Goal: Task Accomplishment & Management: Use online tool/utility

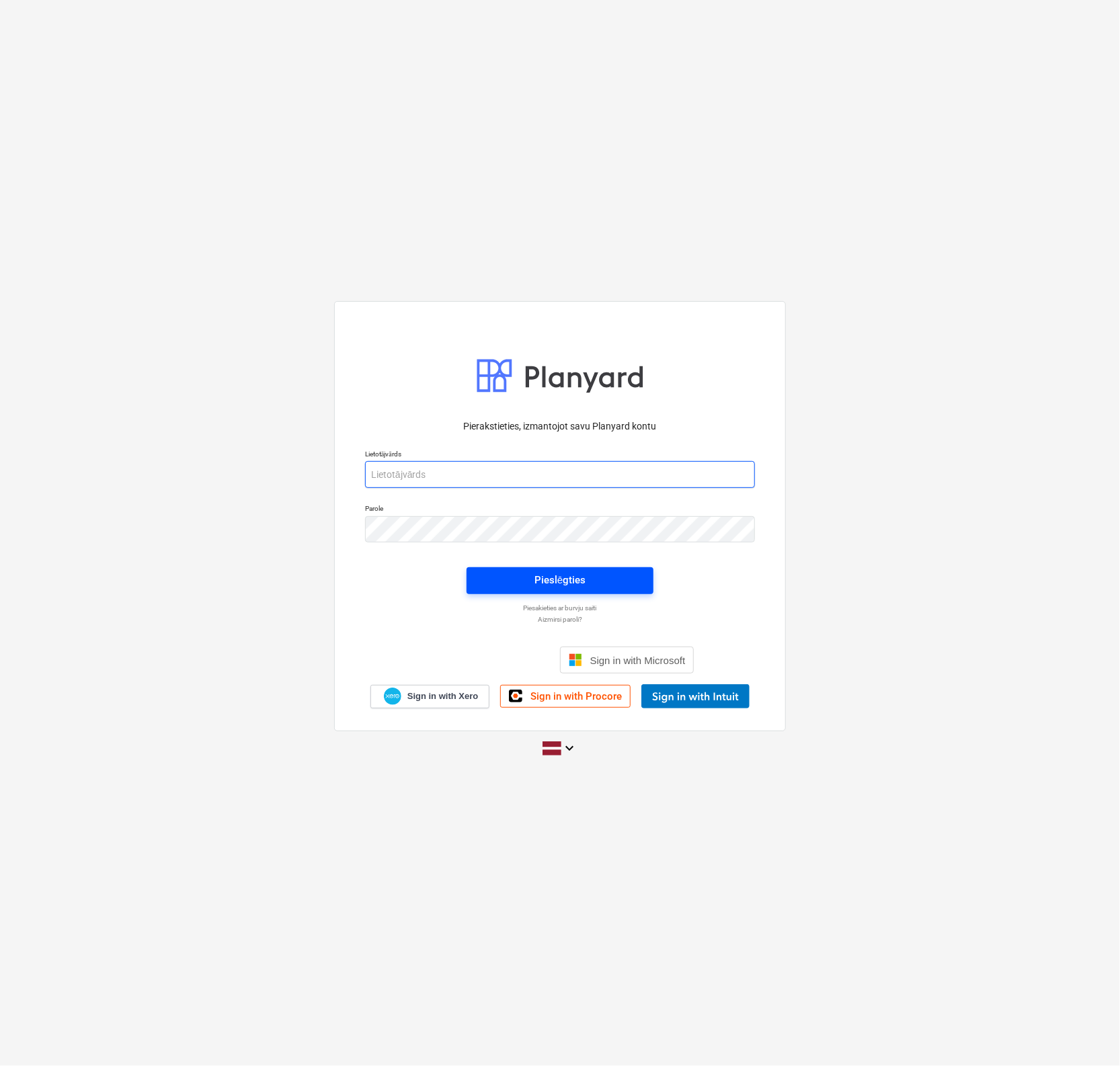
type input "[PERSON_NAME][EMAIL_ADDRESS][PERSON_NAME][DOMAIN_NAME]"
click at [584, 573] on div "Pieslēgties" at bounding box center [560, 580] width 51 height 18
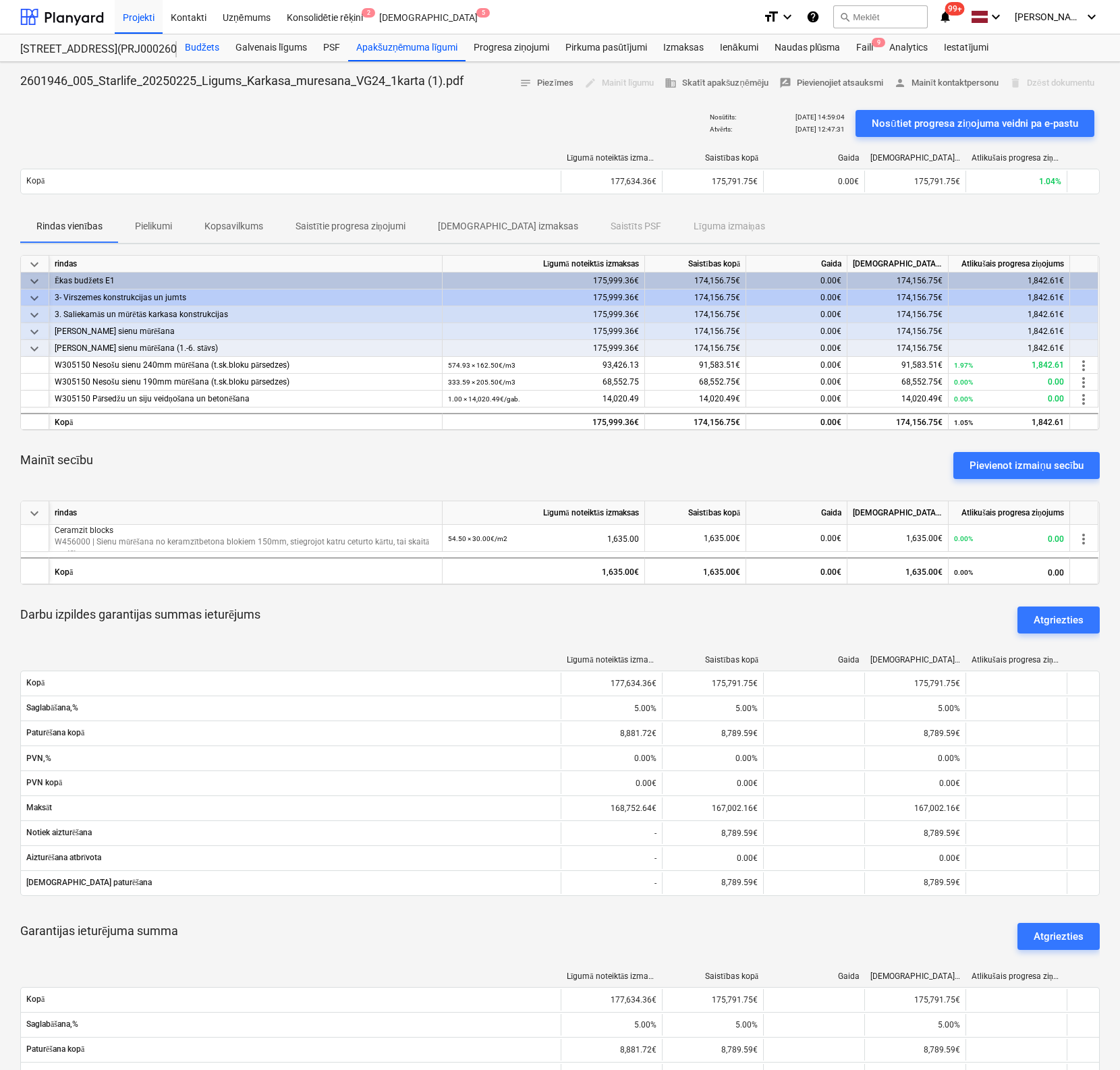
click at [201, 48] on div "Budžets" at bounding box center [202, 48] width 51 height 27
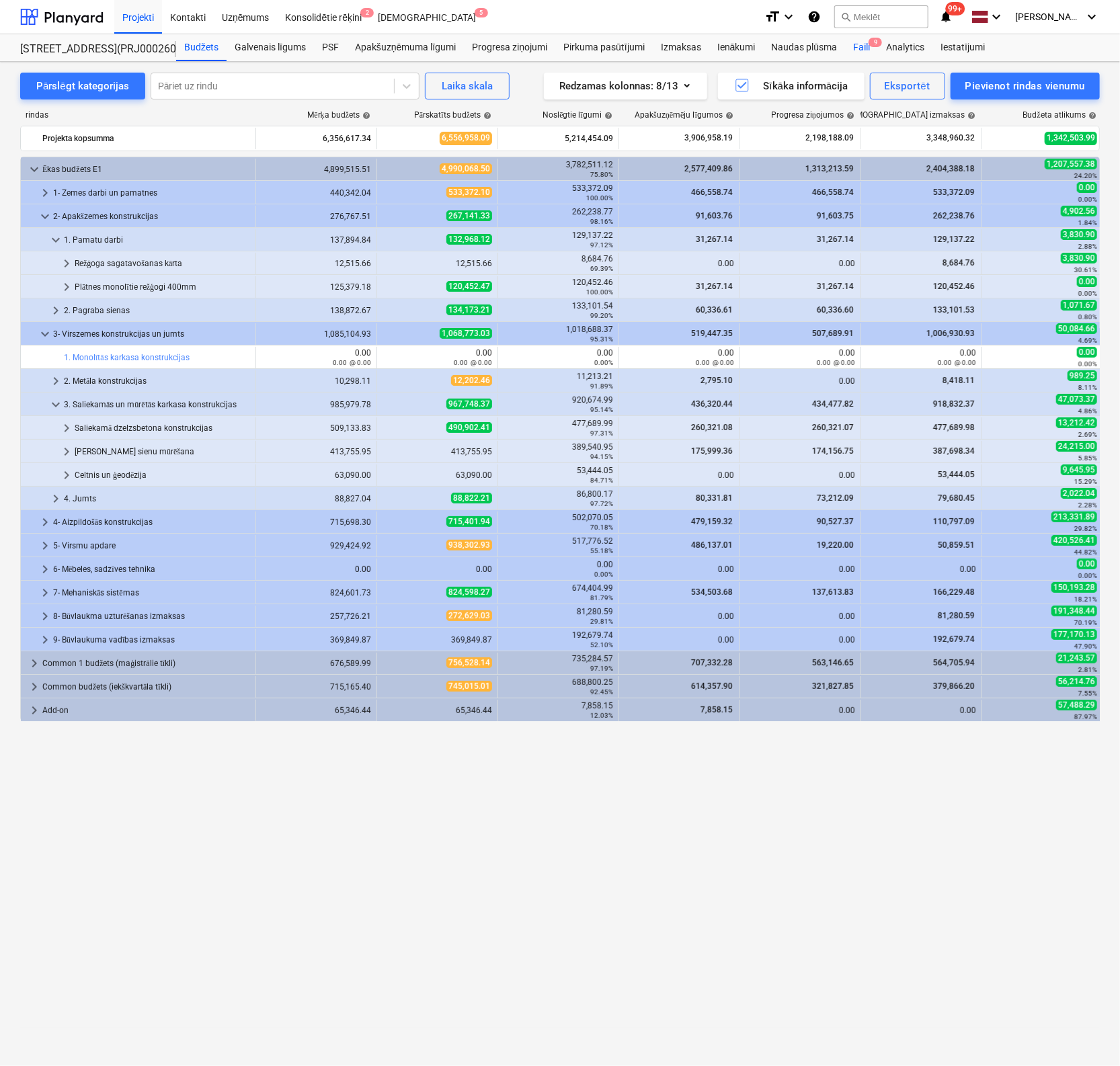
click at [864, 45] on div "Faili 9" at bounding box center [861, 48] width 33 height 27
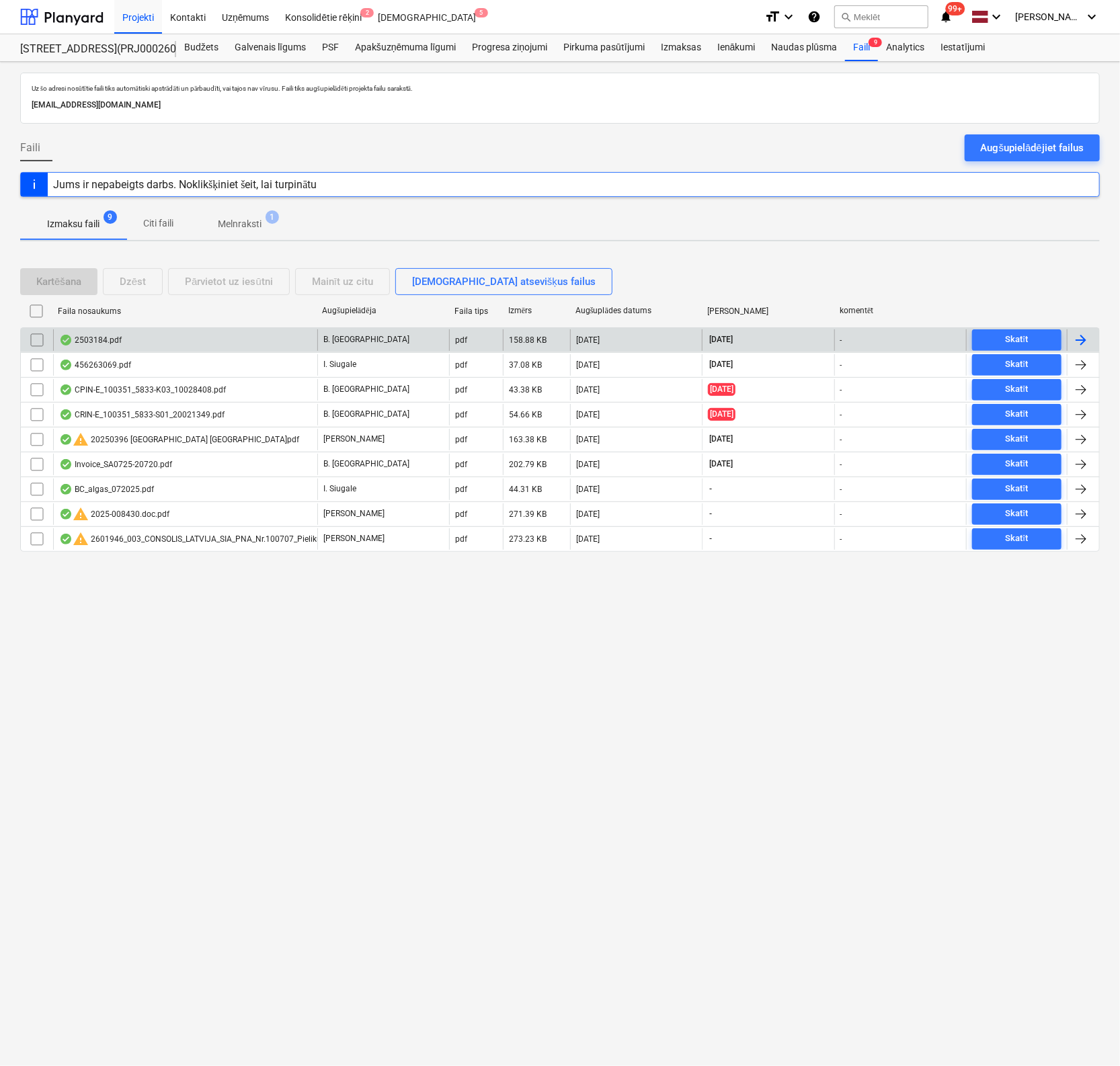
click at [111, 335] on div "2503184.pdf" at bounding box center [91, 340] width 63 height 10
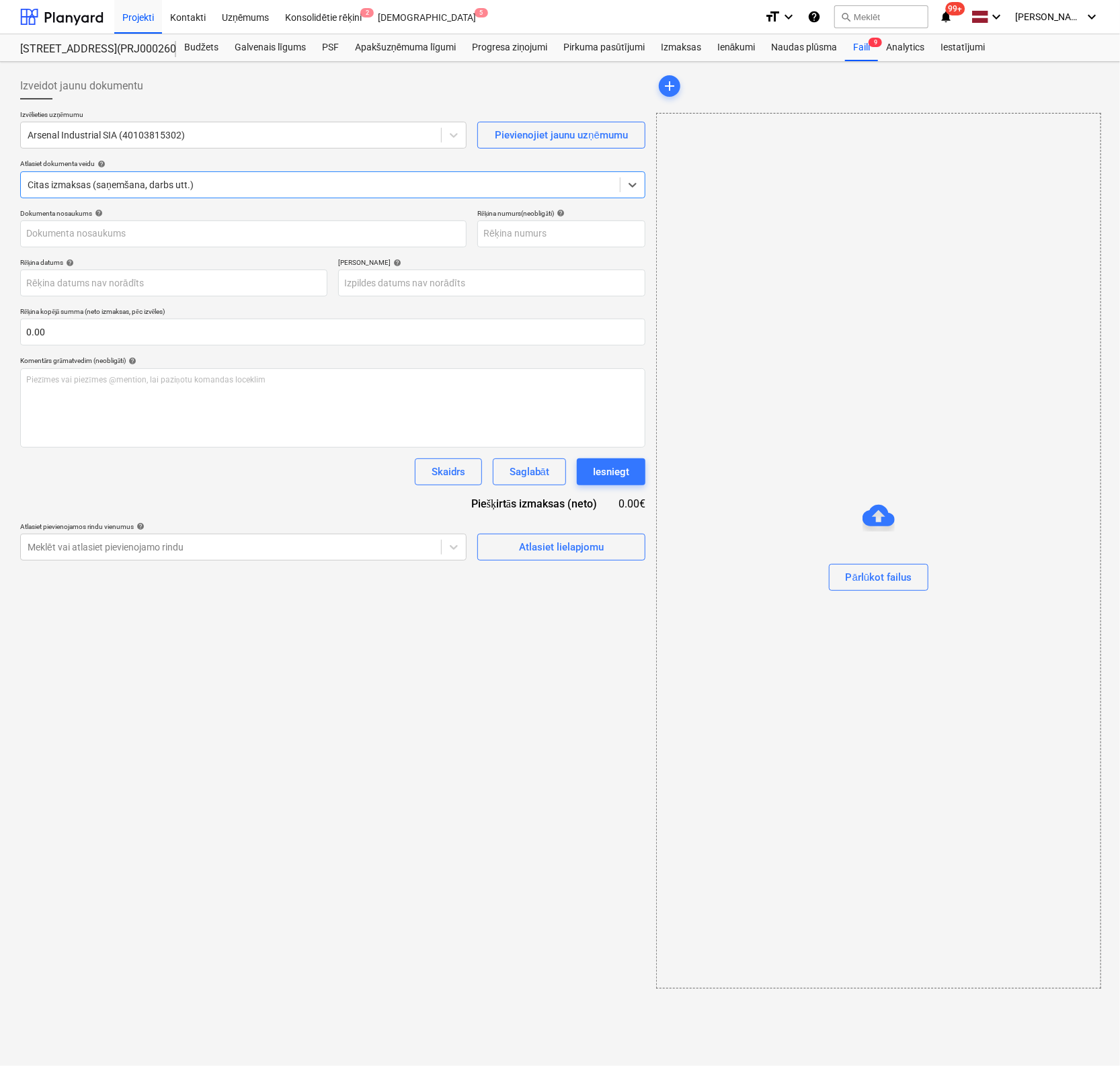
type input "2503184"
type input "31 Jul 2025"
type input "30 Aug 2025"
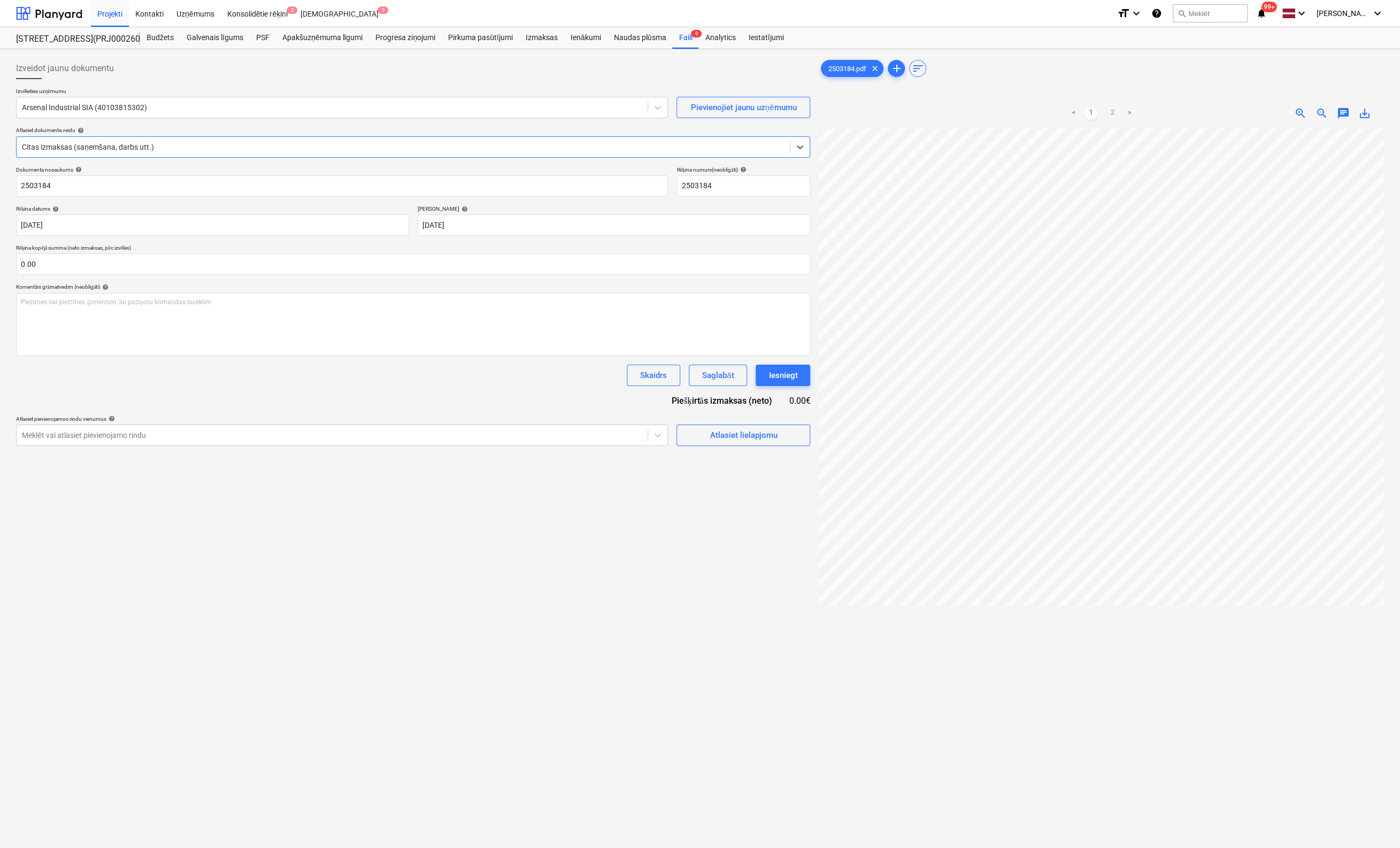
click at [890, 111] on span "zoom_out" at bounding box center [1322, 113] width 13 height 13
click at [890, 110] on link "2" at bounding box center [1112, 113] width 13 height 13
click at [890, 111] on link "1" at bounding box center [1091, 113] width 13 height 13
click at [614, 432] on div at bounding box center [332, 435] width 621 height 11
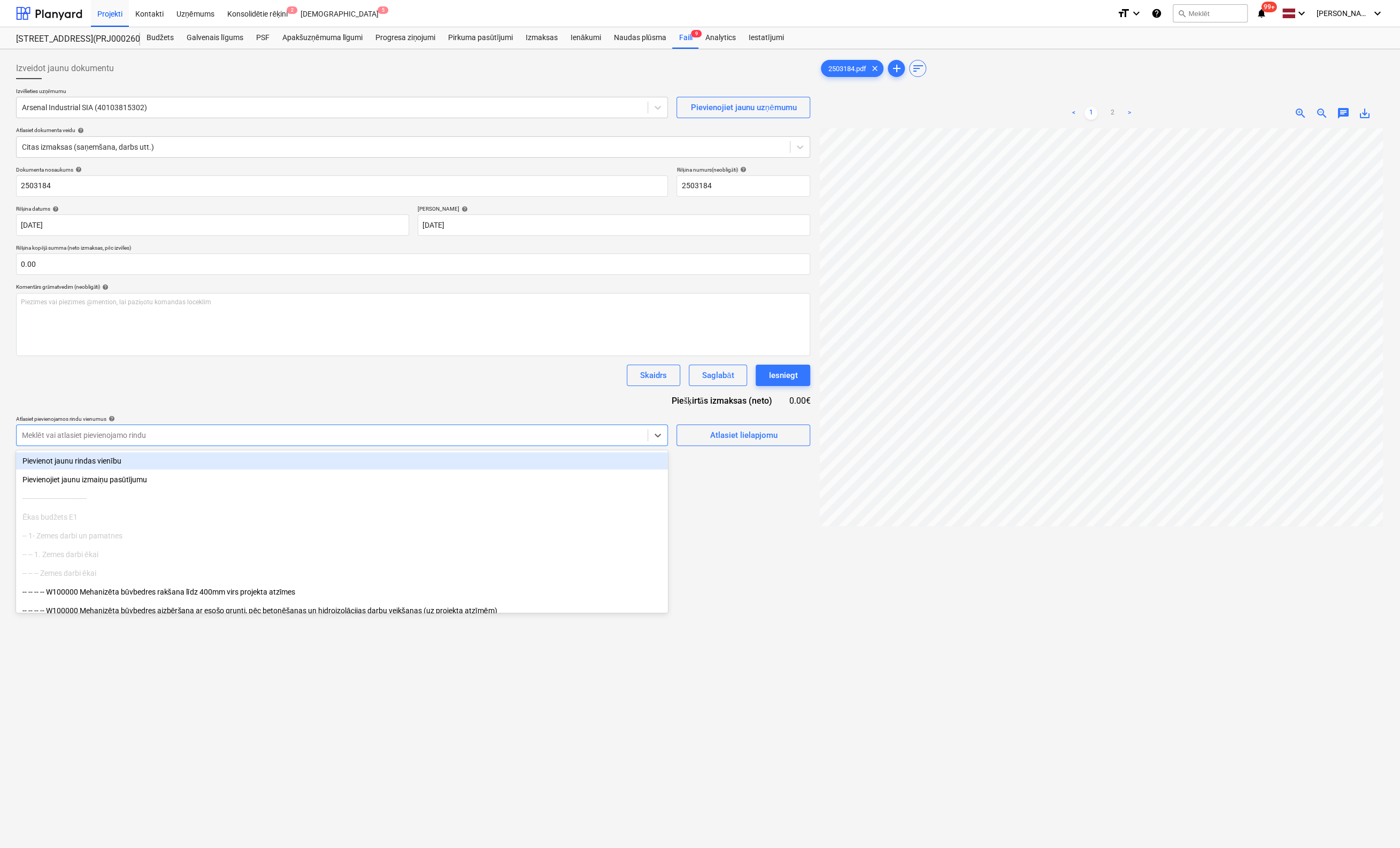
type input "x"
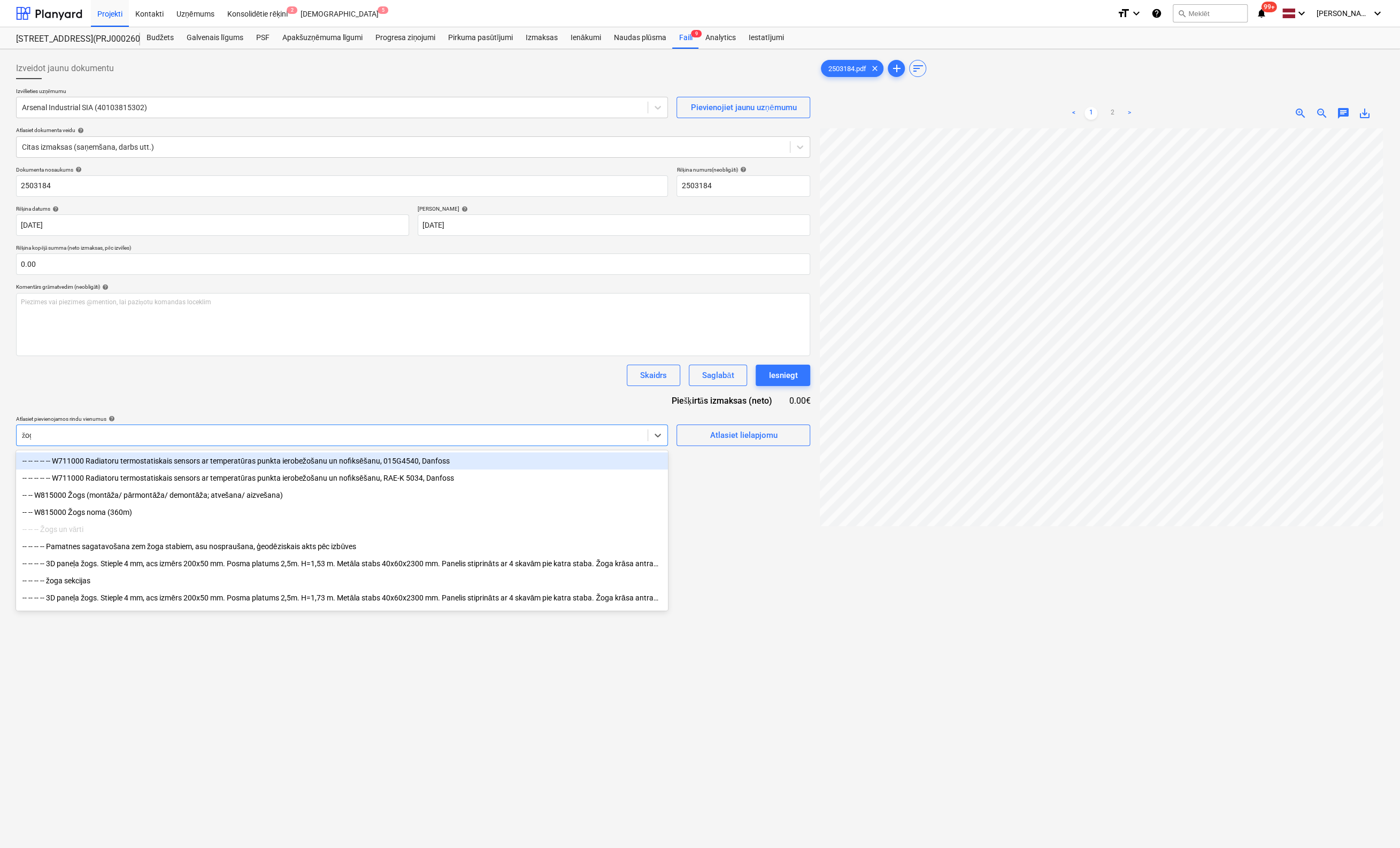
type input "žogs"
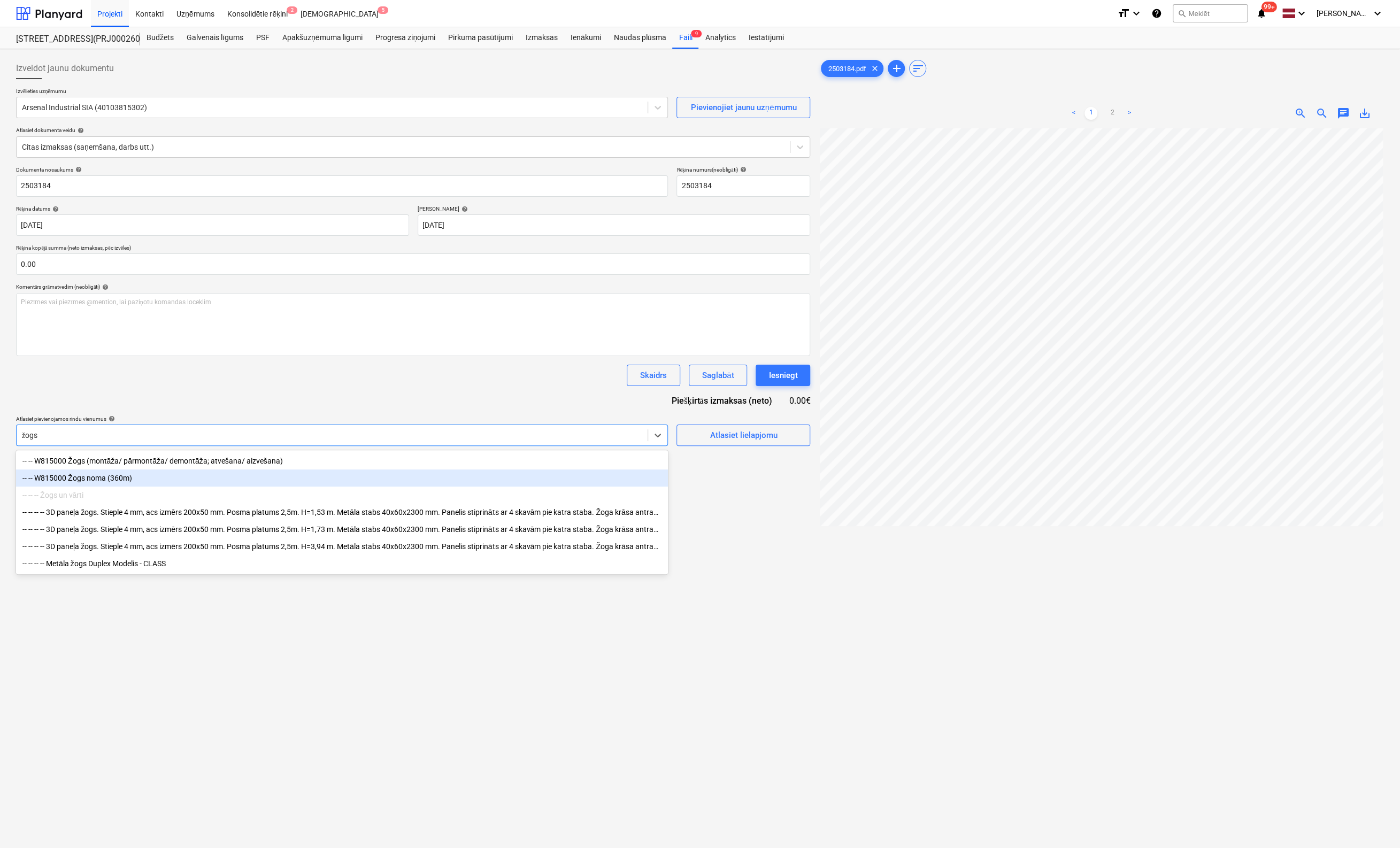
click at [102, 478] on div "-- -- W815000 Žogs noma (360m)" at bounding box center [342, 478] width 652 height 17
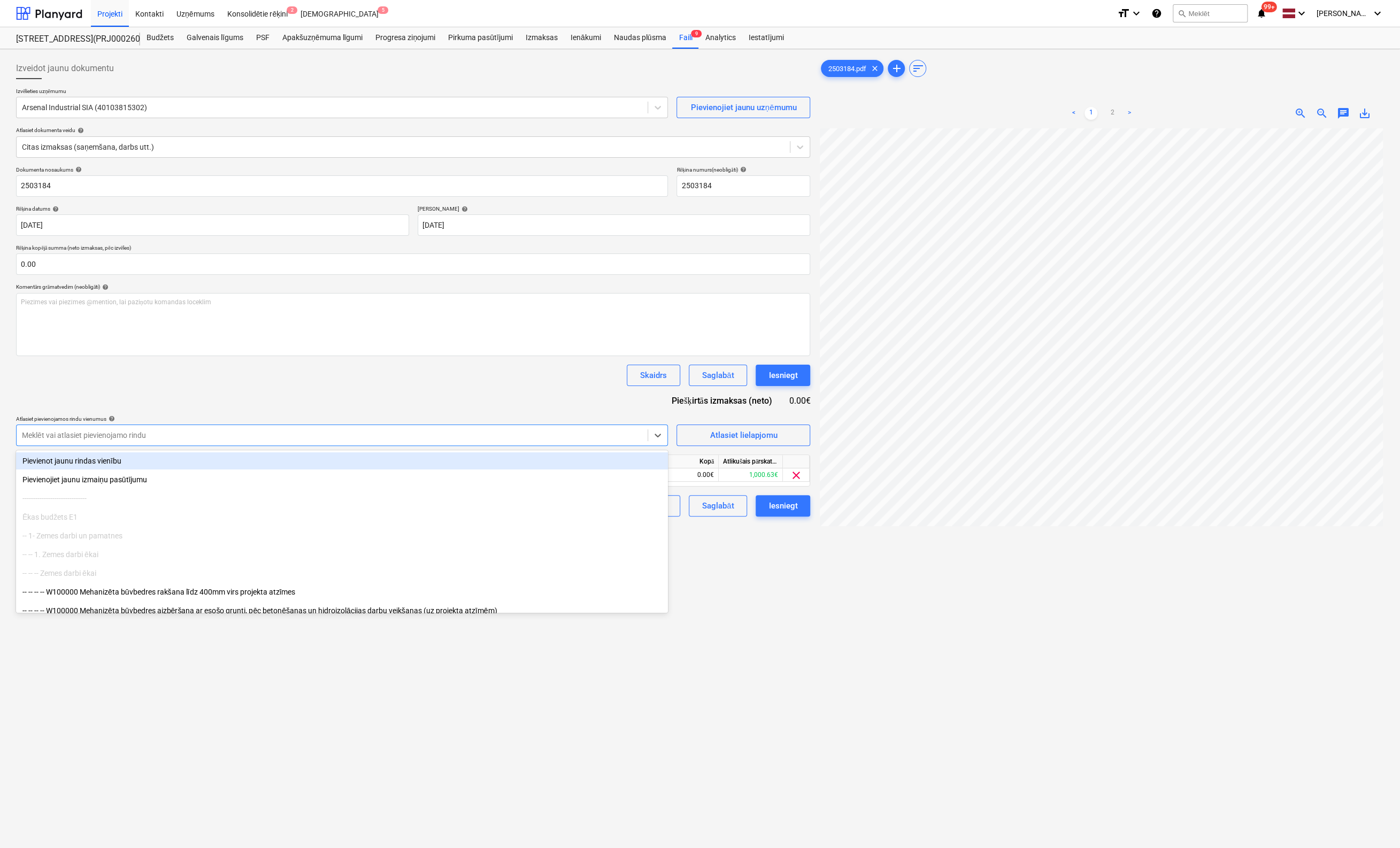
click at [837, 634] on div at bounding box center [1102, 537] width 565 height 818
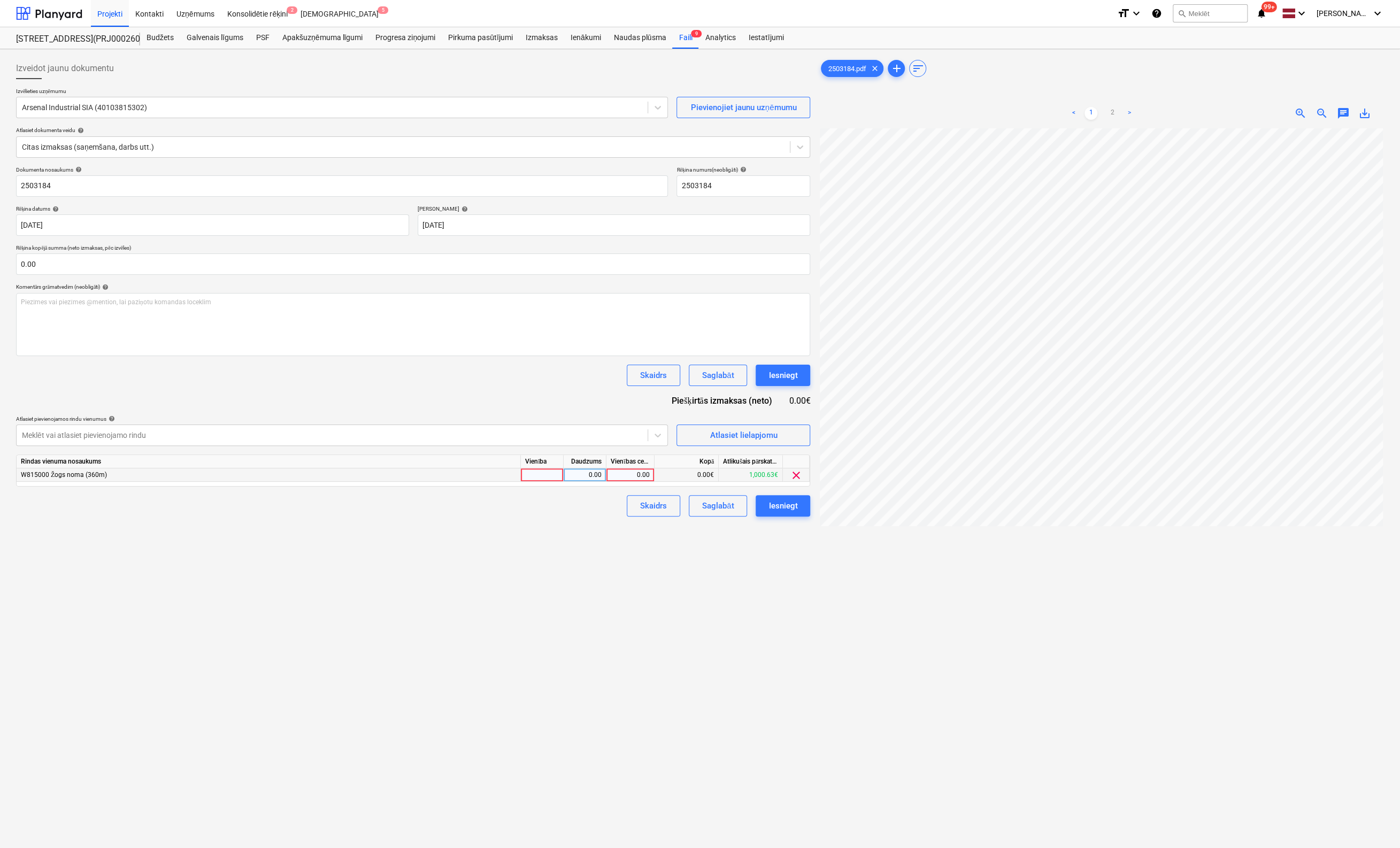
click at [633, 473] on div "0.00" at bounding box center [630, 475] width 39 height 13
type input "120.66"
click at [621, 546] on div "Izveidot jaunu dokumentu Izvēlieties uzņēmumu Arsenal Industrial SIA (401038153…" at bounding box center [413, 502] width 803 height 897
click at [783, 505] on div "Iesniegt" at bounding box center [783, 506] width 29 height 14
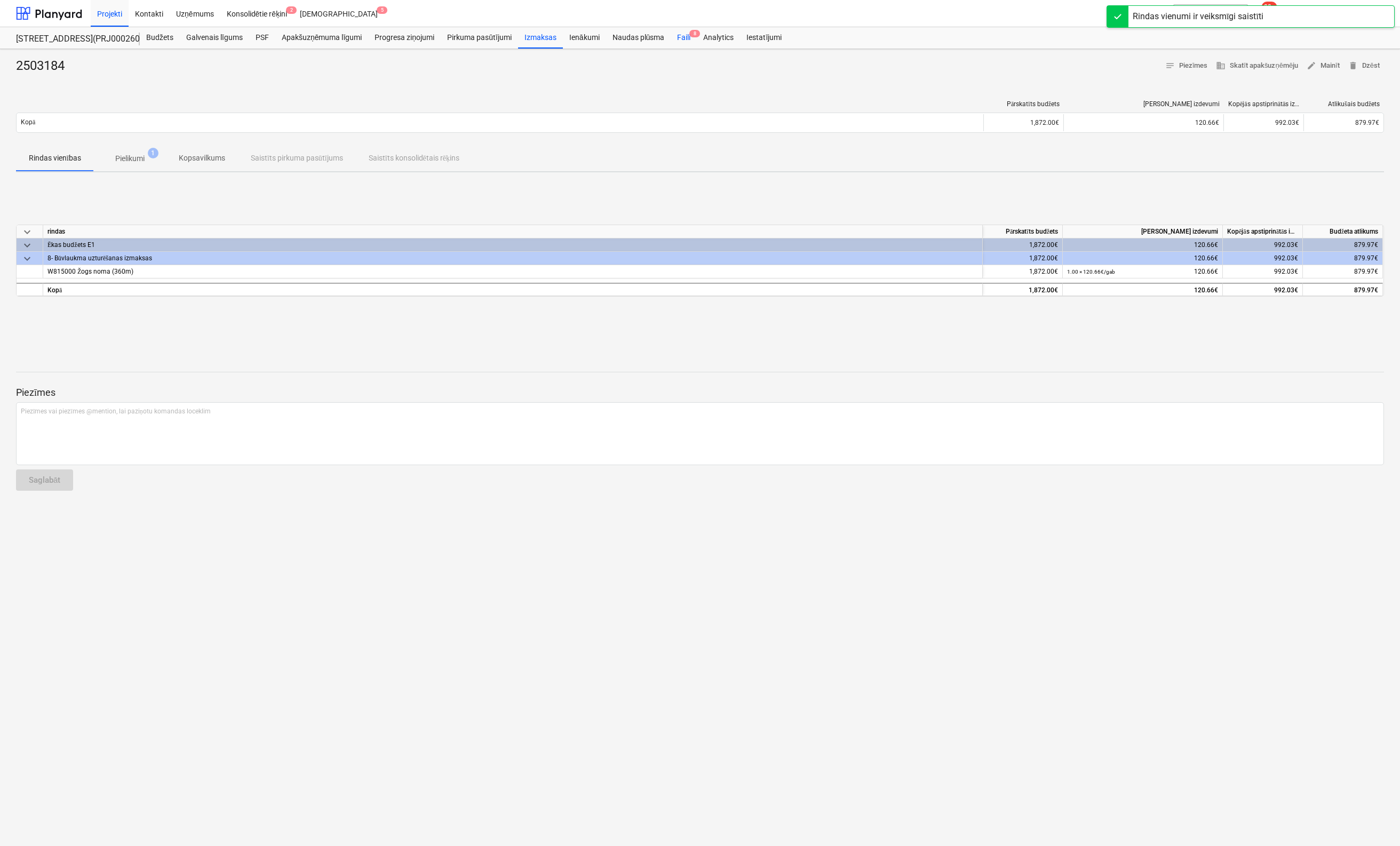
click at [684, 34] on div "Faili 8" at bounding box center [683, 38] width 26 height 22
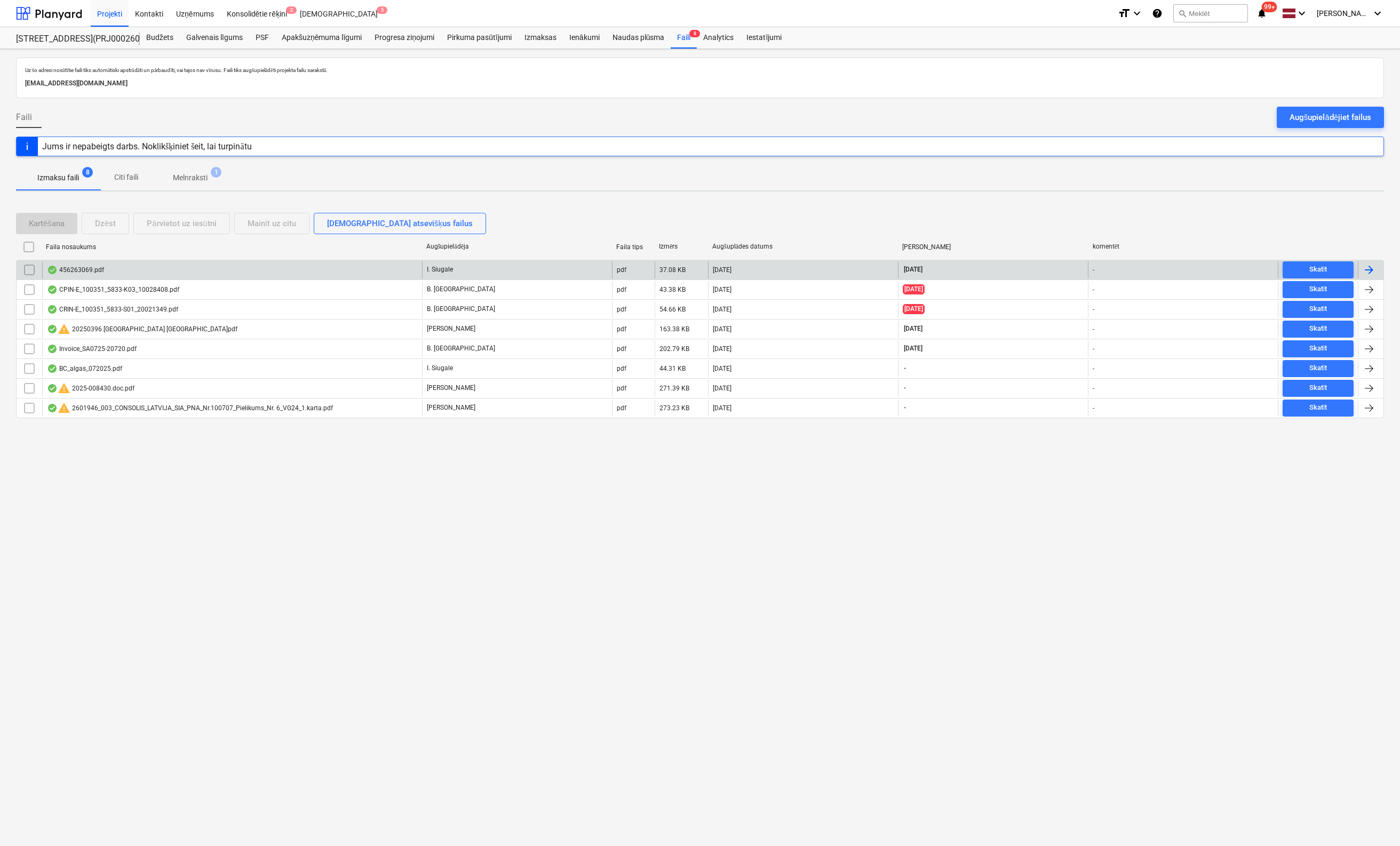
click at [78, 264] on div "456263069.pdf" at bounding box center [232, 270] width 380 height 17
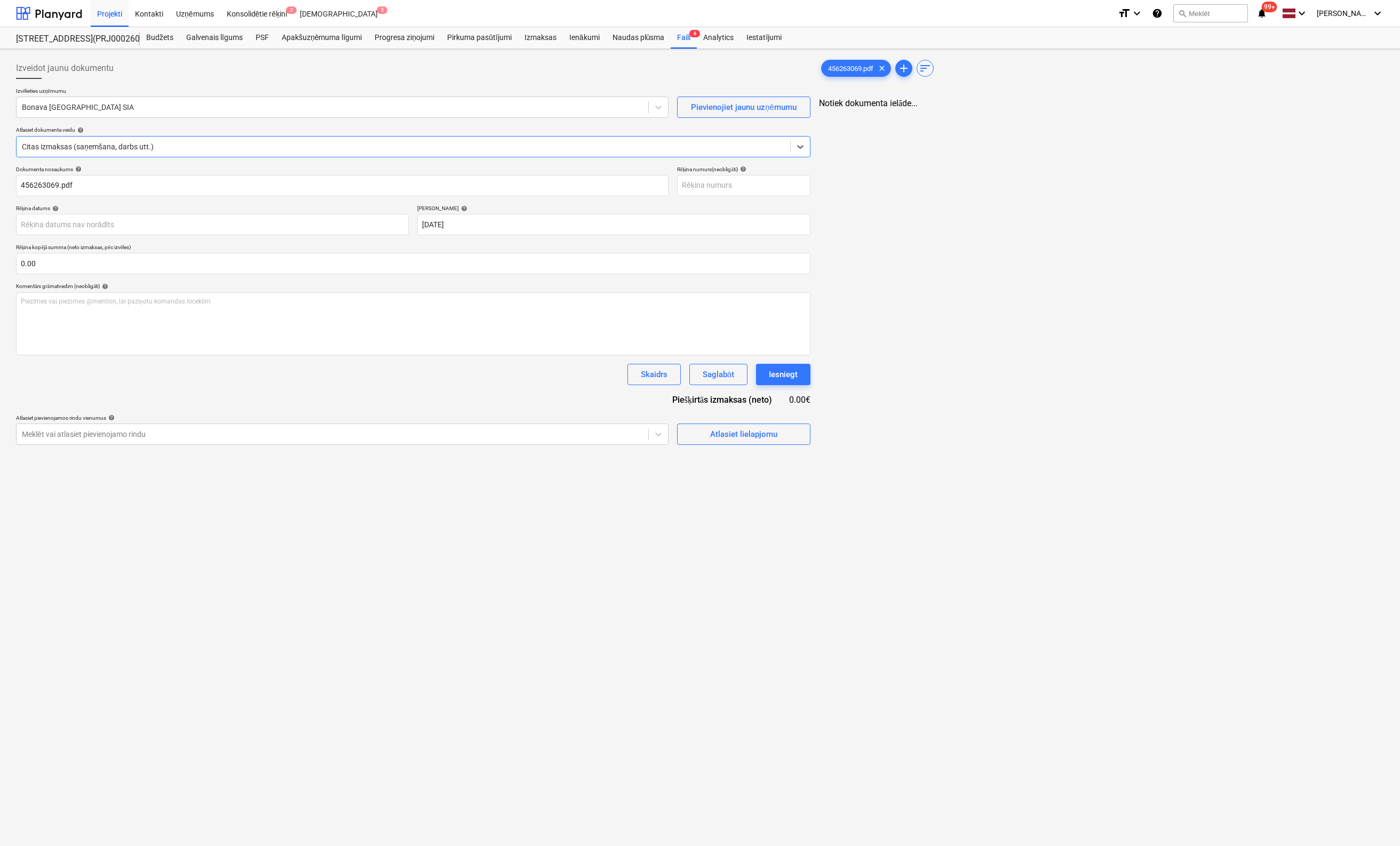
type input "456263069.pdf"
type input "21 Oct 2025"
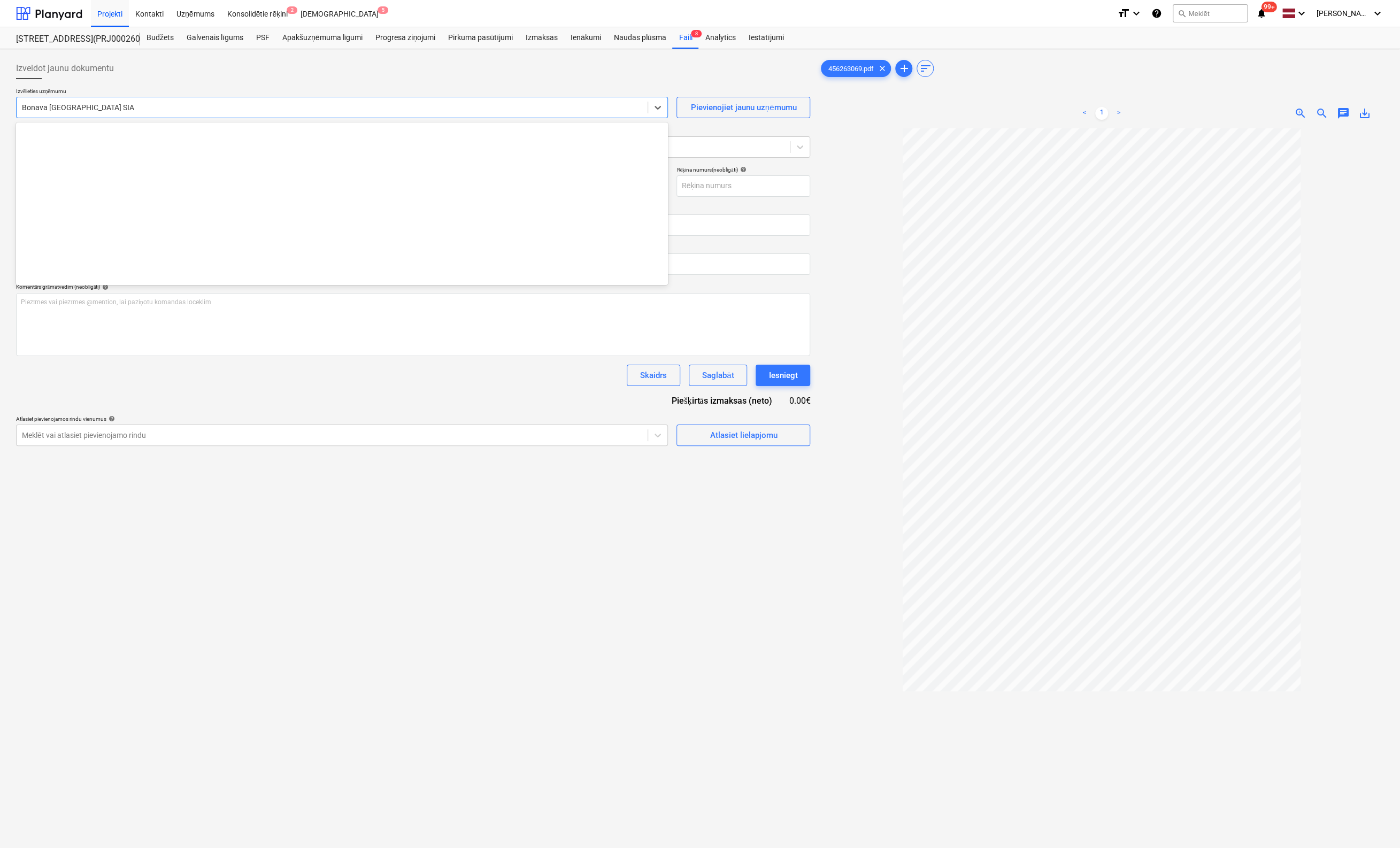
scroll to position [1965, 0]
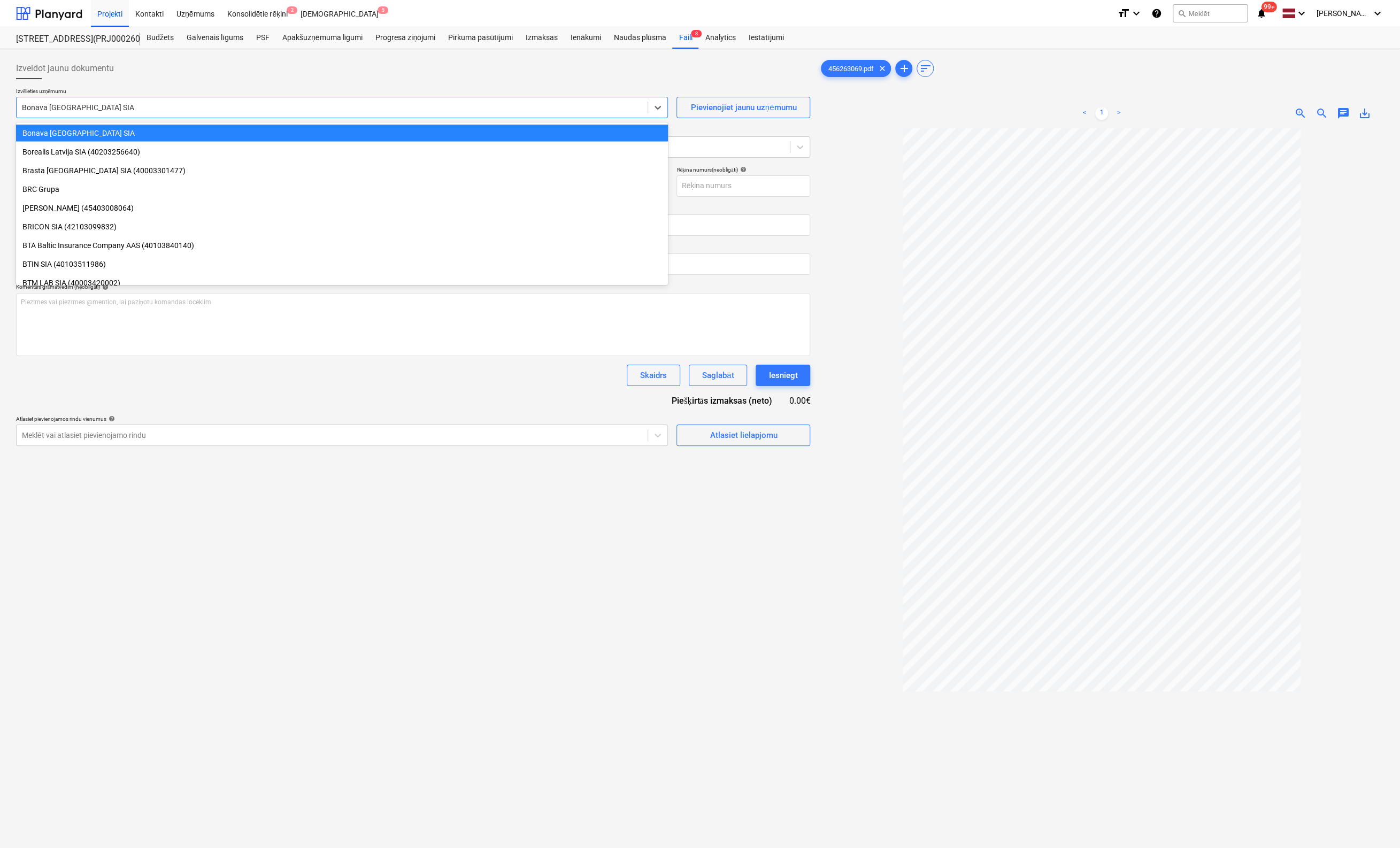
drag, startPoint x: 200, startPoint y: 108, endPoint x: -4, endPoint y: 122, distance: 204.5
click at [0, 122] on html "Projekti Kontakti Uzņēmums Konsolidētie rēķini 2 Iesūtne 5 format_size keyboard…" at bounding box center [700, 424] width 1400 height 848
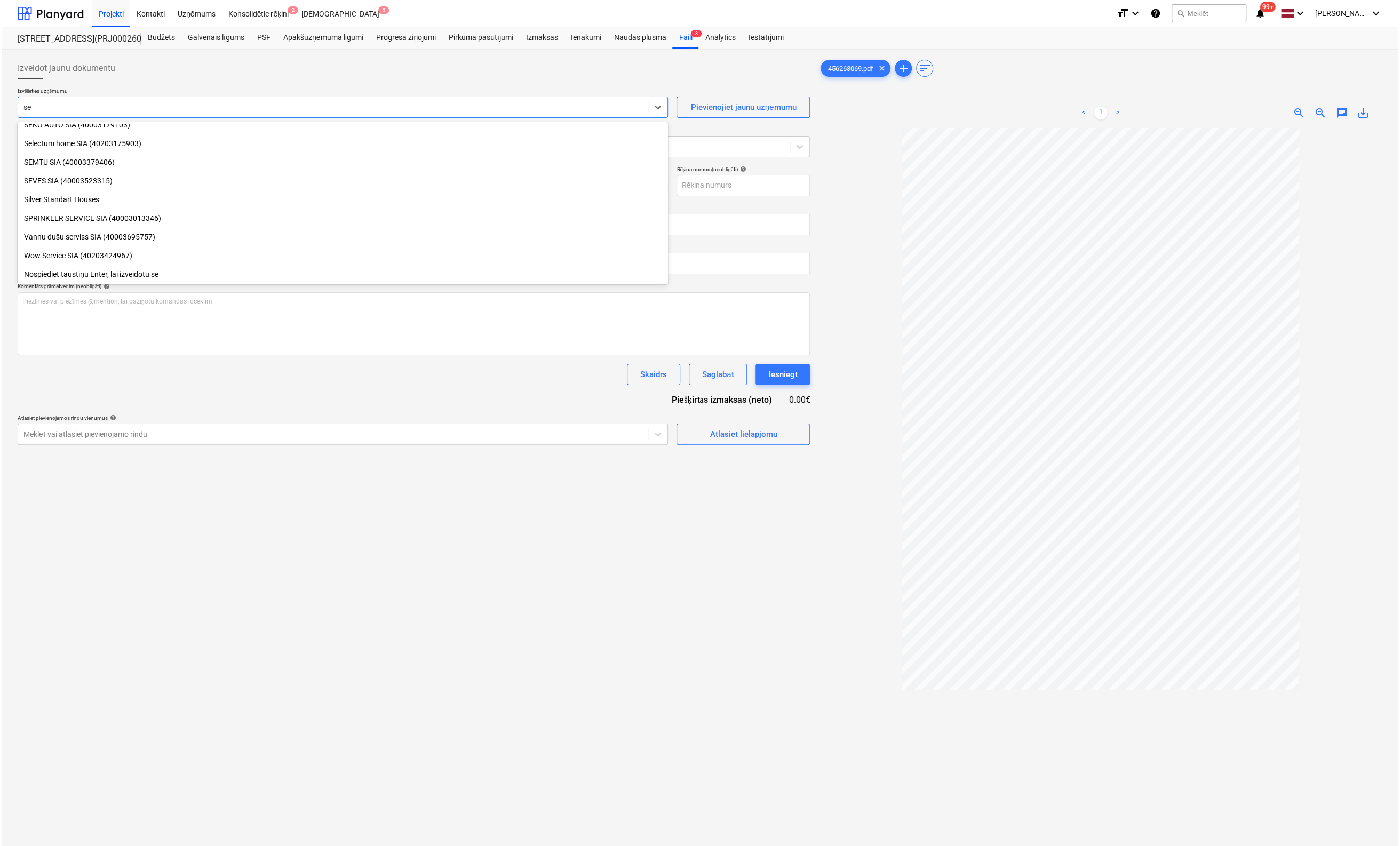
scroll to position [606, 0]
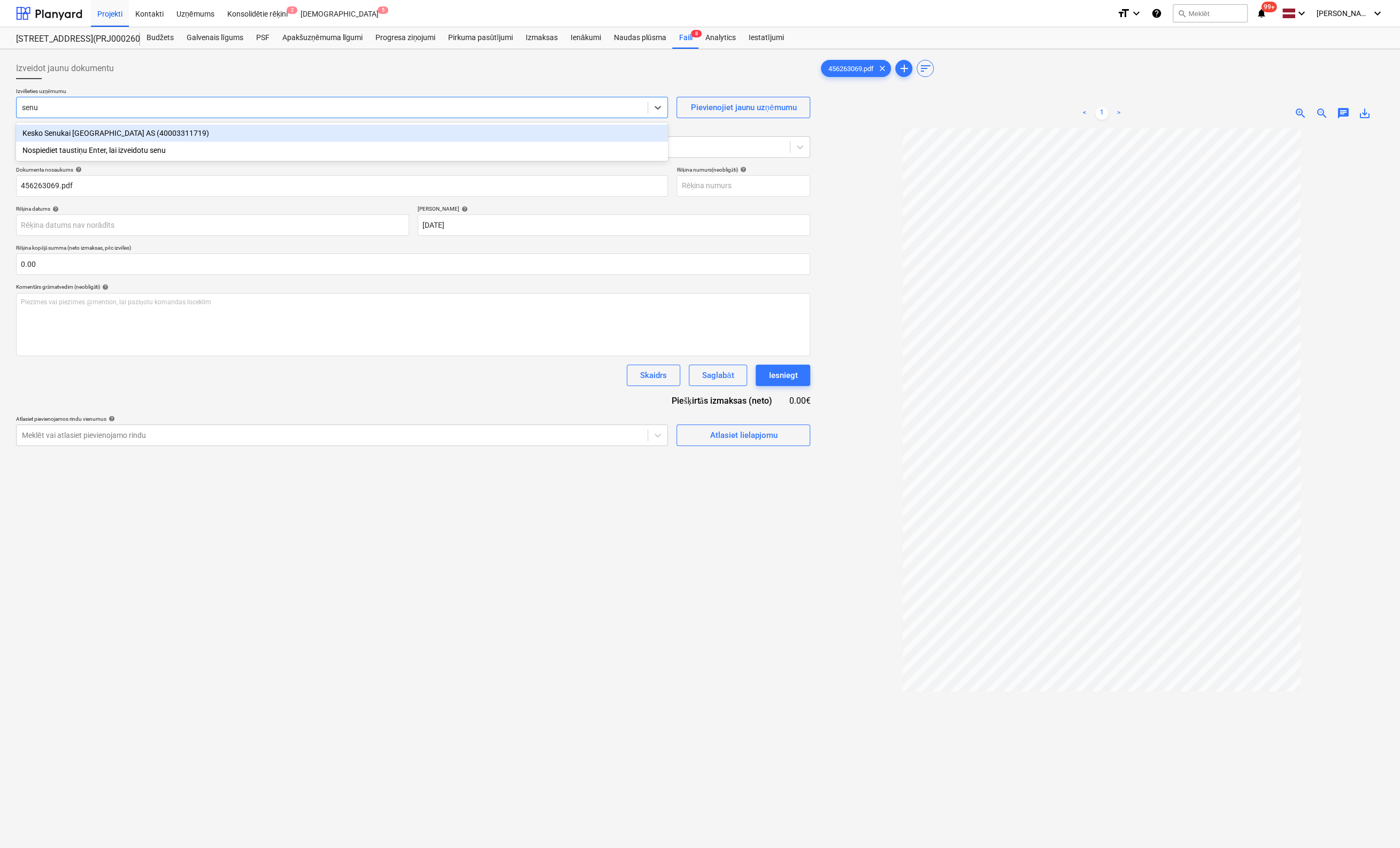
type input "senuk"
click at [39, 134] on div "Kesko Senukai Latvia AS (40003311719)" at bounding box center [342, 133] width 652 height 17
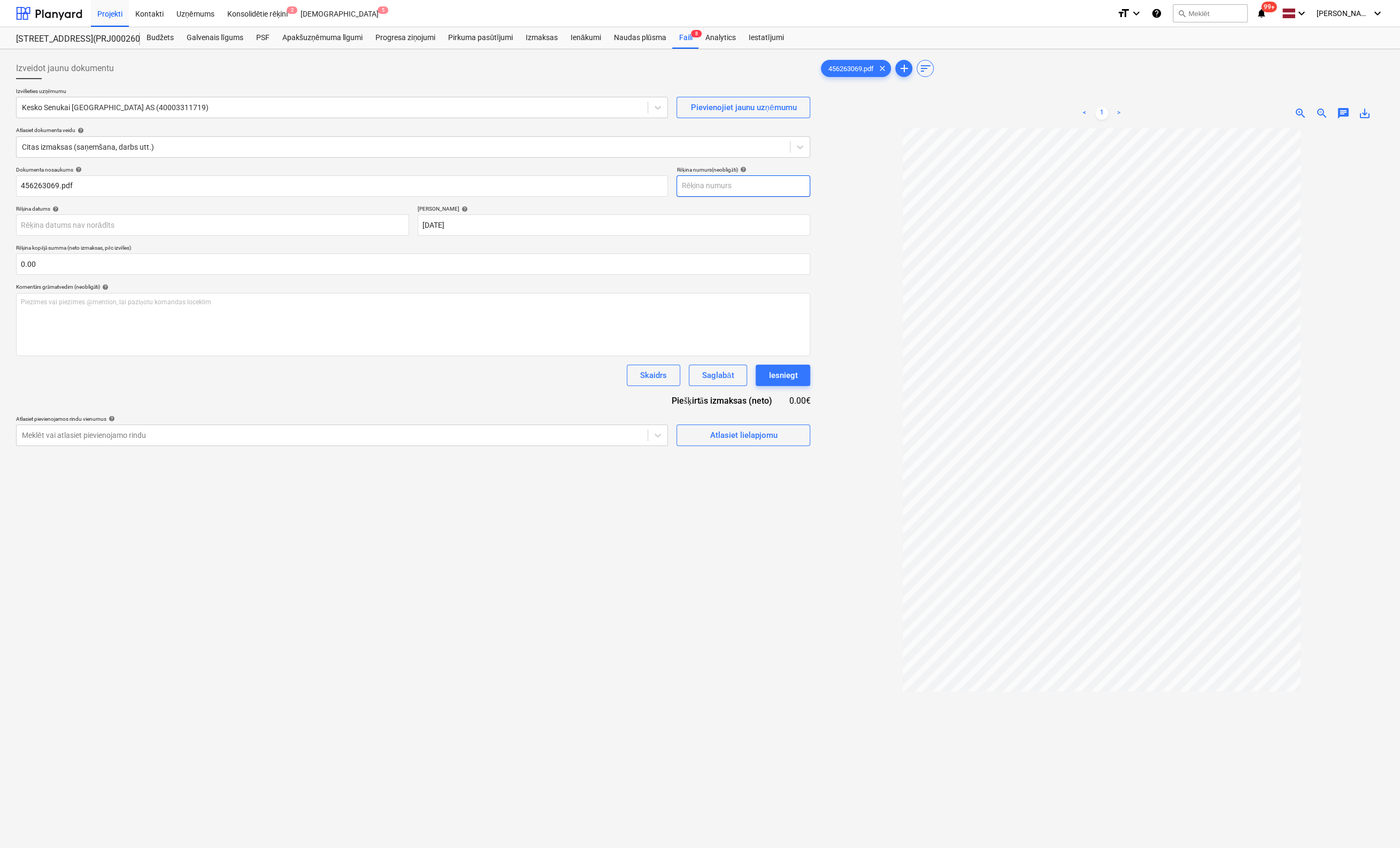
click at [714, 189] on input "text" at bounding box center [744, 186] width 134 height 22
type input "456263069"
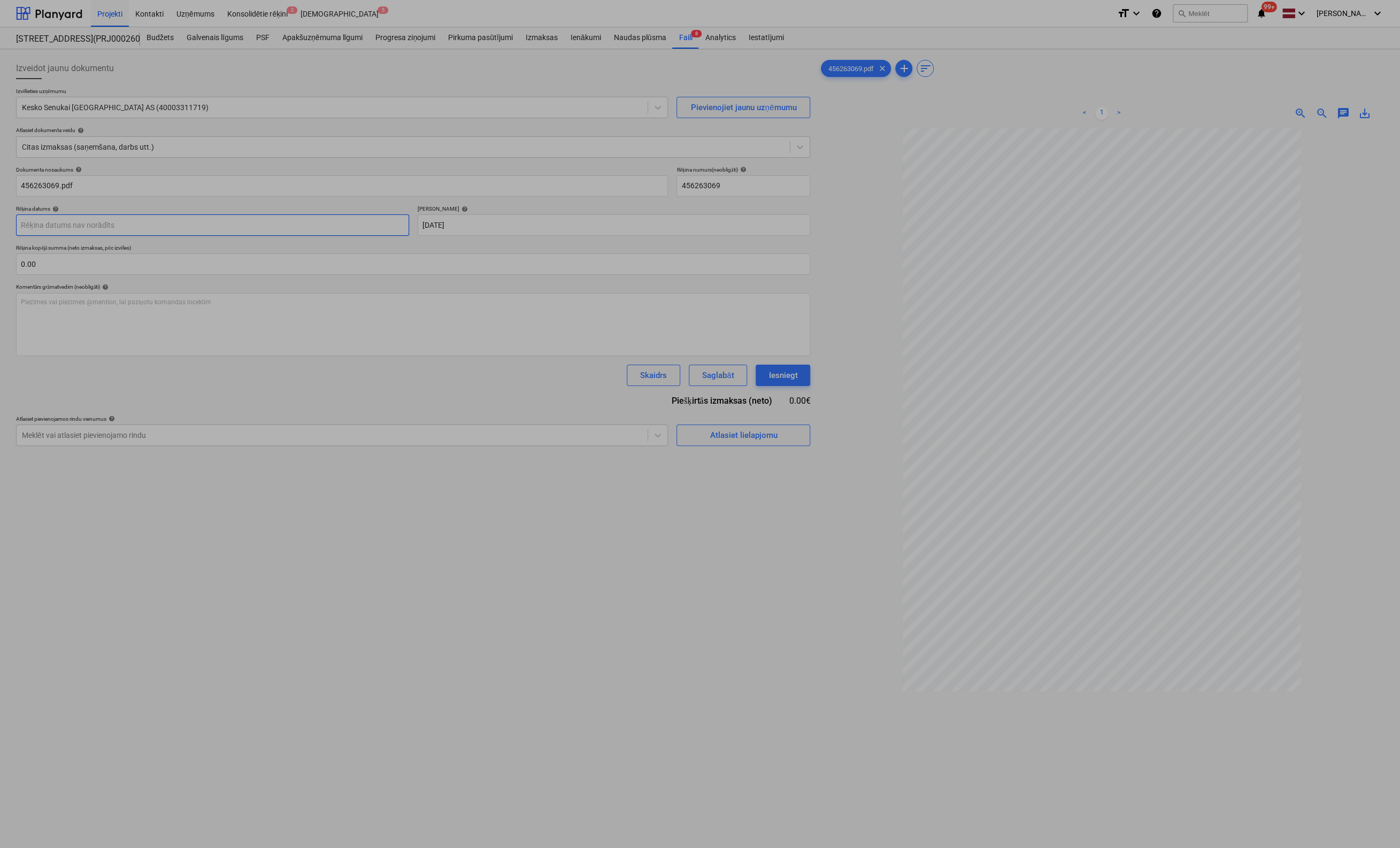
click at [323, 222] on body "Projekti Kontakti Uzņēmums Konsolidētie rēķini 2 Iesūtne 5 format_size keyboard…" at bounding box center [700, 424] width 1400 height 848
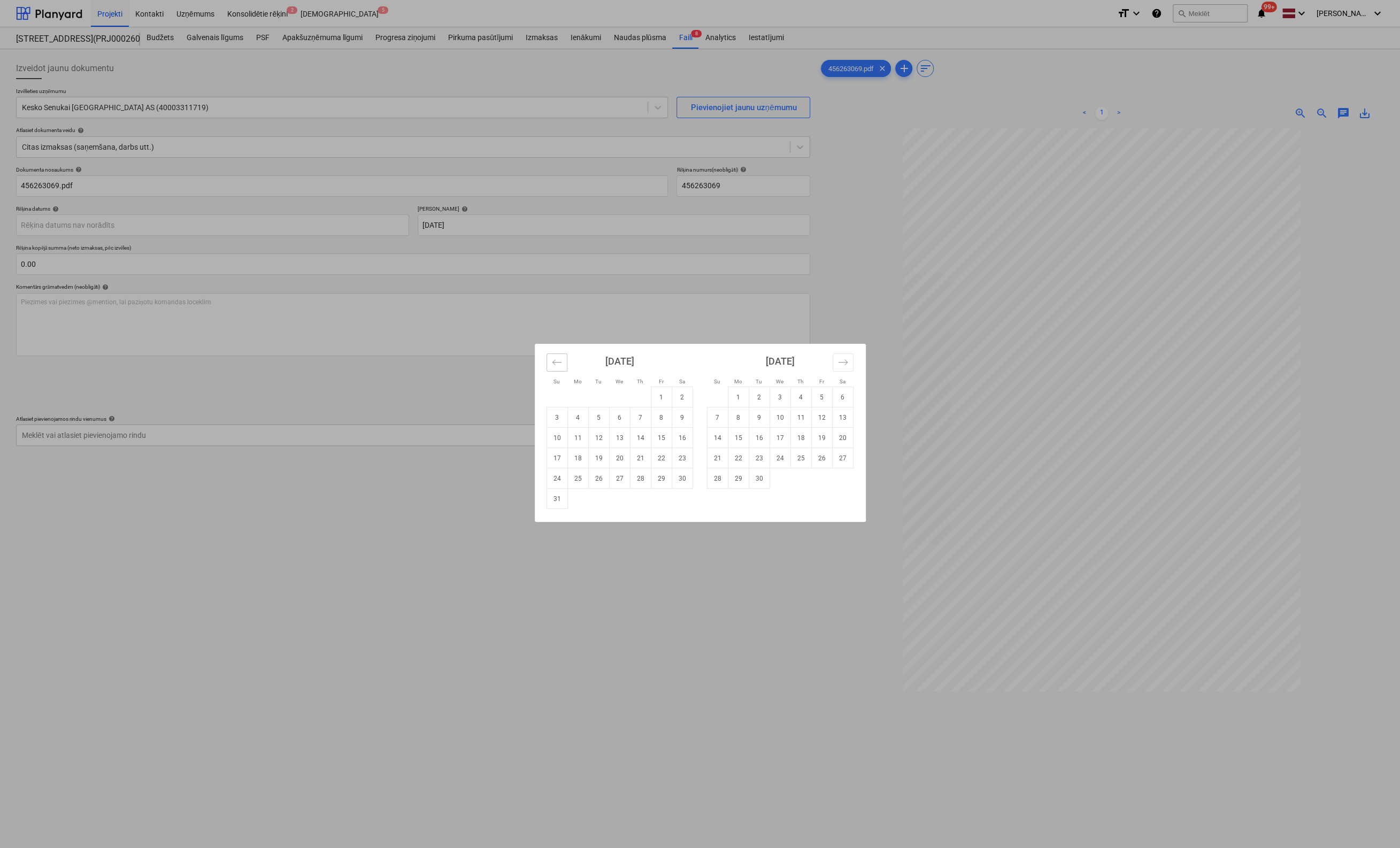
click at [557, 362] on icon "Move backward to switch to the previous month." at bounding box center [557, 362] width 10 height 10
click at [616, 457] on td "23" at bounding box center [619, 458] width 21 height 20
type input "23 Jul 2025"
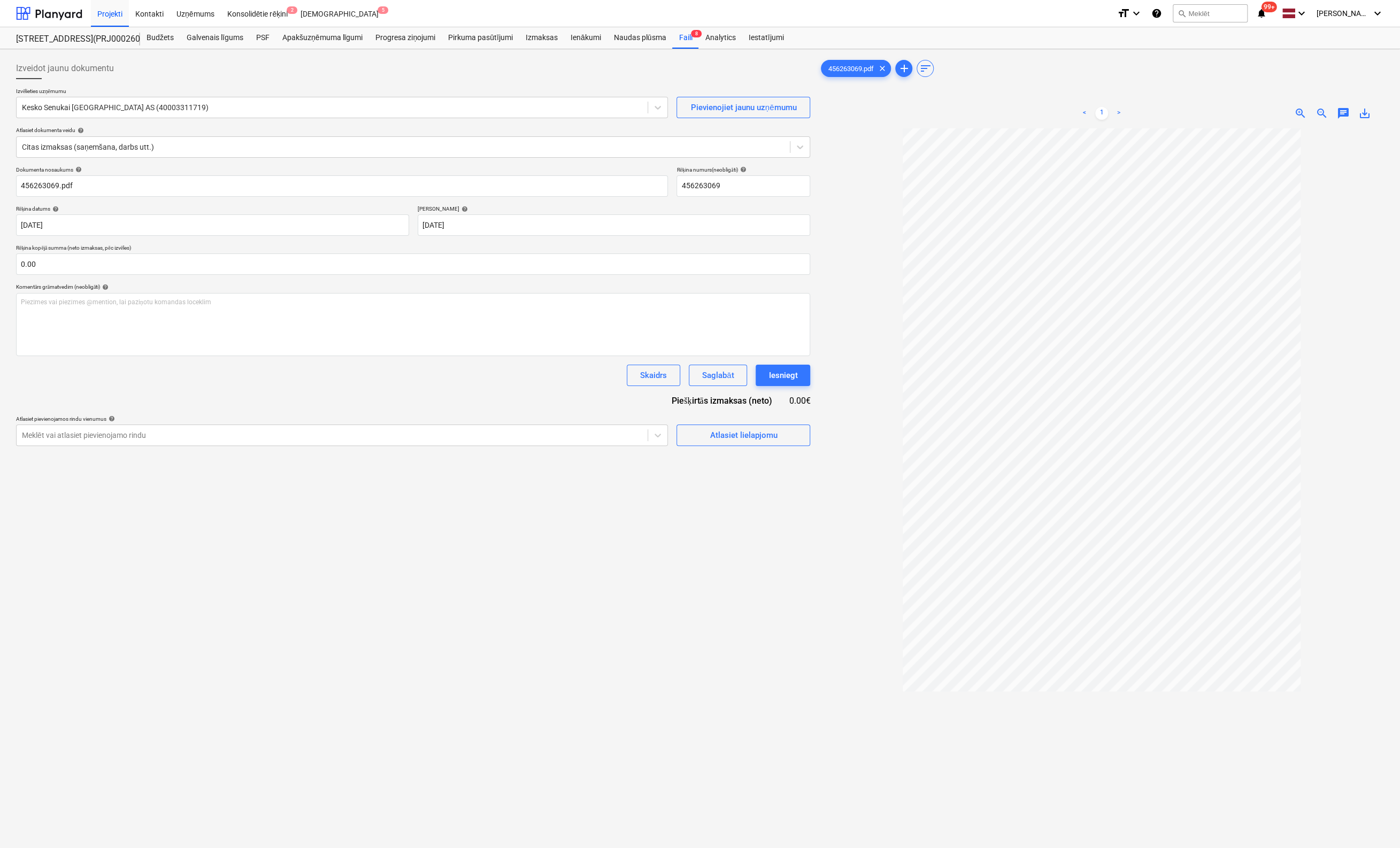
drag, startPoint x: 563, startPoint y: 518, endPoint x: 558, endPoint y: 507, distance: 12.1
click at [559, 520] on div "Izveidot jaunu dokumentu Izvēlieties uzņēmumu Kesko Senukai Latvia AS (40003311…" at bounding box center [413, 502] width 803 height 897
click at [573, 432] on div at bounding box center [332, 435] width 621 height 11
click at [735, 433] on div "Atlasiet lielapjomu" at bounding box center [744, 435] width 68 height 14
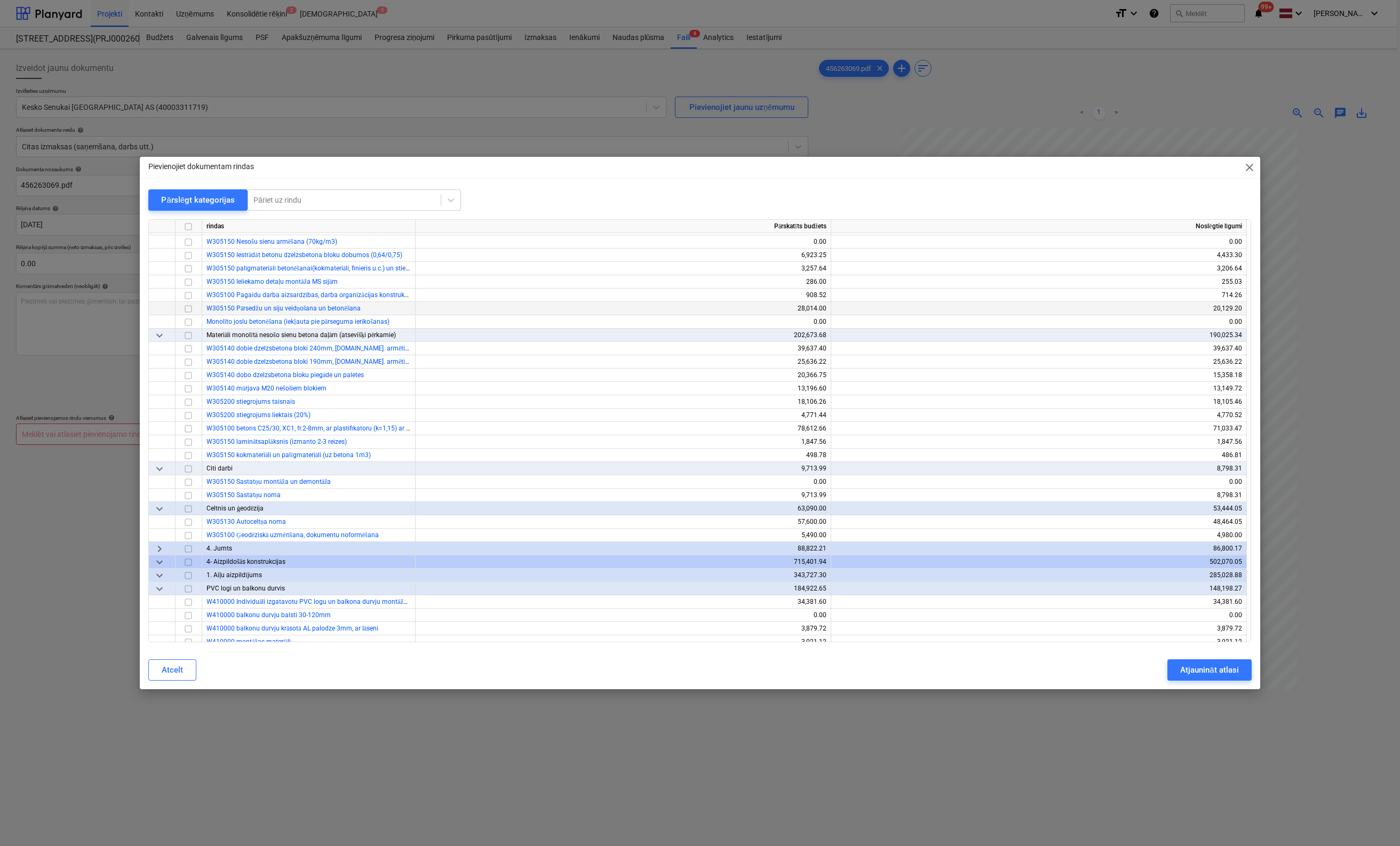
scroll to position [480, 0]
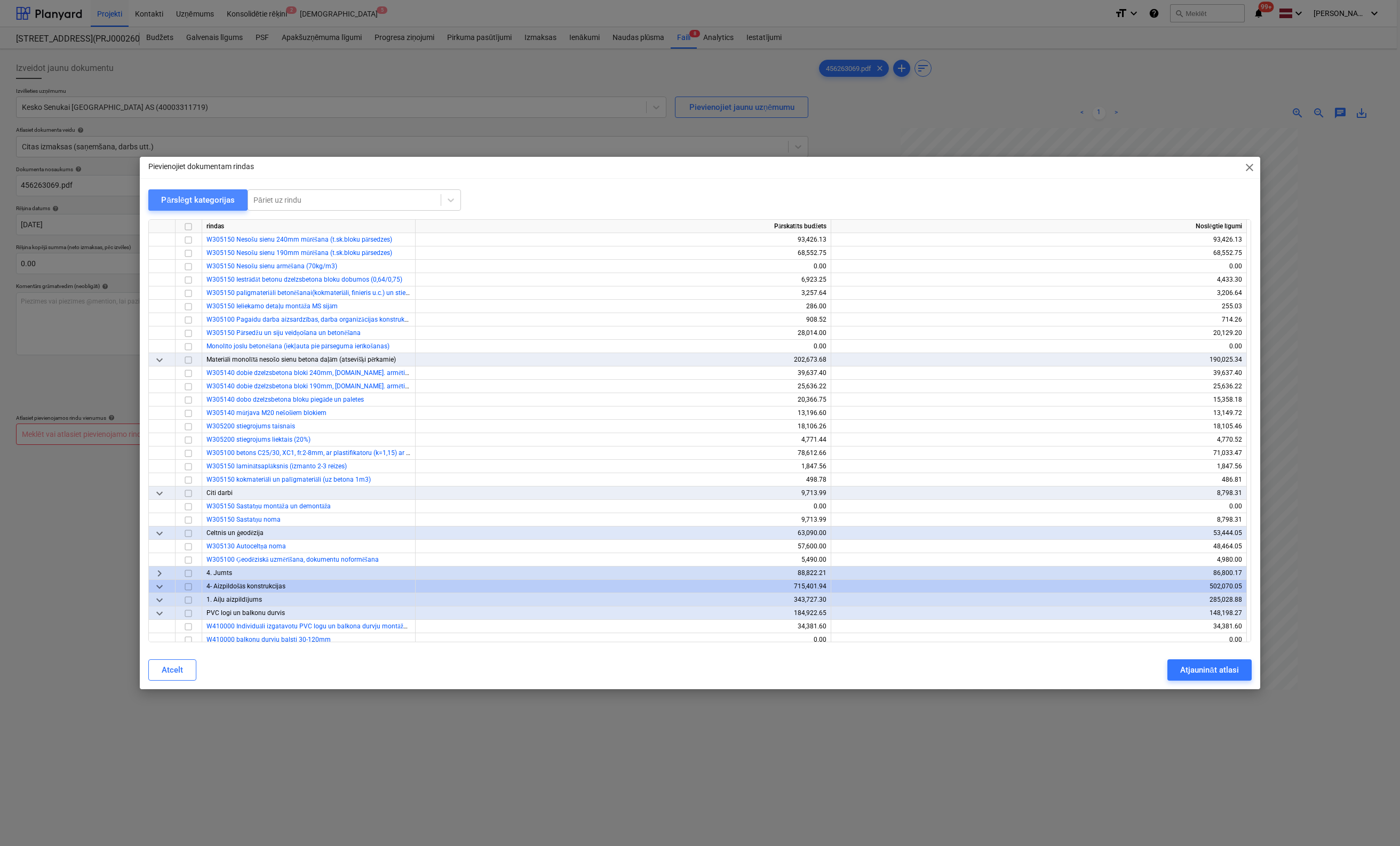
click at [194, 195] on div "Pārslēgt kategorijas" at bounding box center [198, 200] width 74 height 14
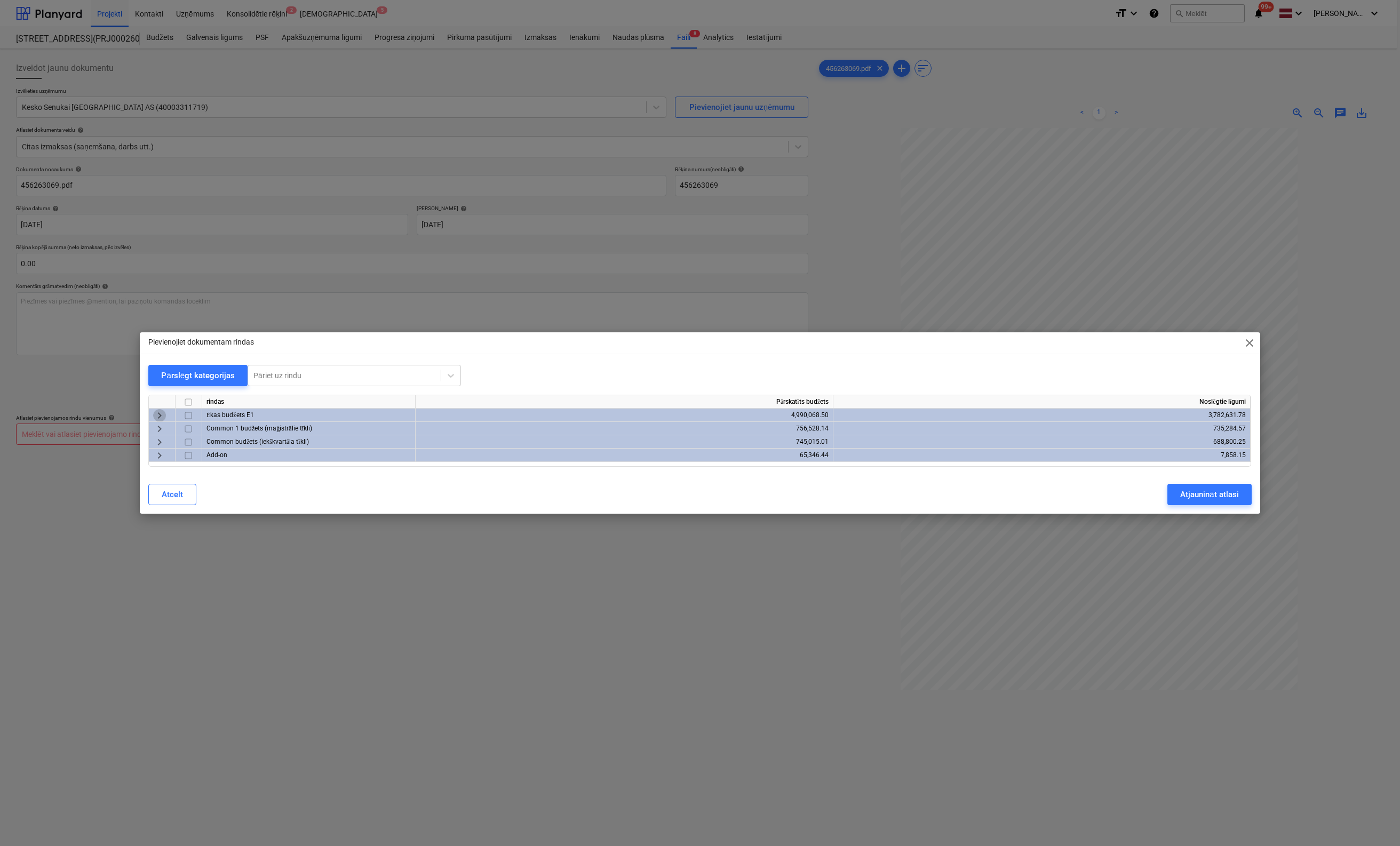
click at [157, 417] on span "keyboard_arrow_right" at bounding box center [160, 415] width 13 height 13
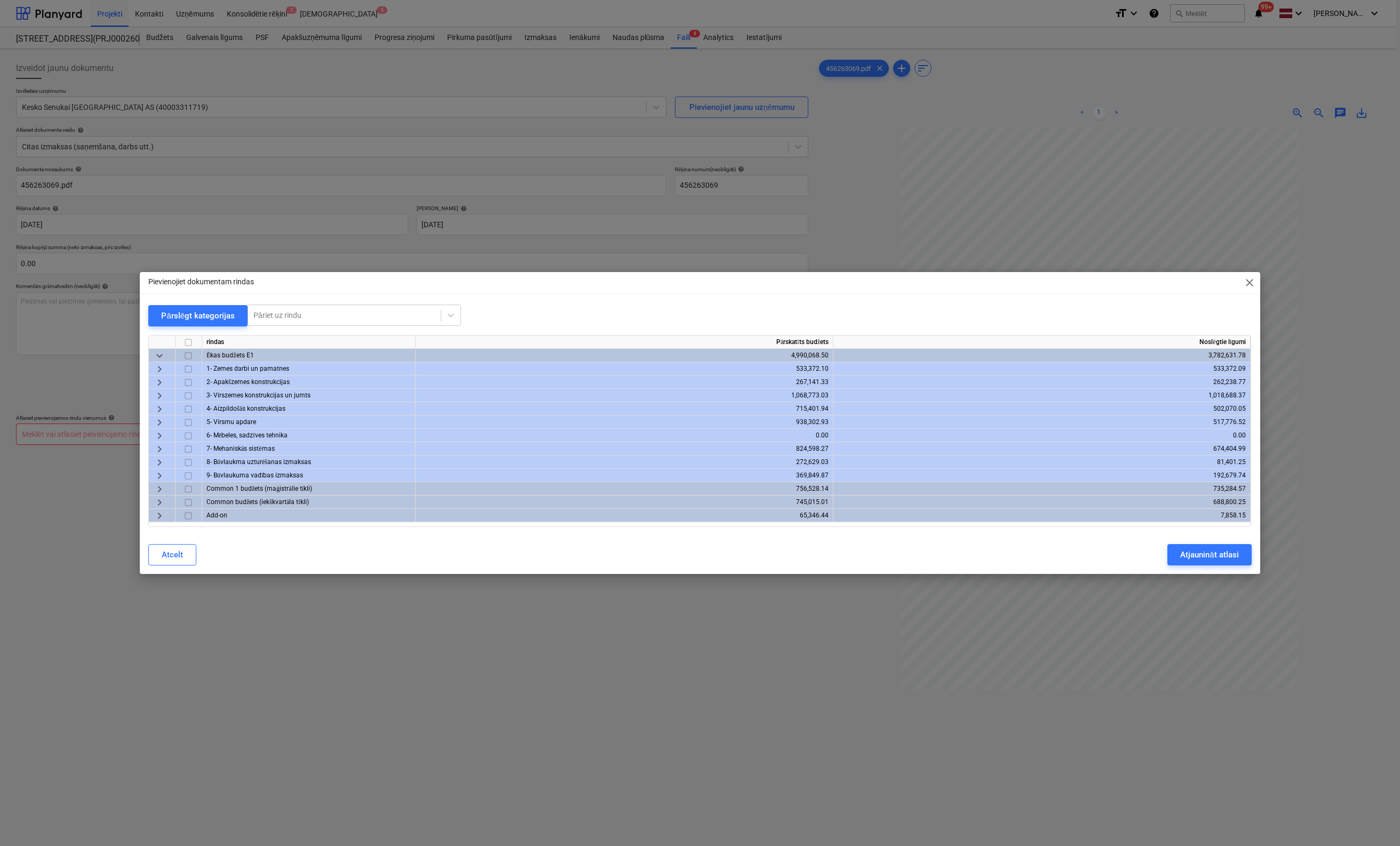
click at [157, 419] on span "keyboard_arrow_right" at bounding box center [160, 422] width 13 height 13
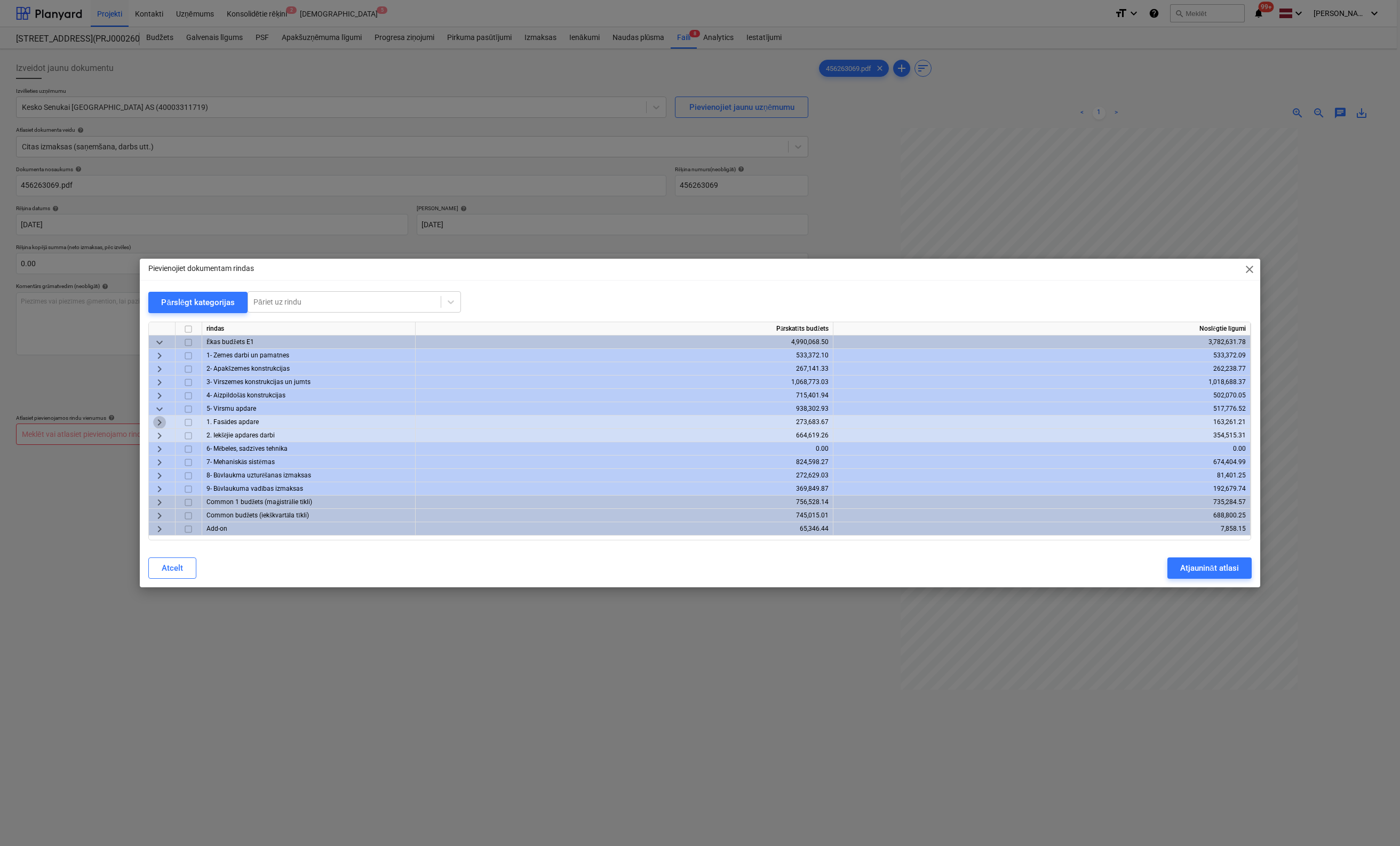
click at [156, 421] on span "keyboard_arrow_right" at bounding box center [160, 422] width 13 height 13
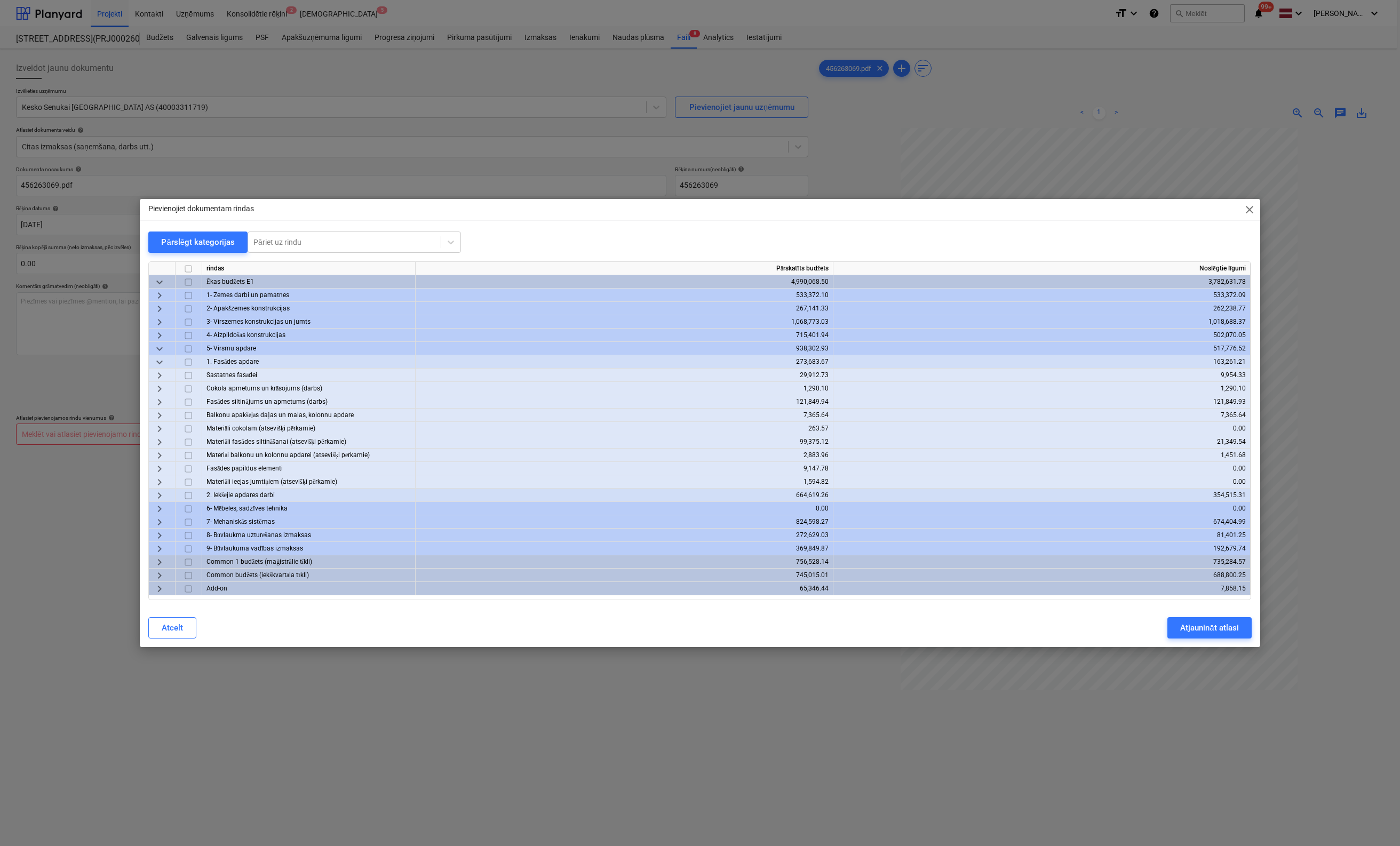
click at [158, 440] on span "keyboard_arrow_right" at bounding box center [160, 442] width 13 height 13
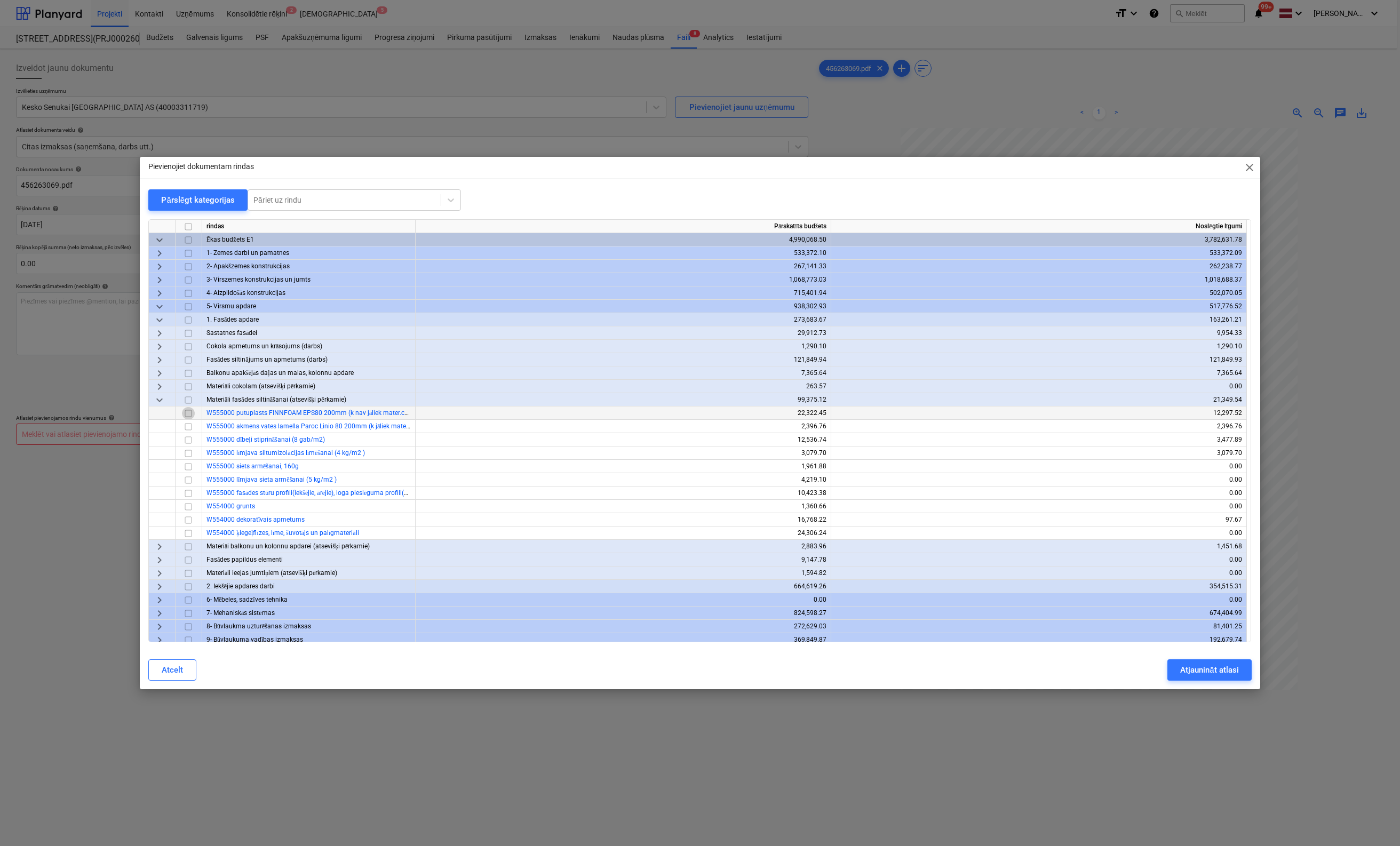
click at [189, 414] on input "checkbox" at bounding box center [188, 413] width 13 height 13
click at [888, 672] on div "Atjaunināt atlasi" at bounding box center [1209, 670] width 58 height 14
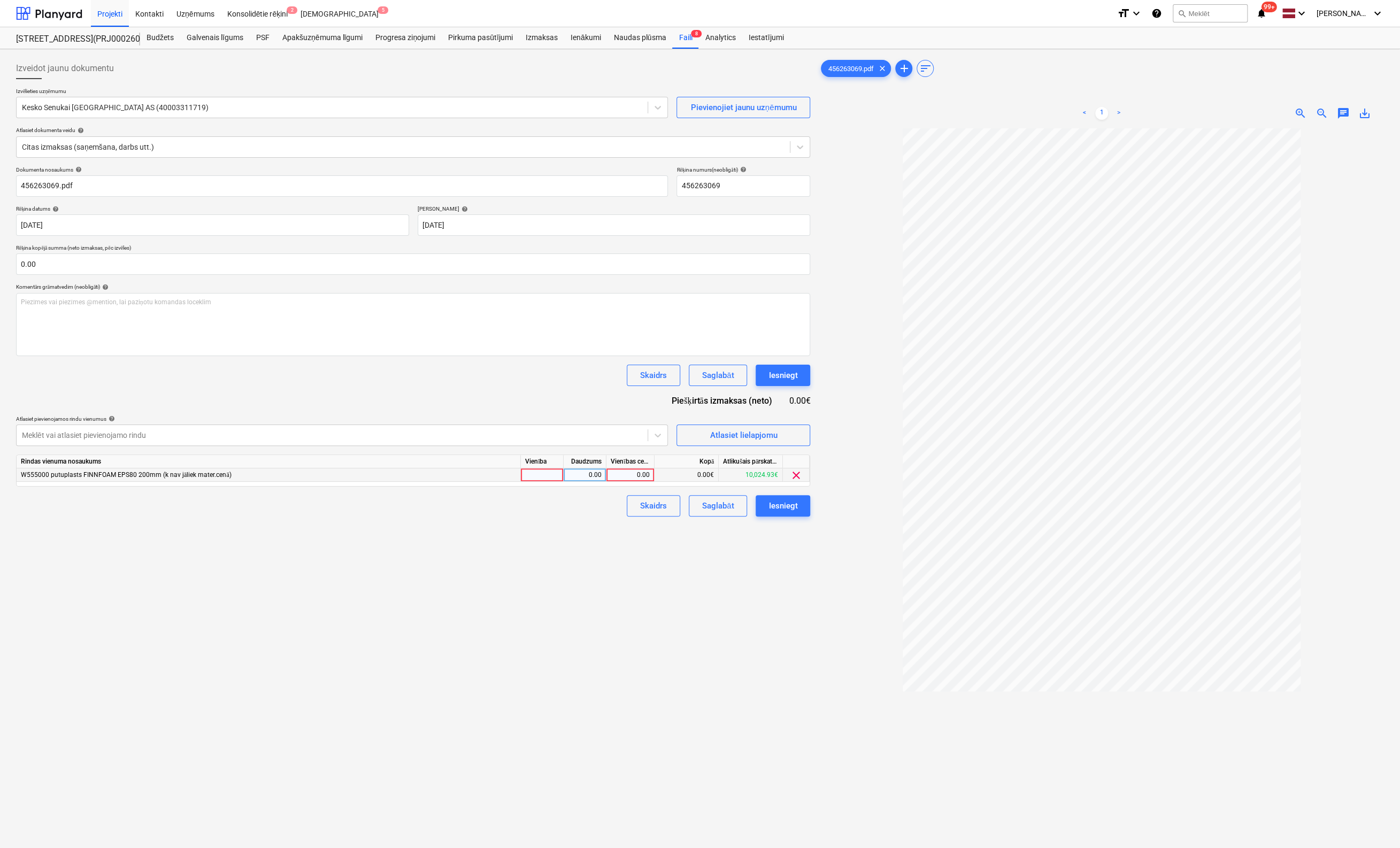
click at [637, 478] on div "0.00" at bounding box center [630, 475] width 39 height 13
type input "4101.5"
click at [704, 601] on div "Izveidot jaunu dokumentu Izvēlieties uzņēmumu Kesko Senukai Latvia AS (40003311…" at bounding box center [413, 502] width 803 height 897
click at [780, 502] on div "Iesniegt" at bounding box center [783, 506] width 29 height 14
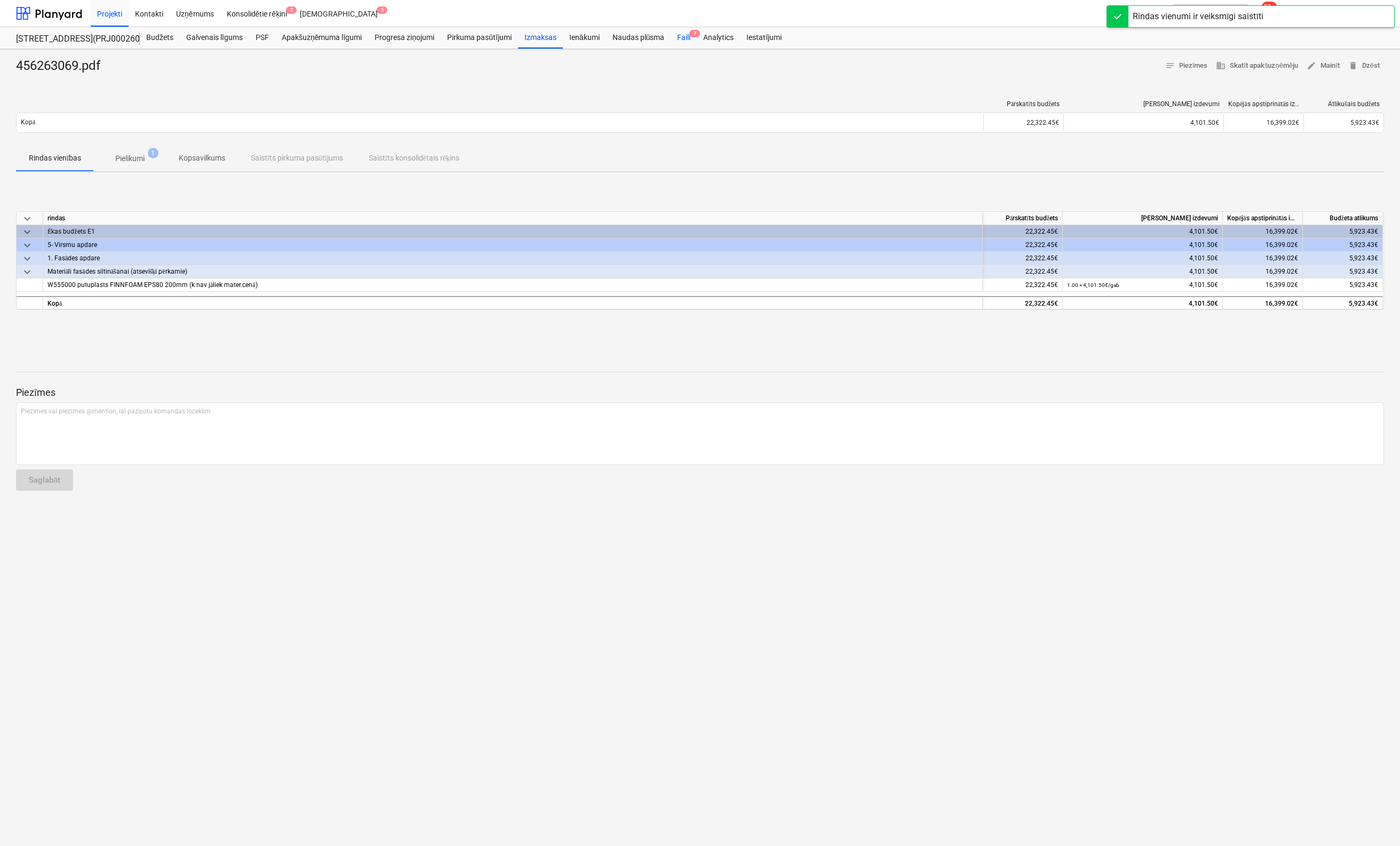
click at [683, 37] on div "Faili 7" at bounding box center [683, 38] width 26 height 22
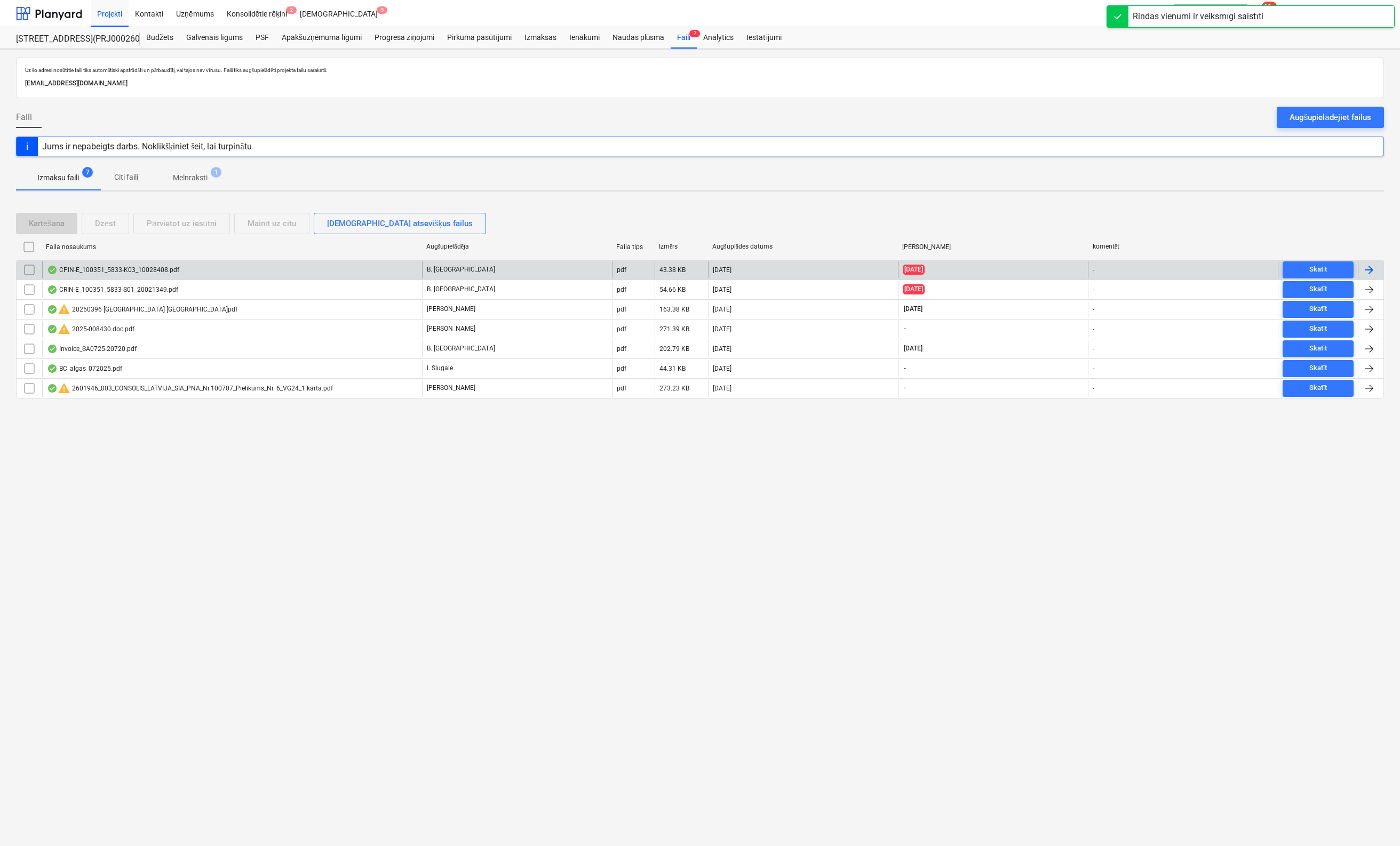
click at [69, 269] on div "CPIN-E_100351_5833-K03_10028408.pdf" at bounding box center [113, 270] width 132 height 8
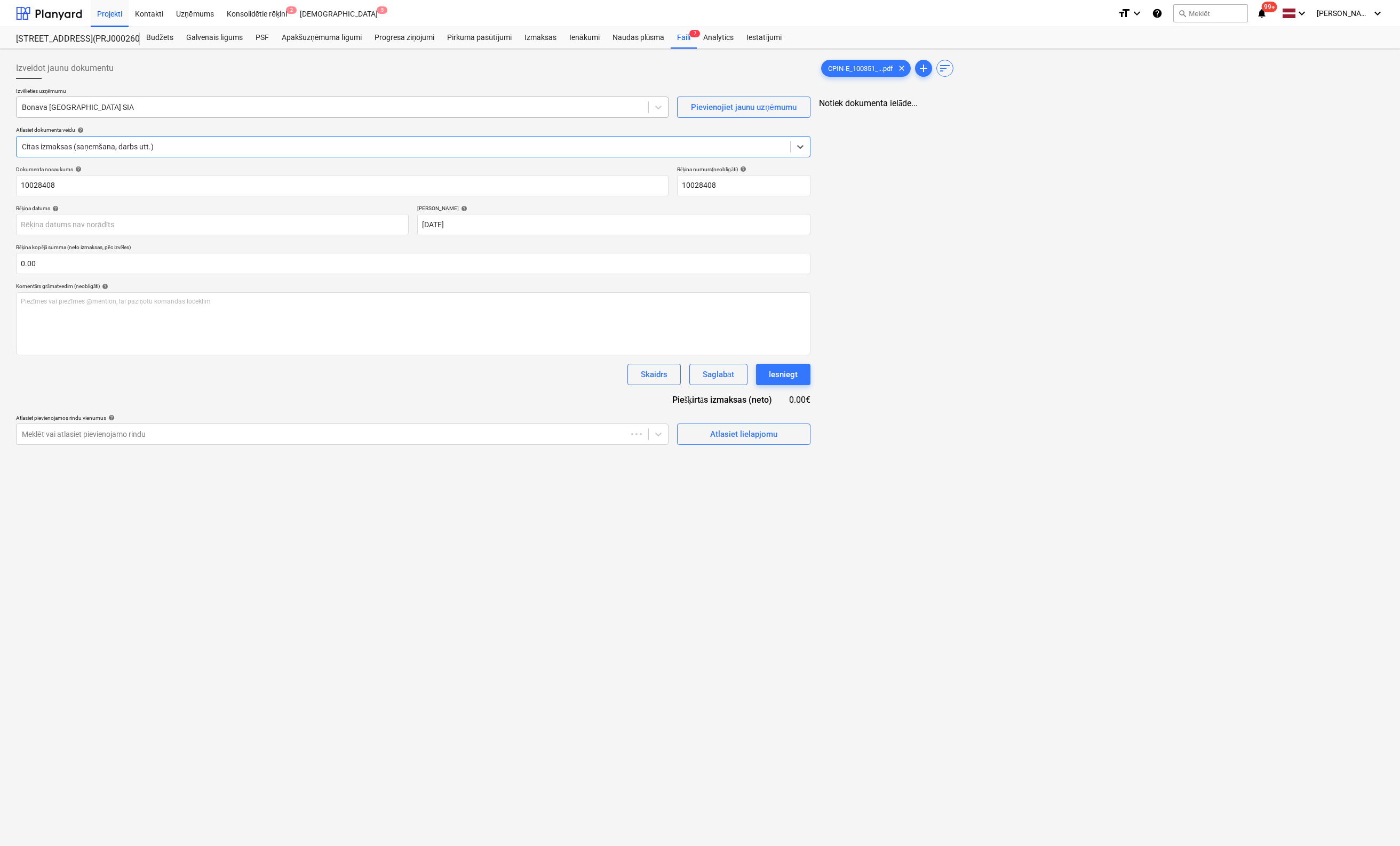
type input "10028408"
type input "10 Aug 2025"
click at [220, 106] on div at bounding box center [331, 107] width 619 height 11
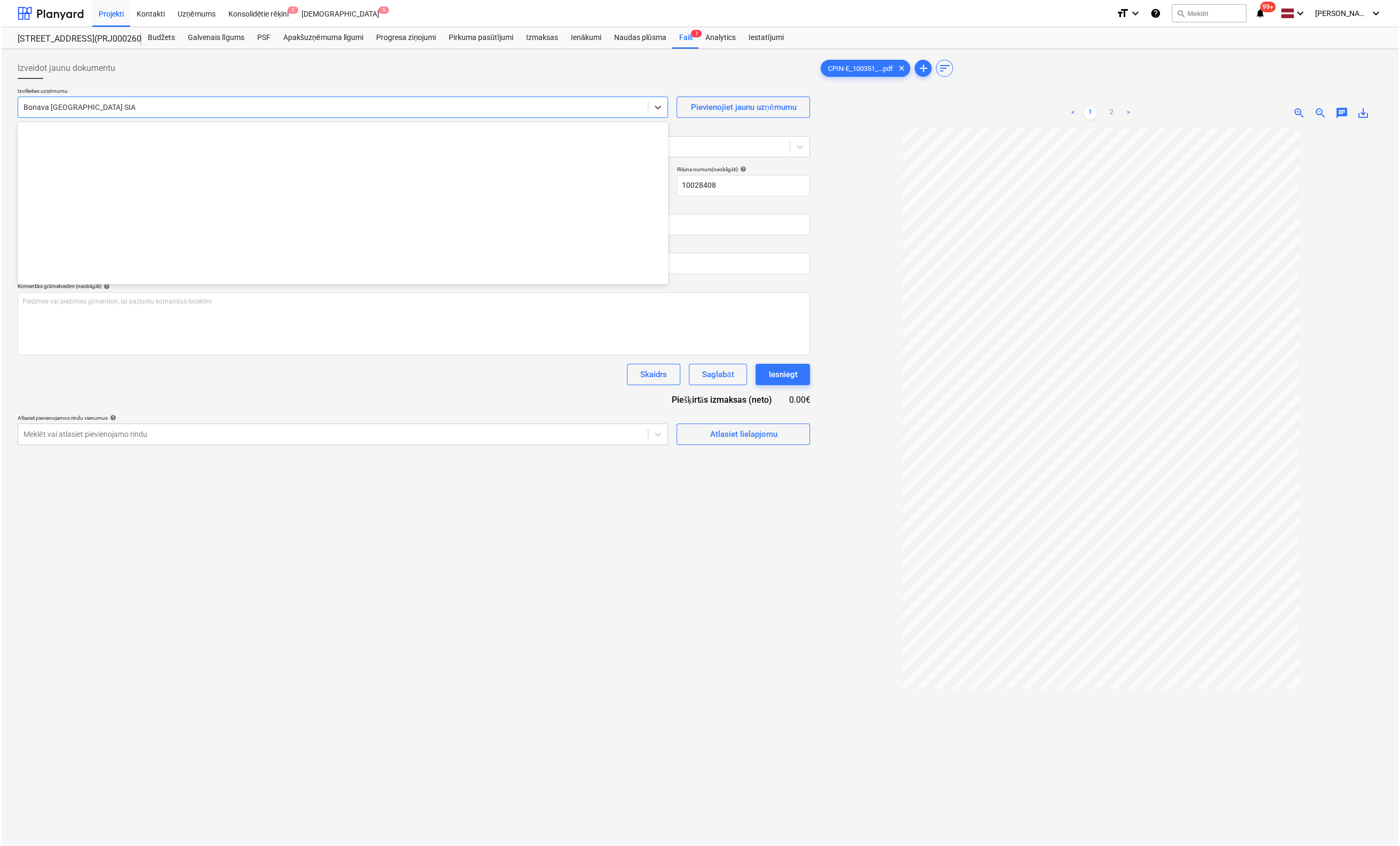
scroll to position [1960, 0]
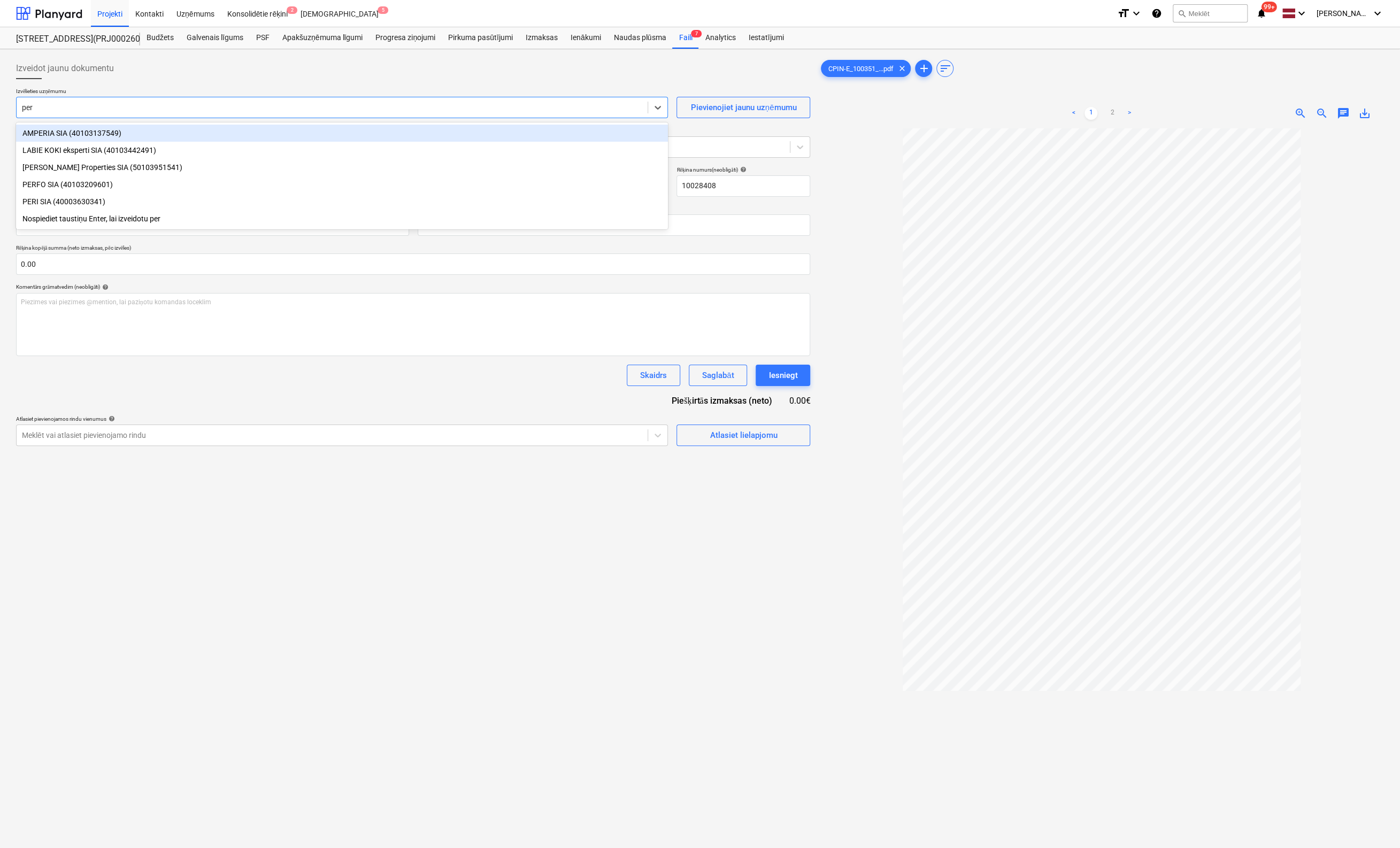
type input "peri"
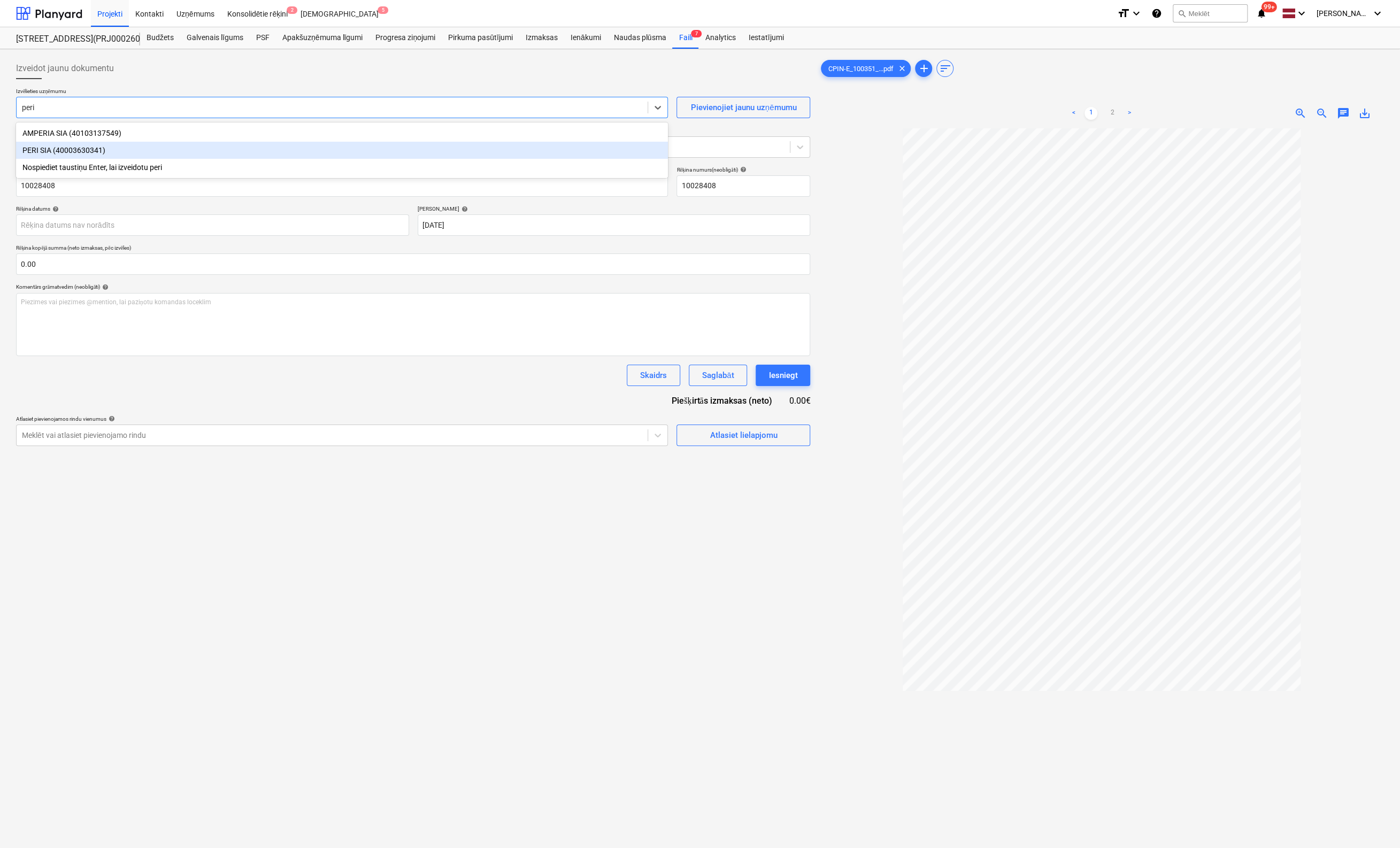
click at [38, 150] on div "PERI SIA (40003630341)" at bounding box center [342, 150] width 652 height 17
click at [230, 224] on body "Projekti Kontakti Uzņēmums Konsolidētie rēķini 2 Iesūtne 5 format_size keyboard…" at bounding box center [700, 424] width 1400 height 848
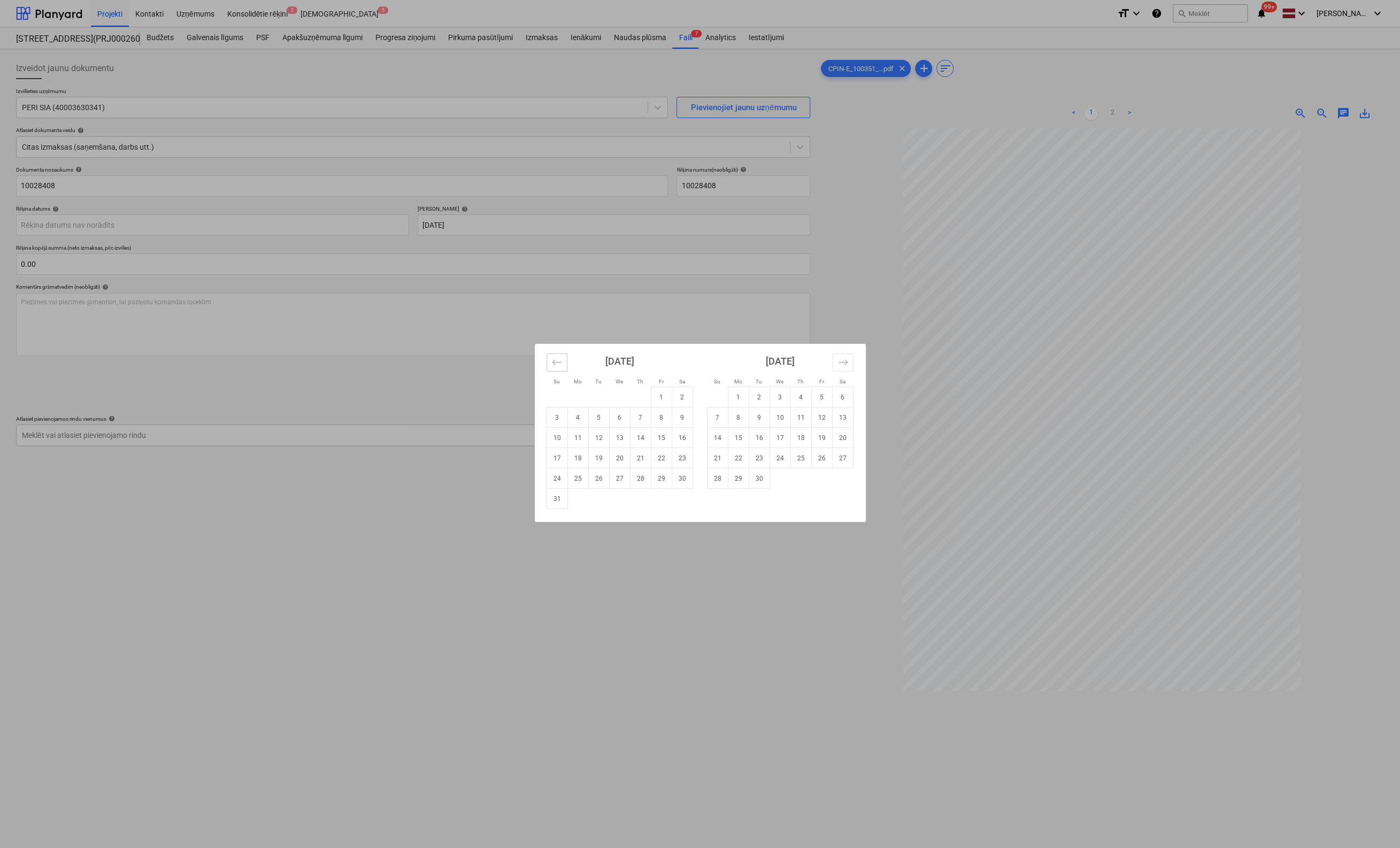
click at [554, 366] on icon "Move backward to switch to the previous month." at bounding box center [557, 362] width 10 height 10
click at [638, 485] on td "31" at bounding box center [640, 479] width 21 height 20
type input "31 Jul 2025"
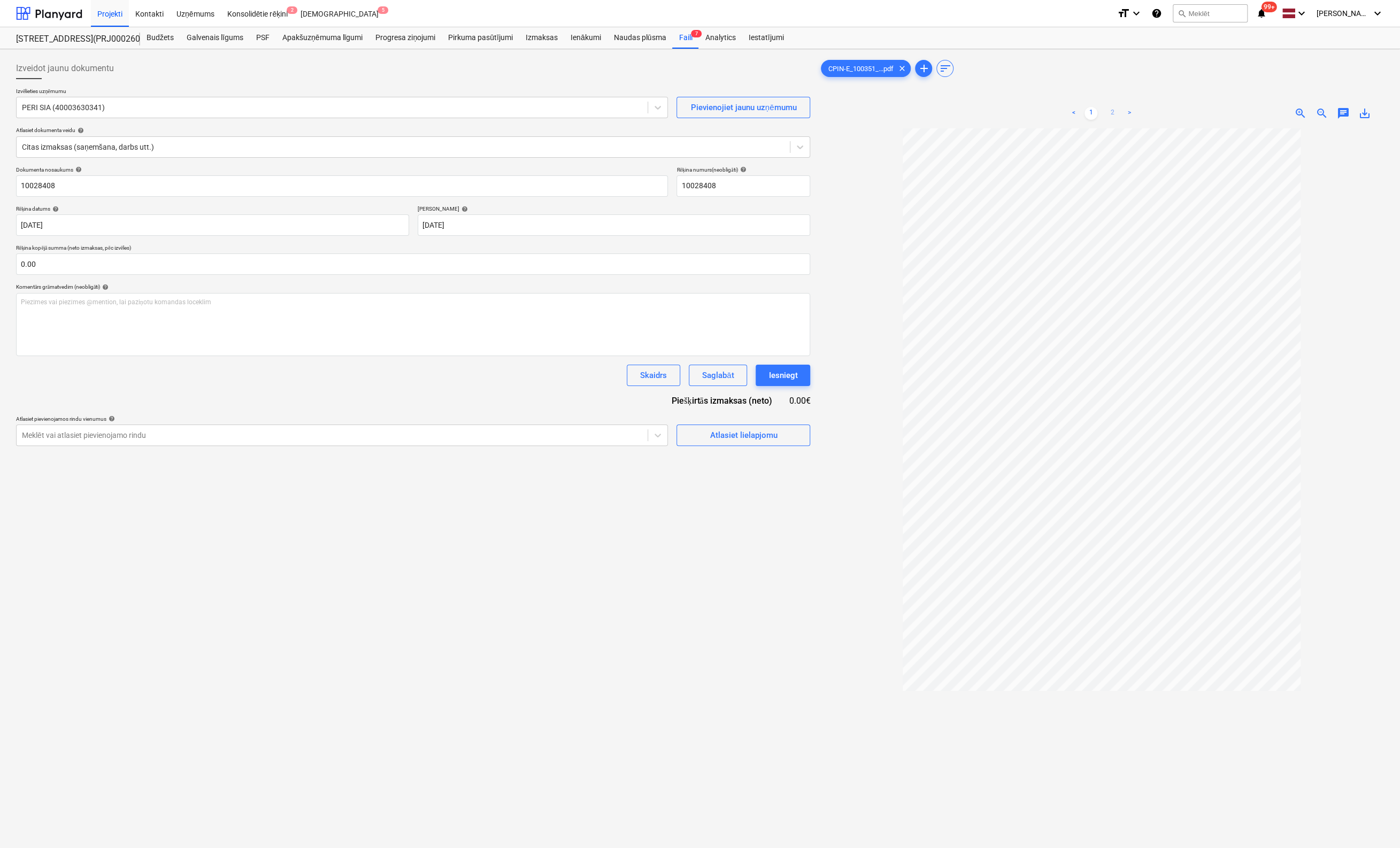
click at [890, 110] on link "2" at bounding box center [1112, 113] width 13 height 13
click at [890, 108] on link "<" at bounding box center [1074, 113] width 13 height 13
click at [705, 433] on span "Atlasiet lielapjomu" at bounding box center [744, 435] width 107 height 14
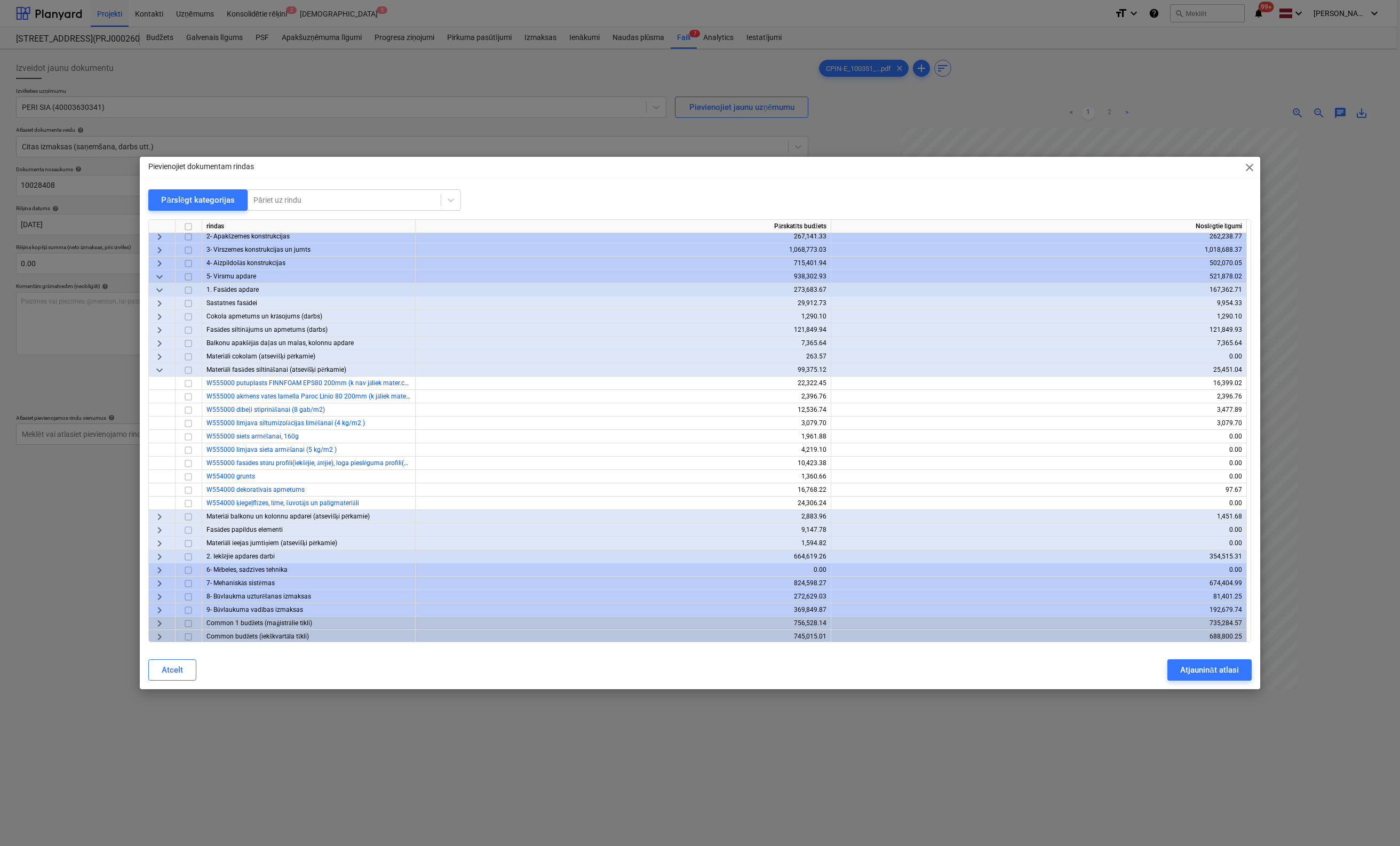
scroll to position [45, 0]
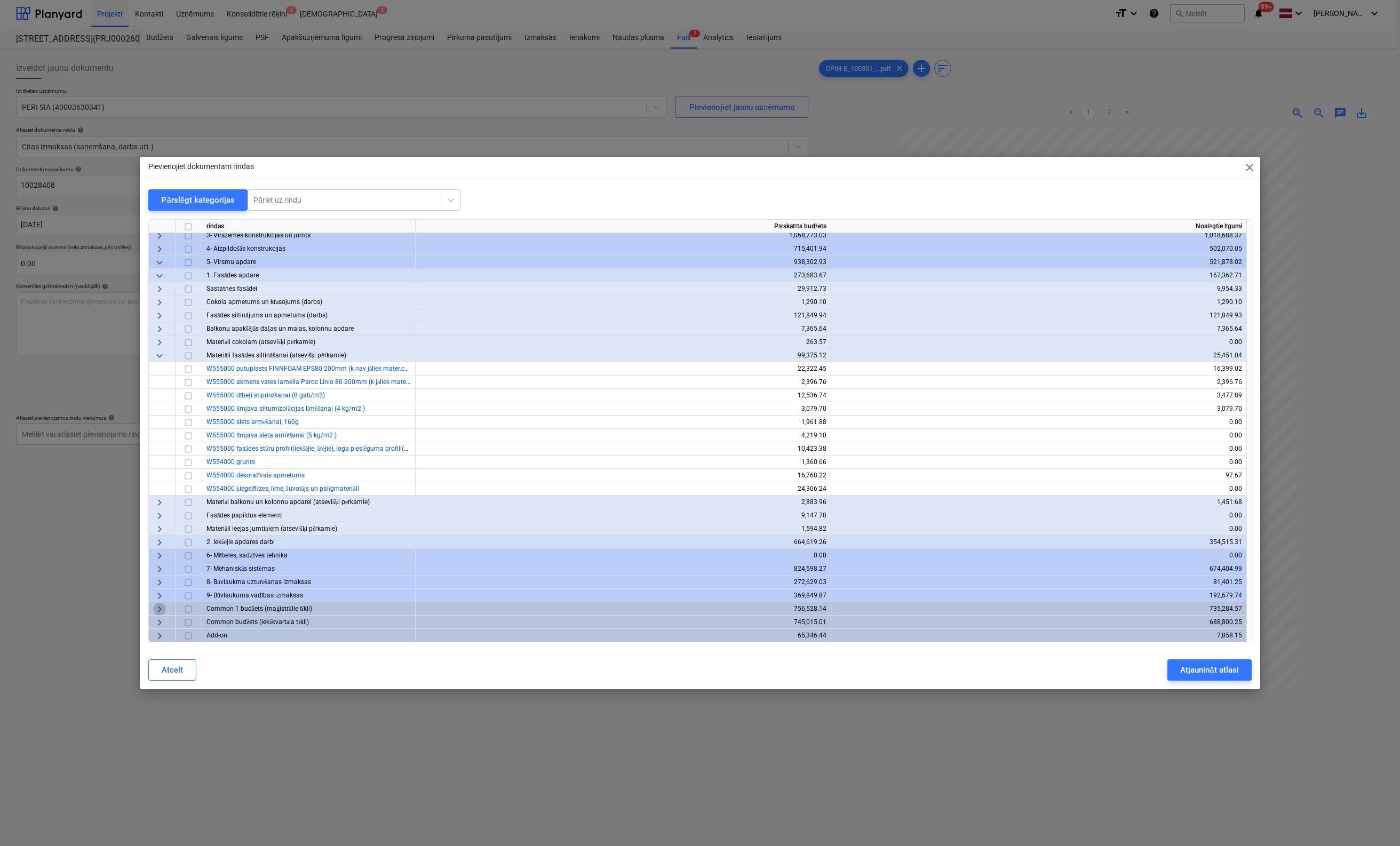
click at [160, 606] on span "keyboard_arrow_right" at bounding box center [160, 609] width 13 height 13
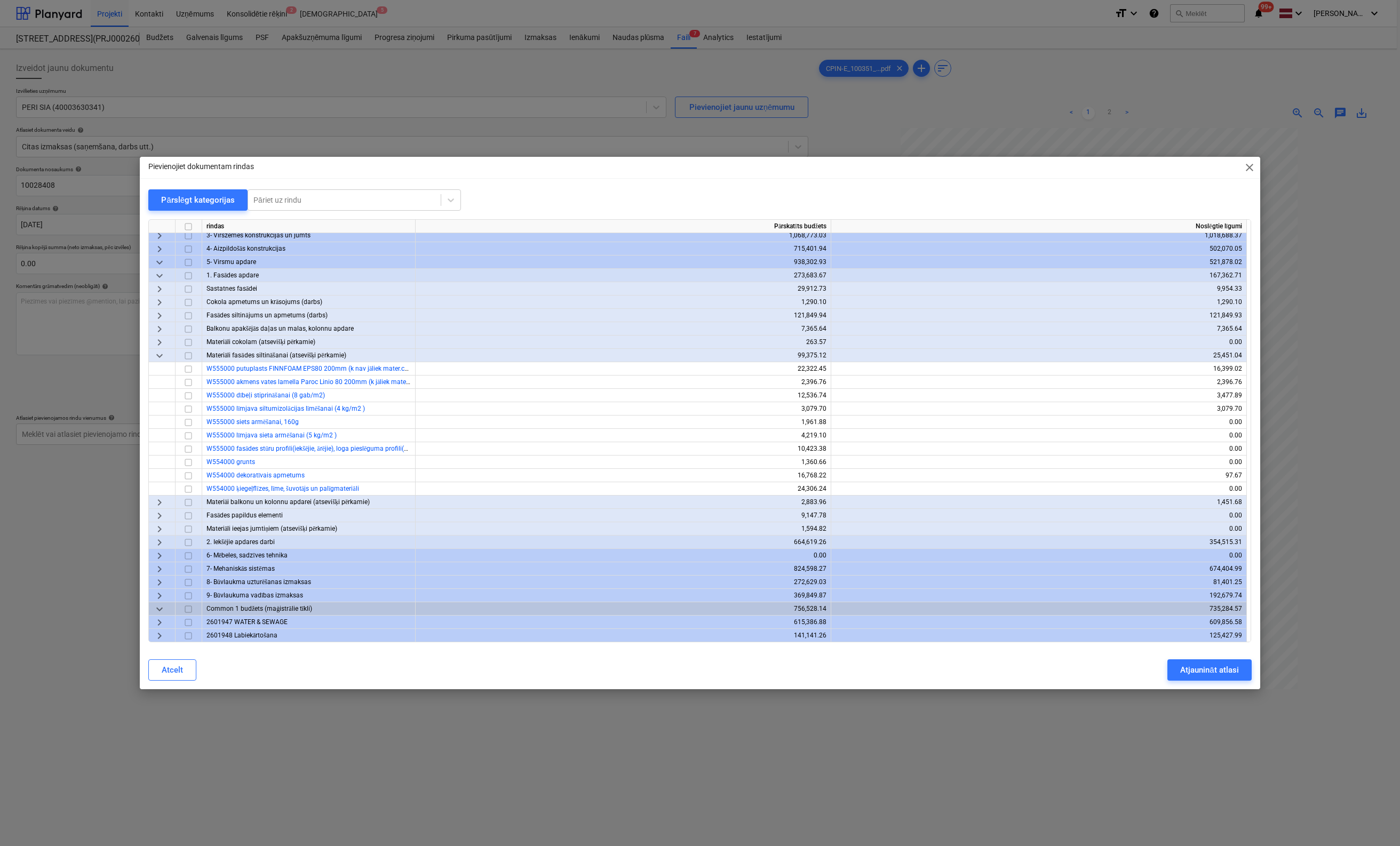
scroll to position [71, 0]
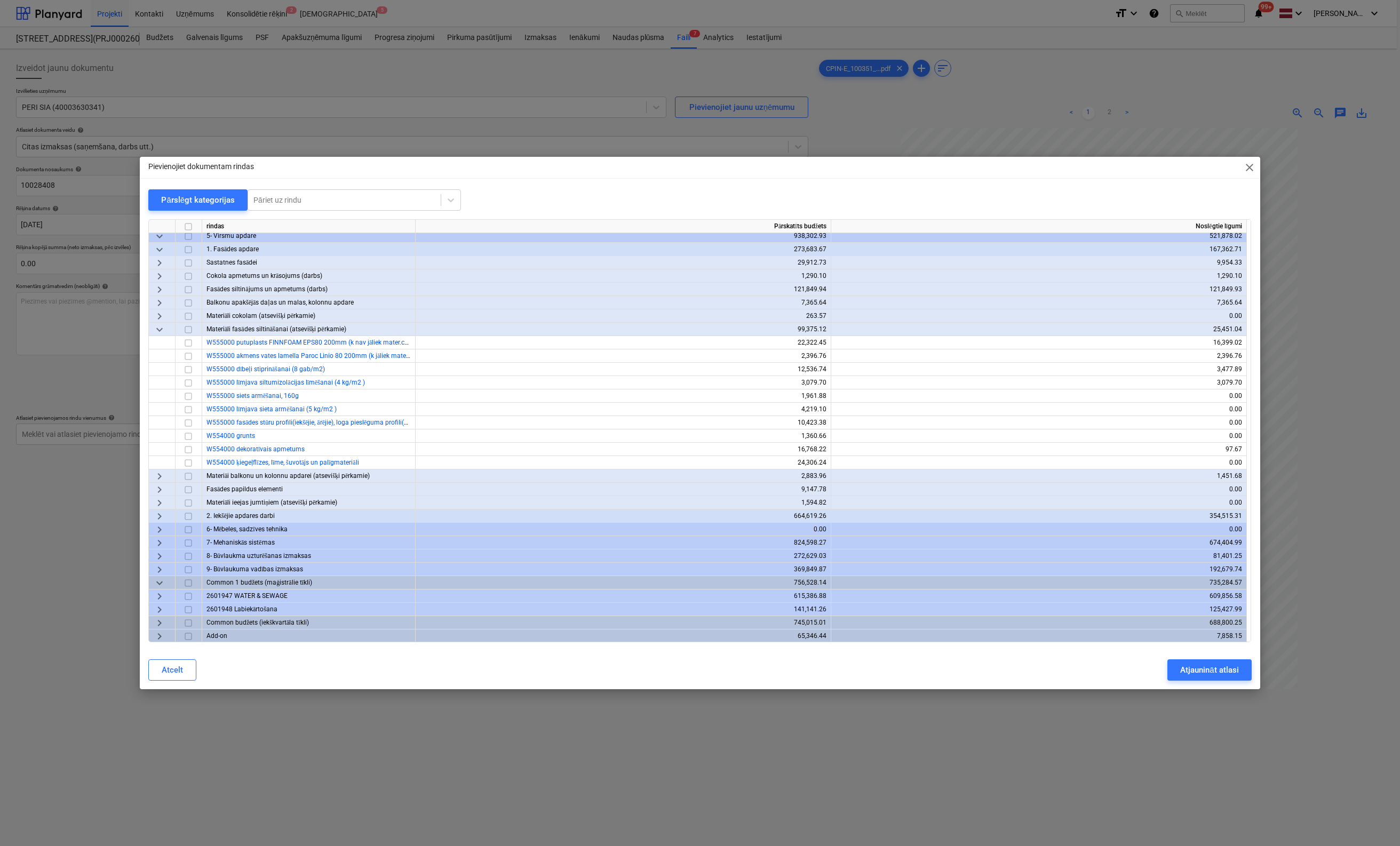
click at [160, 620] on span "keyboard_arrow_right" at bounding box center [160, 623] width 13 height 13
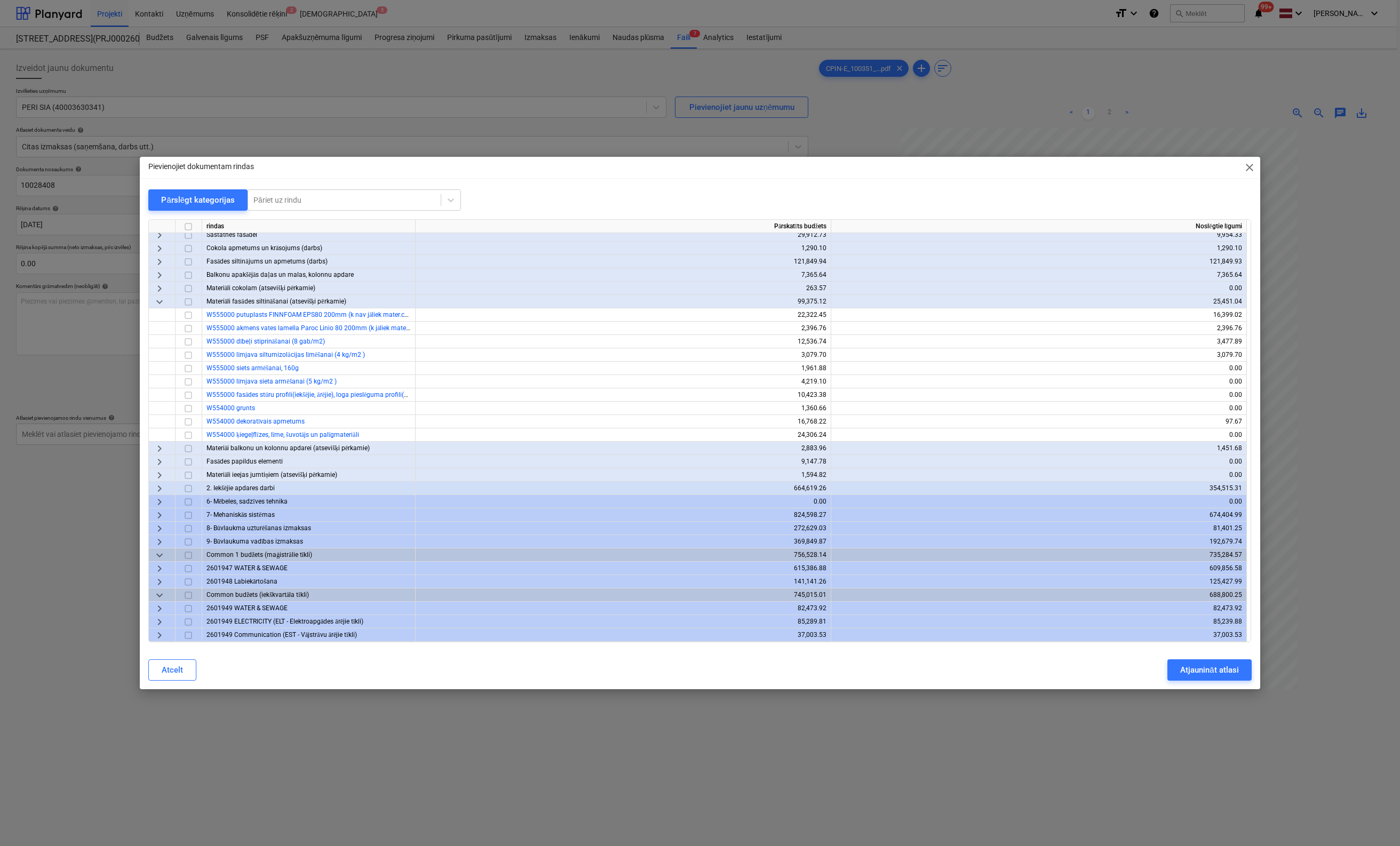
scroll to position [124, 0]
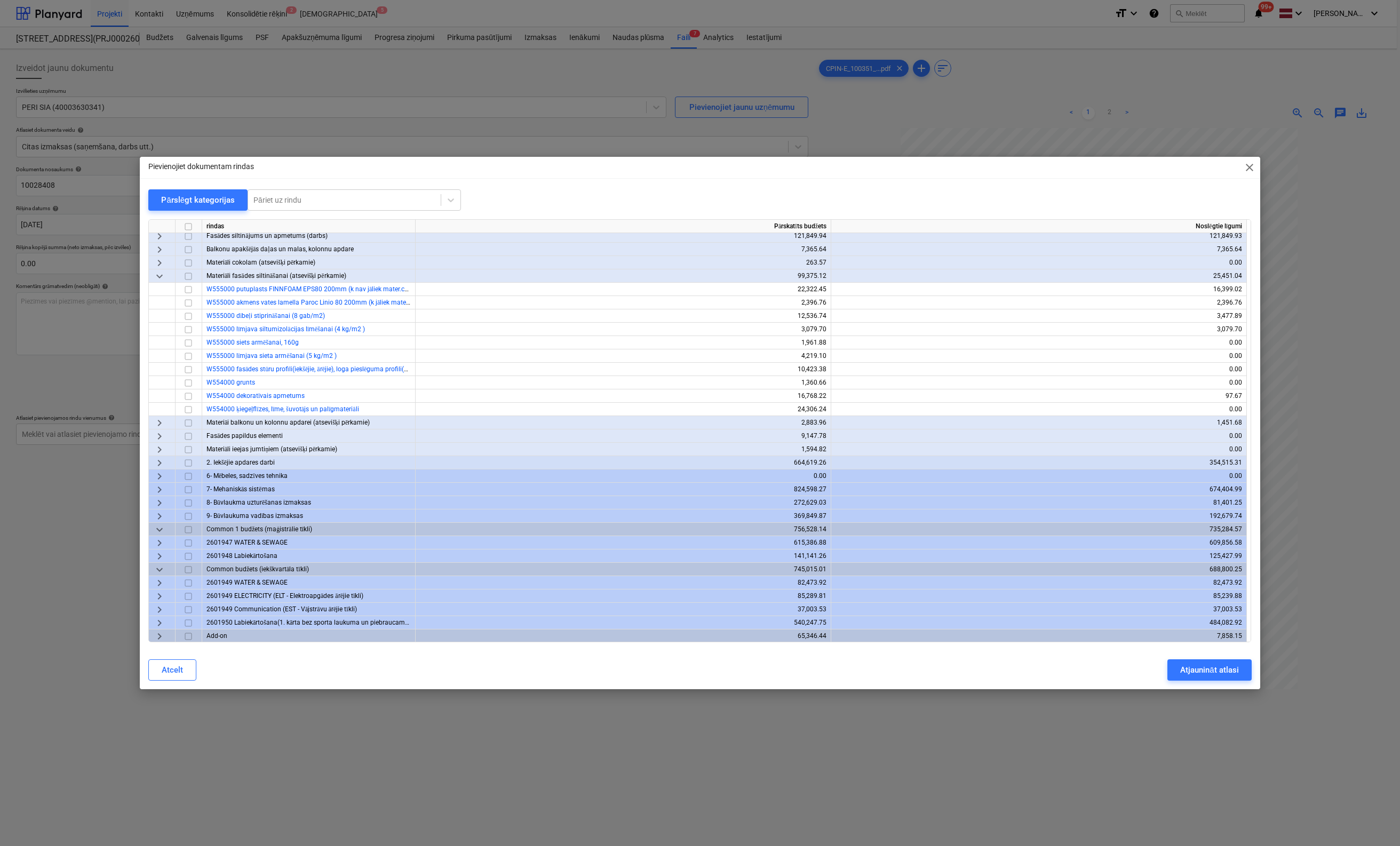
click at [166, 621] on div "keyboard_arrow_right" at bounding box center [162, 623] width 27 height 13
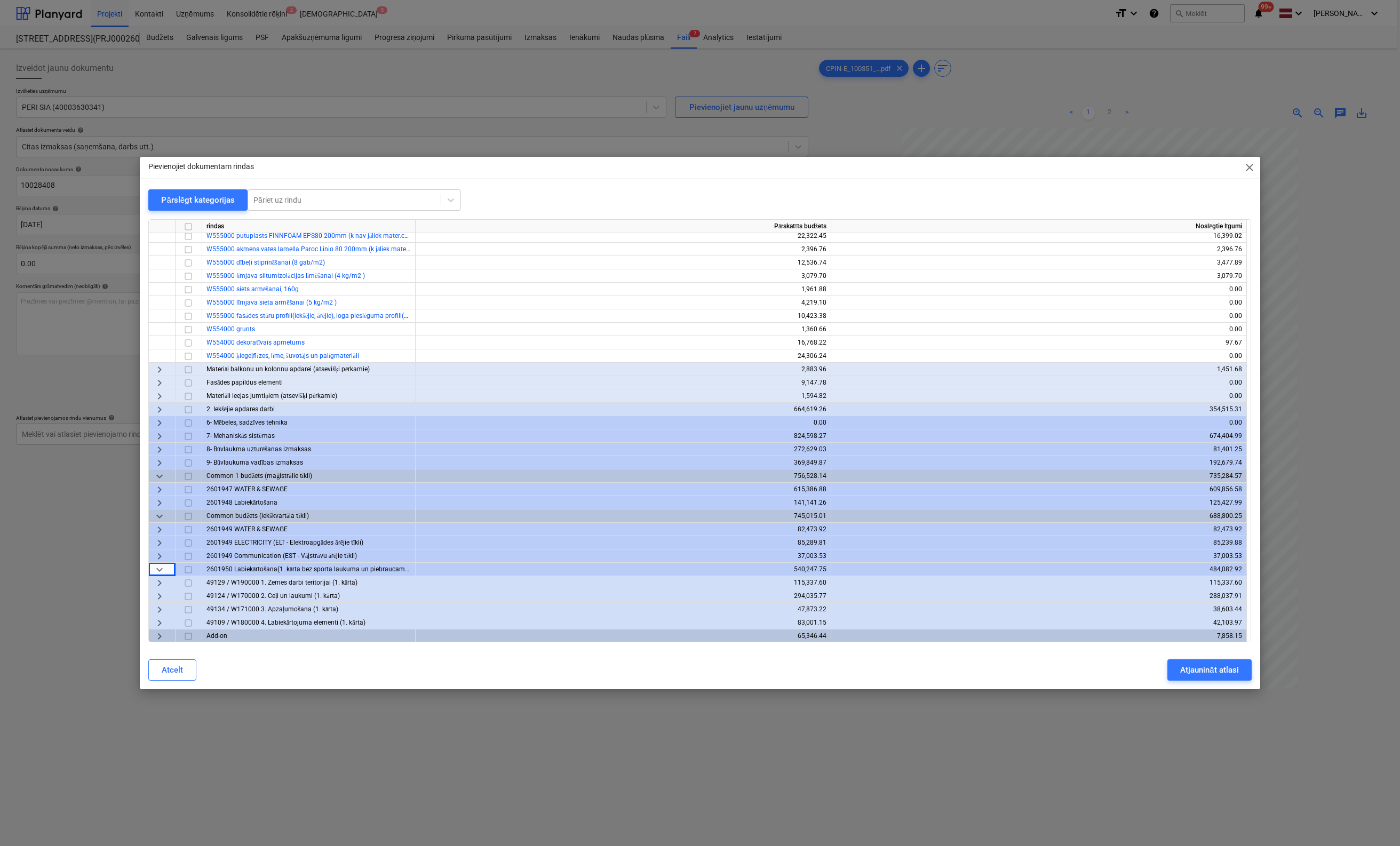
click at [159, 621] on span "keyboard_arrow_right" at bounding box center [160, 623] width 13 height 13
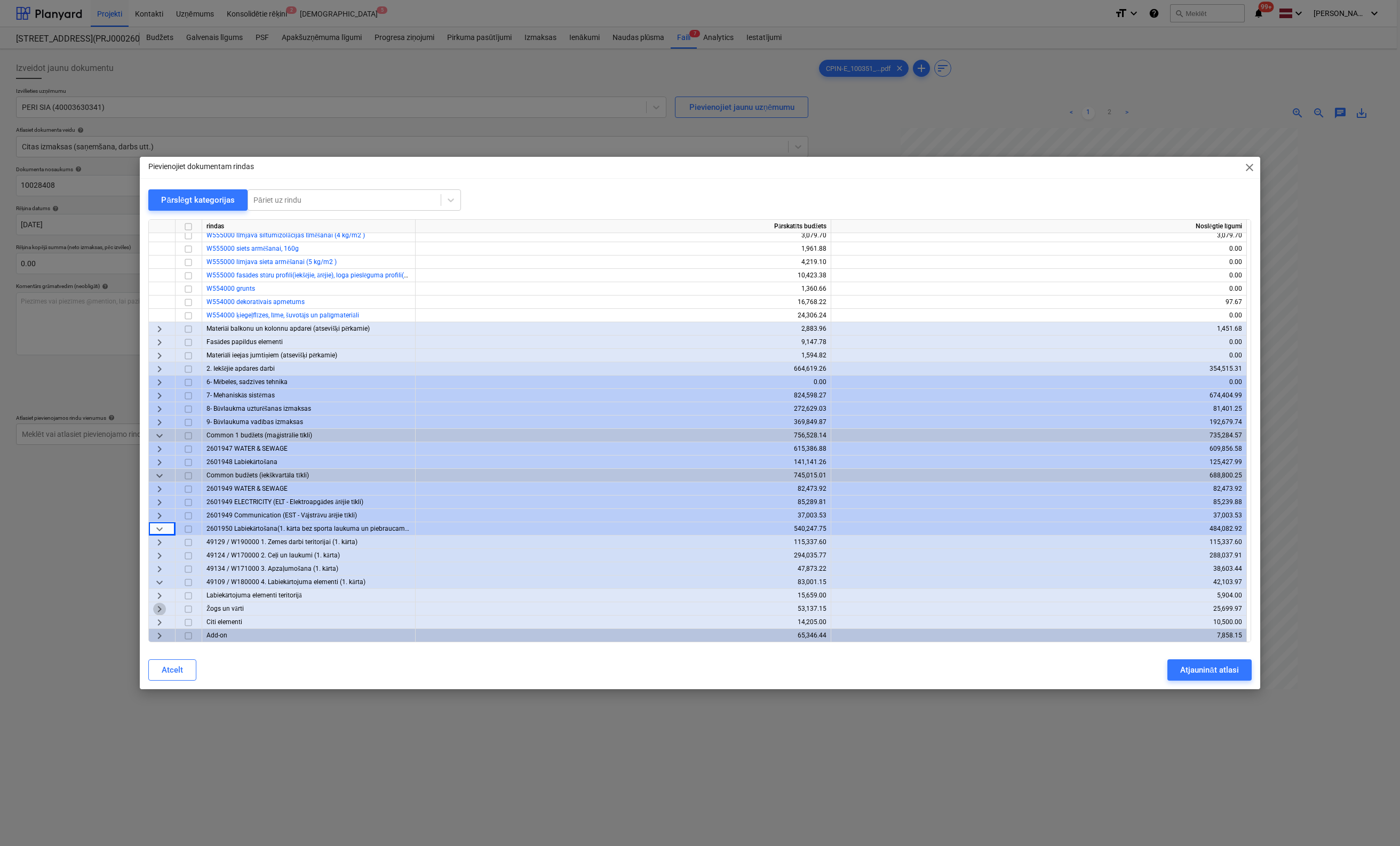
click at [160, 609] on span "keyboard_arrow_right" at bounding box center [160, 609] width 13 height 13
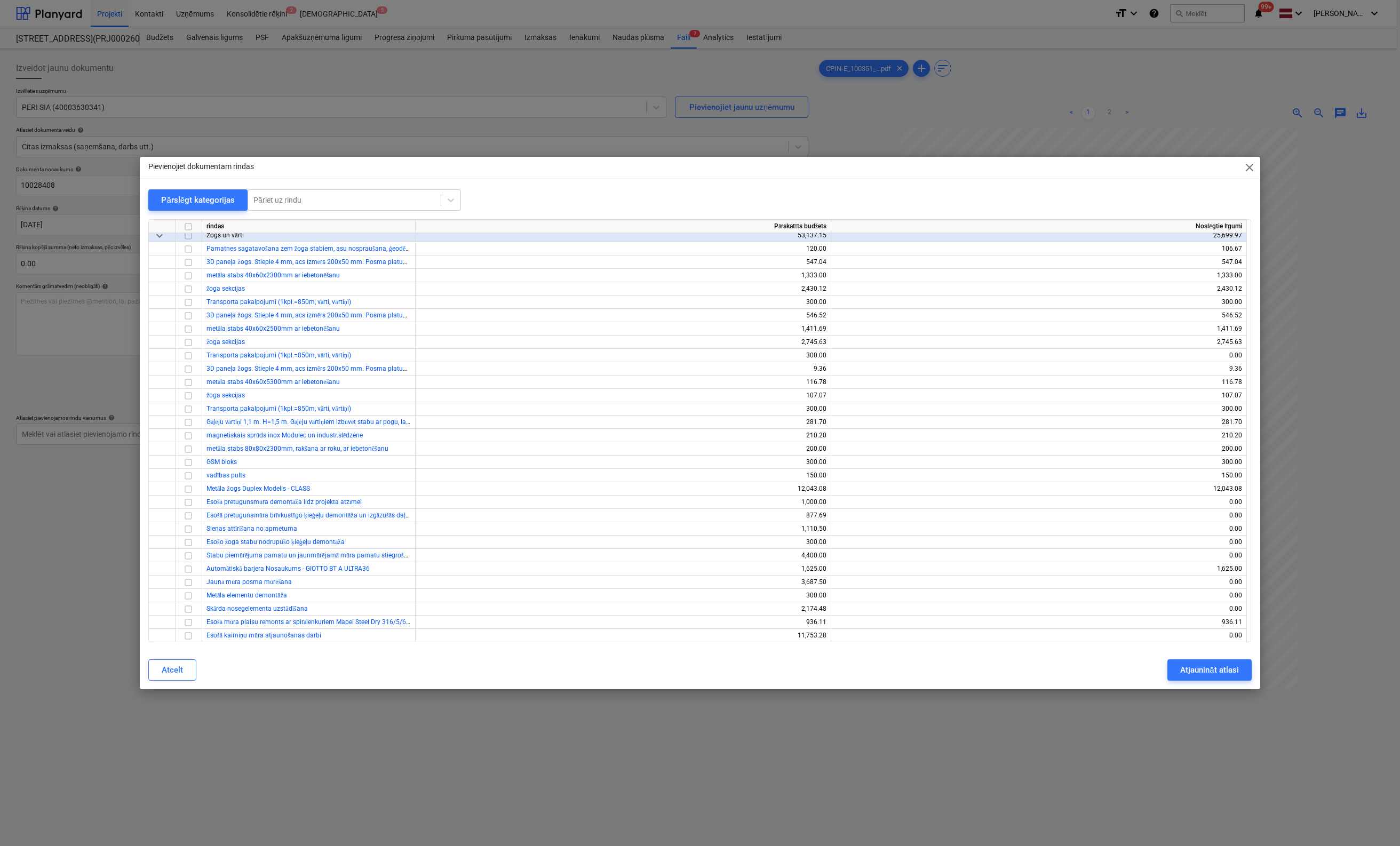
scroll to position [631, 0]
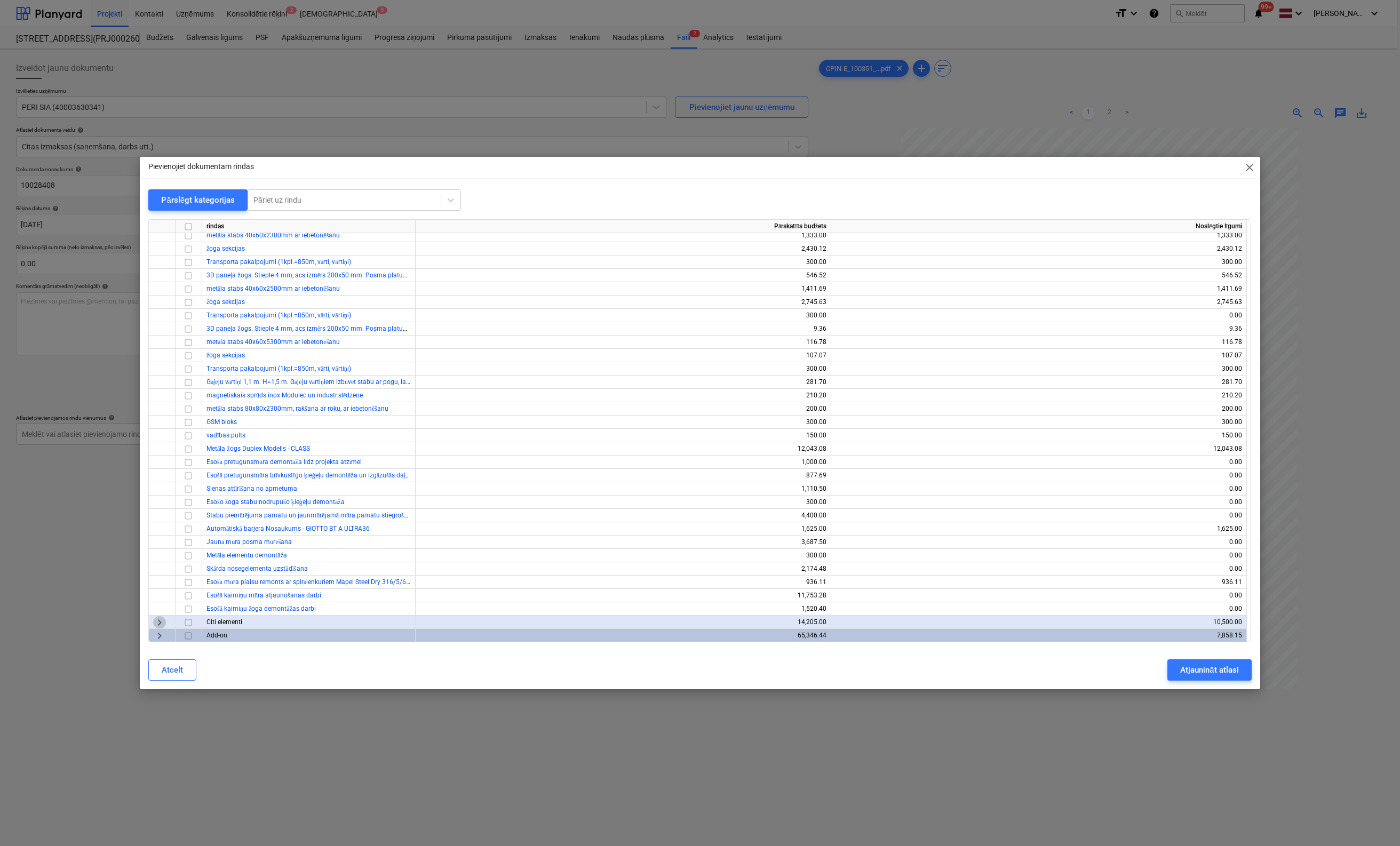
click at [158, 620] on span "keyboard_arrow_right" at bounding box center [160, 623] width 13 height 13
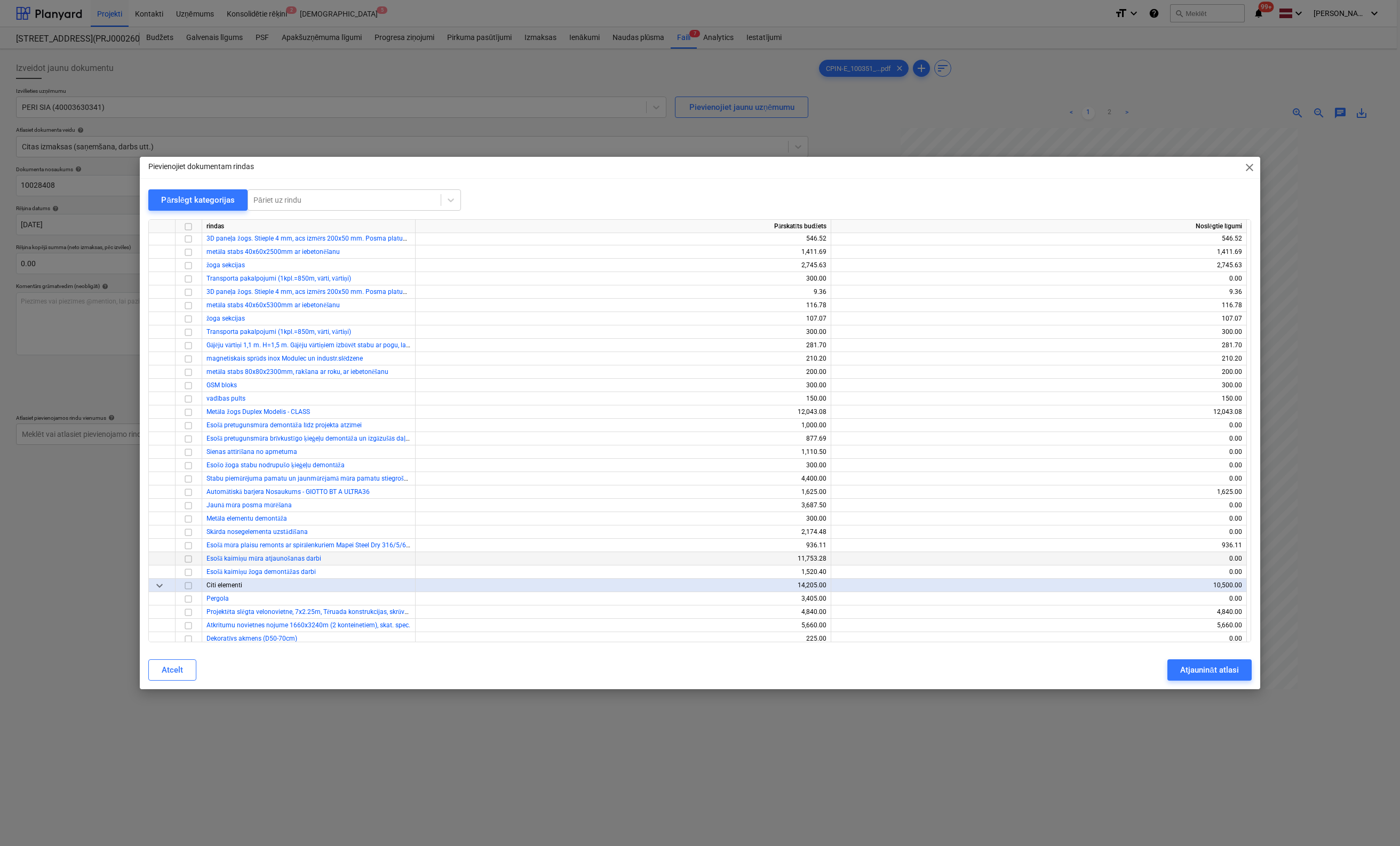
scroll to position [644, 0]
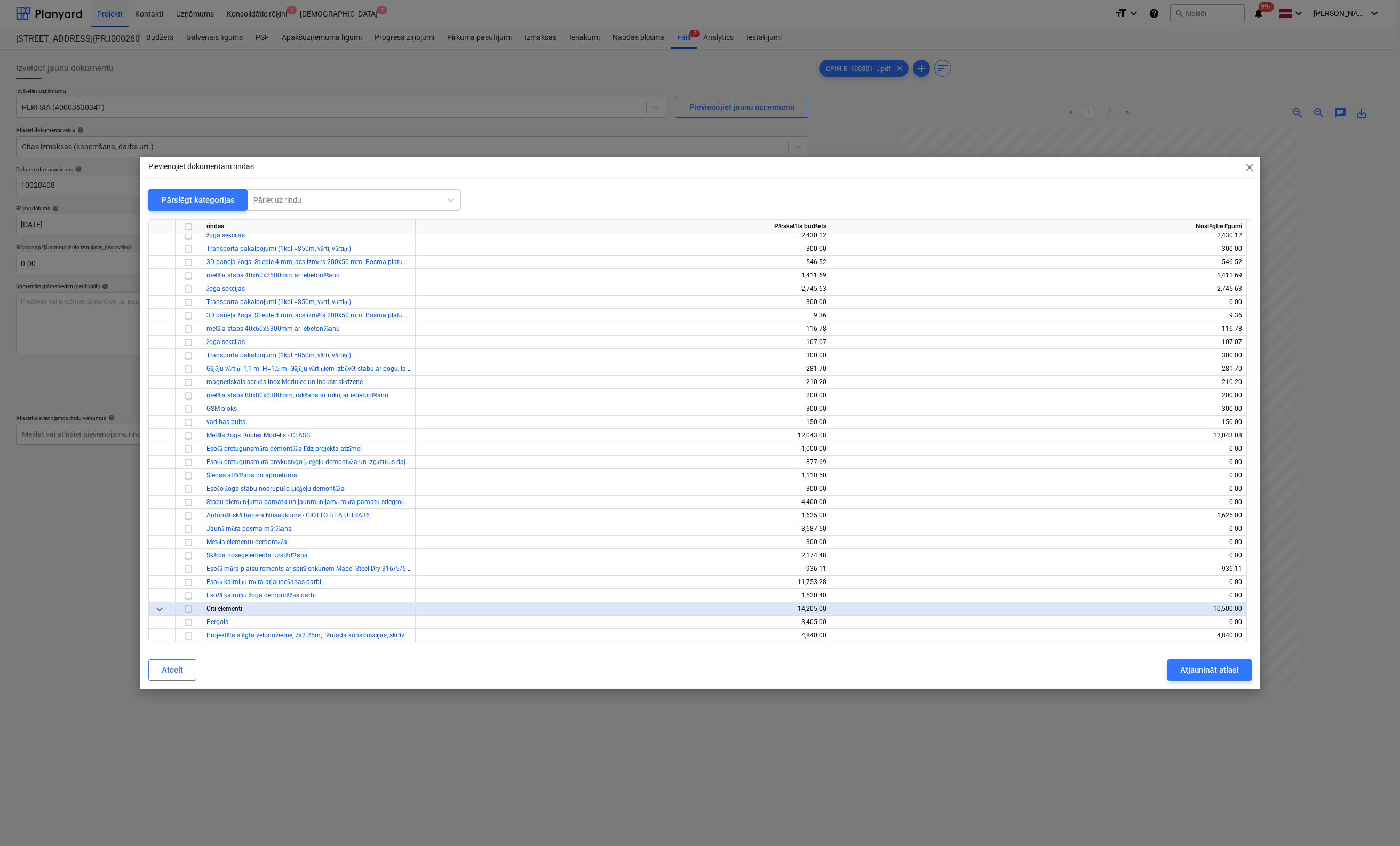
click at [888, 163] on span "close" at bounding box center [1250, 167] width 13 height 13
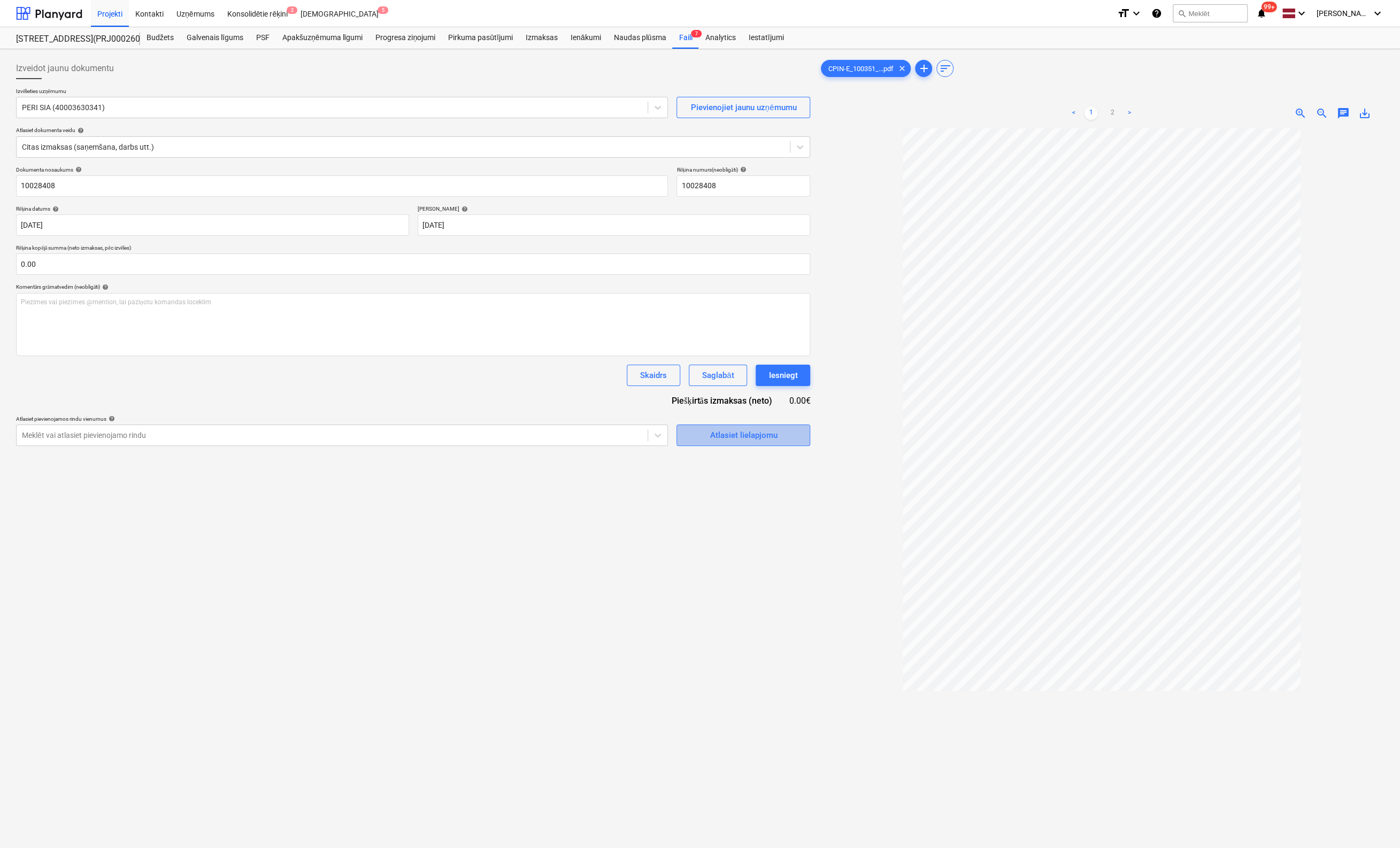
click at [741, 434] on div "Atlasiet lielapjomu" at bounding box center [744, 435] width 68 height 14
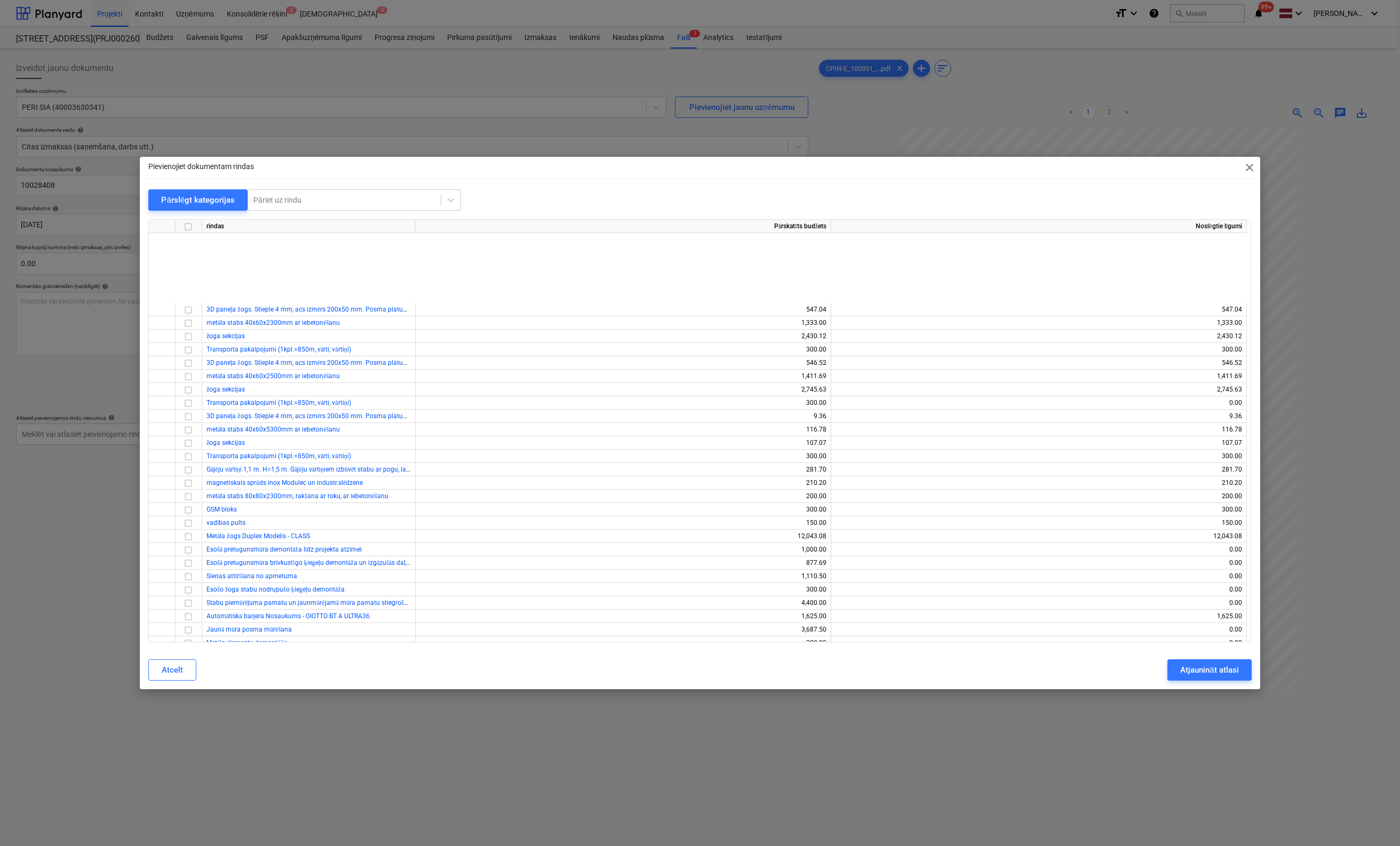
scroll to position [431, 0]
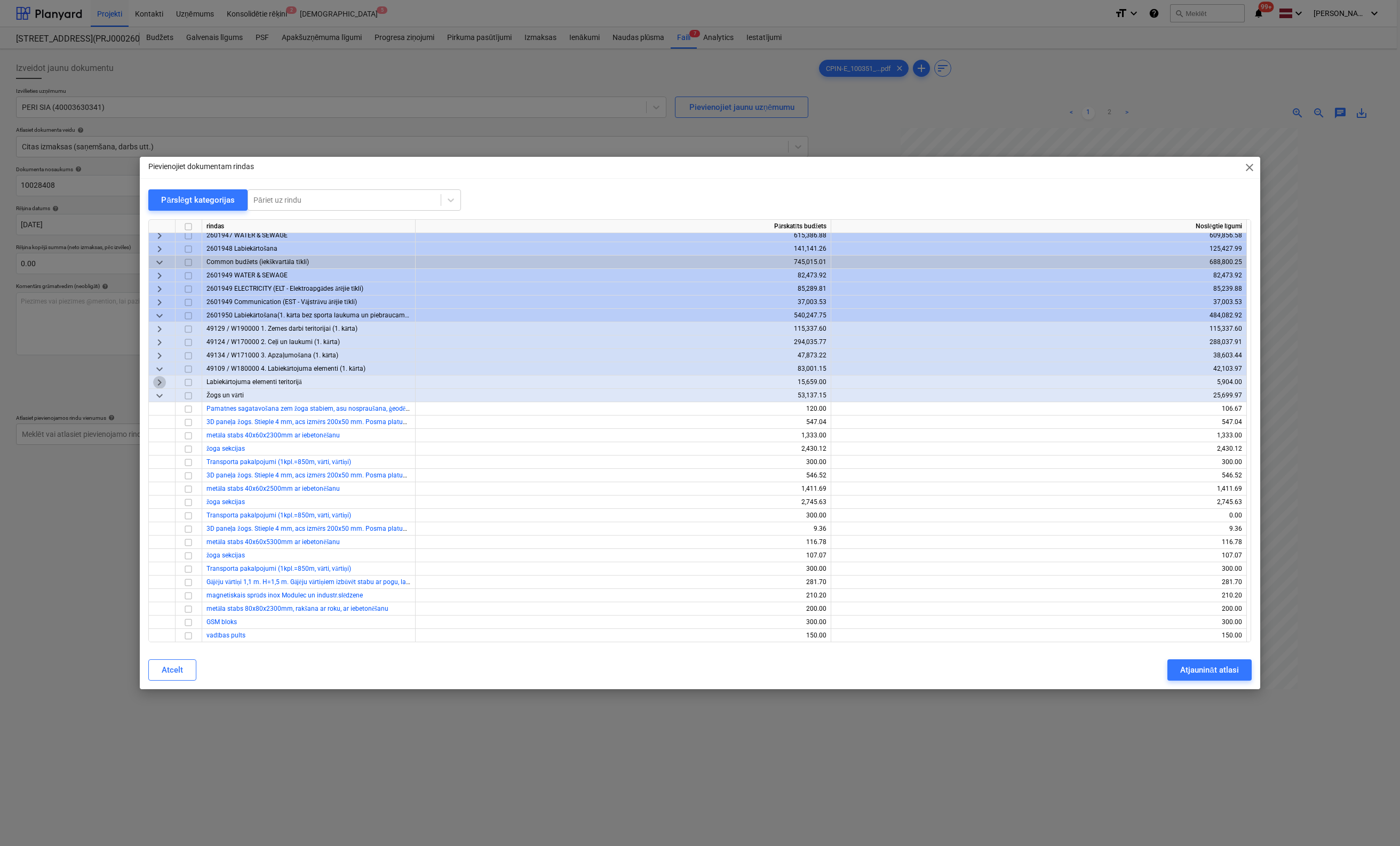
click at [157, 382] on span "keyboard_arrow_right" at bounding box center [160, 382] width 13 height 13
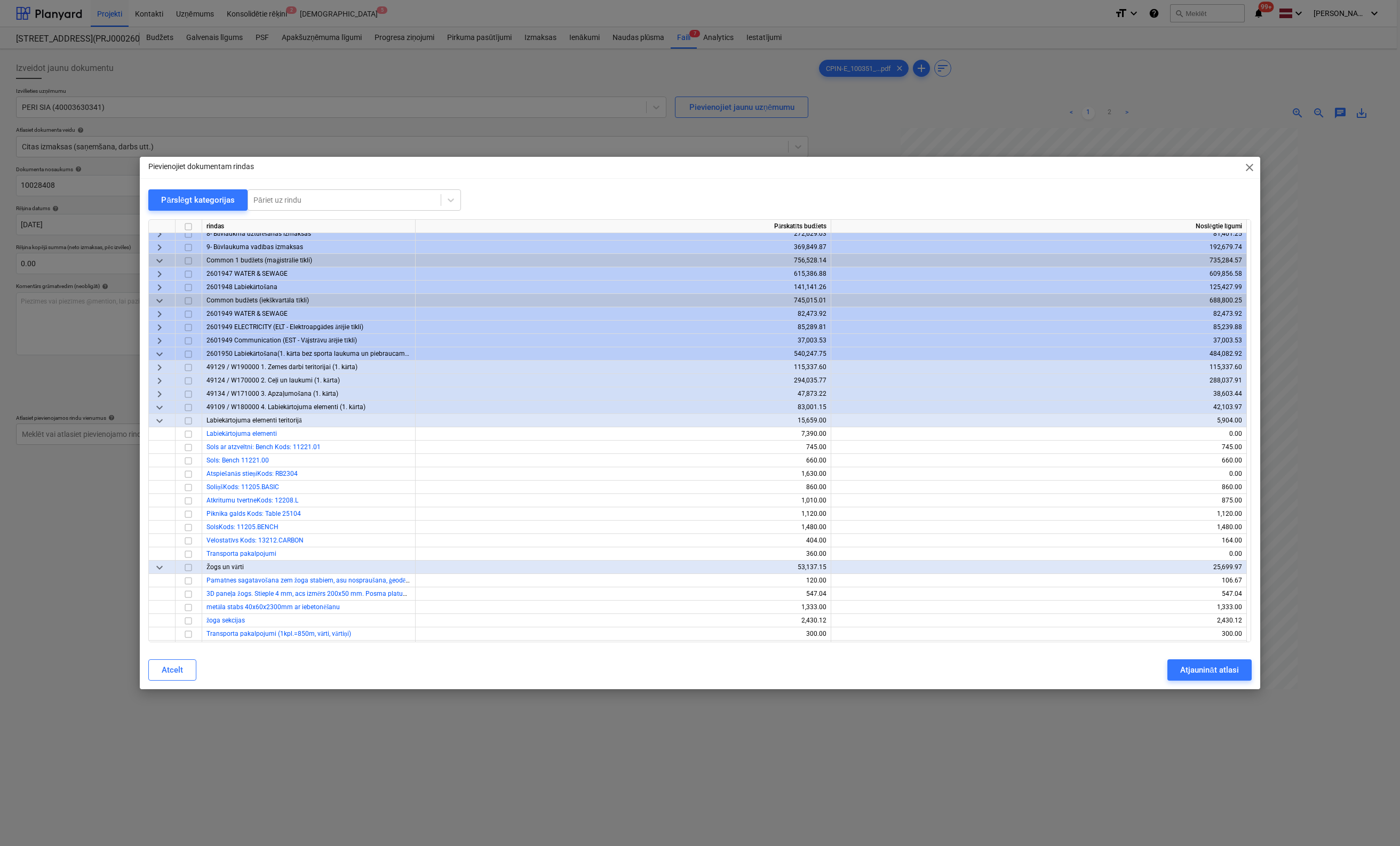
scroll to position [324, 0]
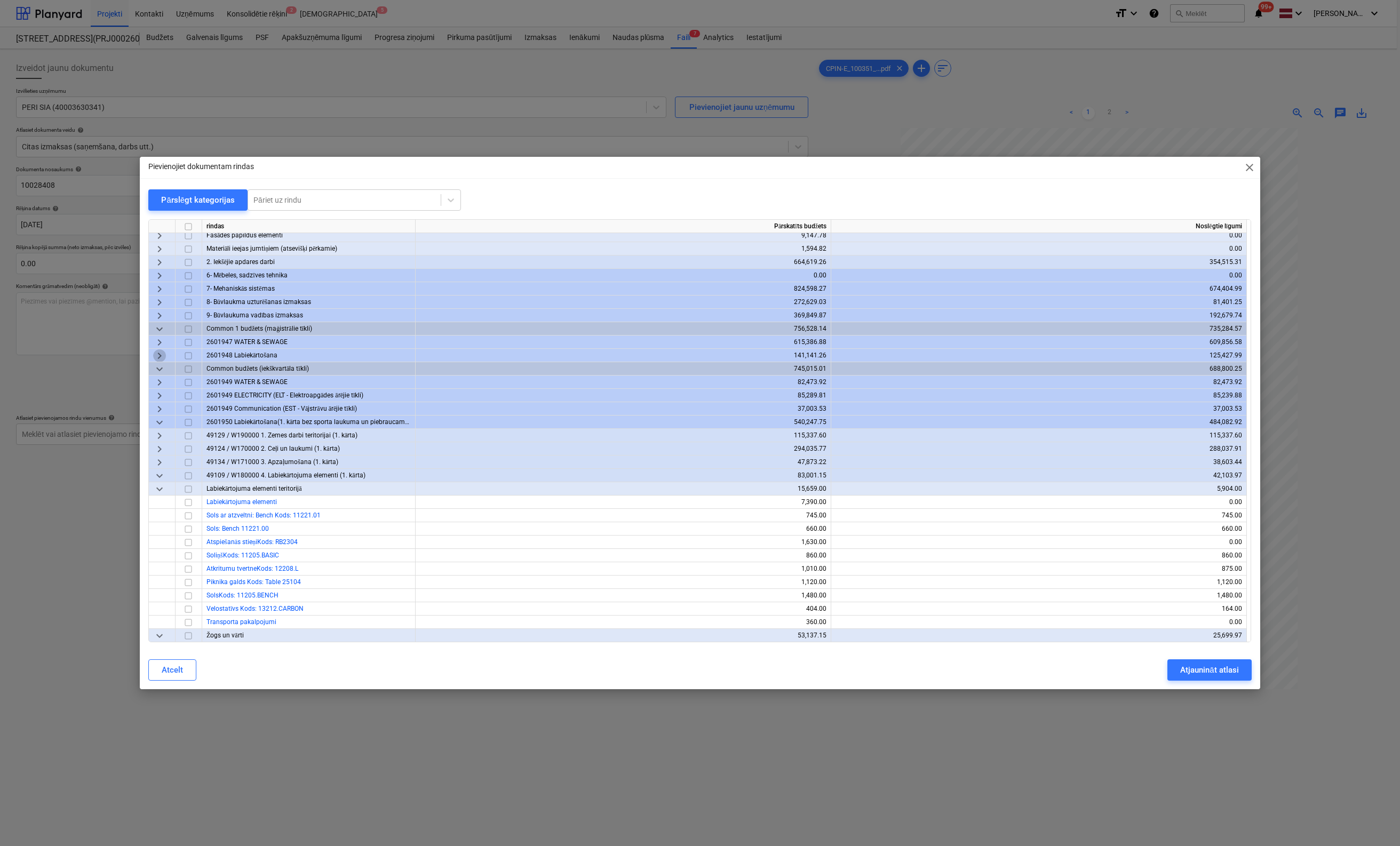
click at [158, 354] on span "keyboard_arrow_right" at bounding box center [160, 356] width 13 height 13
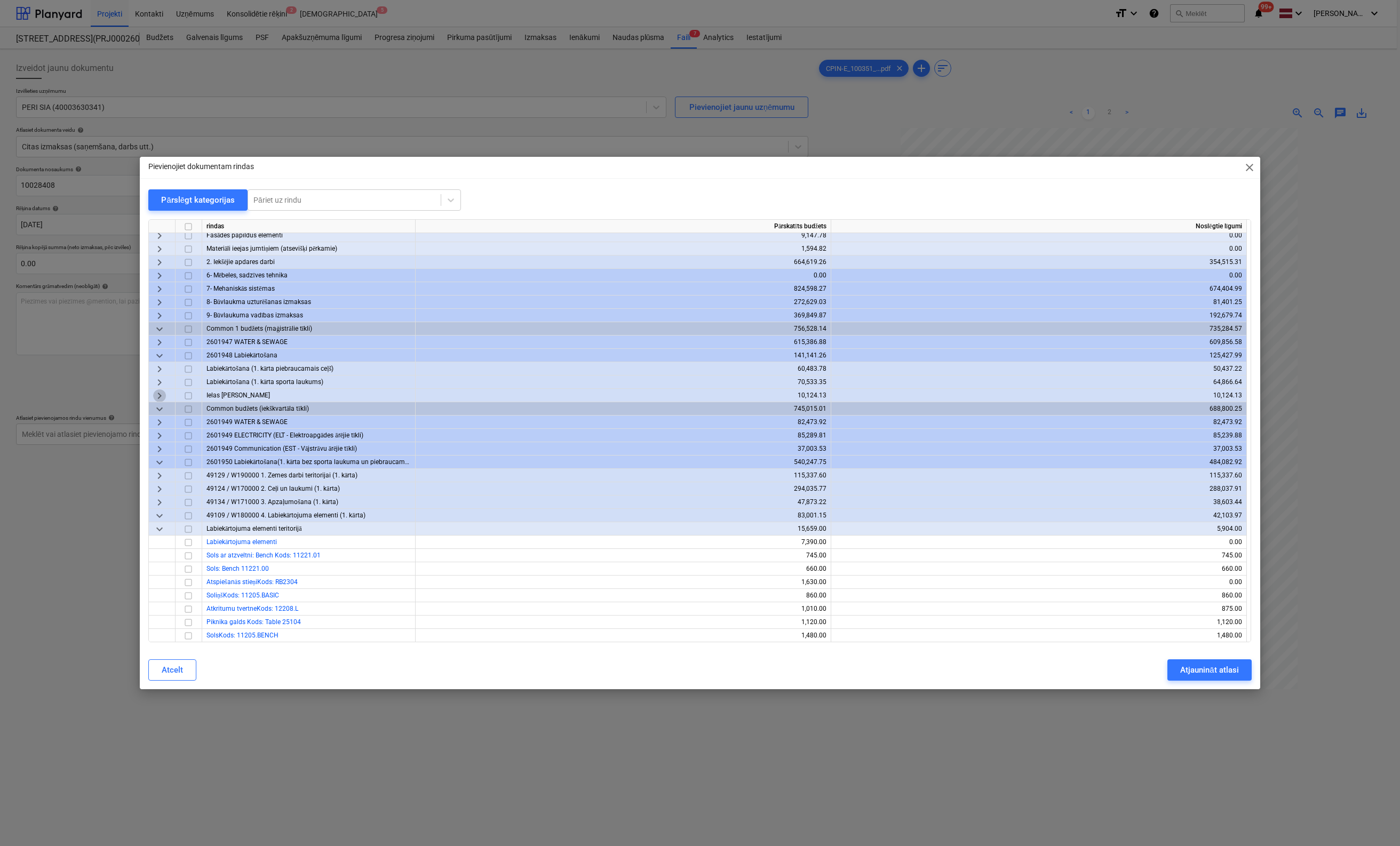
click at [158, 396] on span "keyboard_arrow_right" at bounding box center [160, 396] width 13 height 13
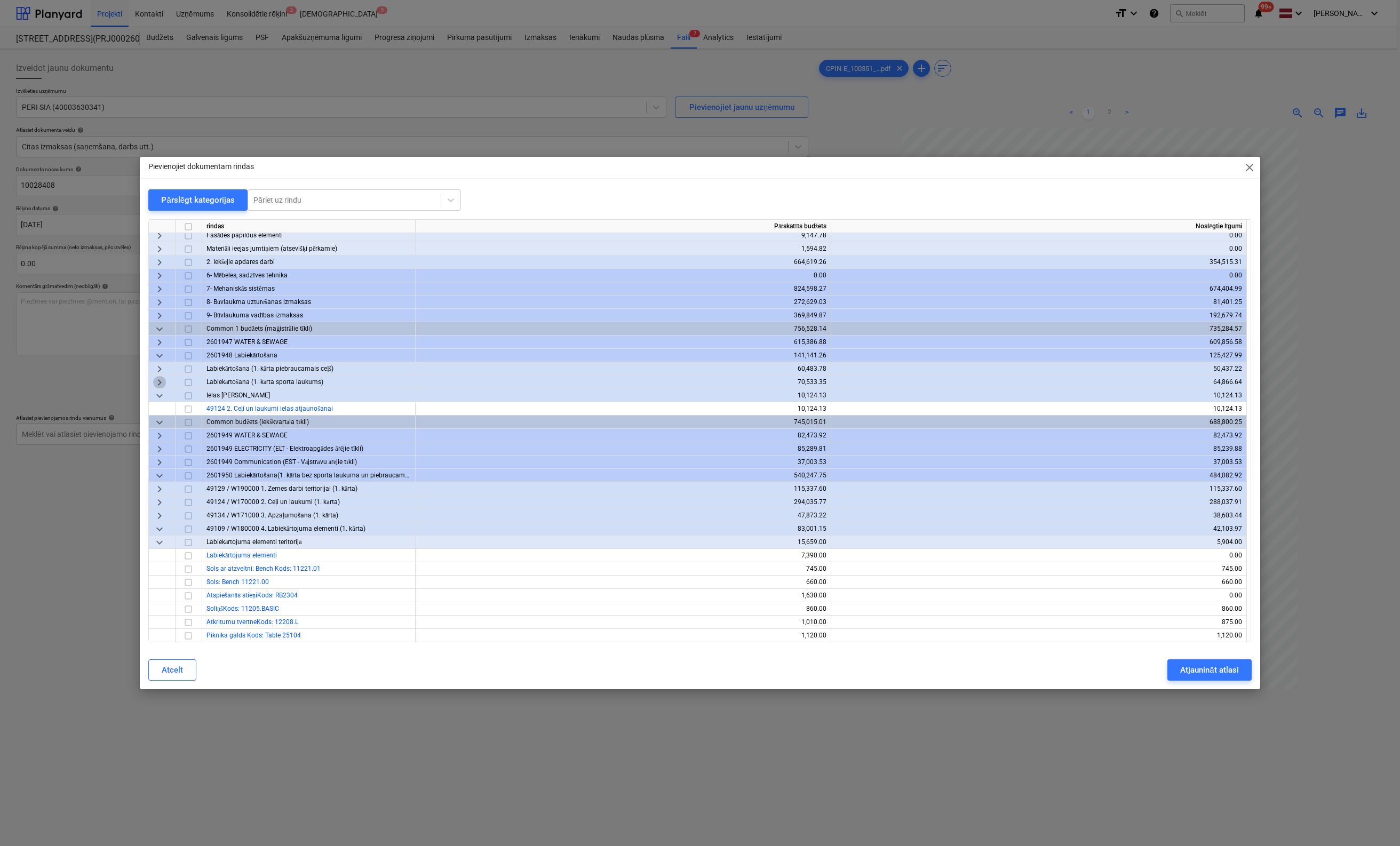
click at [162, 382] on span "keyboard_arrow_right" at bounding box center [160, 382] width 13 height 13
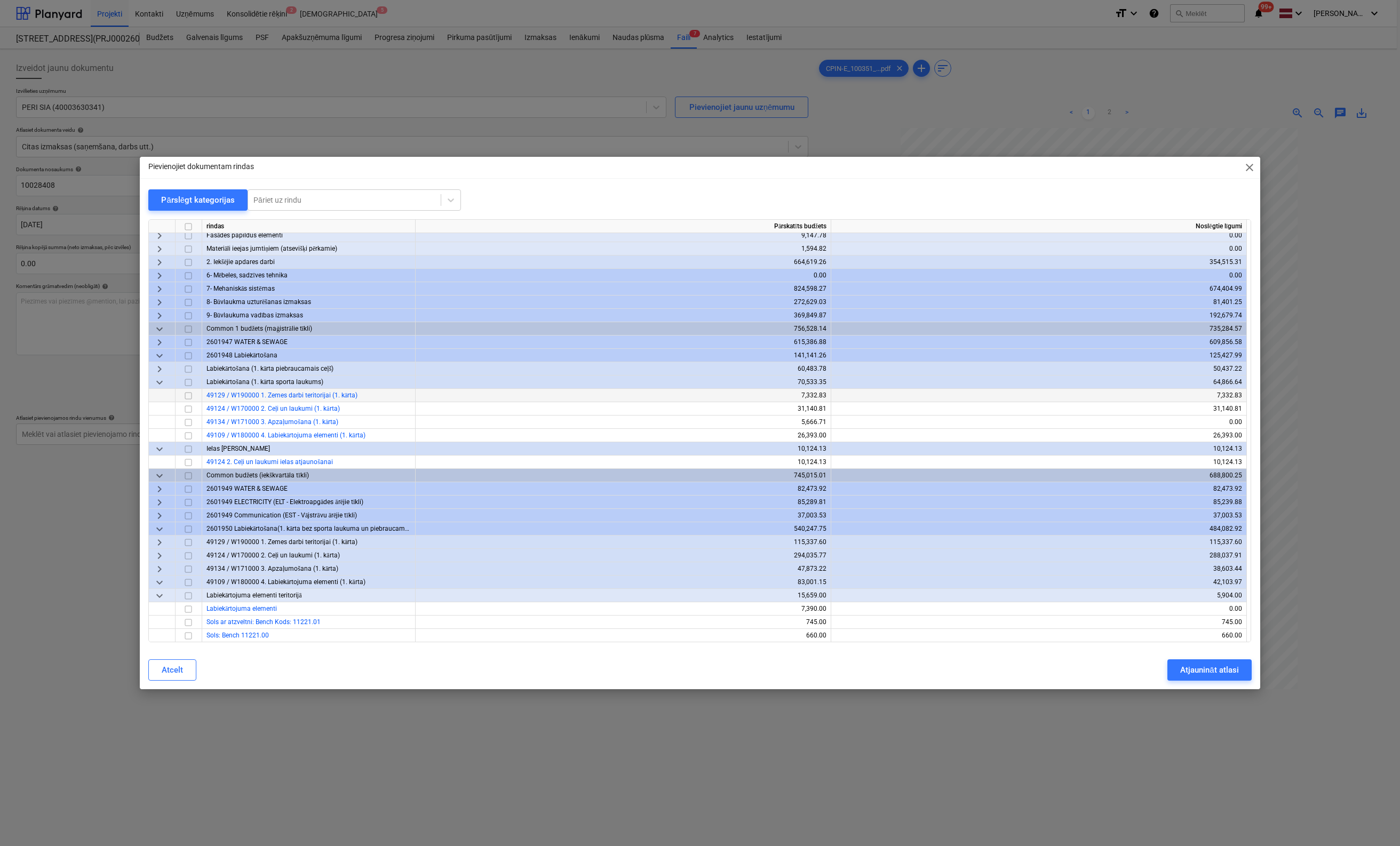
click at [158, 367] on span "keyboard_arrow_right" at bounding box center [160, 369] width 13 height 13
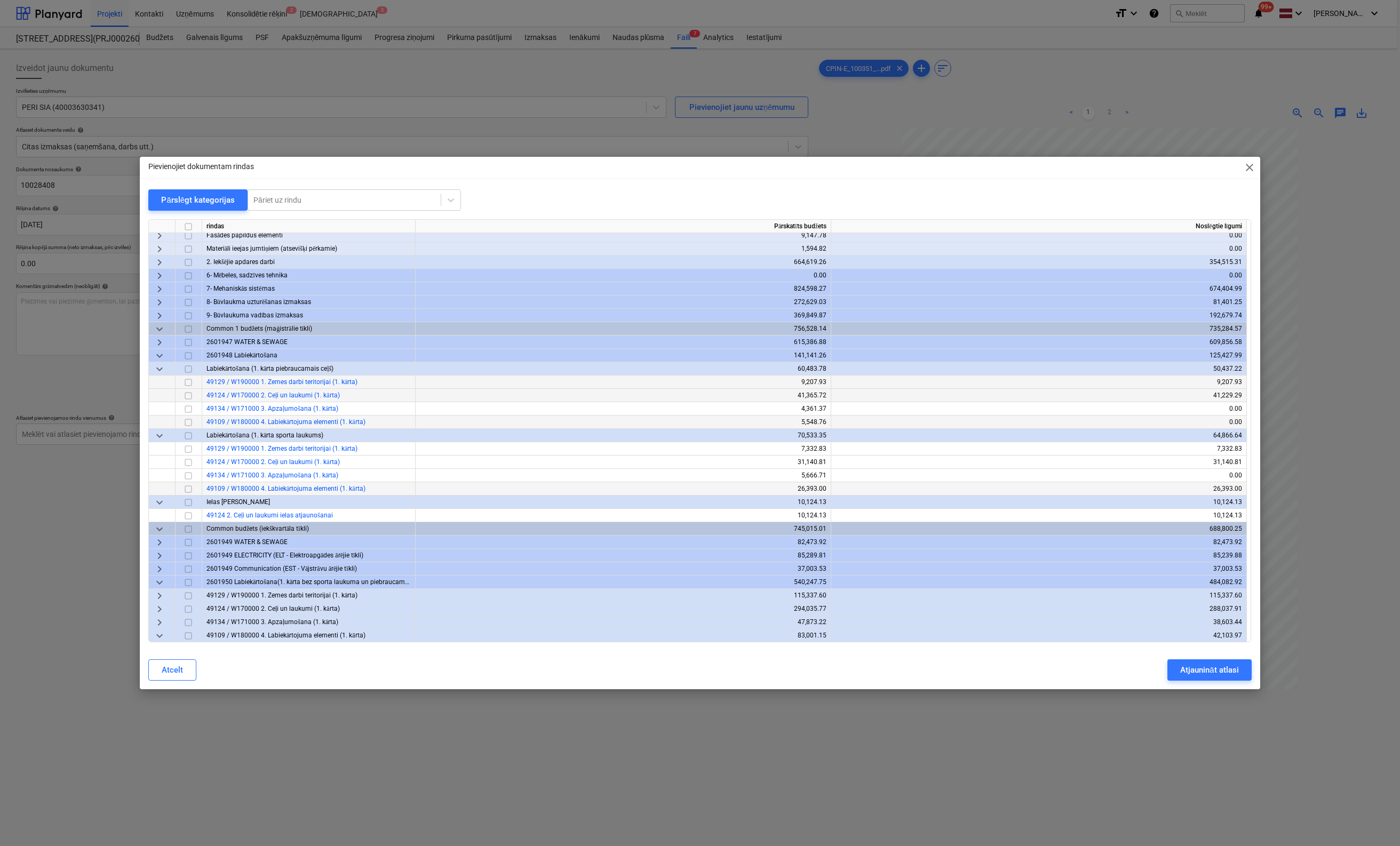
click at [188, 422] on input "checkbox" at bounding box center [188, 422] width 13 height 13
click at [888, 670] on div "Atjaunināt atlasi" at bounding box center [1209, 670] width 58 height 14
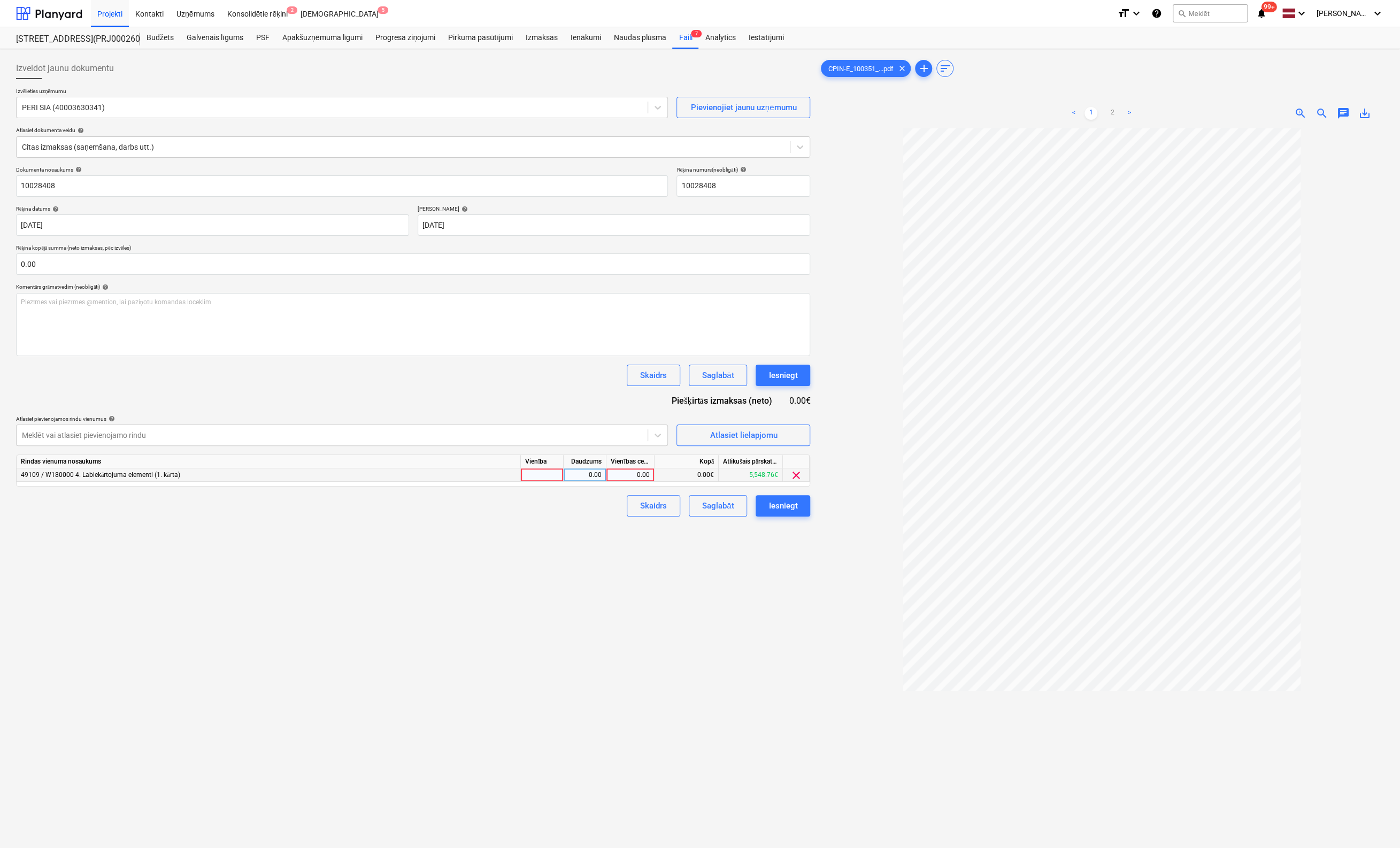
click at [642, 472] on div "0.00" at bounding box center [630, 475] width 39 height 13
type input "256"
click at [701, 591] on div "Izveidot jaunu dokumentu Izvēlieties uzņēmumu PERI SIA (40003630341) Pievienoji…" at bounding box center [413, 502] width 803 height 897
click at [793, 506] on div "Iesniegt" at bounding box center [783, 506] width 29 height 14
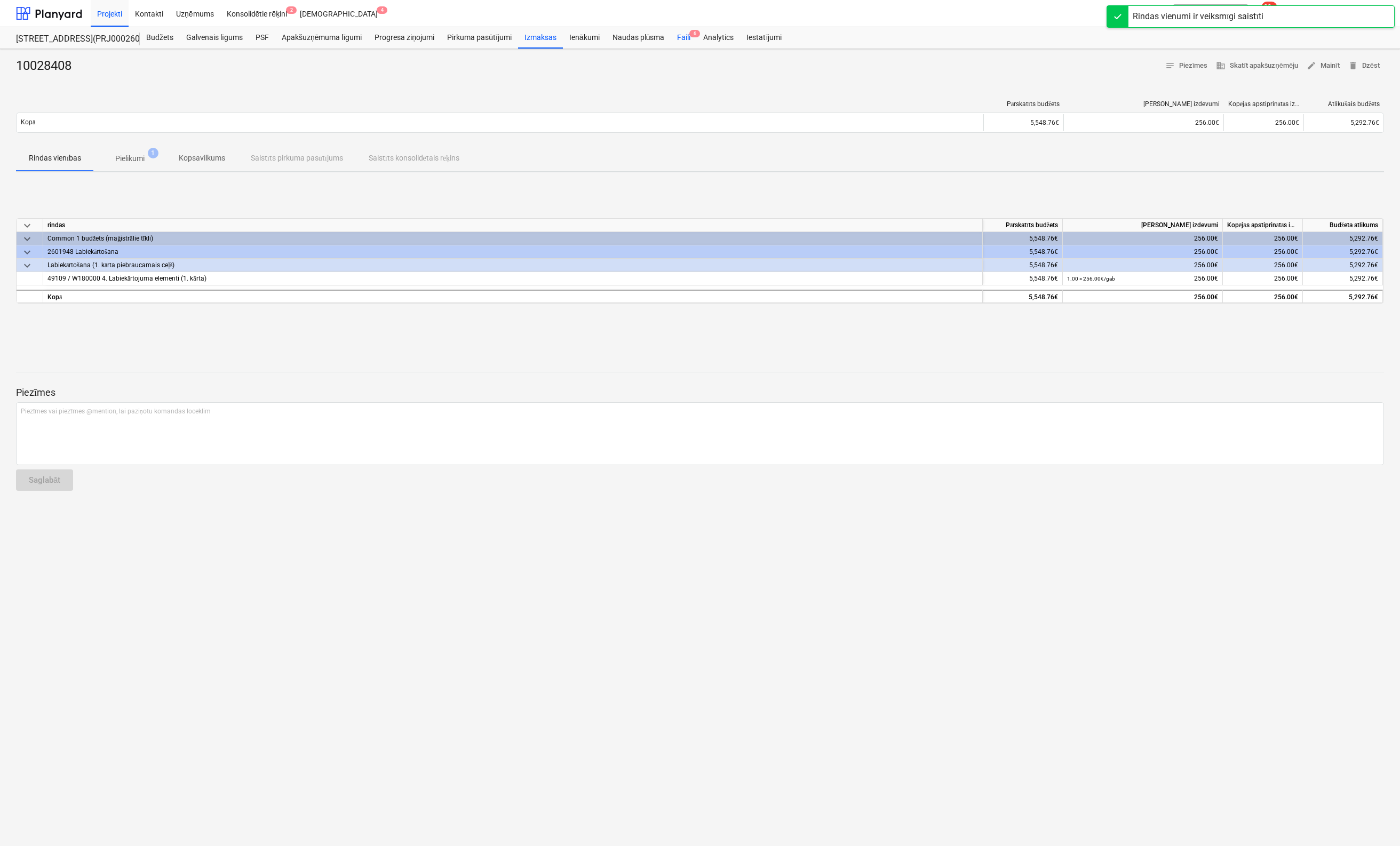
click at [687, 35] on div "Faili 6" at bounding box center [683, 38] width 26 height 22
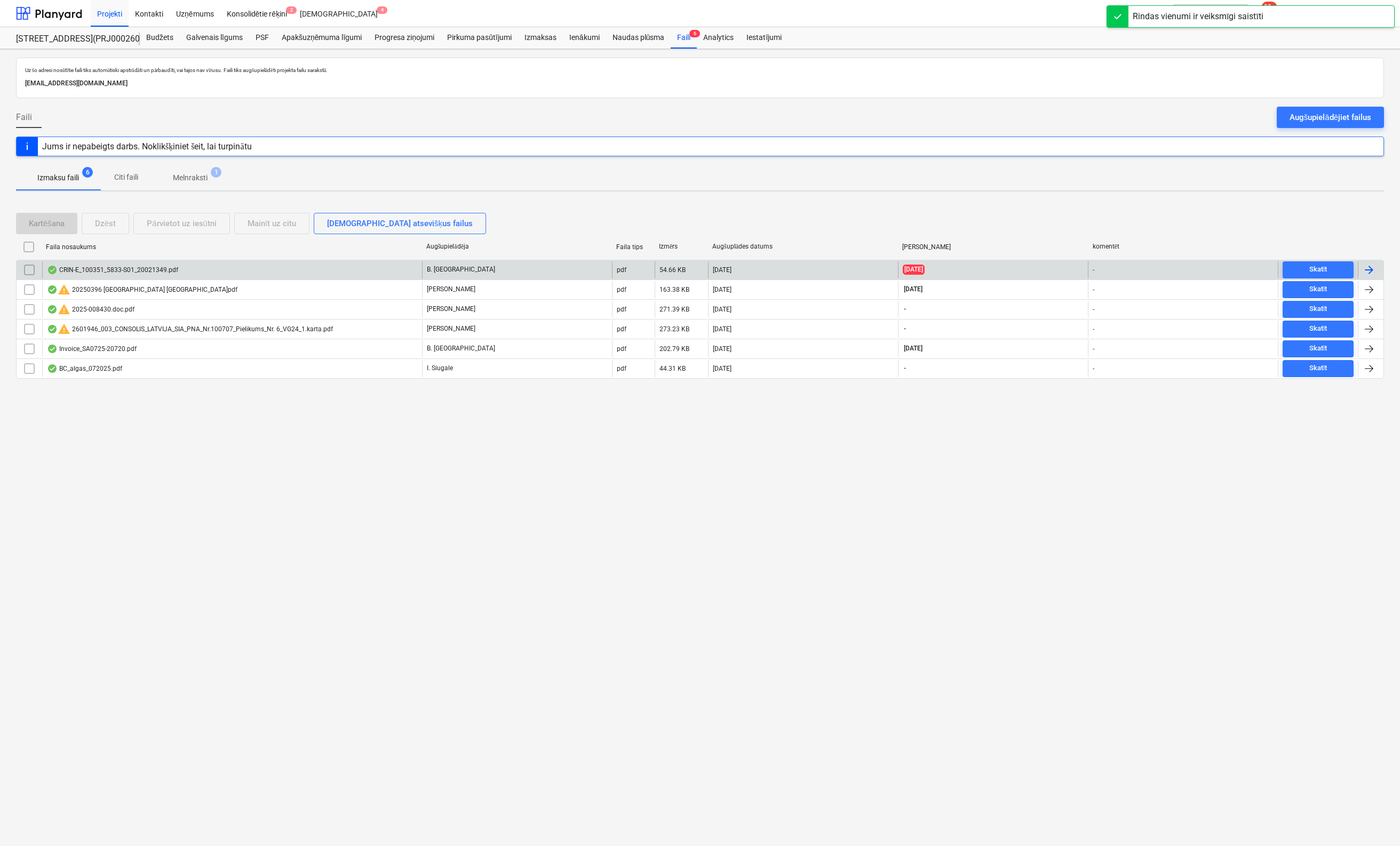
click at [83, 267] on div "CRIN-E_100351_5833-S01_20021349.pdf" at bounding box center [113, 270] width 131 height 8
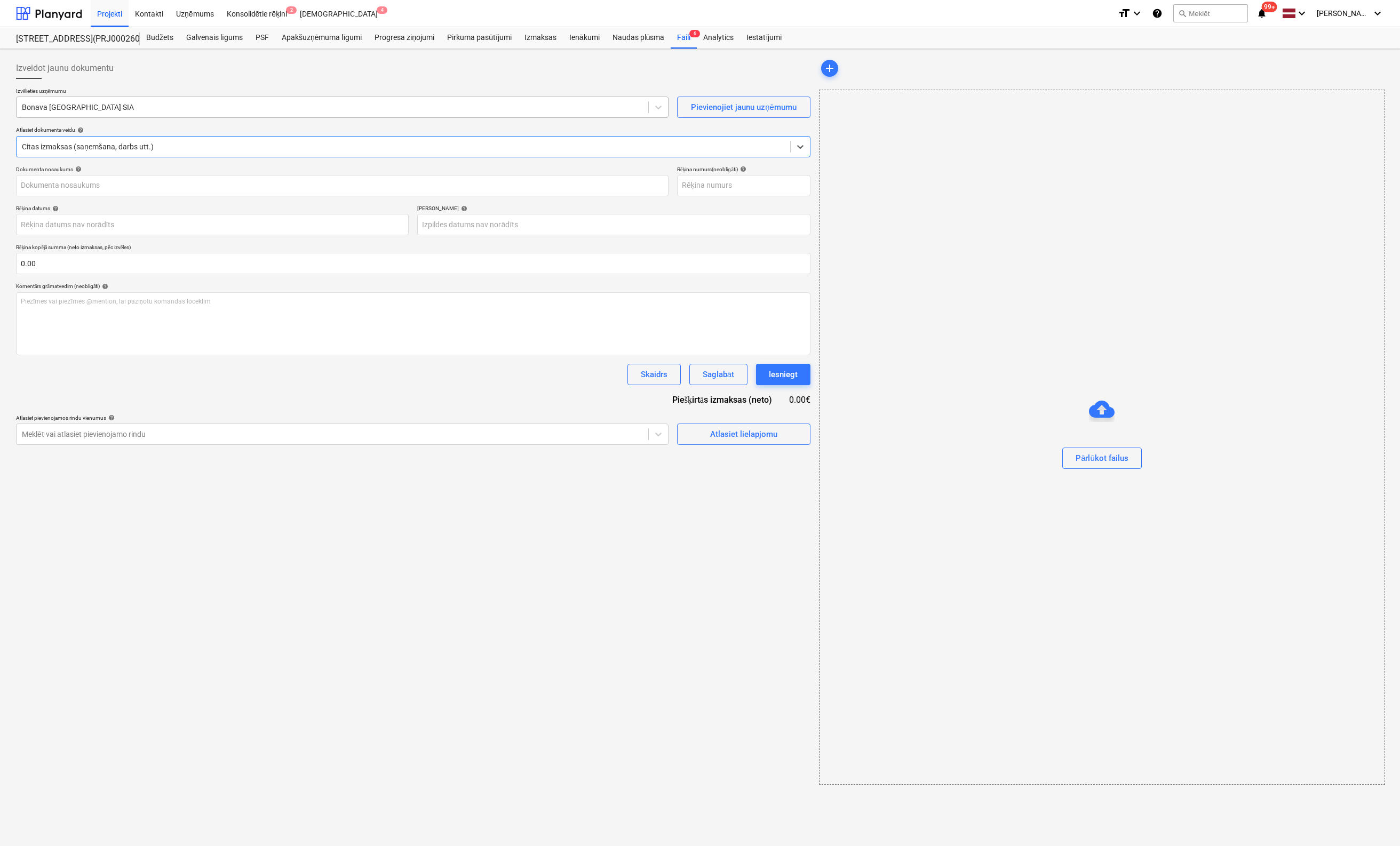
type input "20021349"
type input "10 Aug 2025"
click at [227, 104] on div at bounding box center [332, 107] width 621 height 11
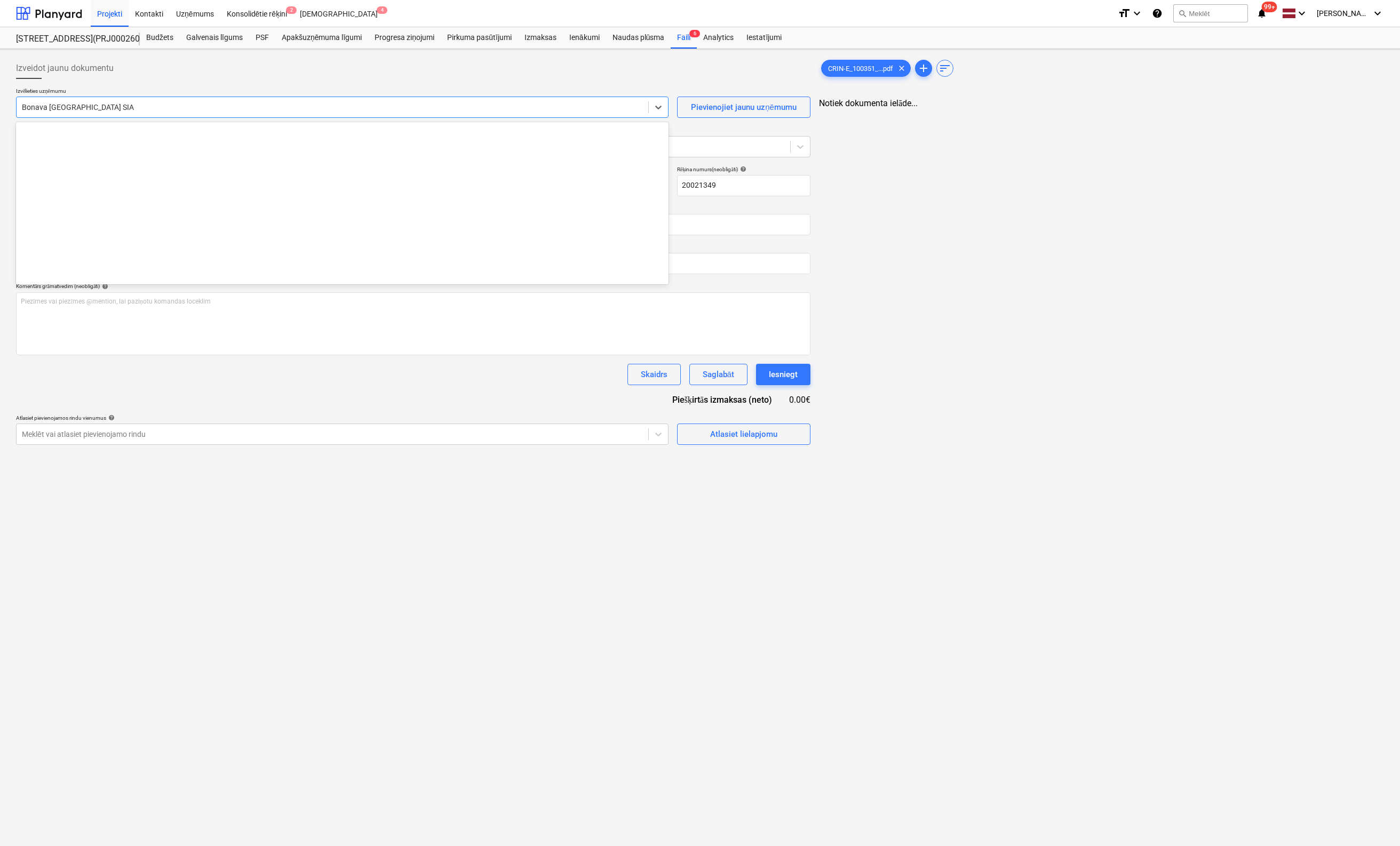
scroll to position [1960, 0]
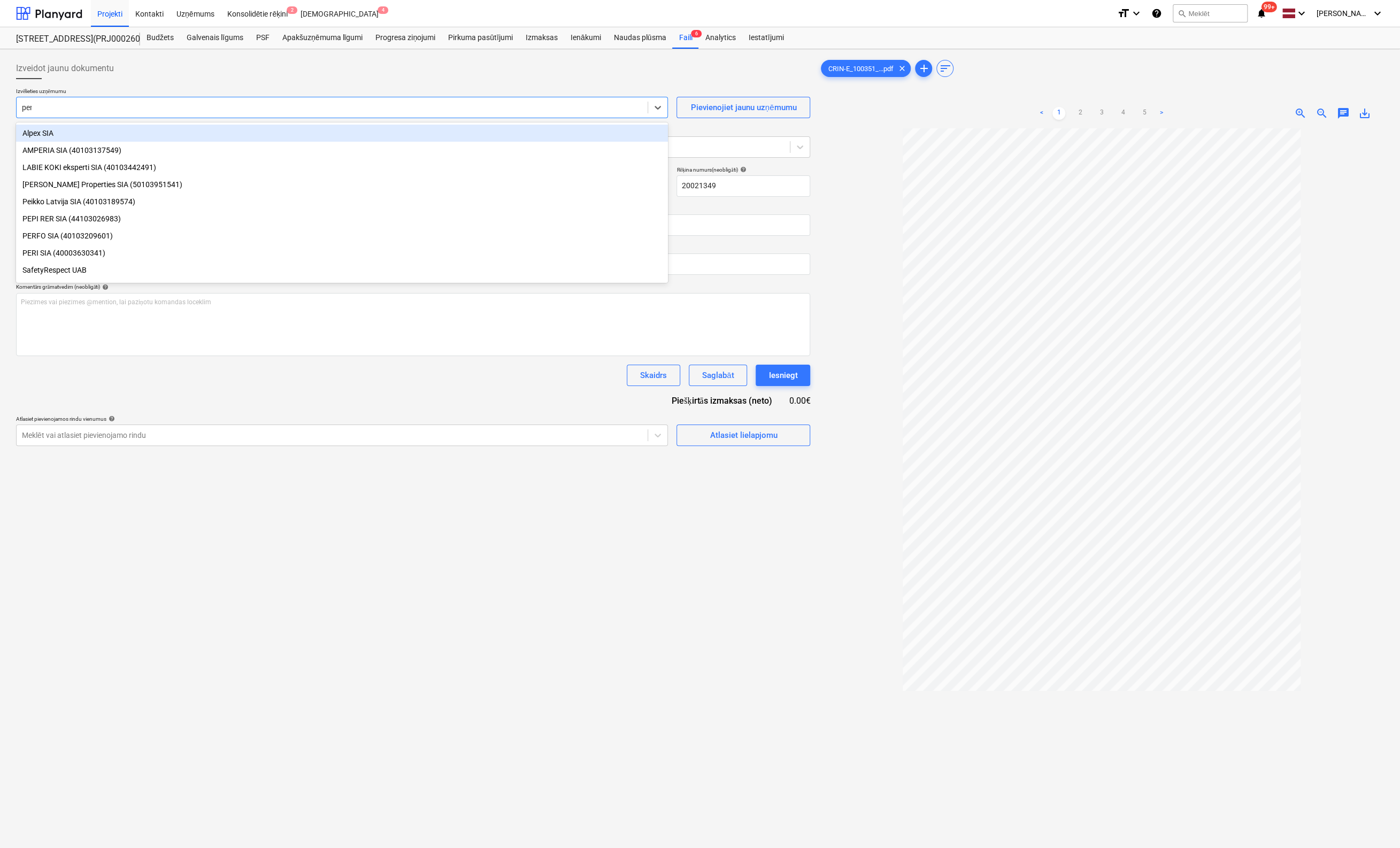
type input "peri"
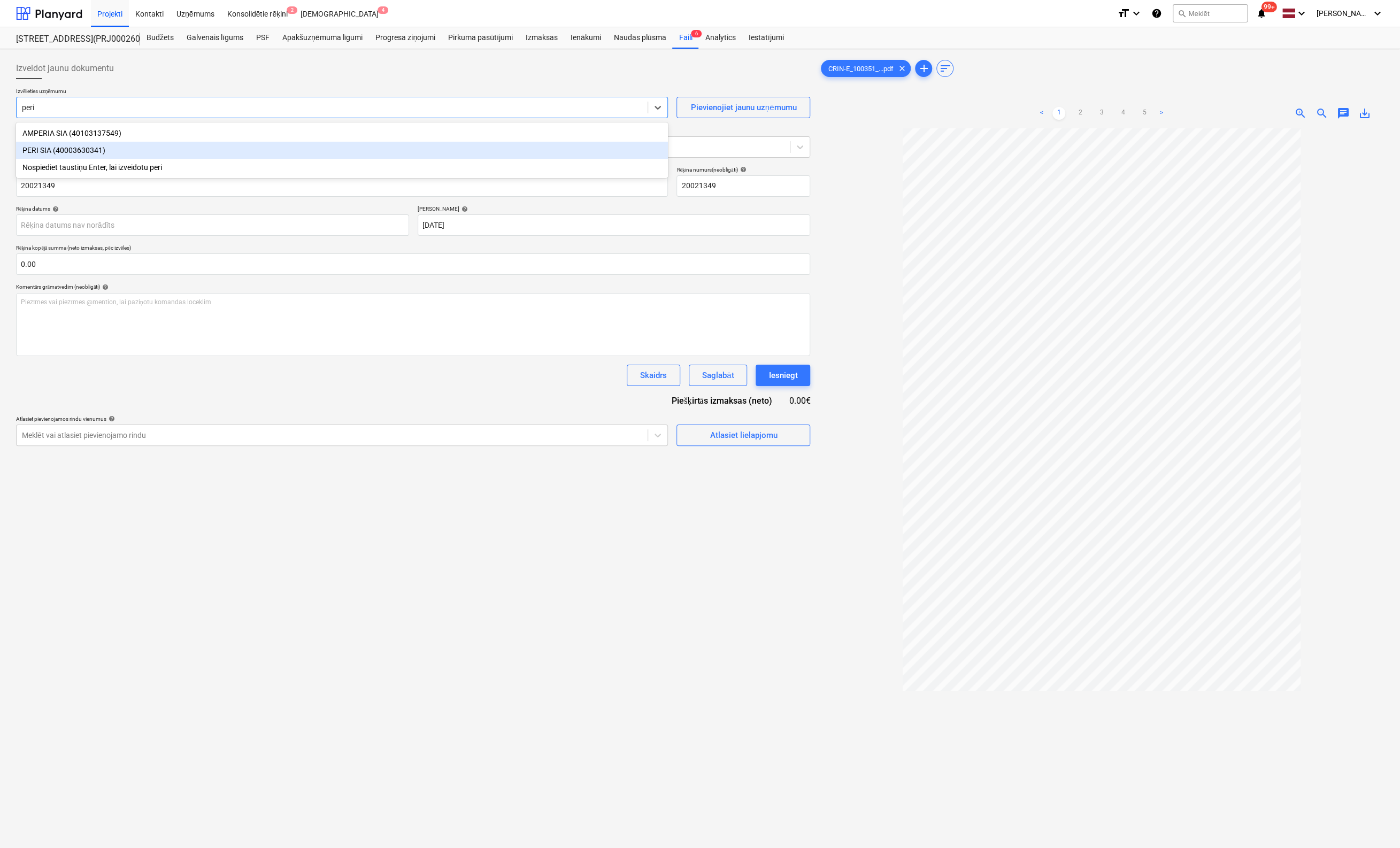
click at [77, 154] on div "PERI SIA (40003630341)" at bounding box center [342, 150] width 652 height 17
click at [242, 225] on body "Projekti Kontakti Uzņēmums Konsolidētie rēķini 2 Iesūtne 4 format_size keyboard…" at bounding box center [700, 424] width 1400 height 848
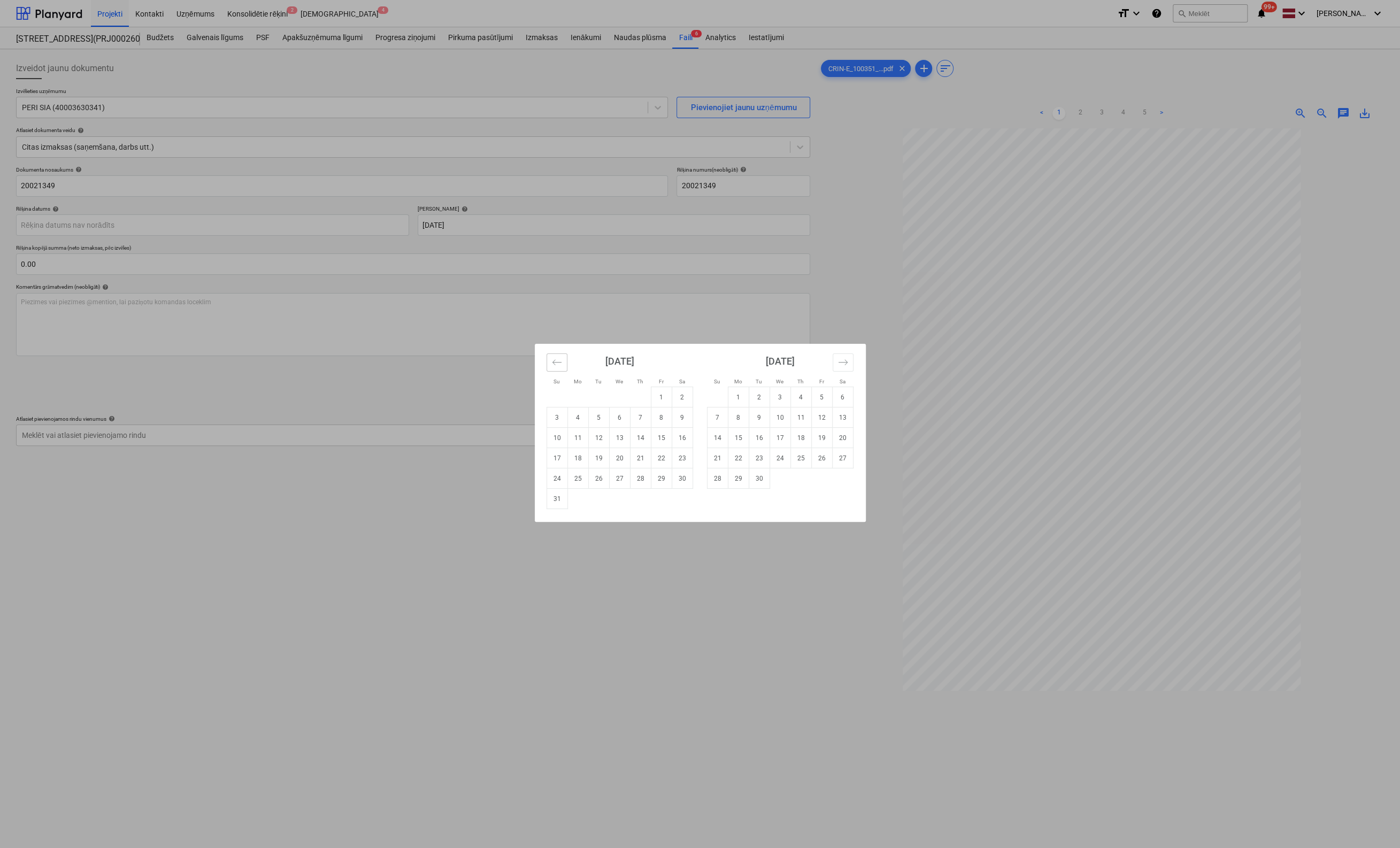
click at [550, 360] on button "Move backward to switch to the previous month." at bounding box center [557, 362] width 21 height 18
click at [640, 482] on td "31" at bounding box center [640, 479] width 21 height 20
type input "31 Jul 2025"
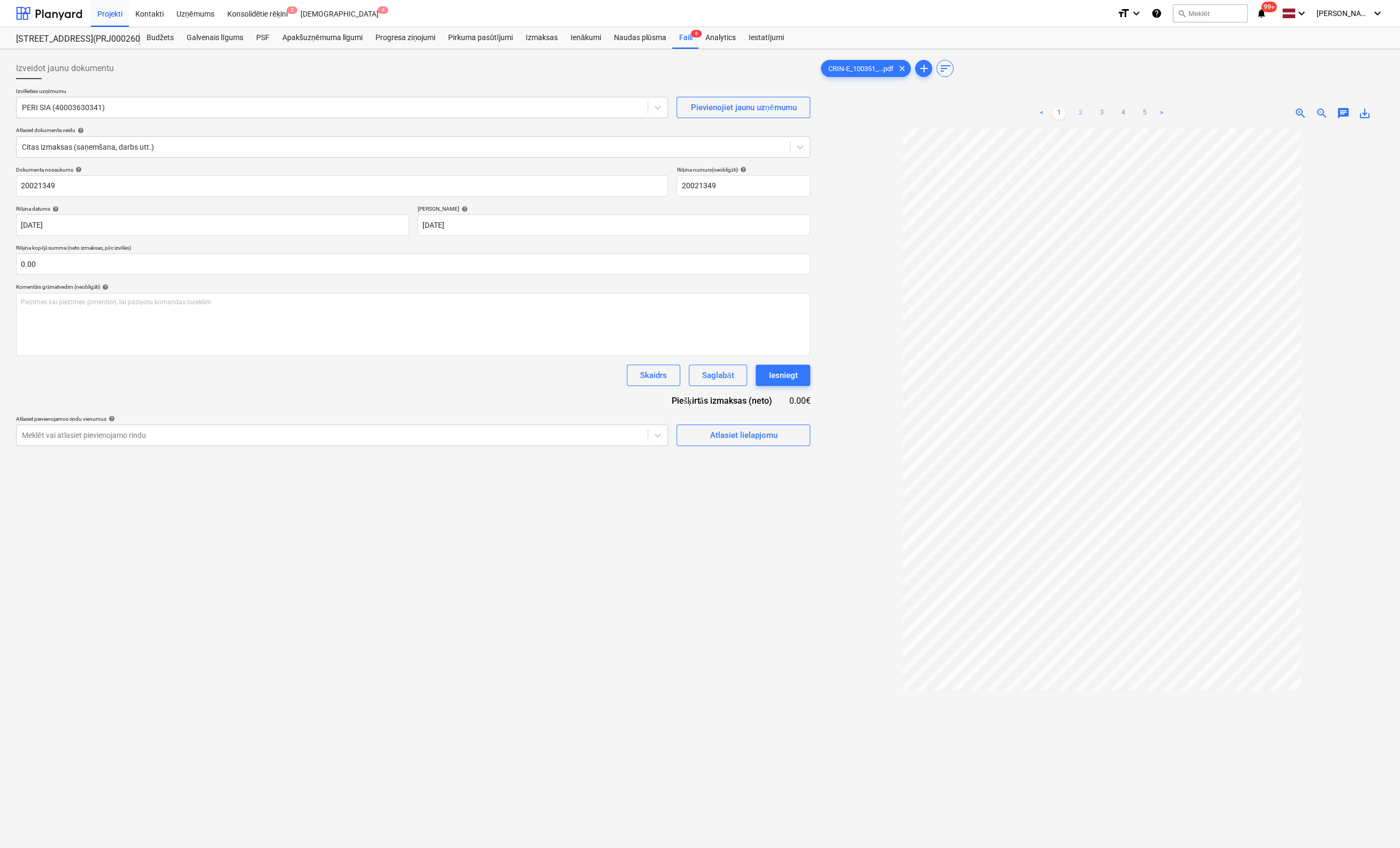
click at [890, 110] on link "2" at bounding box center [1080, 113] width 13 height 13
click at [890, 111] on link "3" at bounding box center [1102, 113] width 13 height 13
click at [890, 108] on link "4" at bounding box center [1123, 113] width 13 height 13
click at [890, 110] on link "5" at bounding box center [1144, 113] width 13 height 13
click at [890, 113] on link "1" at bounding box center [1059, 113] width 13 height 13
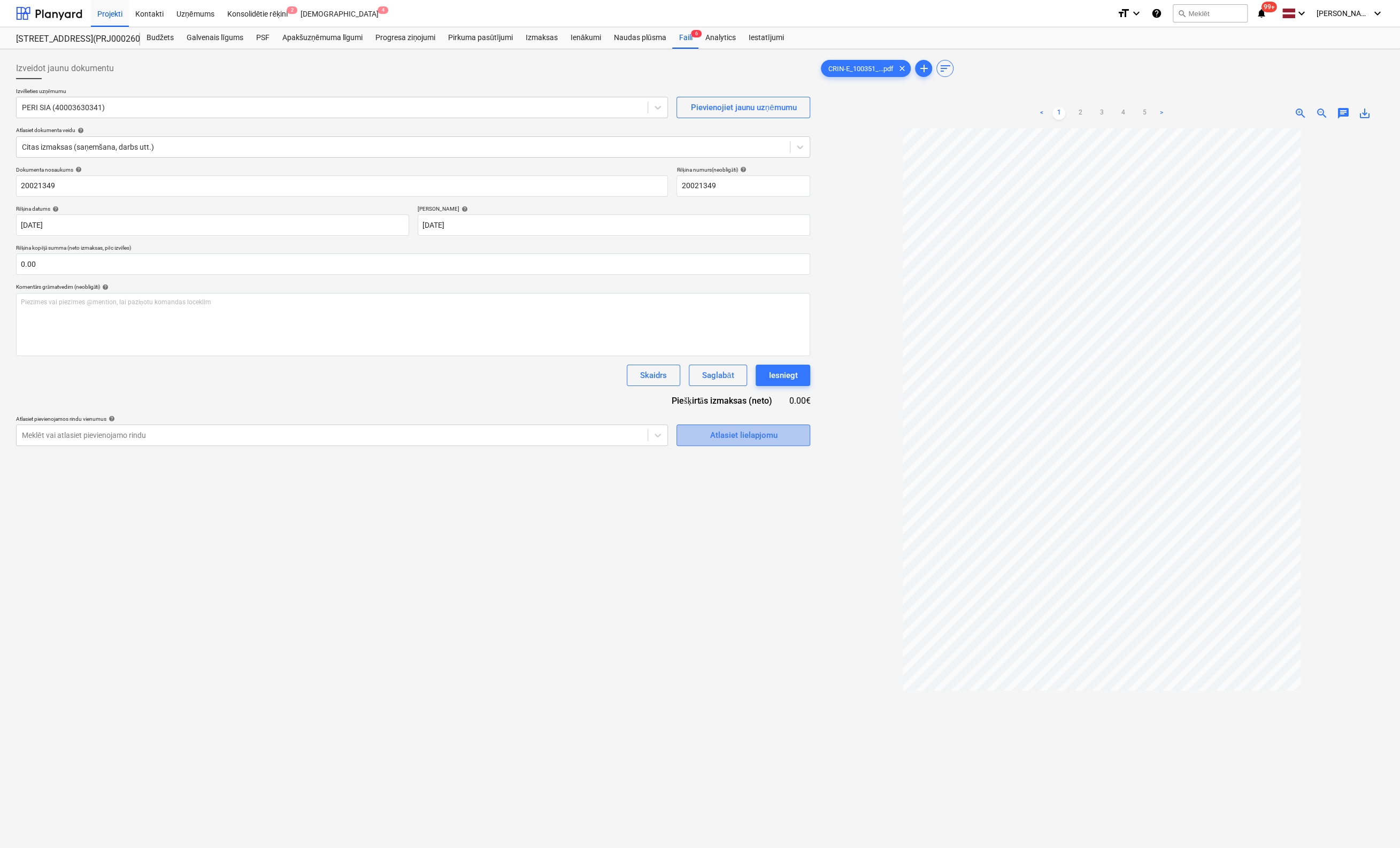
click at [742, 439] on div "Atlasiet lielapjomu" at bounding box center [744, 435] width 68 height 14
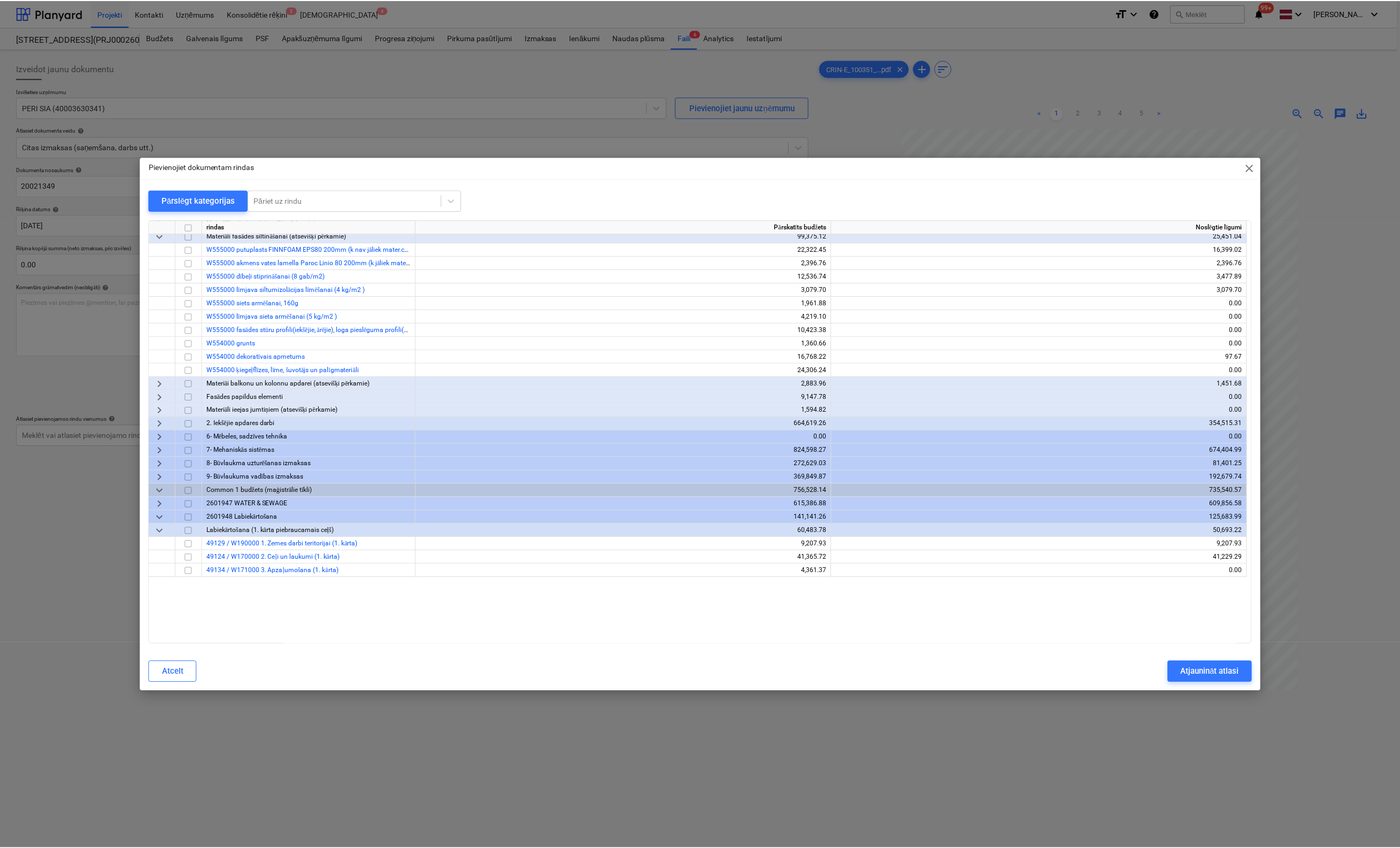
scroll to position [321, 0]
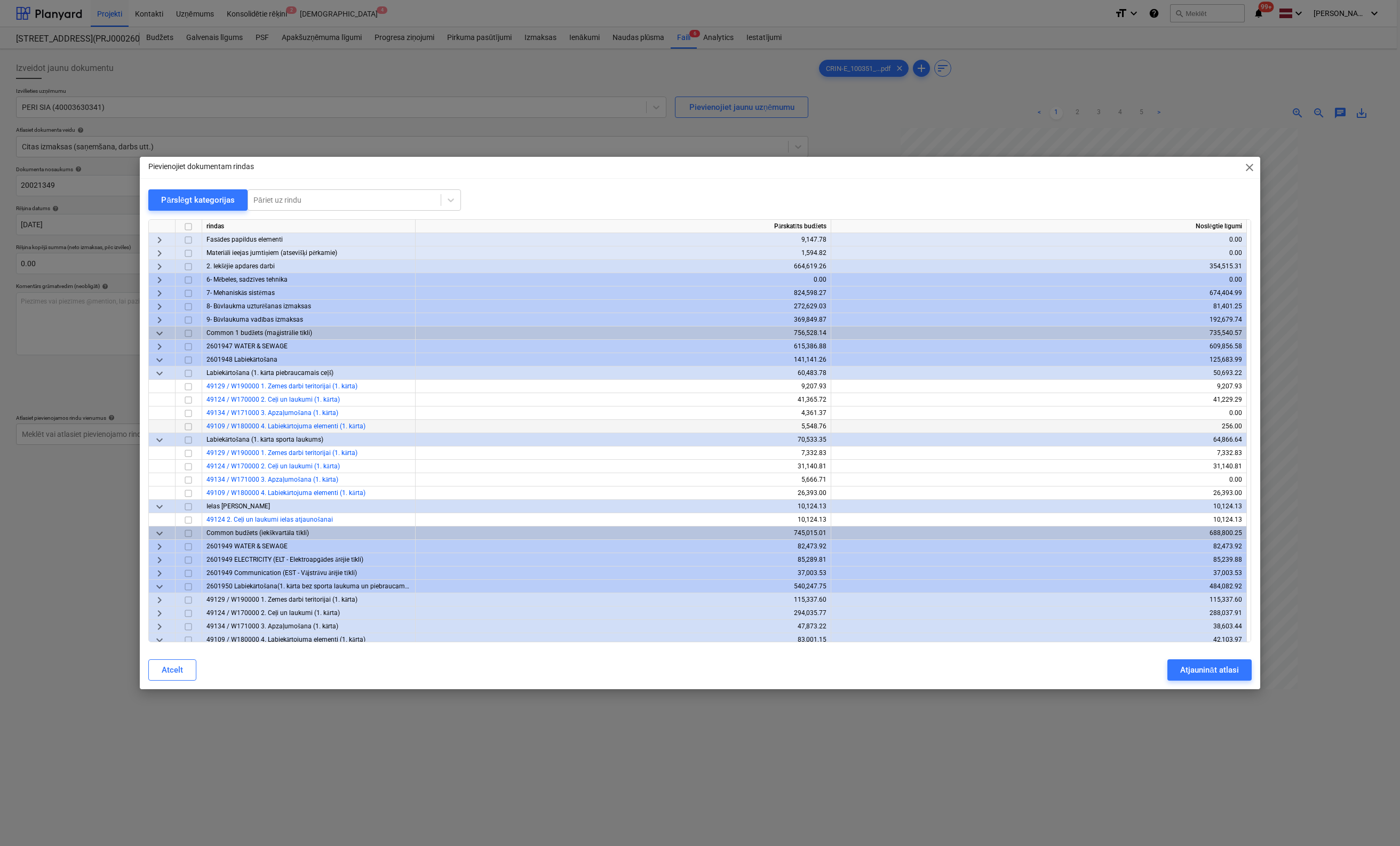
click at [186, 428] on input "checkbox" at bounding box center [188, 427] width 13 height 13
click at [888, 669] on div "Atjaunināt atlasi" at bounding box center [1209, 670] width 58 height 14
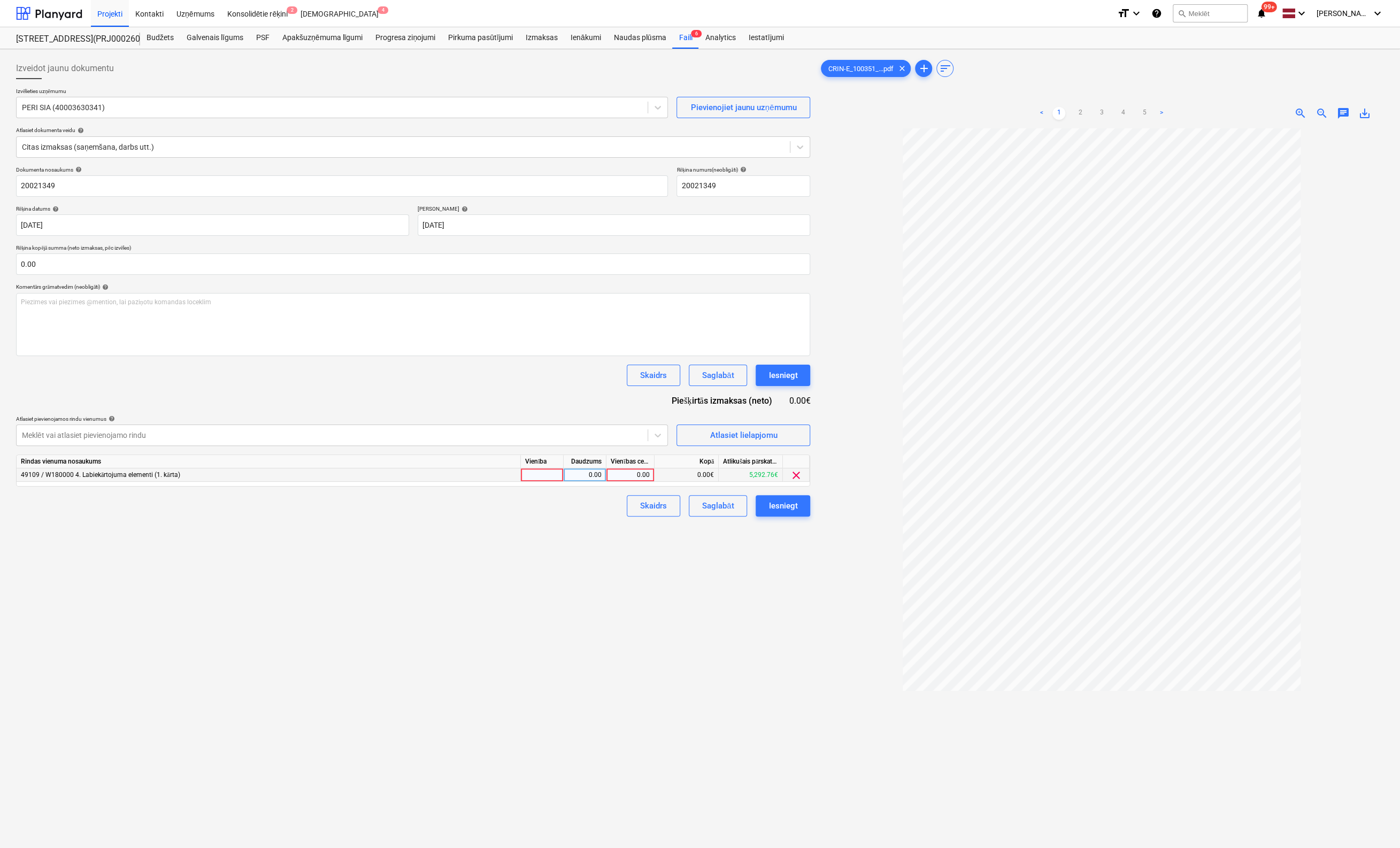
click at [641, 478] on div "0.00" at bounding box center [630, 475] width 39 height 13
type input "314.10"
click at [605, 627] on div "Izveidot jaunu dokumentu Izvēlieties uzņēmumu PERI SIA (40003630341) Pievienoji…" at bounding box center [413, 502] width 803 height 897
click at [786, 505] on div "Iesniegt" at bounding box center [783, 506] width 29 height 14
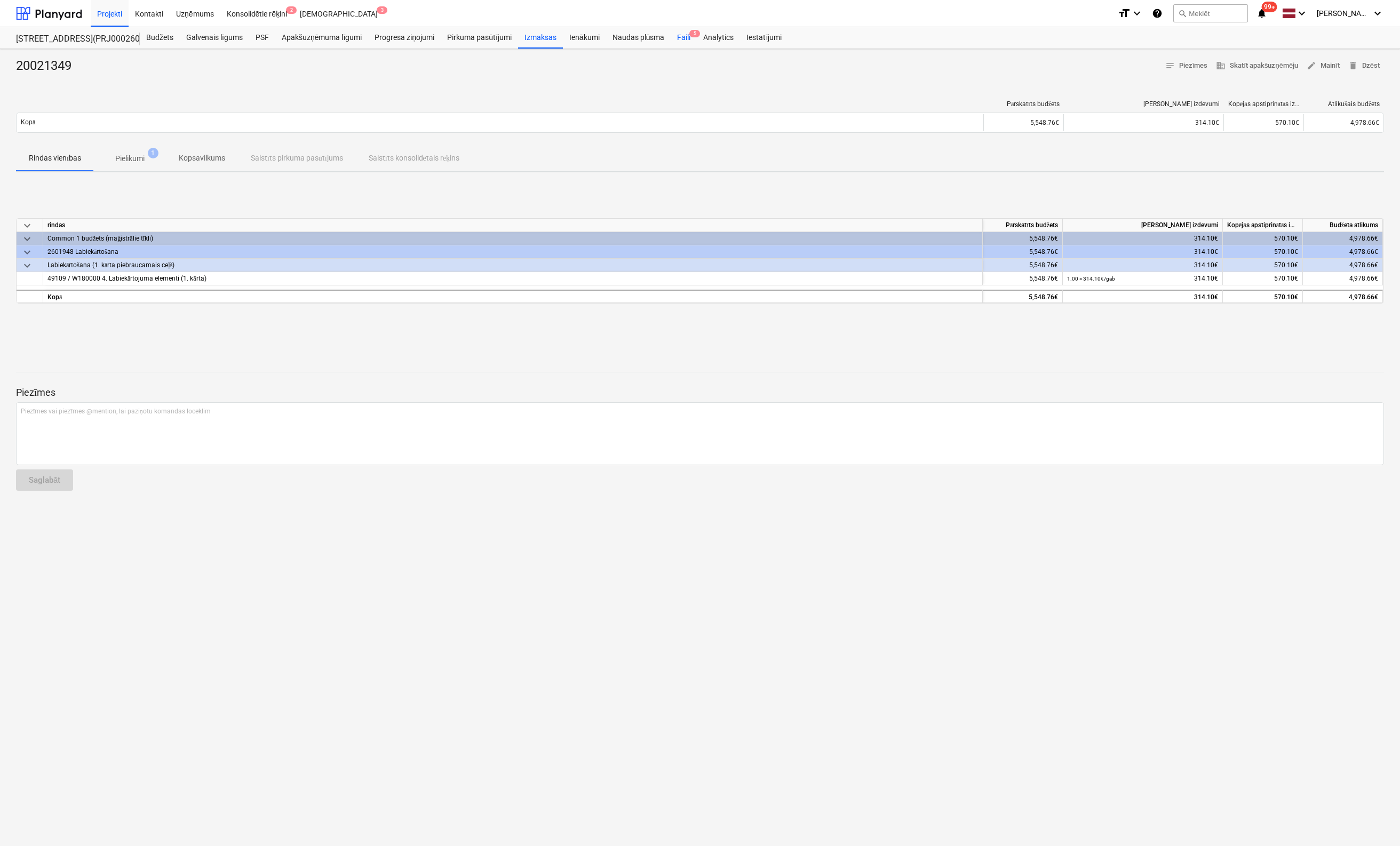
click at [685, 35] on div "Faili 5" at bounding box center [683, 38] width 26 height 22
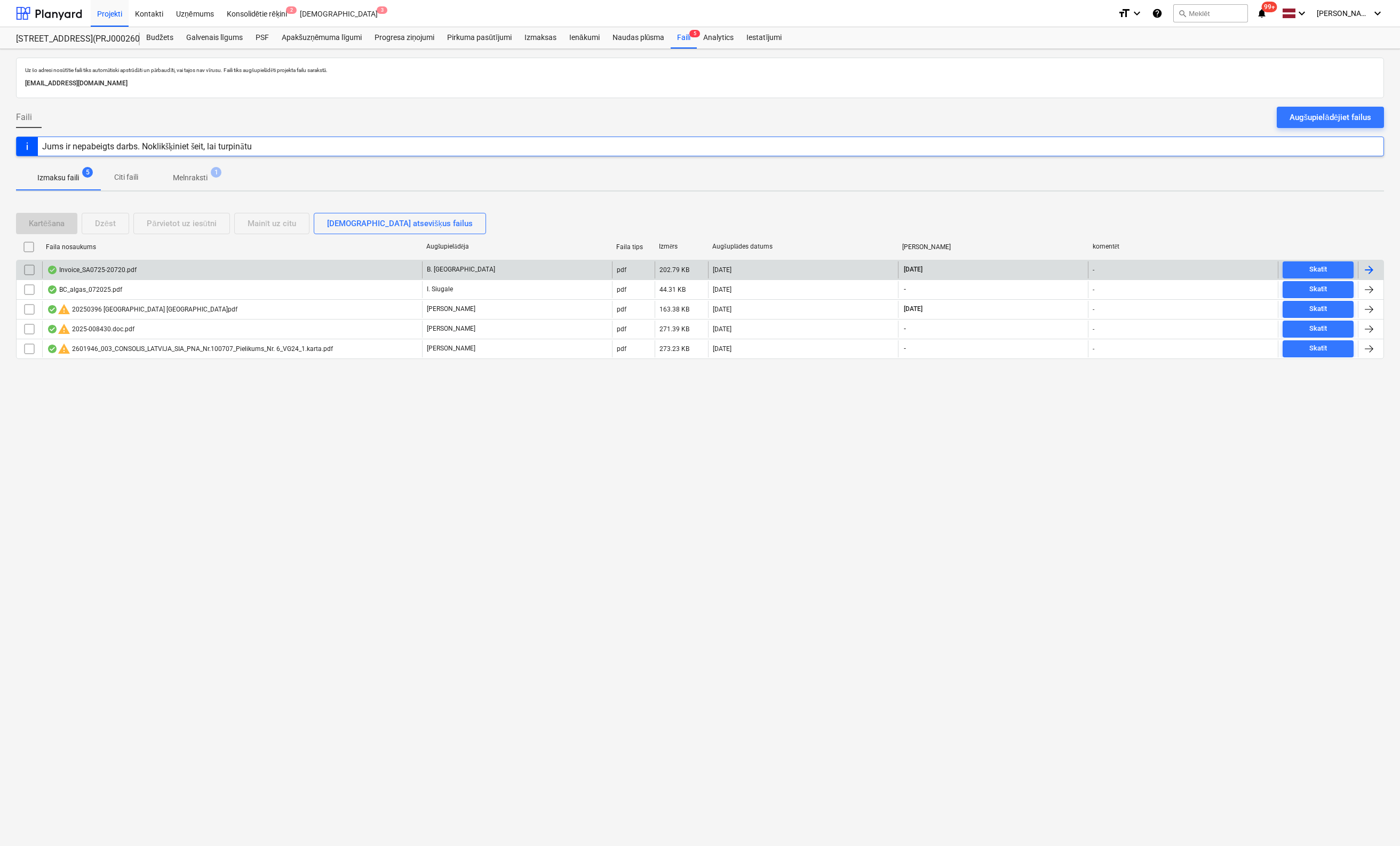
click at [101, 268] on div "Invoice_SA0725-20720.pdf" at bounding box center [92, 270] width 90 height 8
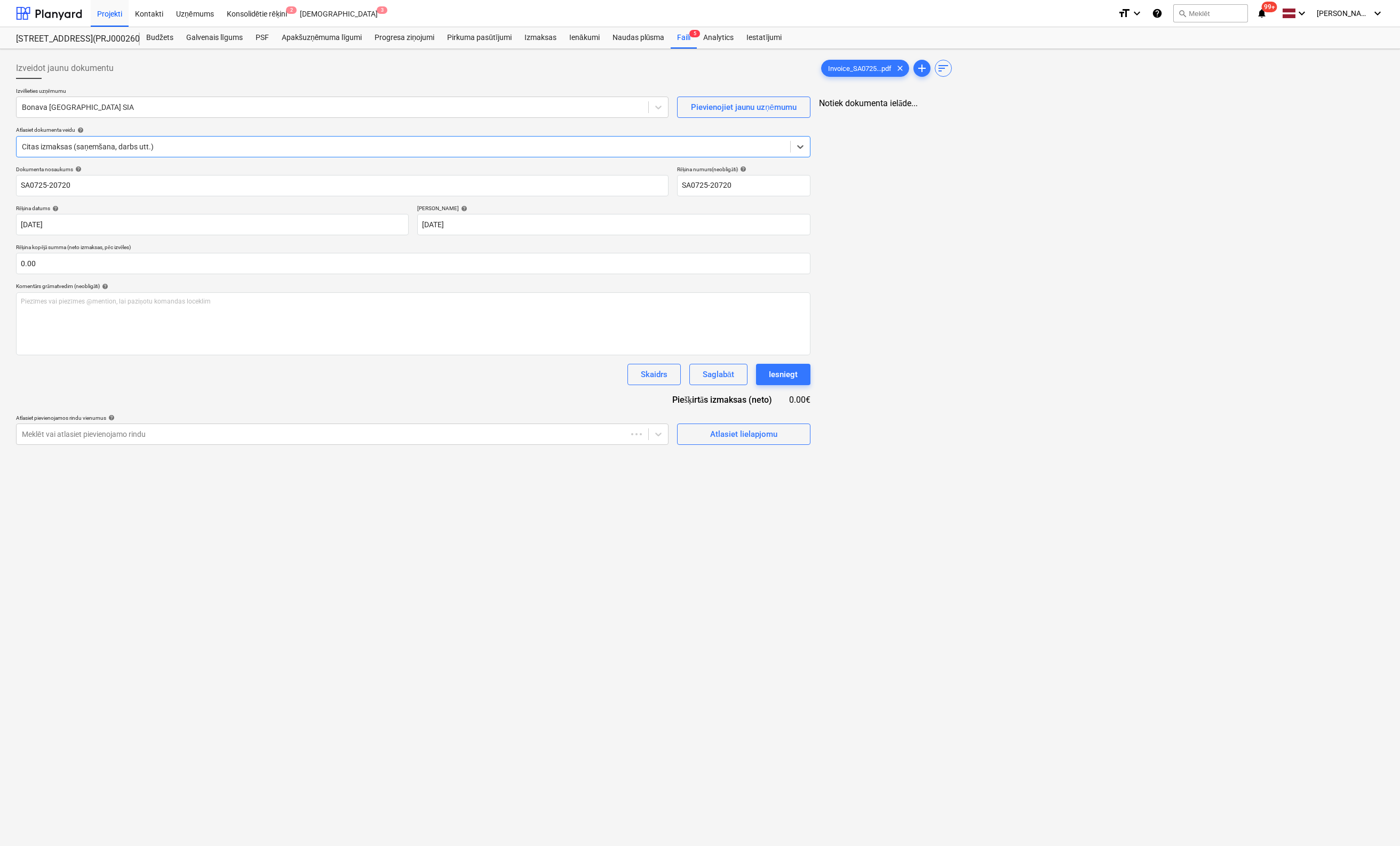
type input "SA0725-20720"
type input "31 Jul 2025"
type input "20 Aug 2025"
click at [52, 585] on div "Izveidot jaunu dokumentu Izvēlieties uzņēmumu Bonava Latvija SIA Pievienojiet j…" at bounding box center [412, 501] width 801 height 895
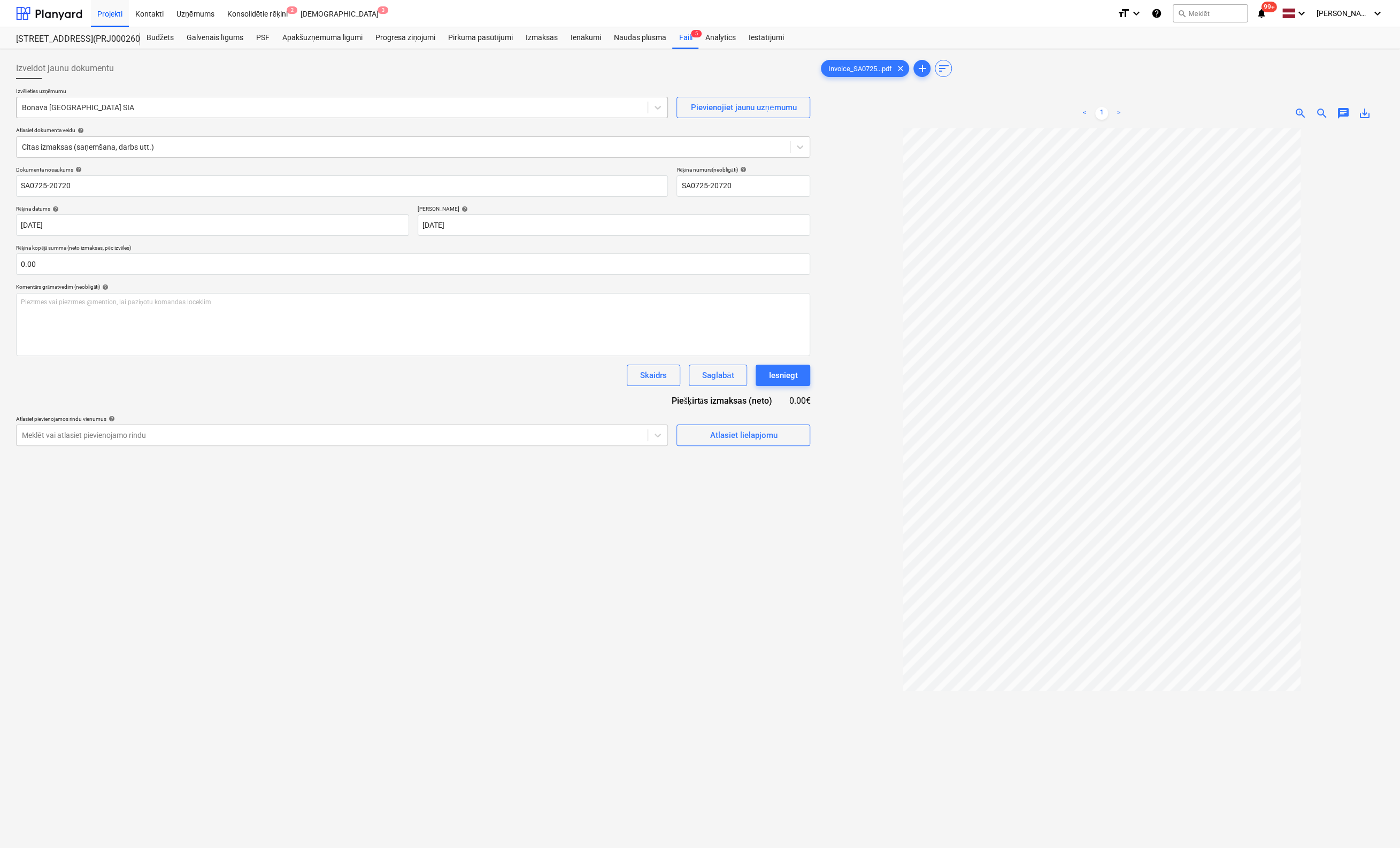
click at [114, 110] on div at bounding box center [332, 107] width 621 height 11
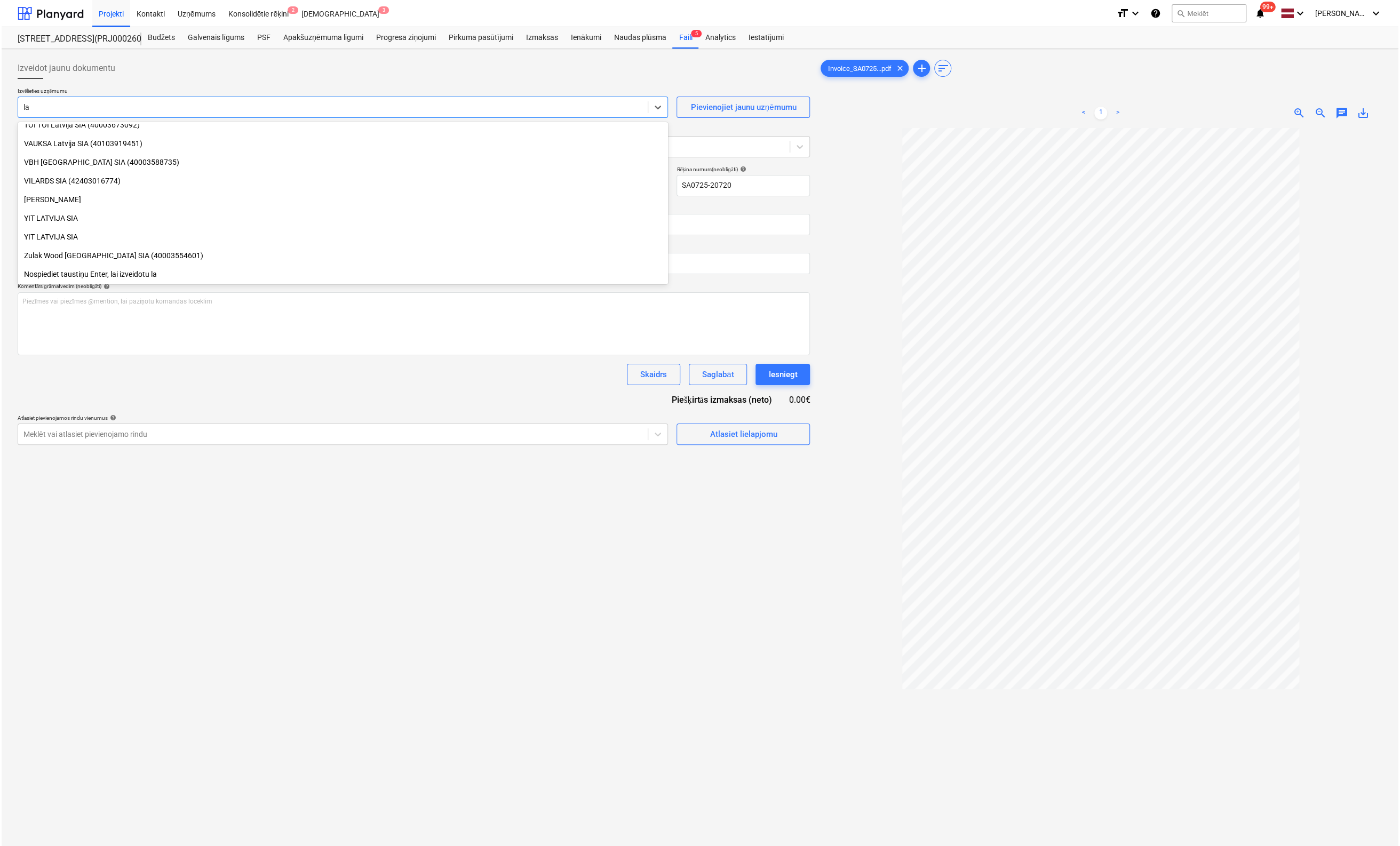
scroll to position [1558, 0]
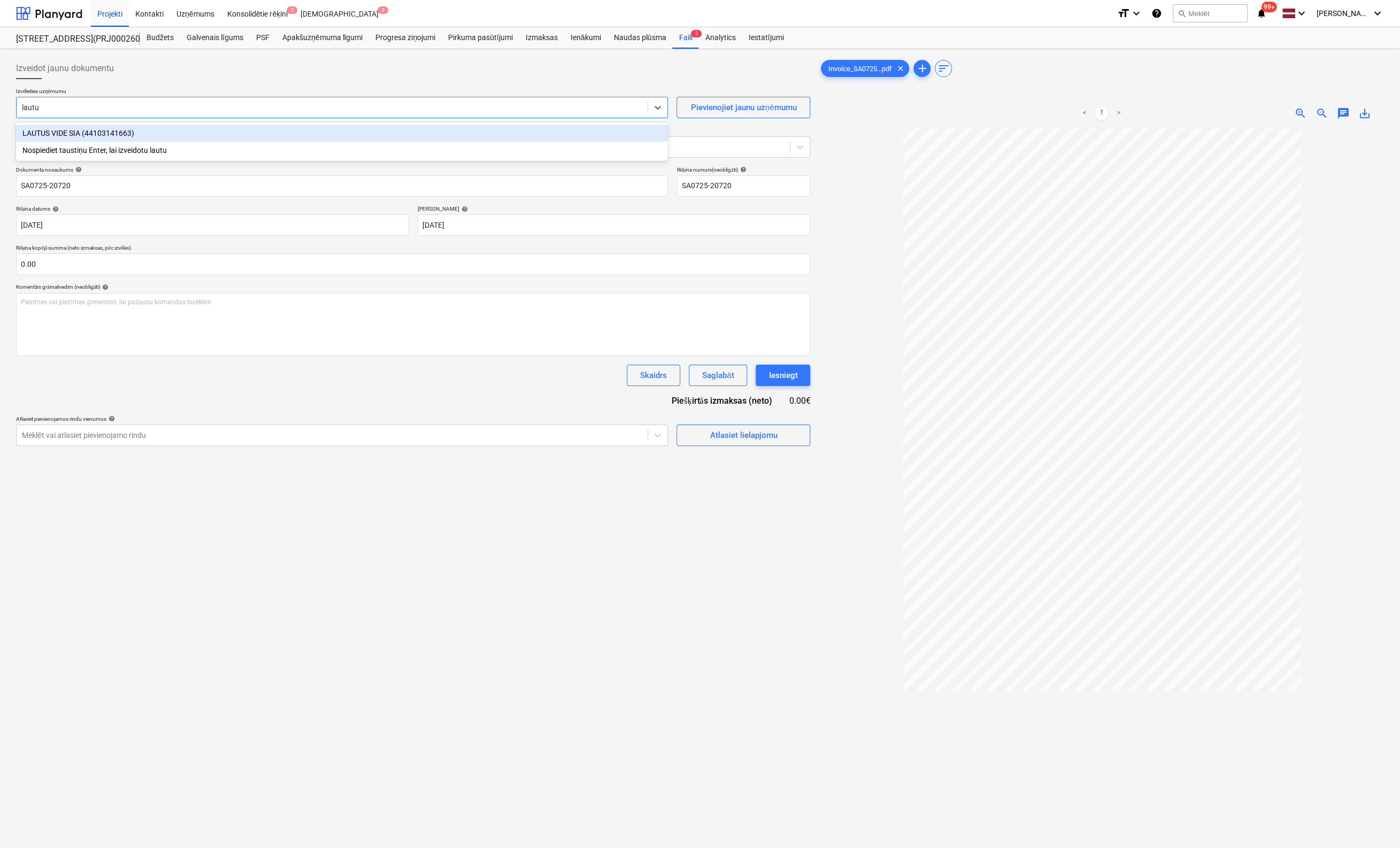
type input "lautus"
click at [105, 133] on div "LAUTUS VIDE SIA (44103141663)" at bounding box center [342, 133] width 652 height 17
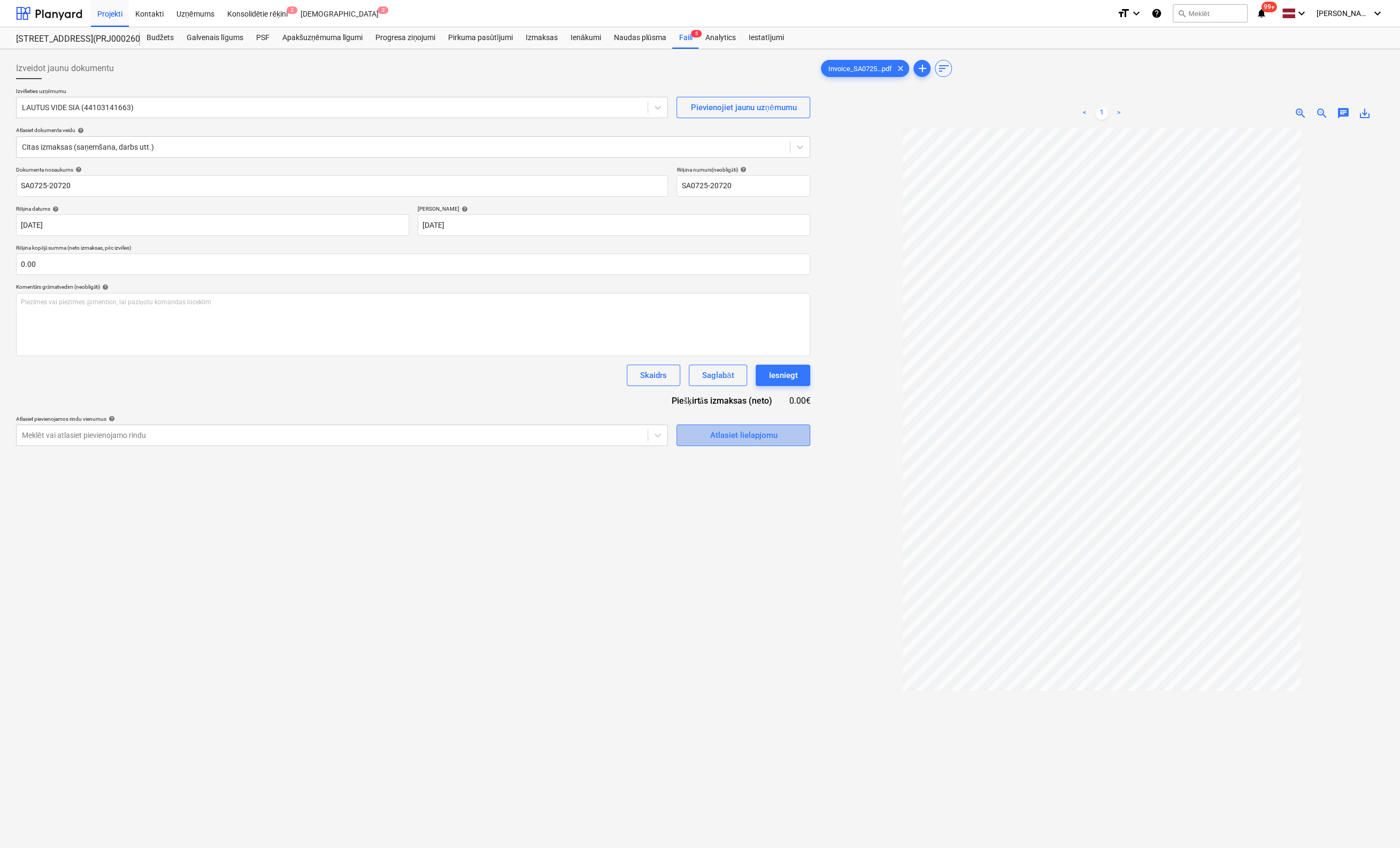
click at [724, 439] on div "Atlasiet lielapjomu" at bounding box center [744, 435] width 68 height 14
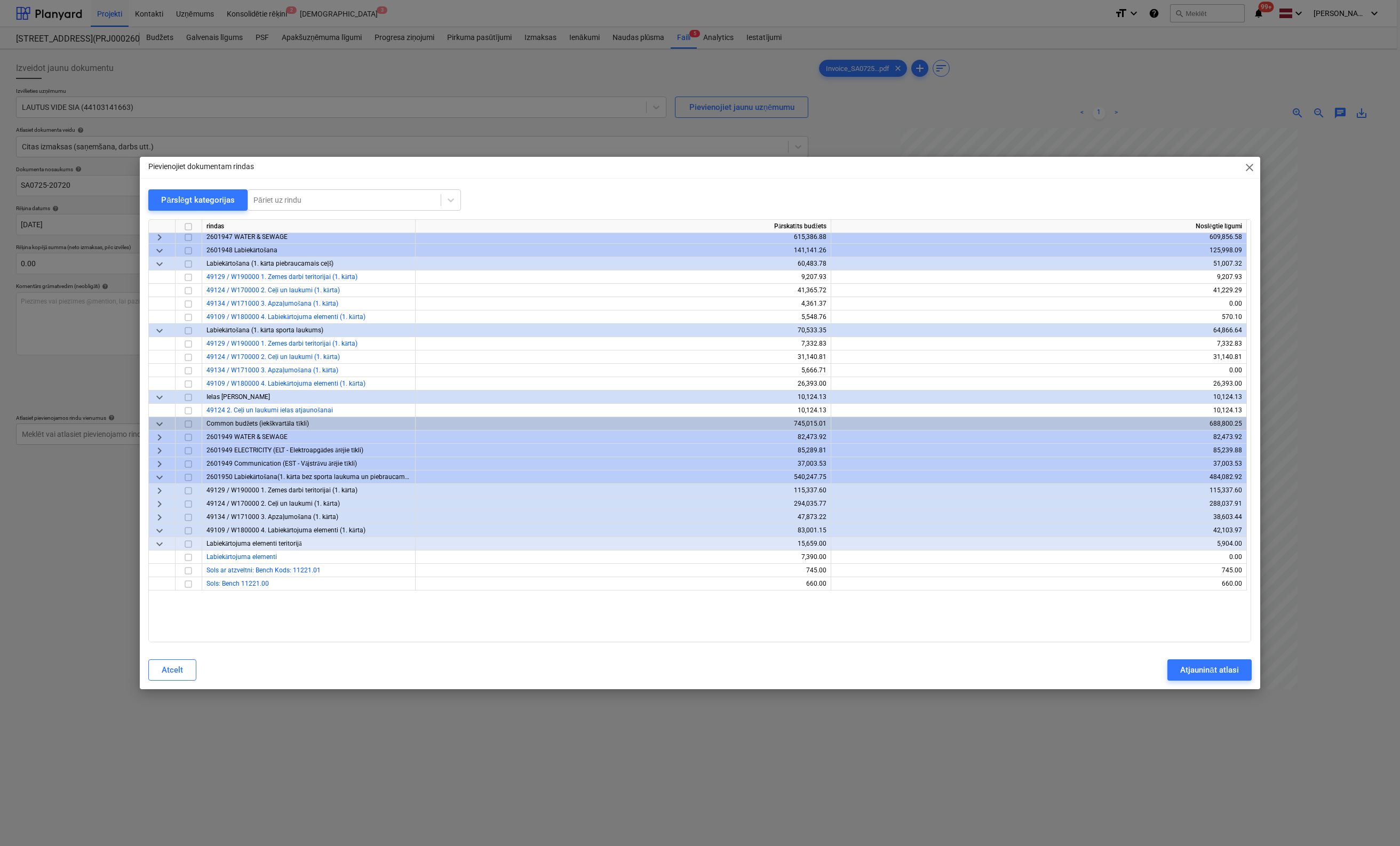
scroll to position [320, 0]
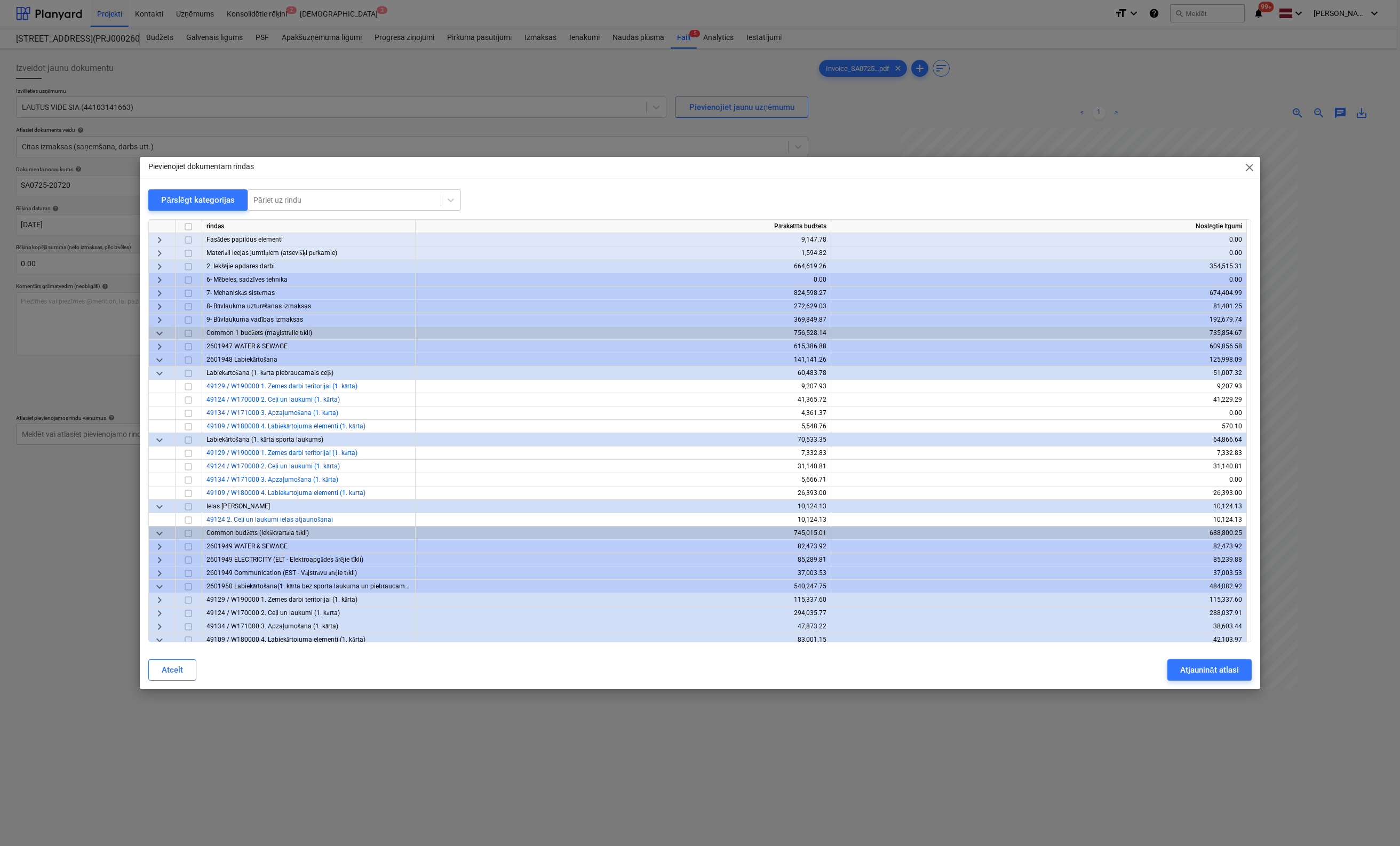
click at [157, 307] on span "keyboard_arrow_right" at bounding box center [160, 307] width 13 height 13
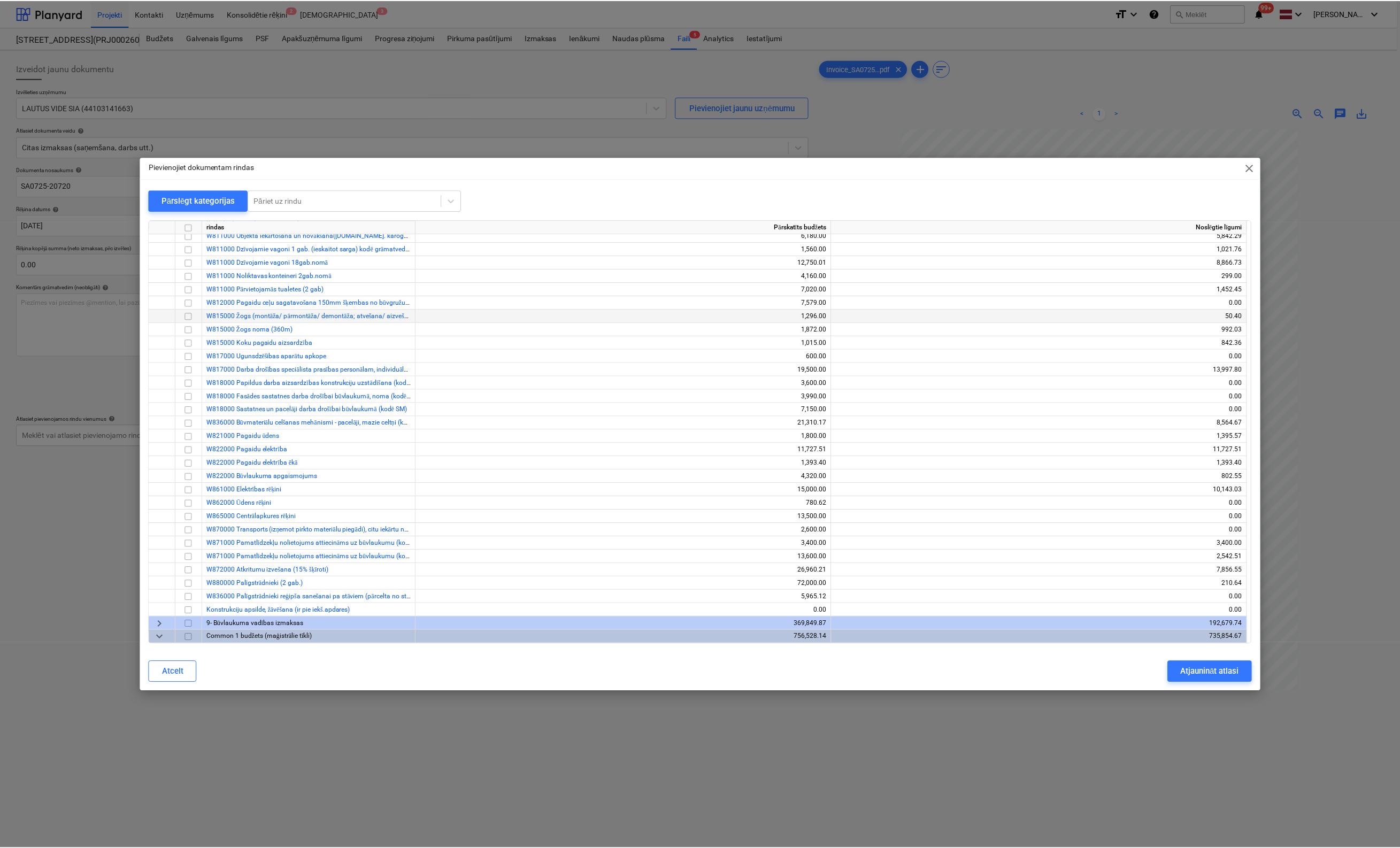
scroll to position [428, 0]
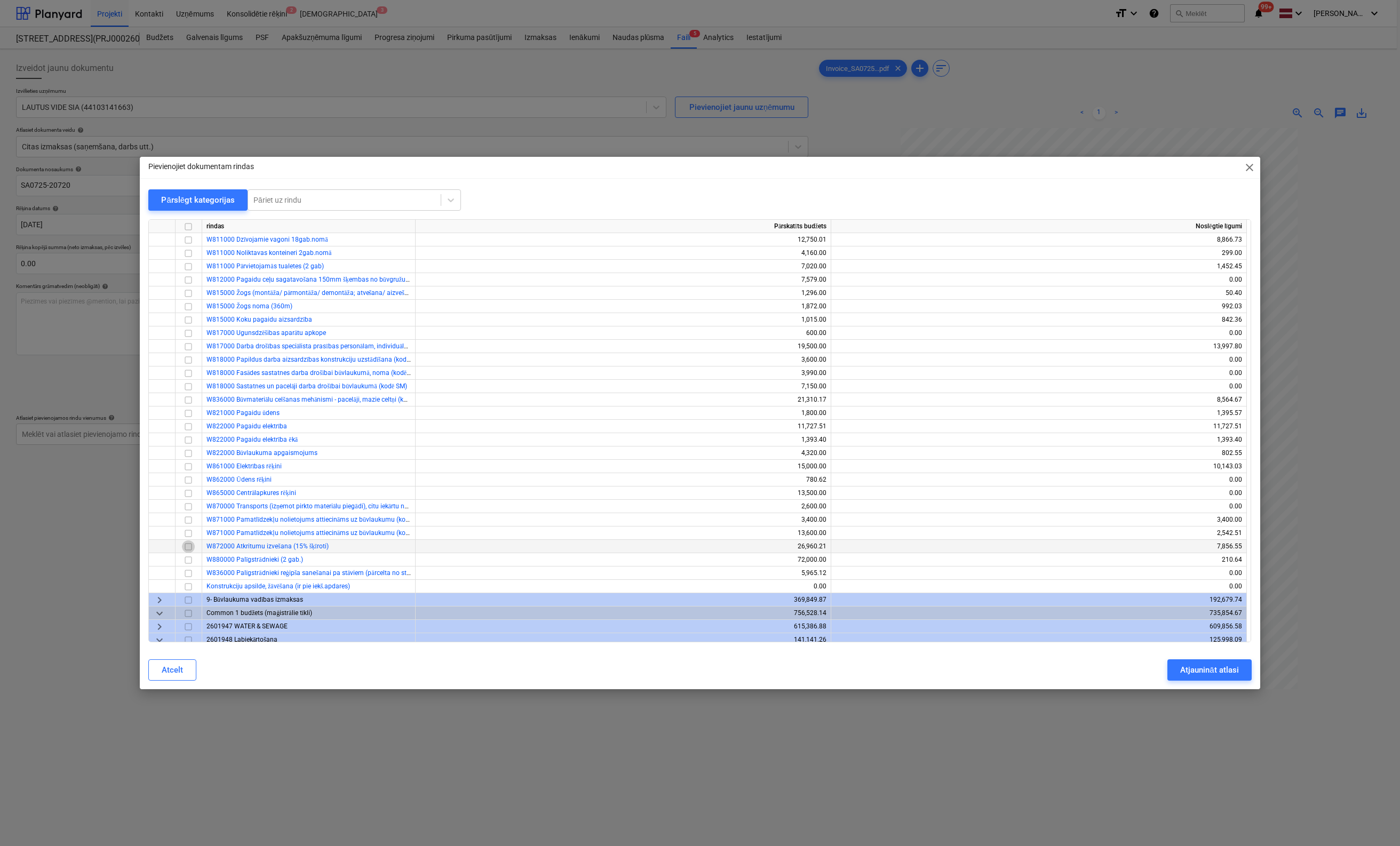
click at [186, 547] on input "checkbox" at bounding box center [188, 546] width 13 height 13
click at [888, 677] on div "Atjaunināt atlasi" at bounding box center [1209, 670] width 58 height 14
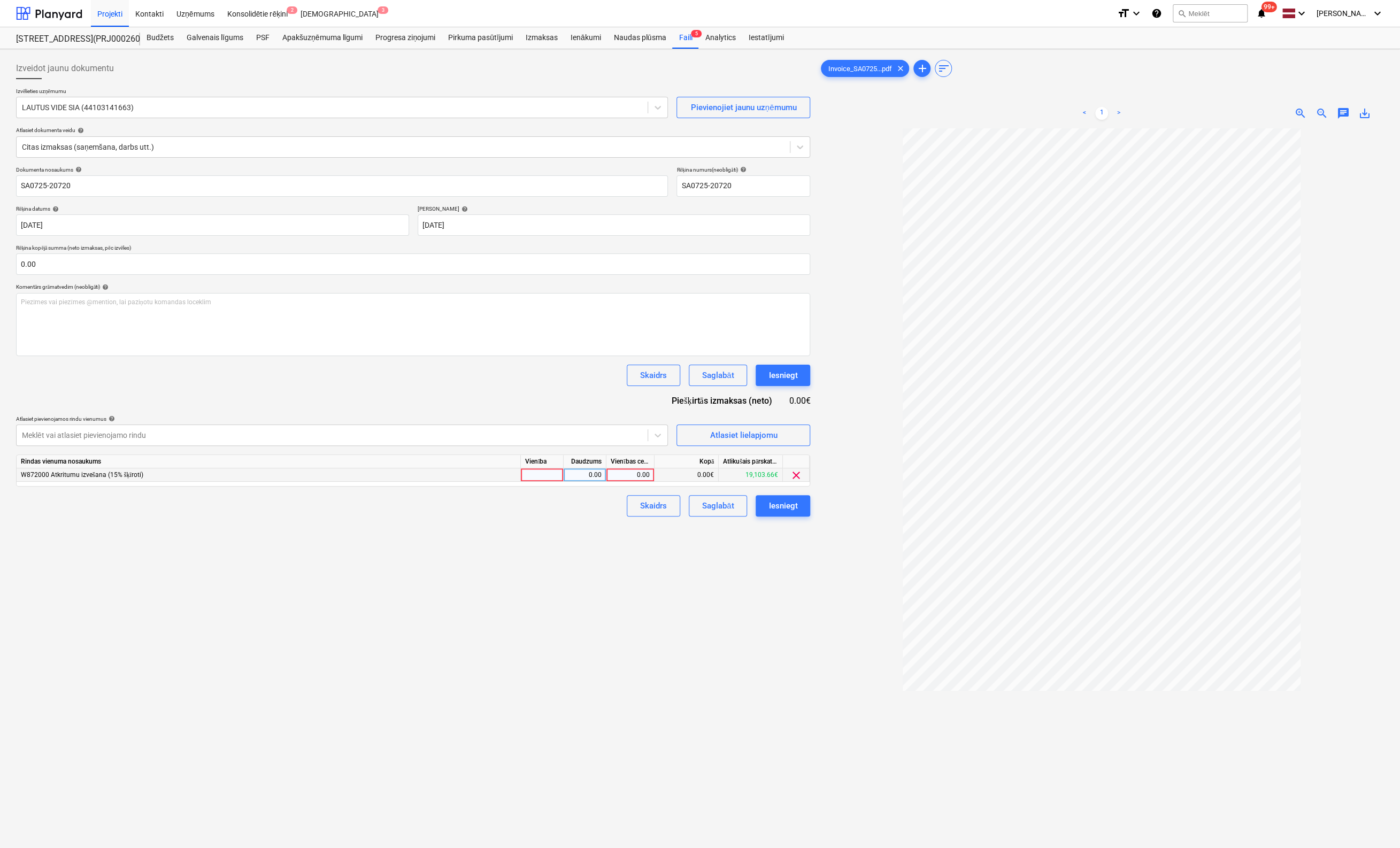
click at [638, 472] on div "0.00" at bounding box center [630, 475] width 39 height 13
type input "18.7"
click at [591, 537] on div "Izveidot jaunu dokumentu Izvēlieties uzņēmumu LAUTUS VIDE SIA (44103141663) Pie…" at bounding box center [413, 502] width 803 height 897
click at [786, 508] on div "Iesniegt" at bounding box center [783, 506] width 29 height 14
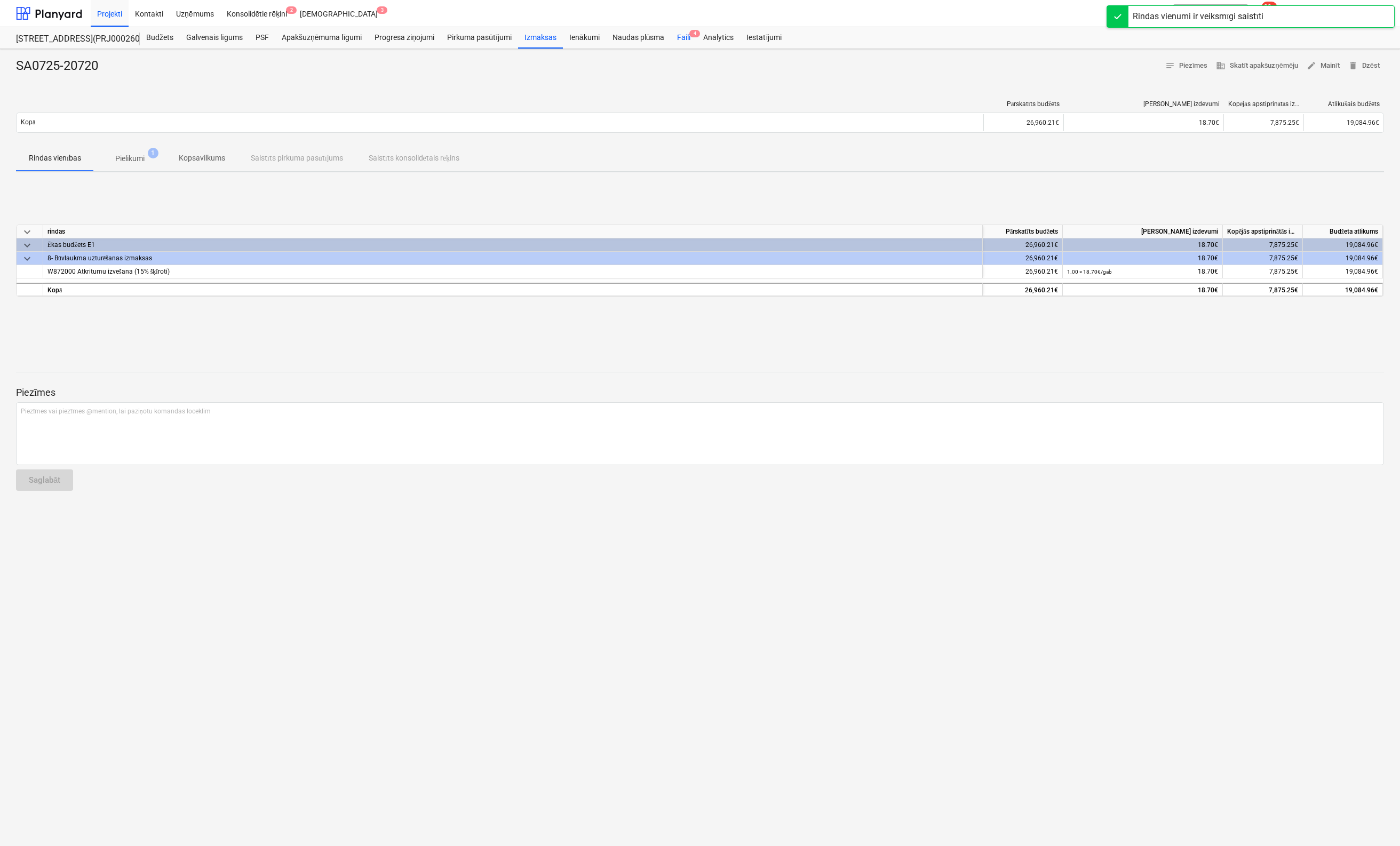
click at [687, 37] on div "Faili 4" at bounding box center [683, 38] width 26 height 22
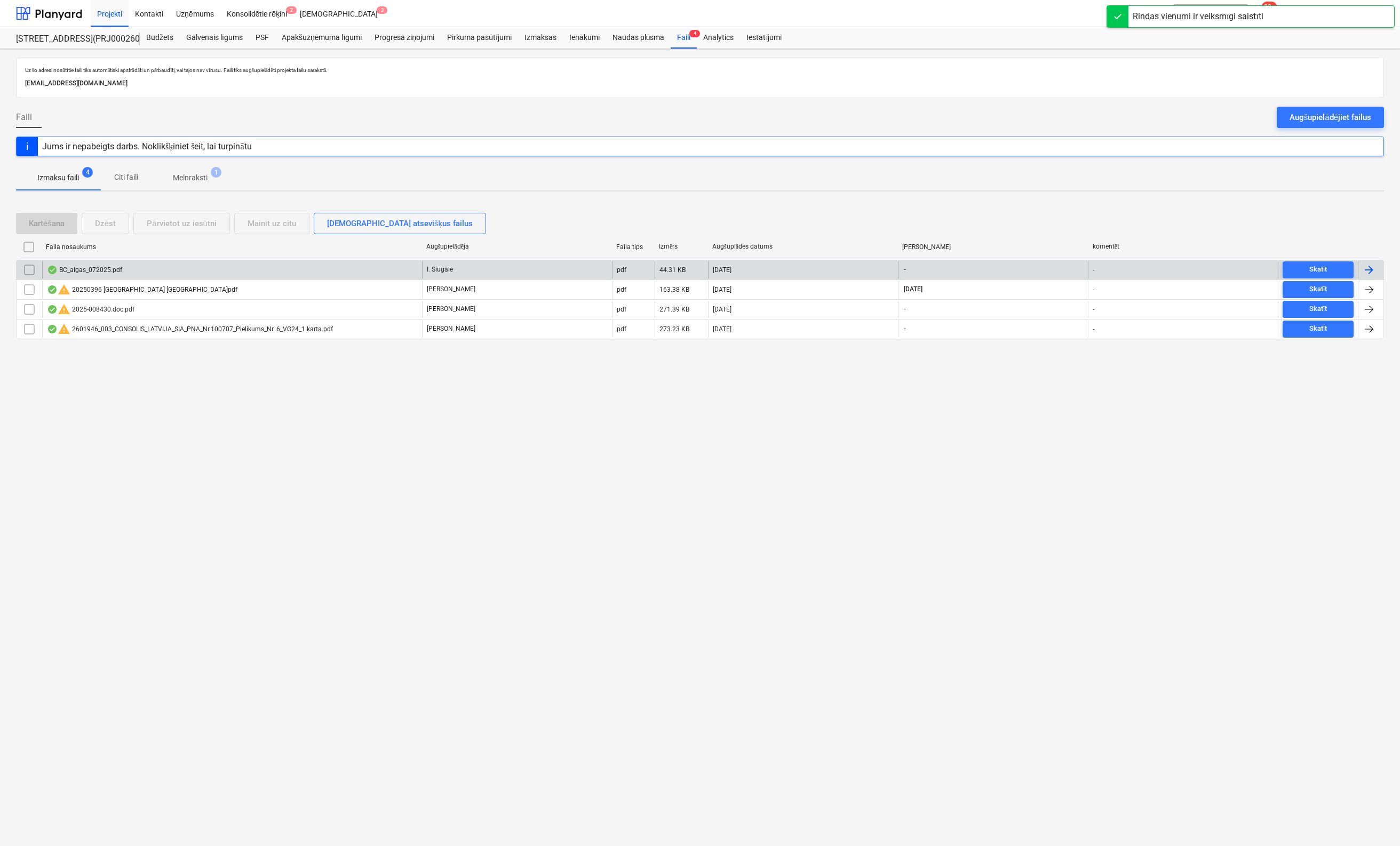
click at [87, 268] on div "BC_algas_072025.pdf" at bounding box center [85, 270] width 75 height 8
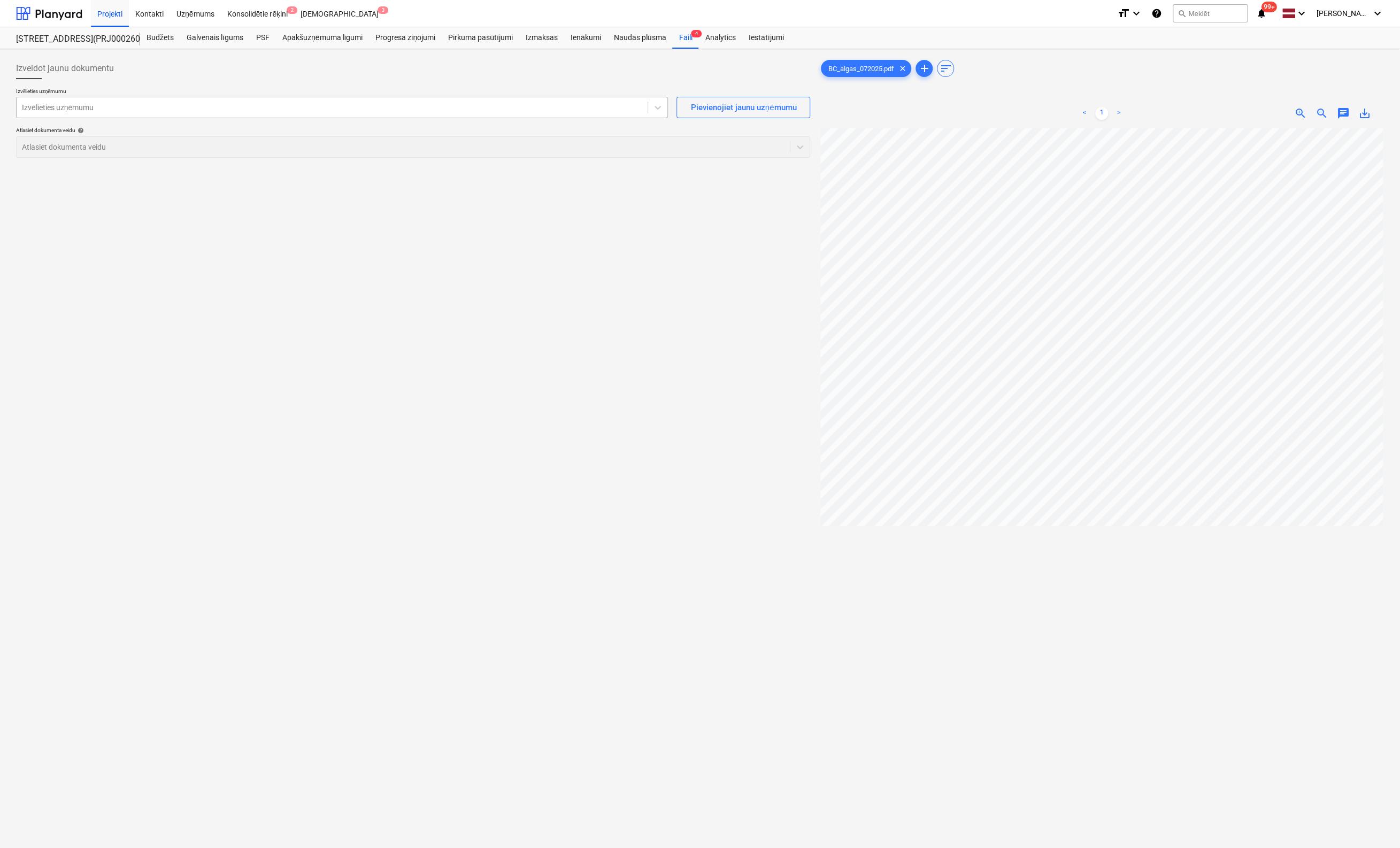
click at [393, 105] on div at bounding box center [332, 107] width 621 height 11
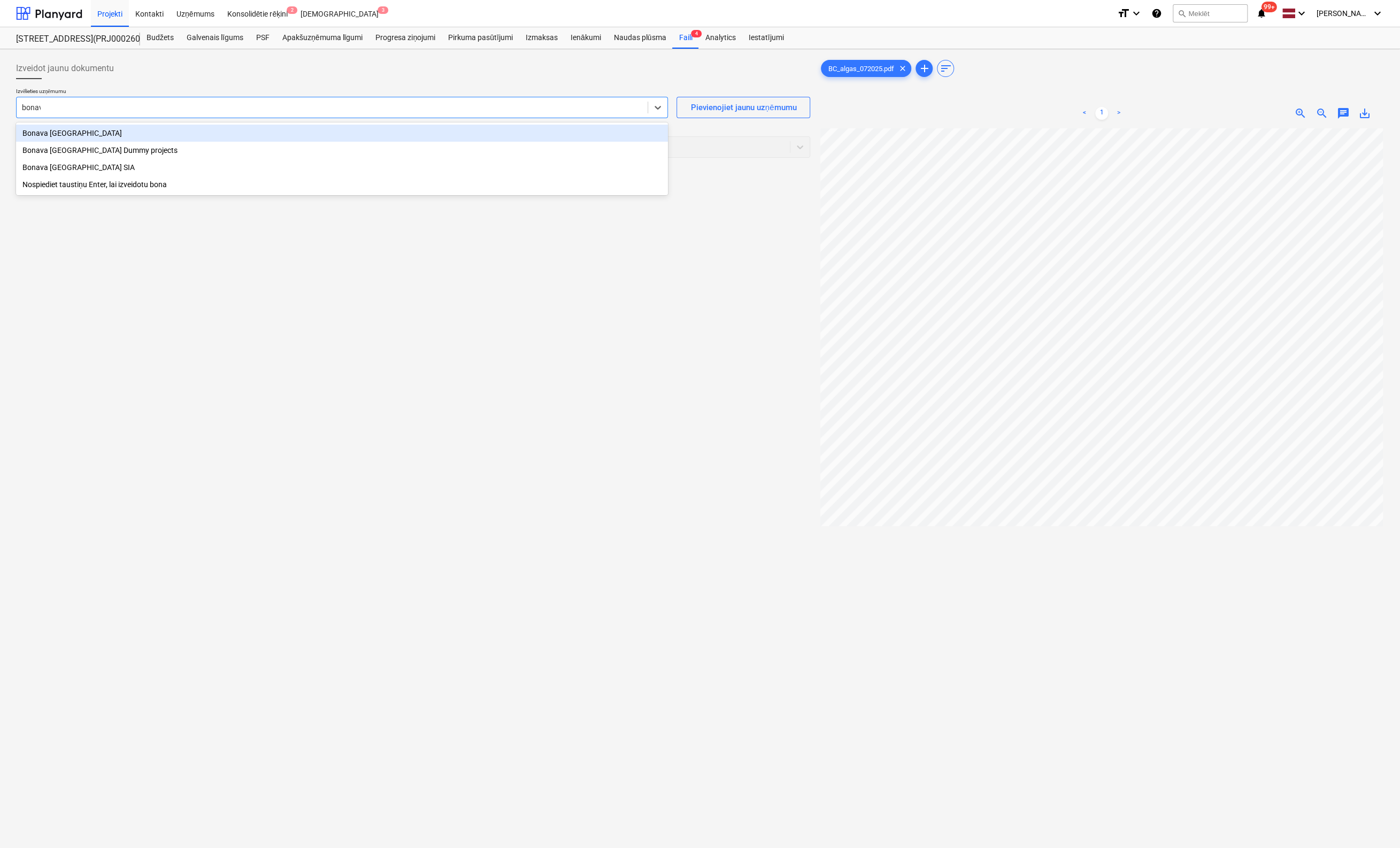
type input "bonava"
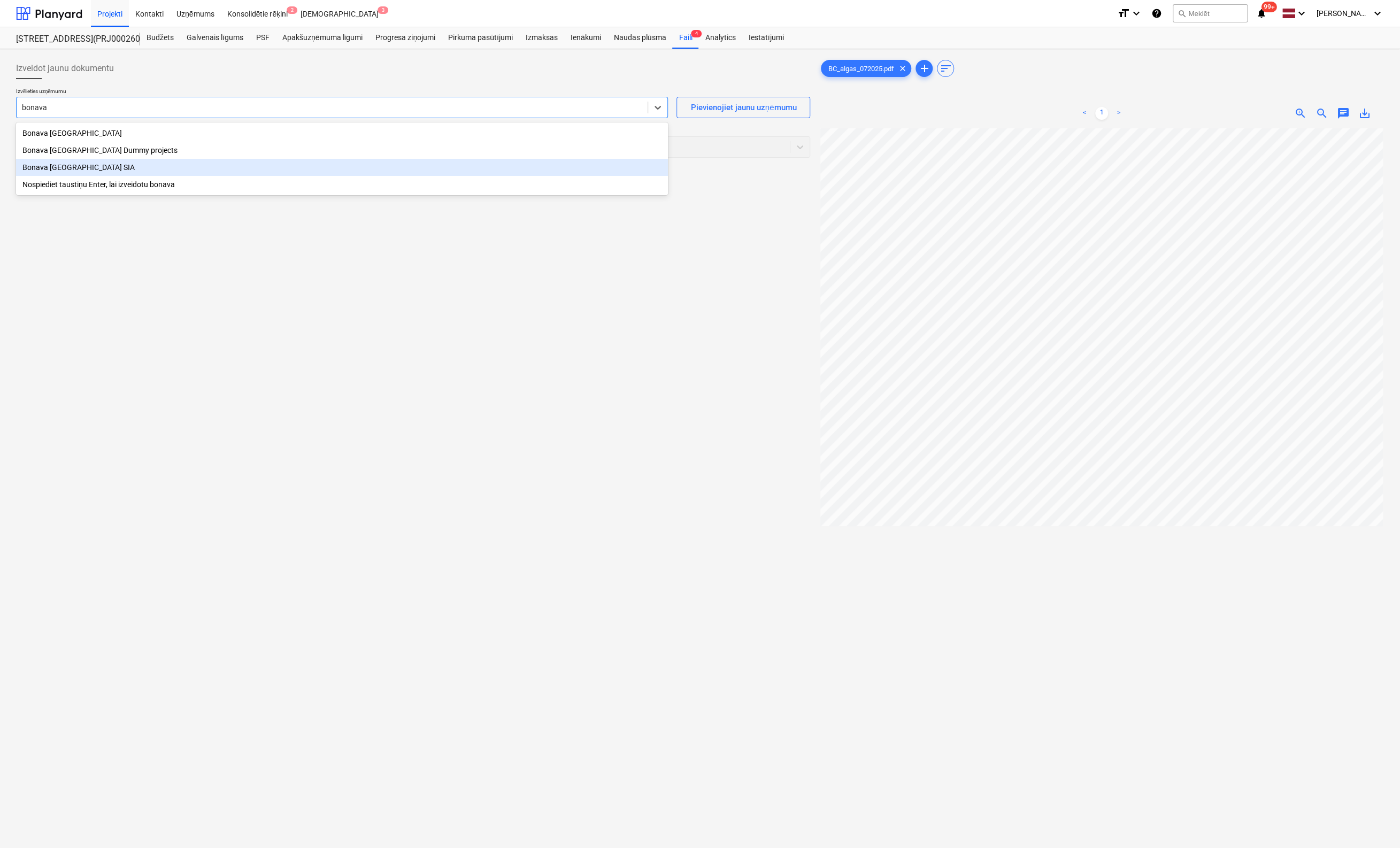
click at [85, 167] on div "Bonava Latvija SIA" at bounding box center [342, 167] width 652 height 17
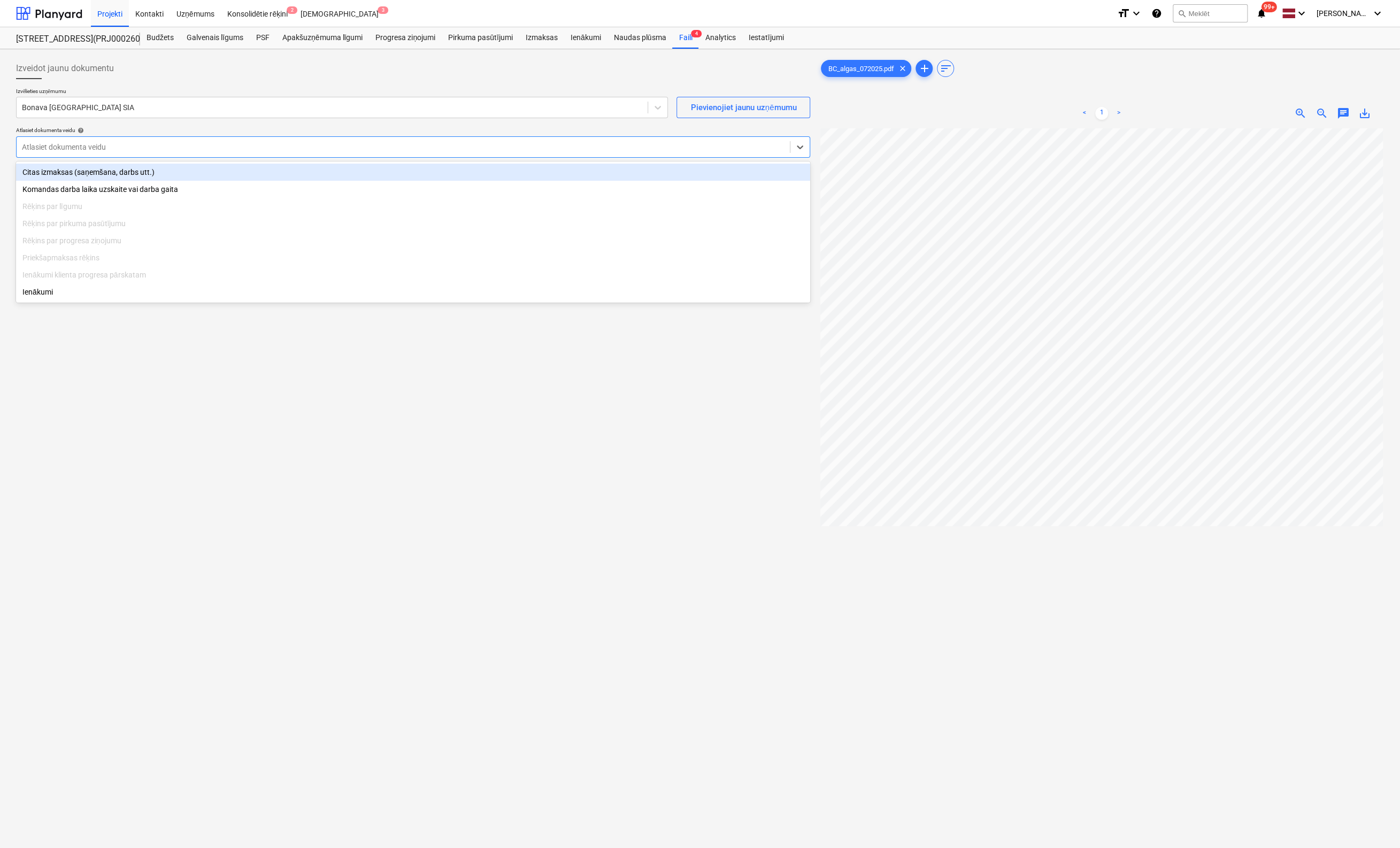
click at [143, 140] on div "Atlasiet dokumenta veidu" at bounding box center [403, 147] width 774 height 15
click at [98, 173] on div "Citas izmaksas (saņemšana, darbs utt.)" at bounding box center [413, 172] width 794 height 17
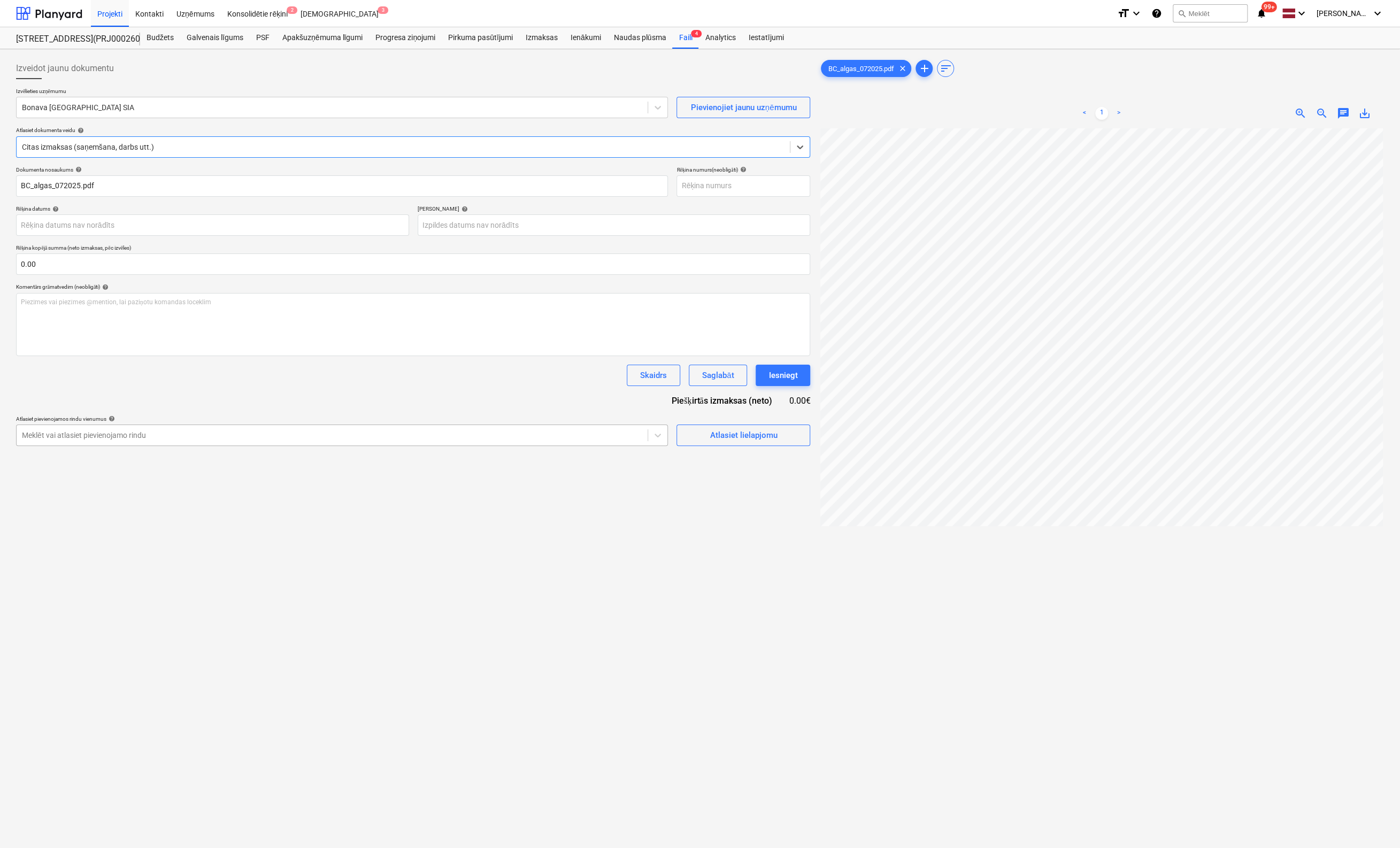
click at [193, 432] on div at bounding box center [332, 435] width 621 height 11
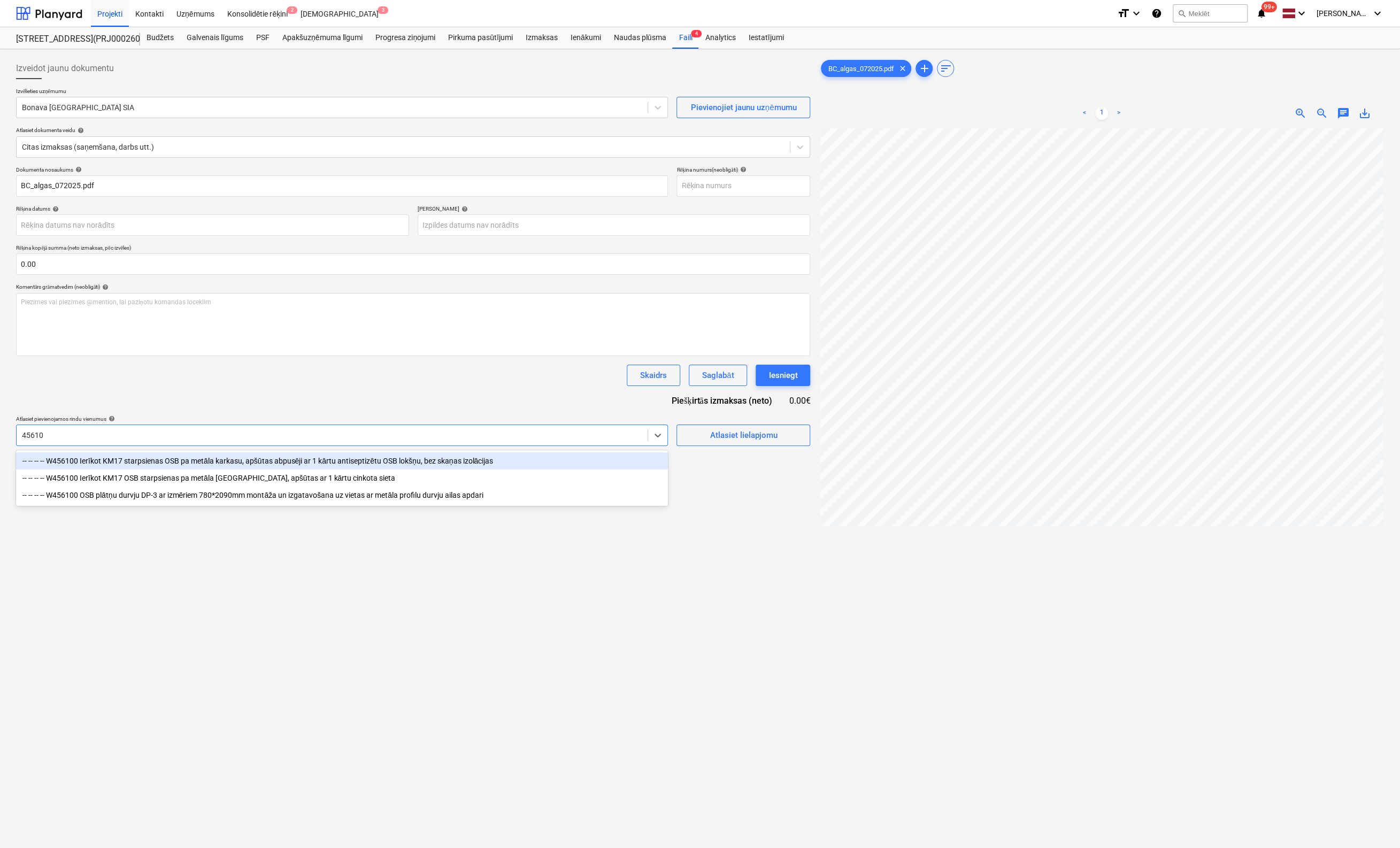
type input "456100"
click at [197, 462] on div "-- -- -- -- W456100 Ierīkot KM17 starpsienas OSB pa metāla karkasu, apšūtas abp…" at bounding box center [342, 460] width 652 height 17
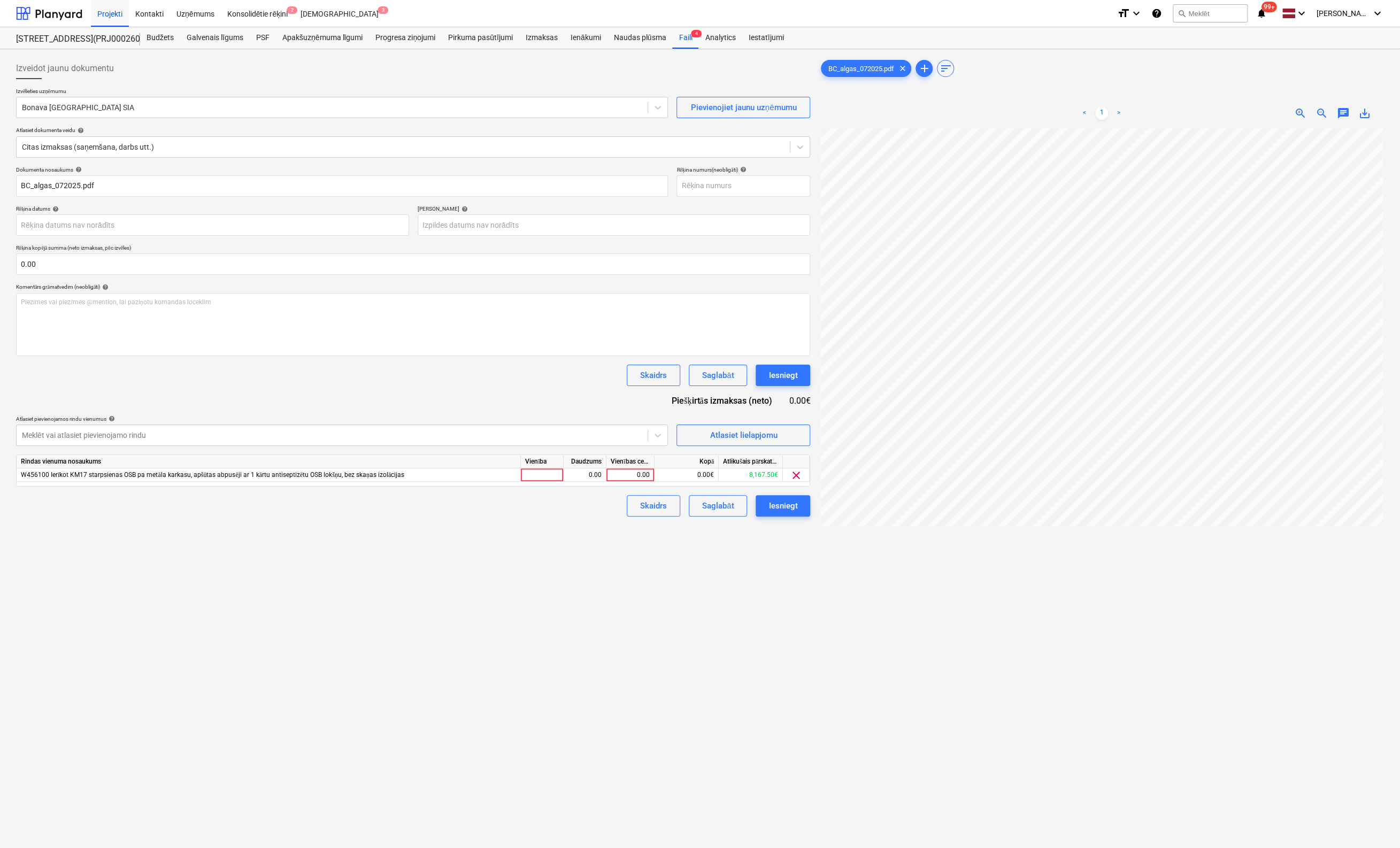
drag, startPoint x: 811, startPoint y: 648, endPoint x: 744, endPoint y: 603, distance: 80.7
click at [810, 648] on div "Izveidot jaunu dokumentu Izvēlieties uzņēmumu Bonava Latvija SIA Pievienojiet j…" at bounding box center [413, 502] width 803 height 897
click at [633, 472] on div "0.00" at bounding box center [630, 475] width 39 height 13
type input "600.37"
click at [688, 597] on div "Izveidot jaunu dokumentu Izvēlieties uzņēmumu Bonava Latvija SIA Pievienojiet j…" at bounding box center [413, 502] width 803 height 897
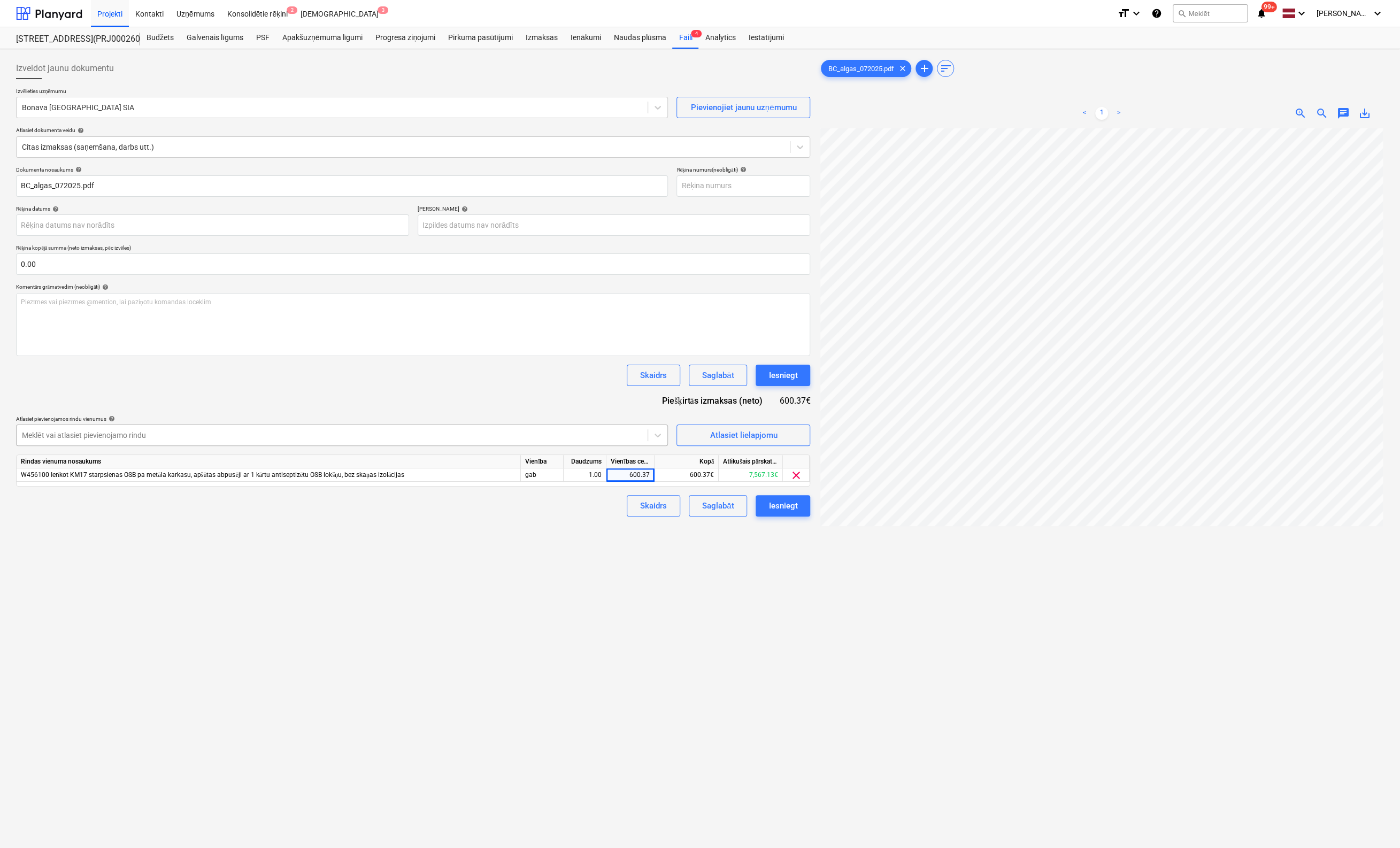
click at [170, 432] on div at bounding box center [332, 435] width 621 height 11
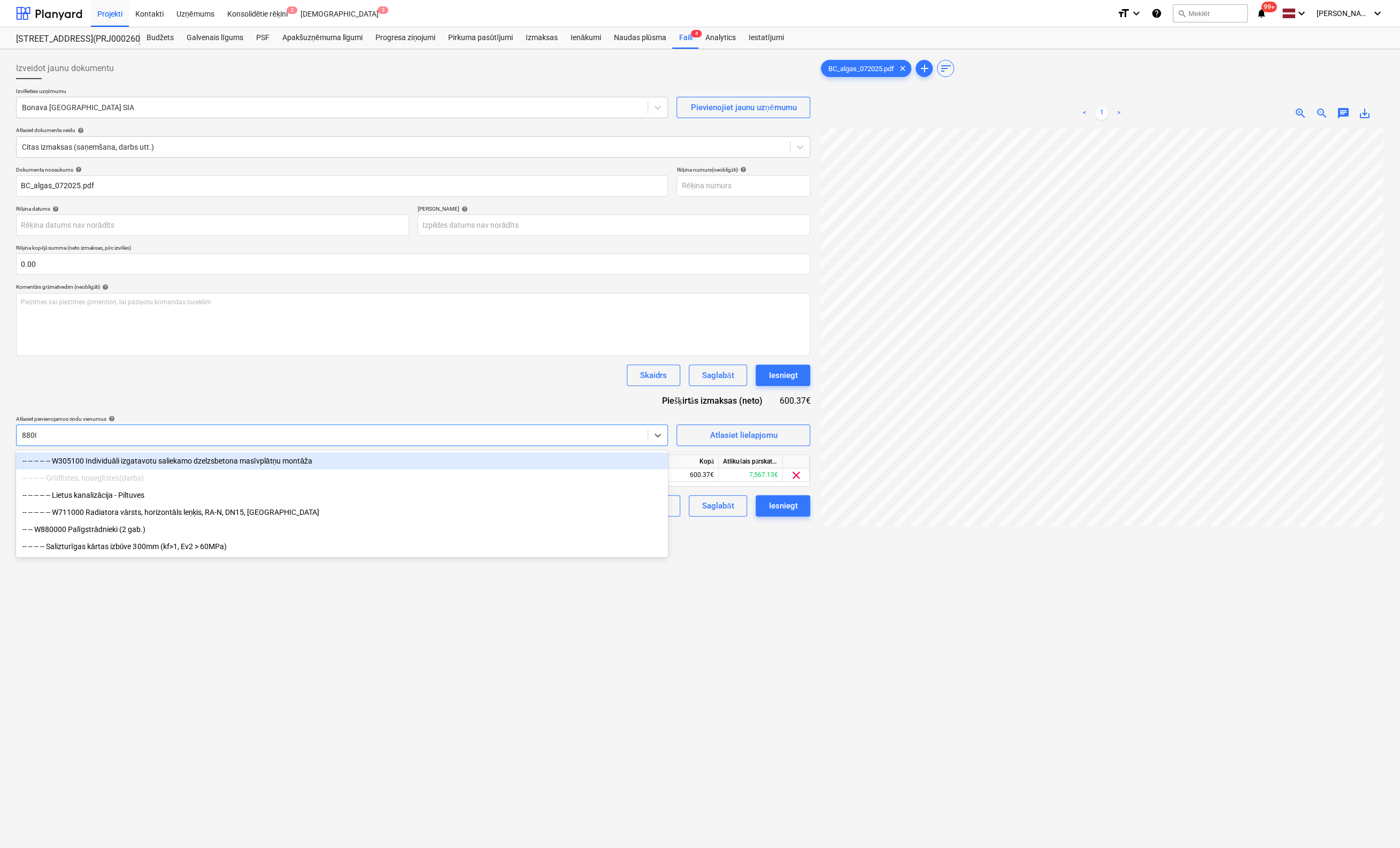
type input "88000"
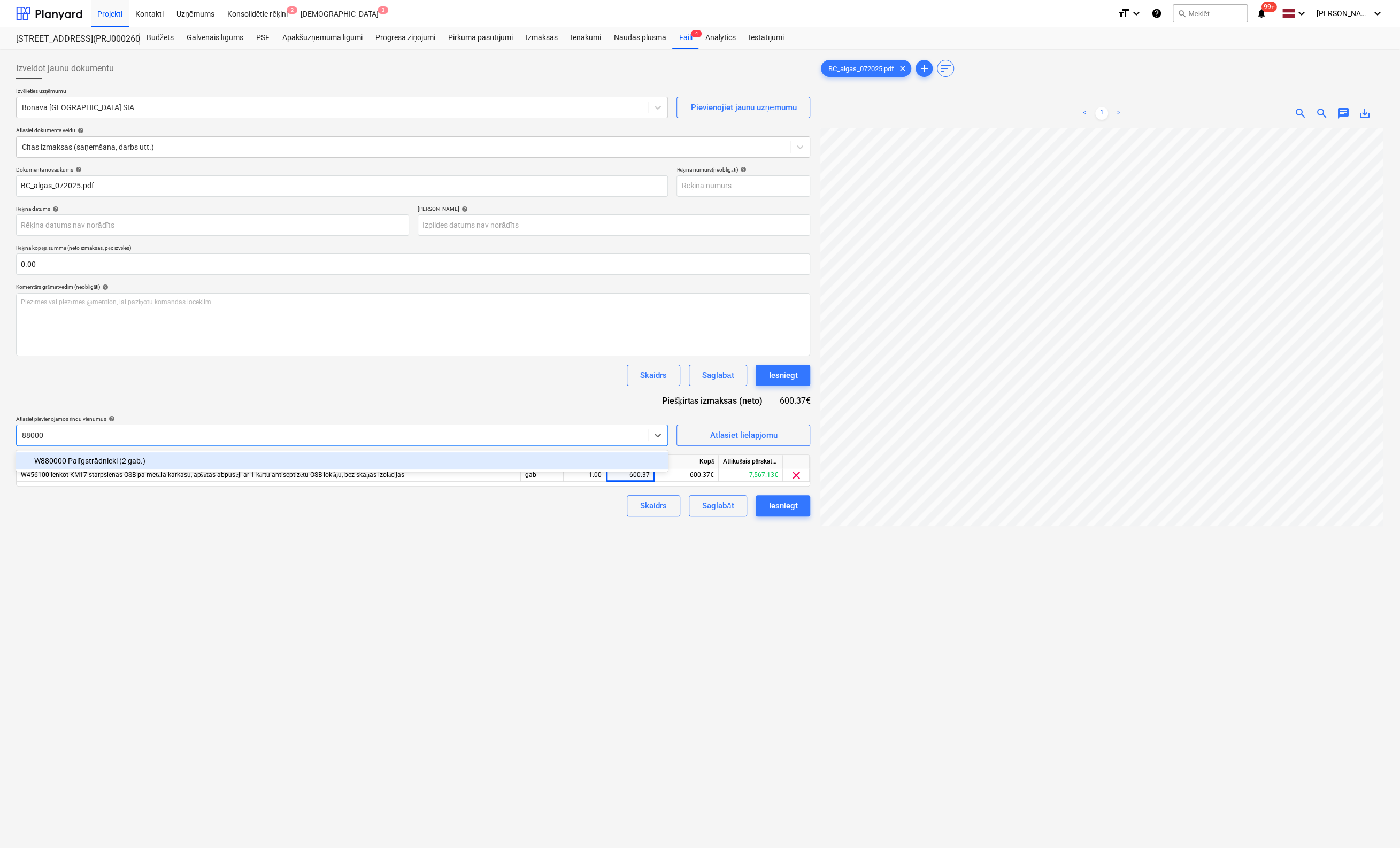
click at [167, 458] on div "-- -- W880000 Palīgstrādnieki (2 gab.)" at bounding box center [342, 460] width 652 height 17
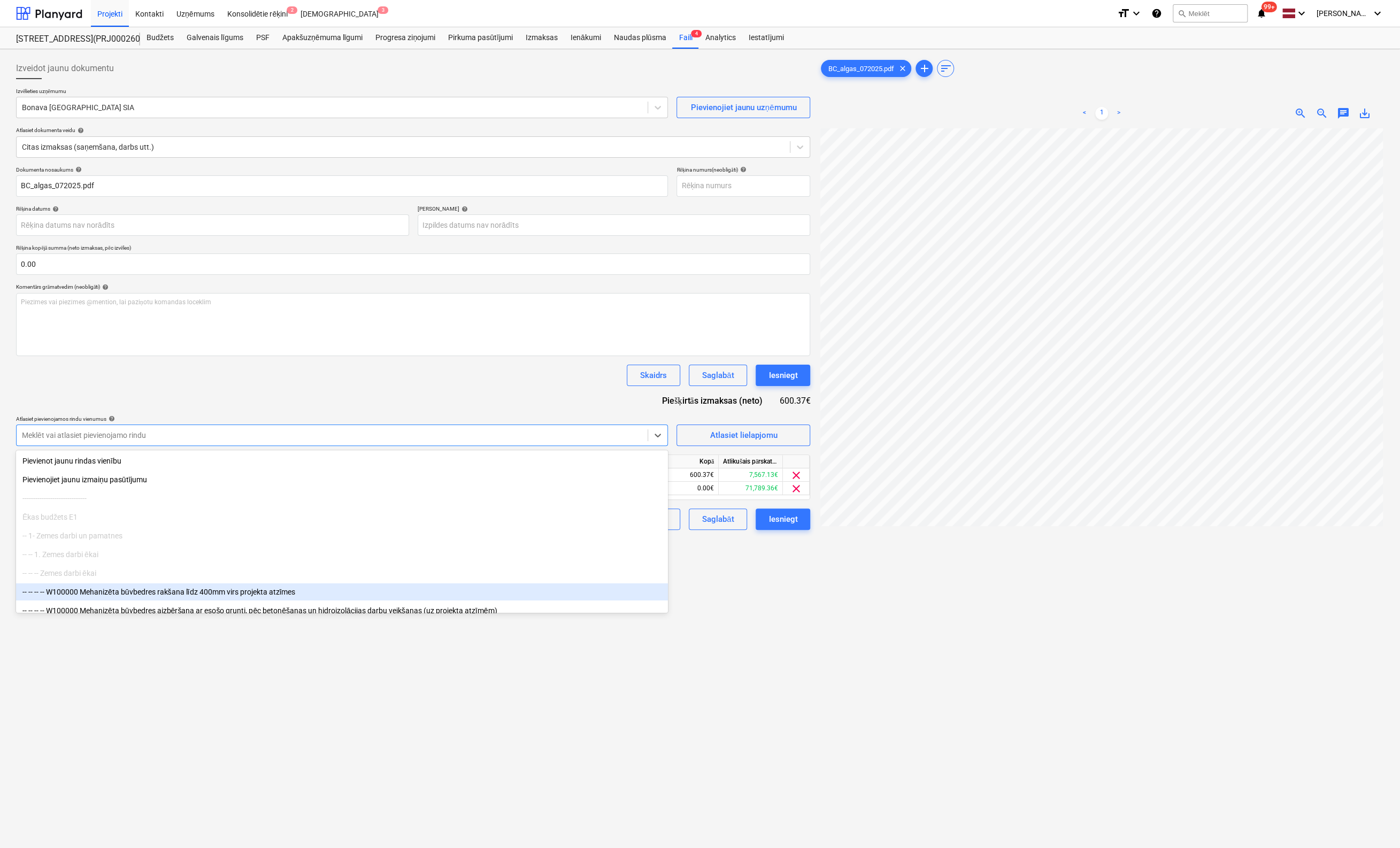
click at [878, 724] on div at bounding box center [1102, 537] width 565 height 818
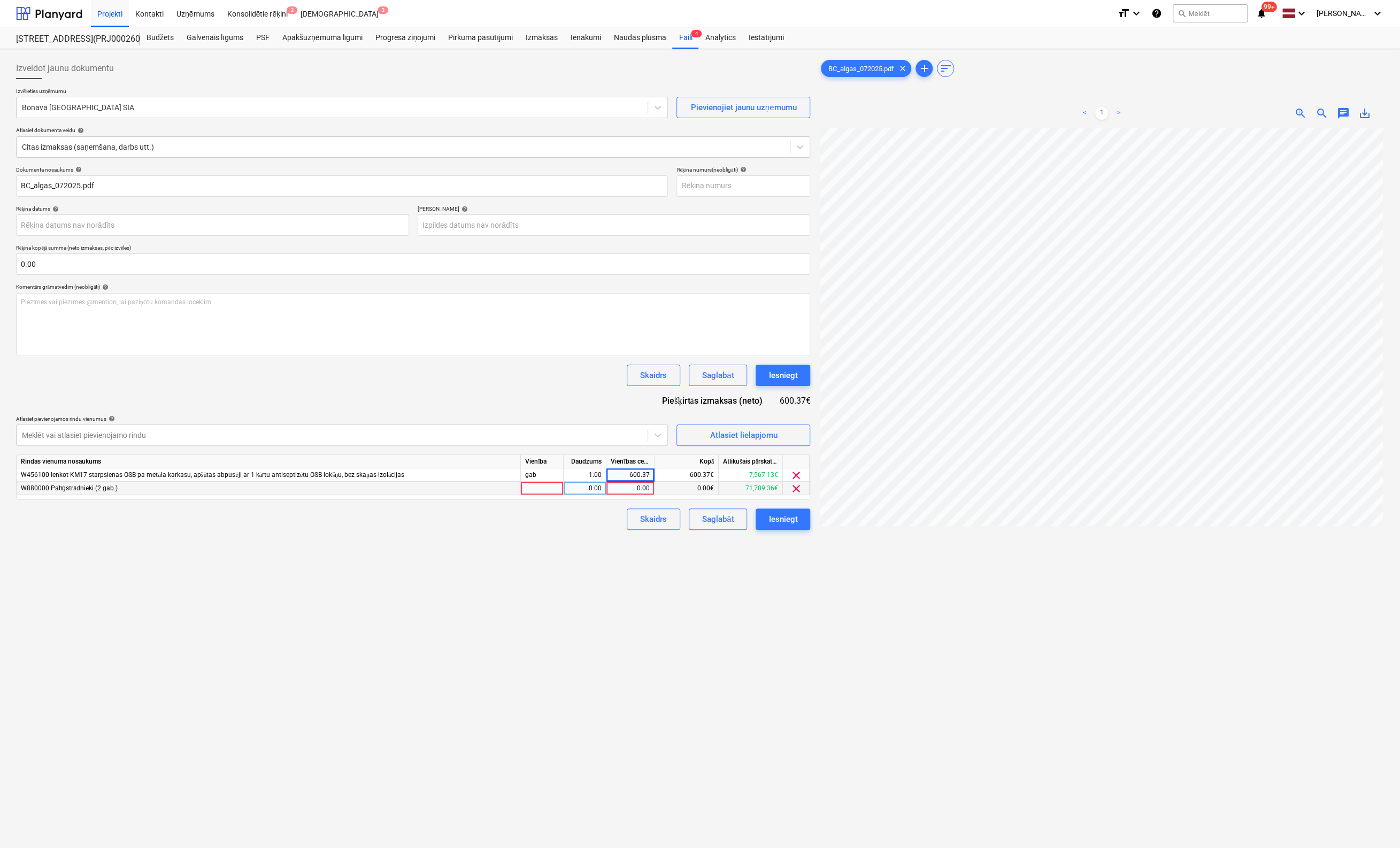
click at [631, 488] on div "0.00" at bounding box center [630, 488] width 39 height 13
type input "12206.03"
click at [656, 559] on div "Izveidot jaunu dokumentu Izvēlieties uzņēmumu Bonava Latvija SIA Pievienojiet j…" at bounding box center [413, 502] width 803 height 897
click at [786, 516] on div "Iesniegt" at bounding box center [783, 519] width 29 height 14
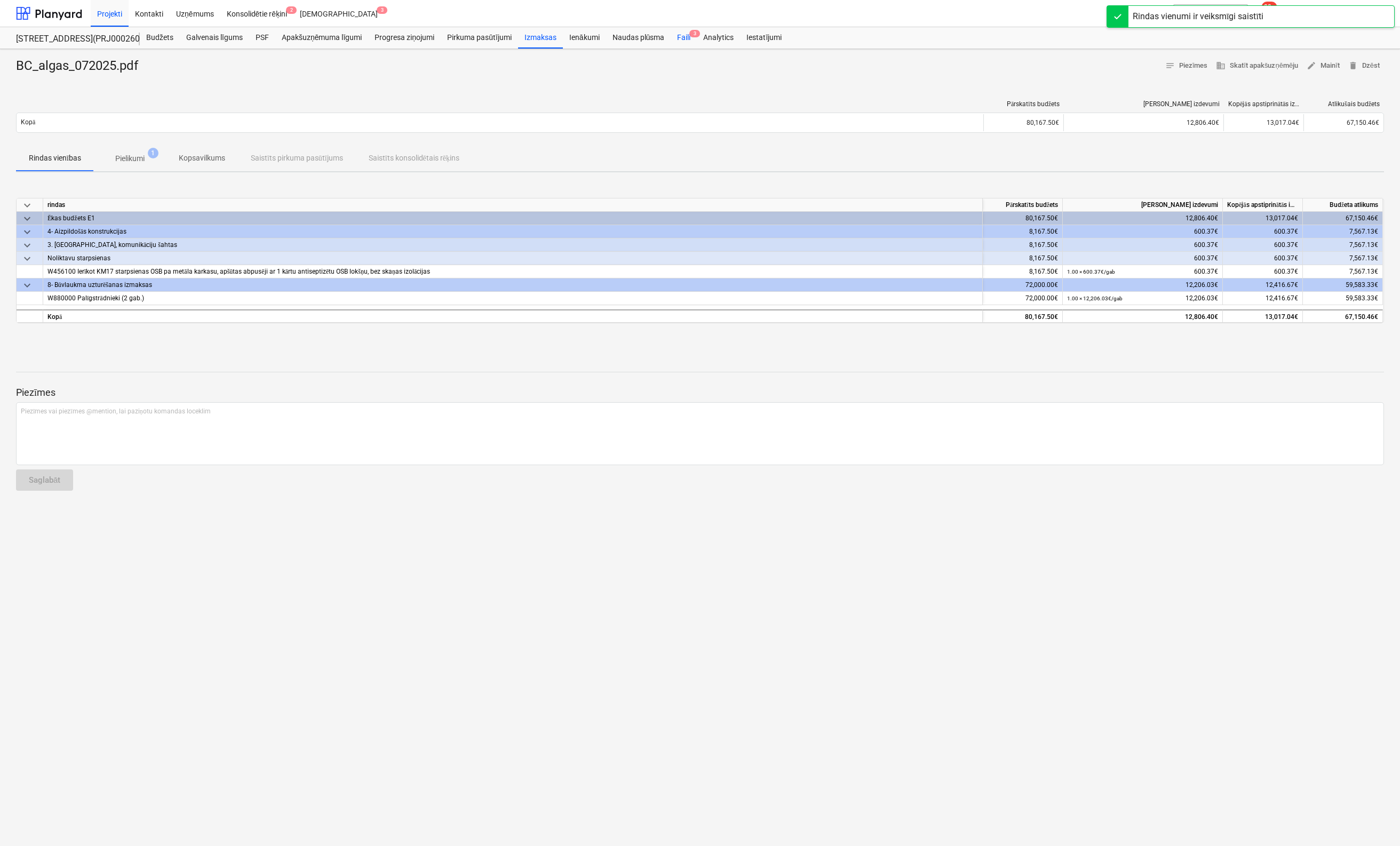
click at [681, 38] on div "Faili 3" at bounding box center [683, 38] width 26 height 22
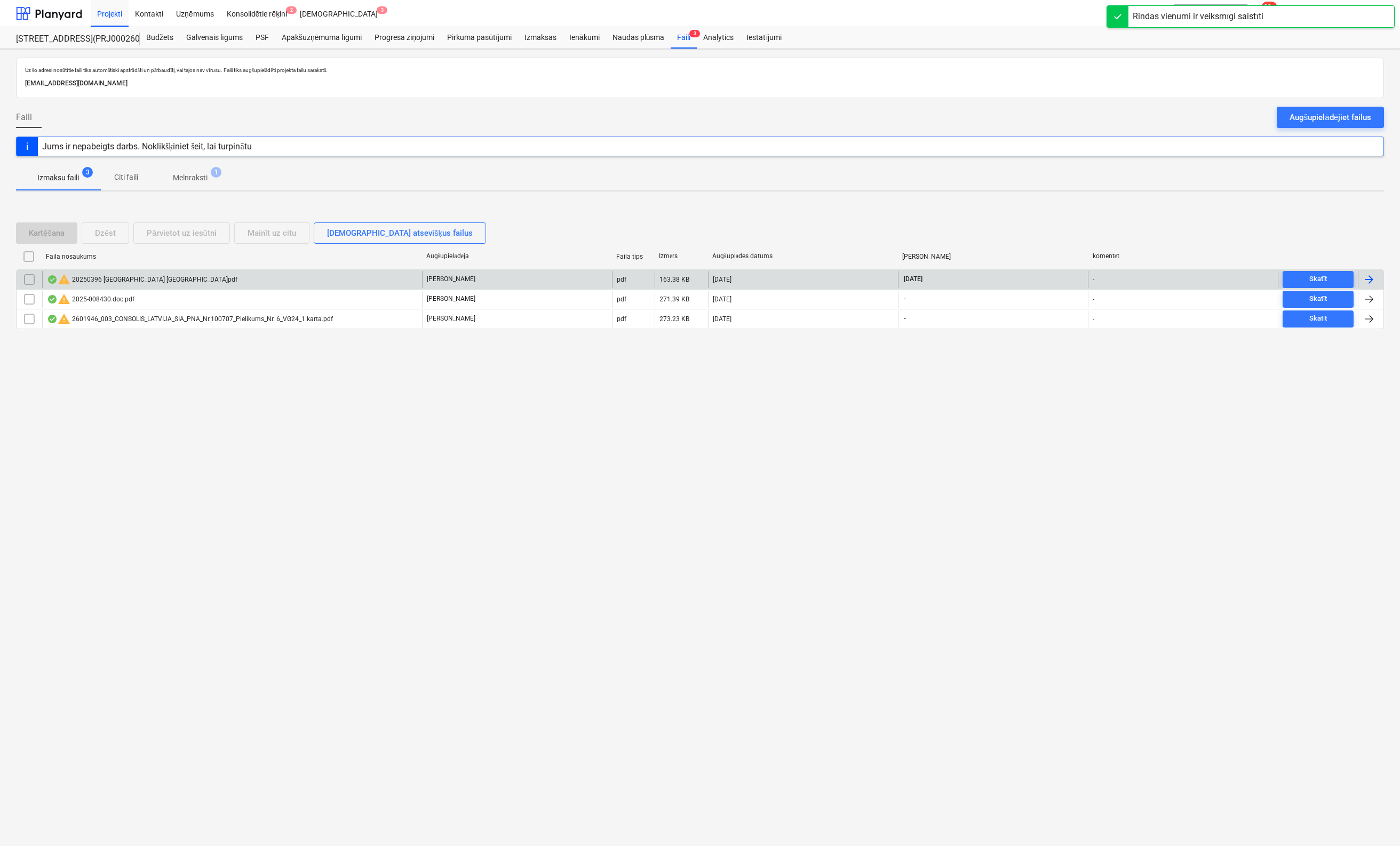
click at [117, 278] on div "warning 20250396 Bonava Latvija.pdf" at bounding box center [142, 279] width 190 height 13
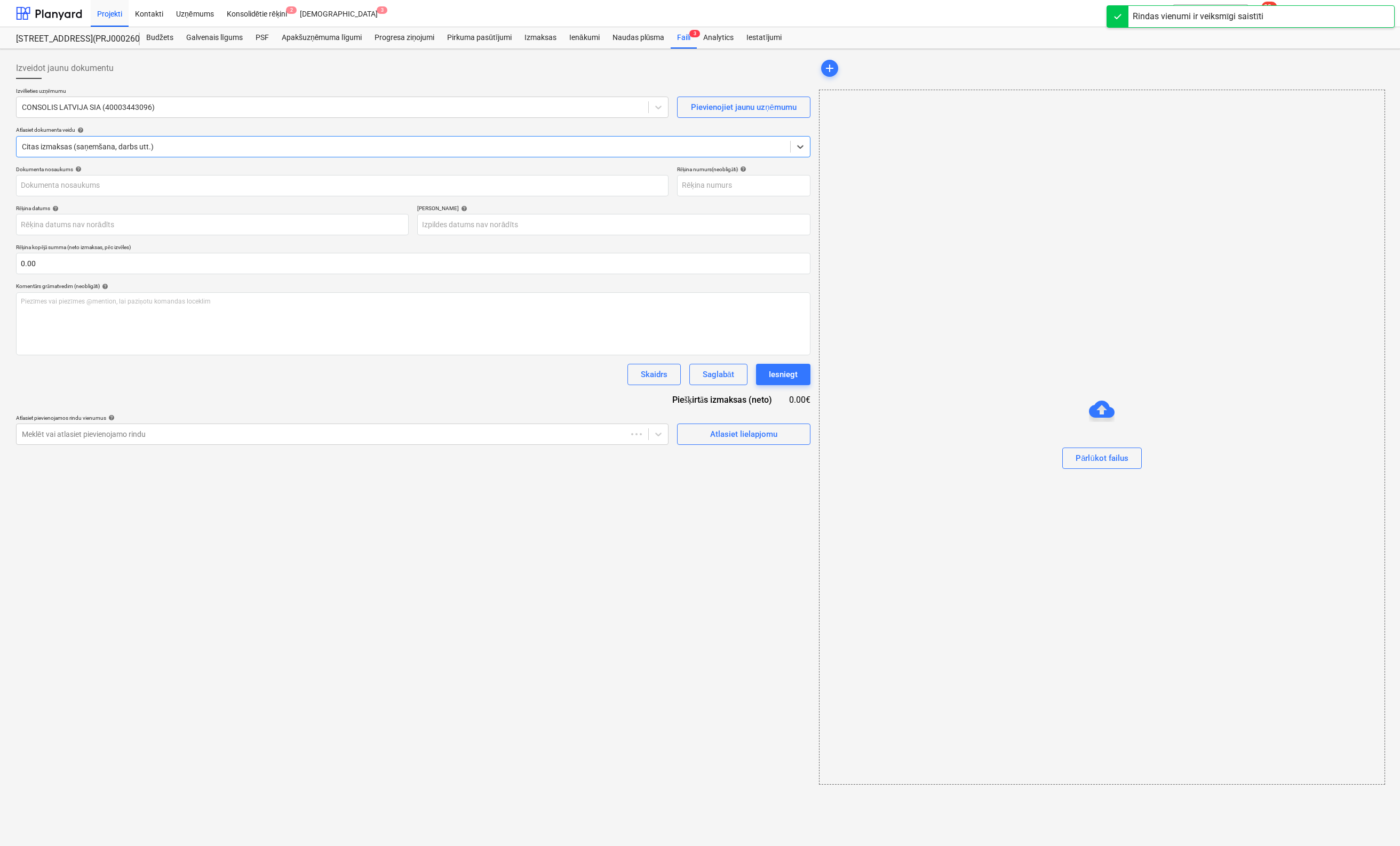
type input "20250396"
type input "16 Aug 2025"
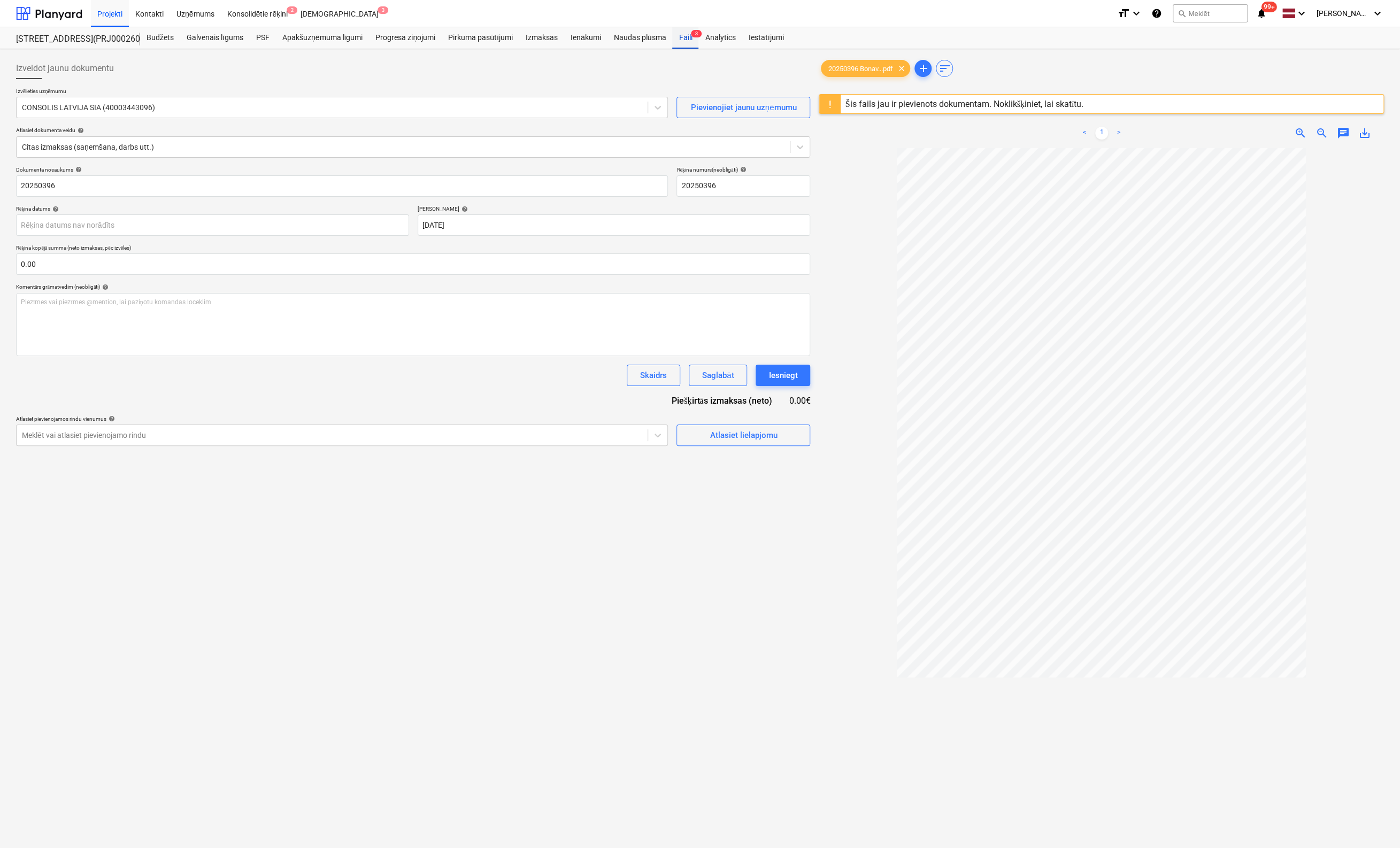
click at [688, 37] on div "Faili 3" at bounding box center [685, 38] width 26 height 22
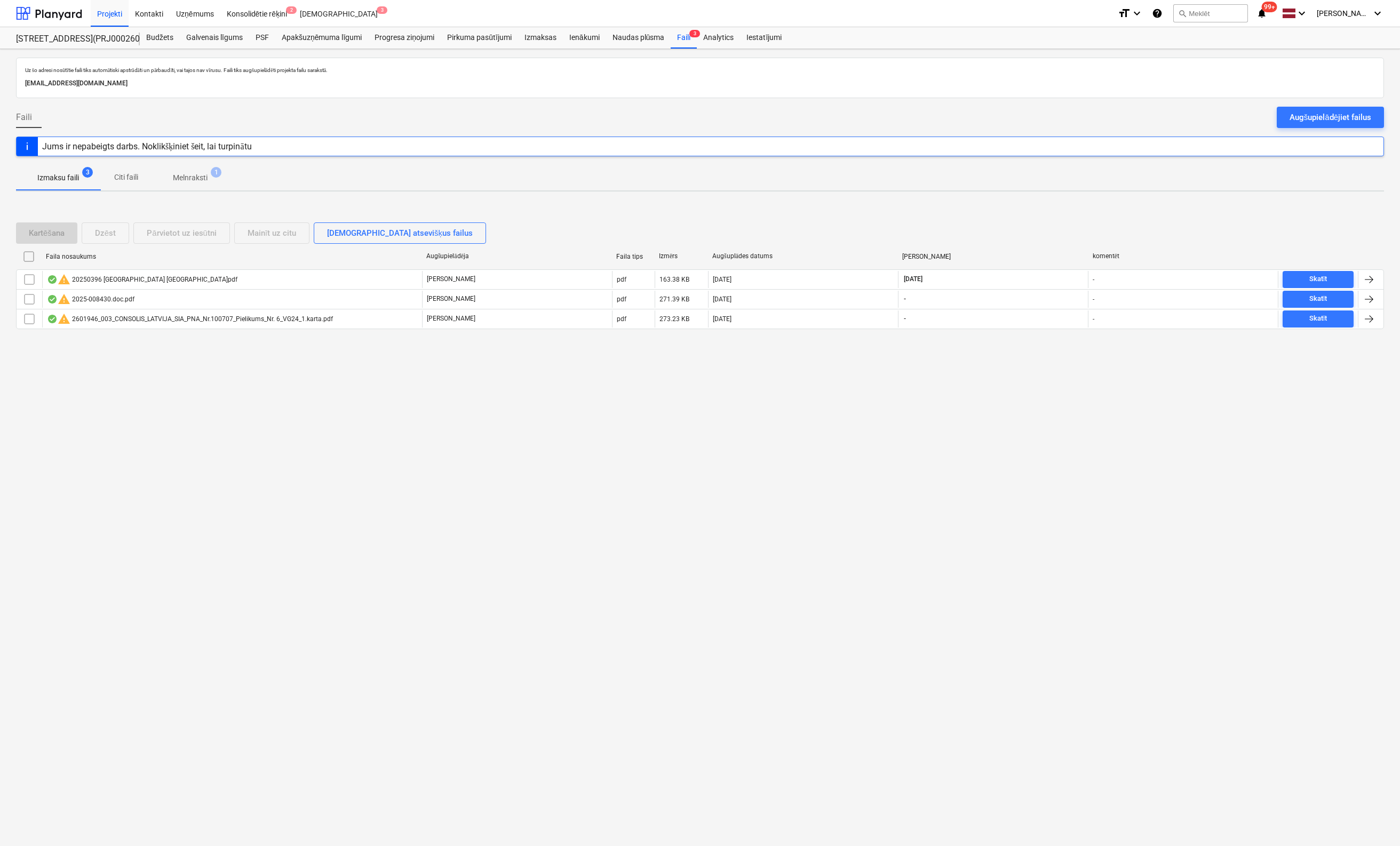
click at [110, 294] on div "warning 2025-008430.doc.pdf" at bounding box center [91, 299] width 88 height 13
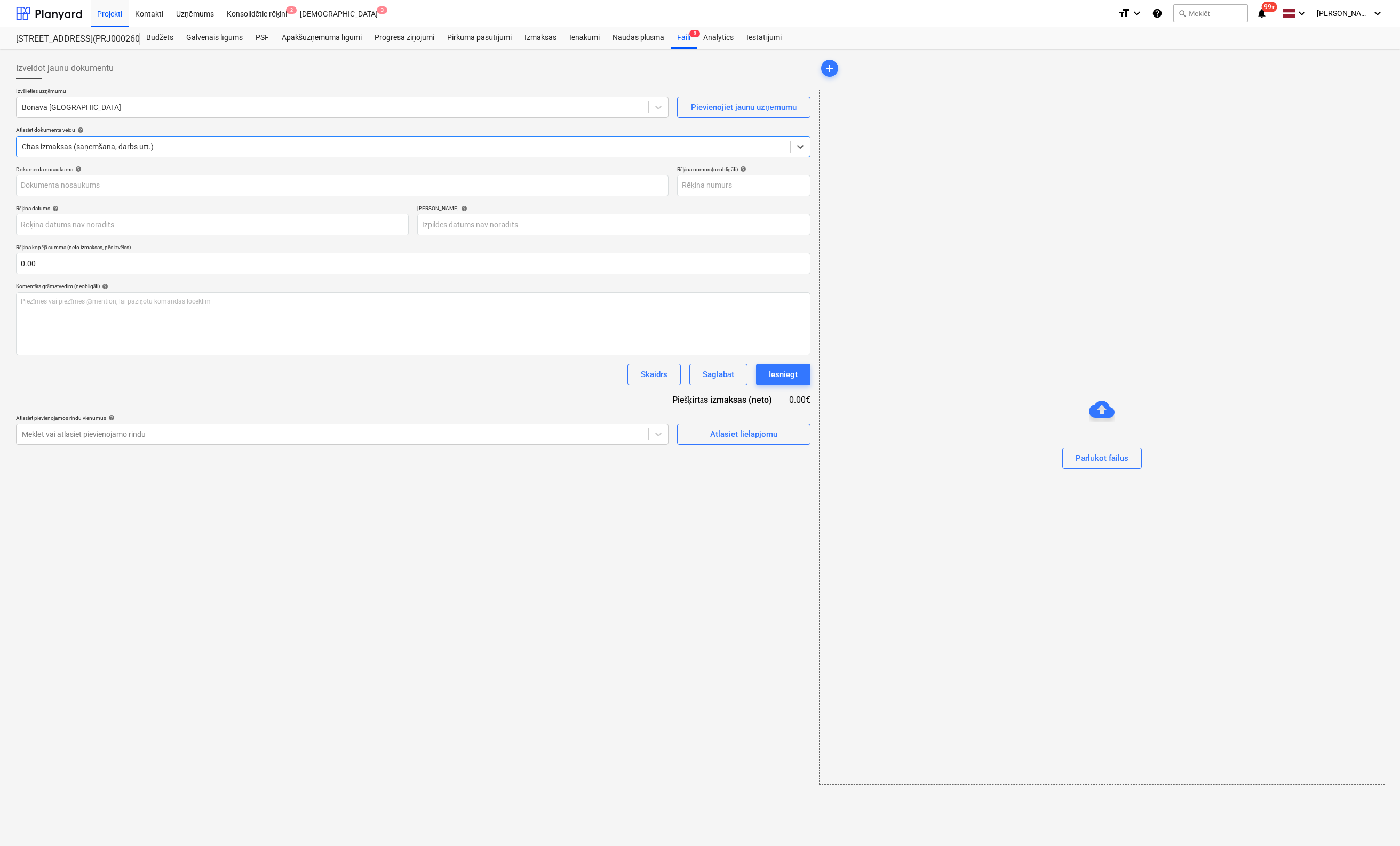
type input "2025-008430.doc.pdf"
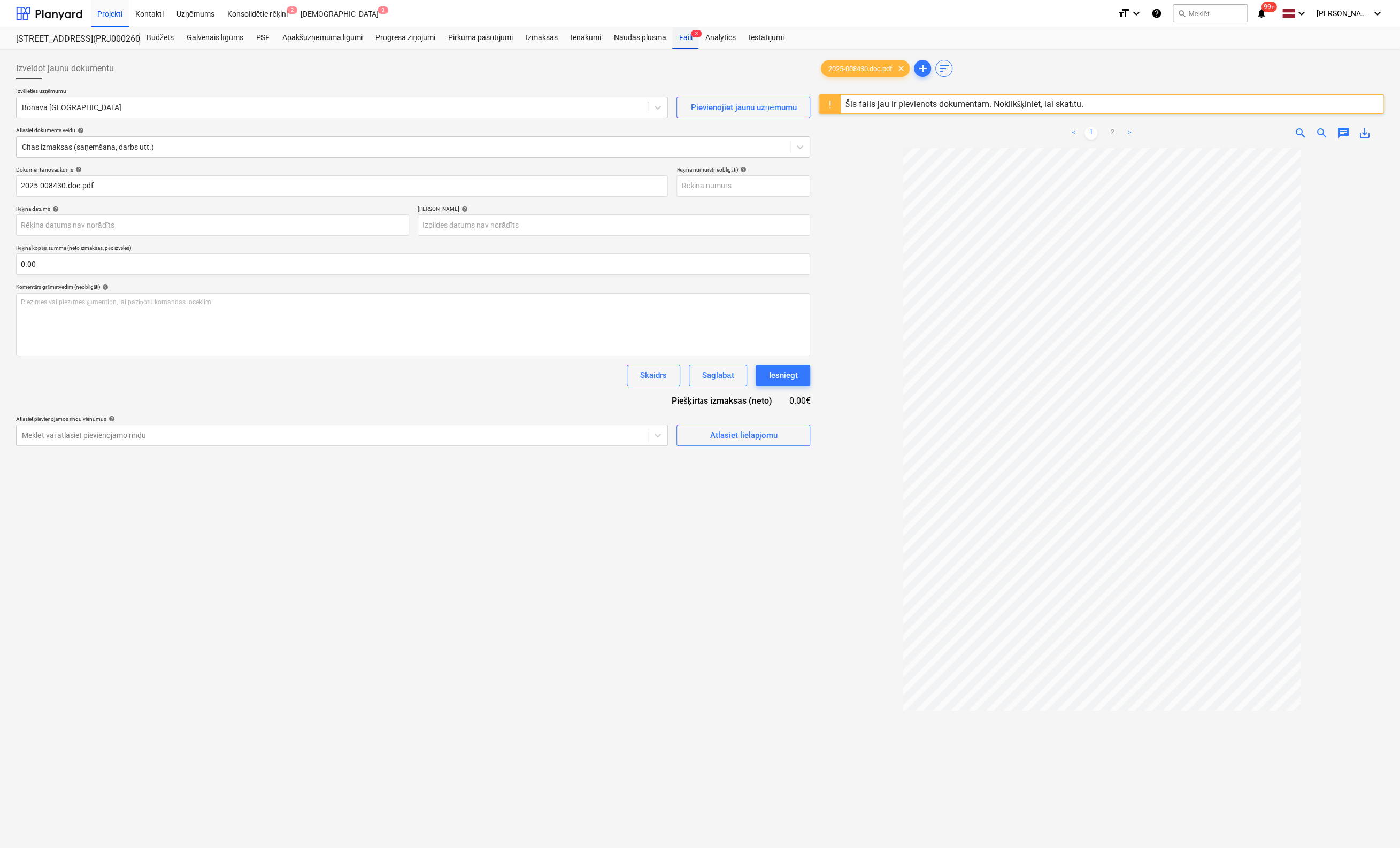
click at [687, 40] on div "Faili 3" at bounding box center [685, 38] width 26 height 22
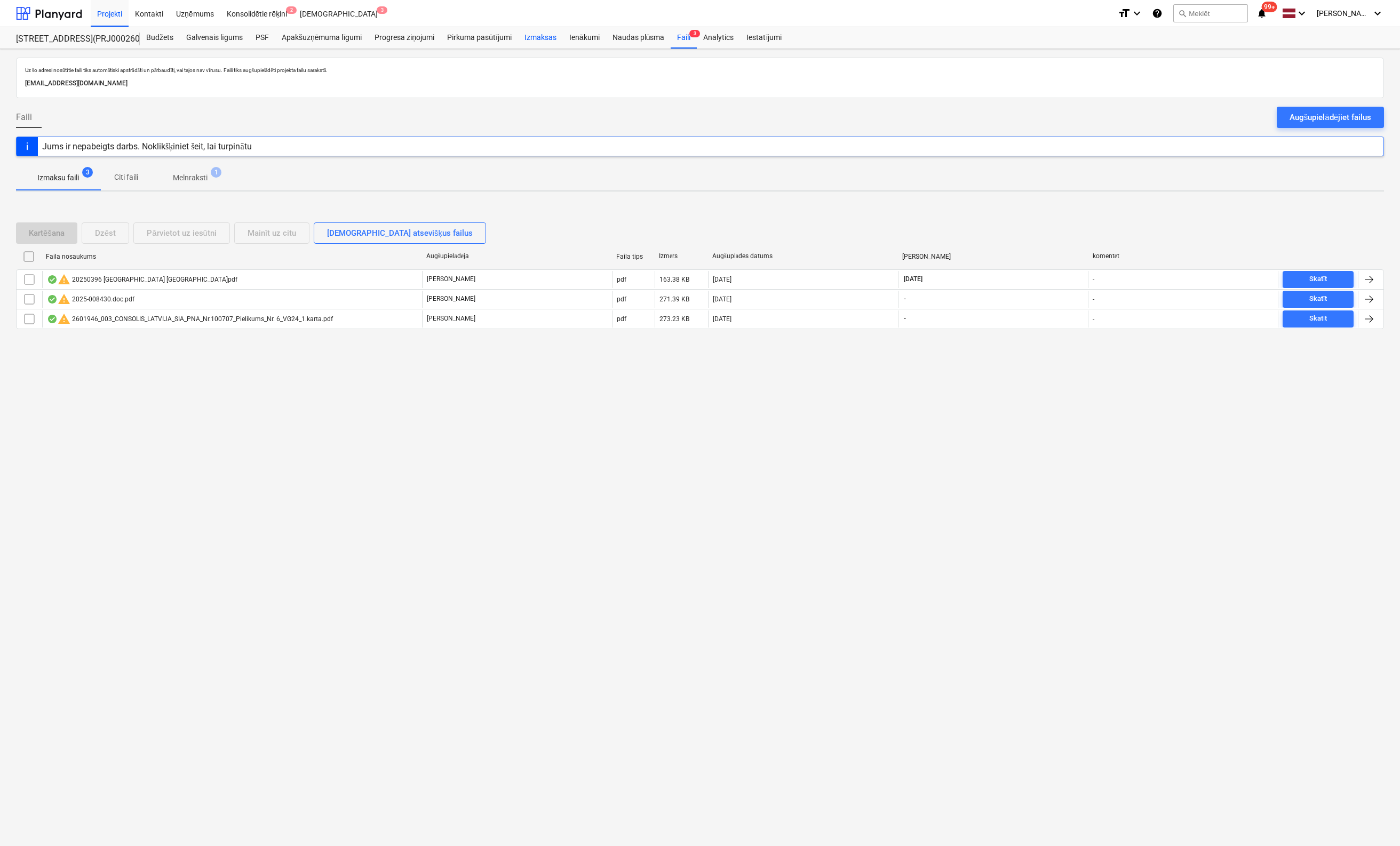
click at [535, 37] on div "Izmaksas" at bounding box center [540, 38] width 45 height 22
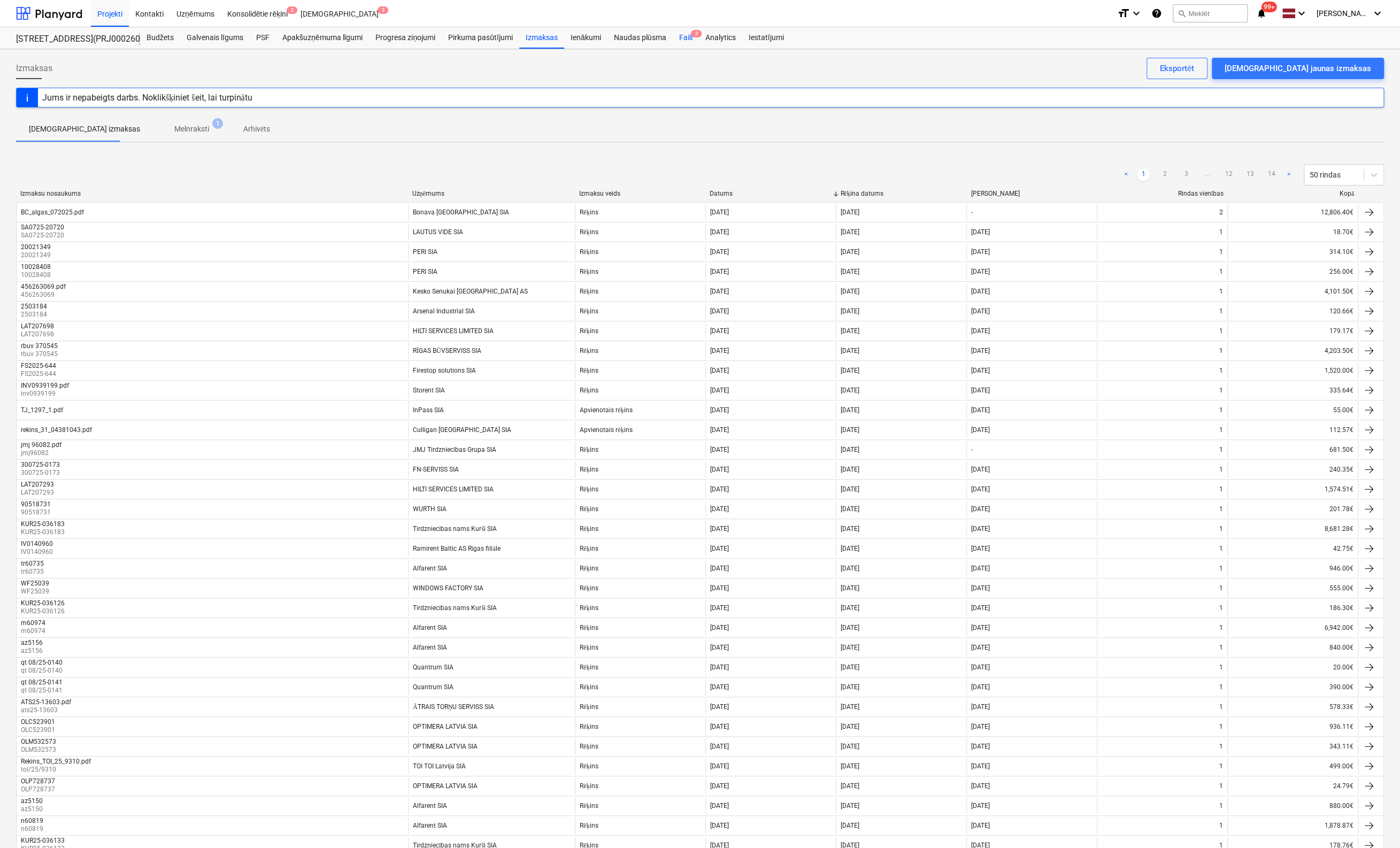
click at [688, 36] on div "Faili 3" at bounding box center [685, 38] width 26 height 22
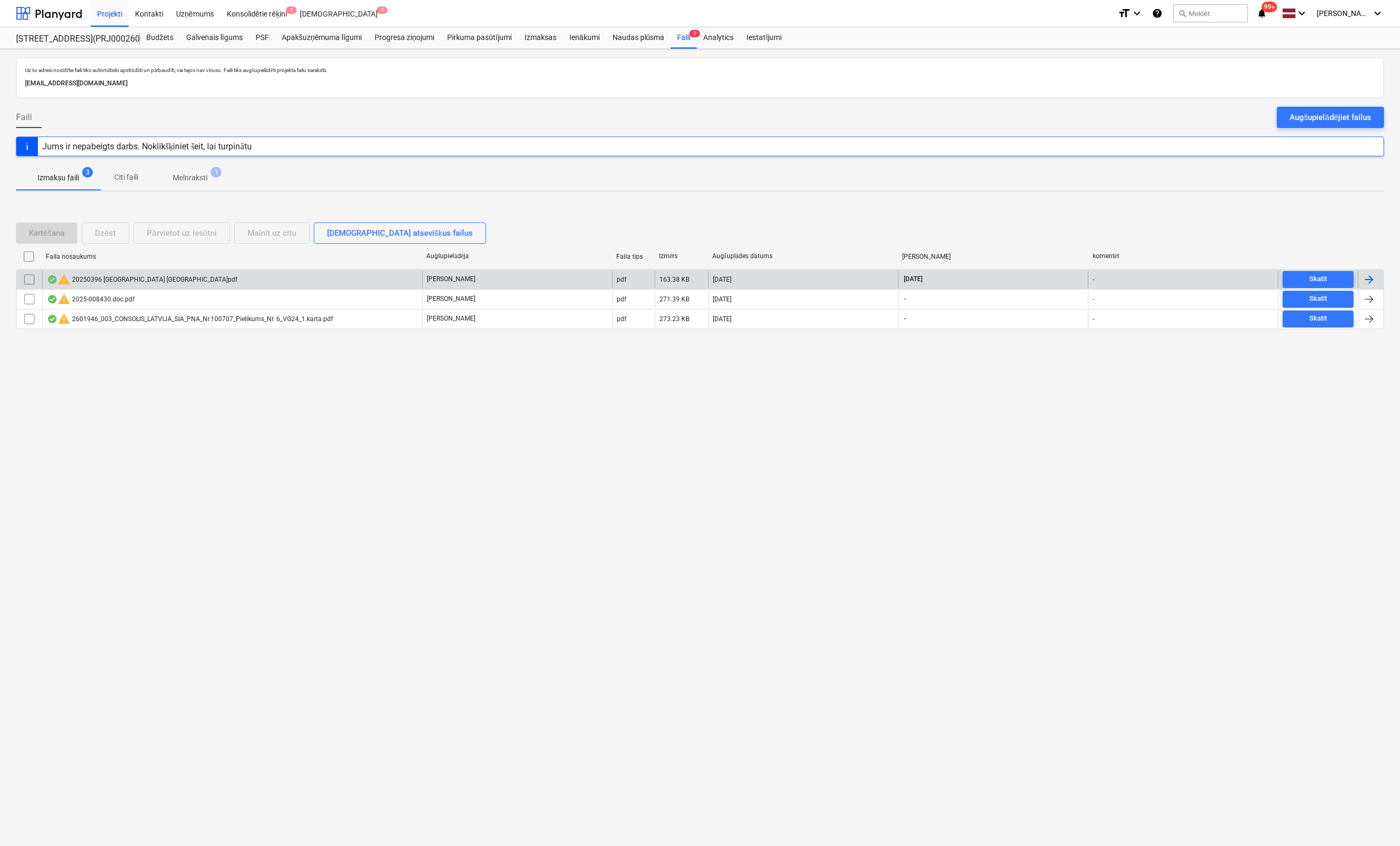
click at [104, 277] on div "warning 20250396 Bonava Latvija.pdf" at bounding box center [142, 279] width 190 height 13
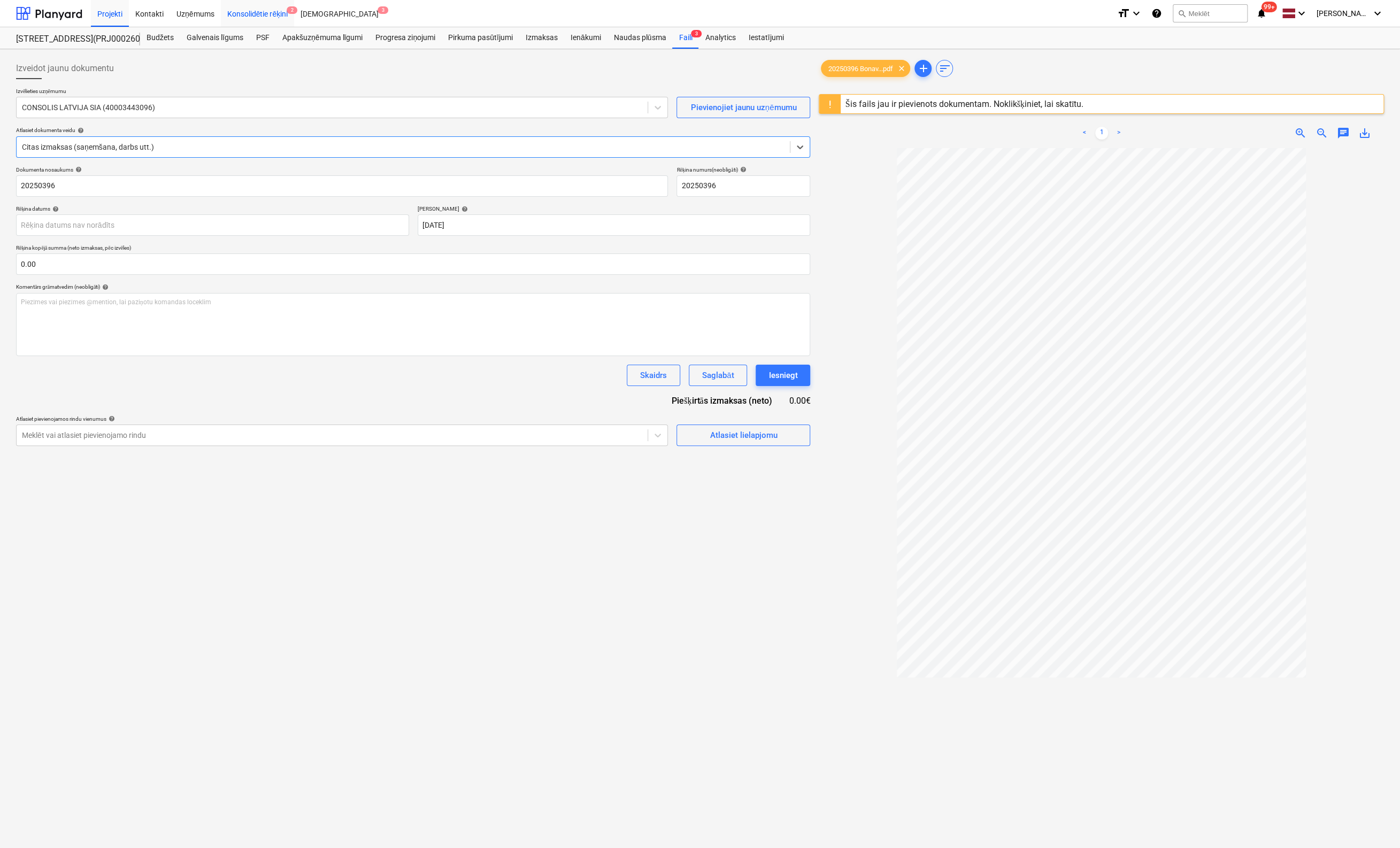
click at [259, 14] on div "Konsolidētie rēķini 2" at bounding box center [258, 13] width 74 height 27
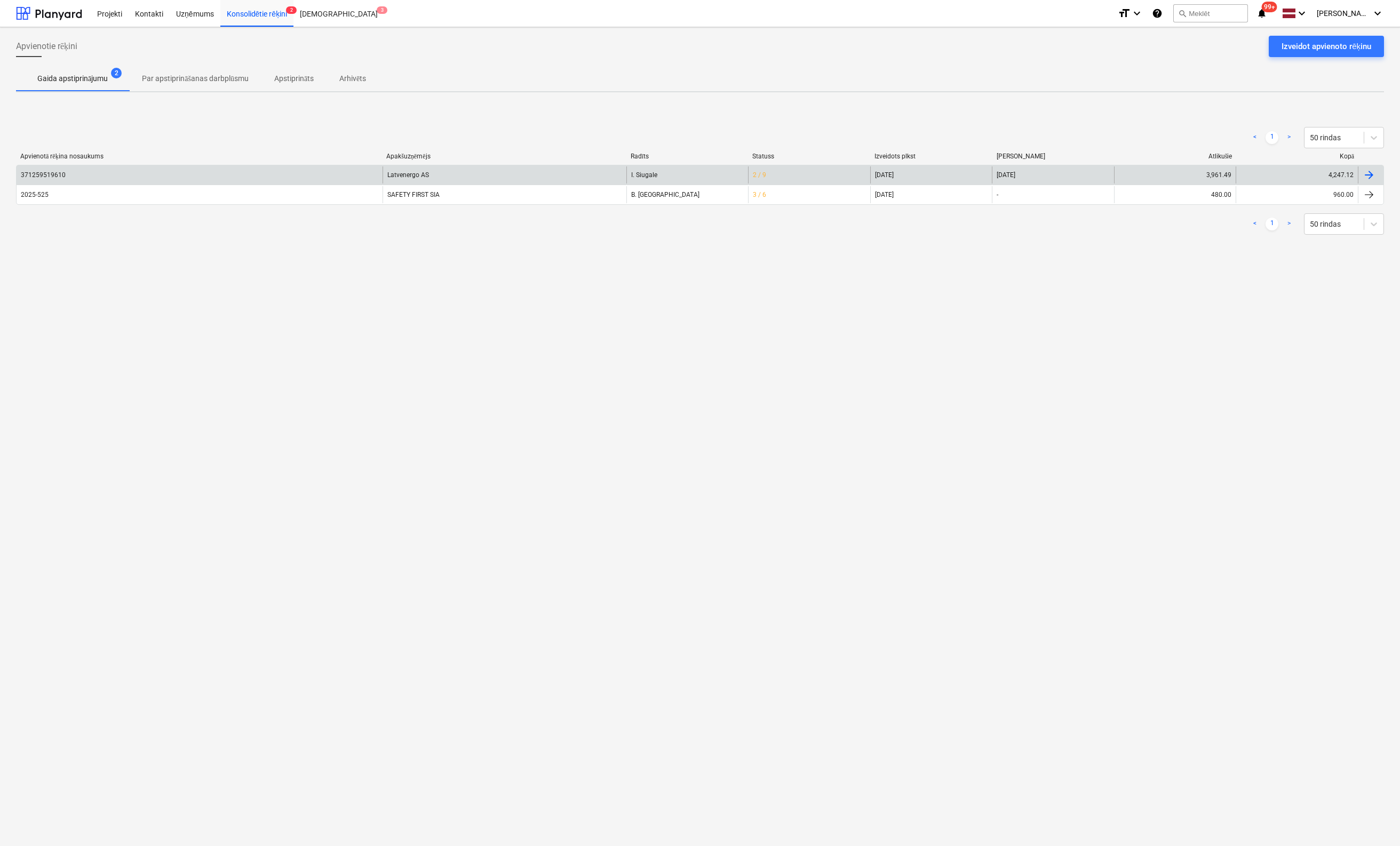
click at [52, 172] on div "371259519610" at bounding box center [43, 175] width 45 height 8
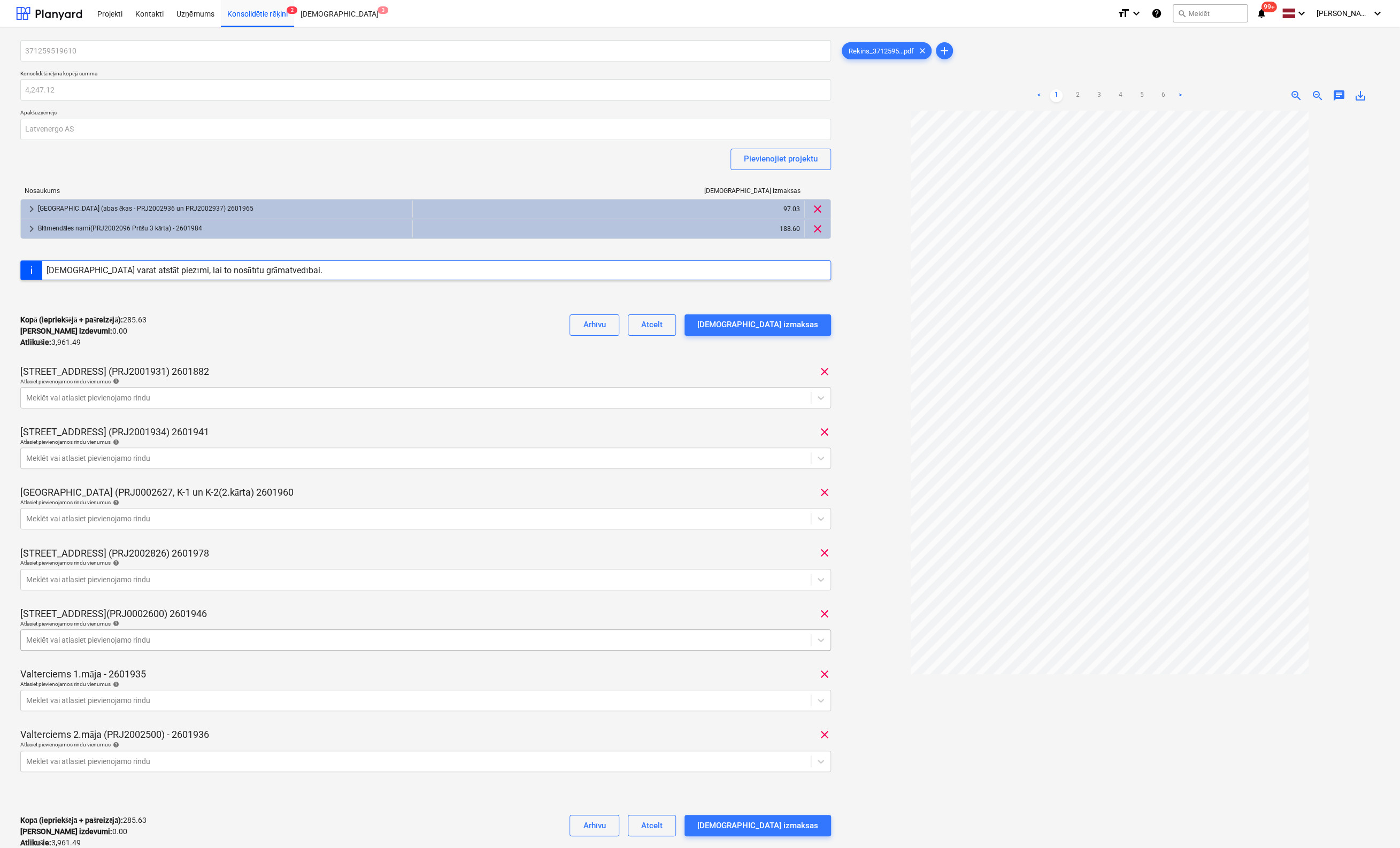
click at [200, 638] on div at bounding box center [416, 640] width 779 height 11
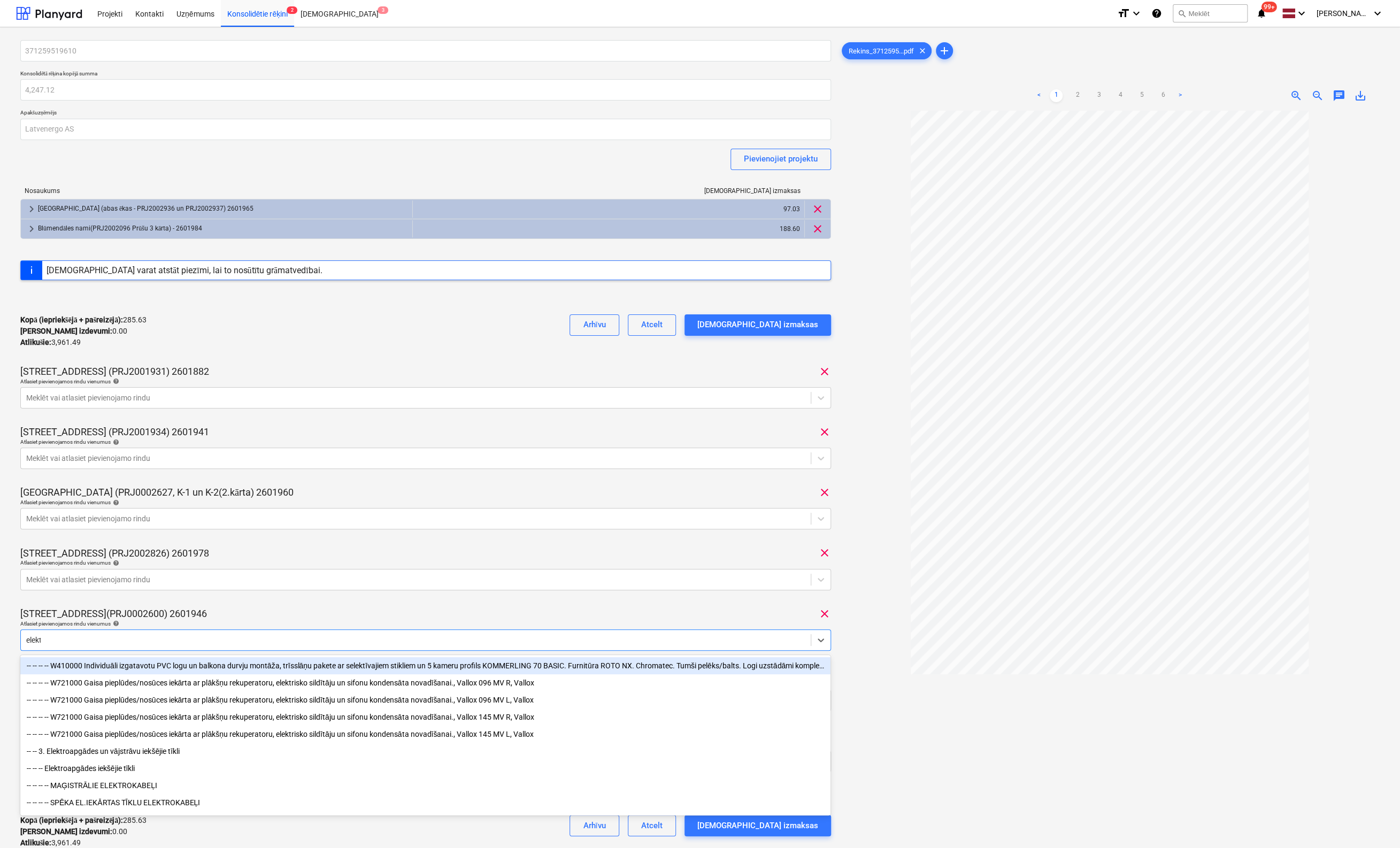
type input "elektr"
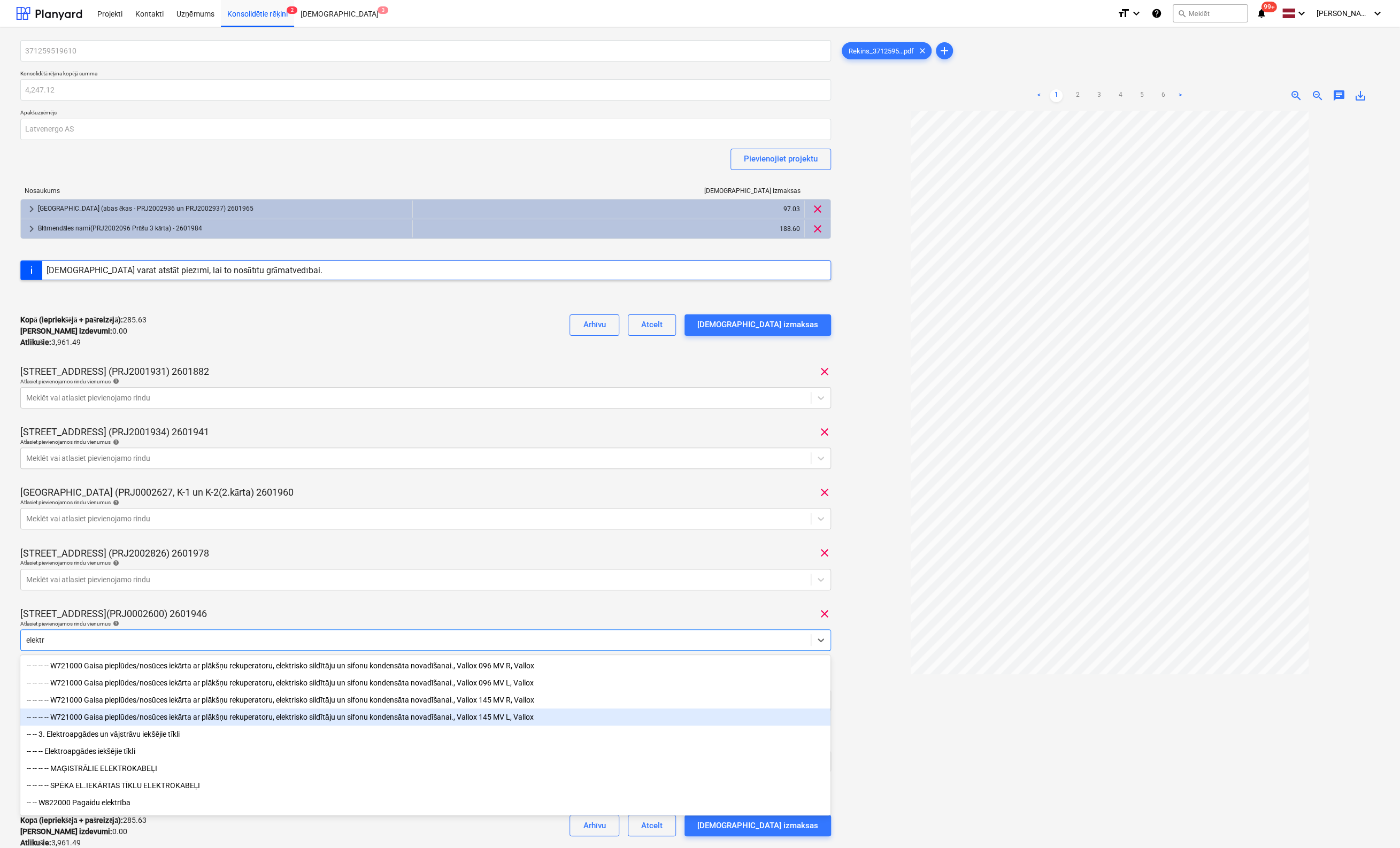
scroll to position [54, 0]
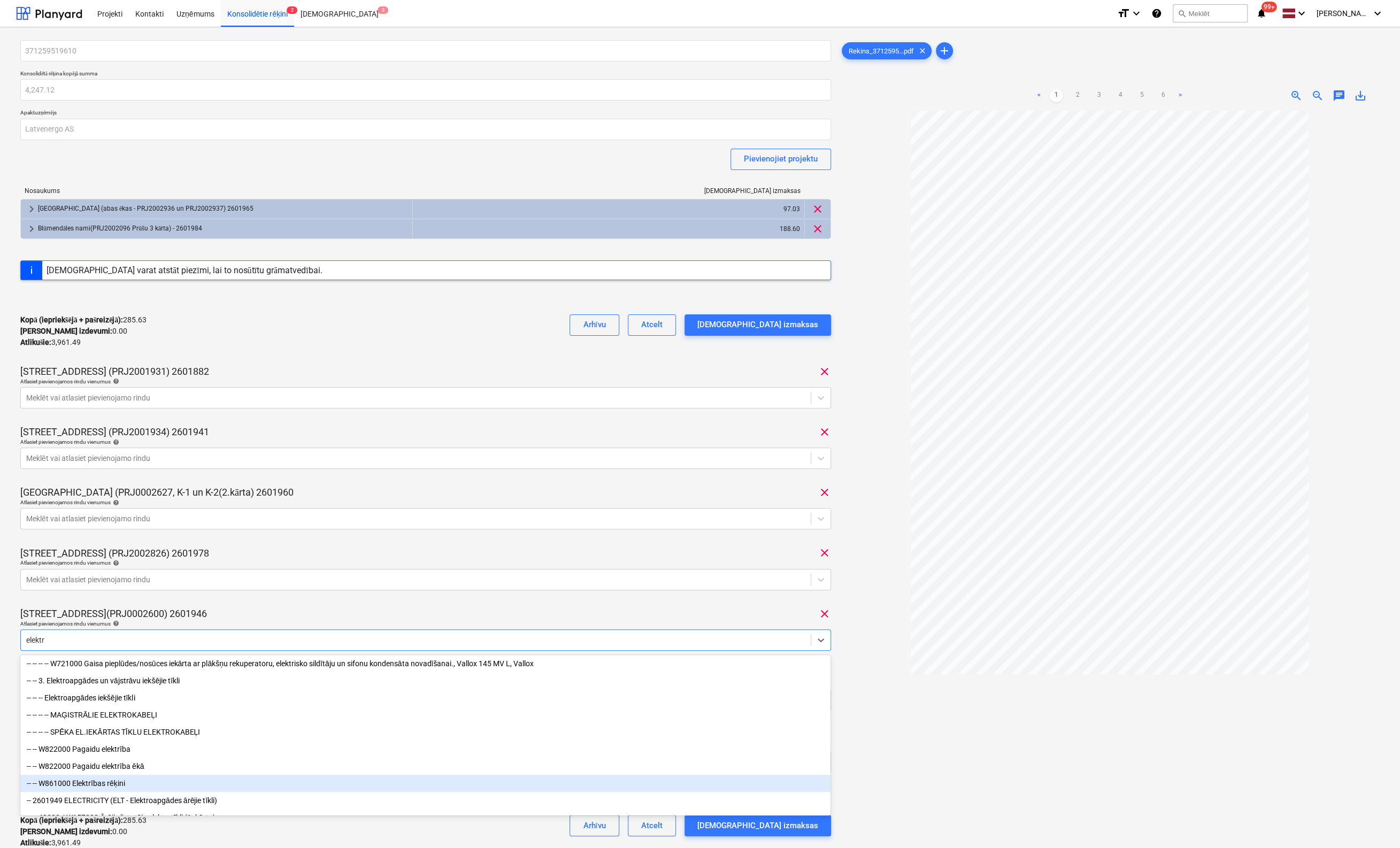
click at [103, 789] on div "-- -- W861000 Elektrības rēķini" at bounding box center [425, 783] width 810 height 17
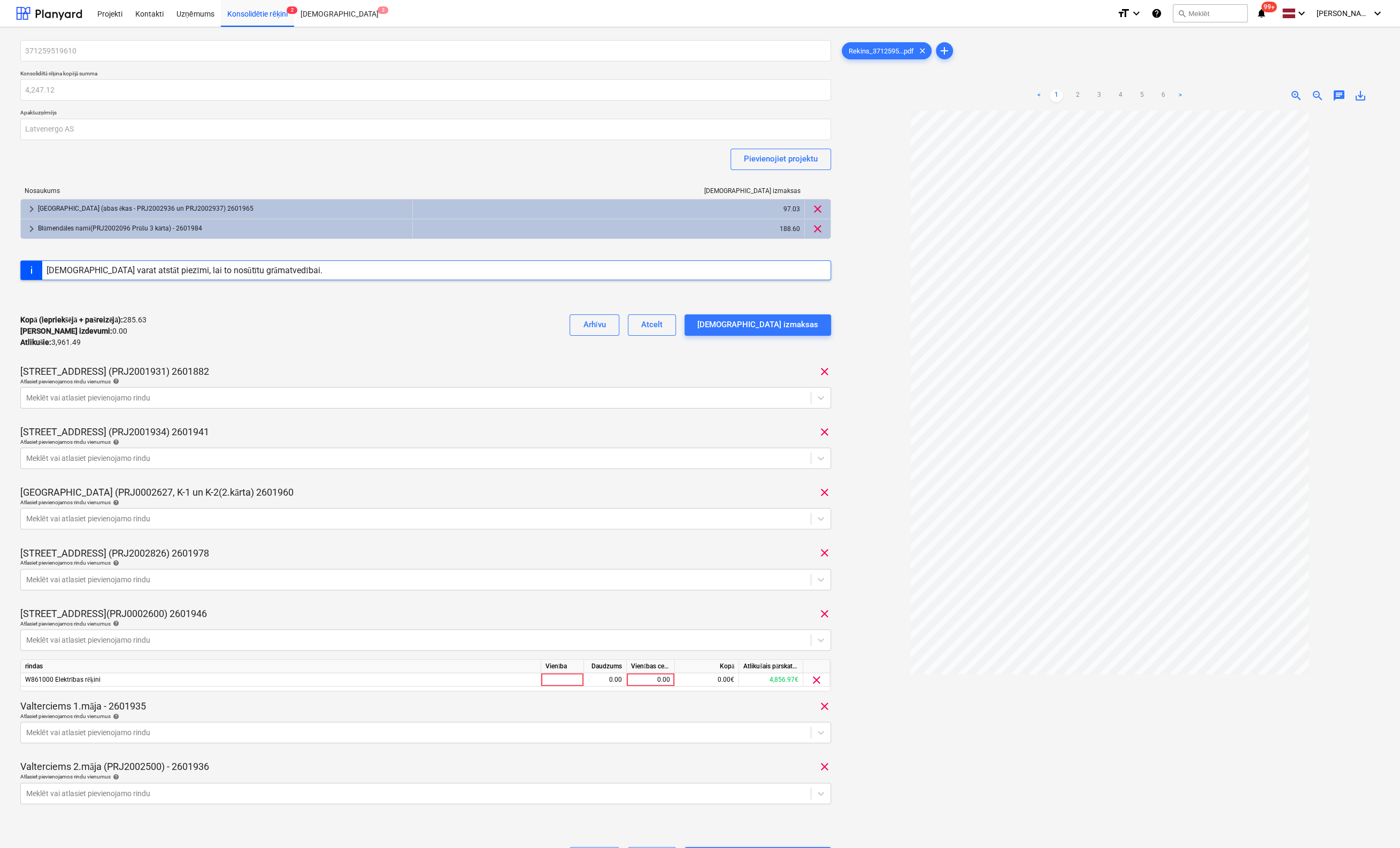
click at [399, 604] on div "371259519610 Konsolidētā rēķina kopējā summa 4,247.12 Apakšuzņēmējs Latvenergo …" at bounding box center [425, 465] width 811 height 849
click at [658, 682] on div "0.00" at bounding box center [650, 680] width 39 height 13
type input "840.44"
click at [880, 694] on div at bounding box center [1110, 520] width 540 height 818
click at [772, 326] on div "Apstipriniet izmaksas" at bounding box center [758, 325] width 121 height 14
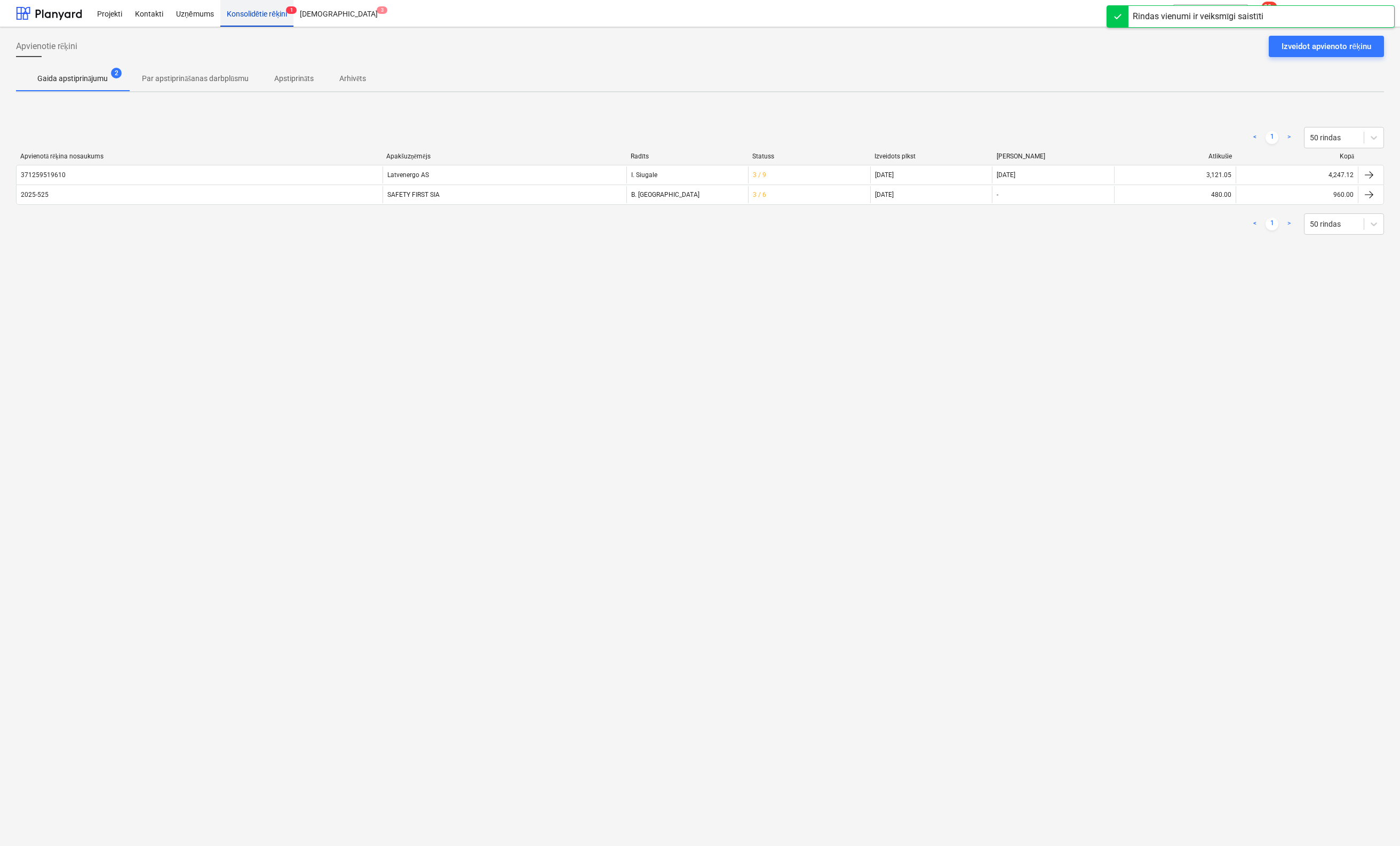
click at [257, 13] on div "Konsolidētie rēķini 1" at bounding box center [257, 13] width 74 height 27
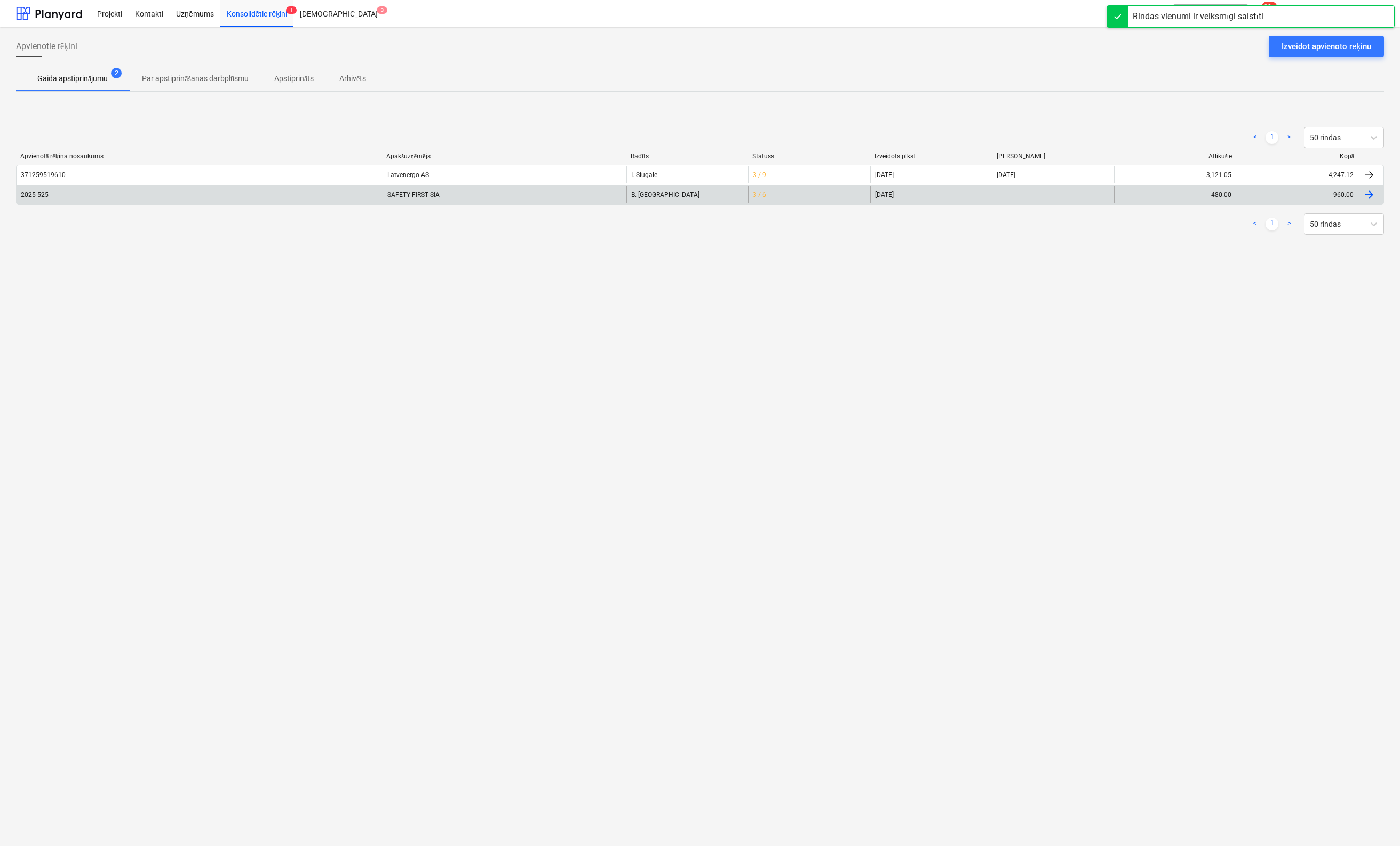
click at [38, 195] on div "2025-525" at bounding box center [35, 195] width 28 height 8
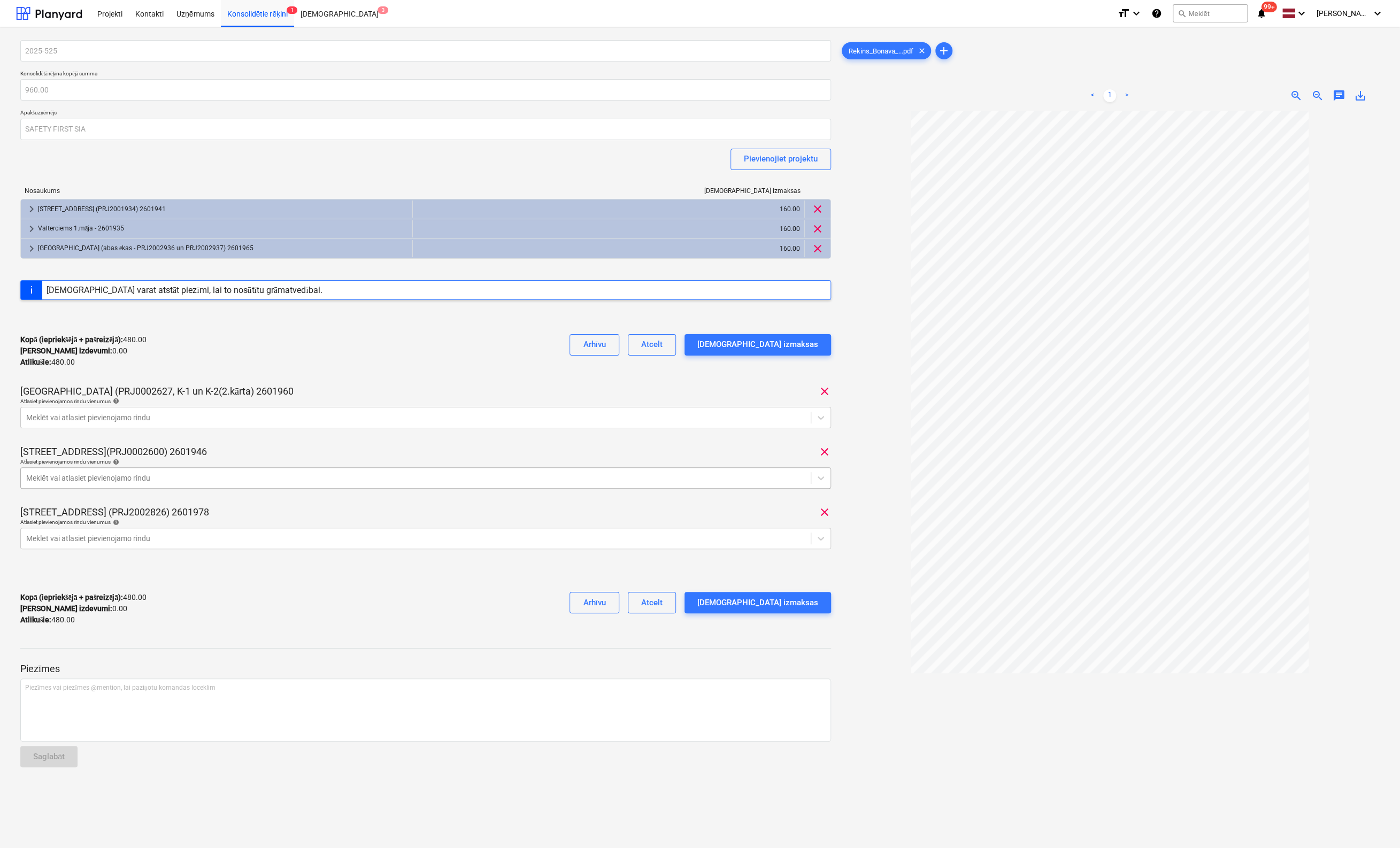
click at [137, 476] on div at bounding box center [416, 478] width 779 height 11
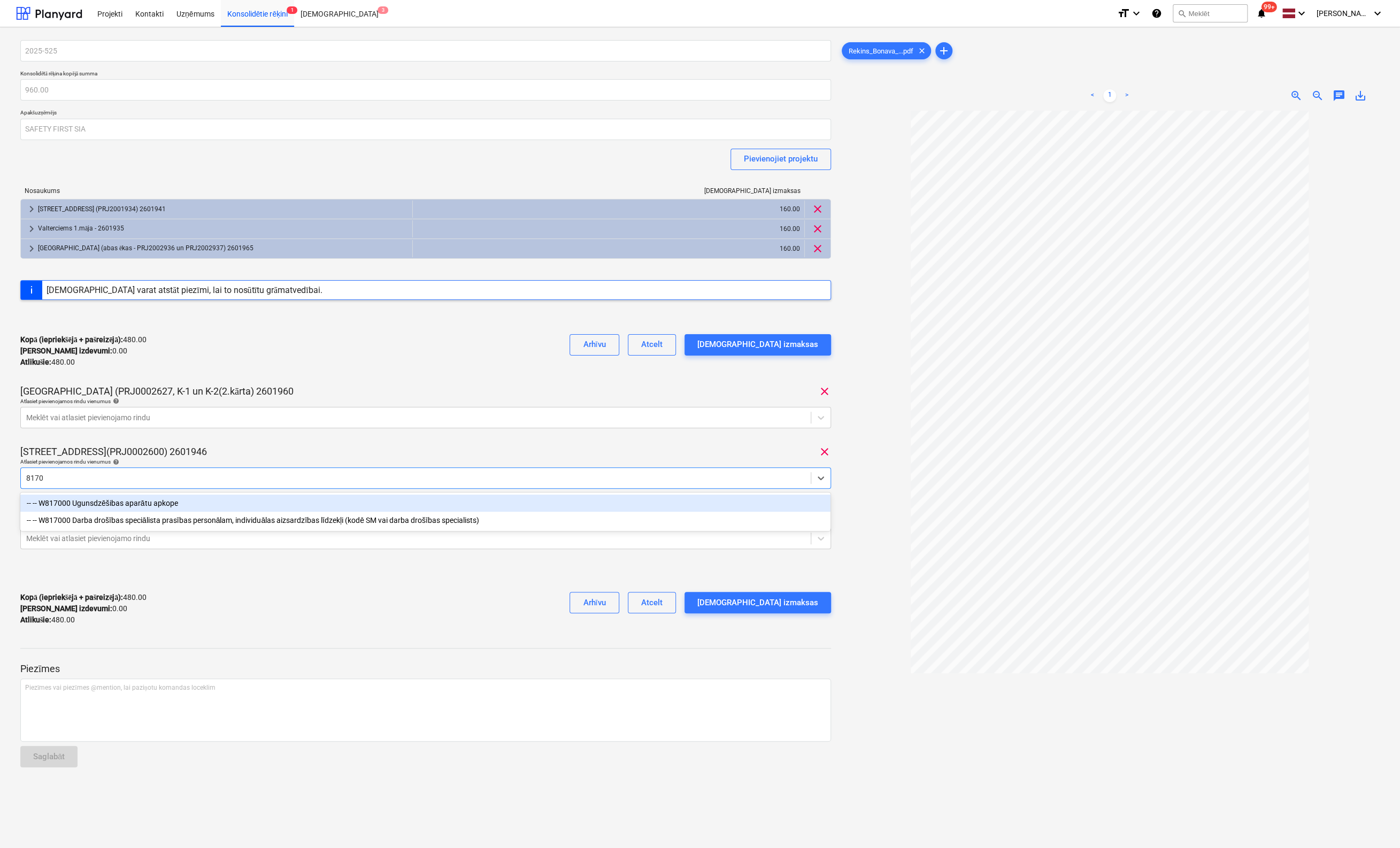
type input "81700"
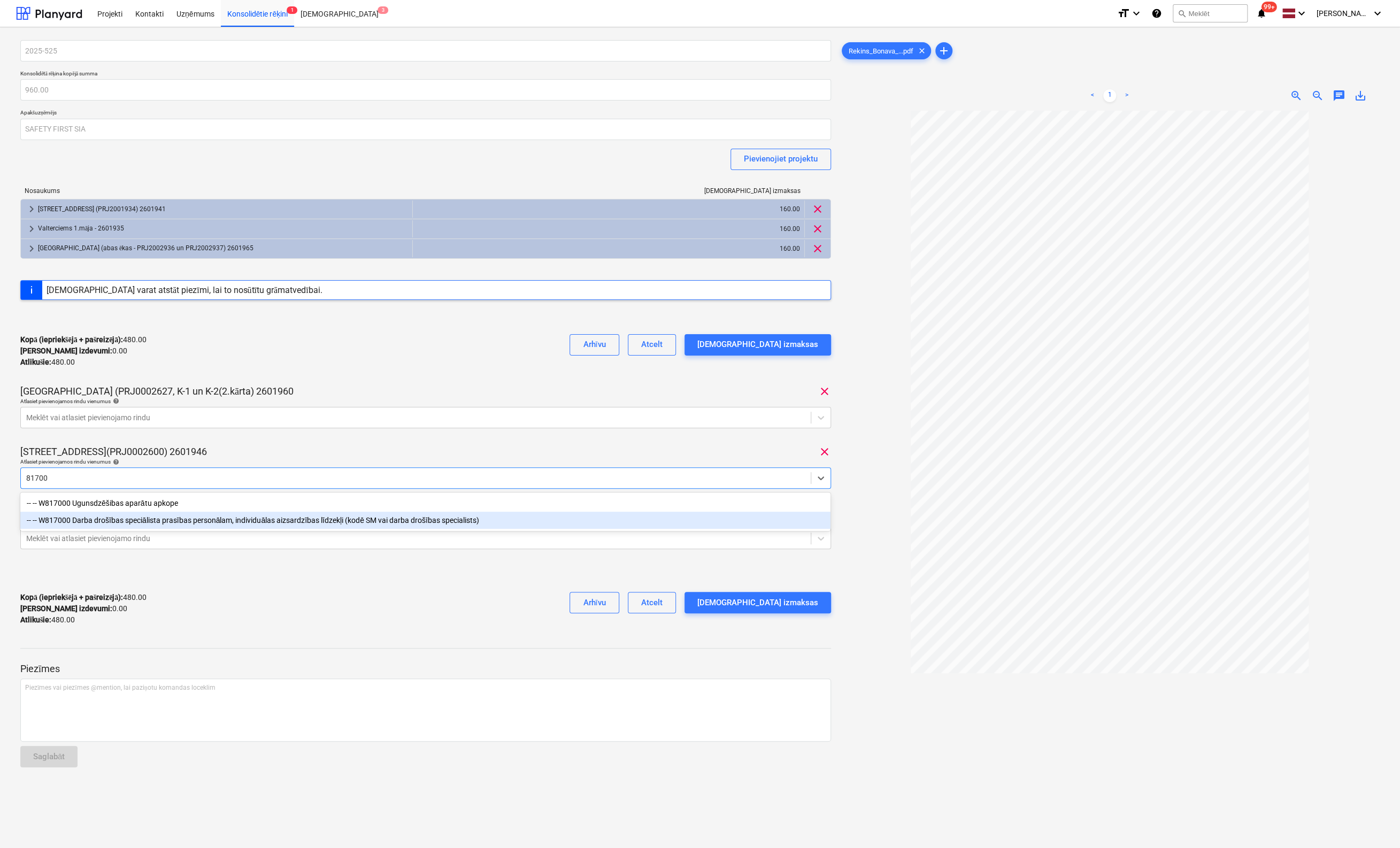
click at [142, 525] on div "-- -- W817000 Darba drošības speciālista prasības personālam, individuālas aizs…" at bounding box center [425, 520] width 810 height 17
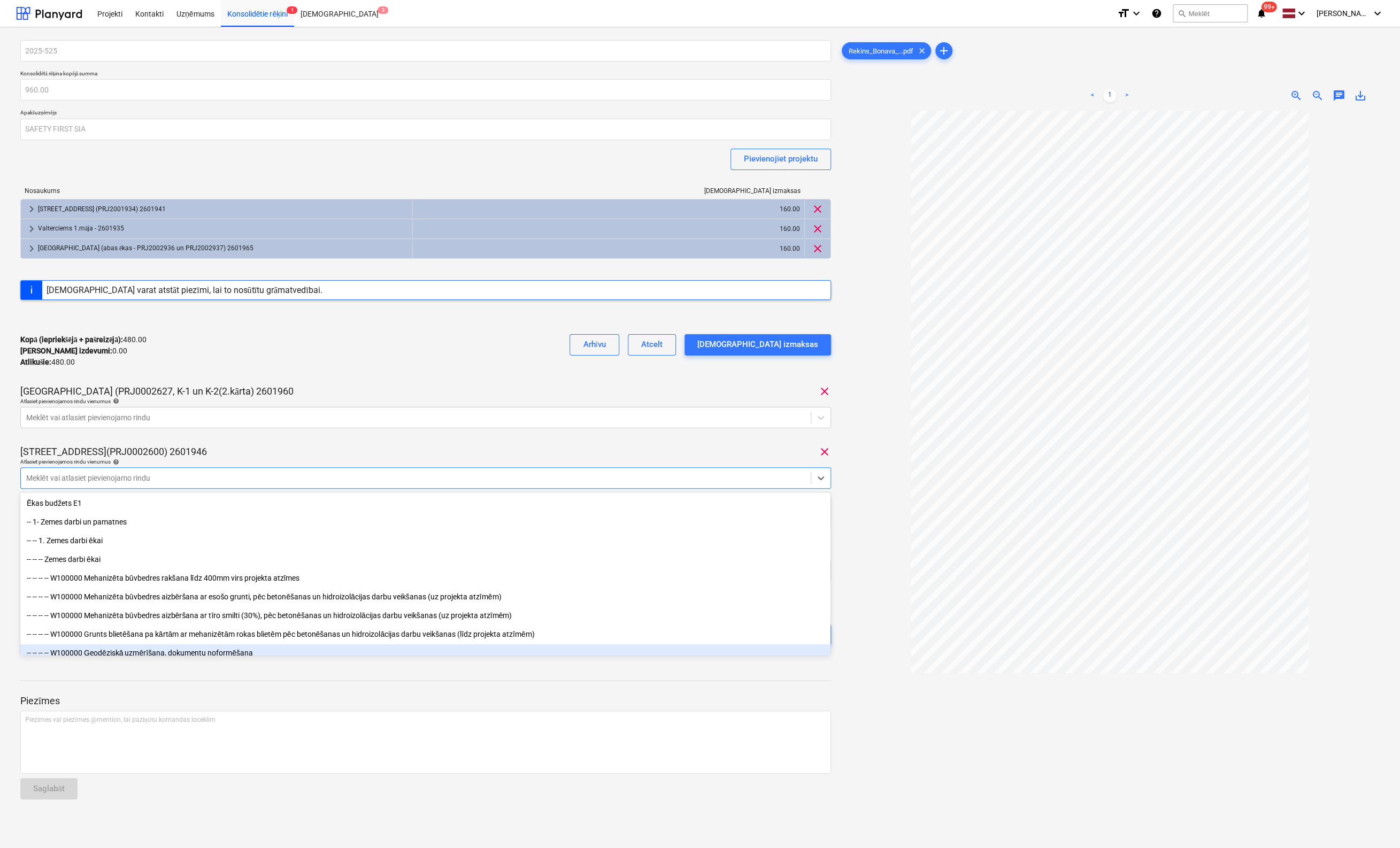
click at [857, 653] on div at bounding box center [1110, 520] width 540 height 818
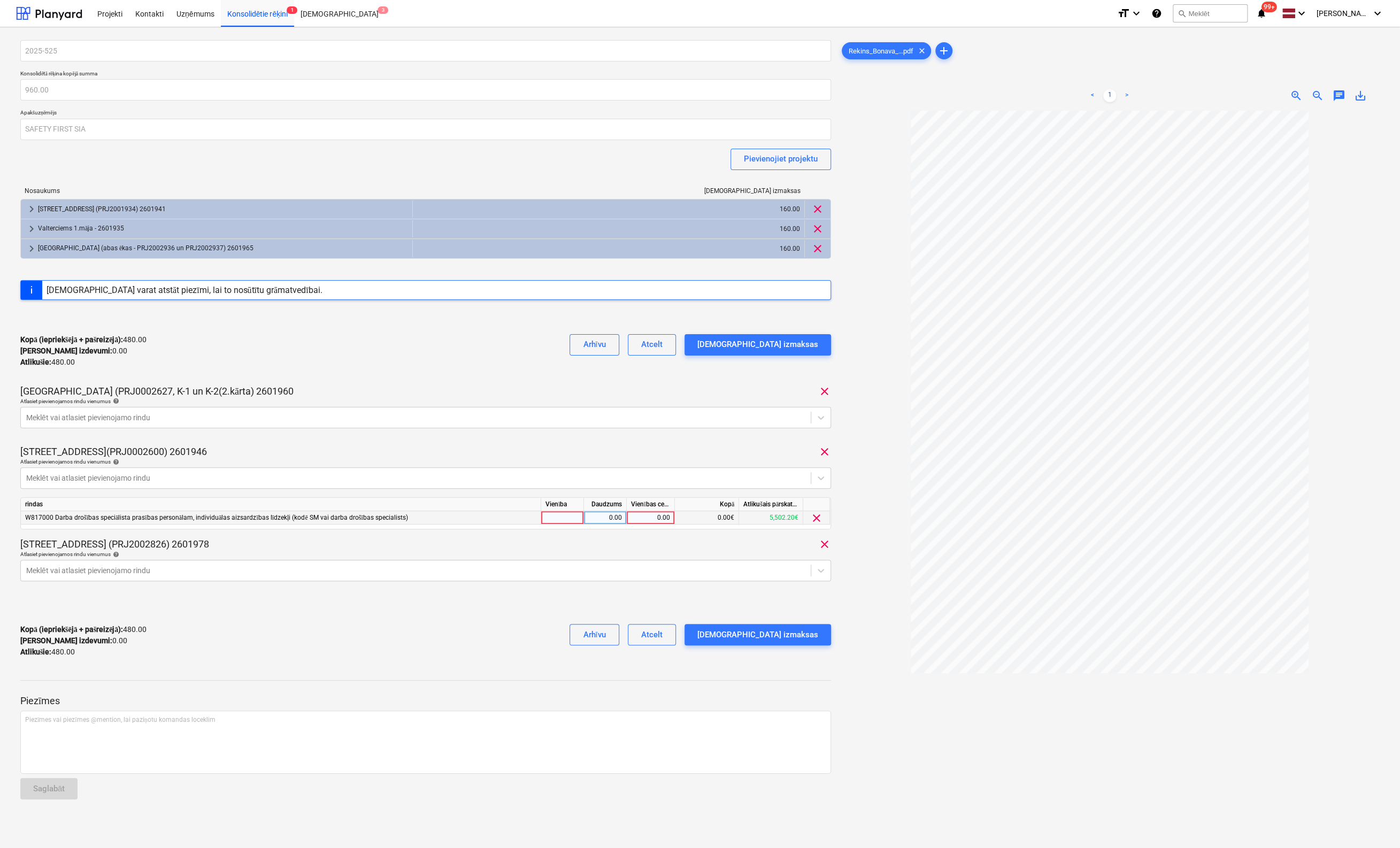
click at [648, 514] on div "0.00" at bounding box center [650, 518] width 39 height 13
type input "160"
click at [890, 745] on div at bounding box center [1110, 520] width 540 height 818
click at [793, 627] on div "Apstipriniet izmaksas" at bounding box center [758, 634] width 121 height 14
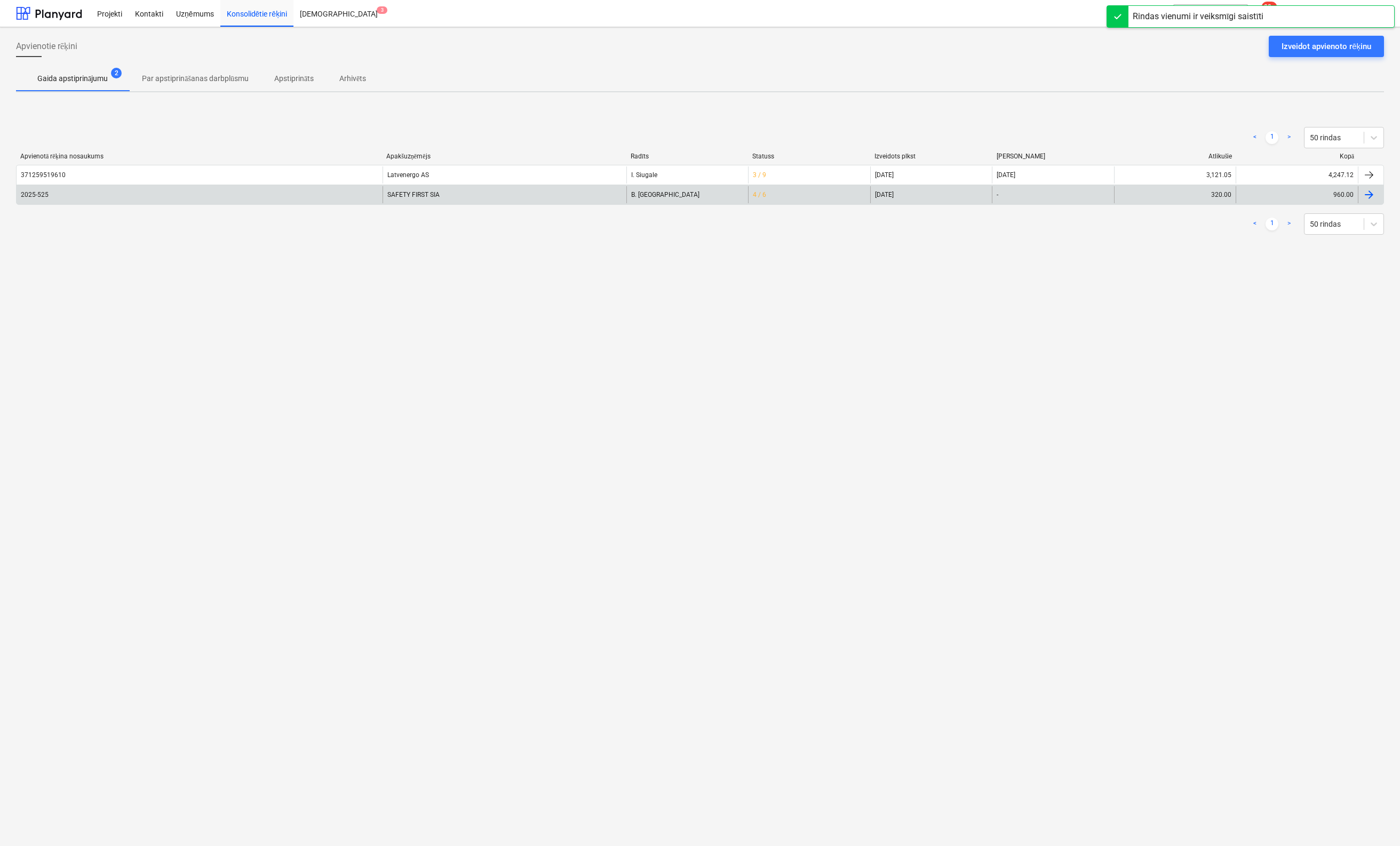
click at [32, 195] on div "2025-525" at bounding box center [35, 195] width 28 height 8
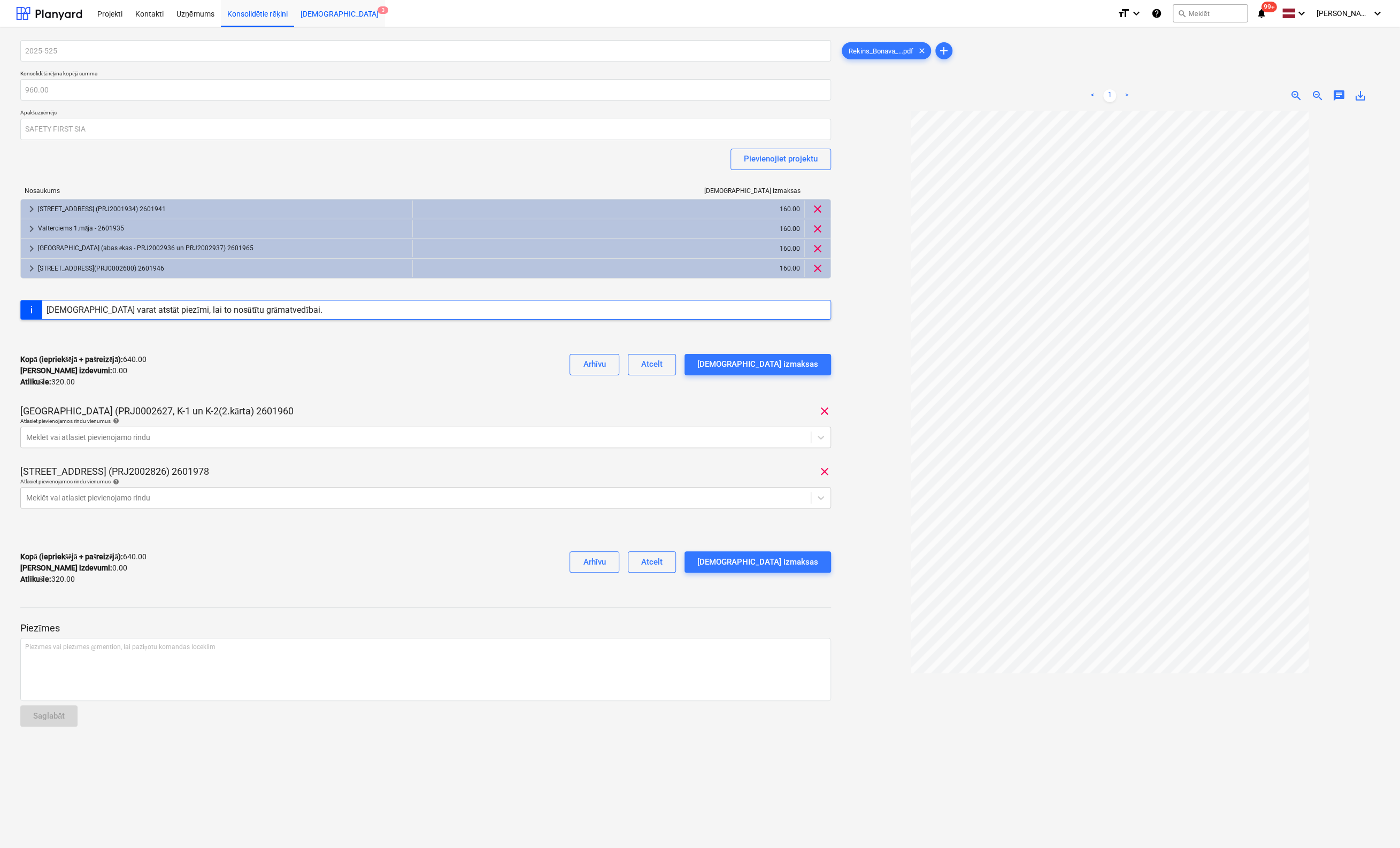
click at [312, 17] on div "Iesūtne 3" at bounding box center [339, 13] width 91 height 27
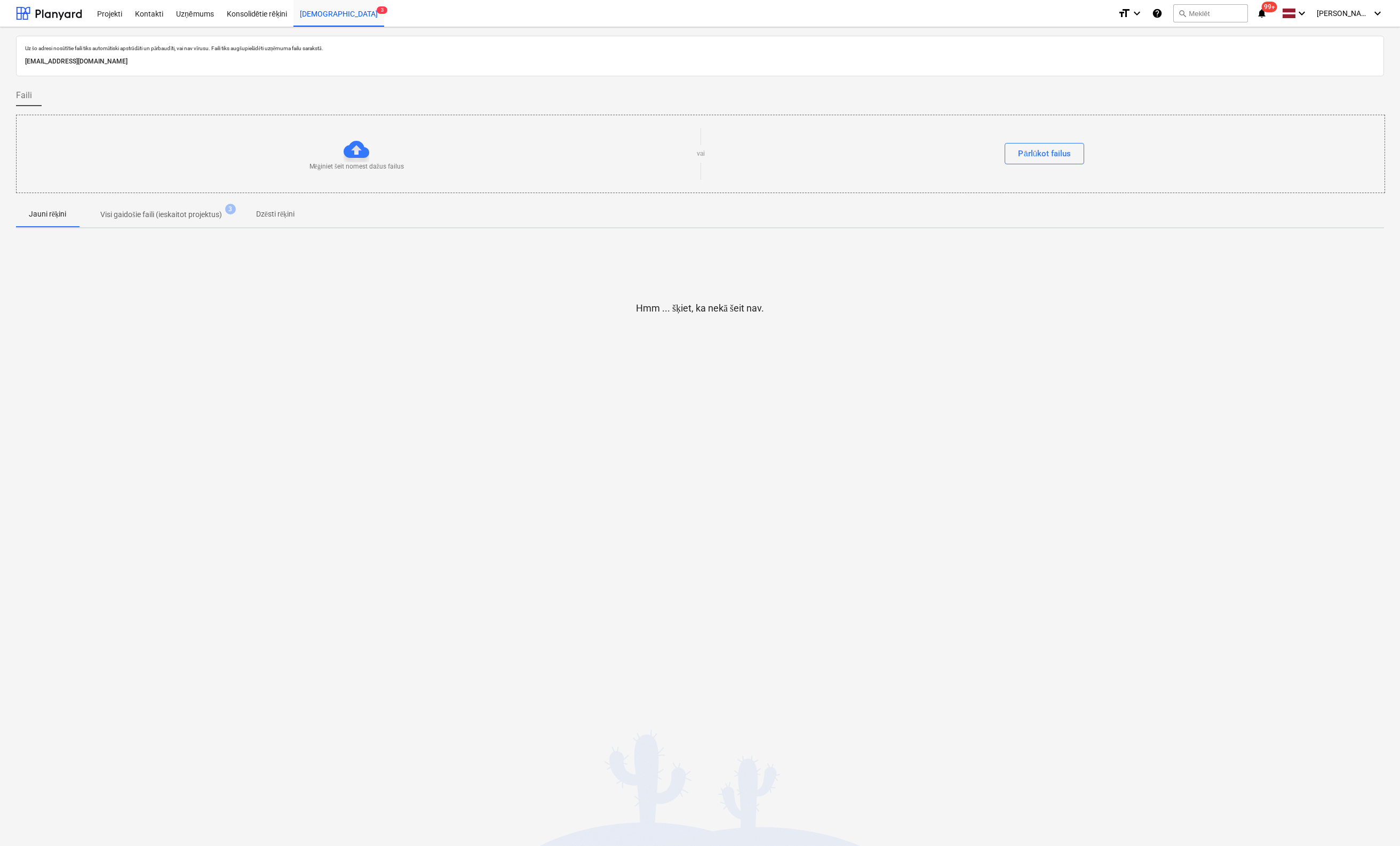
click at [186, 216] on p "Visi gaidošie faili (ieskaitot projektus)" at bounding box center [161, 215] width 121 height 11
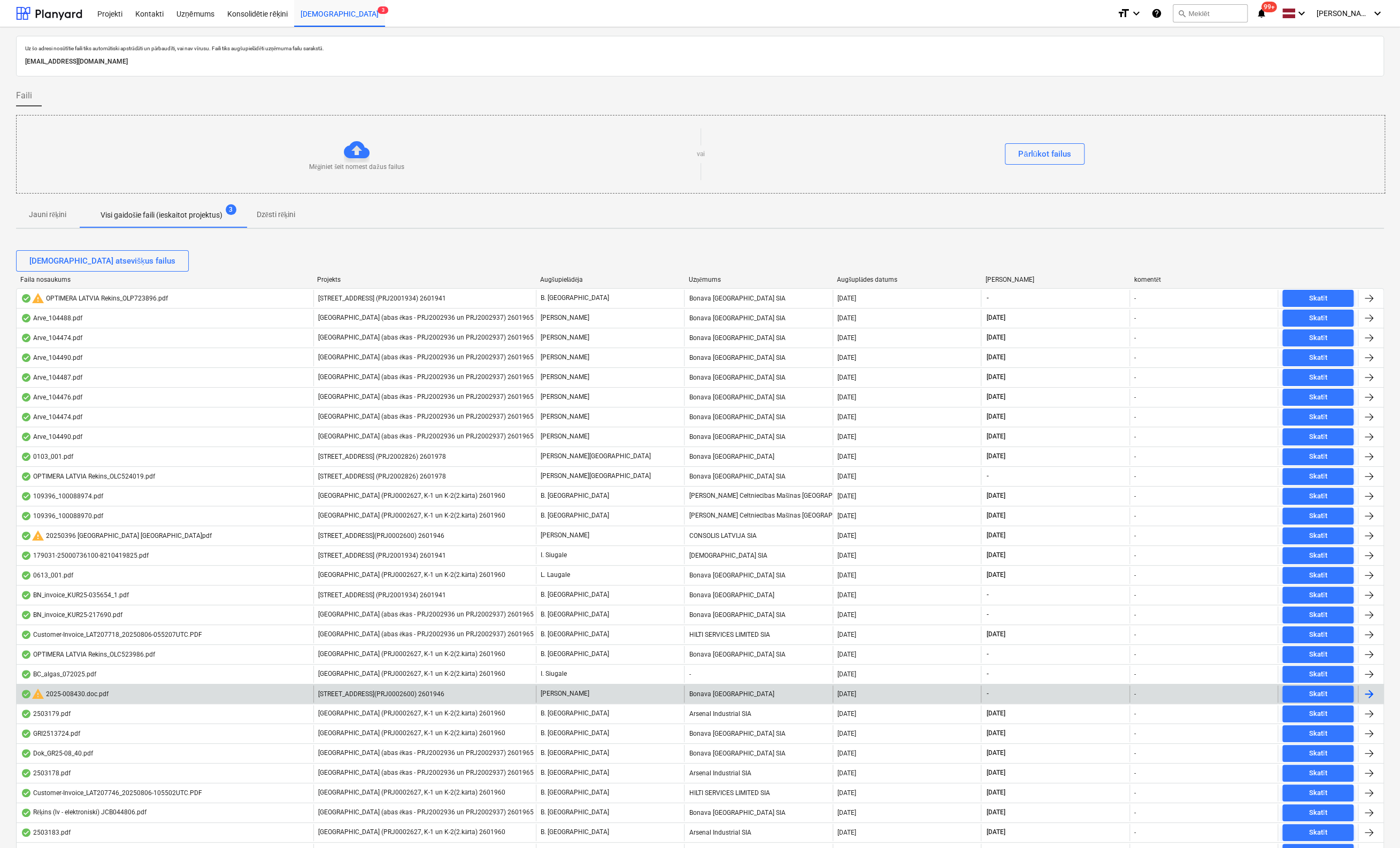
click at [89, 691] on div "warning 2025-008430.doc.pdf" at bounding box center [65, 694] width 88 height 13
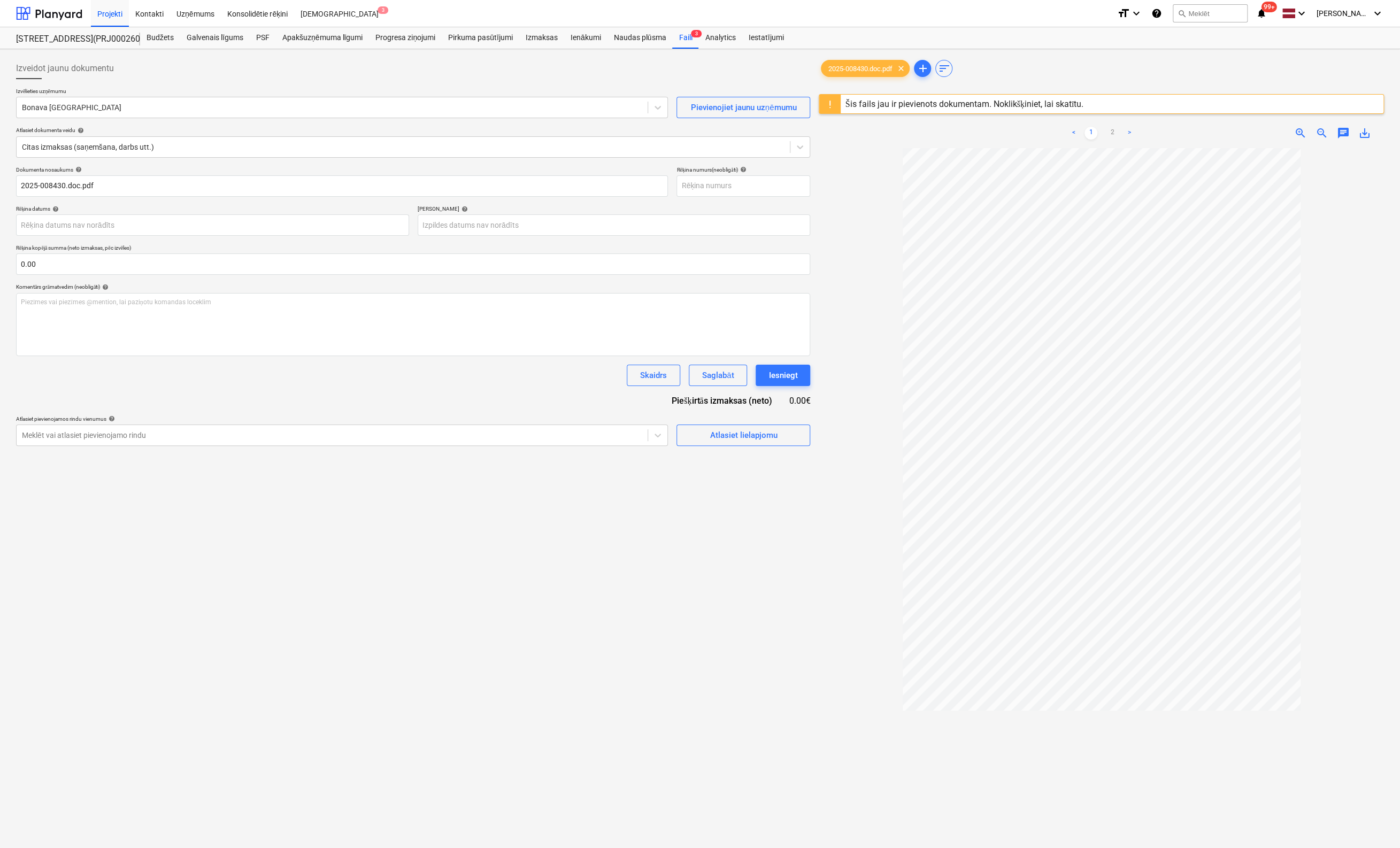
click at [890, 101] on div "Šis fails jau ir pievienots dokumentam. Noklikšķiniet, lai skatītu." at bounding box center [964, 104] width 239 height 10
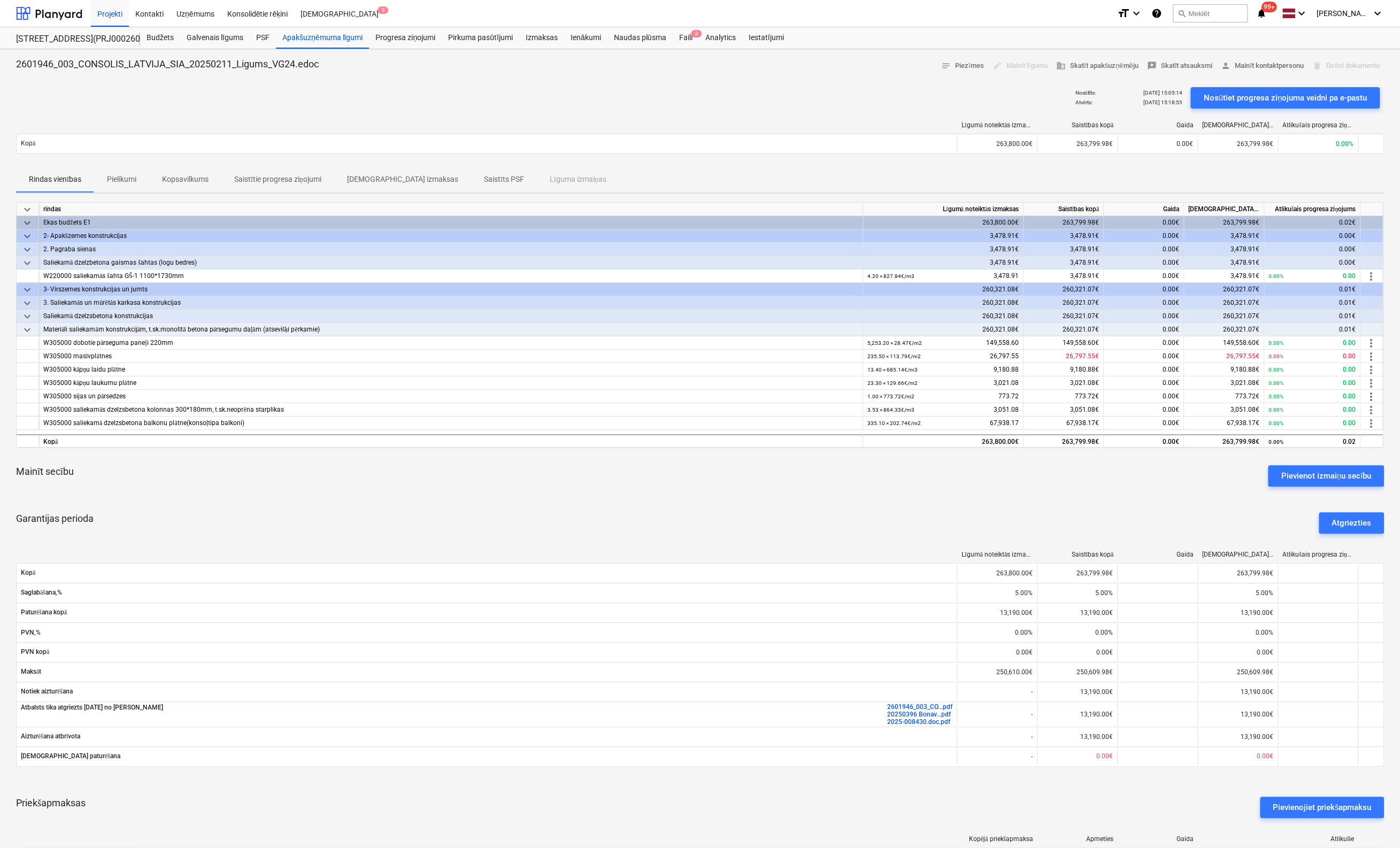
click at [33, 88] on div "Nosūtīts : 17.07.2025 15:05:14 Atvērts : 17.07.2025 15:18:55 Nosūtiet progresa …" at bounding box center [700, 98] width 1368 height 30
click at [35, 90] on div "Nosūtīts : 17.07.2025 15:05:14 Atvērts : 17.07.2025 15:18:55 Nosūtiet progresa …" at bounding box center [700, 98] width 1368 height 30
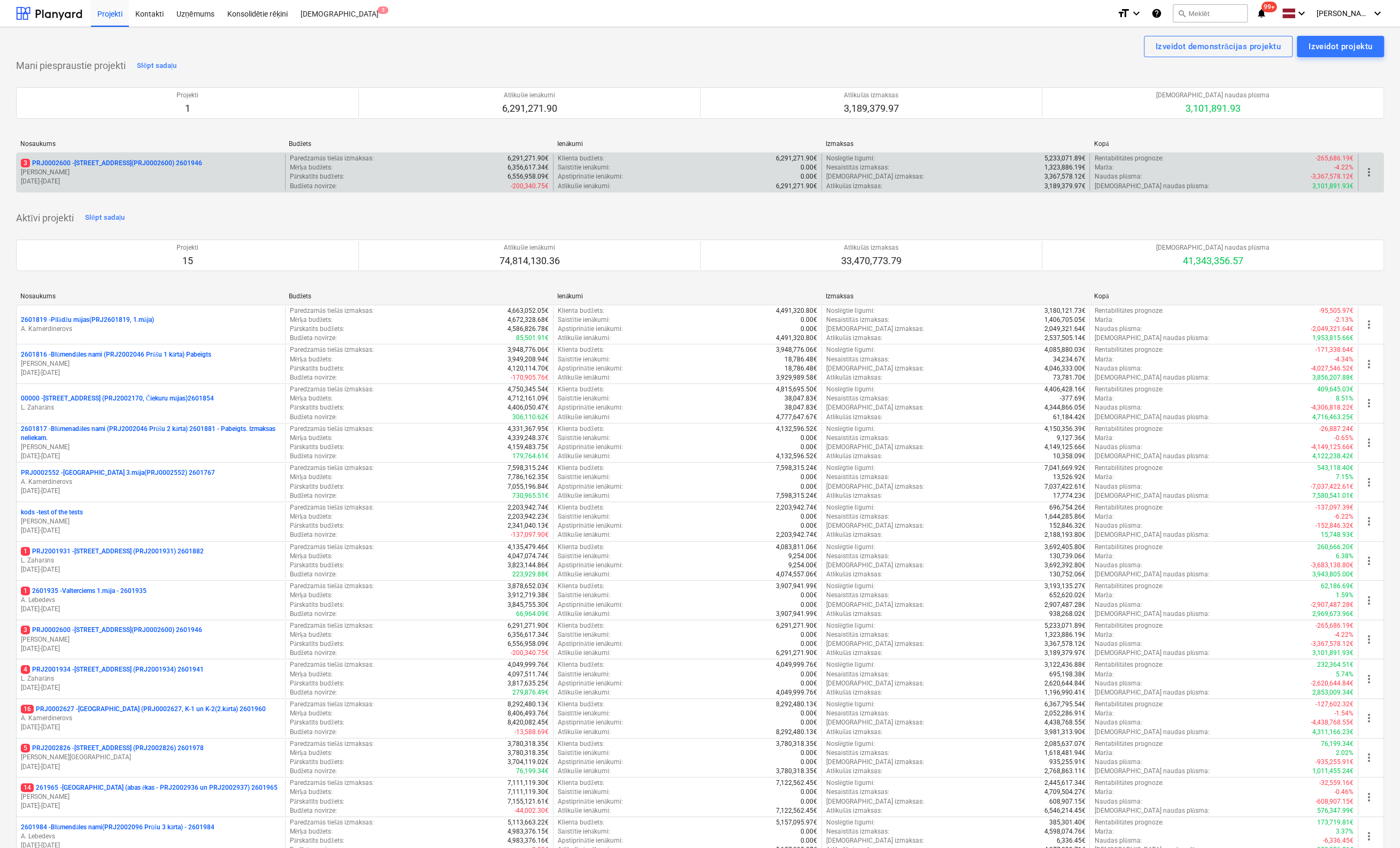
click at [147, 164] on p "3 PRJ0002600 - [STREET_ADDRESS](PRJ0002600) 2601946" at bounding box center [112, 163] width 181 height 9
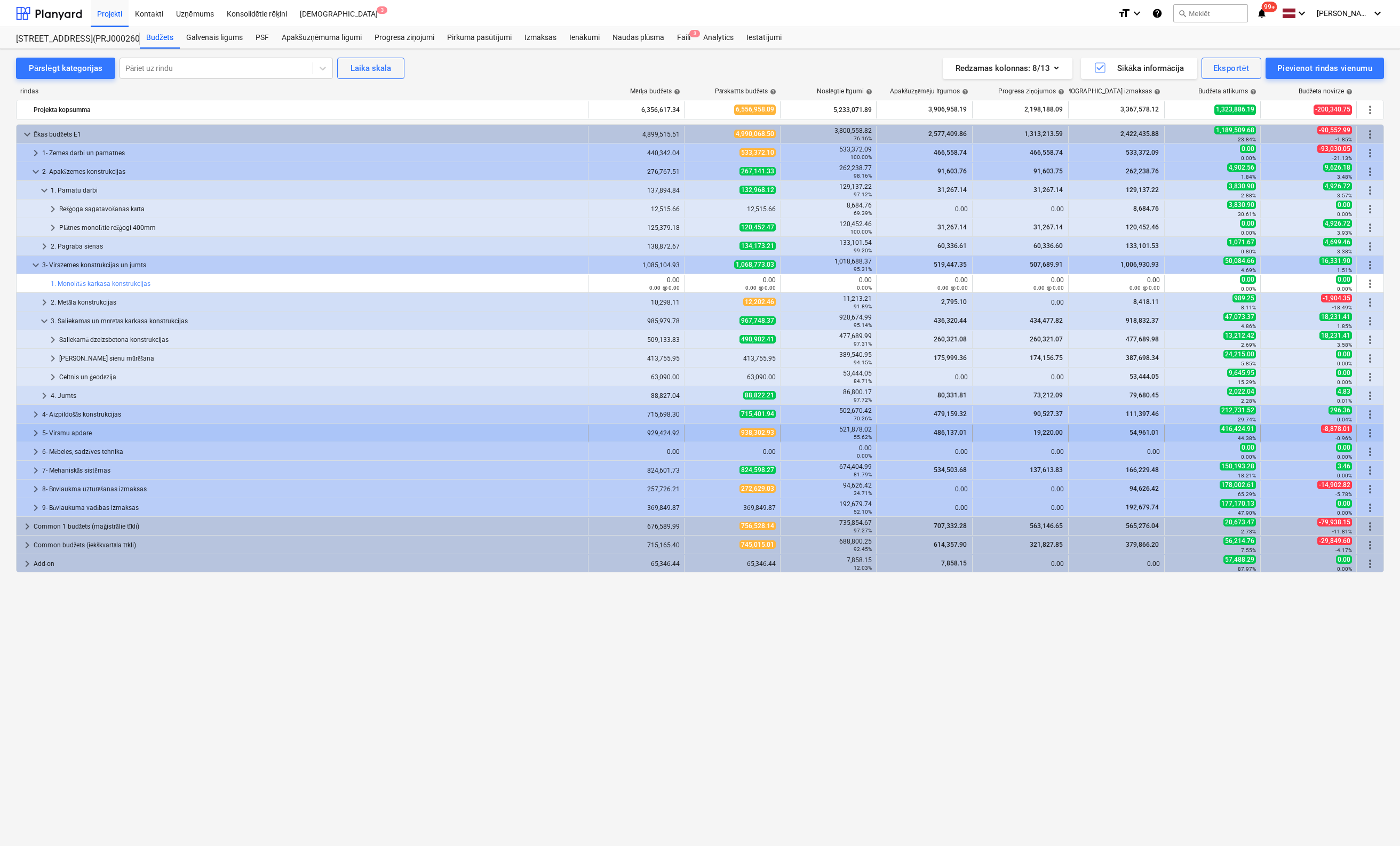
click at [35, 429] on span "keyboard_arrow_right" at bounding box center [36, 433] width 13 height 13
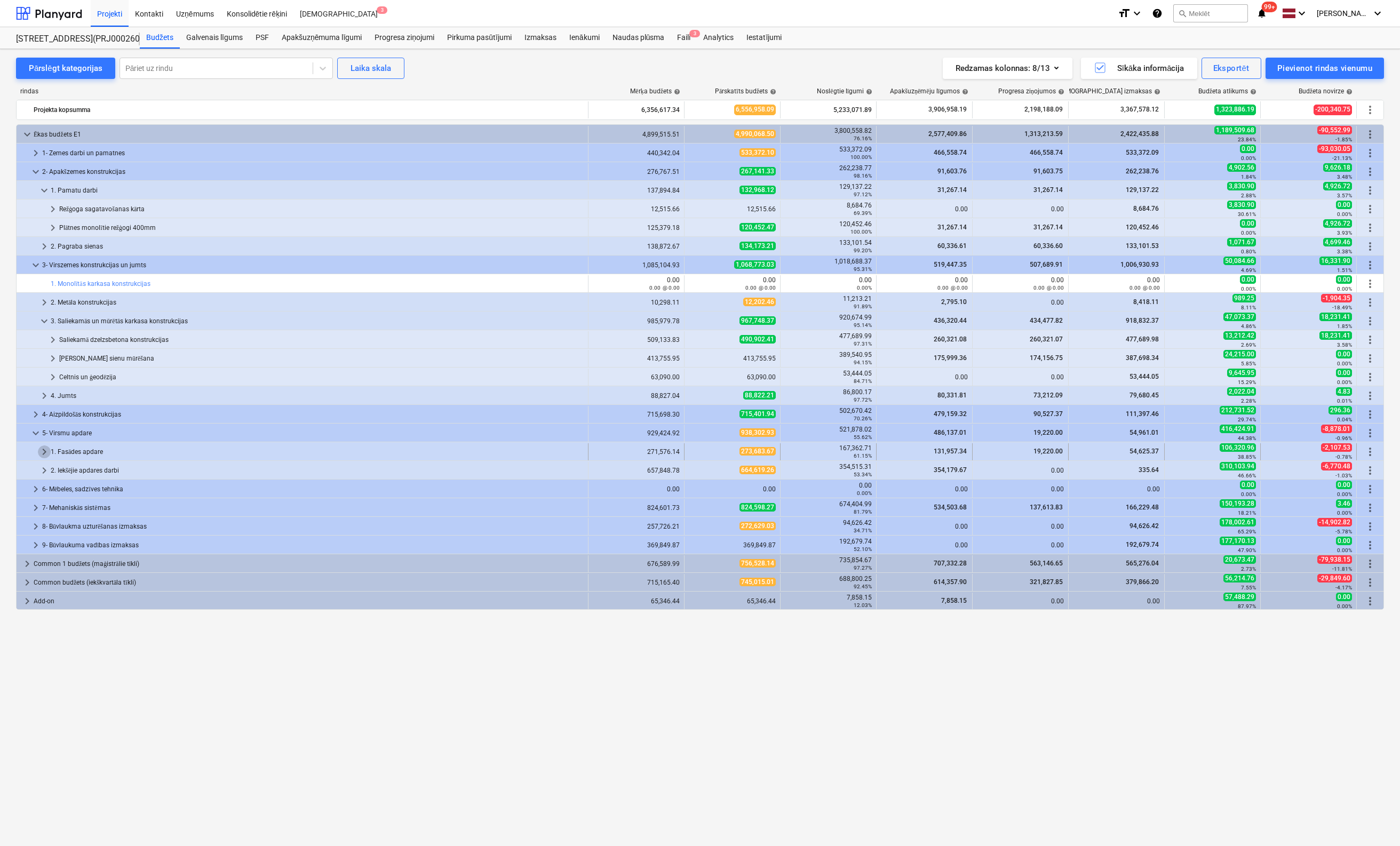
click at [42, 449] on span "keyboard_arrow_right" at bounding box center [45, 452] width 13 height 13
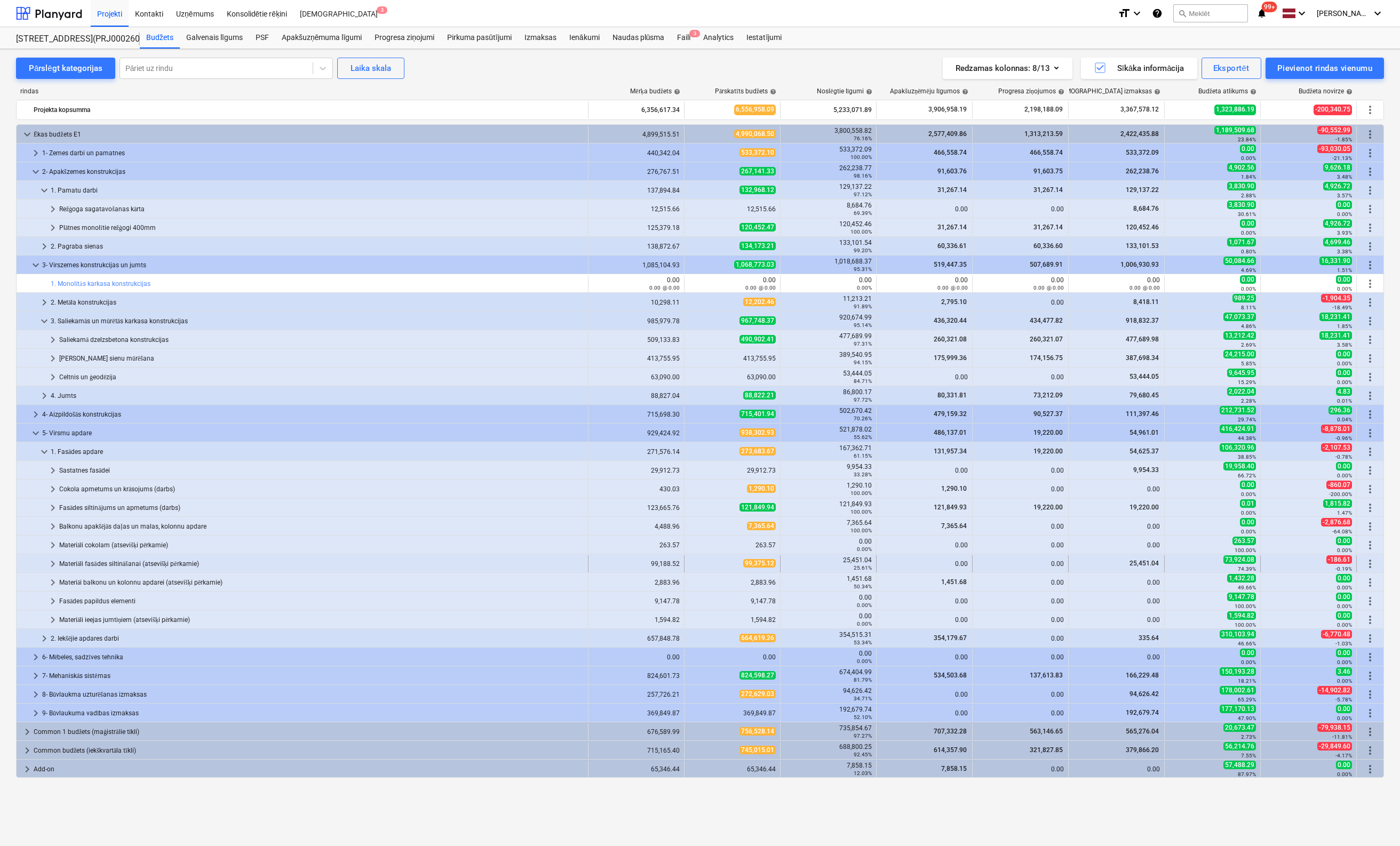
click at [76, 560] on div "Materiāli fasādes siltināšanai (atsevišķi pērkamie)" at bounding box center [321, 564] width 524 height 17
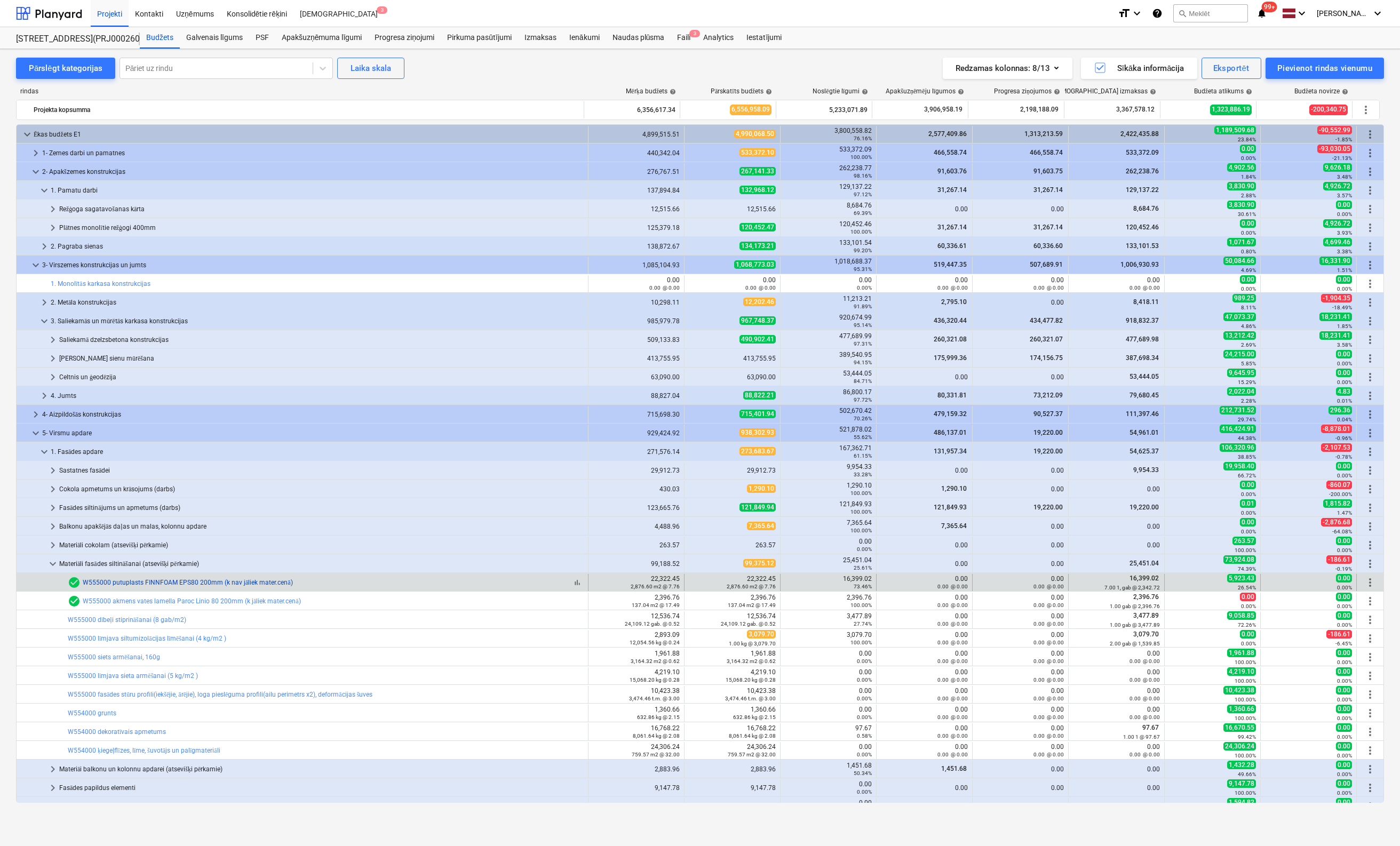
click at [137, 579] on link "W555000 putuplasts FINNFOAM EPS80 200mm (k nav jāliek mater.cenā)" at bounding box center [188, 583] width 210 height 8
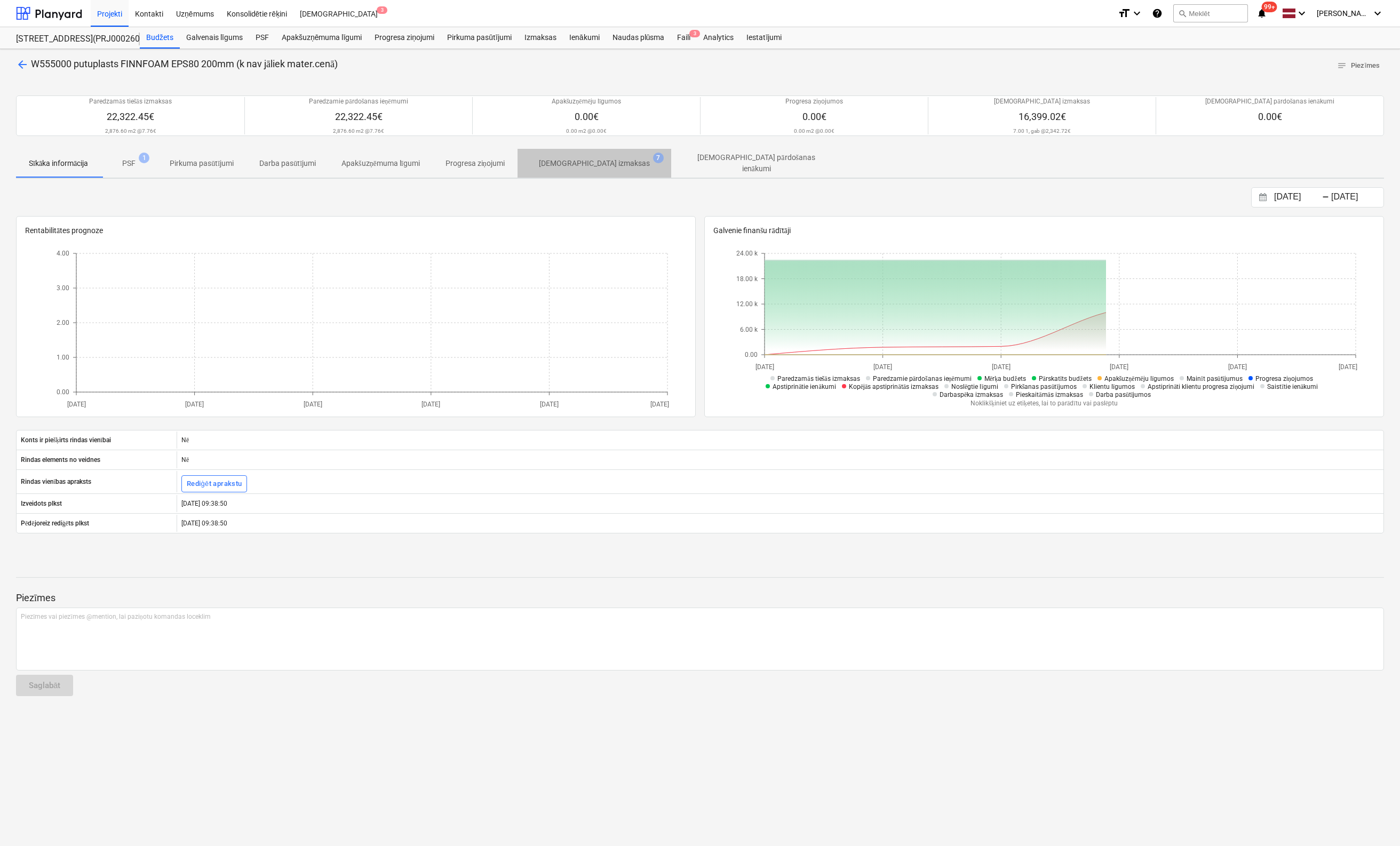
click at [606, 165] on p "[DEMOGRAPHIC_DATA] izmaksas" at bounding box center [594, 163] width 111 height 11
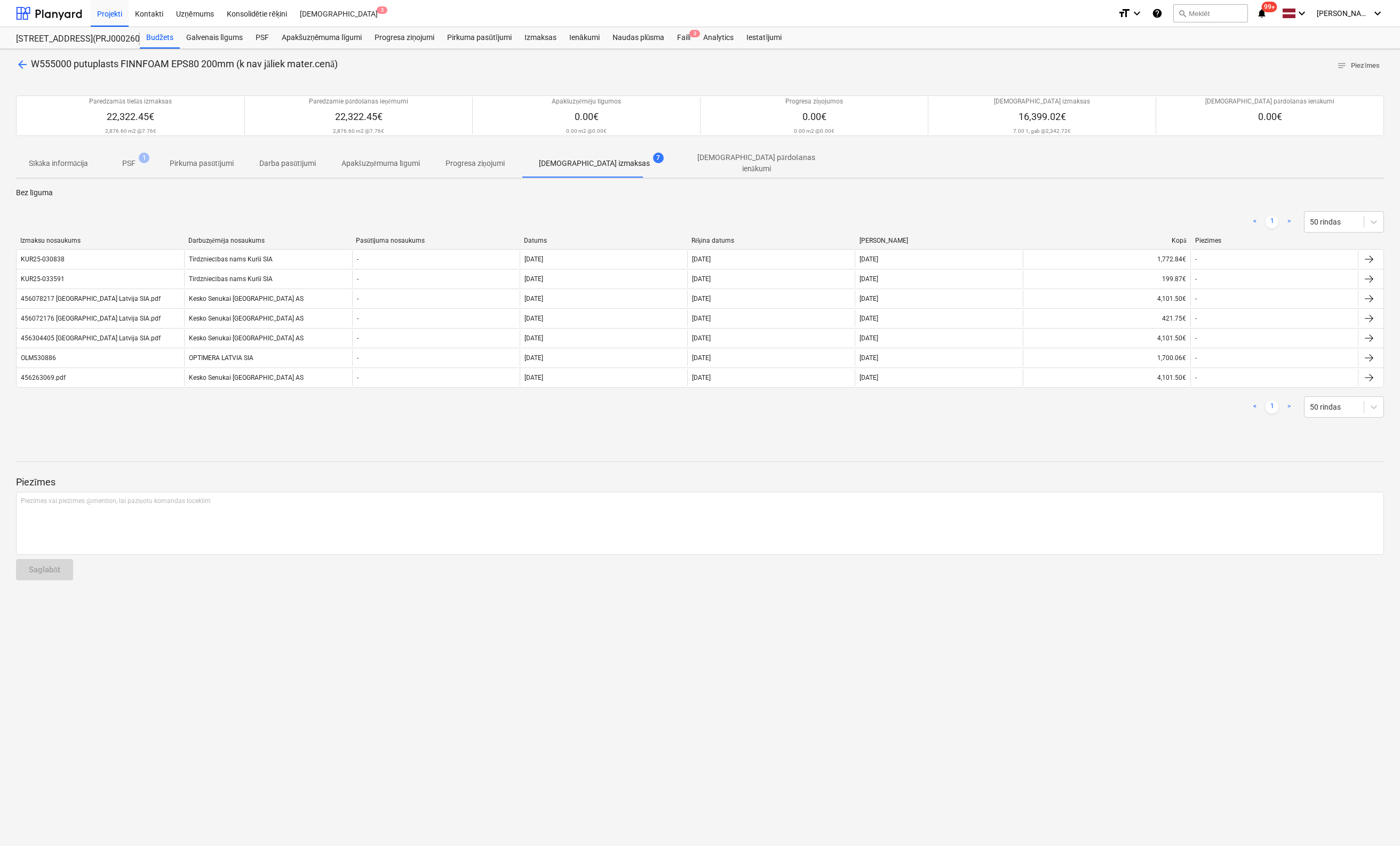
click at [24, 61] on span "arrow_back" at bounding box center [22, 64] width 13 height 13
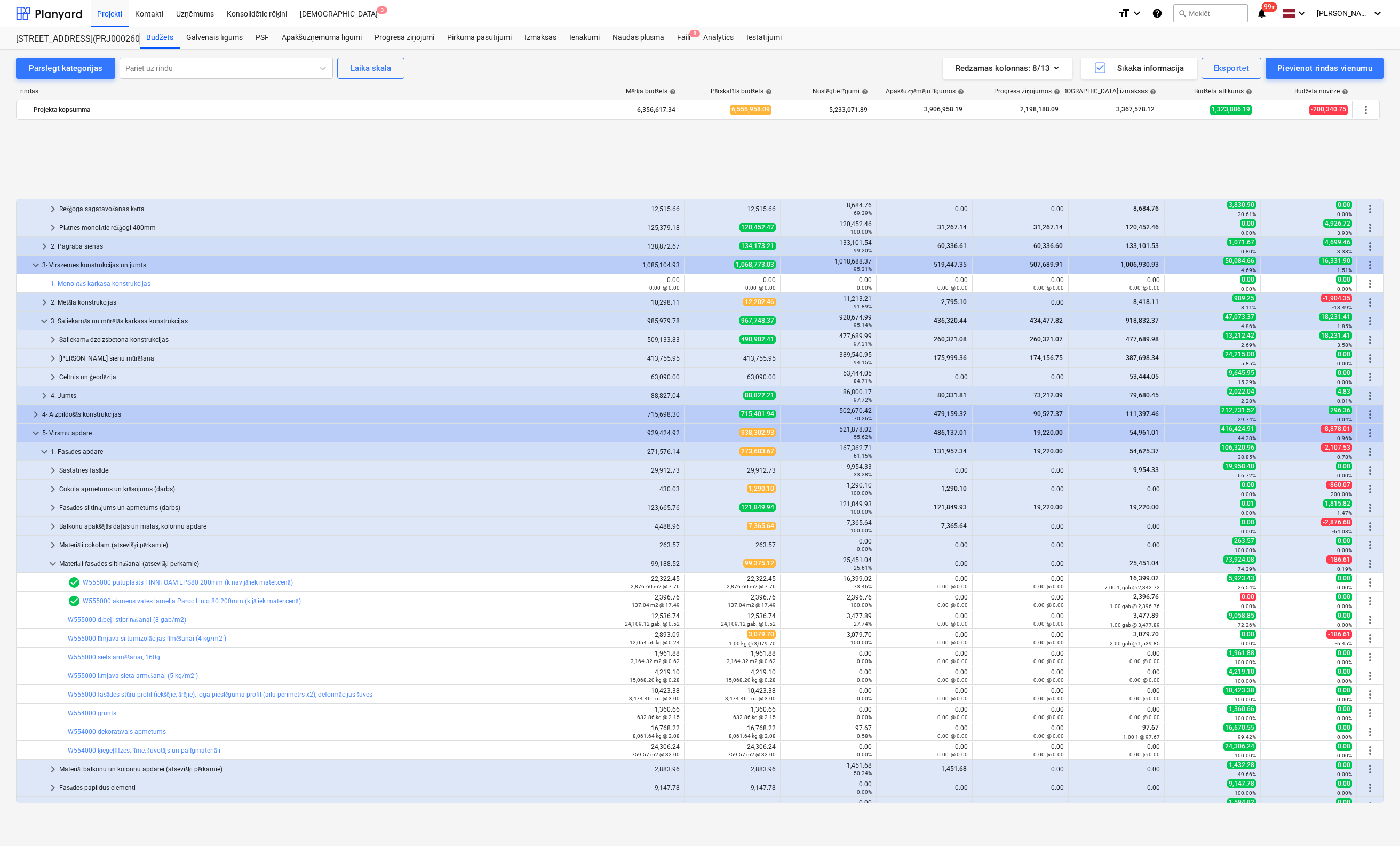
scroll to position [107, 0]
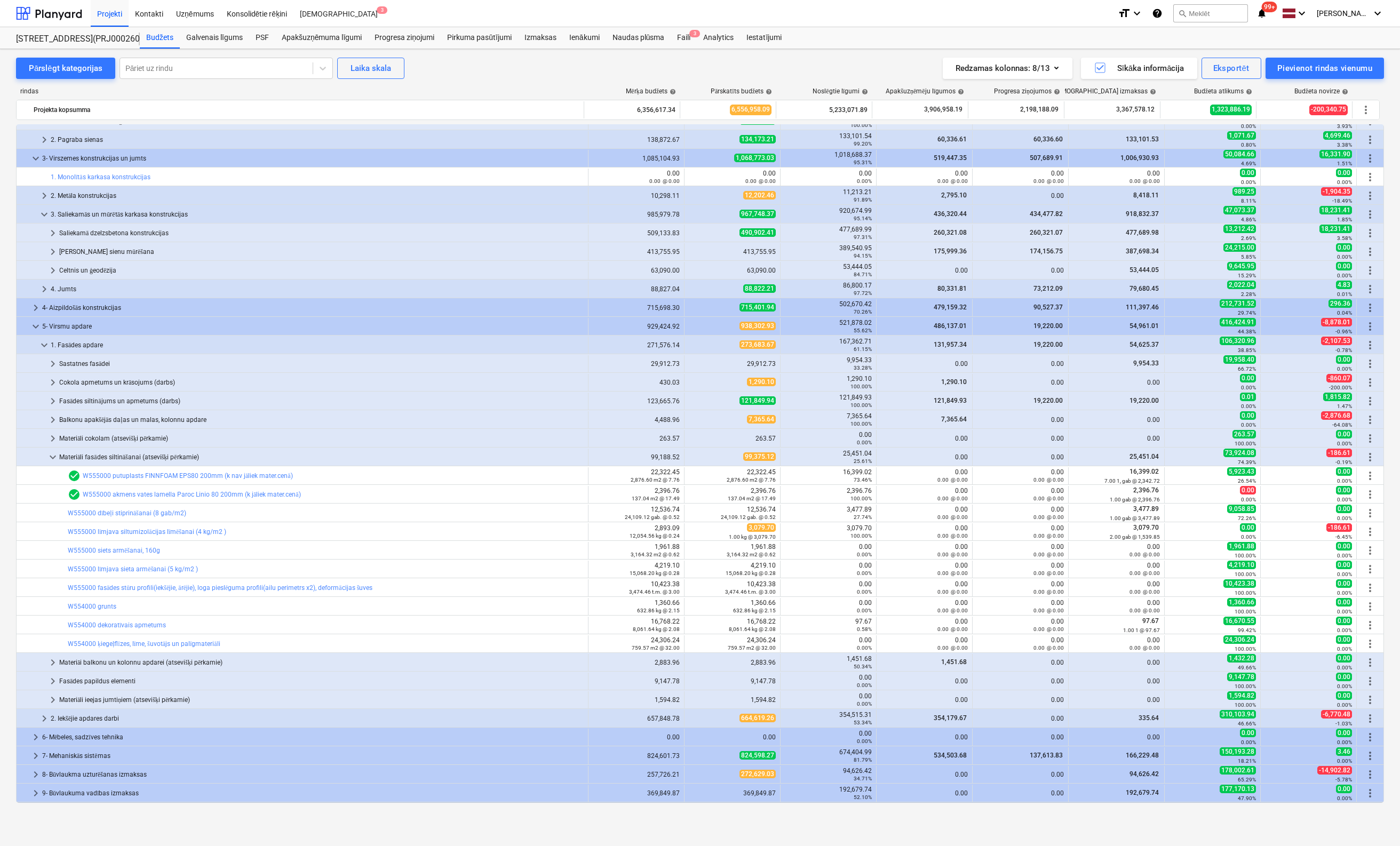
click at [4, 627] on div "Pārslēgt kategorijas Pāriet uz rindu Laika skala Redzamas kolonnas : 8/13 Sīkāk…" at bounding box center [700, 436] width 1400 height 775
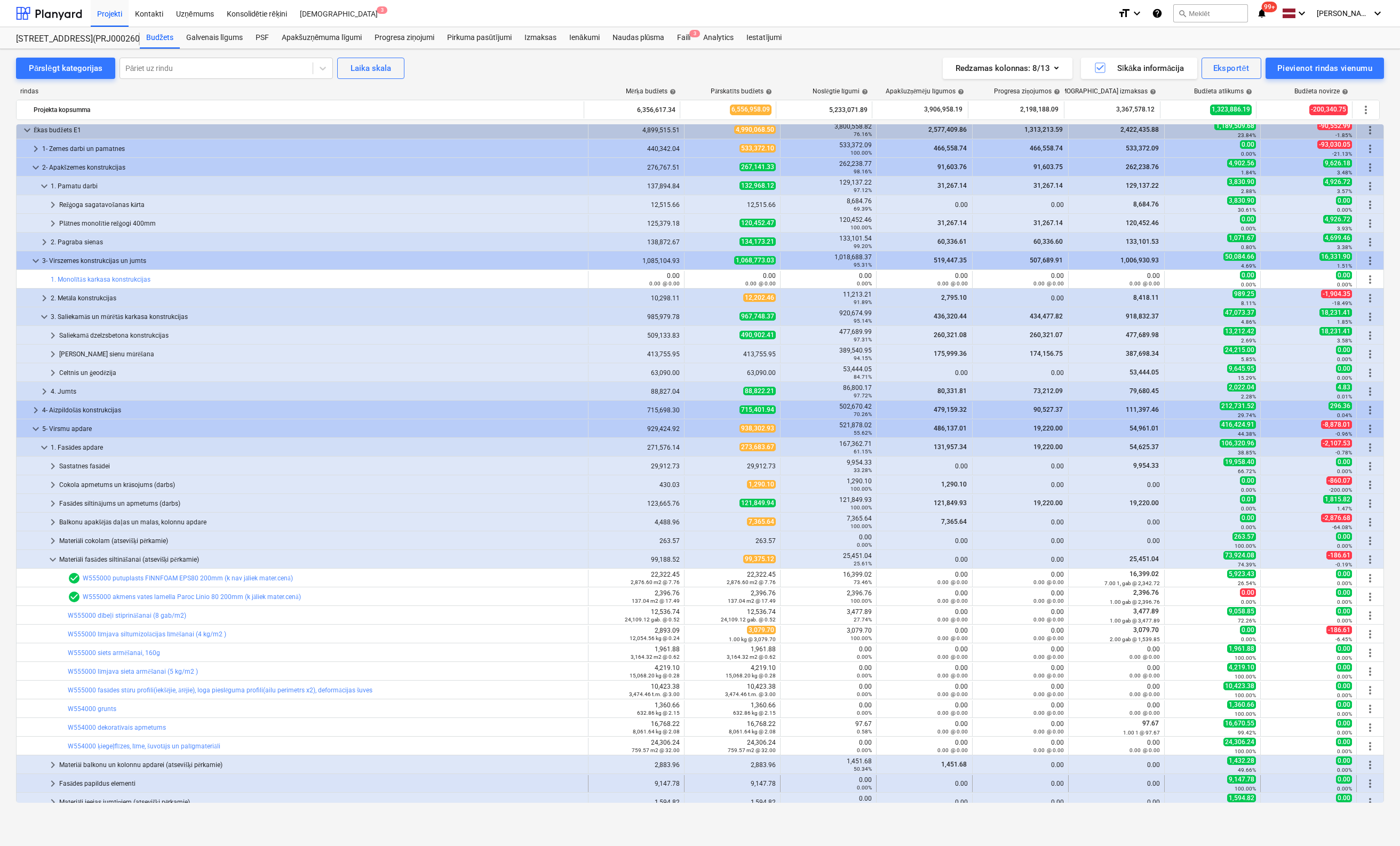
scroll to position [162, 0]
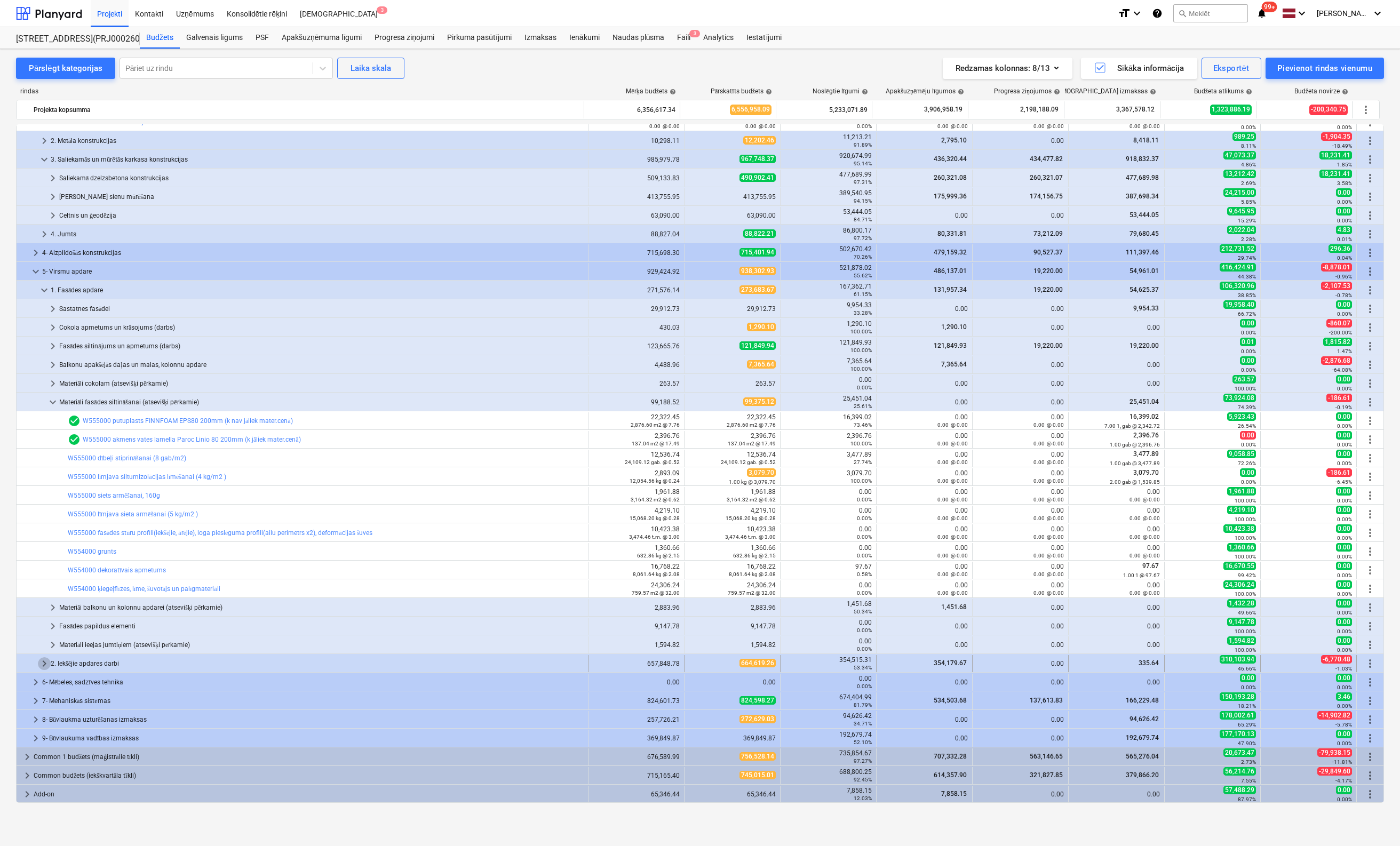
click at [43, 662] on span "keyboard_arrow_right" at bounding box center [45, 663] width 13 height 13
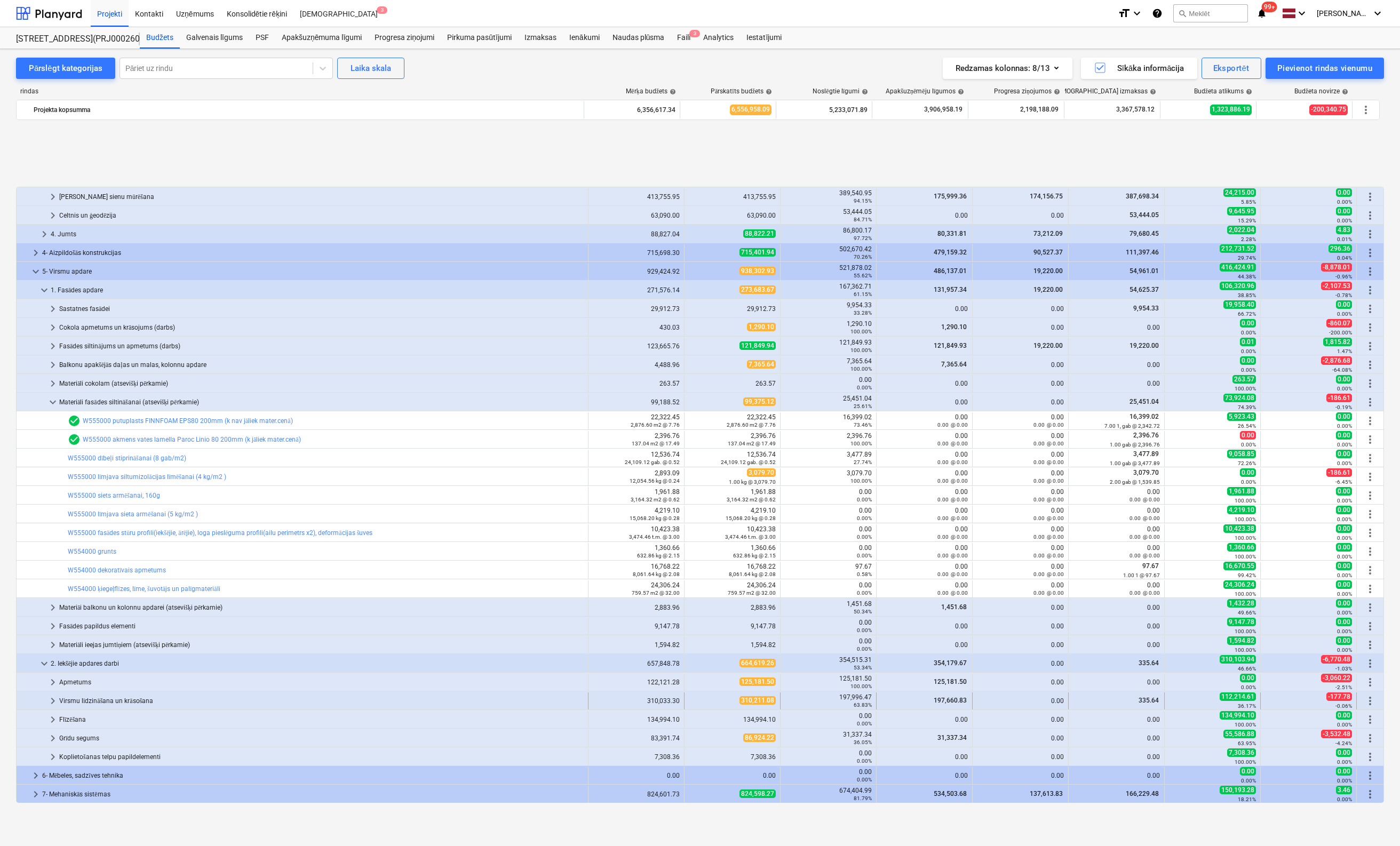
scroll to position [255, 0]
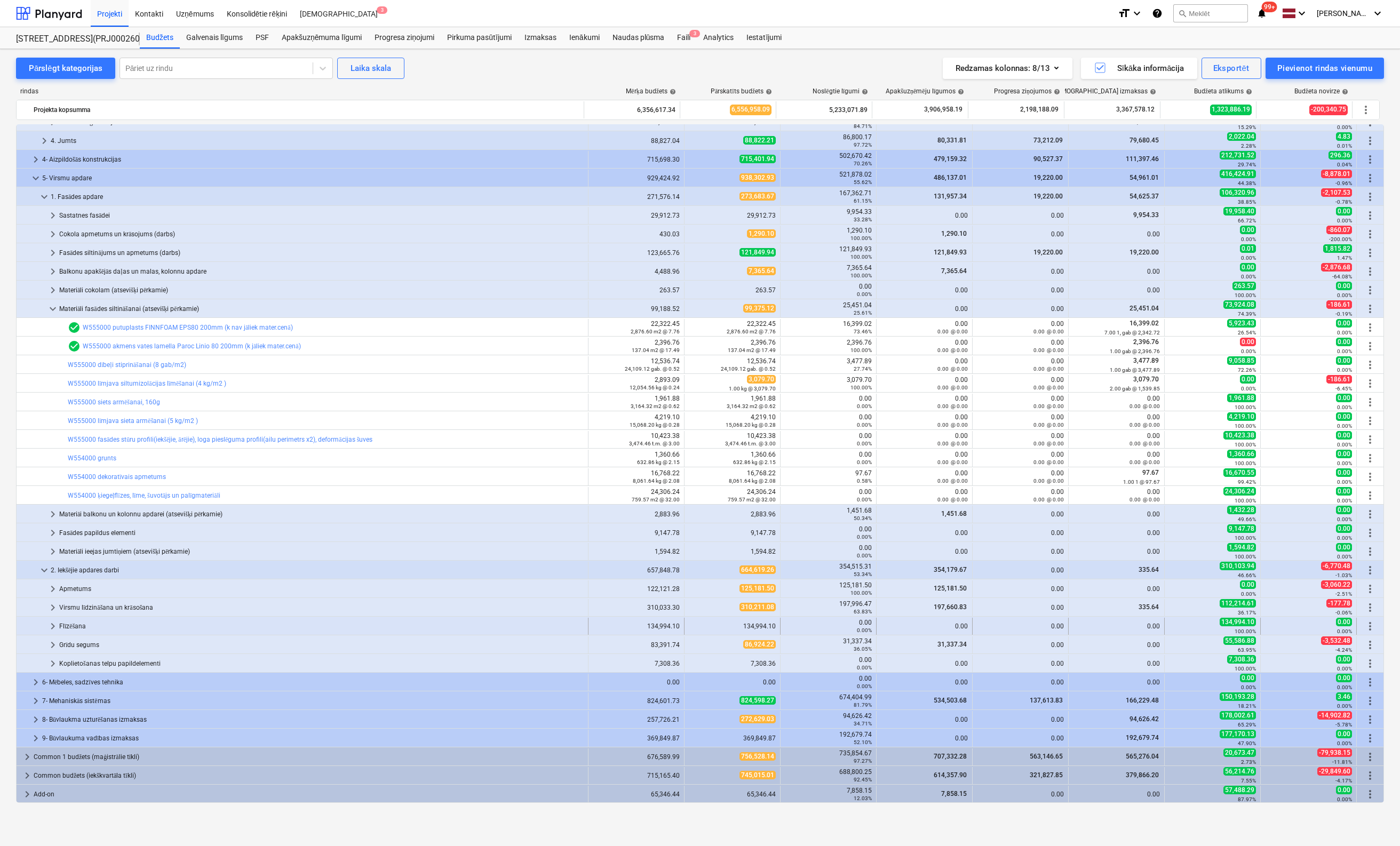
click at [51, 623] on span "keyboard_arrow_right" at bounding box center [53, 626] width 13 height 13
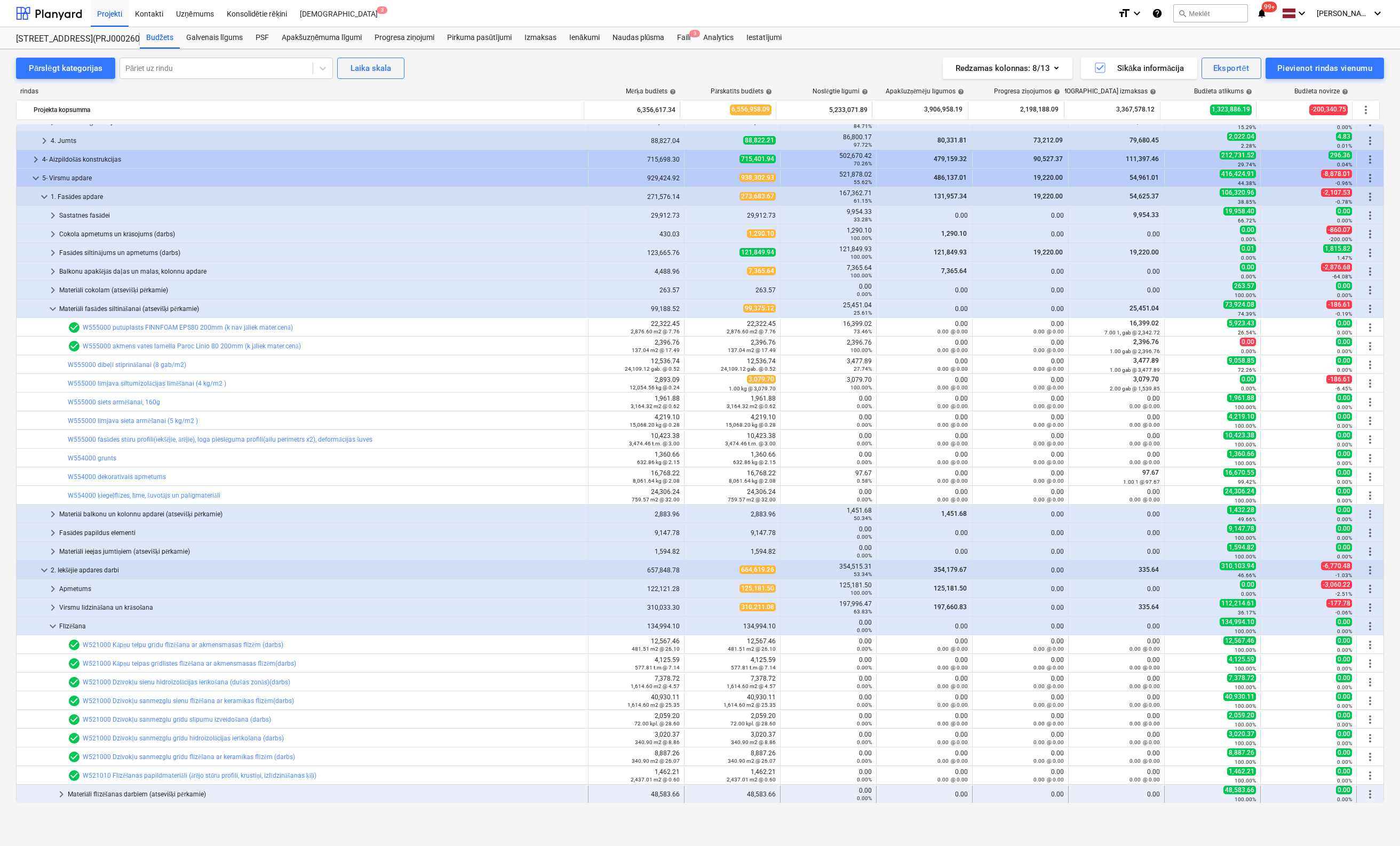
scroll to position [362, 0]
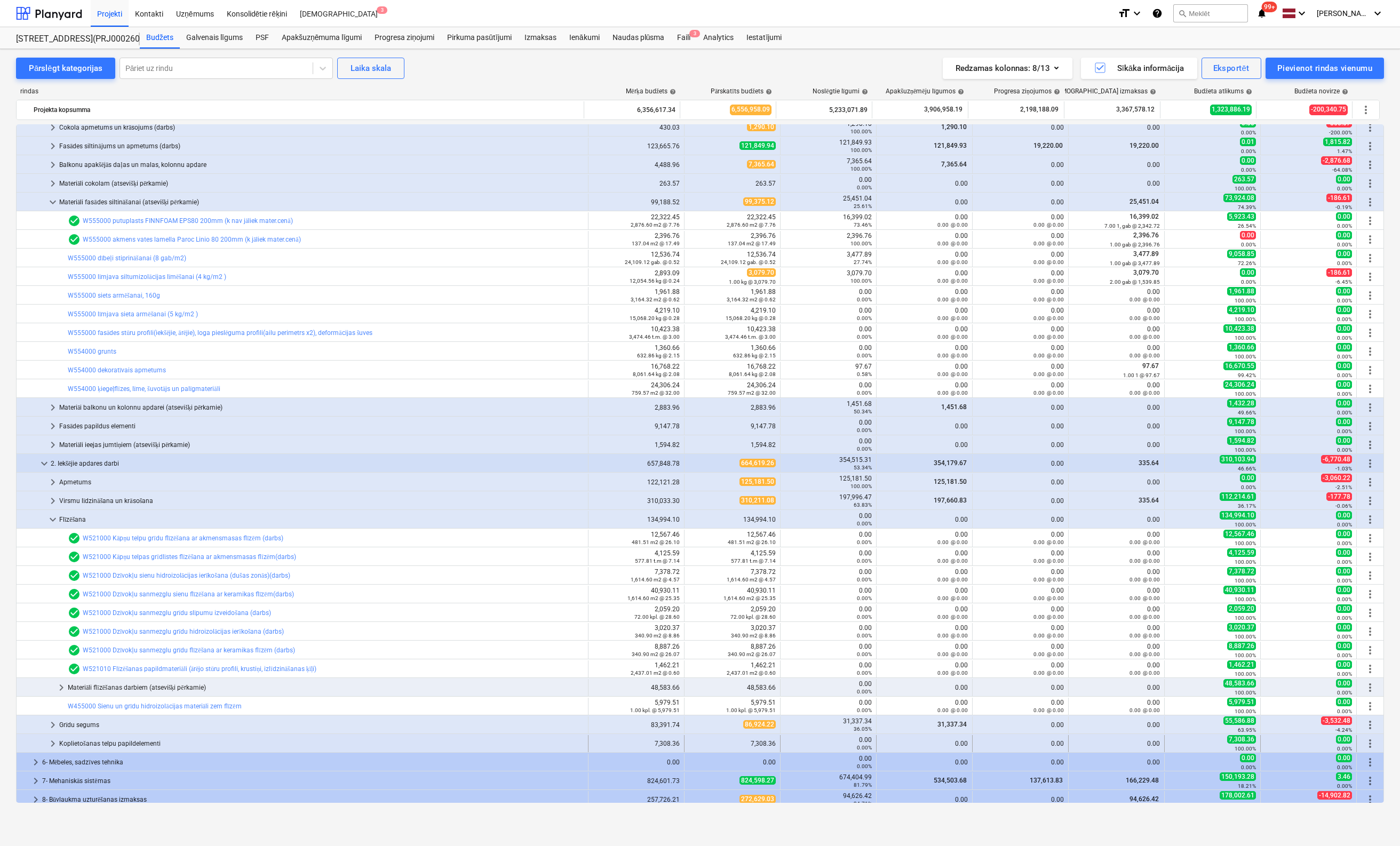
click at [48, 744] on span "keyboard_arrow_right" at bounding box center [53, 744] width 13 height 13
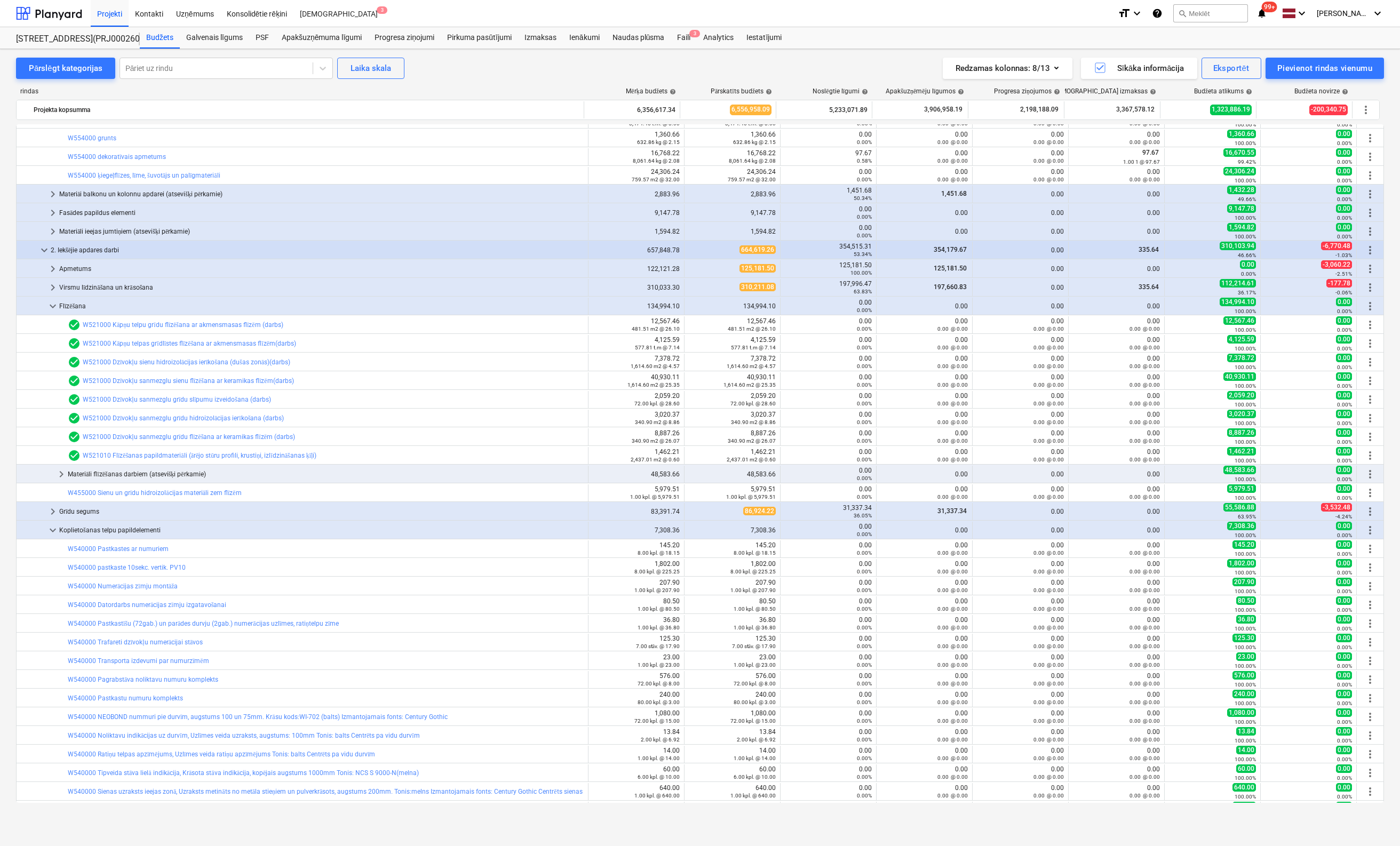
scroll to position [682, 0]
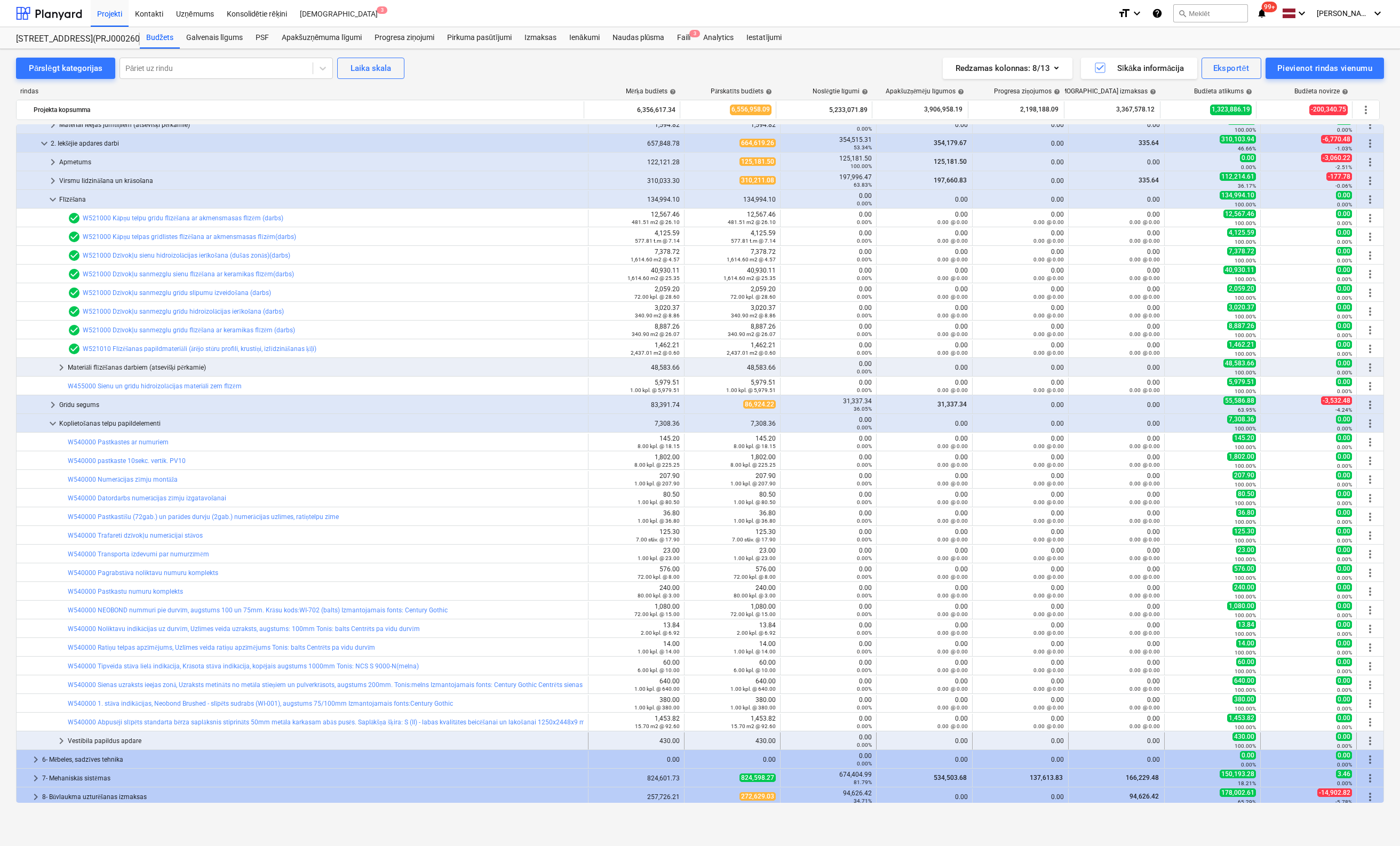
click at [59, 739] on span "keyboard_arrow_right" at bounding box center [61, 741] width 13 height 13
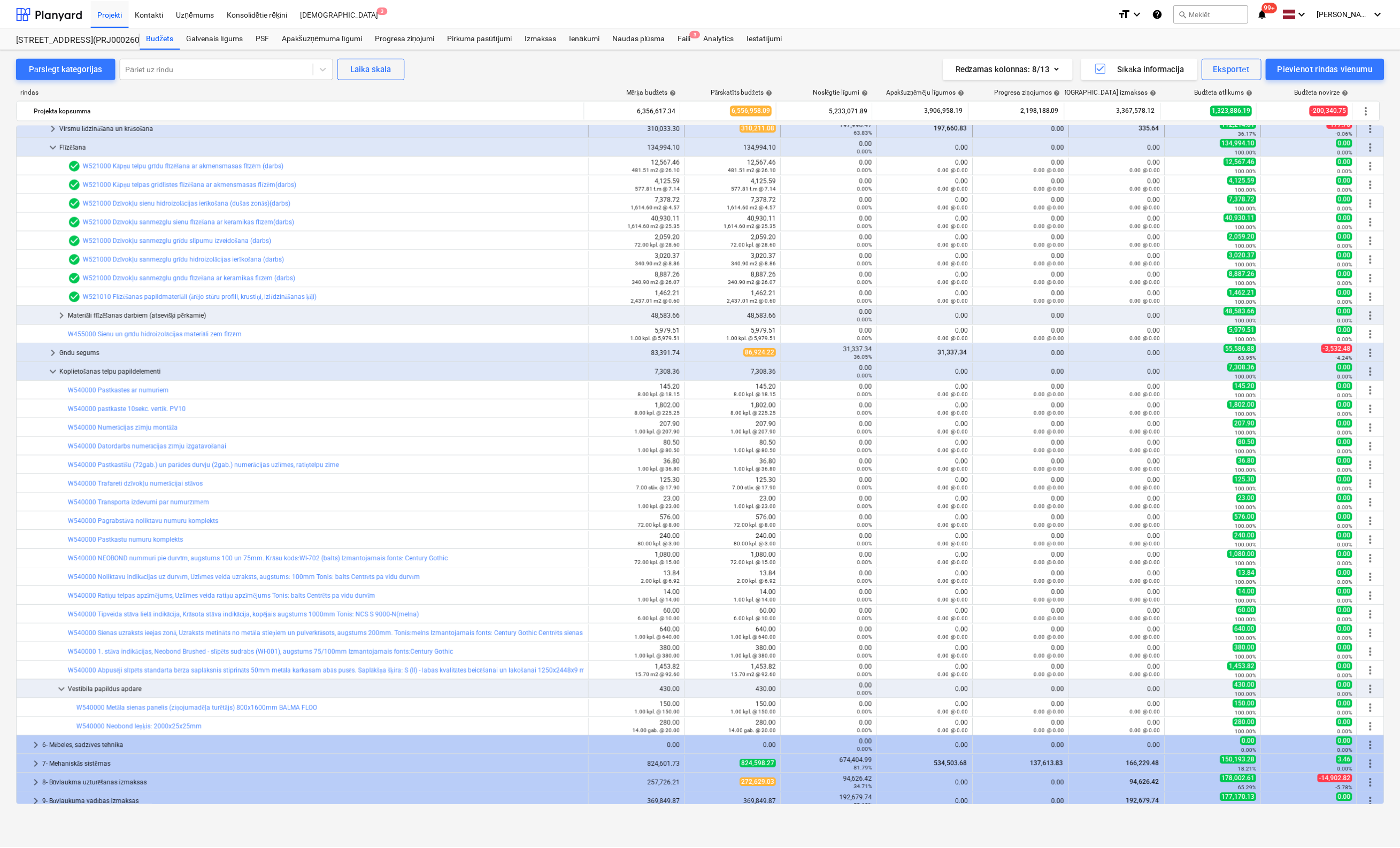
scroll to position [523, 0]
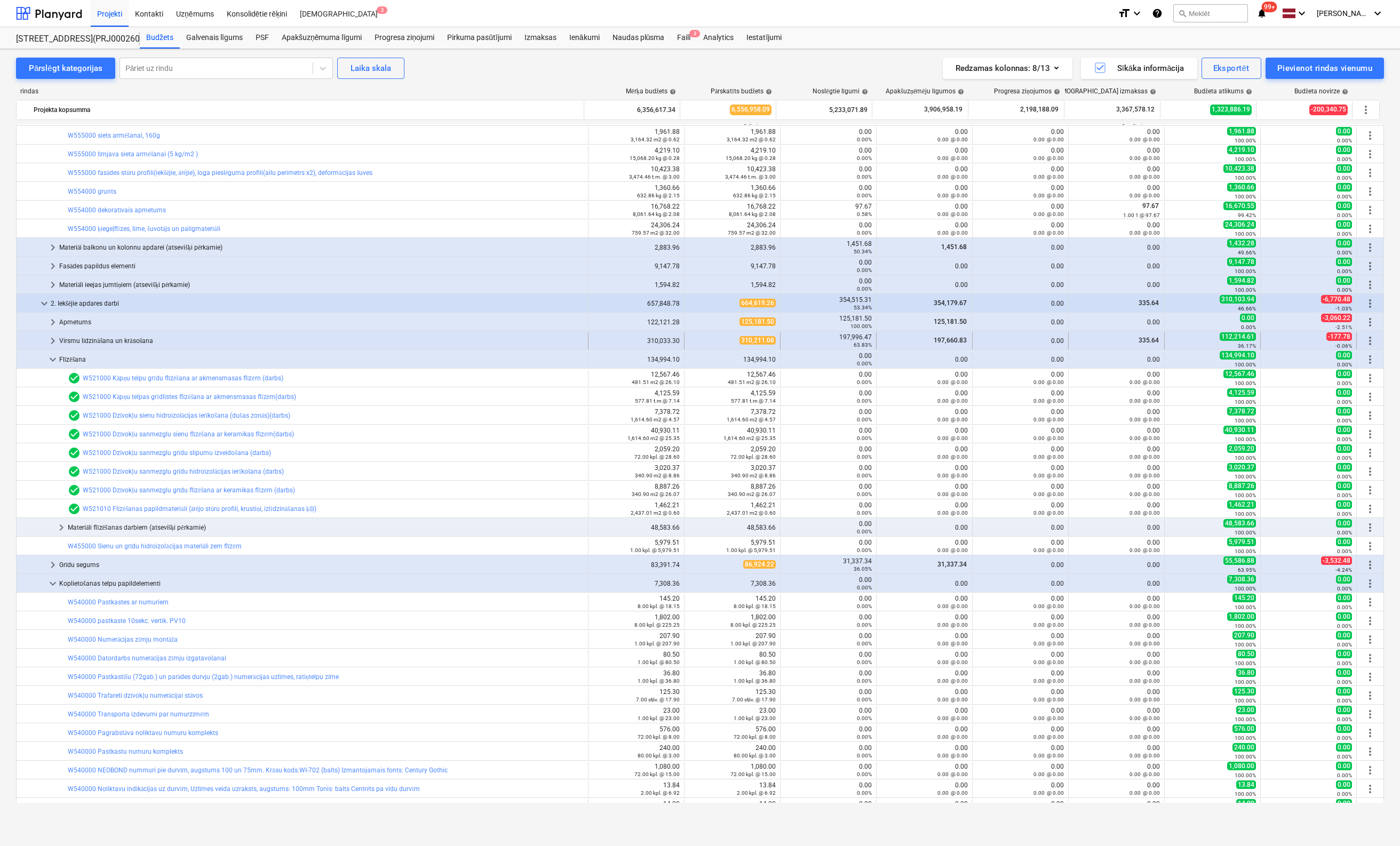
click at [53, 338] on span "keyboard_arrow_right" at bounding box center [53, 341] width 13 height 13
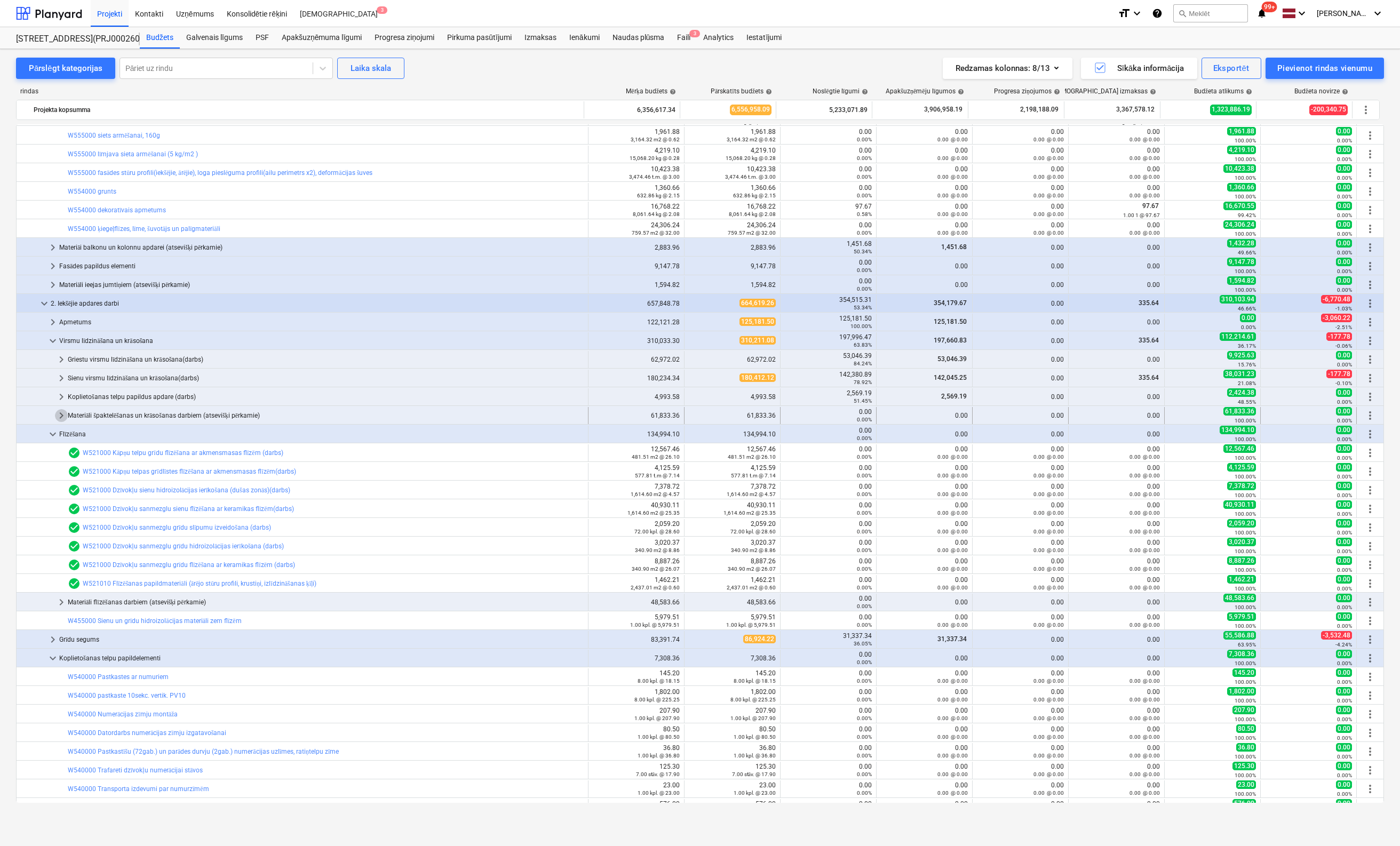
click at [58, 413] on span "keyboard_arrow_right" at bounding box center [61, 415] width 13 height 13
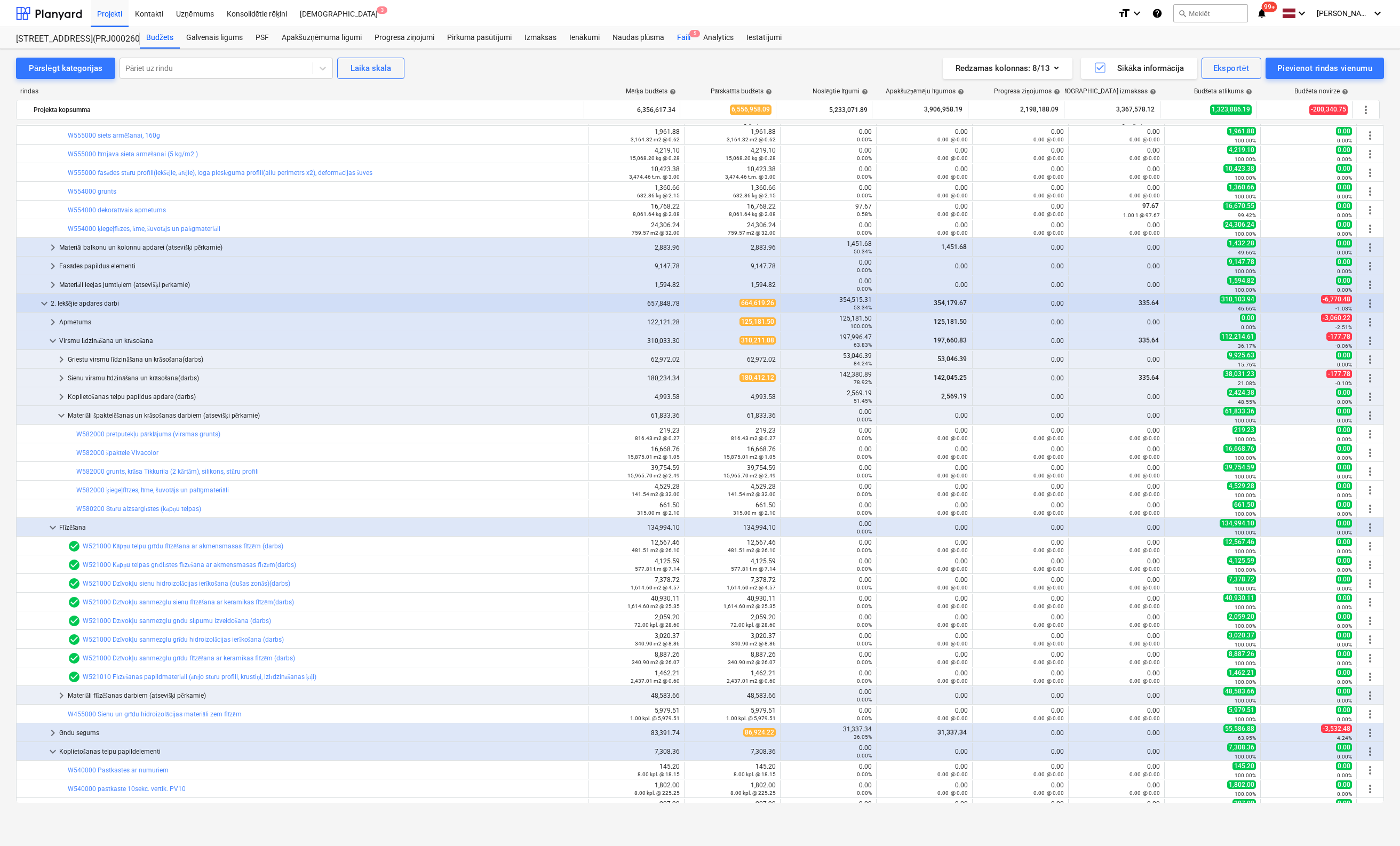
click at [682, 38] on div "Faili 5" at bounding box center [683, 38] width 26 height 22
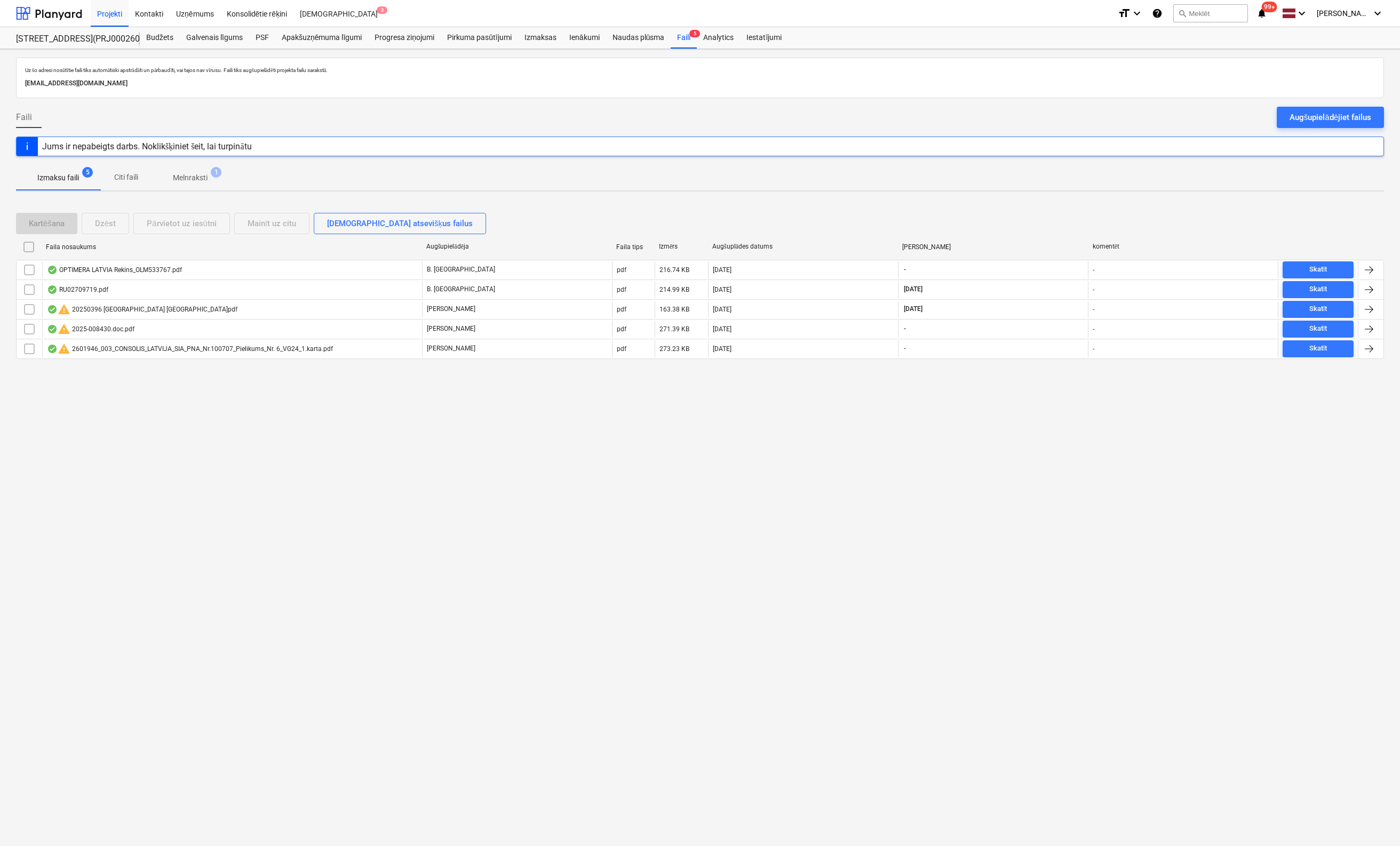
click at [88, 551] on div "Uz šo adresi nosūtītie faili tiks automātiski apstrādāti un pārbaudīti, vai taj…" at bounding box center [700, 447] width 1400 height 797
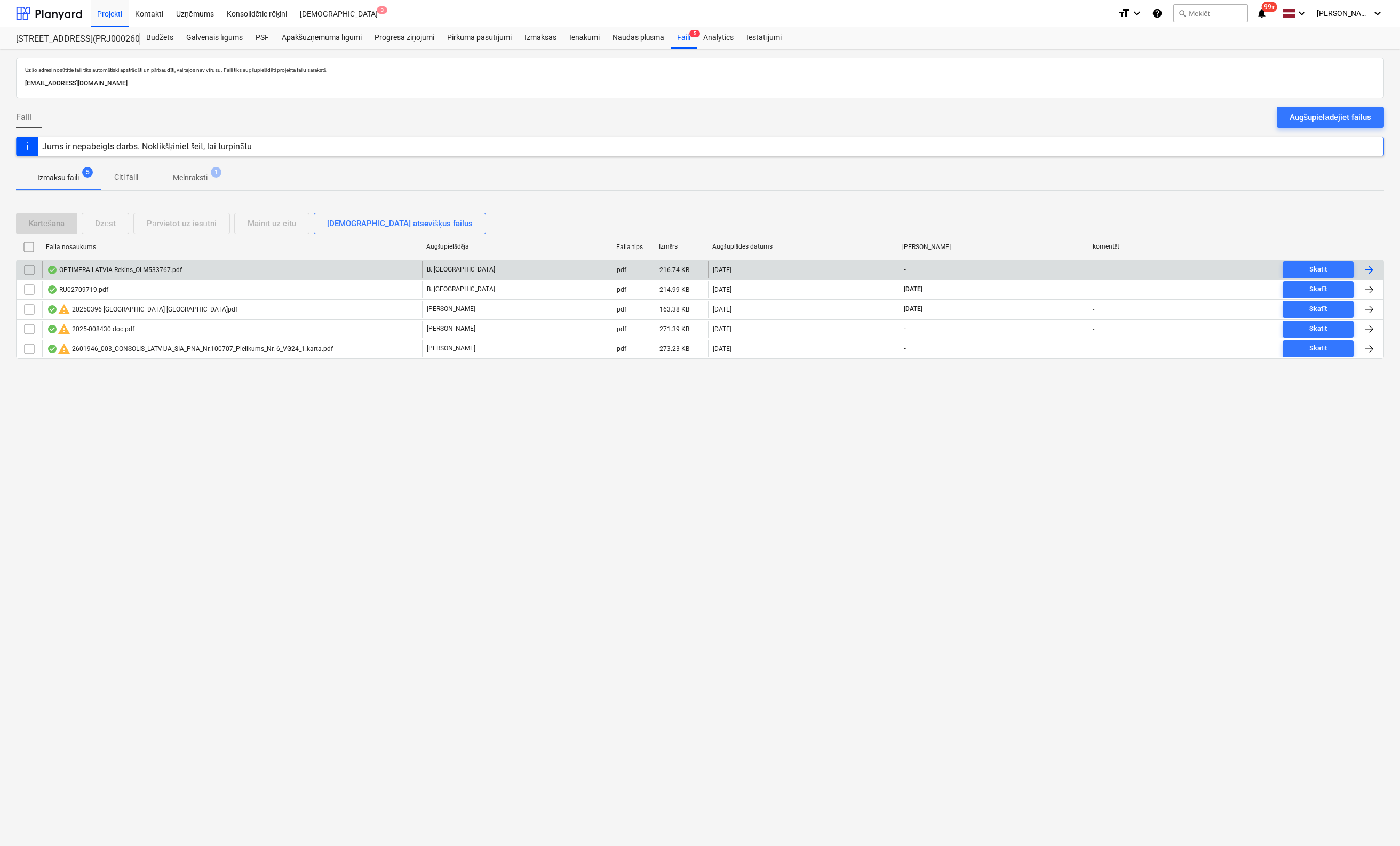
click at [122, 272] on div "OPTIMERA LATVIA Rekins_OLM533767.pdf" at bounding box center [115, 270] width 135 height 8
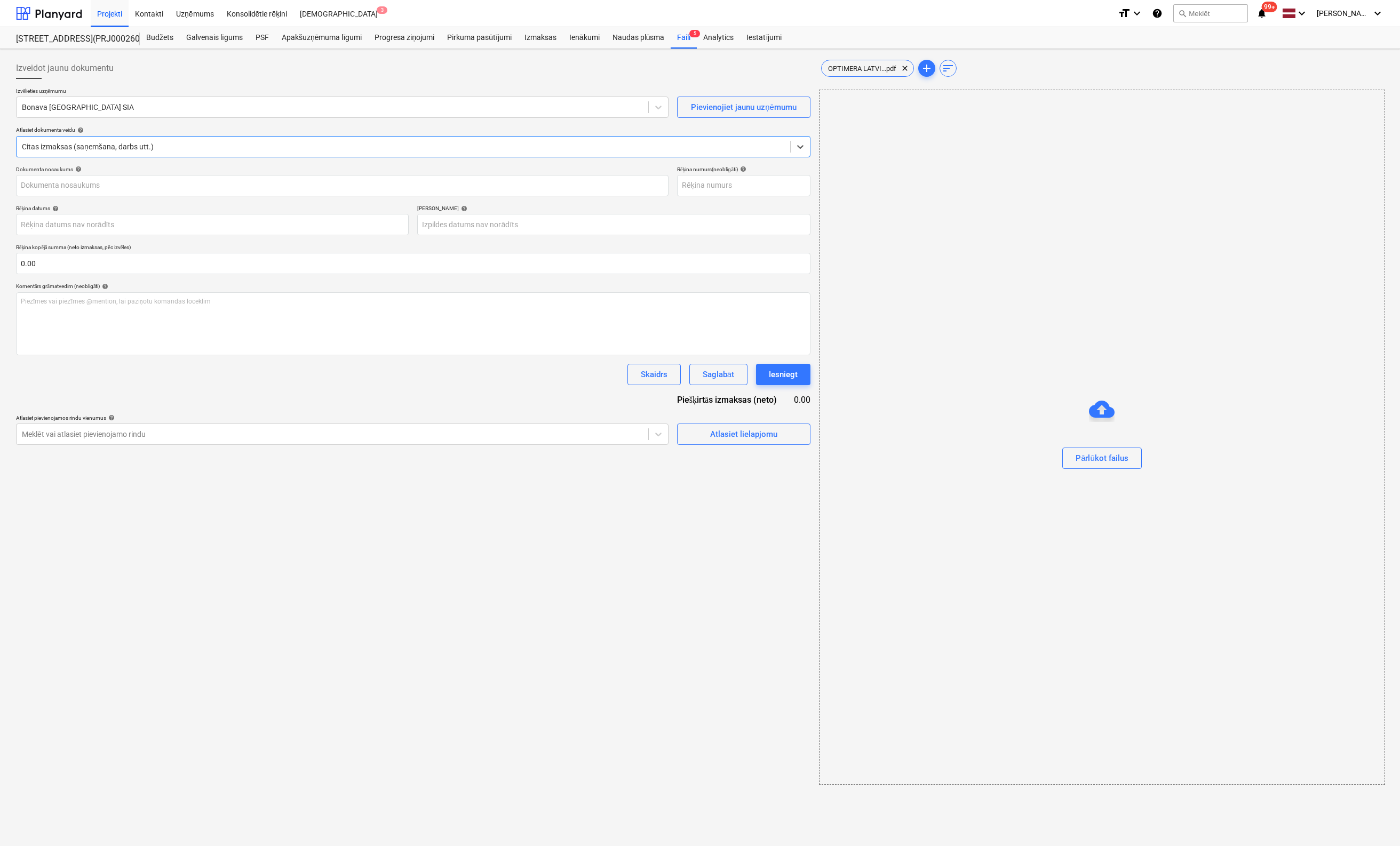
type input "OLM533767"
drag, startPoint x: 682, startPoint y: 39, endPoint x: 683, endPoint y: 48, distance: 9.1
click at [682, 39] on div "Faili 5" at bounding box center [683, 38] width 26 height 22
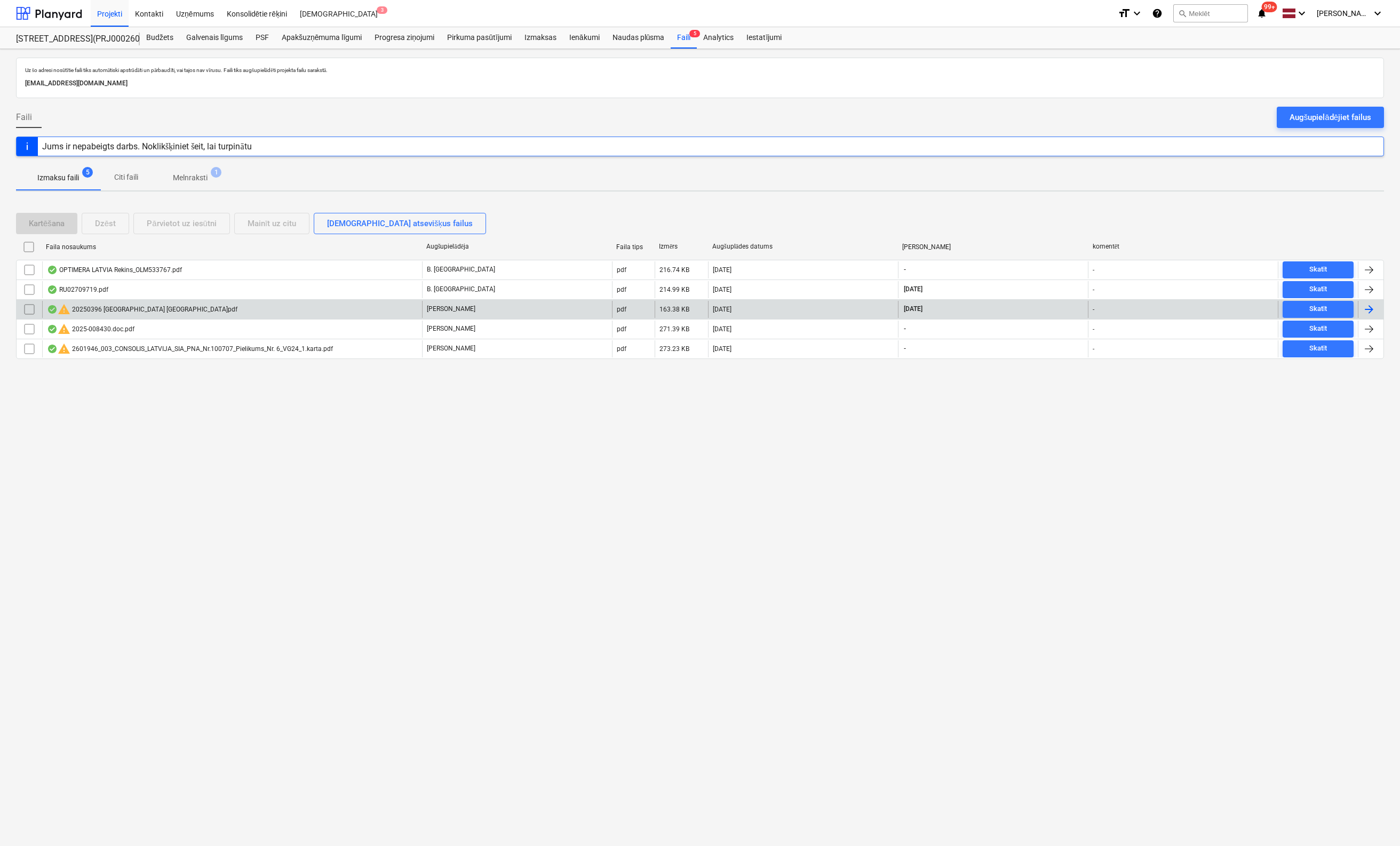
click at [32, 307] on input "checkbox" at bounding box center [29, 309] width 17 height 17
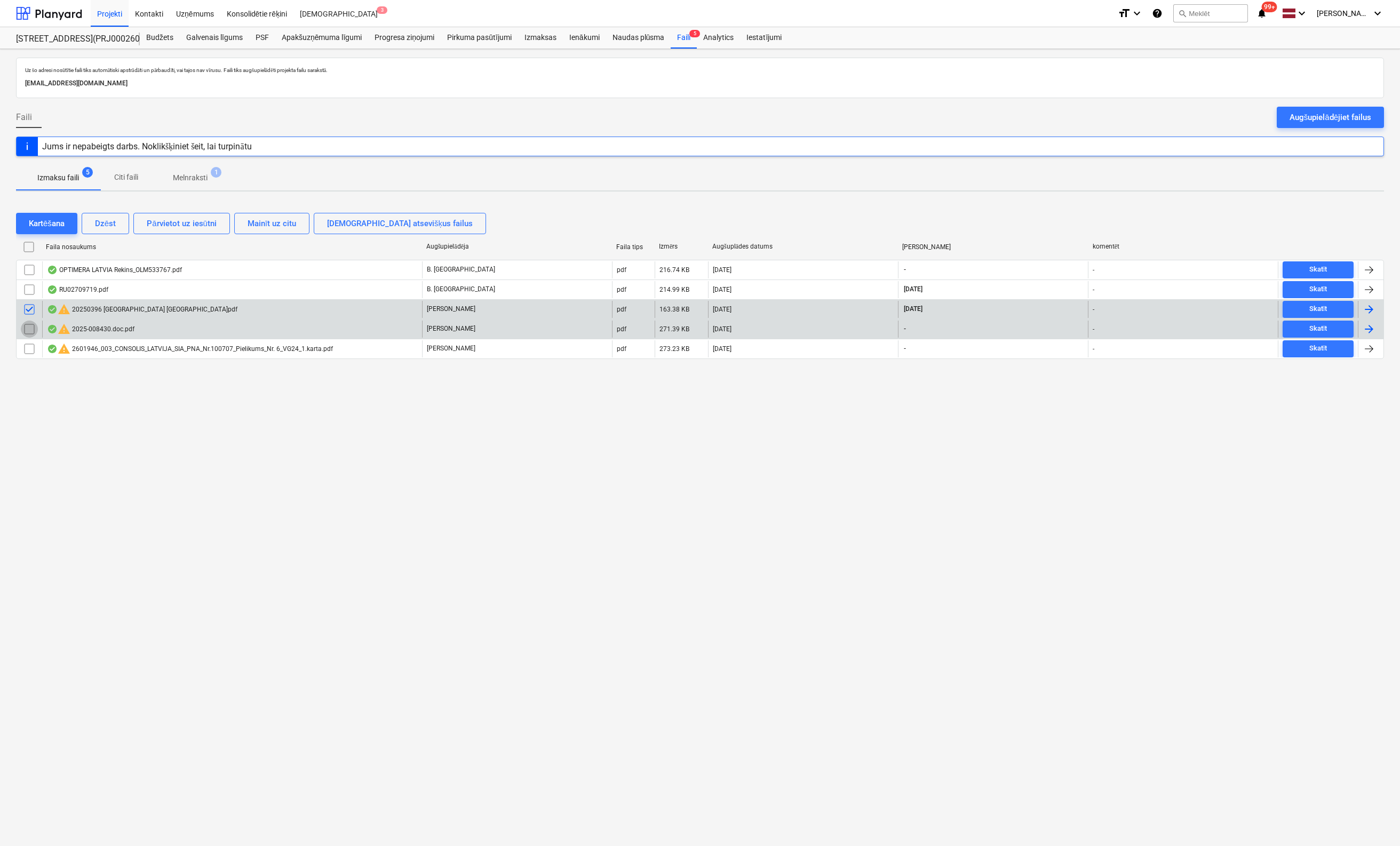
click at [31, 329] on input "checkbox" at bounding box center [29, 329] width 17 height 17
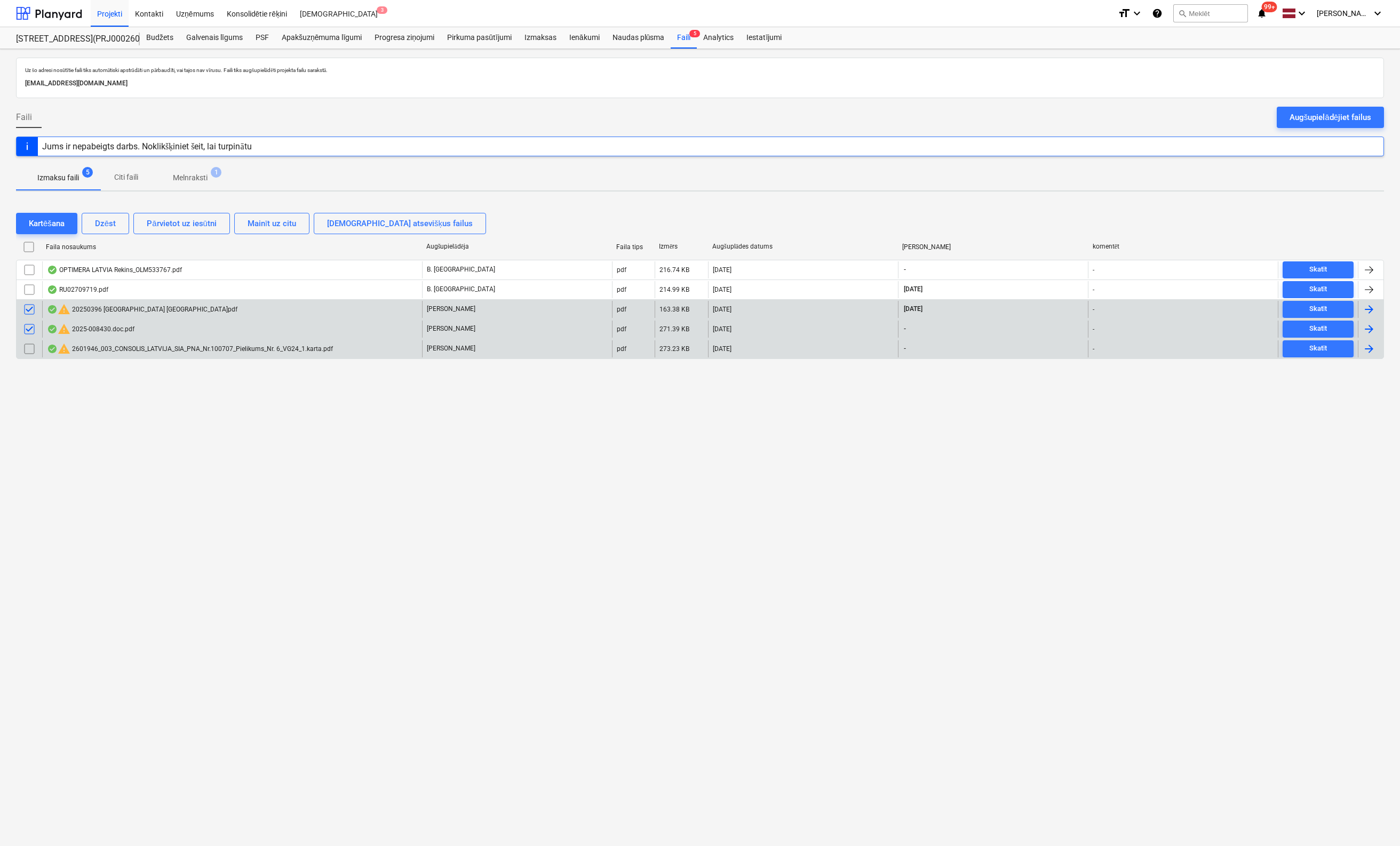
click at [31, 349] on input "checkbox" at bounding box center [29, 349] width 17 height 17
click at [109, 219] on div "Dzēst" at bounding box center [105, 223] width 21 height 14
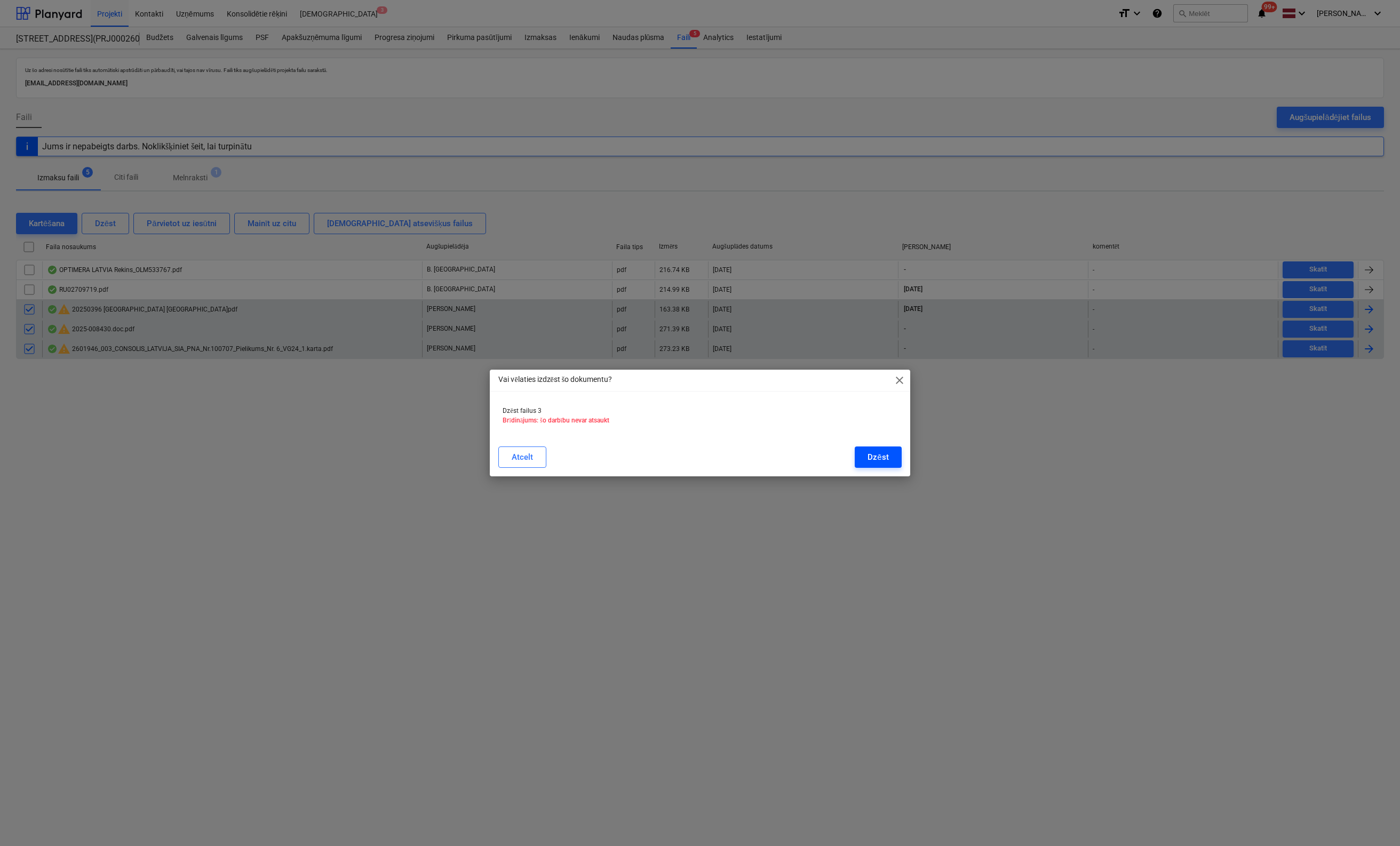
click at [878, 458] on div "Dzēst" at bounding box center [878, 457] width 21 height 14
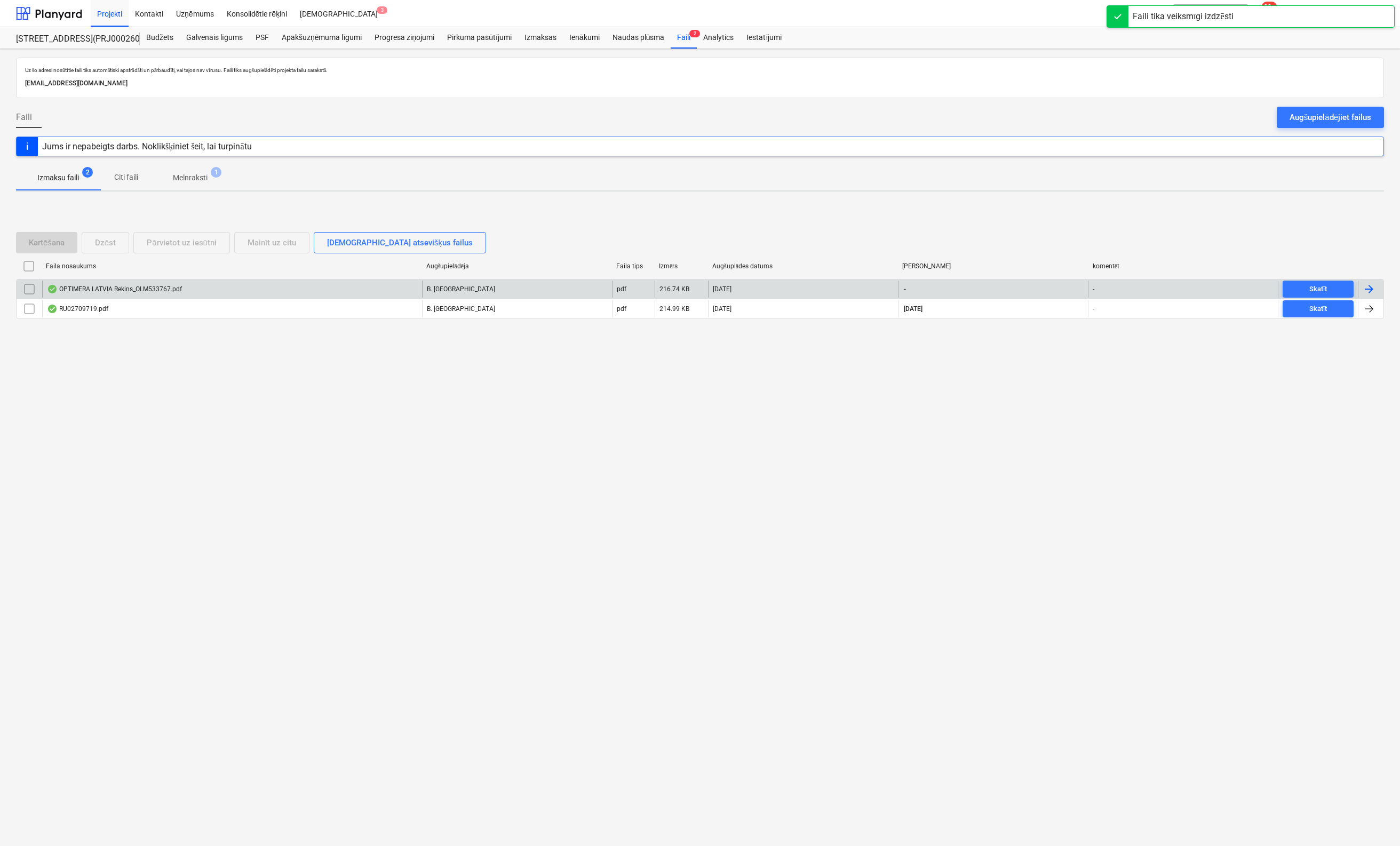
click at [88, 288] on div "OPTIMERA LATVIA Rekins_OLM533767.pdf" at bounding box center [115, 289] width 135 height 8
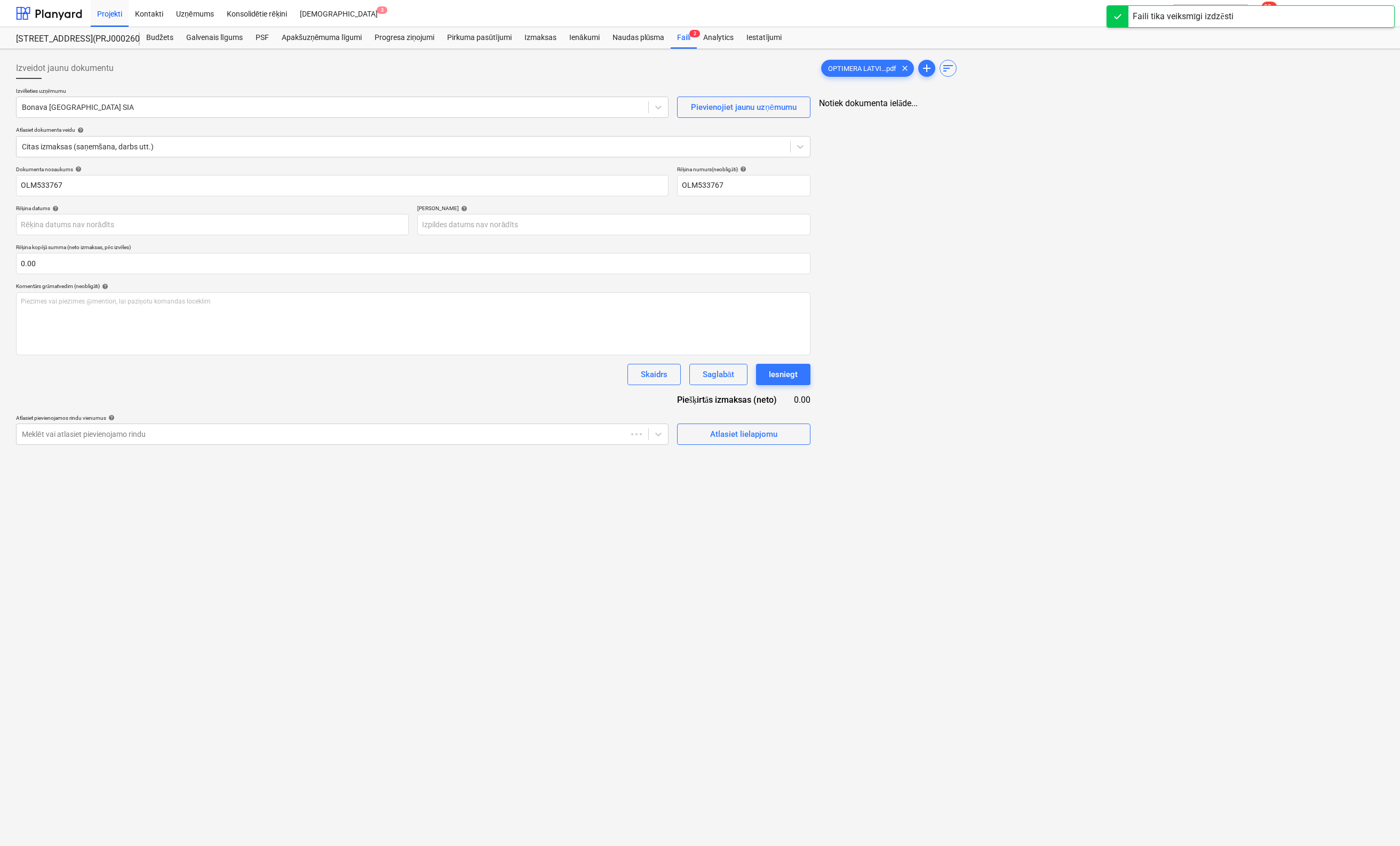
click at [243, 94] on p "Izvēlieties uzņēmumu" at bounding box center [342, 92] width 653 height 9
click at [249, 102] on div at bounding box center [331, 107] width 619 height 11
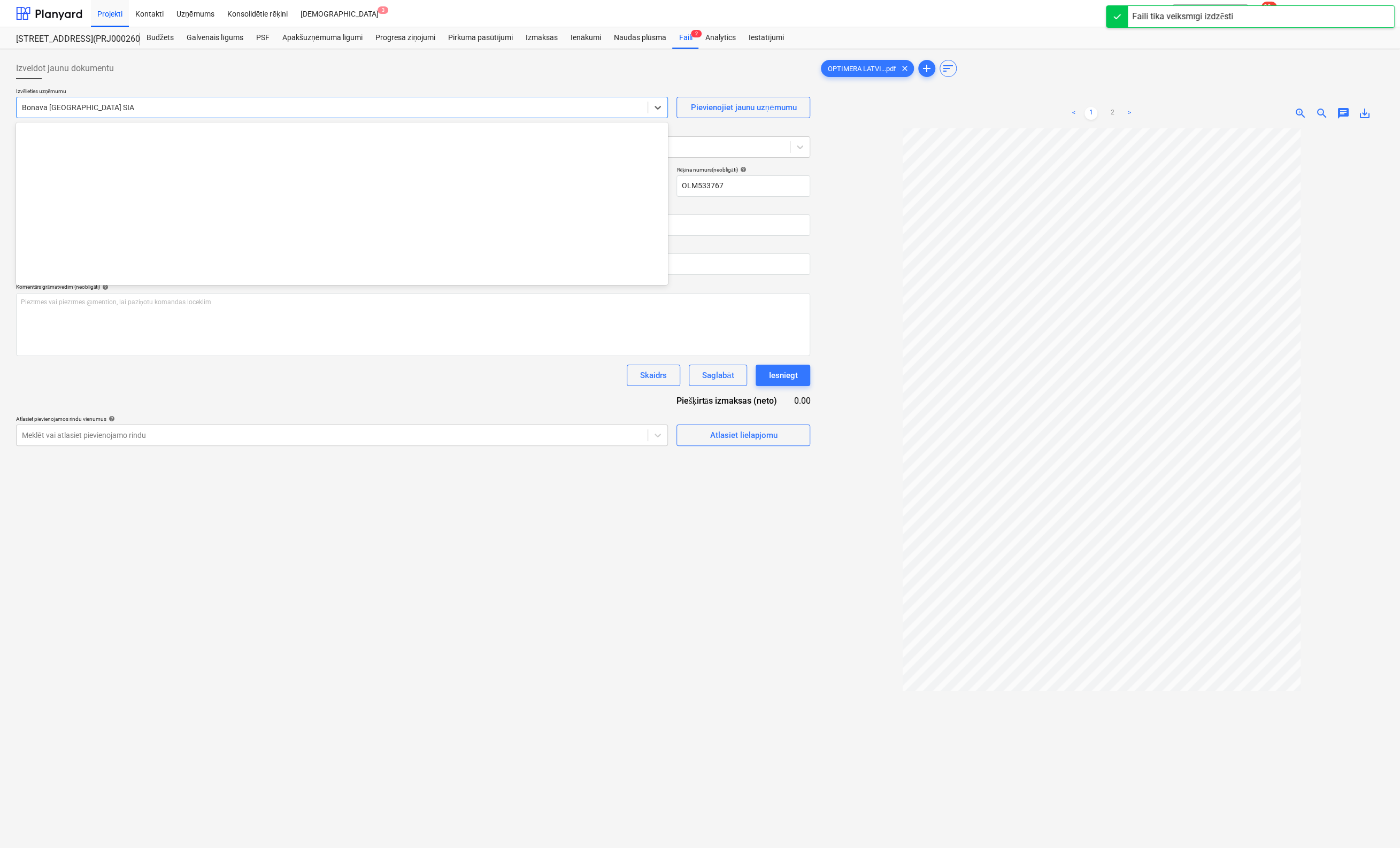
scroll to position [1965, 0]
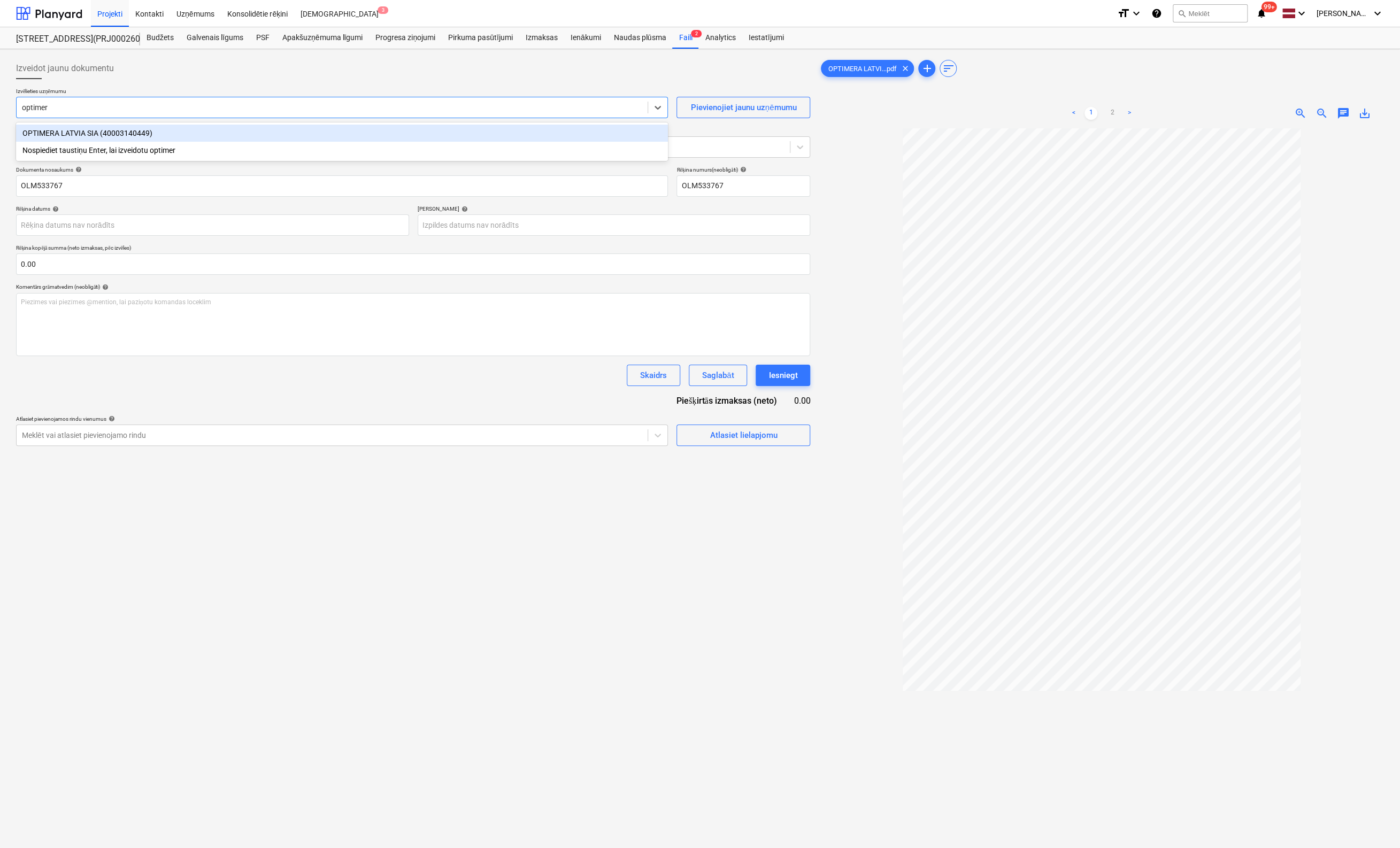
type input "optimera"
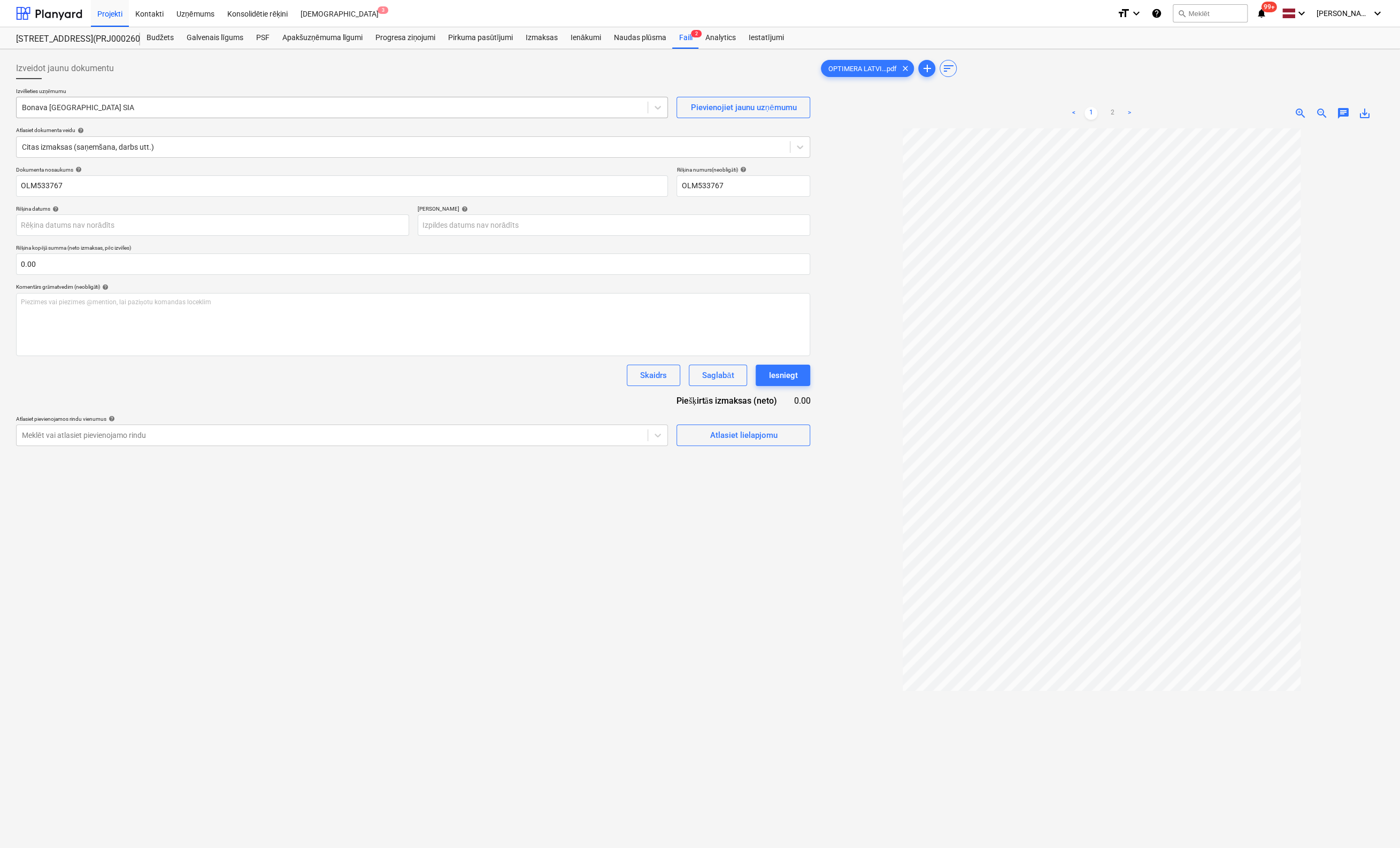
click at [171, 110] on div at bounding box center [332, 107] width 621 height 11
click at [175, 106] on div at bounding box center [332, 107] width 621 height 11
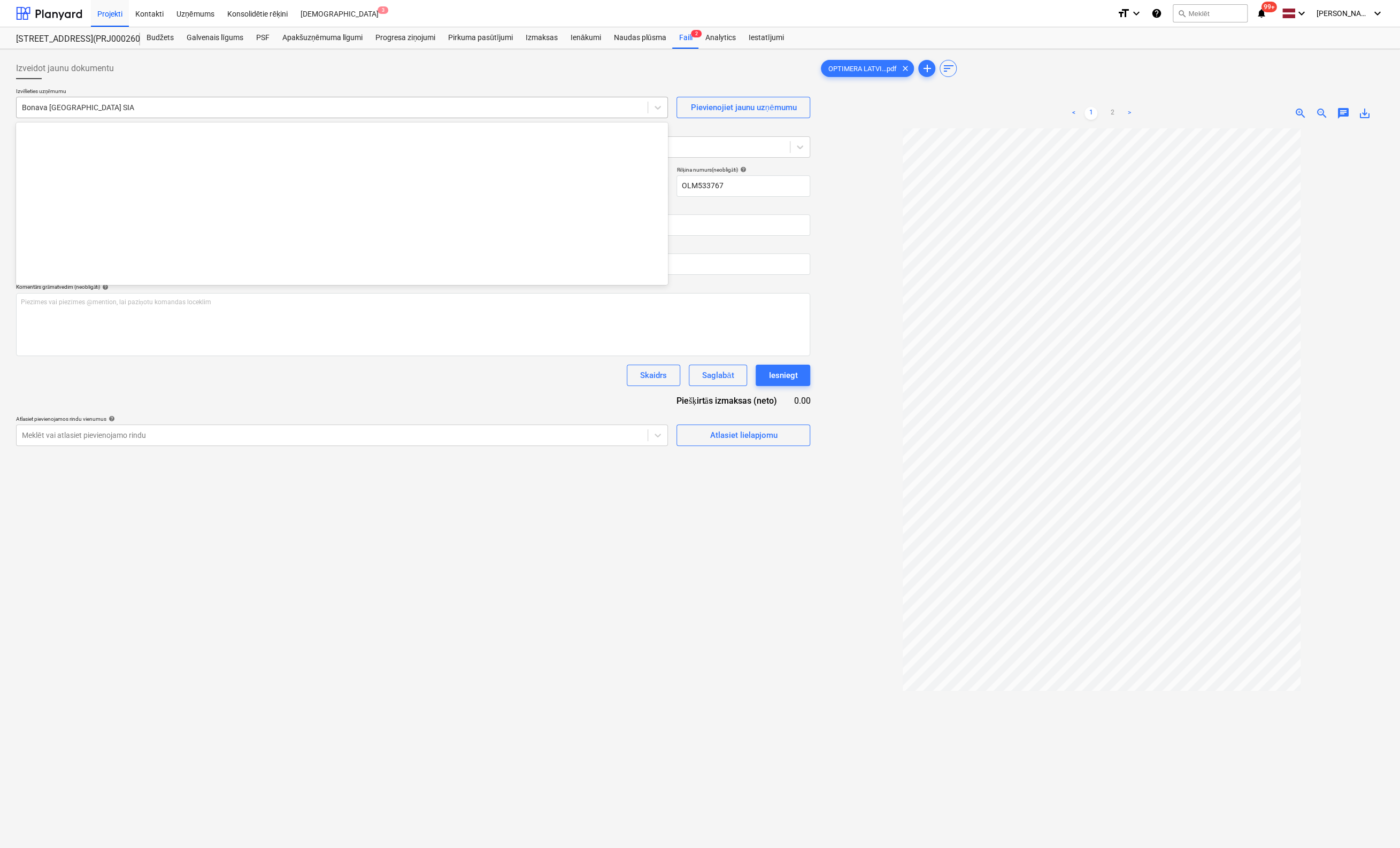
drag, startPoint x: 657, startPoint y: 108, endPoint x: 549, endPoint y: 114, distance: 108.2
click at [654, 108] on icon at bounding box center [658, 107] width 11 height 11
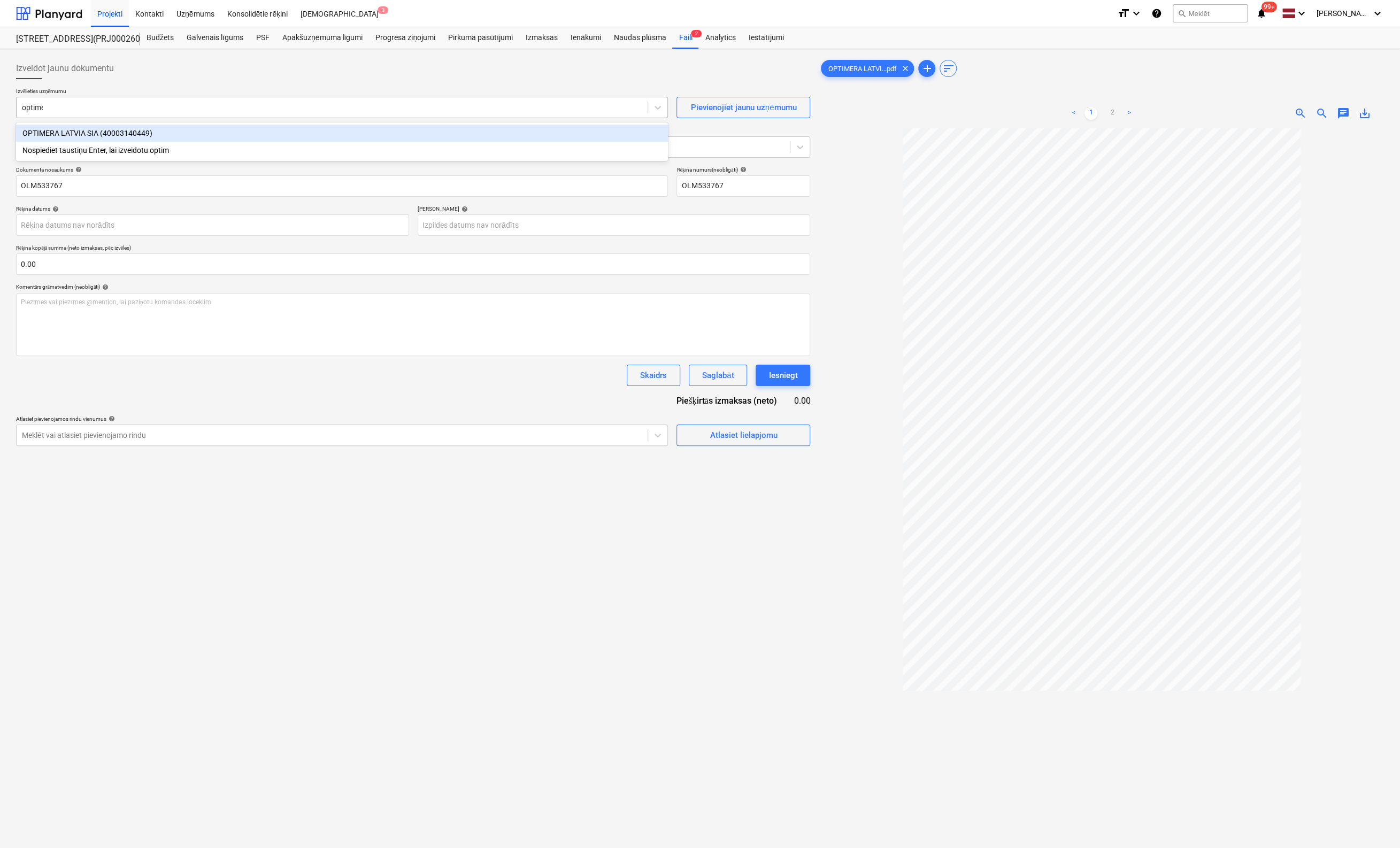
type input "optimer"
click at [166, 129] on div "OPTIMERA LATVIA SIA (40003140449)" at bounding box center [342, 133] width 652 height 17
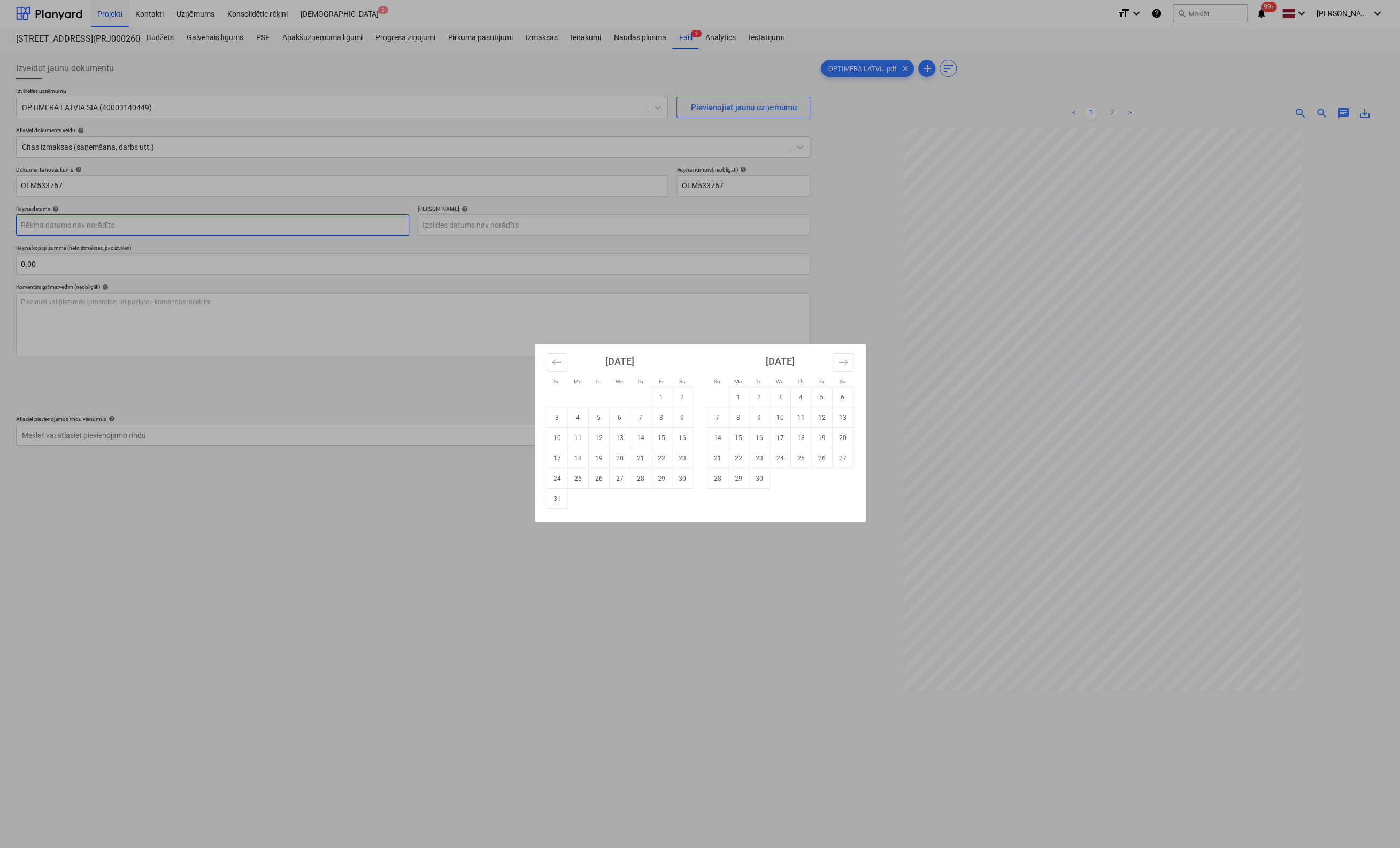
click at [353, 223] on body "Projekti Kontakti Uzņēmums Konsolidētie rēķini Iesūtne 3 format_size keyboard_a…" at bounding box center [700, 424] width 1400 height 848
click at [657, 416] on td "8" at bounding box center [661, 418] width 21 height 20
type input "08 Aug 2025"
click at [536, 226] on body "Projekti Kontakti Uzņēmums Konsolidētie rēķini Iesūtne 3 format_size keyboard_a…" at bounding box center [700, 424] width 1400 height 848
click at [838, 363] on icon "Move forward to switch to the next month." at bounding box center [843, 362] width 10 height 10
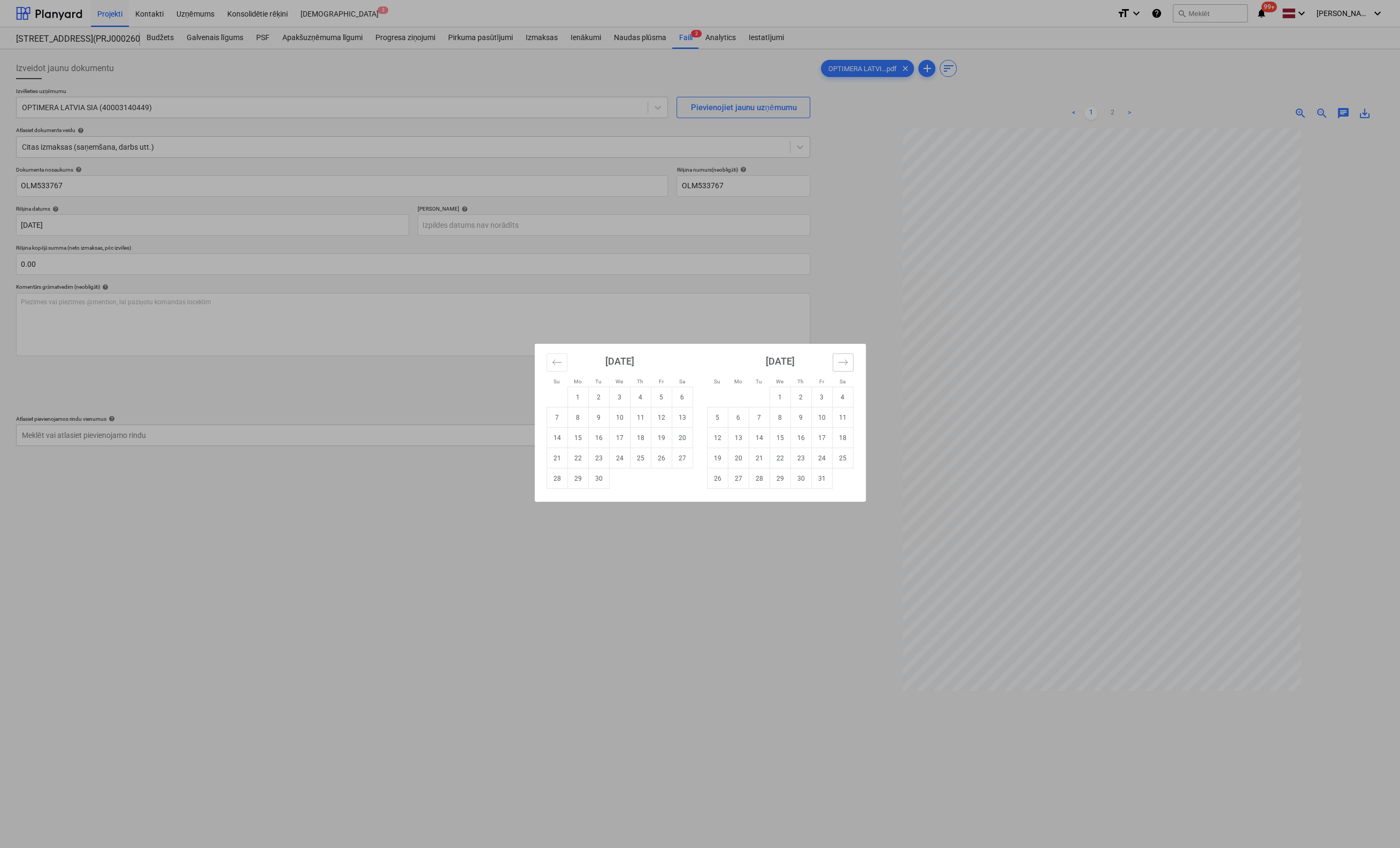
click at [838, 363] on icon "Move forward to switch to the next month." at bounding box center [843, 362] width 10 height 10
click at [839, 363] on icon "Move forward to switch to the next month." at bounding box center [843, 362] width 10 height 10
click at [840, 395] on td "6" at bounding box center [843, 397] width 21 height 20
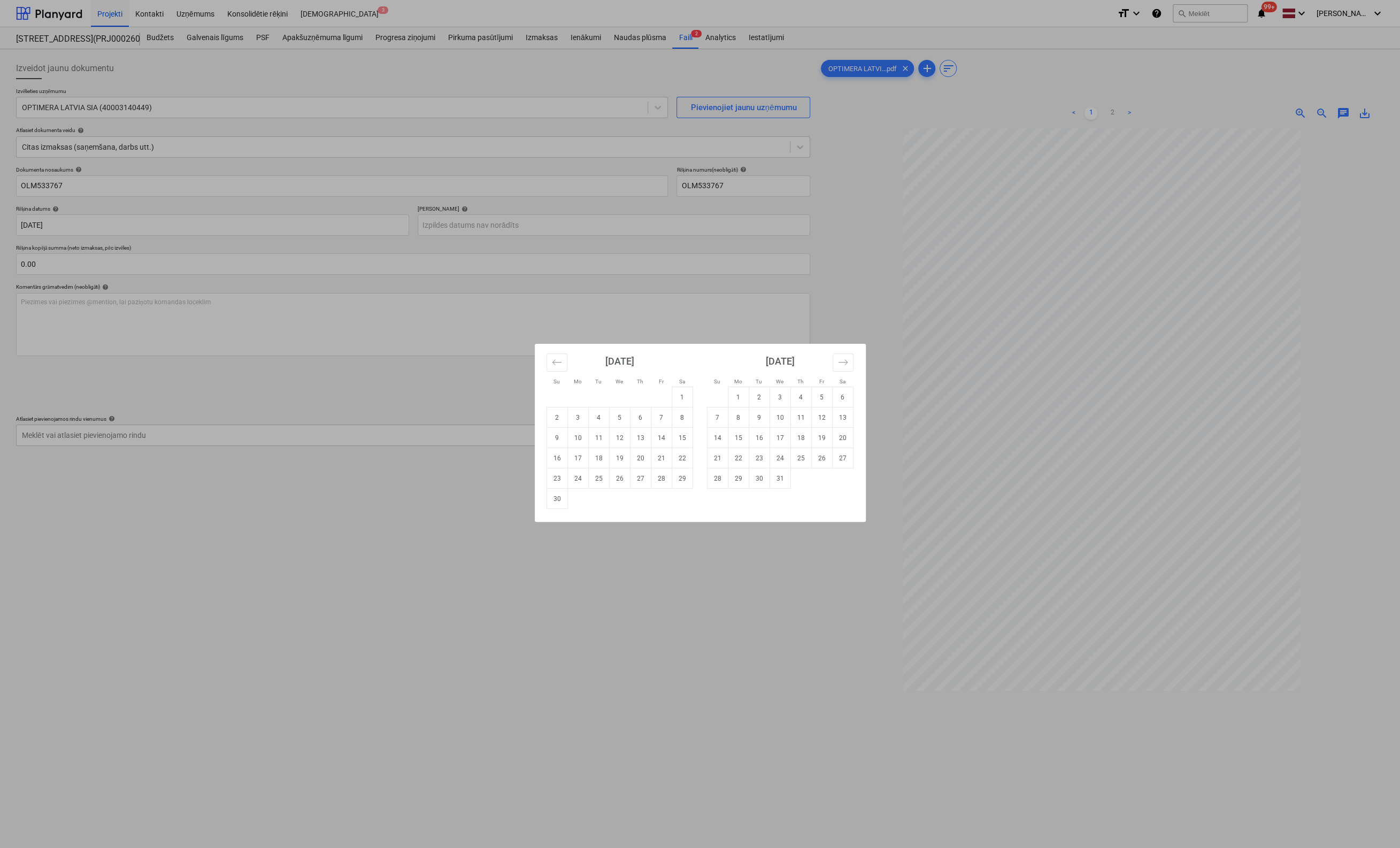
type input "06 Dec 2025"
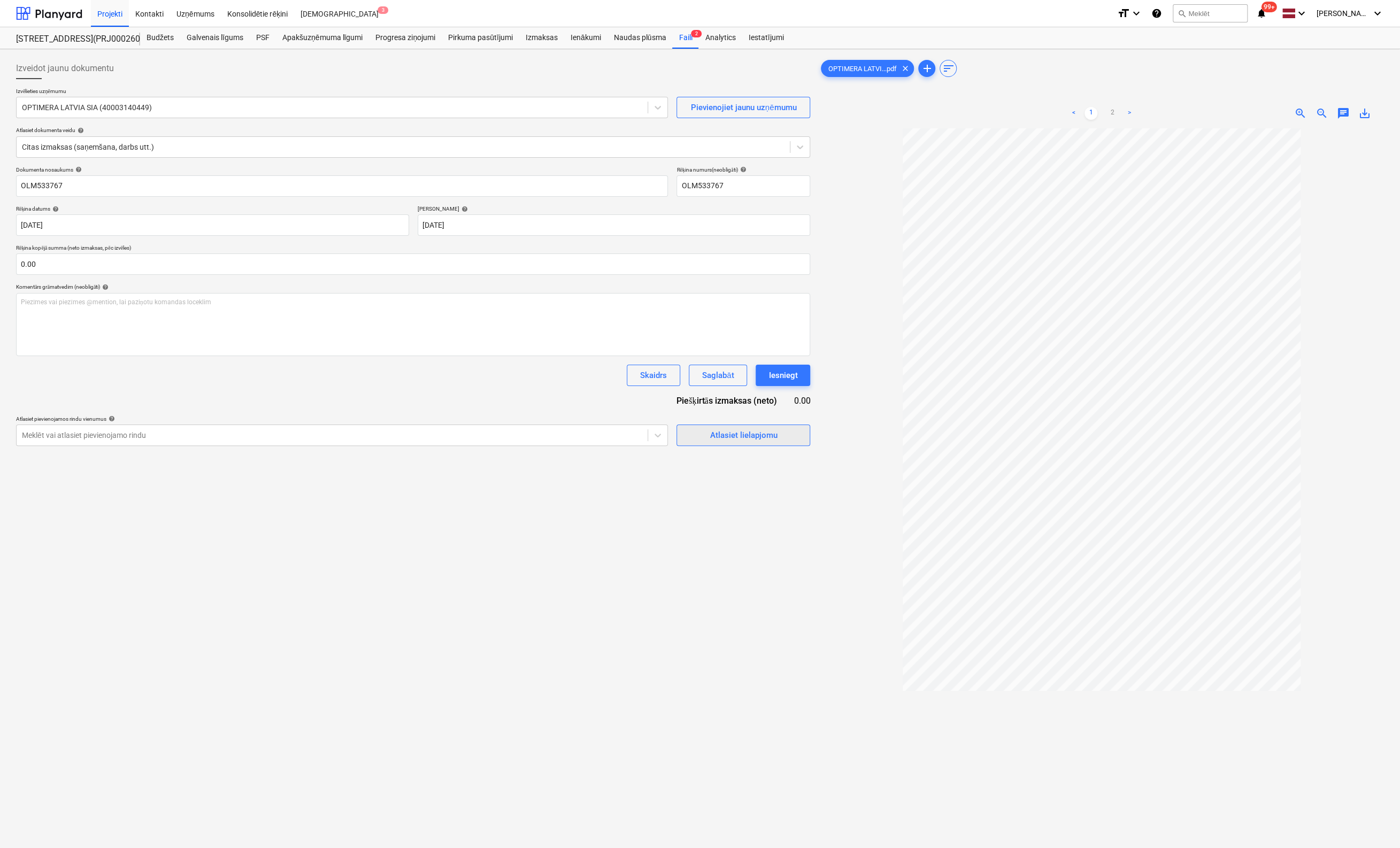
click at [744, 432] on div "Atlasiet lielapjomu" at bounding box center [744, 435] width 68 height 14
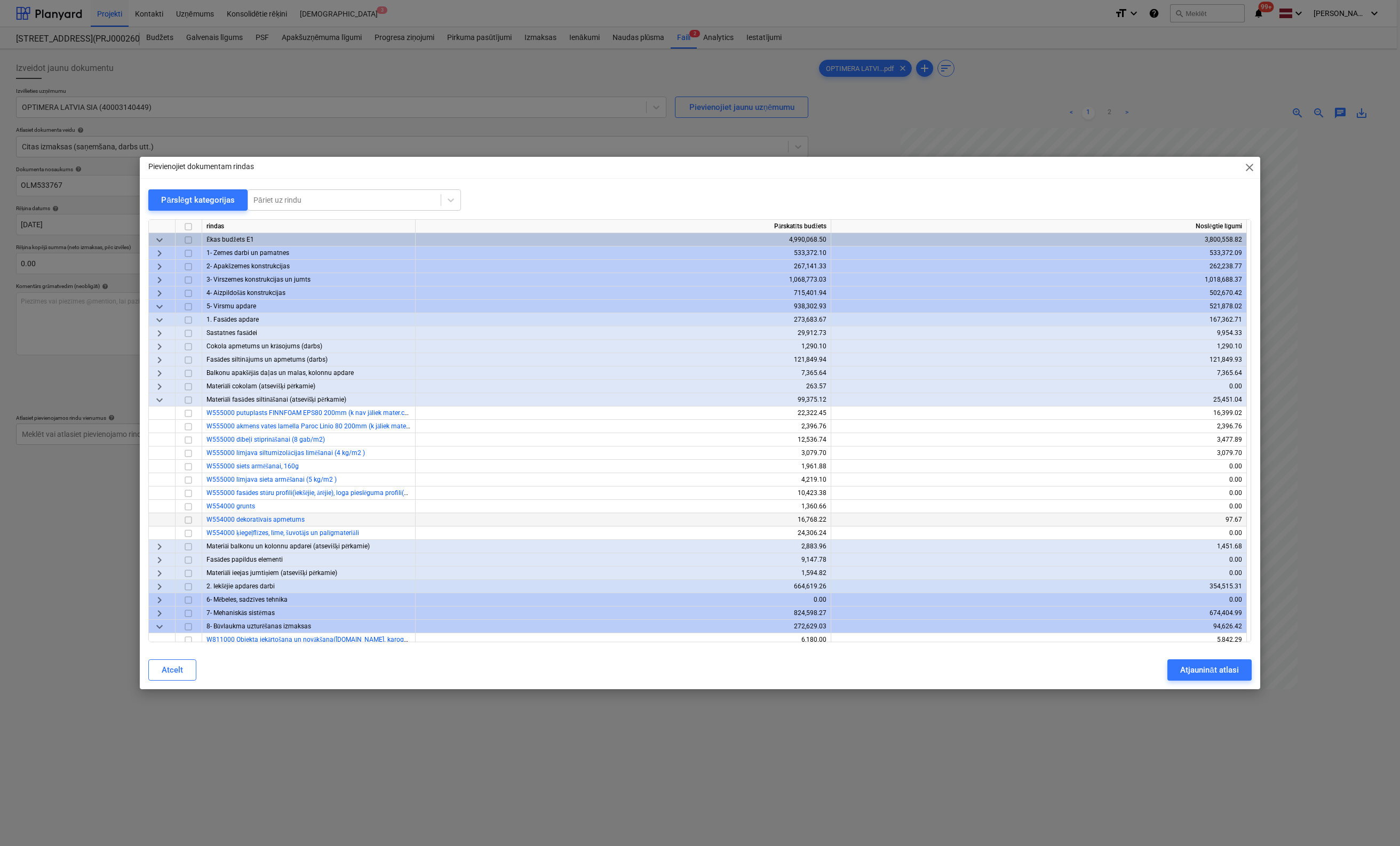
scroll to position [53, 0]
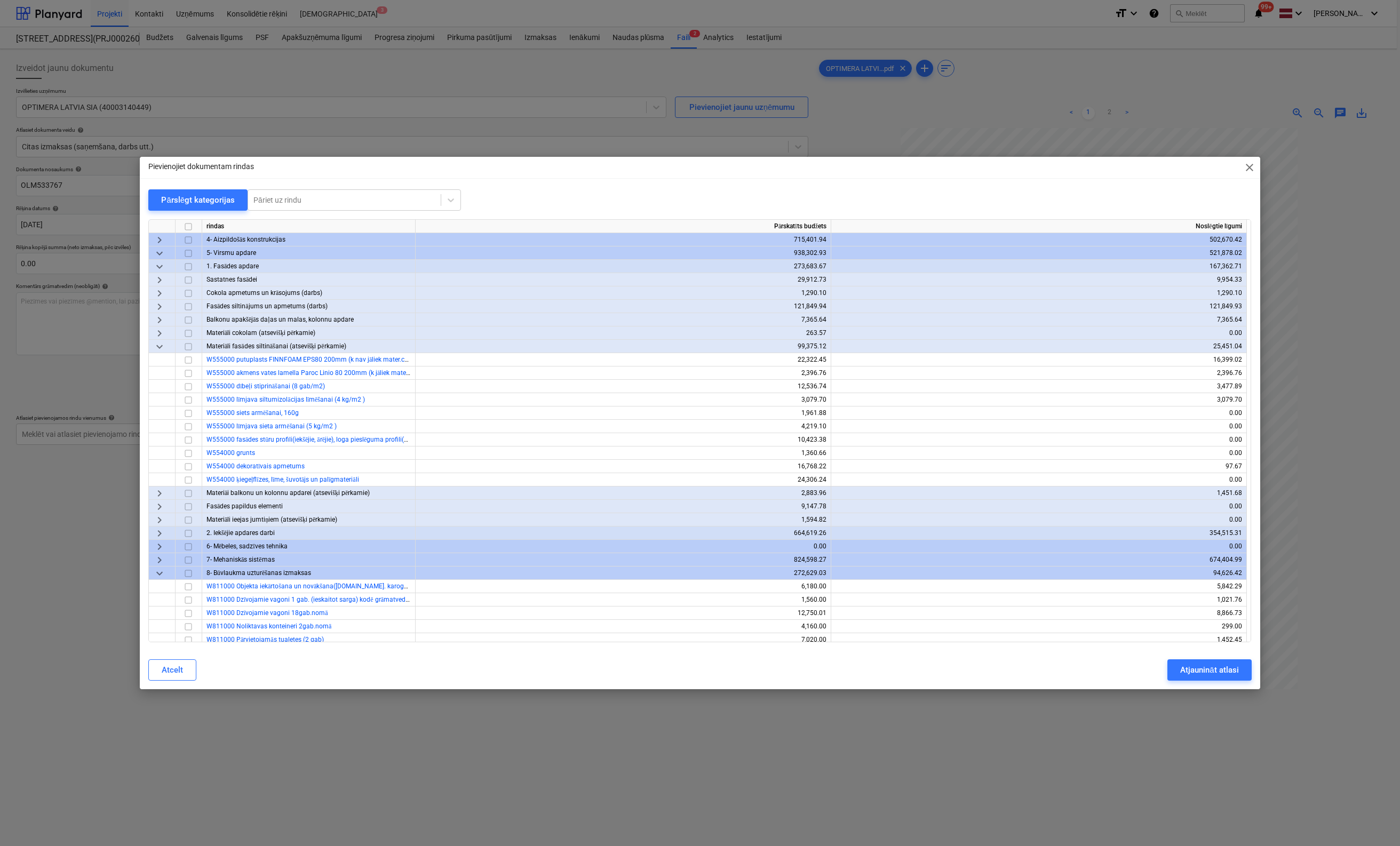
click at [160, 491] on span "keyboard_arrow_right" at bounding box center [160, 494] width 13 height 13
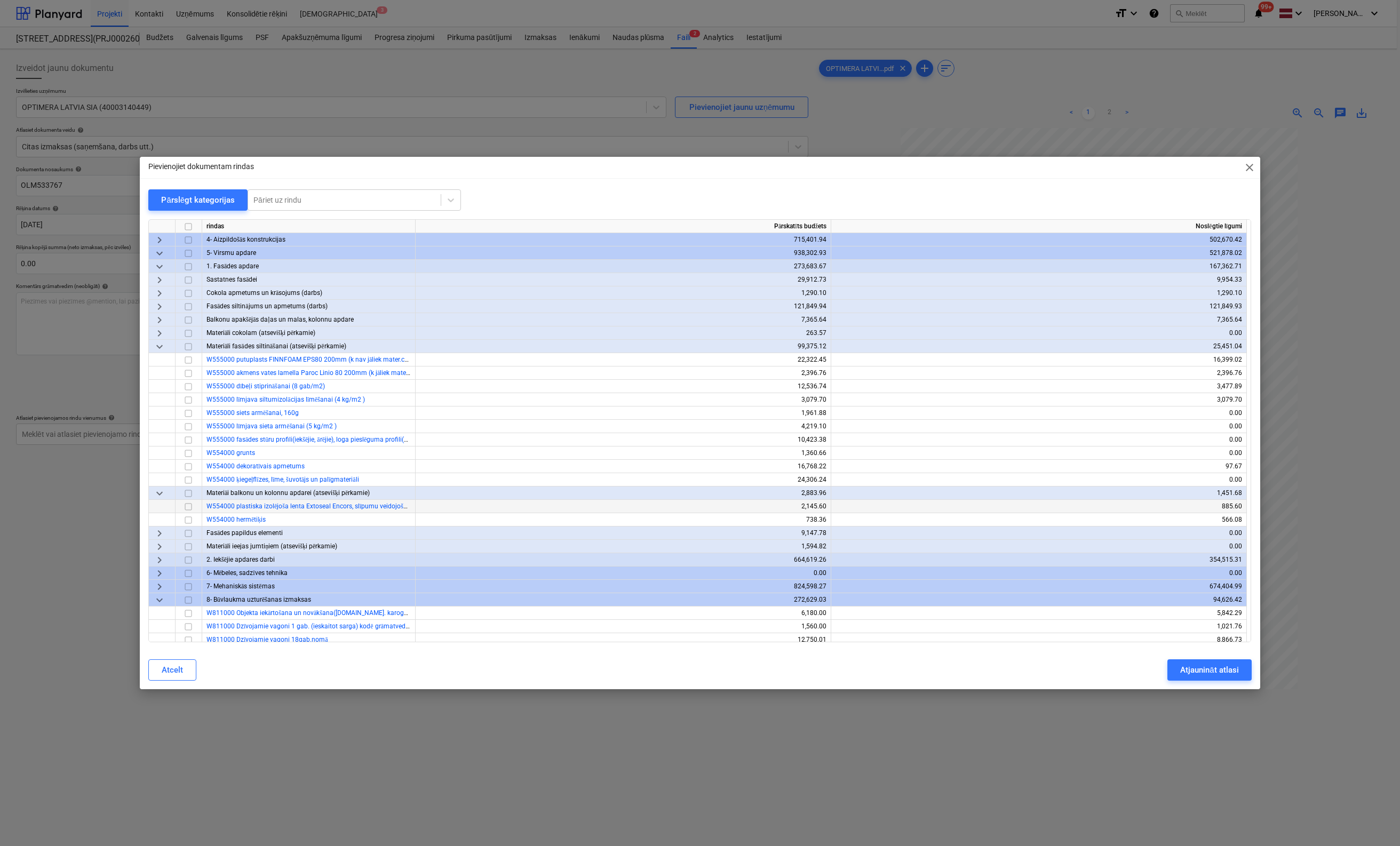
click at [188, 506] on input "checkbox" at bounding box center [188, 507] width 13 height 13
click at [1199, 669] on div "Atjaunināt atlasi" at bounding box center [1209, 670] width 58 height 14
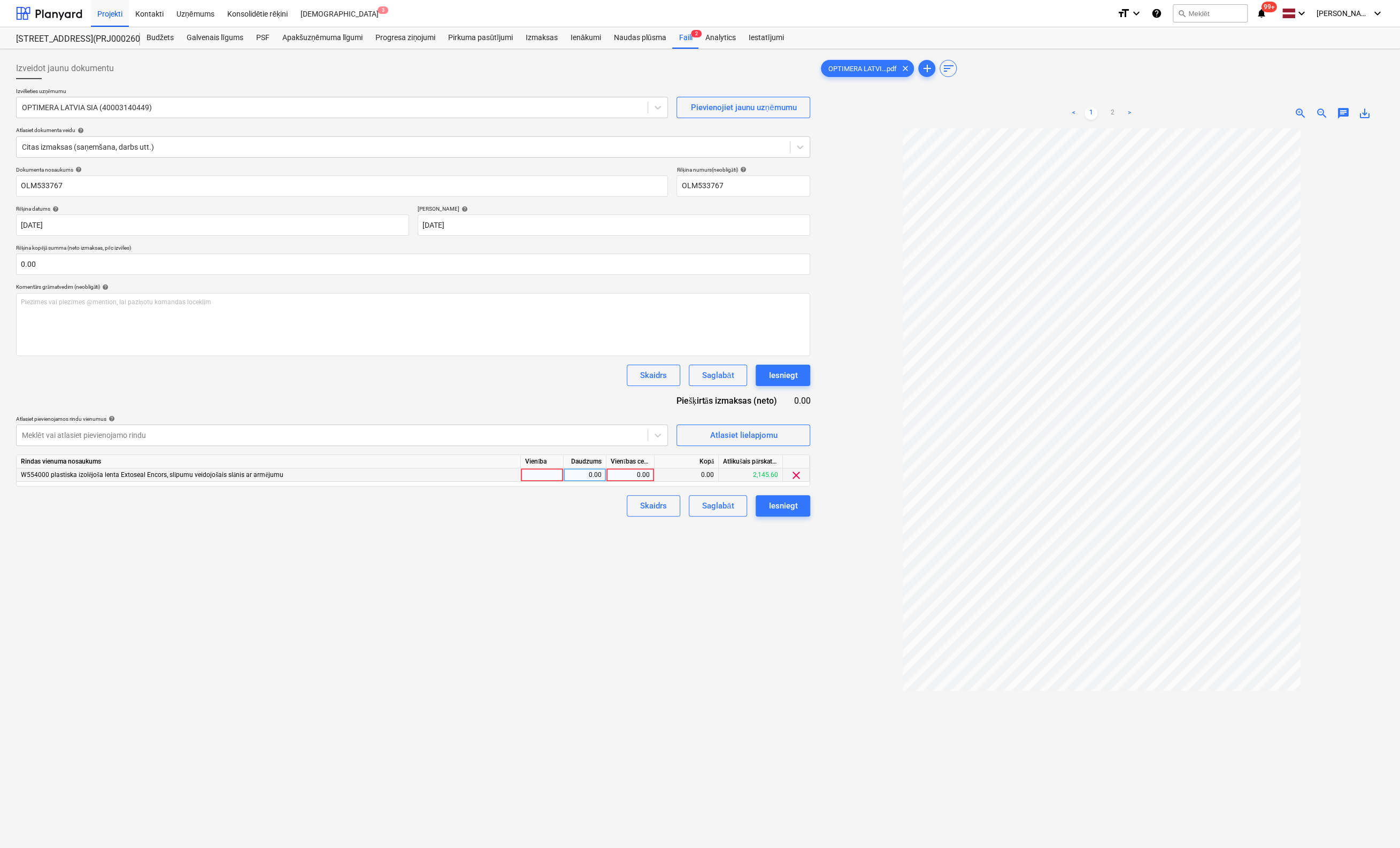
click at [640, 476] on div "0.00" at bounding box center [630, 475] width 39 height 13
type input "940.77"
click at [744, 567] on div "Izveidot jaunu dokumentu Izvēlieties uzņēmumu OPTIMERA LATVIA SIA (40003140449)…" at bounding box center [413, 502] width 803 height 897
click at [788, 503] on div "Iesniegt" at bounding box center [783, 506] width 29 height 14
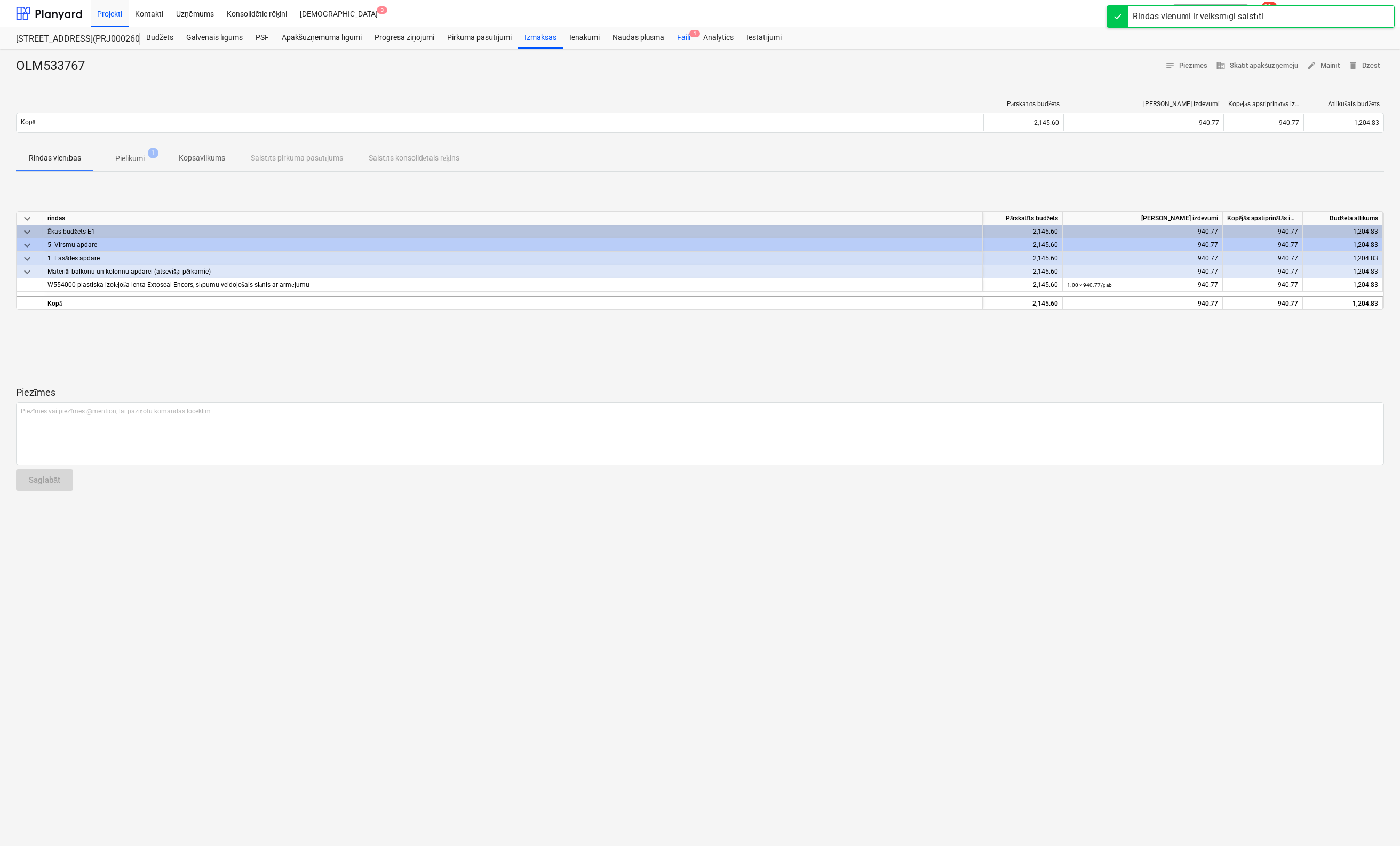
click at [682, 36] on div "Faili 1" at bounding box center [683, 38] width 26 height 22
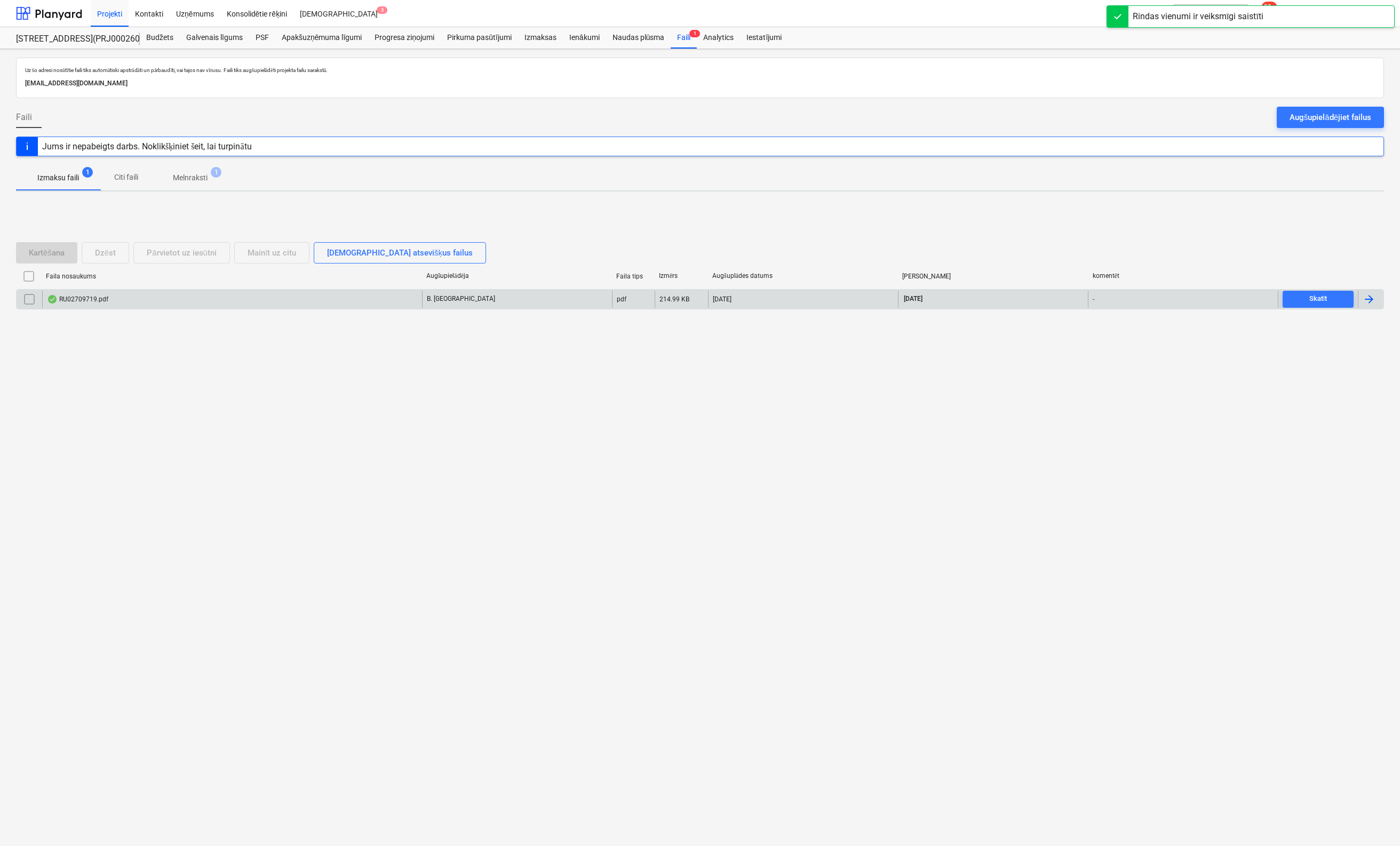
click at [85, 297] on div "RU02709719.pdf" at bounding box center [78, 299] width 61 height 8
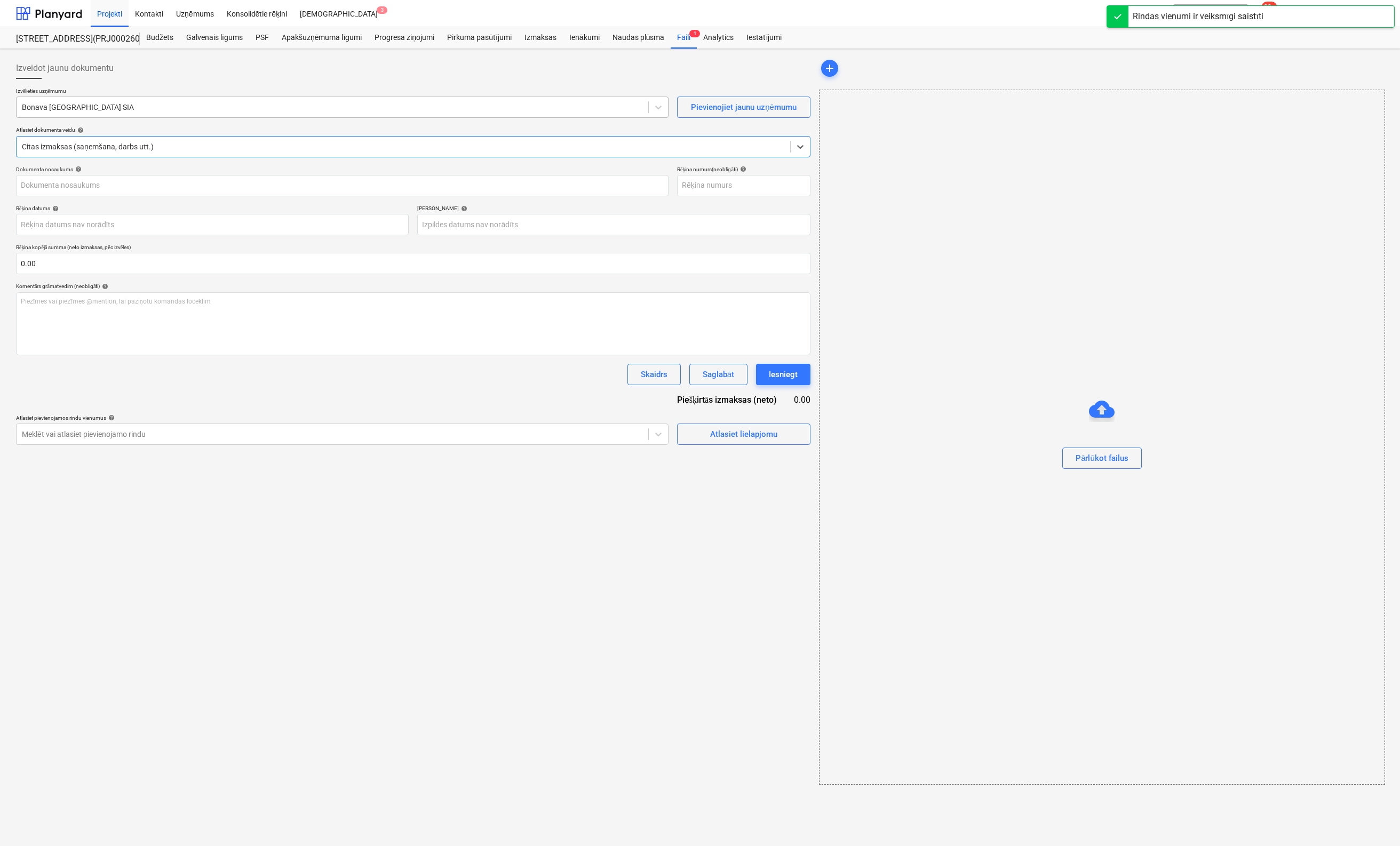
type input "RU02709719.pdf"
type input "31 Aug 2025"
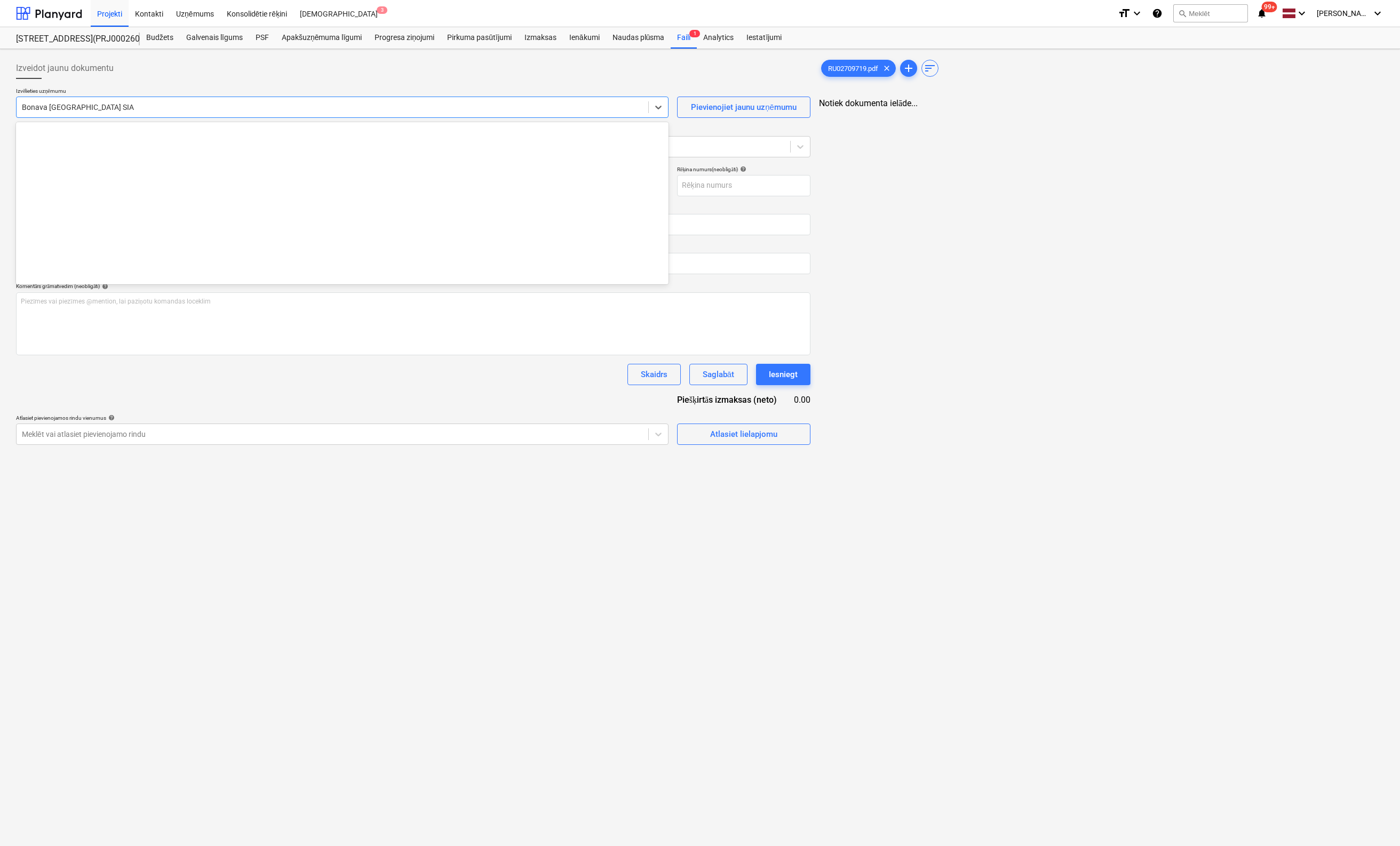
click at [288, 103] on div at bounding box center [332, 107] width 621 height 11
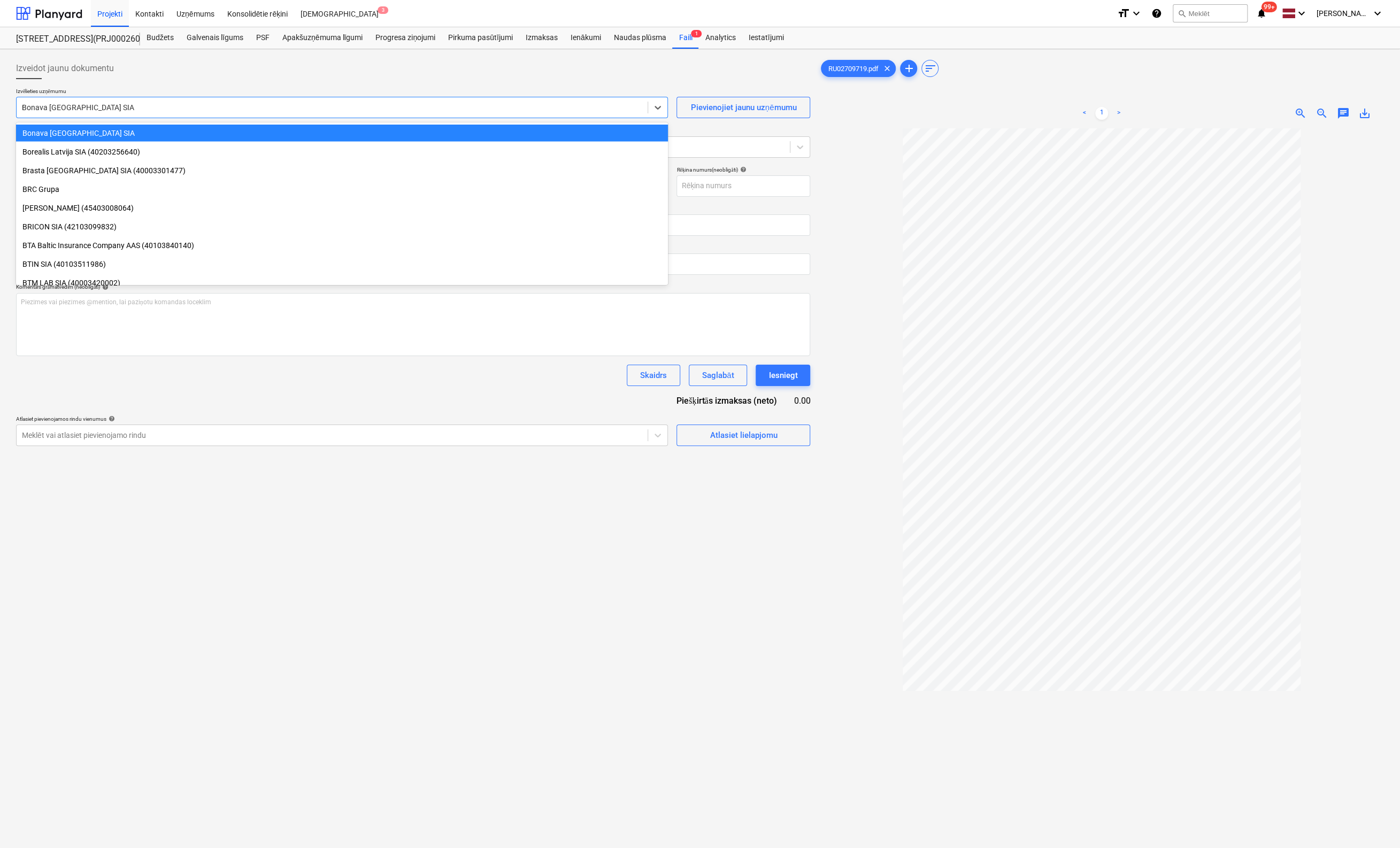
scroll to position [607, 0]
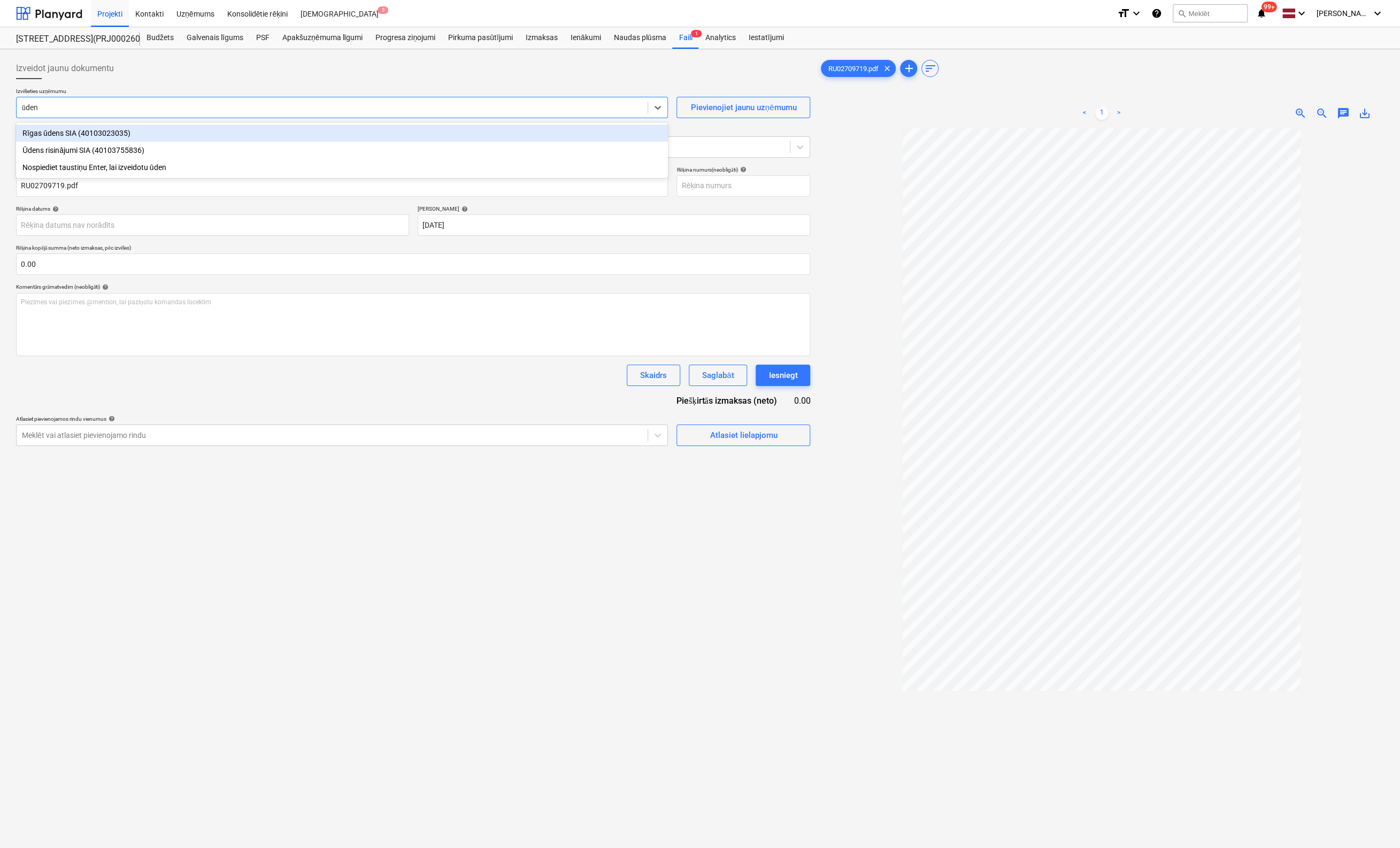
type input "ūdens"
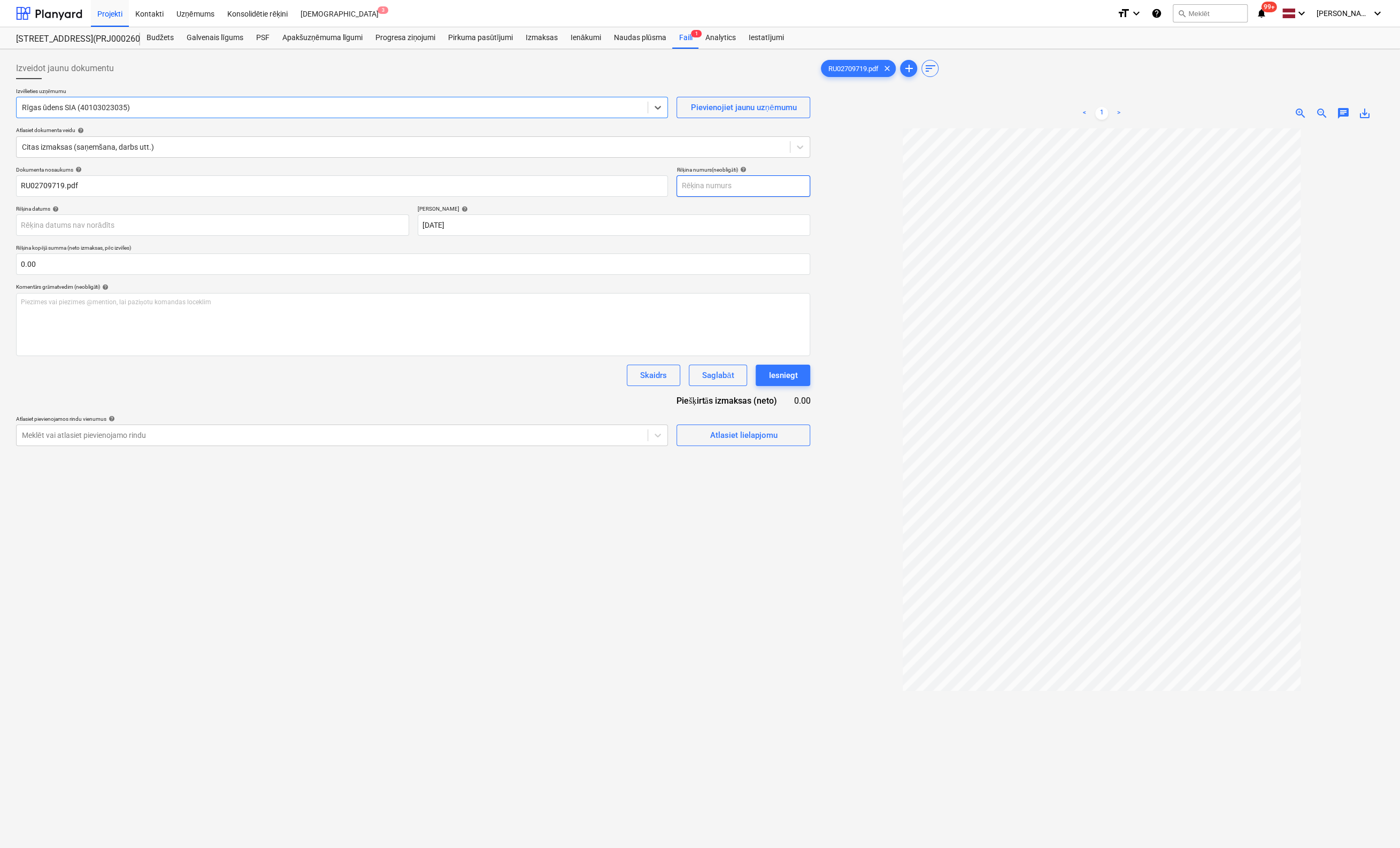
click at [696, 187] on input "text" at bounding box center [744, 186] width 134 height 22
type input "RU02709719"
click at [547, 439] on div at bounding box center [332, 435] width 621 height 11
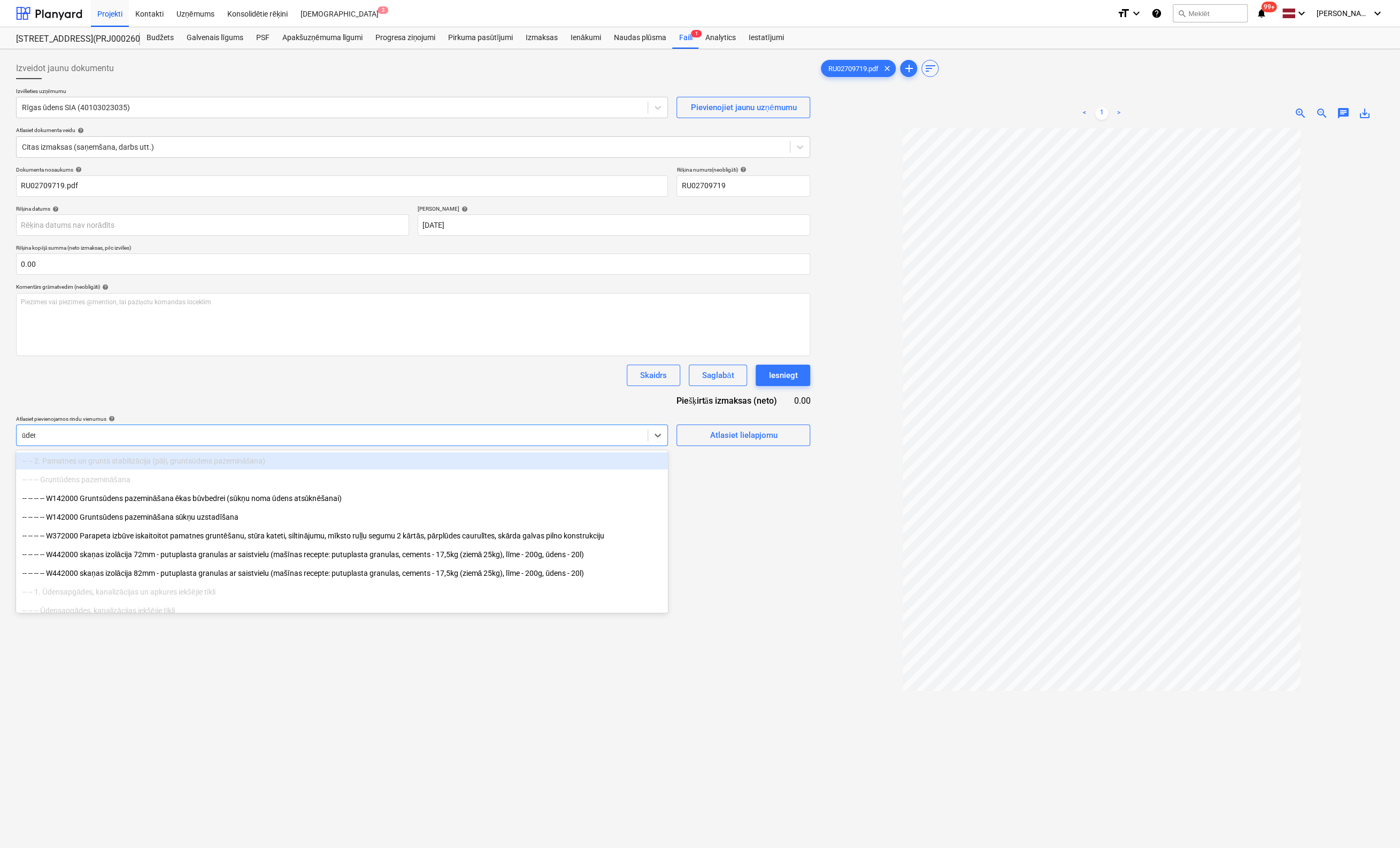
type input "ūdens"
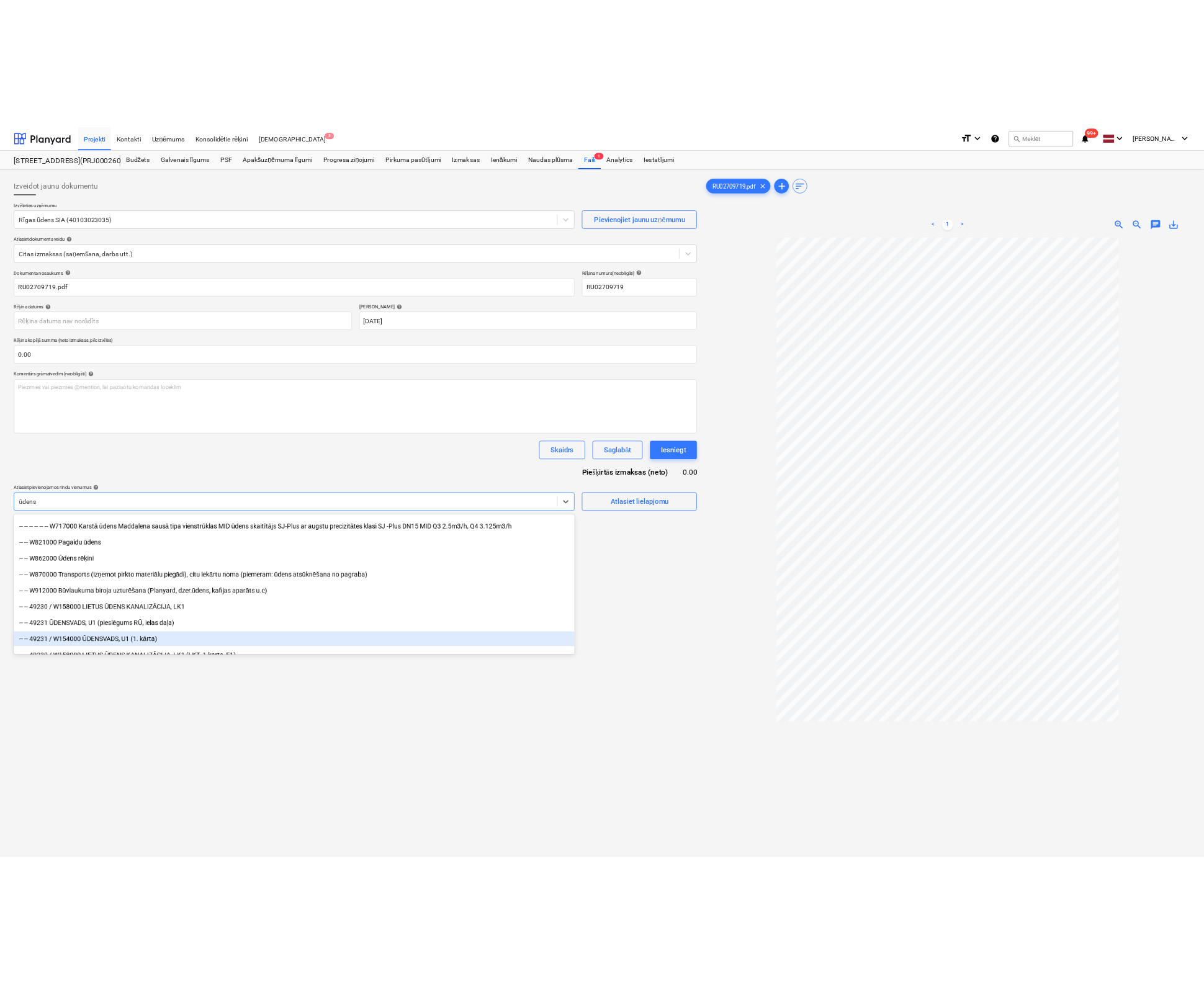
scroll to position [317, 0]
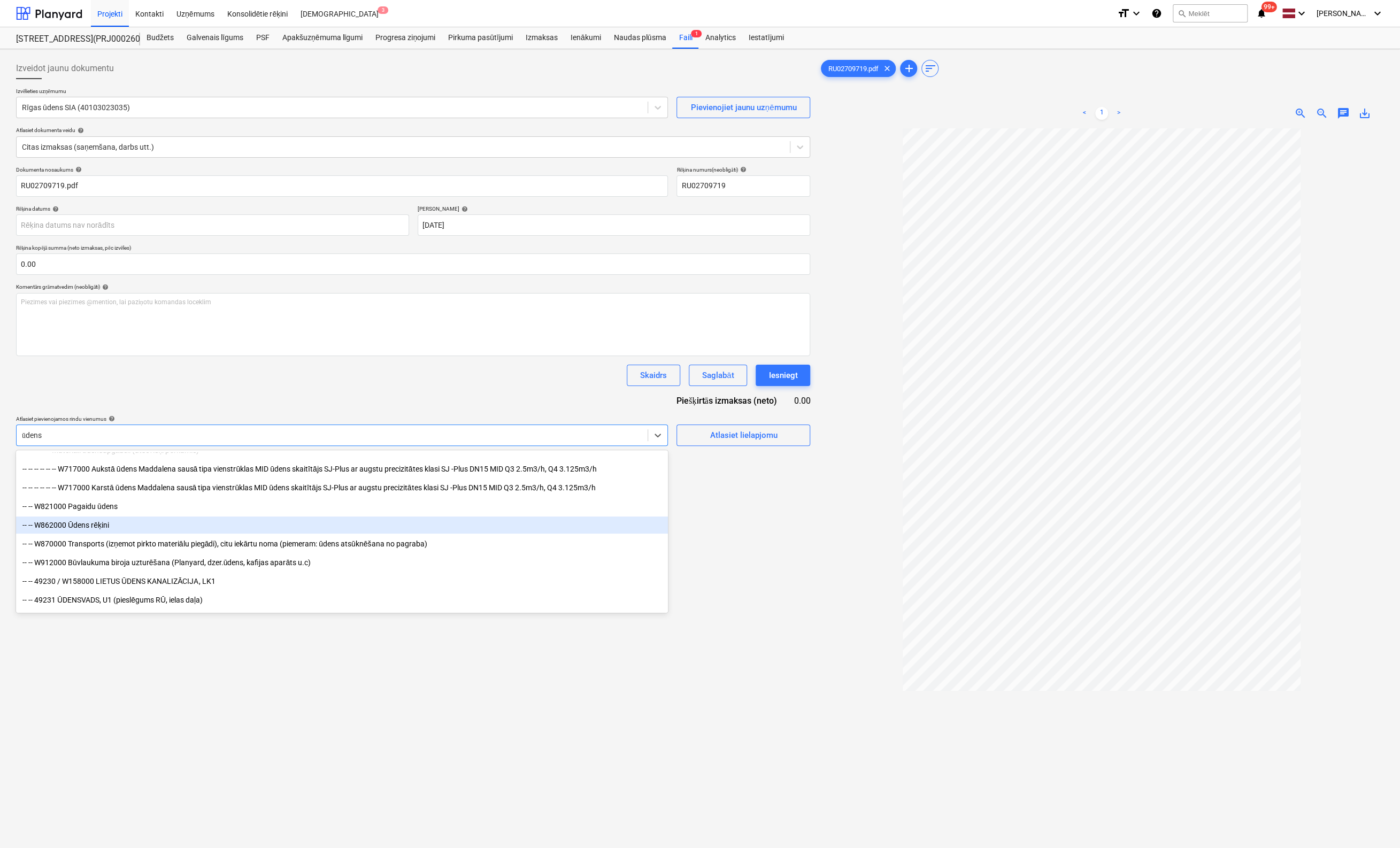
click at [47, 526] on div "-- -- W862000 Ūdens rēķini" at bounding box center [342, 525] width 652 height 17
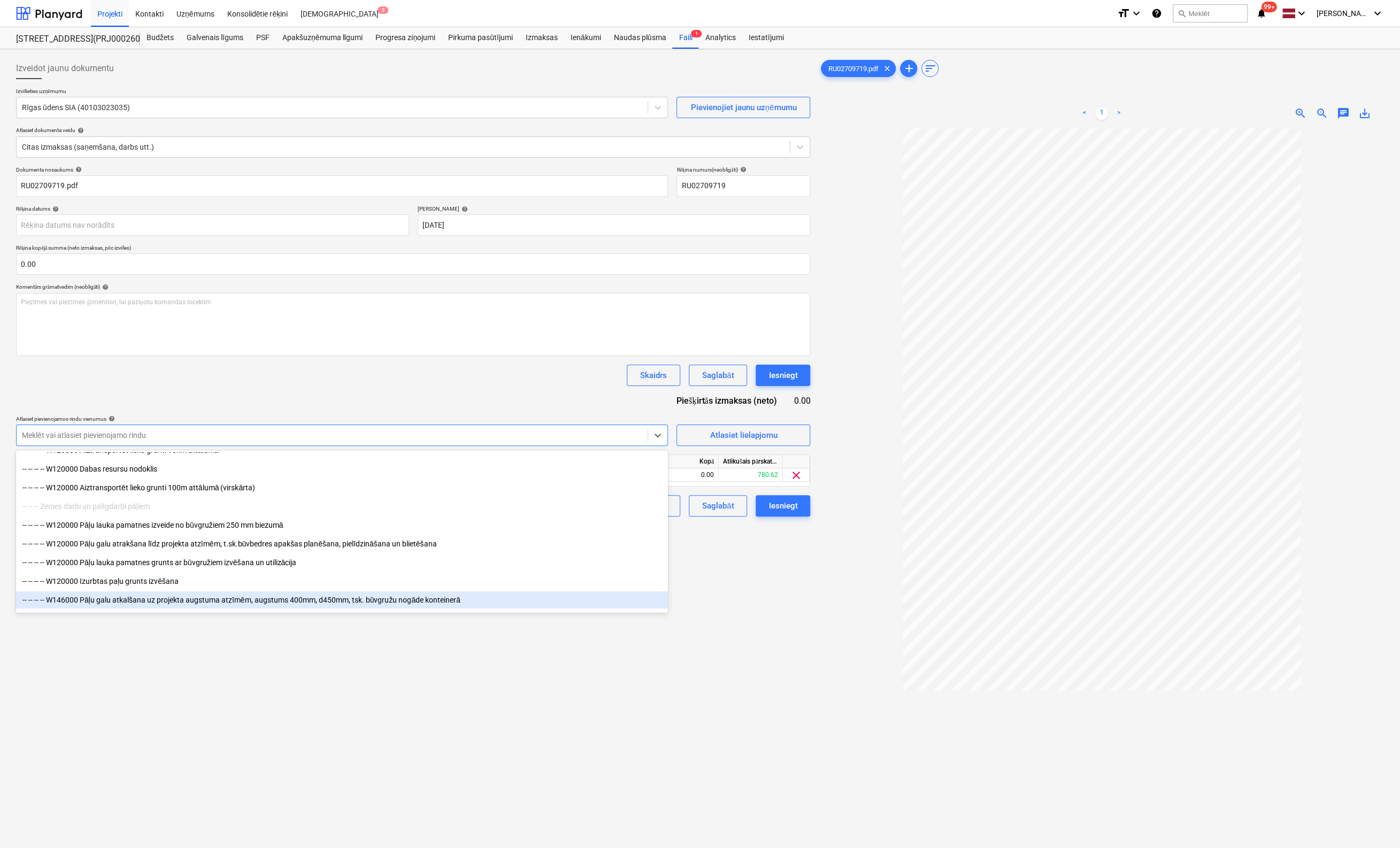
drag, startPoint x: 650, startPoint y: 623, endPoint x: 661, endPoint y: 618, distance: 12.1
click at [652, 621] on div "Izveidot jaunu dokumentu Izvēlieties uzņēmumu Rīgas ūdens SIA (40103023035) Pie…" at bounding box center [413, 502] width 803 height 897
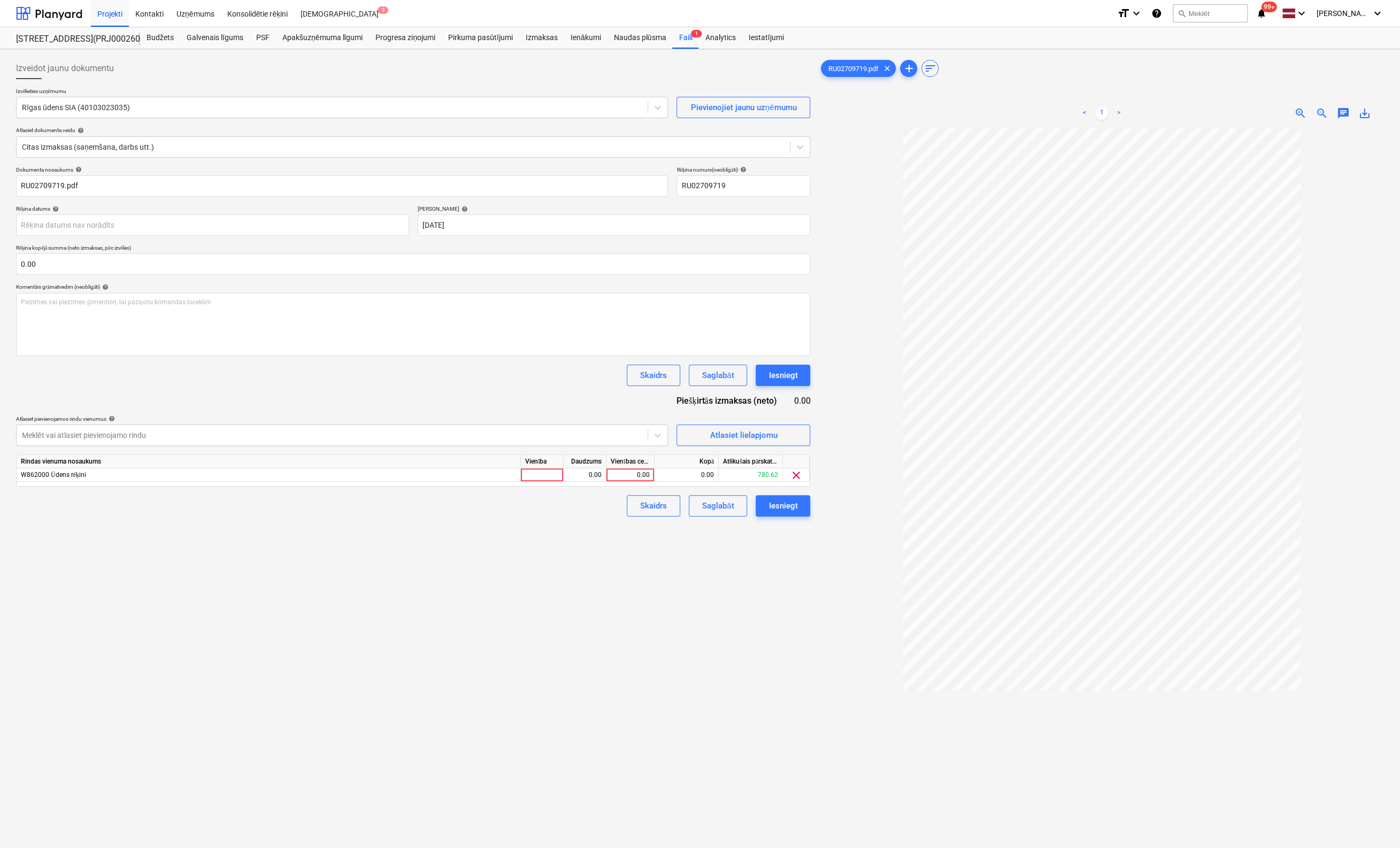
click at [641, 465] on div "Vienības cena" at bounding box center [630, 462] width 48 height 13
click at [645, 477] on div "0.00" at bounding box center [630, 475] width 39 height 13
drag, startPoint x: 651, startPoint y: 475, endPoint x: 586, endPoint y: 485, distance: 65.8
click at [578, 496] on div "Dokumenta nosaukums help RU02709719.pdf Rēķina numurs (neobligāti) help RU02709…" at bounding box center [413, 341] width 794 height 350
type input "72.96"
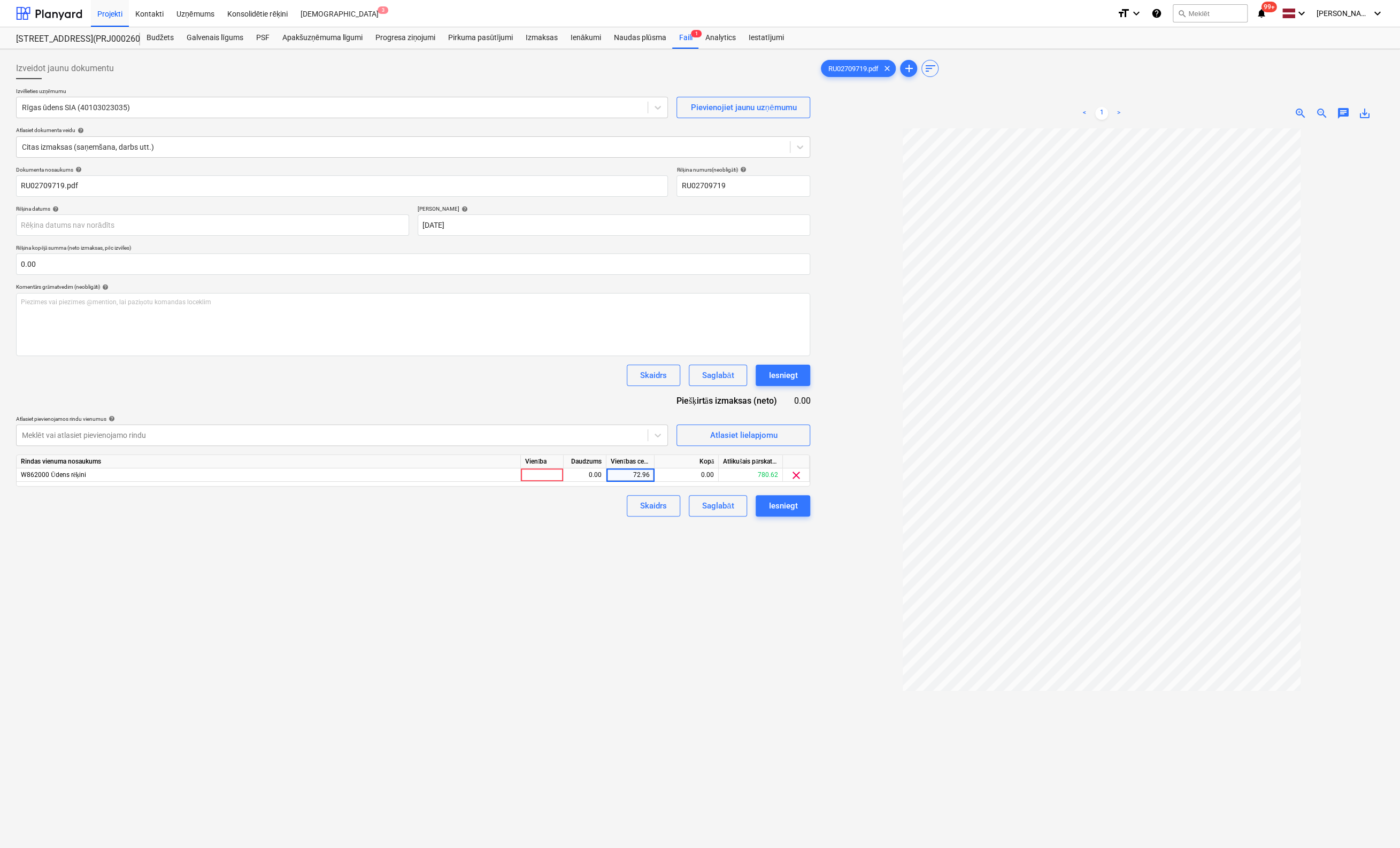
drag, startPoint x: 661, startPoint y: 624, endPoint x: 667, endPoint y: 622, distance: 6.3
click at [663, 624] on div "Izveidot jaunu dokumentu Izvēlieties uzņēmumu Rīgas ūdens SIA (40103023035) Pie…" at bounding box center [413, 502] width 803 height 897
click at [790, 509] on div "Iesniegt" at bounding box center [783, 506] width 29 height 14
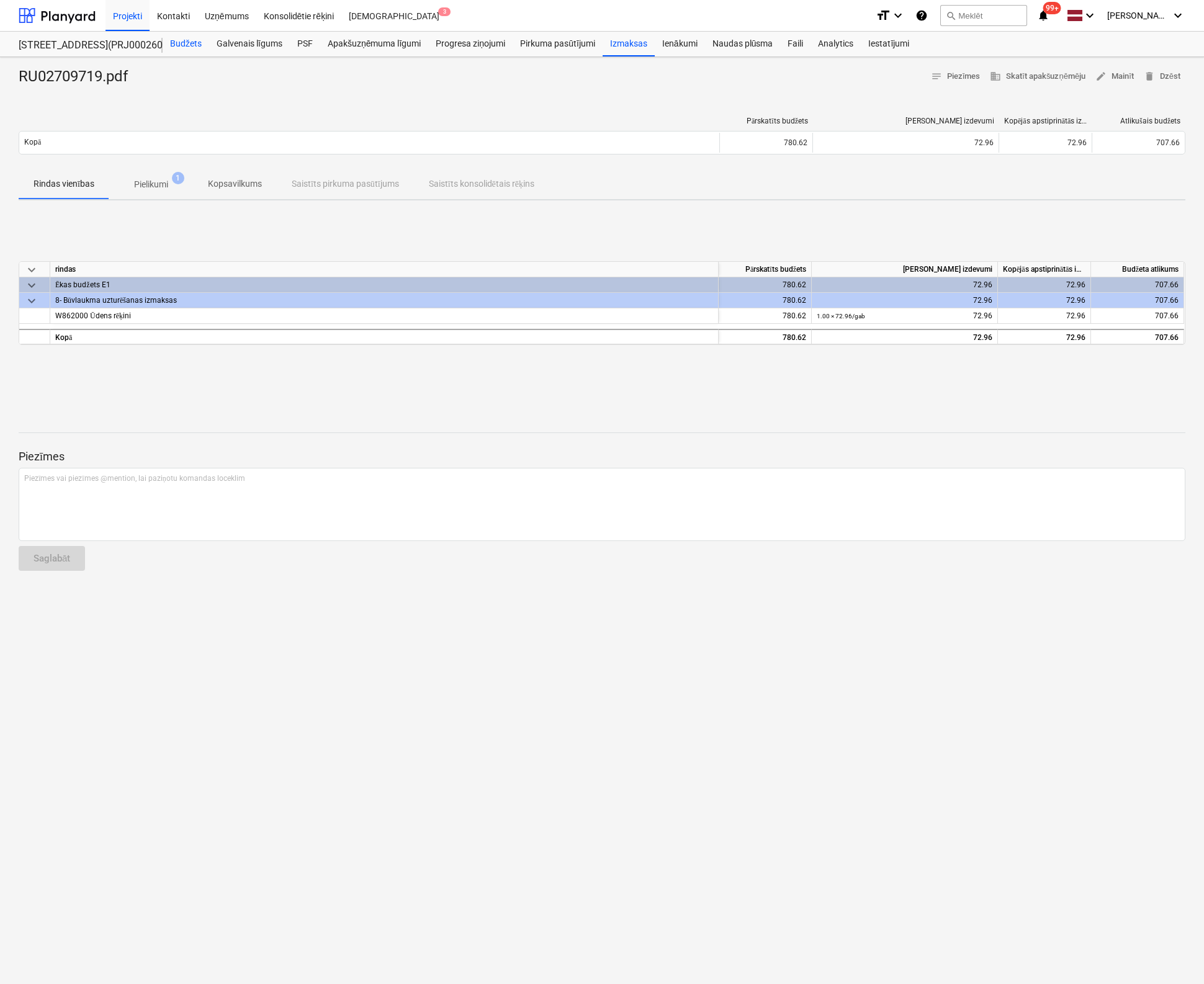
click at [186, 44] on div "Budžets" at bounding box center [186, 44] width 47 height 25
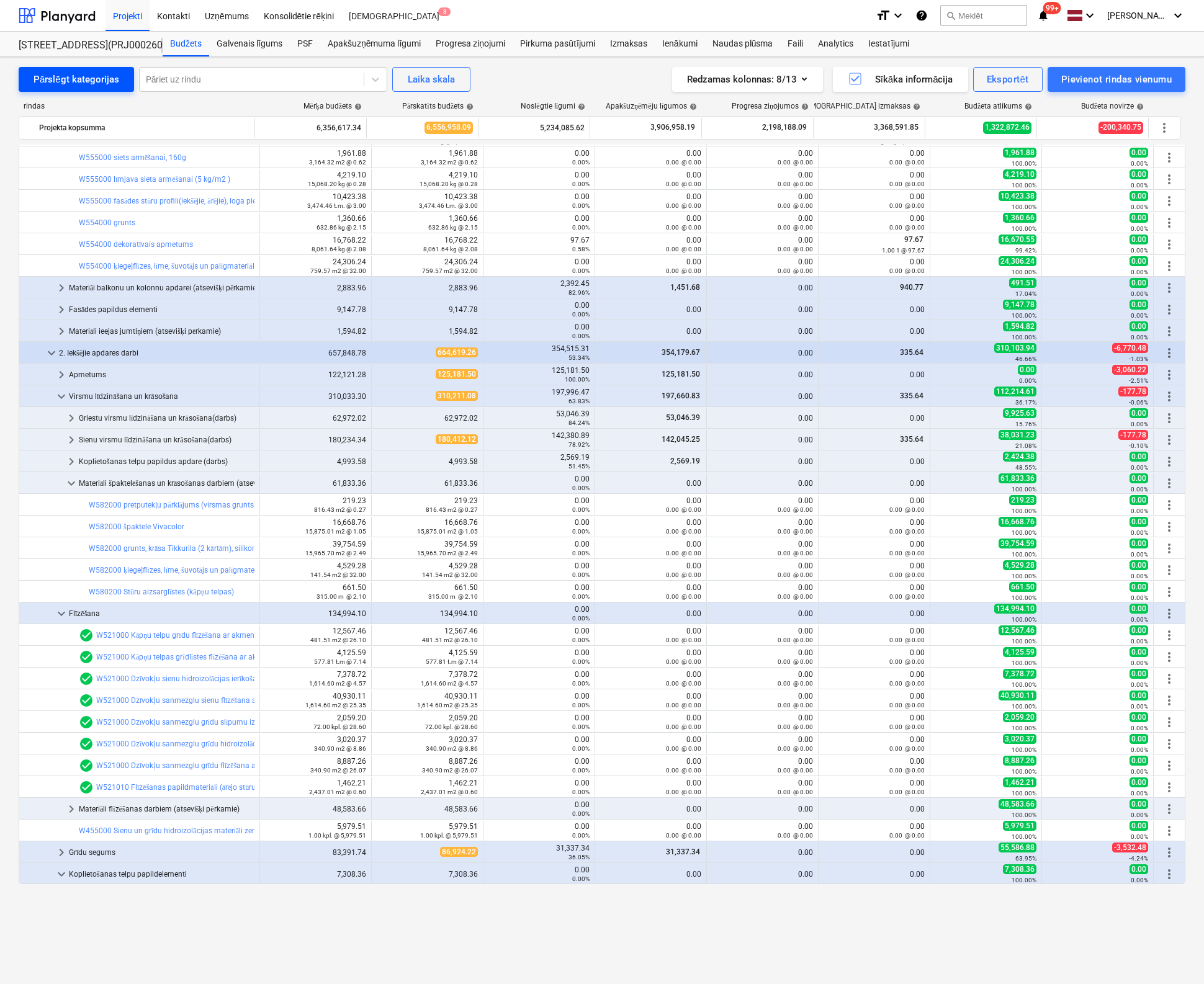
scroll to position [110, 0]
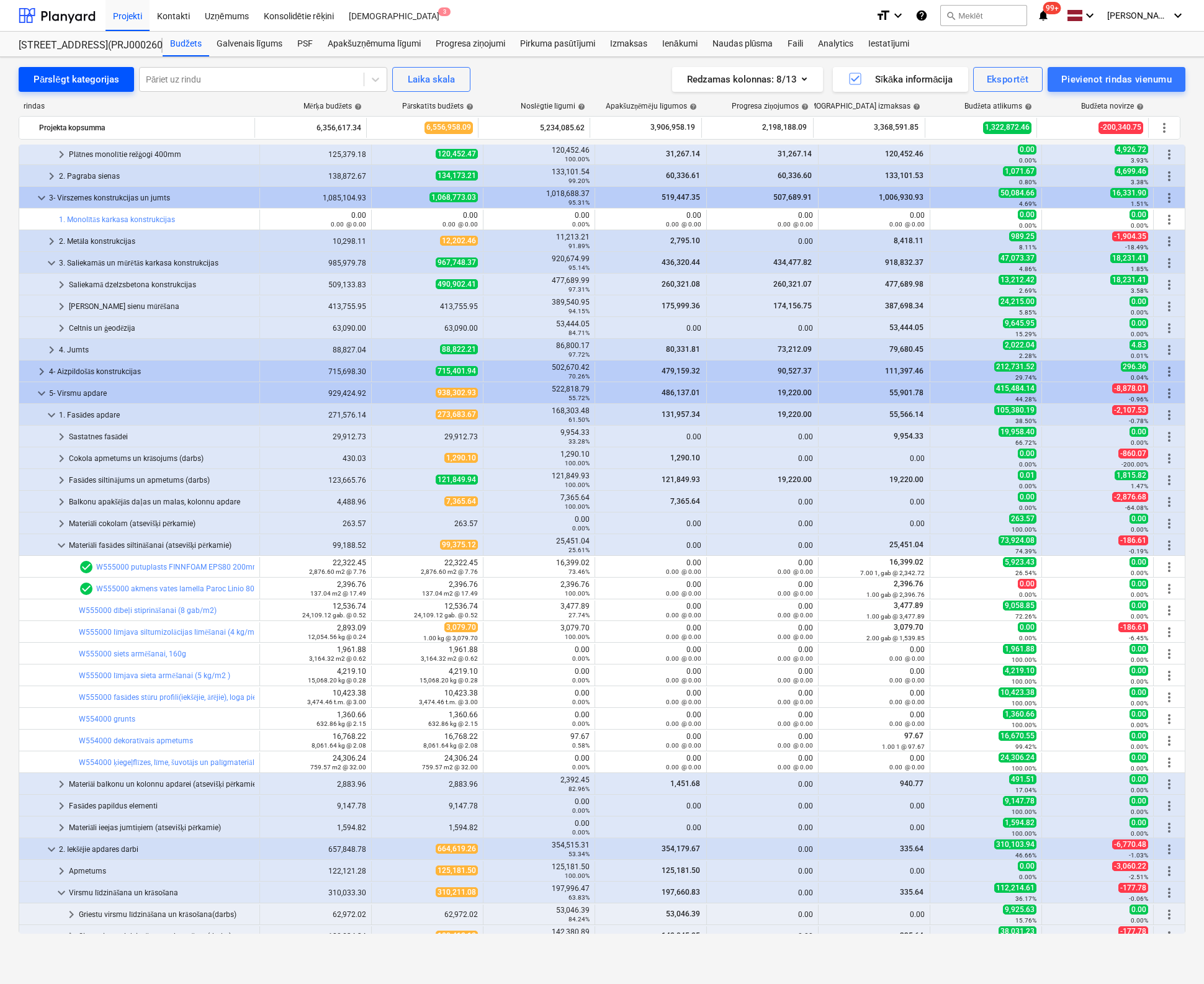
click at [44, 75] on div "Pārslēgt kategorijas" at bounding box center [76, 79] width 86 height 16
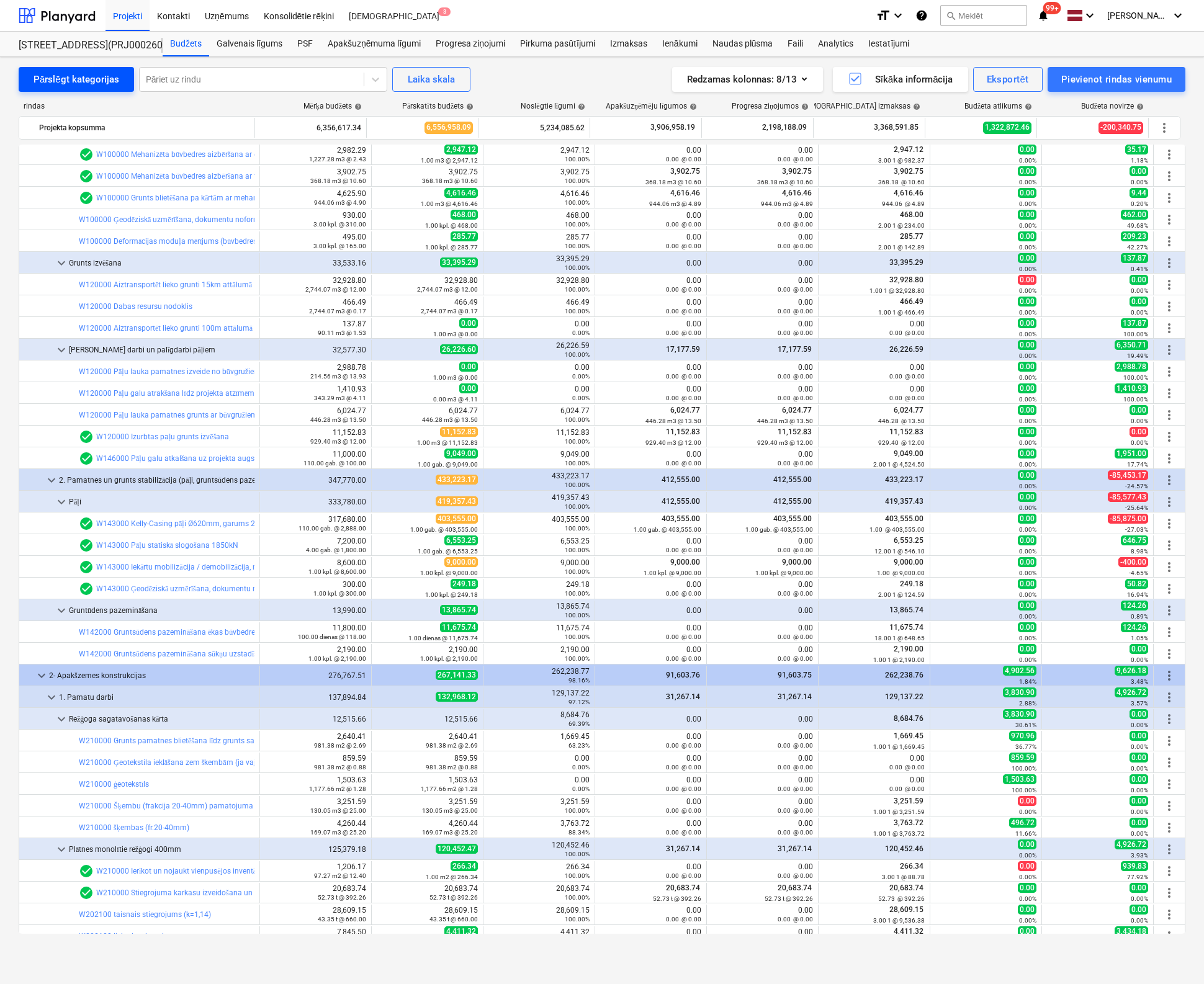
click at [46, 76] on div "Pārslēgt kategorijas" at bounding box center [76, 79] width 86 height 16
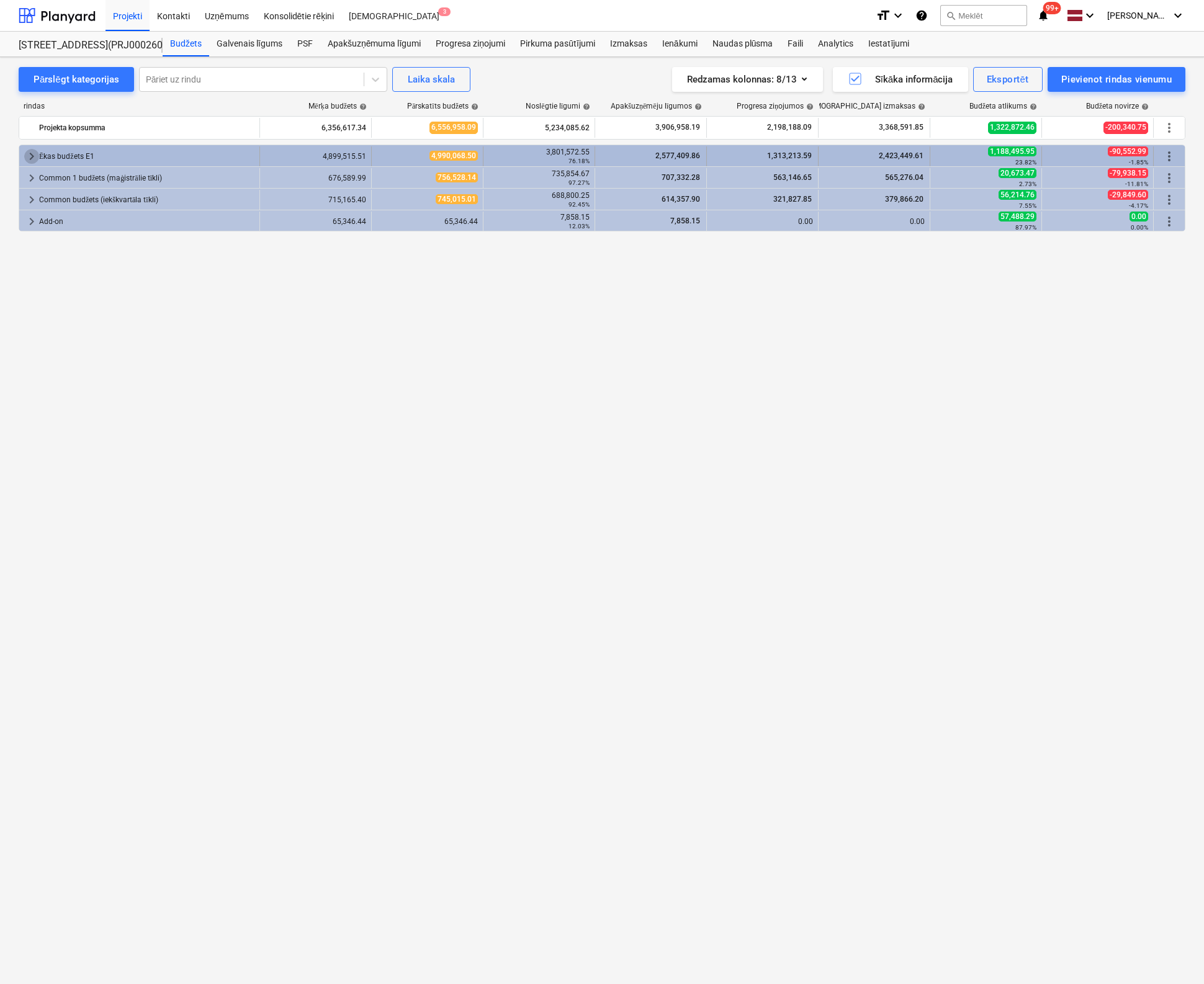
click at [31, 152] on span "keyboard_arrow_right" at bounding box center [32, 156] width 15 height 15
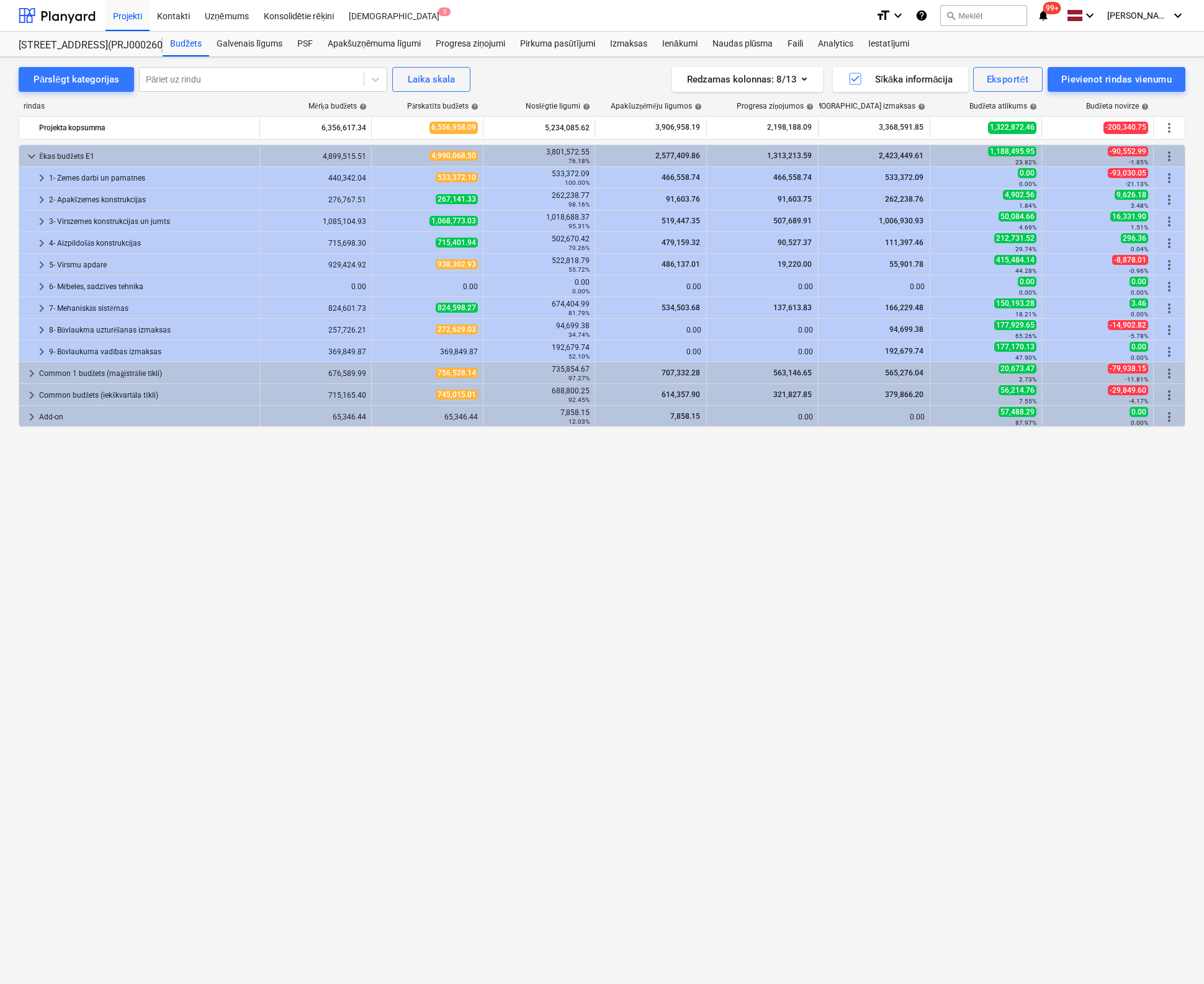
click at [213, 648] on div "keyboard_arrow_down Ēkas budžets E1 4,899,515.51 4,990,068.50 3,801,572.55 76.1…" at bounding box center [602, 539] width 1166 height 789
click at [39, 198] on span "keyboard_arrow_right" at bounding box center [41, 200] width 15 height 15
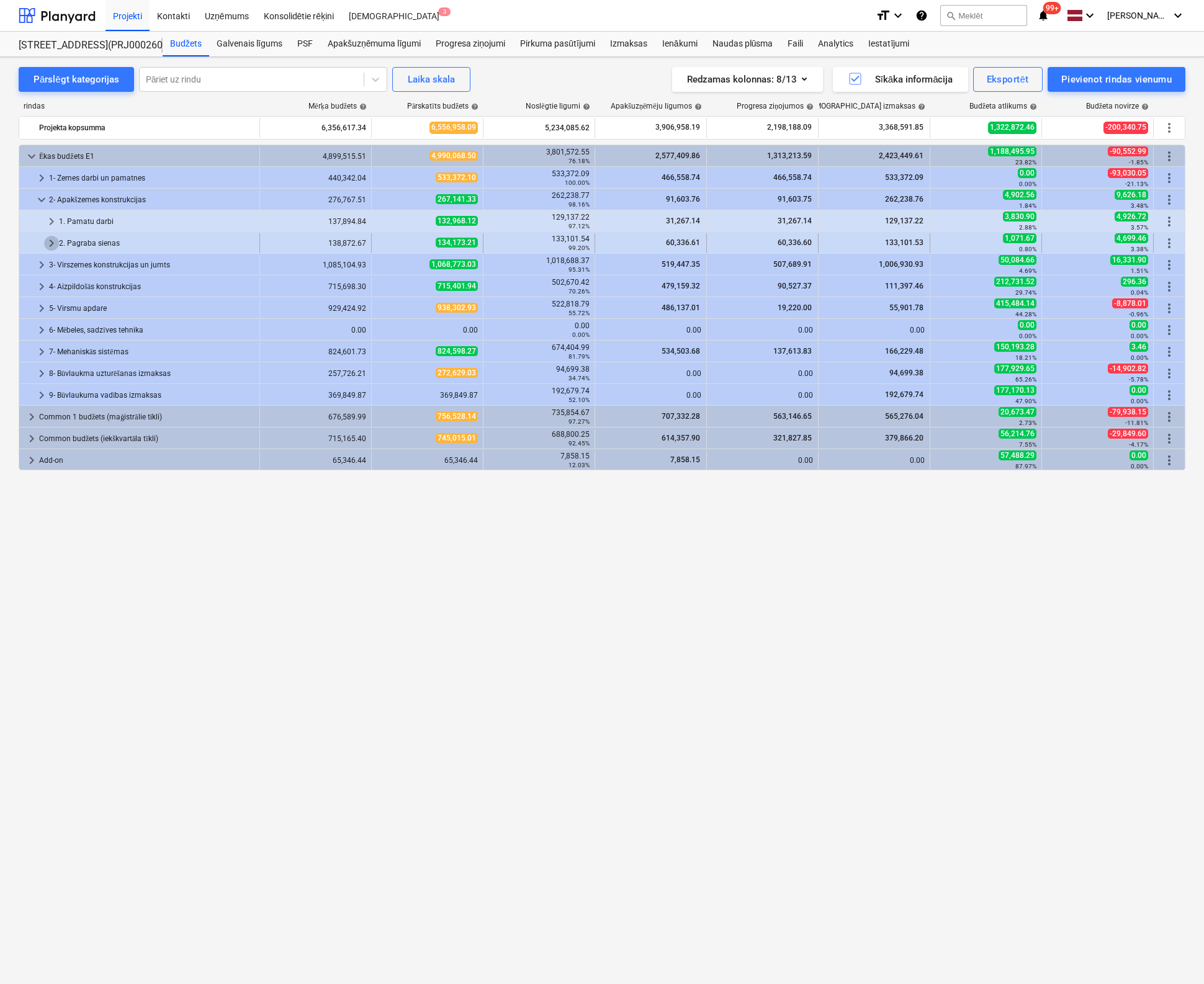
click at [50, 243] on span "keyboard_arrow_right" at bounding box center [52, 243] width 15 height 15
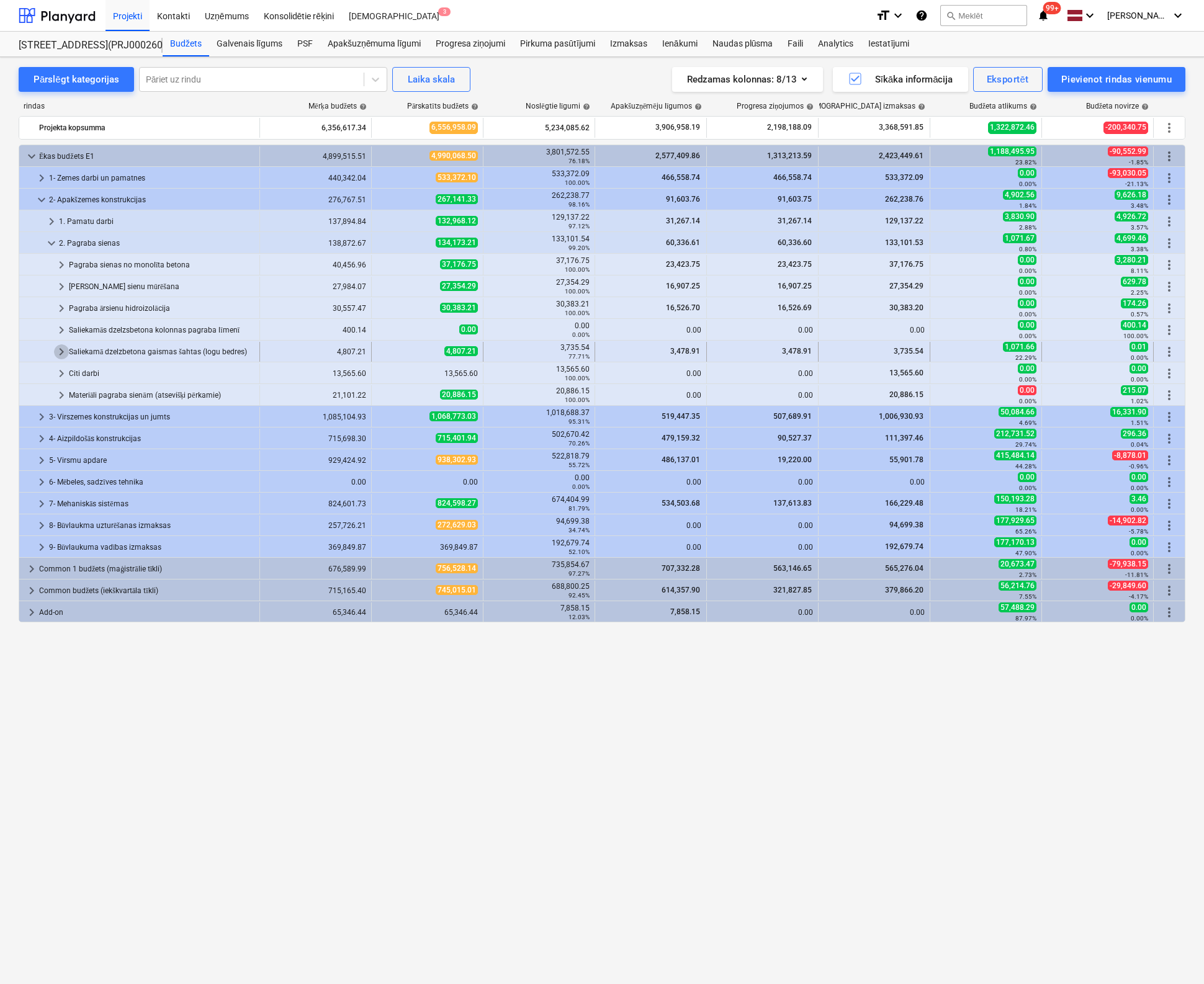
click at [58, 351] on span "keyboard_arrow_right" at bounding box center [61, 351] width 15 height 15
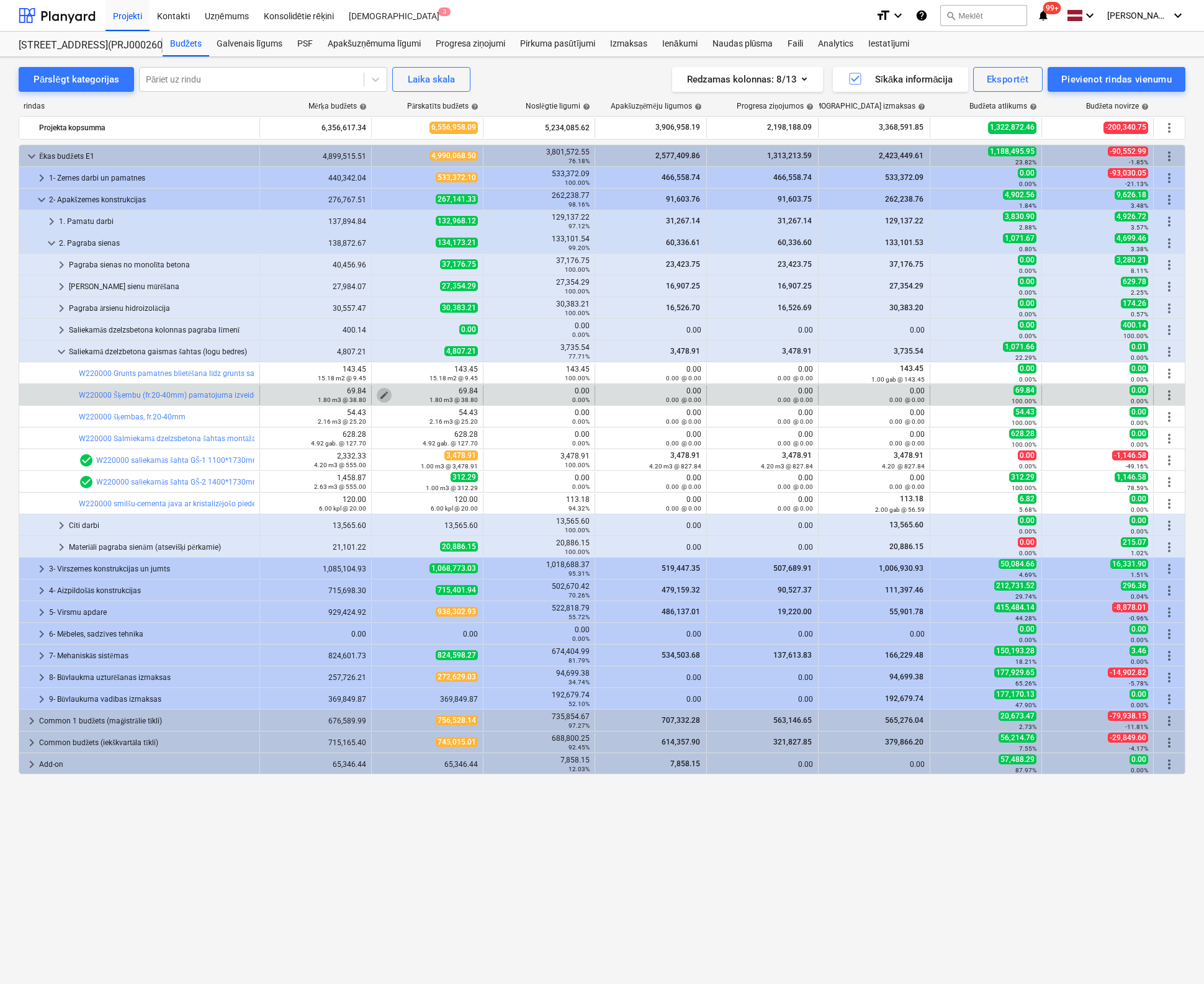
click at [385, 393] on span "edit" at bounding box center [383, 394] width 10 height 10
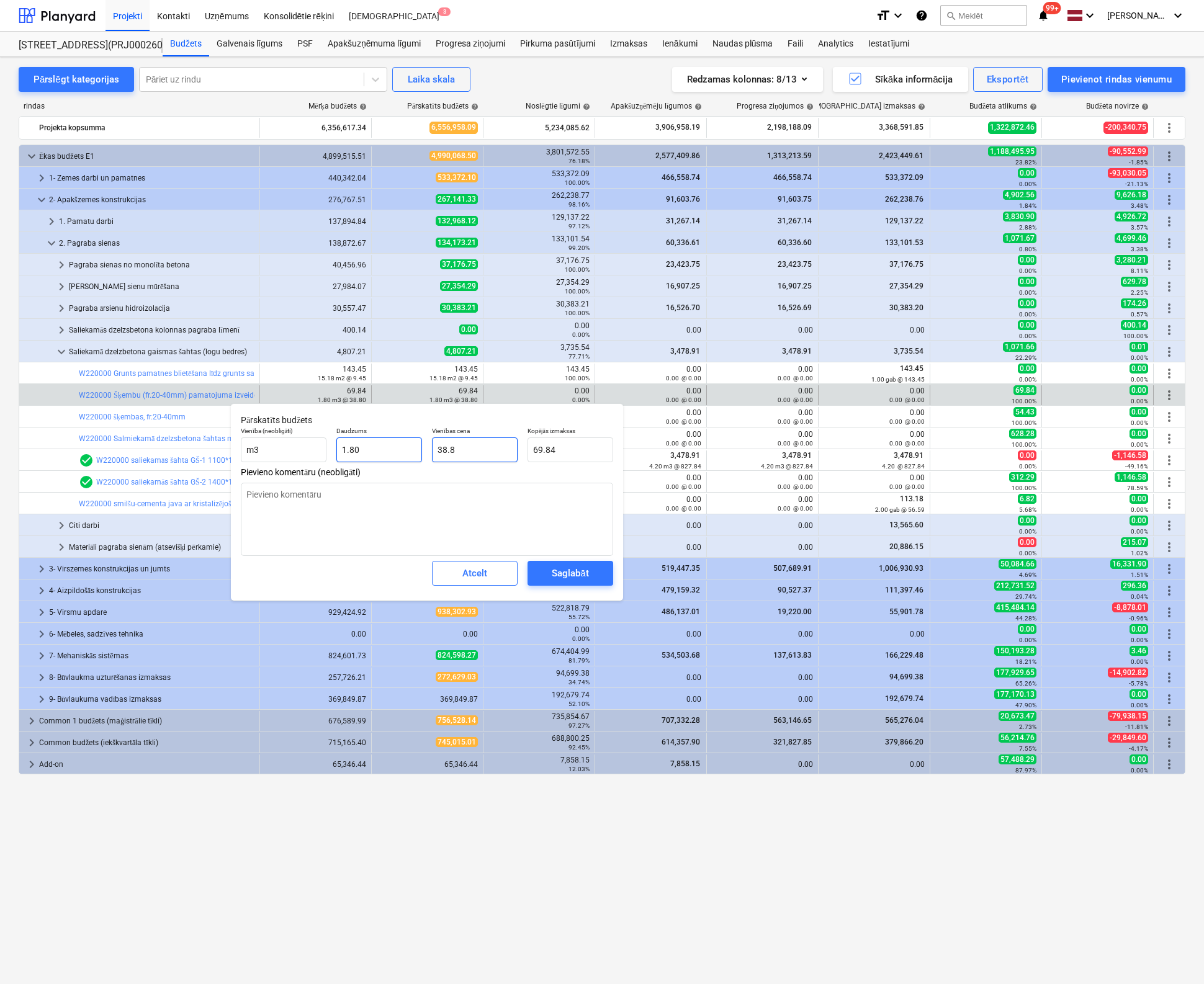
drag, startPoint x: 409, startPoint y: 454, endPoint x: 394, endPoint y: 455, distance: 15.0
click at [394, 455] on div "Vienība (neobligāti) m3 Daudzums 1.80 Vienības cena 38.8 Kopējās izmaksas 69.84" at bounding box center [427, 444] width 383 height 45
type input "0"
type textarea "x"
type input "0.00"
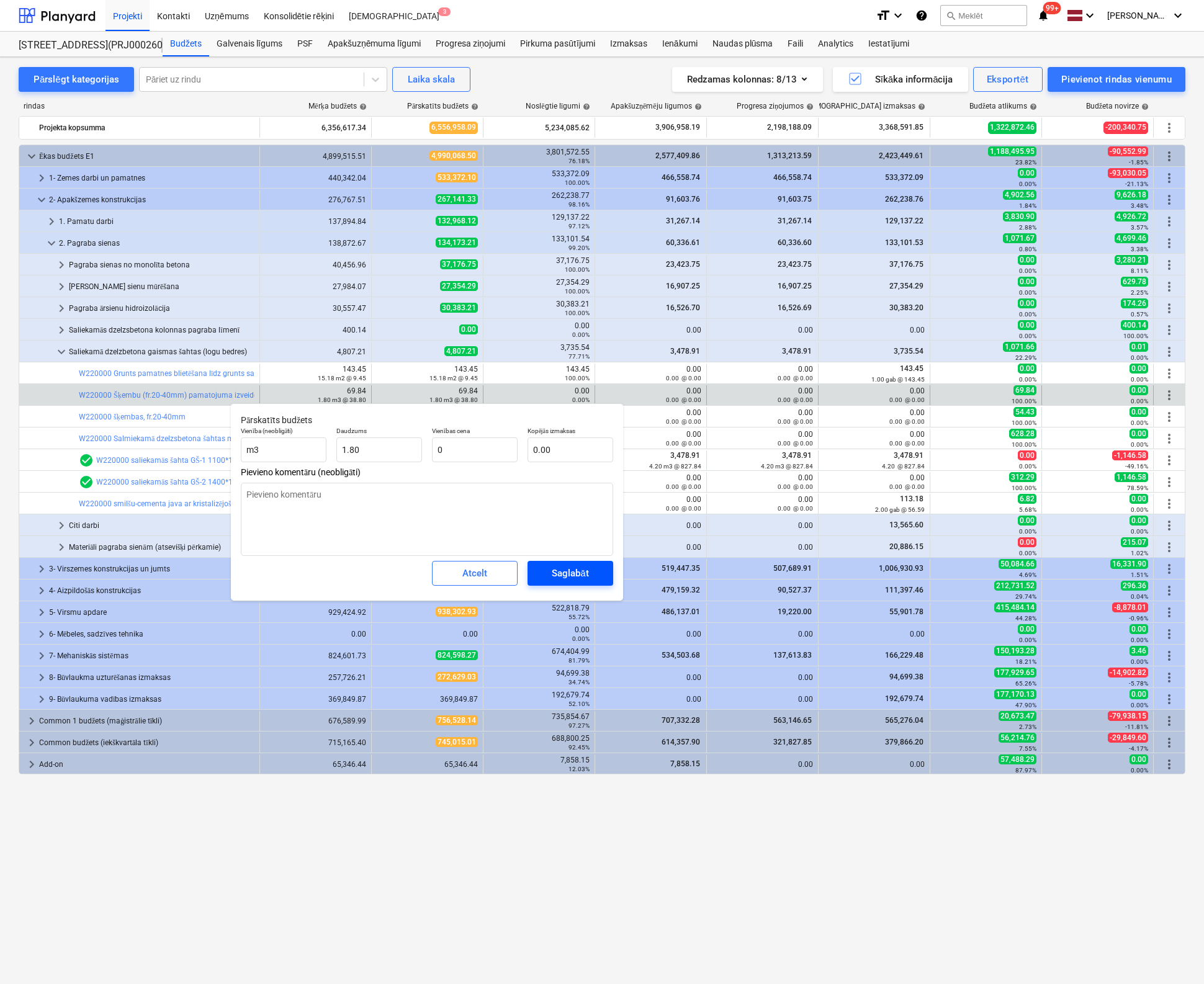
type input "0.00"
click at [579, 570] on div "Saglabāt" at bounding box center [569, 573] width 36 height 16
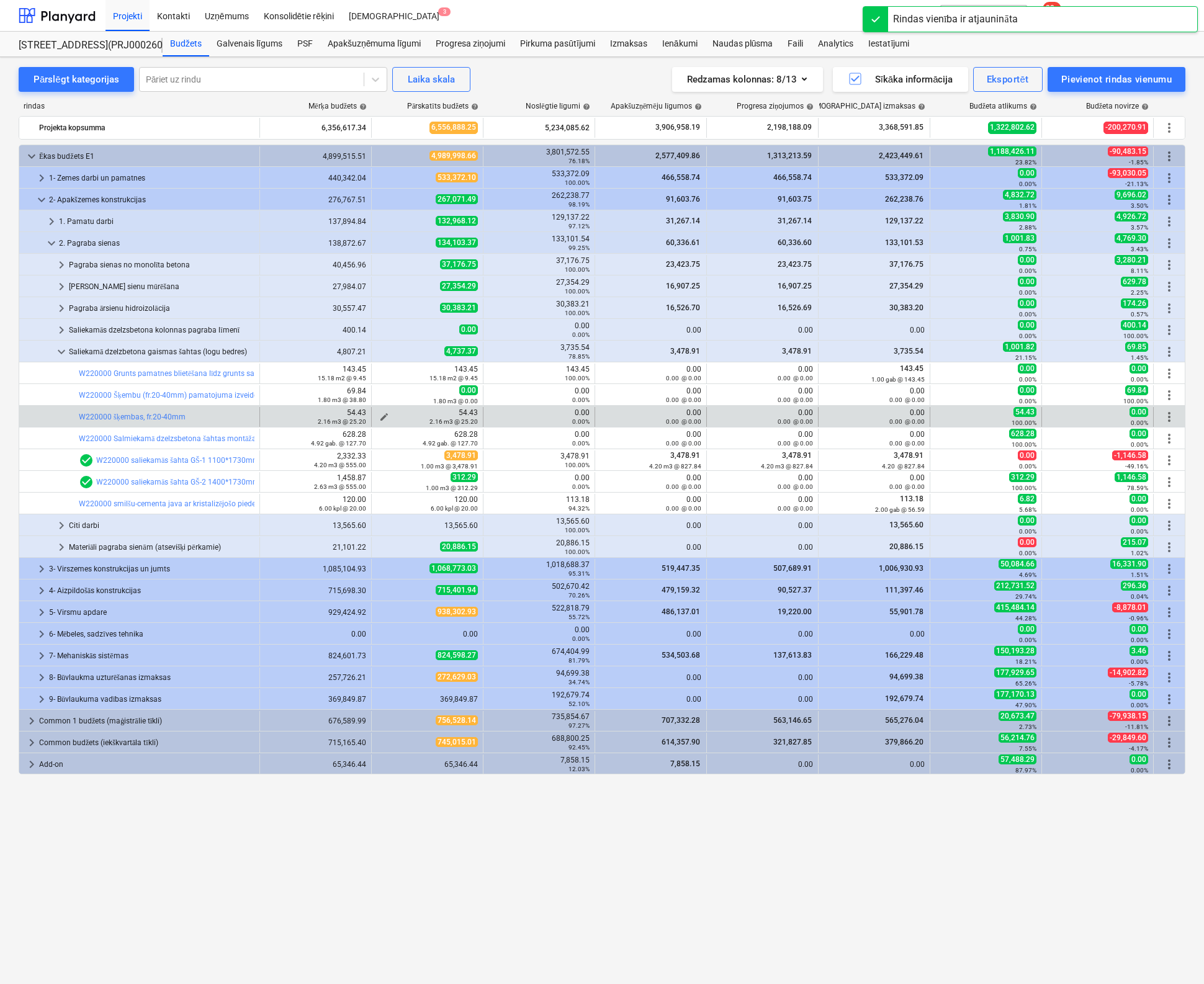
click at [381, 414] on span "edit" at bounding box center [383, 417] width 10 height 10
type textarea "x"
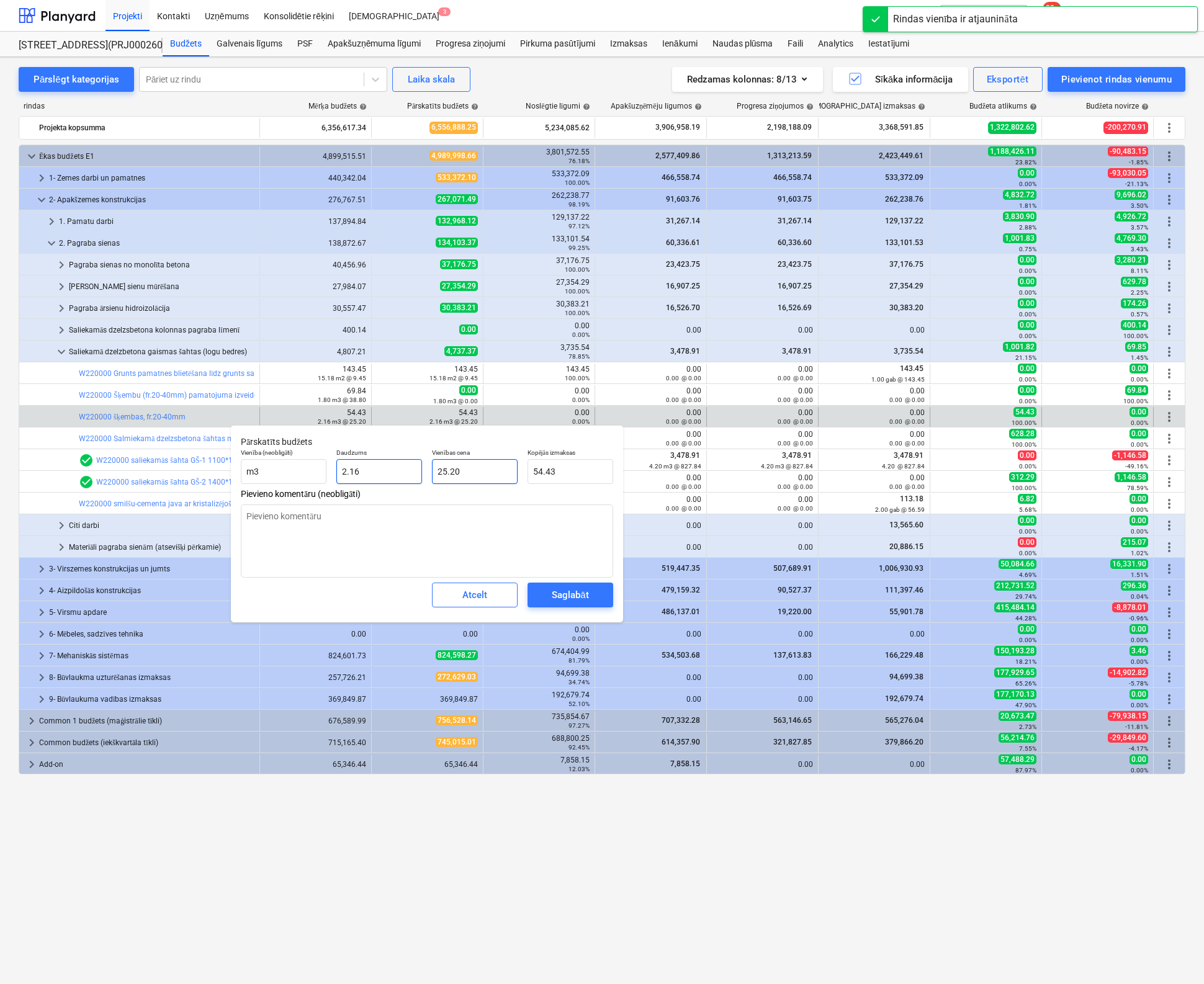
type input "25.2"
drag, startPoint x: 386, startPoint y: 471, endPoint x: 355, endPoint y: 475, distance: 31.3
click at [355, 475] on div "Vienība (neobligāti) m3 Daudzums 2.16 Vienības cena 25.2 Kopējās izmaksas 54.43" at bounding box center [427, 466] width 383 height 45
type textarea "x"
type input "0"
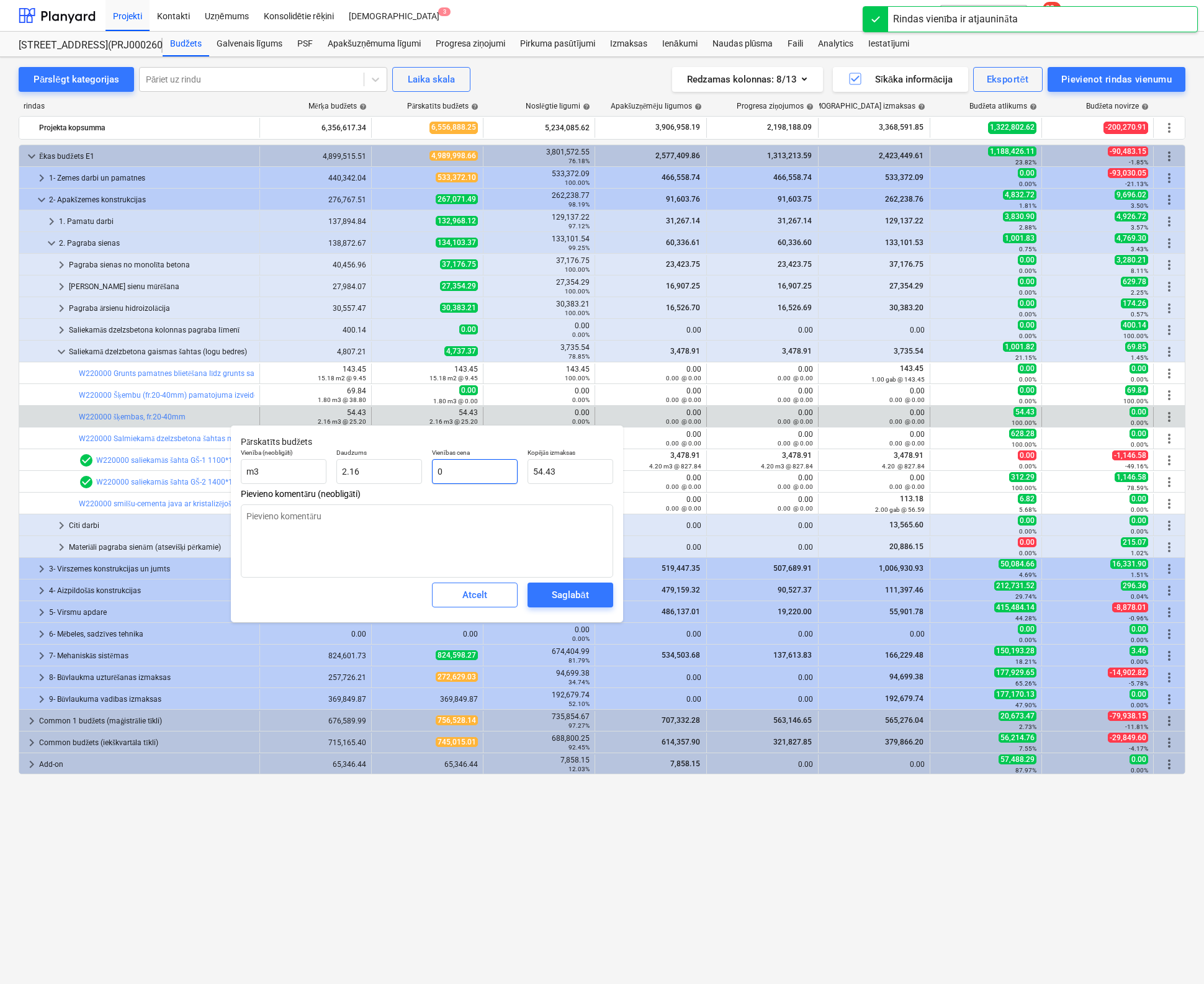
type input "0.00"
type input "0"
type textarea "x"
type input "0.00"
click at [563, 599] on div "Saglabāt" at bounding box center [569, 595] width 36 height 16
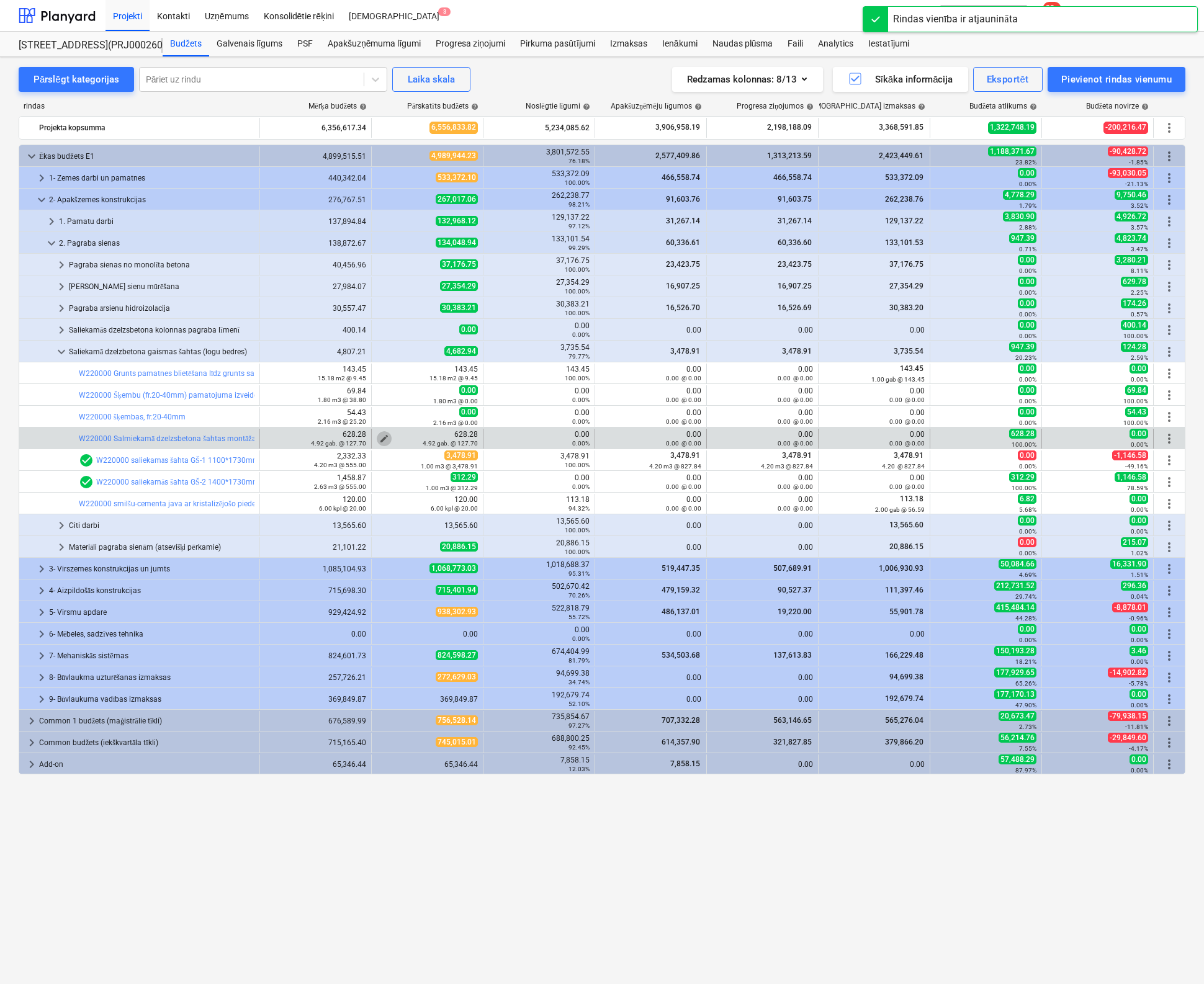
click at [383, 436] on span "edit" at bounding box center [383, 438] width 10 height 10
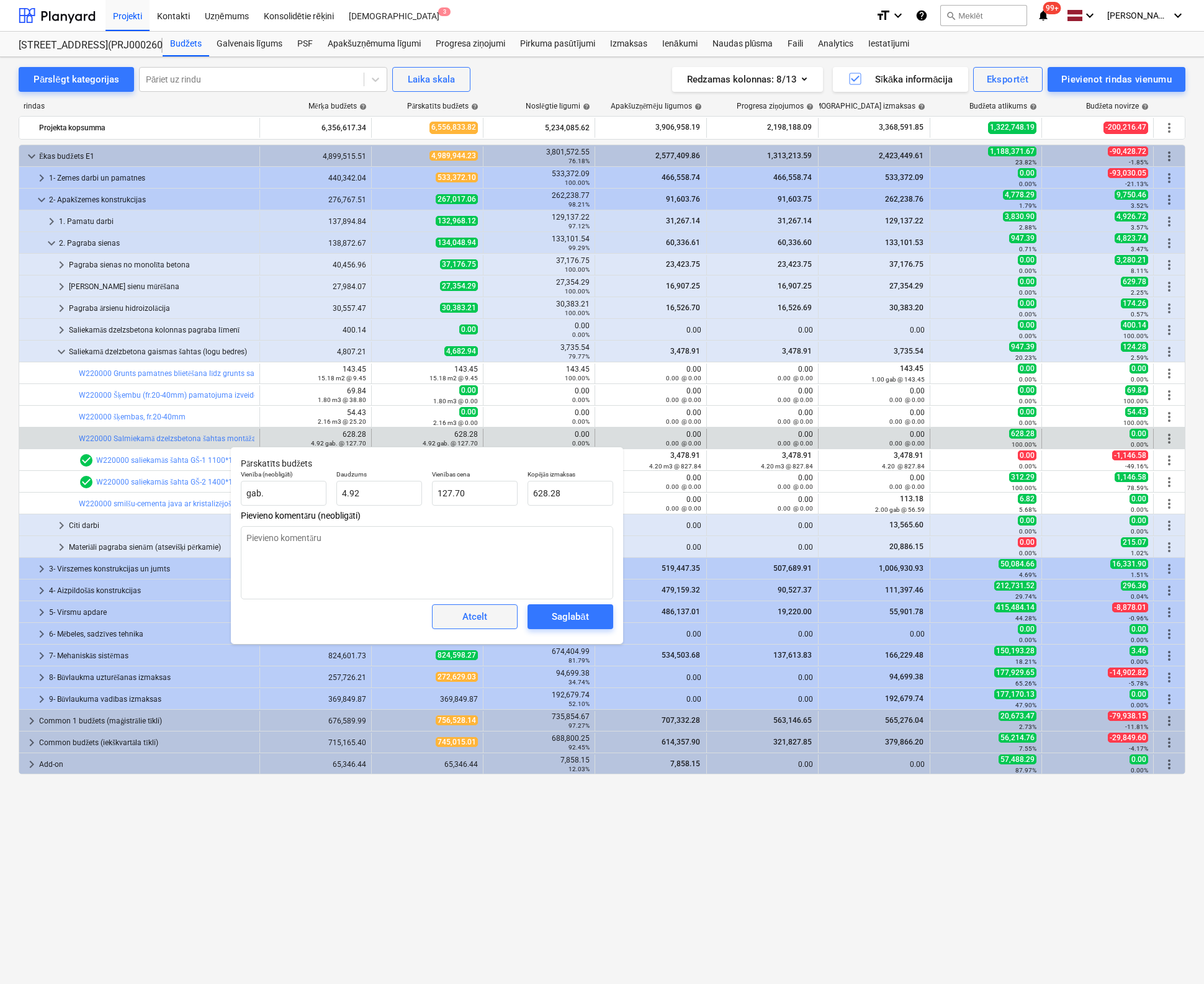
click at [492, 619] on span "Atcelt" at bounding box center [475, 617] width 55 height 16
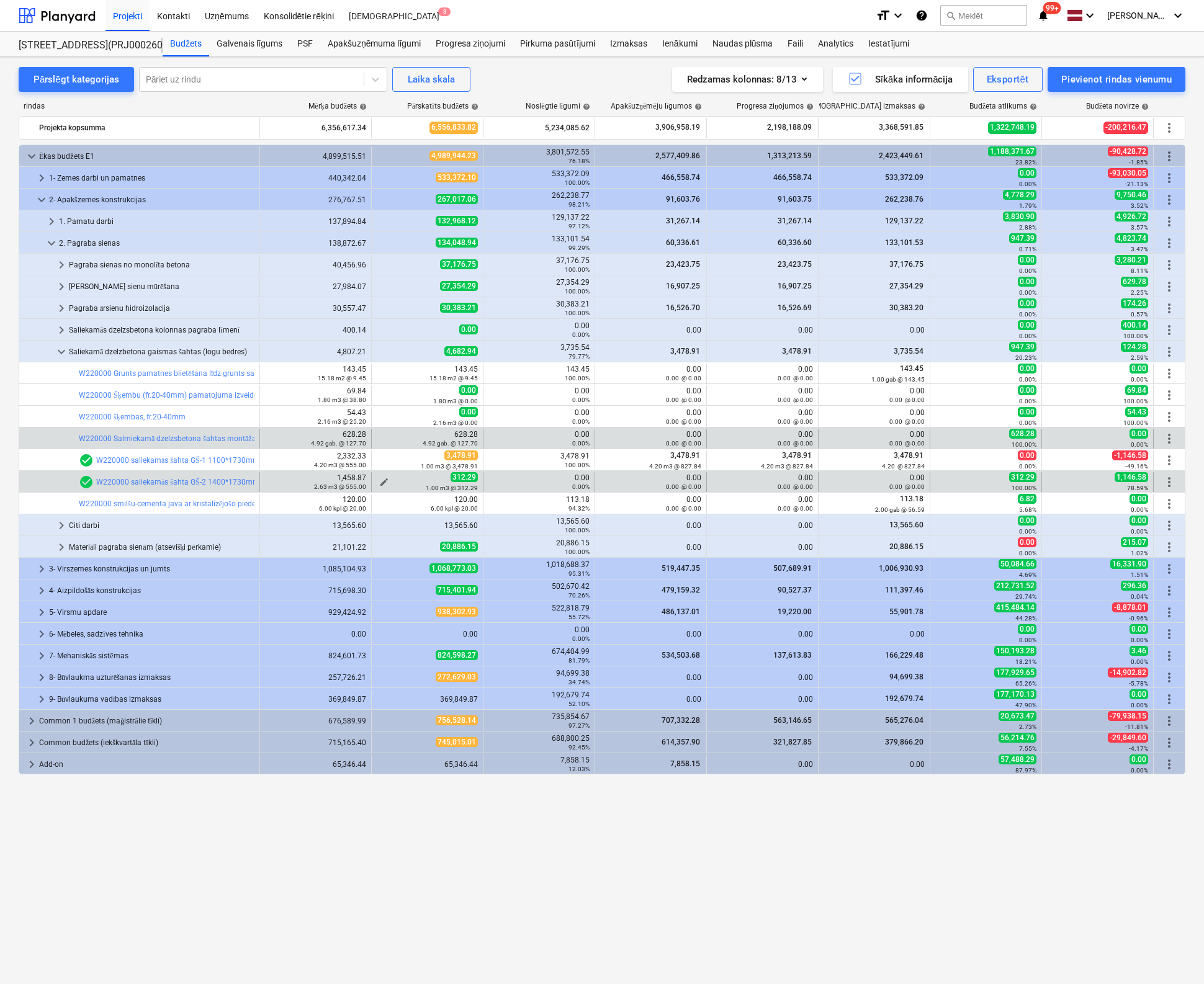
click at [385, 478] on span "edit" at bounding box center [383, 482] width 10 height 10
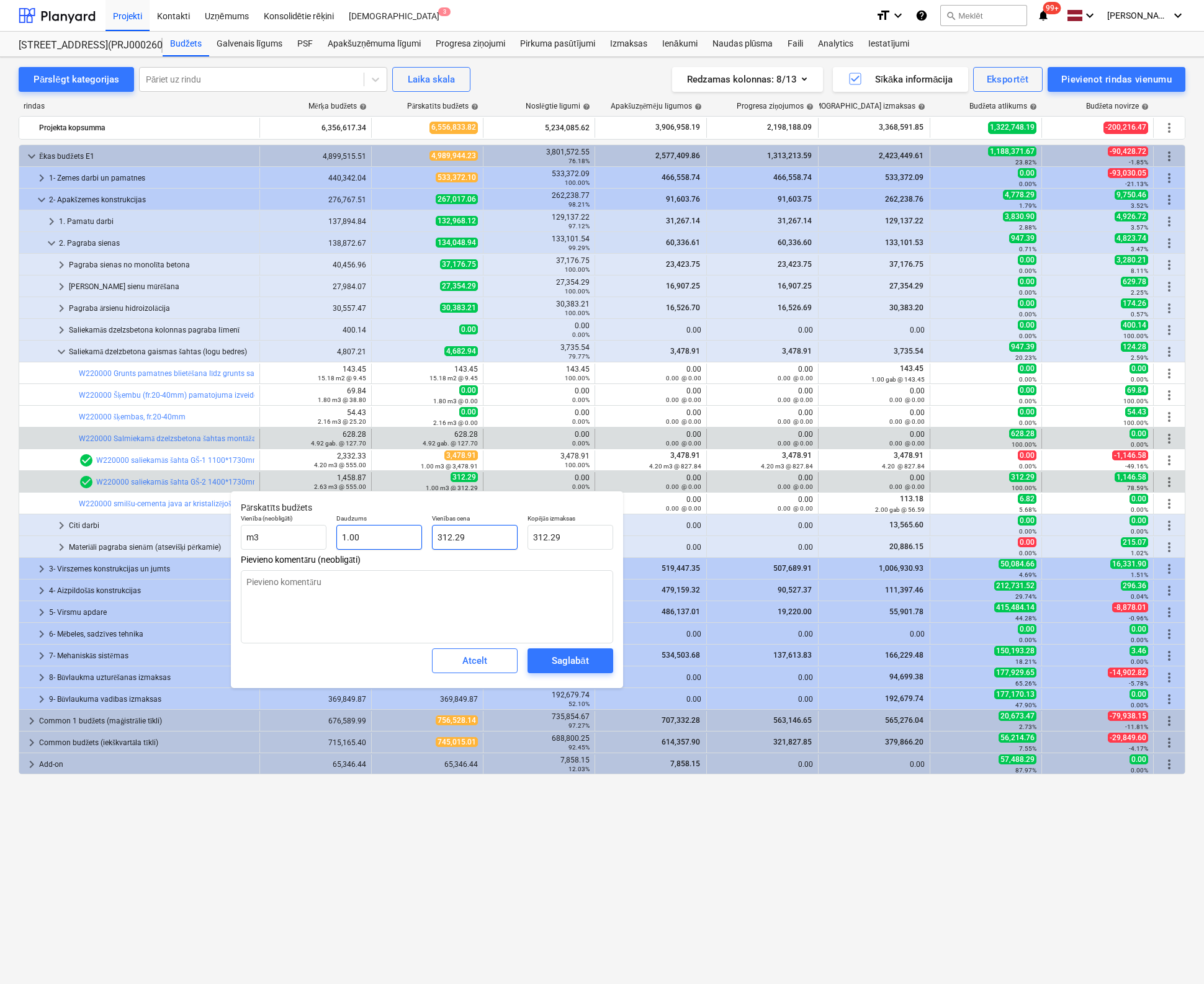
drag, startPoint x: 393, startPoint y: 536, endPoint x: 383, endPoint y: 536, distance: 10.0
click at [383, 536] on div "Vienība (neobligāti) m3 Daudzums 1.00 Vienības cena 312.29 Kopējās izmaksas 312…" at bounding box center [427, 531] width 383 height 45
type textarea "x"
type input "0"
type input "0.00"
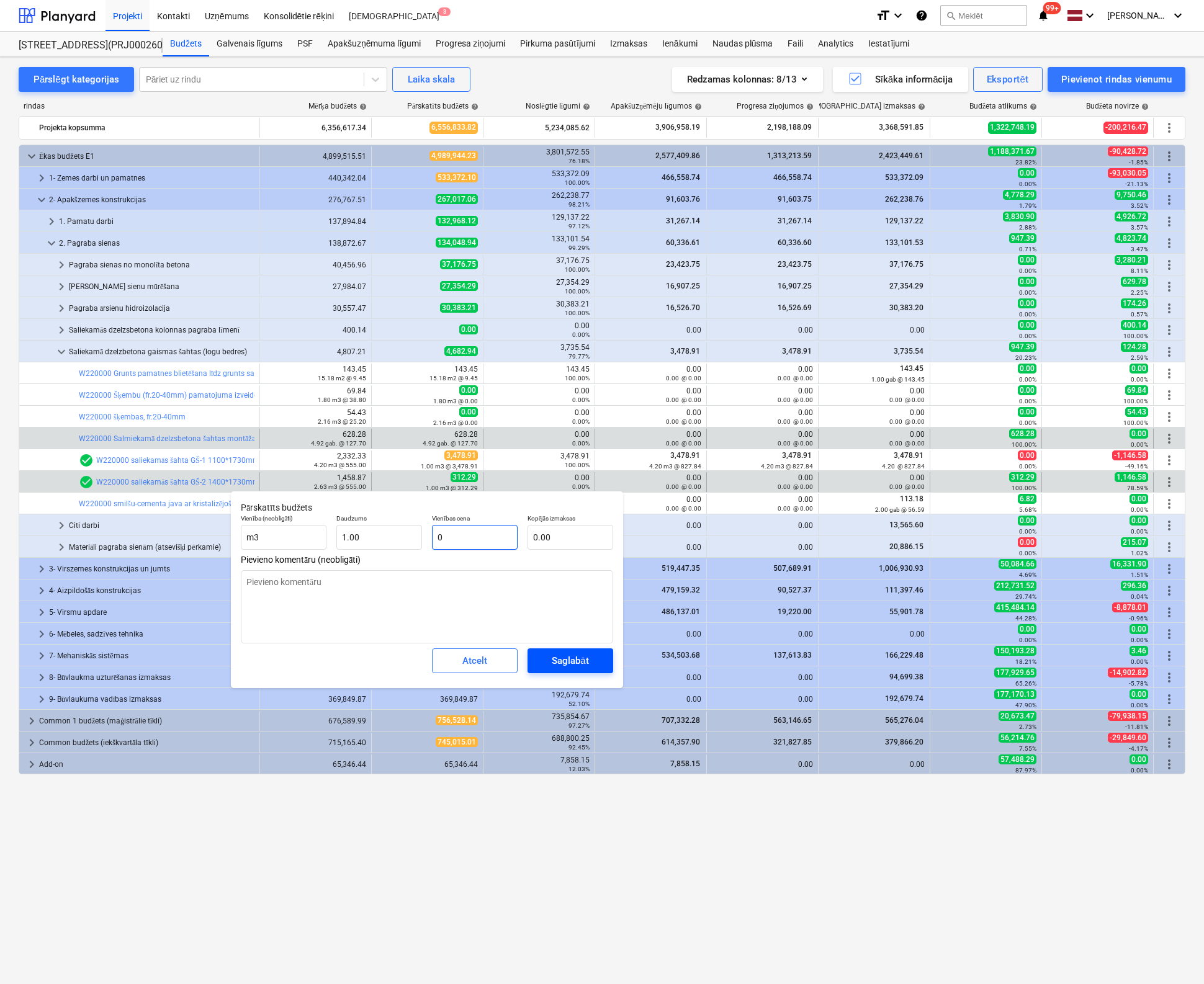
type input "0"
type textarea "x"
type input "0.00"
click at [547, 664] on span "Saglabāt" at bounding box center [570, 661] width 56 height 16
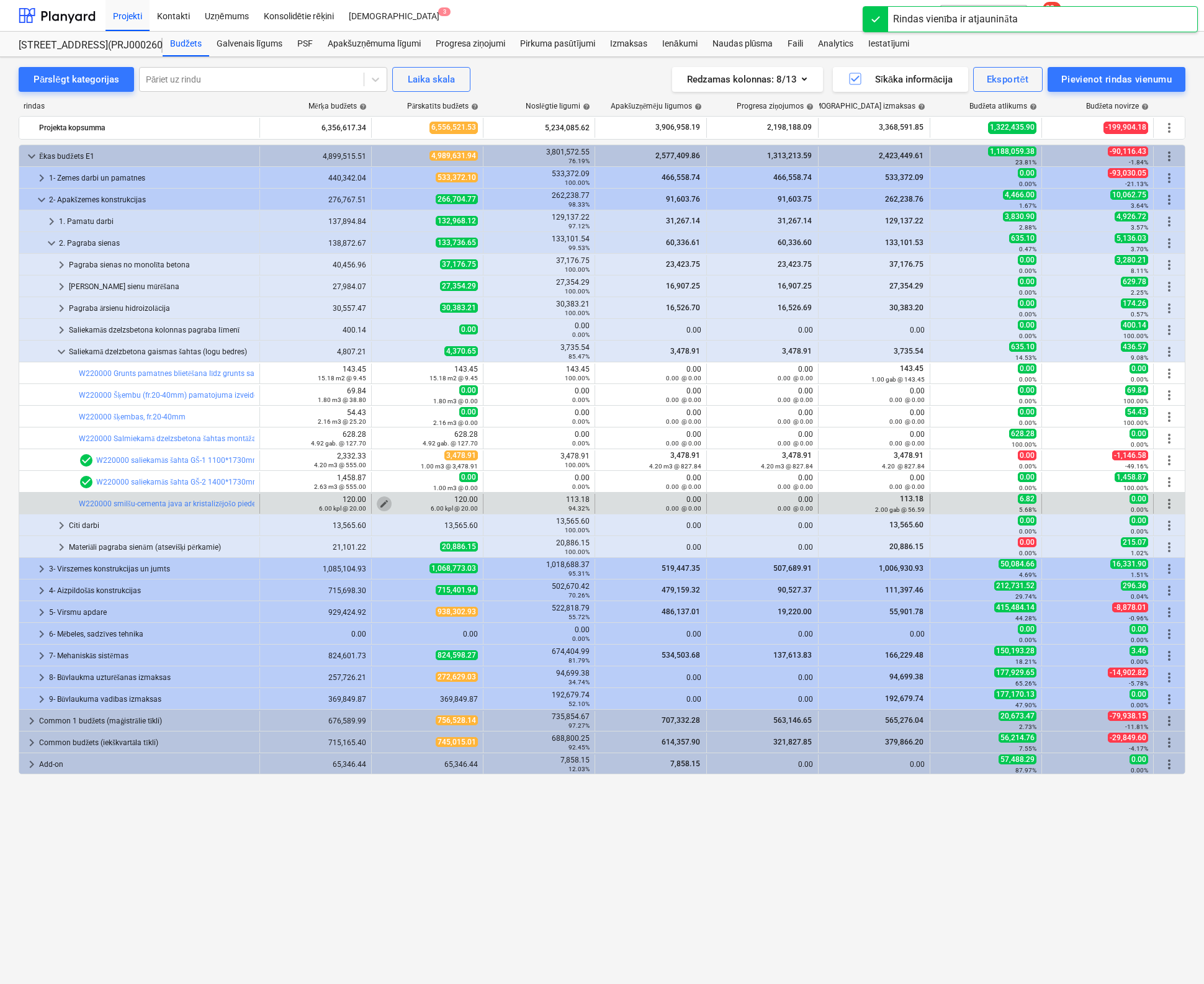
click at [383, 502] on span "edit" at bounding box center [383, 503] width 10 height 10
type textarea "x"
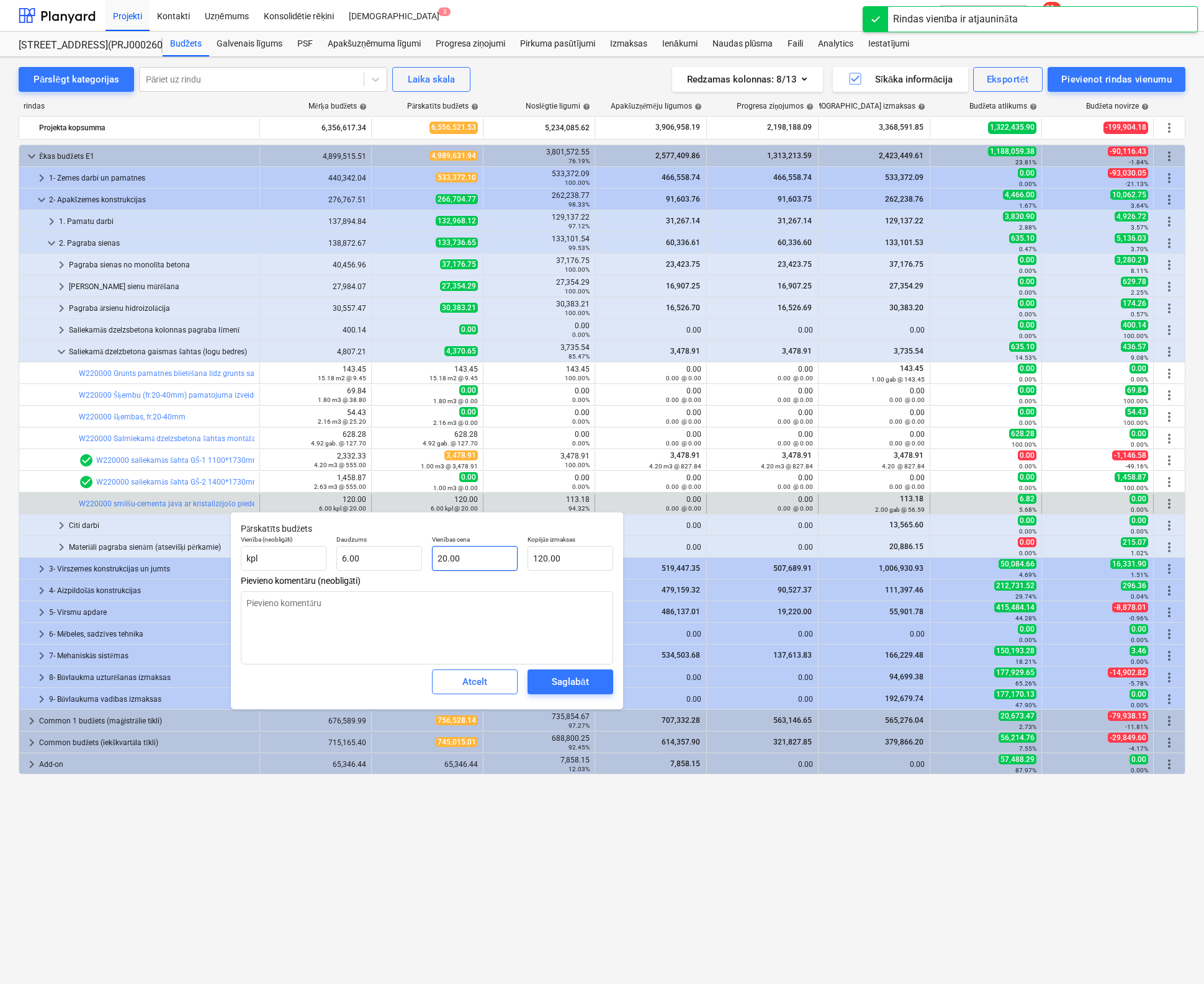
type input "20"
drag, startPoint x: 459, startPoint y: 565, endPoint x: 390, endPoint y: 567, distance: 69.0
click at [386, 559] on div "Vienība (neobligāti) kpl Daudzums 6.00 Vienības cena 20 Kopējās izmaksas 120.00" at bounding box center [427, 553] width 383 height 45
type textarea "x"
type input "0"
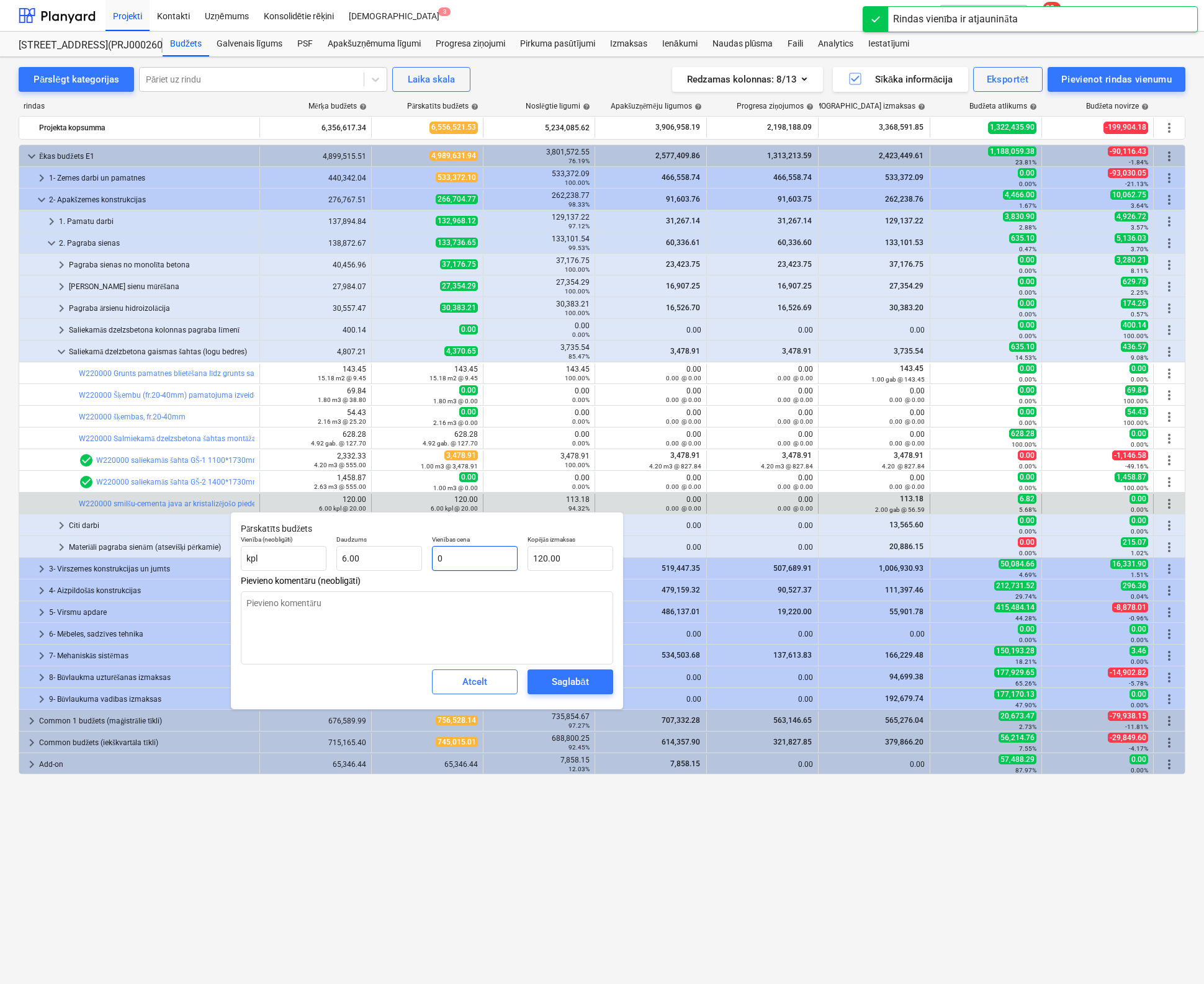
type input "0.00"
type input "0"
type textarea "x"
type input "0.00"
click at [596, 678] on span "Saglabāt" at bounding box center [570, 682] width 56 height 16
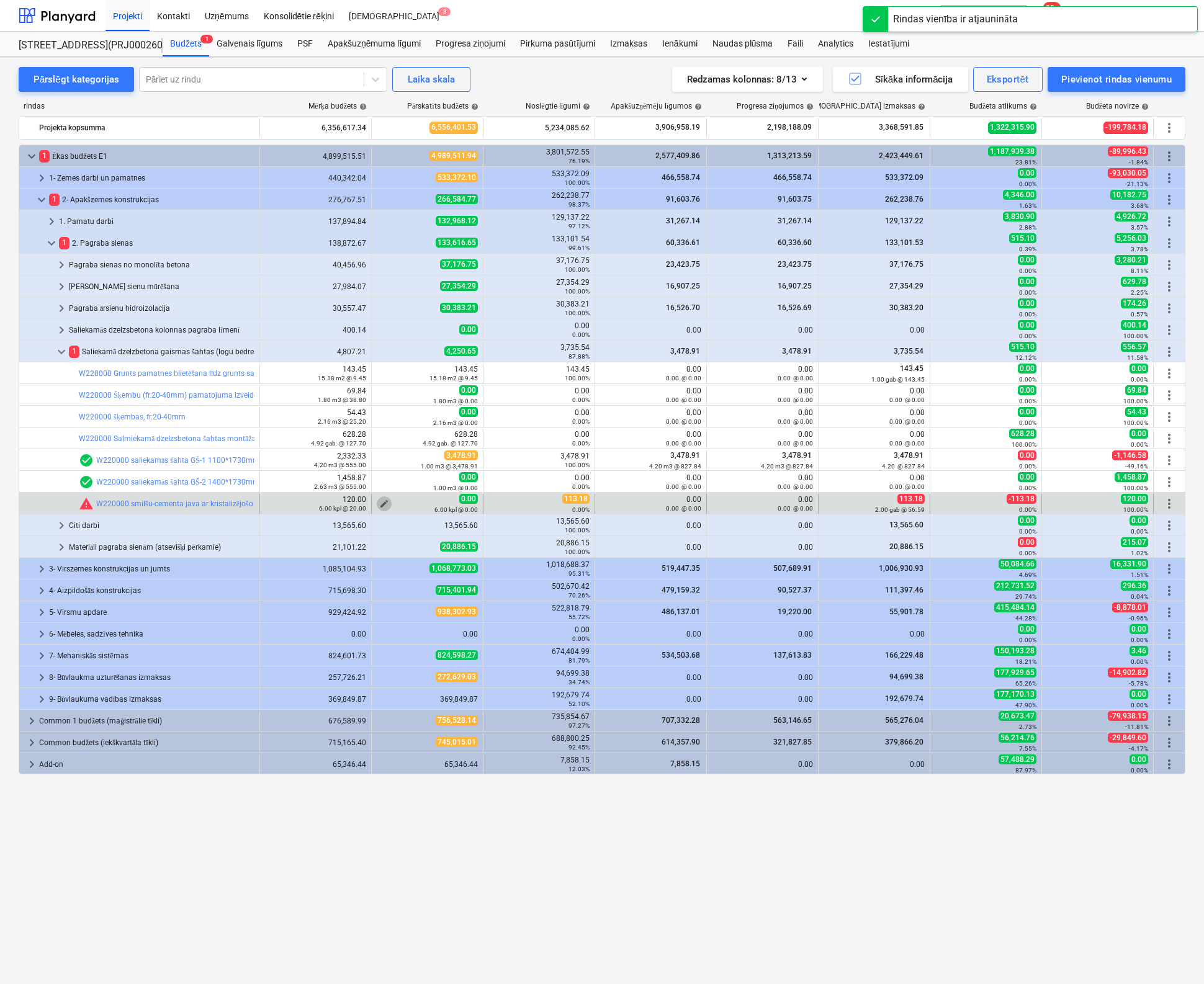
click at [382, 502] on span "edit" at bounding box center [383, 503] width 10 height 10
type textarea "x"
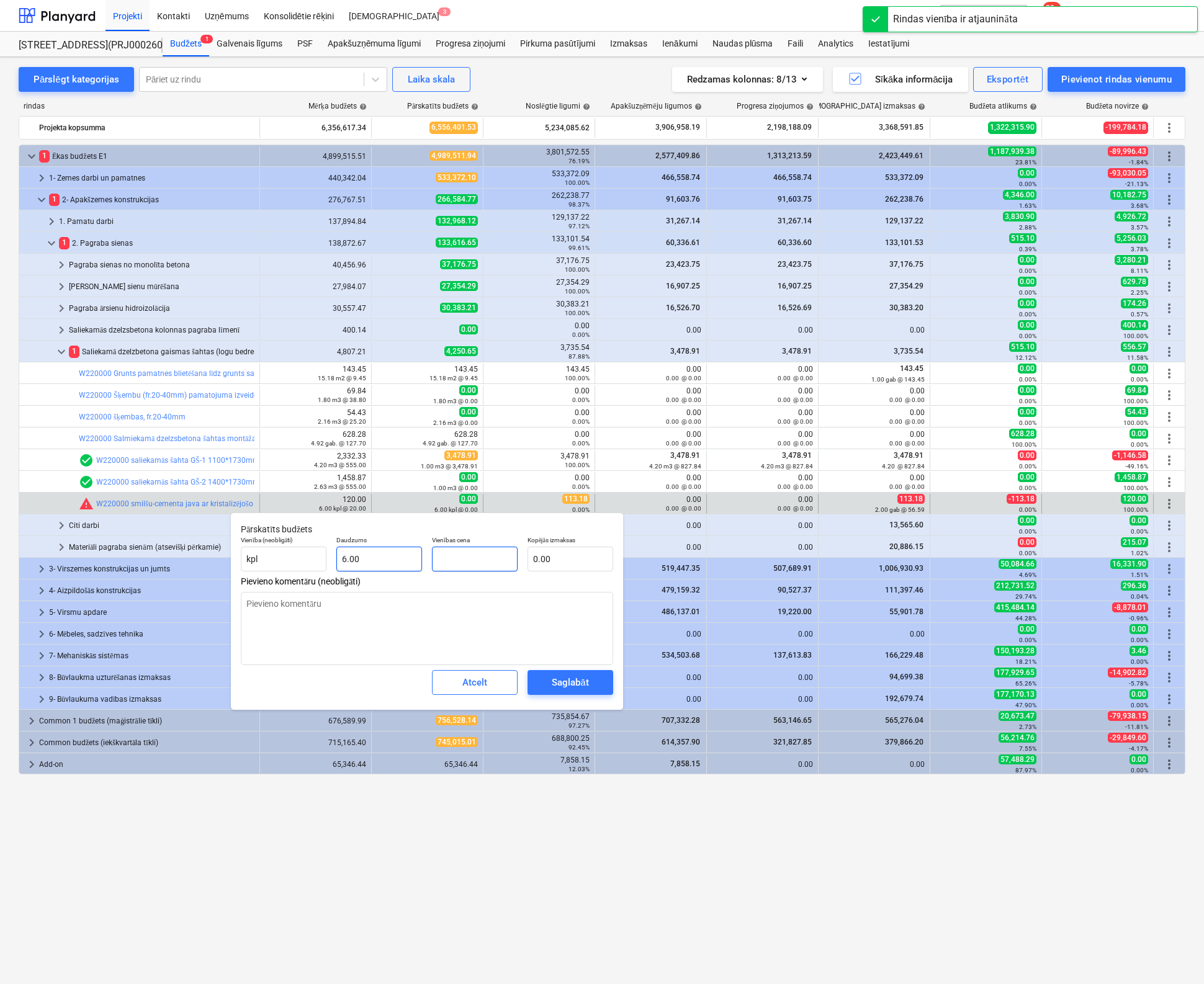
drag, startPoint x: 448, startPoint y: 559, endPoint x: 392, endPoint y: 567, distance: 56.6
click at [394, 565] on div "Vienība (neobligāti) kpl Daudzums 6.00 Vienības cena Kopējās izmaksas 0.00" at bounding box center [427, 553] width 383 height 45
type textarea "x"
type input "1"
type input "6.00"
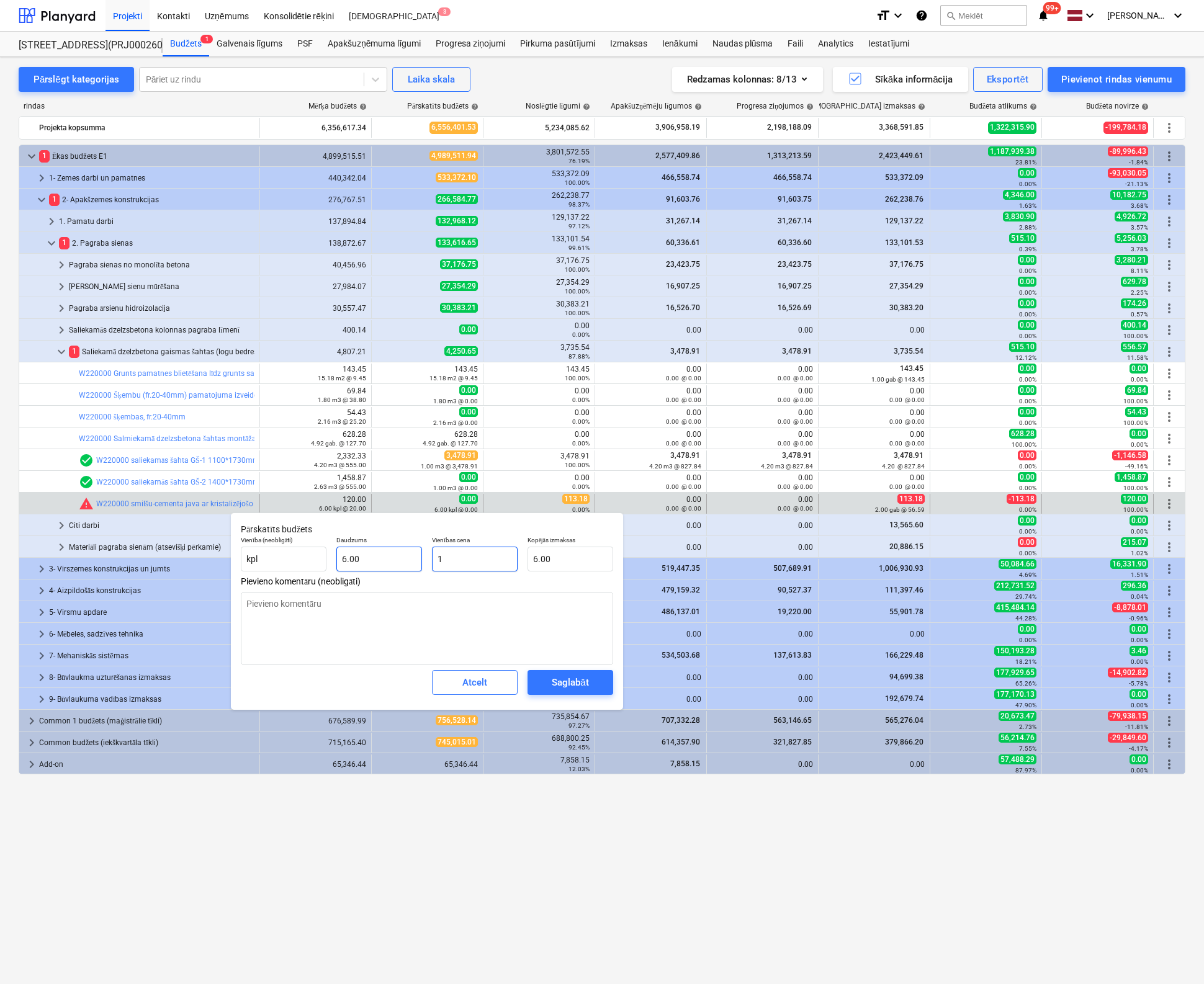
type textarea "x"
type input "11"
type input "66.00"
type textarea "x"
type input "113"
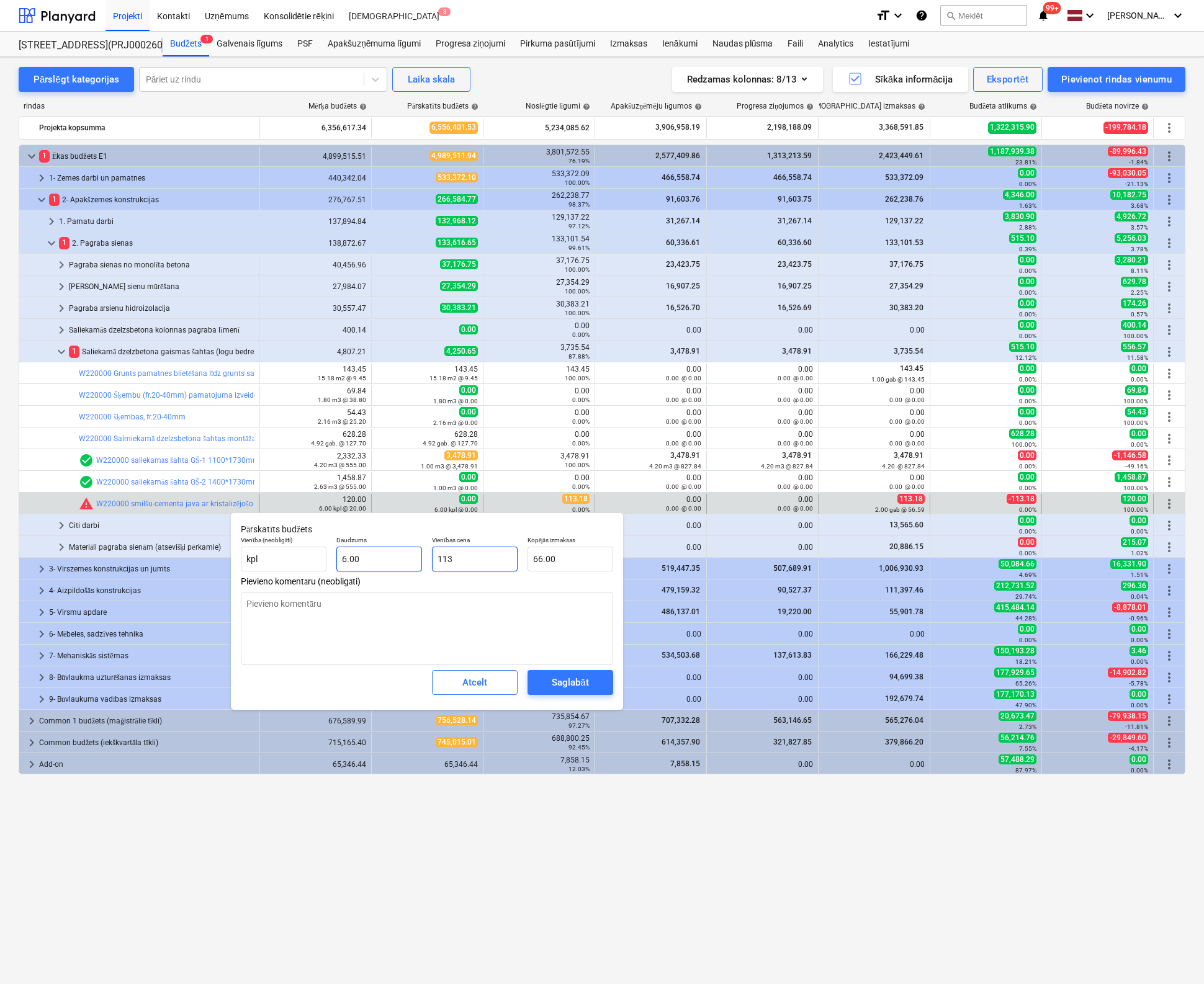
type input "678.00"
type textarea "x"
type input "113."
type textarea "x"
type input "113.1"
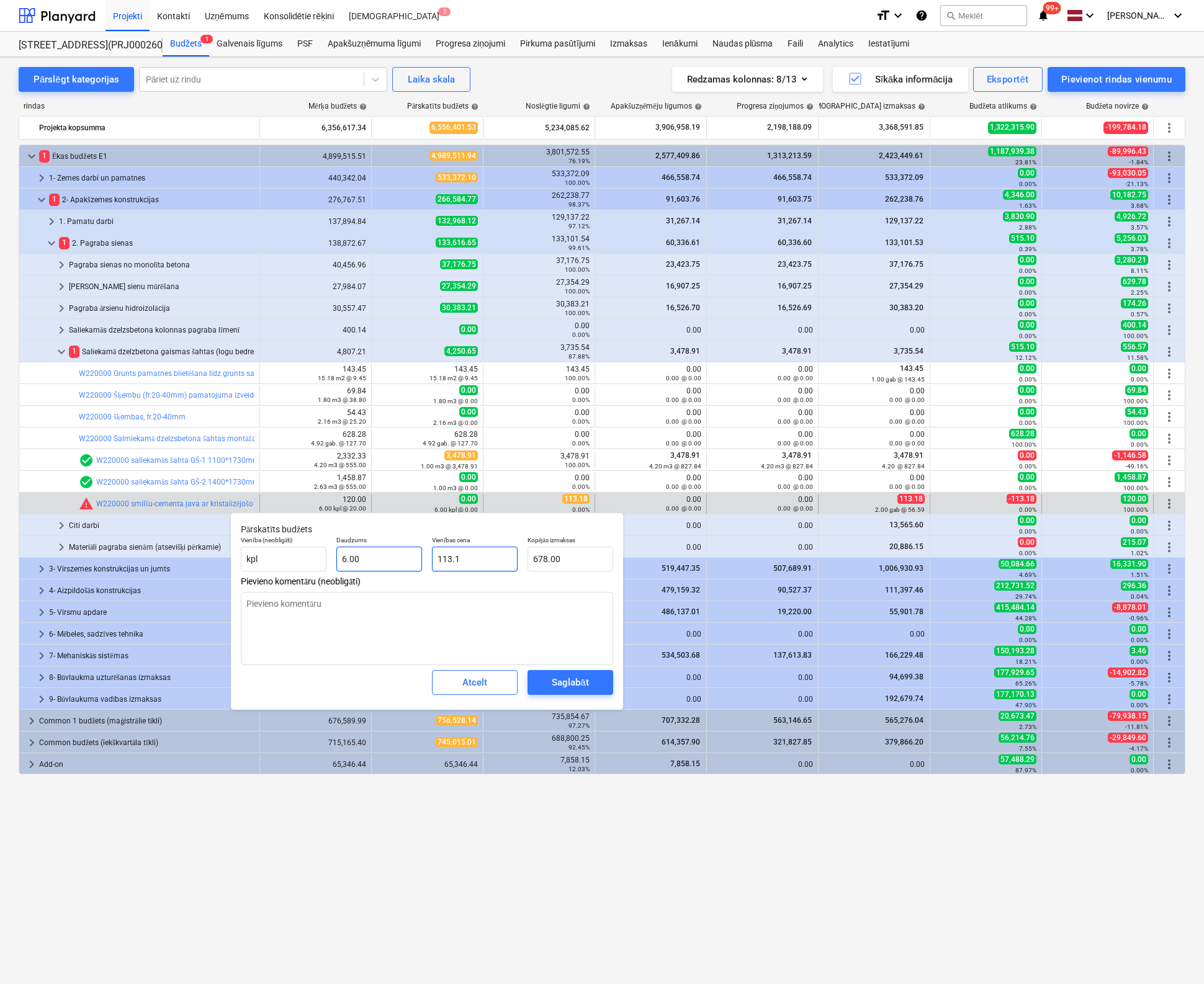
type input "678.60"
type textarea "x"
type input "113.18"
type input "679.08"
type input "113.18"
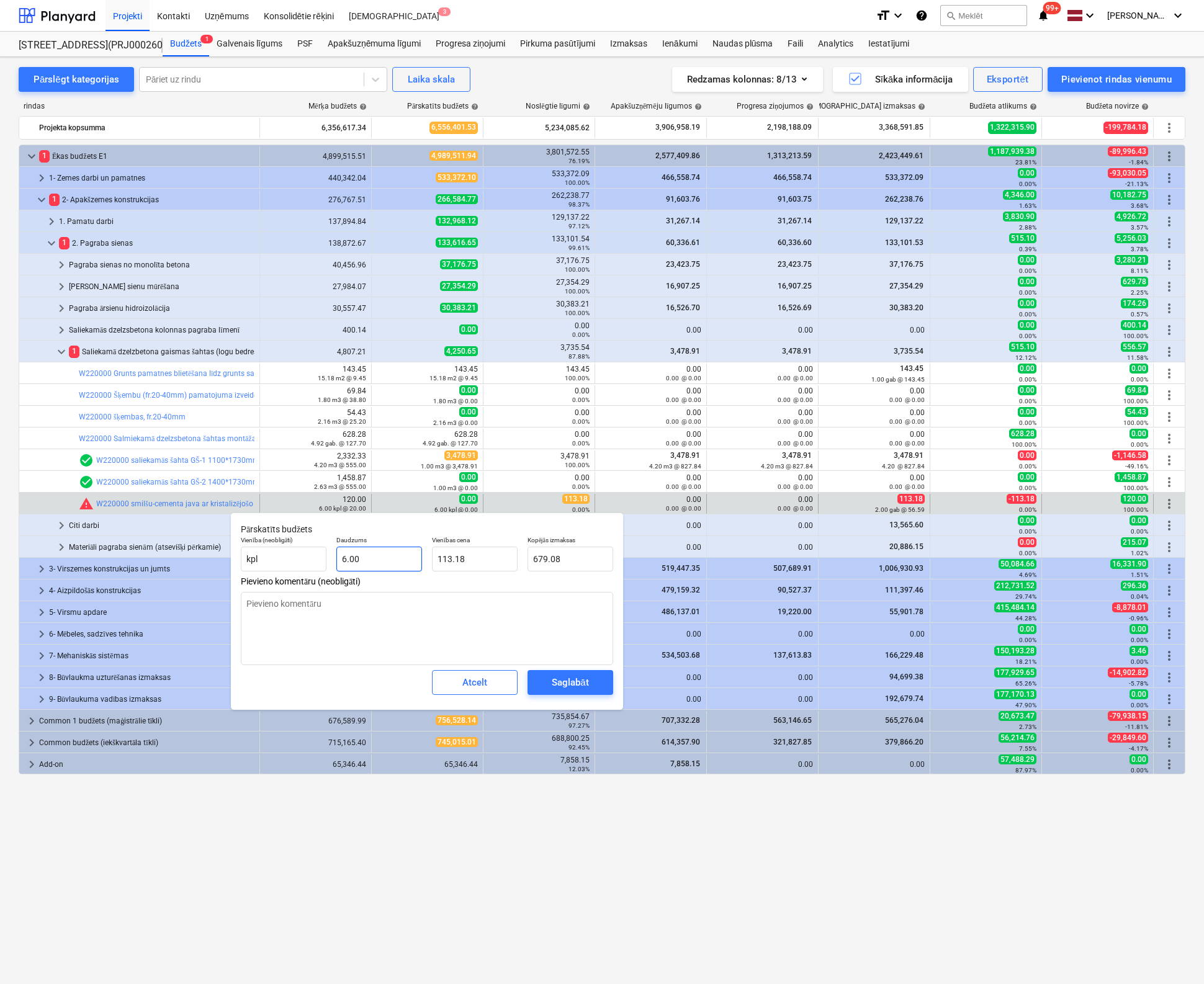
type textarea "x"
type input "6"
drag, startPoint x: 378, startPoint y: 559, endPoint x: 229, endPoint y: 601, distance: 154.8
click at [229, 601] on body "Projekti Kontakti Uzņēmums Konsolidētie rēķini Iesūtne 3 format_size keyboard_a…" at bounding box center [602, 492] width 1204 height 984
type textarea "x"
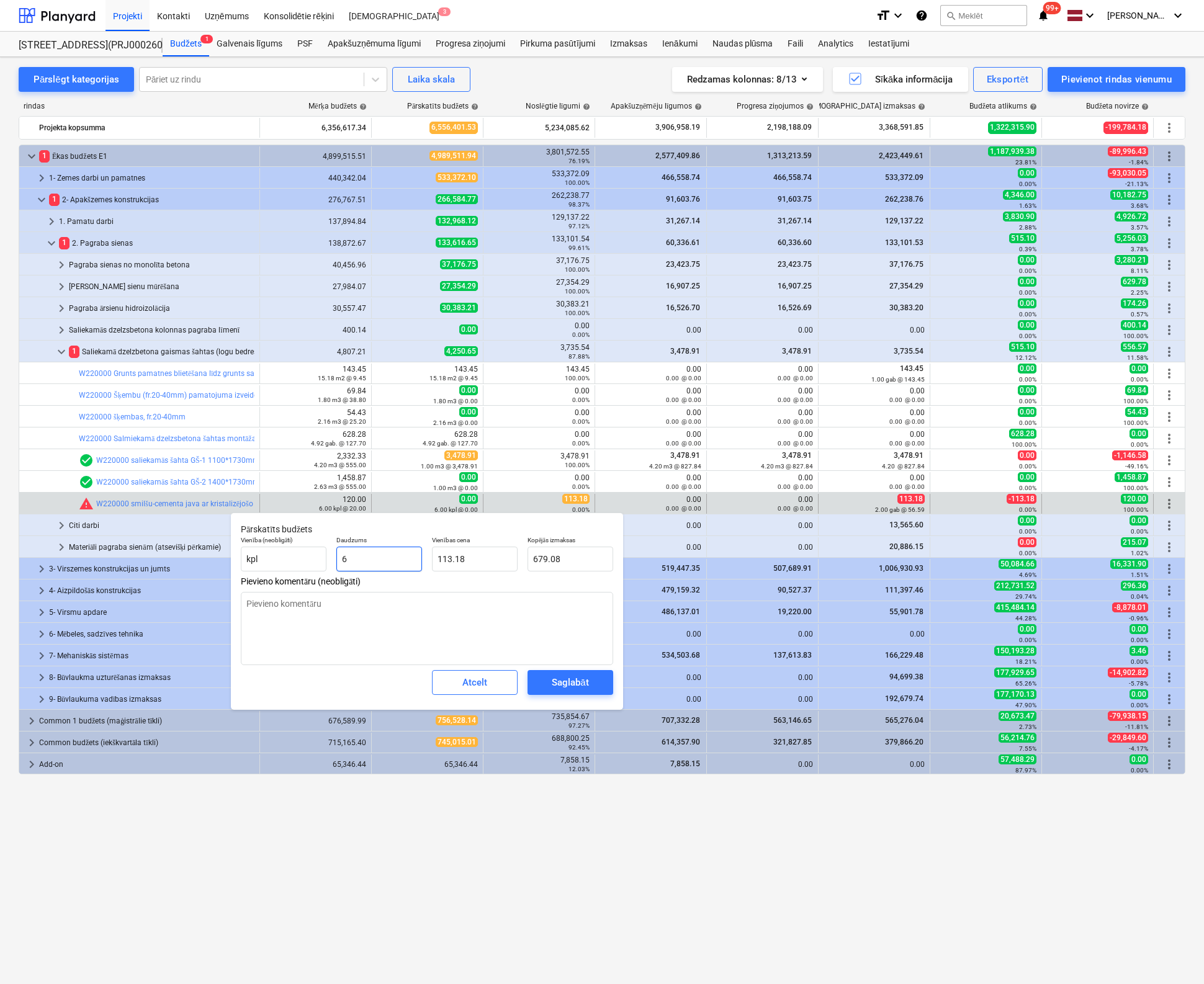
type input "61"
type input "6,903.98"
type input "61"
type textarea "x"
type input "61.00"
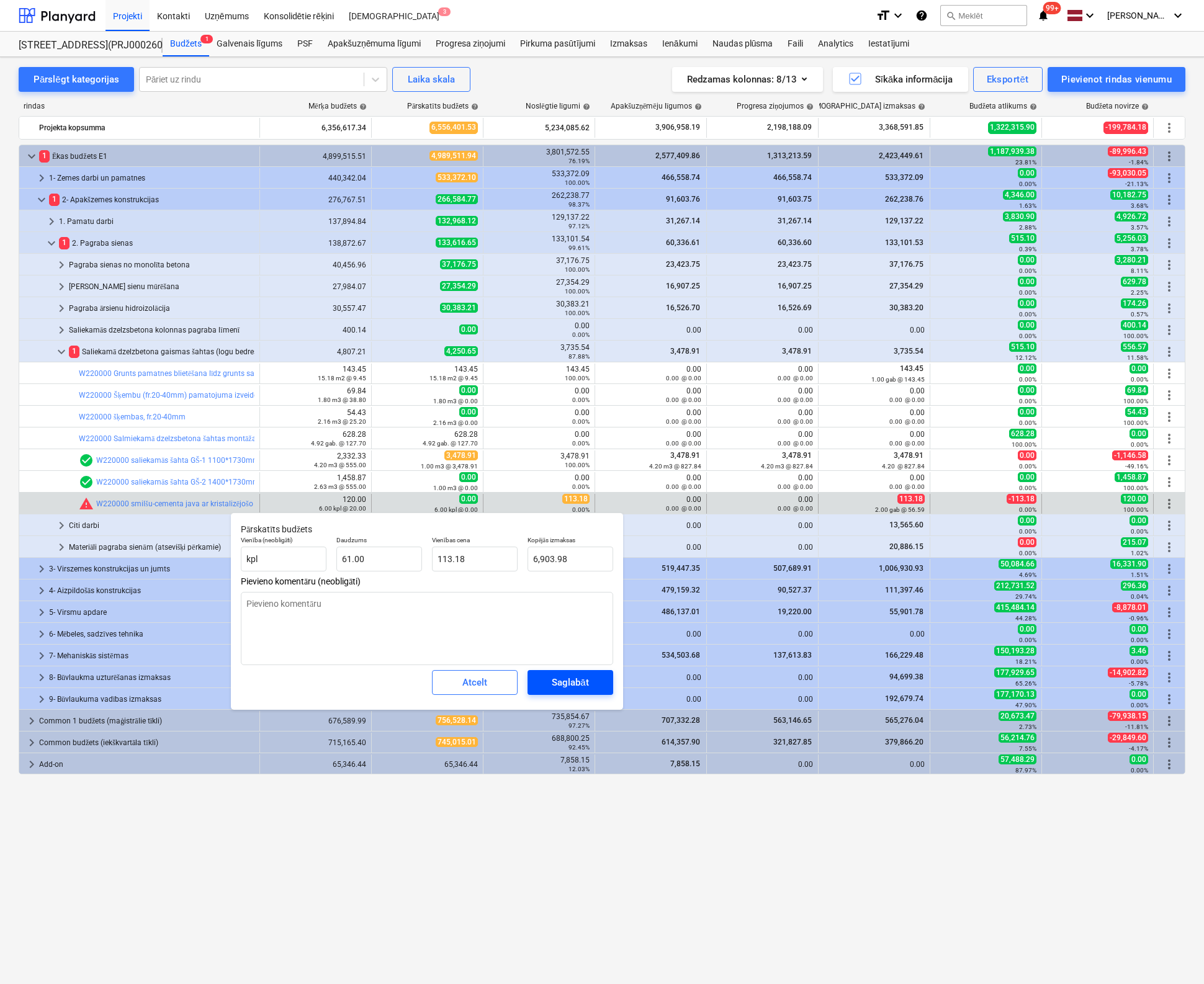
click at [565, 678] on div "Saglabāt" at bounding box center [569, 682] width 36 height 16
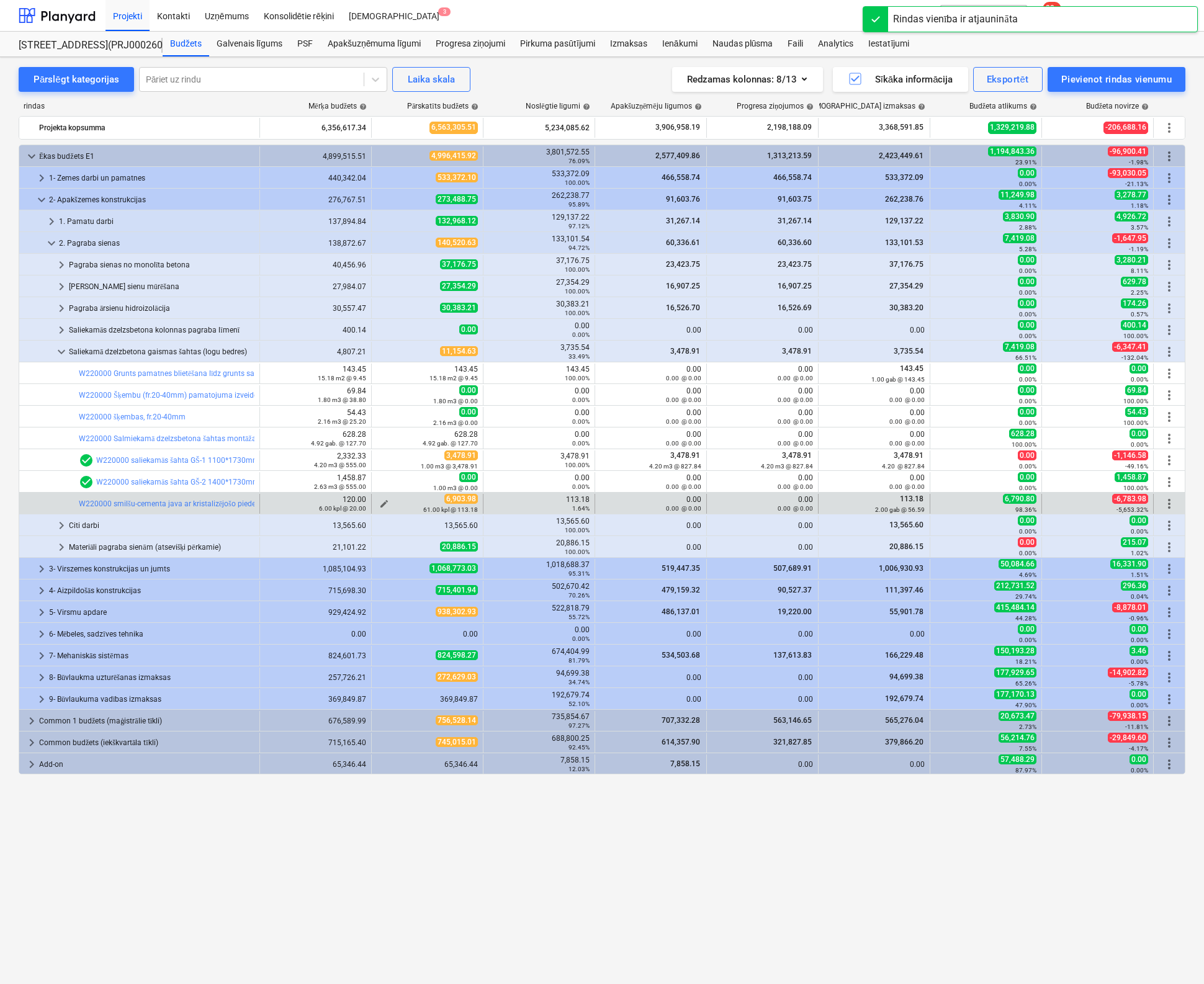
click at [460, 506] on small "61.00 kpl @ 113.18" at bounding box center [451, 509] width 55 height 7
click at [432, 506] on small "61.00 kpl @ 113.18" at bounding box center [451, 509] width 55 height 7
click at [383, 505] on div "61.00 kpl @ 113.18" at bounding box center [427, 510] width 101 height 9
click at [382, 502] on span "edit" at bounding box center [383, 503] width 10 height 10
type textarea "x"
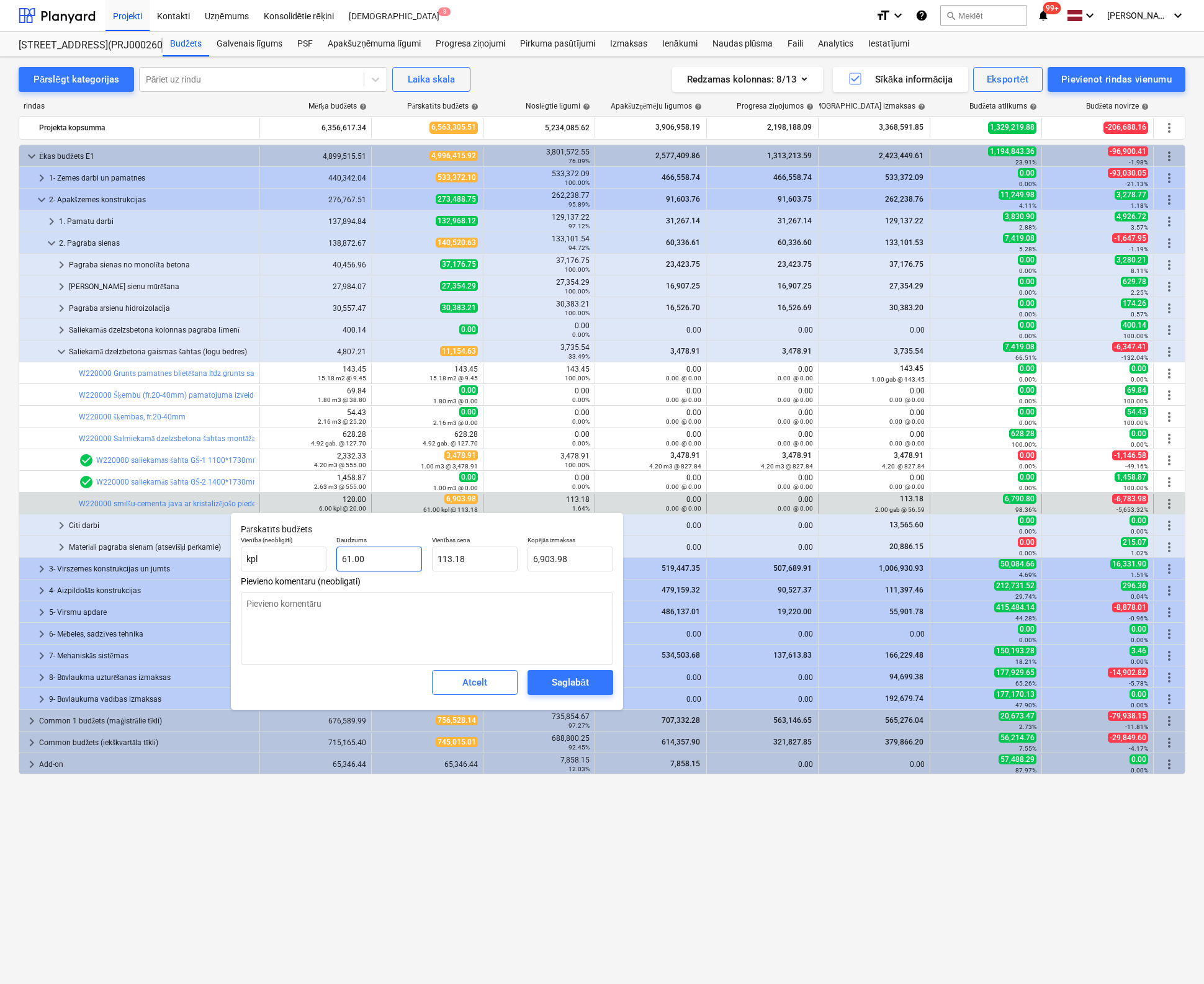
type input "61"
drag, startPoint x: 360, startPoint y: 560, endPoint x: 282, endPoint y: 563, distance: 78.1
click at [282, 563] on div "Vienība (neobligāti) kpl Daudzums 61 Vienības cena 113.18 Kopējās izmaksas 6,90…" at bounding box center [427, 553] width 383 height 45
type textarea "x"
type input "1"
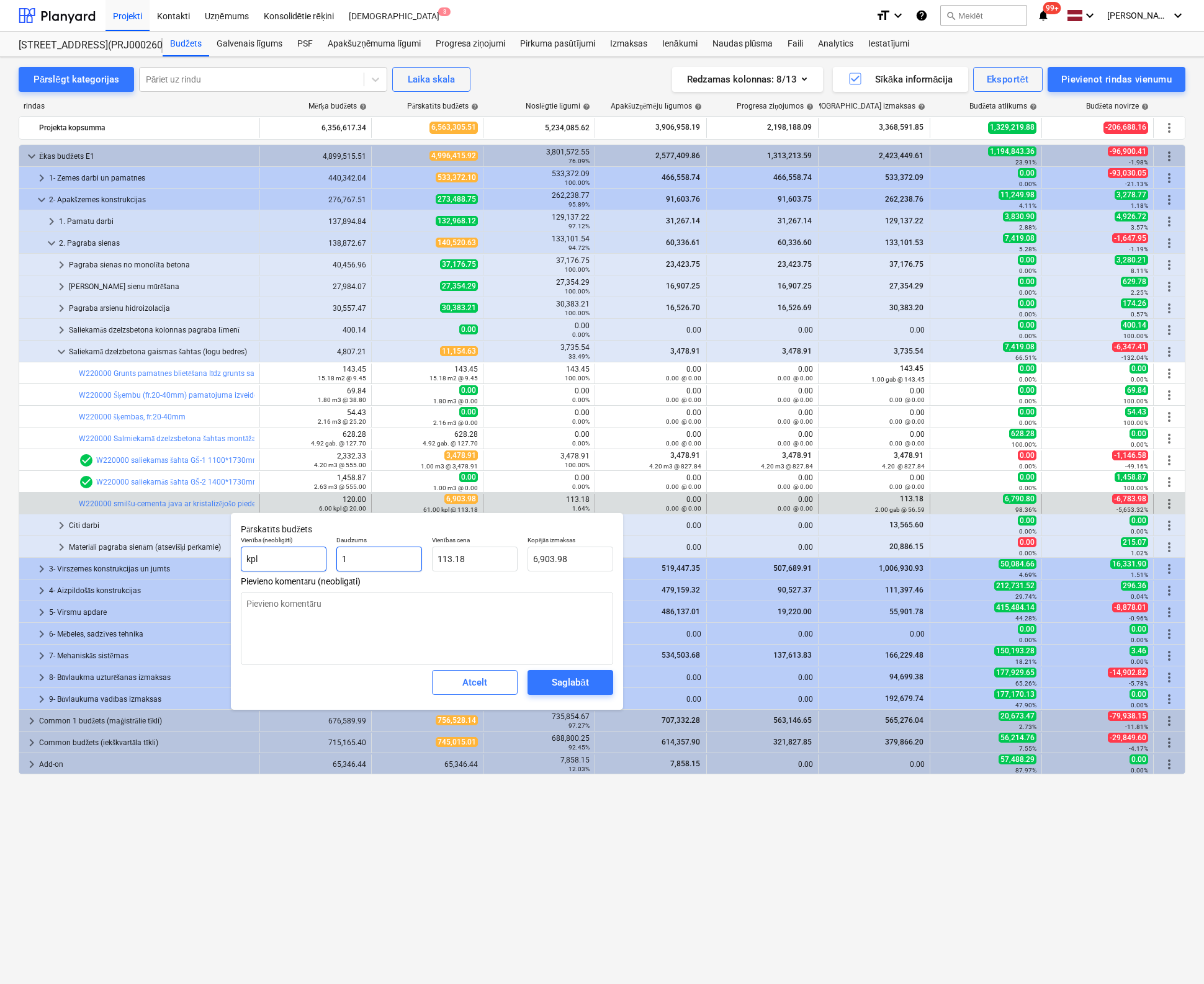
type input "113.18"
type input "1"
type textarea "x"
type input "1.00"
click at [554, 686] on div "Saglabāt" at bounding box center [569, 682] width 36 height 16
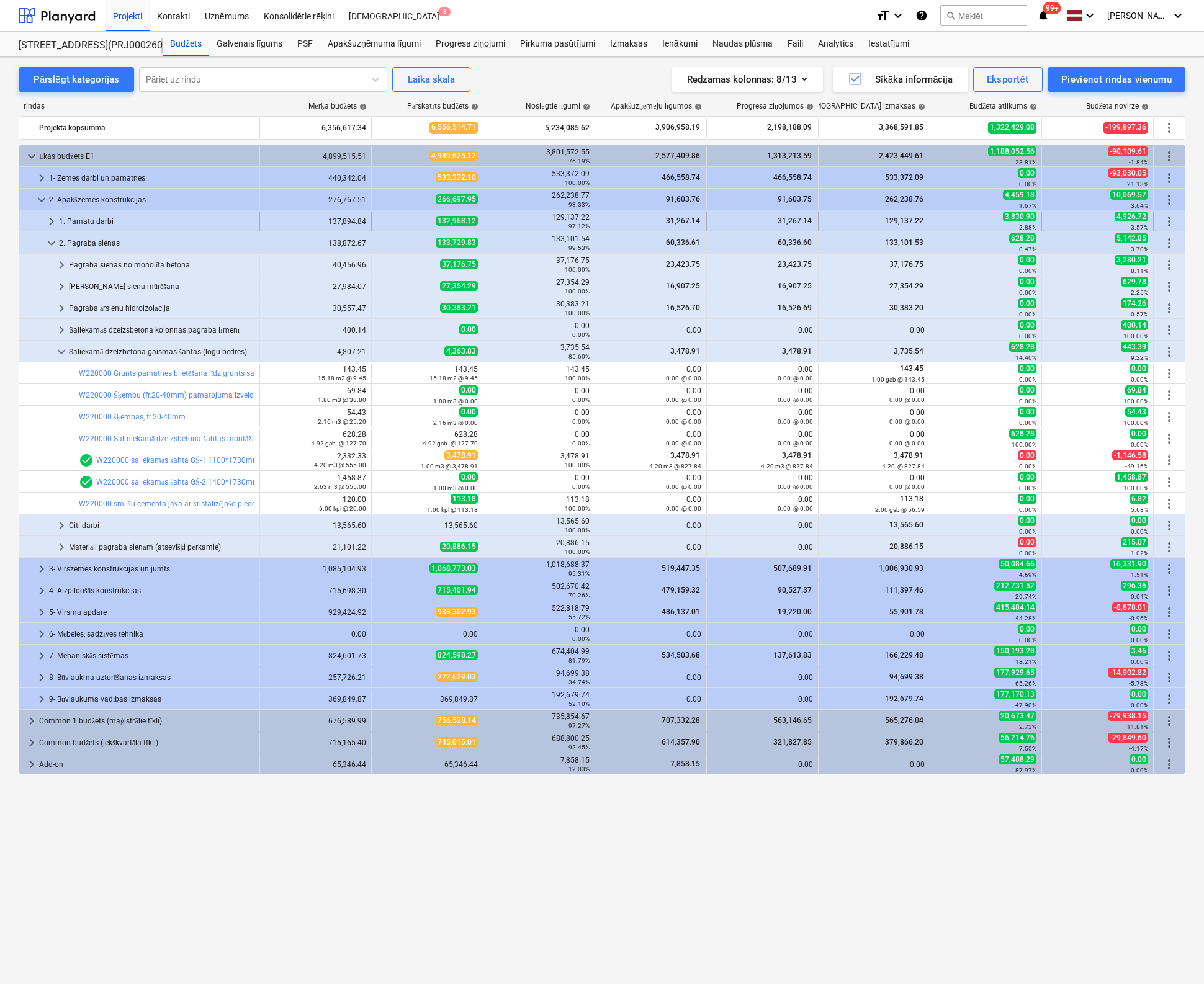
click at [48, 220] on span "keyboard_arrow_right" at bounding box center [52, 221] width 15 height 15
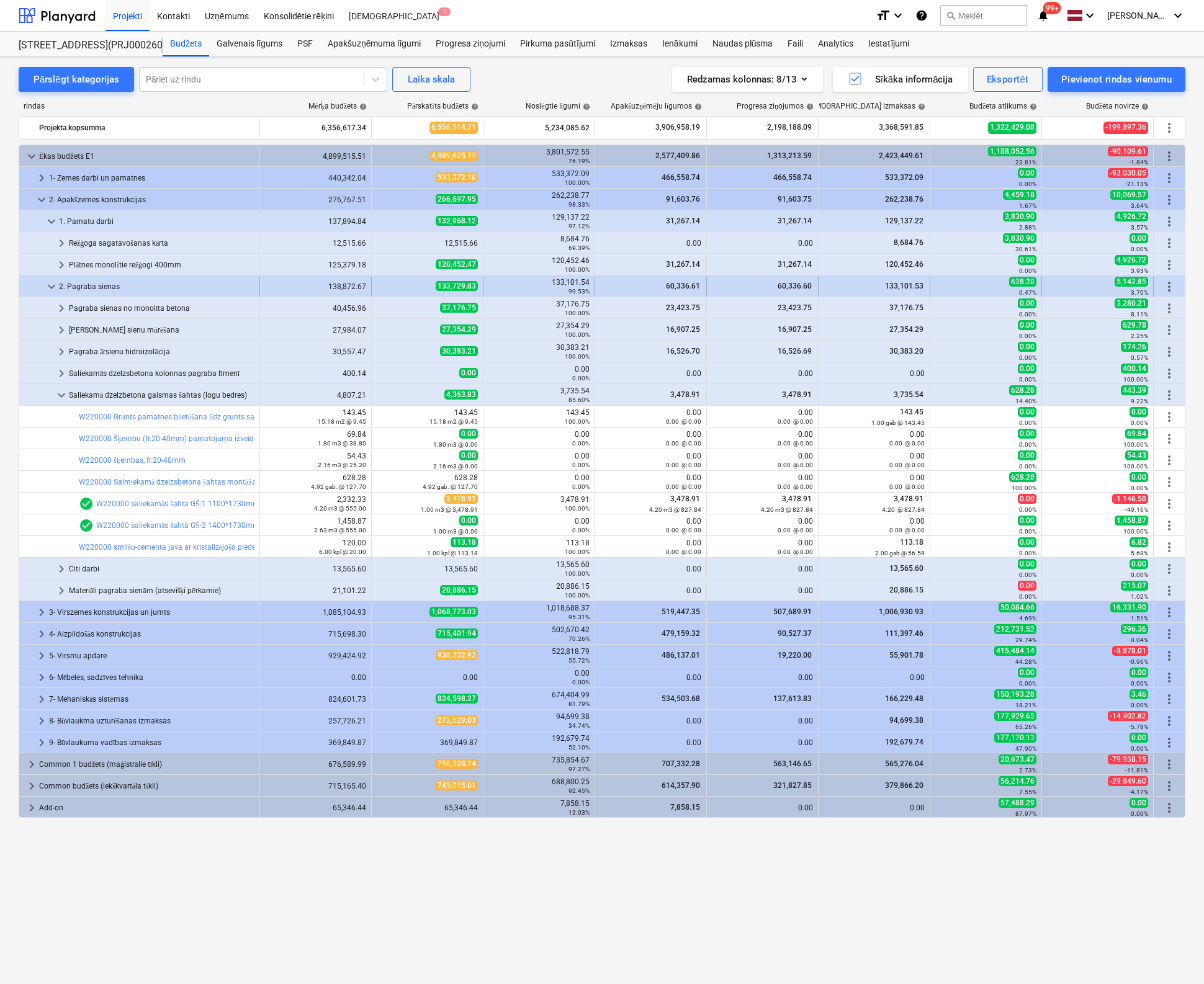
click at [52, 283] on span "keyboard_arrow_down" at bounding box center [52, 286] width 15 height 15
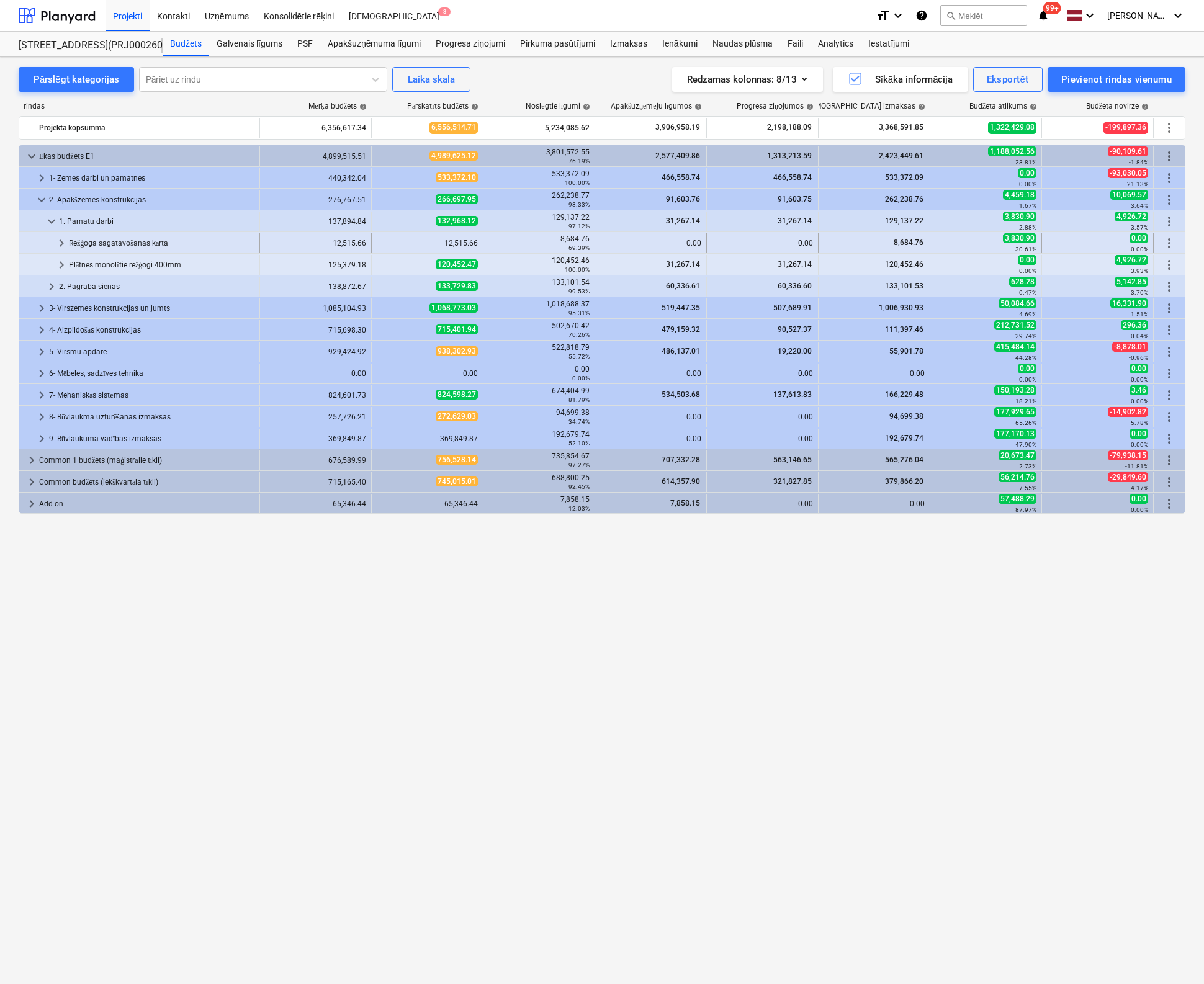
click at [57, 244] on span "keyboard_arrow_right" at bounding box center [61, 243] width 15 height 15
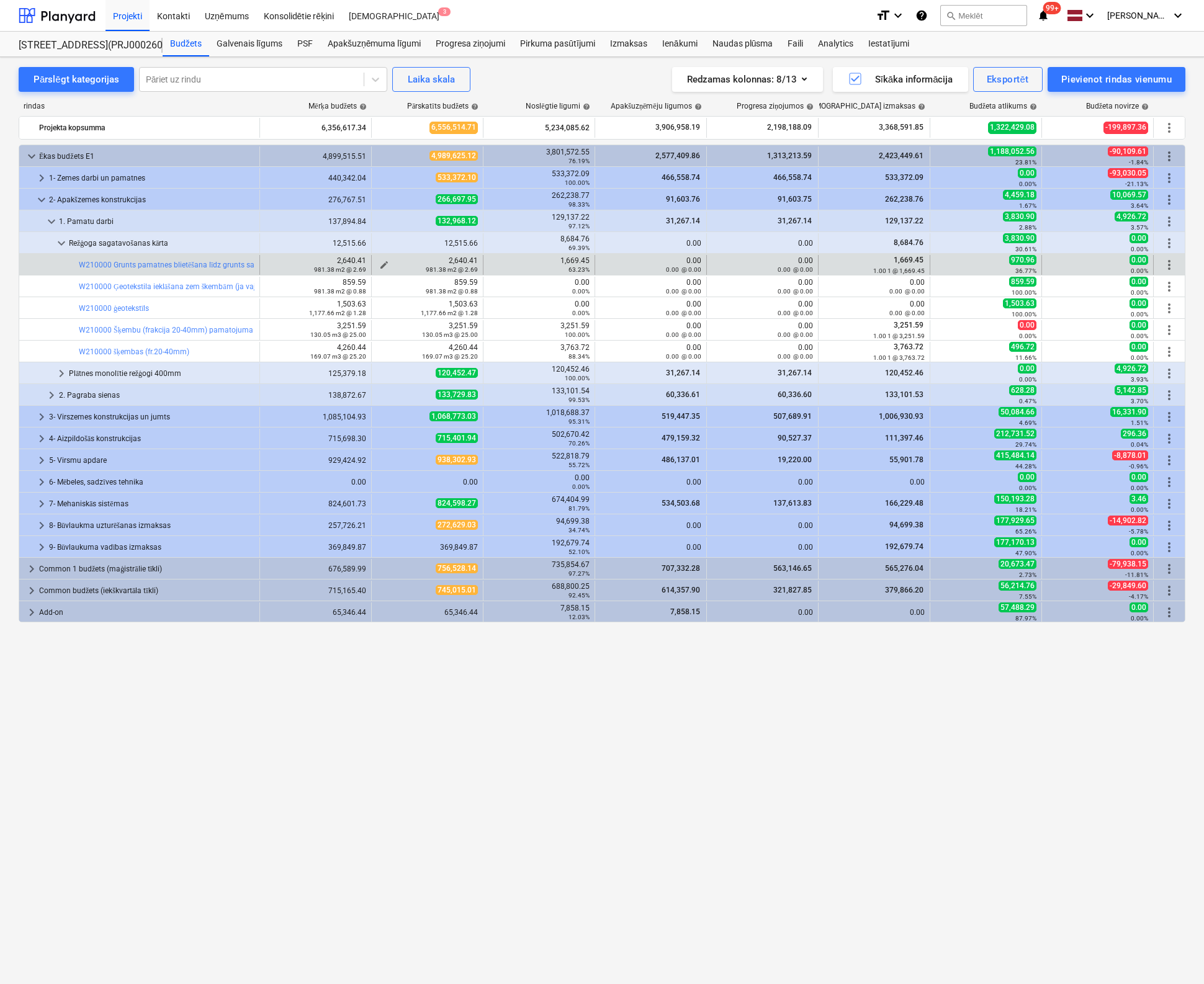
click at [383, 260] on span "edit" at bounding box center [383, 264] width 10 height 10
type textarea "x"
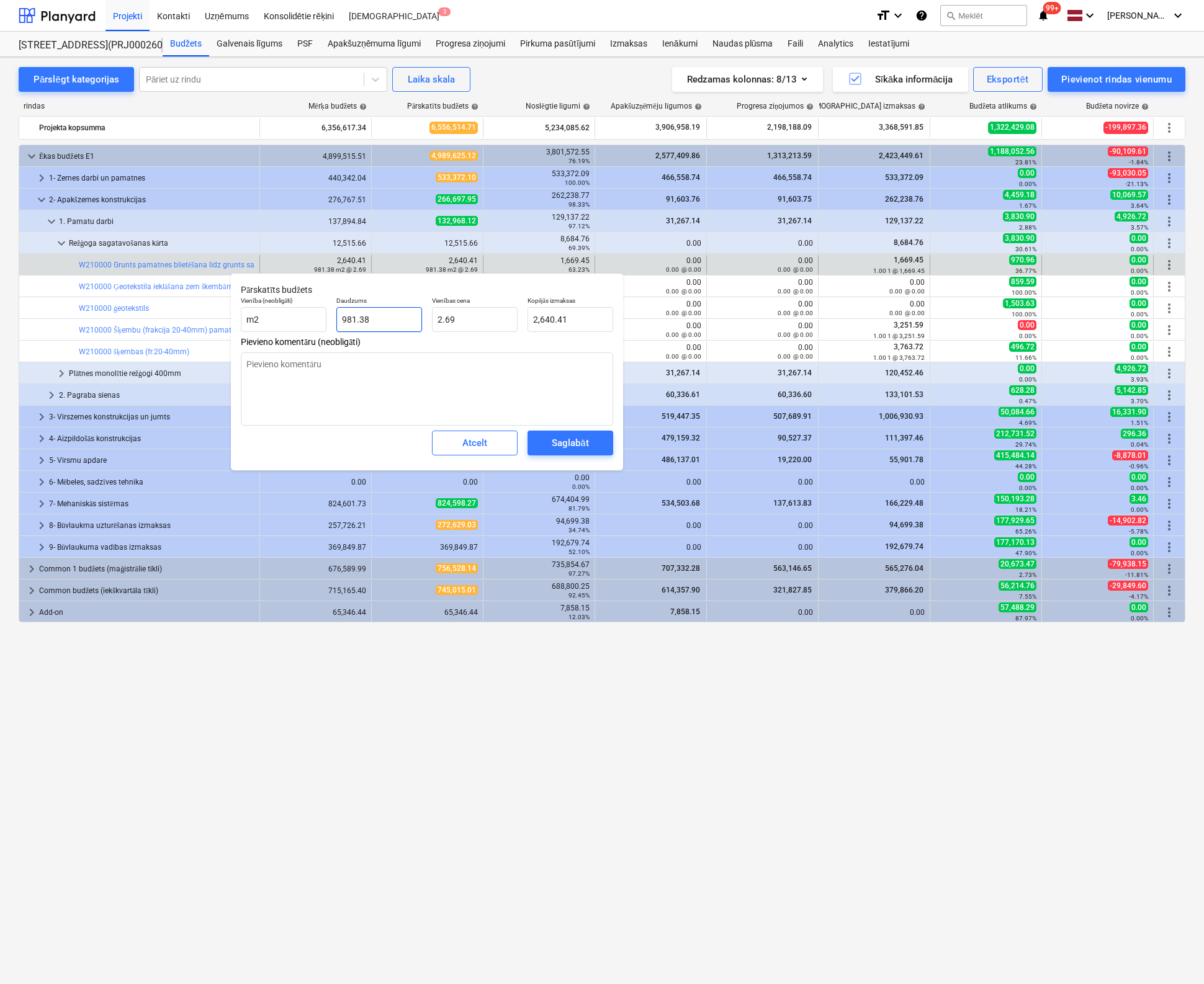
type input "981.3813"
drag, startPoint x: 387, startPoint y: 317, endPoint x: 263, endPoint y: 328, distance: 124.5
click at [263, 328] on div "Vienība (neobligāti) m2 Daudzums 981.3813 Vienības cena 2.69 Kopējās izmaksas 2…" at bounding box center [427, 314] width 383 height 45
type textarea "x"
type input "1"
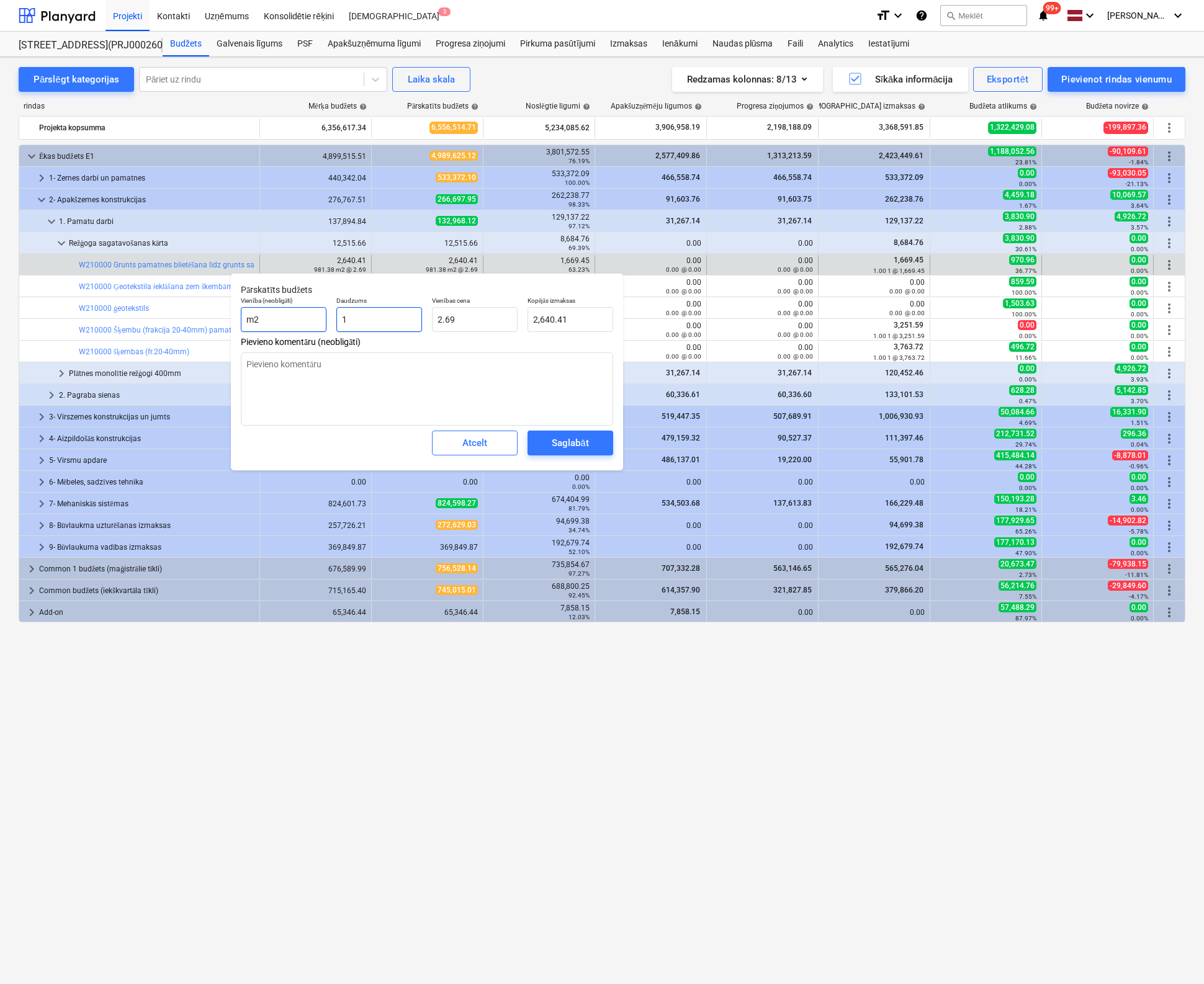
type input "2.69"
type input "1"
type textarea "x"
type input "1.00"
type input "2.6905"
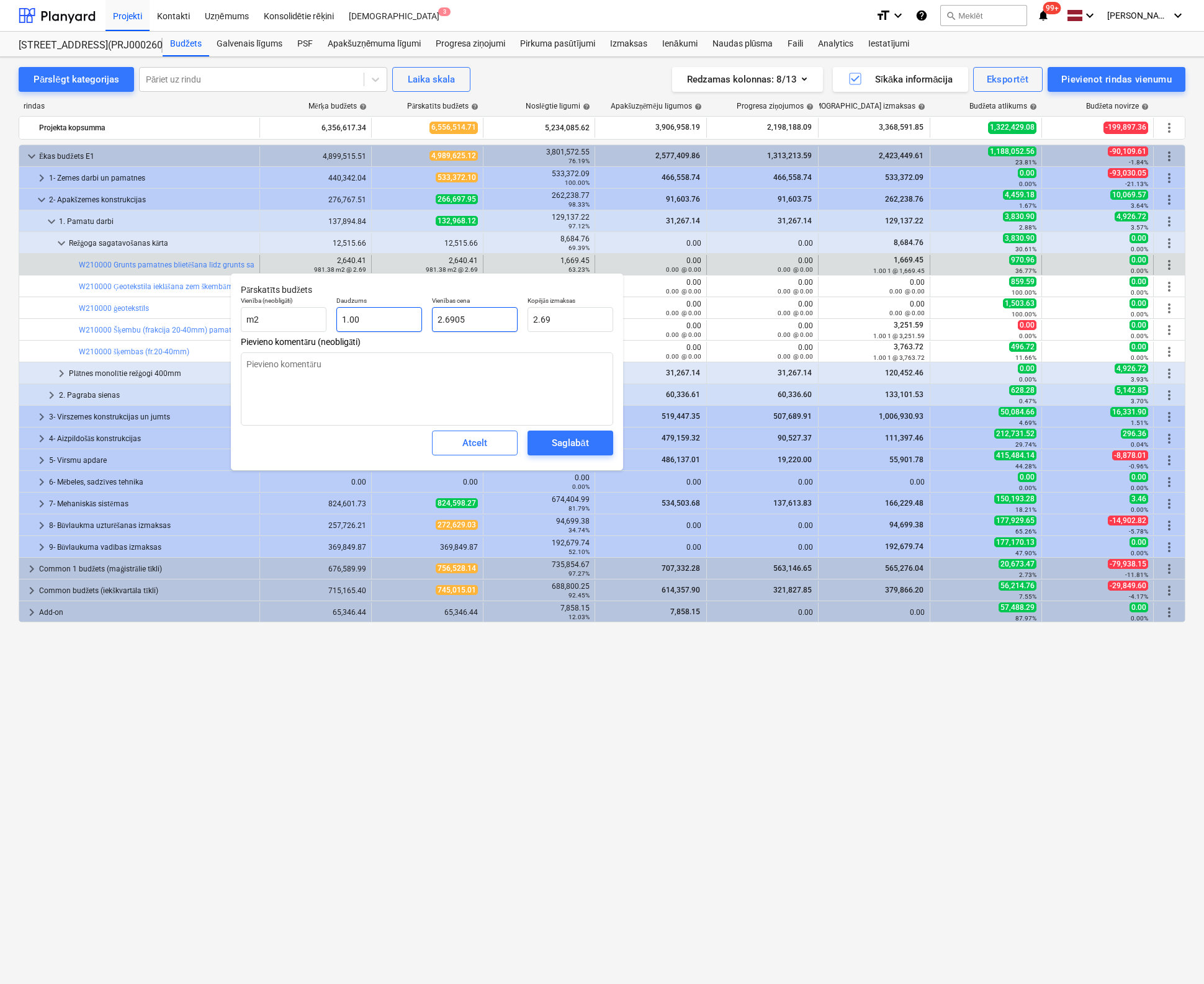
drag, startPoint x: 417, startPoint y: 323, endPoint x: 402, endPoint y: 325, distance: 15.1
click at [402, 325] on div "Vienība (neobligāti) m2 Daudzums 1.00 Vienības cena 2.6905 Kopējās izmaksas 2.69" at bounding box center [427, 314] width 383 height 45
type textarea "x"
type input "1"
type input "1.00"
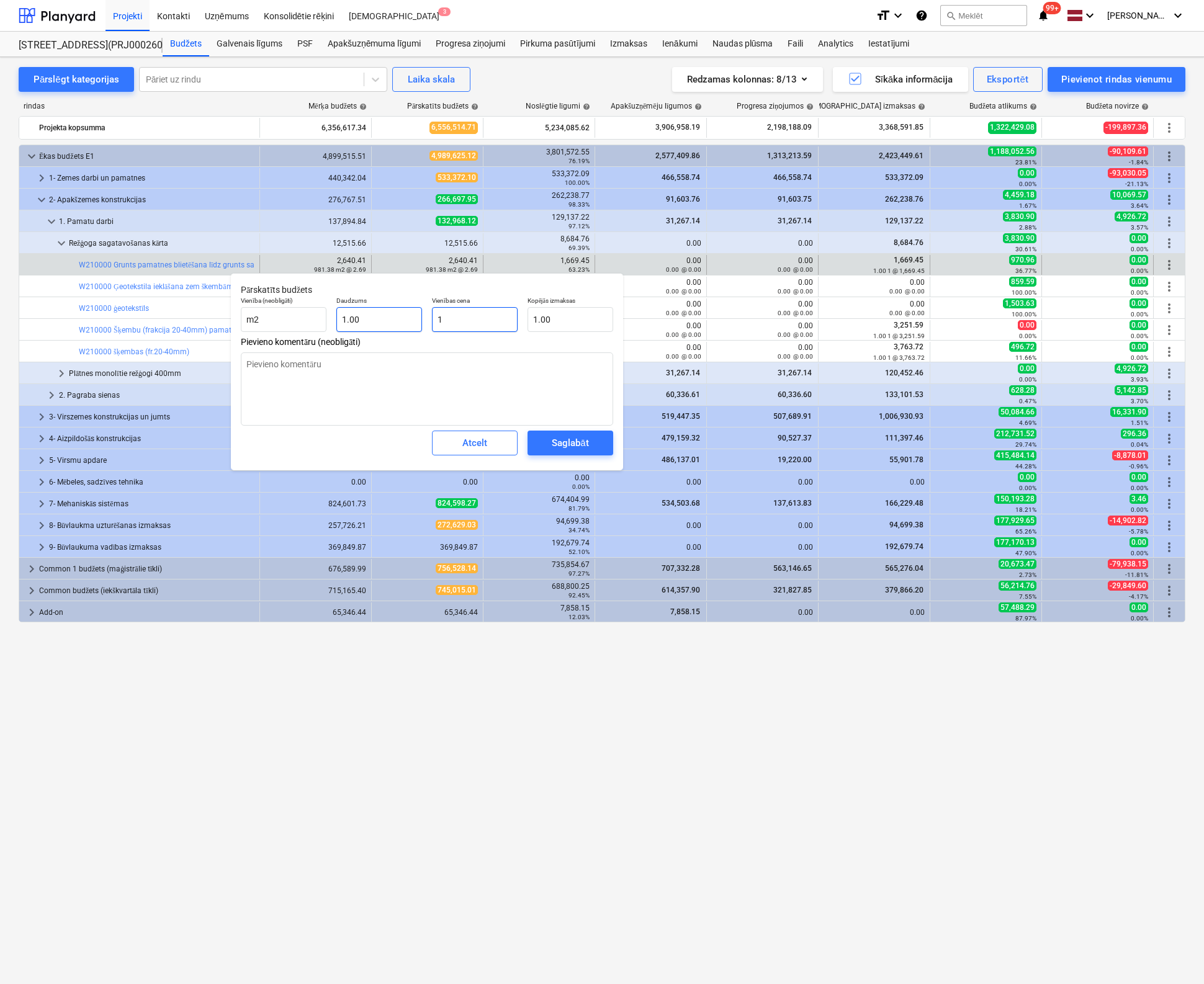
type textarea "x"
type input "16"
type input "16.00"
type textarea "x"
type input "166"
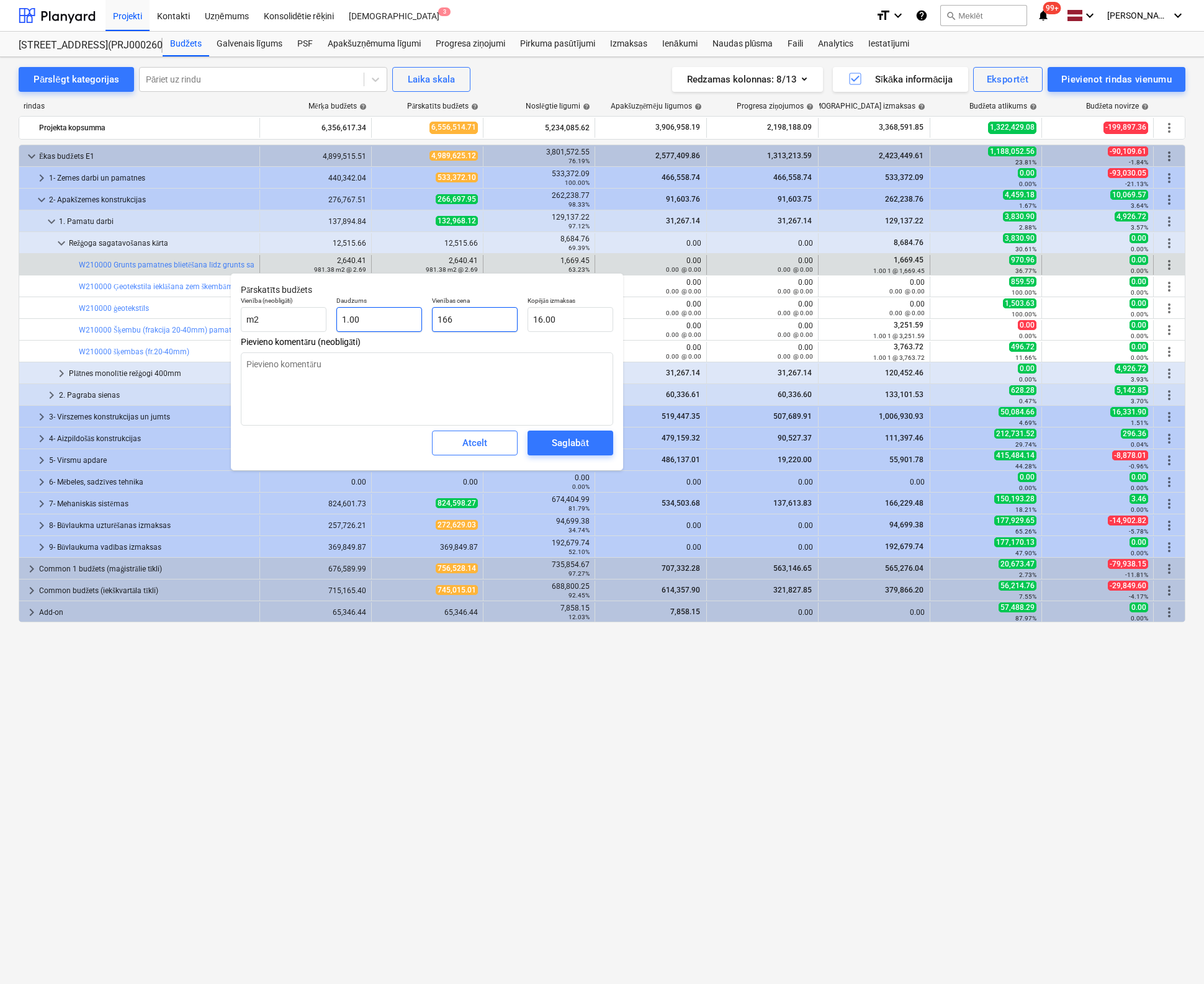
type input "166.00"
type textarea "x"
type input "1669"
type input "1,669.00"
type textarea "x"
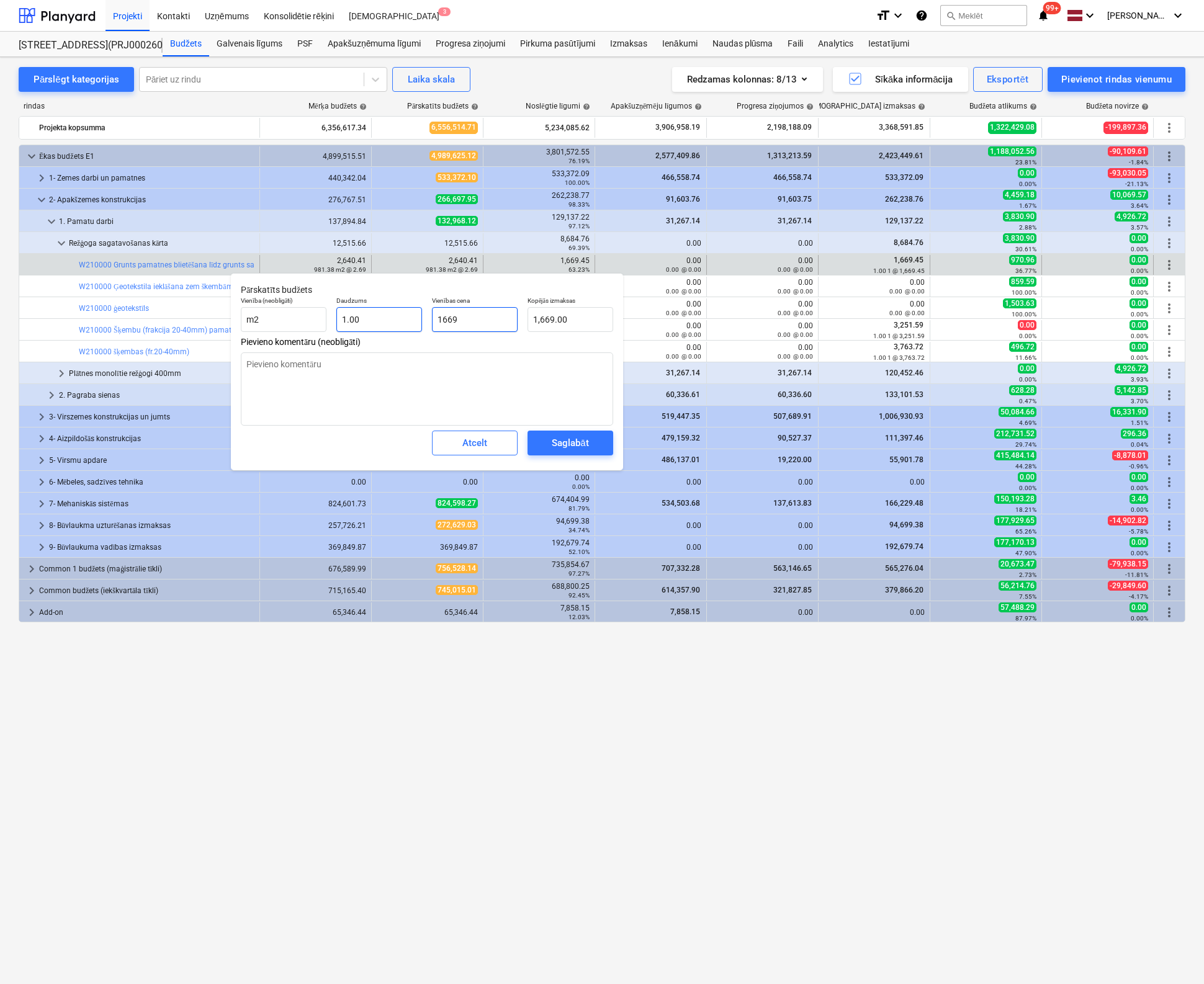
type input "1669."
type textarea "x"
type input "1669.4"
type input "1,669.40"
type input "1669.45"
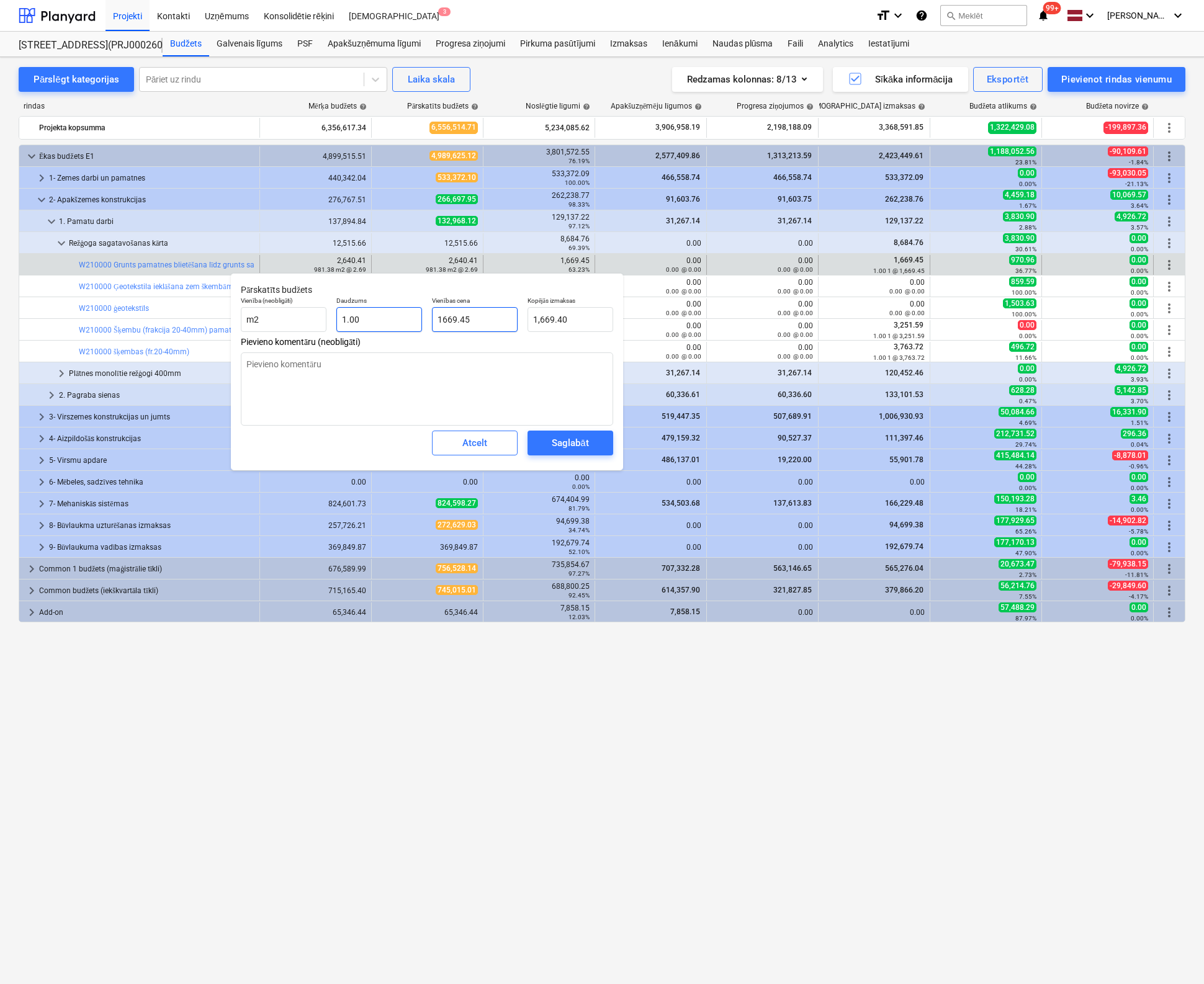
type textarea "x"
type input "1,669.45"
type input "1669.45"
type textarea "x"
type input "1,669.45"
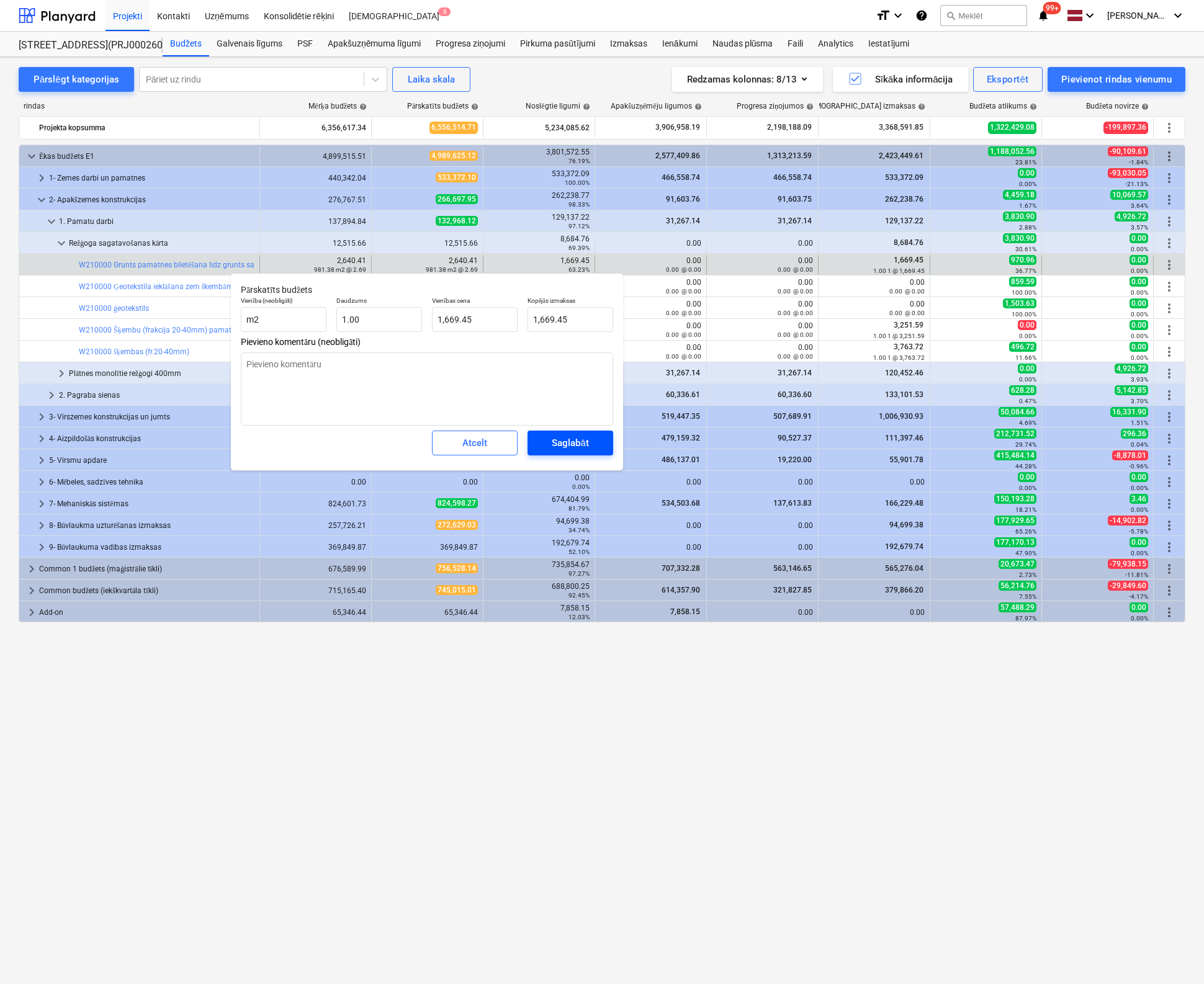
click at [559, 441] on div "Saglabāt" at bounding box center [569, 443] width 36 height 16
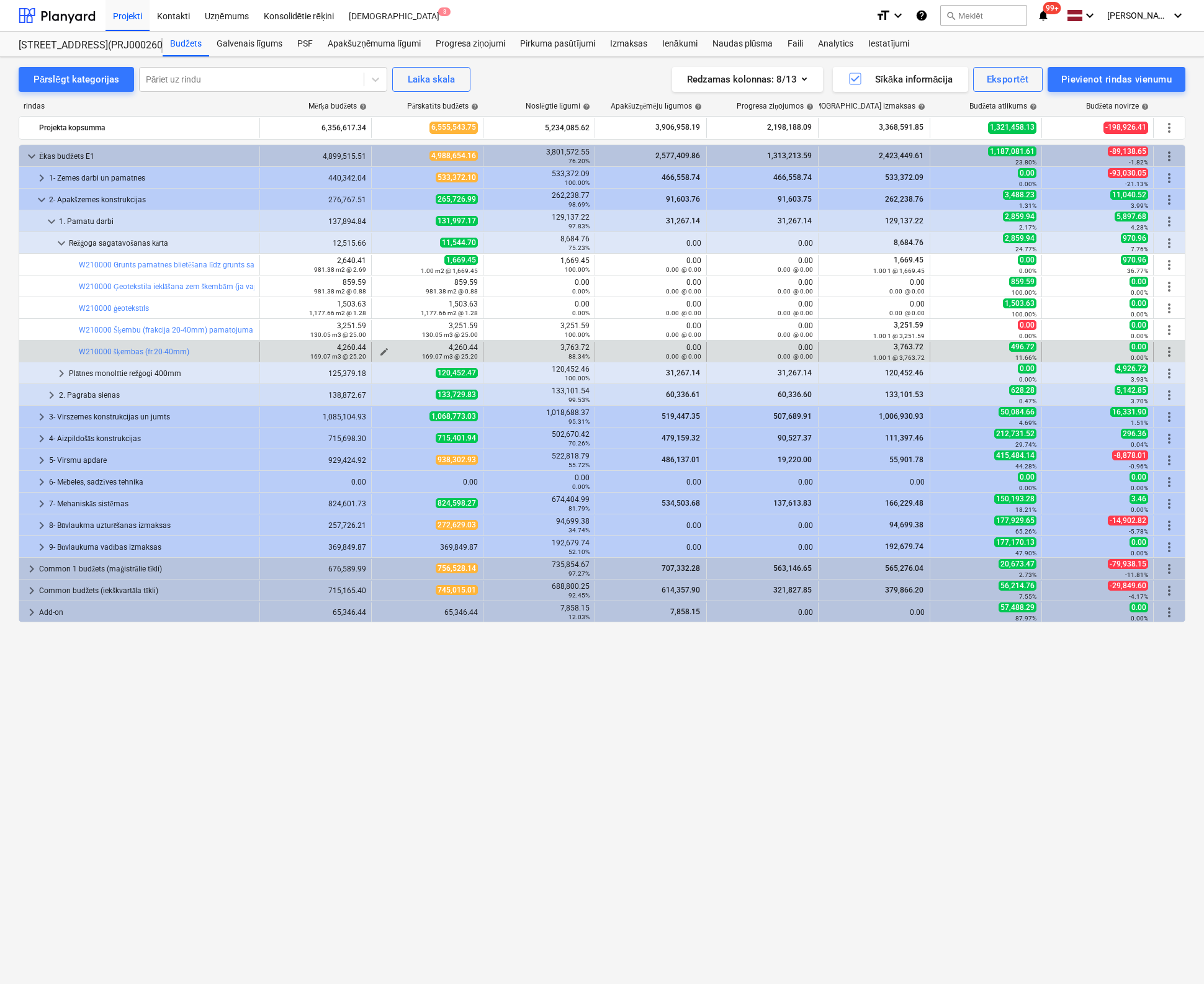
click at [383, 347] on span "edit" at bounding box center [383, 351] width 10 height 10
type textarea "x"
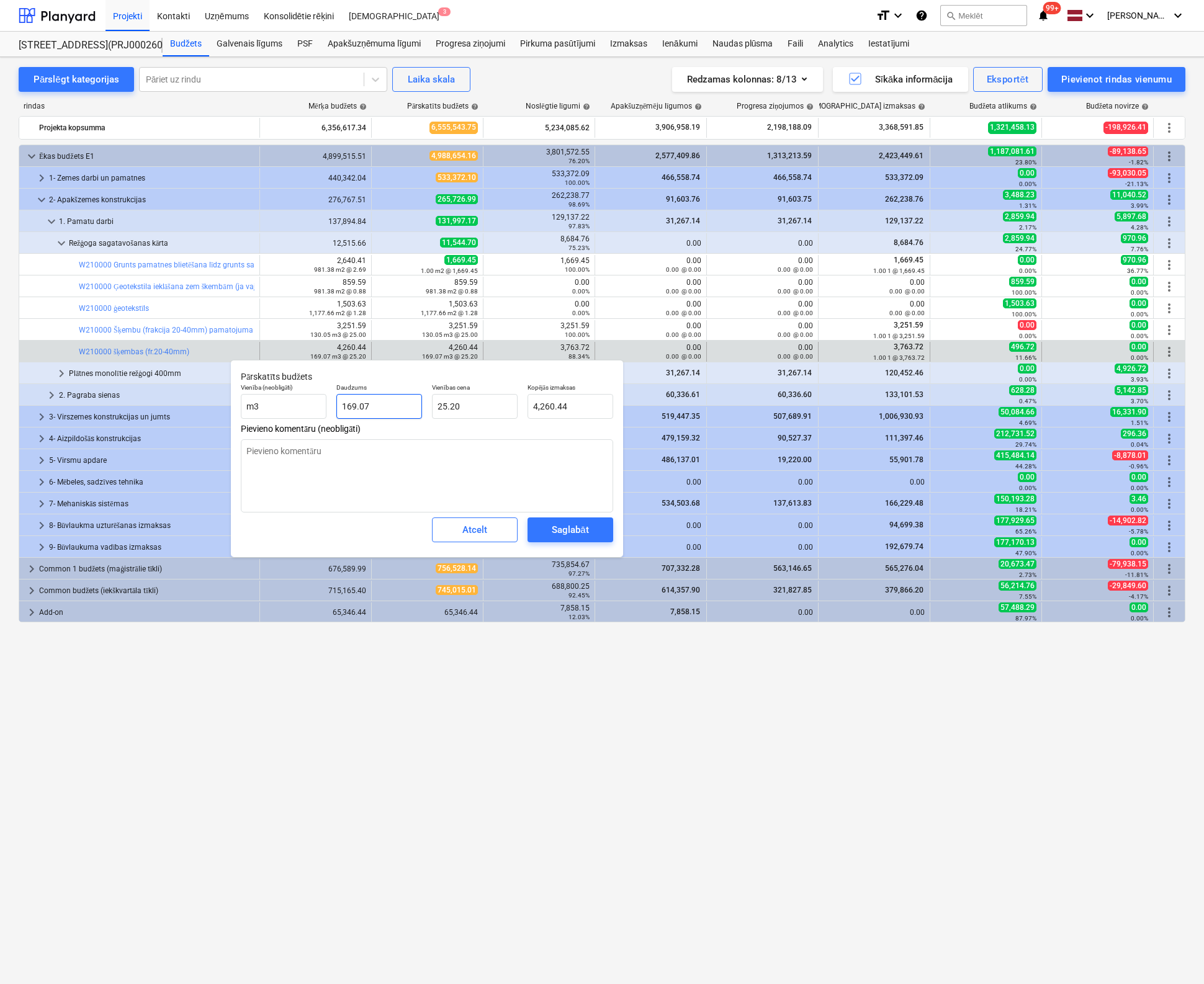
type input "169.065"
drag, startPoint x: 385, startPoint y: 407, endPoint x: 295, endPoint y: 425, distance: 91.8
click at [295, 425] on div "Pārskatīts budžets Vienība (neobligāti) m3 Daudzums 169.065 Vienības cena 25.20…" at bounding box center [427, 458] width 392 height 198
type textarea "x"
type input "1"
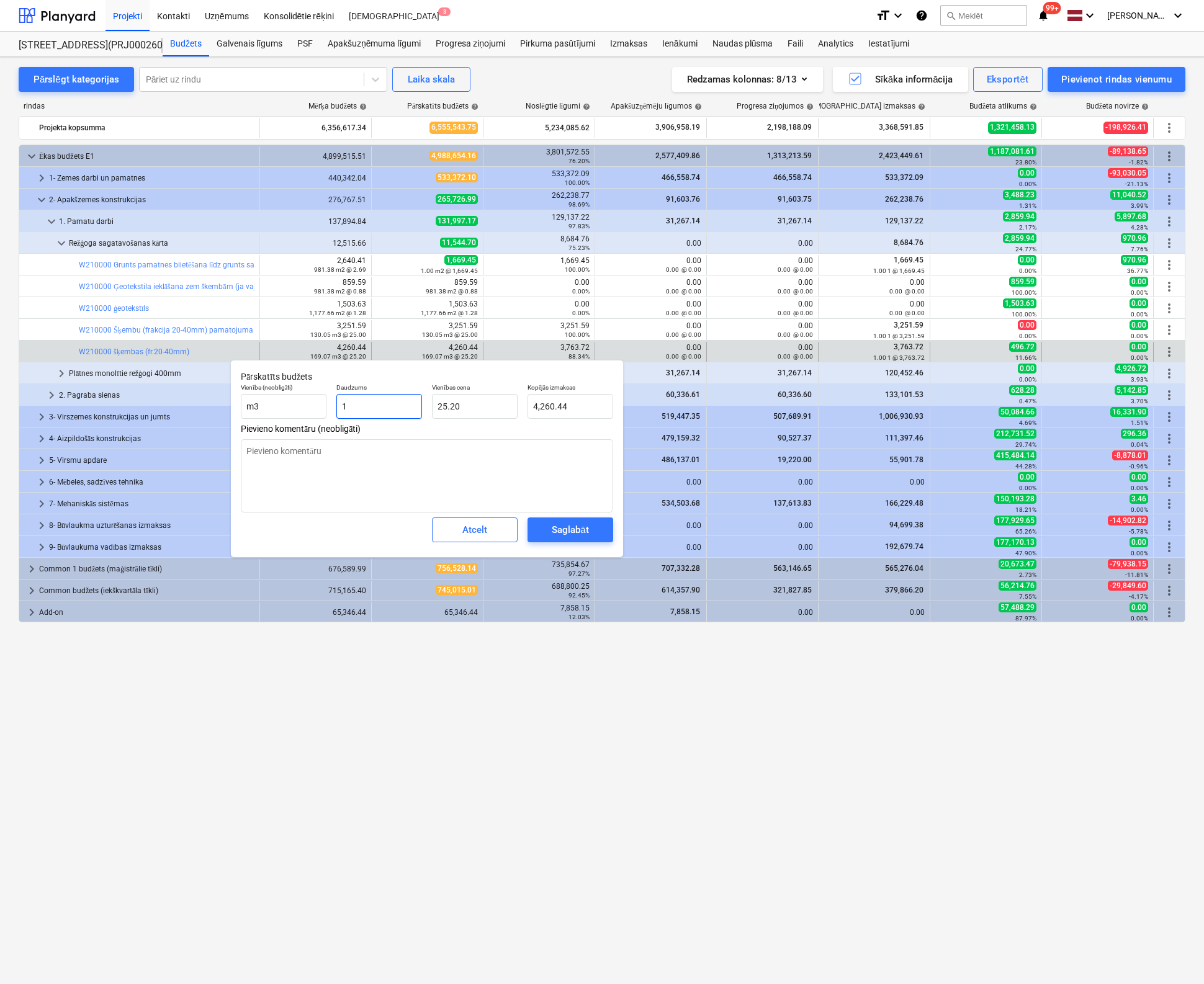
type input "25.20"
type input "1"
type textarea "x"
type input "1.00"
type input "25.2"
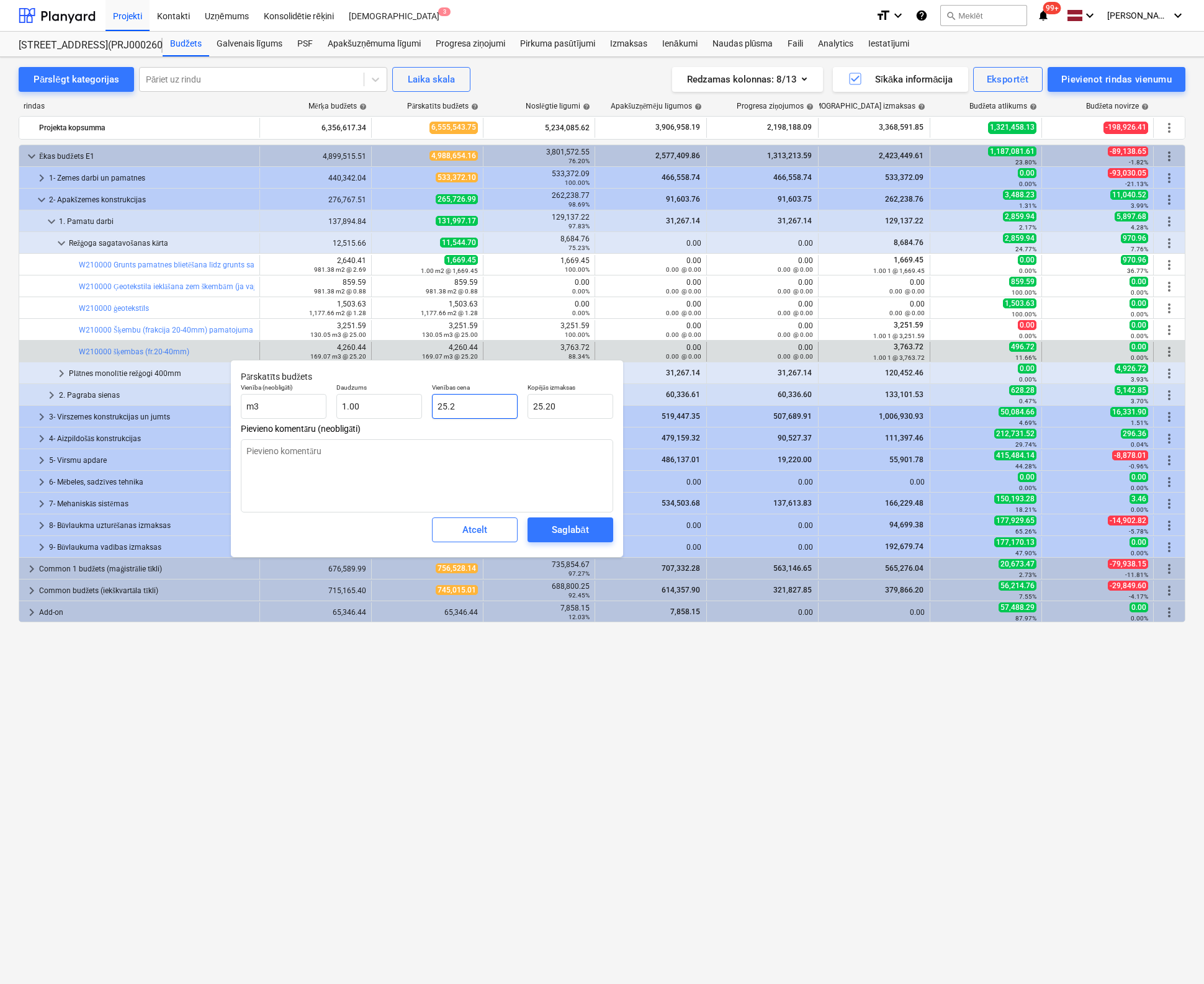
drag, startPoint x: 377, startPoint y: 423, endPoint x: 358, endPoint y: 425, distance: 19.1
click at [358, 425] on div "Pārskatīts budžets Vienība (neobligāti) m3 Daudzums 1.00 Vienības cena 25.2 Kop…" at bounding box center [427, 458] width 392 height 198
type textarea "x"
type input "3"
type input "3.00"
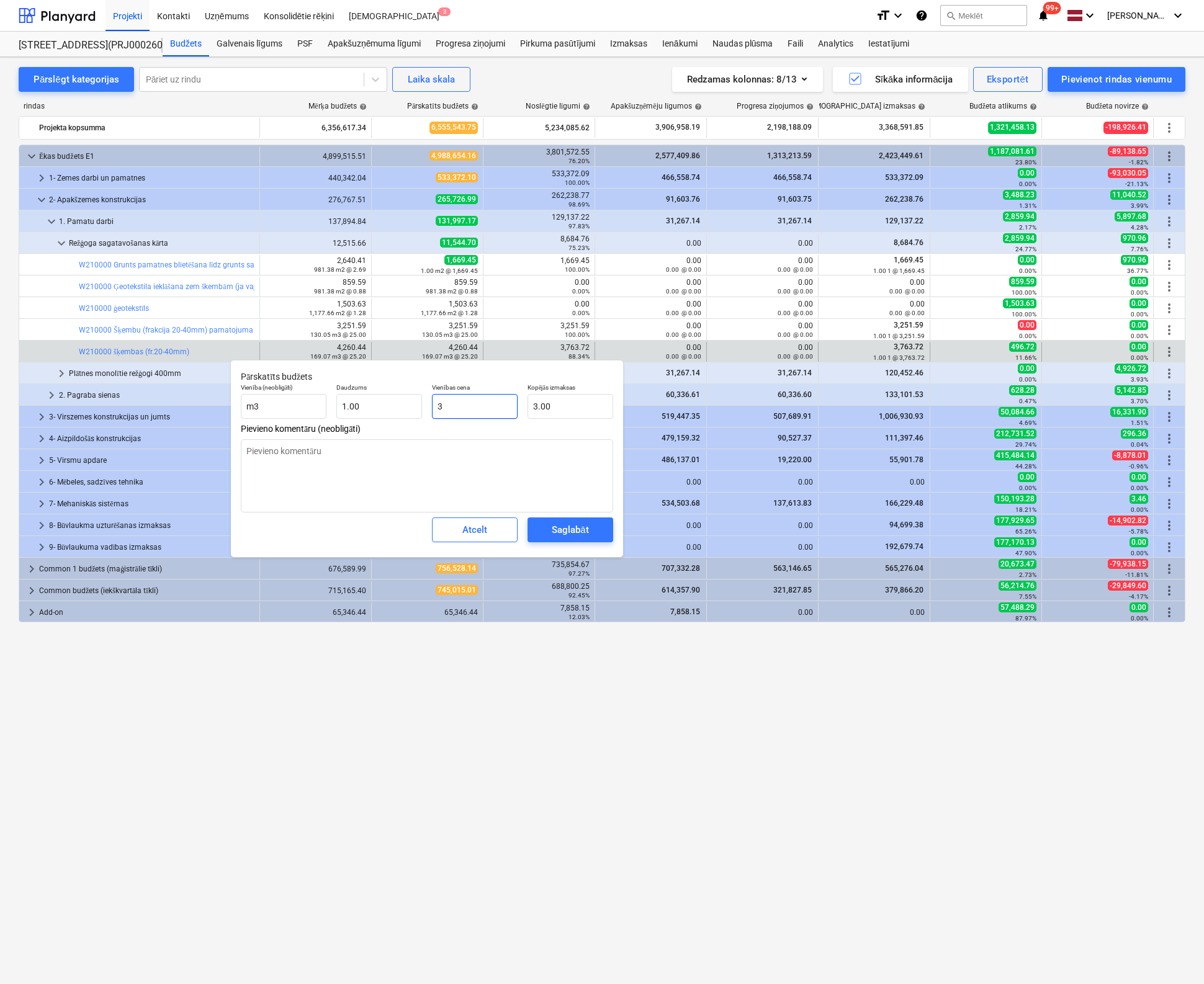
type textarea "x"
type input "37"
type input "37.00"
type textarea "x"
type input "376"
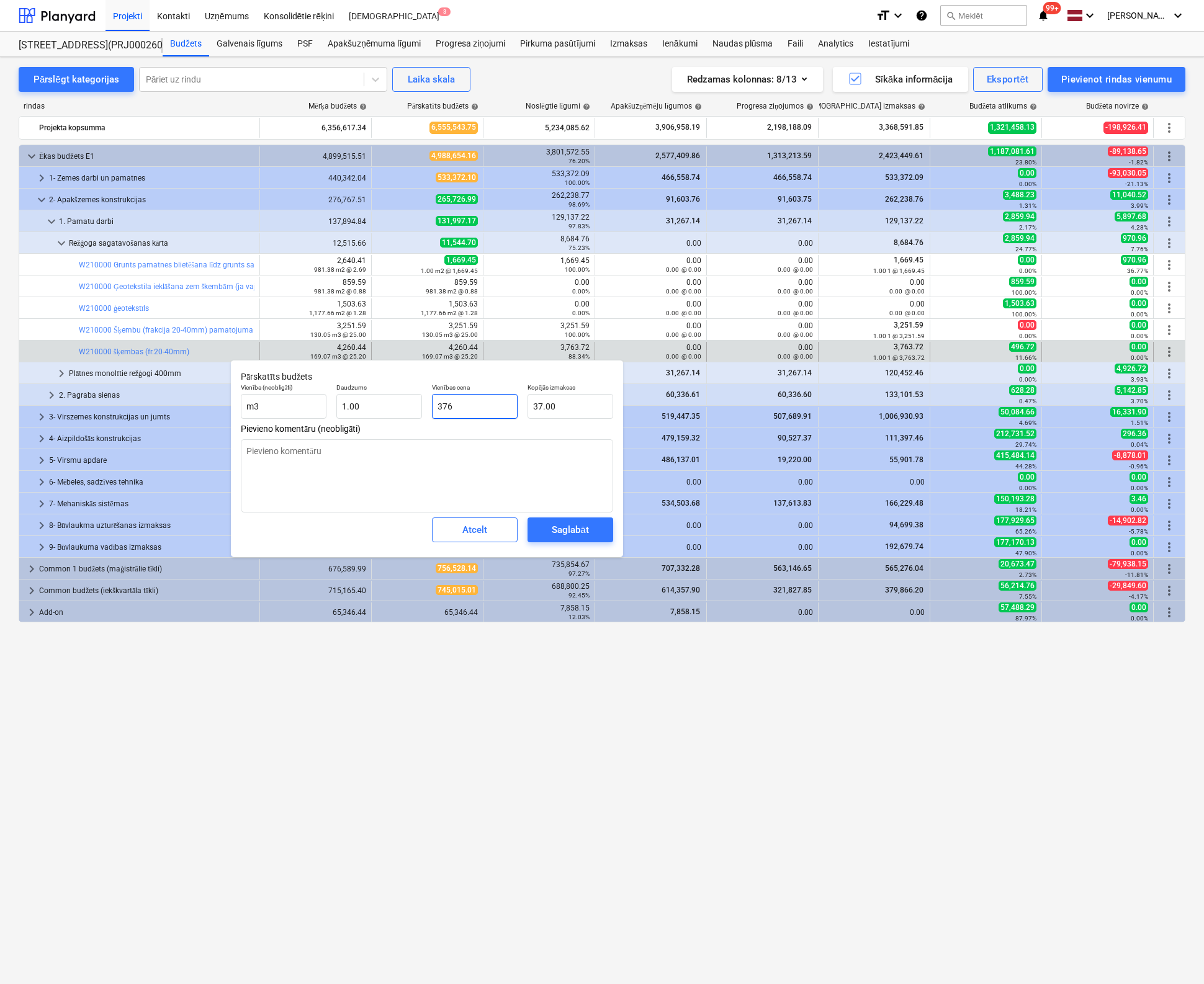
type input "376.00"
type textarea "x"
type input "3763"
type input "3,763.00"
type textarea "x"
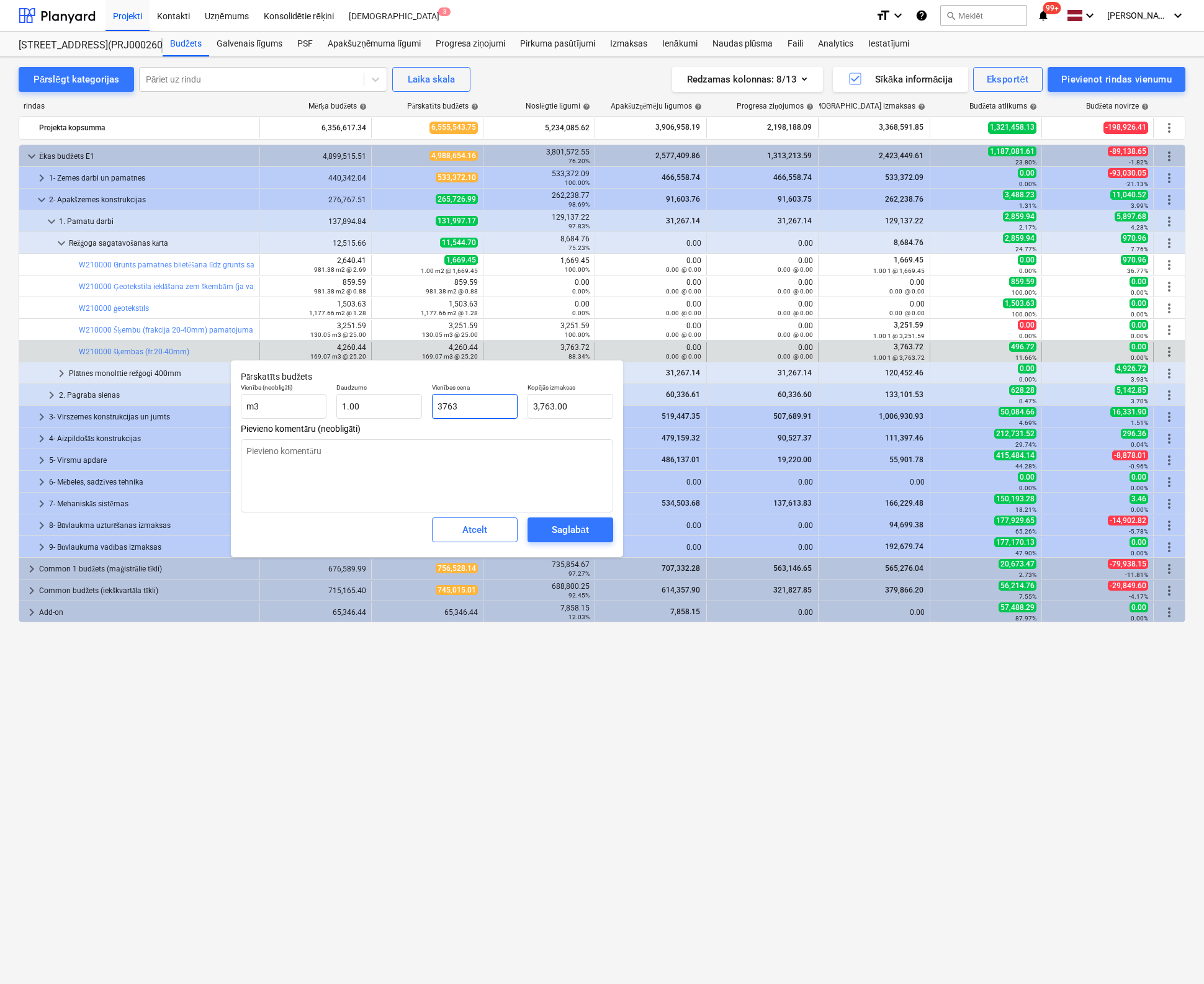
type input "3763."
type textarea "x"
type input "3763.7"
type input "3,763.70"
type textarea "x"
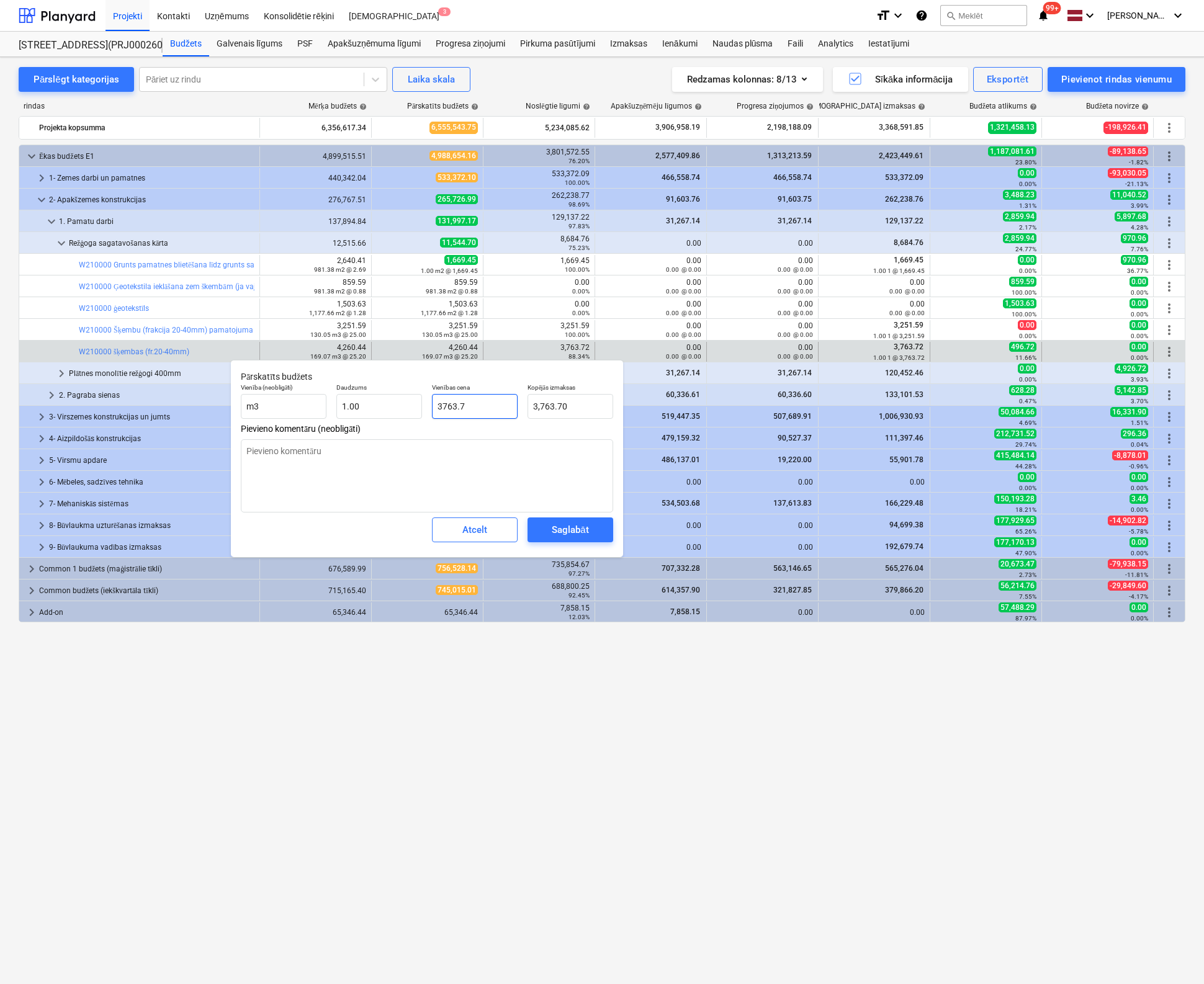
type input "3763.72"
type input "3,763.72"
type input "3763.72"
type textarea "x"
type input "3,763.72"
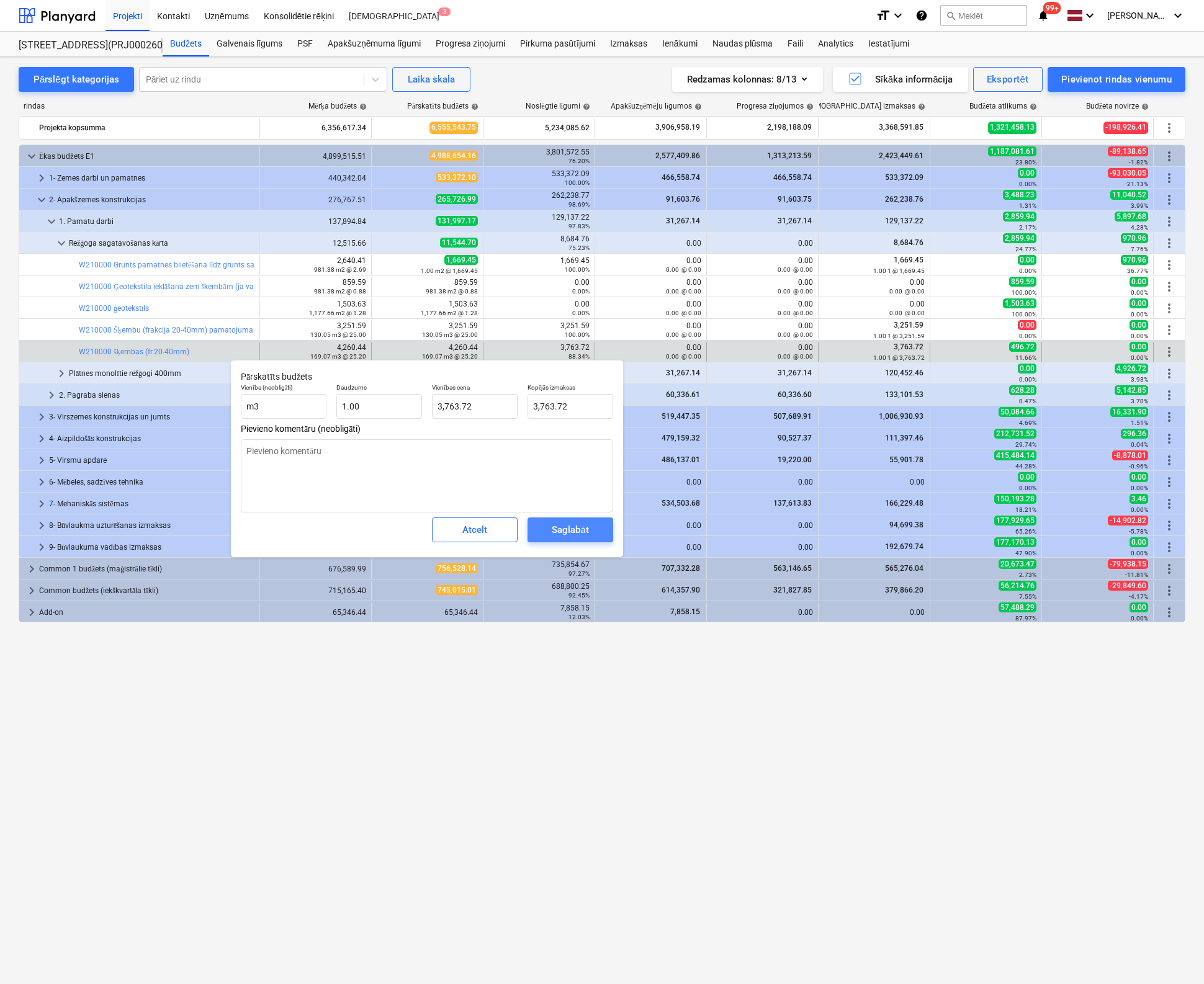
click at [566, 536] on div "Saglabāt" at bounding box center [569, 530] width 36 height 16
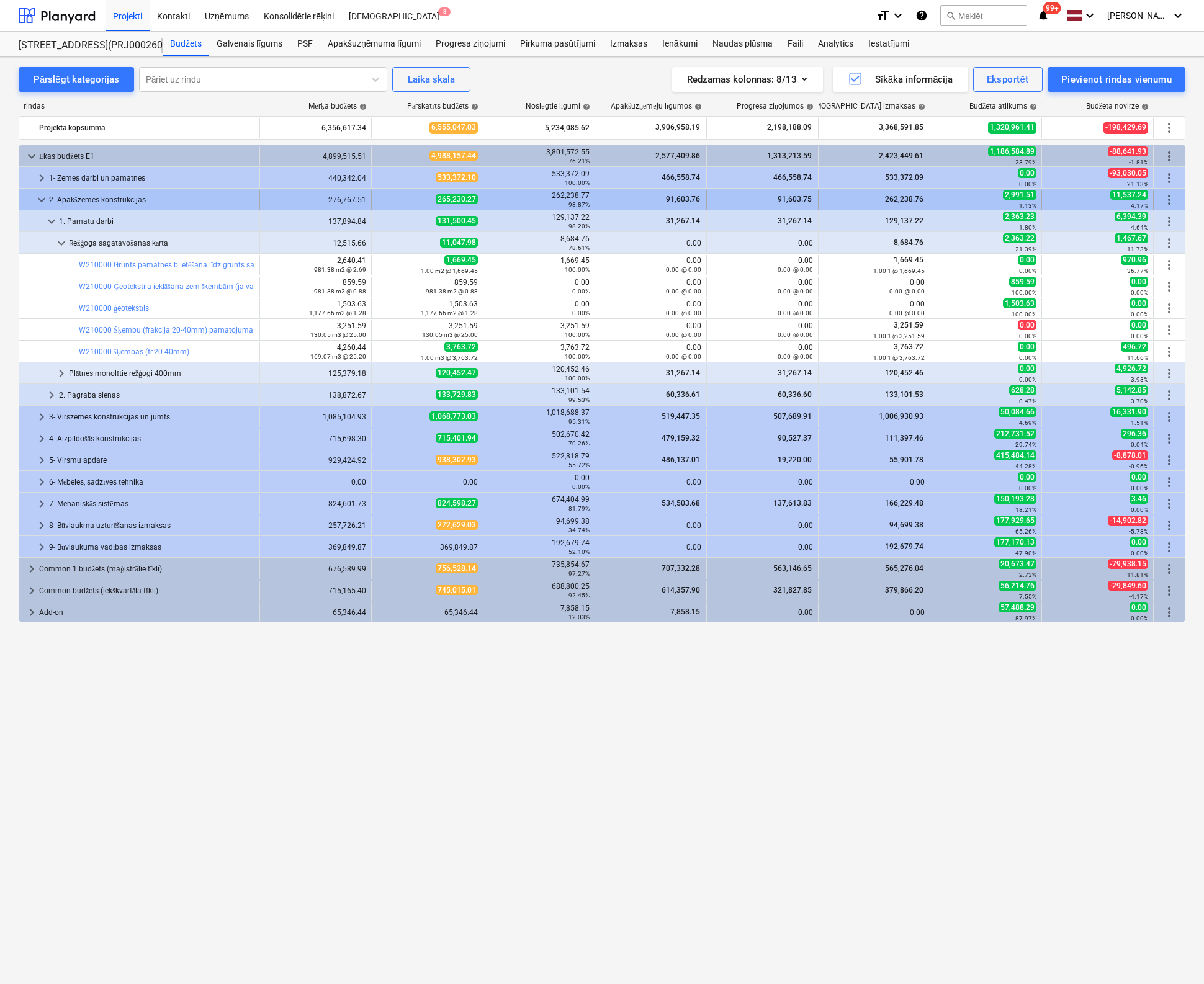
click at [42, 198] on span "keyboard_arrow_down" at bounding box center [41, 200] width 15 height 15
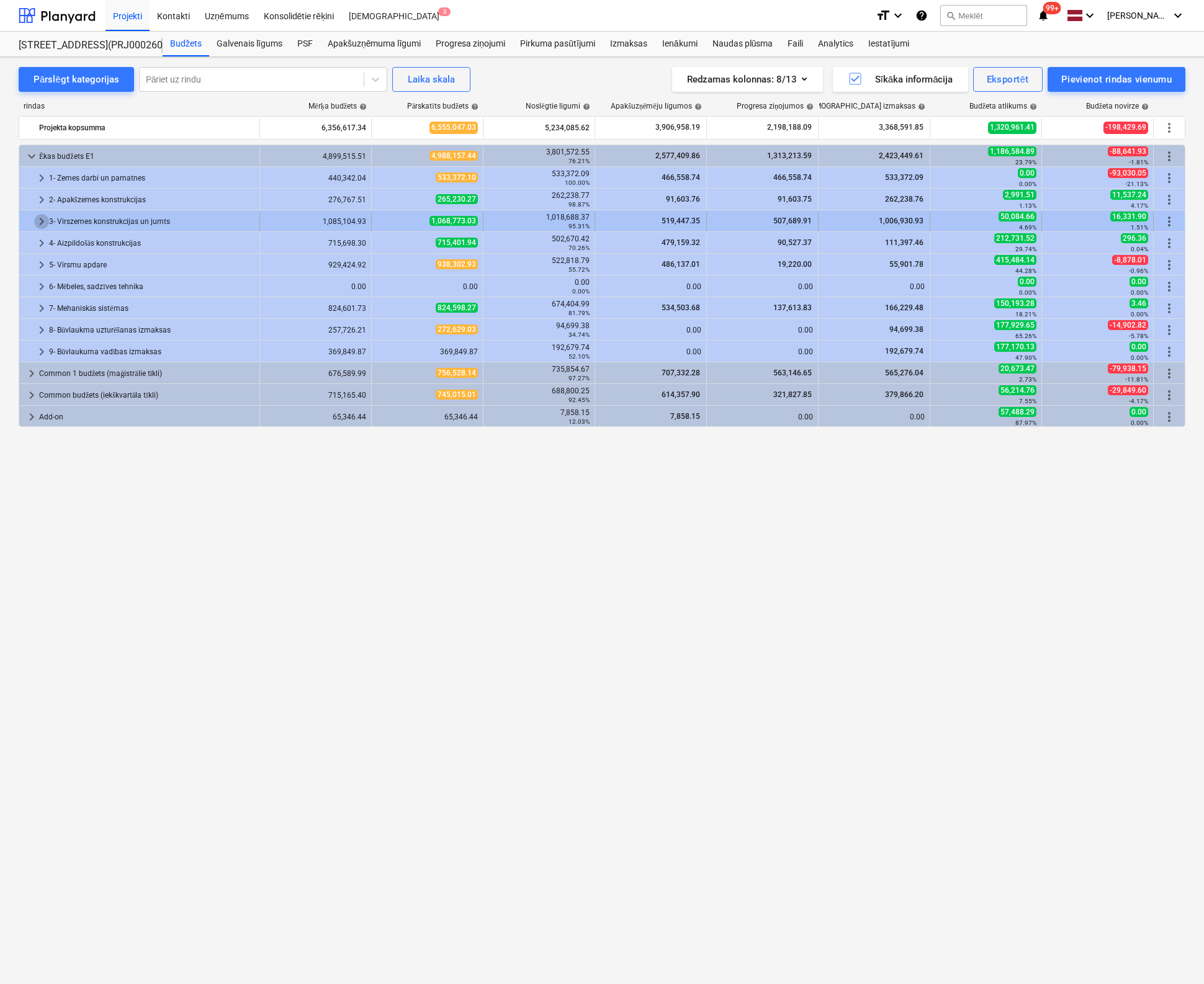
click at [37, 219] on span "keyboard_arrow_right" at bounding box center [41, 221] width 15 height 15
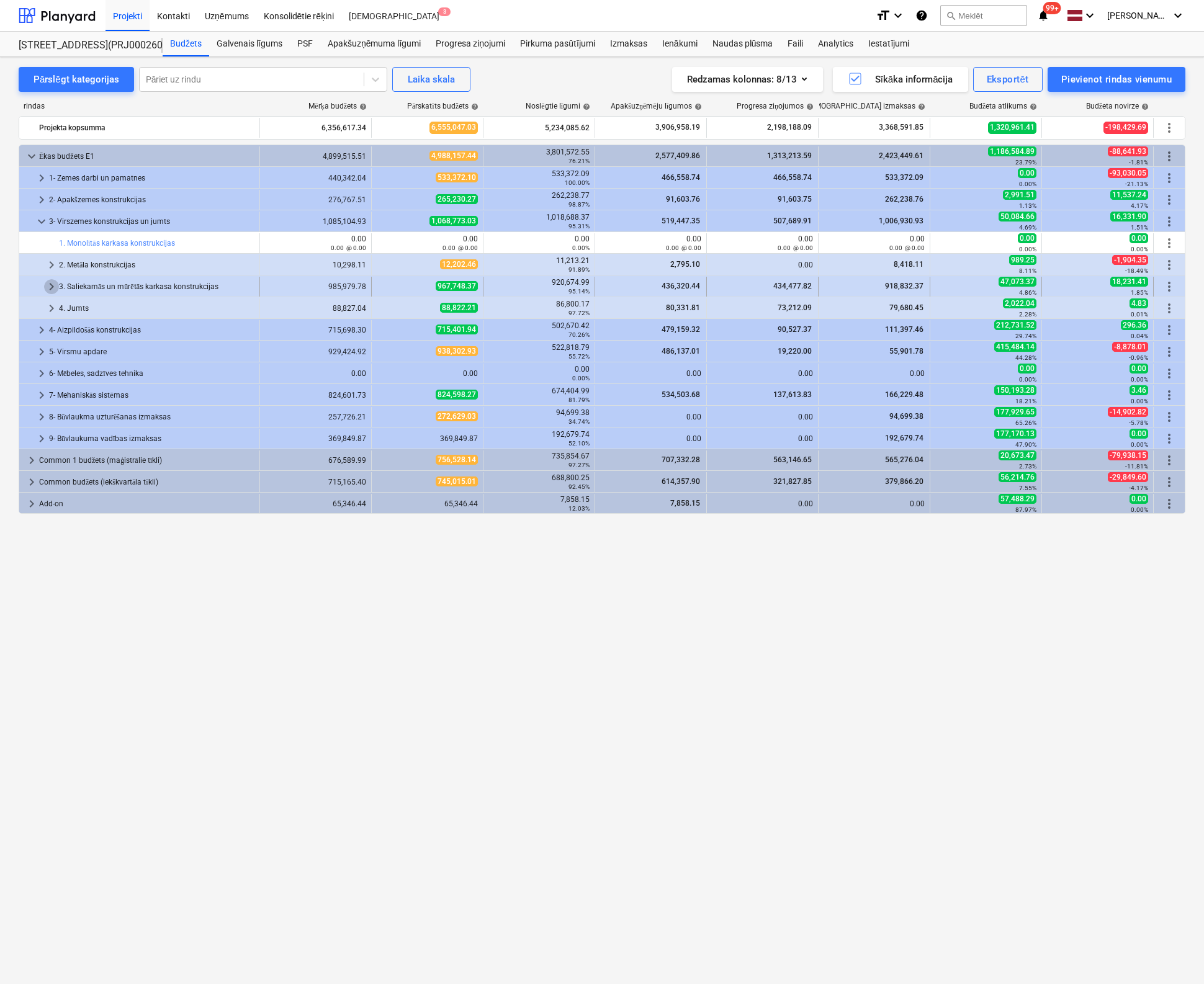
click at [49, 281] on span "keyboard_arrow_right" at bounding box center [52, 286] width 15 height 15
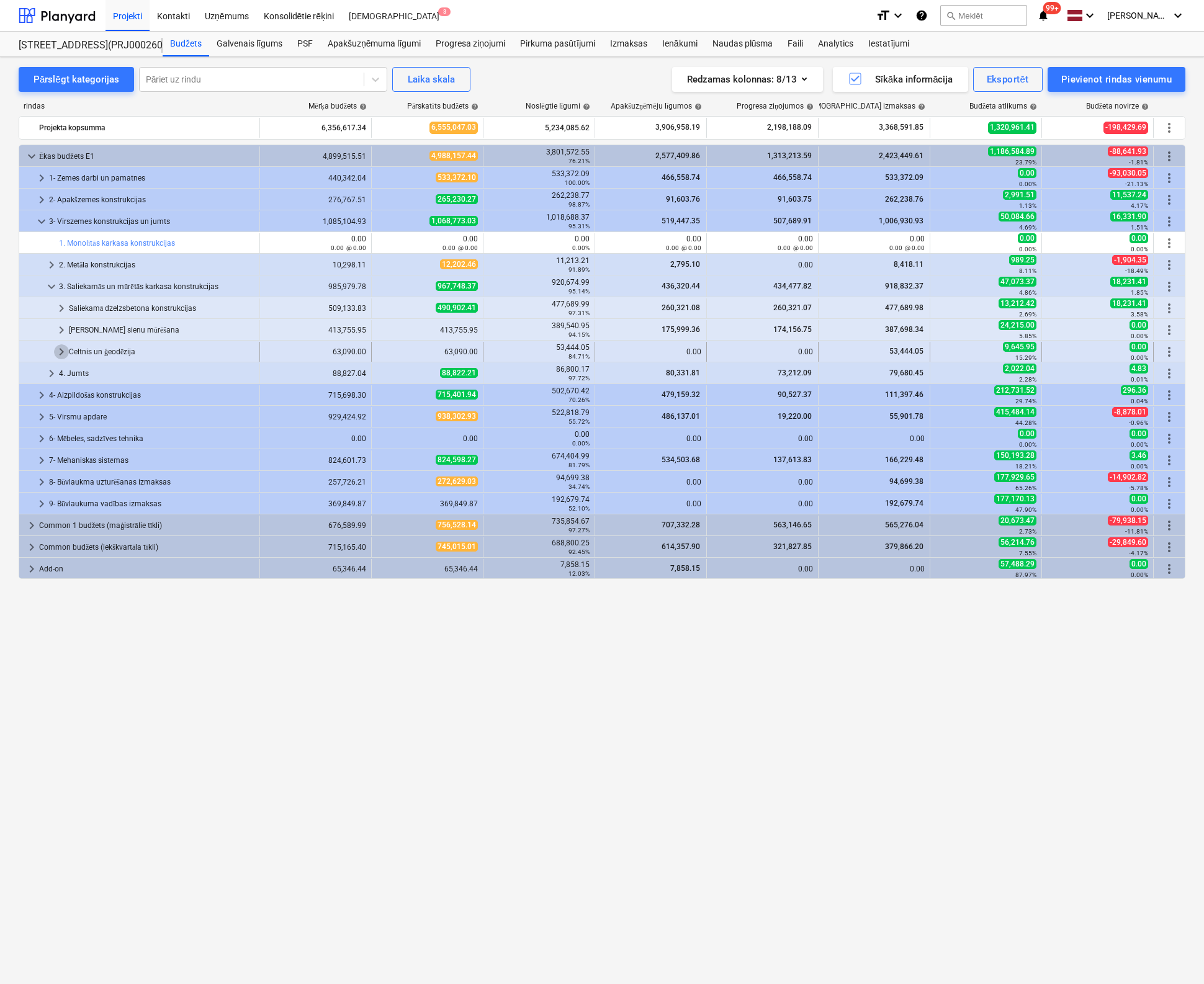
click at [61, 347] on span "keyboard_arrow_right" at bounding box center [61, 351] width 15 height 15
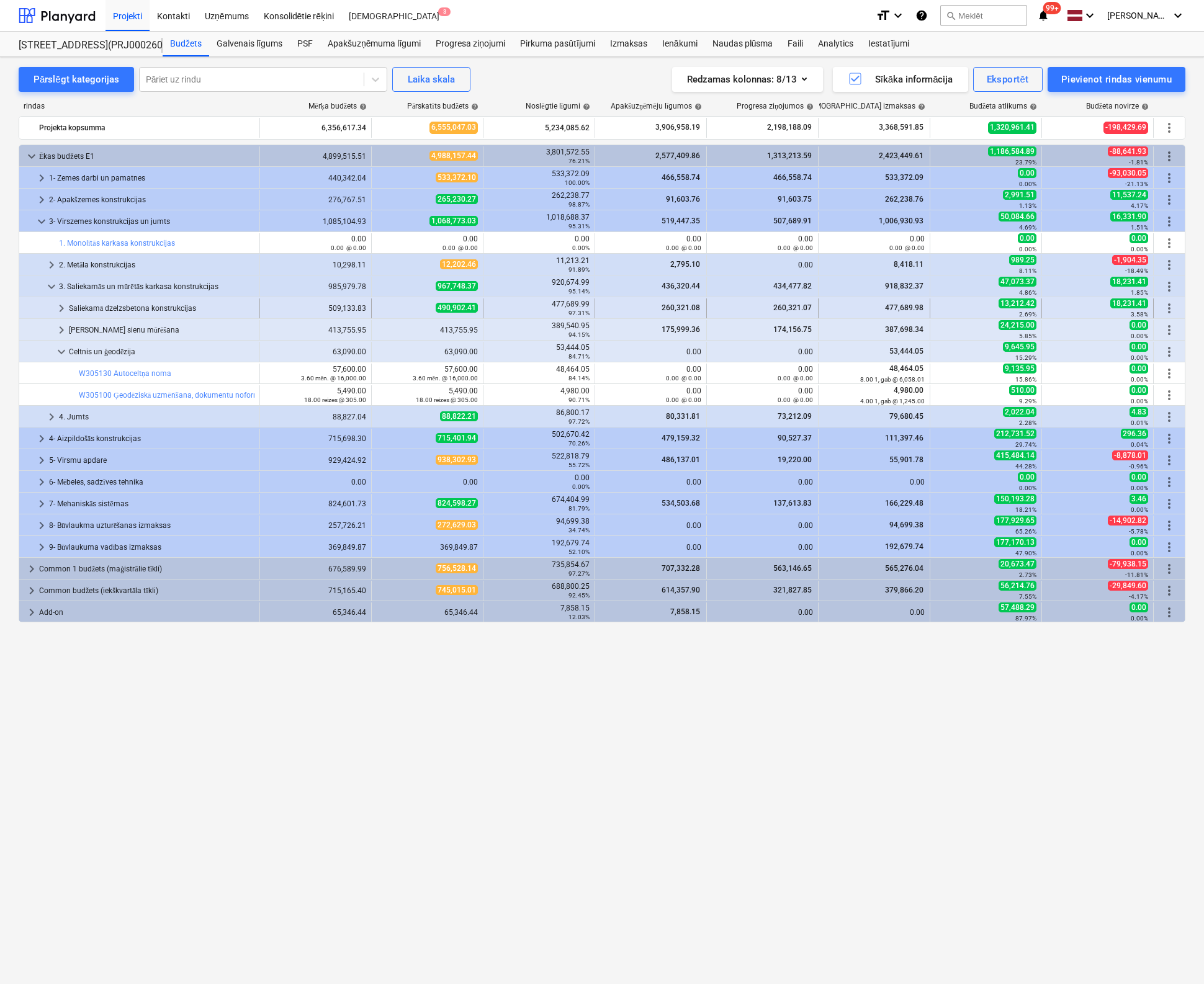
click at [59, 306] on span "keyboard_arrow_right" at bounding box center [61, 309] width 15 height 15
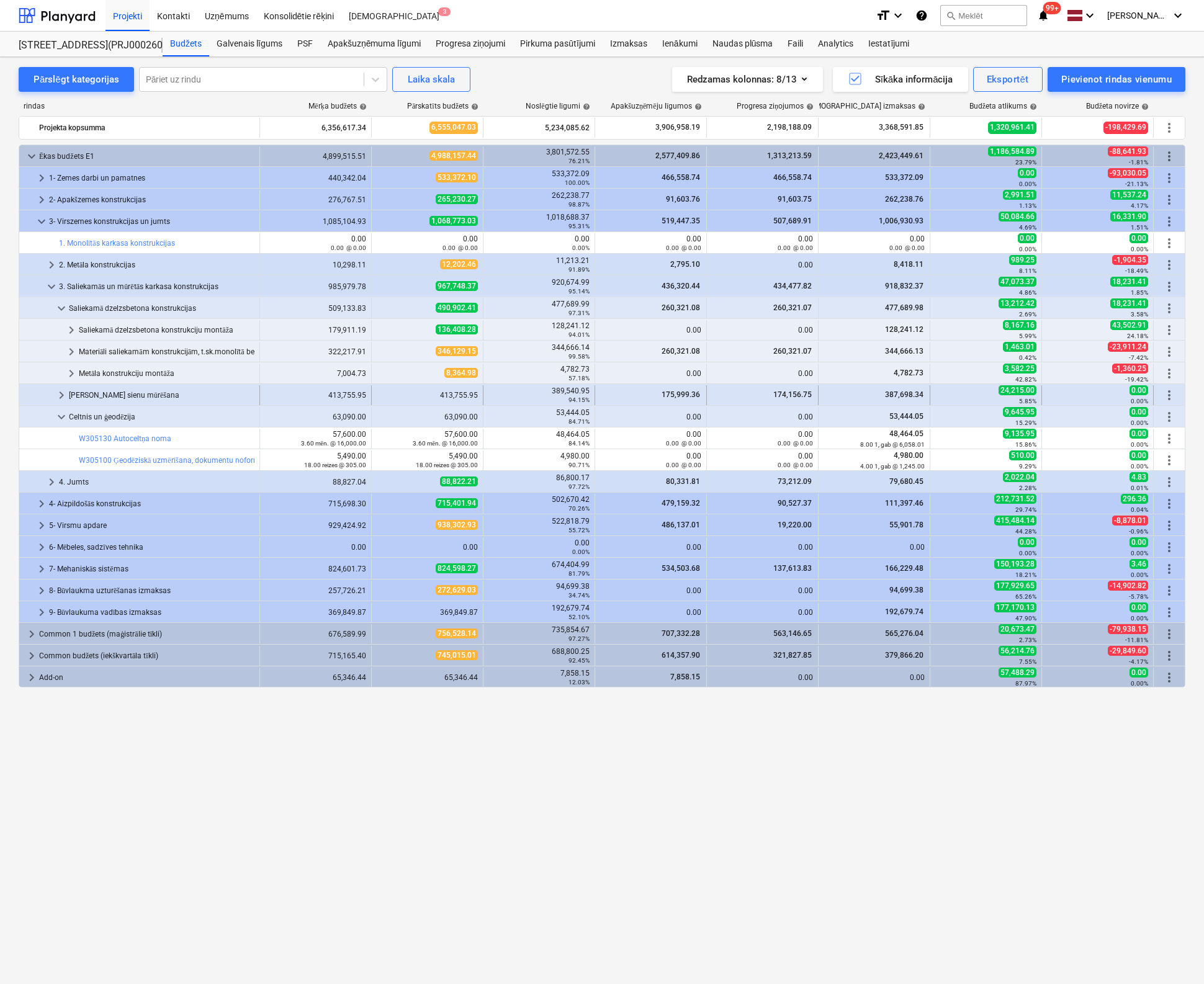
click at [60, 398] on span "keyboard_arrow_right" at bounding box center [61, 395] width 15 height 15
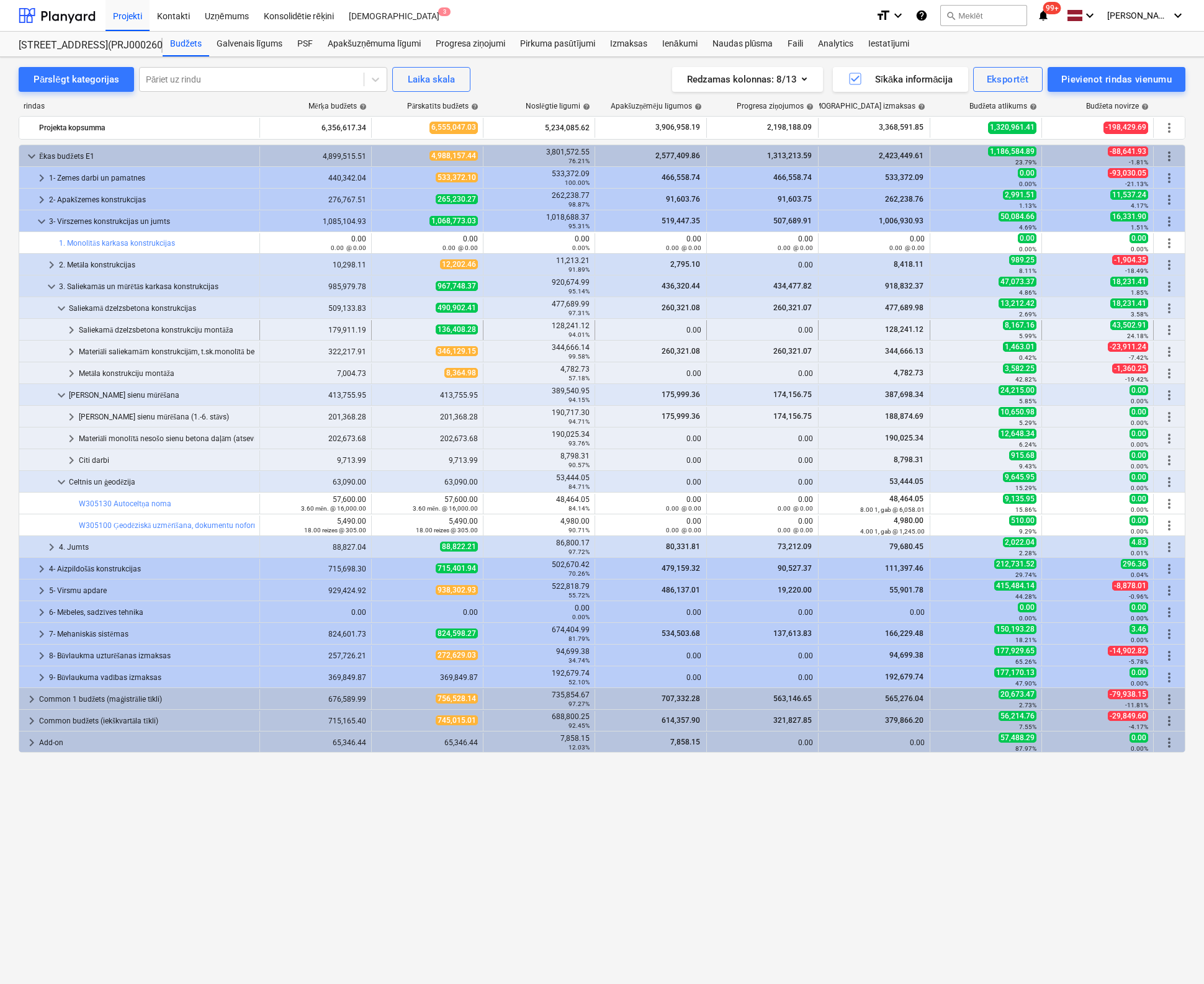
click at [72, 325] on span "keyboard_arrow_right" at bounding box center [71, 330] width 15 height 15
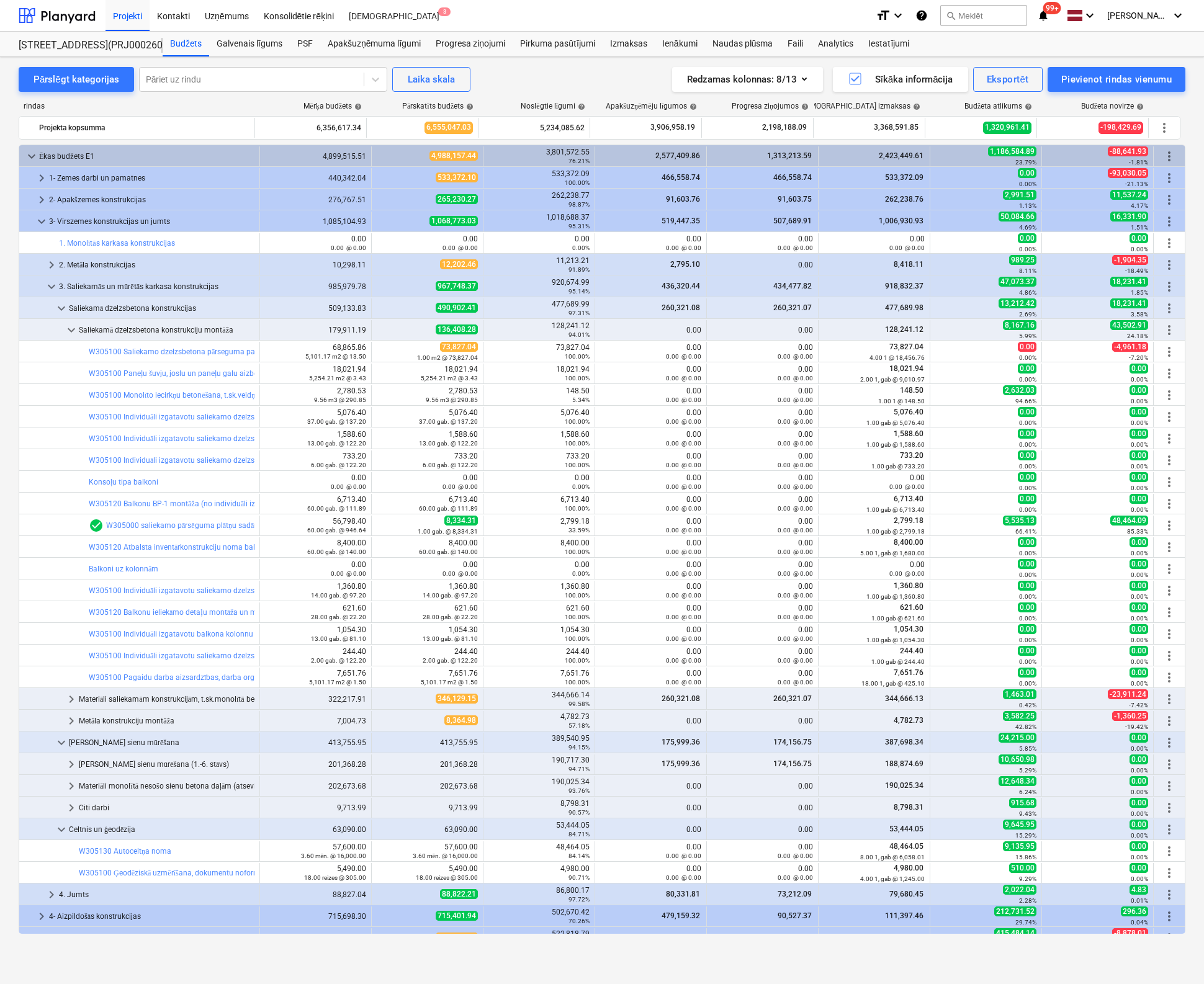
scroll to position [166, 0]
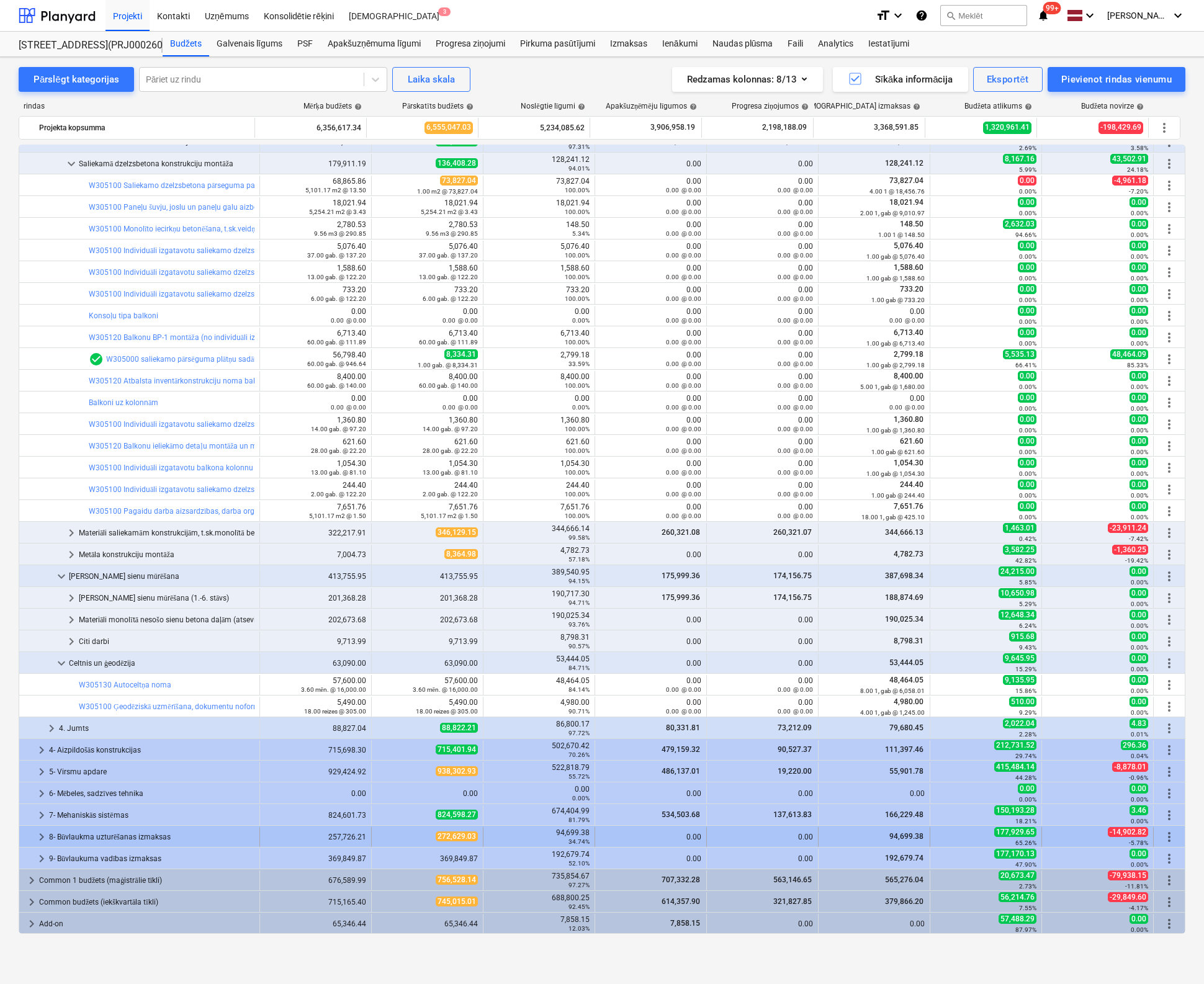
click at [41, 834] on span "keyboard_arrow_right" at bounding box center [41, 837] width 15 height 15
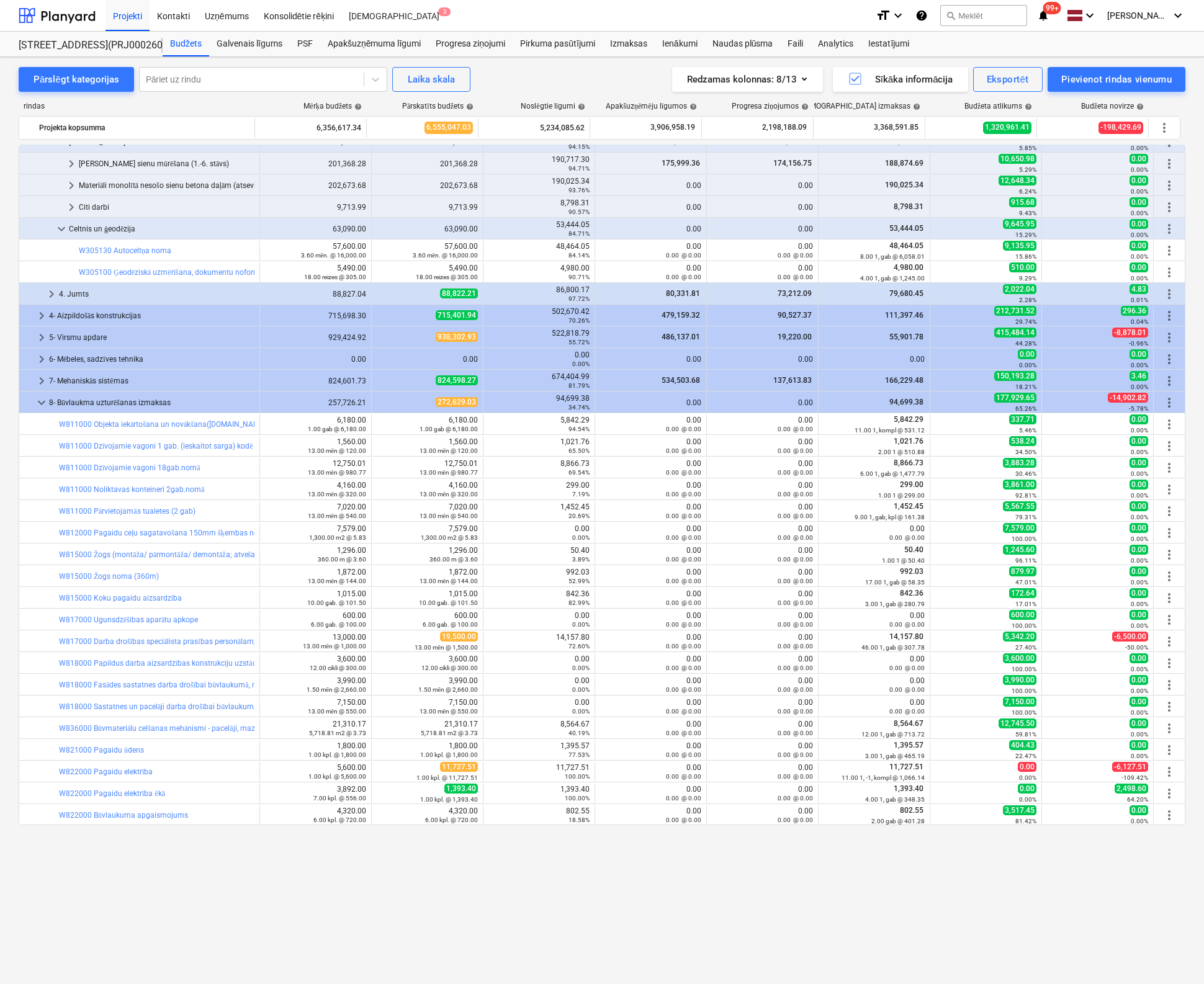
scroll to position [42, 0]
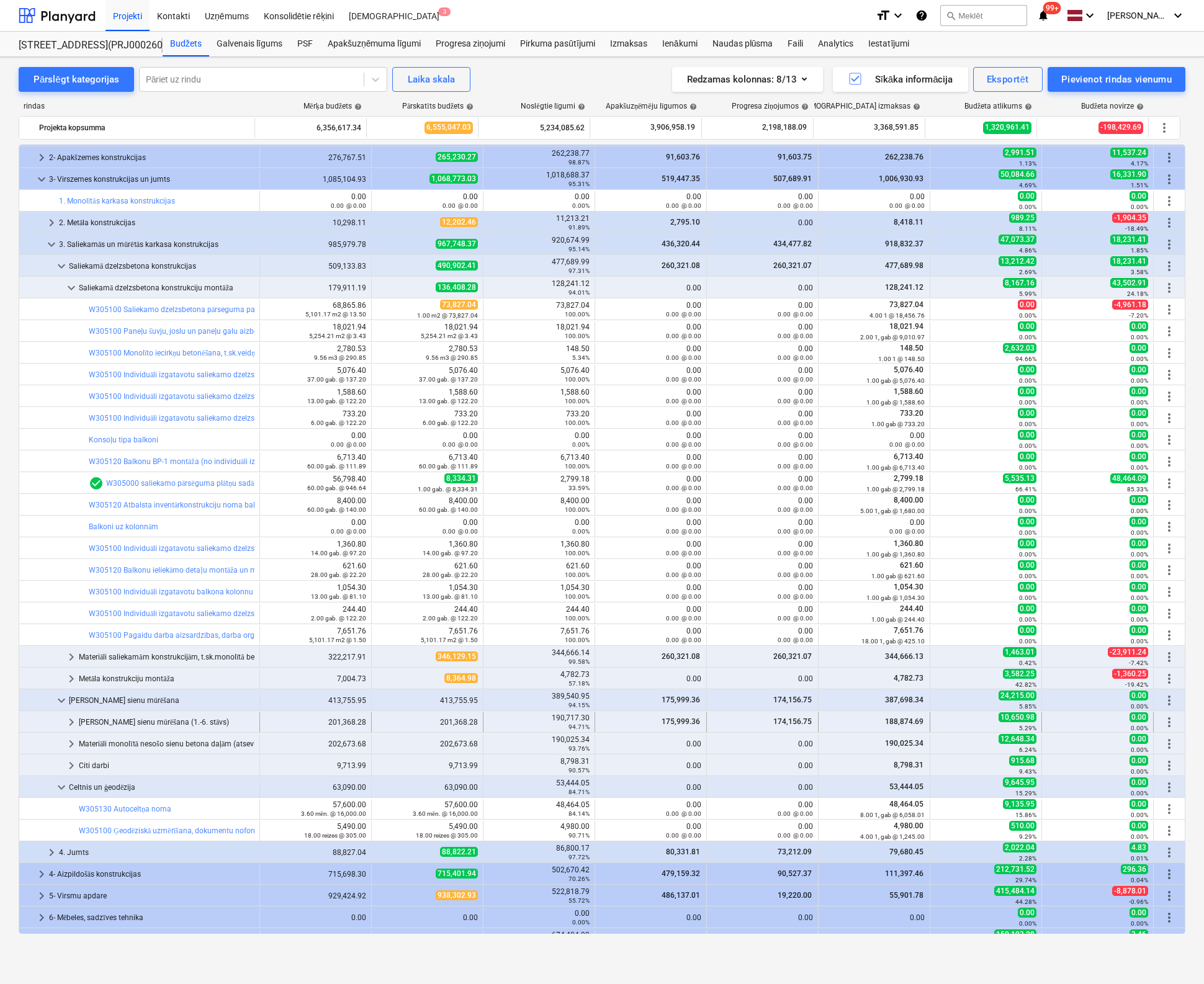
click at [67, 718] on span "keyboard_arrow_right" at bounding box center [71, 722] width 15 height 15
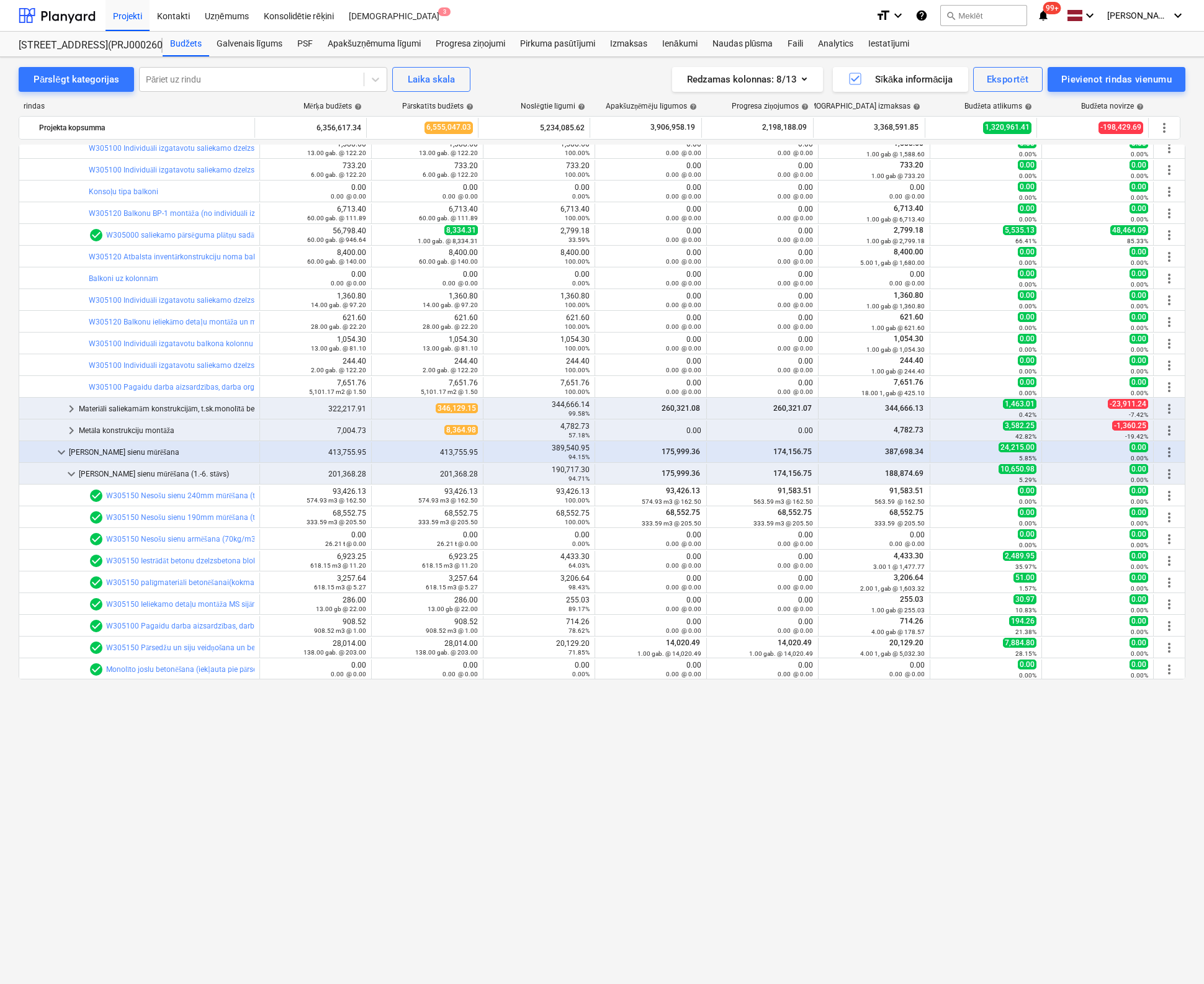
scroll to position [0, 0]
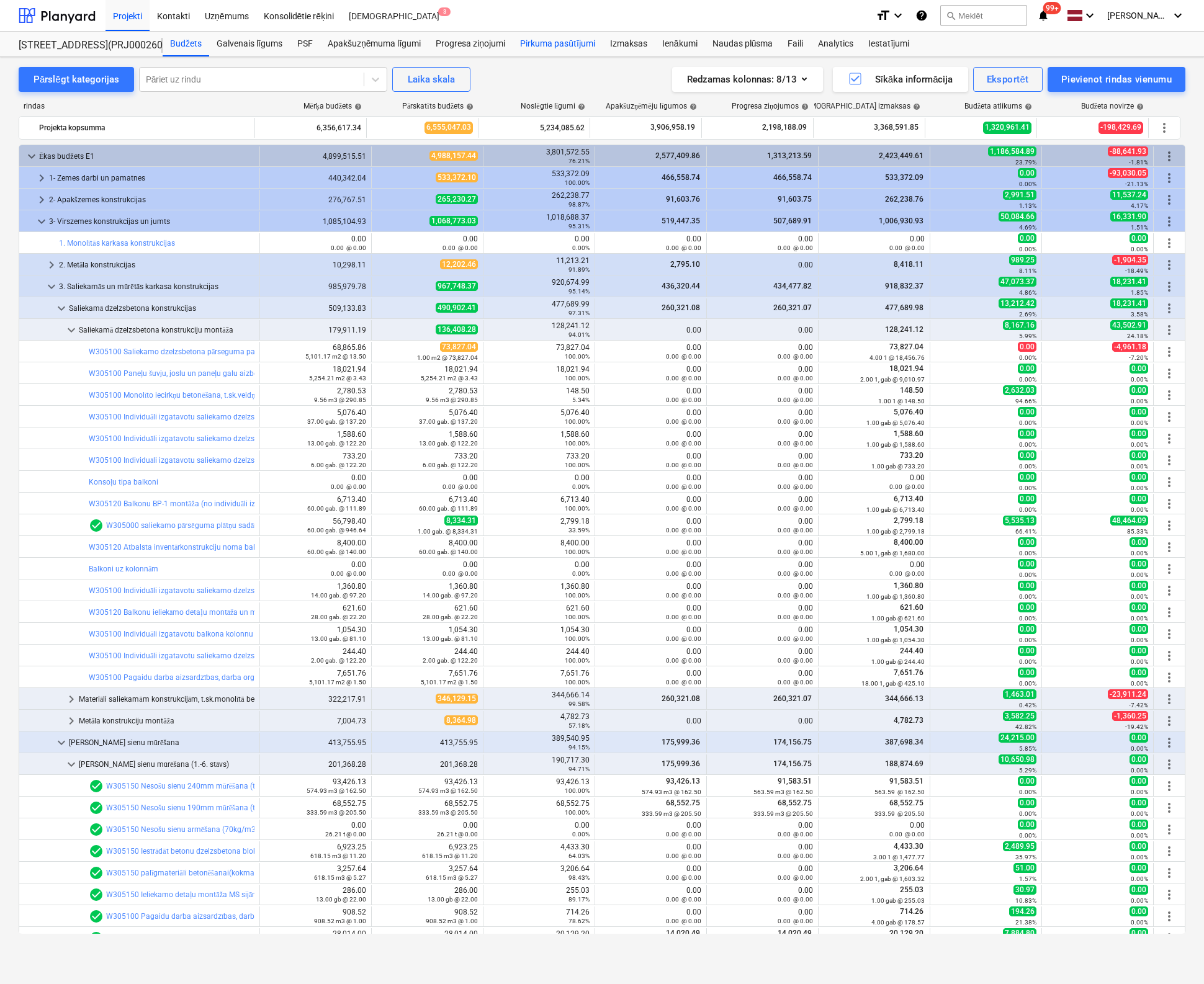
drag, startPoint x: 554, startPoint y: 45, endPoint x: 537, endPoint y: 38, distance: 18.4
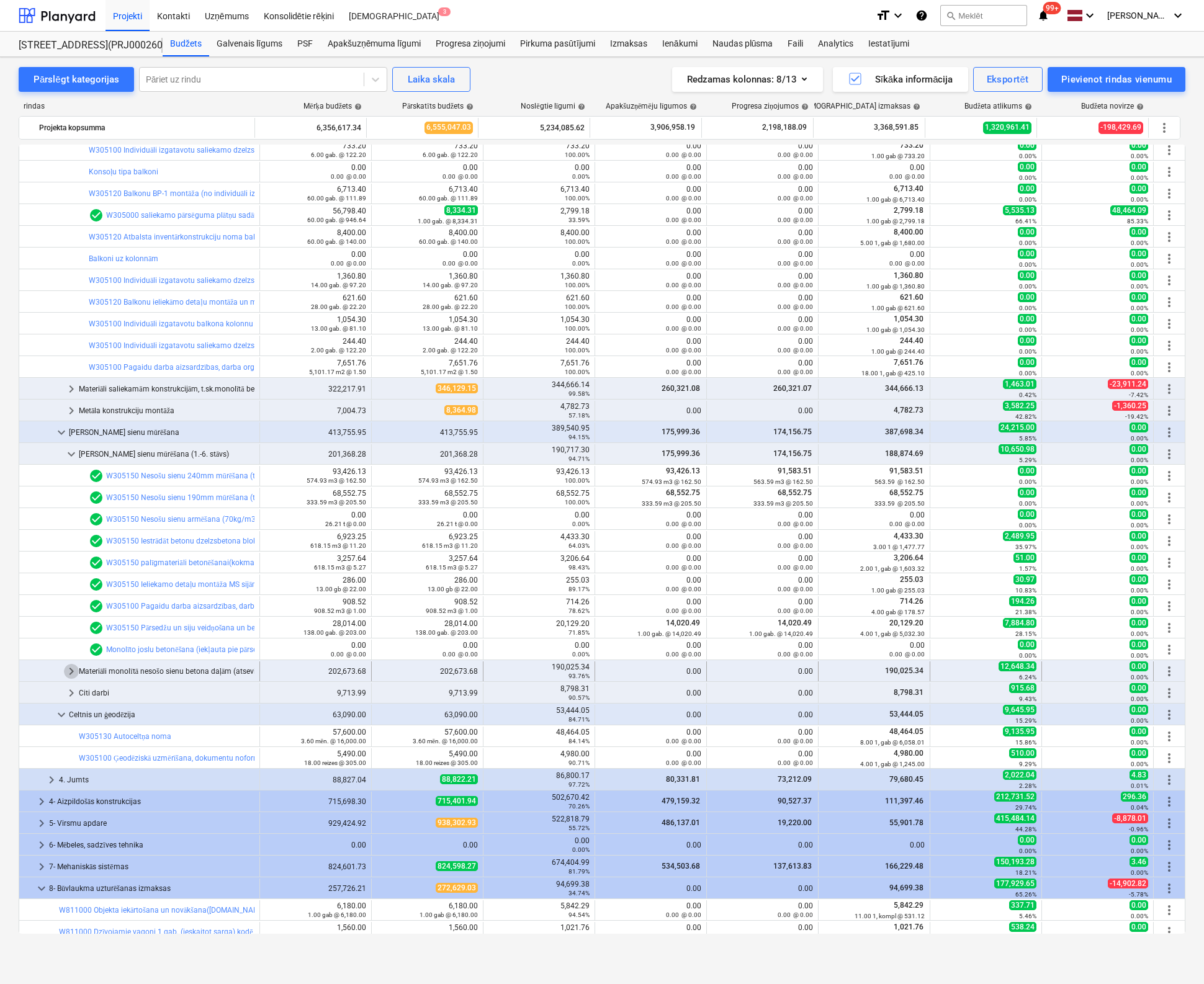
click at [75, 667] on span "keyboard_arrow_right" at bounding box center [71, 671] width 15 height 15
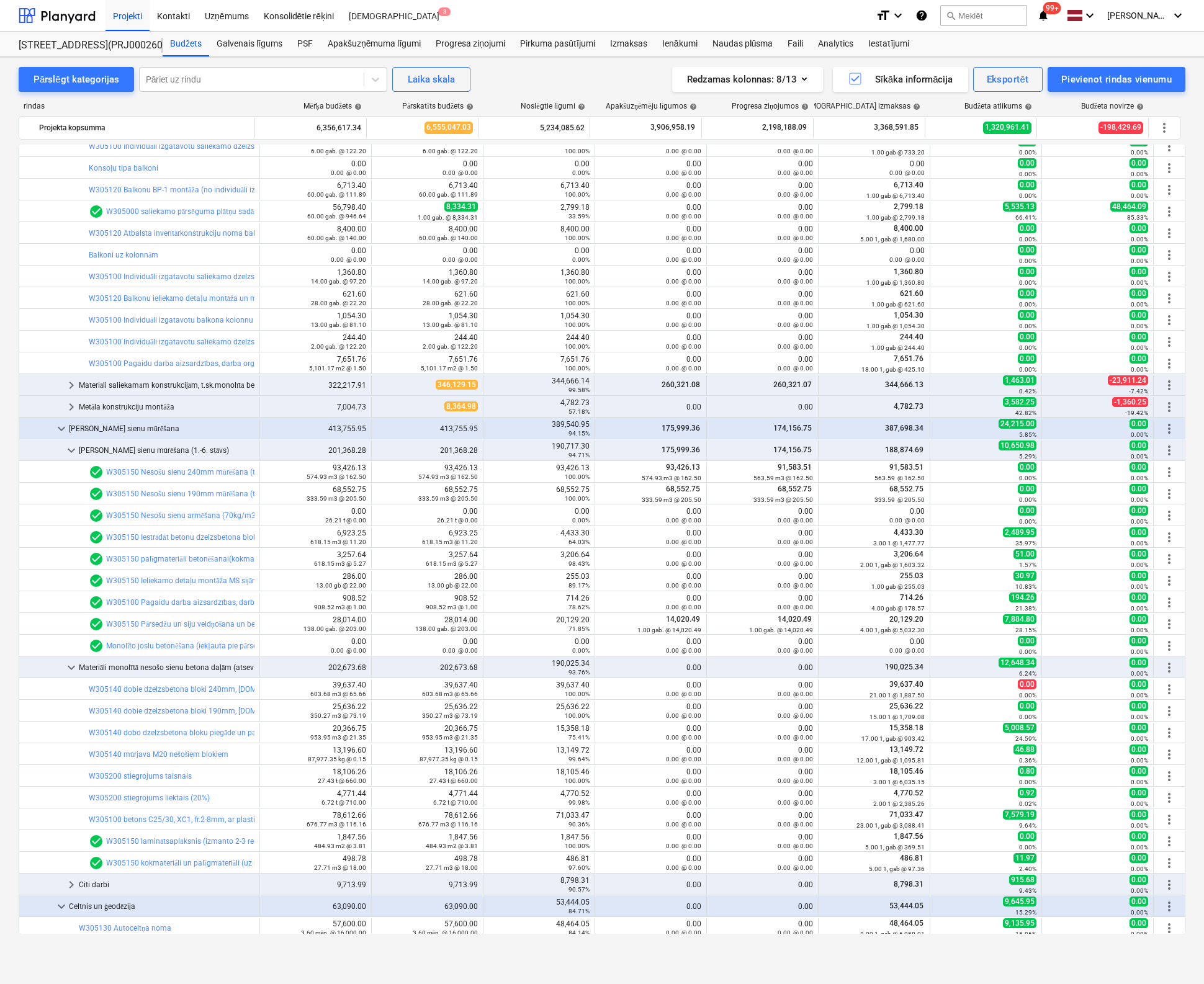
scroll to position [496, 0]
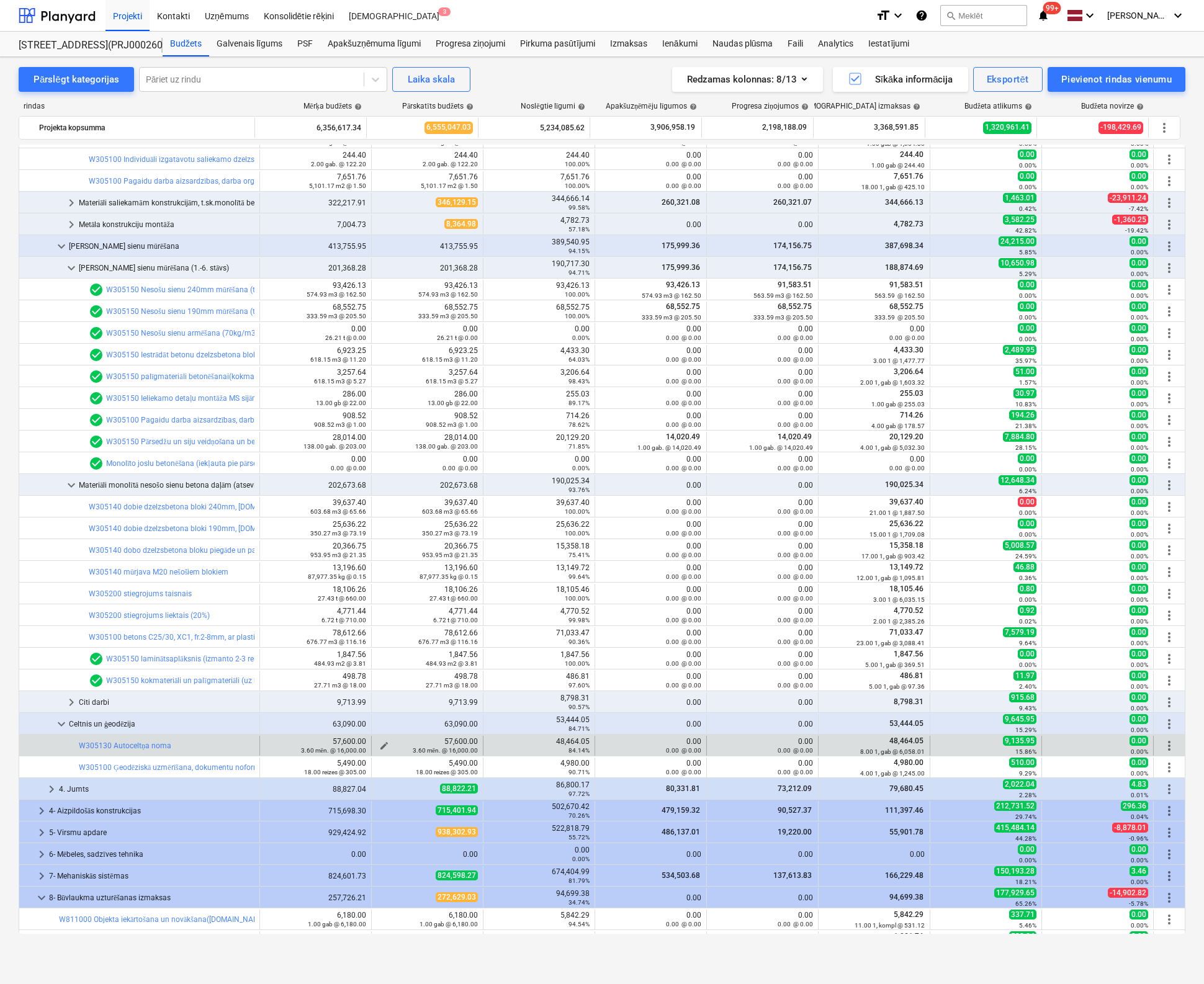
click at [382, 741] on span "edit" at bounding box center [383, 745] width 10 height 10
type textarea "x"
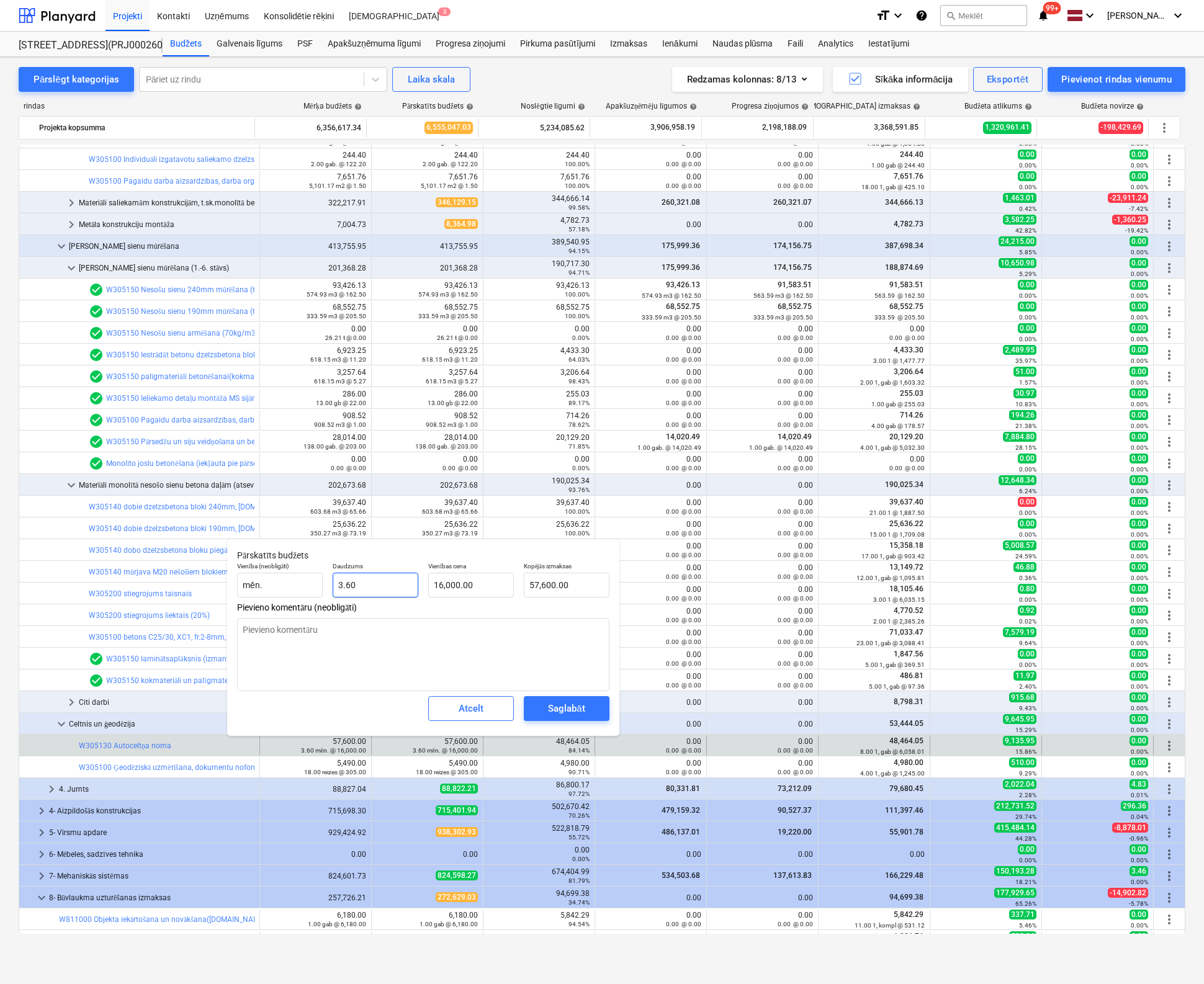
type input "3.6"
click at [374, 588] on input "3.6" at bounding box center [375, 585] width 86 height 25
type textarea "x"
type input "3."
type input "48,000.00"
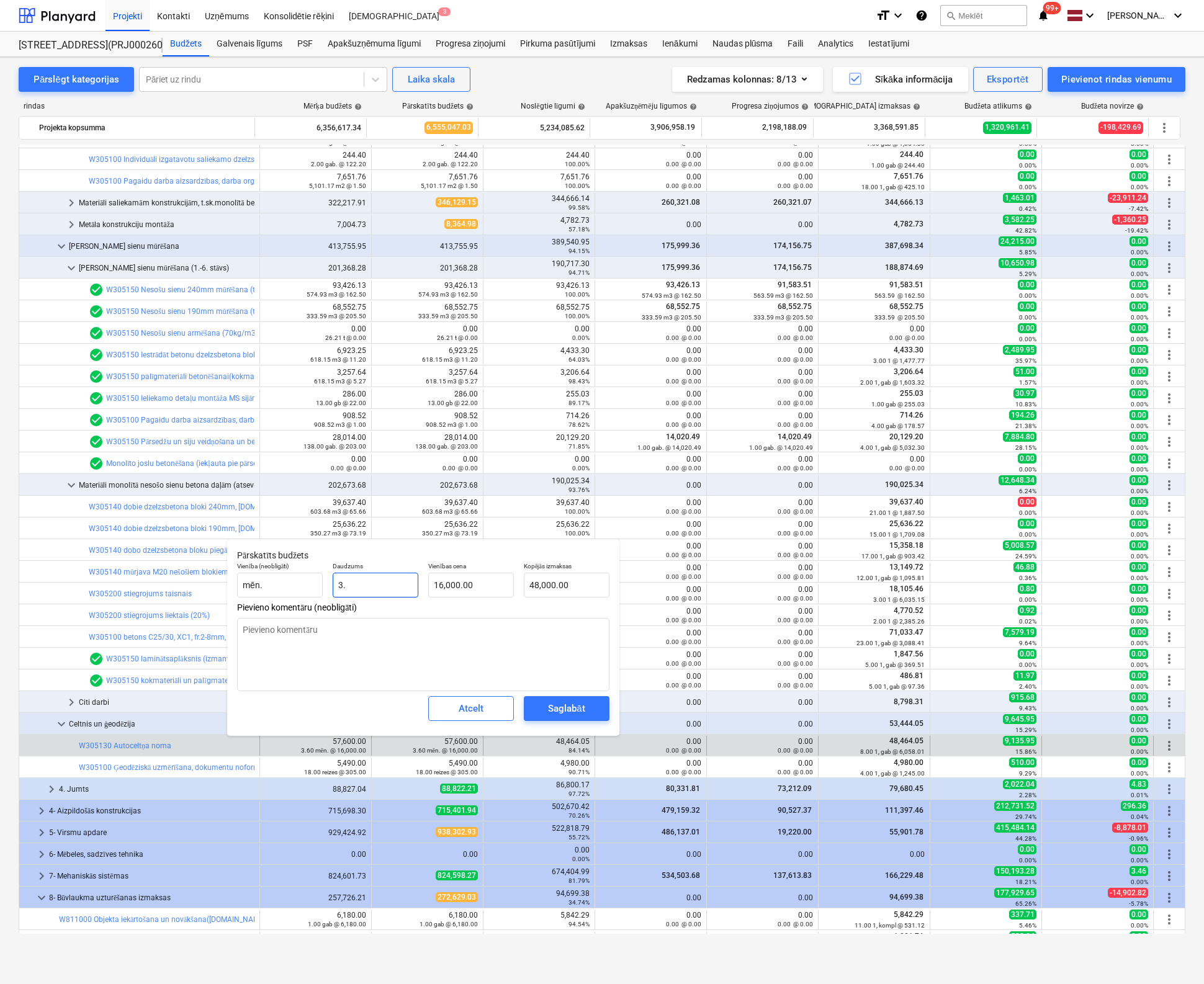
type textarea "x"
type input "3.0"
type textarea "x"
click at [452, 604] on span "Pievieno komentāru (neobligāti)" at bounding box center [423, 607] width 372 height 10
click at [469, 656] on textarea at bounding box center [423, 654] width 372 height 73
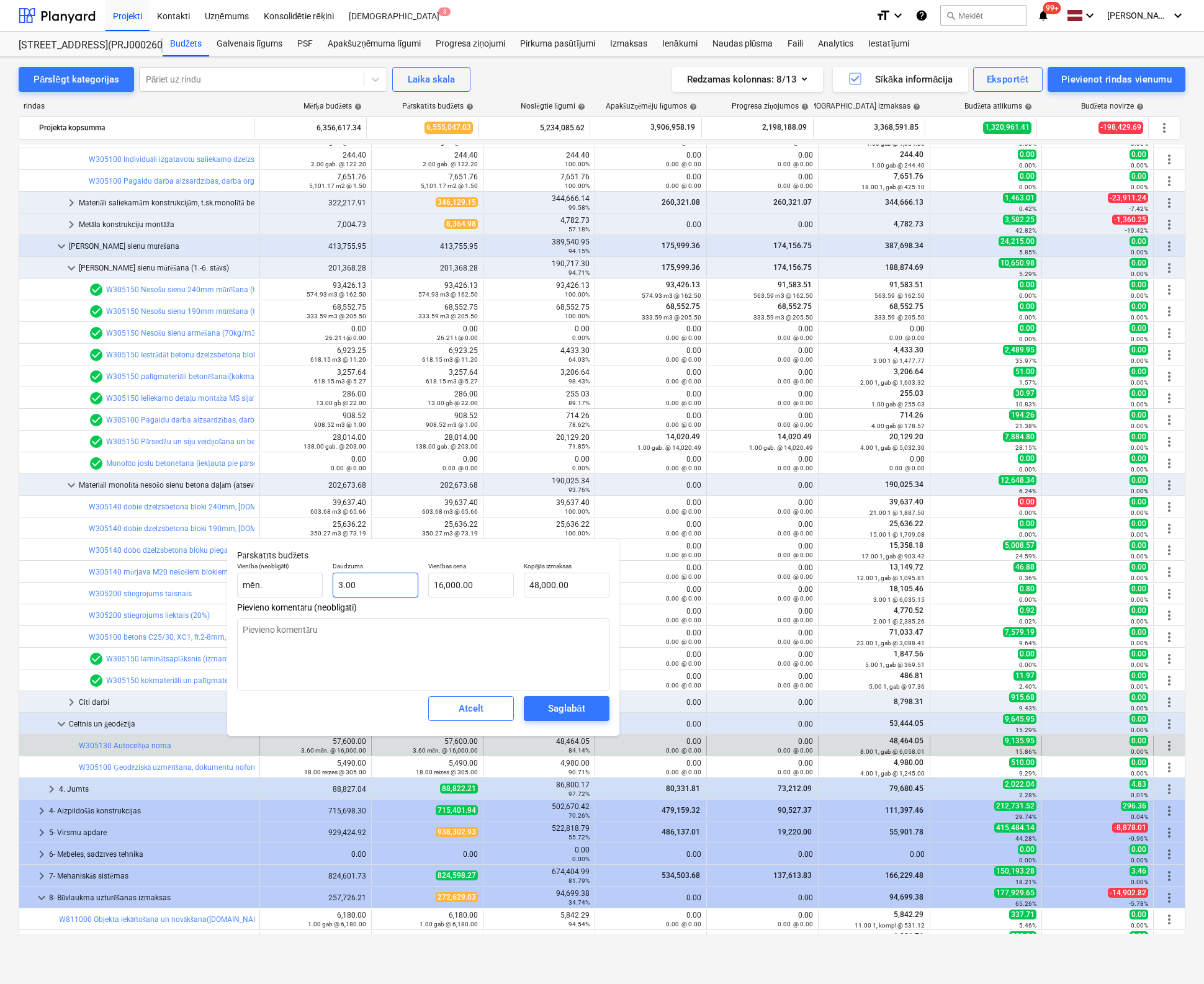
type input "3"
click at [371, 582] on input "3" at bounding box center [375, 585] width 86 height 25
type textarea "x"
type input "3."
type textarea "x"
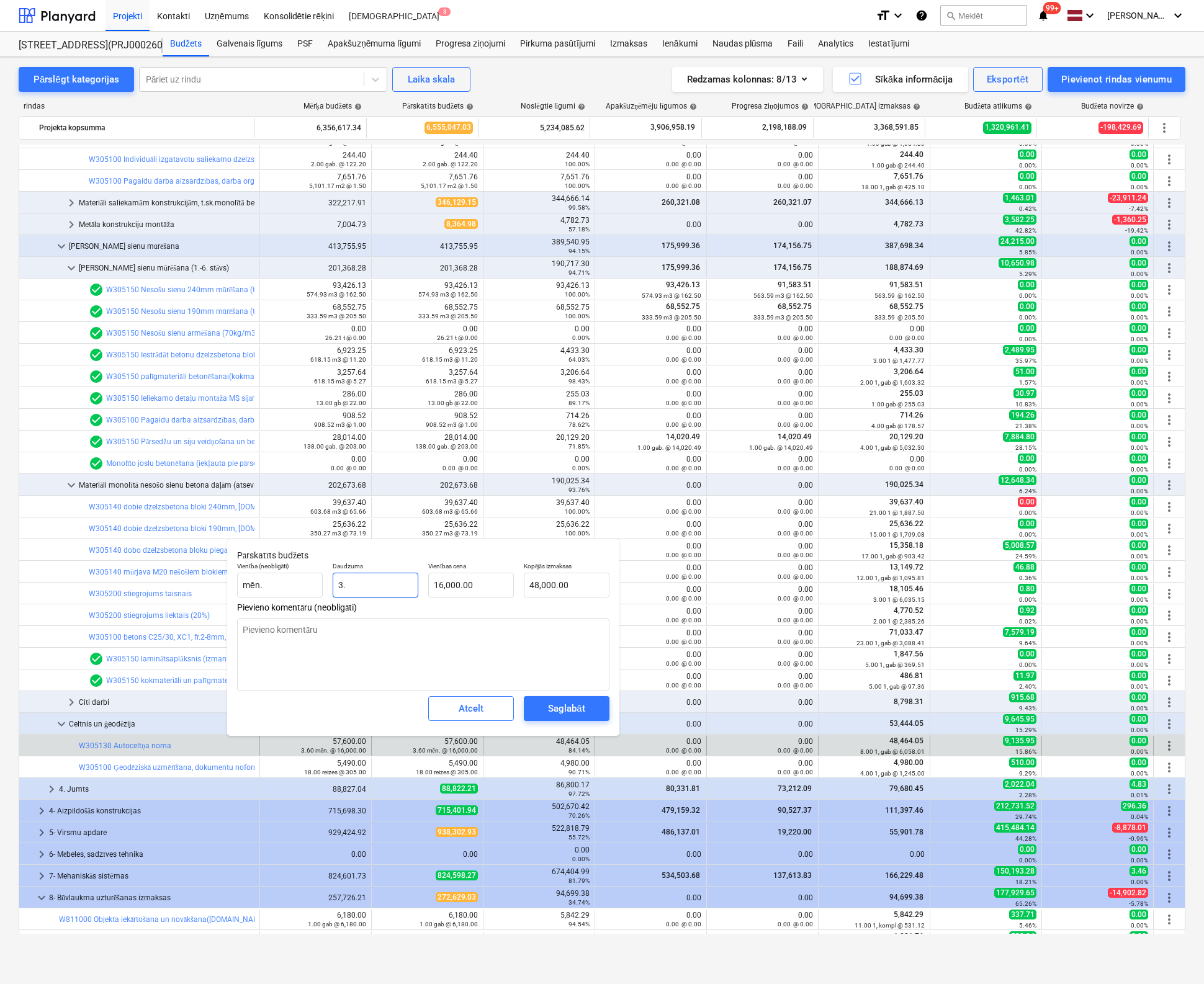
type input "3.3"
type input "52,800.00"
type input "3.3"
type textarea "x"
type input "3.30"
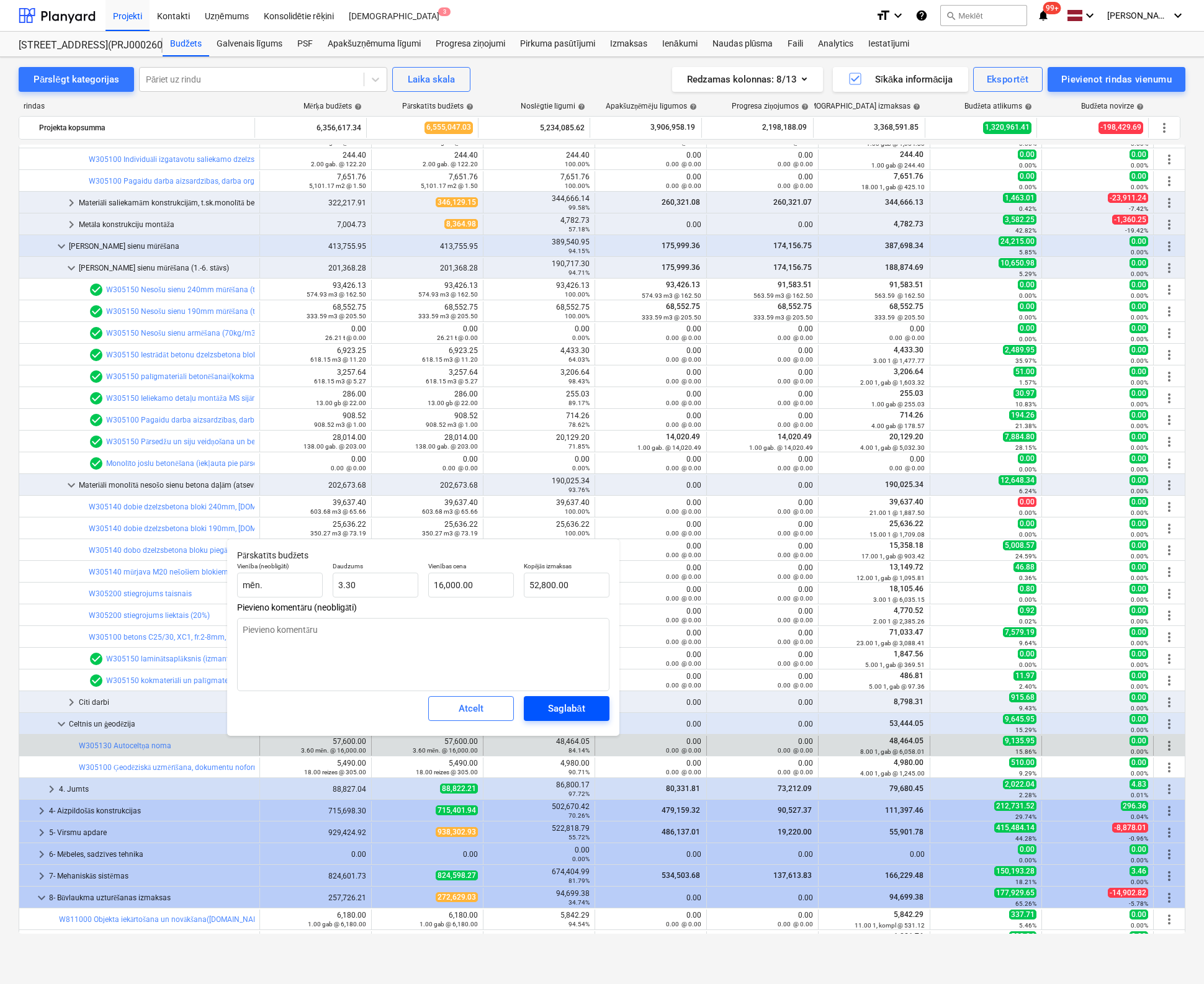
click at [548, 702] on div "Saglabāt" at bounding box center [565, 709] width 36 height 16
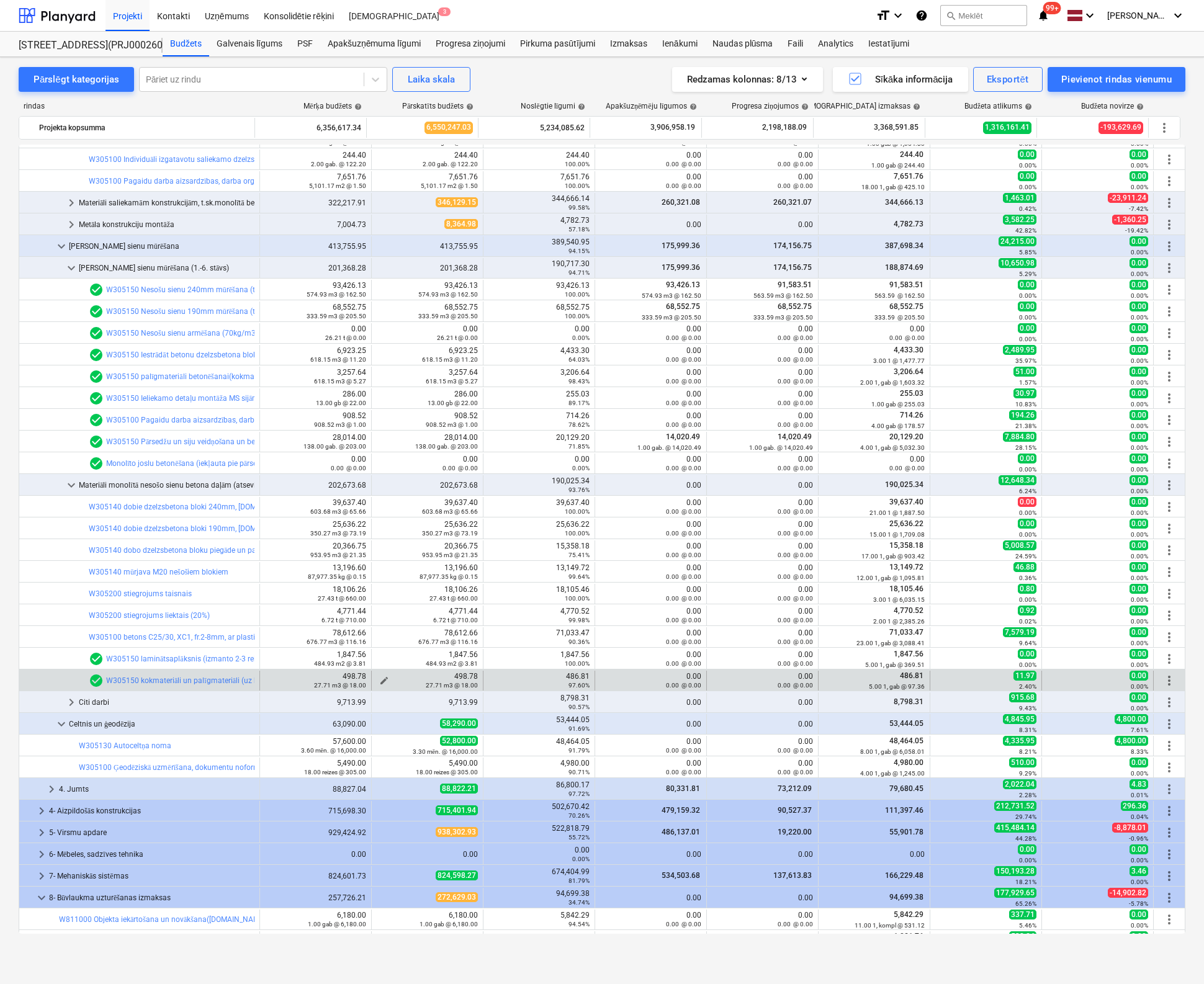
click at [379, 678] on span "edit" at bounding box center [383, 680] width 10 height 10
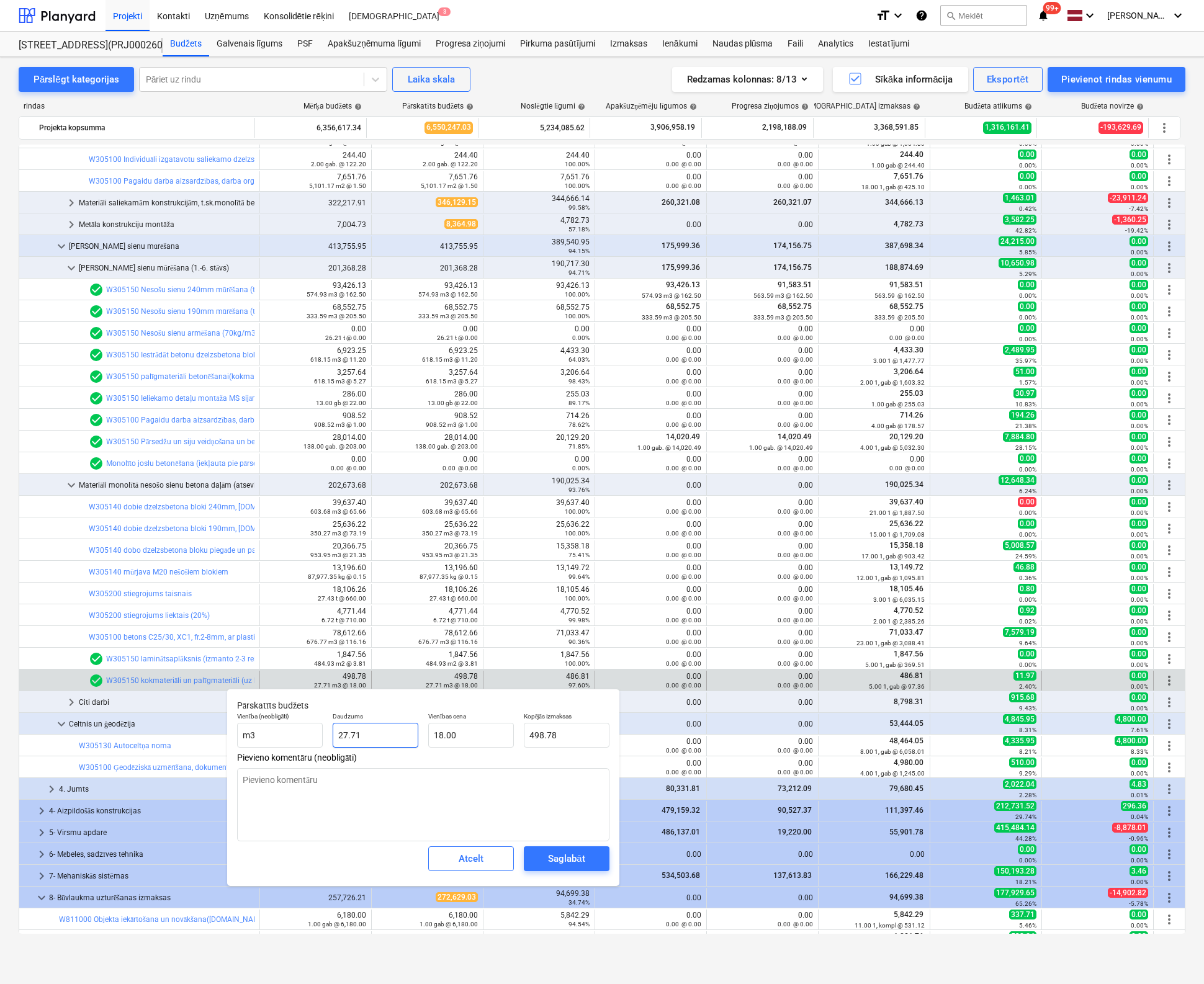
click at [295, 753] on div "Pārskatīts budžets Vienība (neobligāti) m3 Daudzums 27.71 Vienības cena 18.00 K…" at bounding box center [423, 787] width 392 height 198
type textarea "x"
type input "1"
type input "18.00"
type input "1"
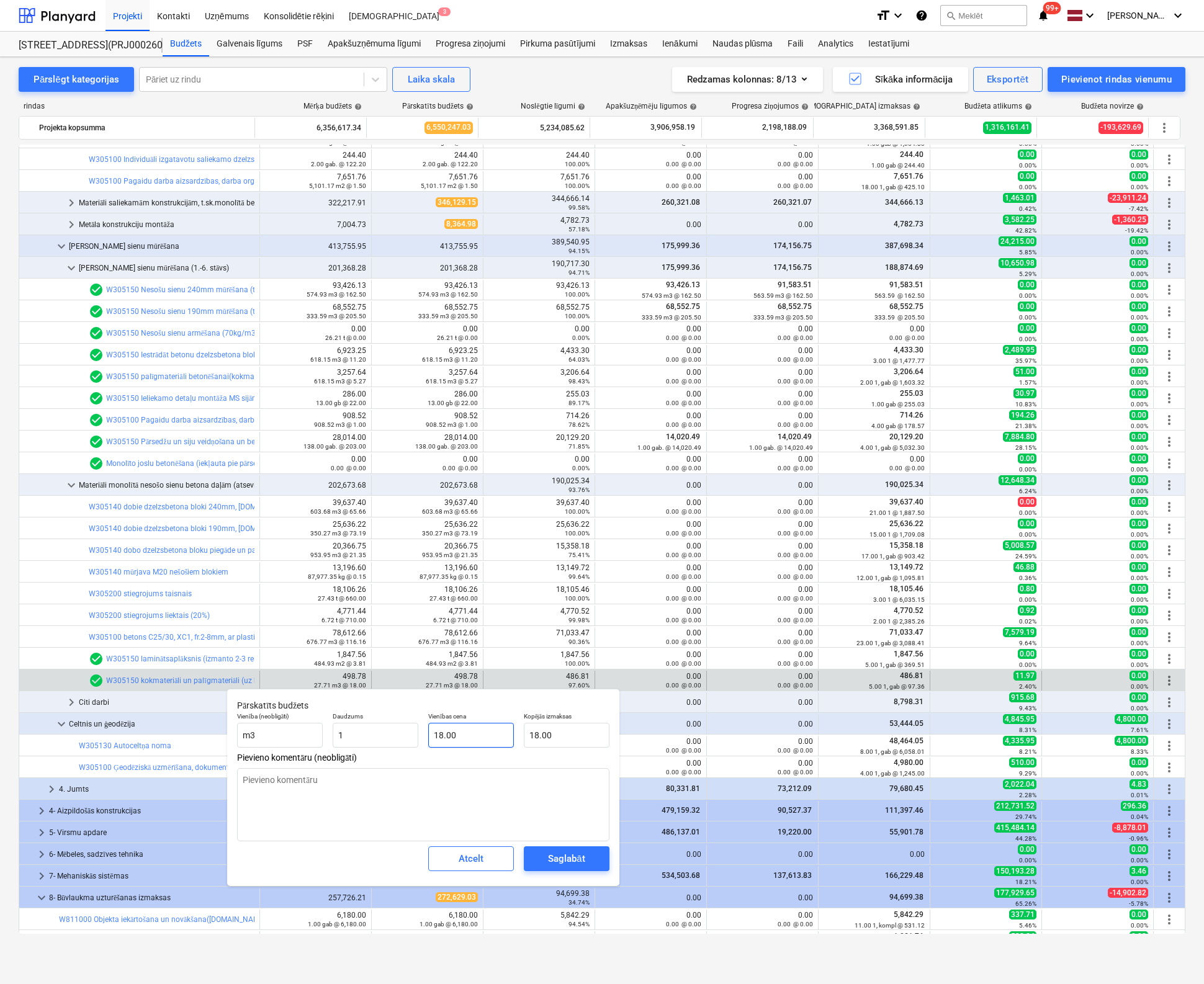
type textarea "x"
type input "1.00"
type input "18"
drag, startPoint x: 479, startPoint y: 738, endPoint x: 399, endPoint y: 736, distance: 80.0
click at [397, 744] on div "Vienība (neobligāti) m3 Daudzums 1.00 Vienības cena 18 Kopējās izmaksas 18.00" at bounding box center [423, 729] width 383 height 45
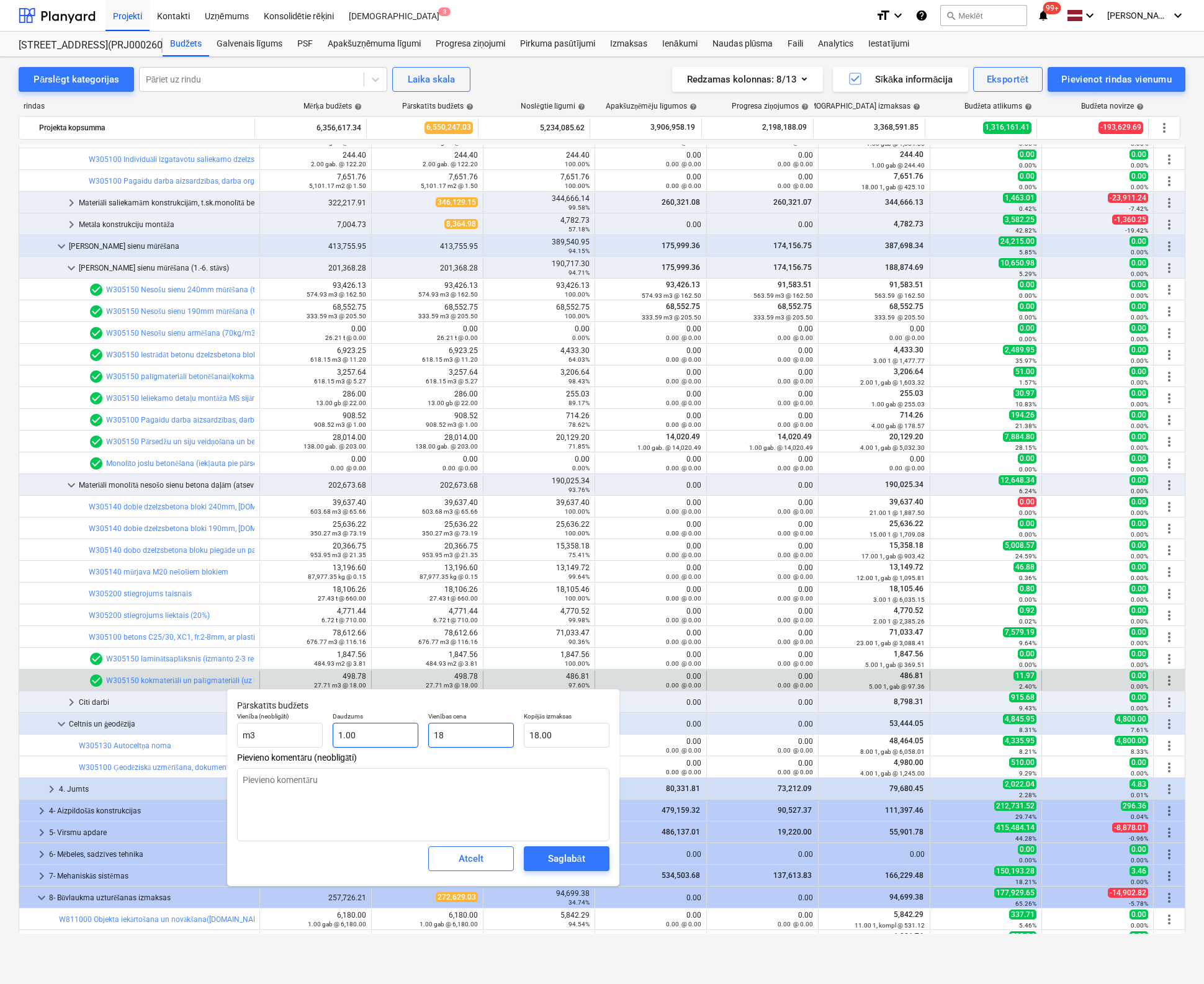
type textarea "x"
type input "4"
type input "4.00"
type textarea "x"
type input "48"
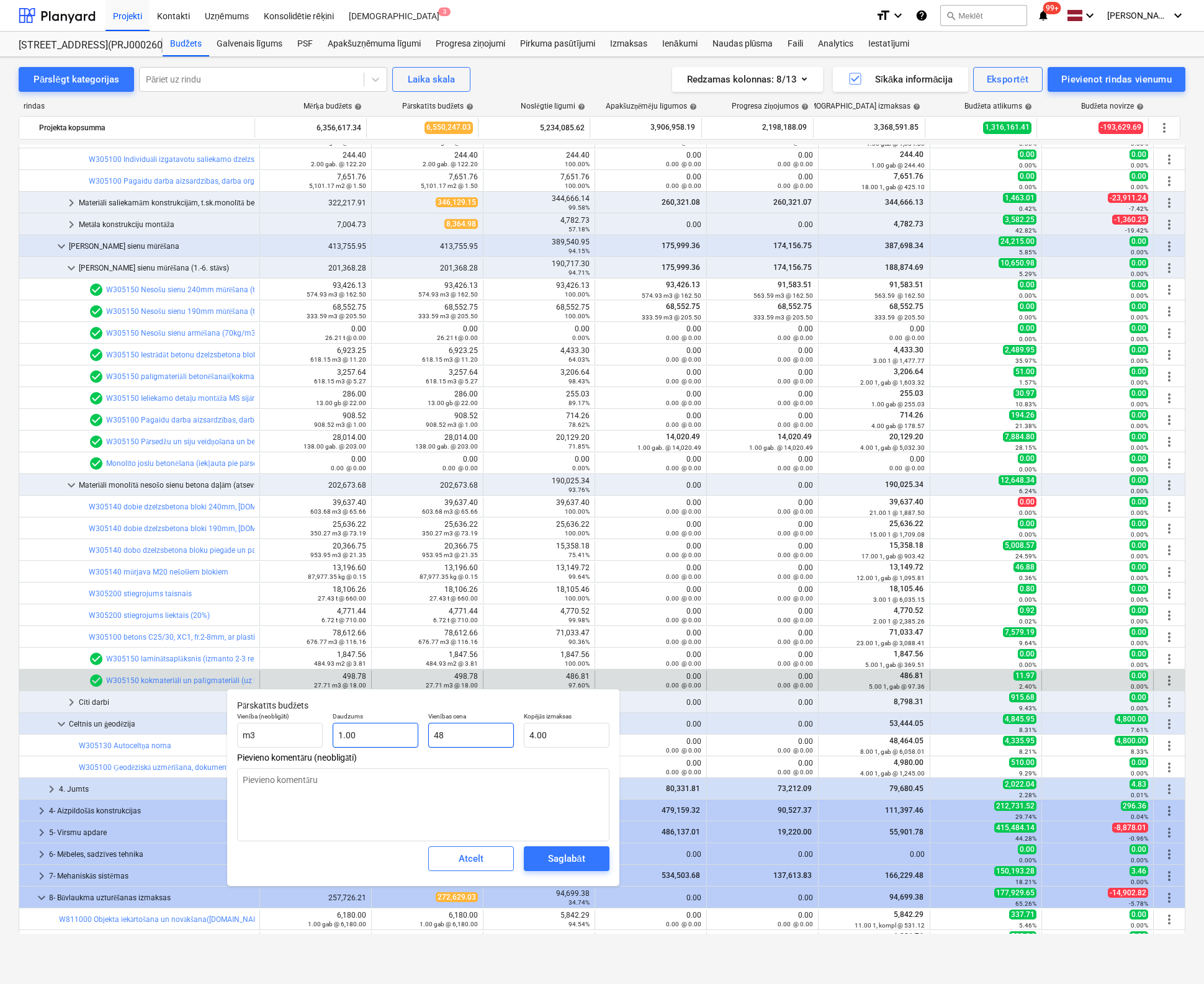
type input "48.00"
type textarea "x"
type input "486"
type input "486.00"
type textarea "x"
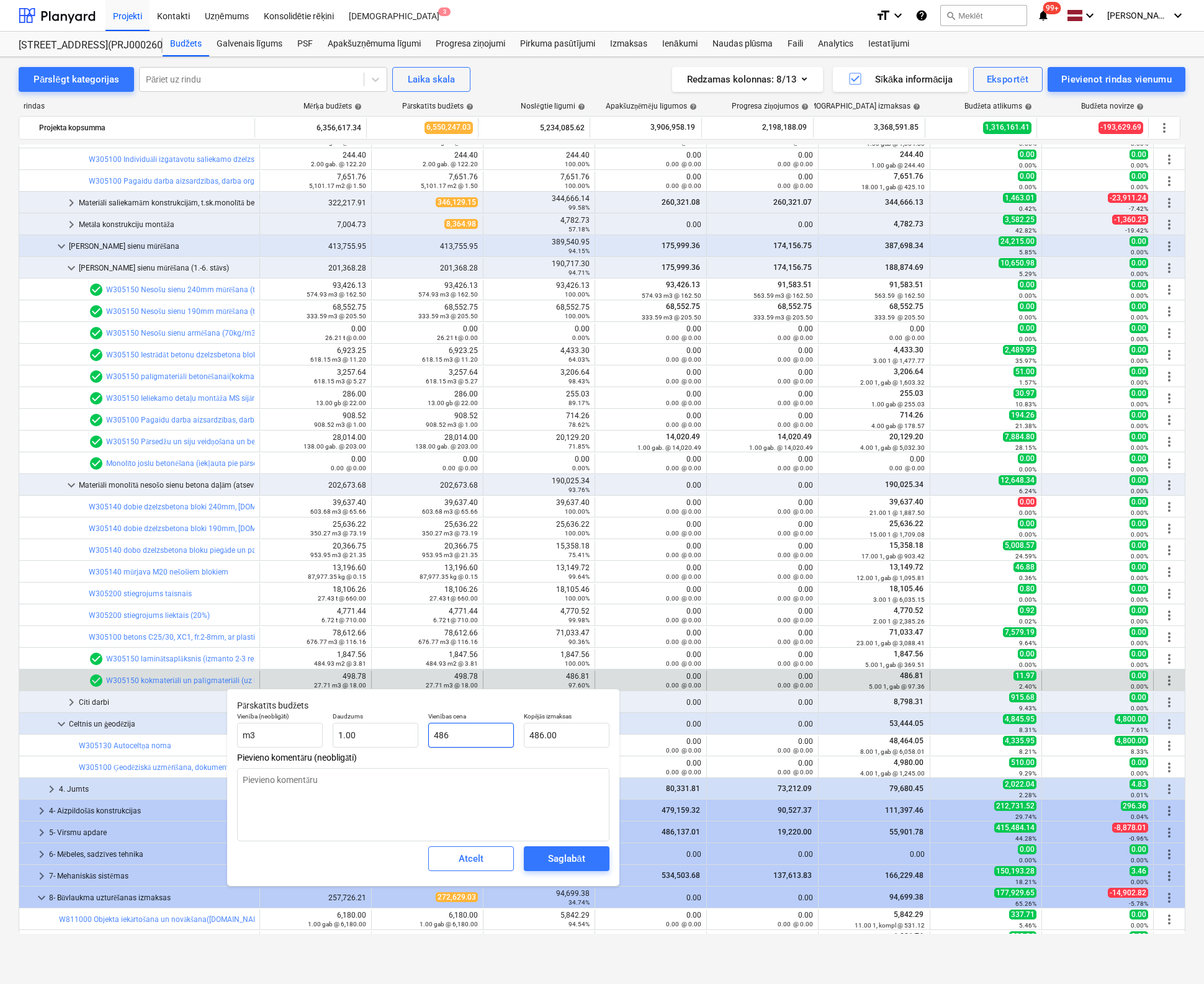
type input "486."
type textarea "x"
type input "486.8"
type input "486.80"
type textarea "x"
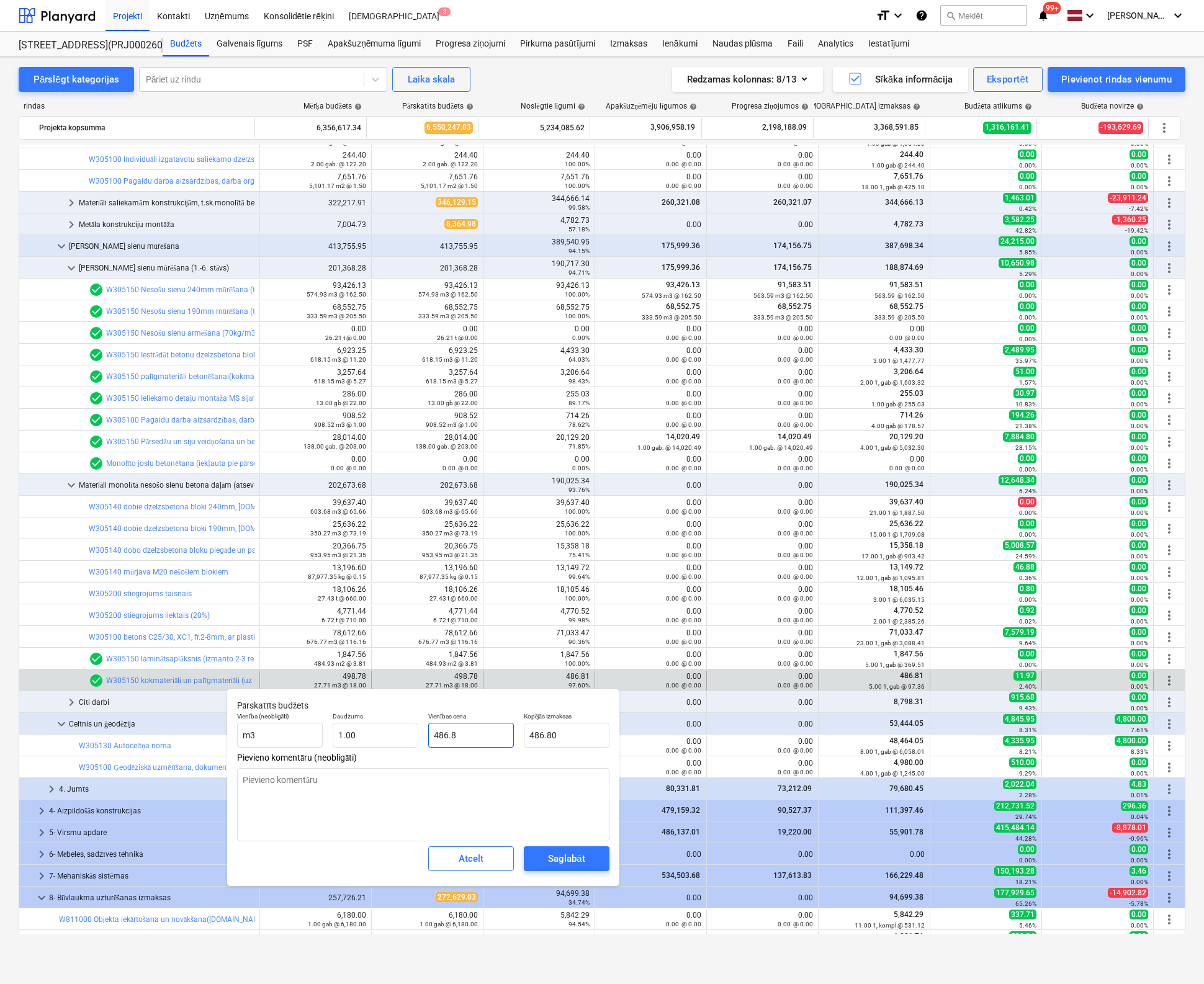
type input "486.81"
click at [562, 858] on div "Saglabāt" at bounding box center [565, 859] width 36 height 16
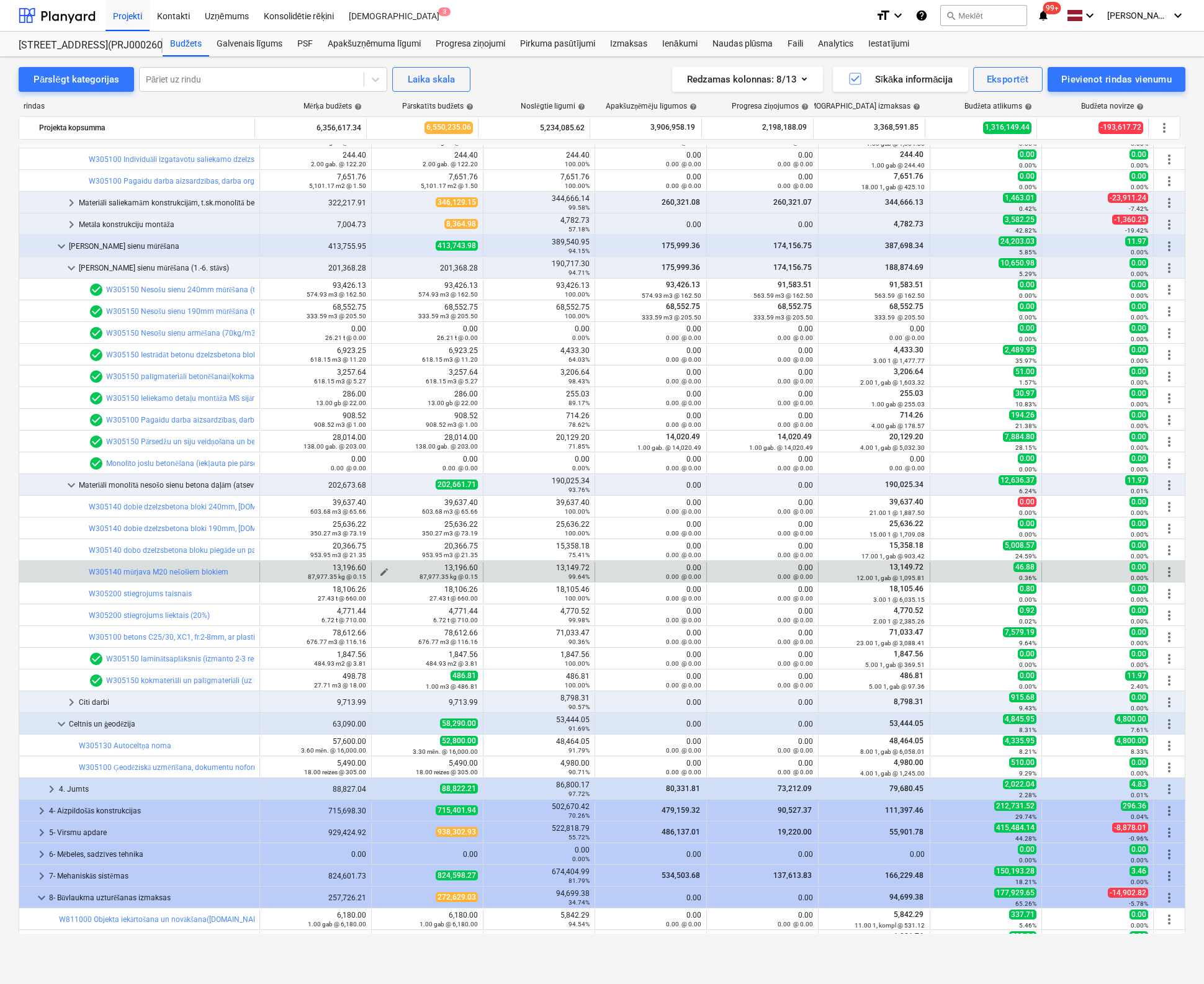
click at [380, 567] on span "edit" at bounding box center [383, 571] width 10 height 10
type textarea "x"
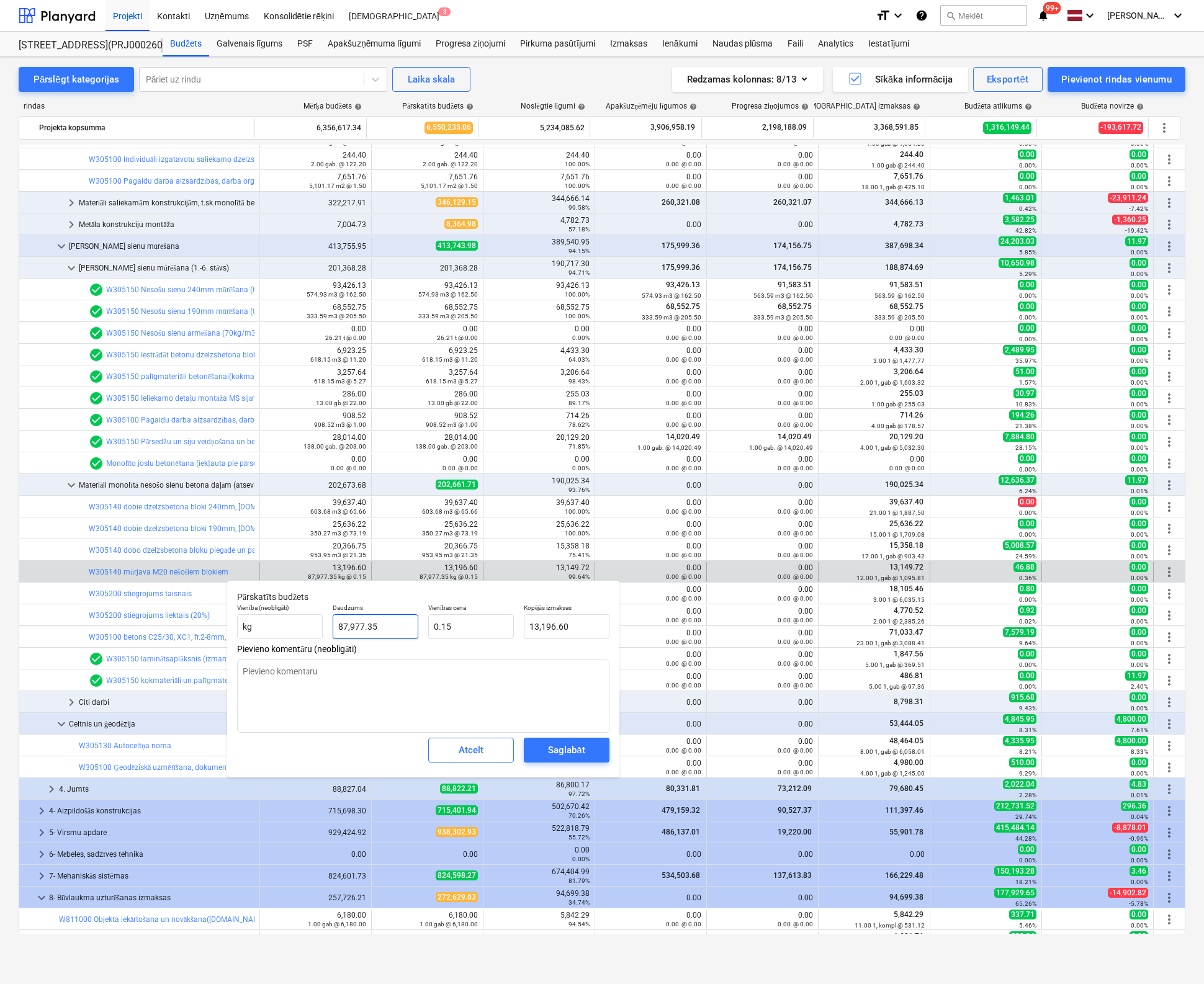
type input "87977.35"
drag, startPoint x: 394, startPoint y: 626, endPoint x: 243, endPoint y: 636, distance: 151.3
click at [241, 635] on div "Vienība (neobligāti) kg Daudzums 87977.35 Vienības cena 0.15 Kopējās izmaksas 1…" at bounding box center [423, 621] width 383 height 45
type textarea "x"
type input "1"
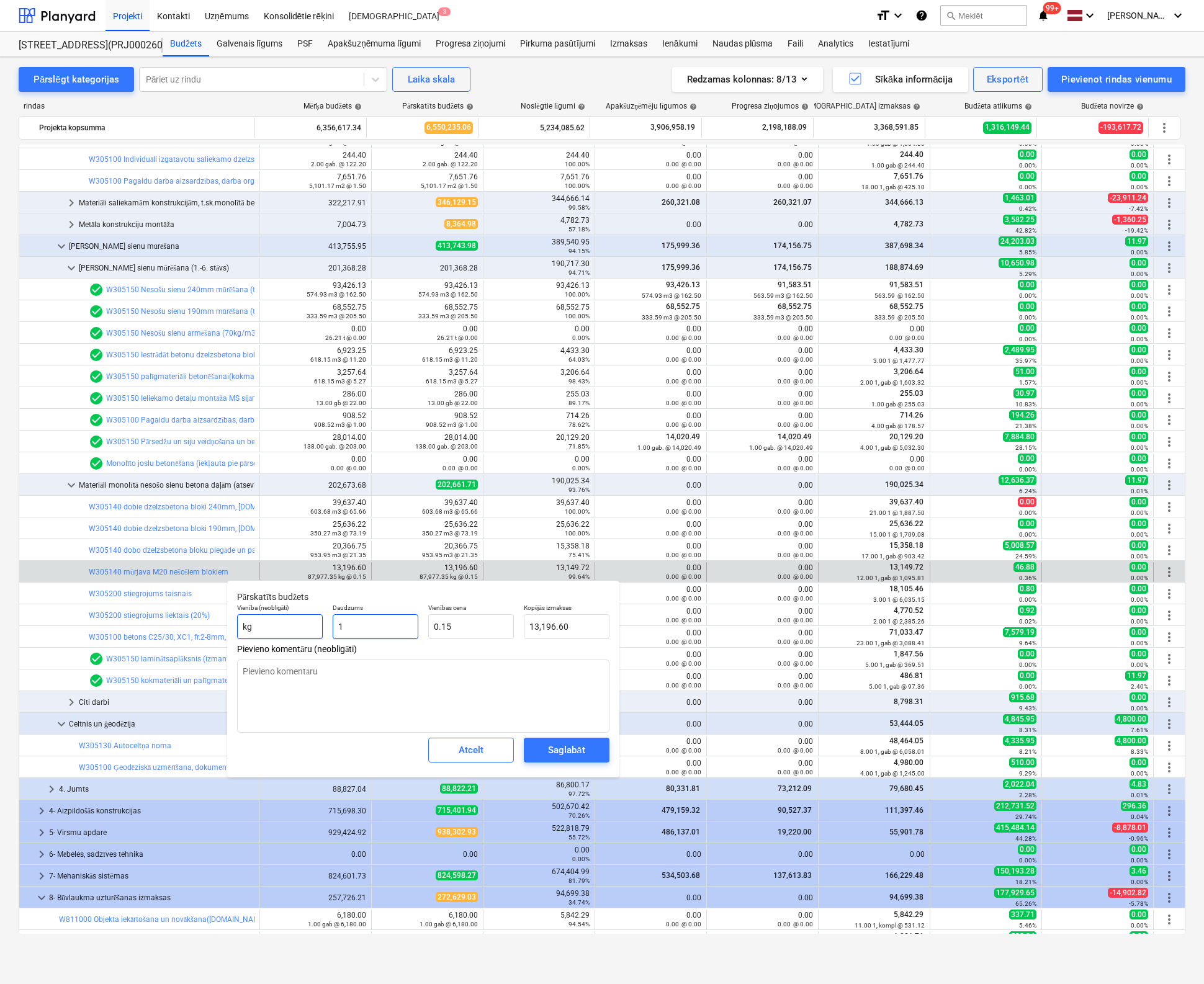
type input "0.15"
type input "1"
type textarea "x"
type input "1.00"
drag, startPoint x: 471, startPoint y: 628, endPoint x: 385, endPoint y: 641, distance: 87.0
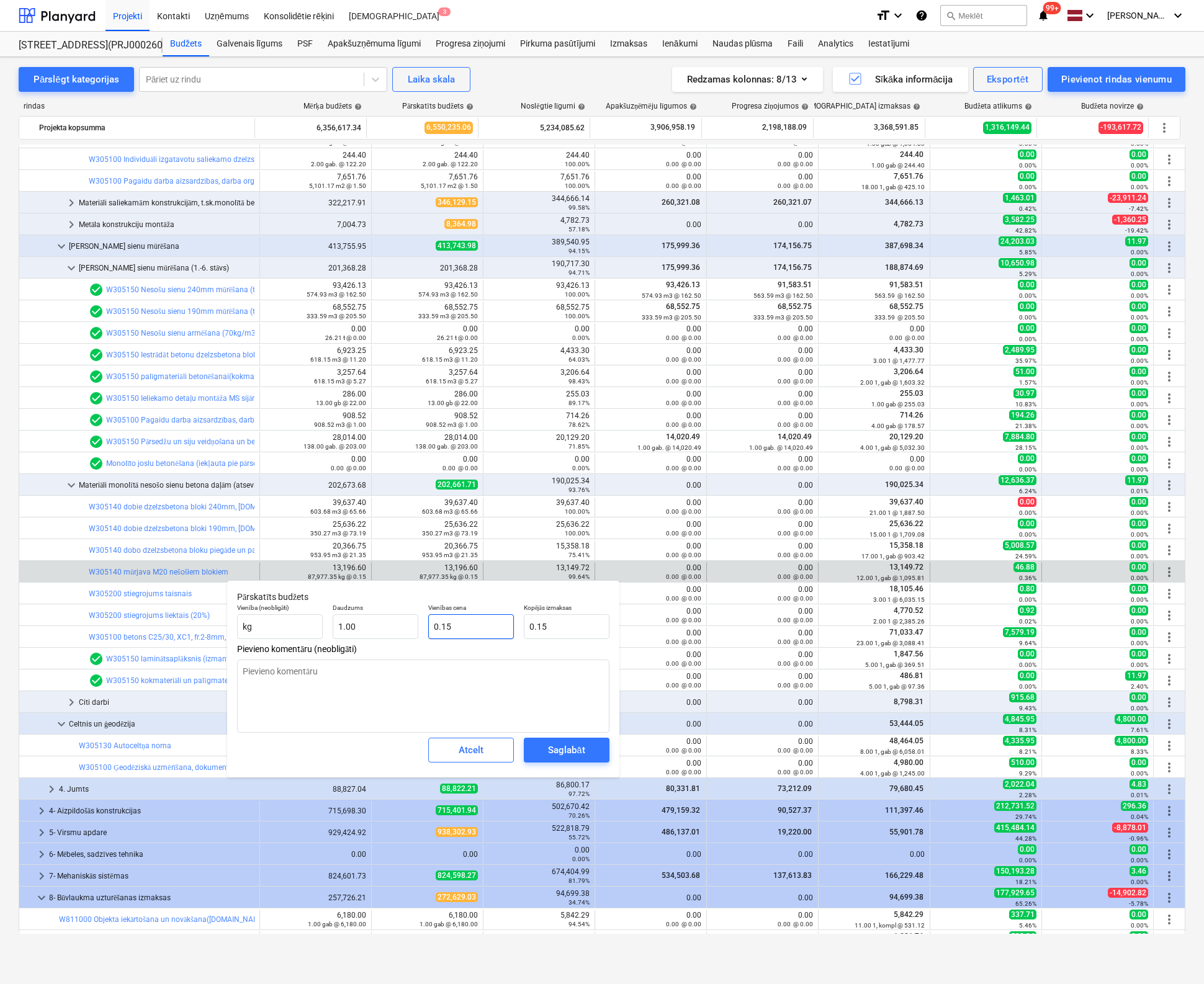
click at [385, 641] on div "Vienība (neobligāti) kg Daudzums 1.00 Vienības cena 0.15 Kopējās izmaksas 0.15" at bounding box center [423, 621] width 383 height 45
type textarea "x"
type input "1"
type input "1.00"
type textarea "x"
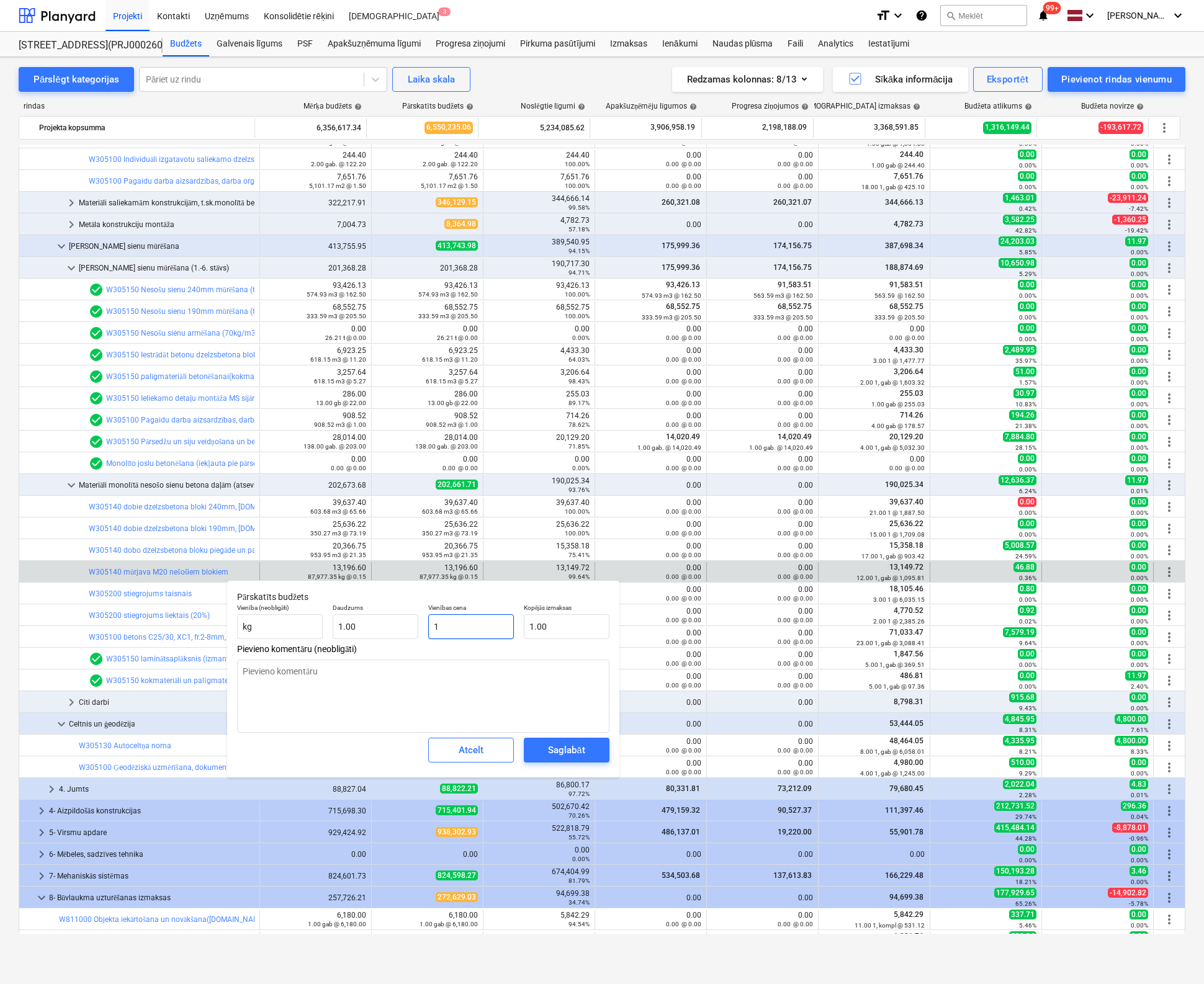
type input "13"
type input "13.00"
type textarea "x"
type input "131"
click at [563, 747] on div "Saglabāt" at bounding box center [565, 750] width 36 height 16
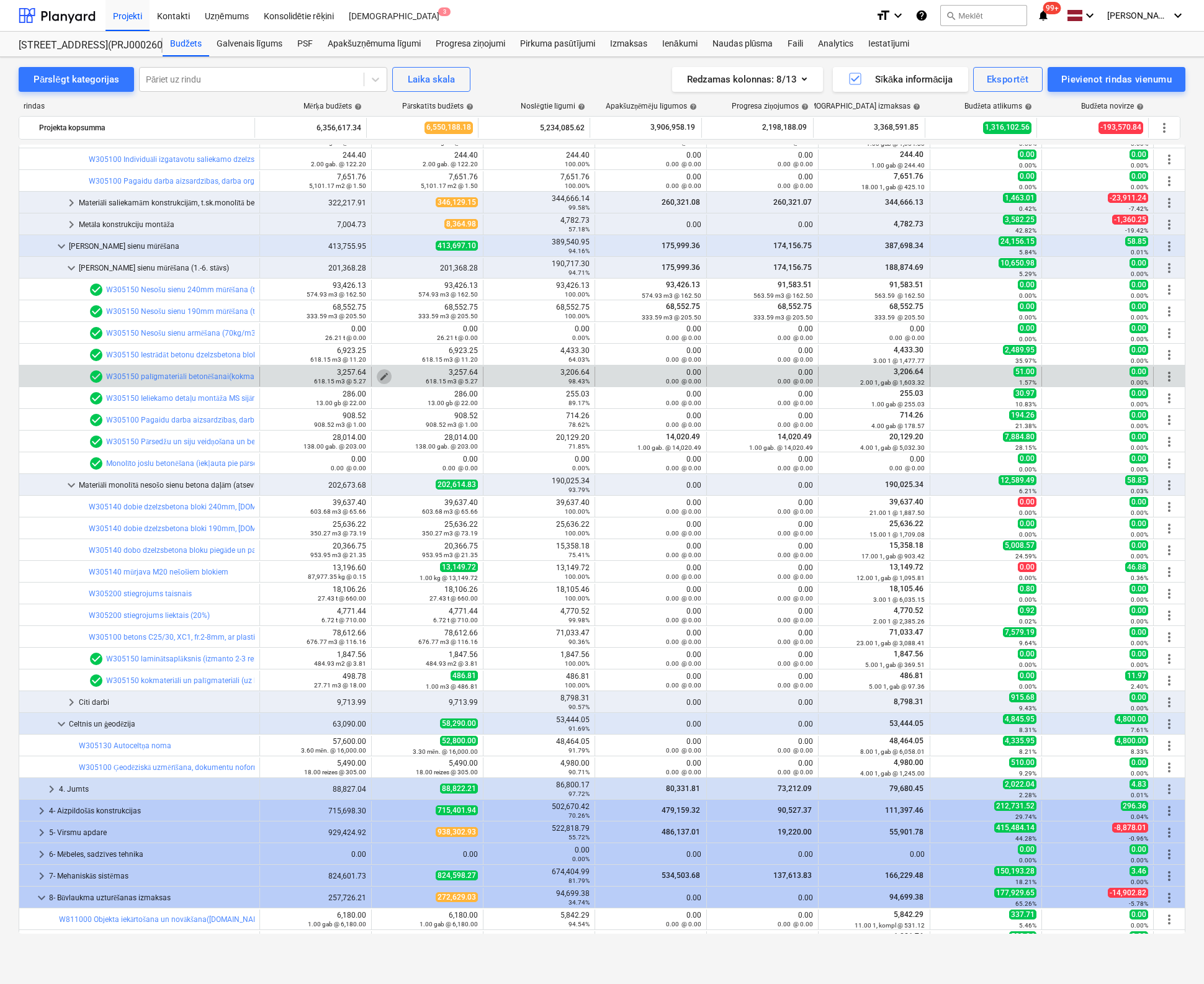
click at [380, 372] on span "edit" at bounding box center [383, 376] width 10 height 10
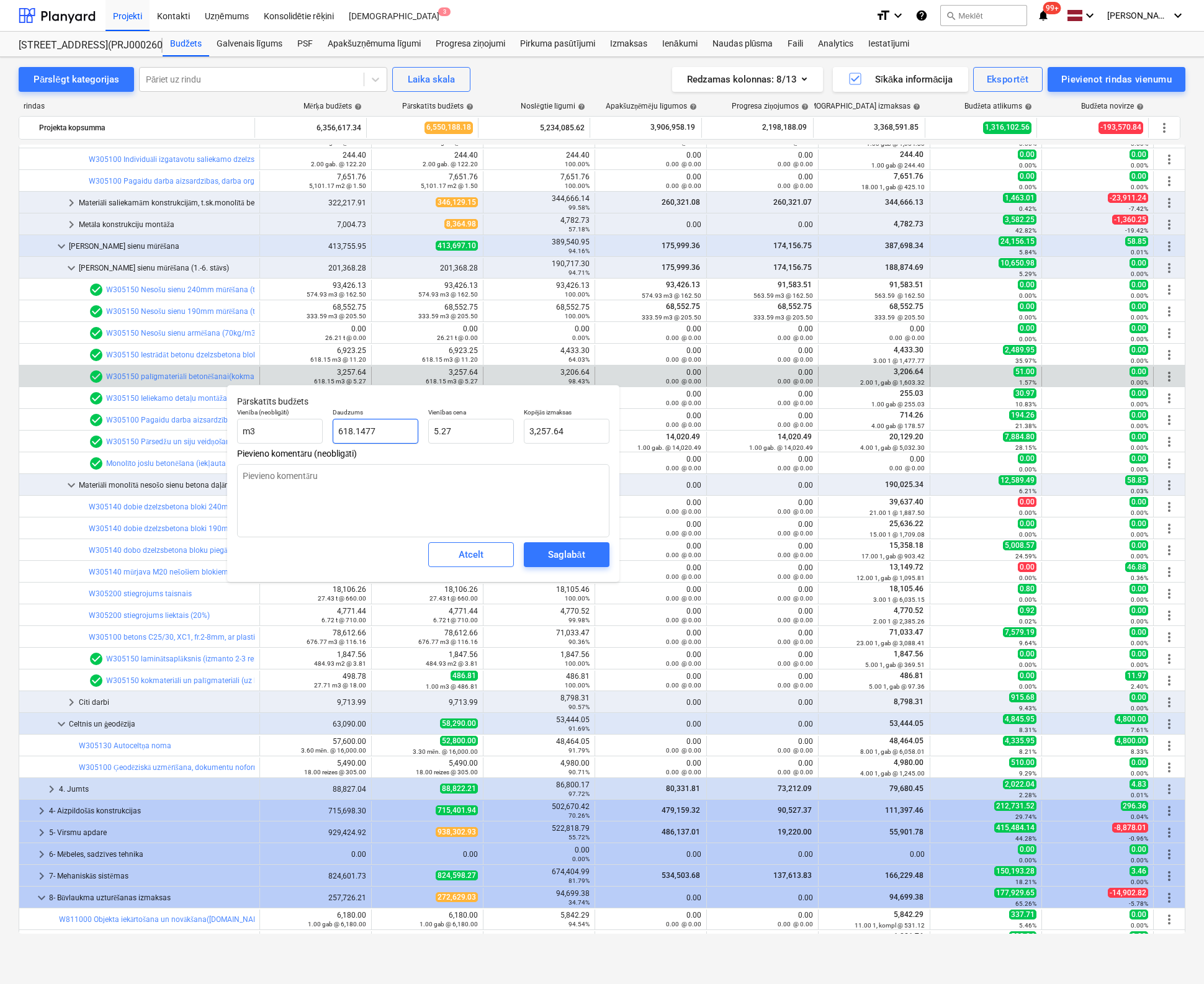
click at [383, 432] on input "618.1477" at bounding box center [375, 431] width 86 height 25
drag, startPoint x: 384, startPoint y: 430, endPoint x: 244, endPoint y: 432, distance: 140.0
click at [244, 432] on div "Vienība (neobligāti) m3 Daudzums 618.1477 Vienības cena 5.27 Kopējās izmaksas 3…" at bounding box center [423, 425] width 383 height 45
drag, startPoint x: 469, startPoint y: 432, endPoint x: 337, endPoint y: 440, distance: 132.2
click at [337, 440] on div "Vienība (neobligāti) m3 Daudzums 1.00 Vienības cena 5.27 Kopējās izmaksas 5.27" at bounding box center [423, 425] width 383 height 45
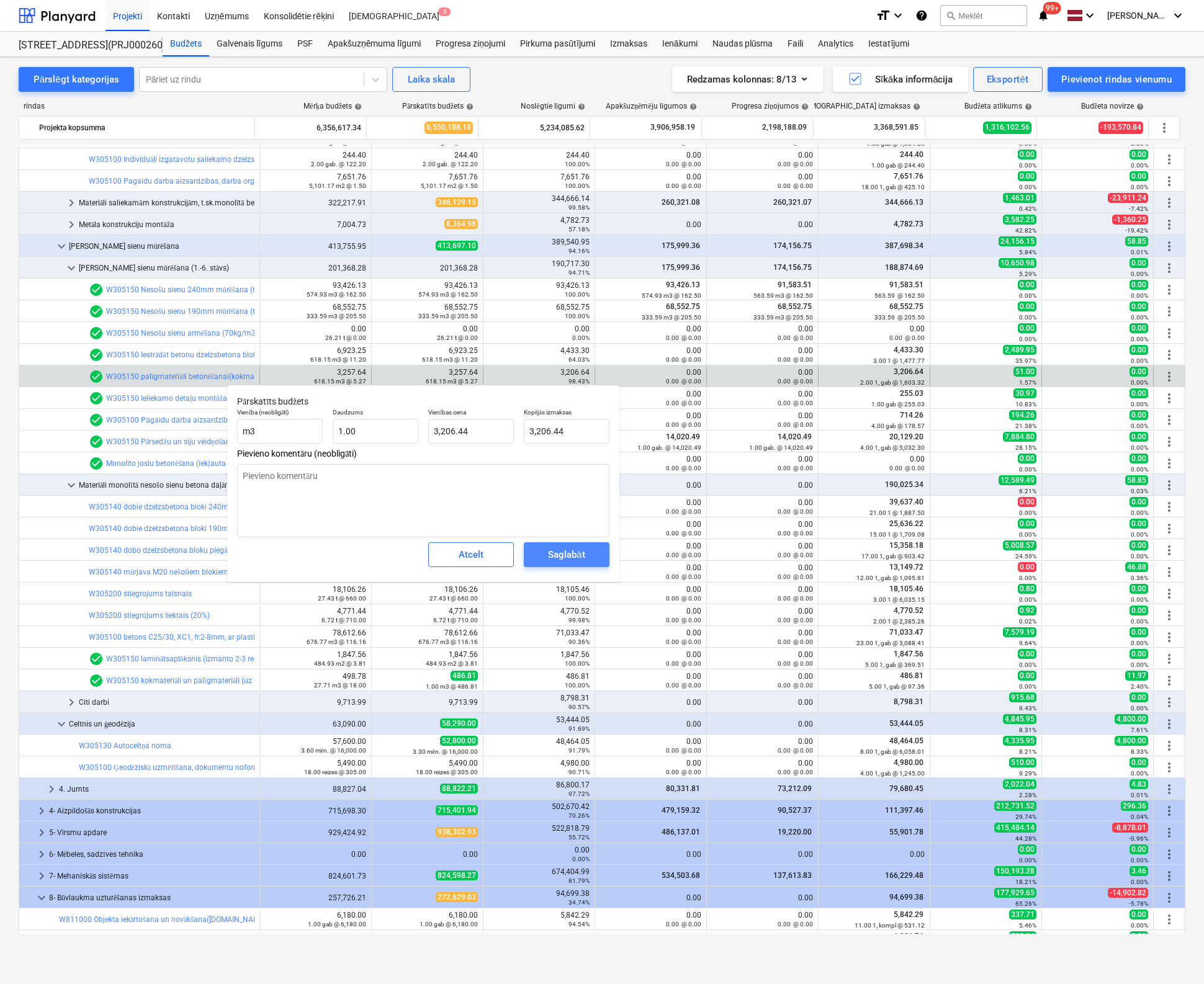
click at [542, 554] on span "Saglabāt" at bounding box center [566, 555] width 56 height 16
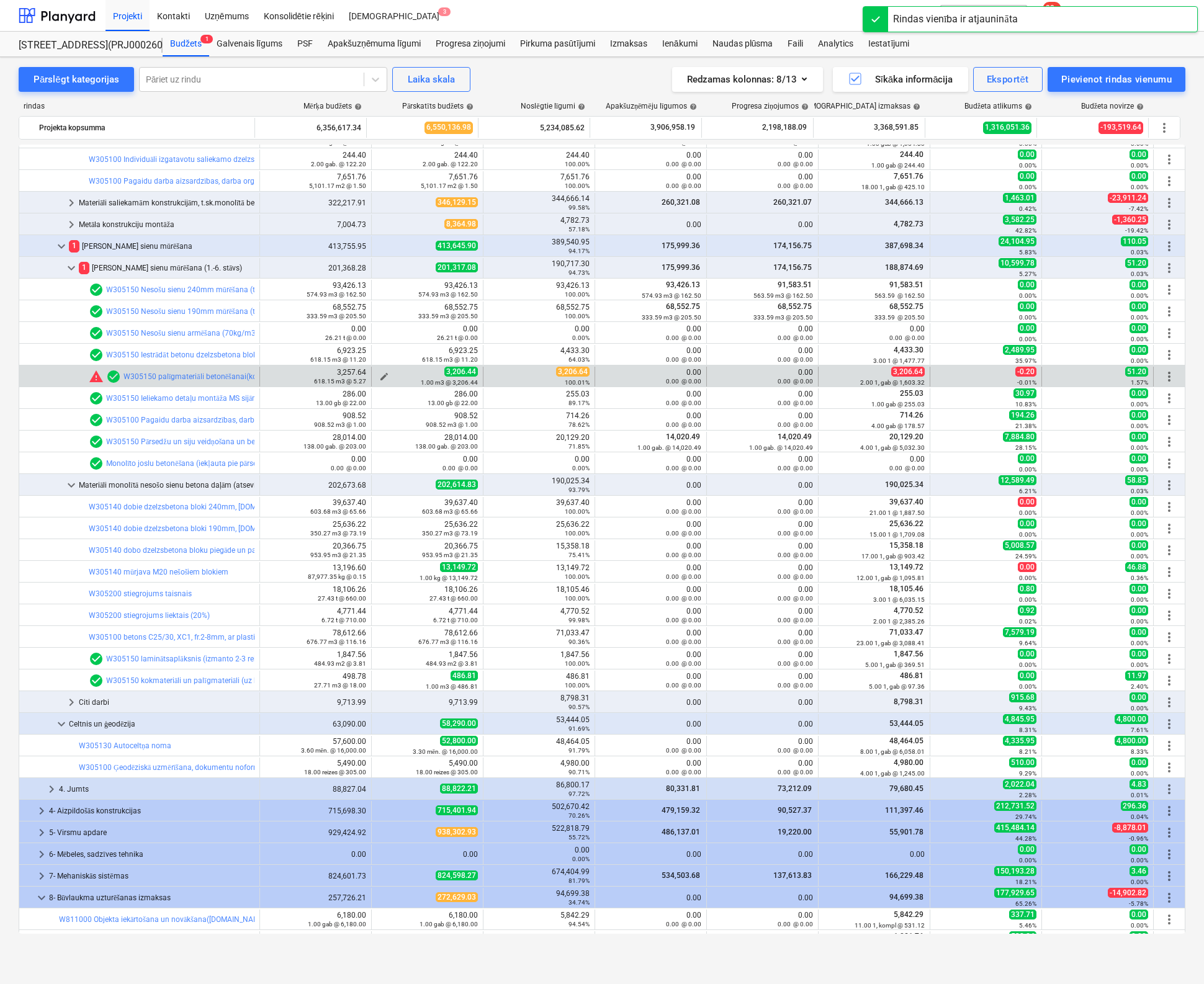
click at [427, 379] on small "1.00 m3 @ 3,206.44" at bounding box center [449, 382] width 57 height 7
click at [383, 373] on span "edit" at bounding box center [383, 376] width 10 height 10
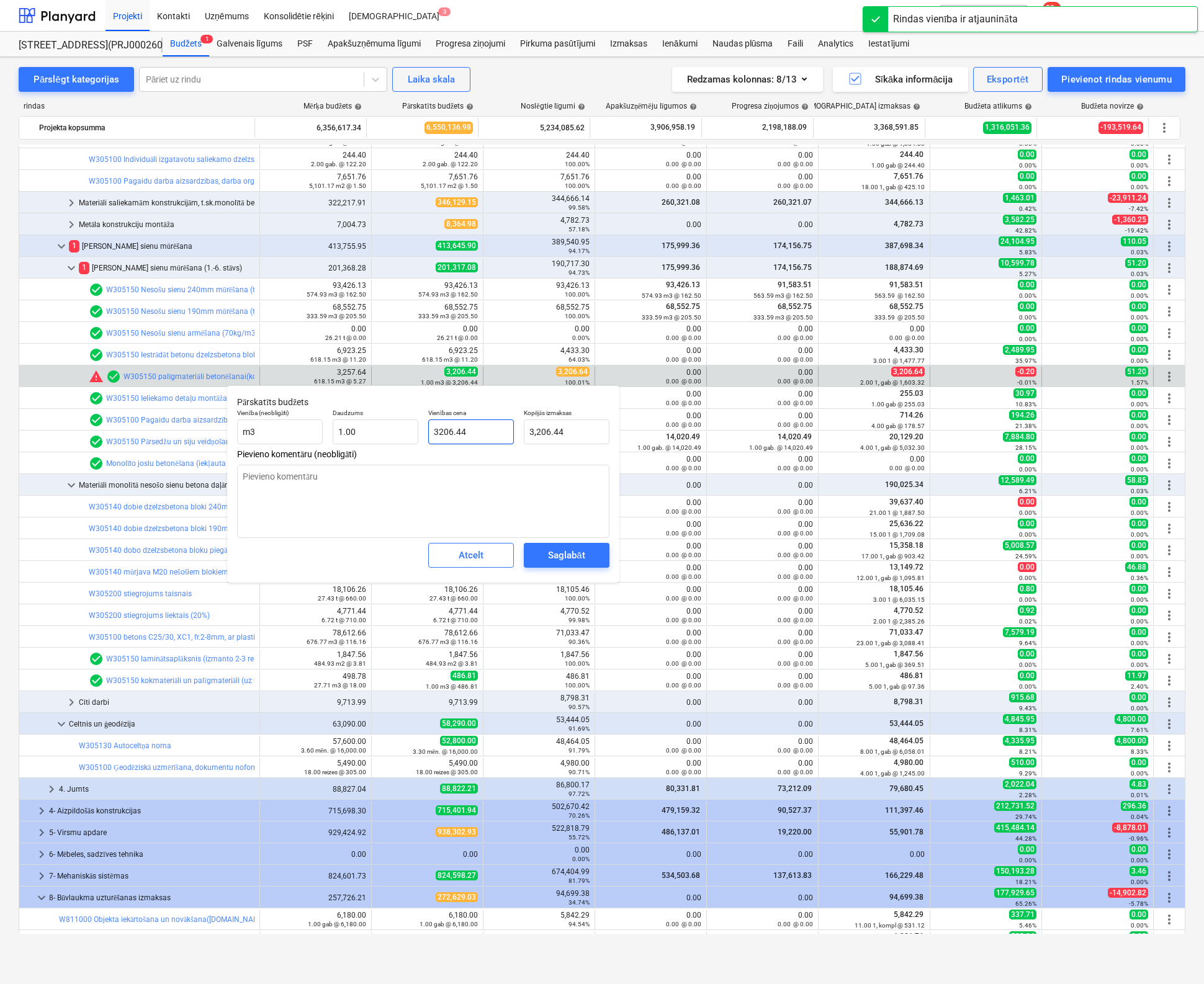
click at [481, 432] on input "3206.44" at bounding box center [471, 432] width 86 height 25
click at [556, 551] on div "Saglabāt" at bounding box center [565, 556] width 36 height 16
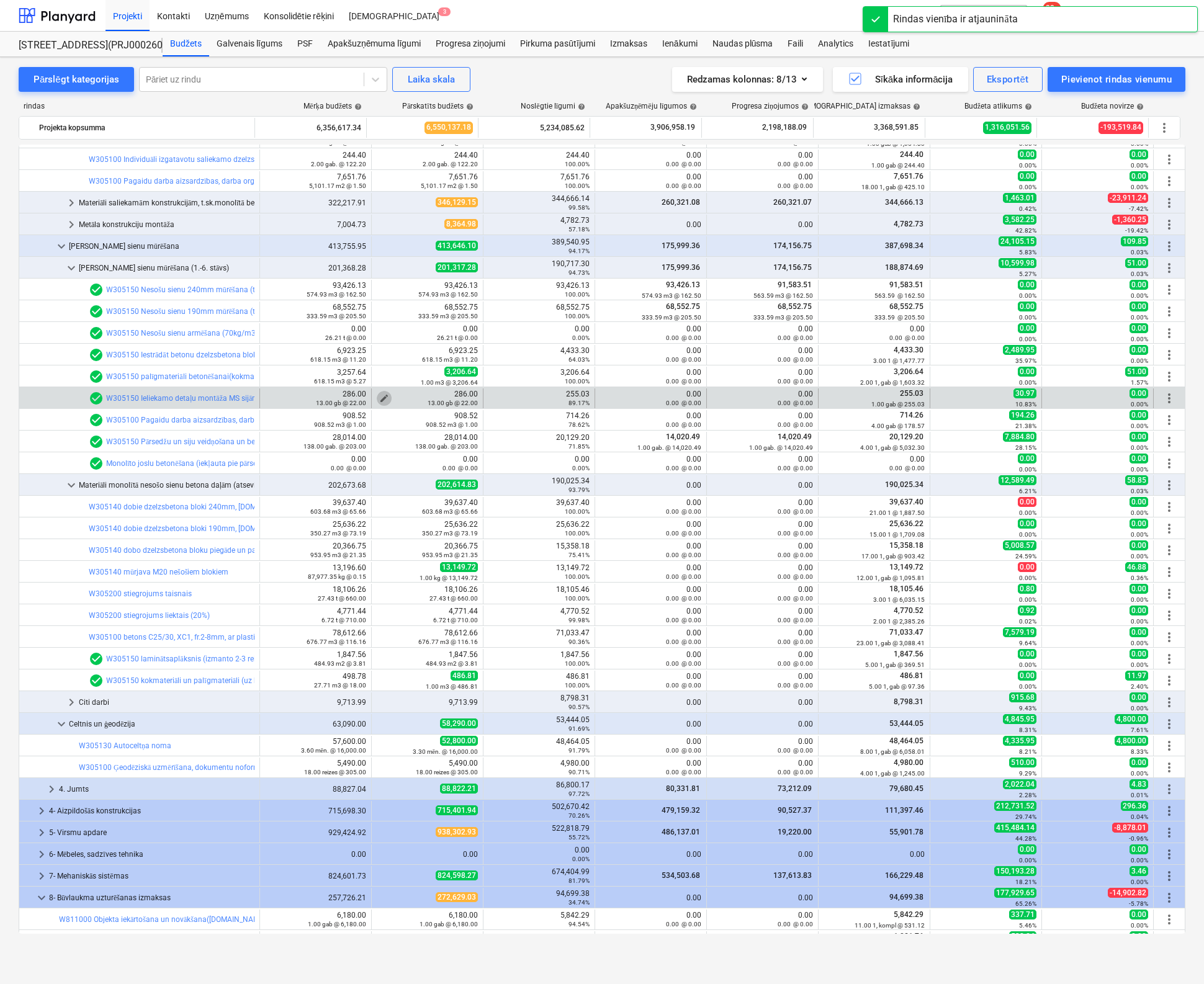
click at [379, 395] on span "edit" at bounding box center [383, 398] width 10 height 10
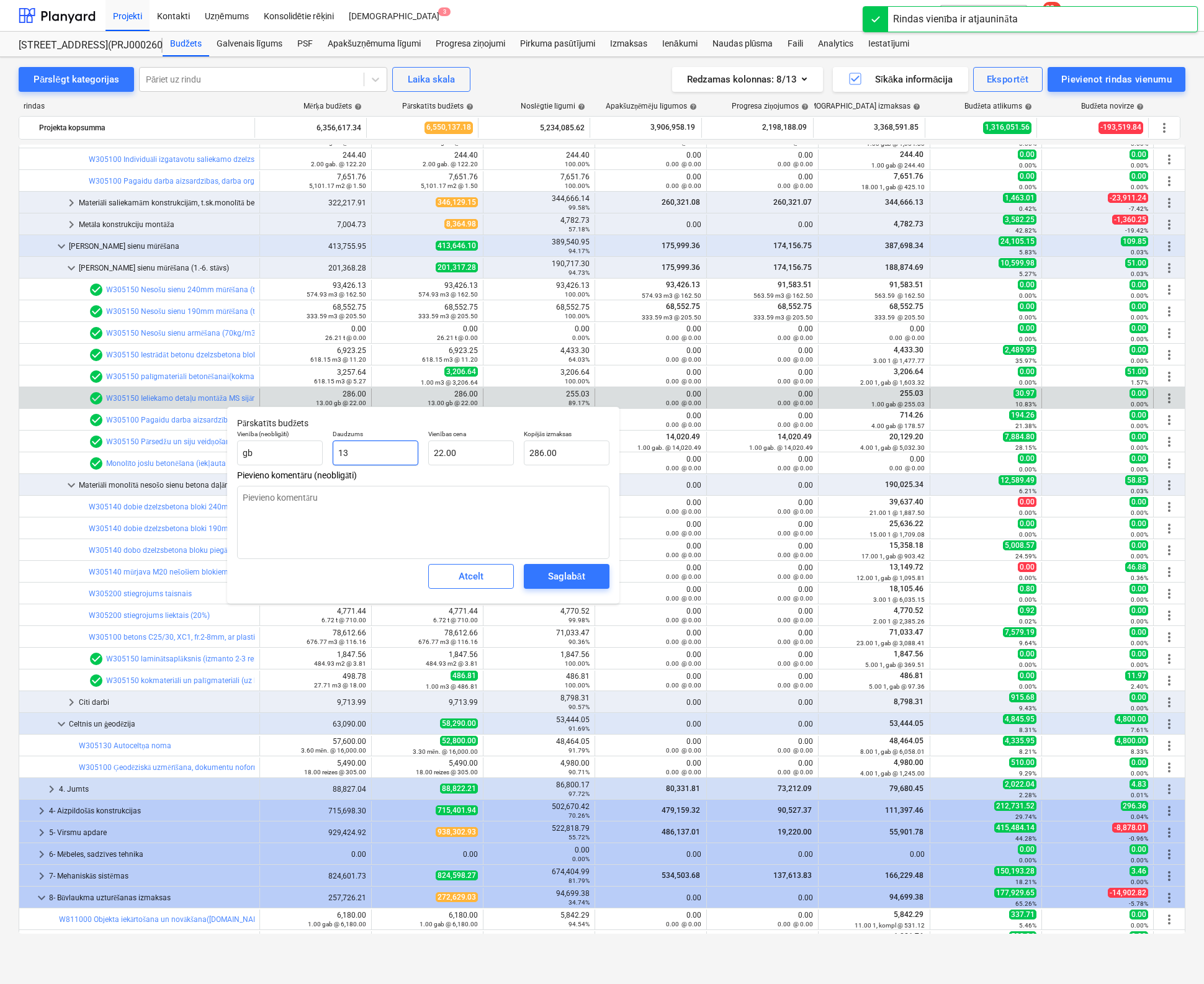
drag, startPoint x: 371, startPoint y: 455, endPoint x: 326, endPoint y: 459, distance: 45.2
click at [334, 458] on input "13" at bounding box center [375, 453] width 86 height 25
drag, startPoint x: 461, startPoint y: 454, endPoint x: 394, endPoint y: 462, distance: 67.5
click at [390, 462] on div "Vienība (neobligāti) gb Daudzums 1.00 Vienības cena 22 Kopējās izmaksas 22.00" at bounding box center [423, 447] width 383 height 45
click at [564, 576] on div "Saglabāt" at bounding box center [565, 576] width 36 height 16
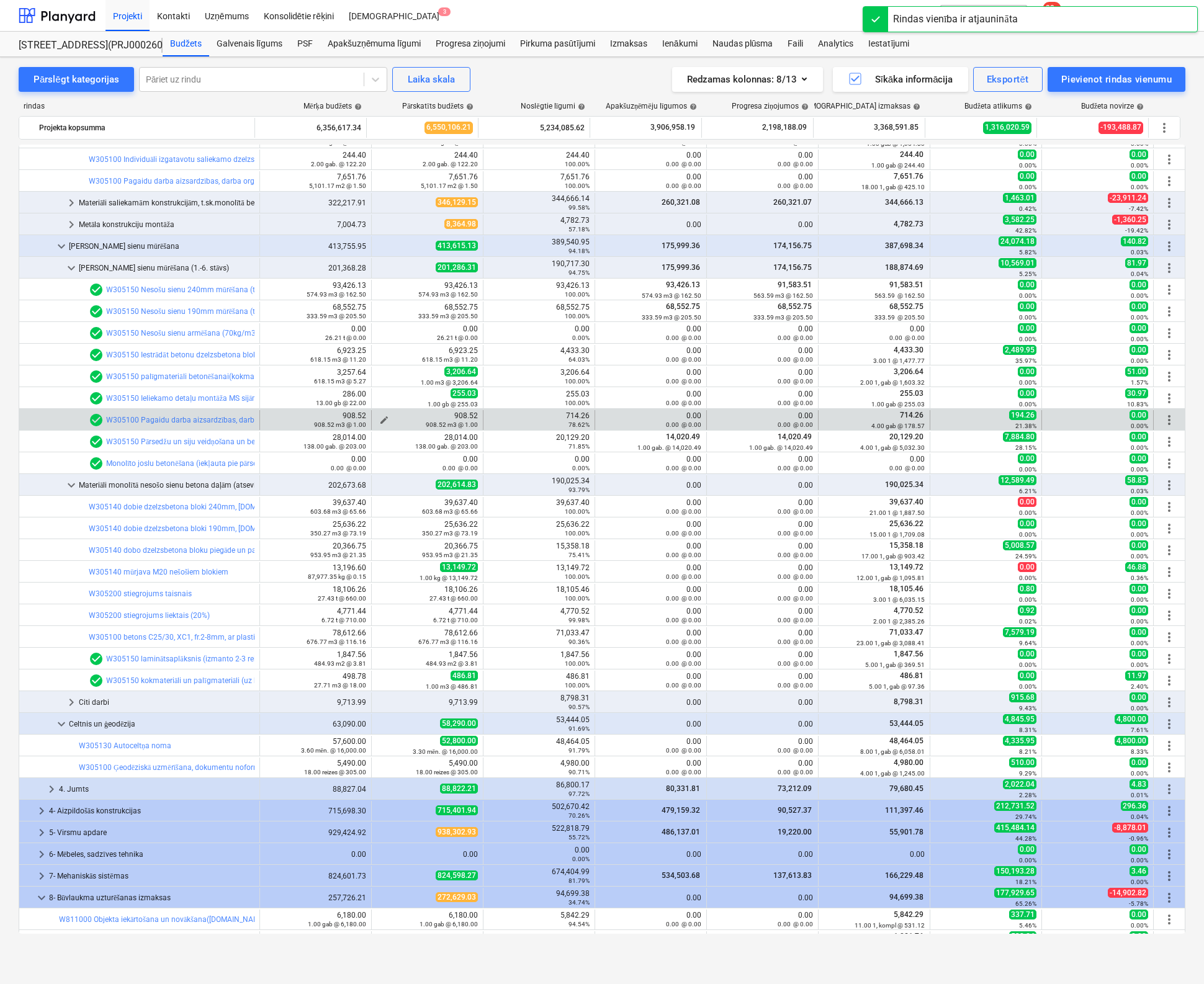
click at [379, 417] on span "edit" at bounding box center [383, 419] width 10 height 10
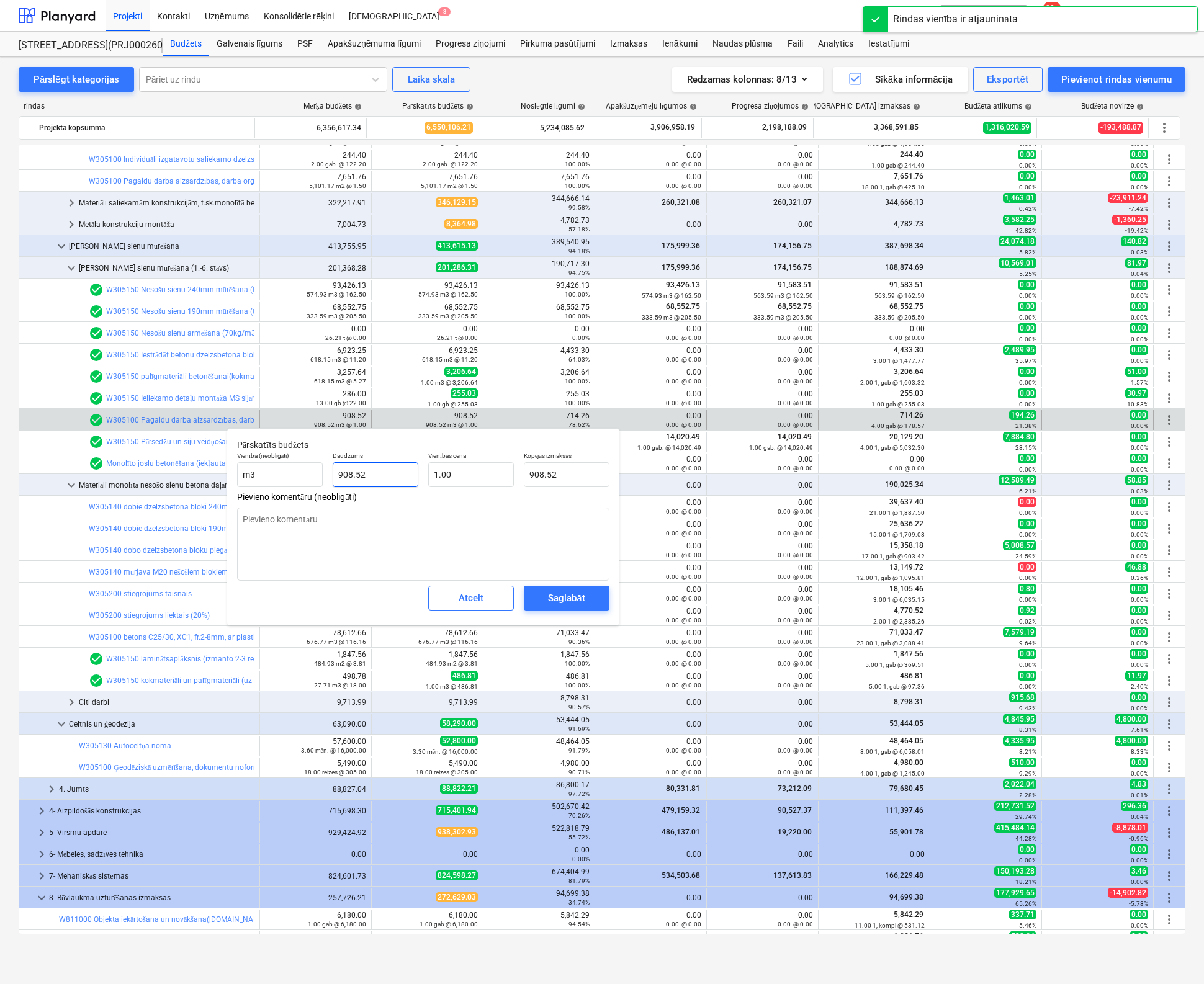
drag, startPoint x: 306, startPoint y: 478, endPoint x: 266, endPoint y: 490, distance: 41.8
click at [266, 489] on div "Vienība (neobligāti) m3 Daudzums 908.52 Vienības cena 1.00 Kopējās izmaksas 908…" at bounding box center [423, 469] width 383 height 45
click at [401, 480] on div "Vienība (neobligāti) m3 Daudzums 1.00 Vienības cena 1 Kopējās izmaksas 1.00" at bounding box center [423, 469] width 383 height 45
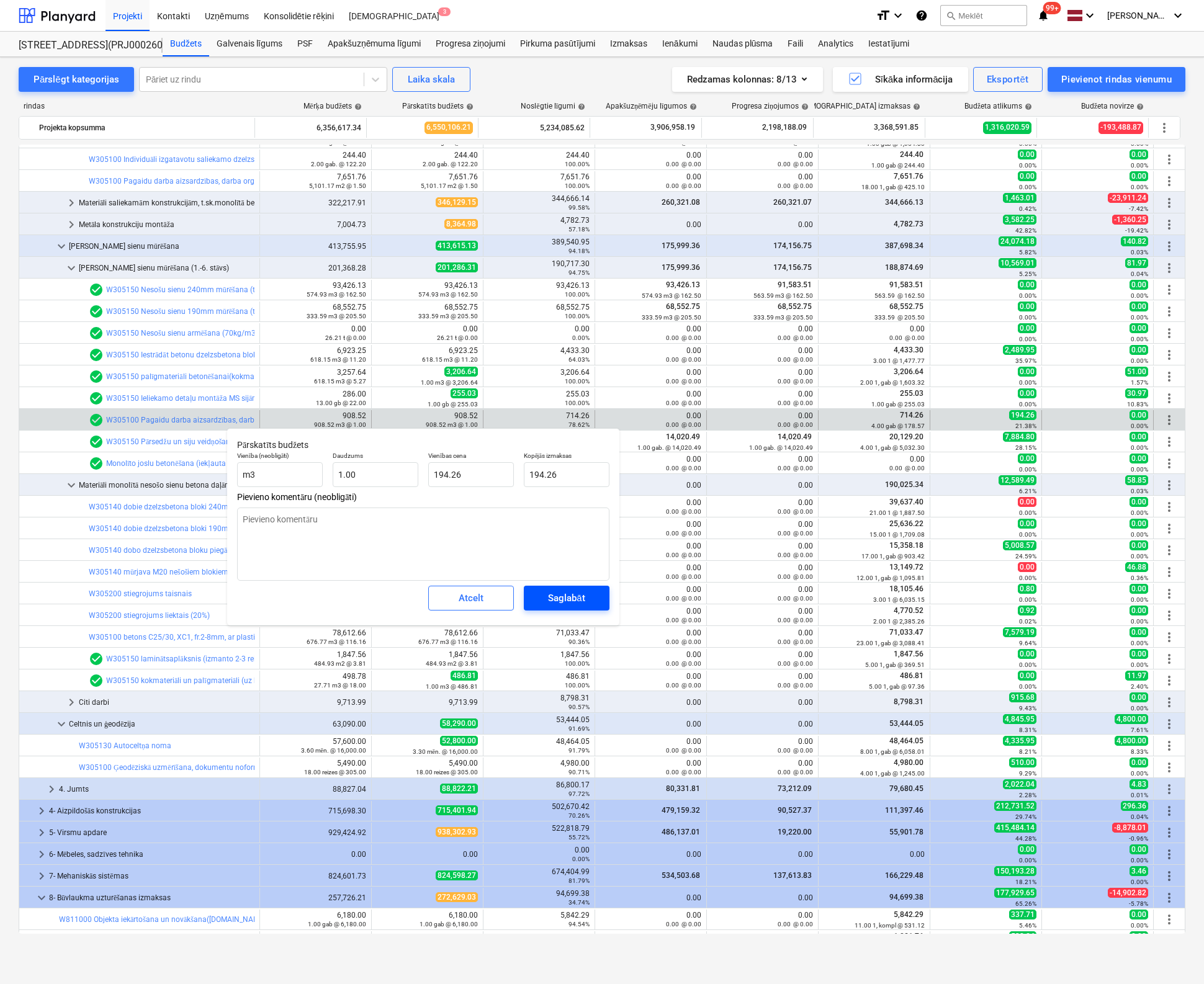
click at [581, 594] on div "Saglabāt" at bounding box center [565, 598] width 36 height 16
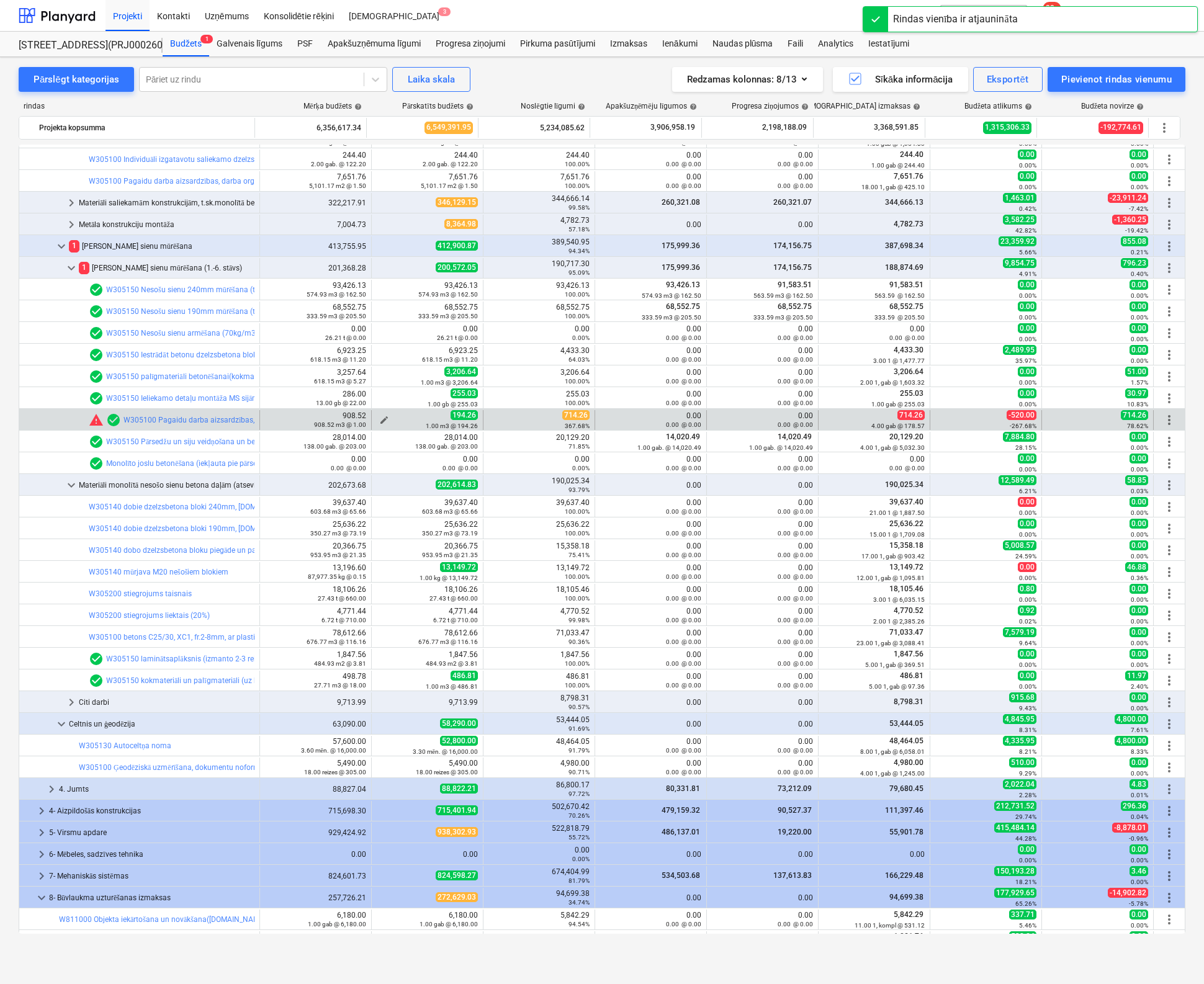
click at [379, 419] on span "edit" at bounding box center [383, 419] width 10 height 10
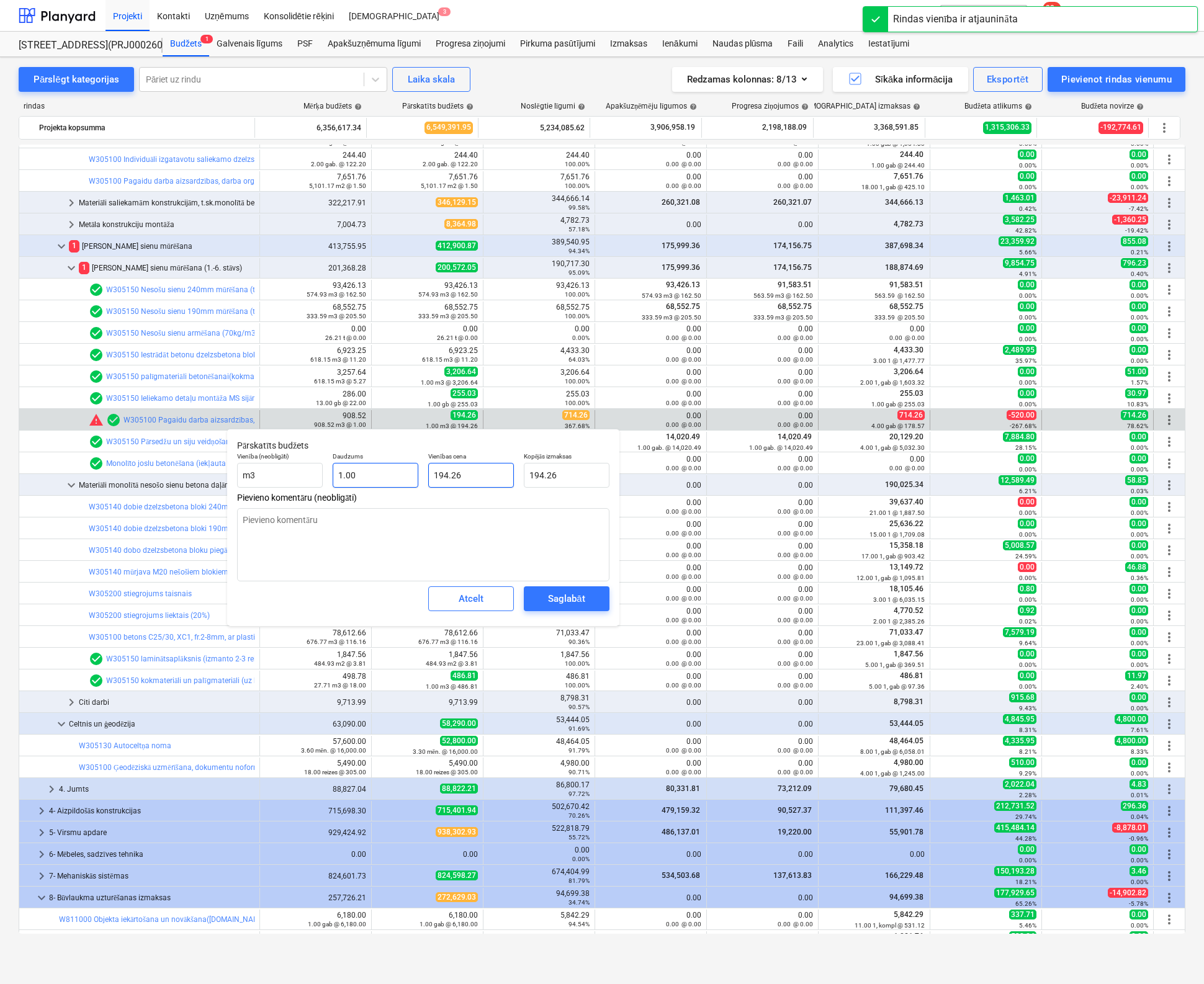
drag, startPoint x: 439, startPoint y: 479, endPoint x: 385, endPoint y: 482, distance: 54.1
click at [385, 482] on div "Vienība (neobligāti) m3 Daudzums 1.00 Vienības cena 194.26 Kopējās izmaksas 194…" at bounding box center [423, 470] width 383 height 45
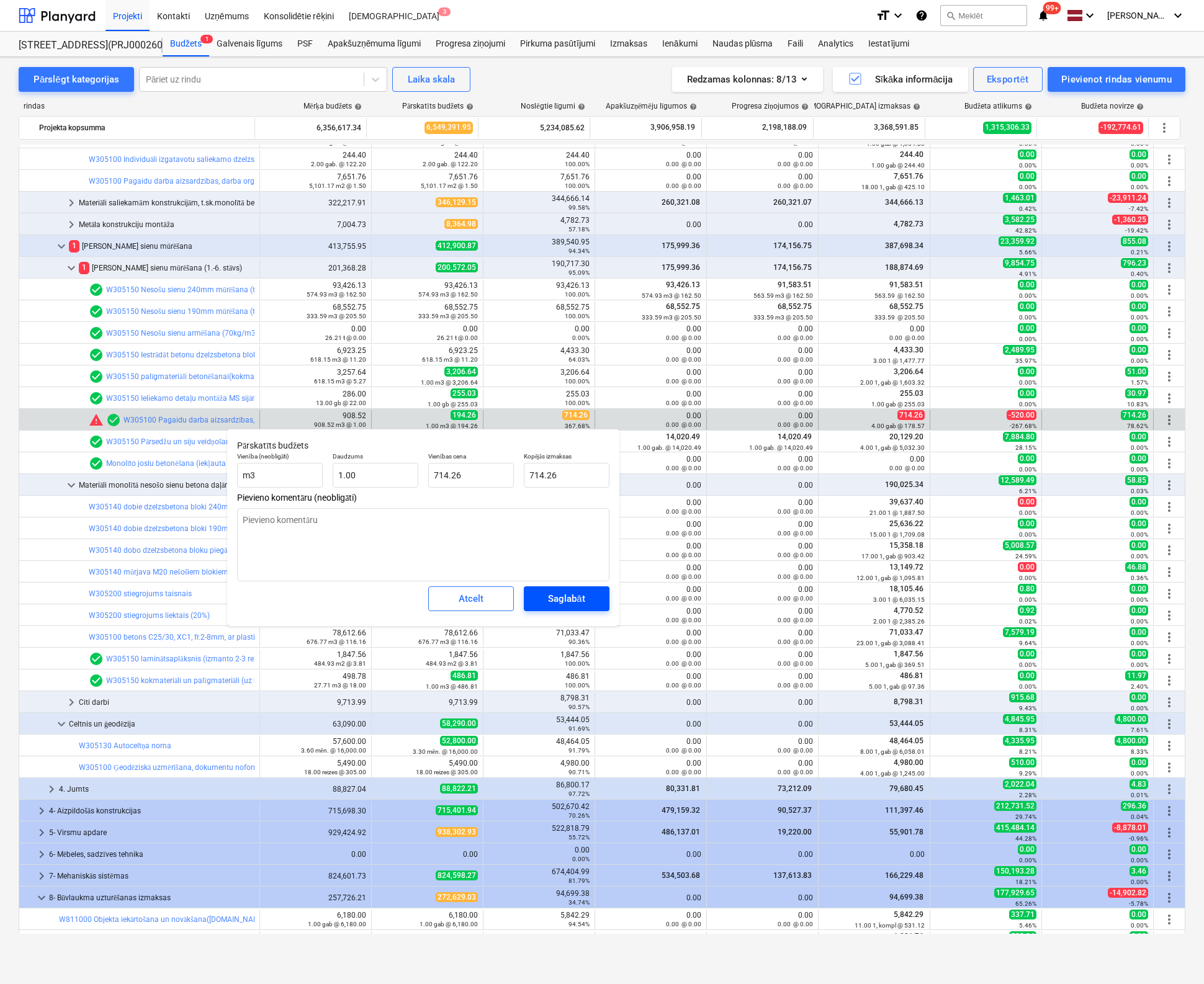
click at [548, 591] on div "Saglabāt" at bounding box center [565, 599] width 36 height 16
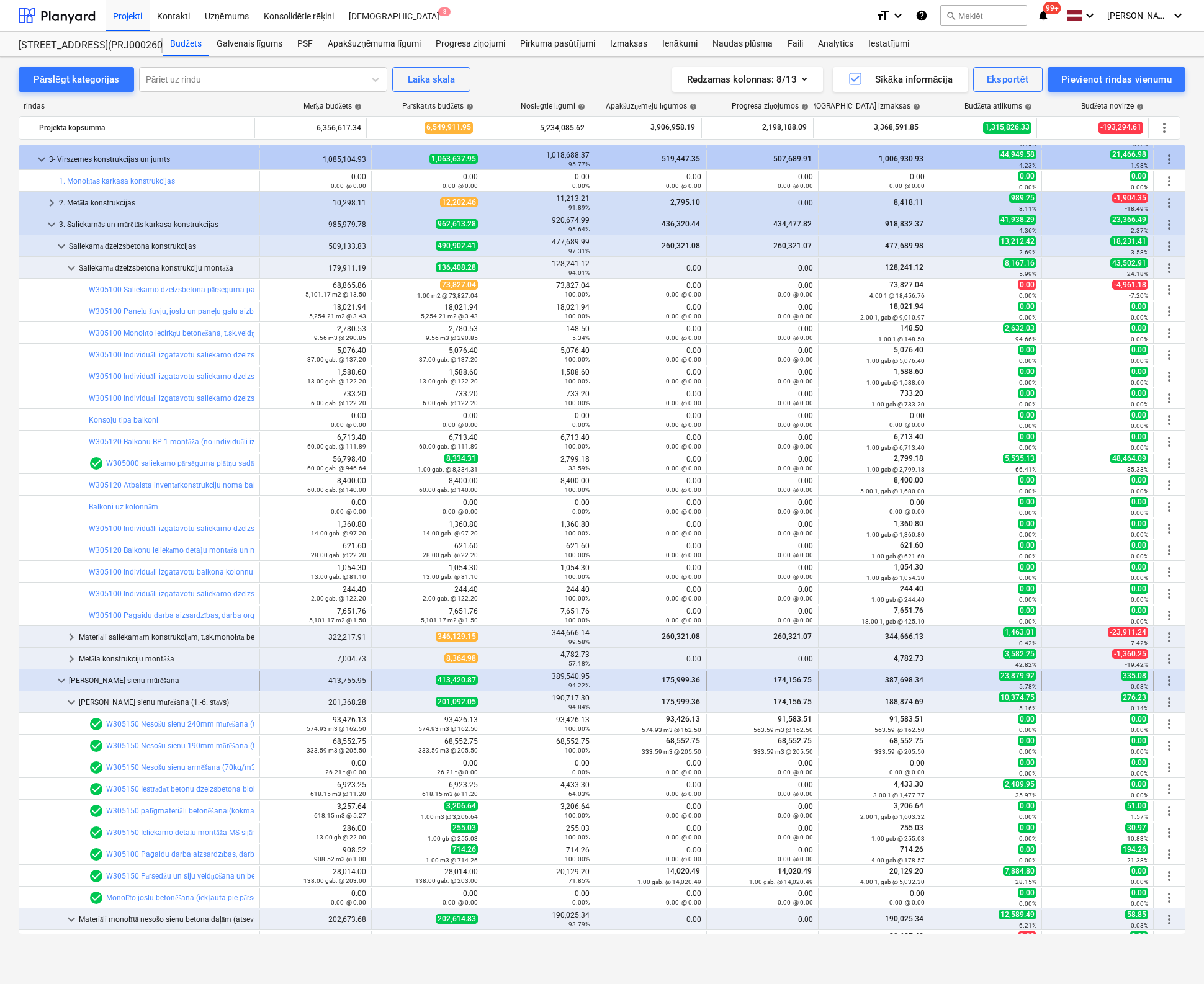
scroll to position [310, 0]
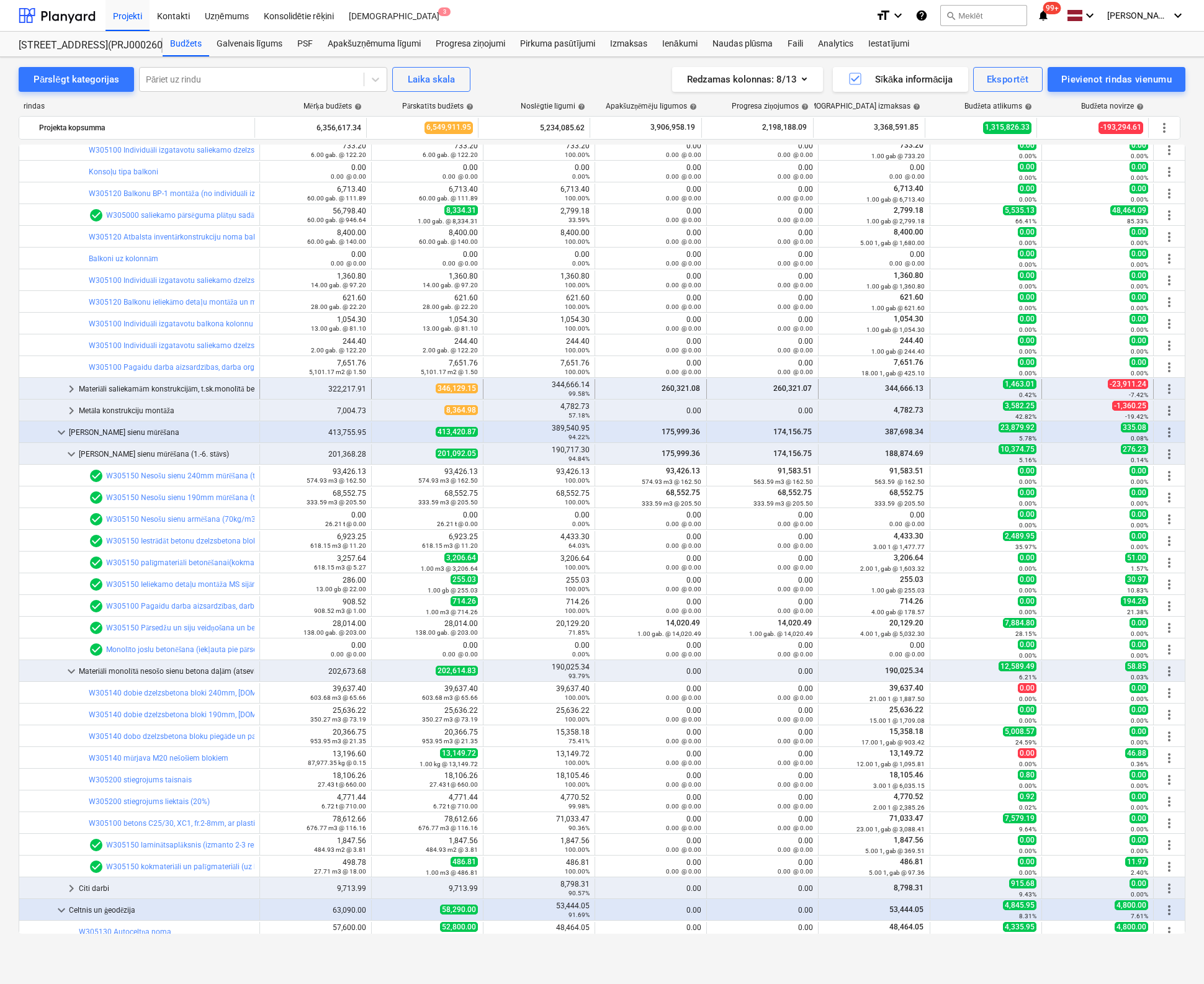
click at [69, 388] on span "keyboard_arrow_right" at bounding box center [71, 389] width 15 height 15
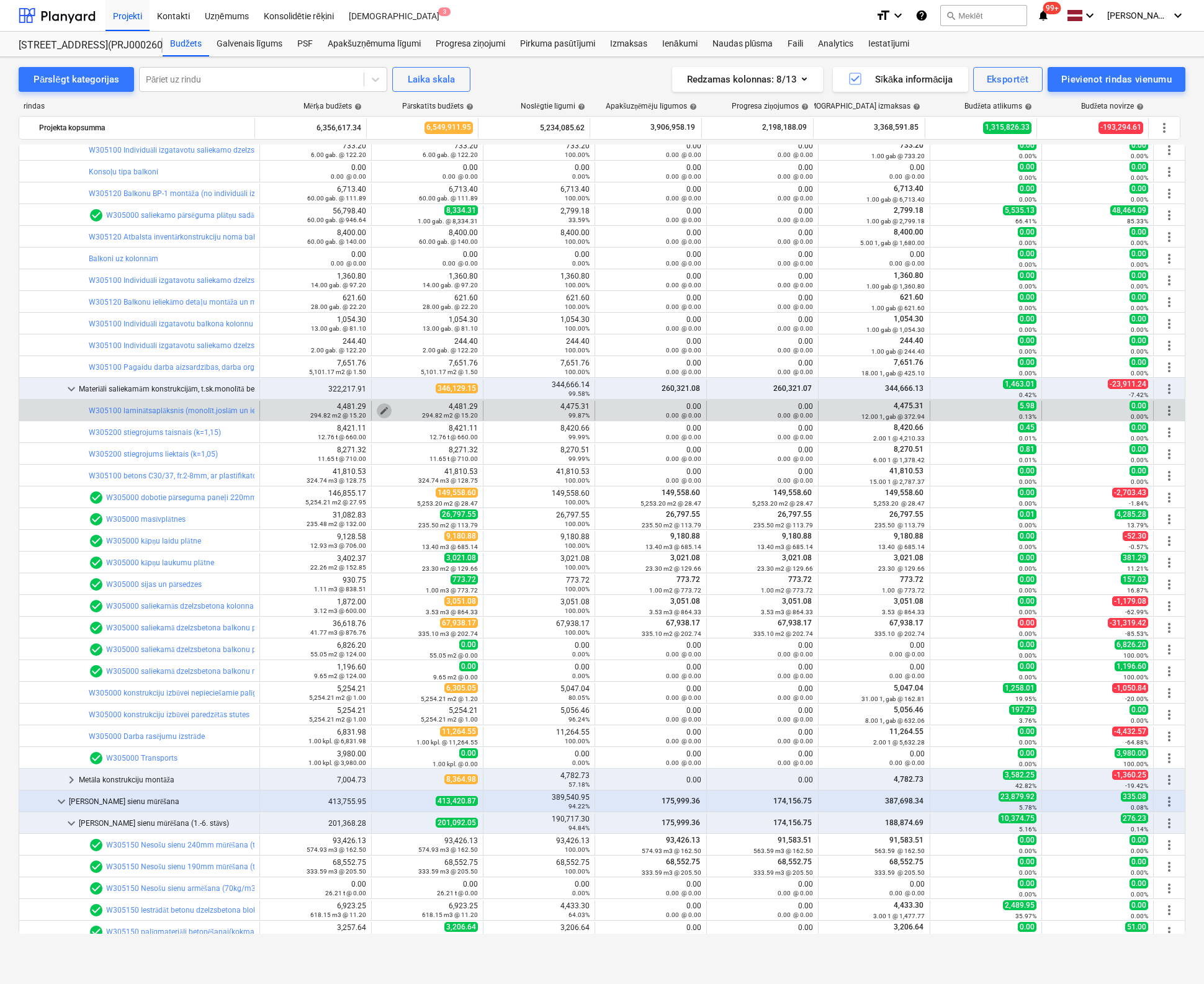
click at [380, 408] on span "edit" at bounding box center [383, 410] width 10 height 10
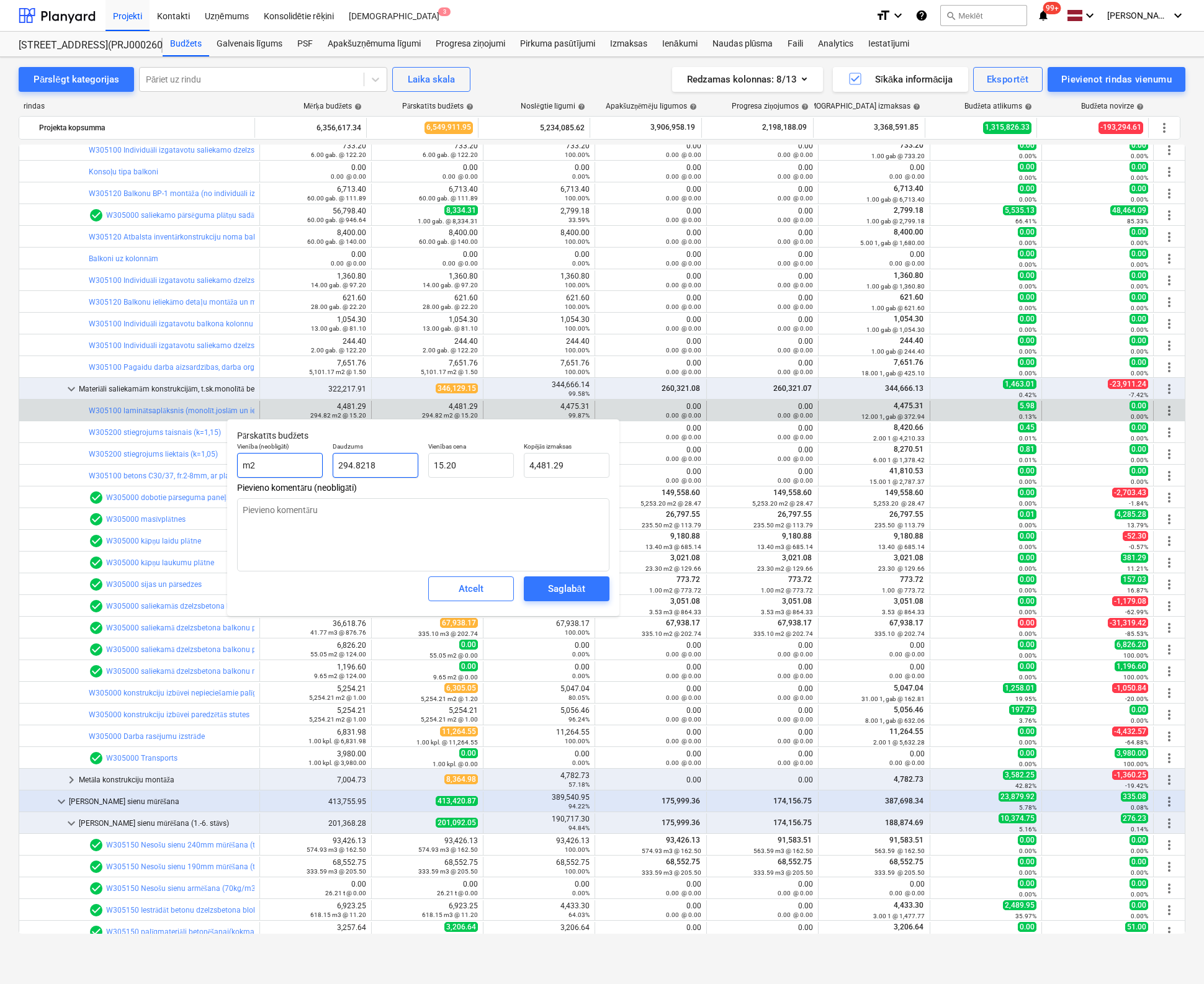
drag, startPoint x: 374, startPoint y: 464, endPoint x: 263, endPoint y: 471, distance: 111.2
click at [263, 471] on div "Vienība (neobligāti) m2 Daudzums 294.8218 Vienības cena 15.20 Kopējās izmaksas …" at bounding box center [423, 459] width 383 height 45
drag, startPoint x: 381, startPoint y: 470, endPoint x: 373, endPoint y: 472, distance: 8.2
click at [375, 471] on div "Vienība (neobligāti) m2 Daudzums 1.00 Vienības cena 15.2 Kopējās izmaksas 15.20" at bounding box center [423, 459] width 383 height 45
click at [562, 582] on div "Saglabāt" at bounding box center [565, 589] width 36 height 16
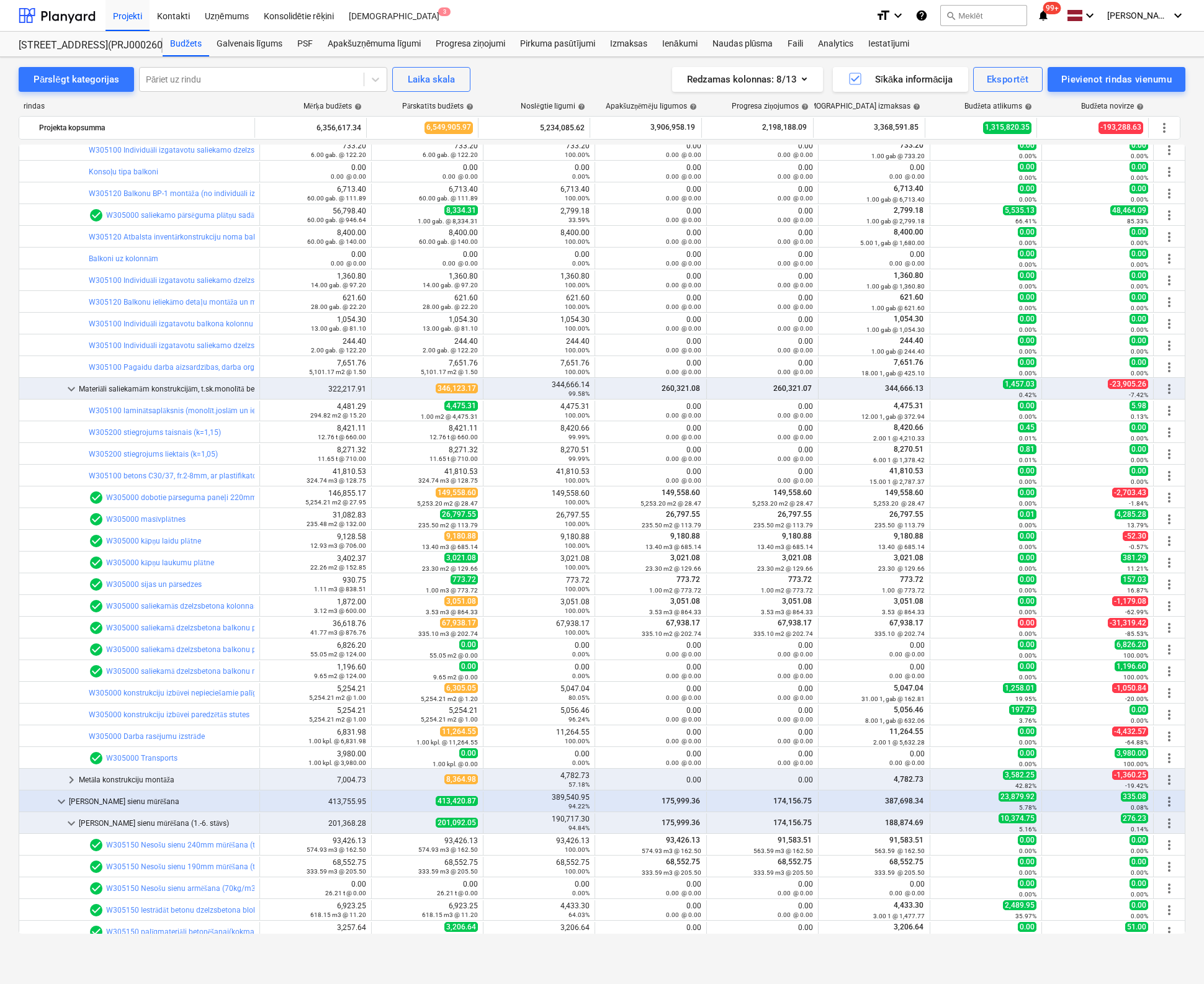
scroll to position [496, 0]
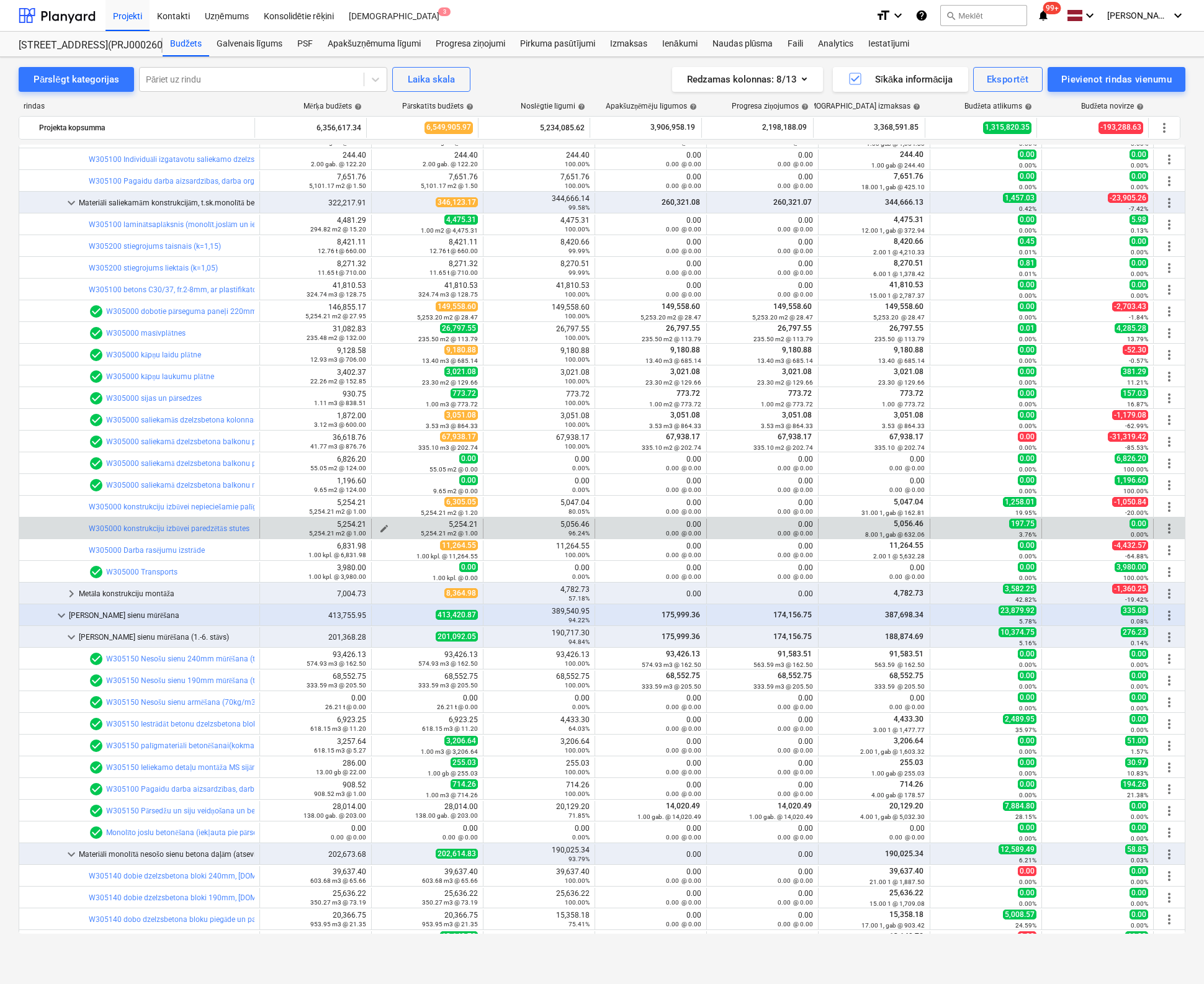
click at [380, 525] on span "edit" at bounding box center [383, 528] width 10 height 10
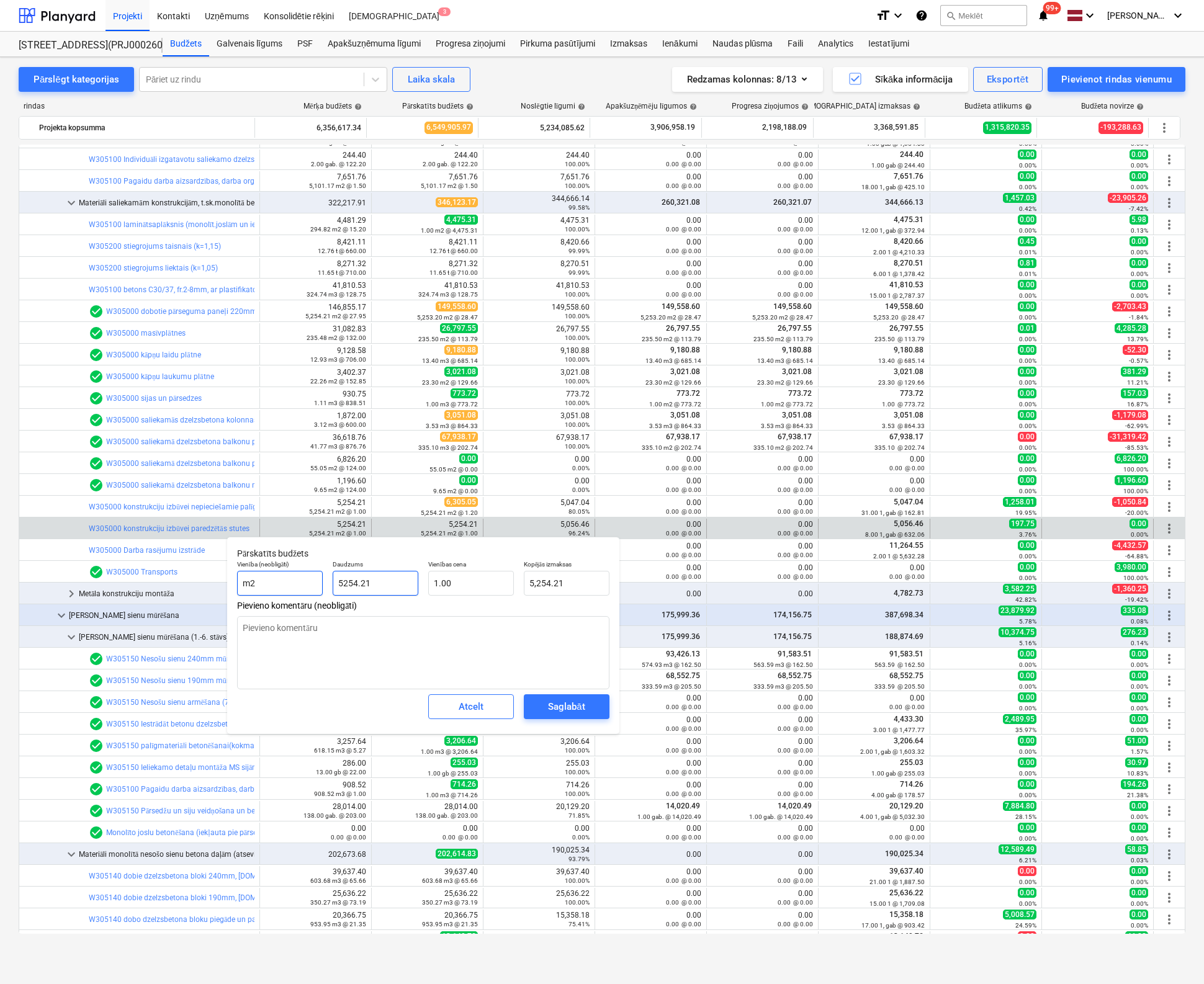
drag, startPoint x: 380, startPoint y: 586, endPoint x: 243, endPoint y: 586, distance: 137.0
click at [243, 586] on div "Vienība (neobligāti) m2 Daudzums 5254.21 Vienības cena 1.00 Kopējās izmaksas 5,…" at bounding box center [423, 577] width 383 height 45
drag, startPoint x: 427, startPoint y: 586, endPoint x: 369, endPoint y: 590, distance: 58.1
click at [369, 590] on div "Vienība (neobligāti) m2 Daudzums 1.00 Vienības cena 1 Kopējās izmaksas 1.00" at bounding box center [423, 577] width 383 height 45
click at [559, 709] on div "Saglabāt" at bounding box center [565, 707] width 36 height 16
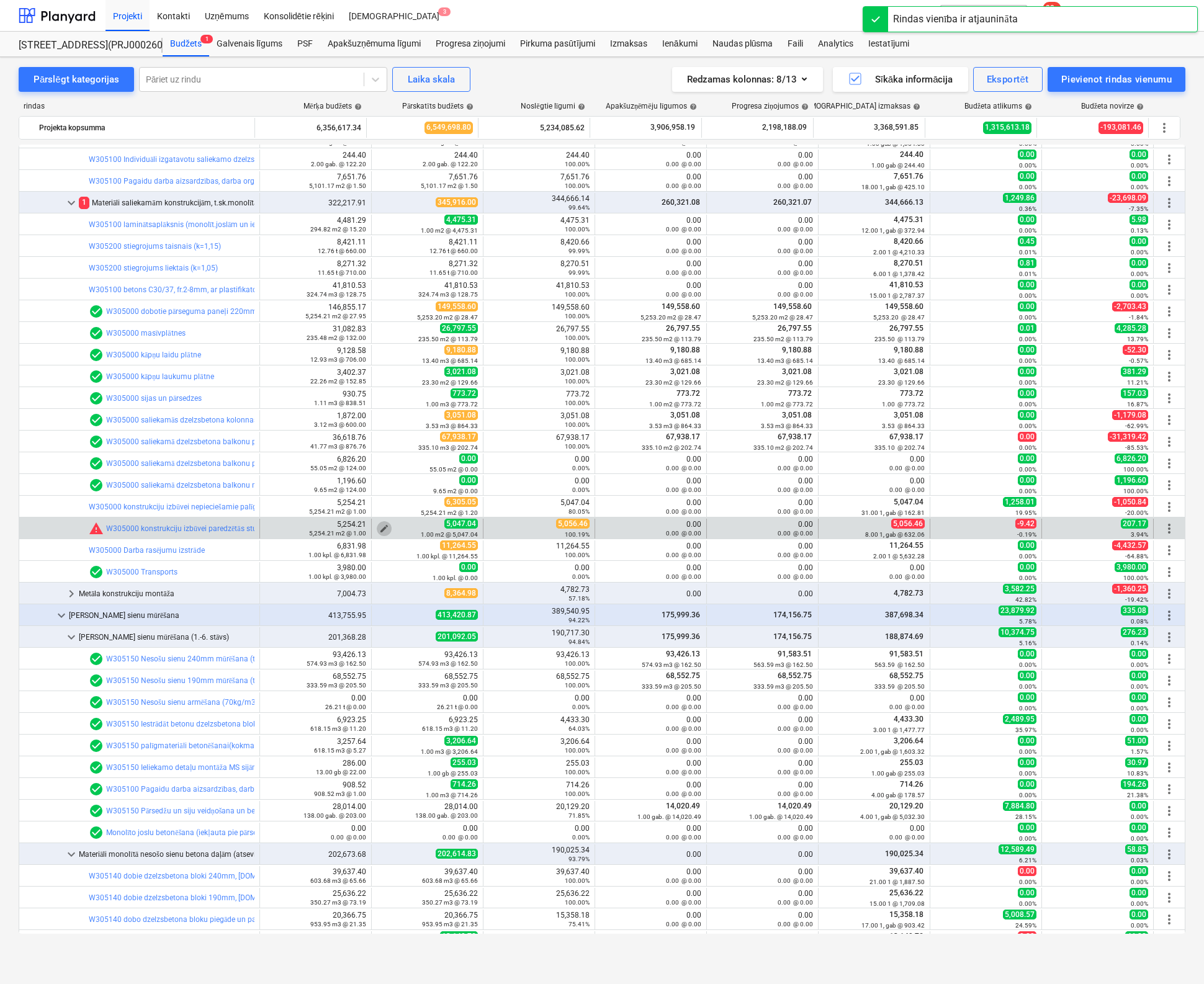
click at [379, 525] on span "edit" at bounding box center [383, 528] width 10 height 10
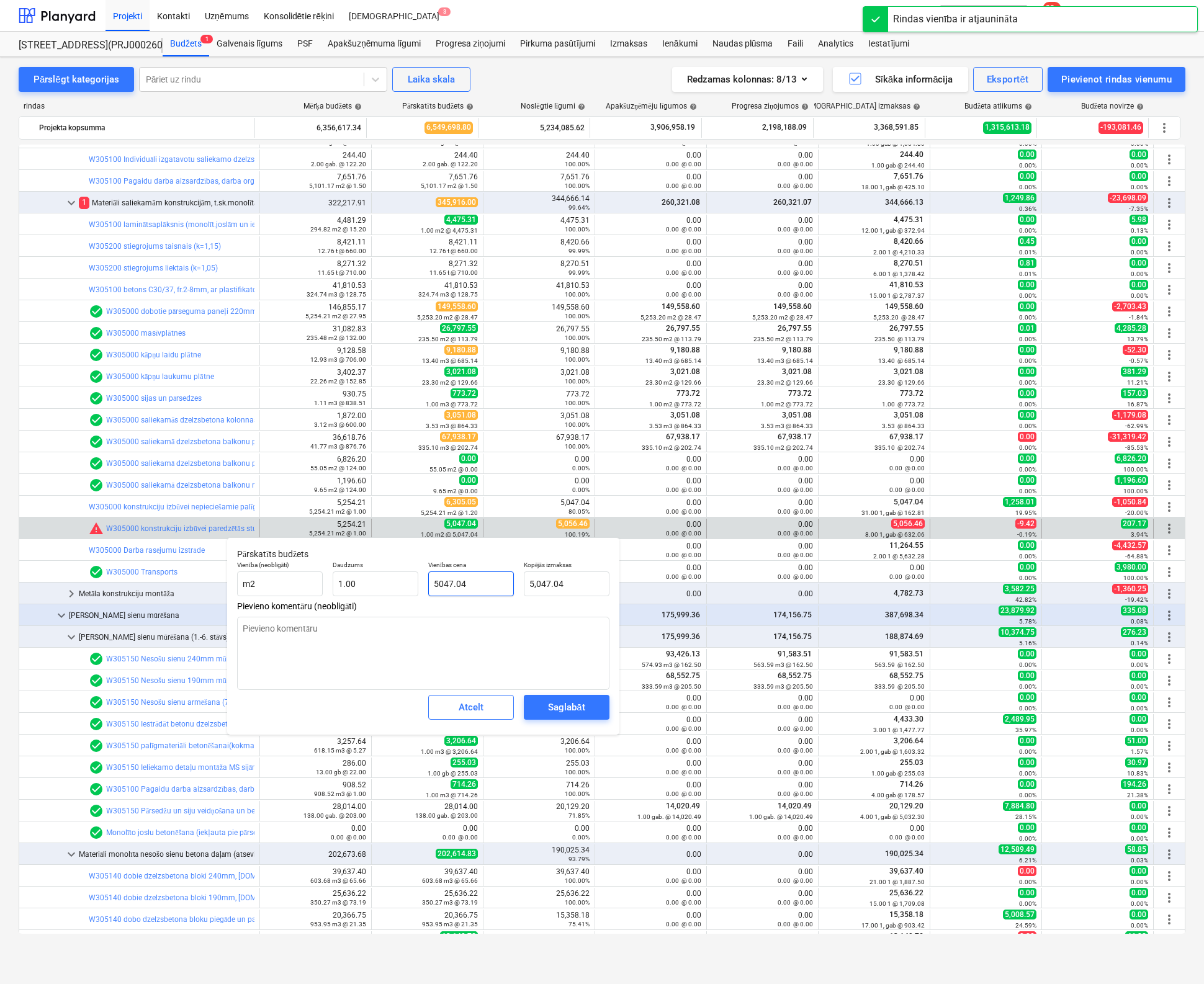
drag, startPoint x: 449, startPoint y: 582, endPoint x: 317, endPoint y: 596, distance: 132.7
click at [317, 596] on div "Vienība (neobligāti) m2 Daudzums 1.00 Vienības cena 5047.04 Kopējās izmaksas 5,…" at bounding box center [423, 578] width 383 height 45
click at [565, 701] on div "Saglabāt" at bounding box center [565, 707] width 36 height 16
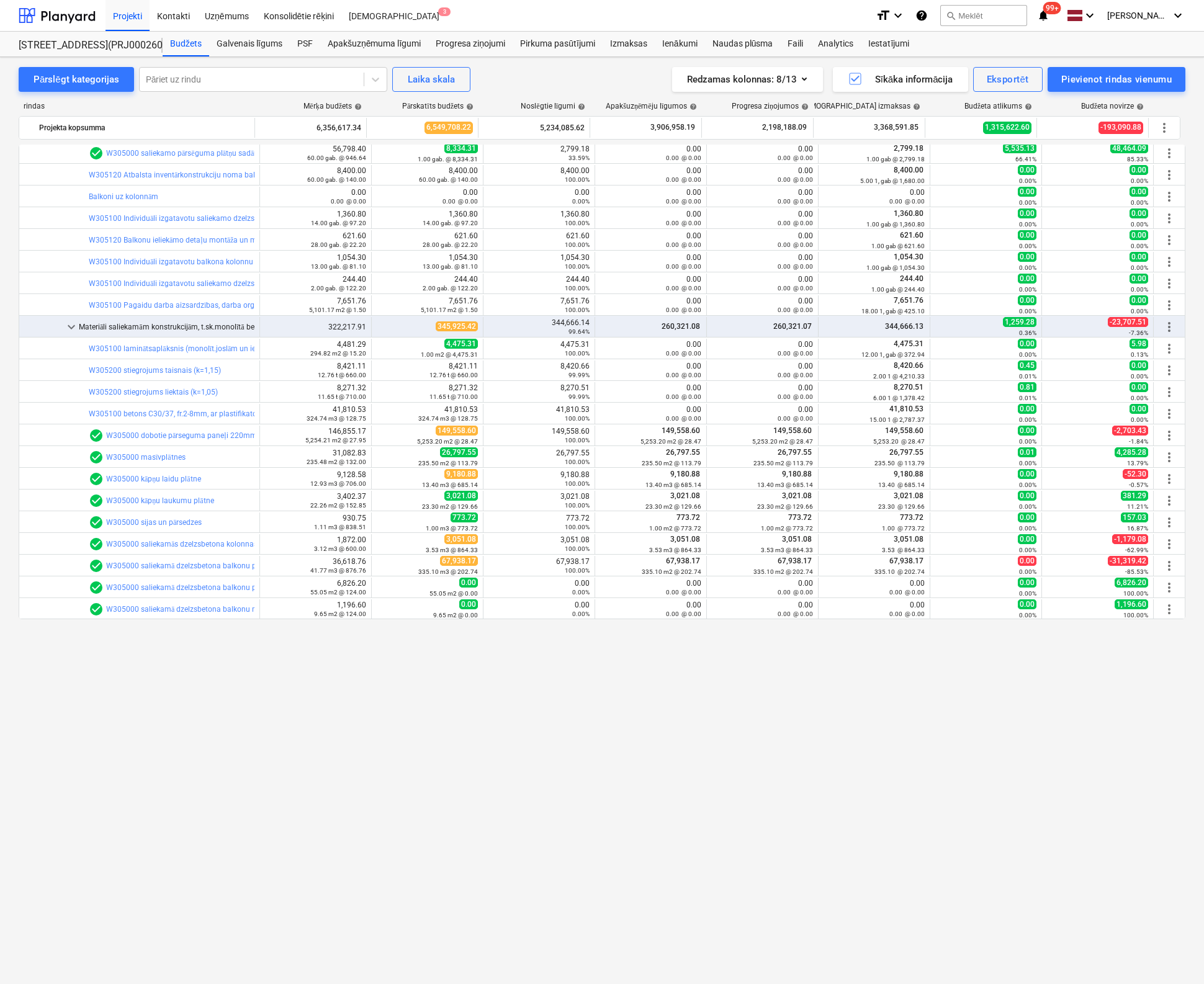
scroll to position [0, 0]
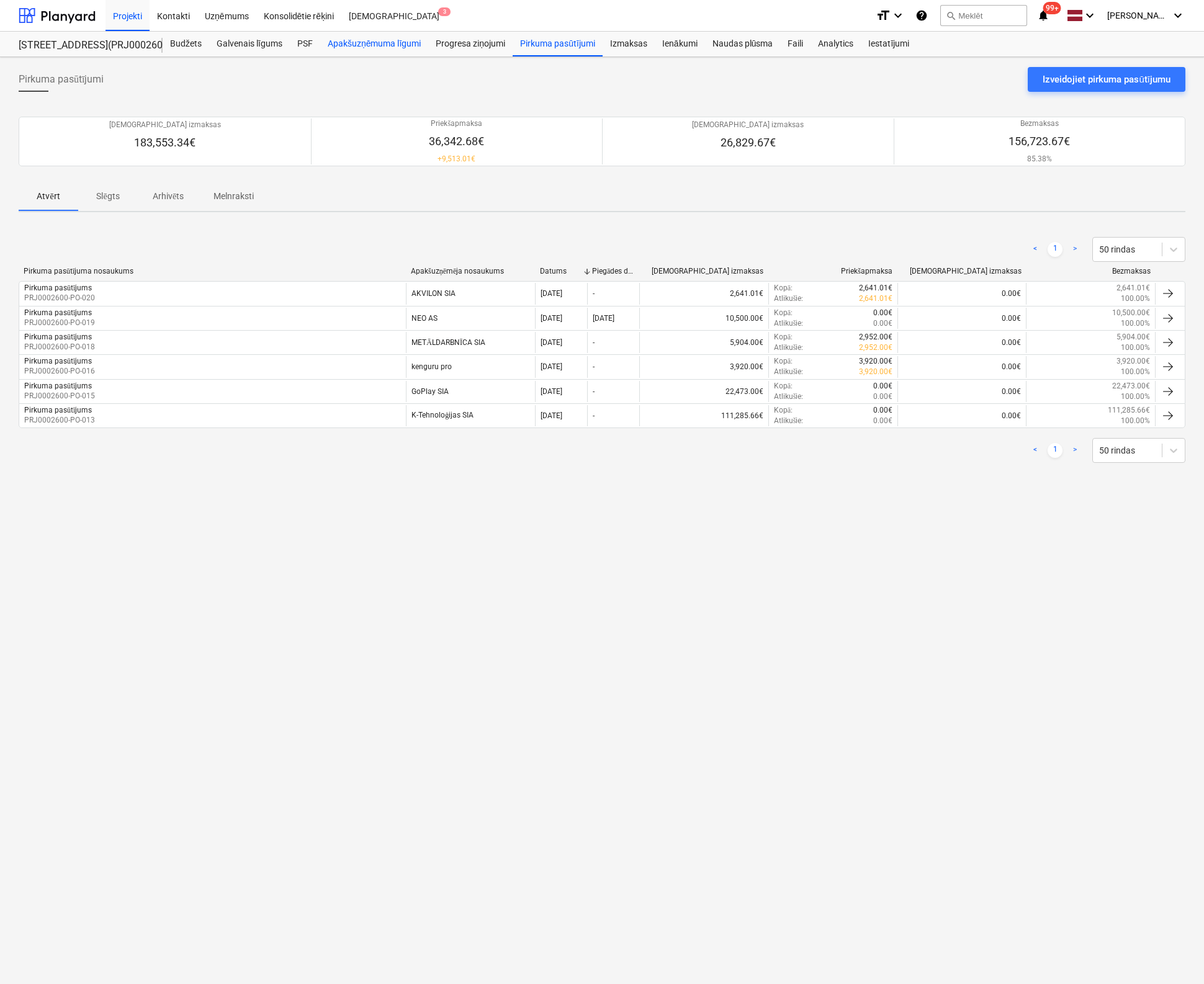
click at [352, 43] on div "Apakšuzņēmuma līgumi" at bounding box center [374, 44] width 108 height 25
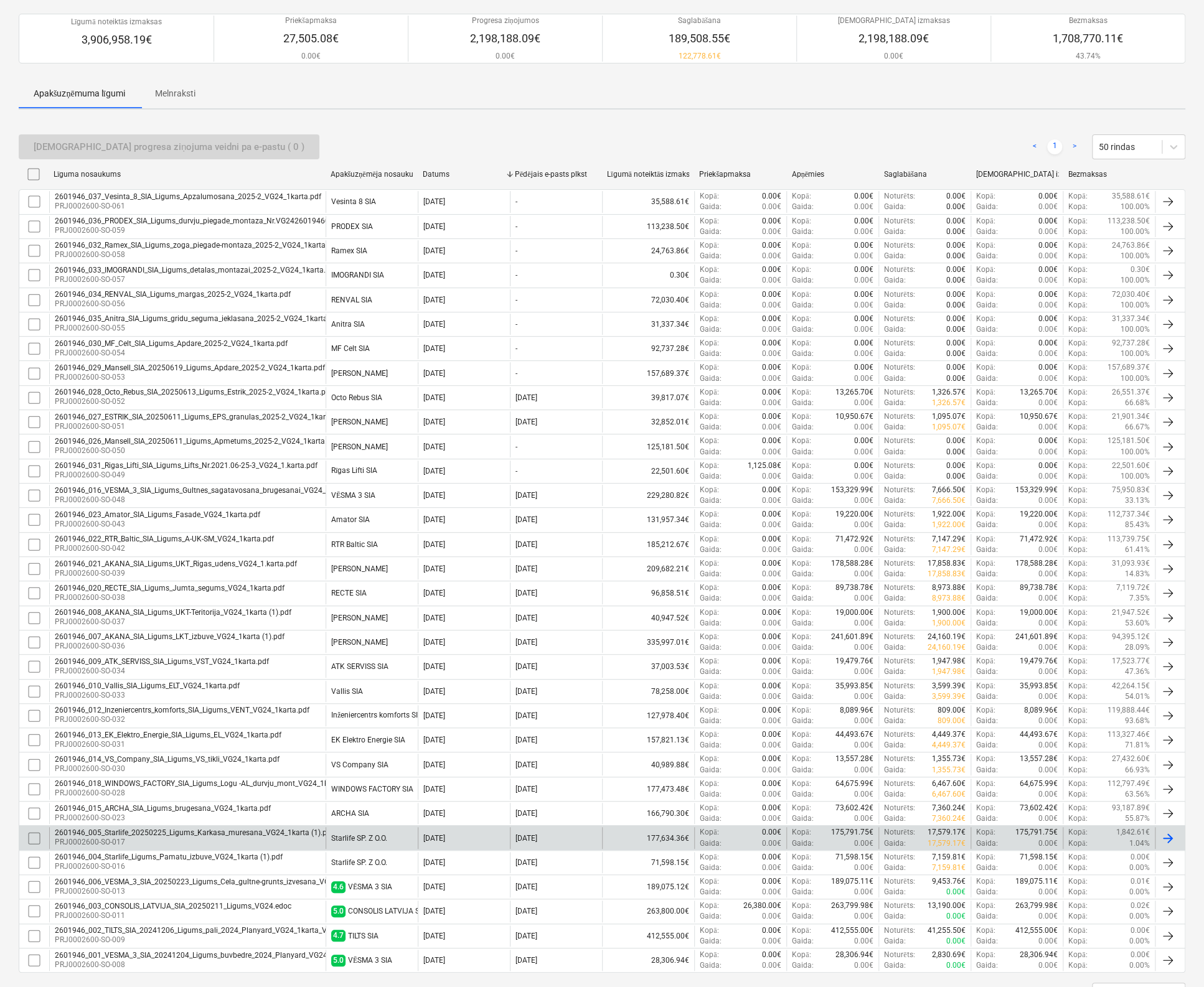
scroll to position [153, 0]
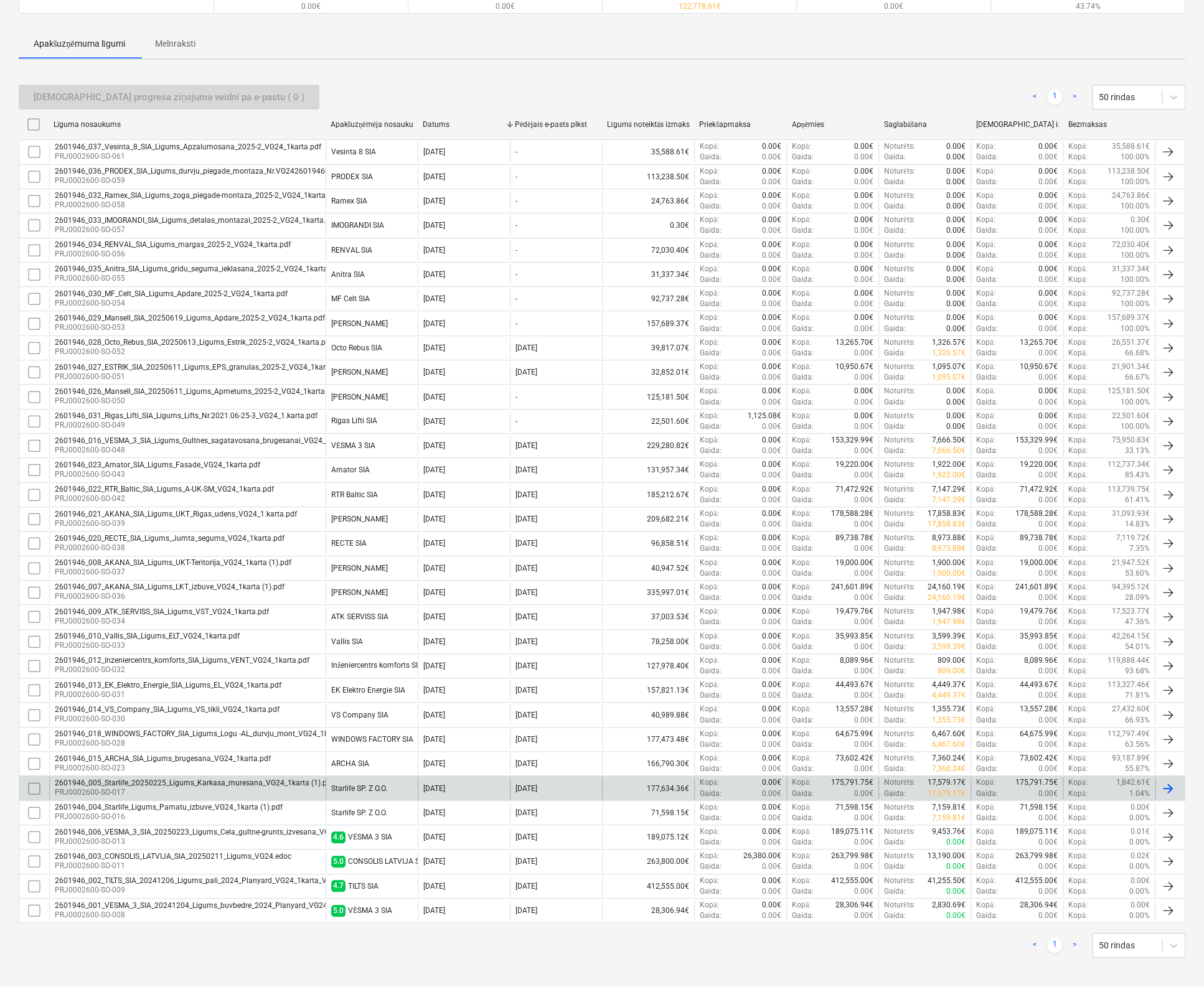
click at [187, 778] on div "2601946_005_Starlife_20250225_Ligums_Karkasa_muresana_VG24_1karta (1).pdf" at bounding box center [194, 783] width 279 height 9
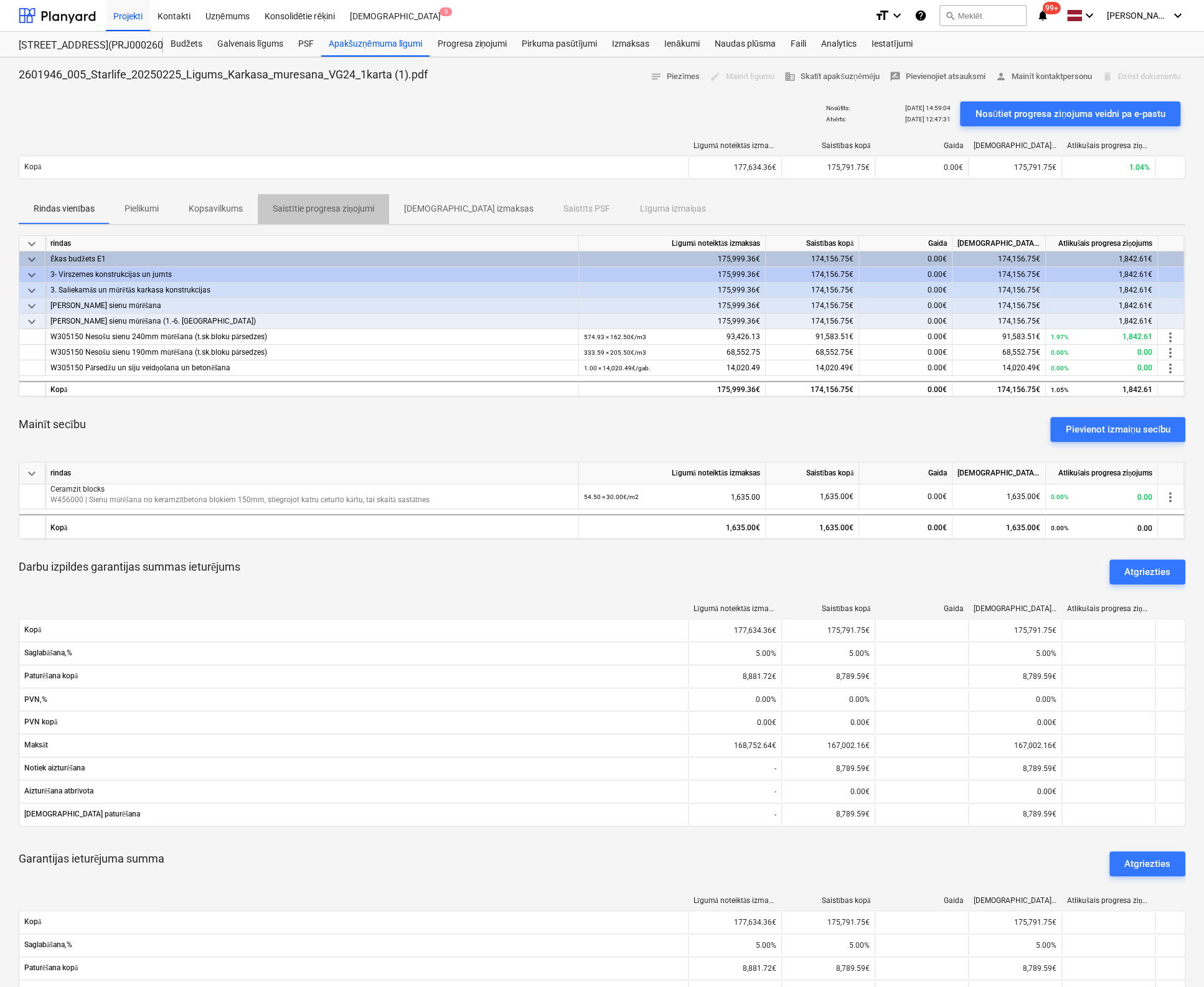
click at [298, 206] on p "Saistītie progresa ziņojumi" at bounding box center [323, 209] width 102 height 13
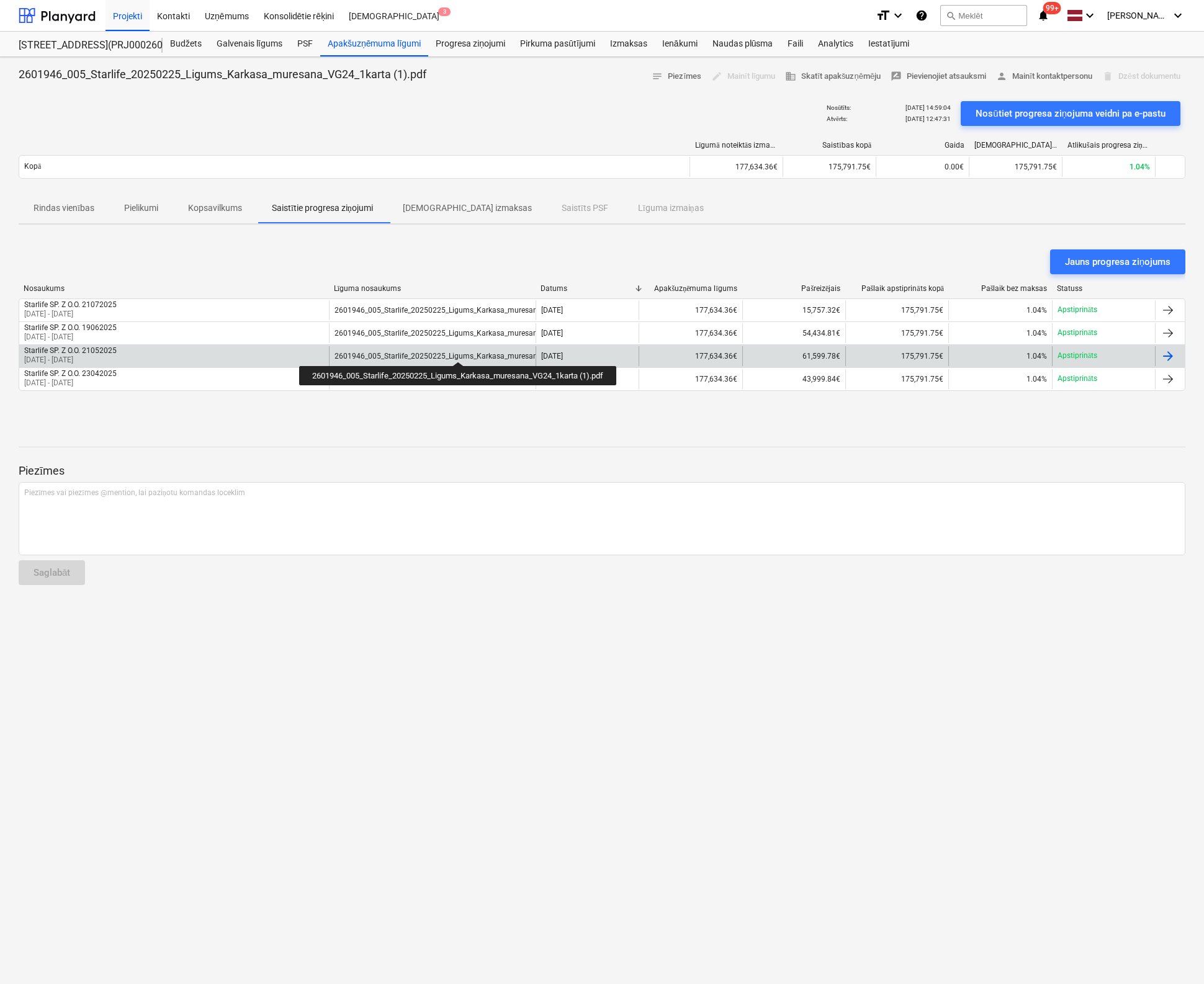
click at [460, 351] on div "2601946_005_Starlife_20250225_Ligums_Karkasa_muresana_VG24_1karta (1).pdf" at bounding box center [474, 356] width 278 height 9
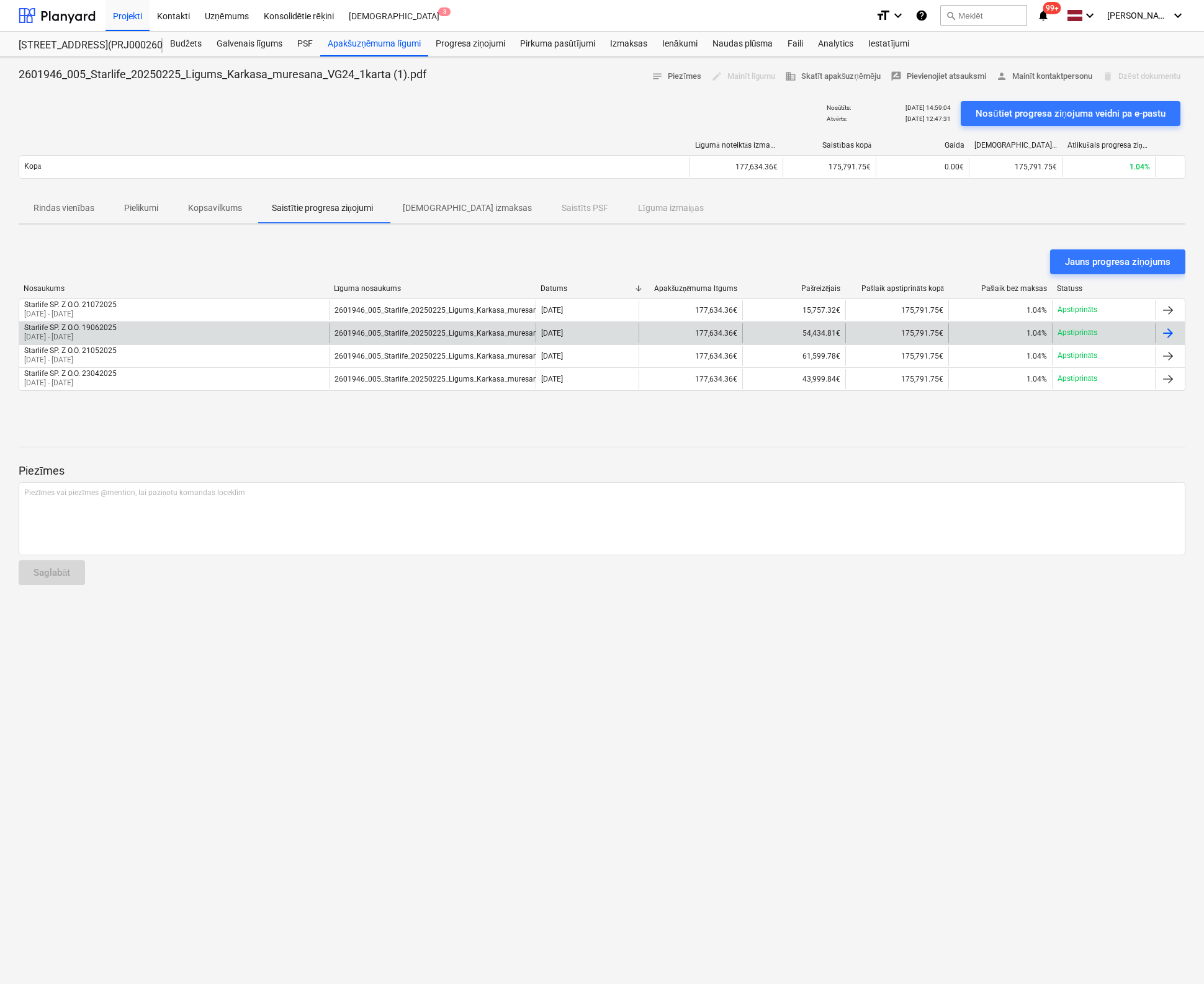
click at [451, 332] on div "2601946_005_Starlife_20250225_Ligums_Karkasa_muresana_VG24_1karta (1).pdf" at bounding box center [474, 333] width 278 height 9
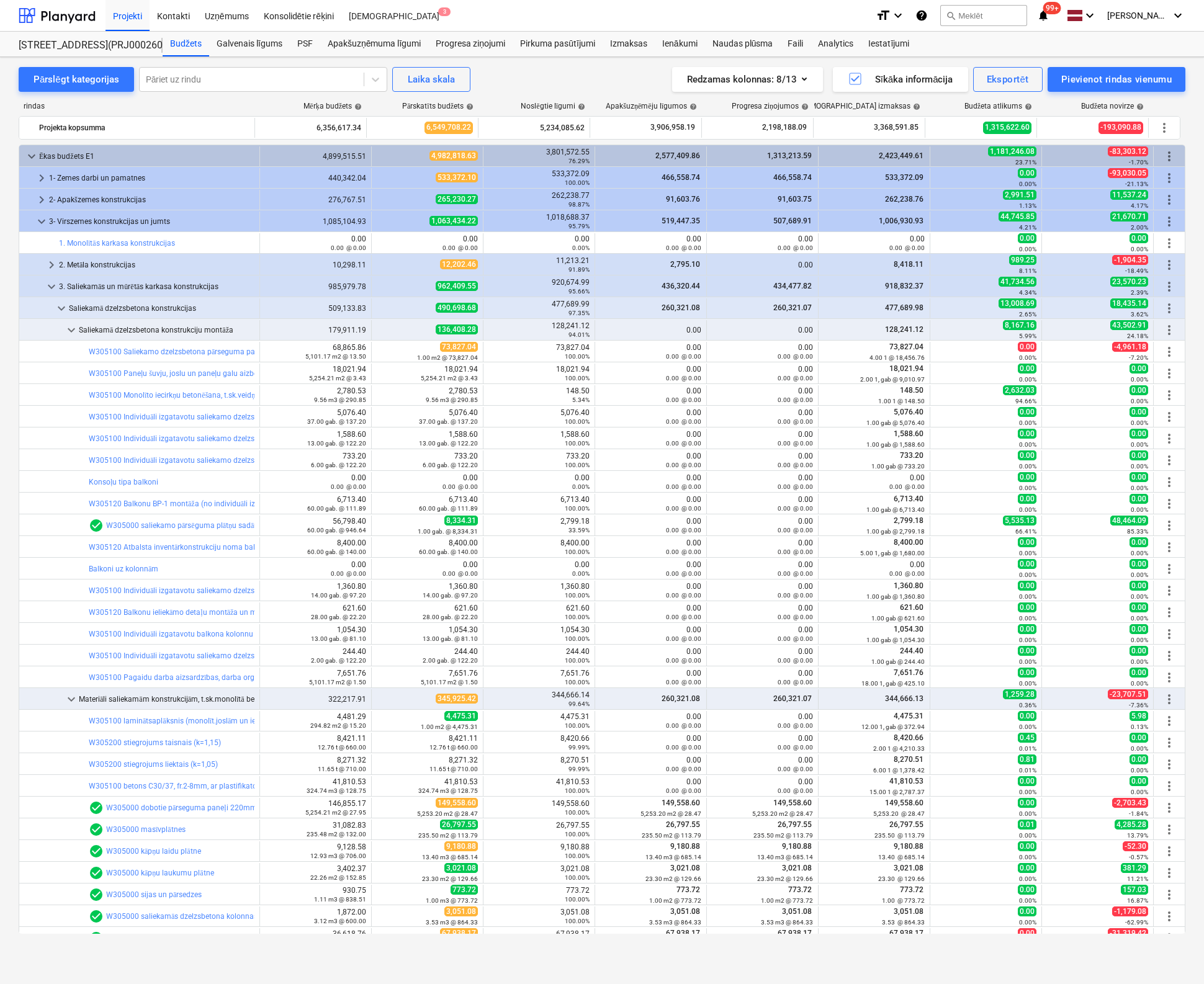
click at [707, 17] on div "Projekti Kontakti Uzņēmums Konsolidētie rēķini Iesūtne 3" at bounding box center [485, 16] width 760 height 31
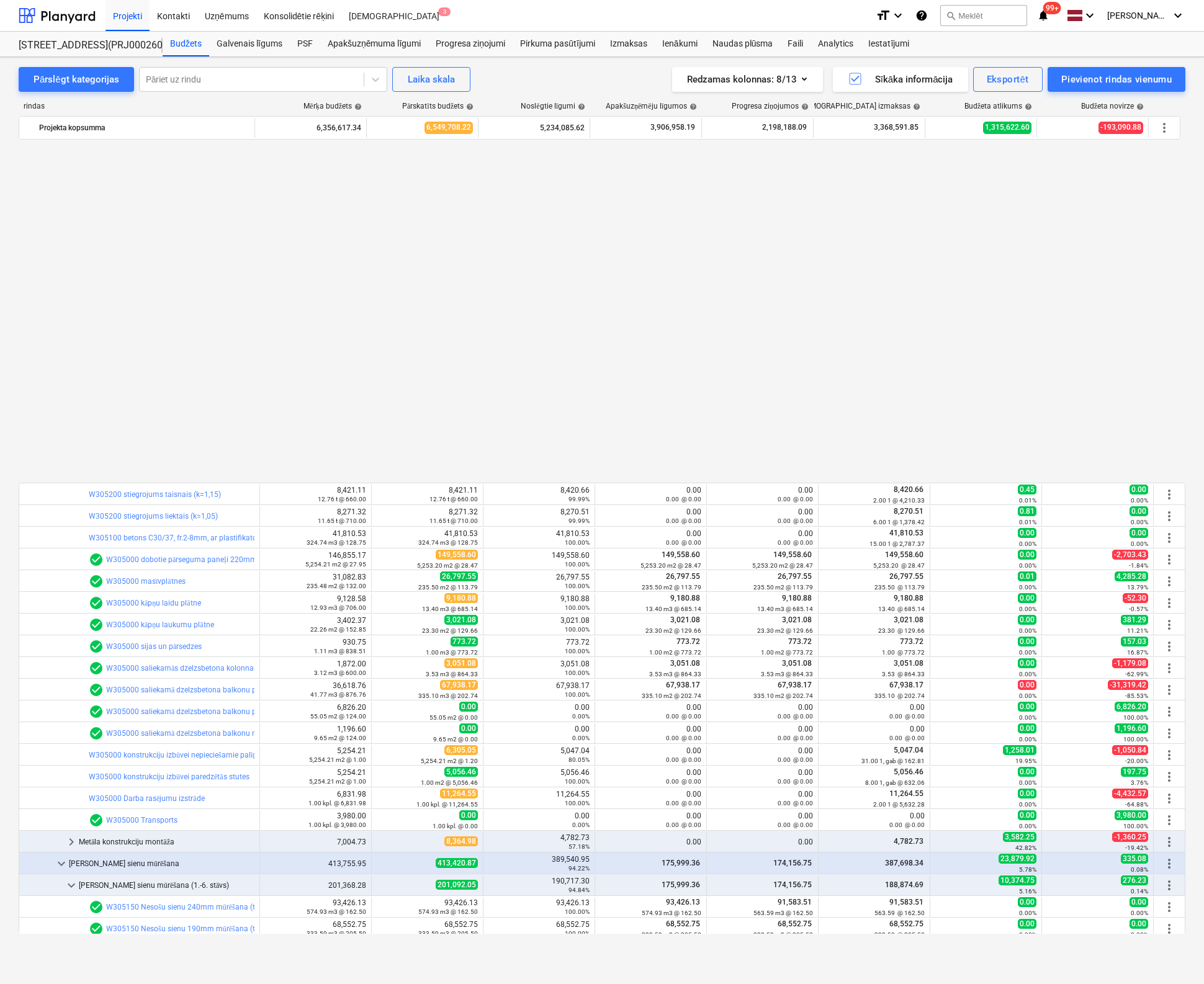
scroll to position [621, 0]
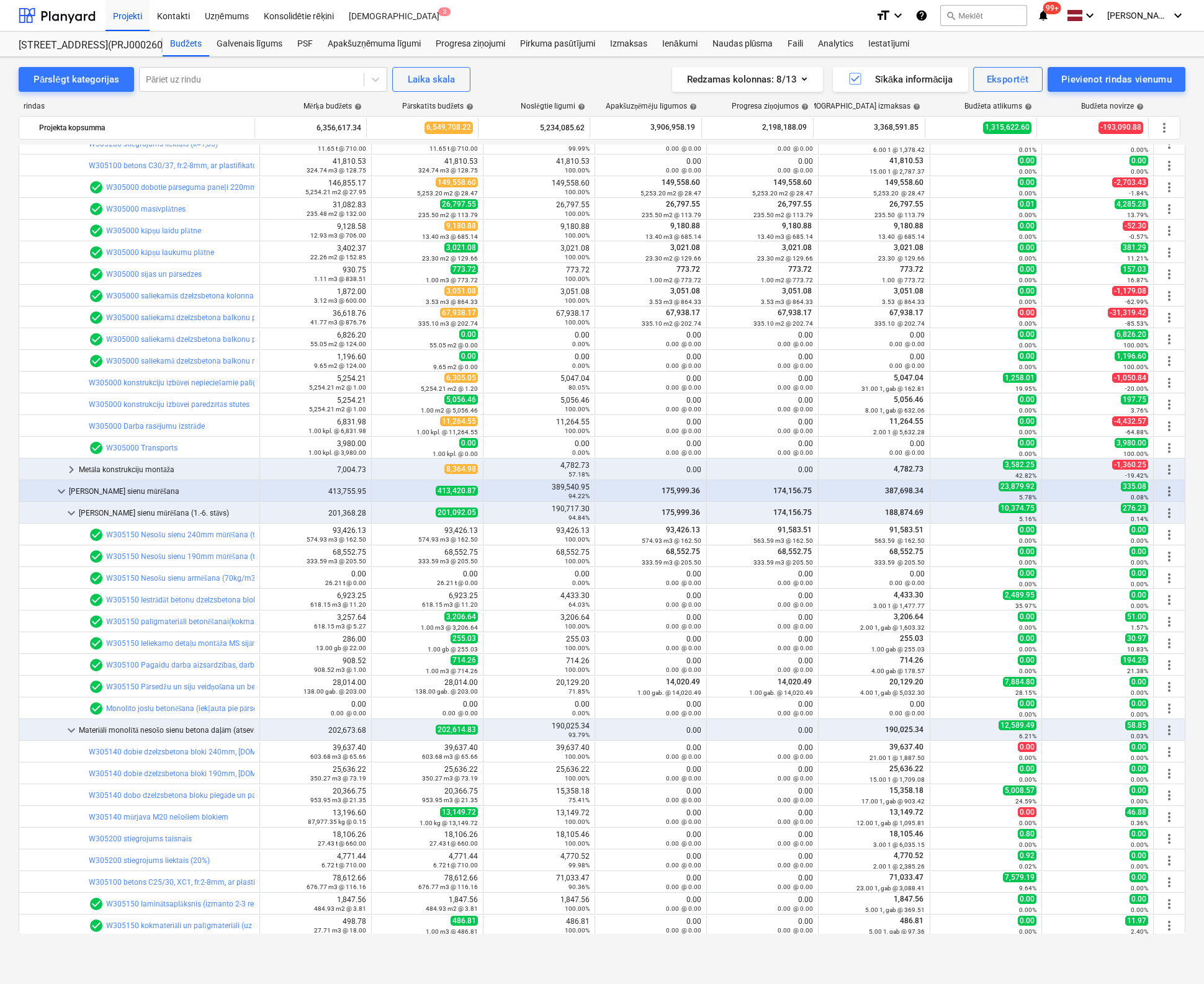
click at [9, 289] on div "Pārslēgt kategorijas Pāriet uz rindu Laika skala Redzamas kolonnas : 8/13 Sīkāk…" at bounding box center [602, 508] width 1204 height 901
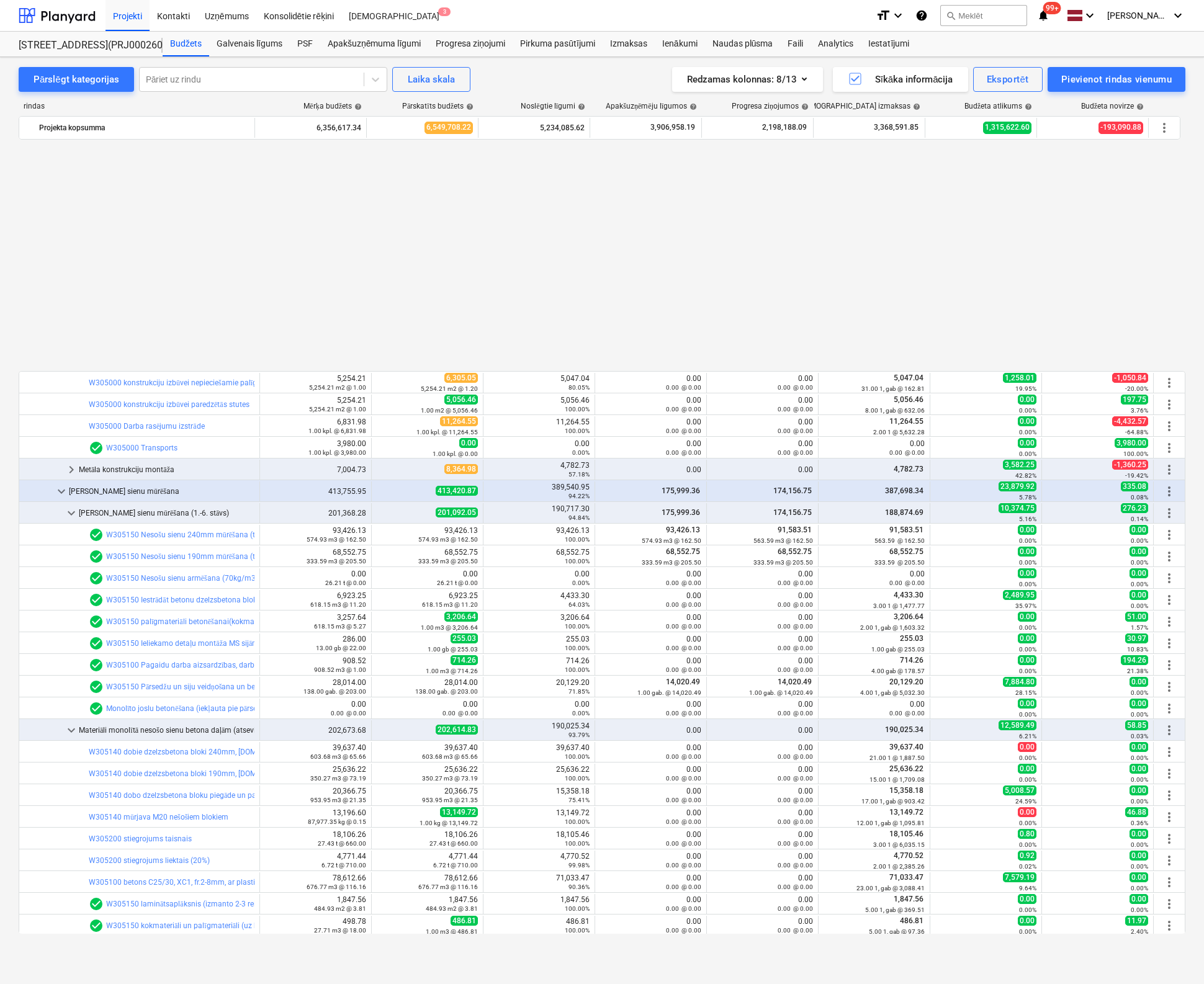
scroll to position [869, 0]
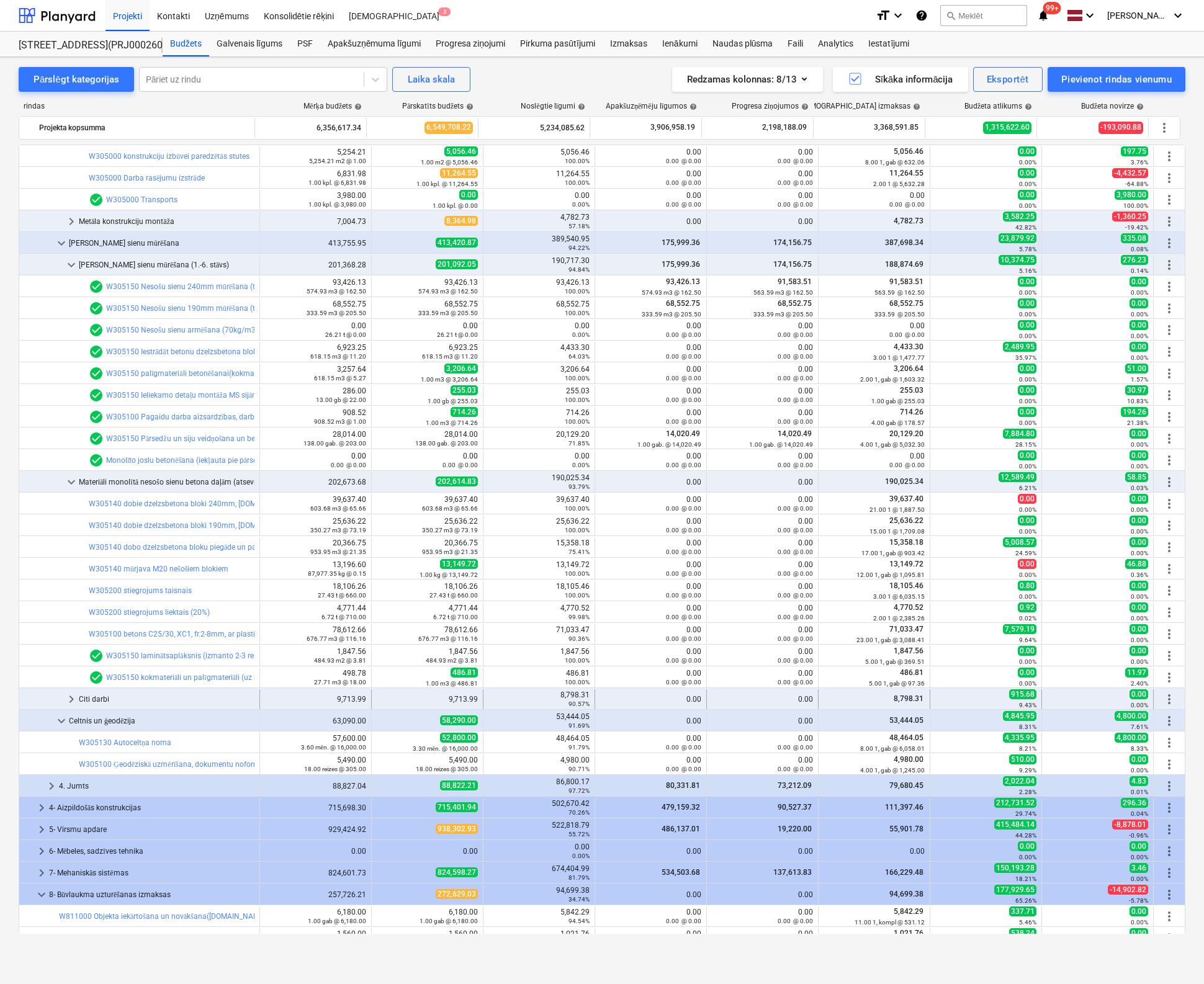
click at [67, 698] on span "keyboard_arrow_right" at bounding box center [71, 699] width 15 height 15
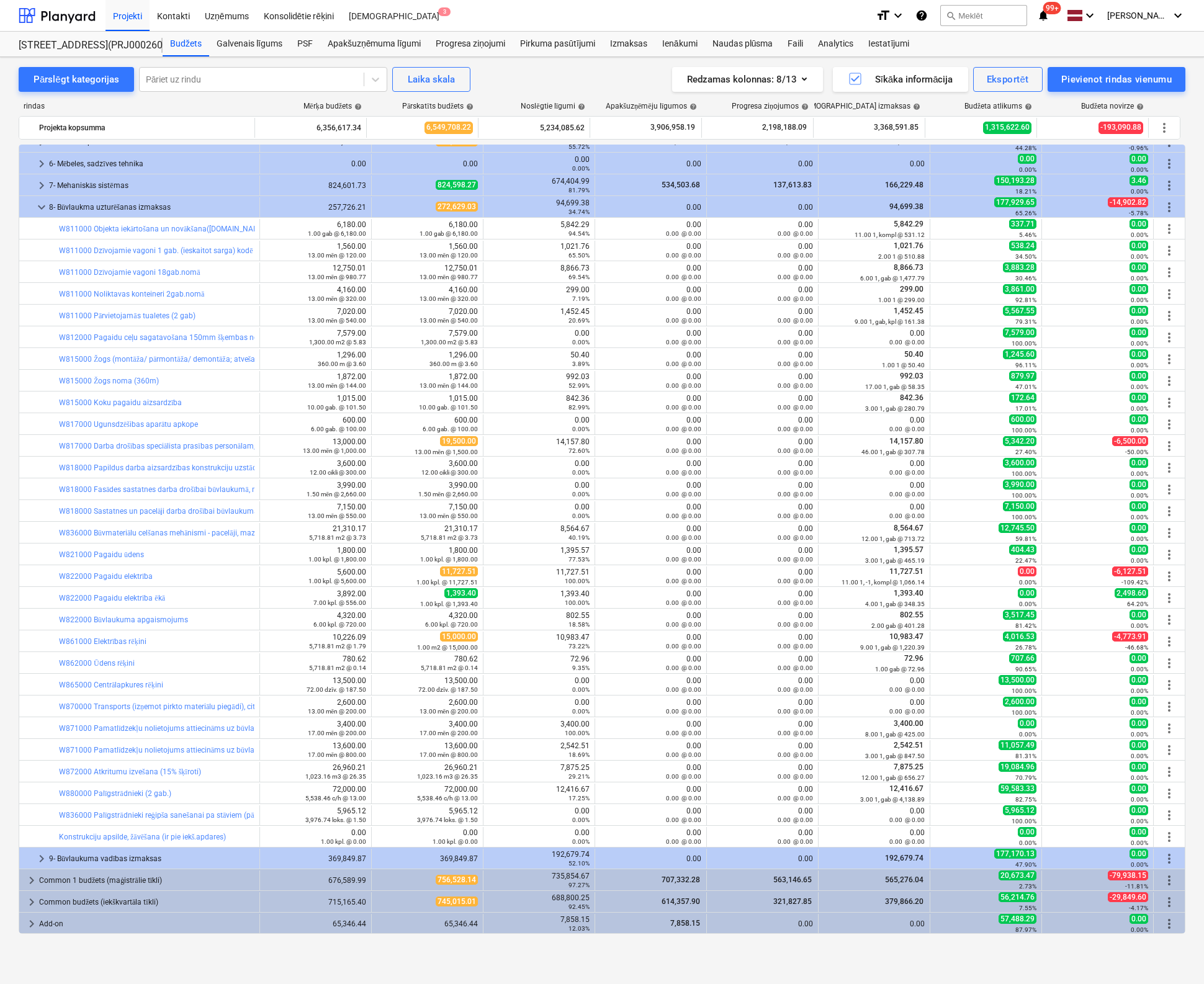
scroll to position [1289, 0]
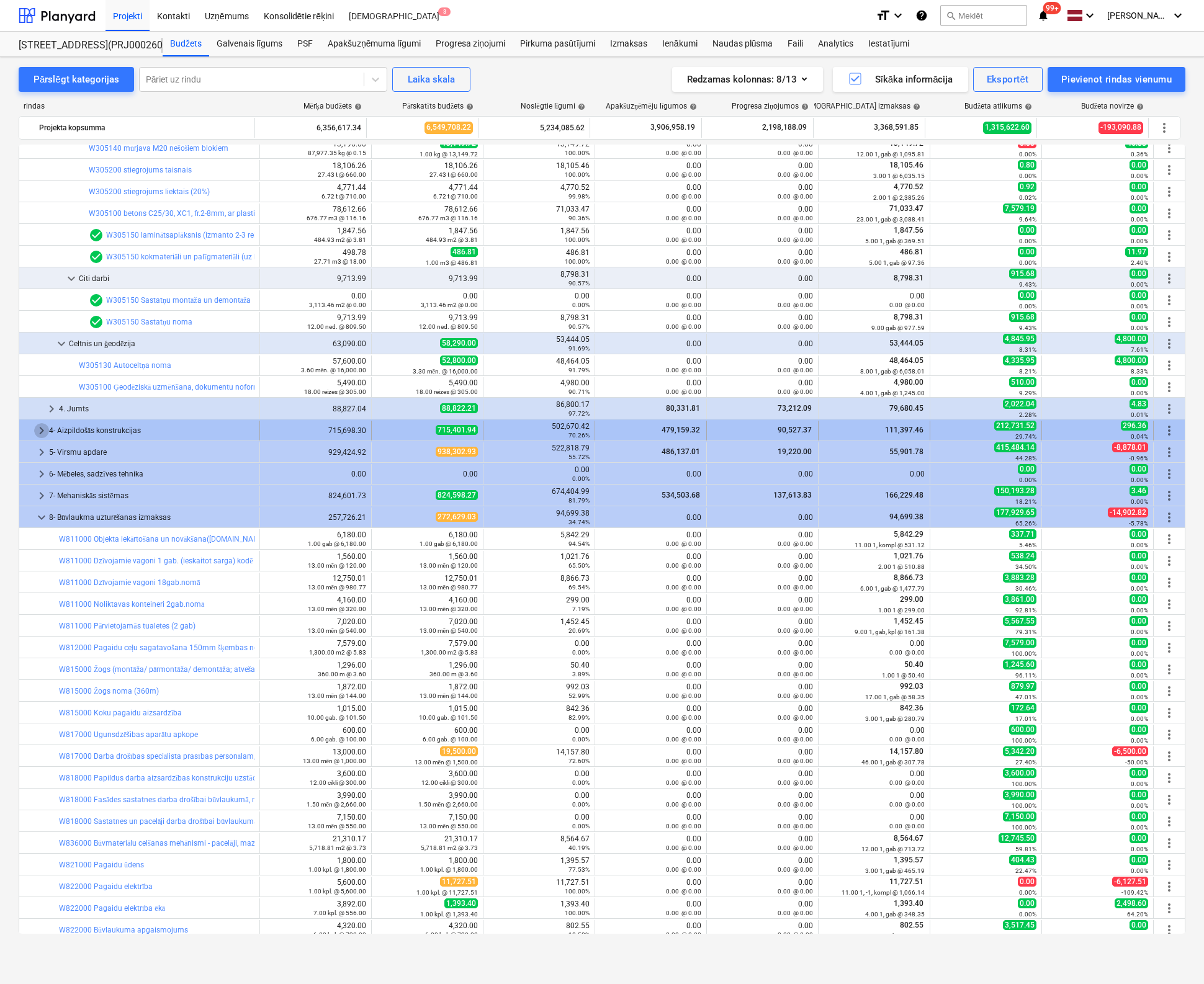
click at [41, 428] on span "keyboard_arrow_right" at bounding box center [41, 431] width 15 height 15
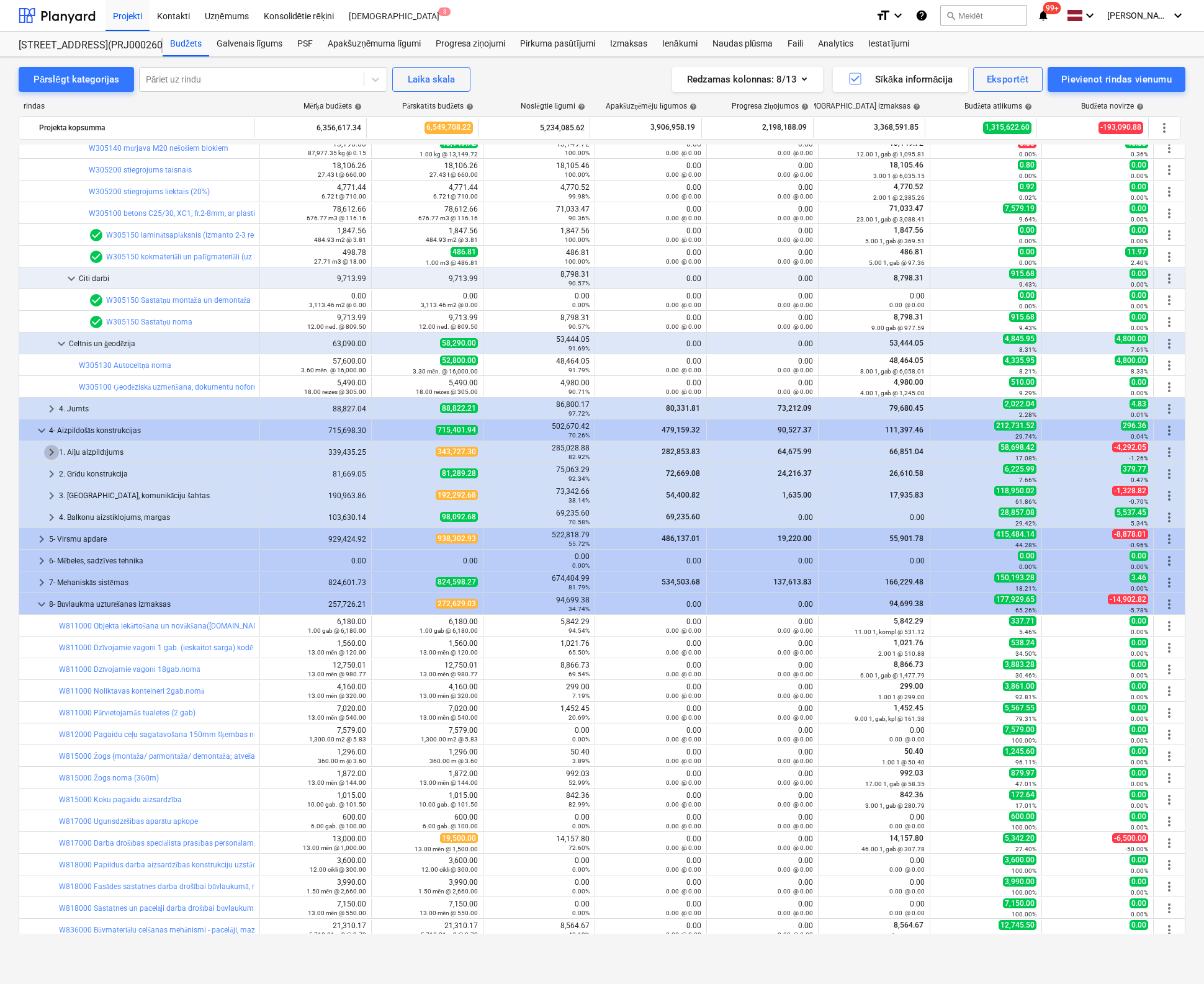
click at [52, 450] on span "keyboard_arrow_right" at bounding box center [52, 452] width 15 height 15
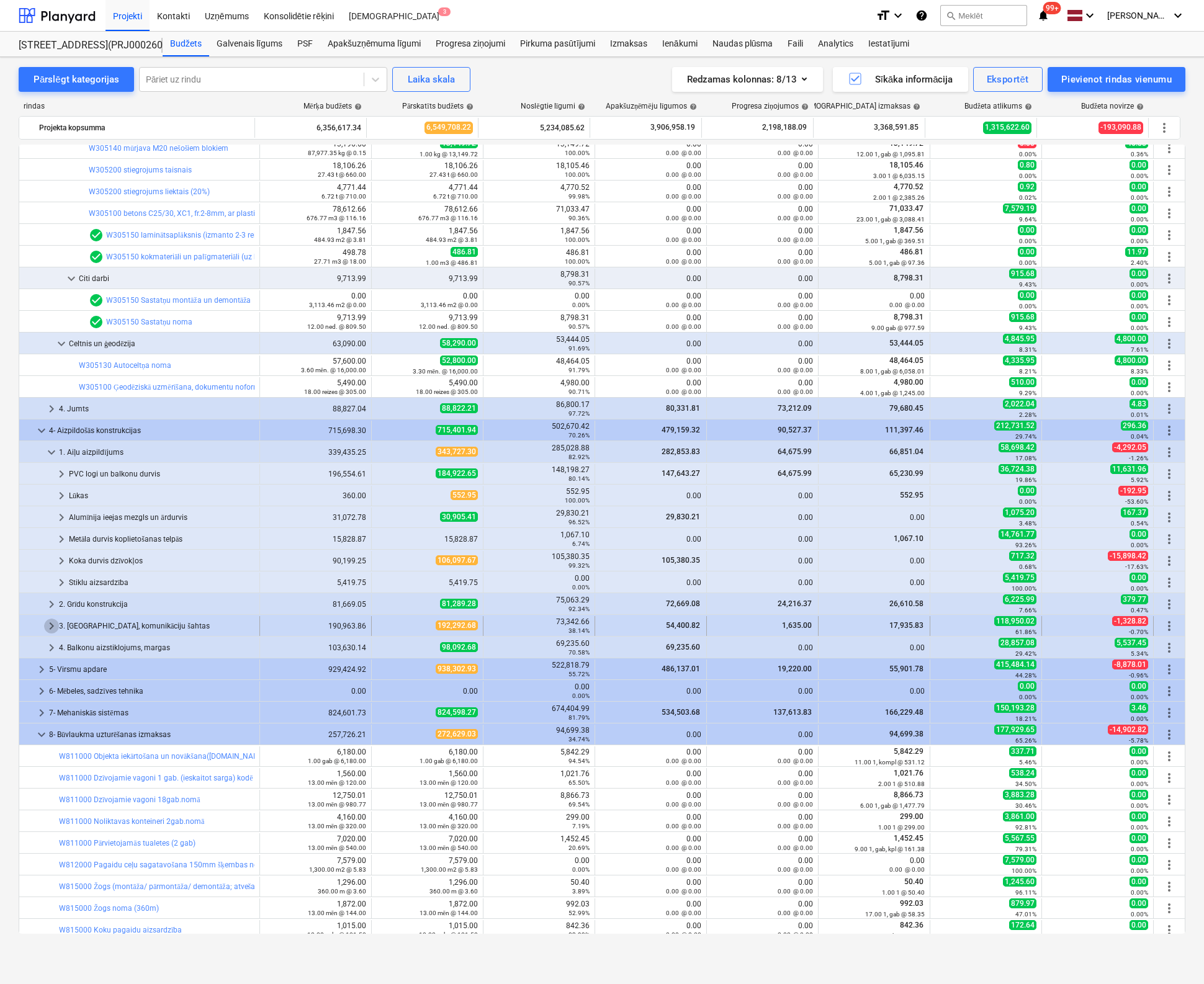
click at [50, 622] on span "keyboard_arrow_right" at bounding box center [52, 626] width 15 height 15
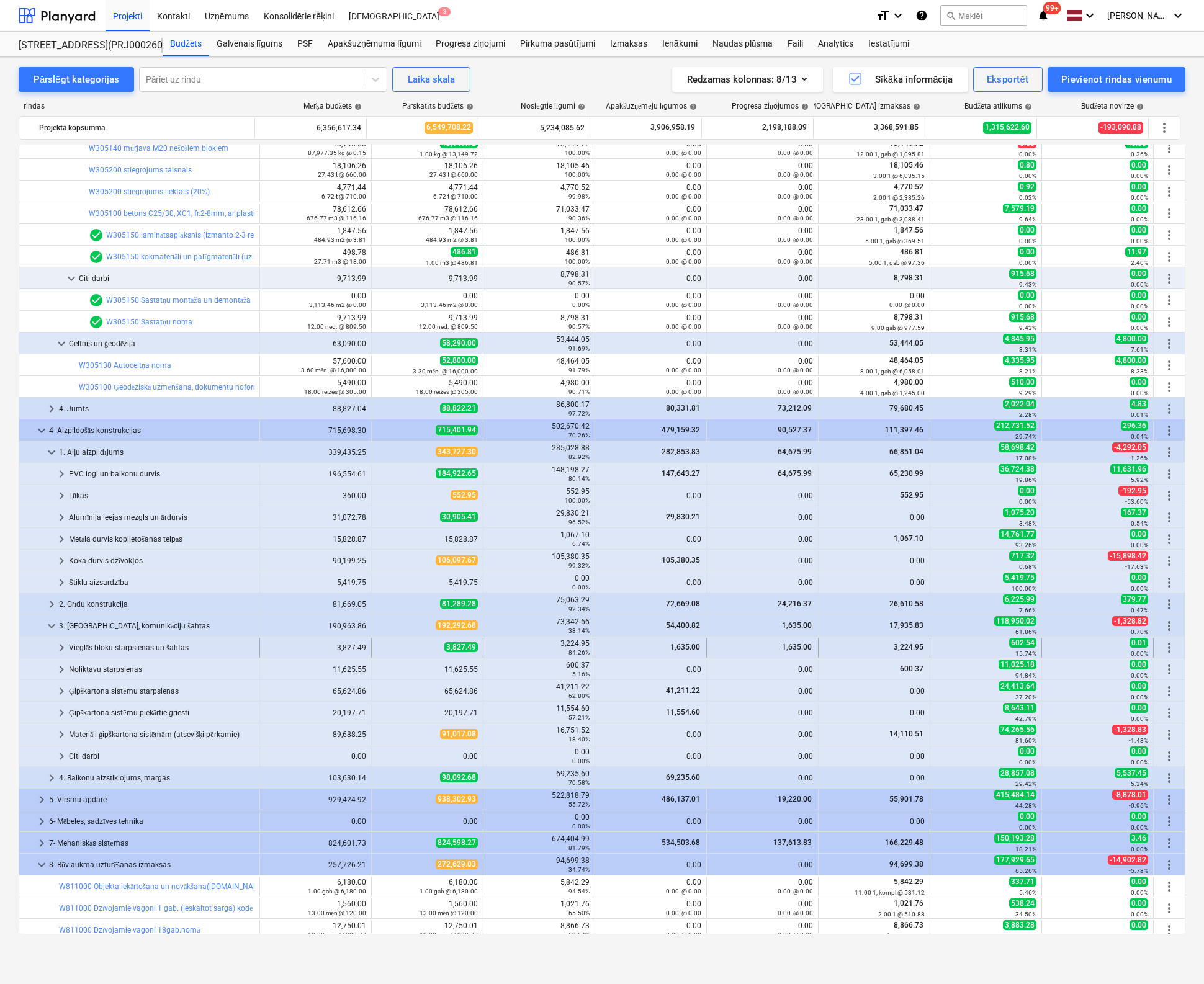
click at [59, 647] on span "keyboard_arrow_right" at bounding box center [61, 647] width 15 height 15
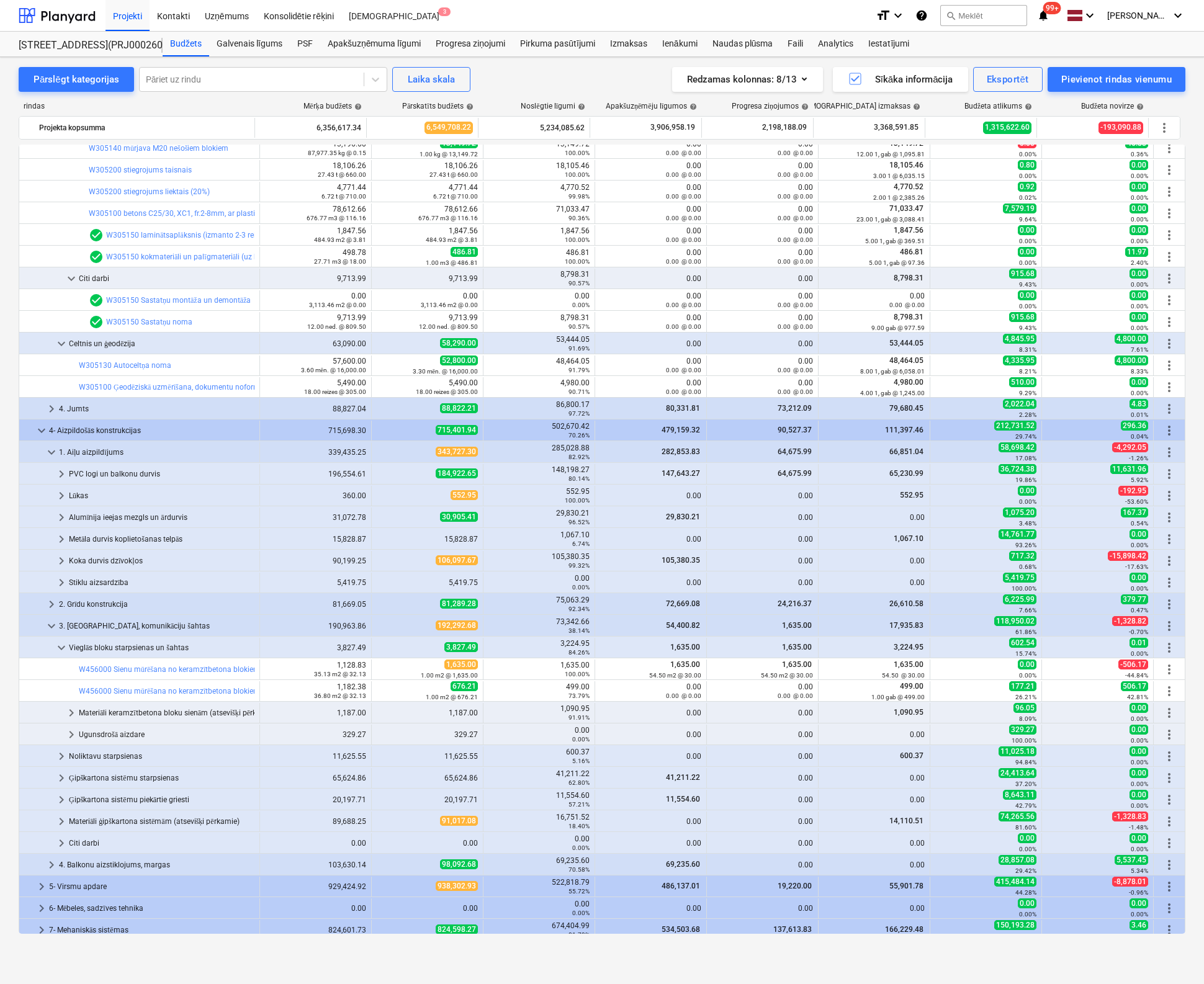
click at [1199, 723] on div "Pārslēgt kategorijas Pāriet uz rindu Laika skala Redzamas kolonnas : 8/13 Sīkāk…" at bounding box center [602, 508] width 1204 height 901
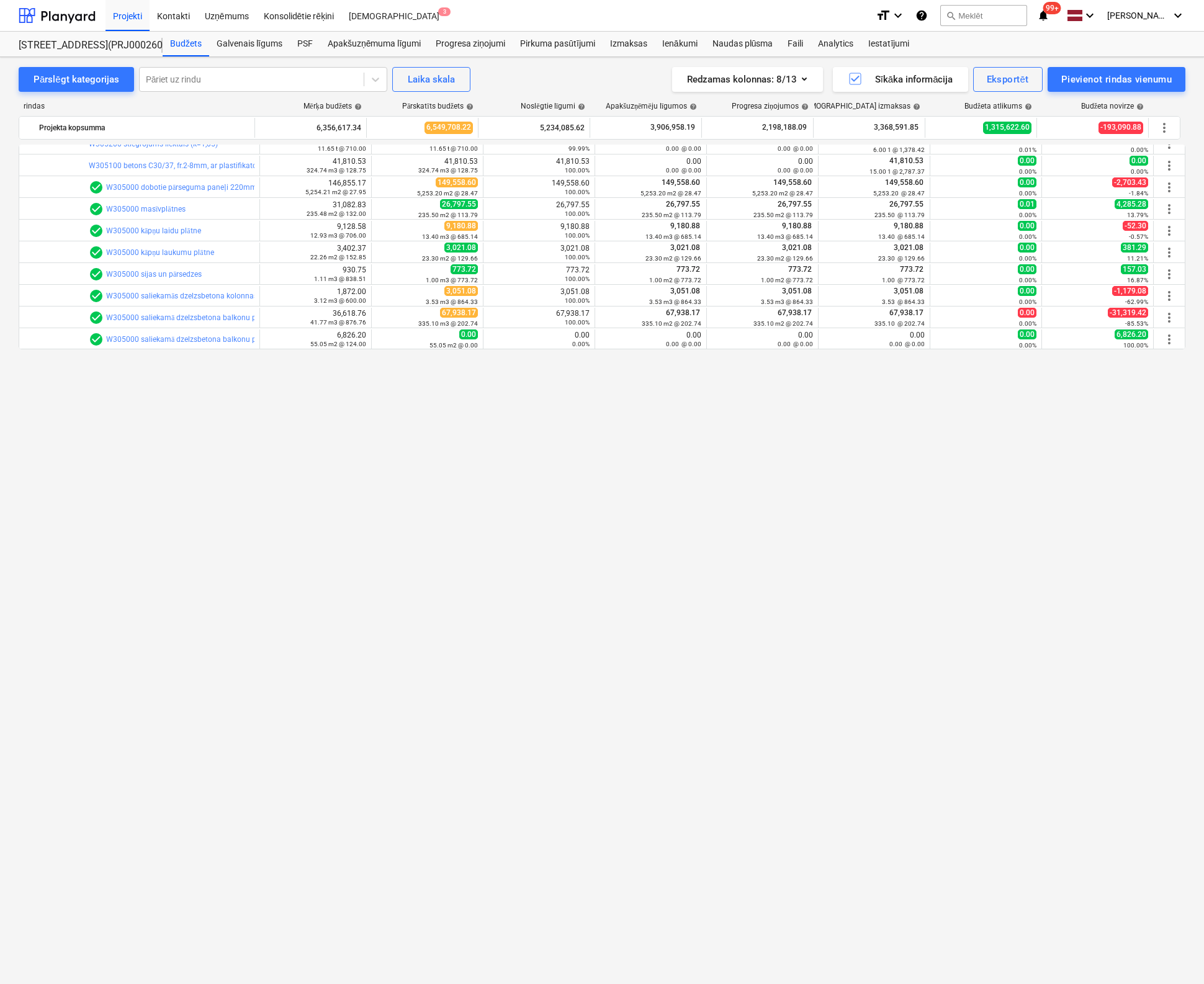
scroll to position [0, 0]
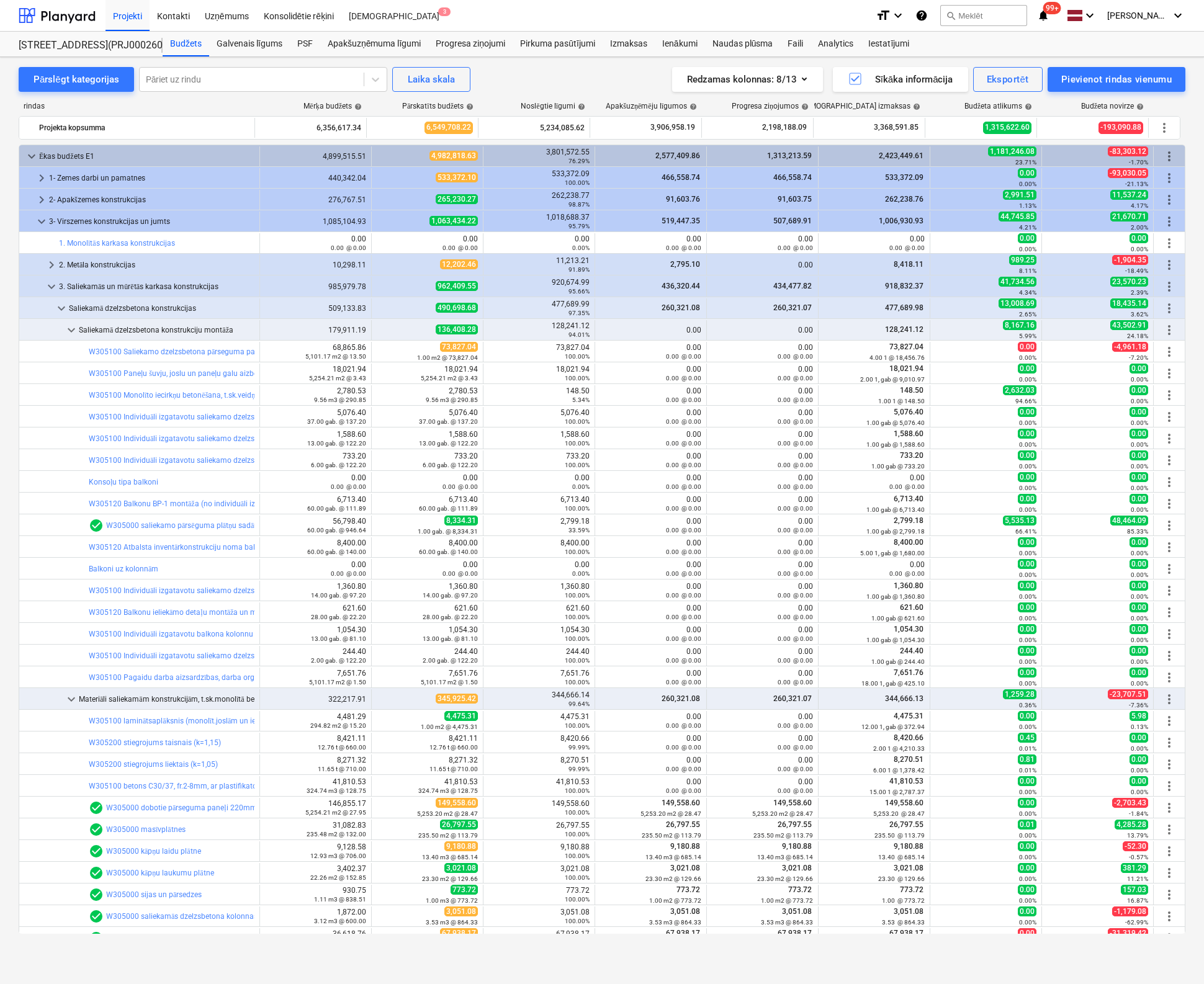
click at [50, 286] on span "keyboard_arrow_down" at bounding box center [52, 286] width 15 height 15
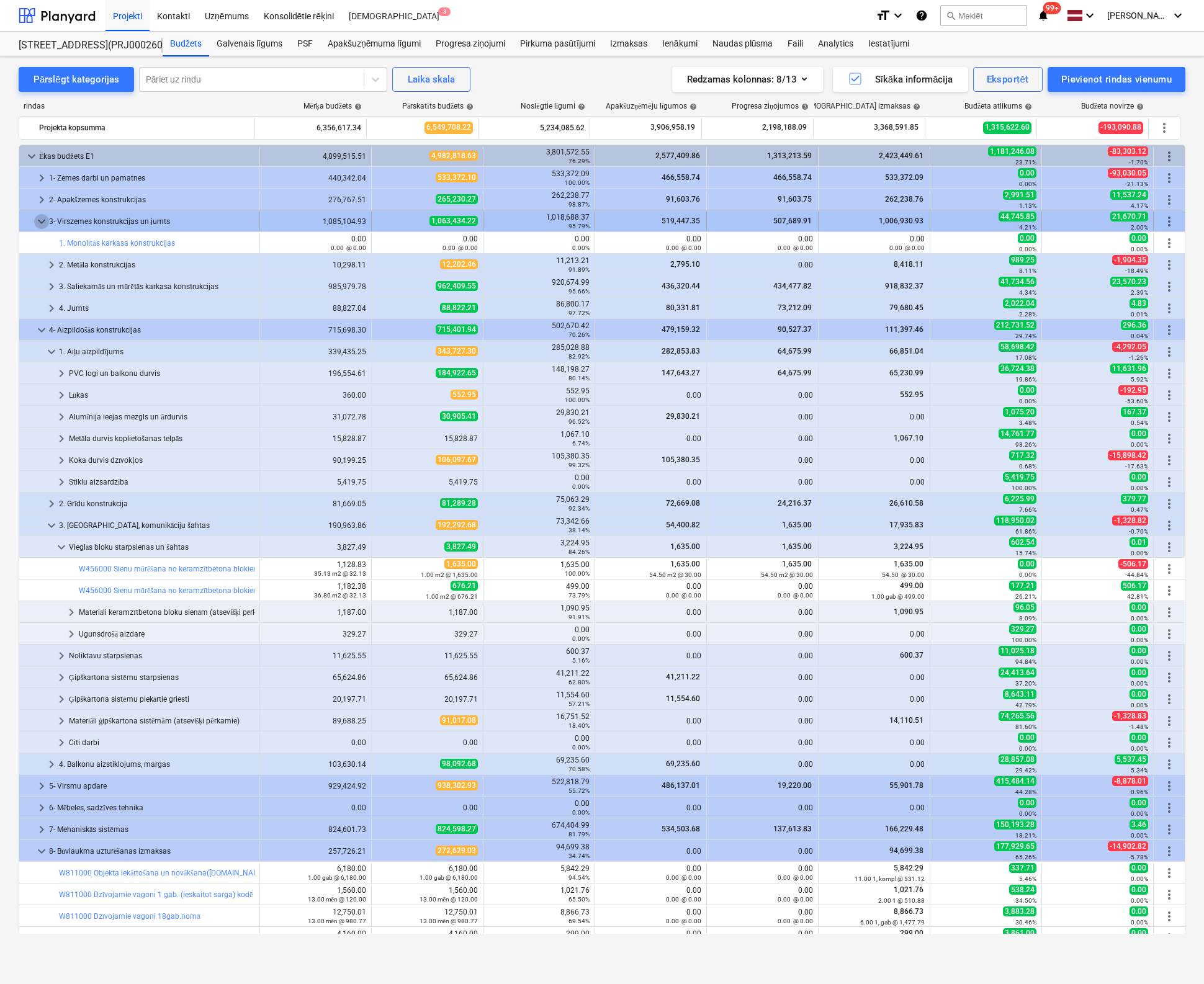
click at [35, 221] on span "keyboard_arrow_down" at bounding box center [41, 221] width 15 height 15
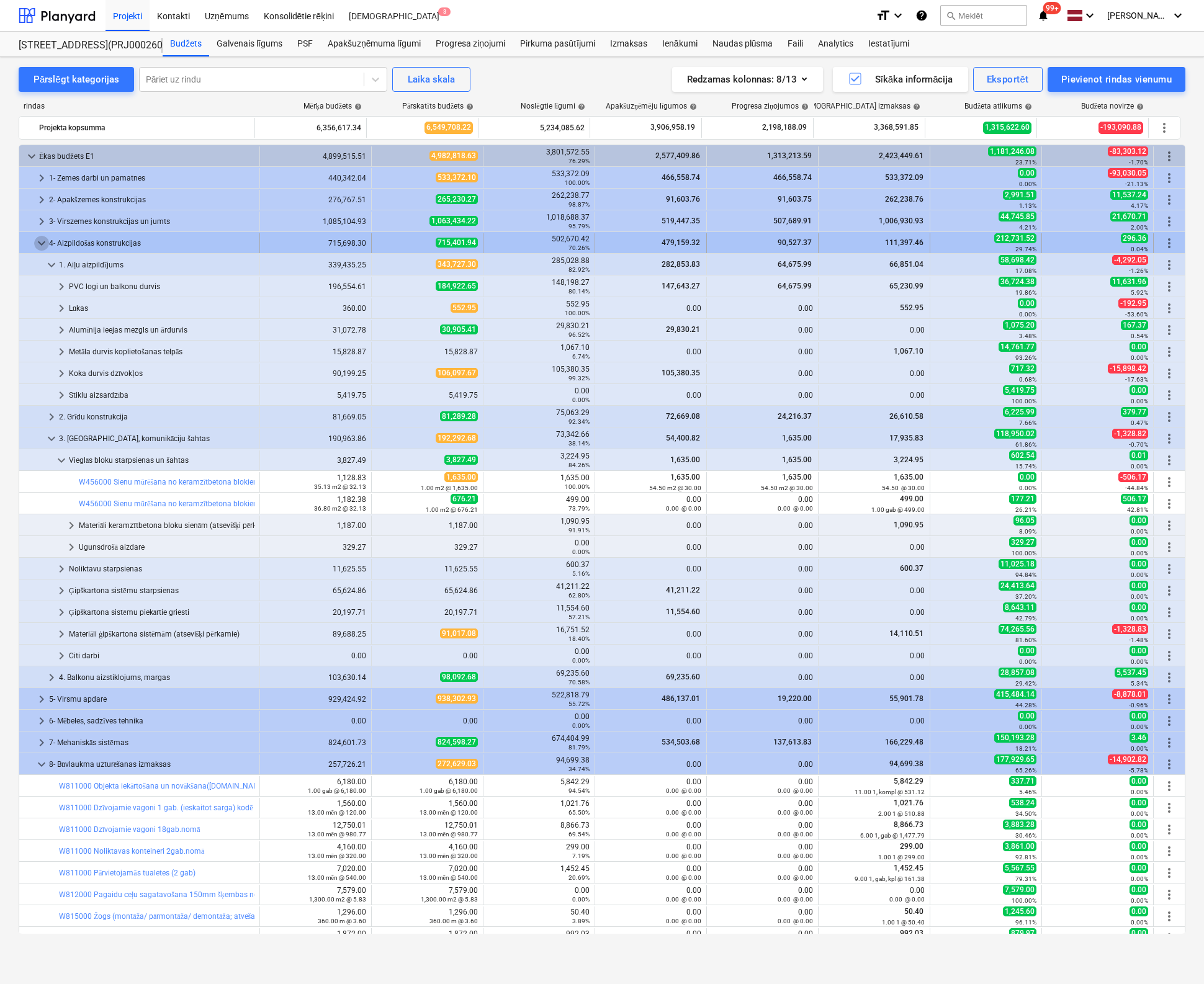
click at [37, 246] on span "keyboard_arrow_down" at bounding box center [41, 243] width 15 height 15
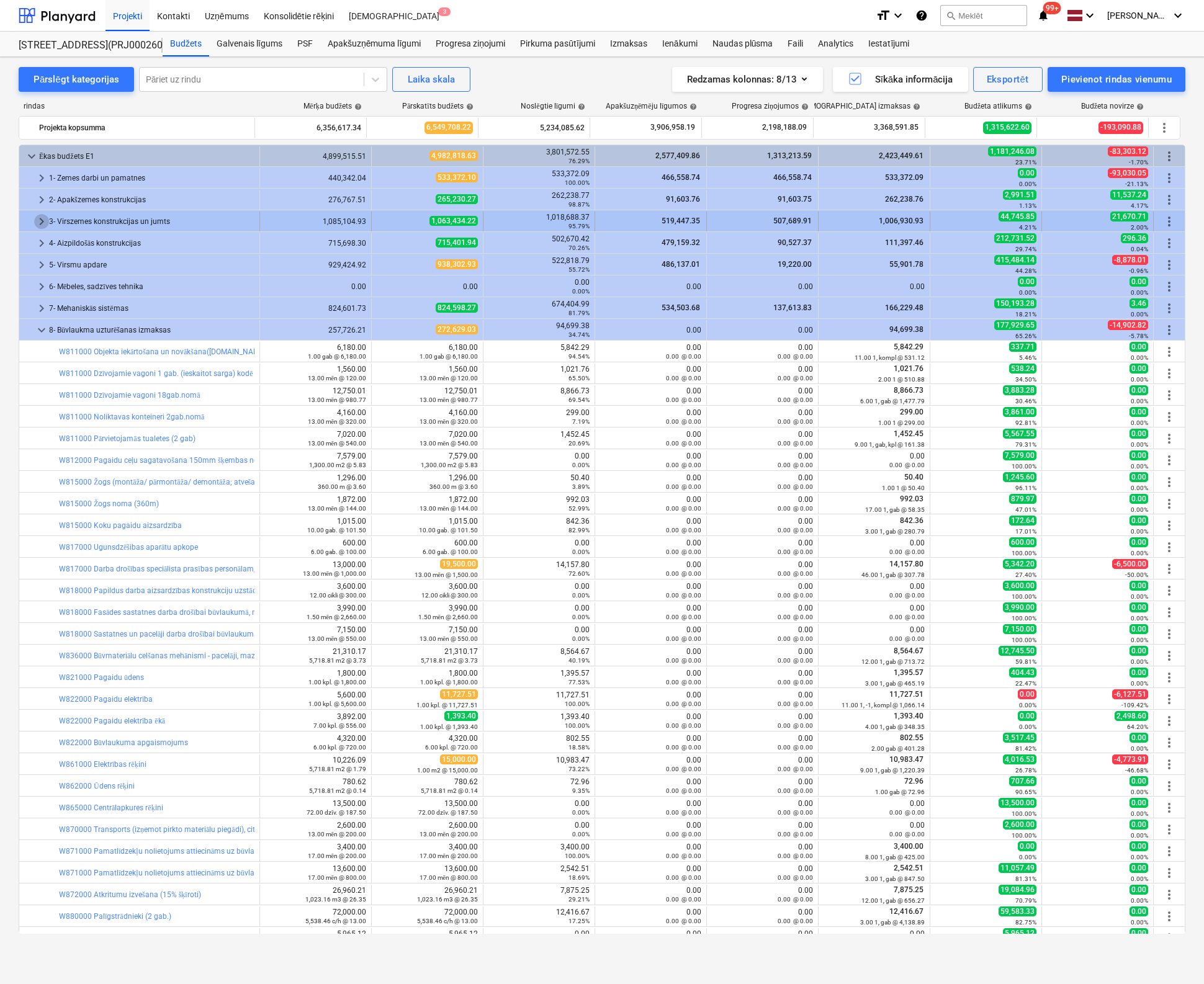
click at [38, 220] on span "keyboard_arrow_right" at bounding box center [41, 221] width 15 height 15
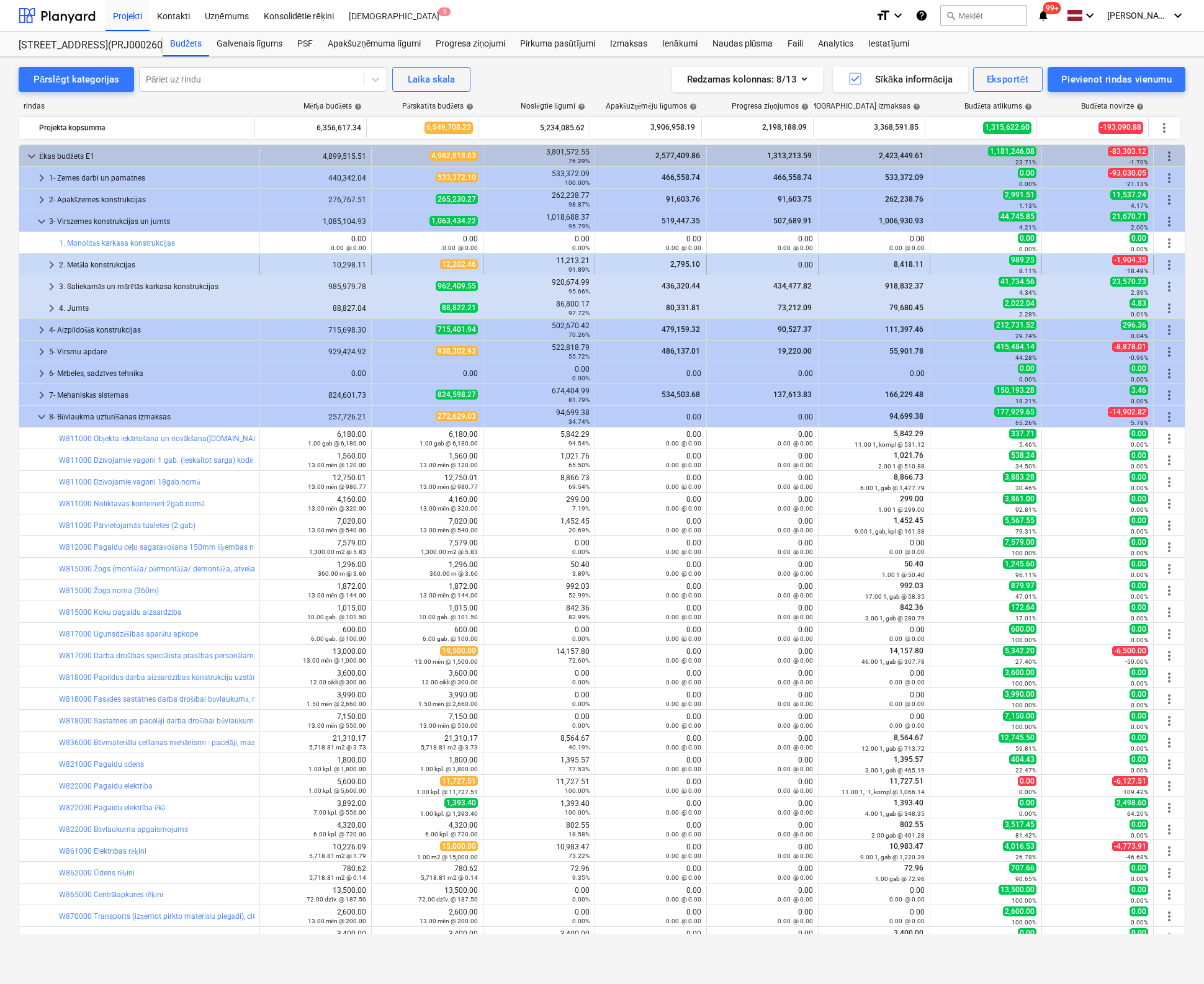
click at [49, 265] on span "keyboard_arrow_right" at bounding box center [52, 265] width 15 height 15
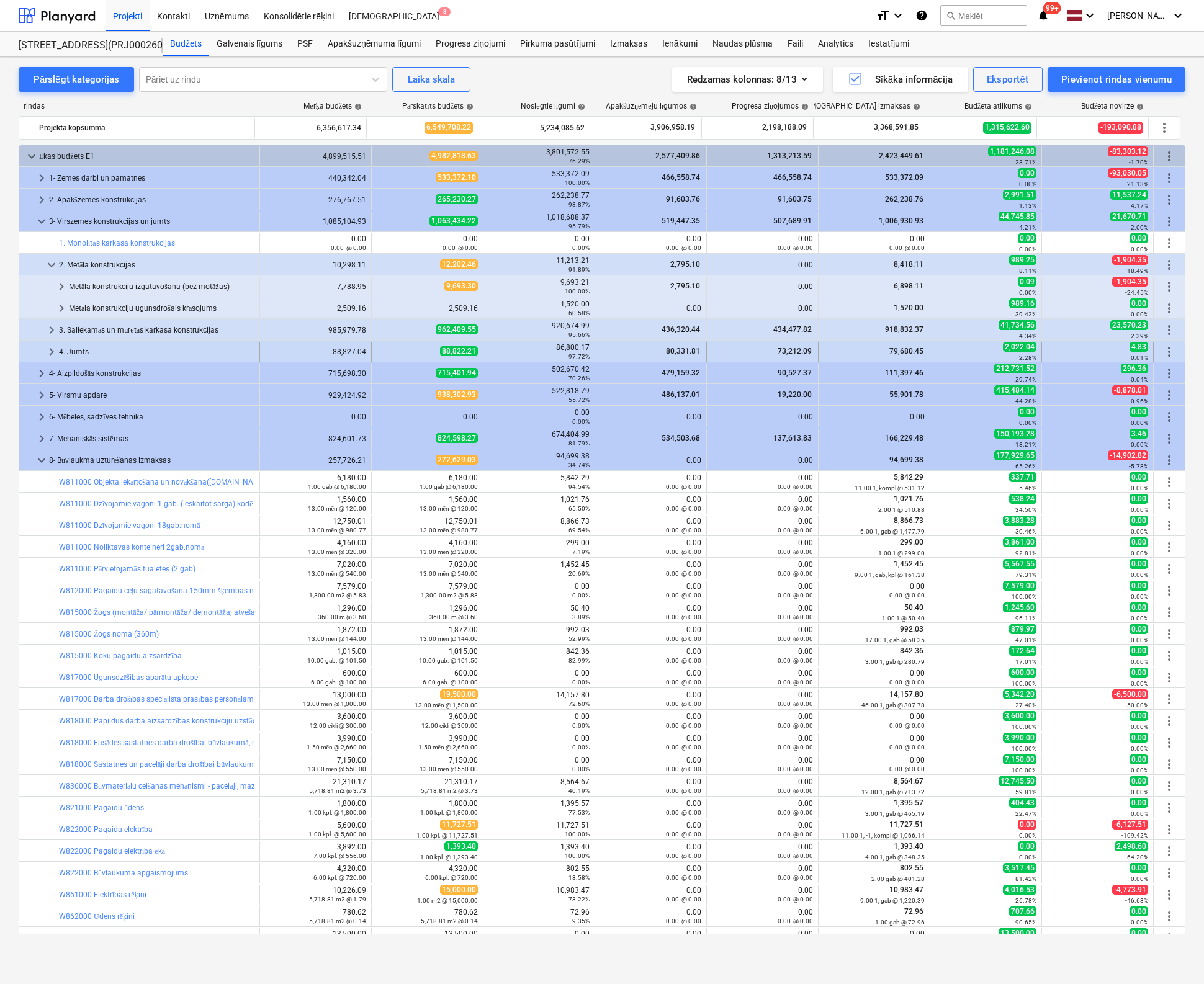
click at [52, 348] on span "keyboard_arrow_right" at bounding box center [52, 351] width 15 height 15
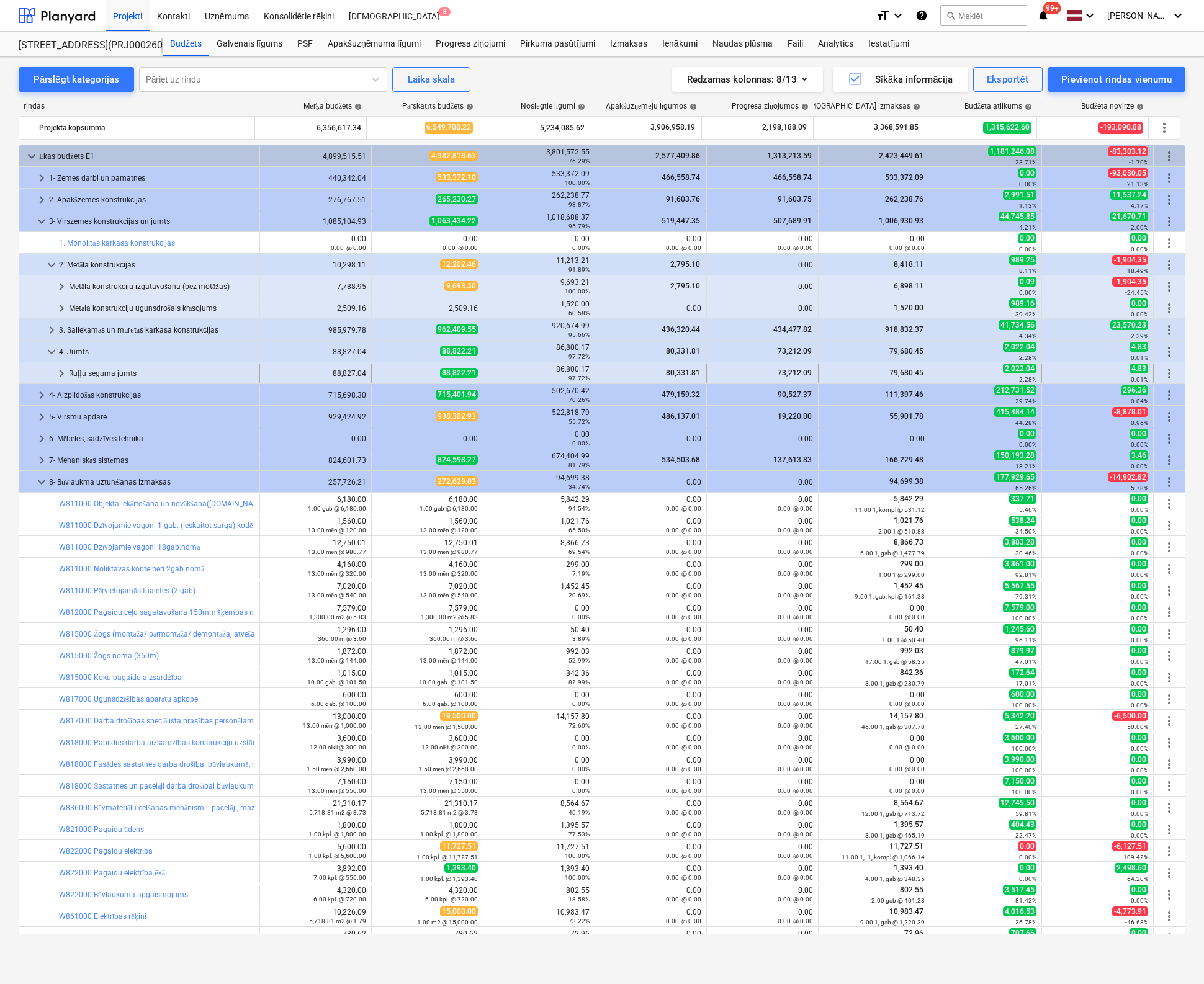
click at [64, 371] on span "keyboard_arrow_right" at bounding box center [61, 374] width 15 height 15
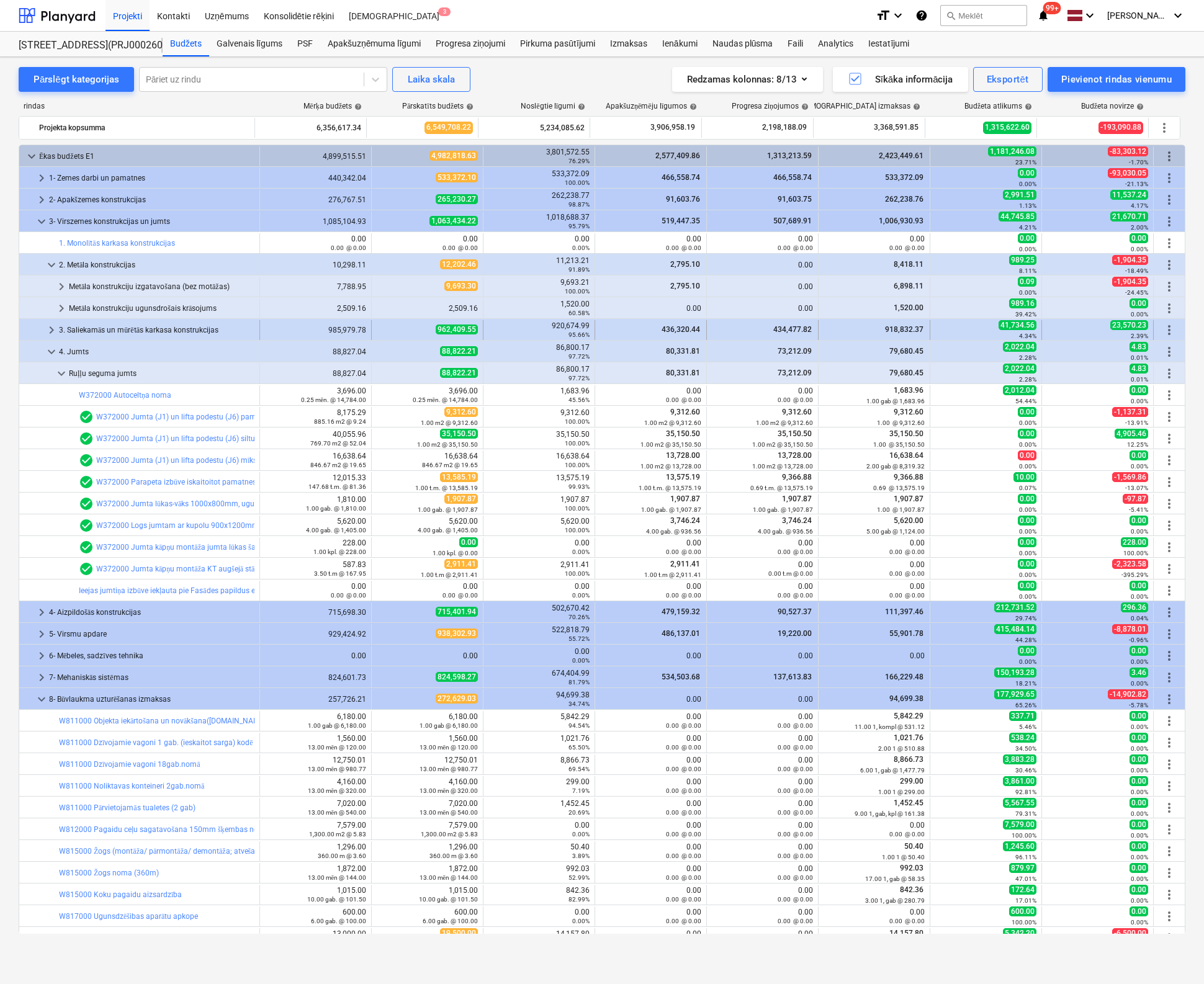
click at [48, 326] on span "keyboard_arrow_right" at bounding box center [52, 330] width 15 height 15
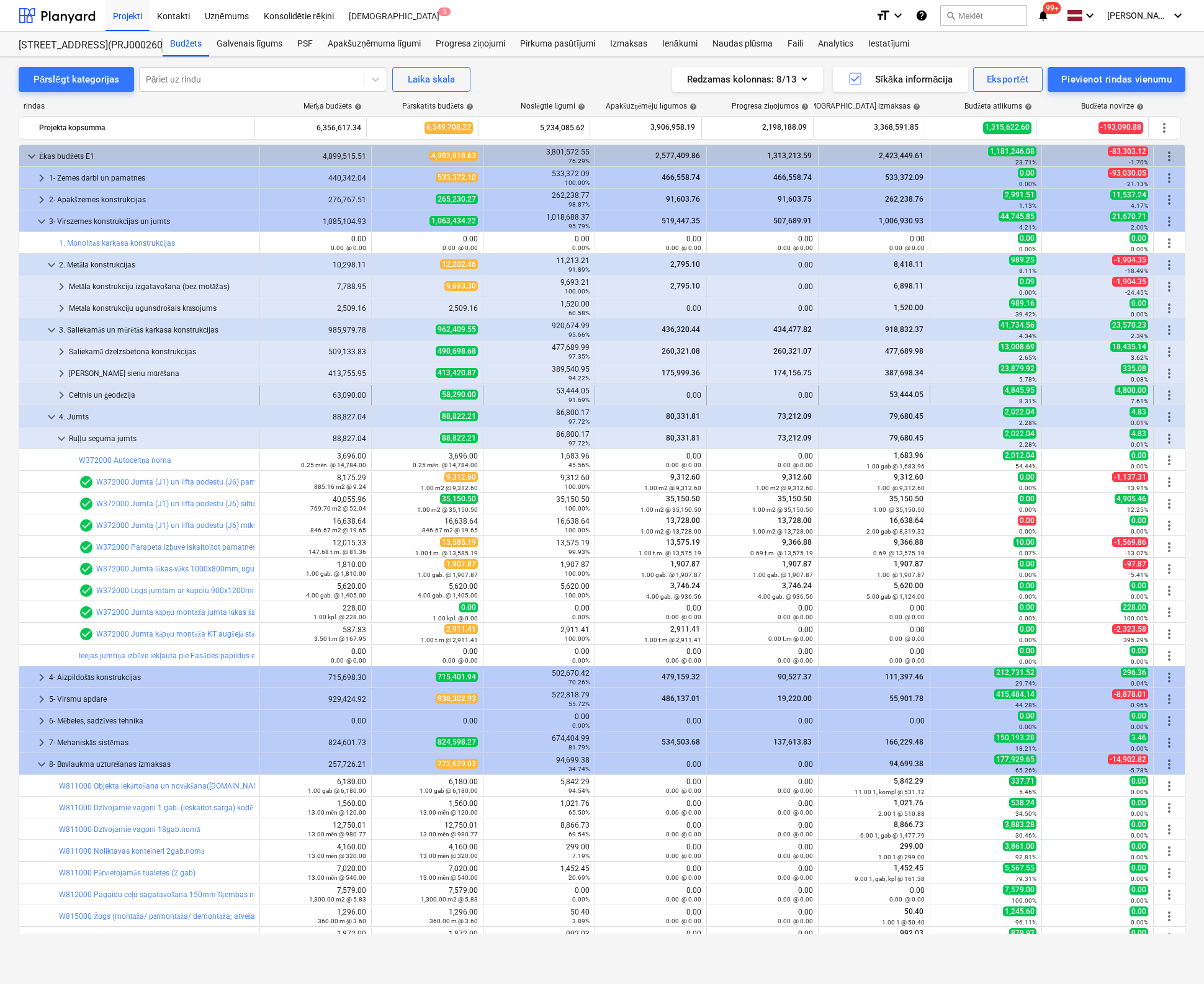
click at [56, 392] on span "keyboard_arrow_right" at bounding box center [61, 395] width 15 height 15
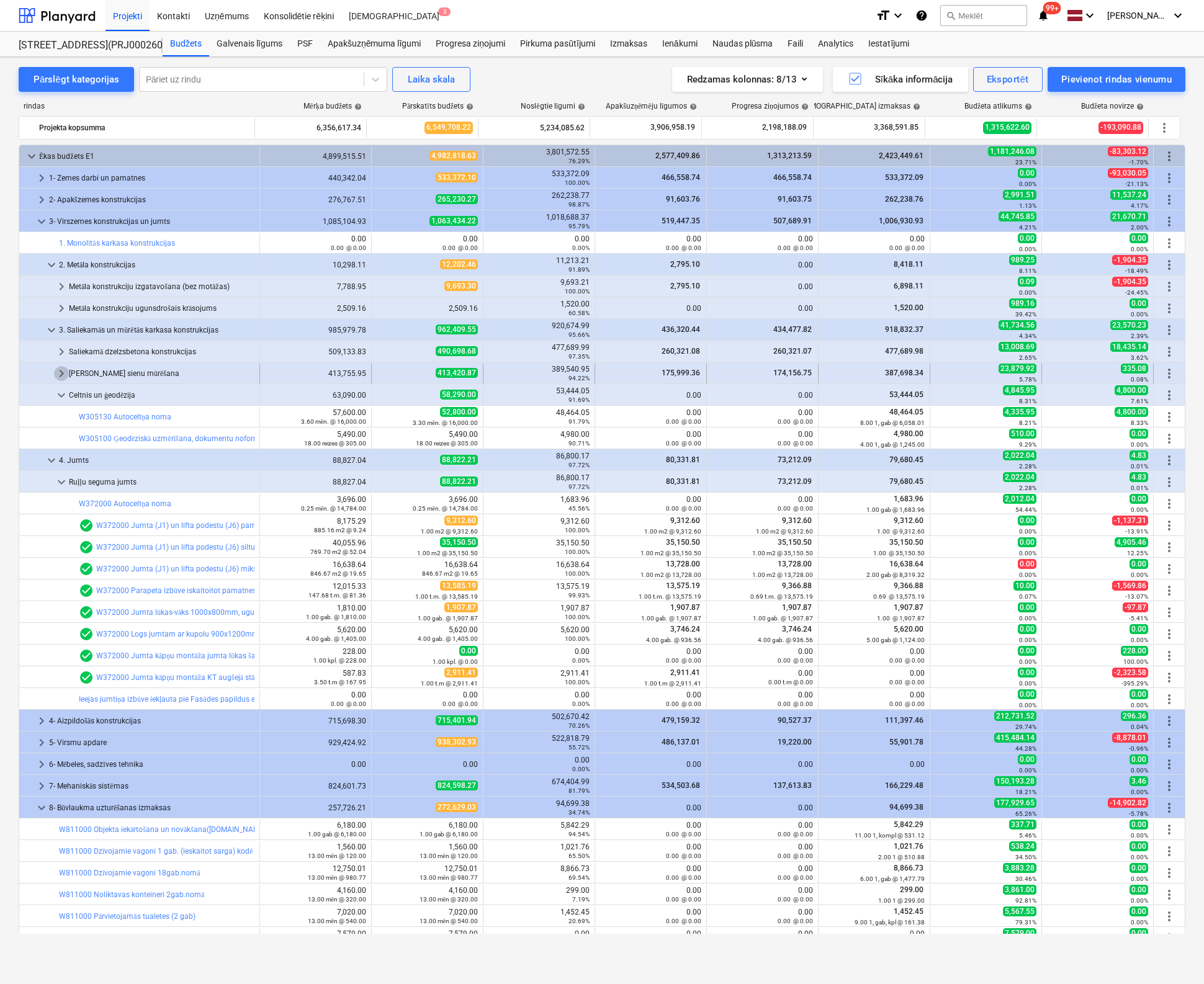
click at [56, 368] on span "keyboard_arrow_right" at bounding box center [61, 374] width 15 height 15
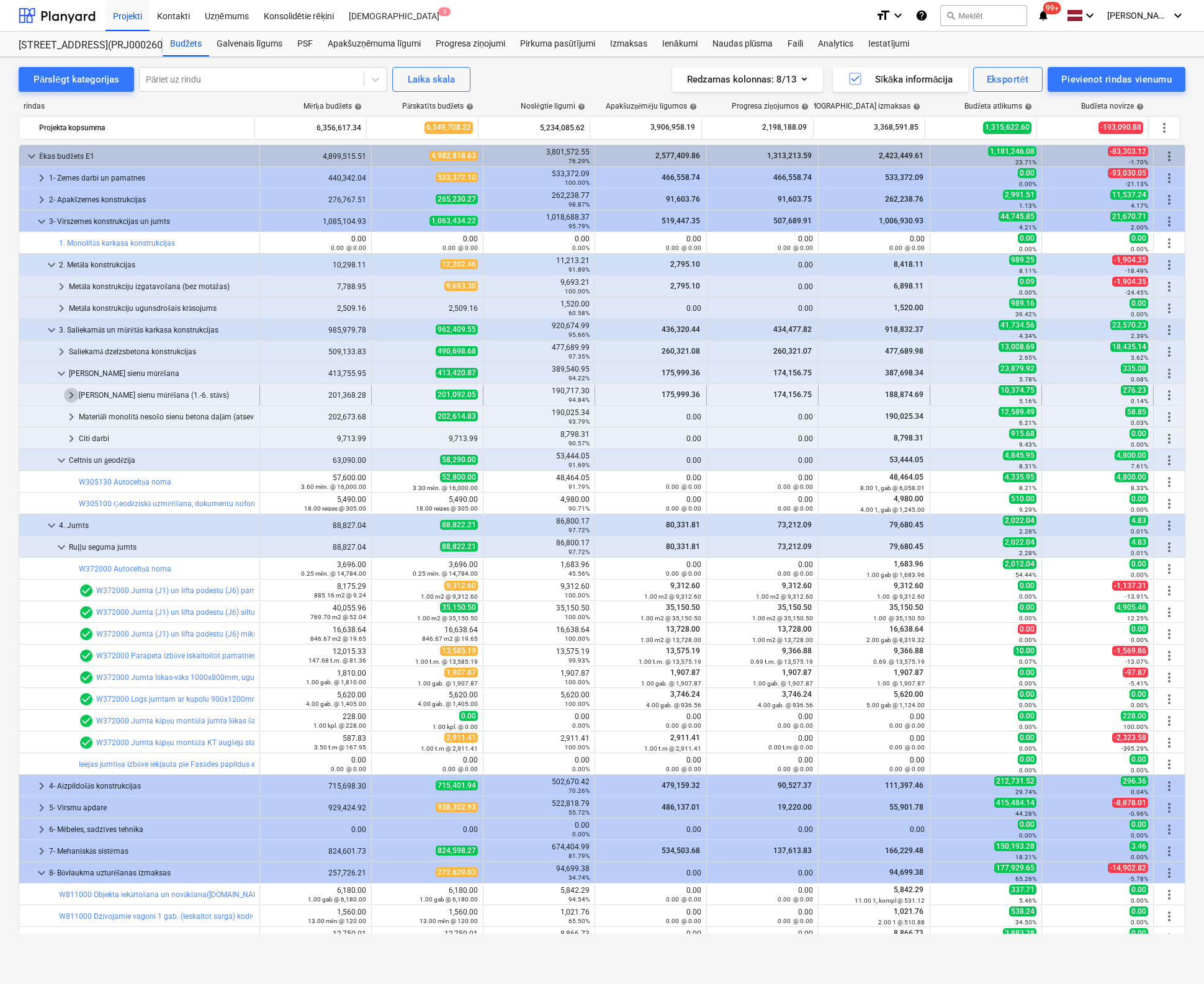
click at [67, 394] on span "keyboard_arrow_right" at bounding box center [71, 395] width 15 height 15
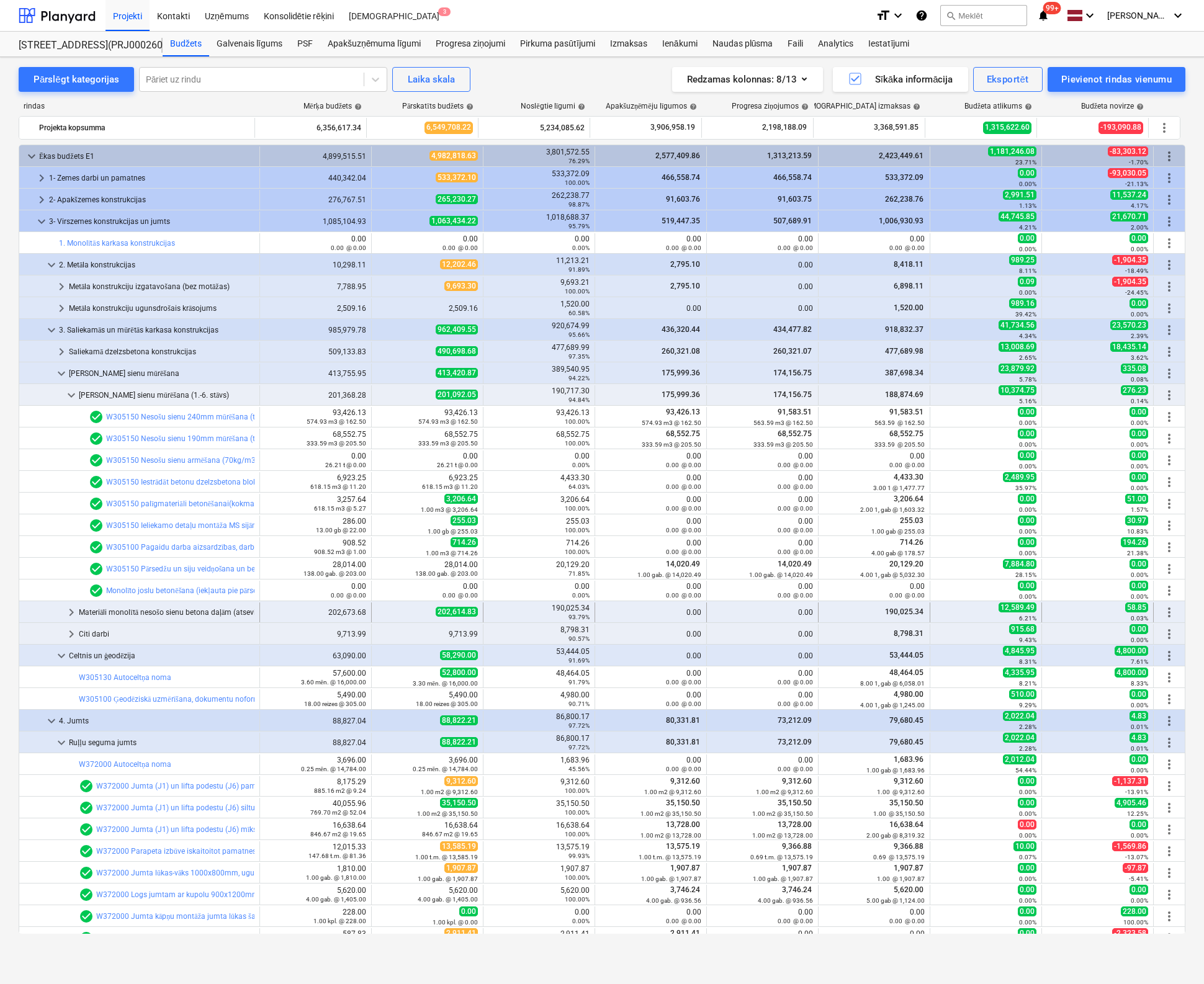
click at [70, 610] on span "keyboard_arrow_right" at bounding box center [71, 613] width 15 height 15
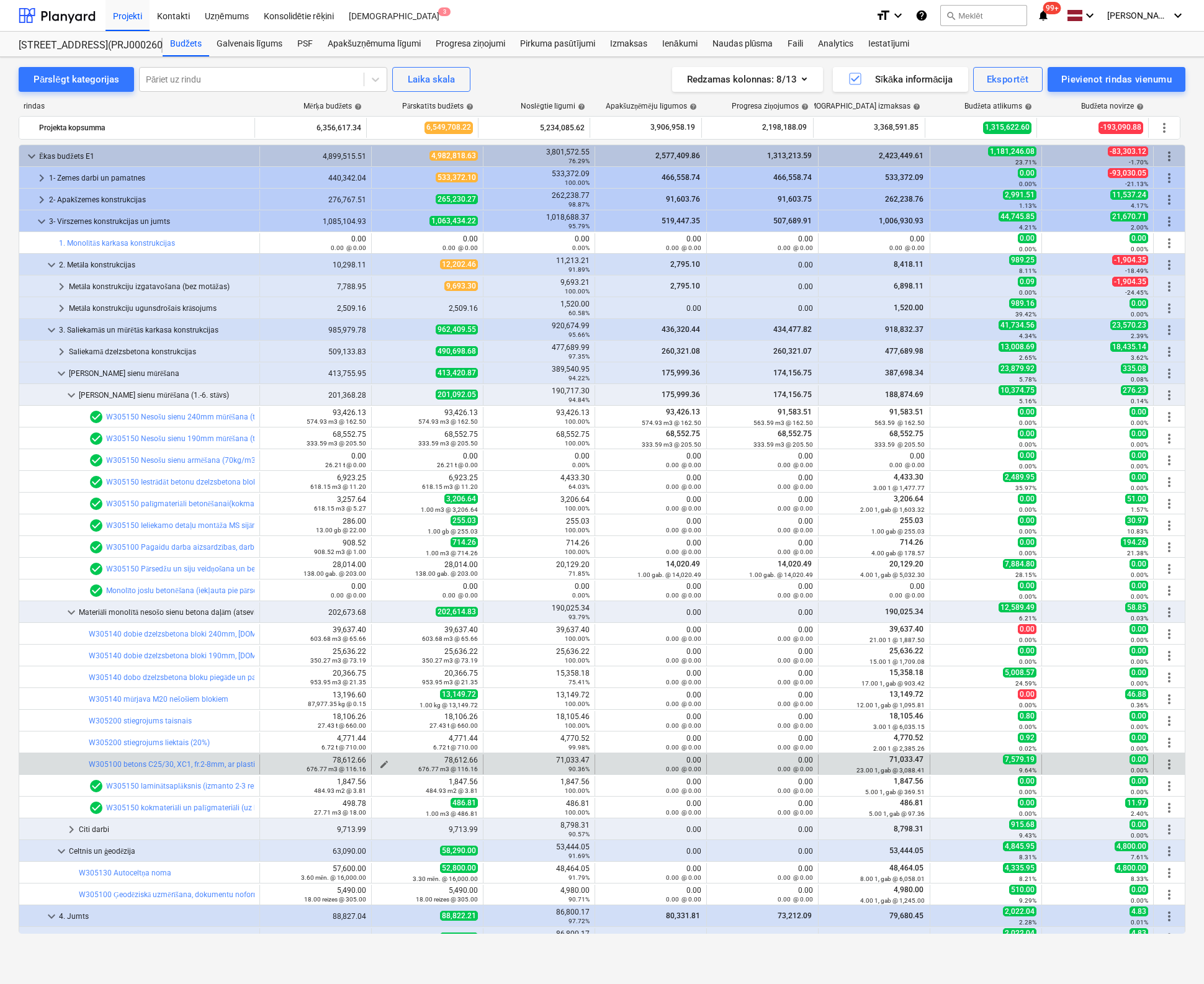
click at [377, 765] on div "676.77 m3 @ 116.16" at bounding box center [427, 769] width 101 height 9
click at [382, 761] on span "edit" at bounding box center [383, 764] width 10 height 10
type textarea "x"
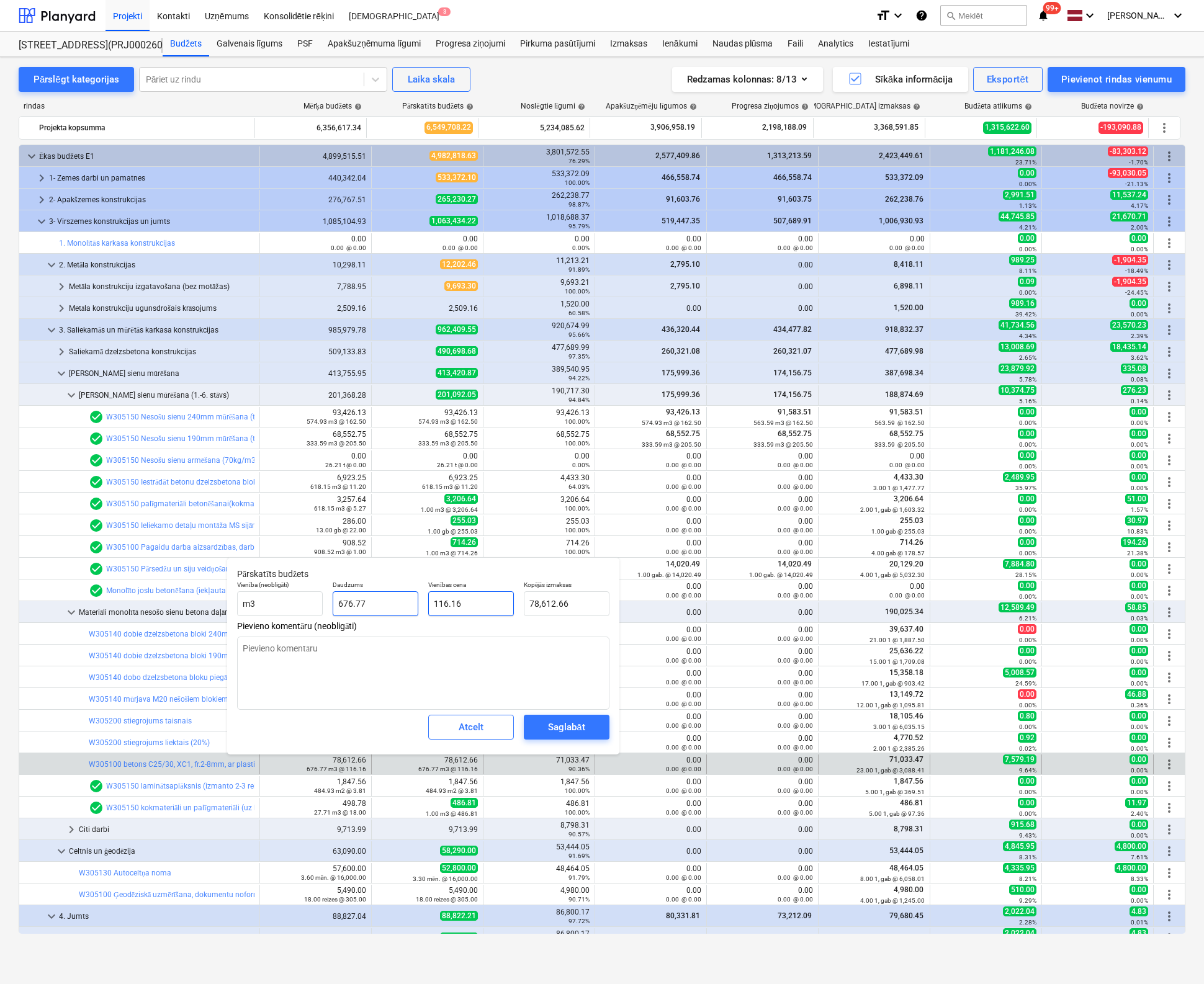
type input "116.1594"
drag, startPoint x: 391, startPoint y: 601, endPoint x: 333, endPoint y: 609, distance: 58.5
click at [333, 609] on div "Vienība (neobligāti) m3 Daudzums 676.77 Vienības cena 116.1594 Kopējās izmaksas…" at bounding box center [423, 598] width 383 height 45
type textarea "x"
type input "676.7651"
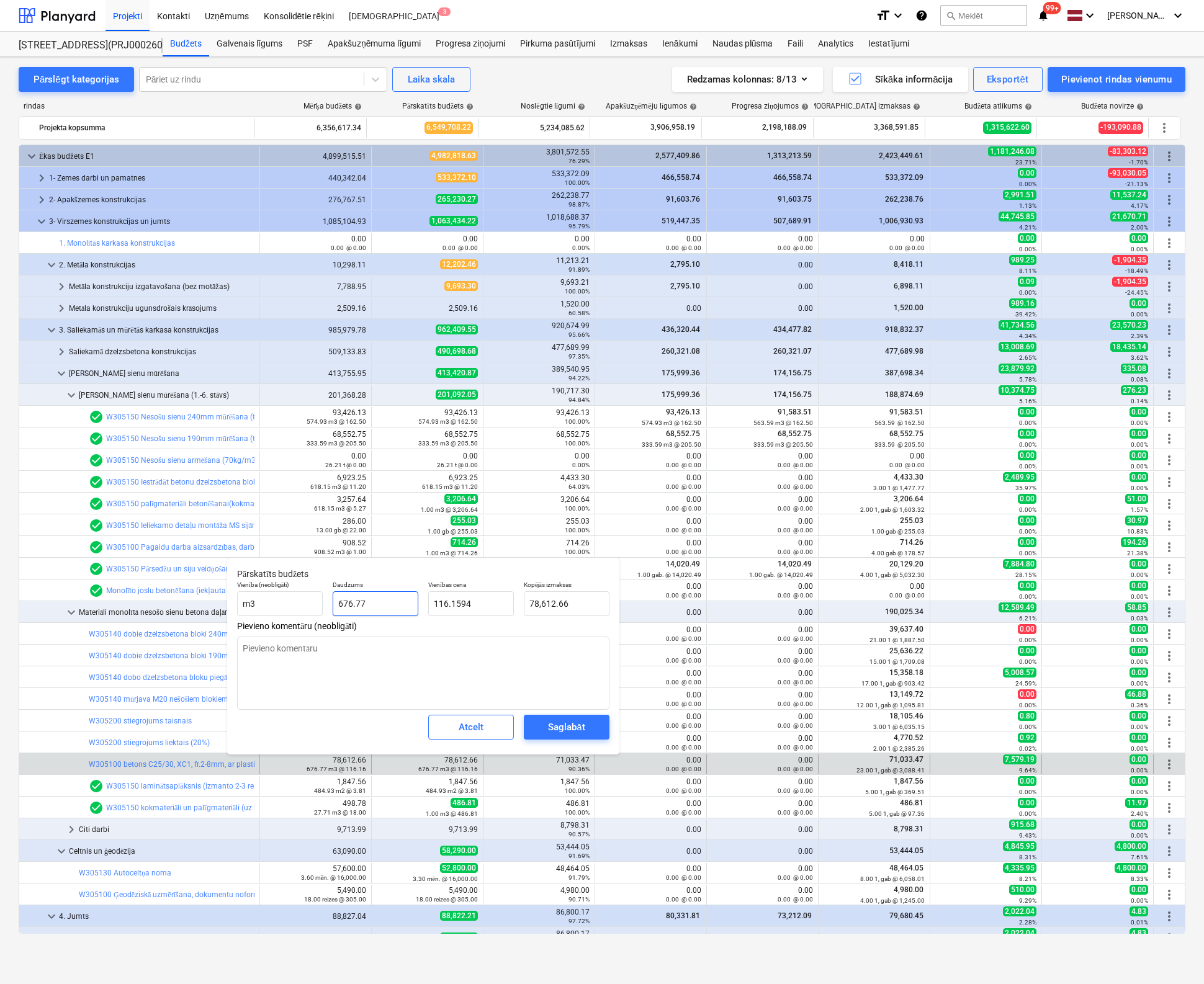
type input "116.16"
drag, startPoint x: 340, startPoint y: 599, endPoint x: 293, endPoint y: 598, distance: 47.0
click at [293, 598] on div "Vienība (neobligāti) m3 Daudzums 676.7651 Vienības cena 116.16 Kopējās izmaksas…" at bounding box center [423, 598] width 383 height 45
drag, startPoint x: 304, startPoint y: 605, endPoint x: 290, endPoint y: 607, distance: 14.1
click at [290, 607] on div "Vienība (neobligāti) m3 Daudzums 676.7651 Vienības cena 116.16 Kopējās izmaksas…" at bounding box center [423, 598] width 383 height 45
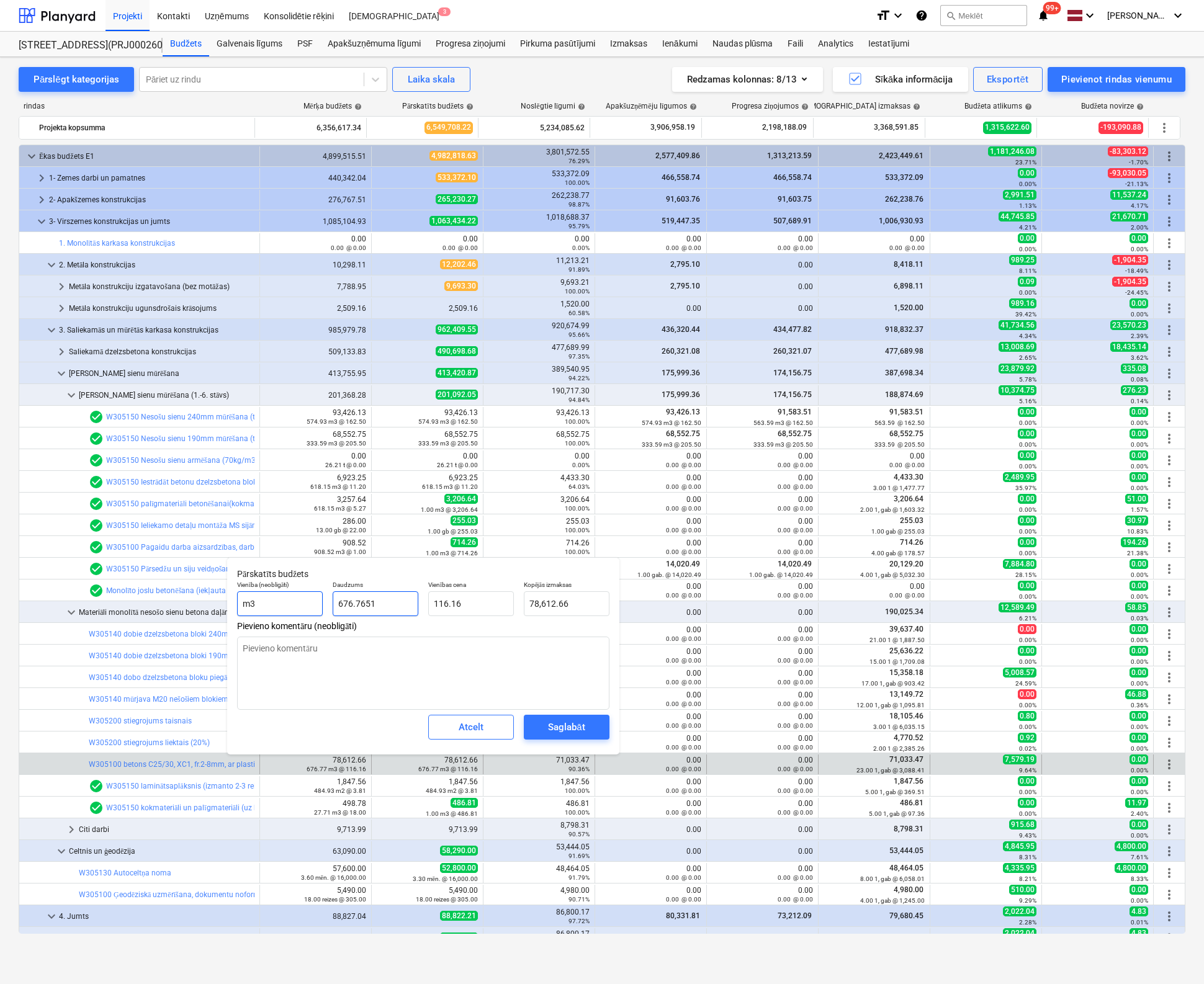
type textarea "x"
type input "1"
type input "116.16"
type input "1"
type textarea "x"
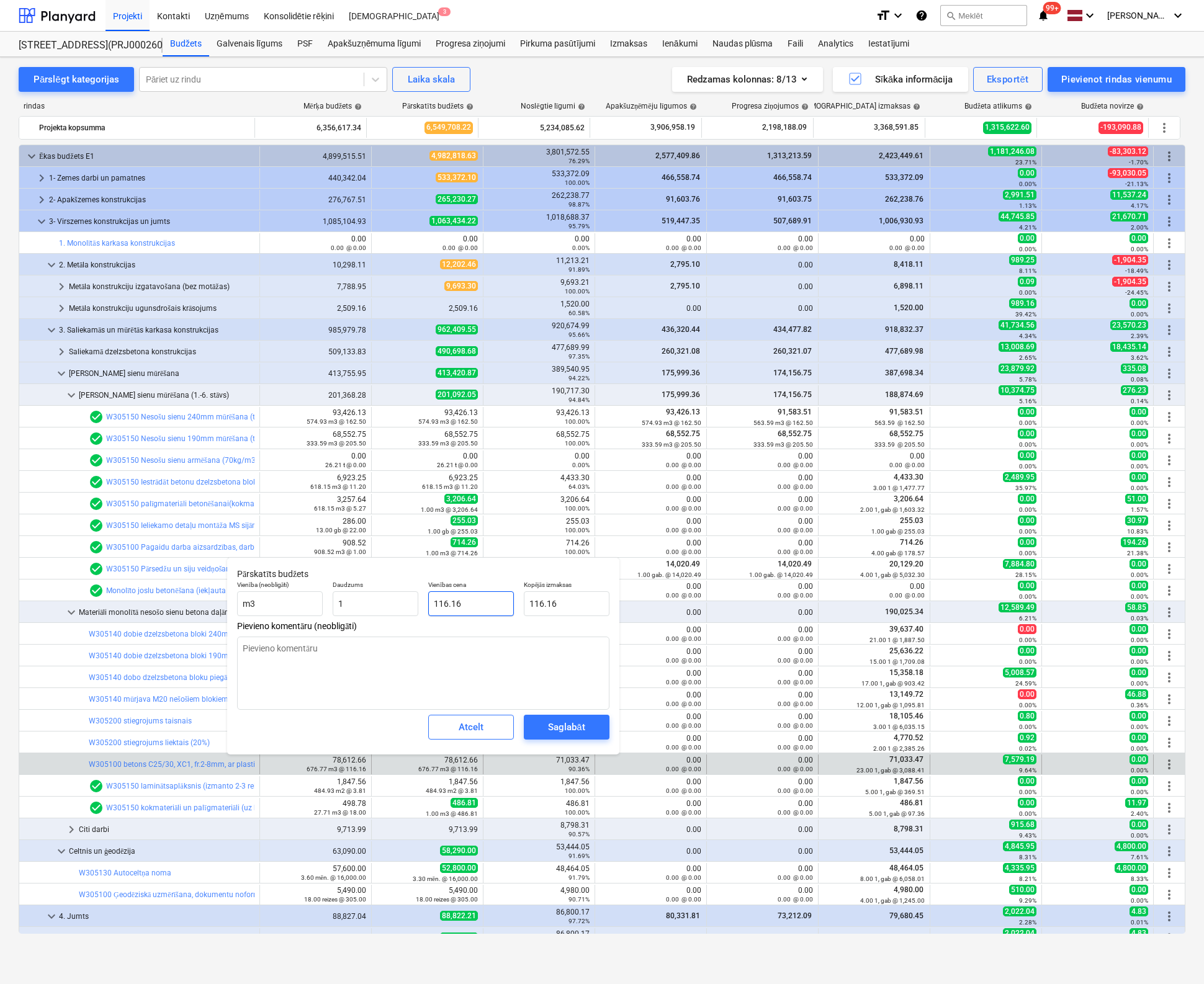
type input "1.00"
type input "116.1594"
drag, startPoint x: 463, startPoint y: 601, endPoint x: 373, endPoint y: 604, distance: 90.0
click at [373, 604] on div "Vienība (neobligāti) m3 Daudzums 1.00 Vienības cena 116.1594 Kopējās izmaksas 1…" at bounding box center [423, 598] width 383 height 45
type textarea "x"
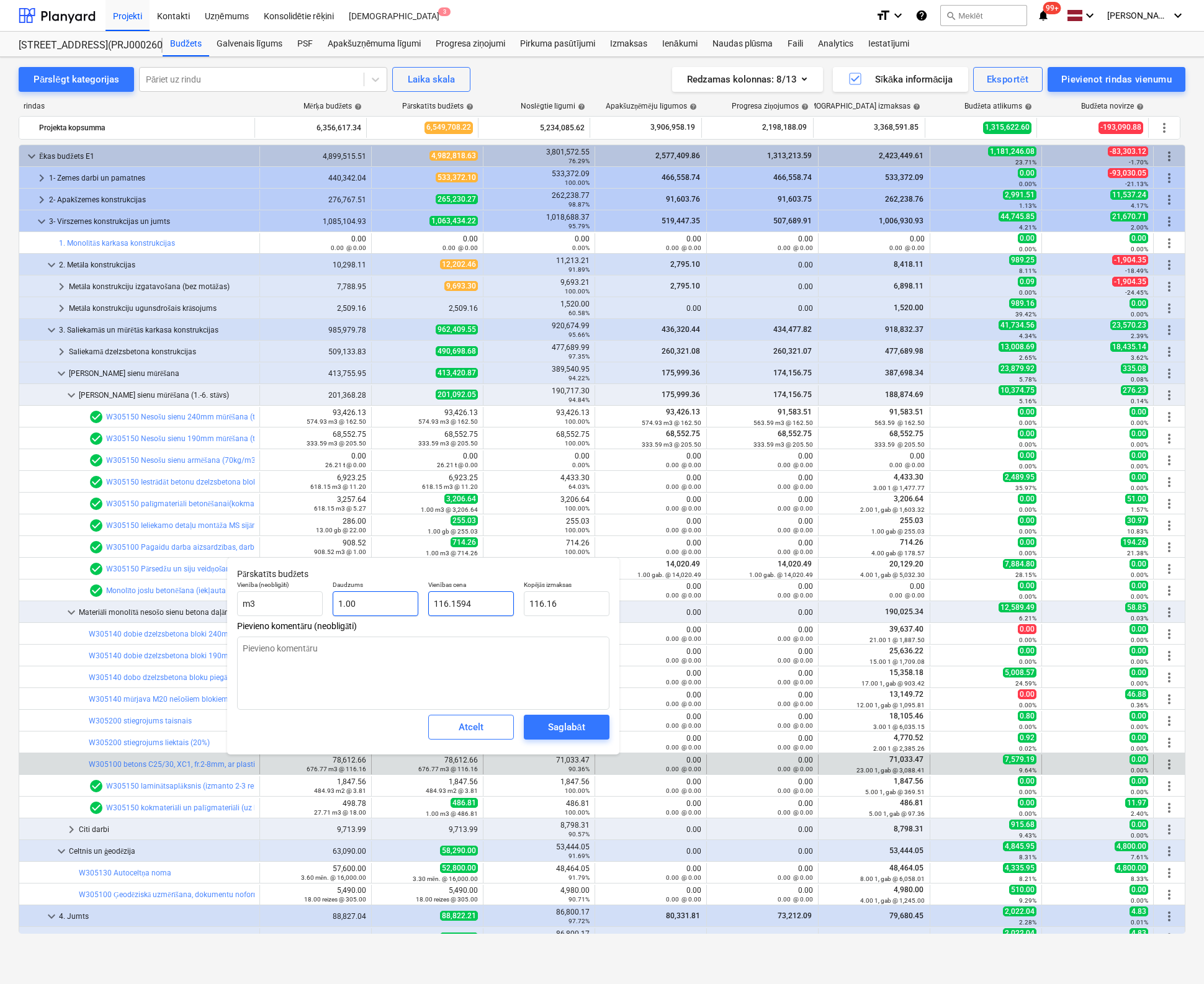
type input "7"
type input "7.00"
type textarea "x"
type input "71"
type input "71.00"
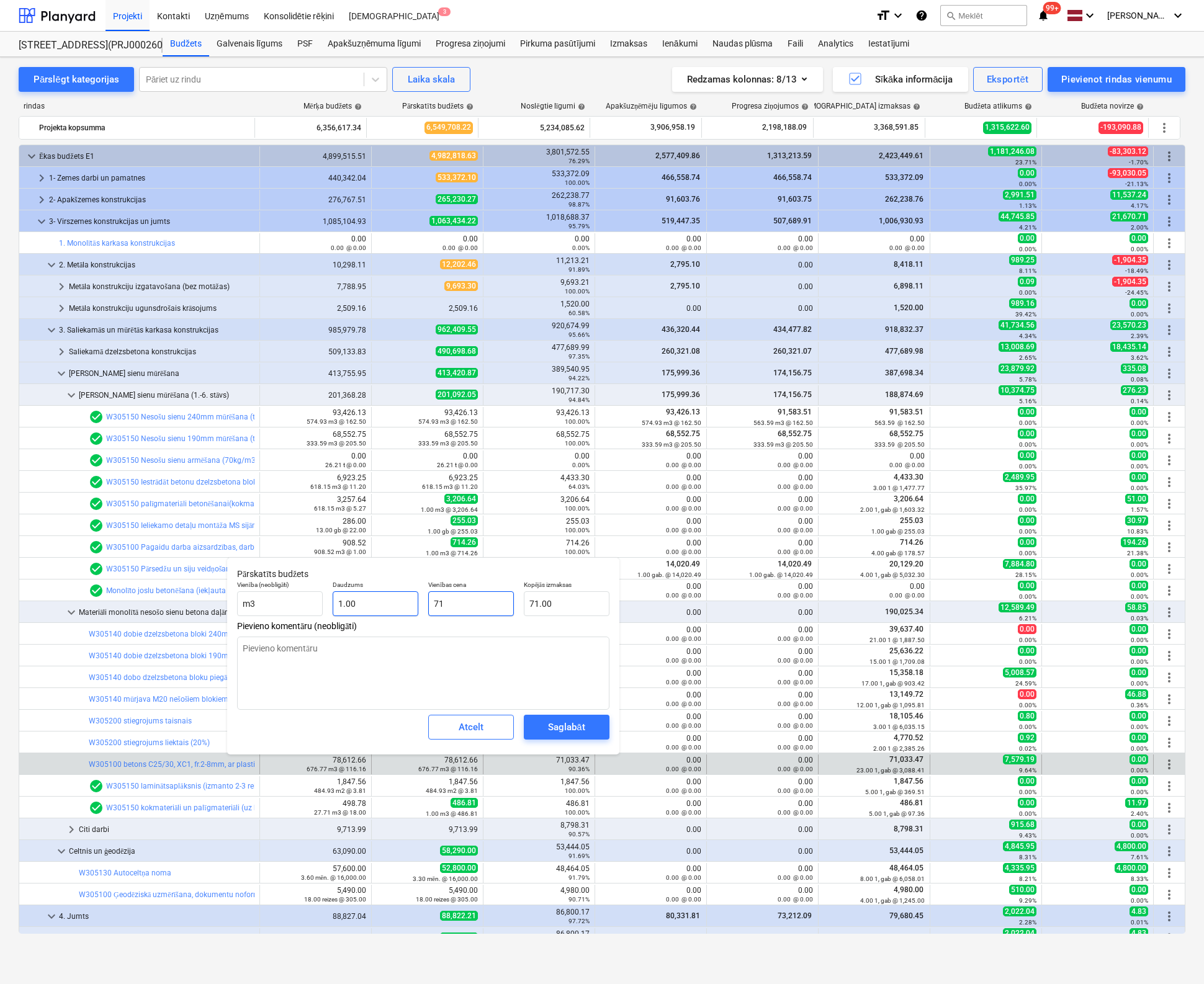
type textarea "x"
type input "710"
type input "710.00"
type textarea "x"
type input "7103"
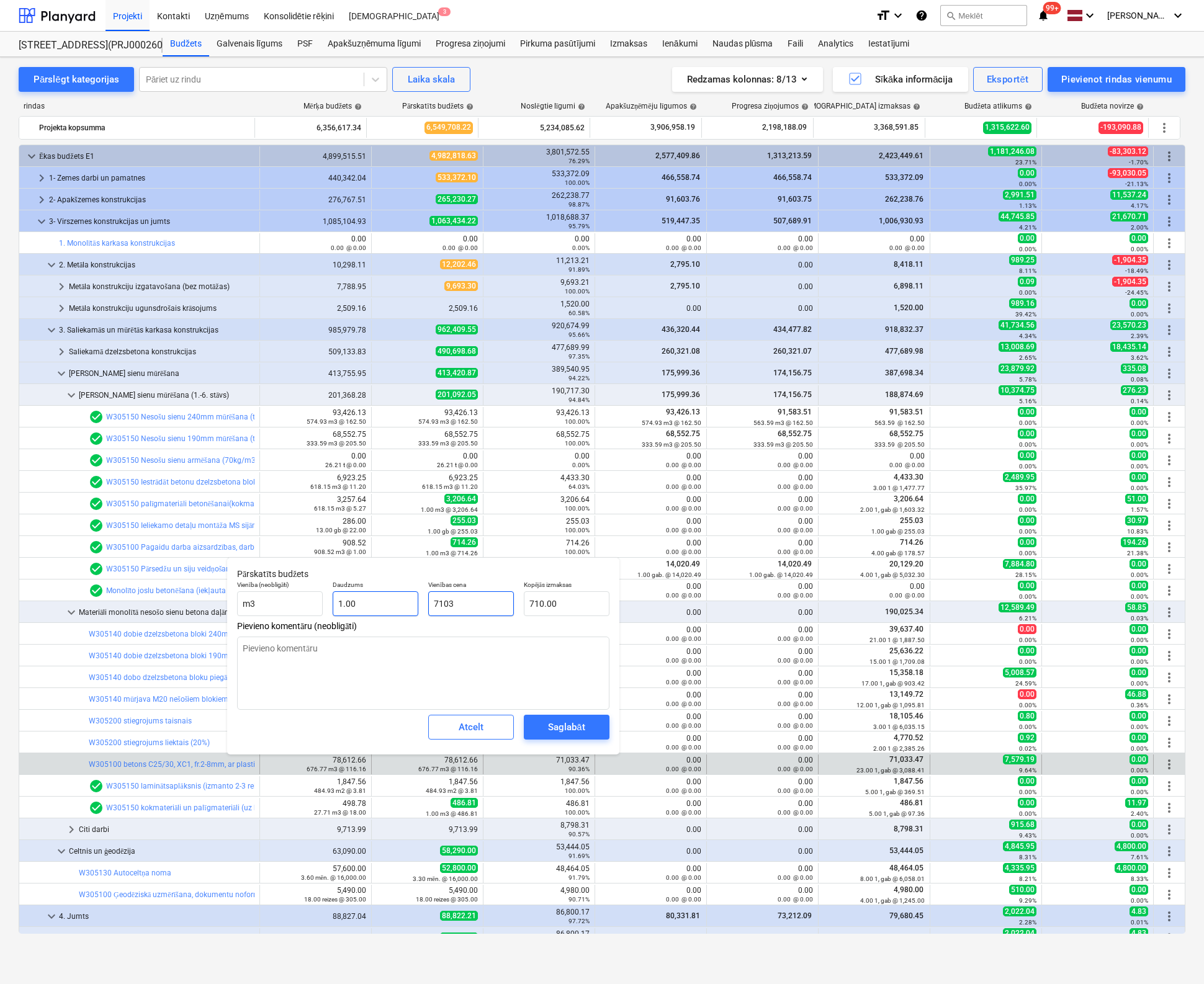
type input "7,103.00"
type textarea "x"
type input "71033"
type input "71,033.00"
type textarea "x"
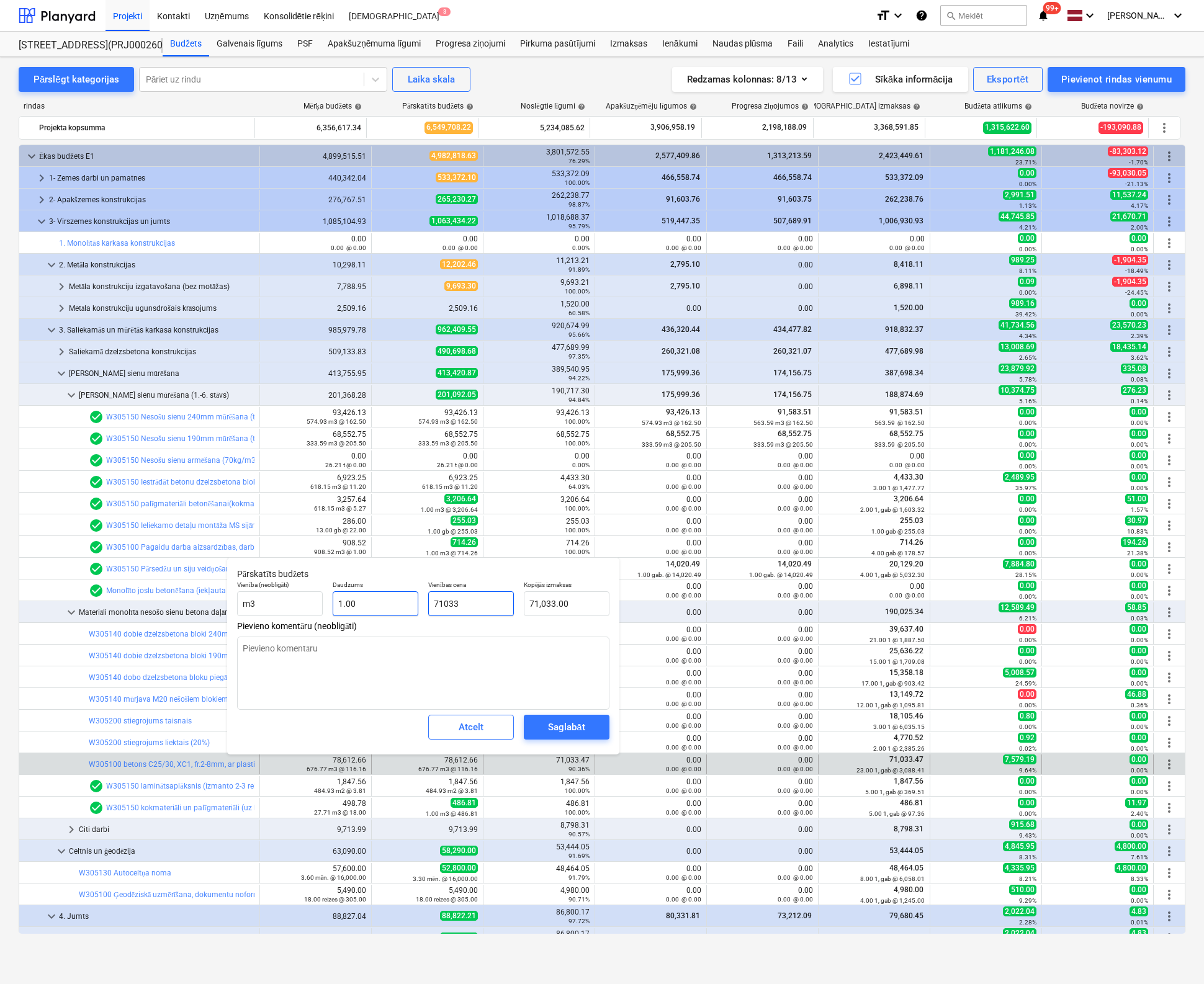
type input "71033."
type textarea "x"
type input "71033.4"
type input "71,033.40"
type textarea "x"
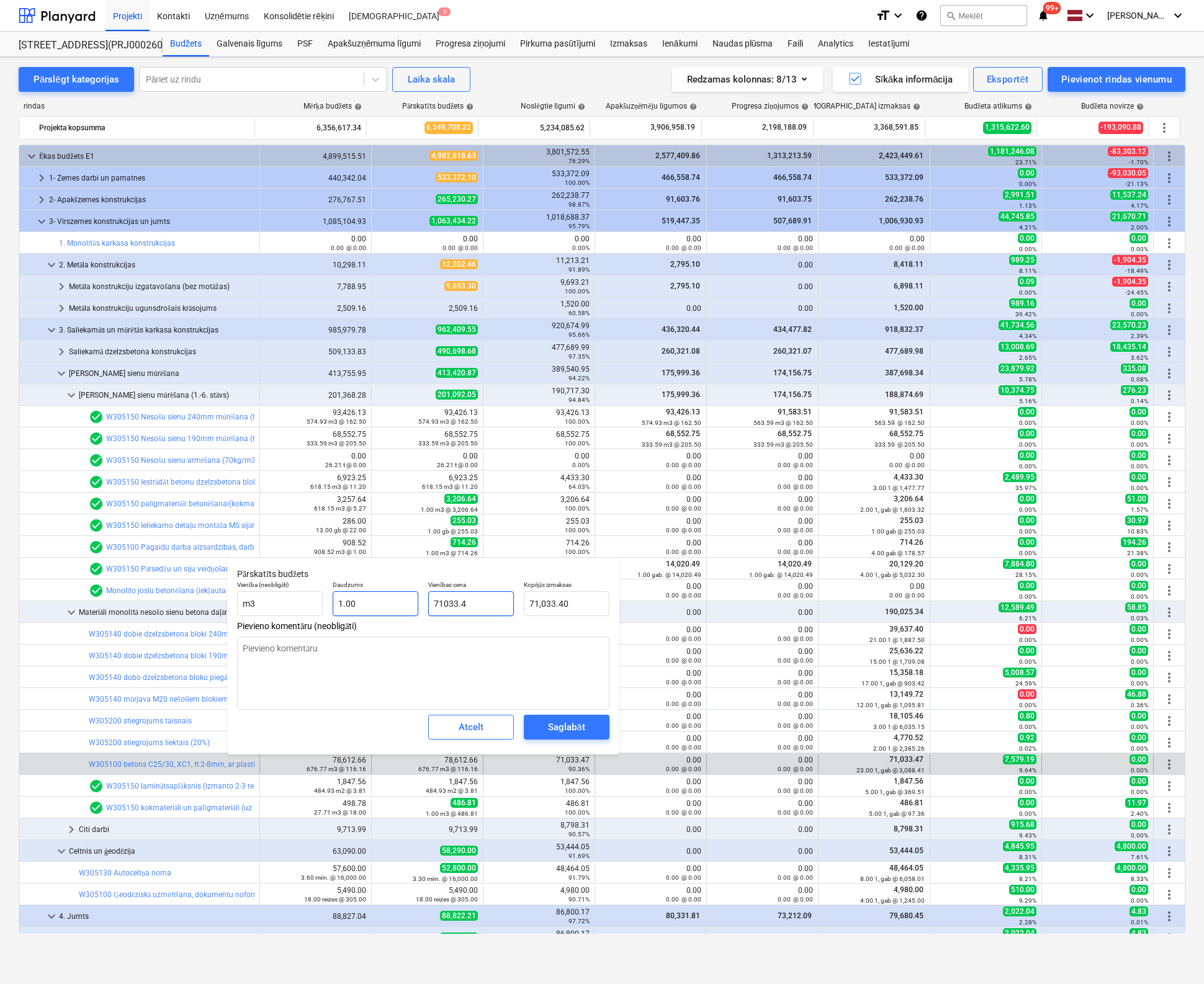
type input "71033.47"
type input "71,033.47"
type input "71033.47"
type textarea "x"
type input "71,033.47"
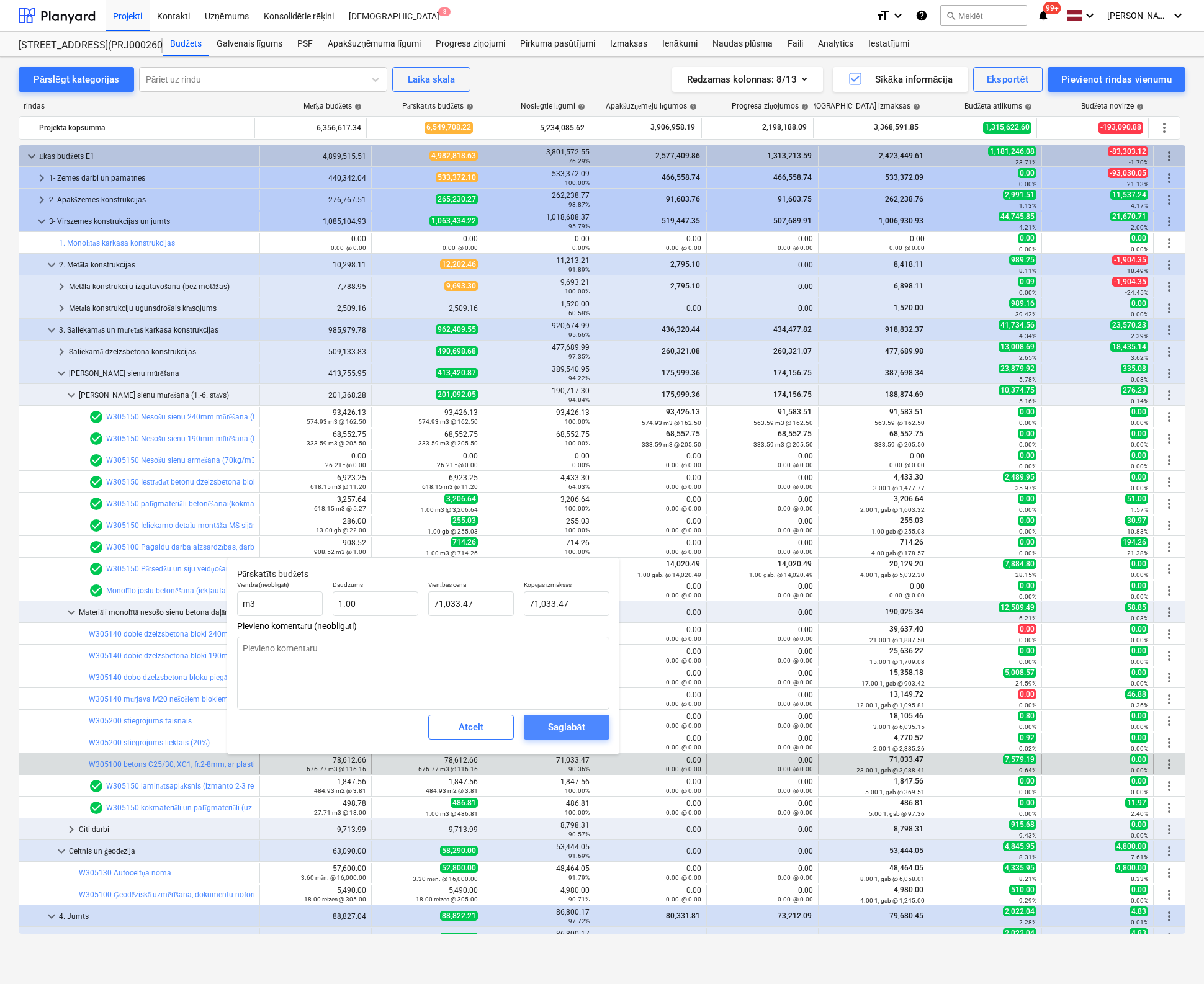
click at [552, 724] on div "Saglabāt" at bounding box center [565, 727] width 36 height 16
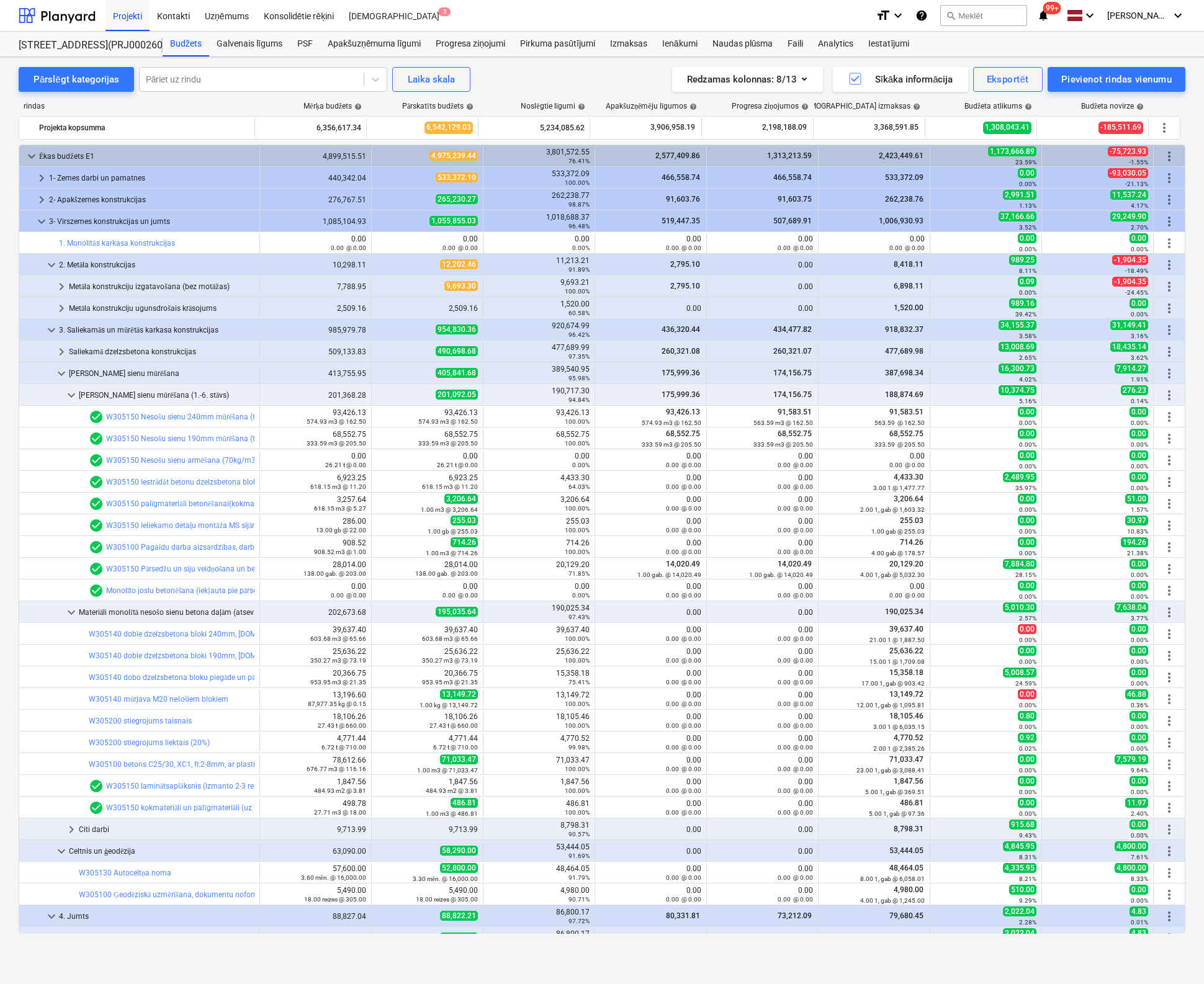
click at [40, 219] on span "keyboard_arrow_down" at bounding box center [41, 221] width 15 height 15
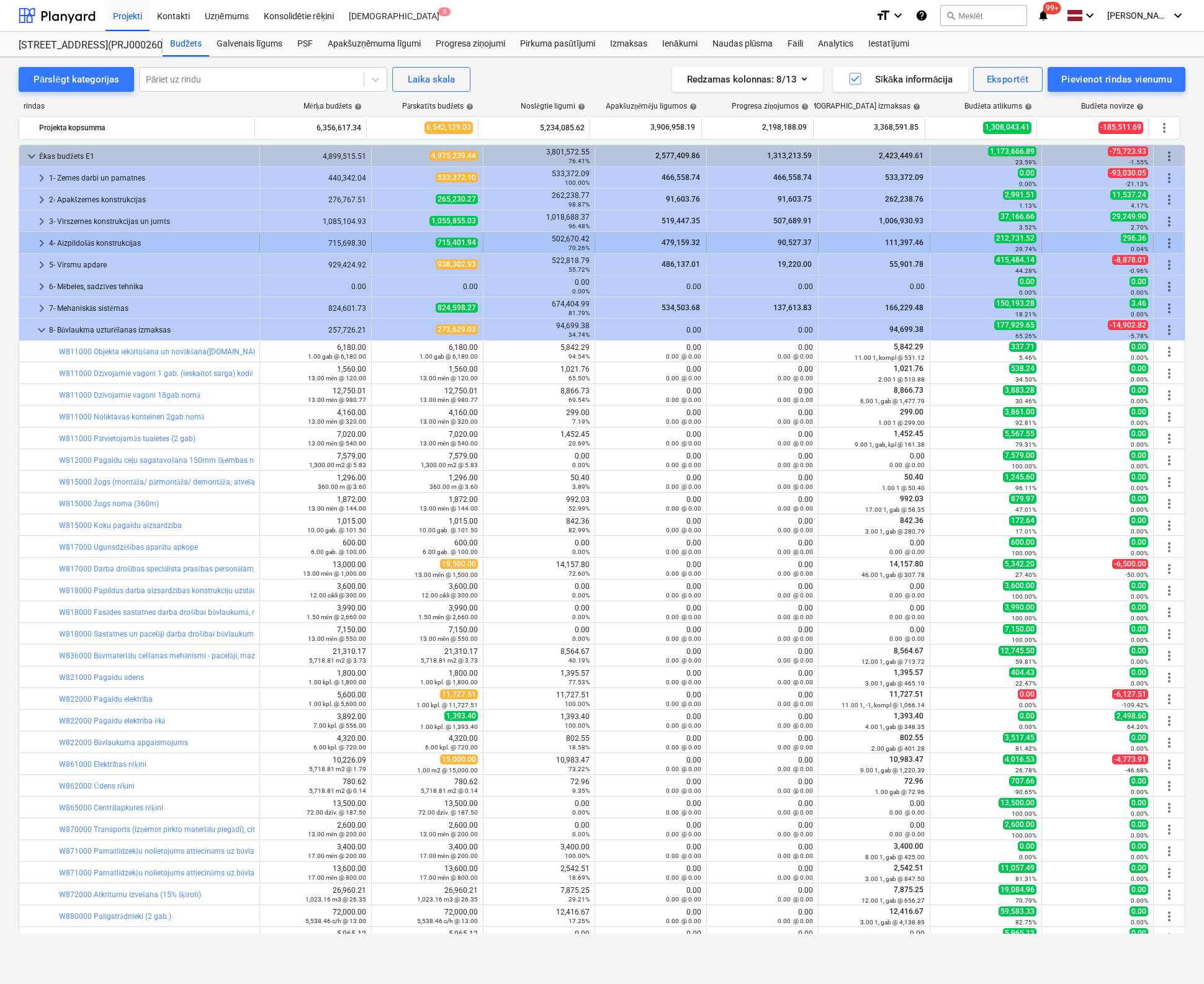
click at [38, 240] on span "keyboard_arrow_right" at bounding box center [41, 243] width 15 height 15
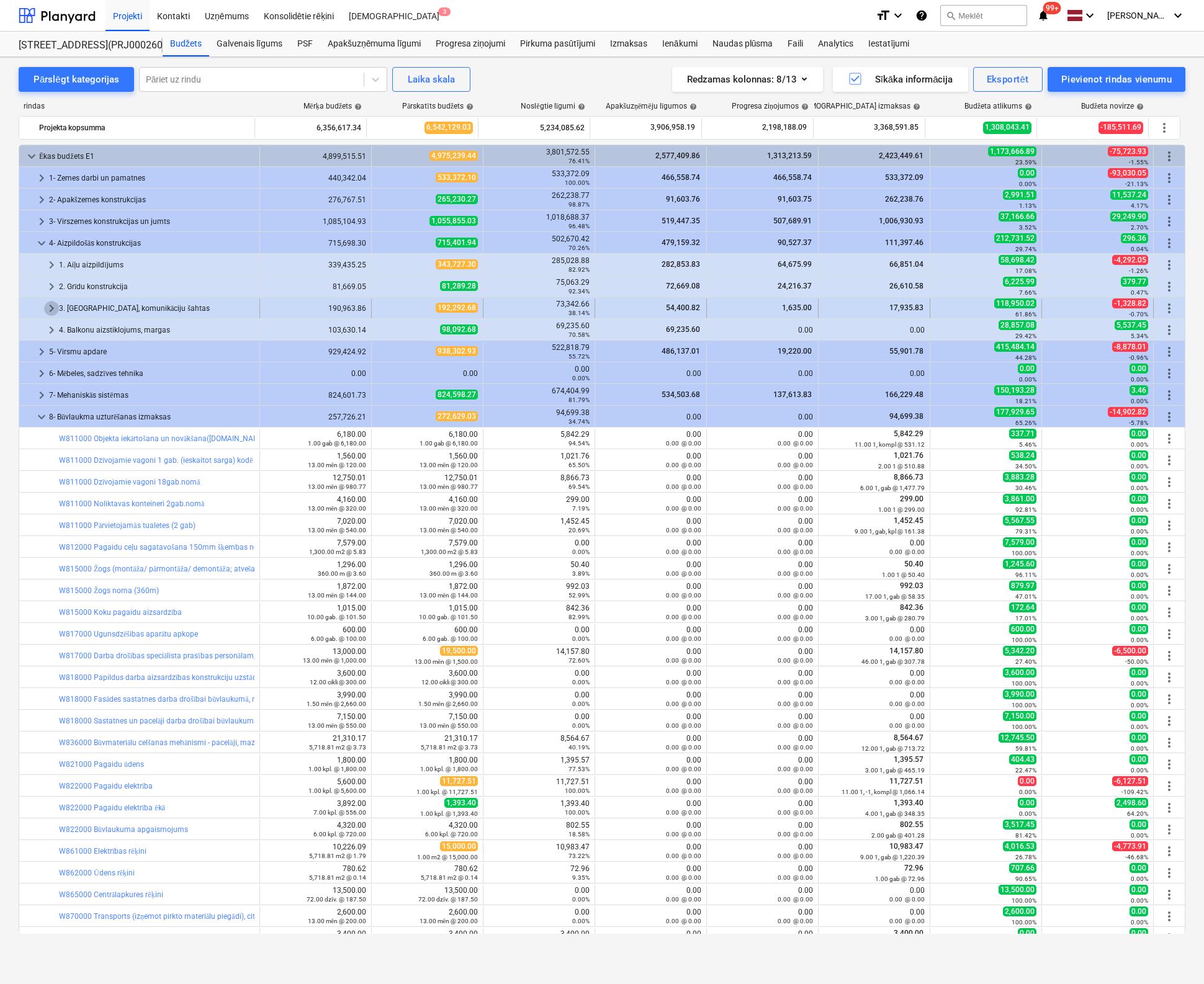
click at [50, 306] on span "keyboard_arrow_right" at bounding box center [52, 309] width 15 height 15
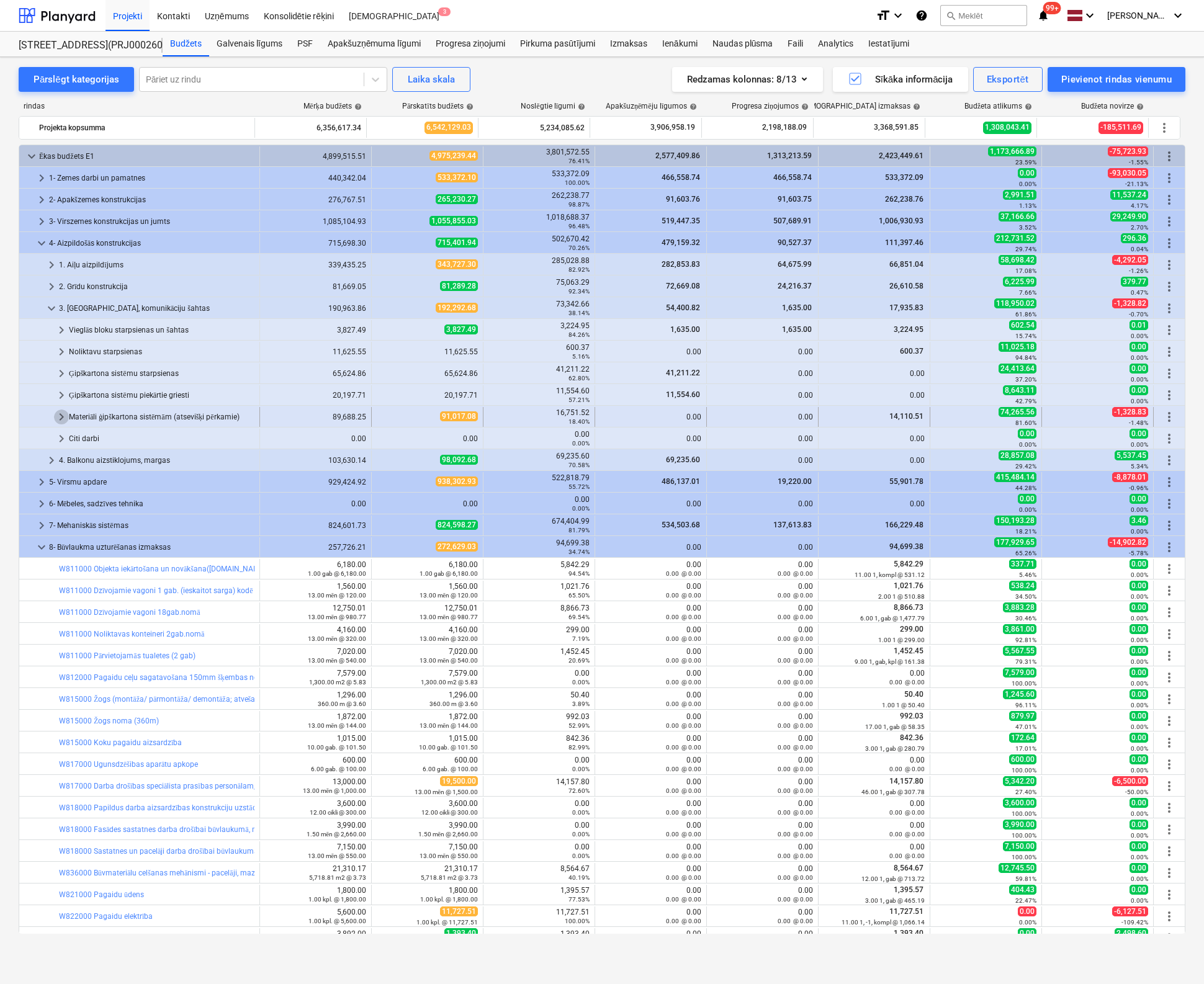
click at [64, 413] on span "keyboard_arrow_right" at bounding box center [61, 417] width 15 height 15
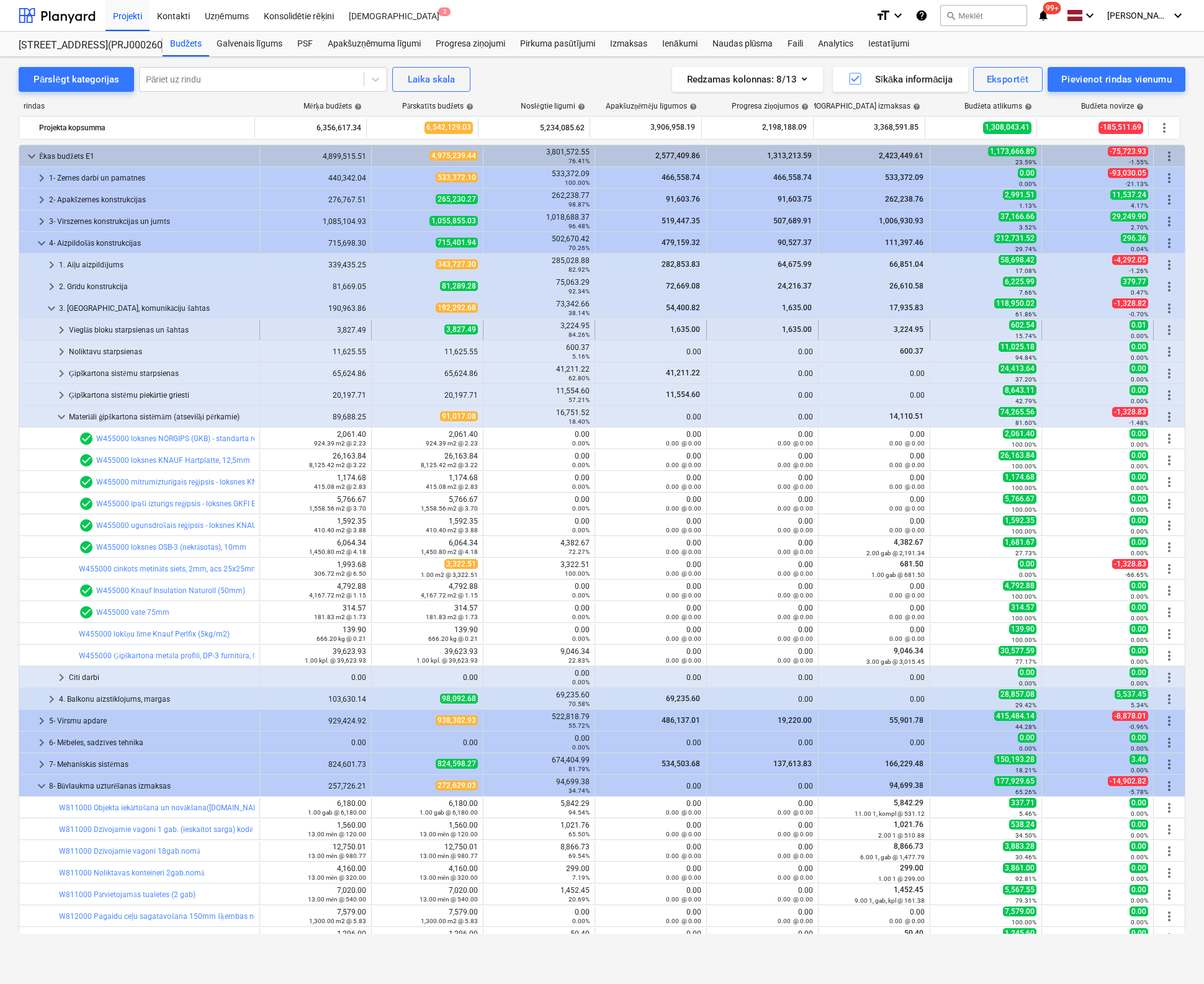
click at [57, 328] on span "keyboard_arrow_right" at bounding box center [61, 330] width 15 height 15
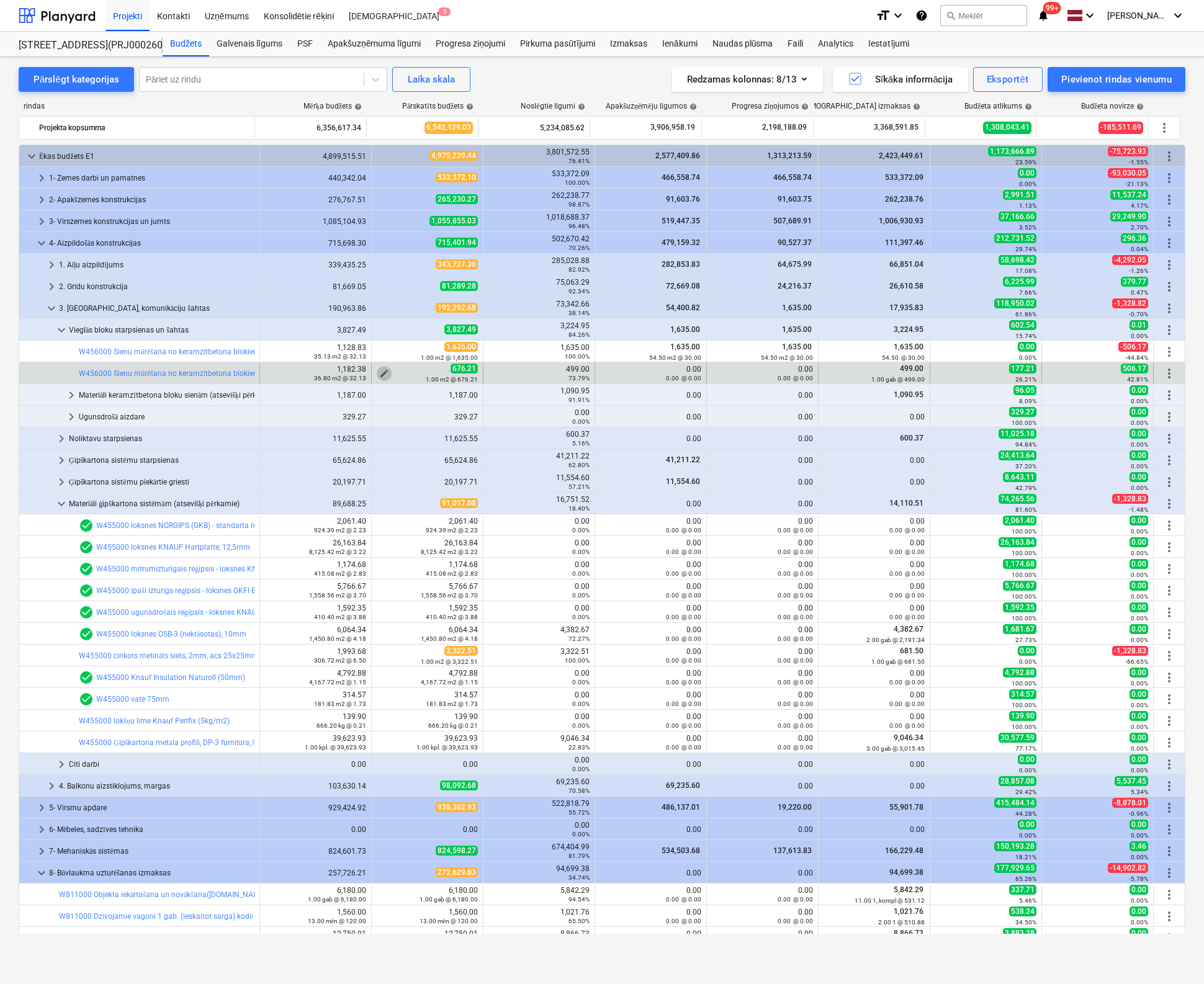
click at [380, 371] on span "edit" at bounding box center [383, 373] width 10 height 10
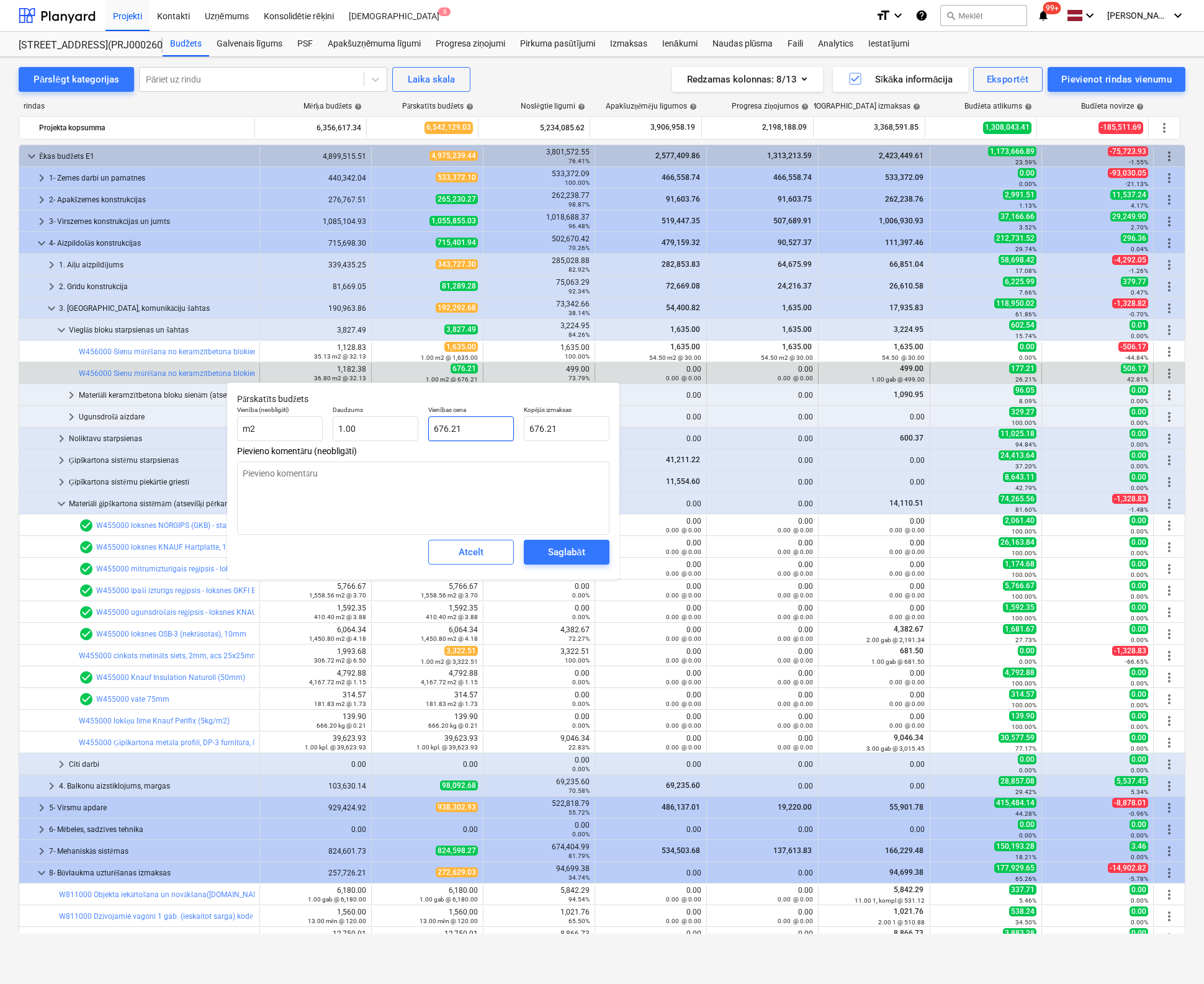
drag, startPoint x: 483, startPoint y: 425, endPoint x: 432, endPoint y: 428, distance: 51.1
click at [432, 428] on input "676.21" at bounding box center [471, 429] width 86 height 25
type textarea "x"
type input "1"
type input "1.00"
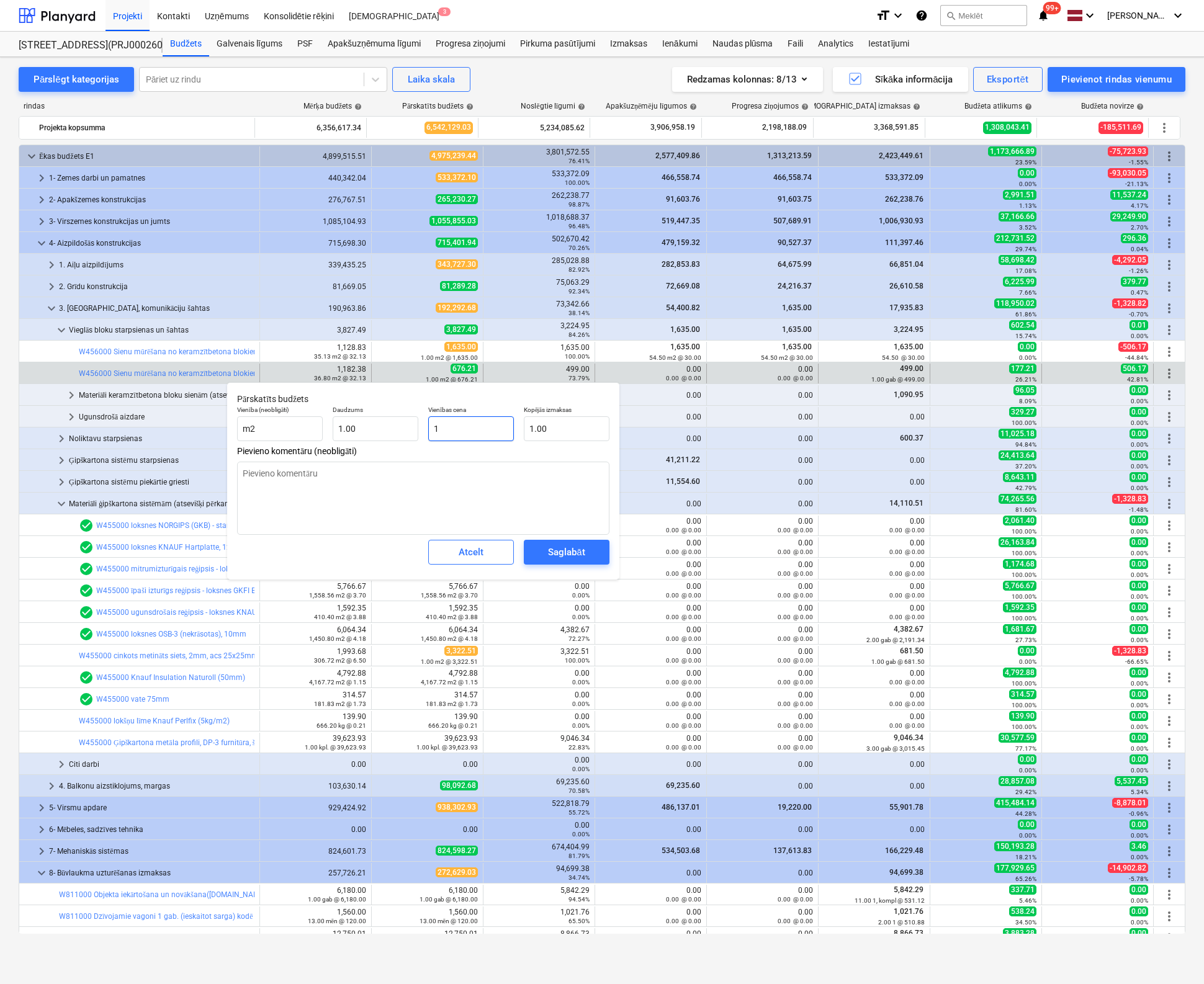
type textarea "x"
type input "13"
type input "13.00"
type textarea "x"
type input "130"
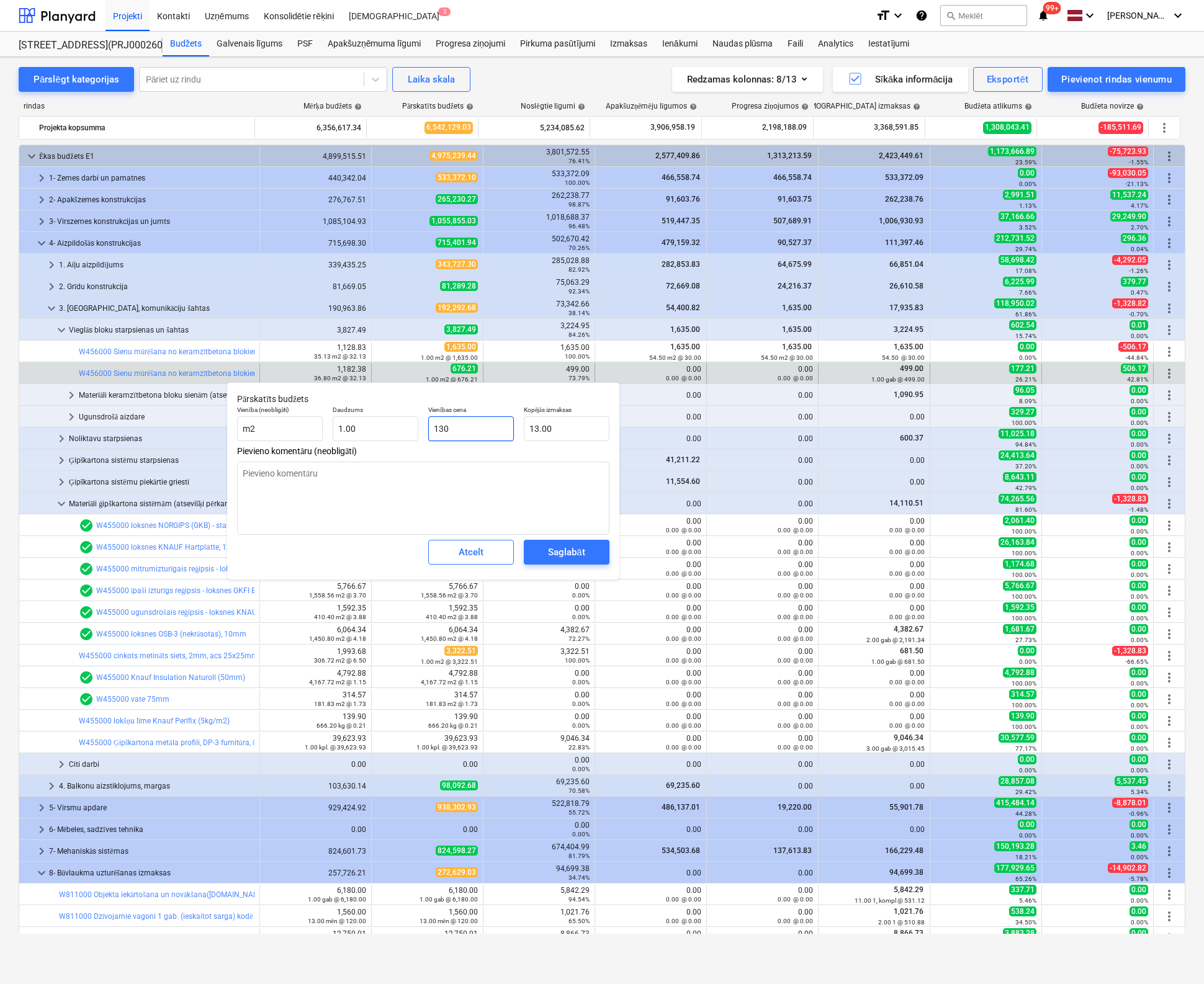
type input "130.00"
type textarea "x"
type input "1300"
type input "1,300.00"
type input "1300"
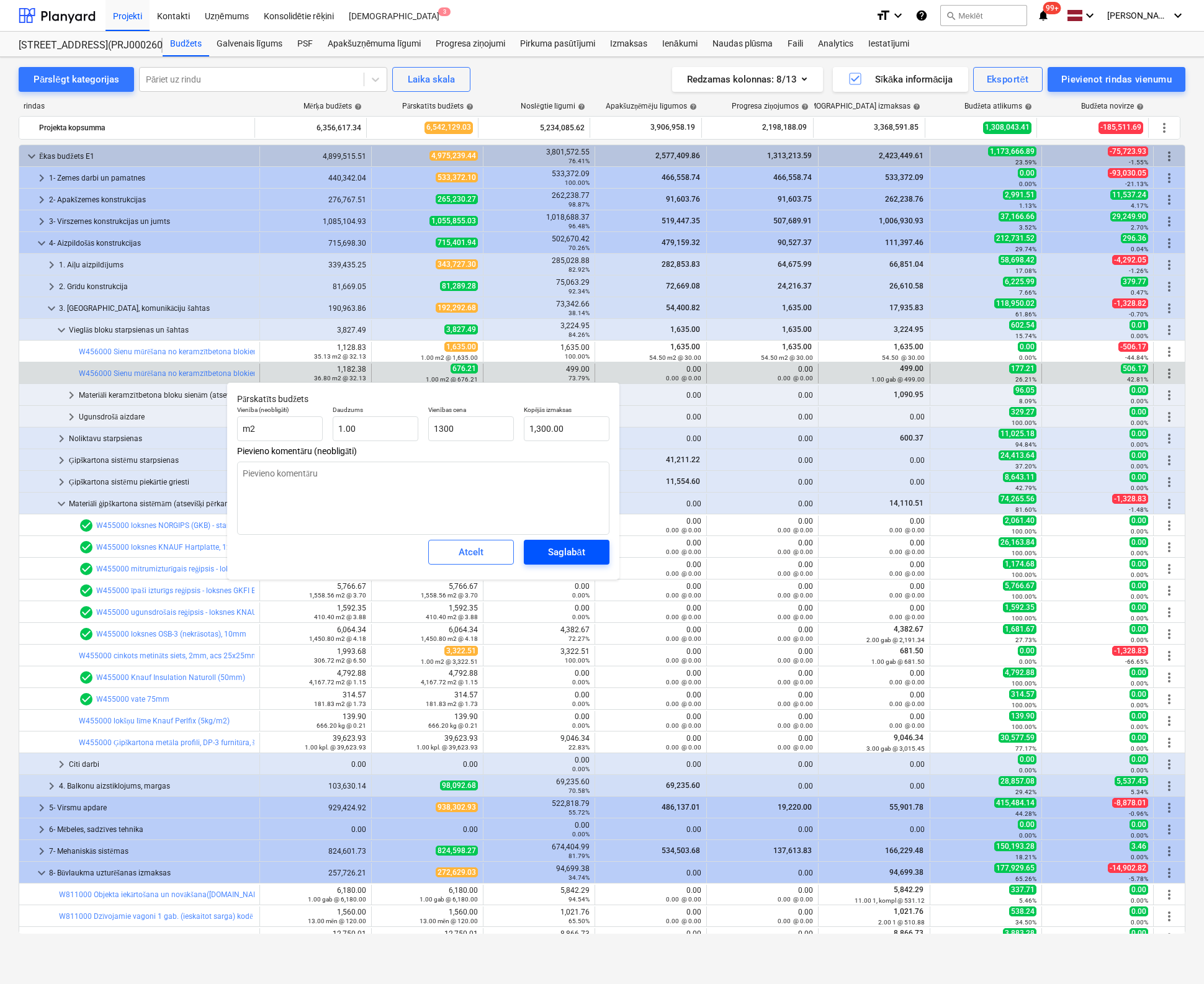
type textarea "x"
type input "1,300.00"
click at [555, 551] on div "Saglabāt" at bounding box center [565, 552] width 36 height 16
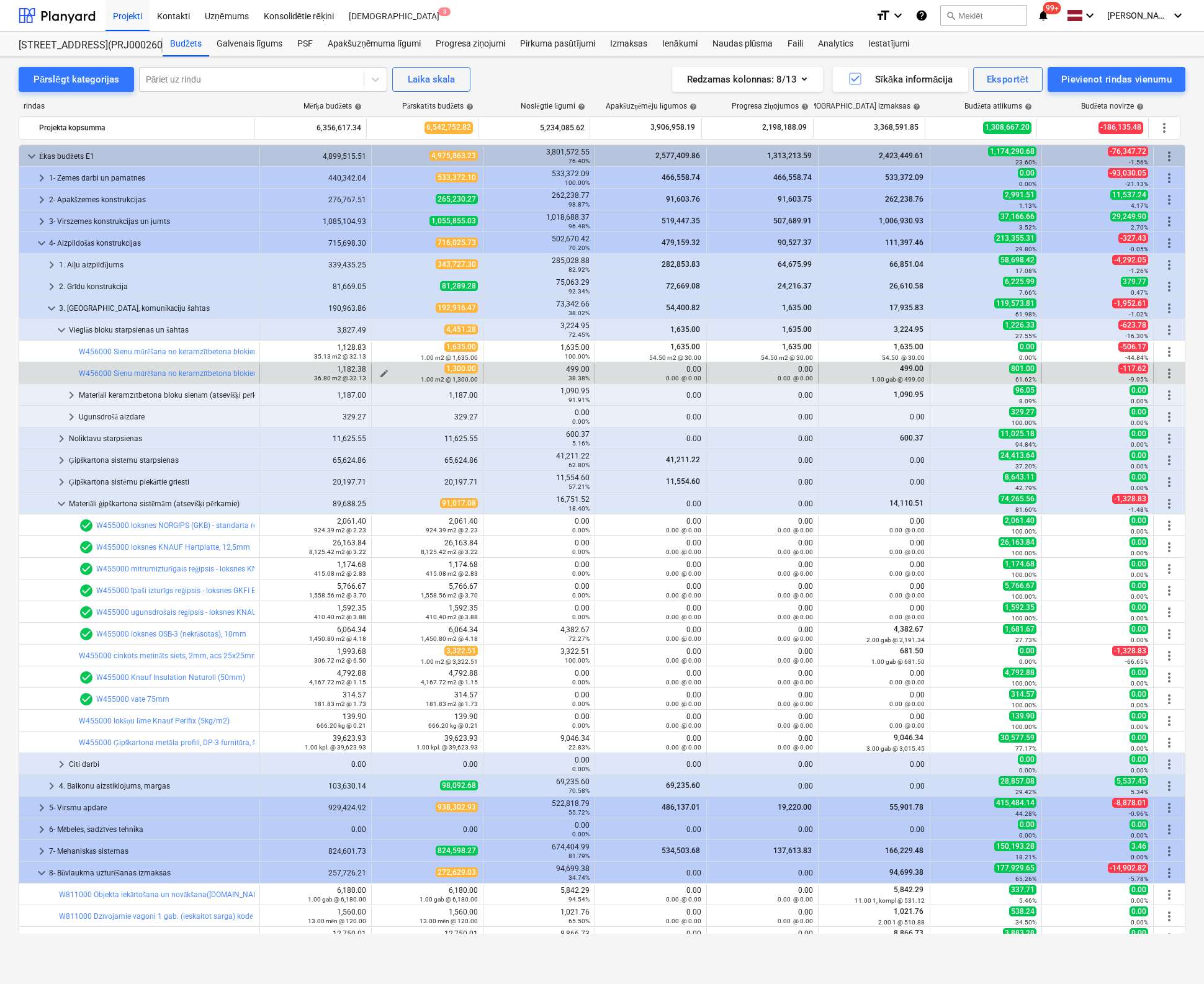
click at [377, 374] on div "1.00 m2 @ 1,300.00" at bounding box center [427, 379] width 101 height 9
click at [382, 370] on span "edit" at bounding box center [383, 373] width 10 height 10
type textarea "x"
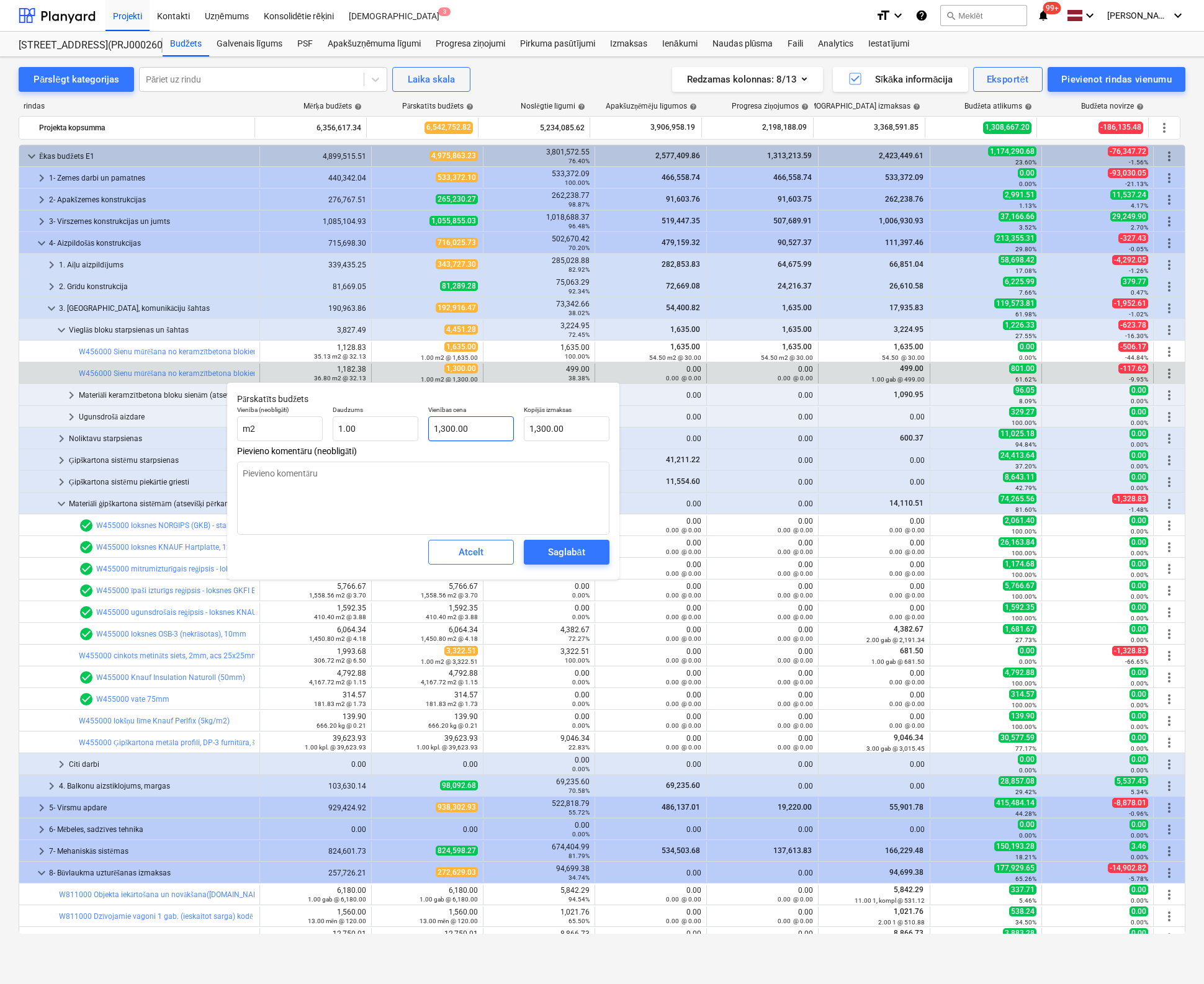
type input "1300"
drag, startPoint x: 471, startPoint y: 430, endPoint x: 388, endPoint y: 434, distance: 83.1
click at [388, 434] on div "Vienība (neobligāti) m2 Daudzums 1.00 Vienības cena 1300 Kopējās izmaksas 1,300…" at bounding box center [423, 423] width 383 height 45
type textarea "x"
type input "1"
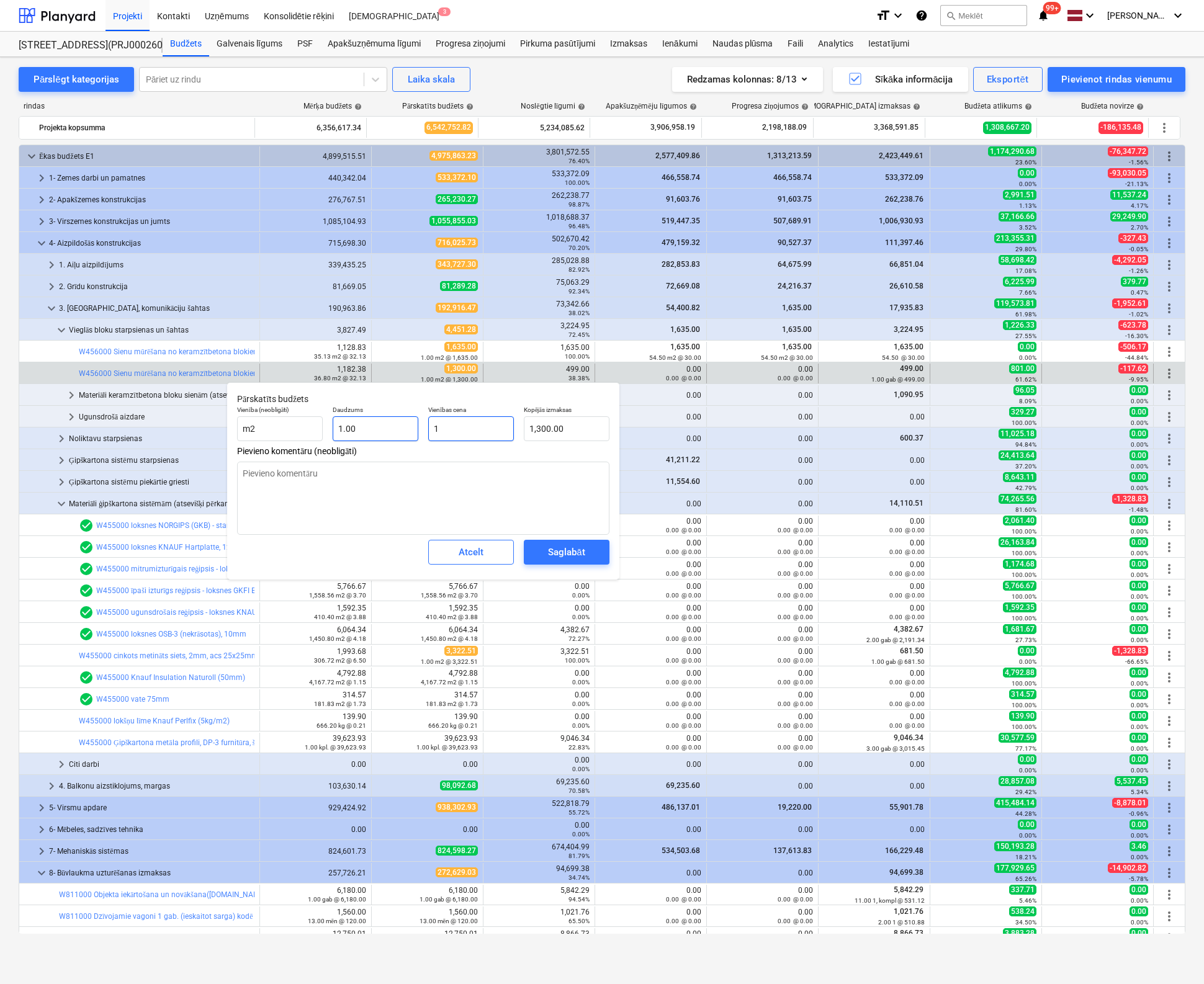
type input "1.00"
type textarea "x"
type input "12"
type input "12.00"
type textarea "x"
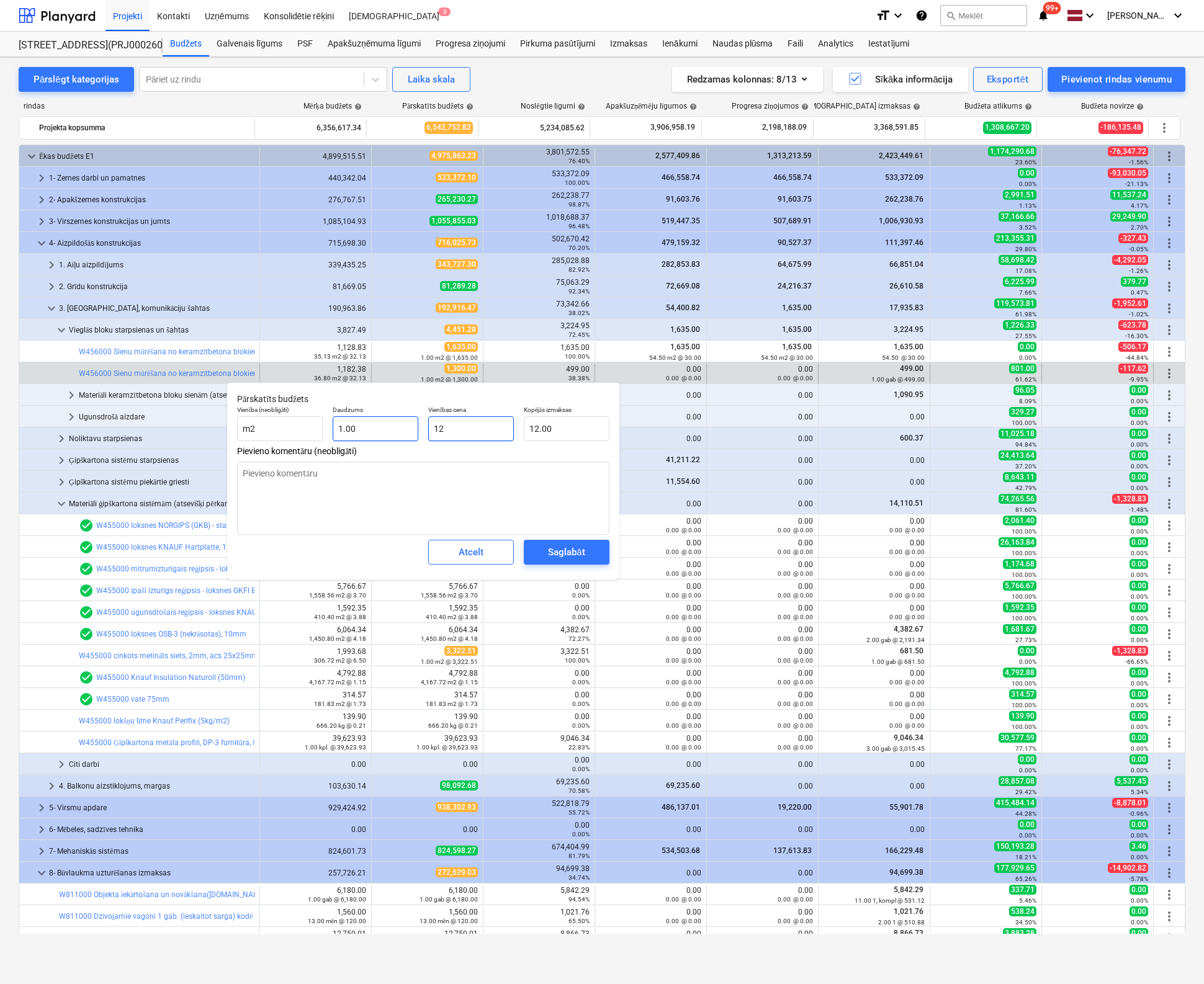
type input "120"
type input "120.00"
type textarea "x"
type input "1200"
type input "1,200.00"
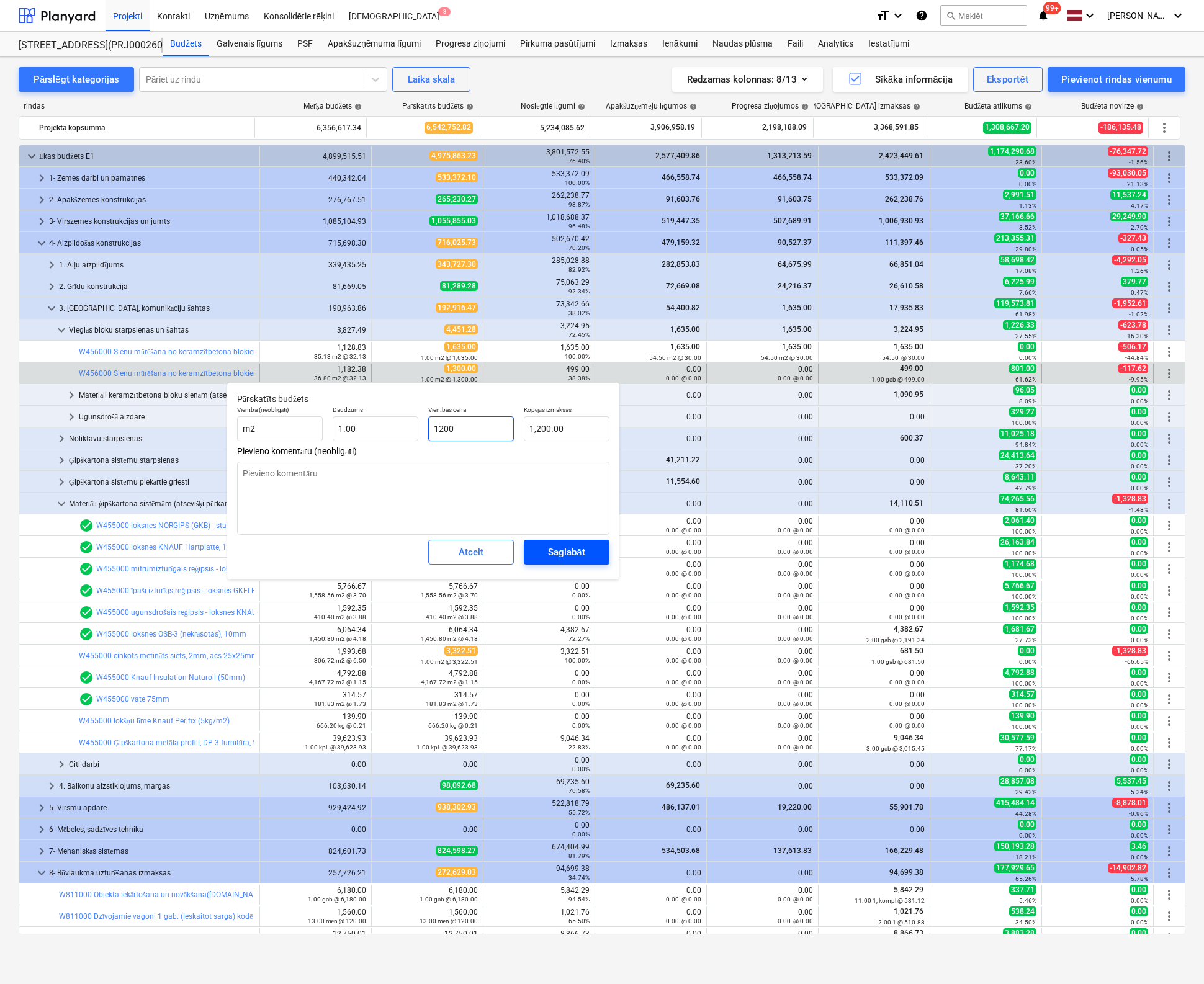
type input "1200"
type textarea "x"
type input "1,200.00"
click at [576, 547] on div "Saglabāt" at bounding box center [565, 552] width 36 height 16
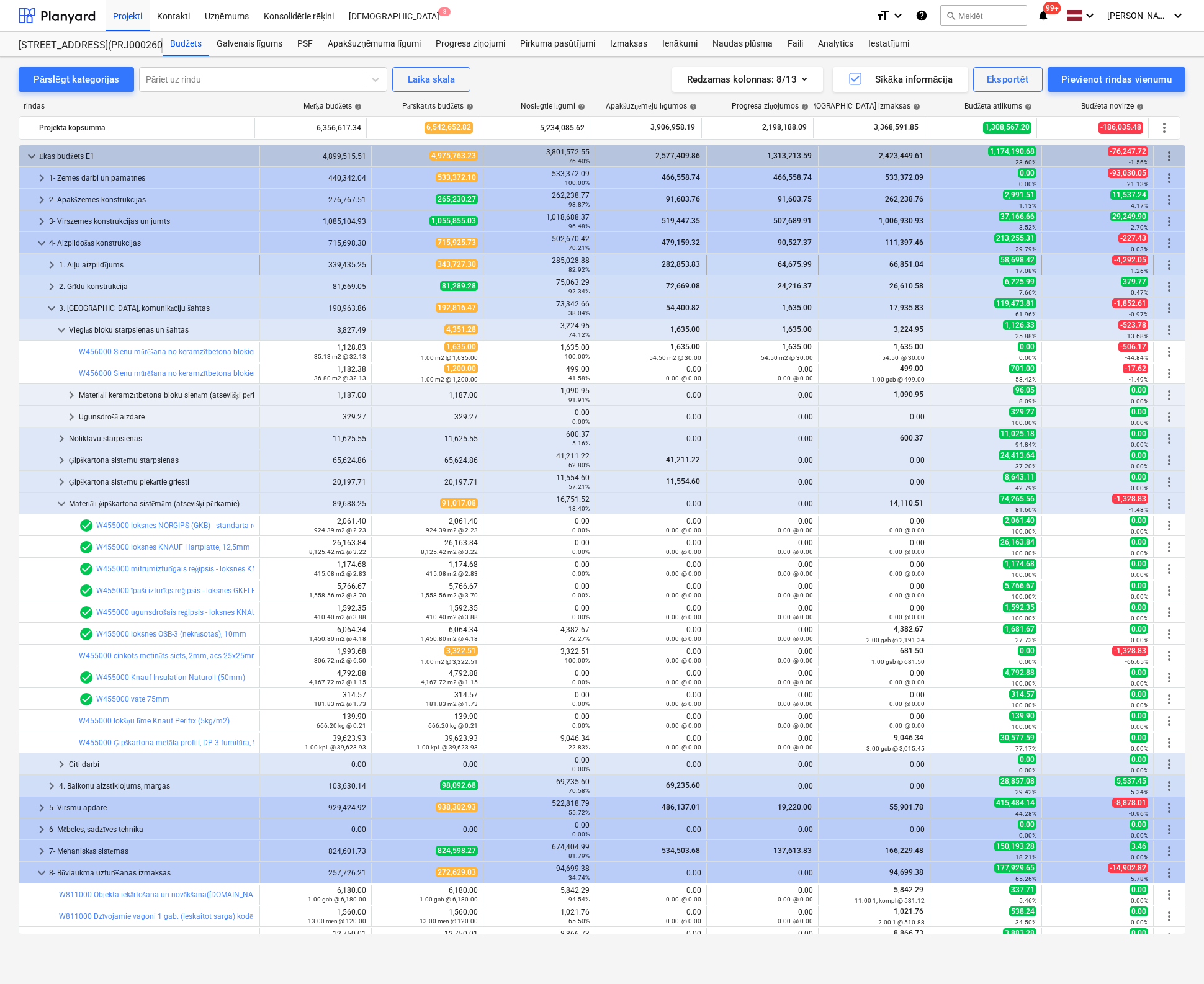
click at [48, 263] on span "keyboard_arrow_right" at bounding box center [52, 265] width 15 height 15
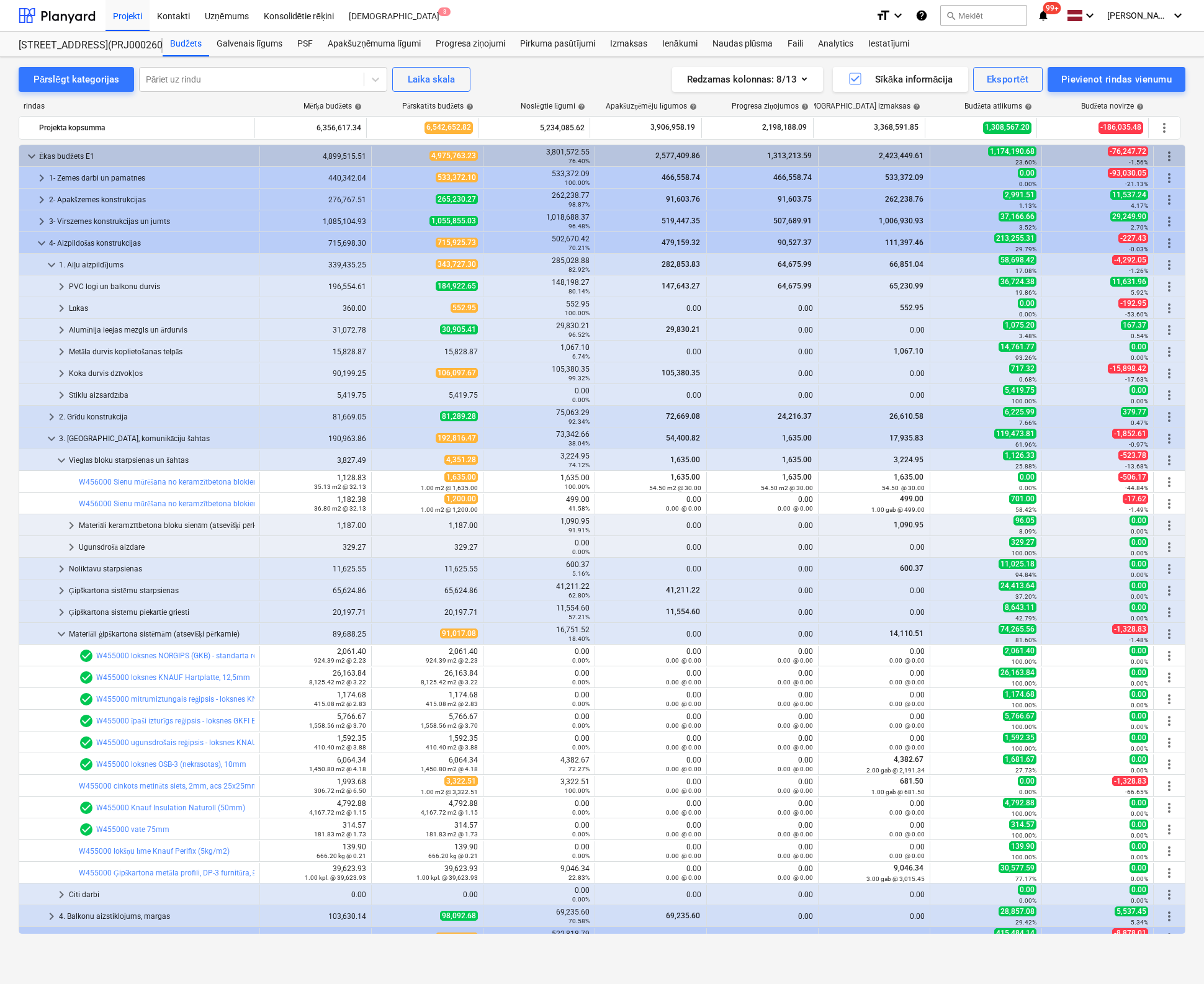
scroll to position [796, 0]
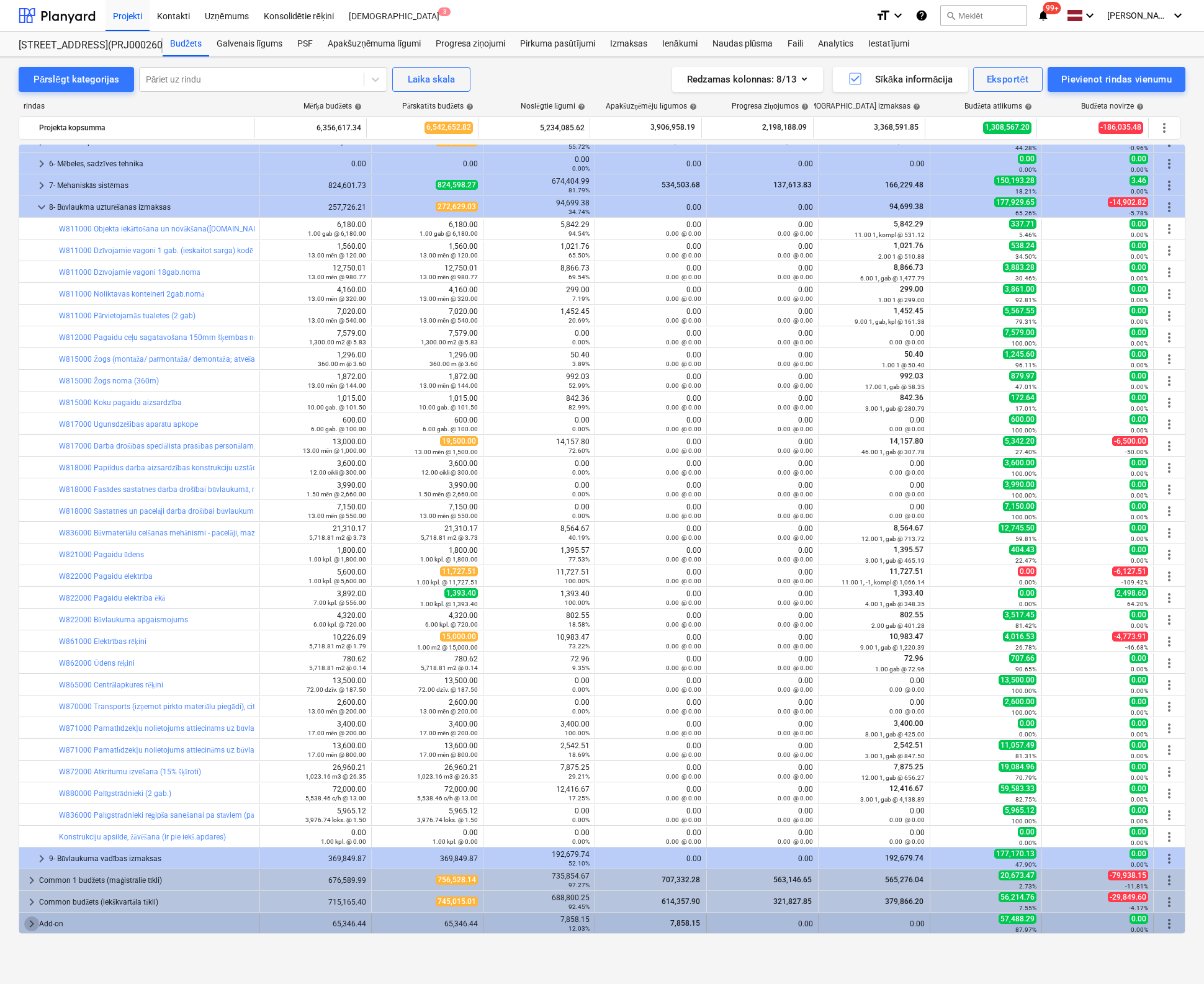
click at [30, 922] on span "keyboard_arrow_right" at bounding box center [32, 924] width 15 height 15
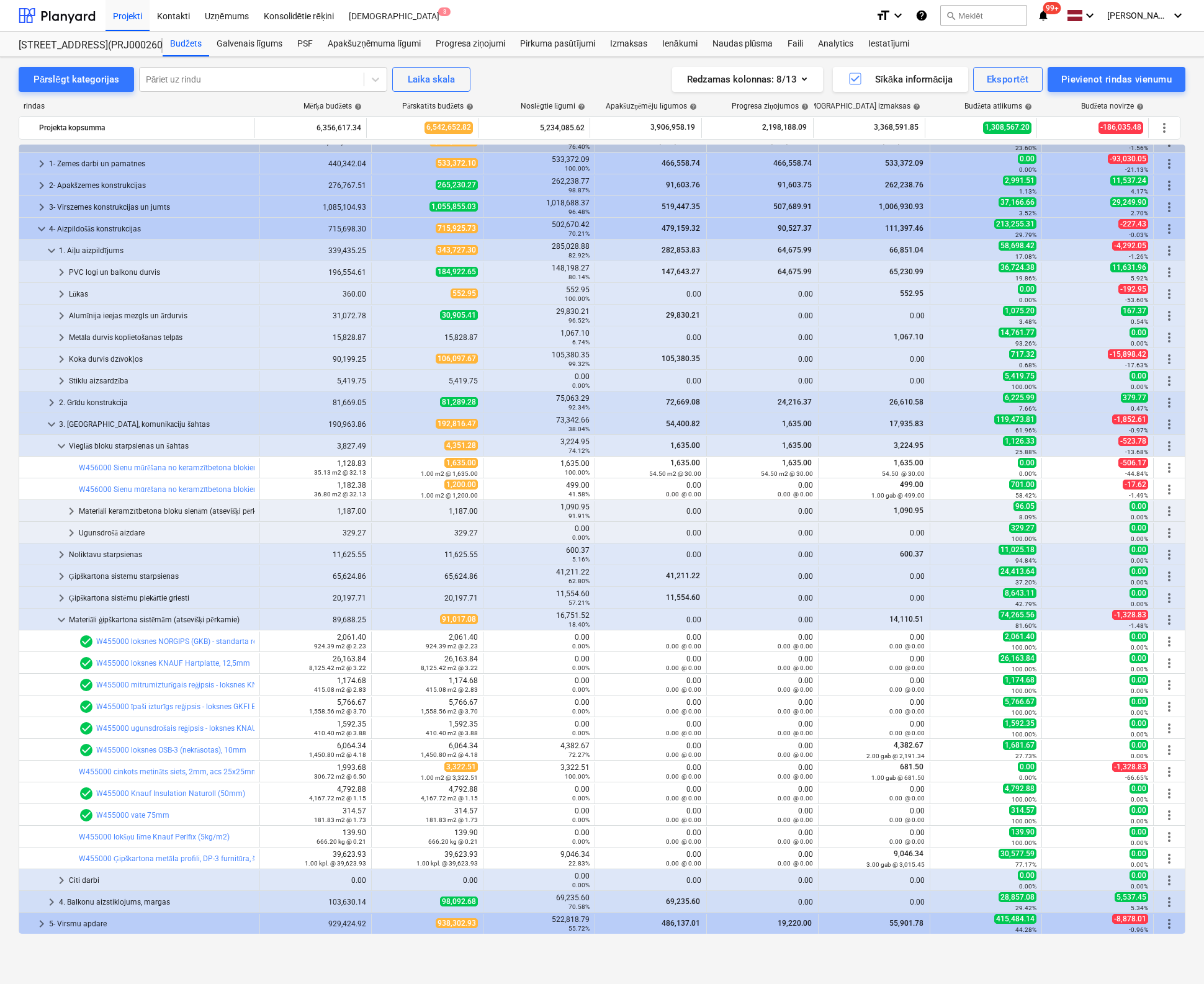
scroll to position [0, 0]
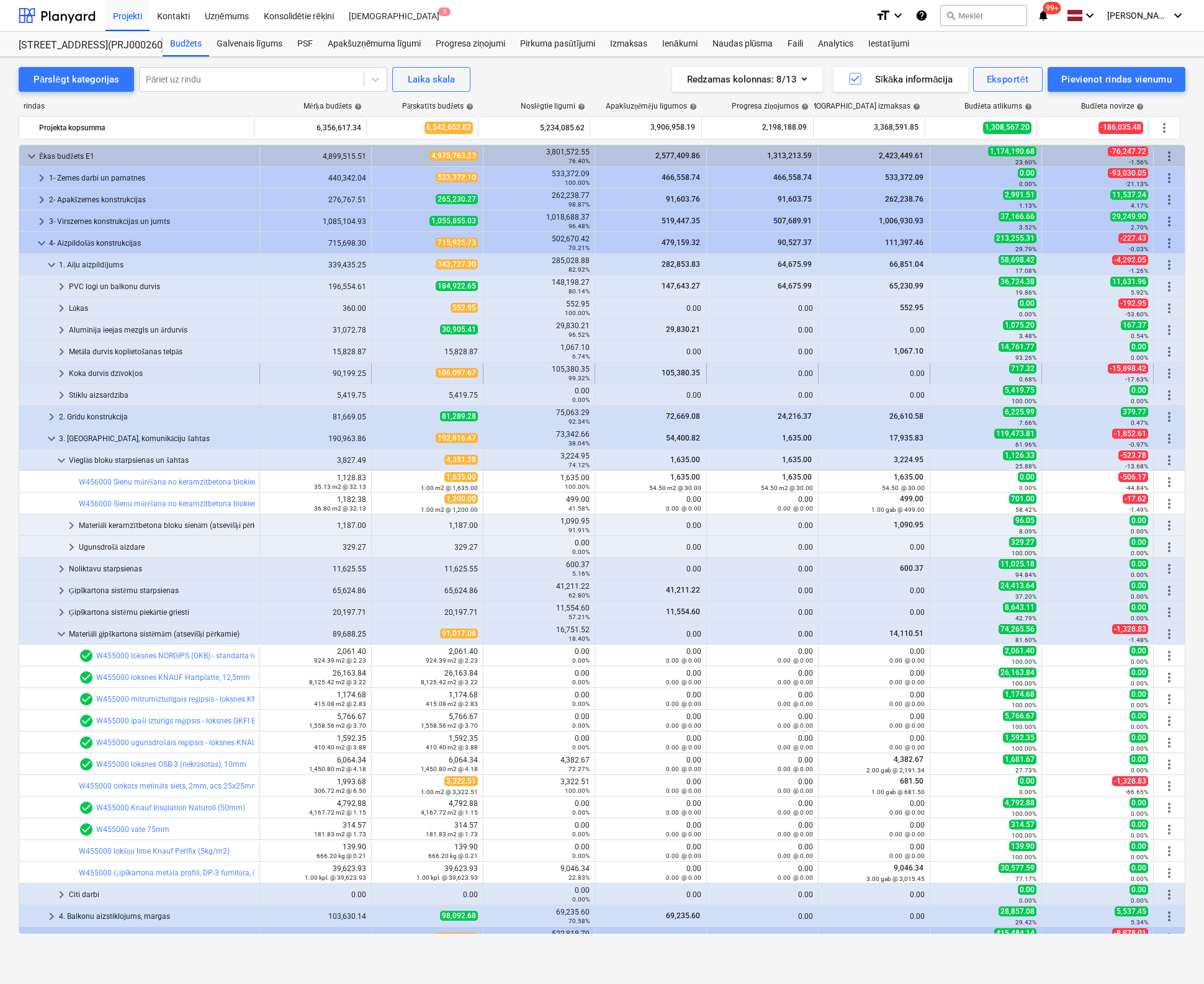
click at [61, 371] on span "keyboard_arrow_right" at bounding box center [61, 374] width 15 height 15
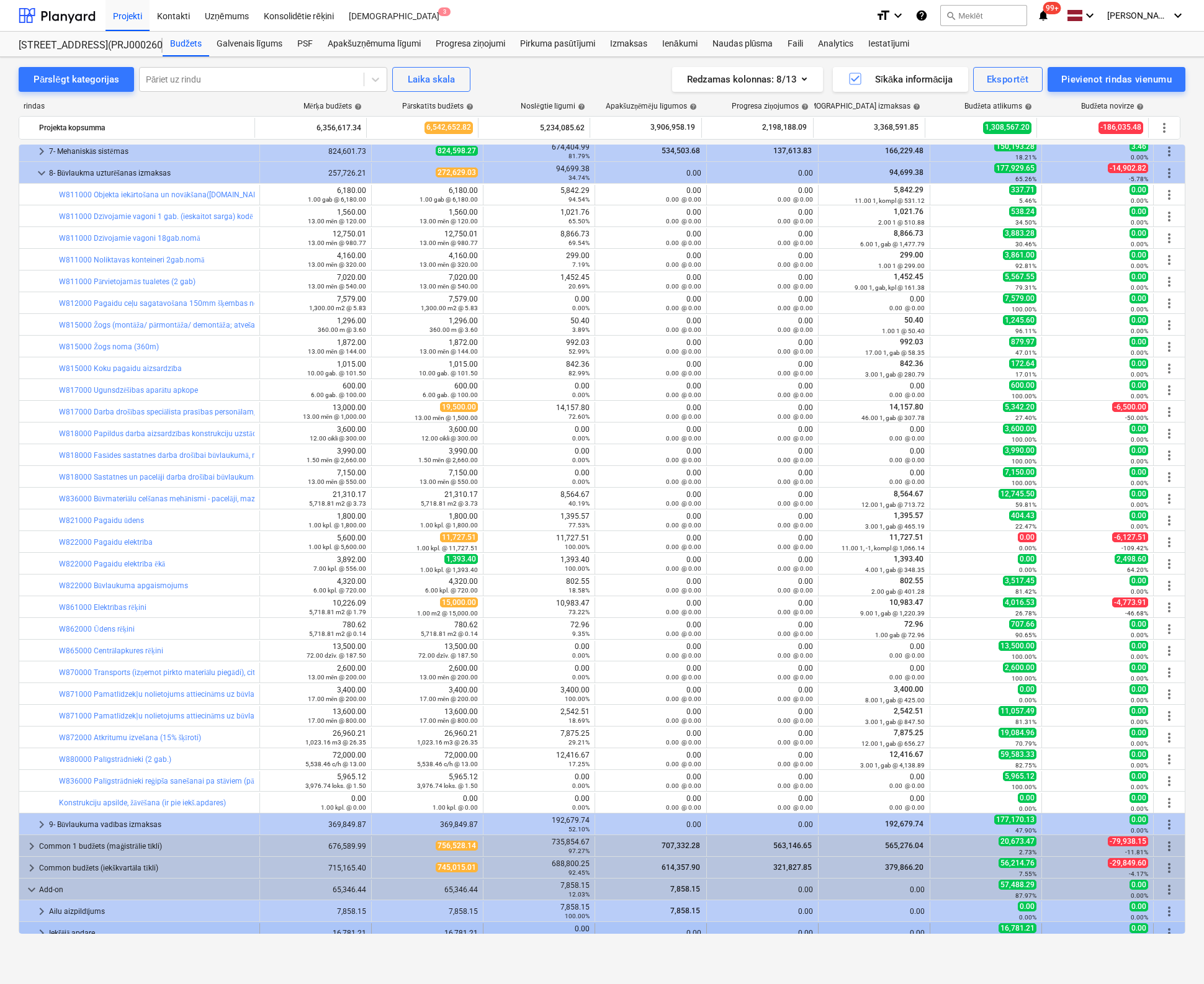
scroll to position [991, 0]
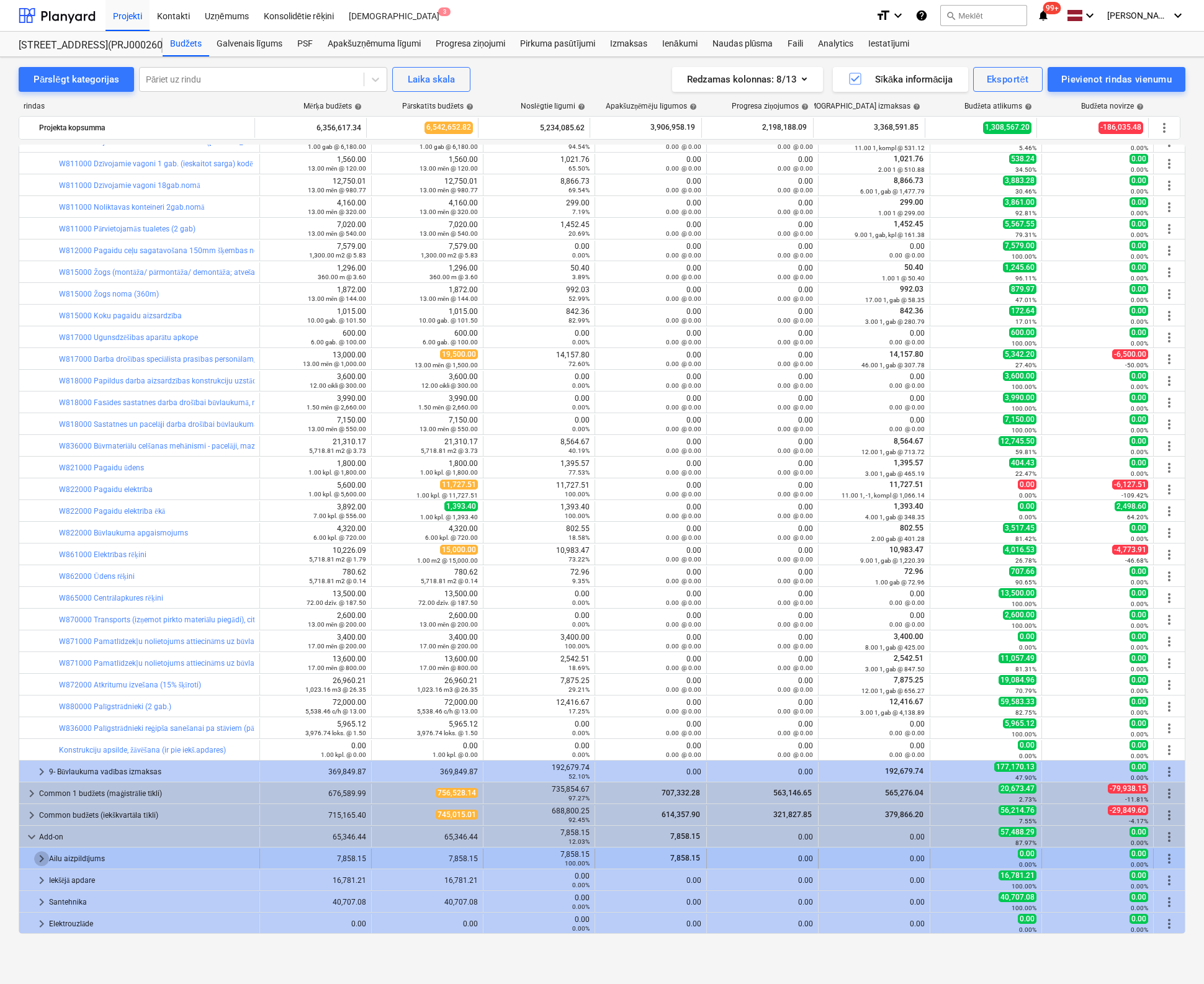
click at [40, 859] on span "keyboard_arrow_right" at bounding box center [41, 858] width 15 height 15
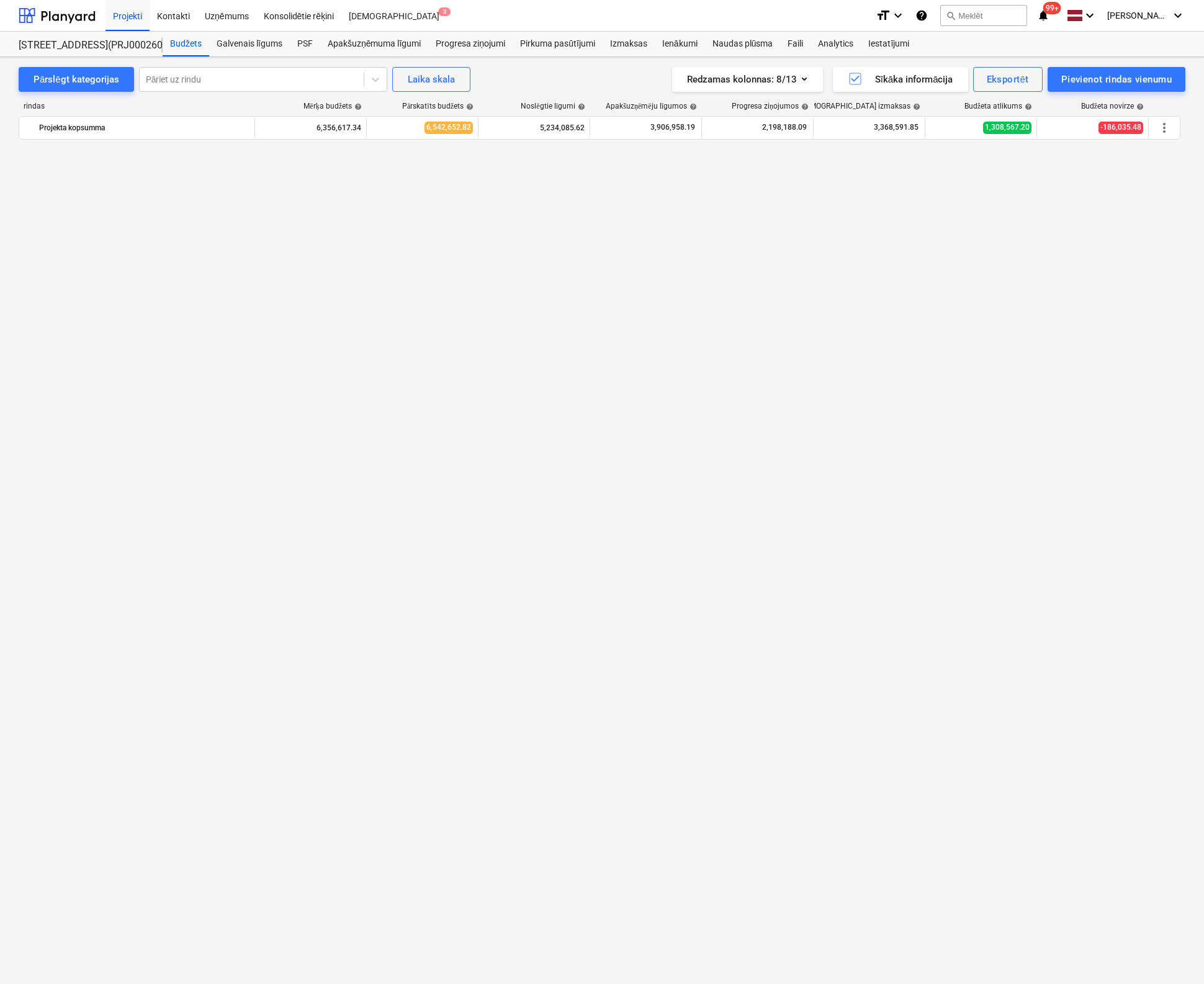
scroll to position [0, 0]
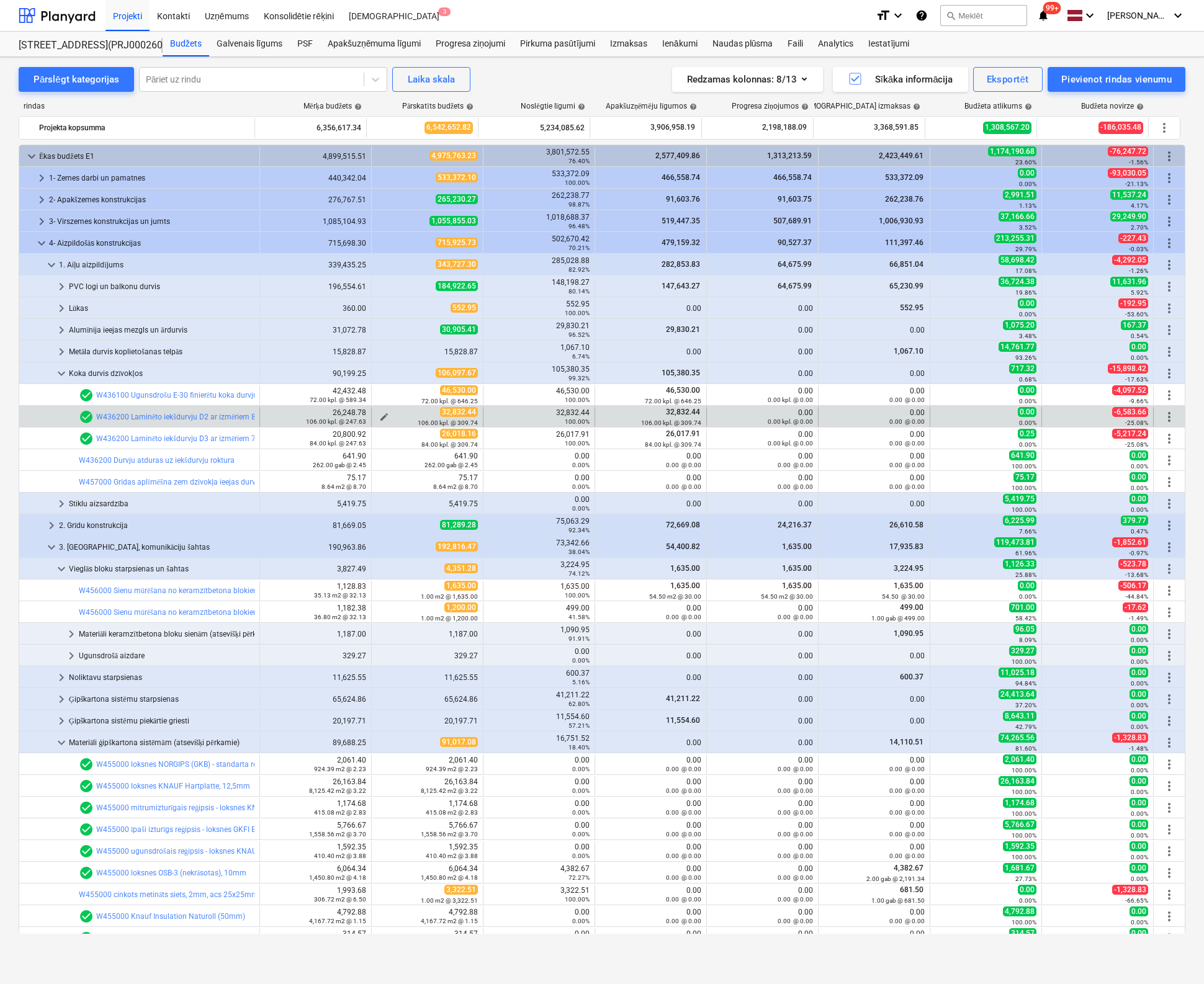
click at [379, 414] on span "edit" at bounding box center [383, 417] width 10 height 10
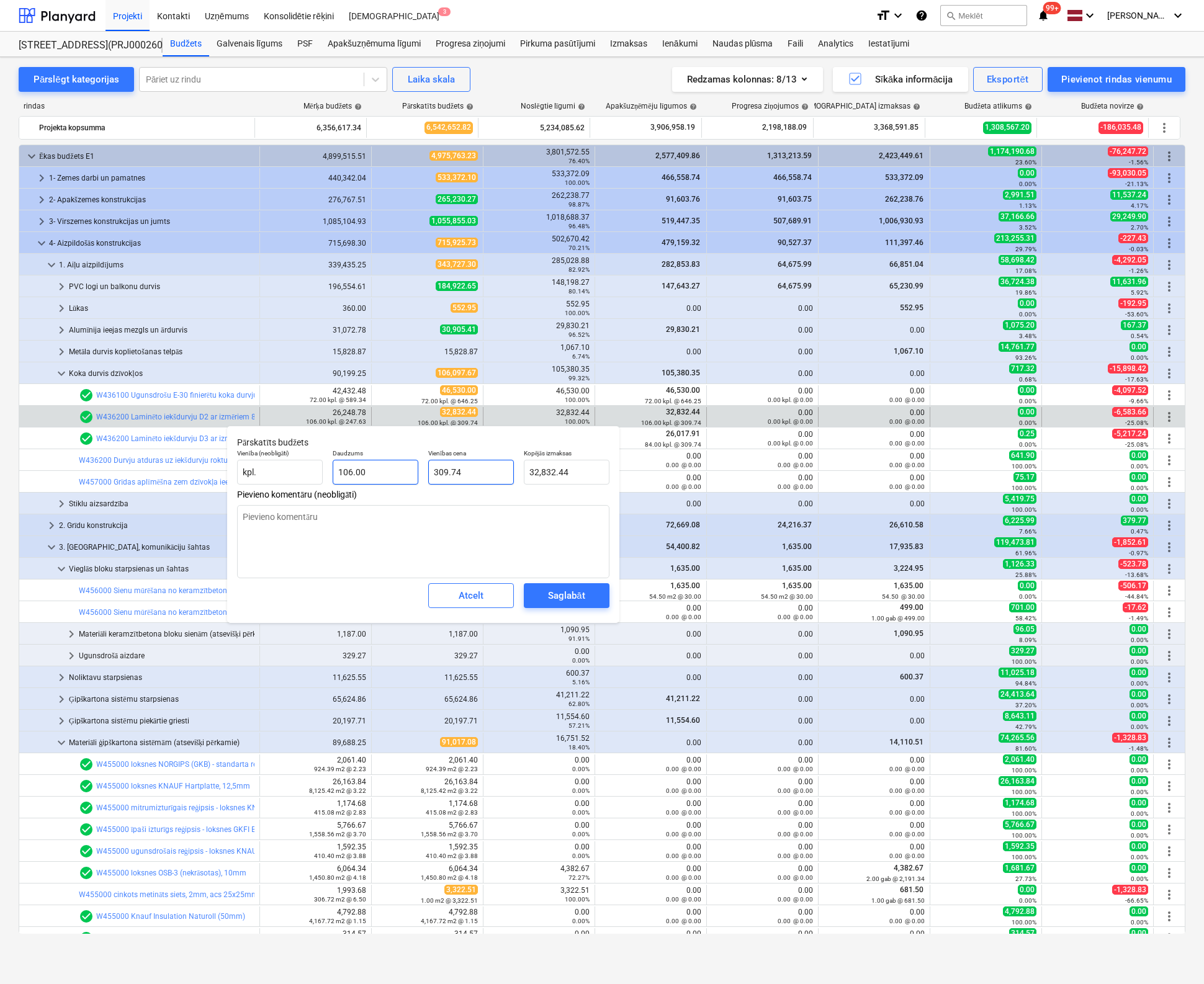
drag, startPoint x: 462, startPoint y: 475, endPoint x: 400, endPoint y: 480, distance: 62.2
click at [400, 480] on div "Vienība (neobligāti) kpl. Daudzums 106.00 Vienības cena 309.74 Kopējās izmaksas…" at bounding box center [423, 466] width 383 height 45
click at [474, 598] on div "Atcelt" at bounding box center [471, 596] width 25 height 16
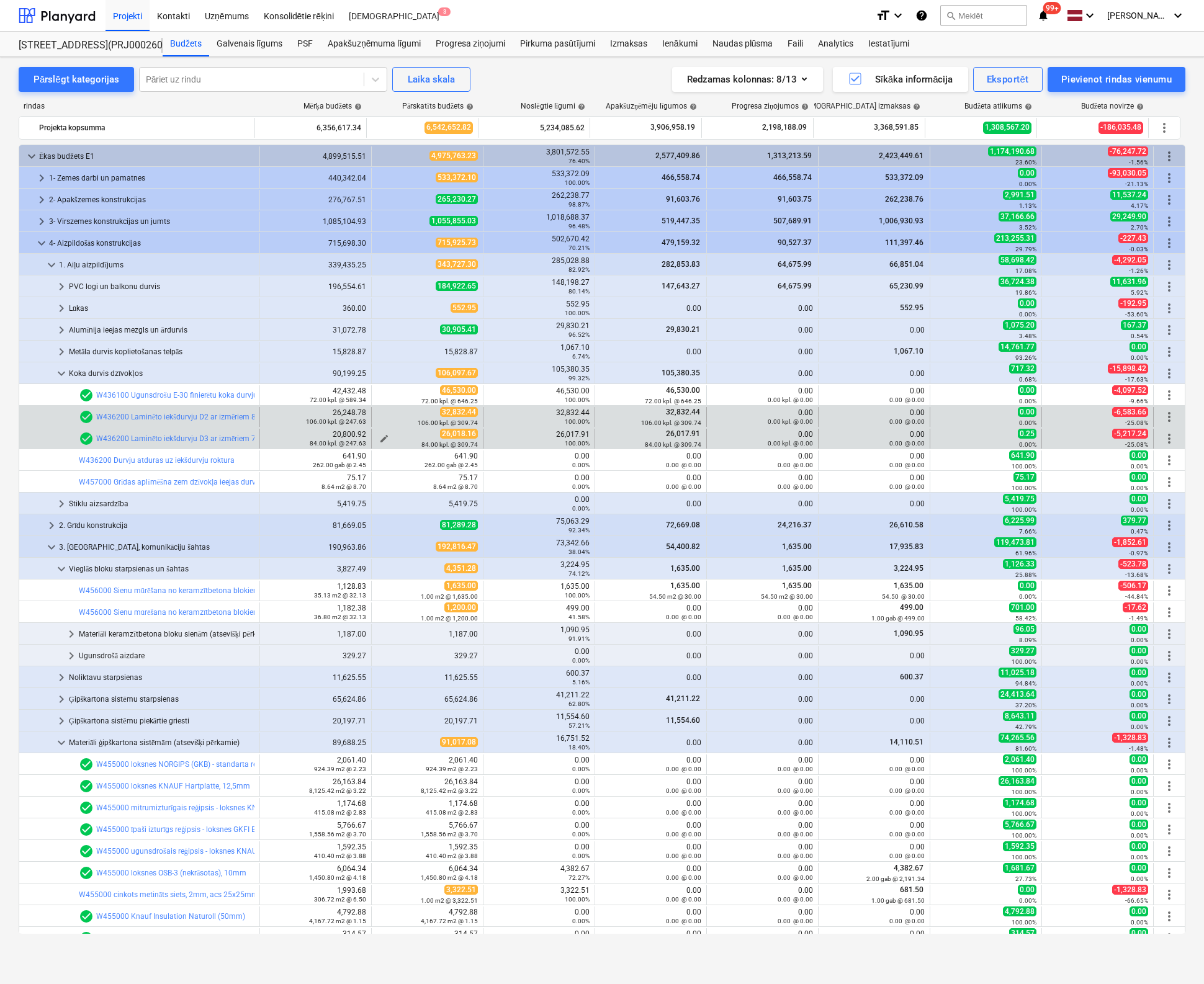
click at [379, 437] on span "edit" at bounding box center [383, 438] width 10 height 10
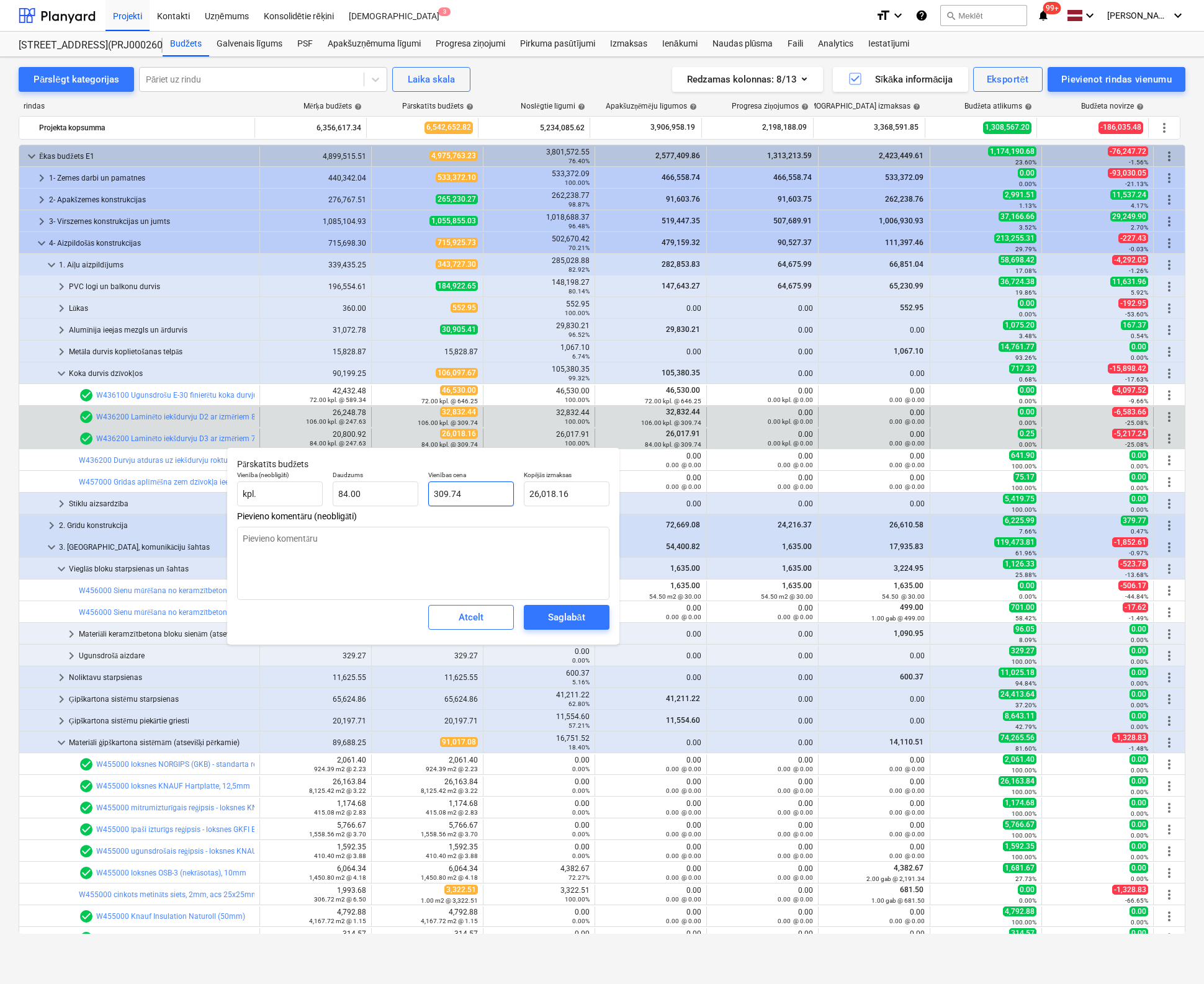
drag, startPoint x: 473, startPoint y: 493, endPoint x: 437, endPoint y: 500, distance: 36.7
click at [437, 500] on input "309.74" at bounding box center [471, 494] width 86 height 25
type textarea "x"
type input "31"
type input "2,604.00"
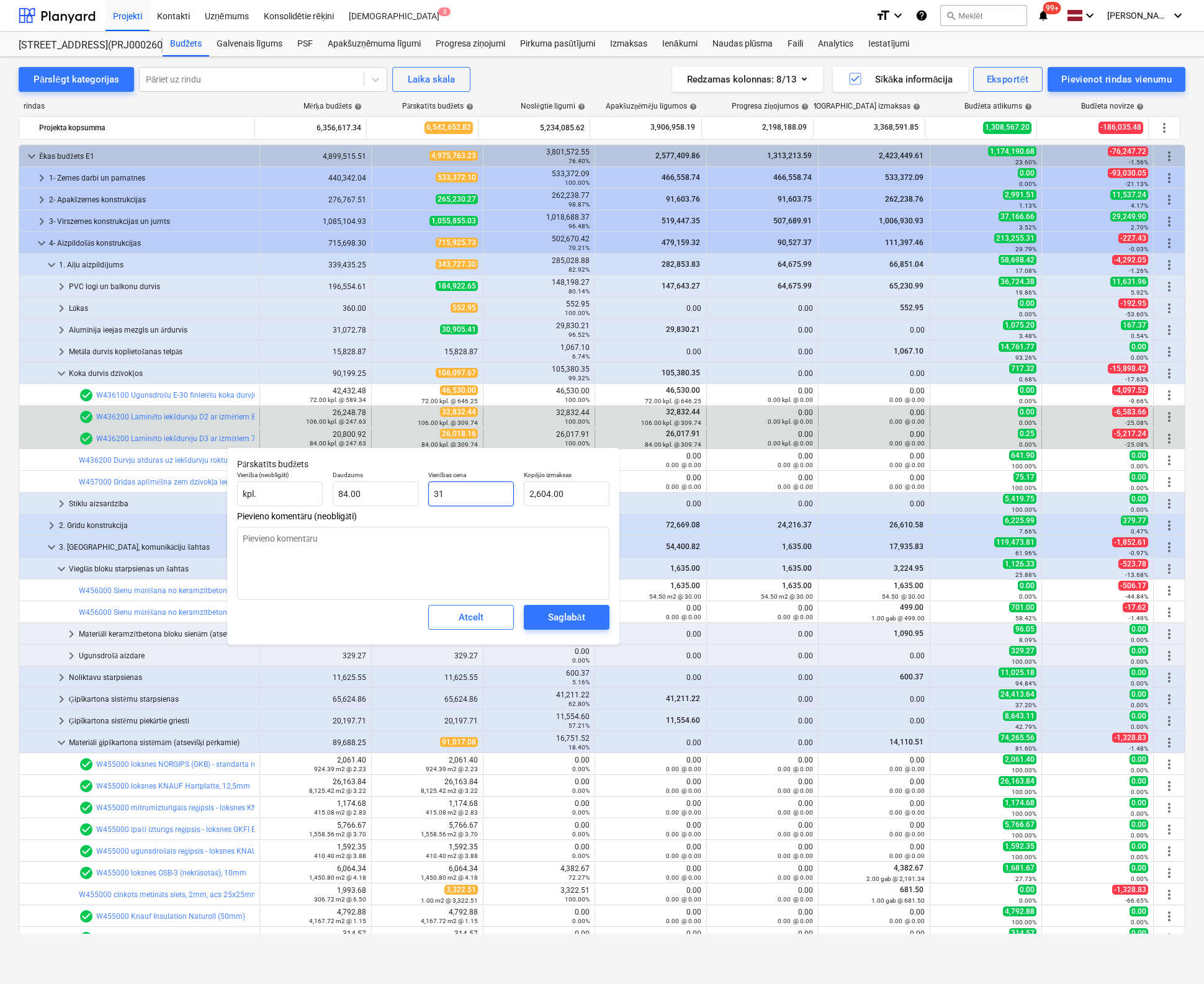
type textarea "x"
type input "312"
type input "26,208.00"
type textarea "x"
type input "312,"
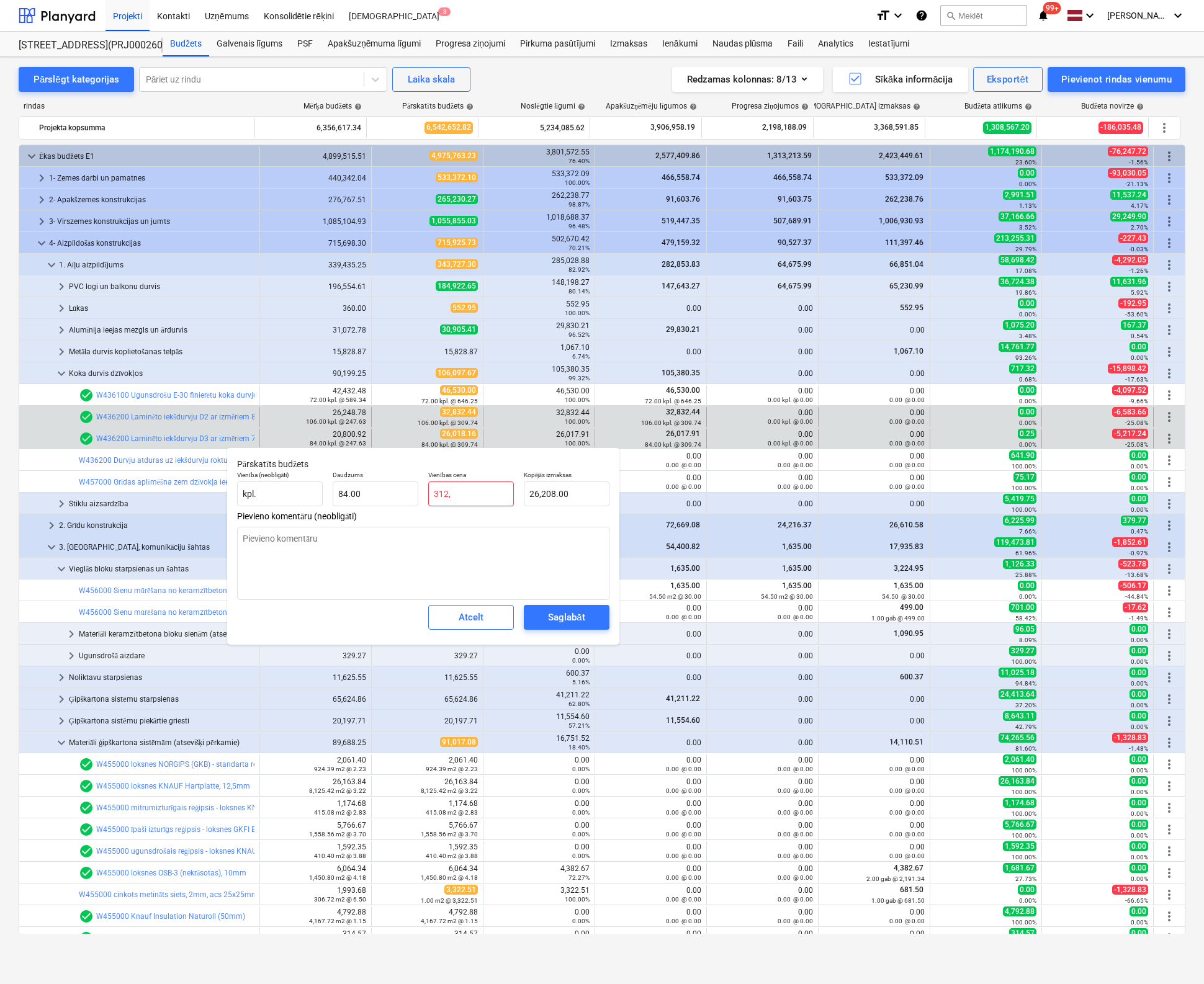
type input "0.00"
type textarea "x"
type input "312"
type input "26,208.00"
type textarea "x"
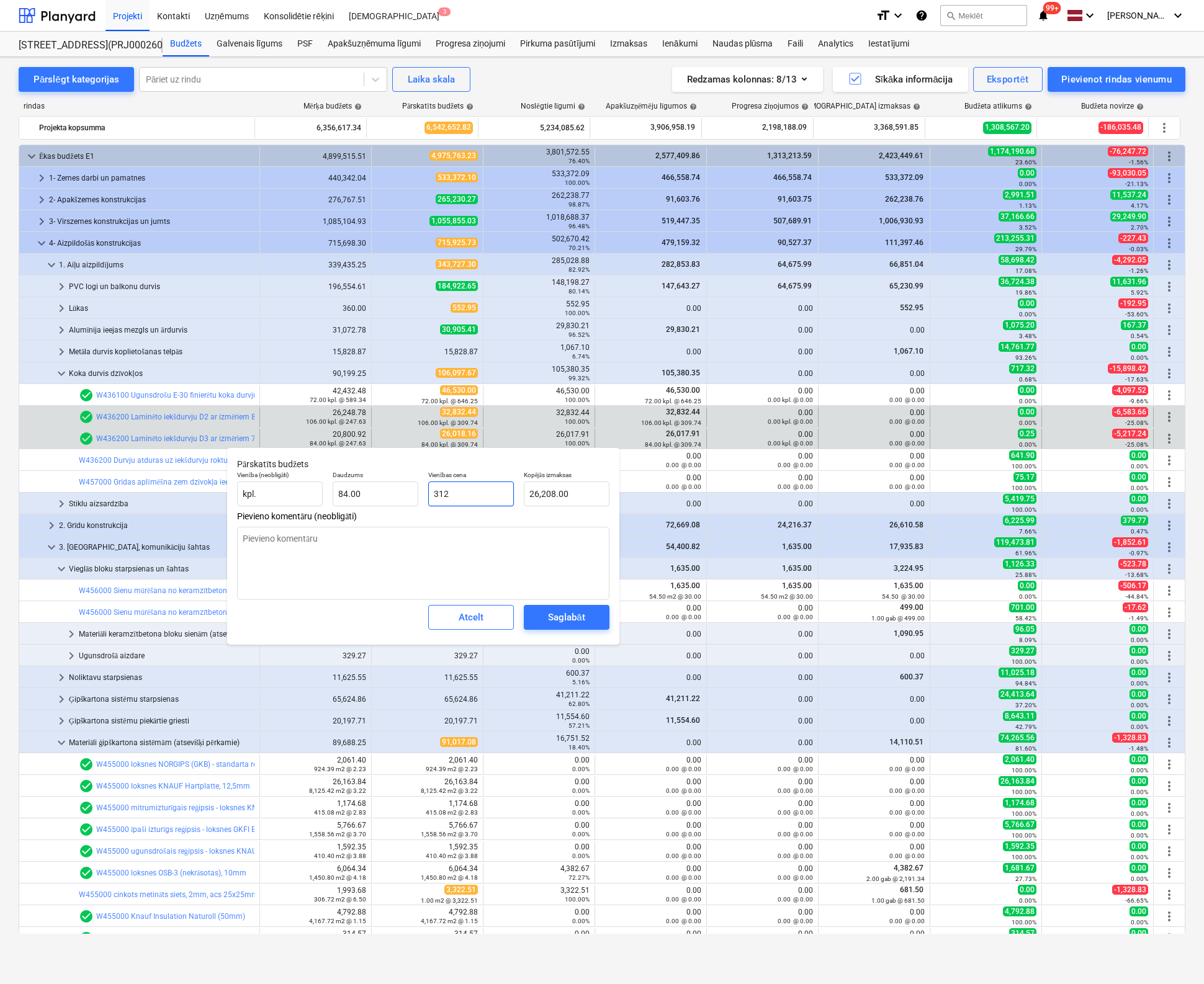
type input "312."
type textarea "x"
type input "312.3"
type input "26,233.20"
type input "312.3"
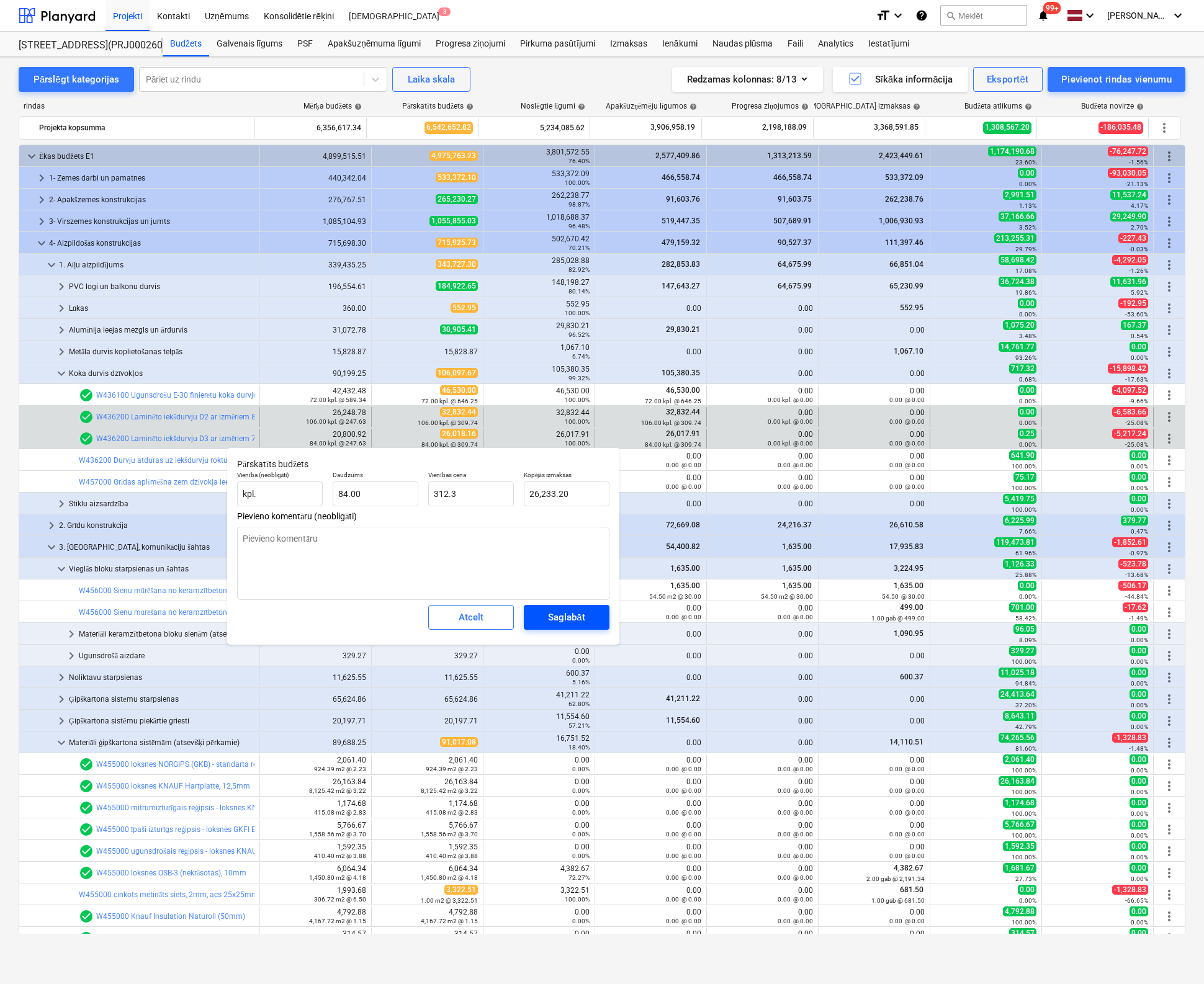
type textarea "x"
type input "312.30"
click at [564, 612] on div "Saglabāt" at bounding box center [565, 617] width 36 height 16
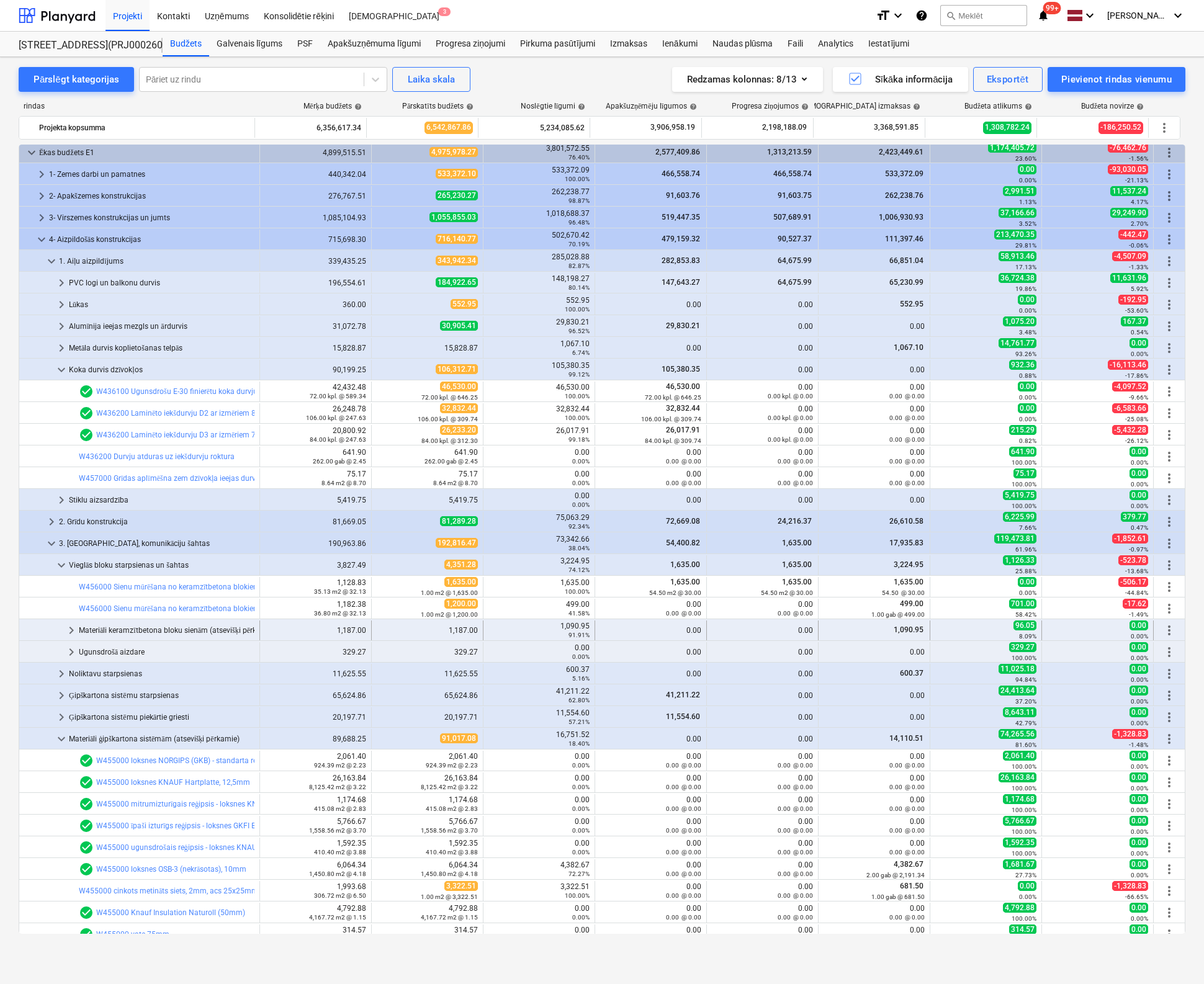
scroll to position [62, 0]
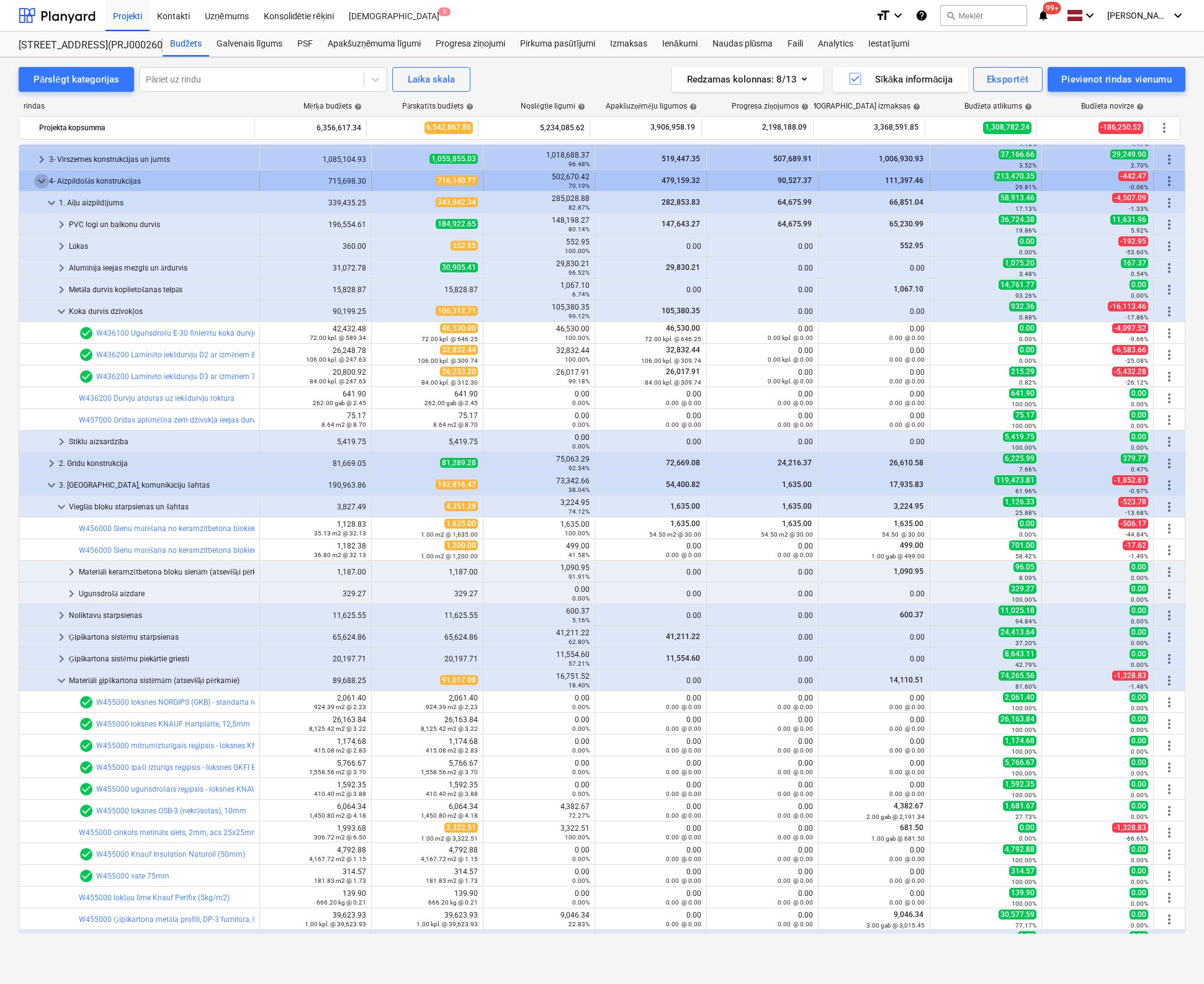
click at [42, 179] on span "keyboard_arrow_down" at bounding box center [41, 181] width 15 height 15
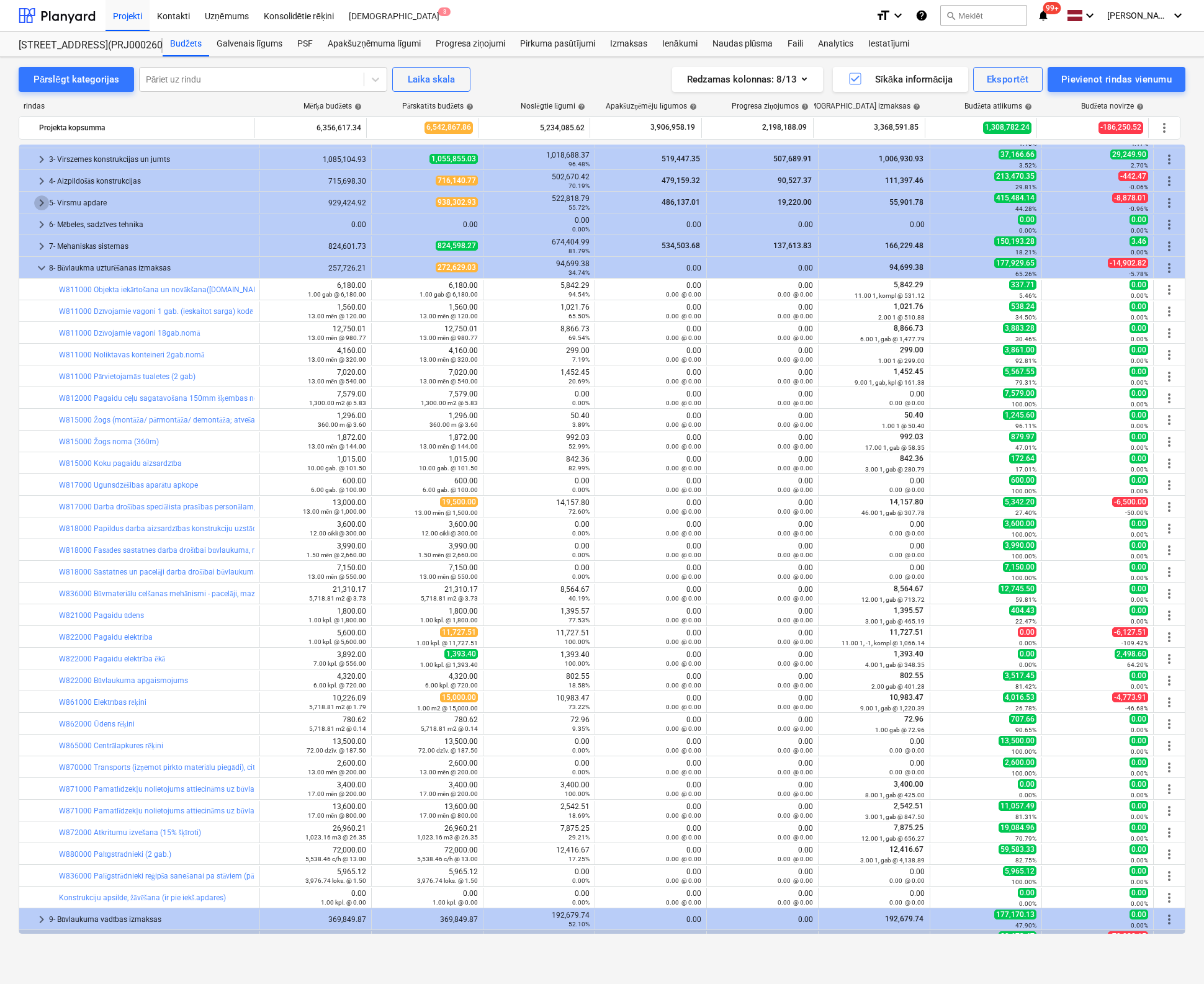
click at [35, 202] on span "keyboard_arrow_right" at bounding box center [41, 203] width 15 height 15
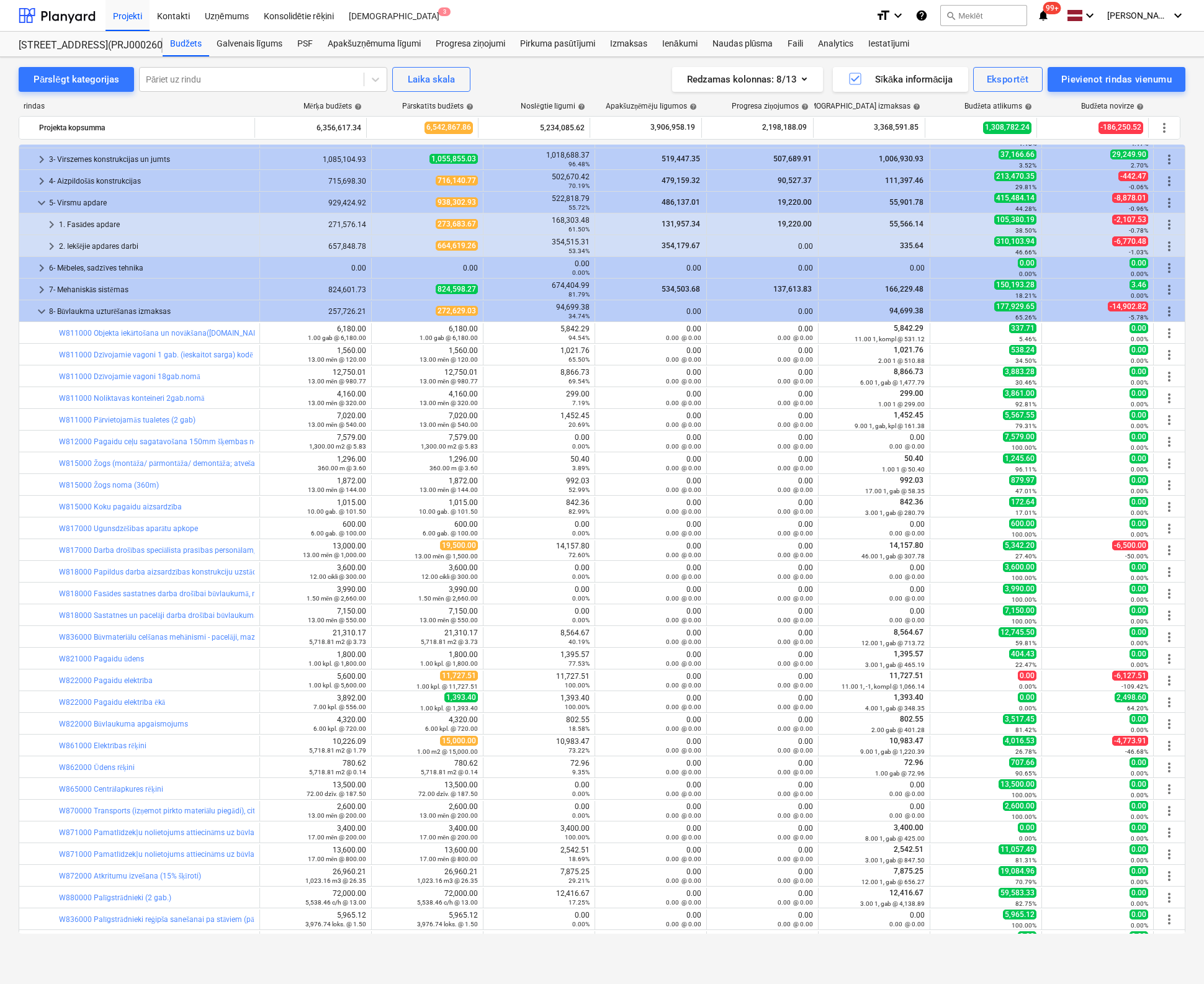
click at [53, 243] on span "keyboard_arrow_right" at bounding box center [52, 246] width 15 height 15
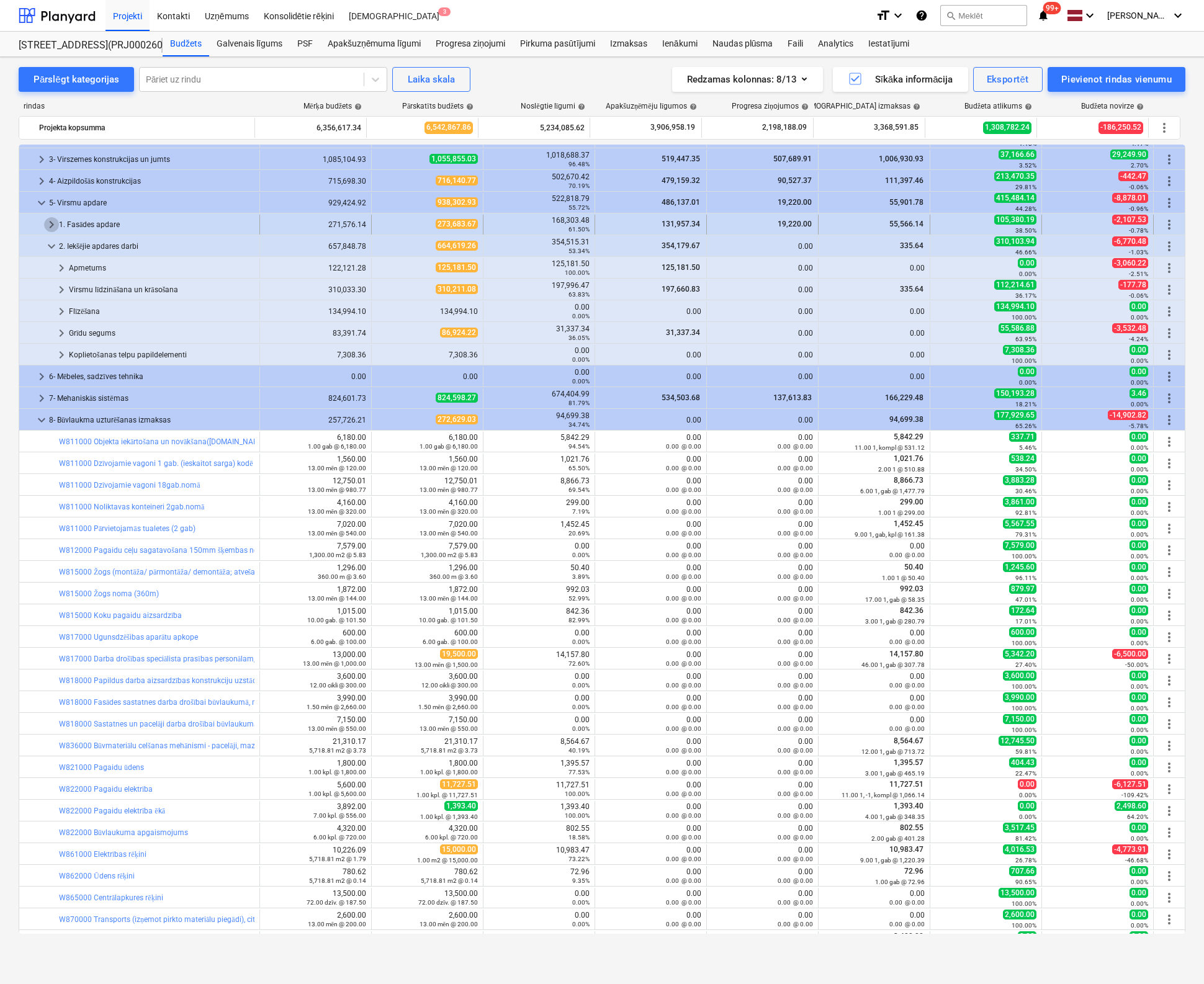
click at [49, 219] on span "keyboard_arrow_right" at bounding box center [52, 224] width 15 height 15
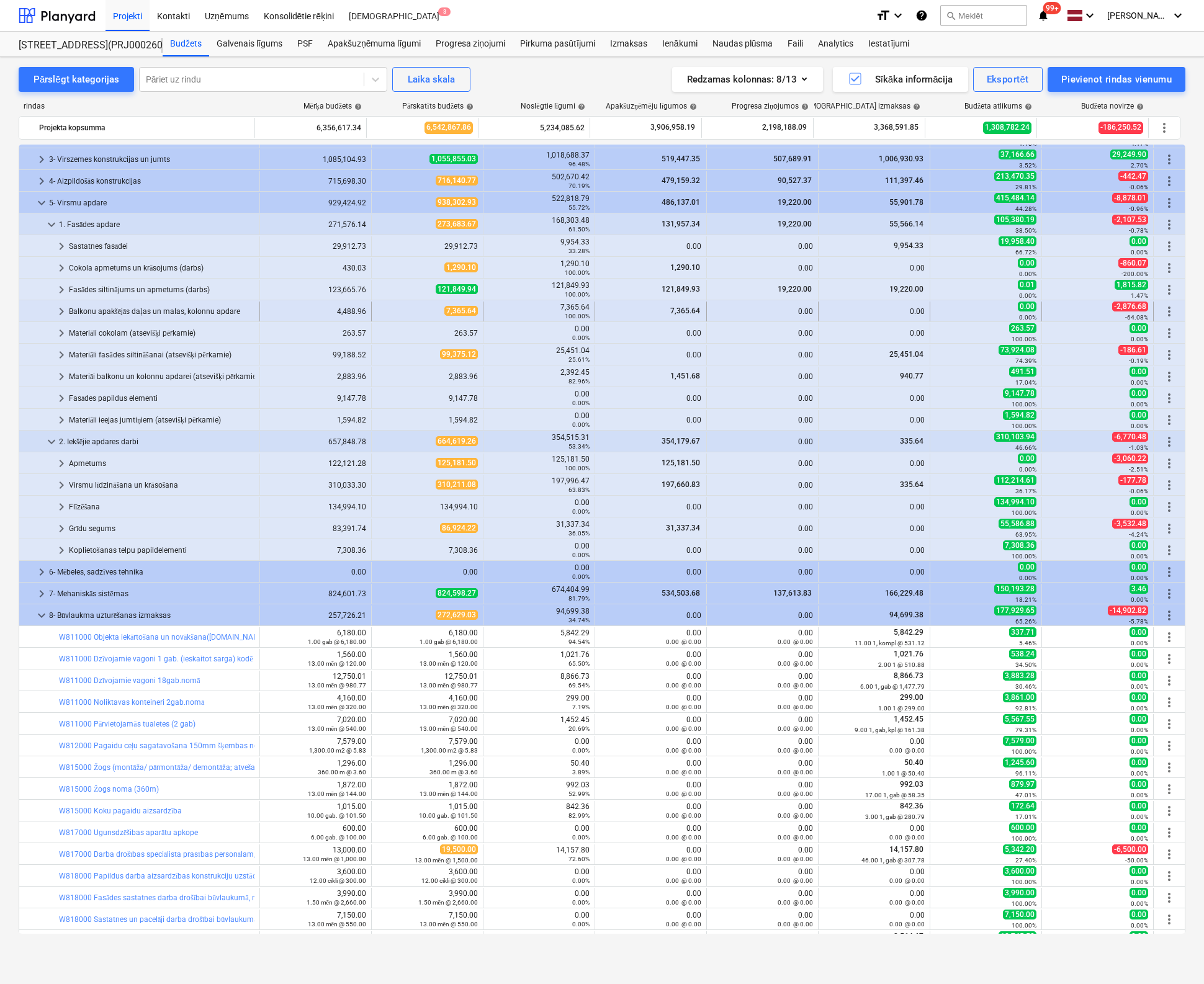
click at [58, 307] on span "keyboard_arrow_right" at bounding box center [61, 311] width 15 height 15
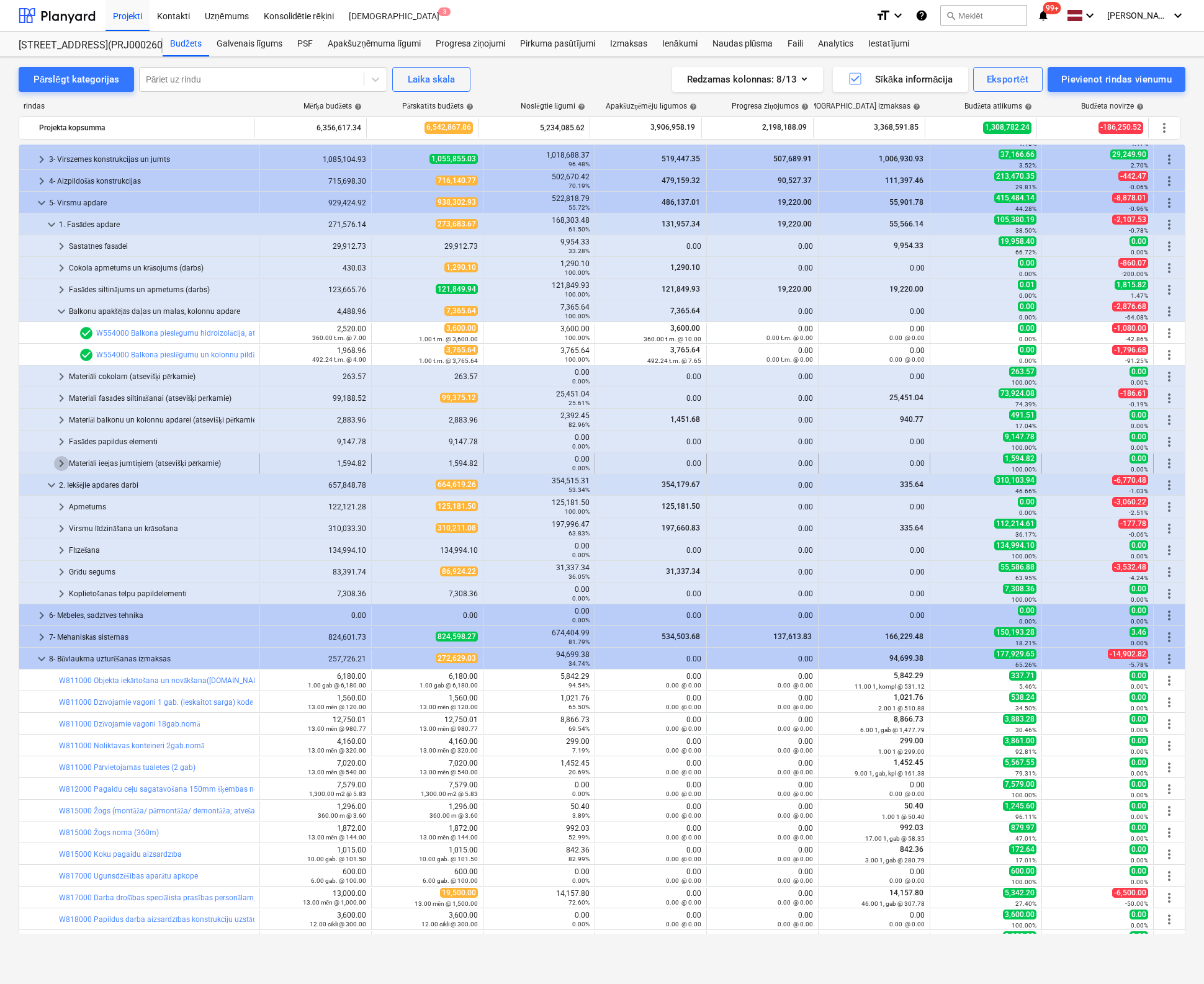
click at [68, 462] on span "keyboard_arrow_right" at bounding box center [61, 463] width 15 height 15
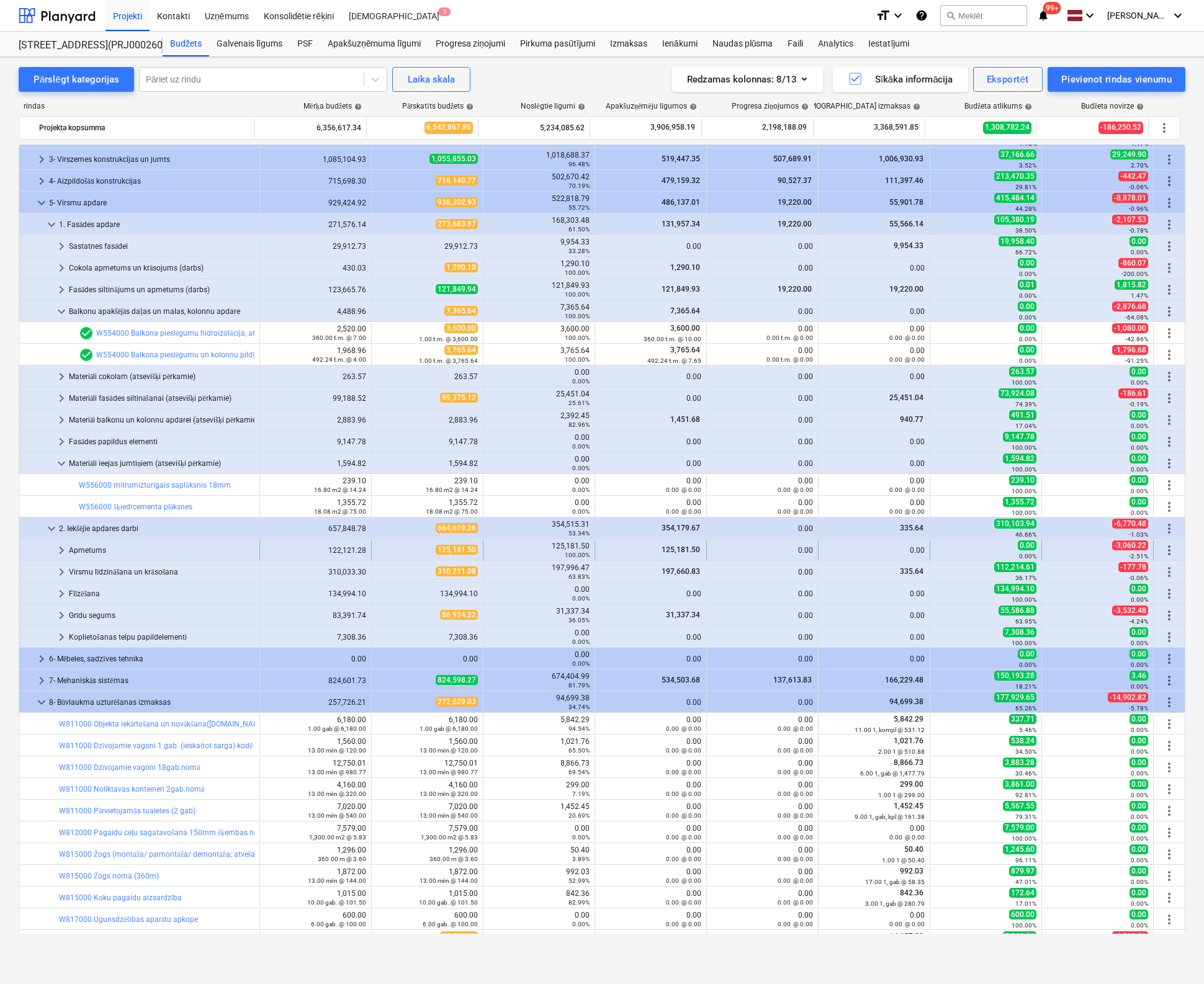
click at [59, 547] on span "keyboard_arrow_right" at bounding box center [61, 550] width 15 height 15
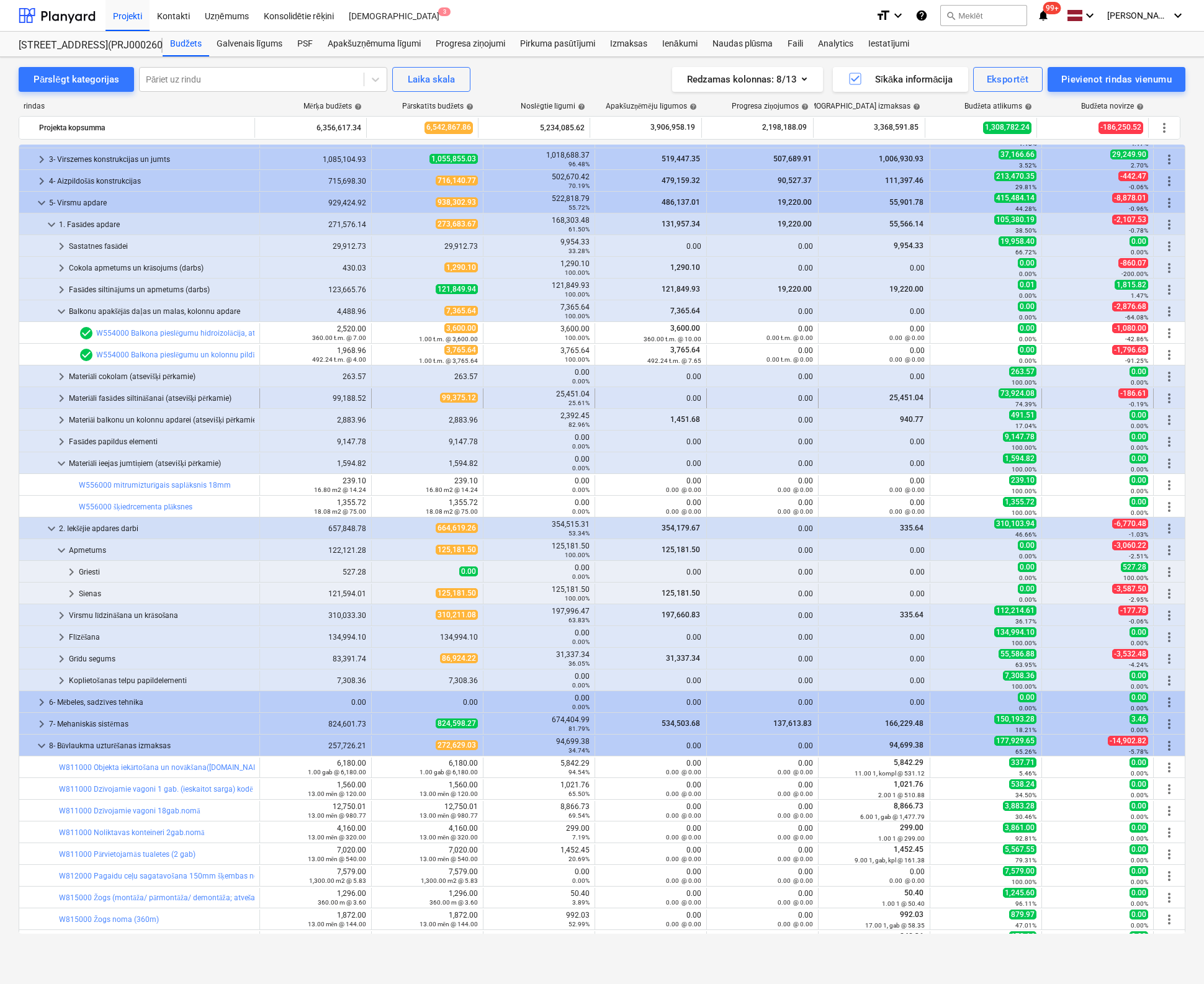
click at [59, 397] on span "keyboard_arrow_right" at bounding box center [61, 398] width 15 height 15
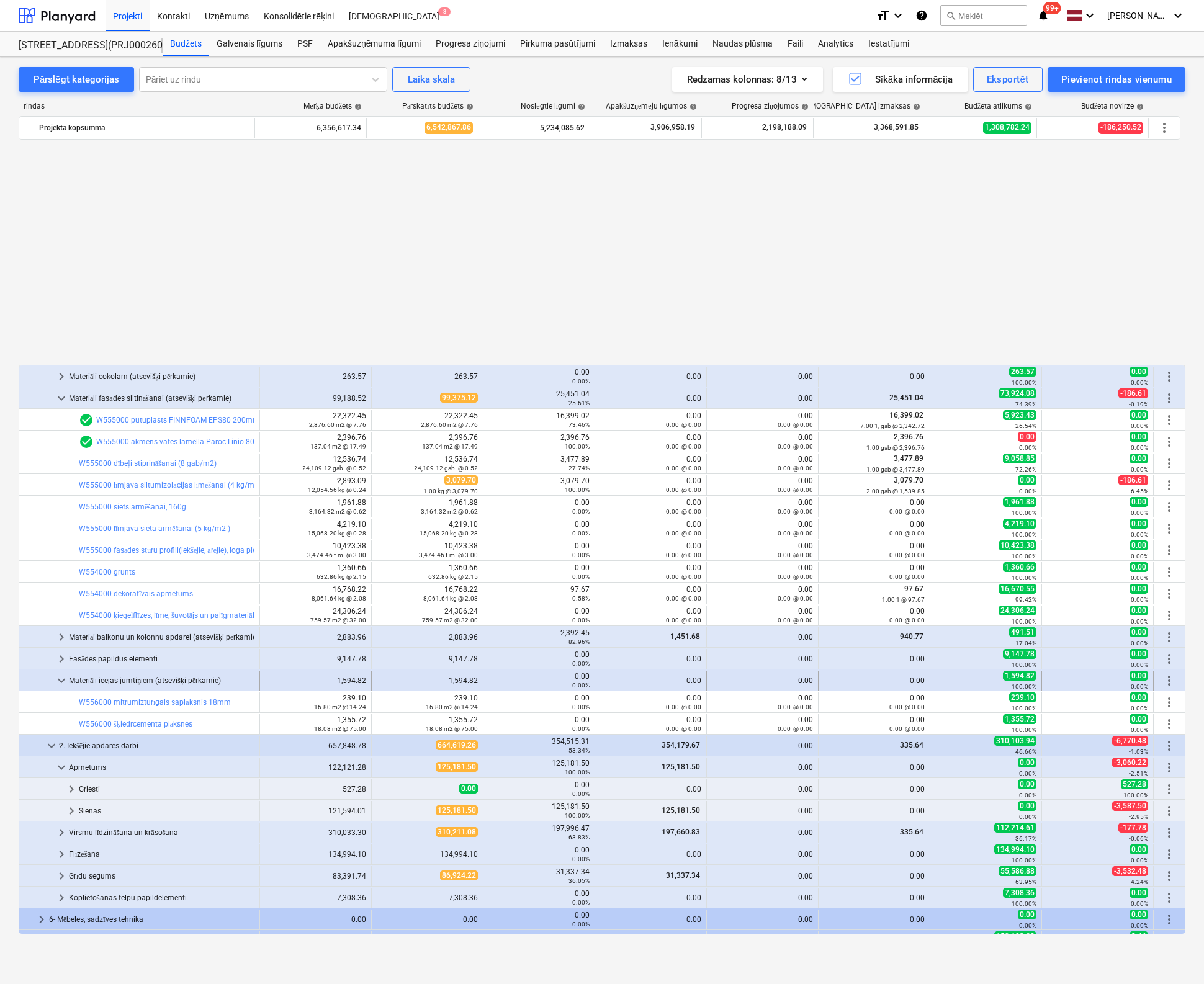
scroll to position [310, 0]
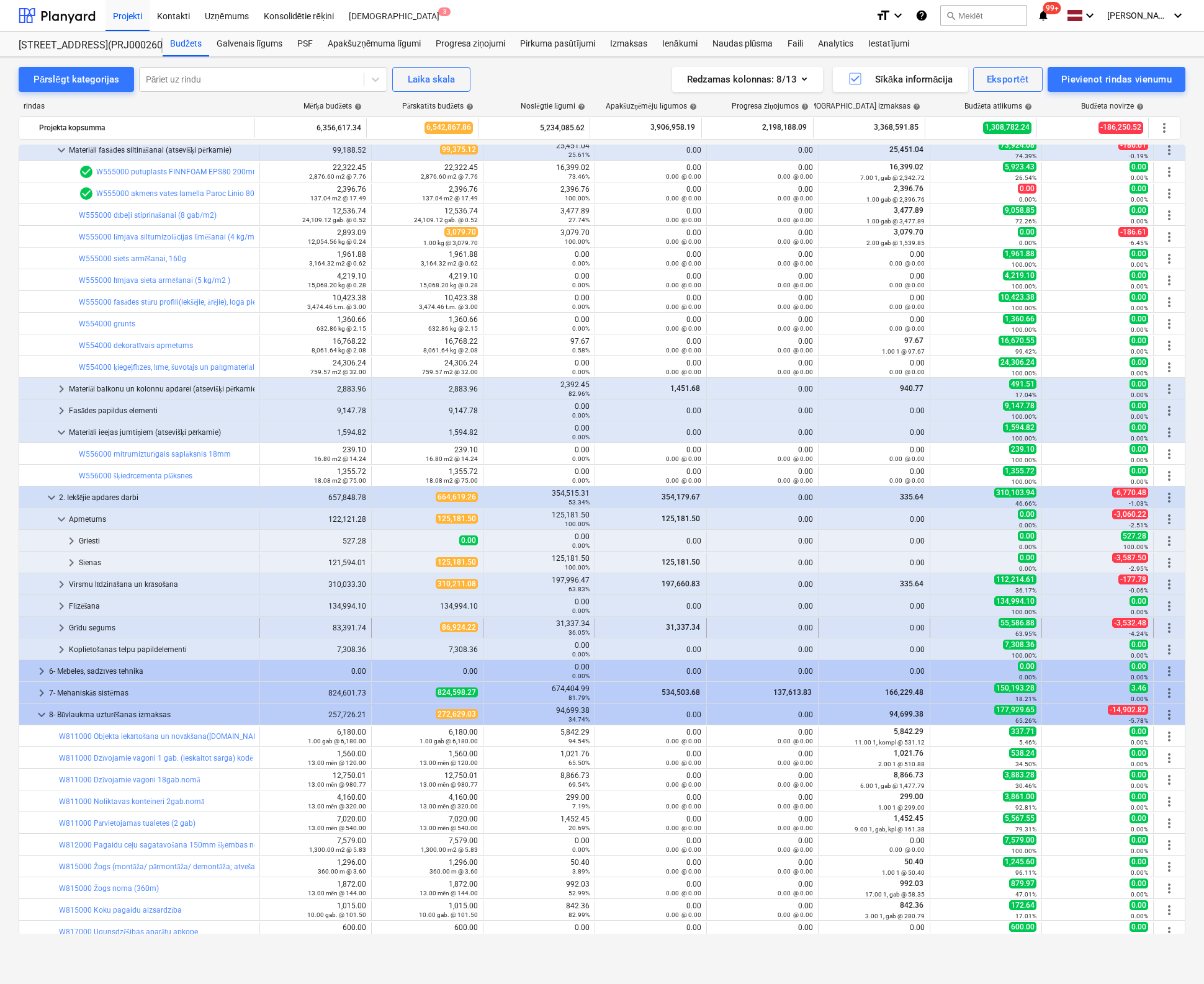
click at [61, 626] on span "keyboard_arrow_right" at bounding box center [61, 628] width 15 height 15
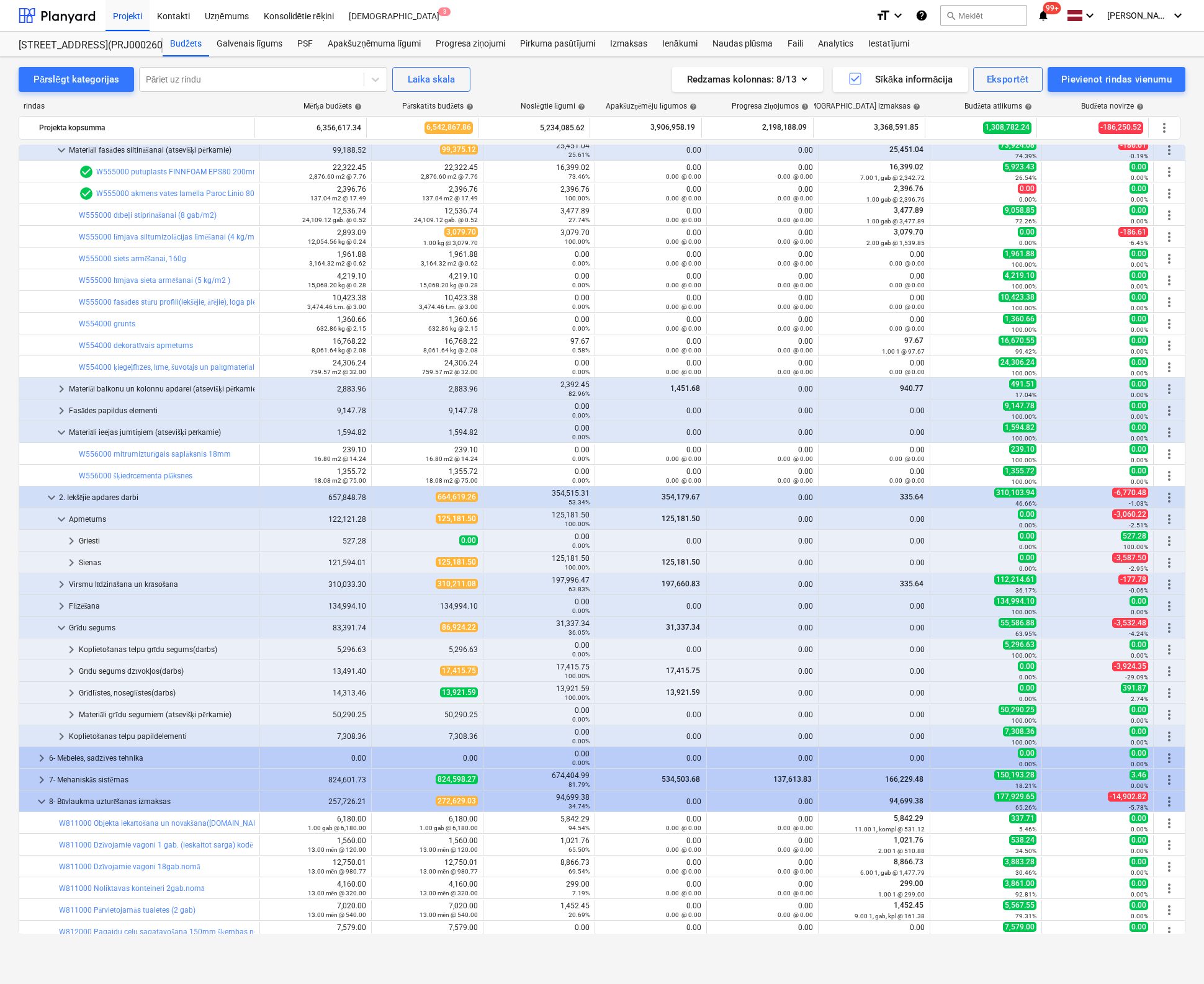
click at [61, 626] on span "keyboard_arrow_down" at bounding box center [61, 628] width 15 height 15
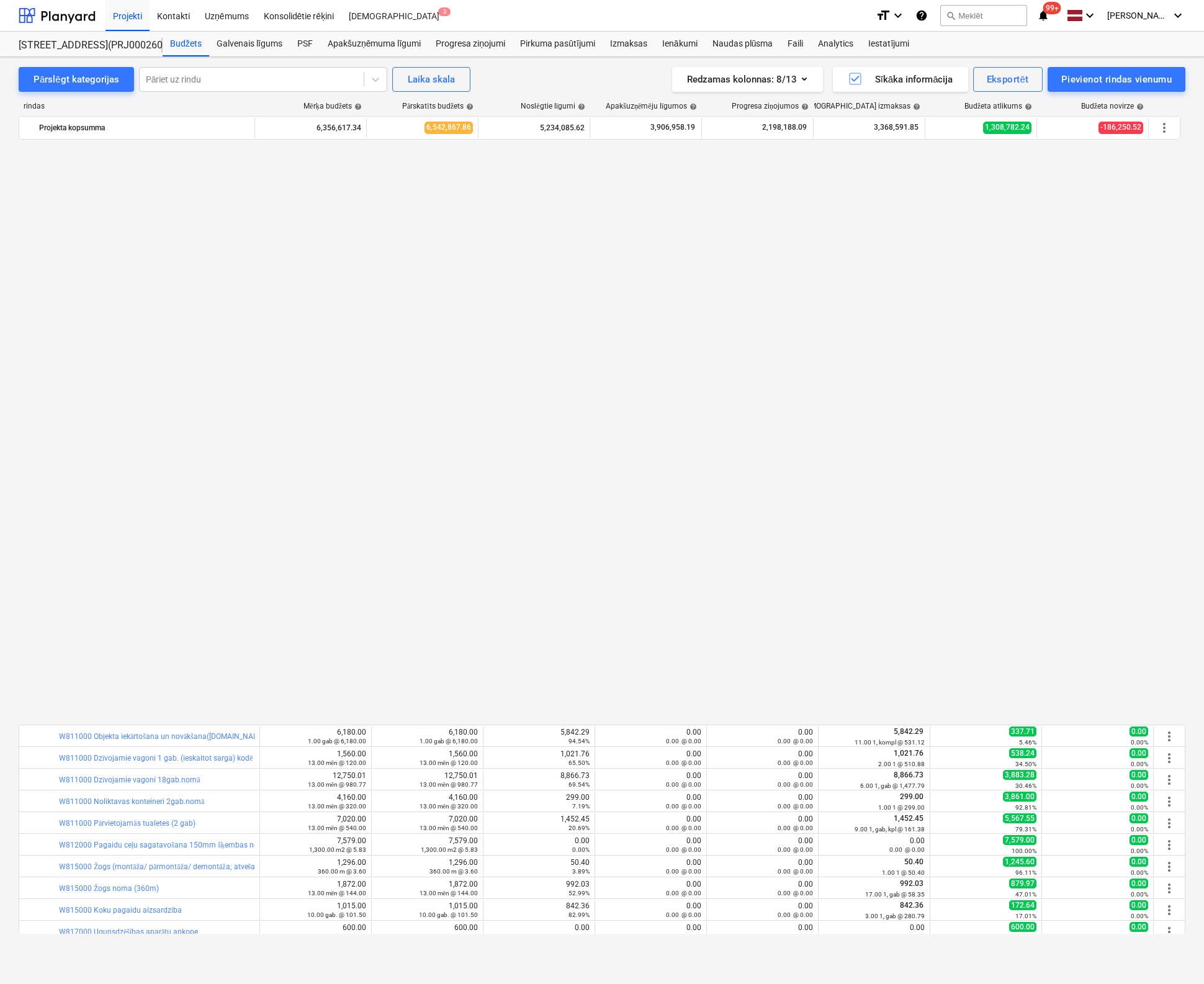
scroll to position [948, 0]
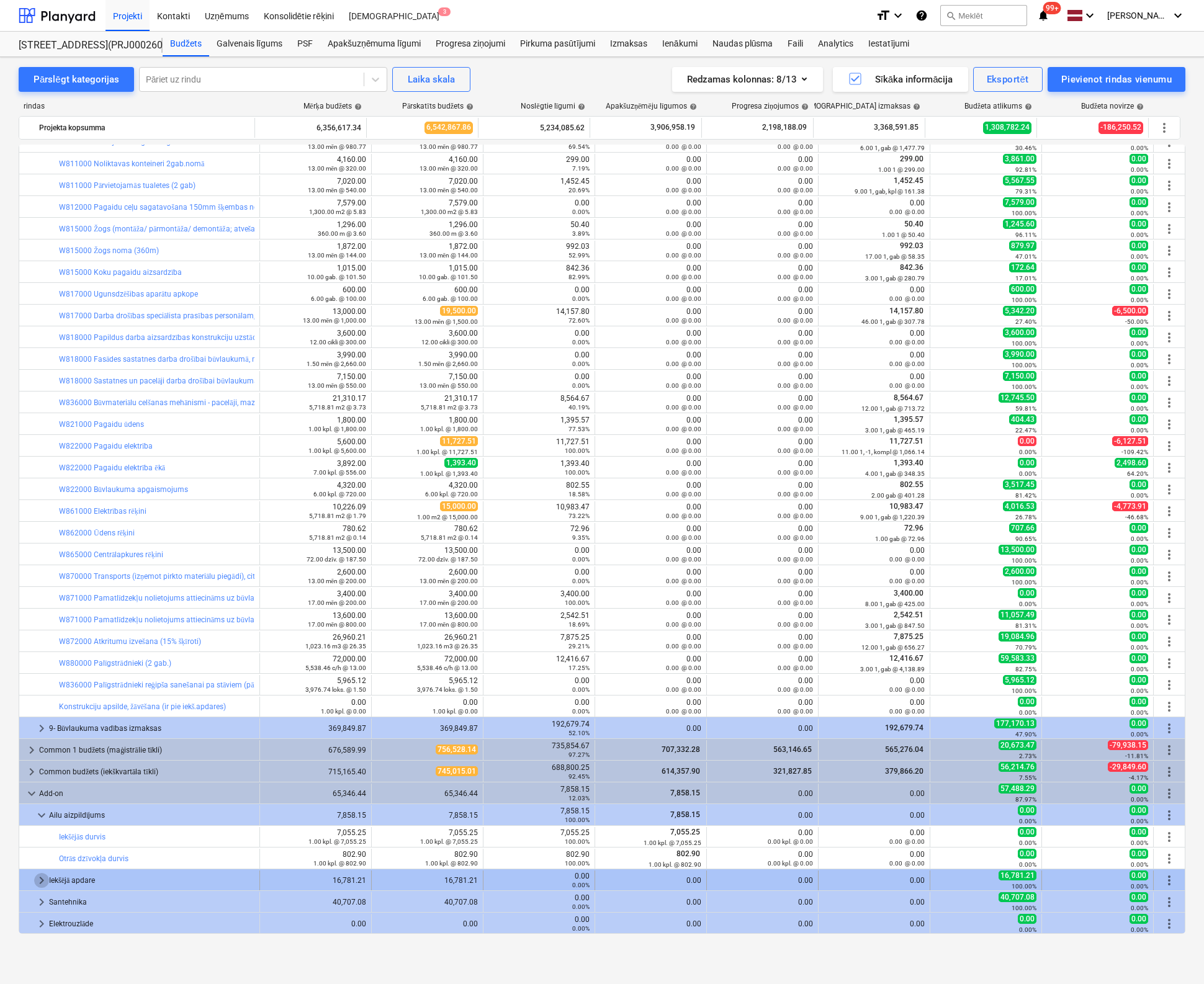
click at [41, 878] on span "keyboard_arrow_right" at bounding box center [41, 880] width 15 height 15
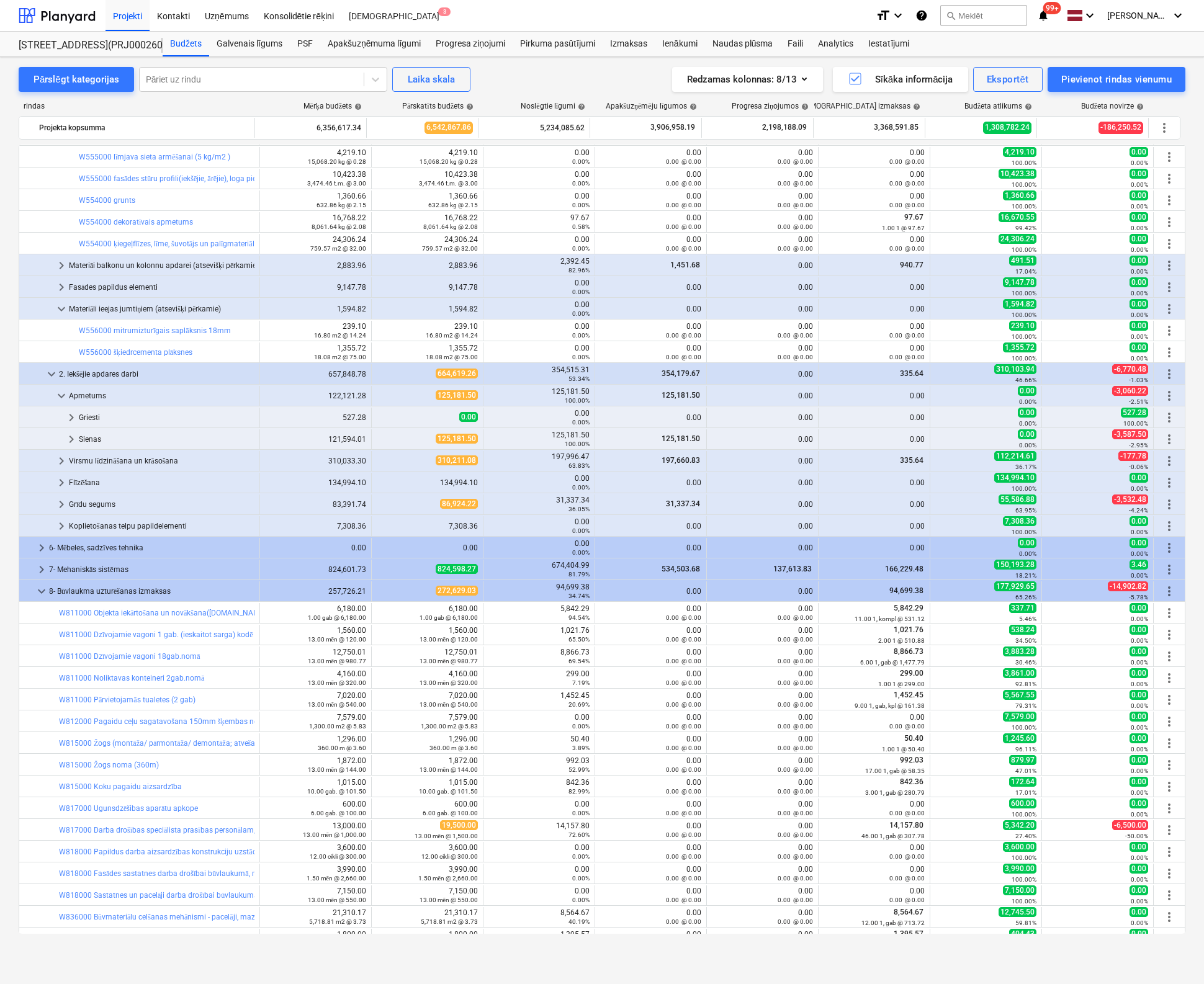
scroll to position [806, 0]
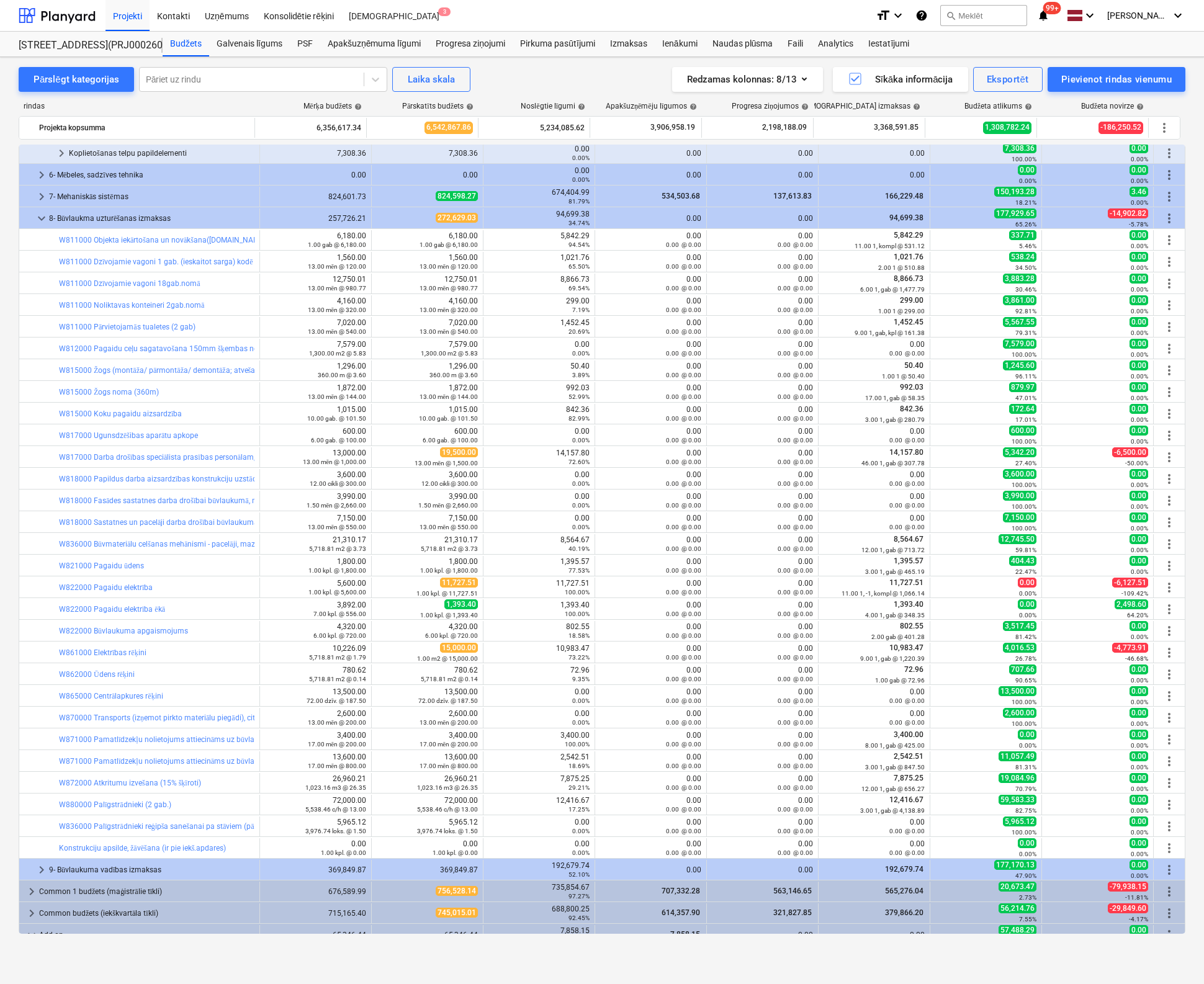
click at [609, 971] on div "Pārslēgt kategorijas Pāriet uz rindu Laika skala Redzamas kolonnas : 8/13 Sīkāk…" at bounding box center [602, 520] width 1204 height 927
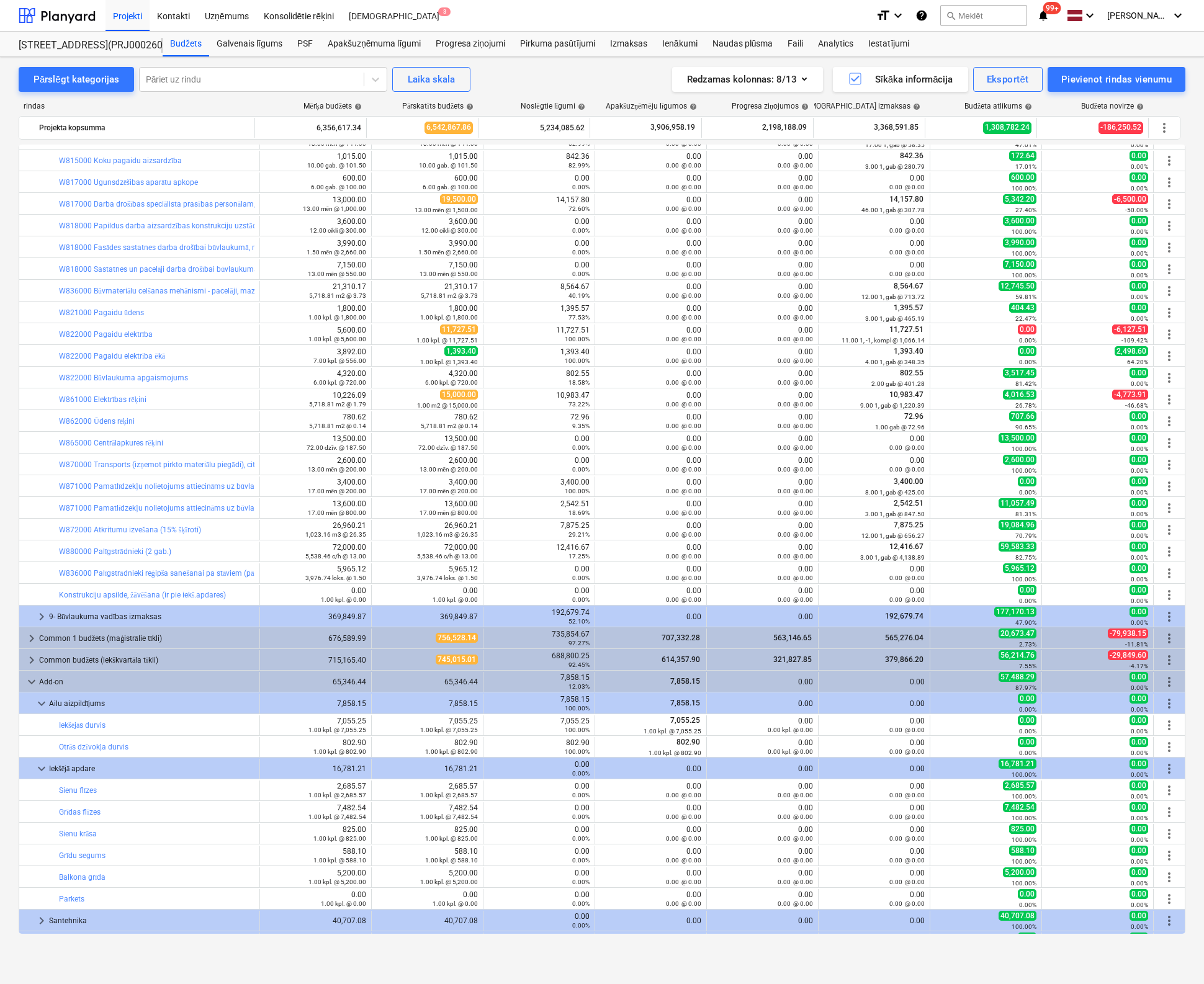
scroll to position [1078, 0]
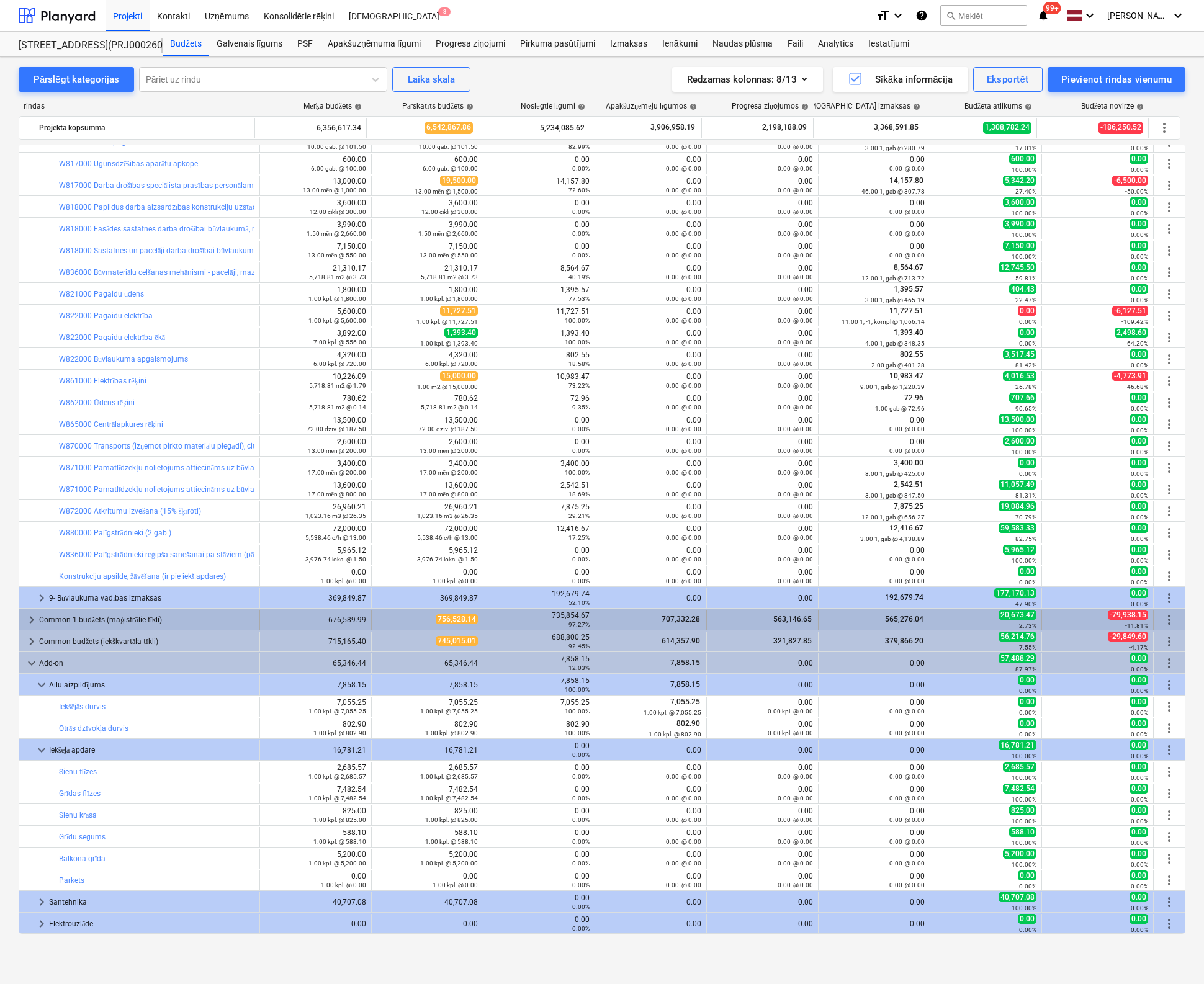
click at [25, 615] on span "keyboard_arrow_right" at bounding box center [32, 620] width 15 height 15
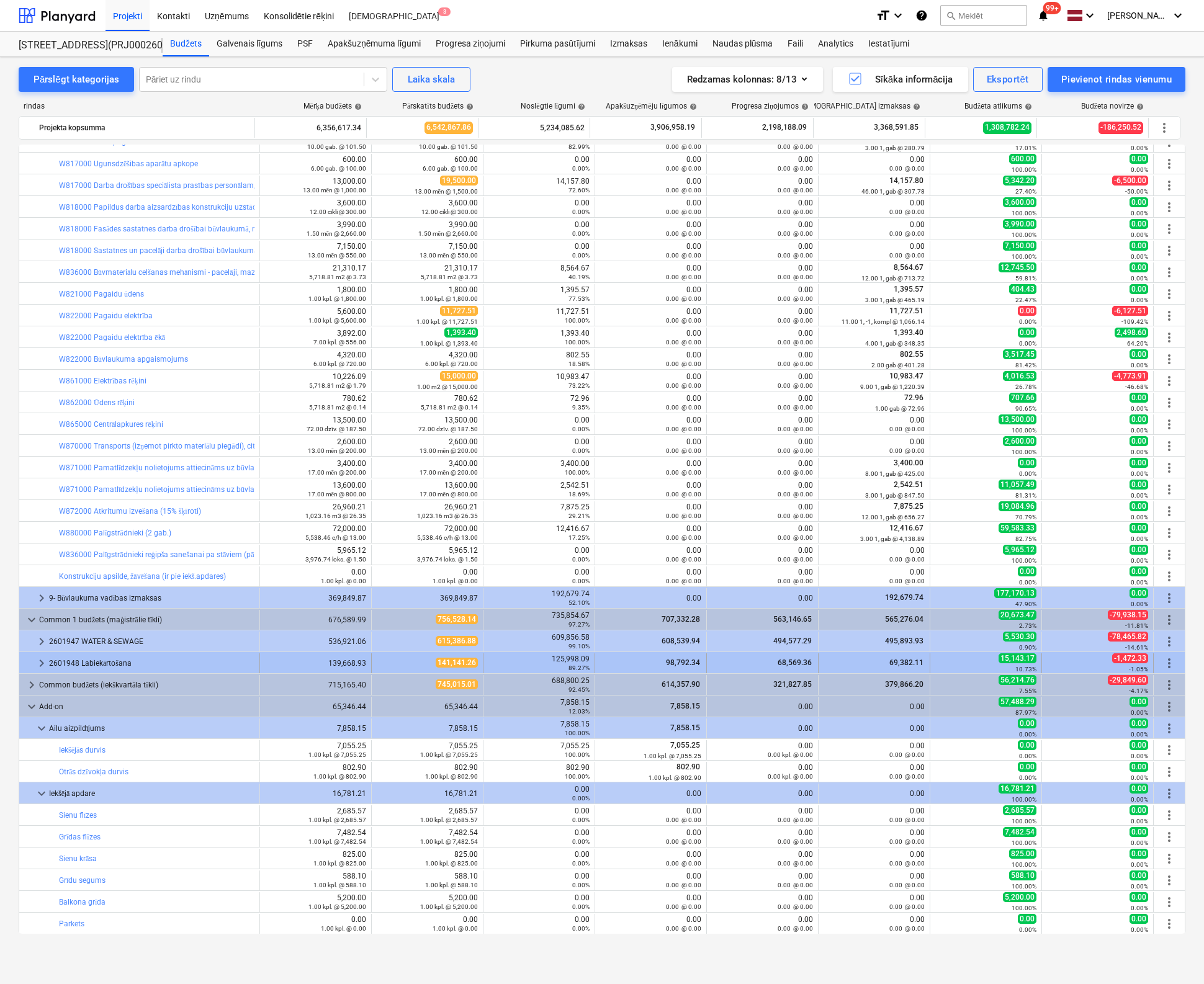
click at [35, 661] on span "keyboard_arrow_right" at bounding box center [41, 663] width 15 height 15
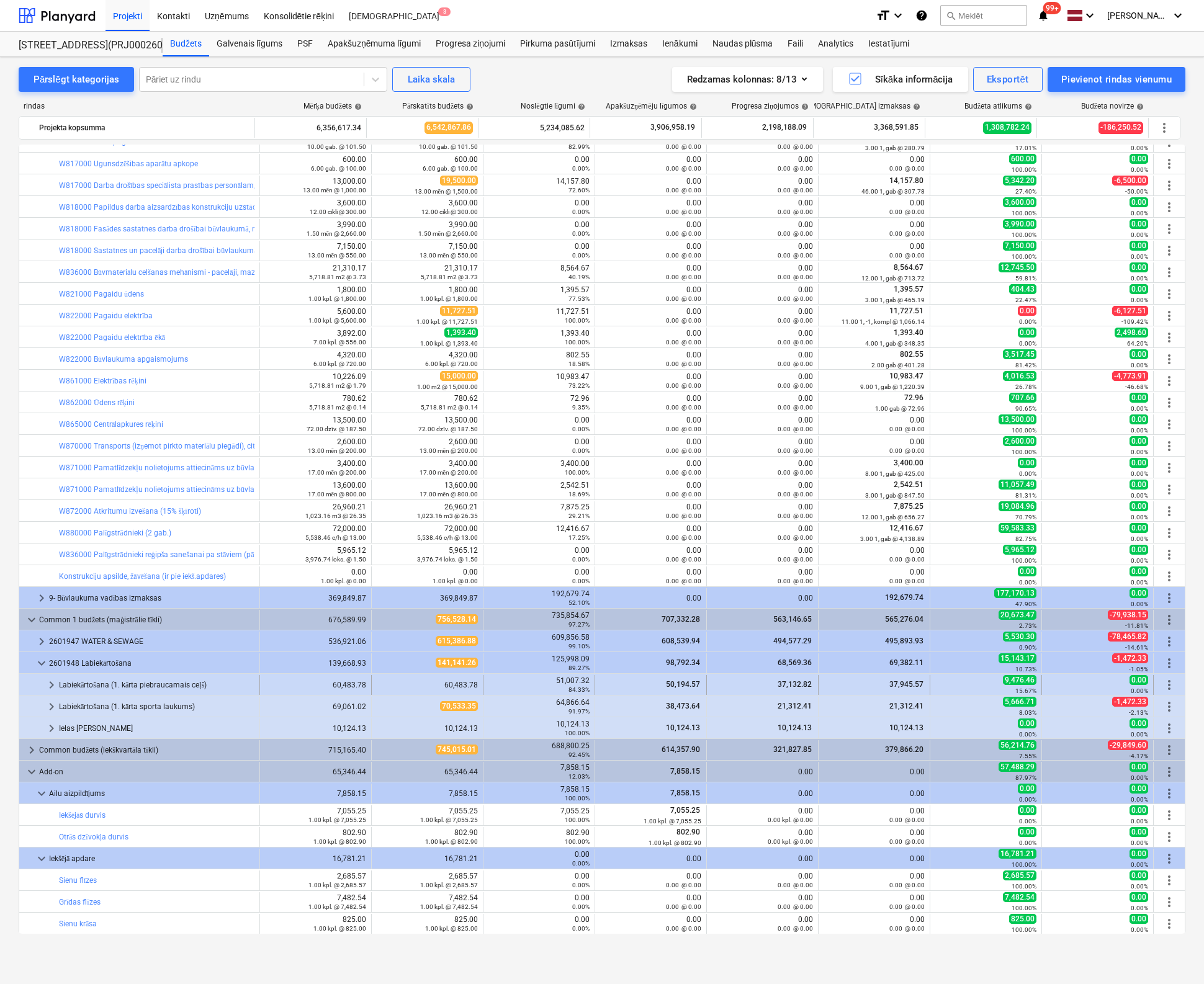
click at [53, 684] on span "keyboard_arrow_right" at bounding box center [52, 685] width 15 height 15
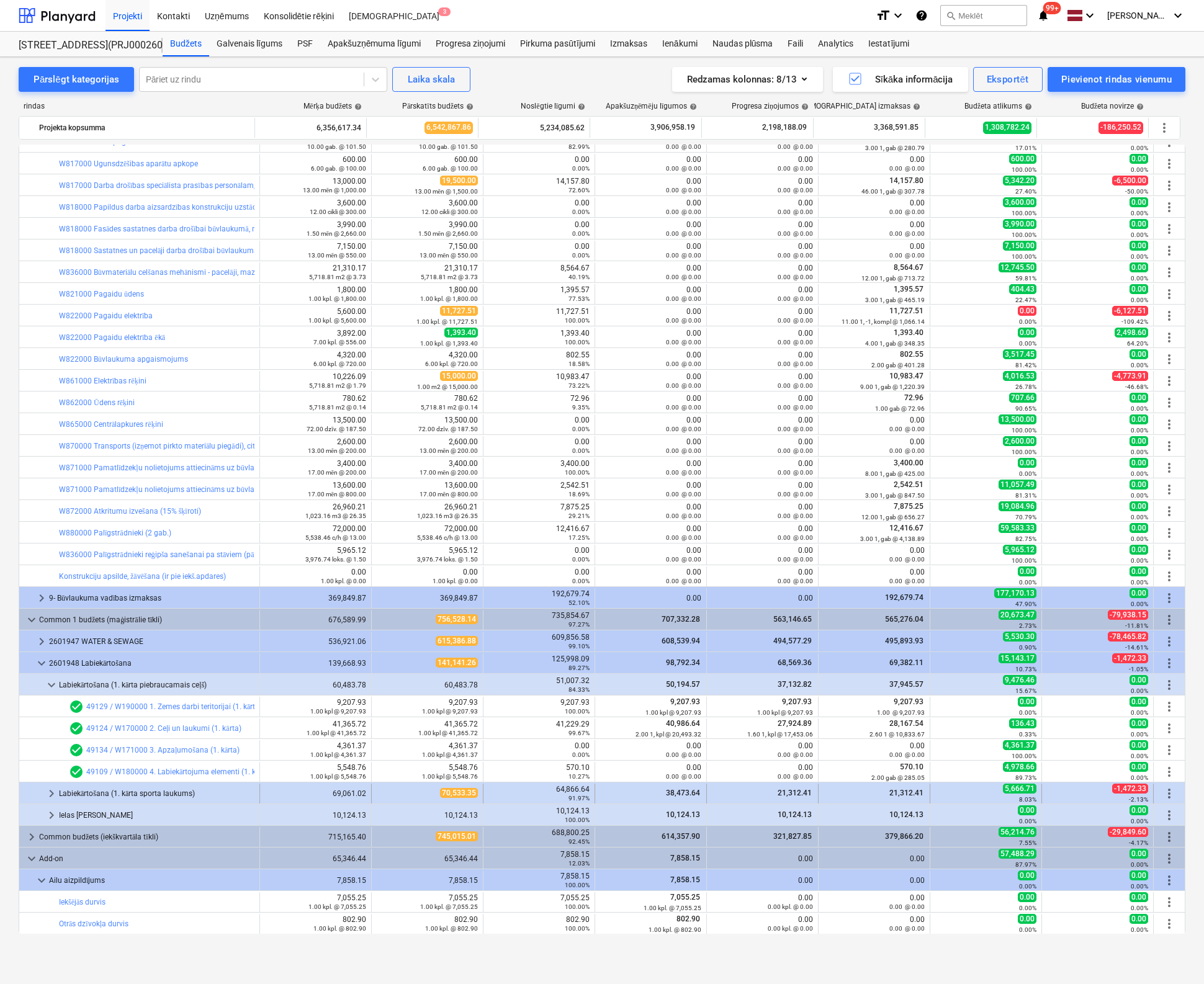
click at [54, 786] on span "keyboard_arrow_right" at bounding box center [52, 793] width 15 height 15
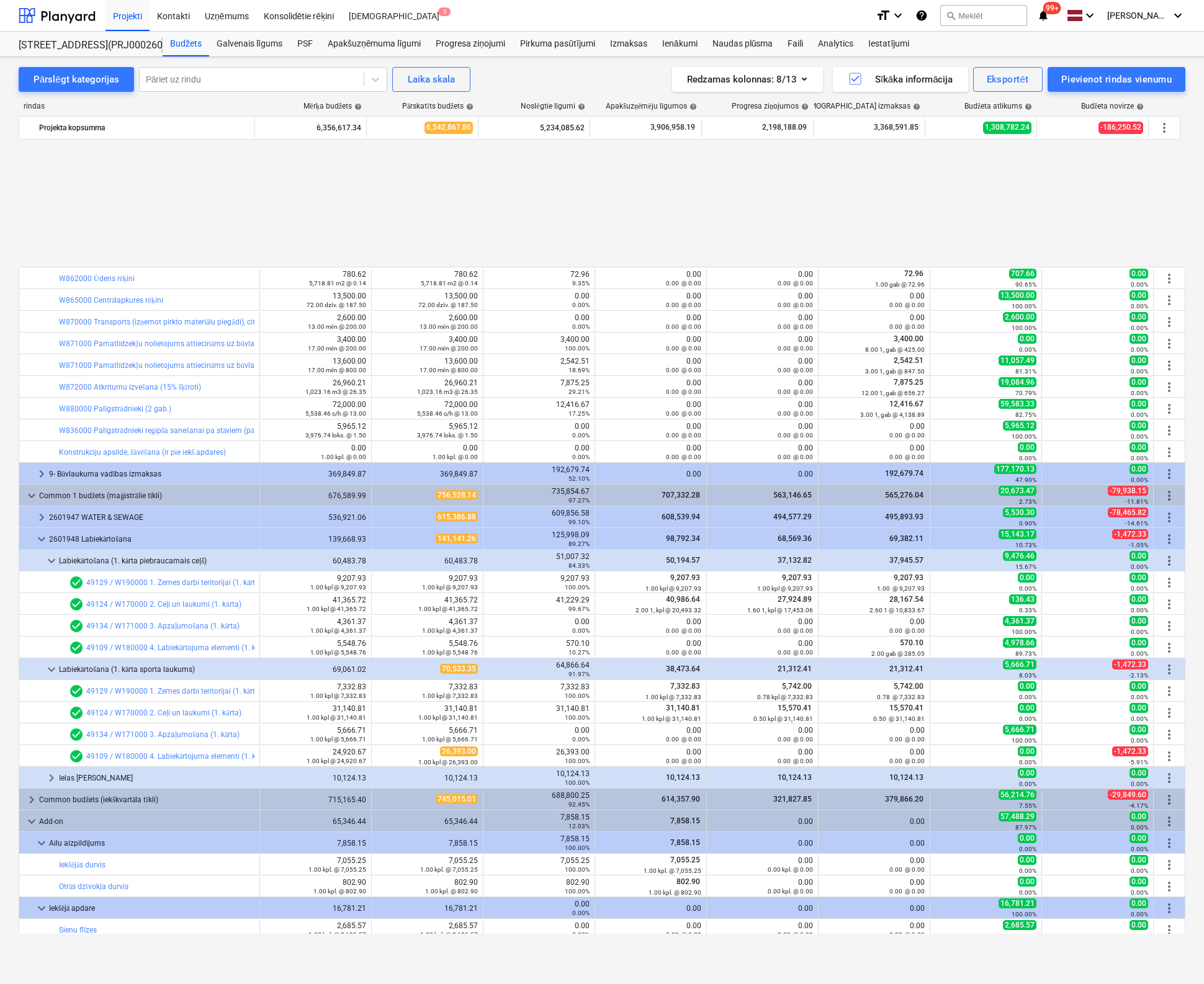
scroll to position [1360, 0]
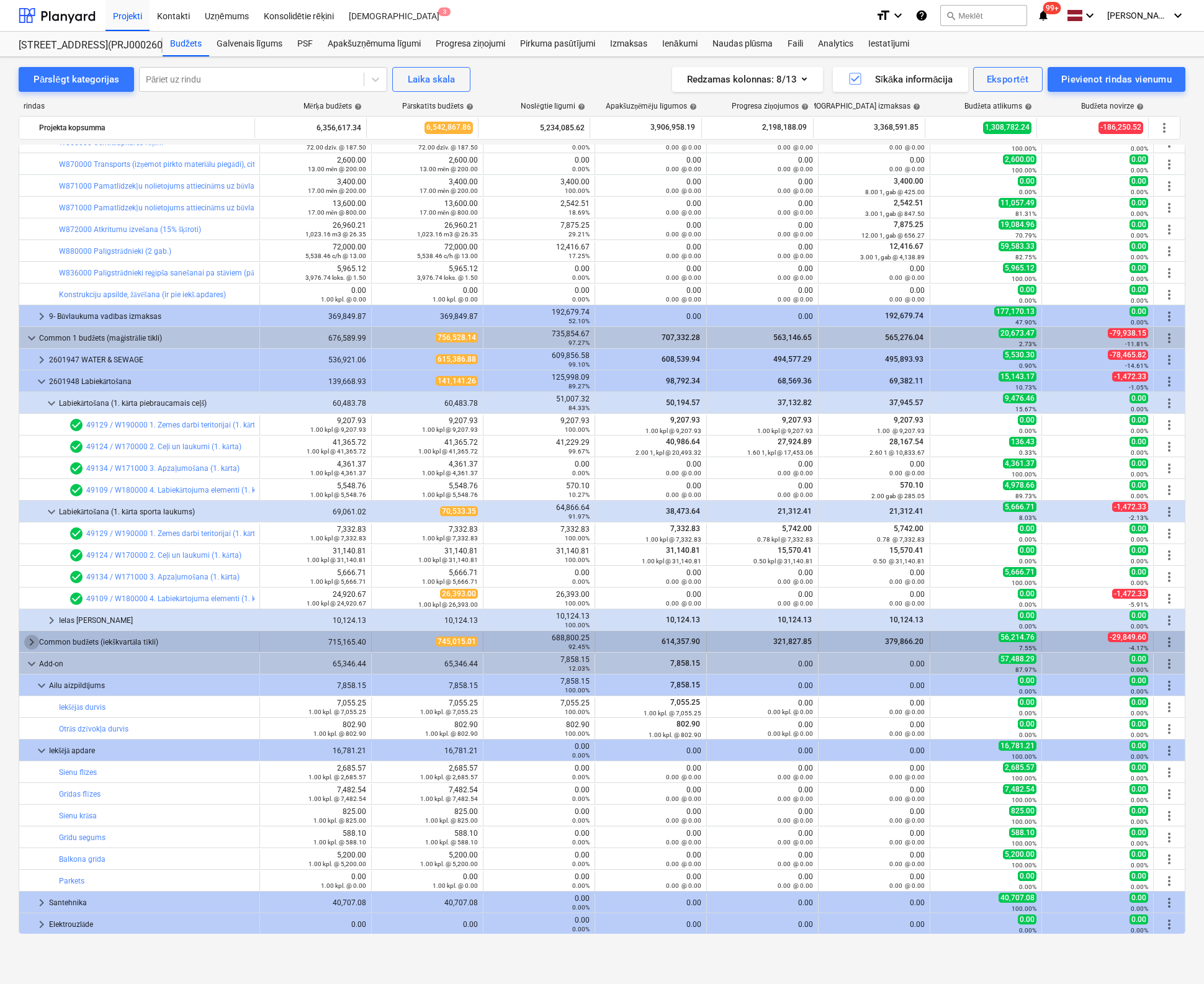
click at [33, 638] on span "keyboard_arrow_right" at bounding box center [32, 642] width 15 height 15
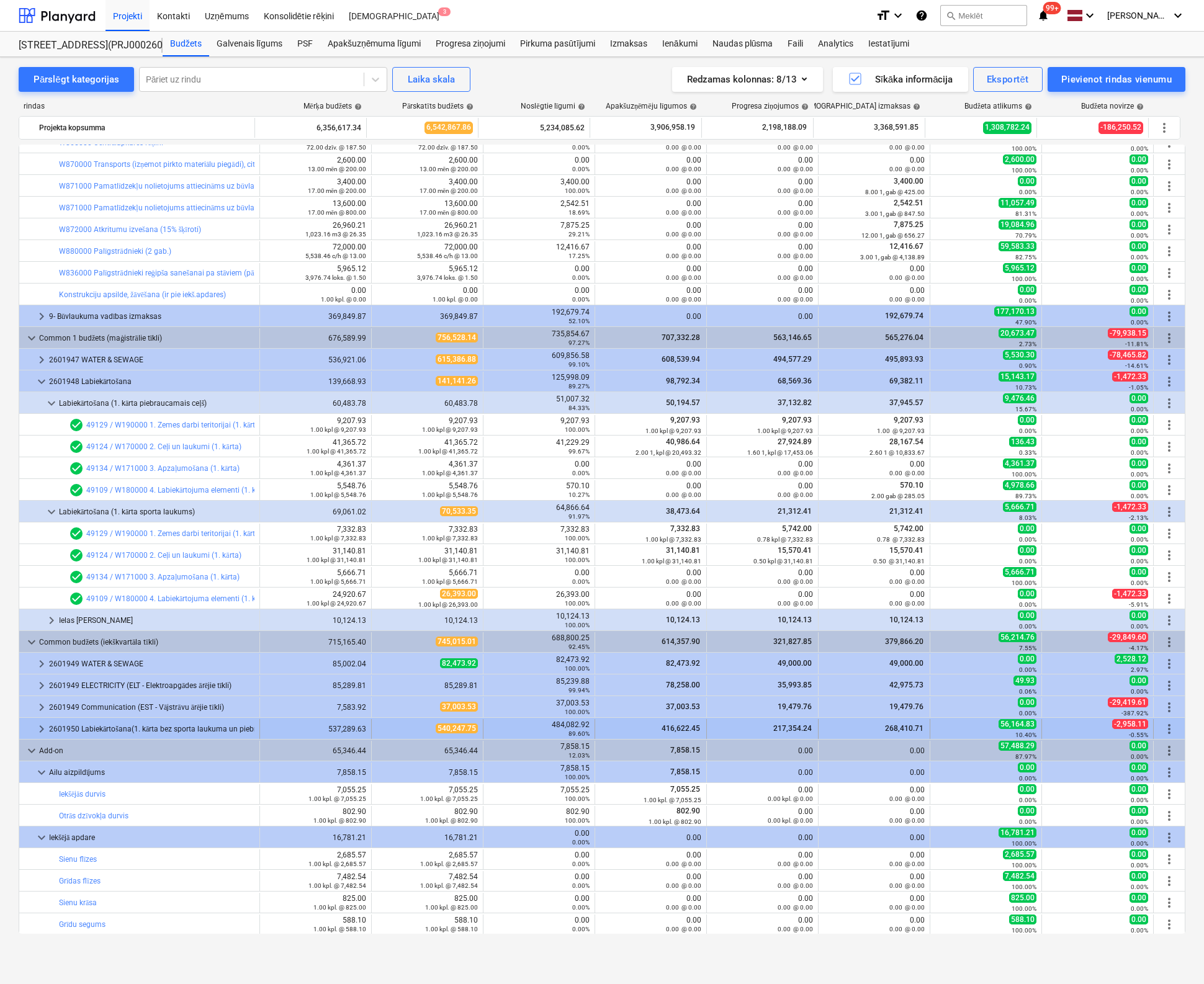
click at [41, 726] on span "keyboard_arrow_right" at bounding box center [41, 729] width 15 height 15
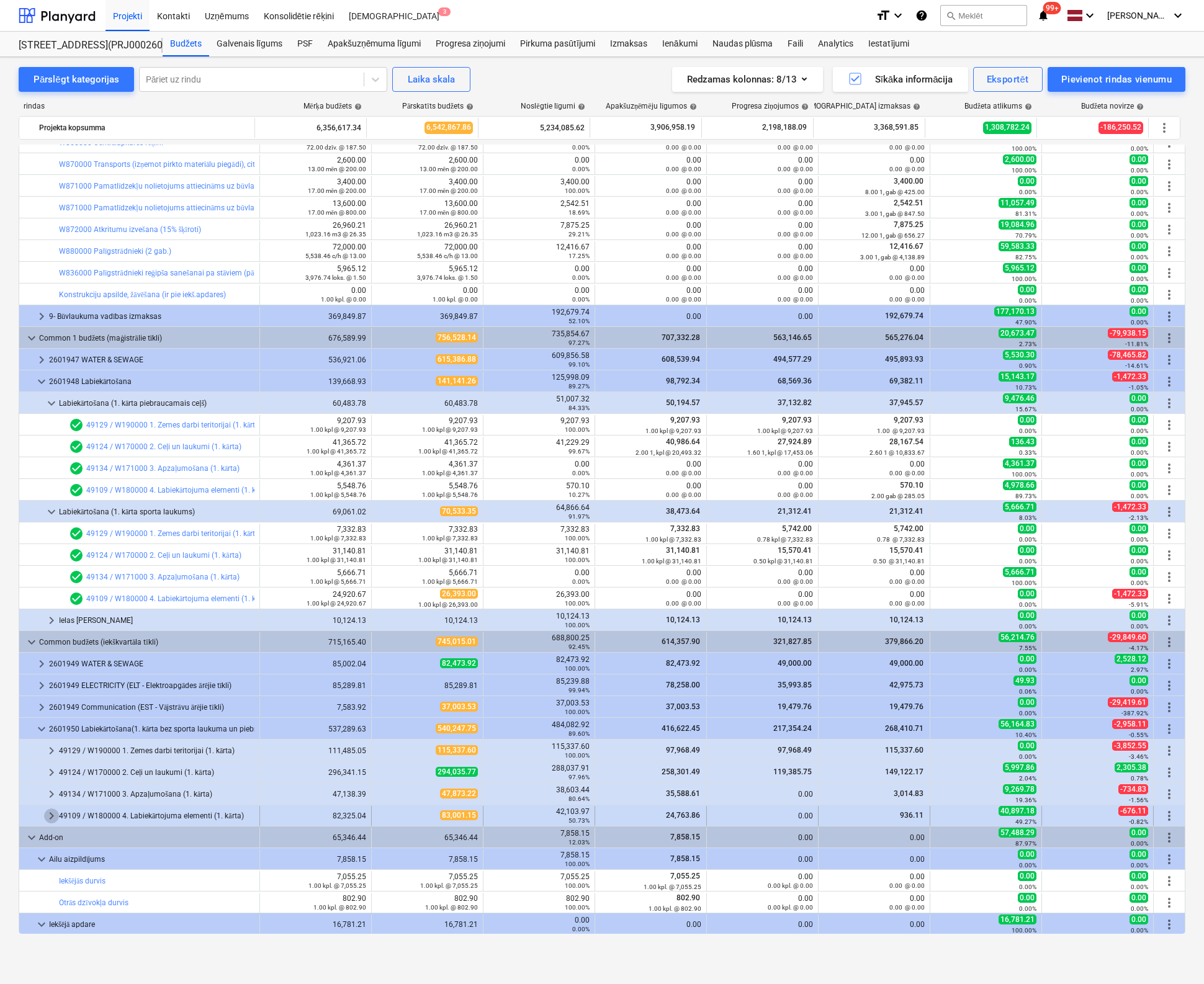
click at [48, 813] on span "keyboard_arrow_right" at bounding box center [52, 816] width 15 height 15
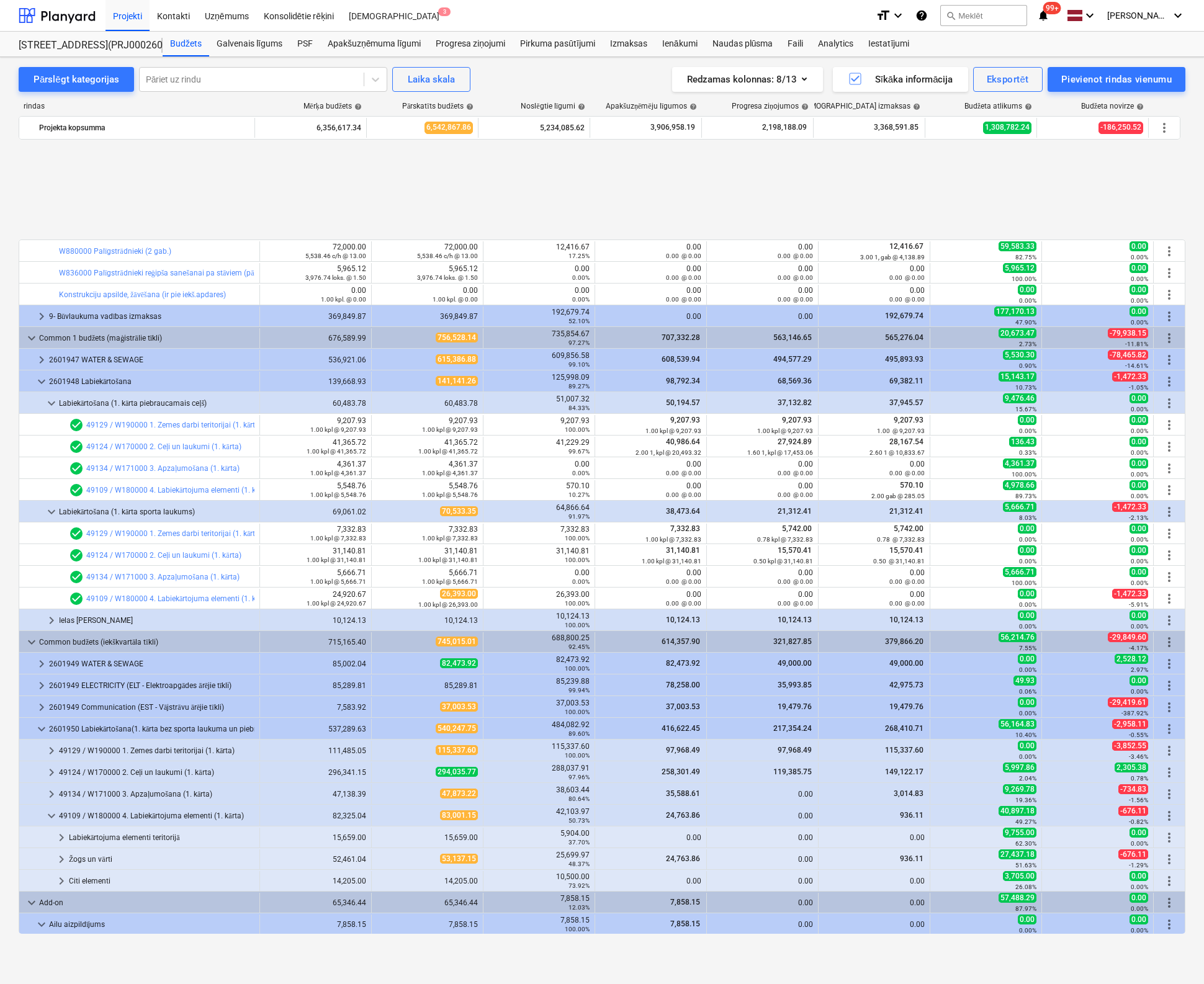
scroll to position [1484, 0]
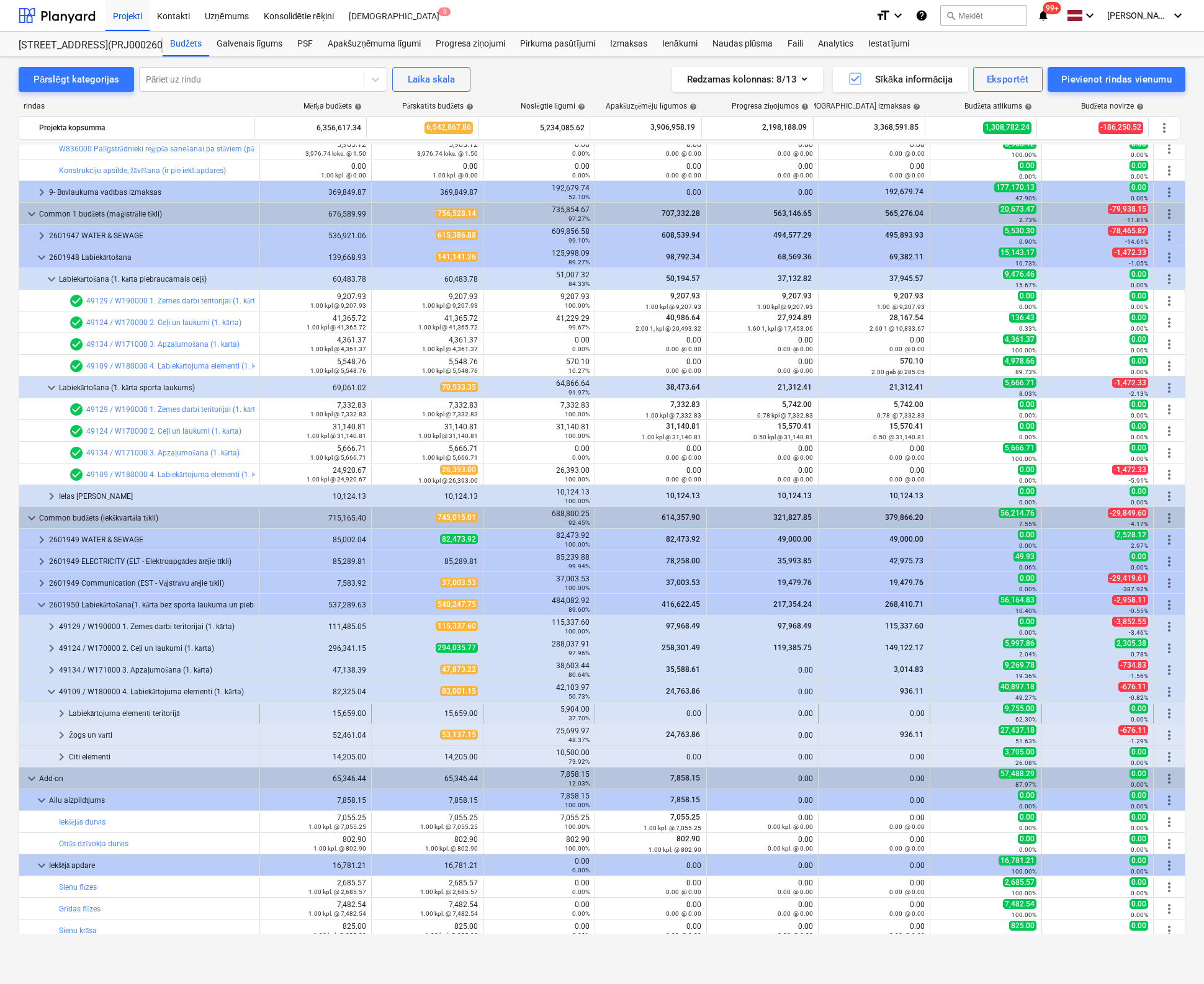
click at [60, 712] on span "keyboard_arrow_right" at bounding box center [61, 713] width 15 height 15
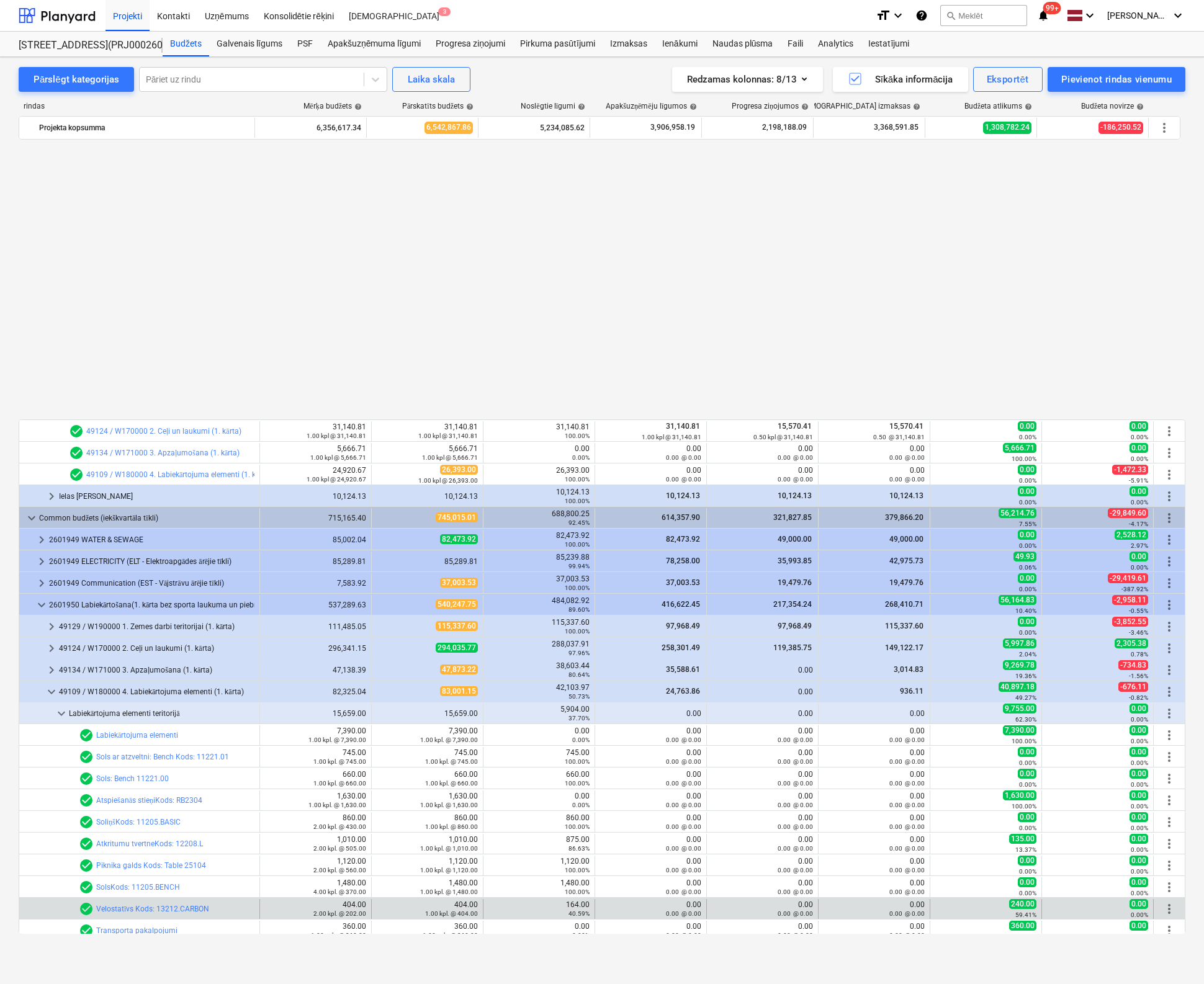
scroll to position [1794, 0]
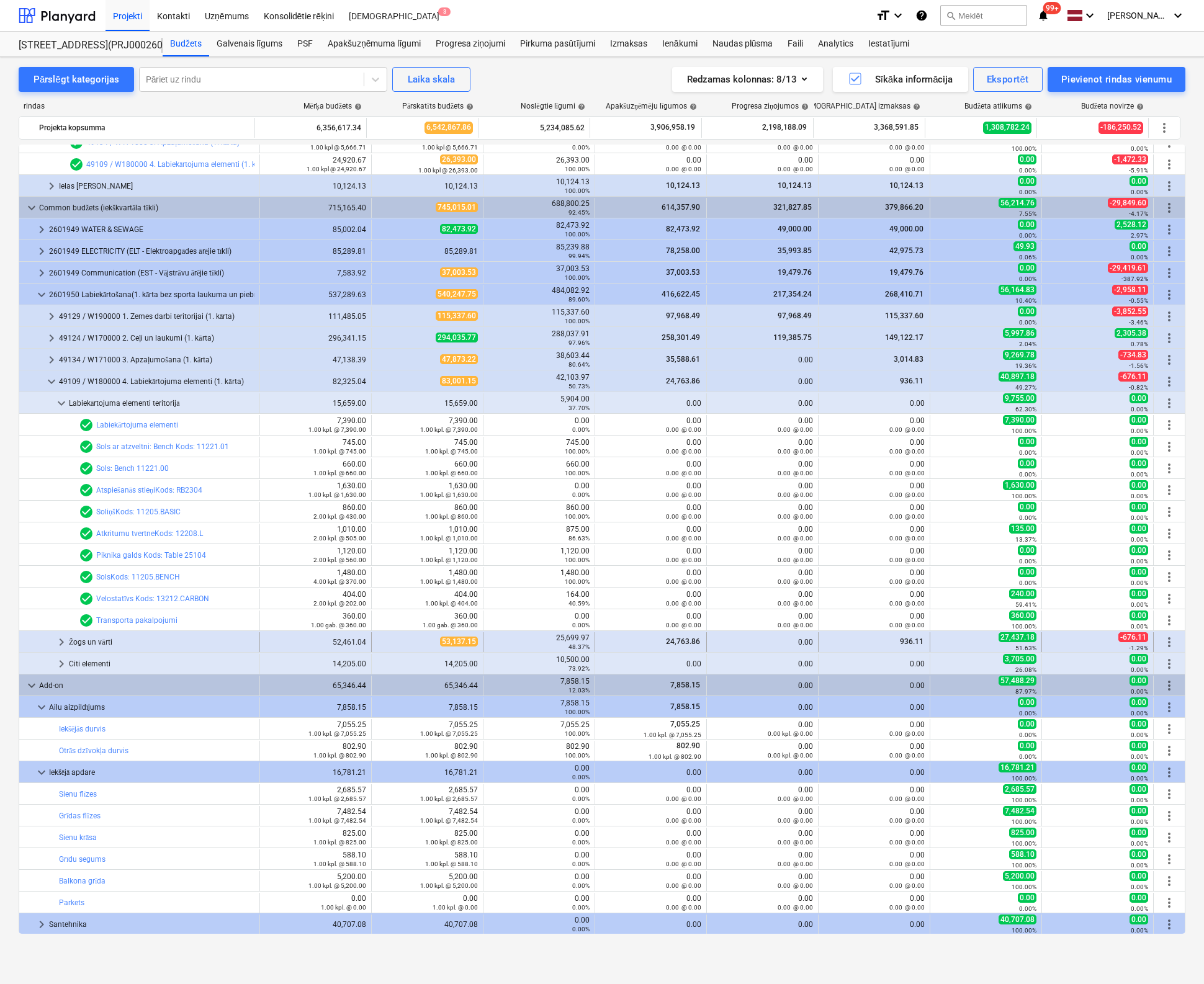
click at [63, 636] on span "keyboard_arrow_right" at bounding box center [61, 642] width 15 height 15
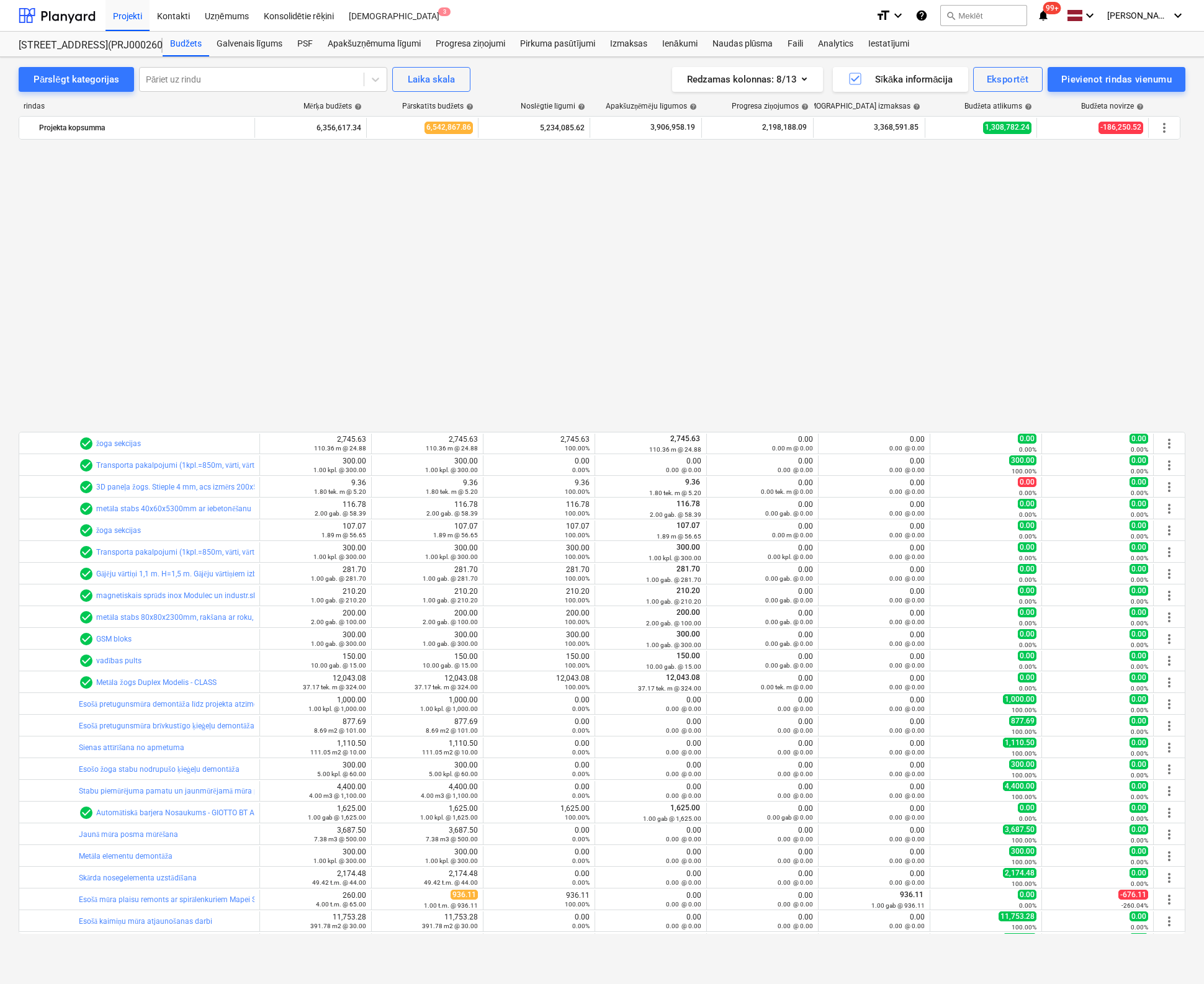
scroll to position [2476, 0]
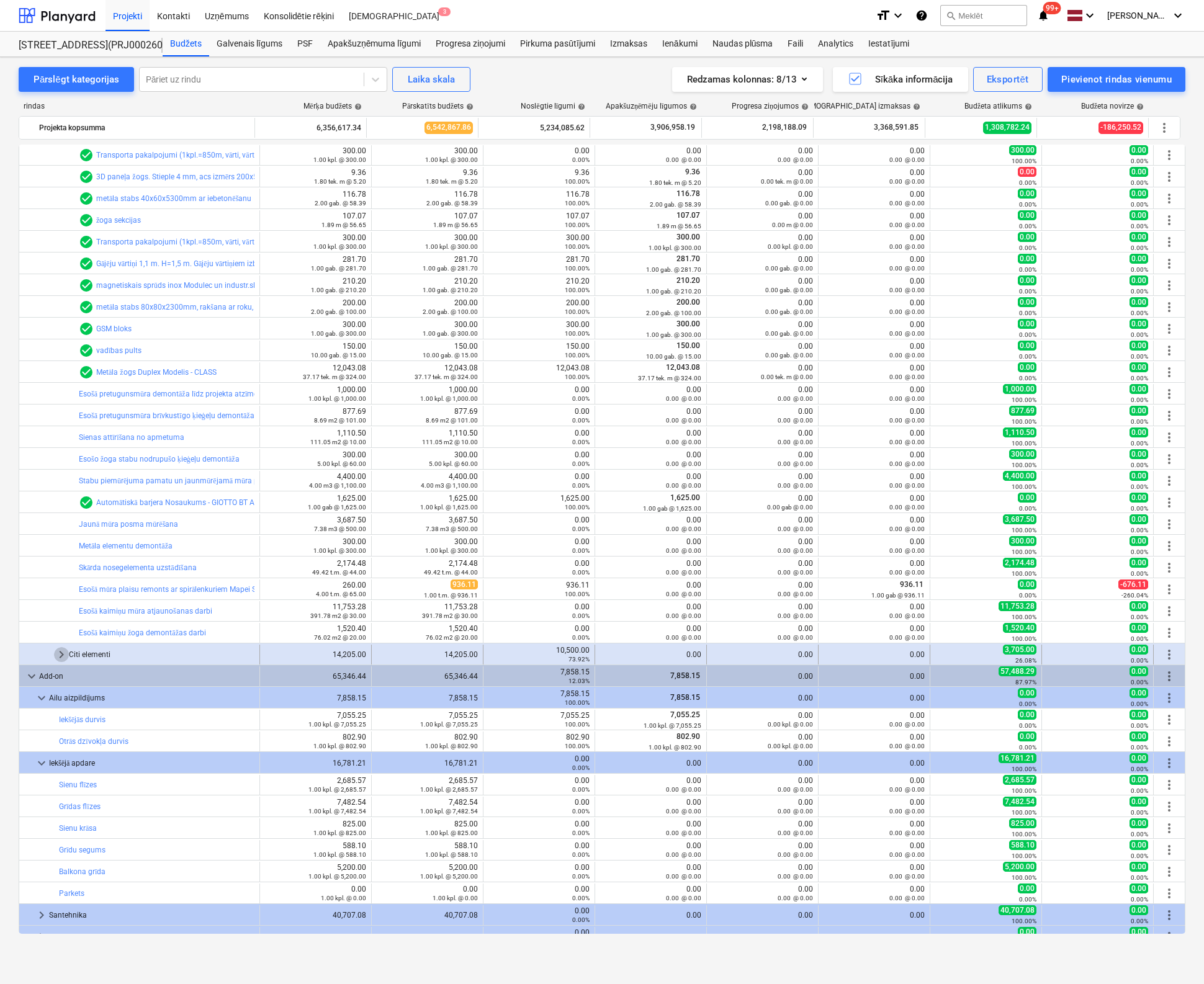
click at [59, 651] on span "keyboard_arrow_right" at bounding box center [61, 655] width 15 height 15
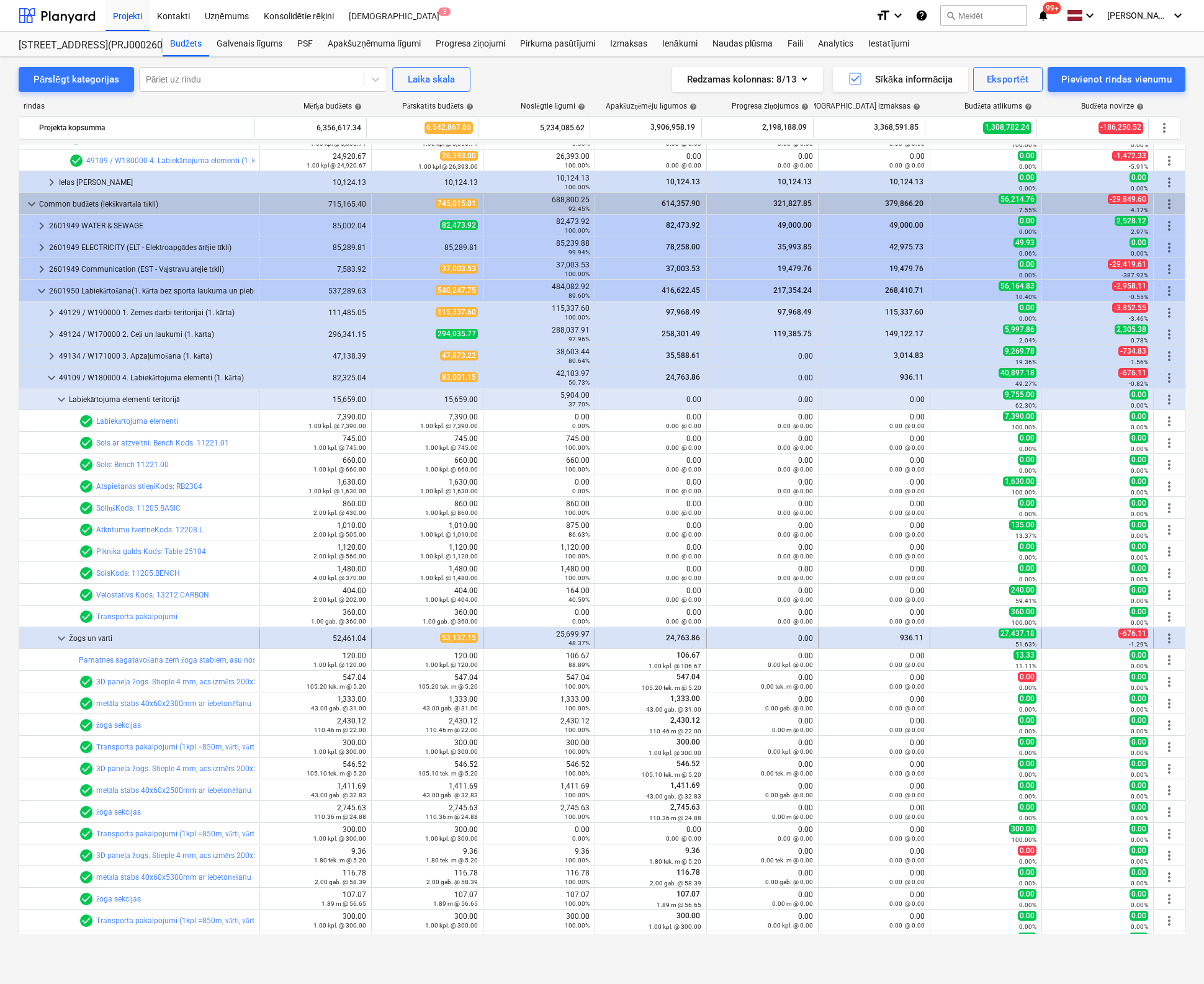
scroll to position [1792, 0]
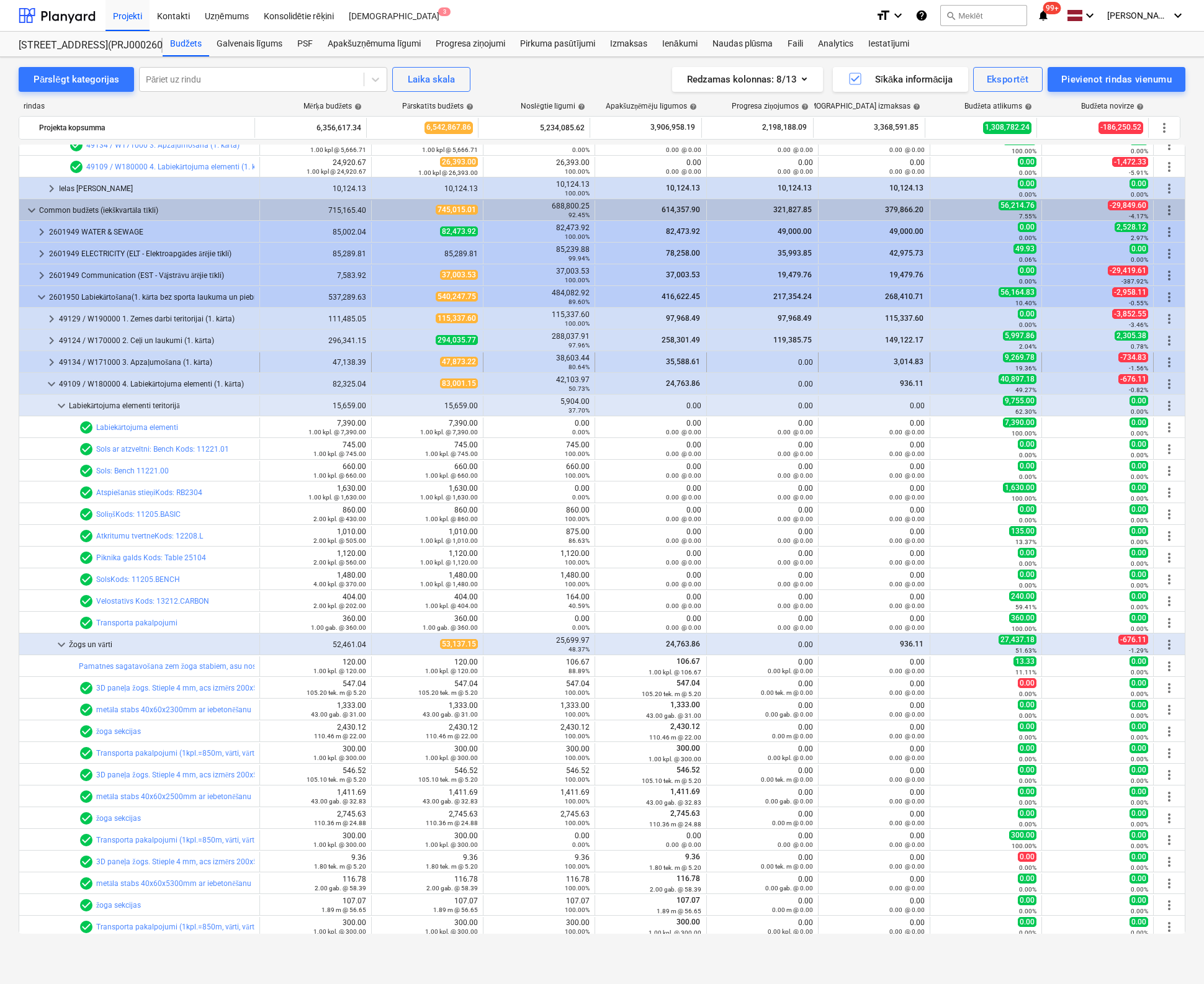
click at [52, 359] on span "keyboard_arrow_right" at bounding box center [52, 363] width 15 height 15
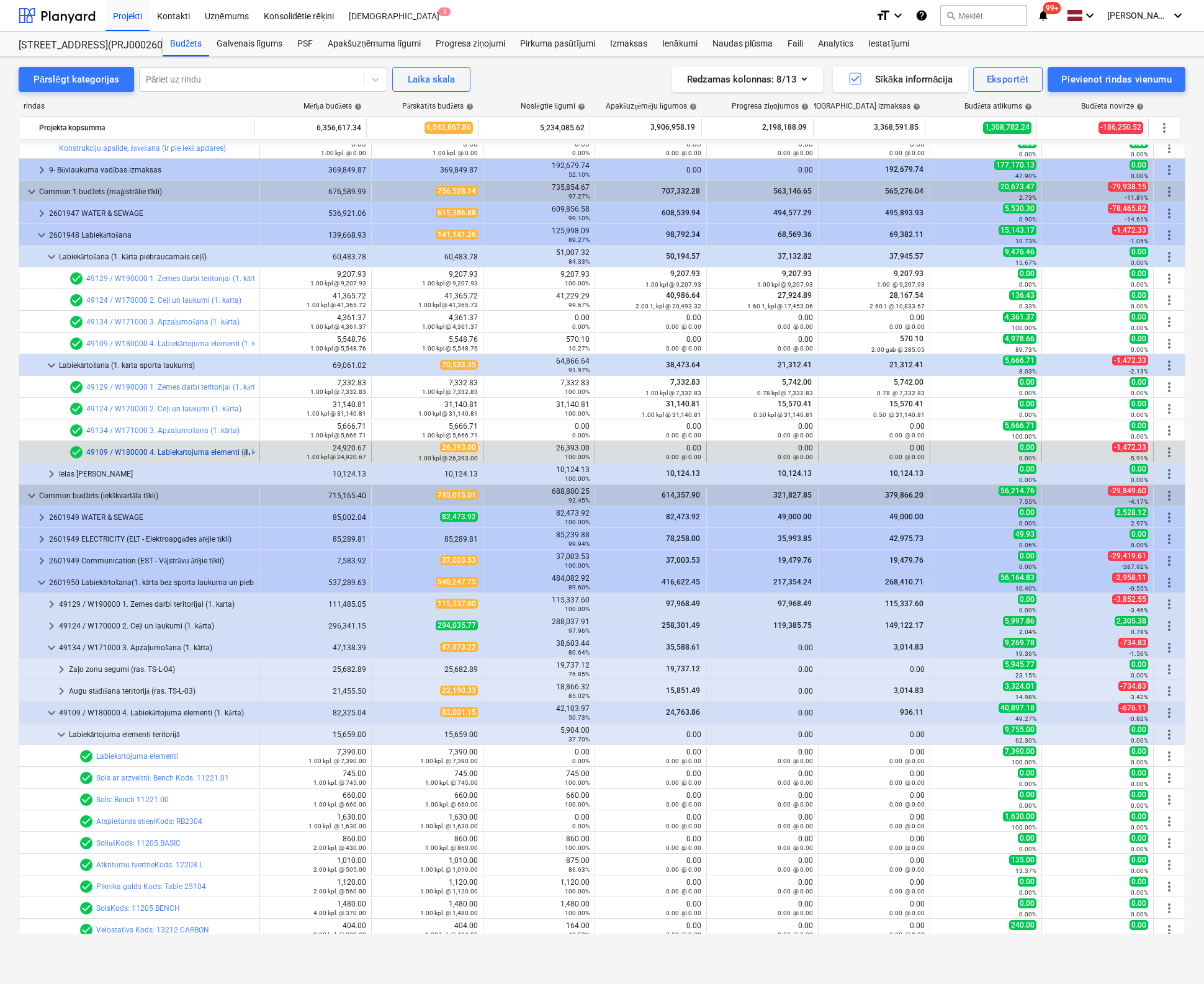
scroll to position [1481, 0]
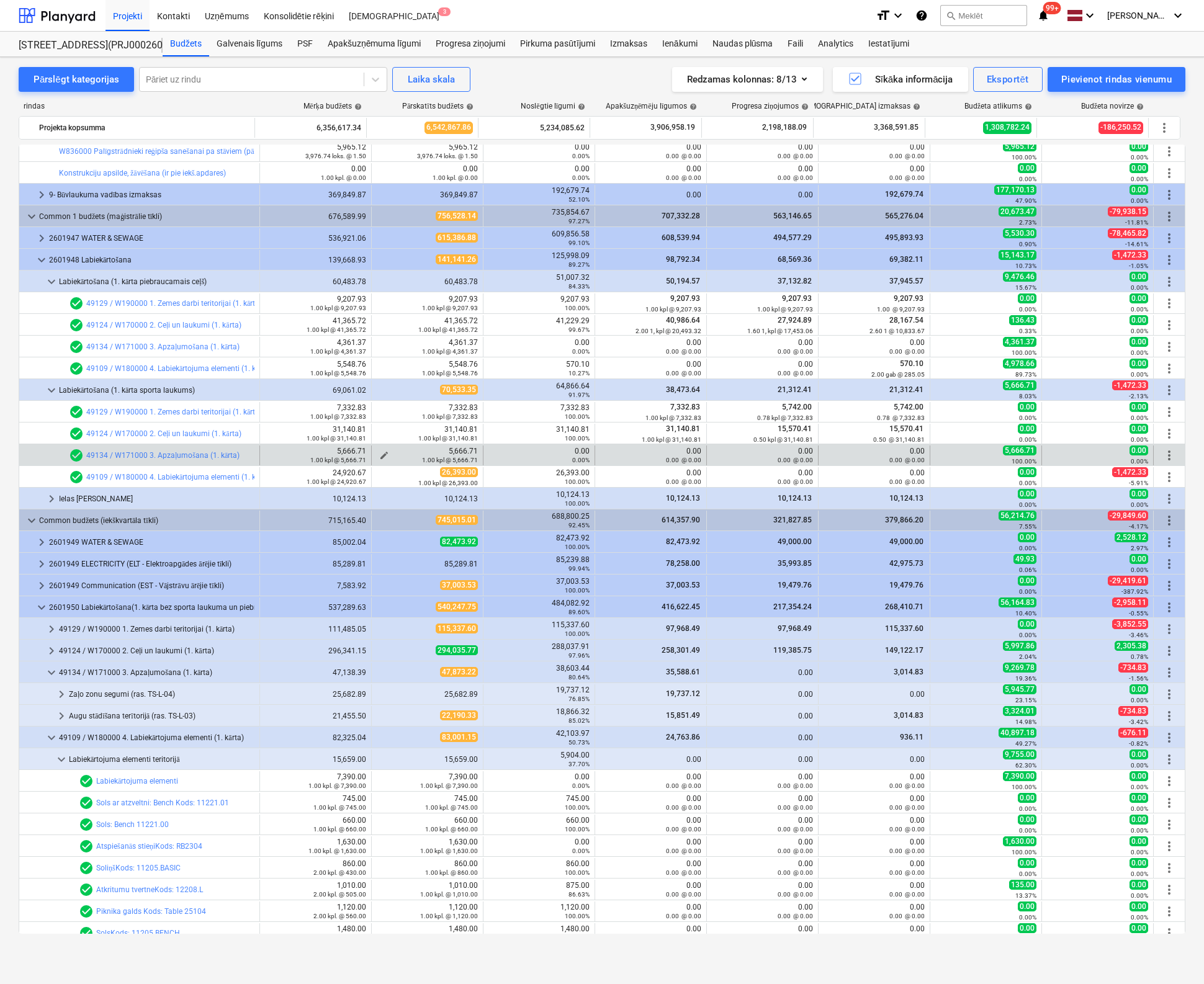
click at [383, 455] on div "1.00 kpl @ 5,666.71" at bounding box center [427, 459] width 101 height 9
click at [381, 451] on span "edit" at bounding box center [383, 455] width 10 height 10
type textarea "x"
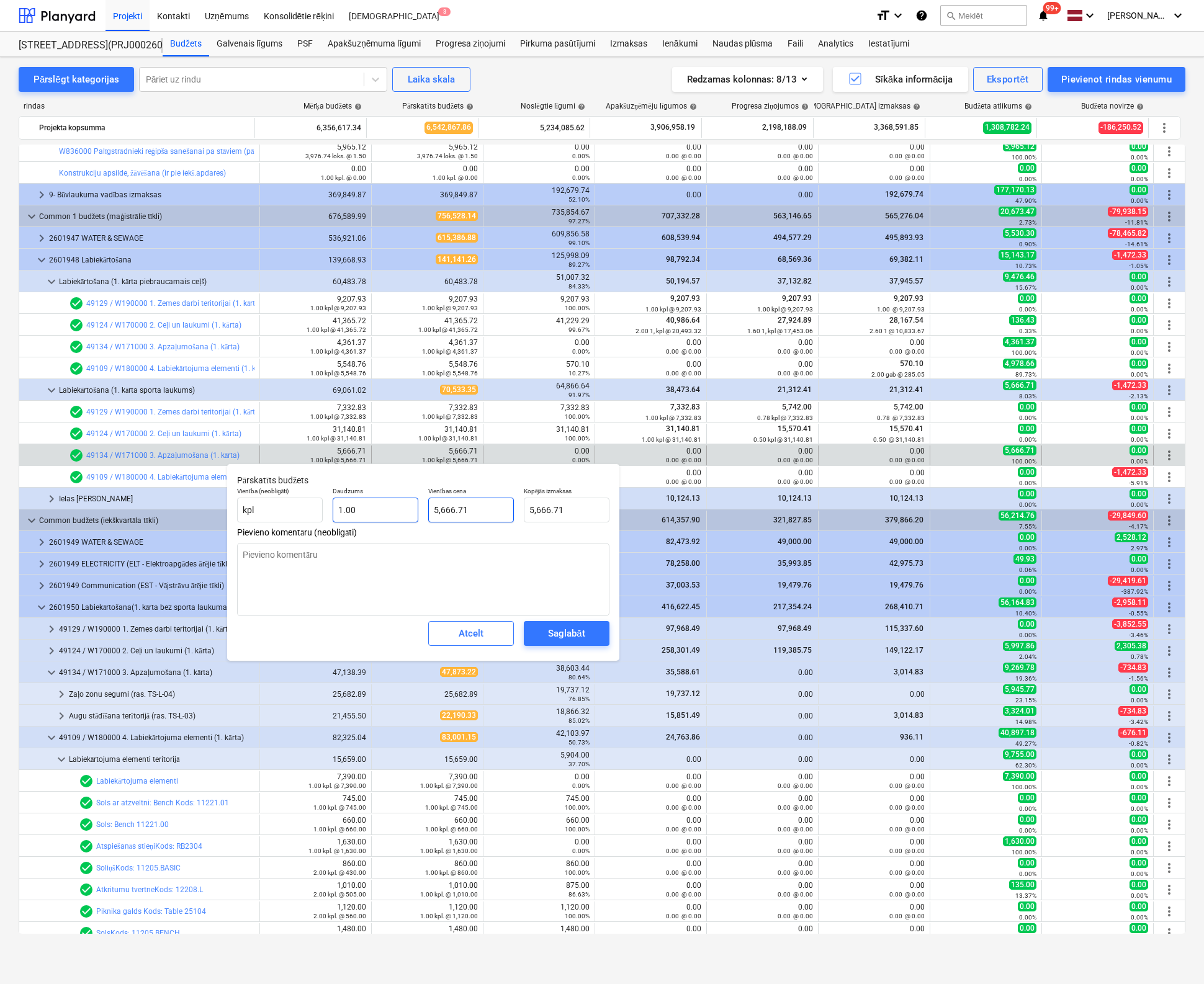
type input "5666.71"
click at [369, 517] on div "Vienība (neobligāti) kpl Daudzums 1.00 Vienības cena 5666.71 Kopējās izmaksas 5…" at bounding box center [423, 505] width 383 height 45
type textarea "x"
type input "0"
type input "0.00"
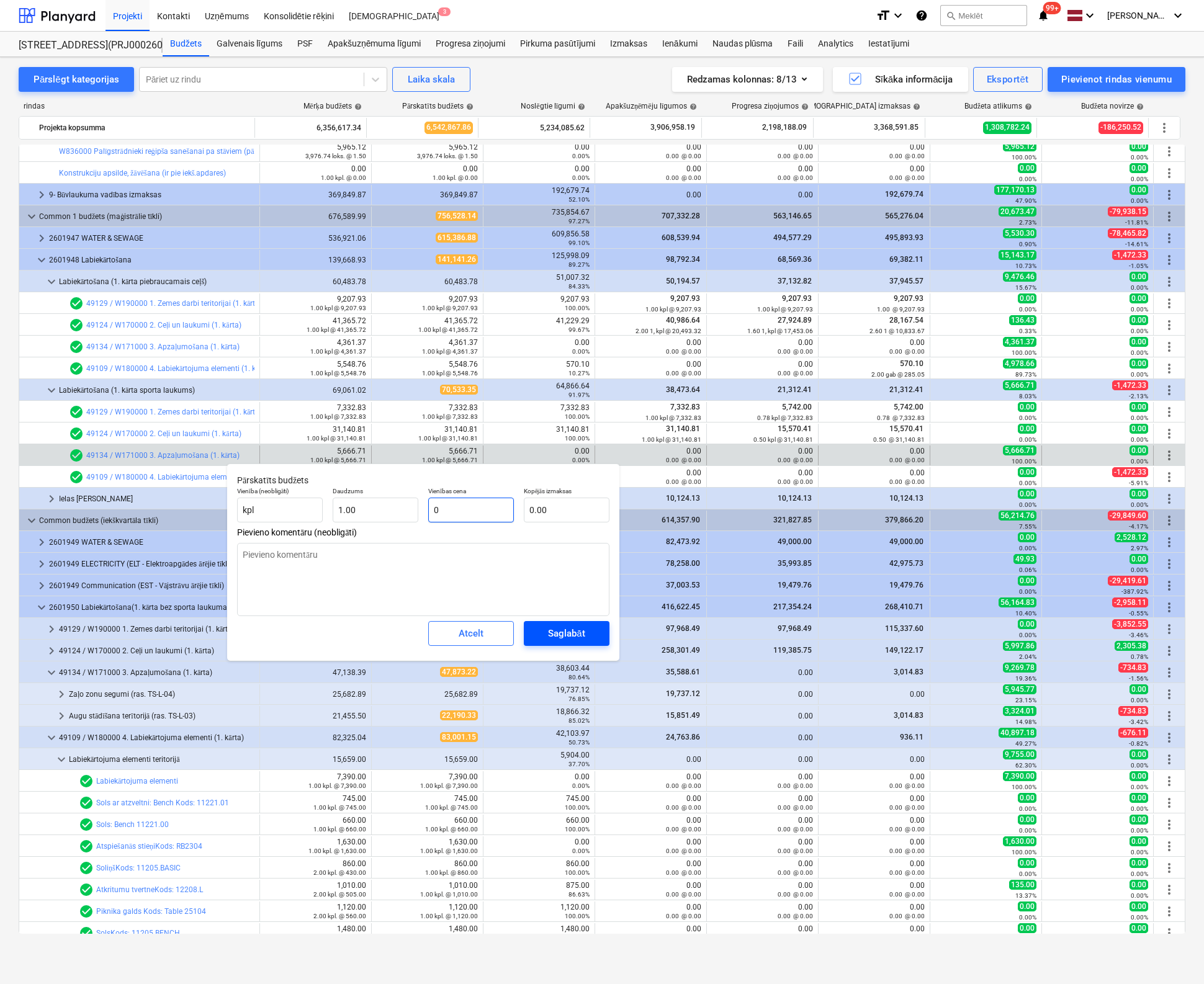
type input "0"
type textarea "x"
type input "0.00"
click at [556, 633] on div "Saglabāt" at bounding box center [565, 633] width 36 height 16
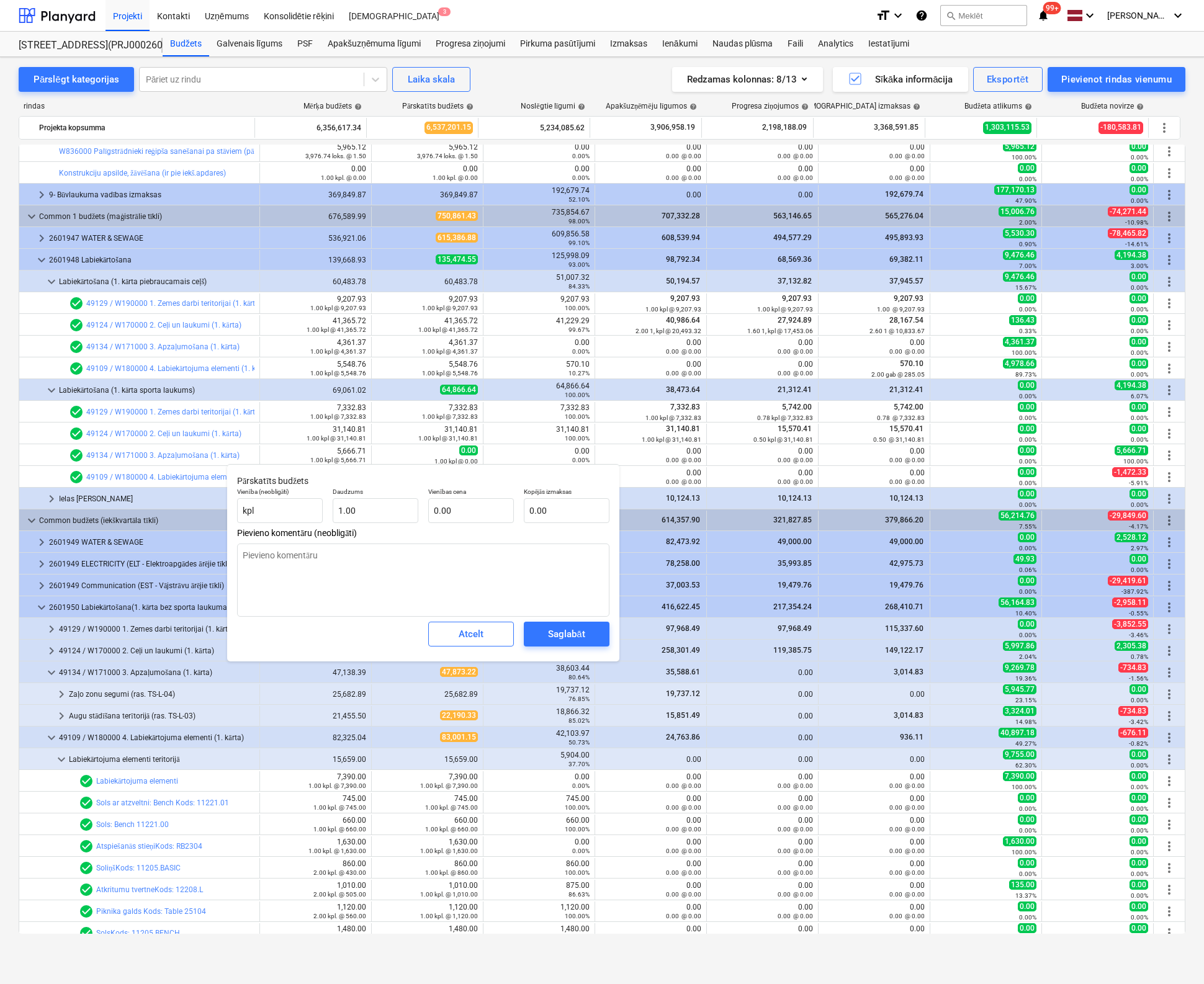
type textarea "x"
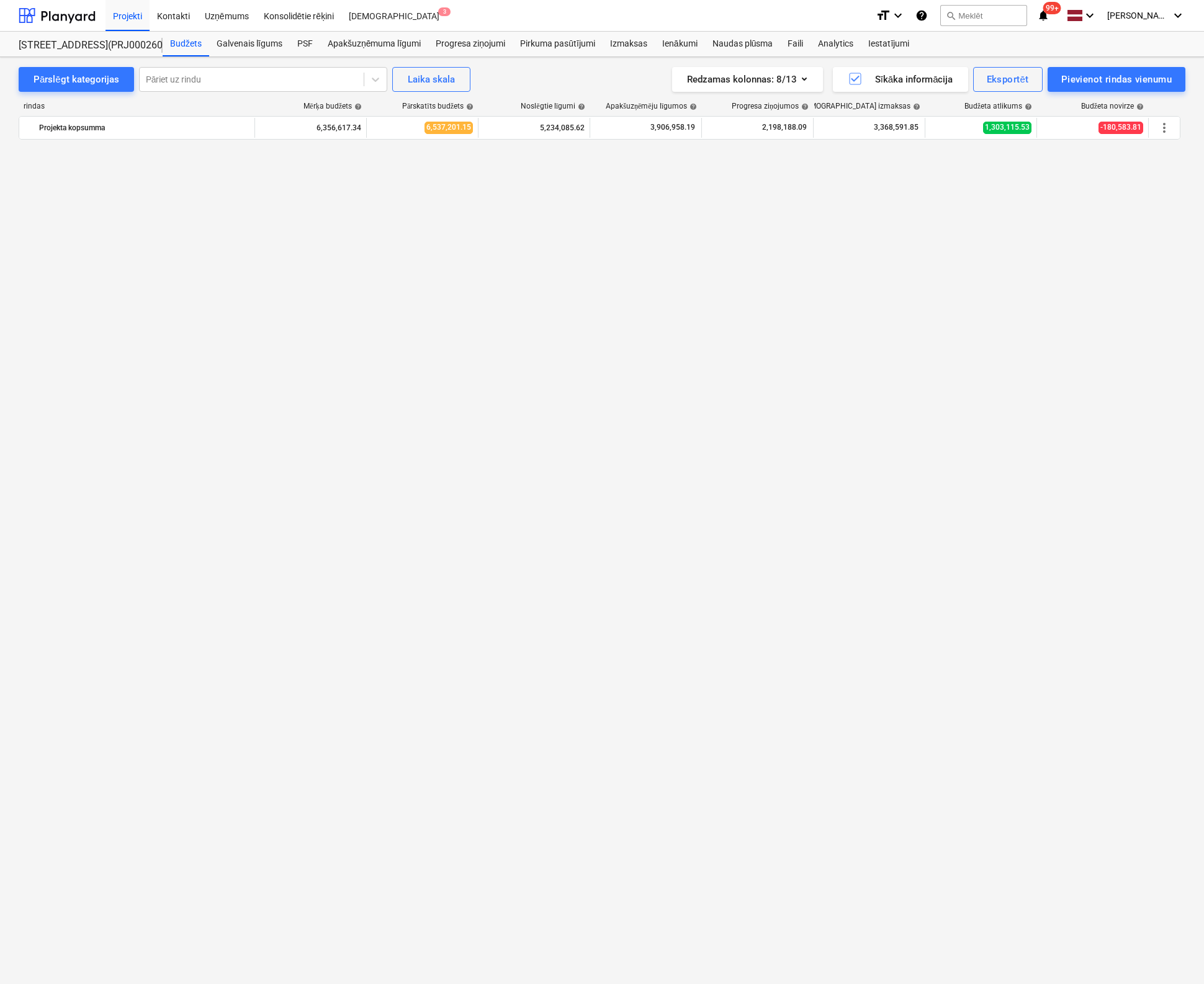
scroll to position [1649, 0]
click at [4, 425] on div "Pārslēgt kategorijas Pāriet uz rindu Laika skala Redzamas kolonnas : 8/13 Sīkāk…" at bounding box center [602, 508] width 1204 height 901
click span "keyboard_arrow_right"
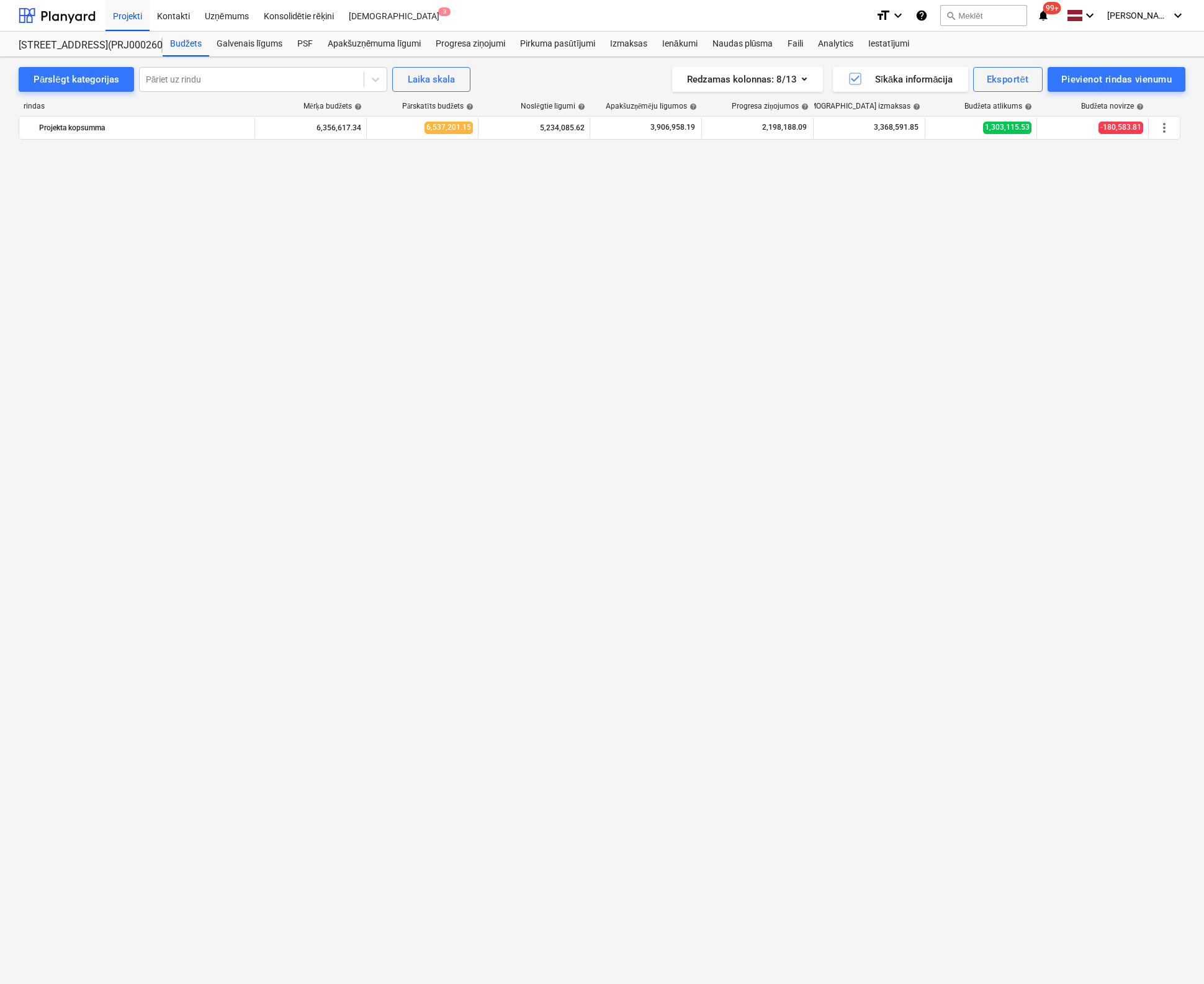
click span "keyboard_arrow_down"
click span "keyboard_arrow_right"
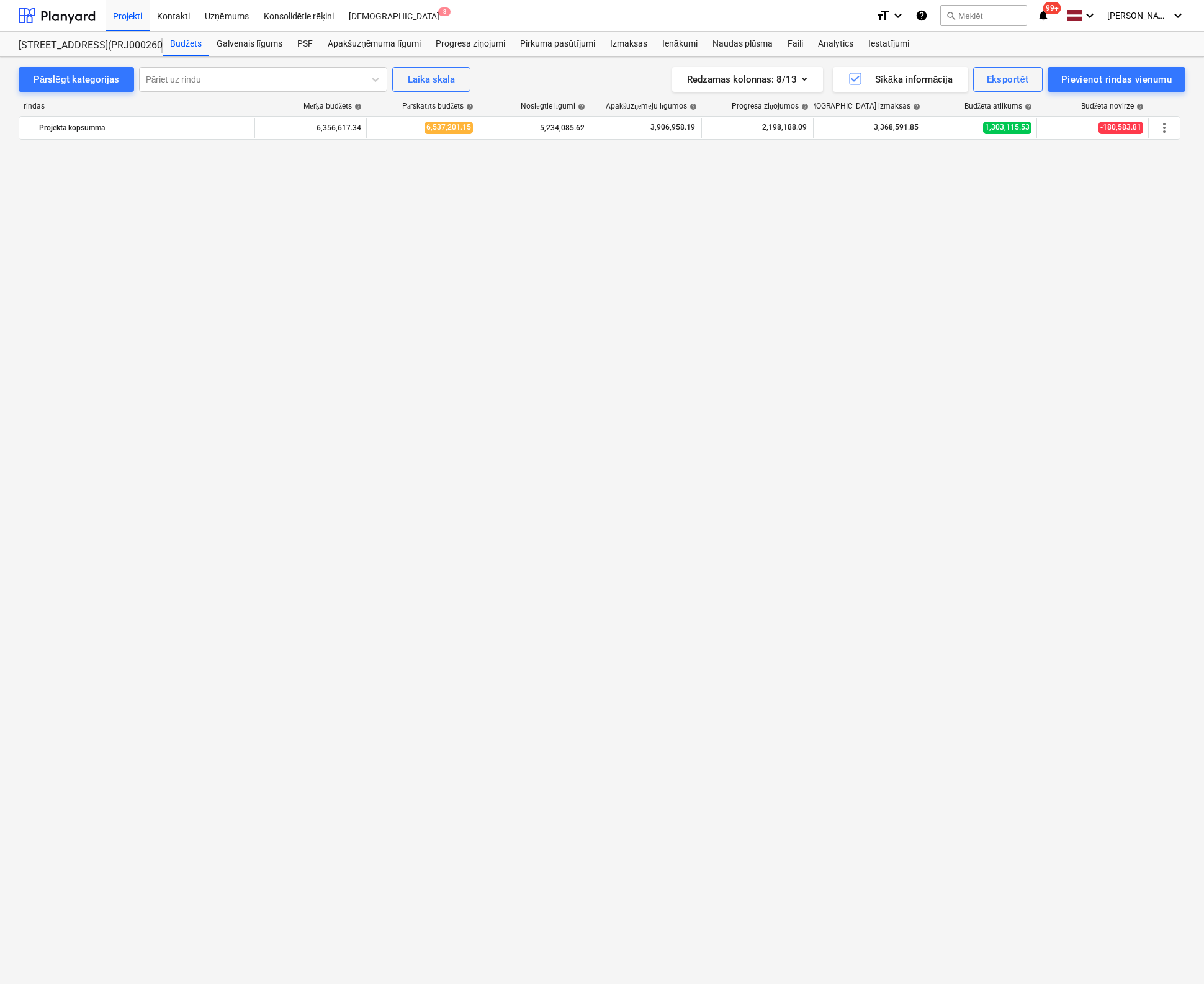
scroll to position [2191, 0]
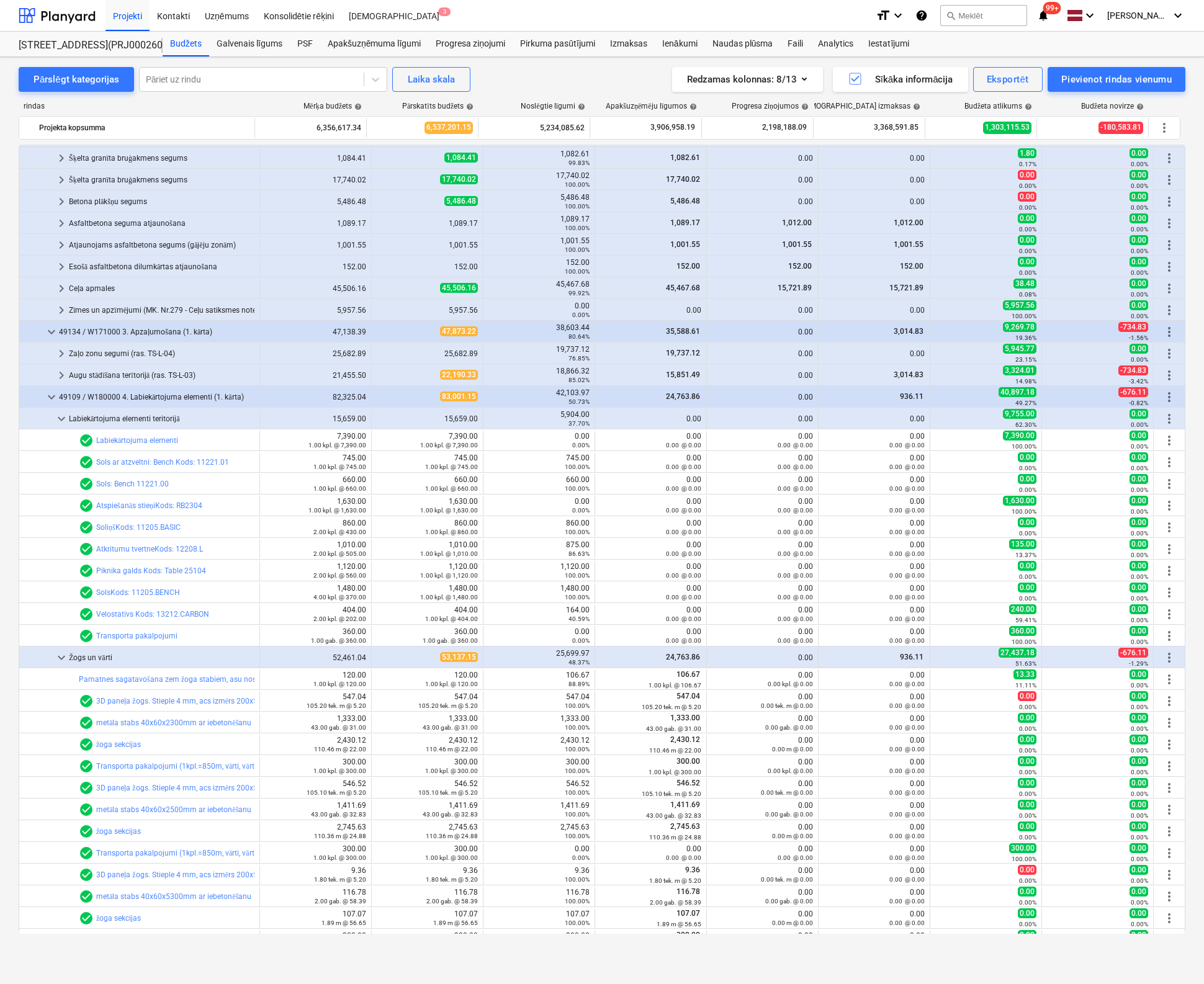
click at [6, 490] on div "Pārslēgt kategorijas Pāriet uz rindu Laika skala Redzamas kolonnas : 8/13 Sīkāk…" at bounding box center [602, 508] width 1204 height 901
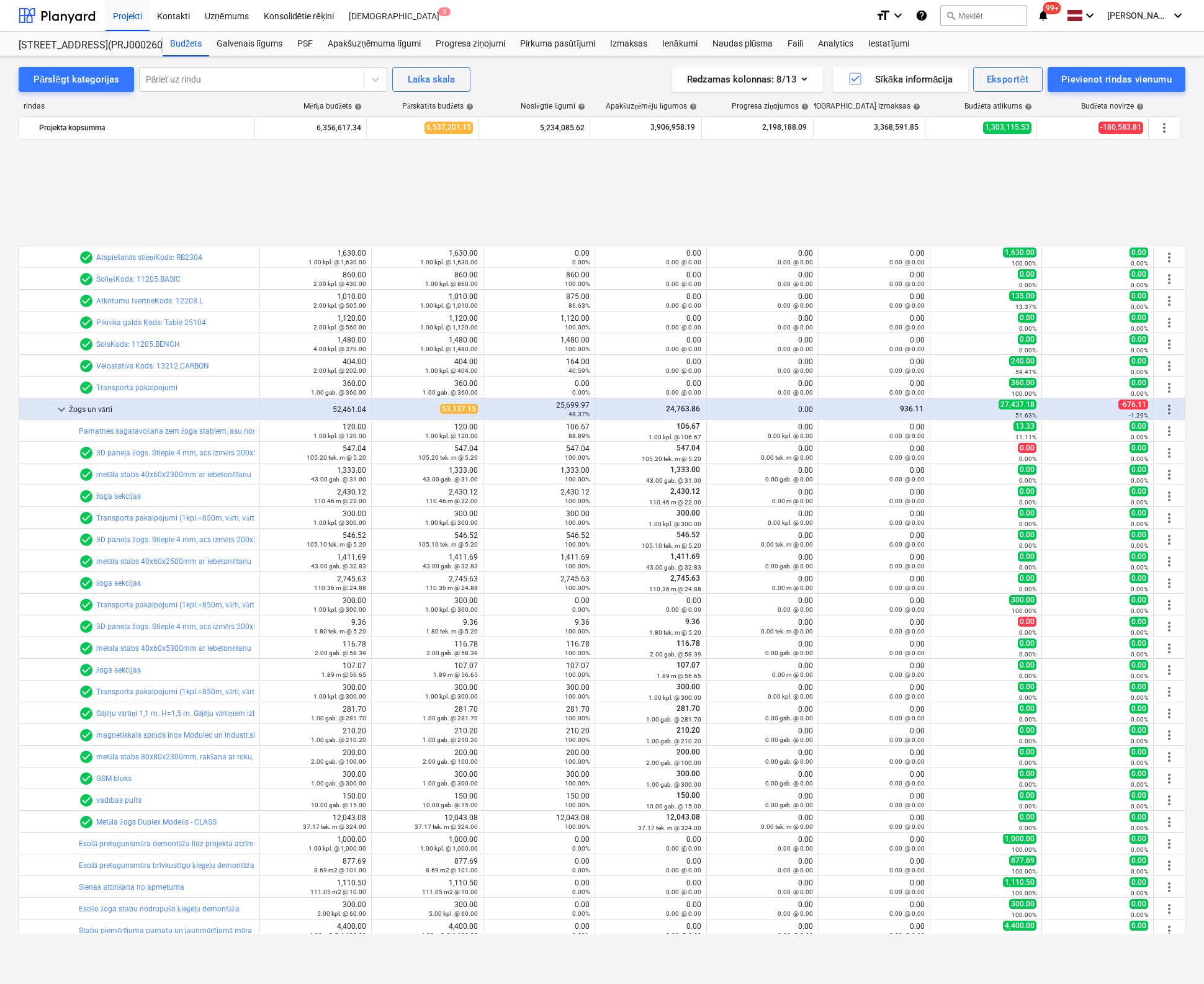
scroll to position [2564, 0]
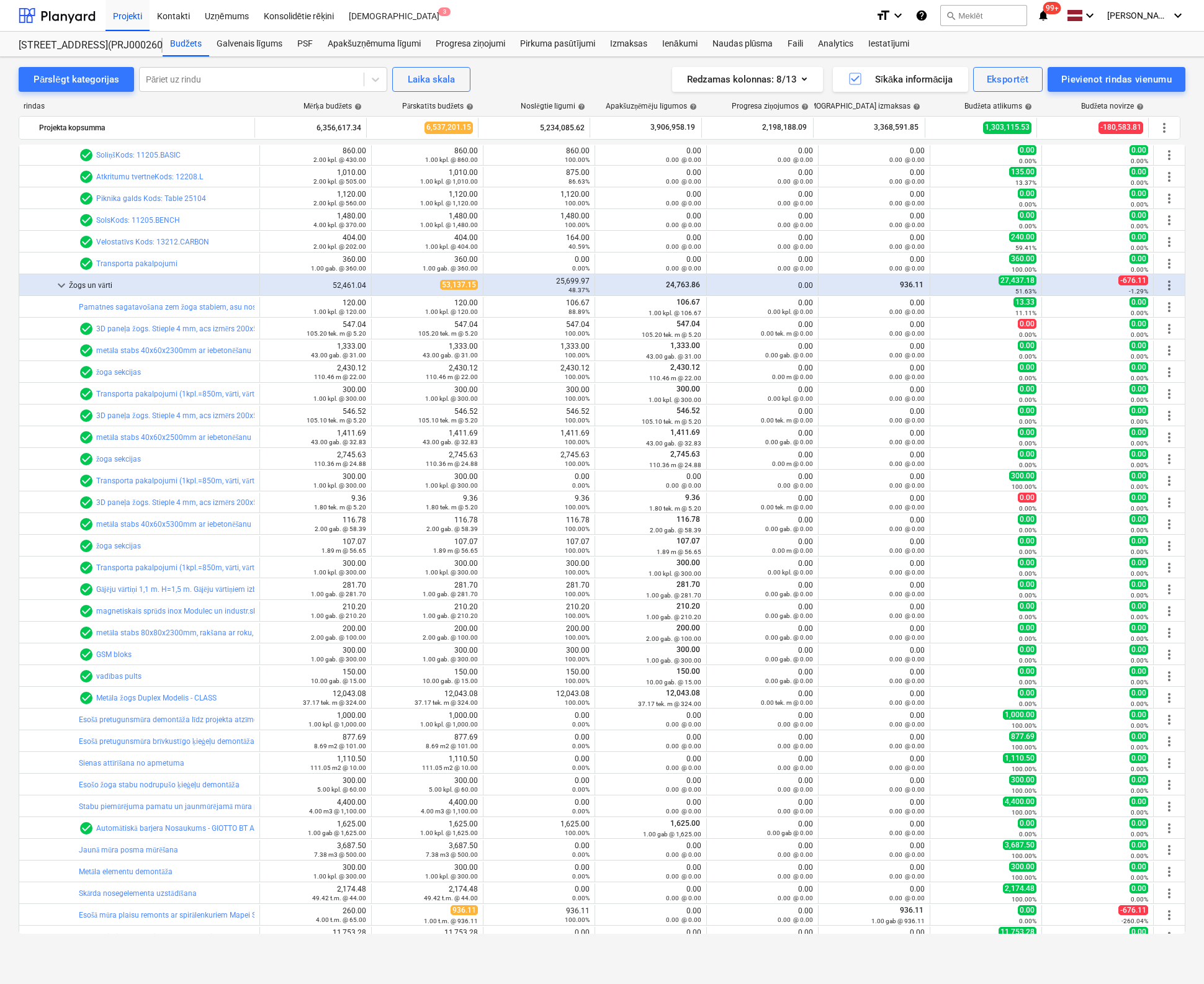
click at [5, 325] on div "Pārslēgt kategorijas Pāriet uz rindu Laika skala Redzamas kolonnas : 8/13 Sīkāk…" at bounding box center [602, 508] width 1204 height 901
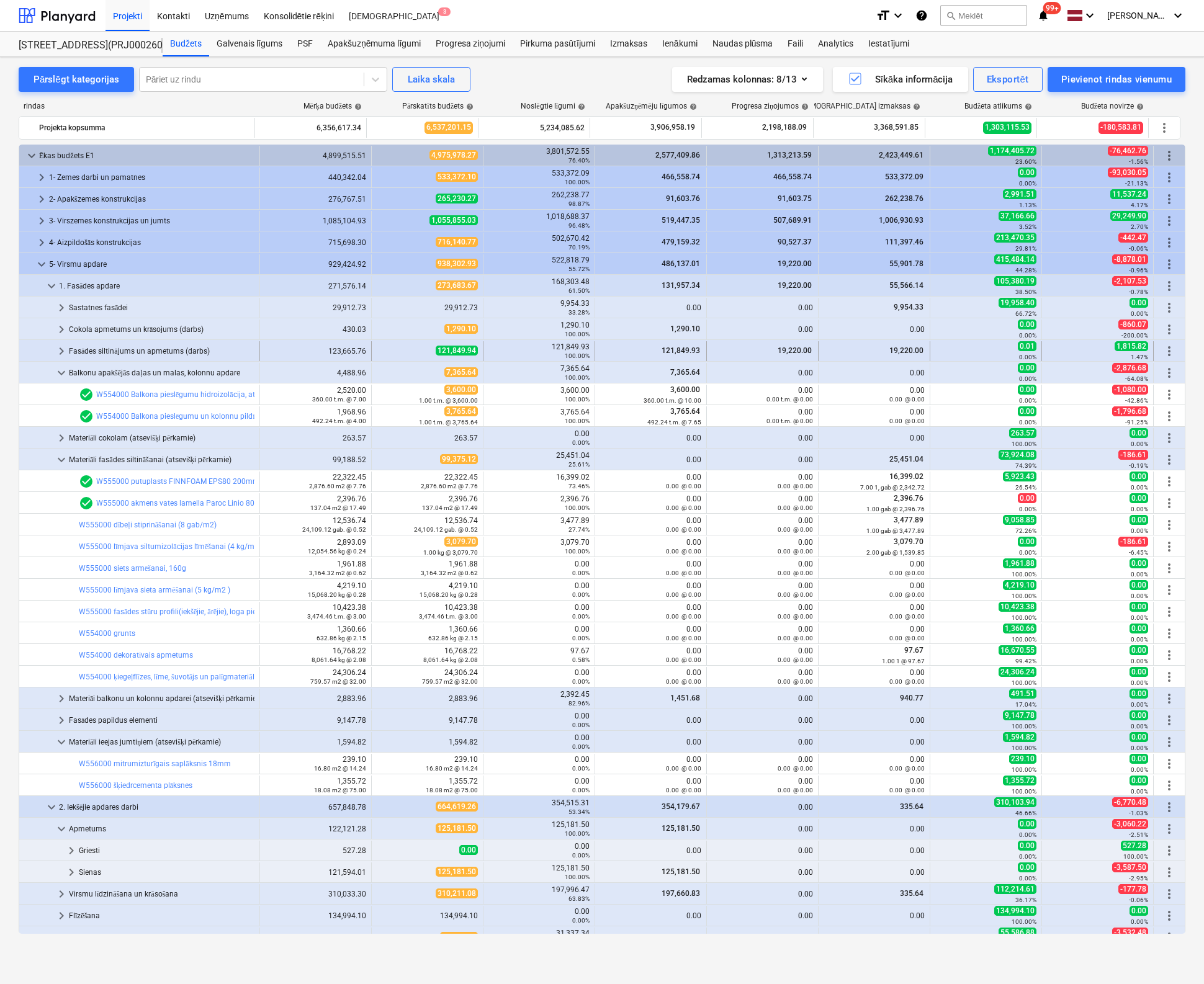
scroll to position [0, 0]
click at [30, 152] on span "keyboard_arrow_down" at bounding box center [32, 156] width 15 height 15
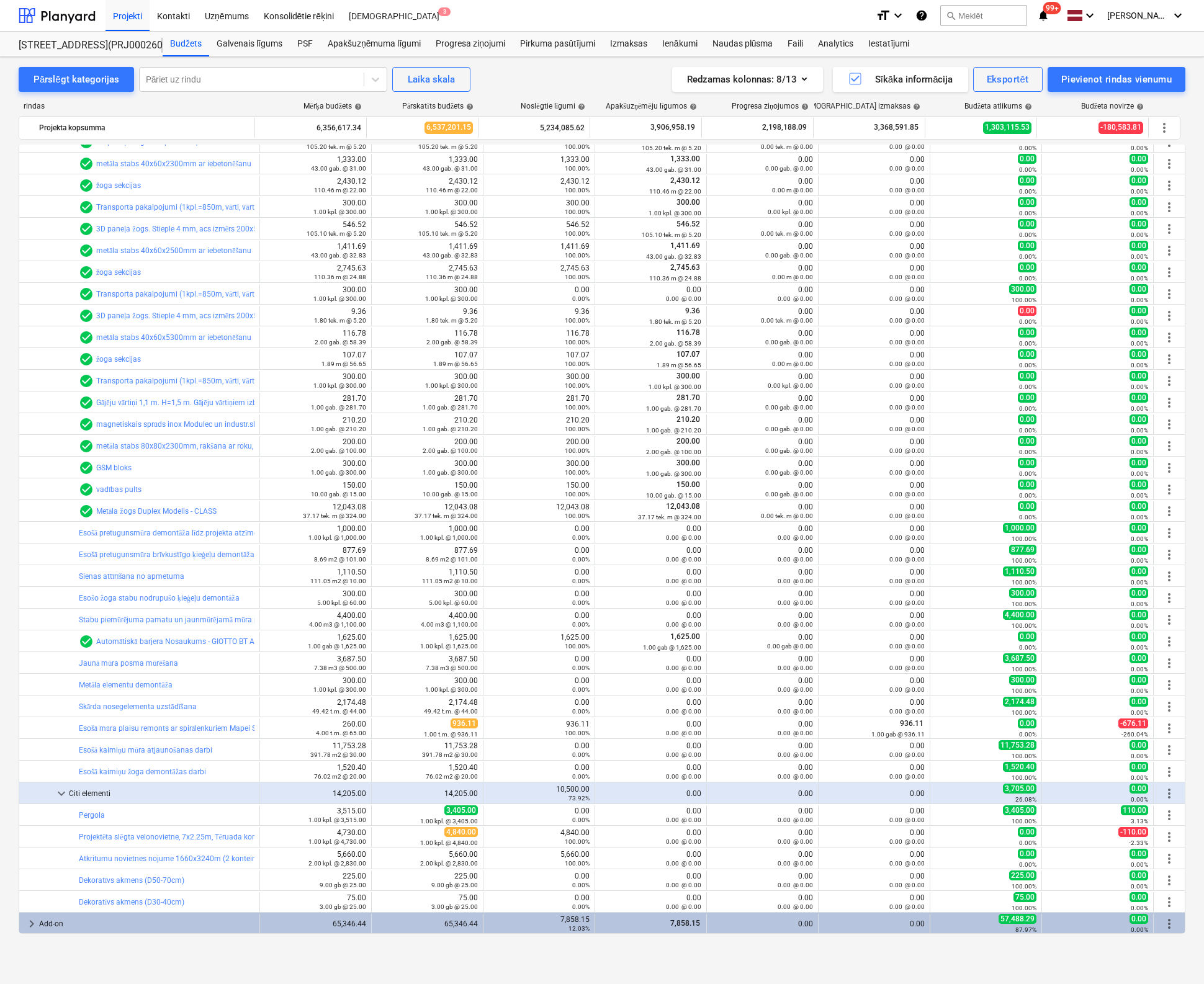
scroll to position [920, 0]
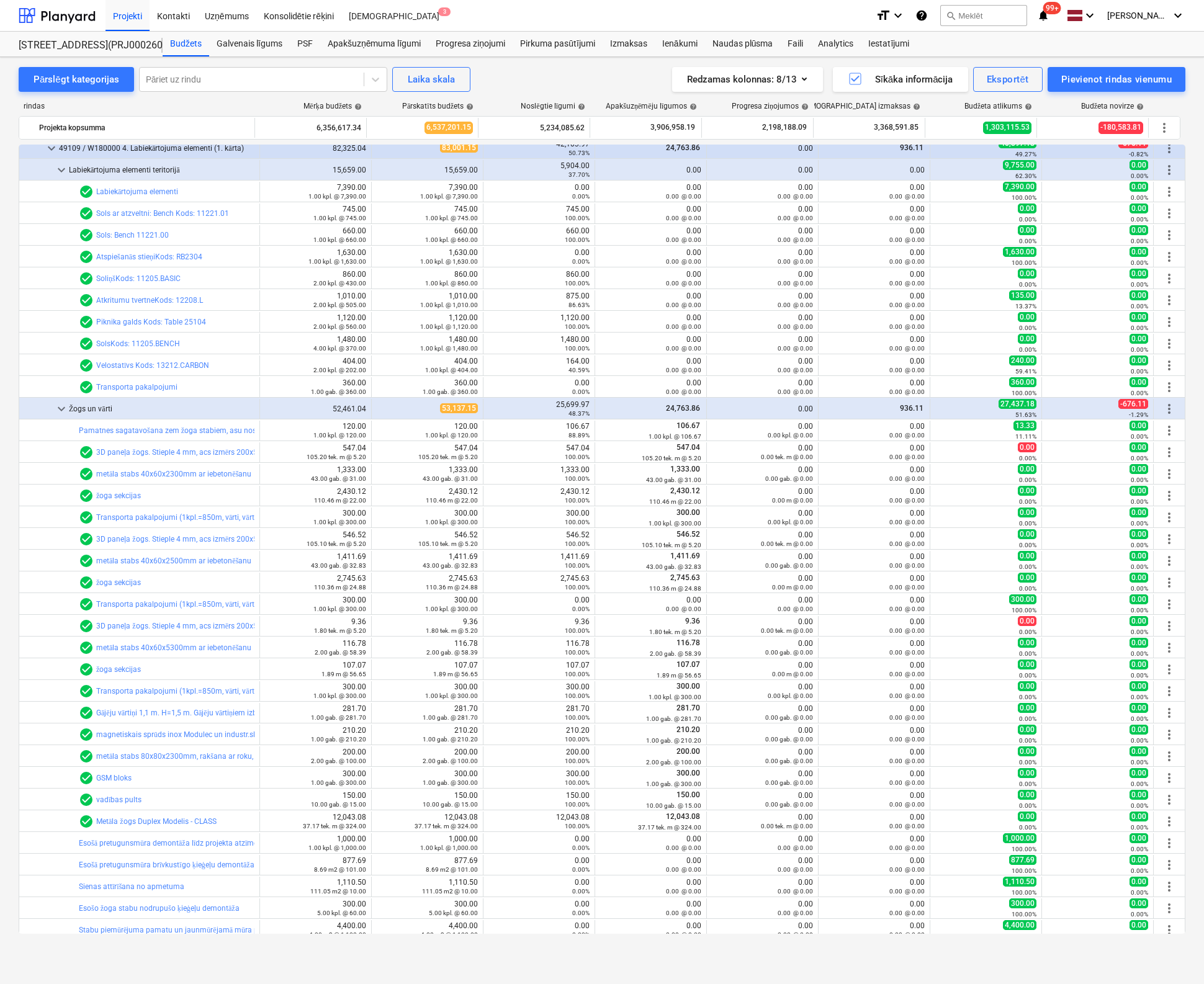
click at [56, 408] on span "keyboard_arrow_down" at bounding box center [61, 409] width 15 height 15
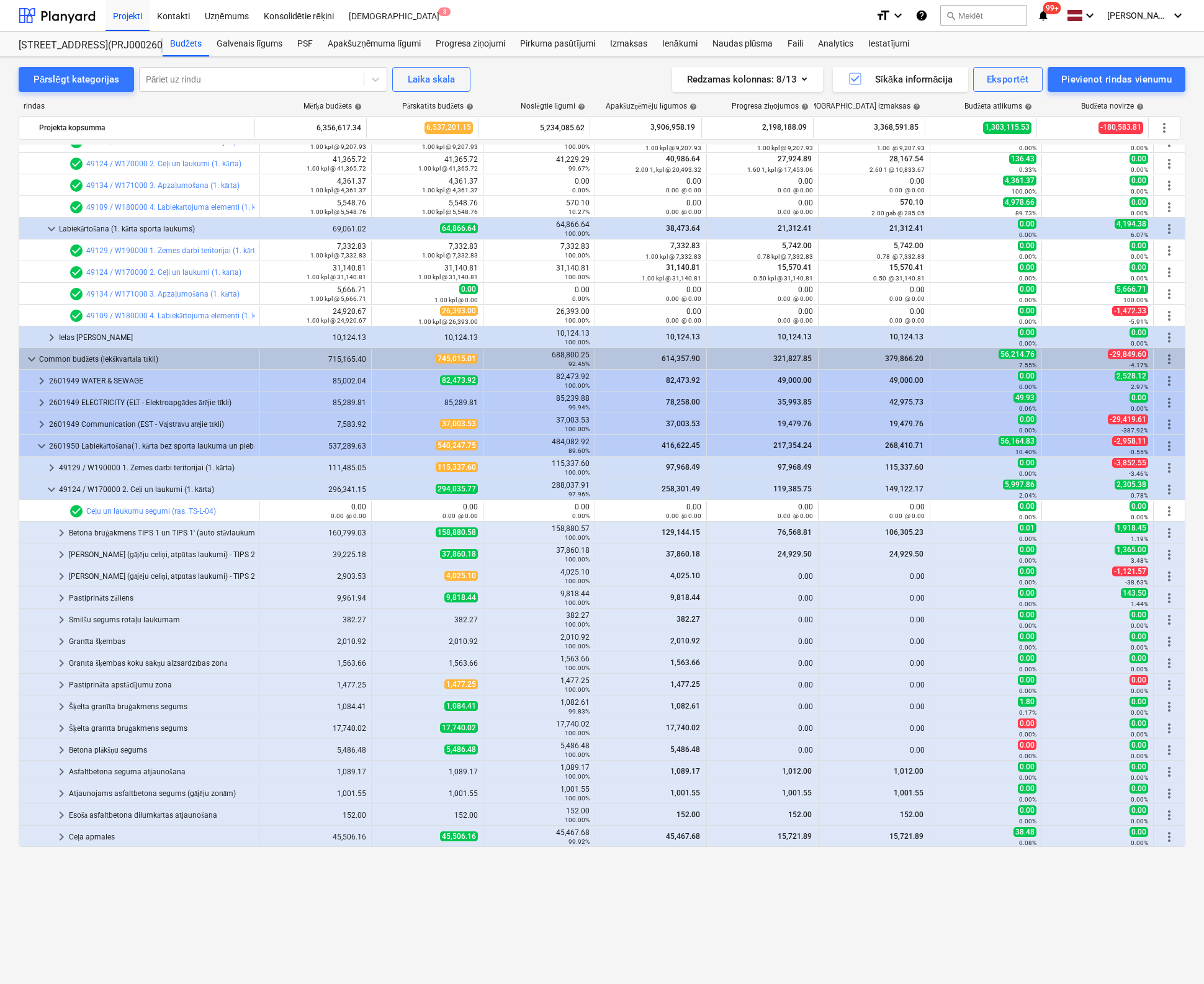
scroll to position [0, 0]
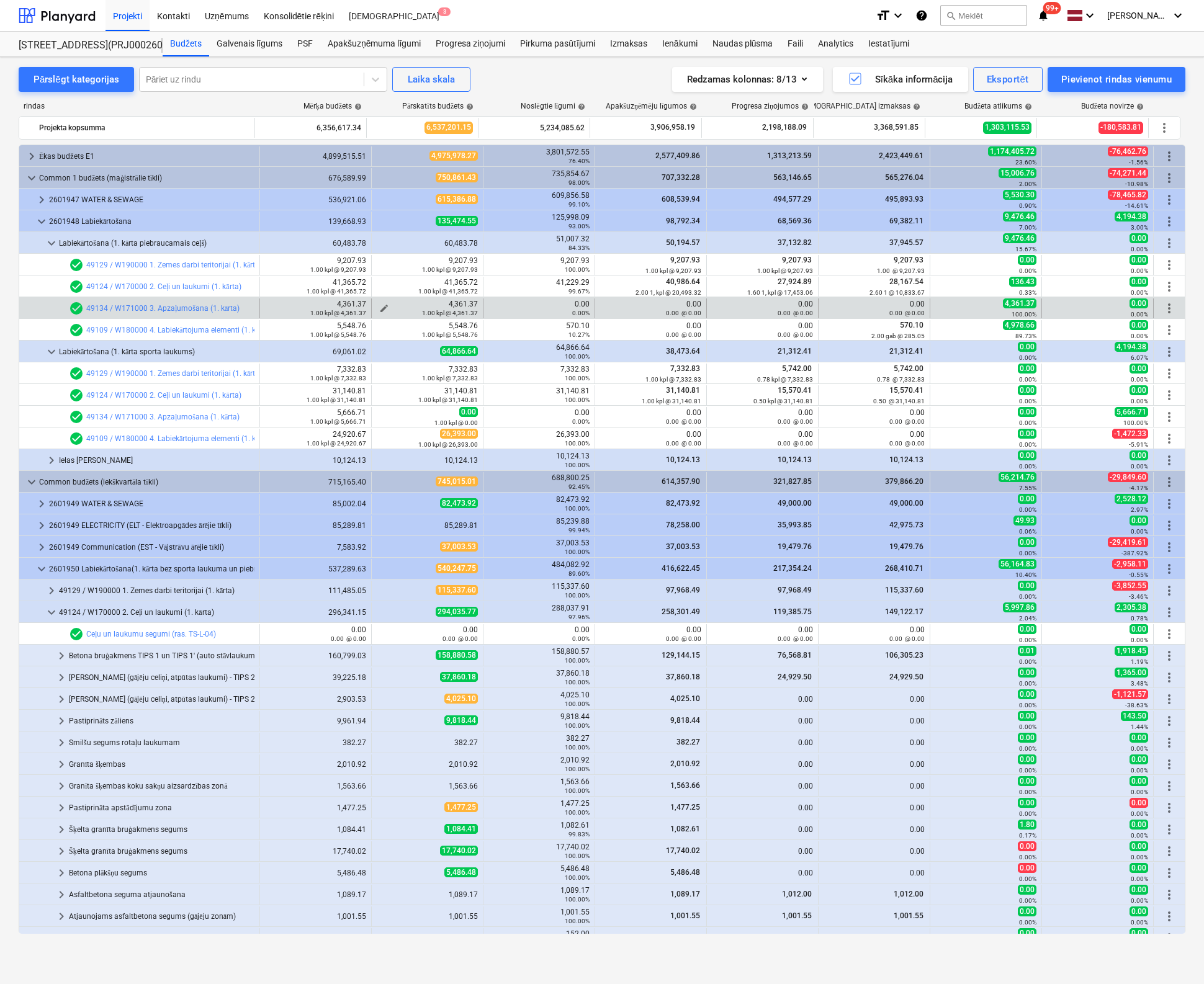
click at [379, 306] on span "edit" at bounding box center [383, 308] width 10 height 10
type textarea "x"
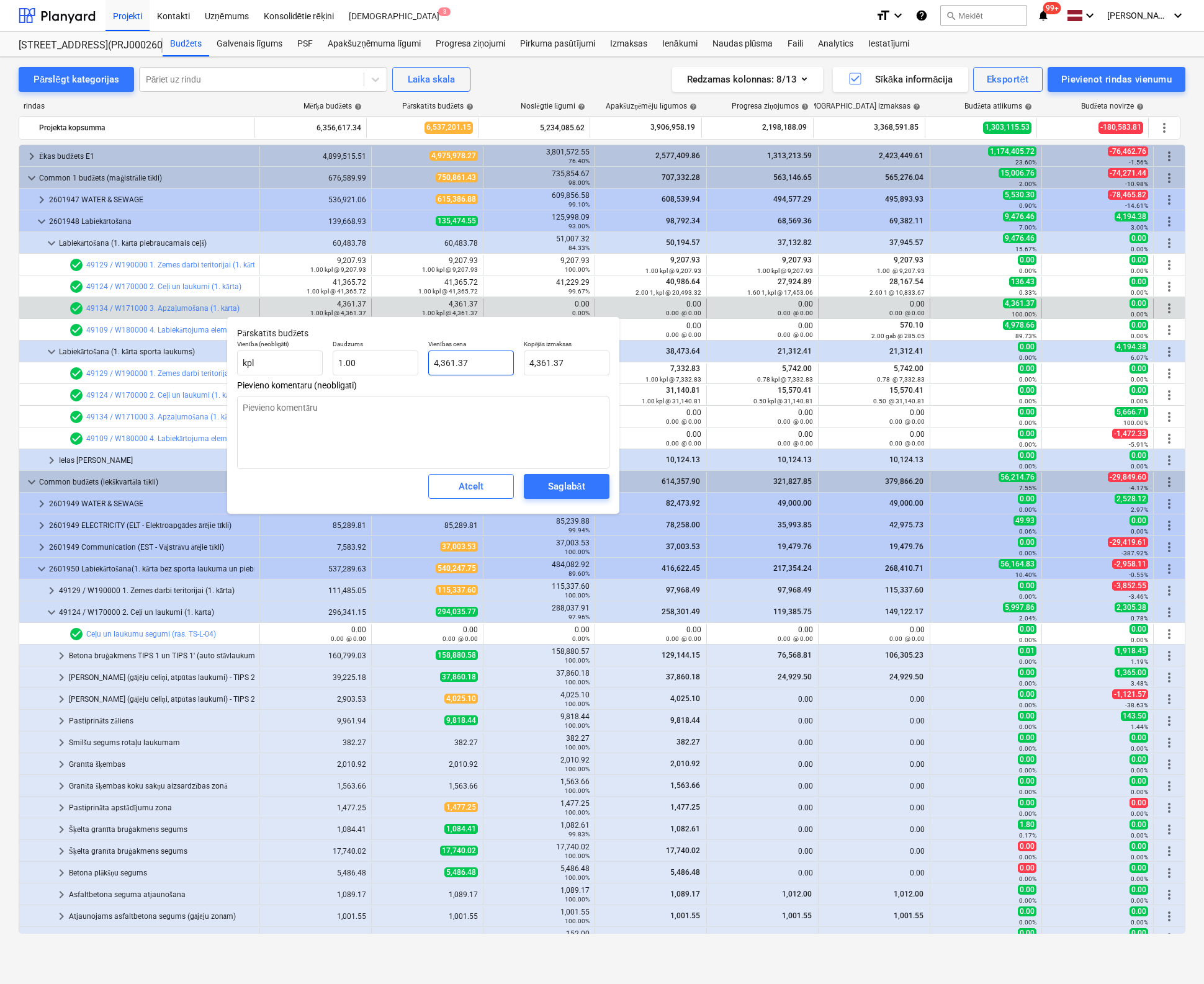
type input "4361.37"
drag, startPoint x: 485, startPoint y: 366, endPoint x: 390, endPoint y: 365, distance: 95.0
click at [390, 365] on div "Vienība (neobligāti) kpl Daudzums 1.00 Vienības cena 4361.37 Kopējās izmaksas 4…" at bounding box center [423, 357] width 383 height 45
type textarea "x"
type input "0"
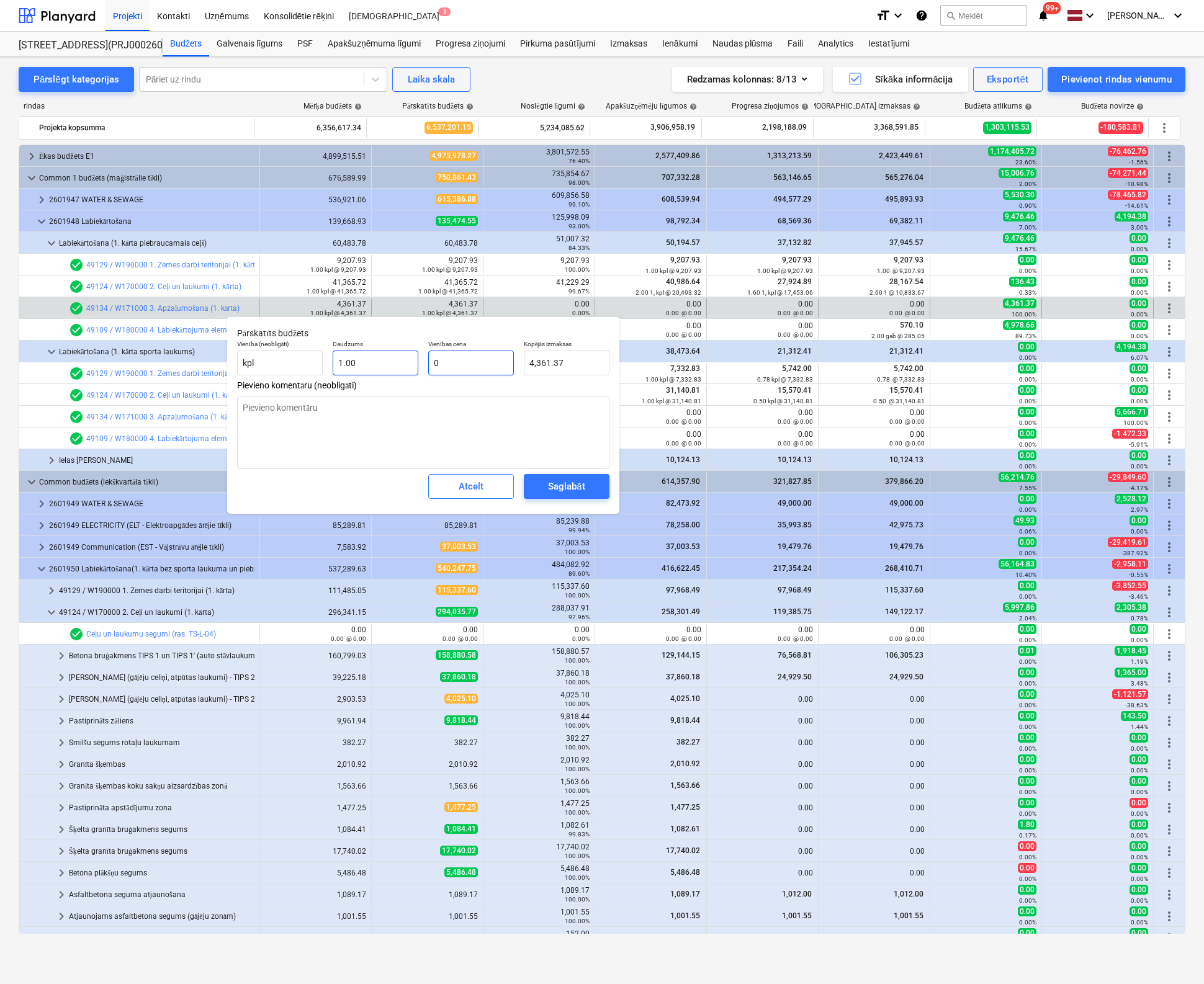
type input "0.00"
type input "0"
type textarea "x"
type input "0.00"
click at [572, 491] on div "Saglabāt" at bounding box center [565, 487] width 36 height 16
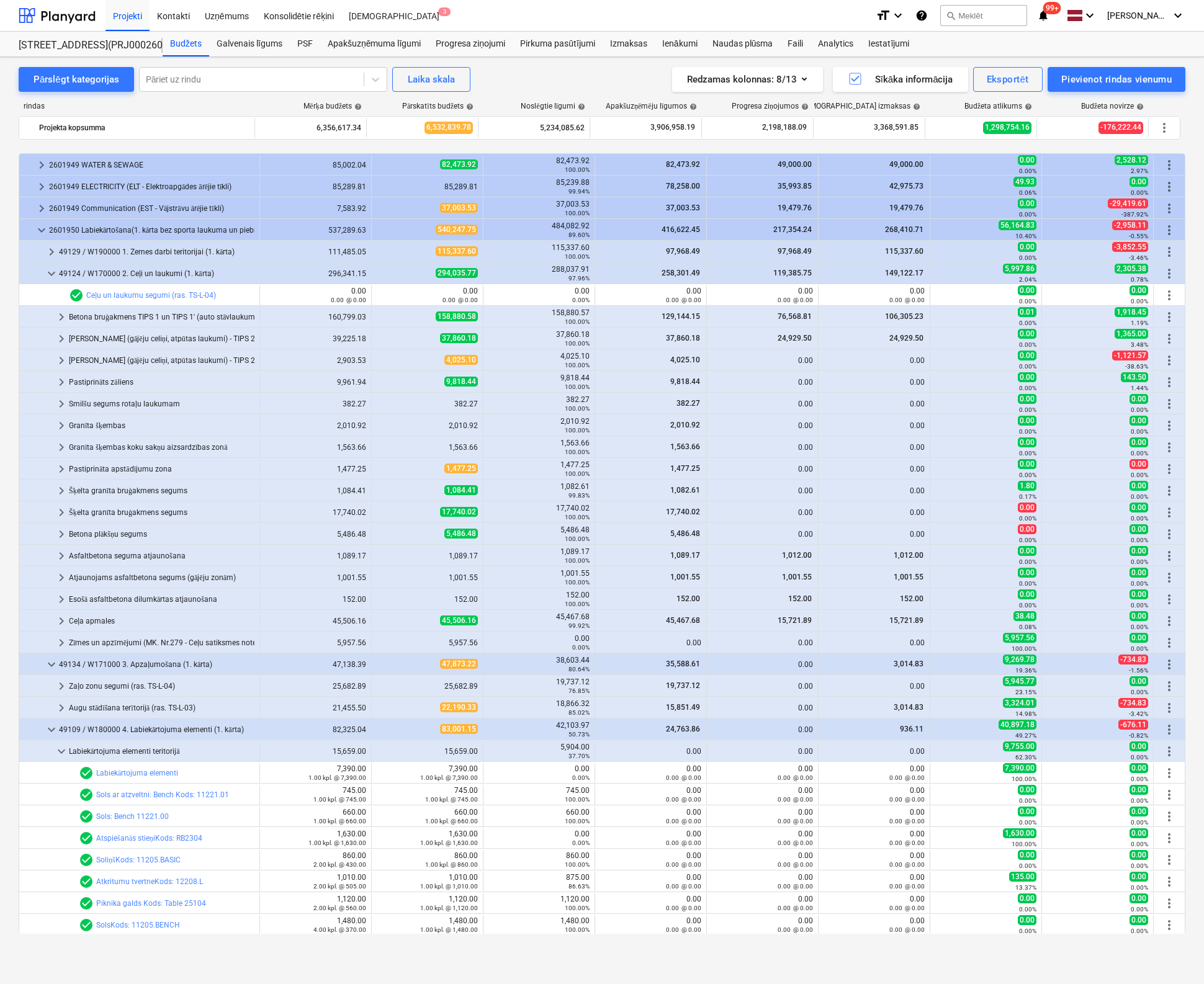
scroll to position [372, 0]
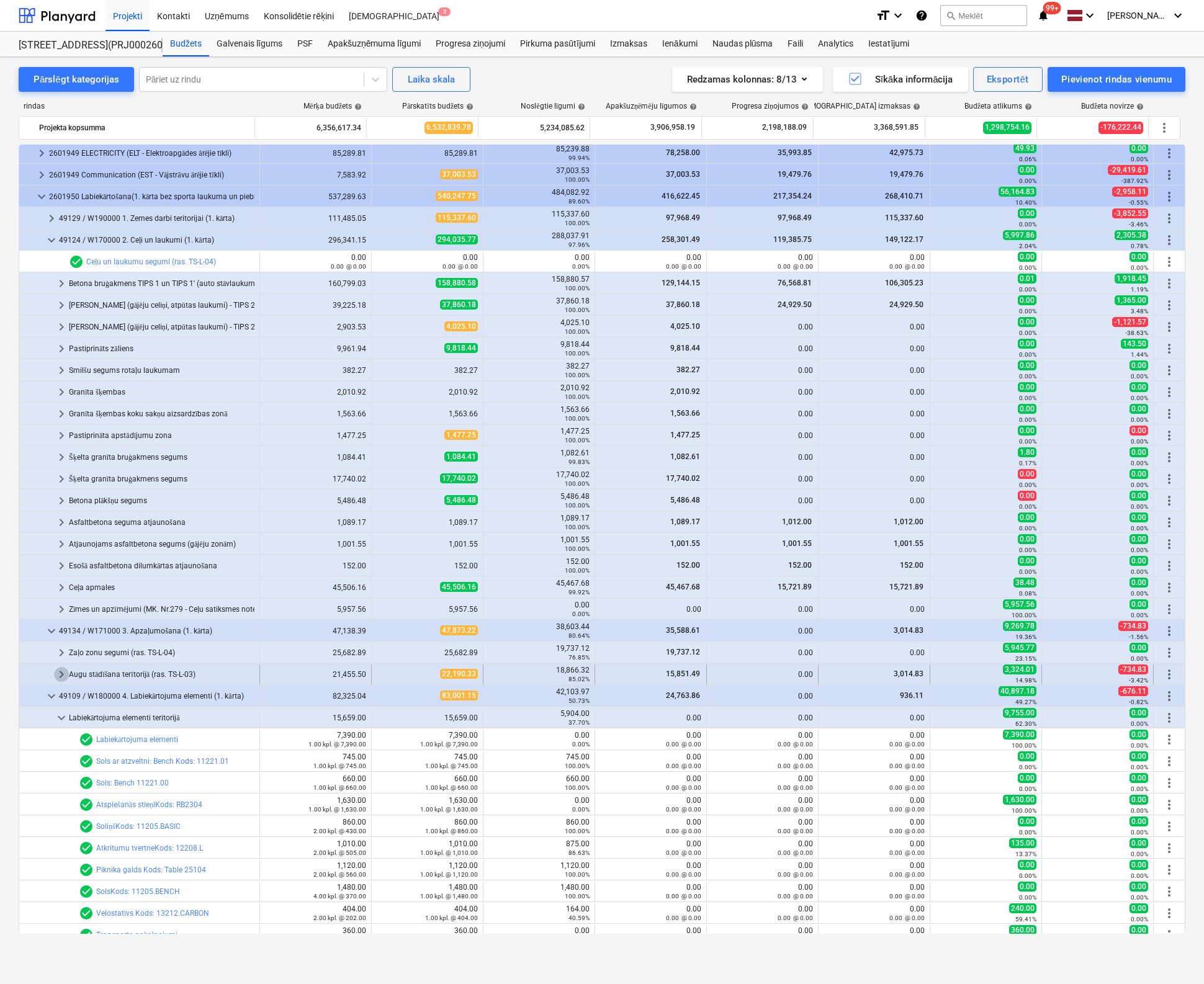
click at [63, 673] on span "keyboard_arrow_right" at bounding box center [61, 674] width 15 height 15
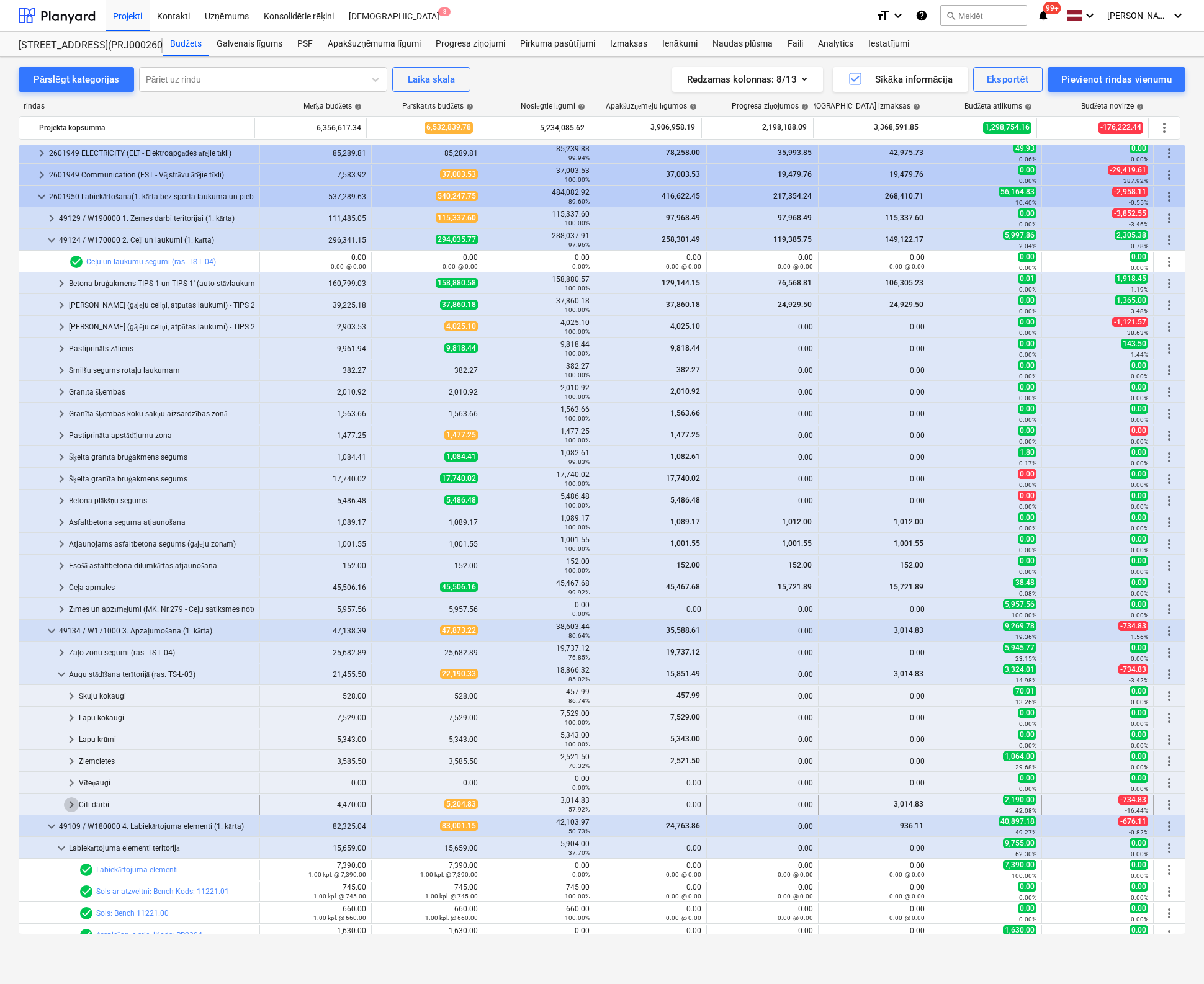
click at [70, 801] on span "keyboard_arrow_right" at bounding box center [71, 805] width 15 height 15
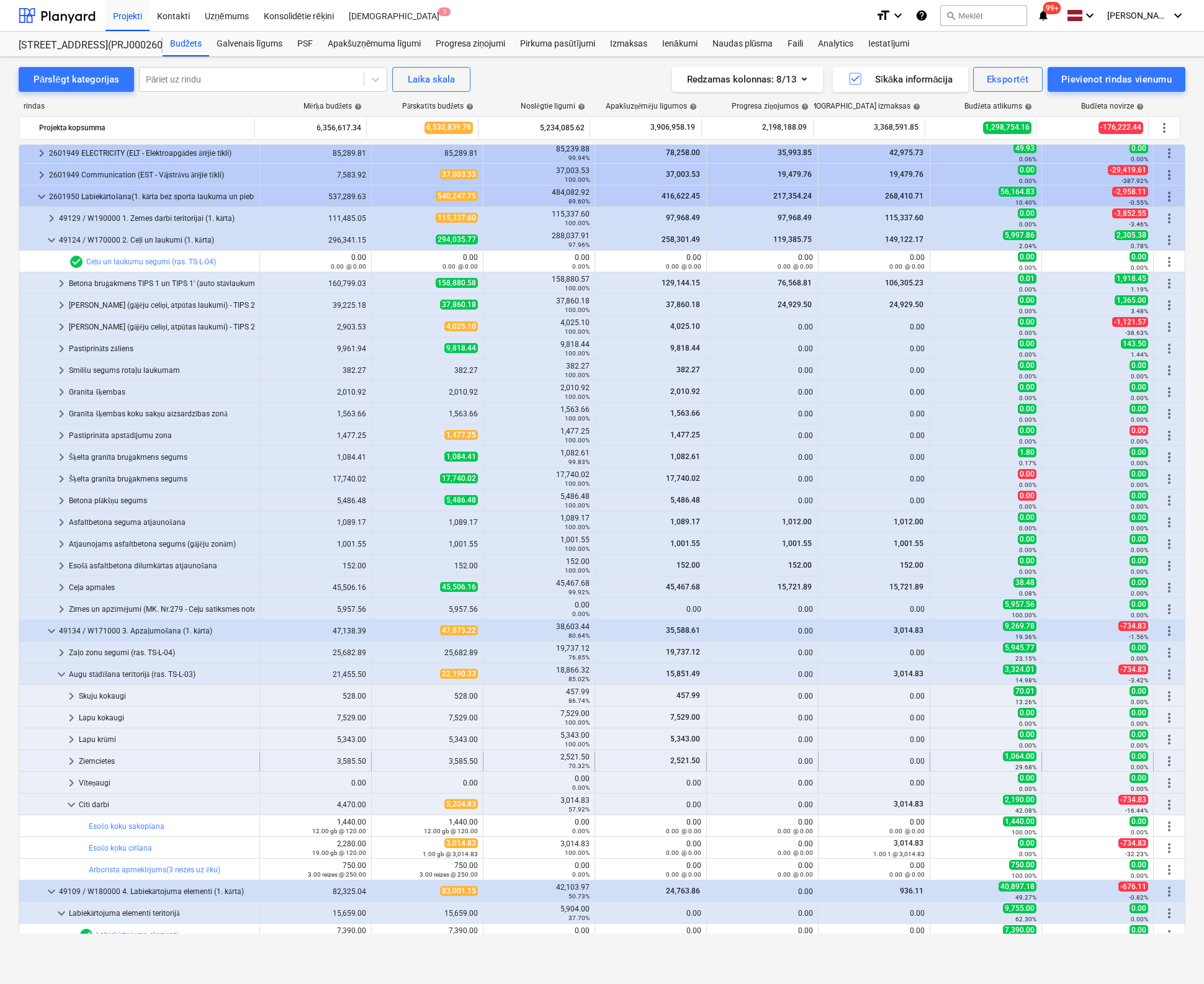
click at [75, 758] on span "keyboard_arrow_right" at bounding box center [71, 761] width 15 height 15
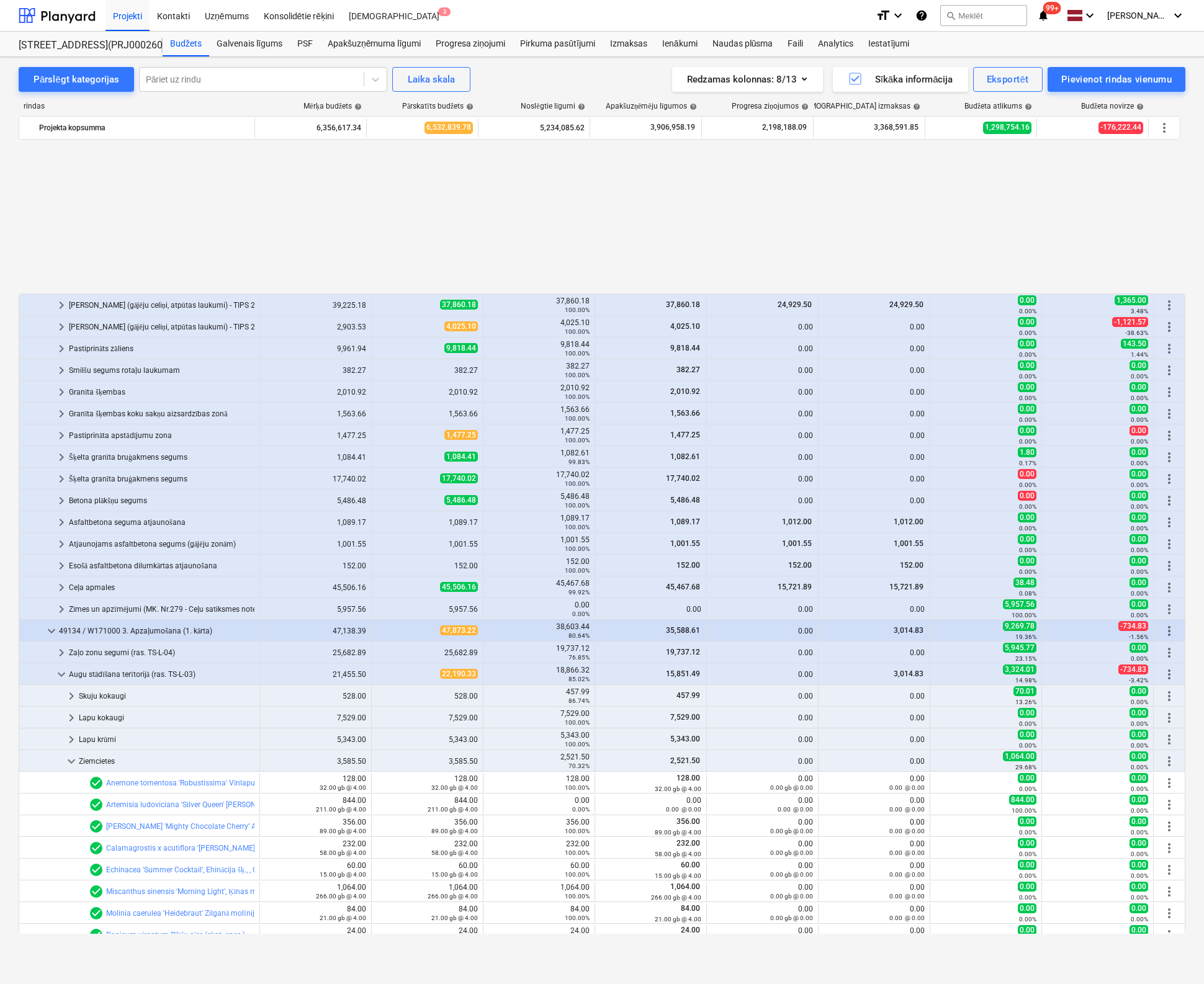
scroll to position [559, 0]
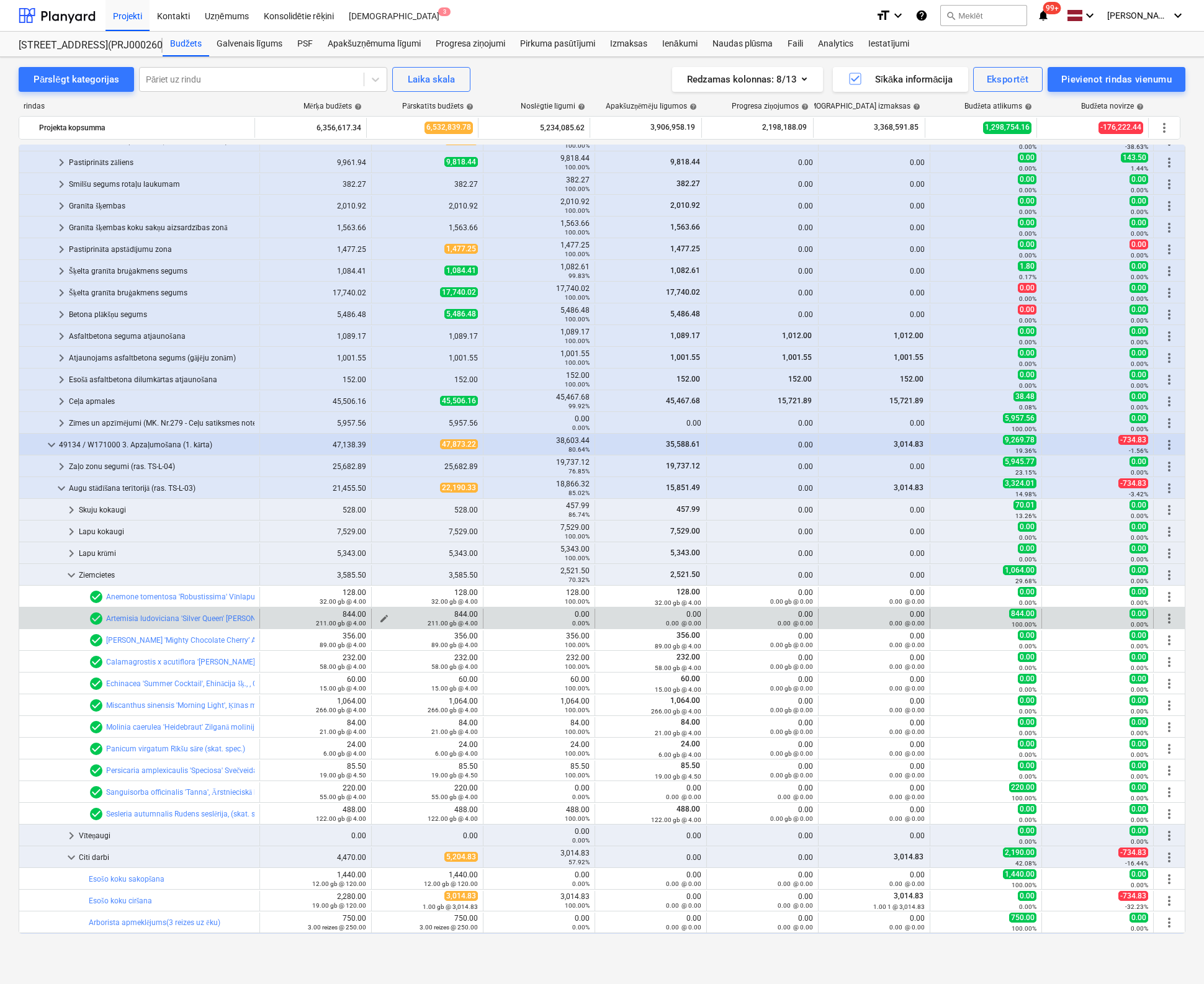
click at [380, 616] on span "edit" at bounding box center [383, 618] width 10 height 10
type textarea "x"
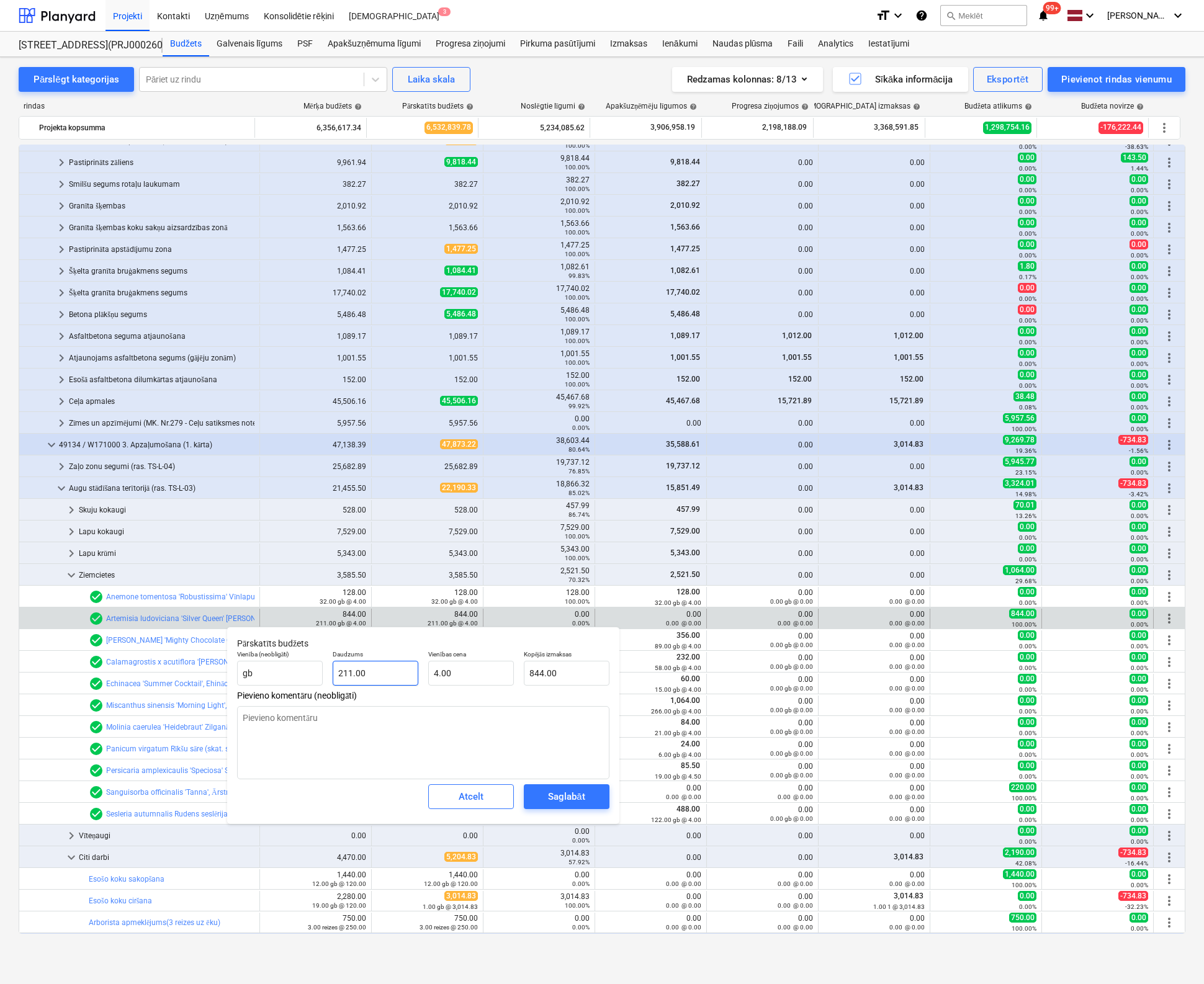
type input "211"
drag, startPoint x: 394, startPoint y: 673, endPoint x: 355, endPoint y: 678, distance: 39.3
click at [355, 678] on input "211" at bounding box center [375, 673] width 86 height 25
drag, startPoint x: 378, startPoint y: 674, endPoint x: 280, endPoint y: 678, distance: 98.1
click at [280, 678] on div "Vienība (neobligāti) gb Daudzums 211 Vienības cena 4.00 Kopējās izmaksas 844.00" at bounding box center [423, 667] width 383 height 45
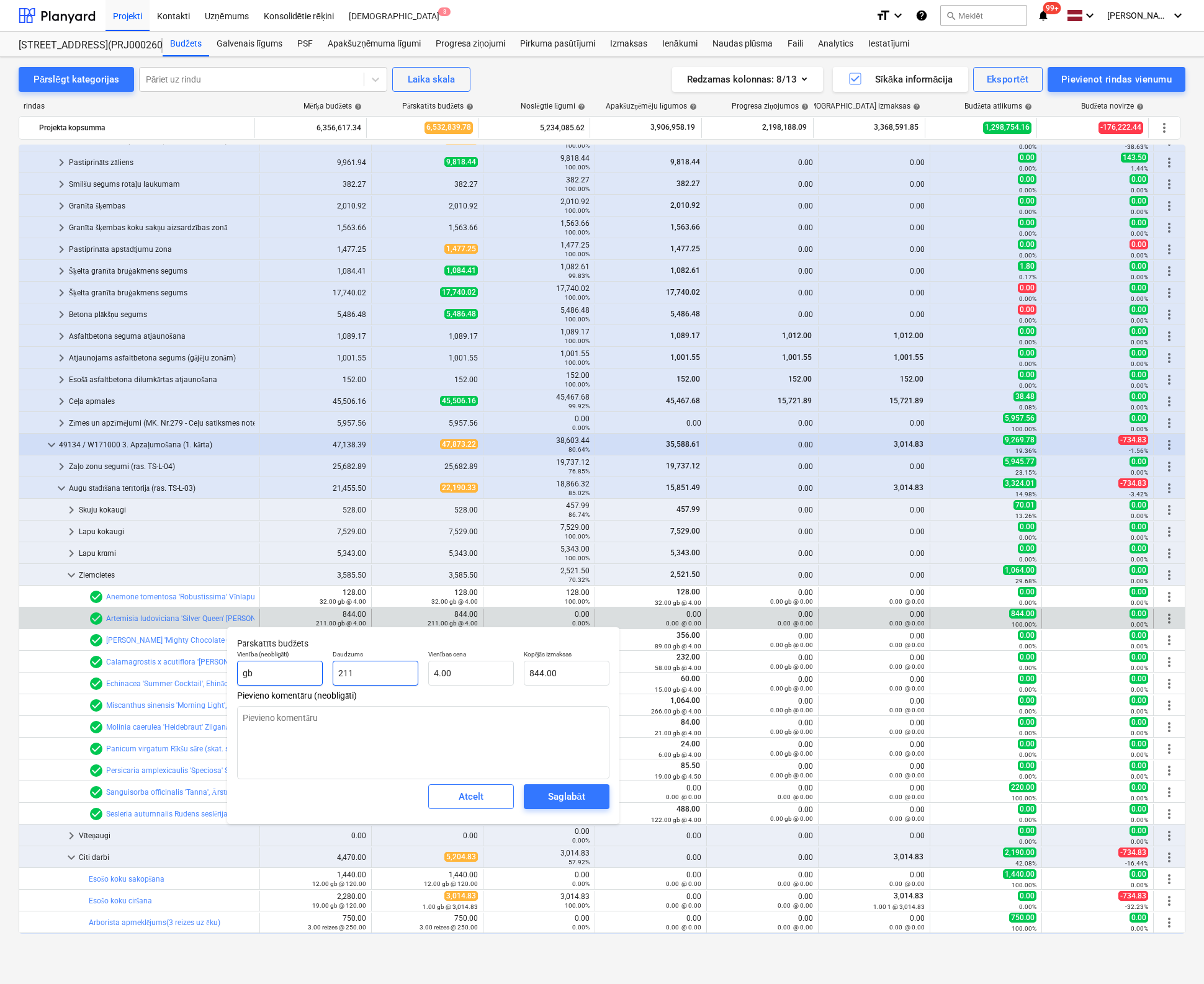
type textarea "x"
type input "0"
type input "0.00"
type input "0"
type textarea "x"
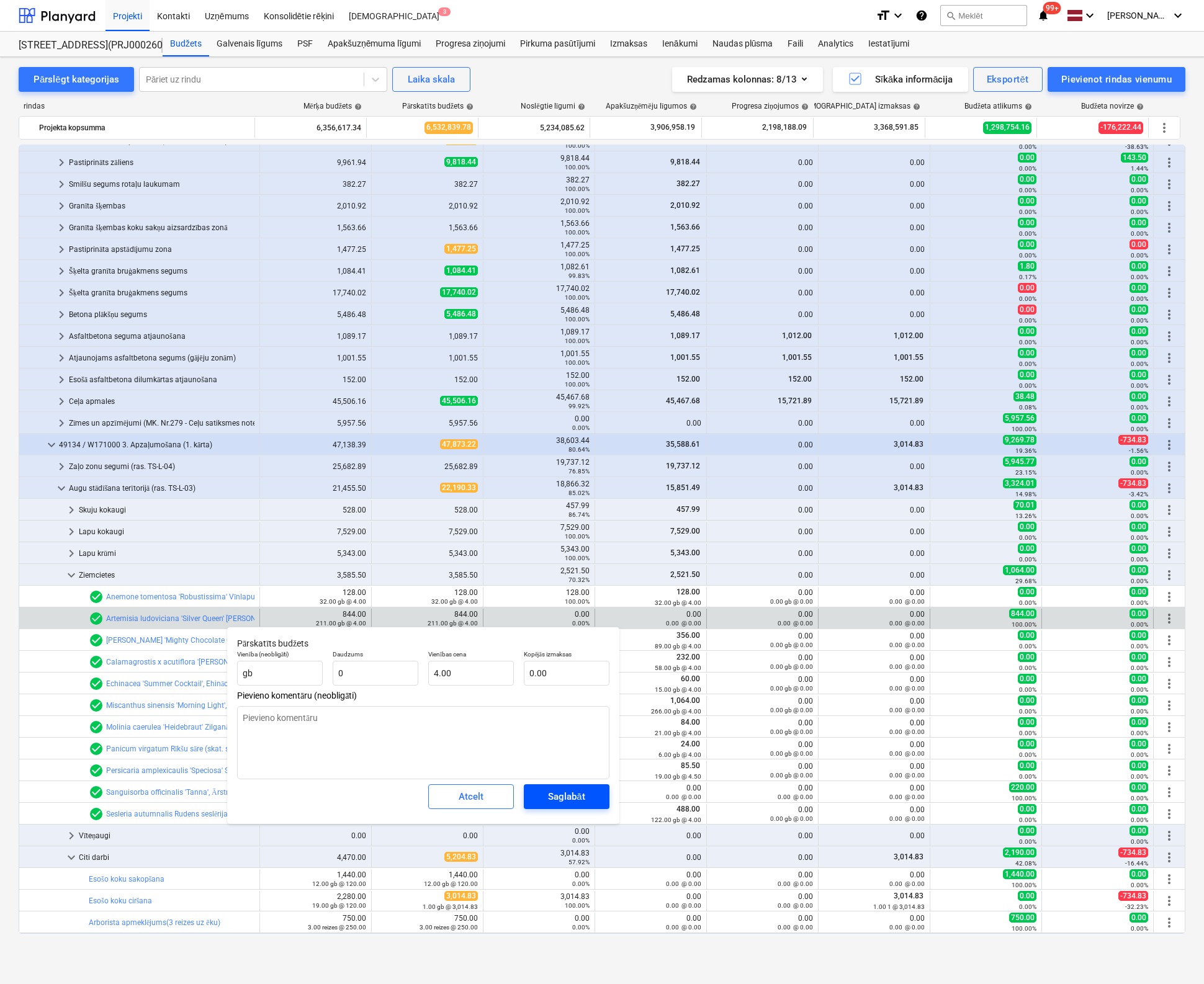
type input "0.00"
click at [568, 795] on div "Saglabāt" at bounding box center [565, 797] width 36 height 16
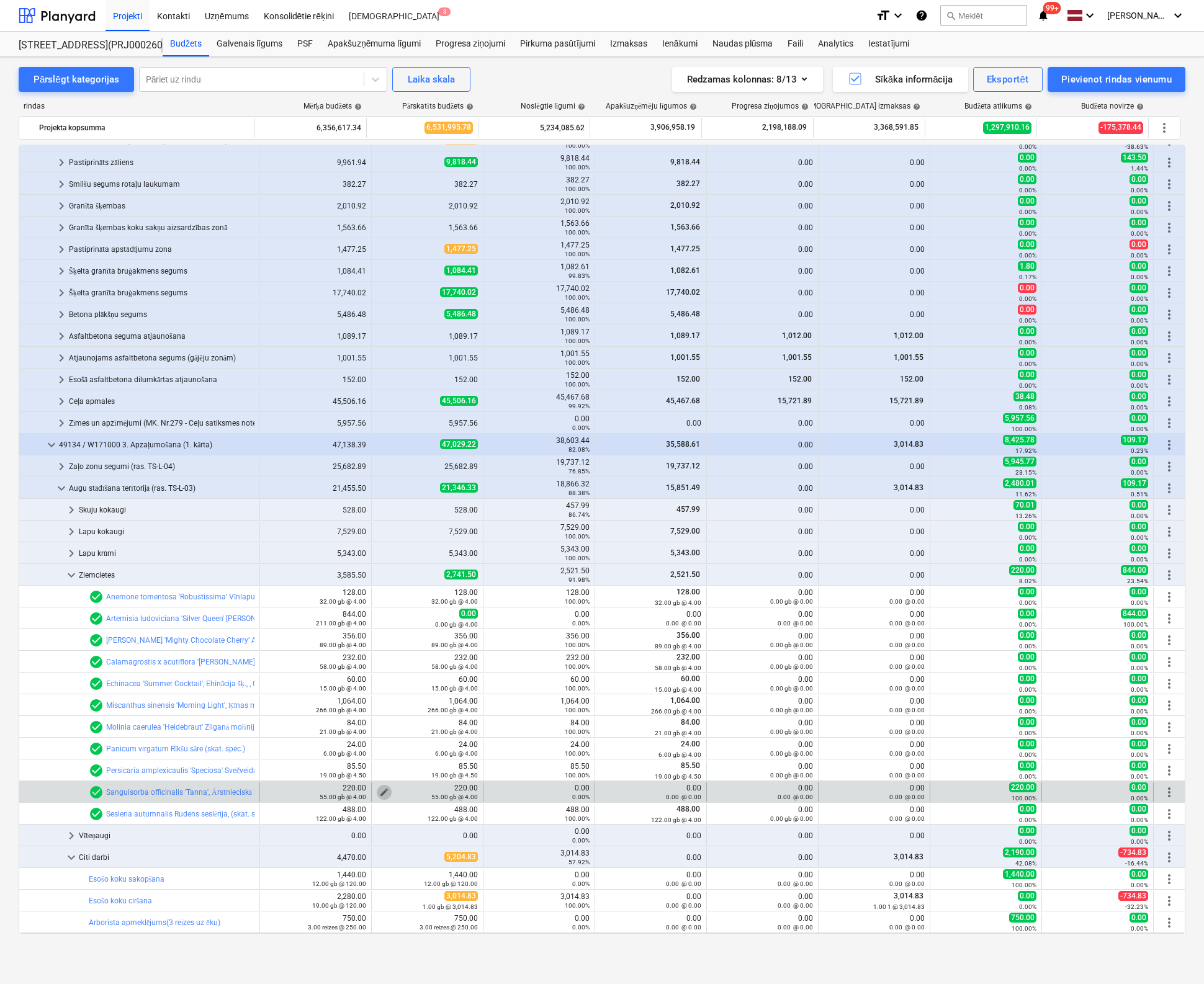
click at [379, 789] on span "edit" at bounding box center [383, 792] width 10 height 10
type textarea "x"
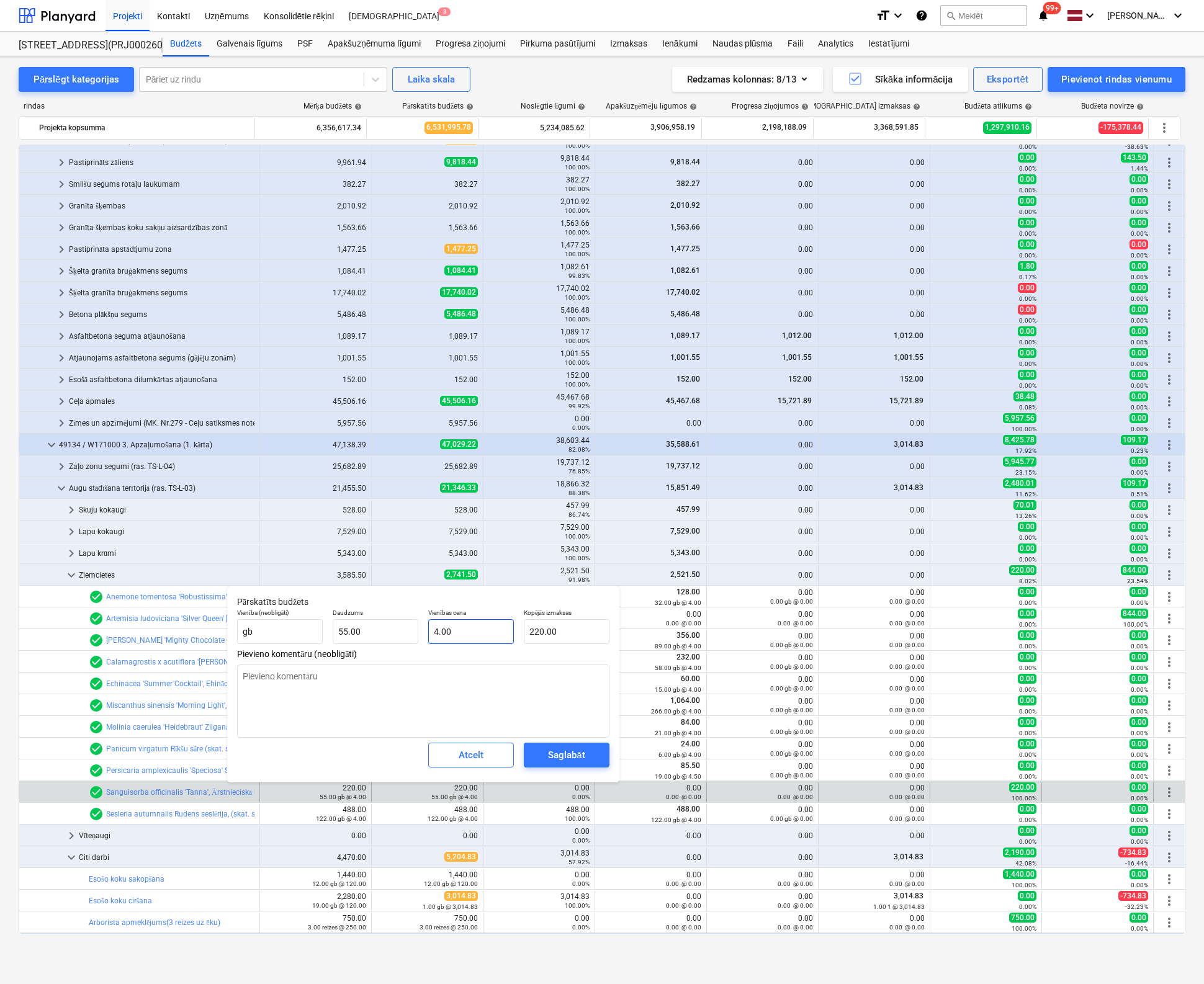
type input "4"
drag, startPoint x: 485, startPoint y: 628, endPoint x: 352, endPoint y: 644, distance: 134.0
click at [353, 633] on div "Vienība (neobligāti) gb Daudzums 55.00 Vienības cena 4 Kopējās izmaksas 220.00" at bounding box center [423, 626] width 383 height 45
type textarea "x"
type input "0"
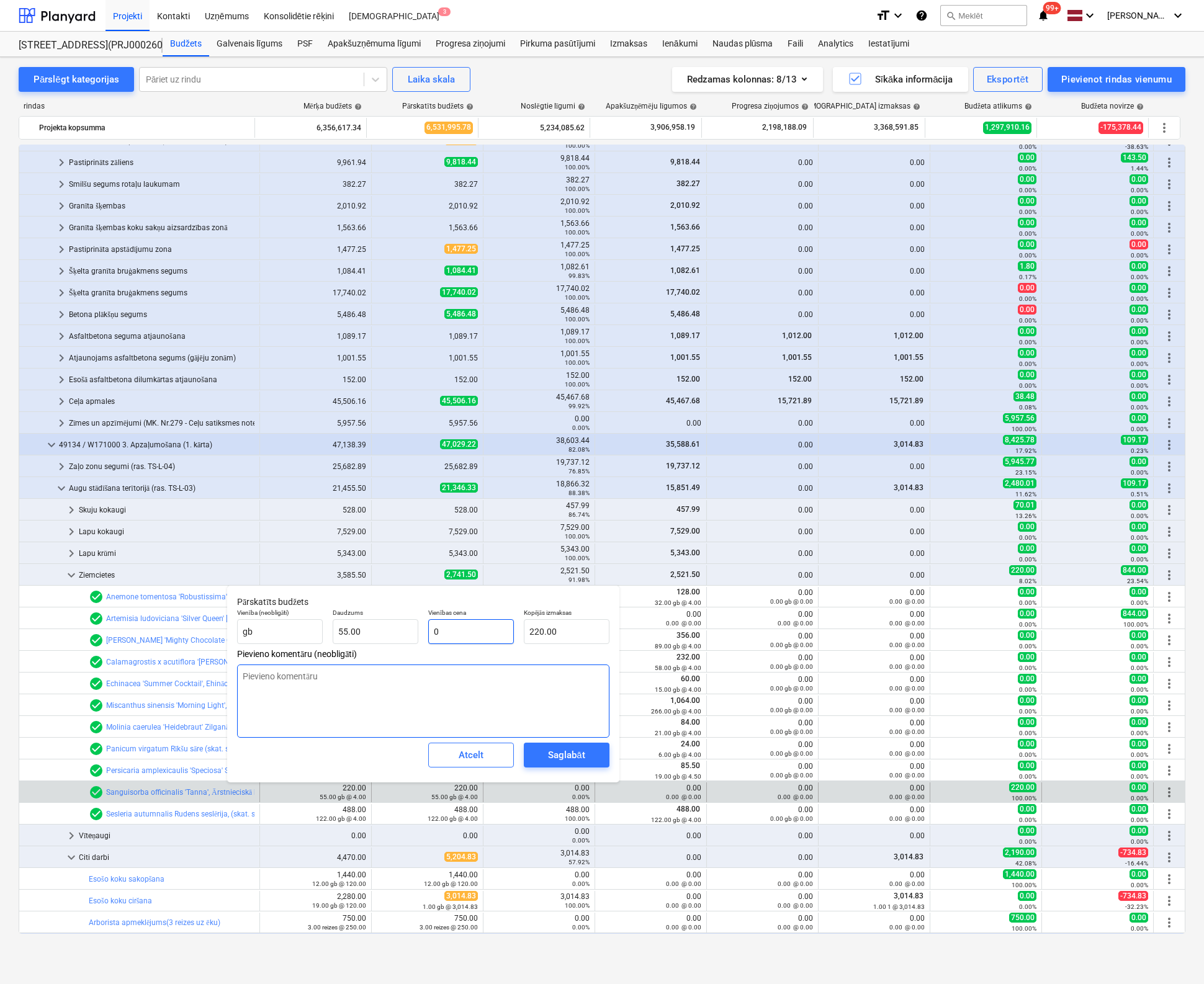
type input "0.00"
type input "0"
type textarea "x"
type input "0.00"
click at [551, 748] on div "Saglabāt" at bounding box center [565, 755] width 36 height 16
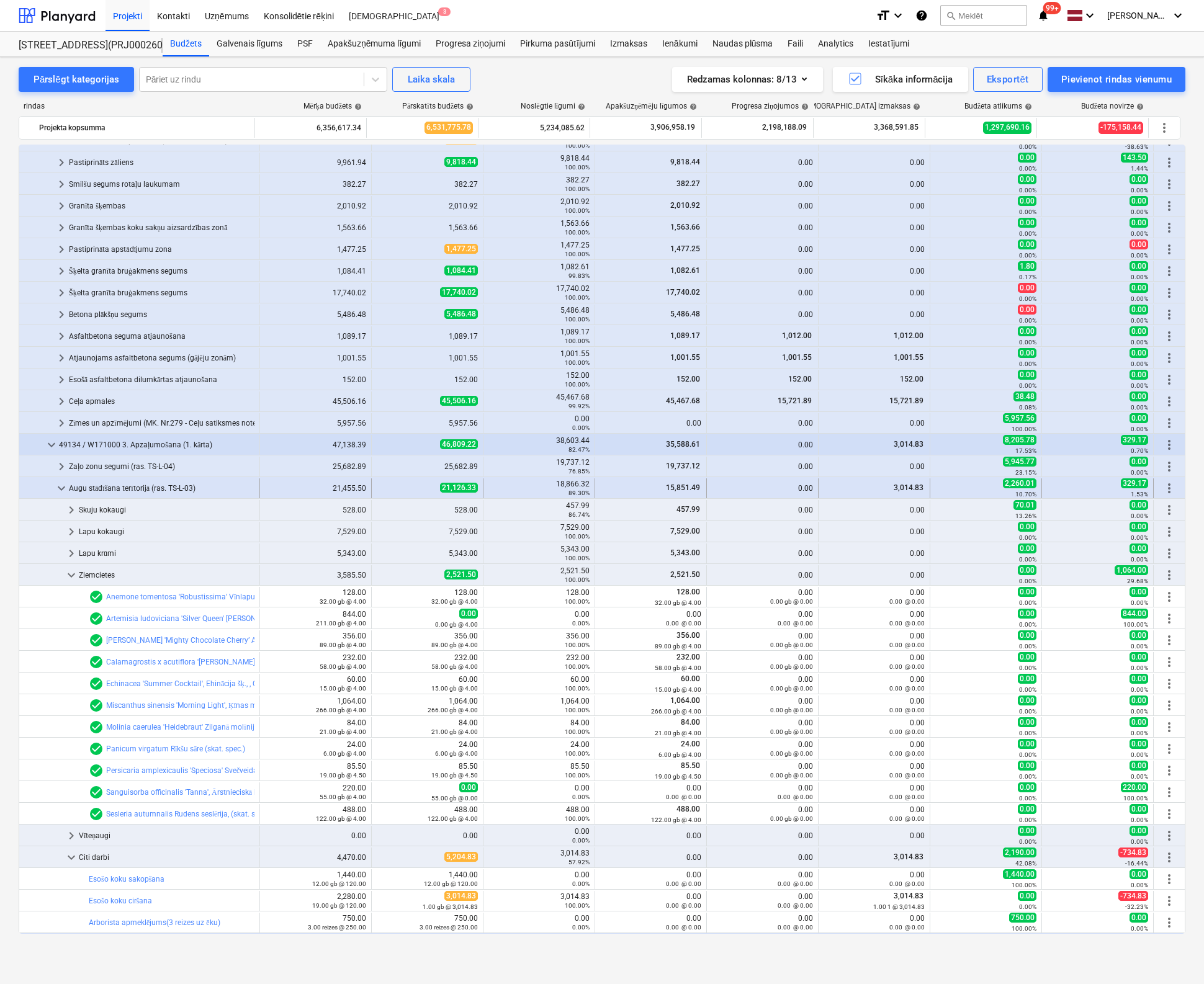
click at [64, 482] on span "keyboard_arrow_down" at bounding box center [61, 488] width 15 height 15
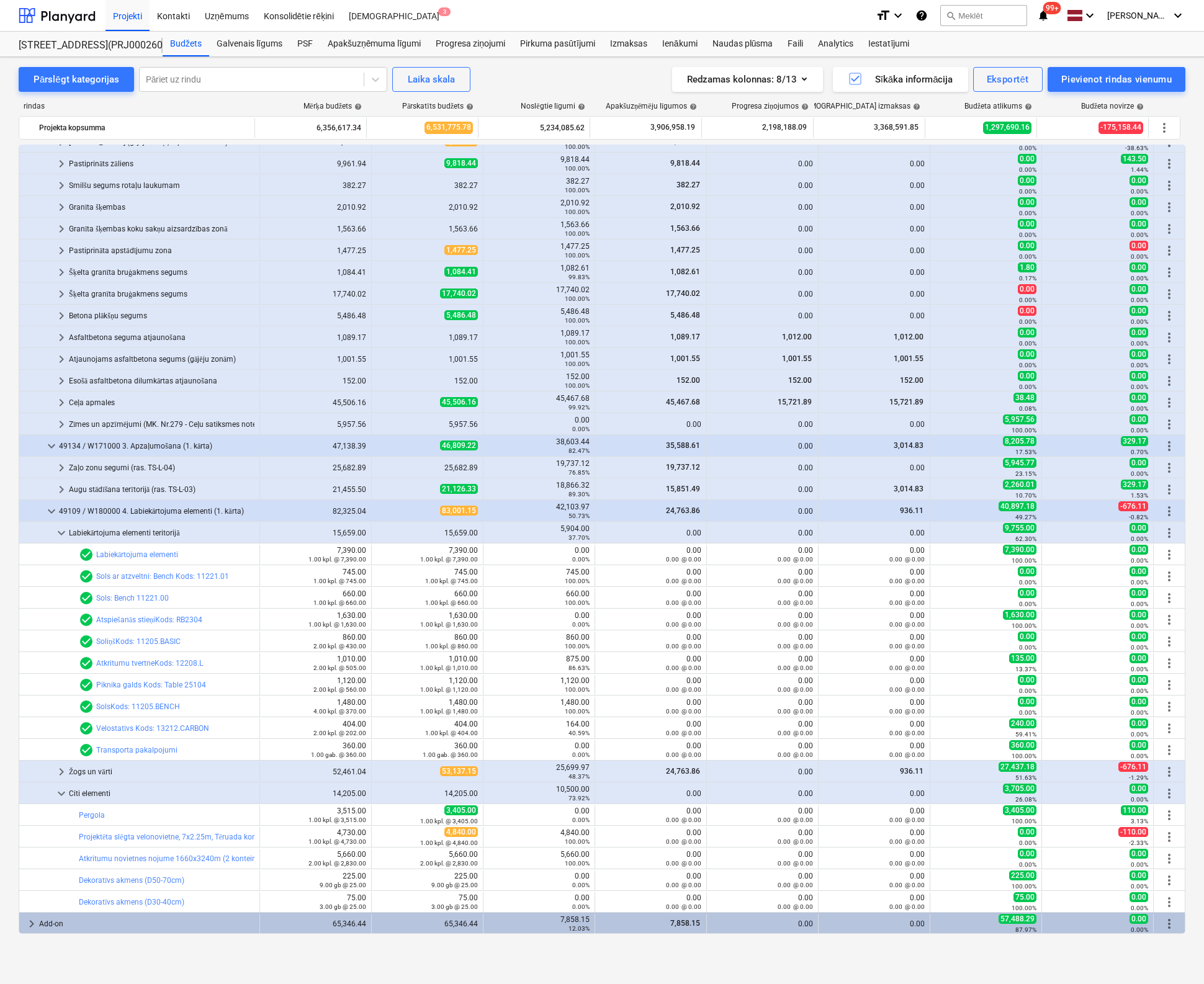
scroll to position [557, 0]
click at [59, 487] on span "keyboard_arrow_right" at bounding box center [61, 490] width 15 height 15
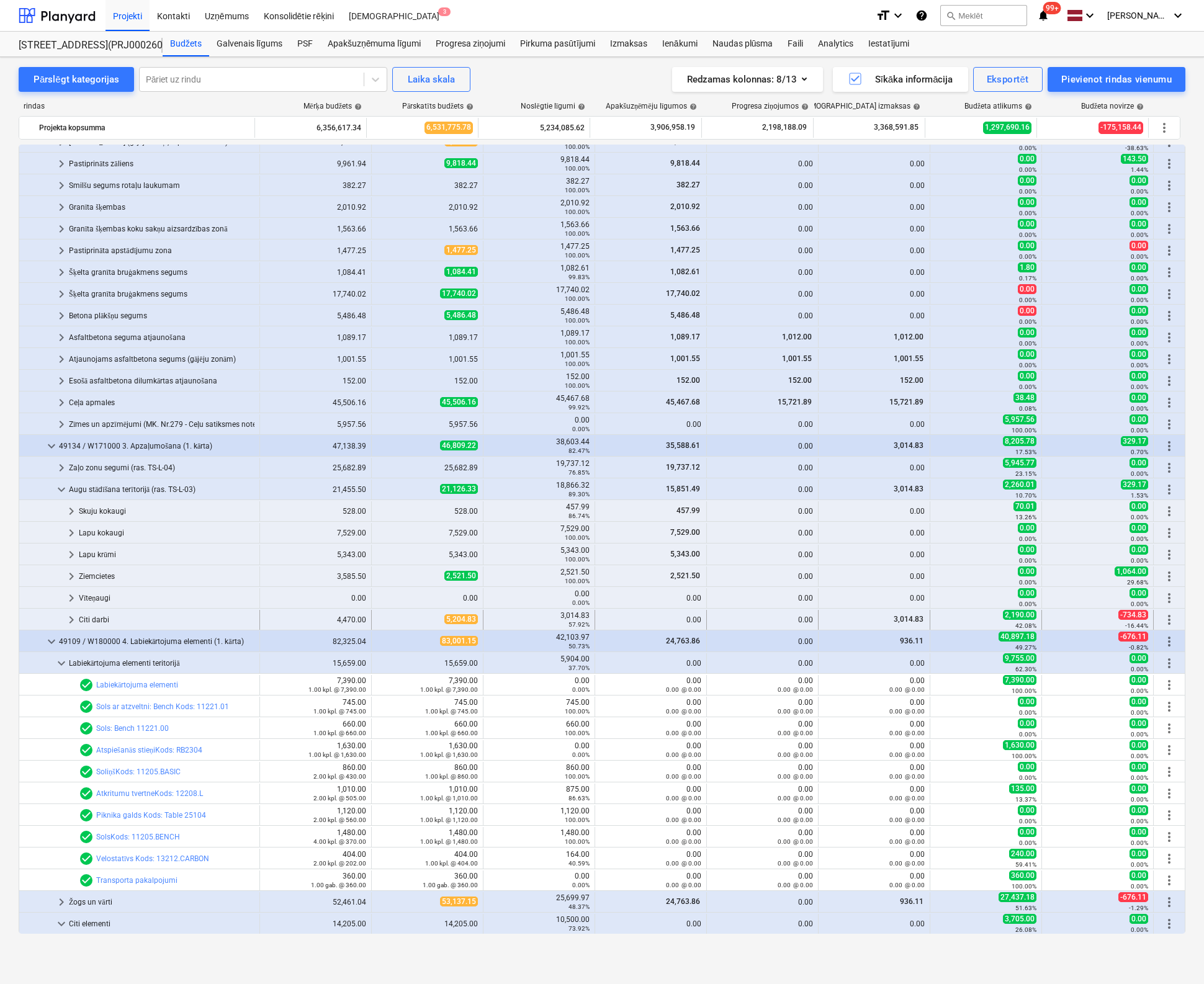
click at [72, 621] on span "keyboard_arrow_right" at bounding box center [71, 620] width 15 height 15
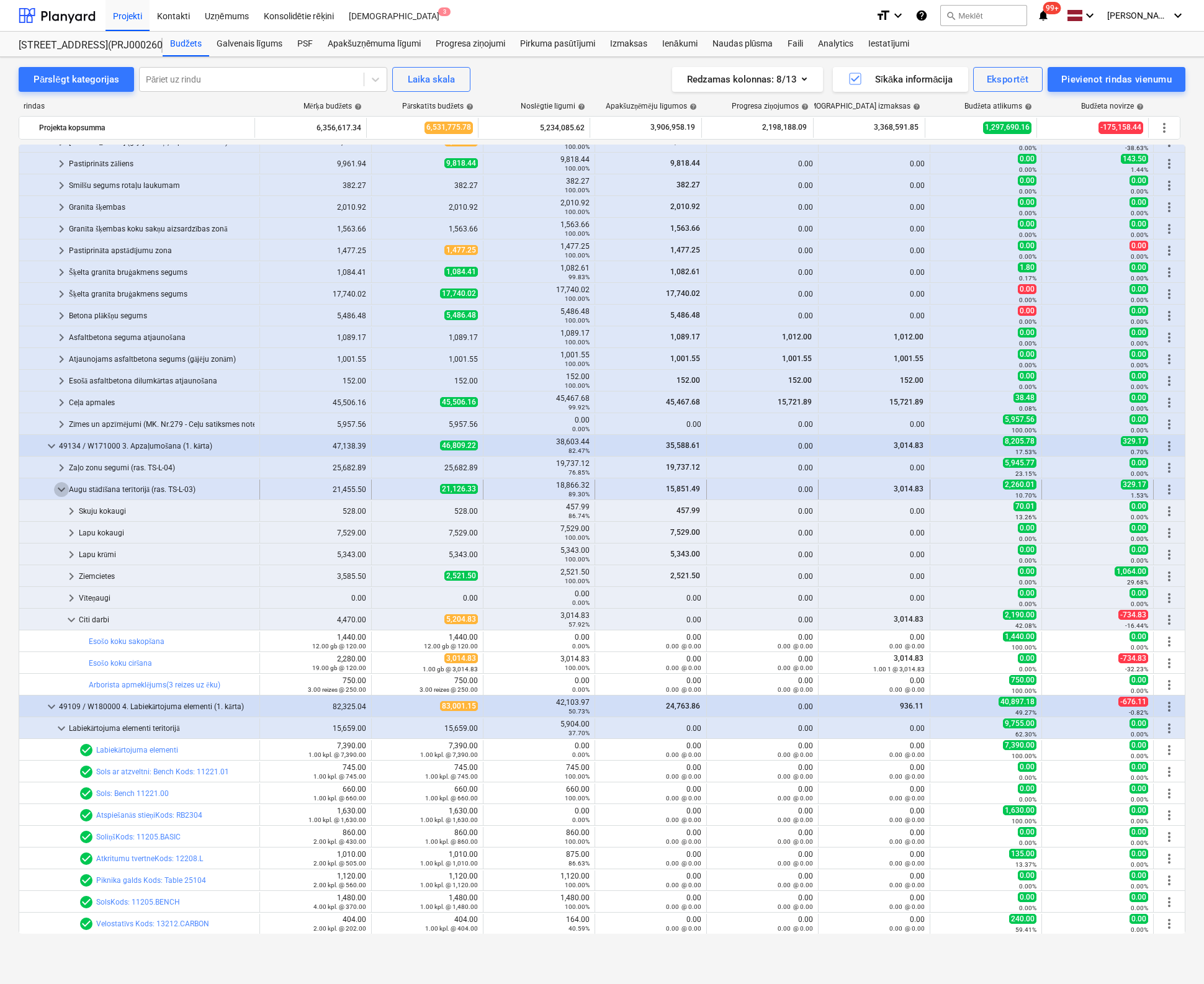
click at [59, 491] on span "keyboard_arrow_down" at bounding box center [61, 490] width 15 height 15
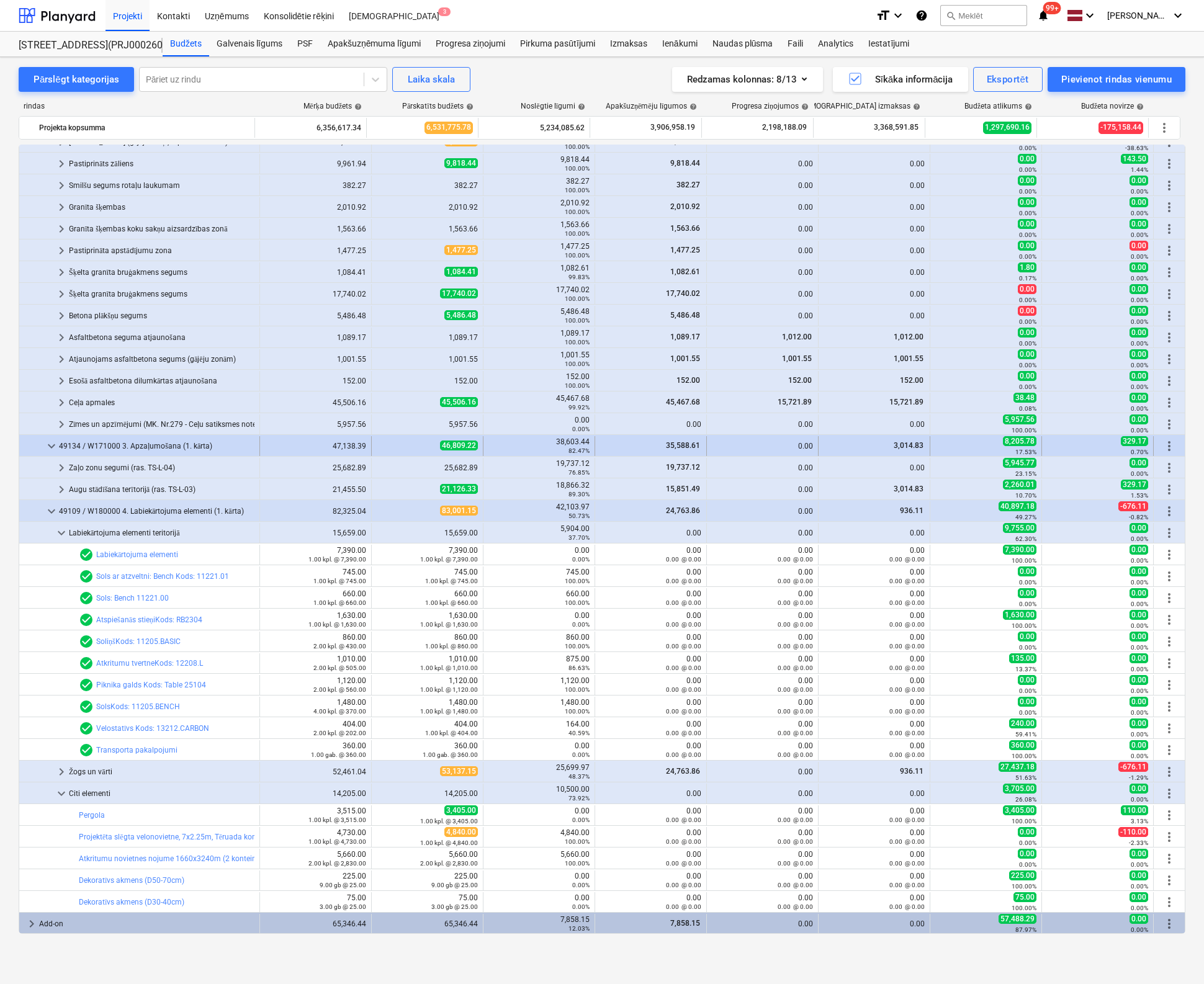
click at [53, 448] on span "keyboard_arrow_down" at bounding box center [52, 446] width 15 height 15
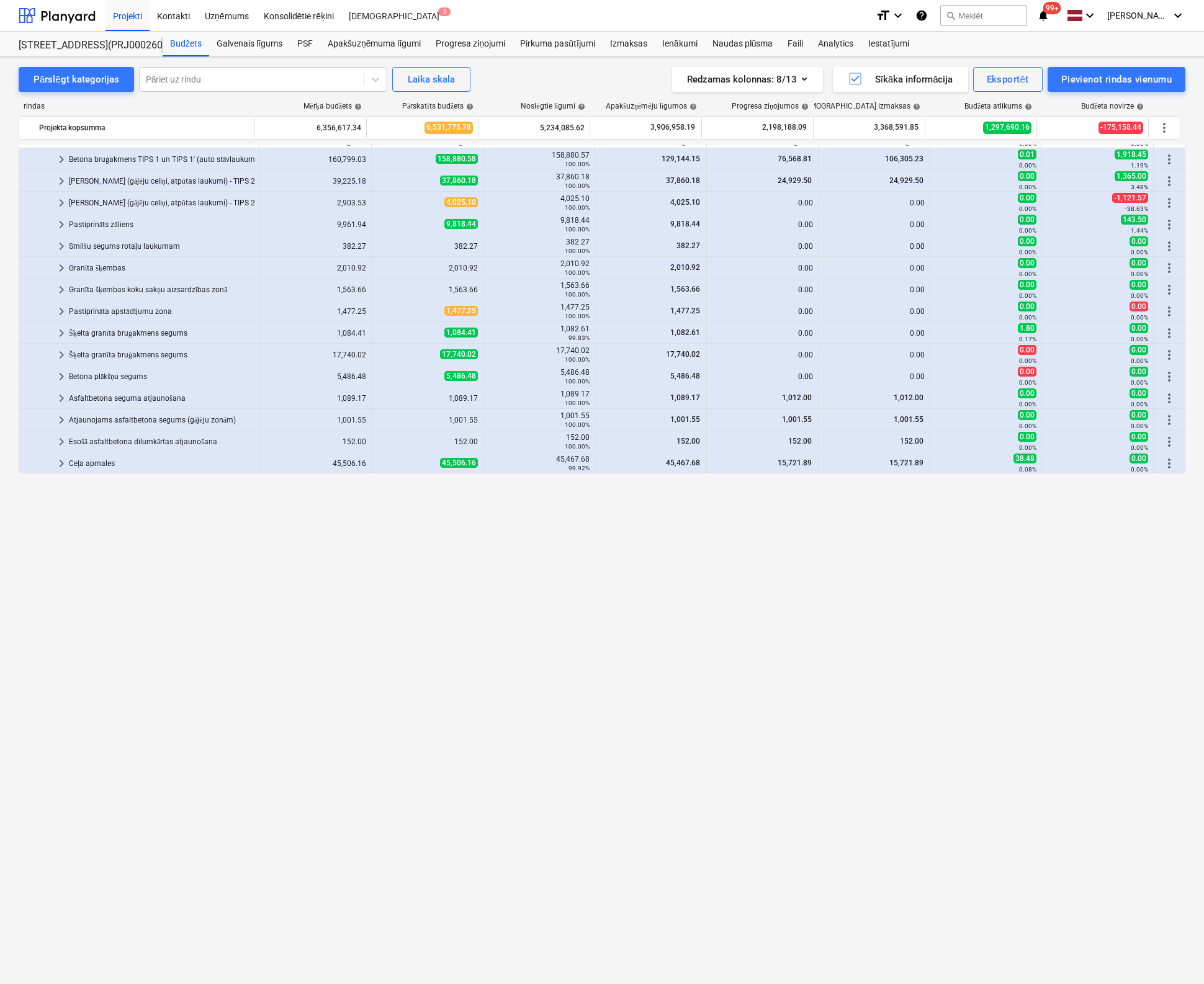
scroll to position [0, 0]
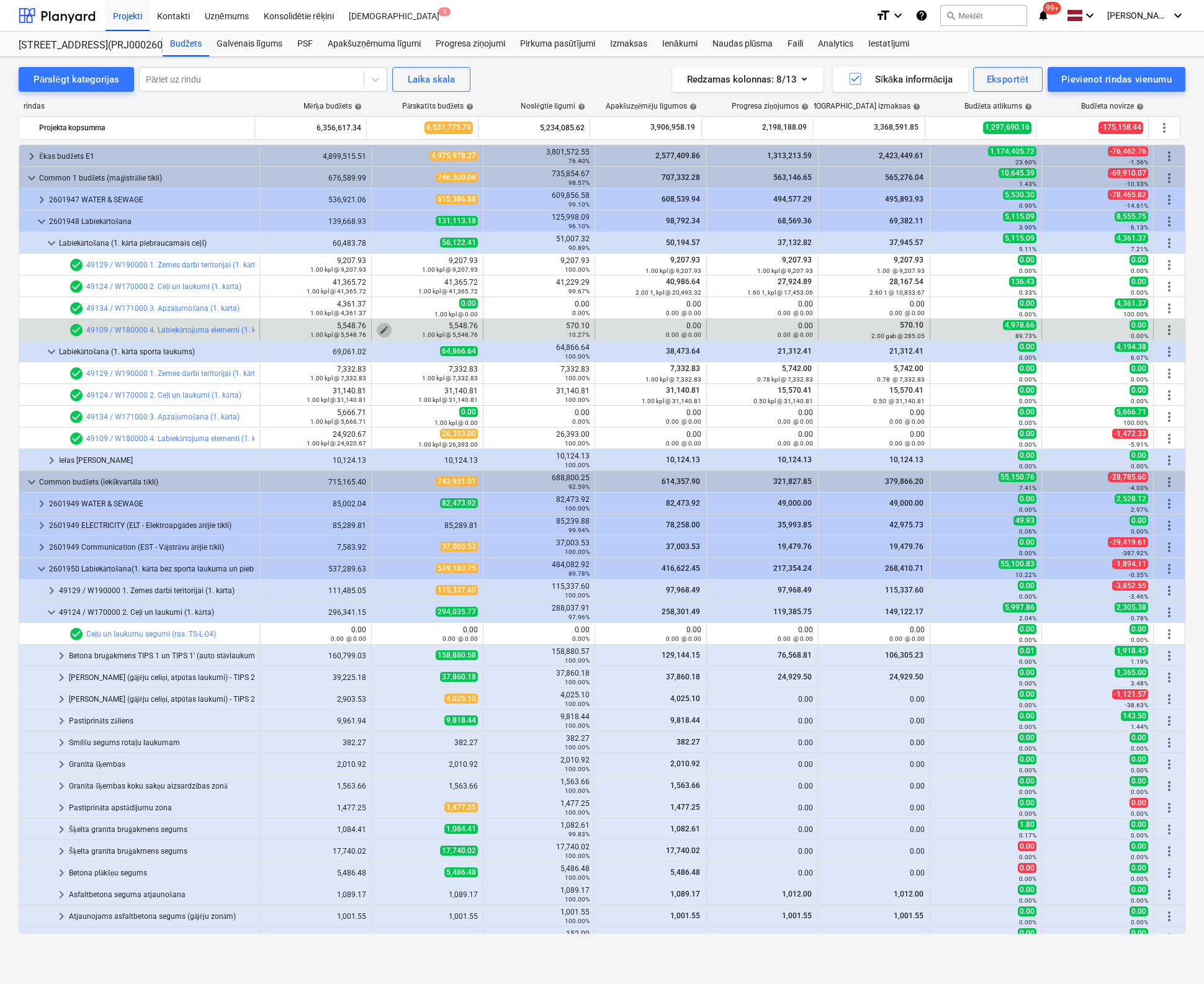
click at [382, 327] on span "edit" at bounding box center [383, 329] width 10 height 10
type textarea "x"
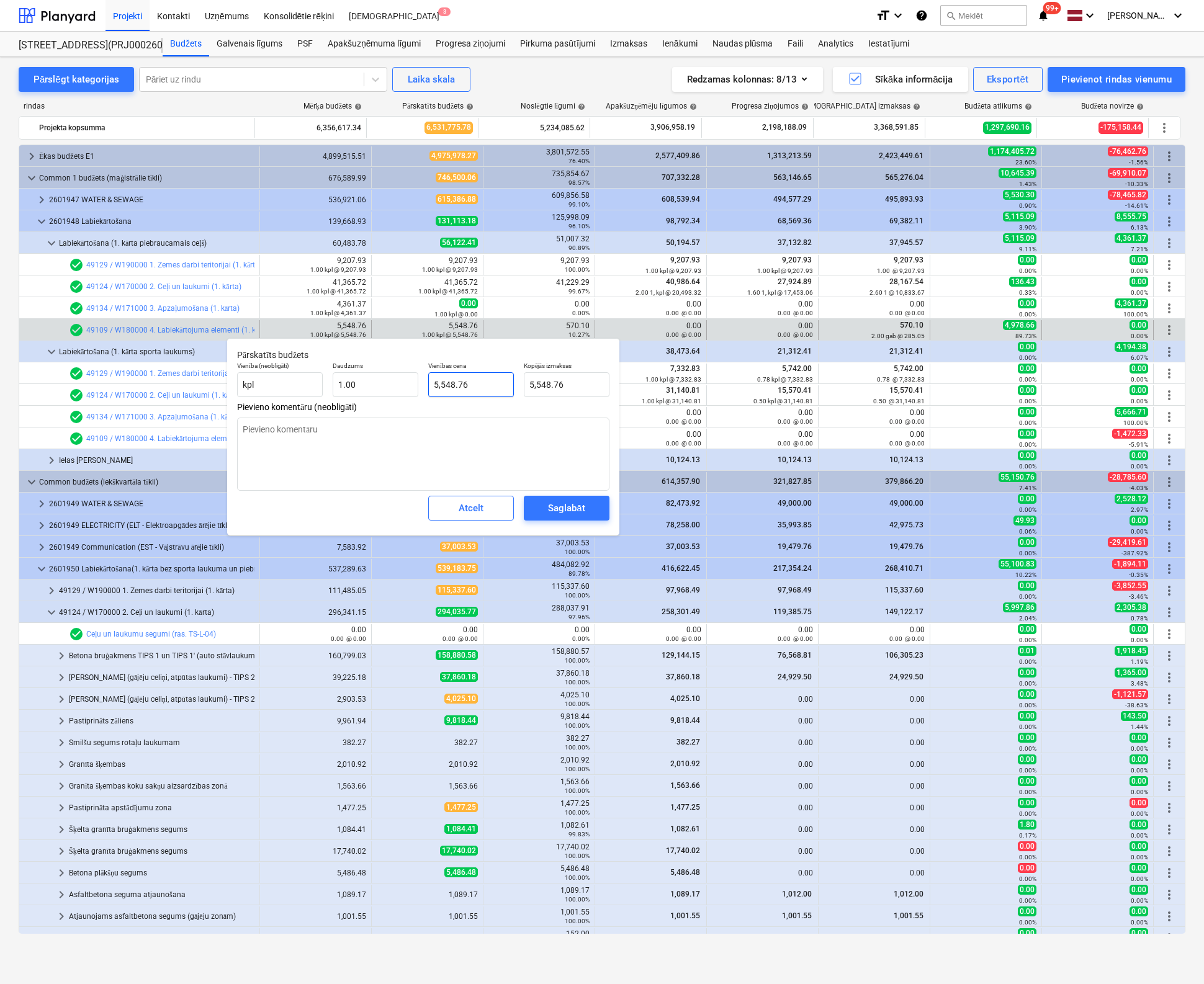
type input "5548.76"
drag, startPoint x: 438, startPoint y: 386, endPoint x: 426, endPoint y: 386, distance: 12.0
click at [426, 386] on div "Vienības cena 5548.76" at bounding box center [471, 379] width 95 height 45
click at [437, 383] on input "5548.76" at bounding box center [471, 385] width 86 height 25
drag, startPoint x: 437, startPoint y: 384, endPoint x: 431, endPoint y: 385, distance: 6.1
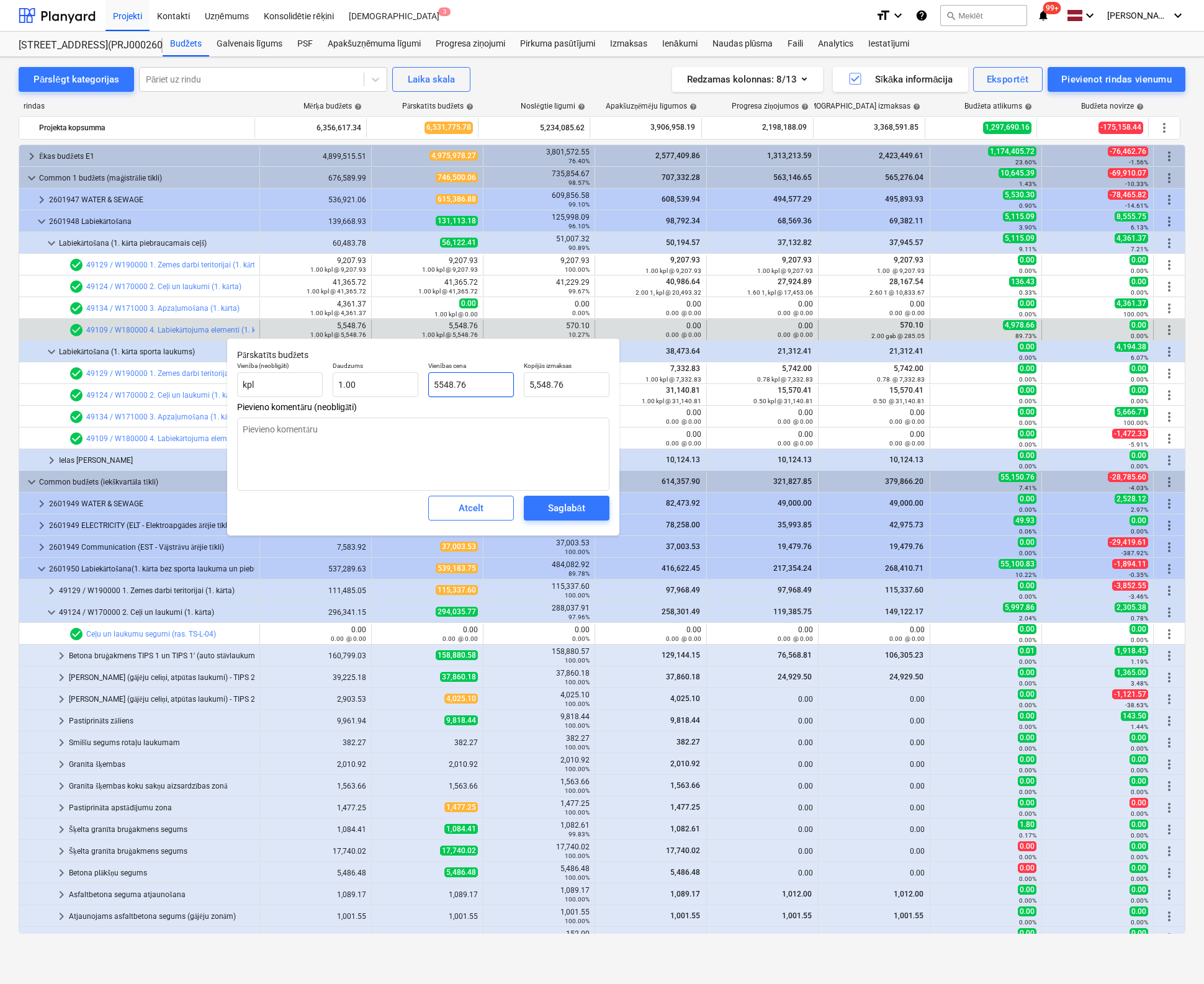
click at [431, 385] on input "5548.76" at bounding box center [471, 385] width 86 height 25
type textarea "x"
type input "1548.76"
type input "1,548.76"
type textarea "x"
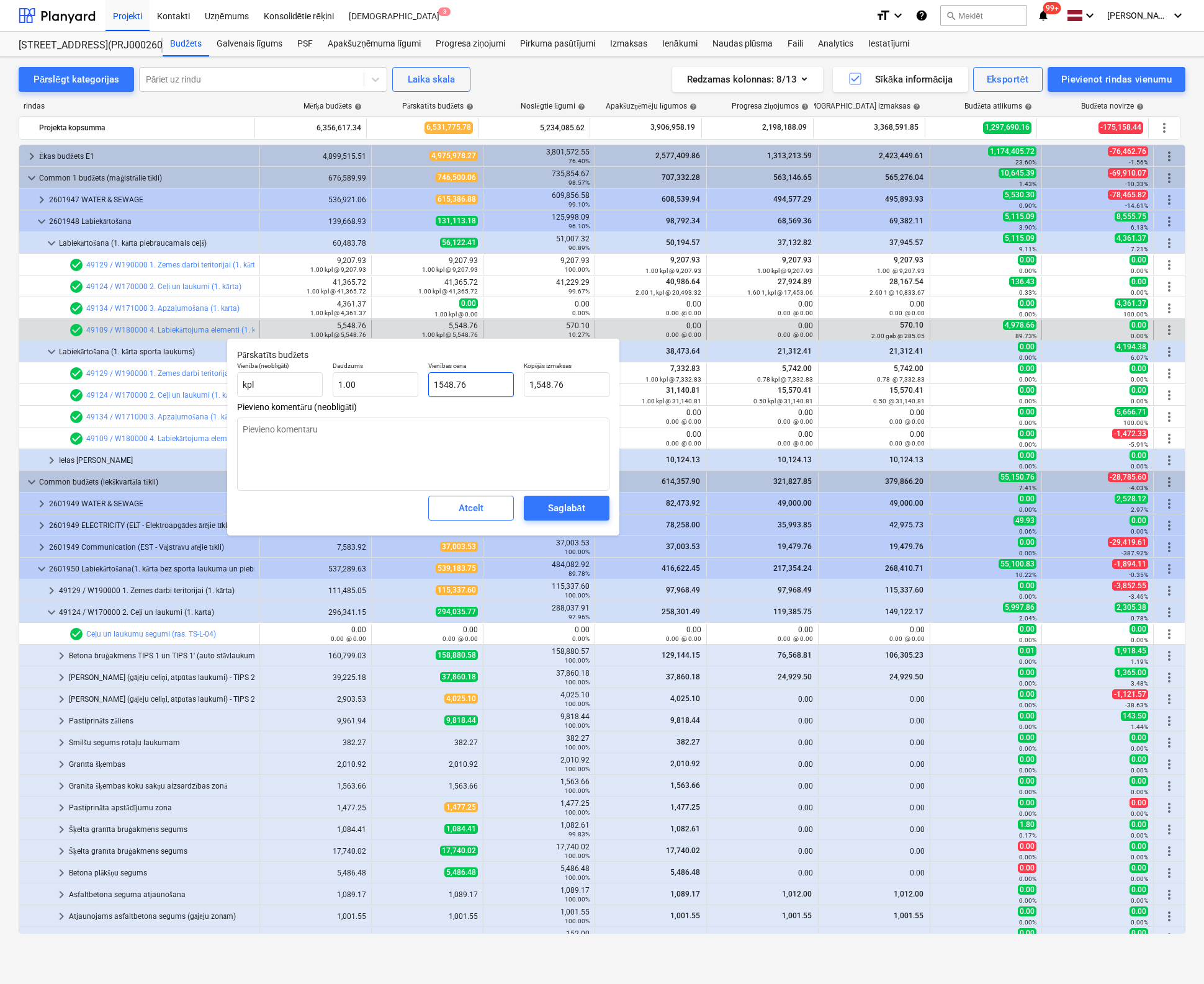
type input "10548.76"
type input "10,548.76"
type textarea "x"
type input "1048.76"
type input "1,048.76"
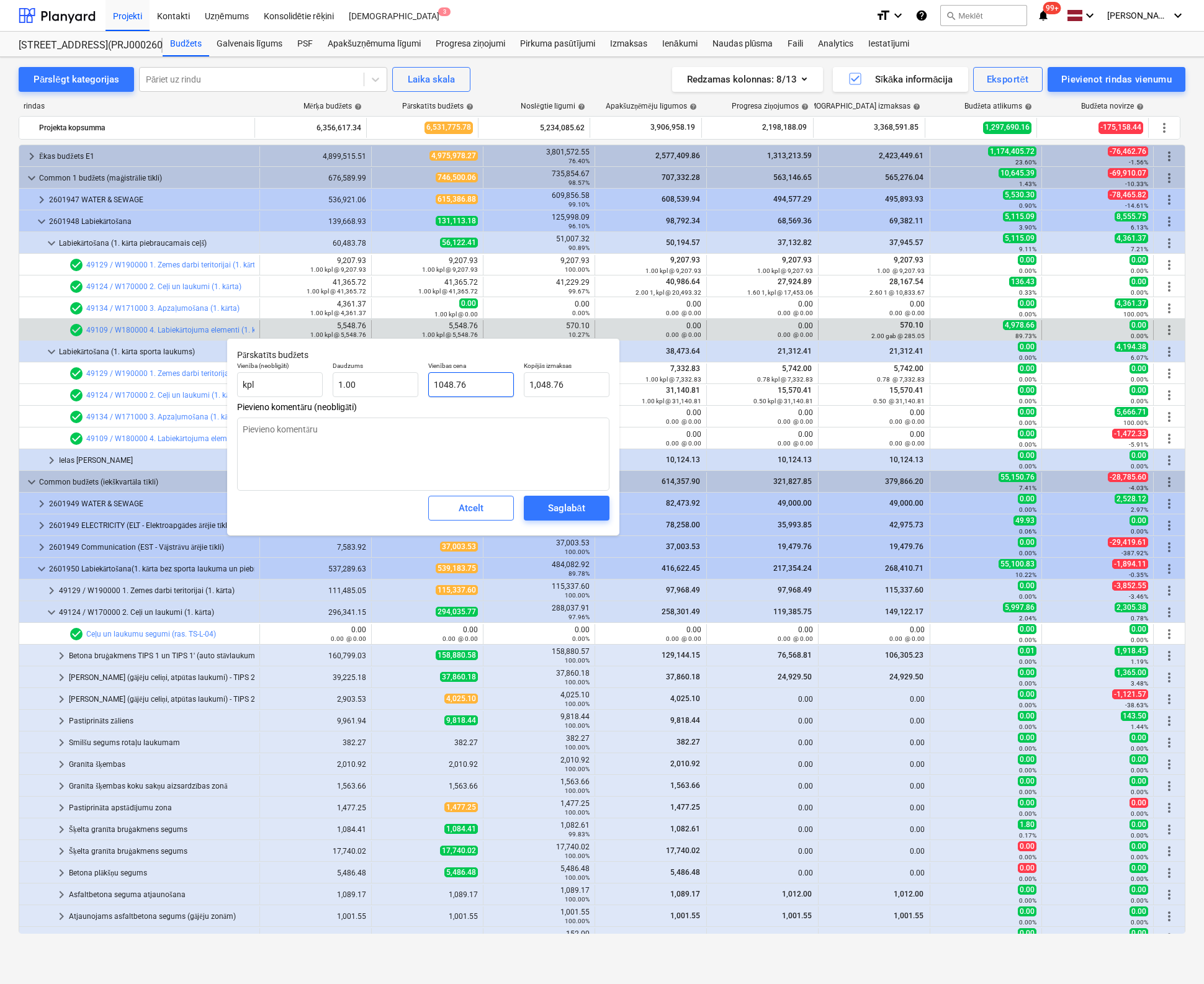
type textarea "x"
type input "10648.76"
type input "10,648.76"
type input "10648.76"
type textarea "x"
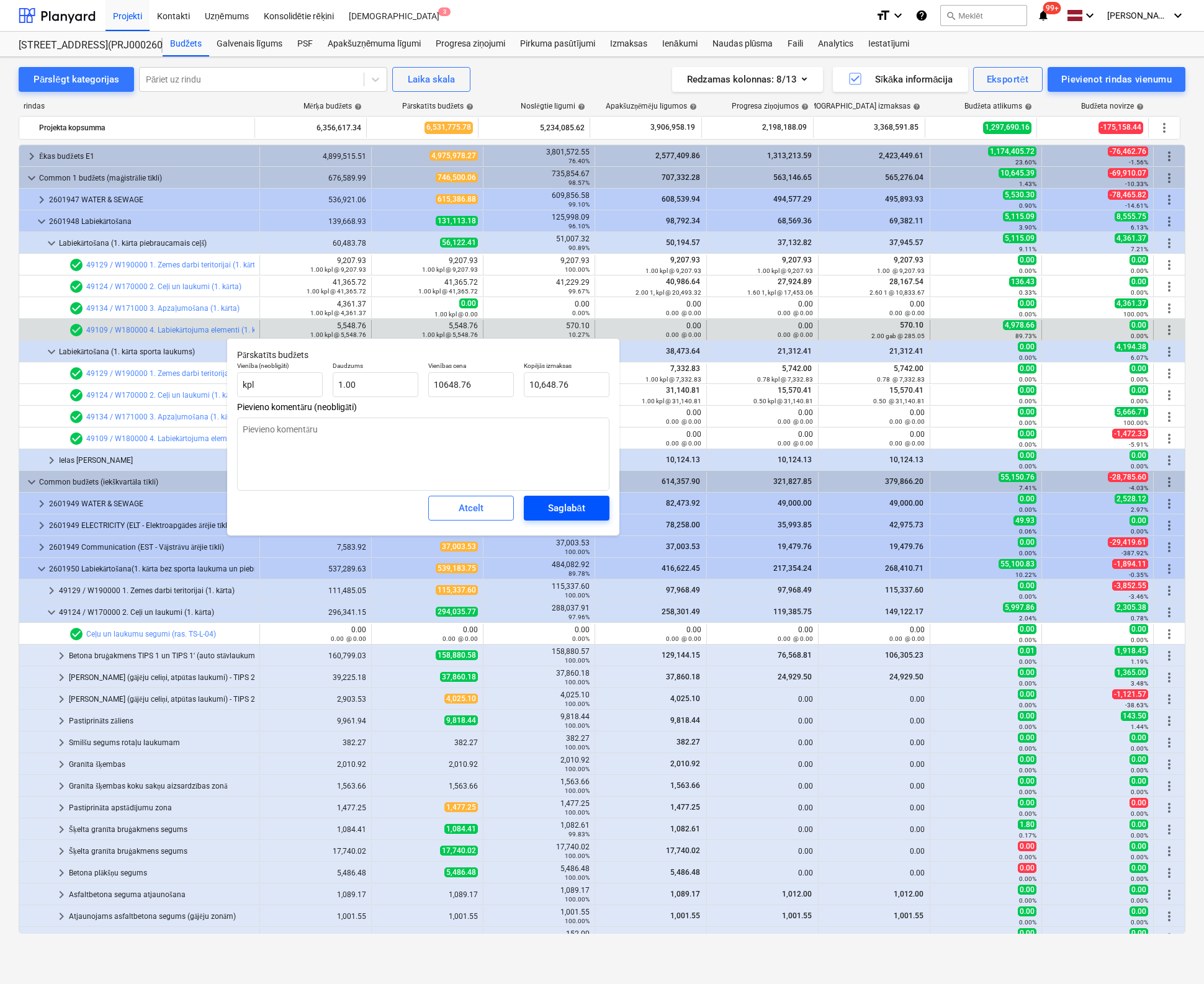
type input "10,648.76"
click at [572, 509] on div "Saglabāt" at bounding box center [565, 508] width 36 height 16
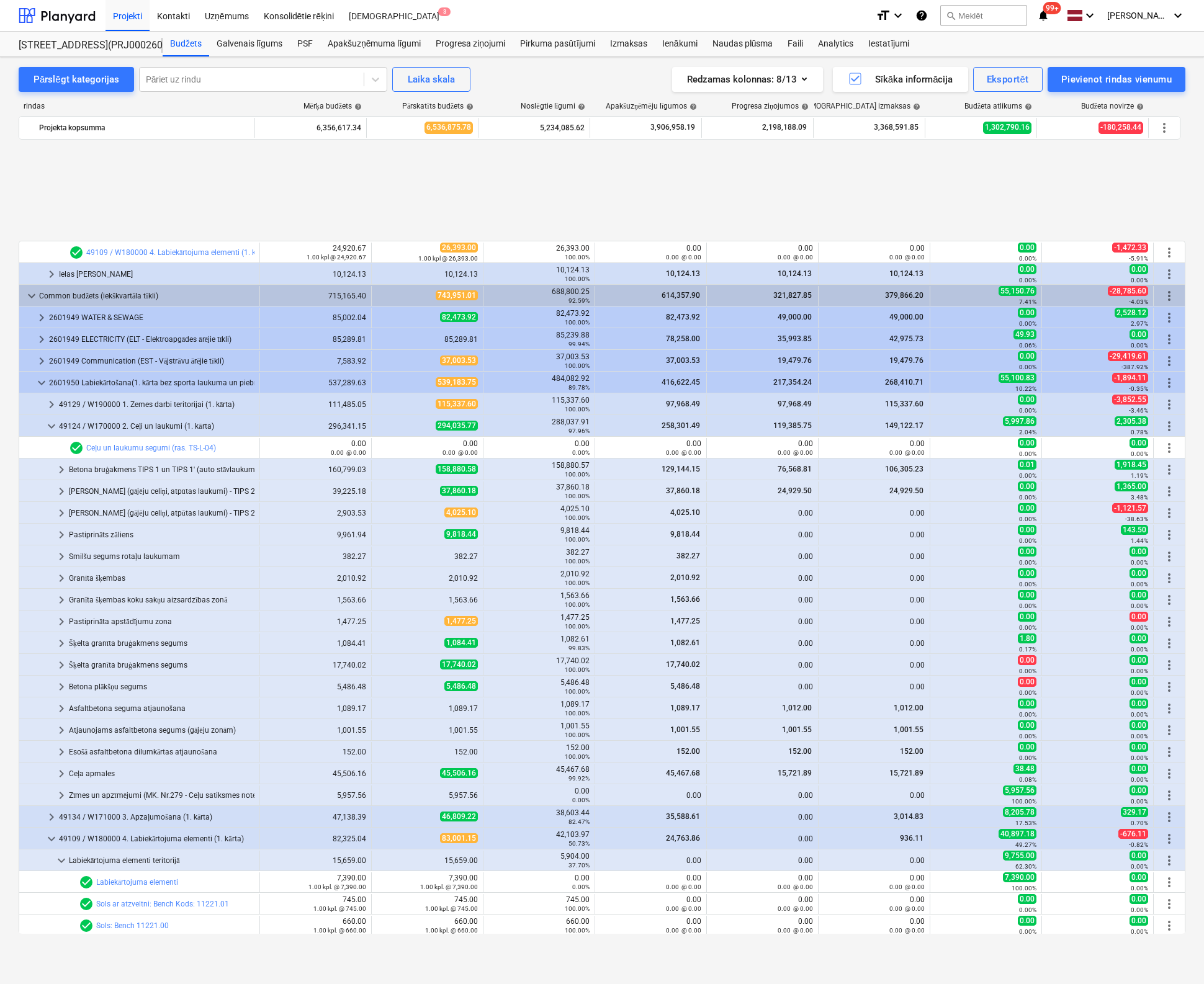
scroll to position [310, 0]
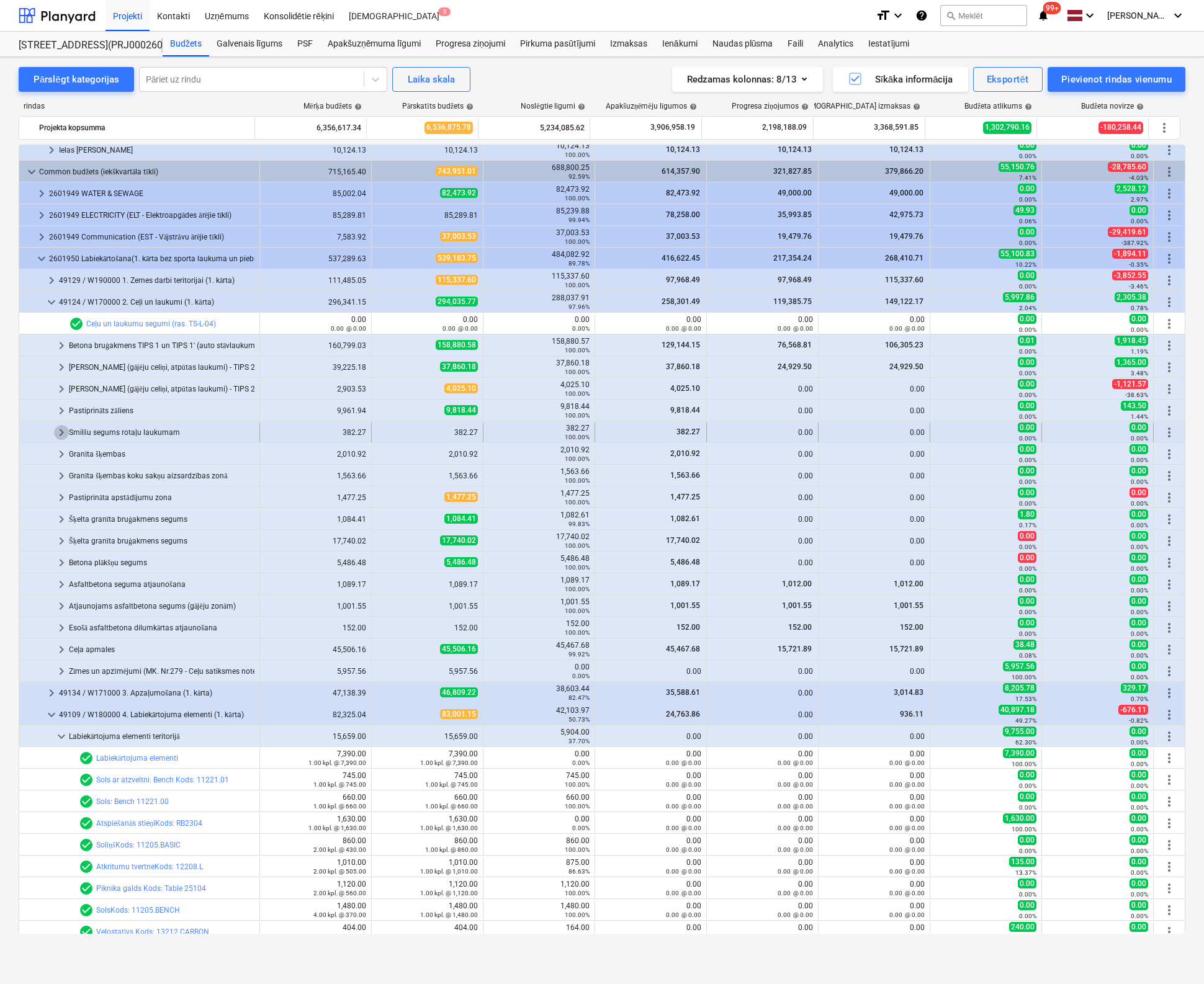
click at [58, 434] on span "keyboard_arrow_right" at bounding box center [61, 432] width 15 height 15
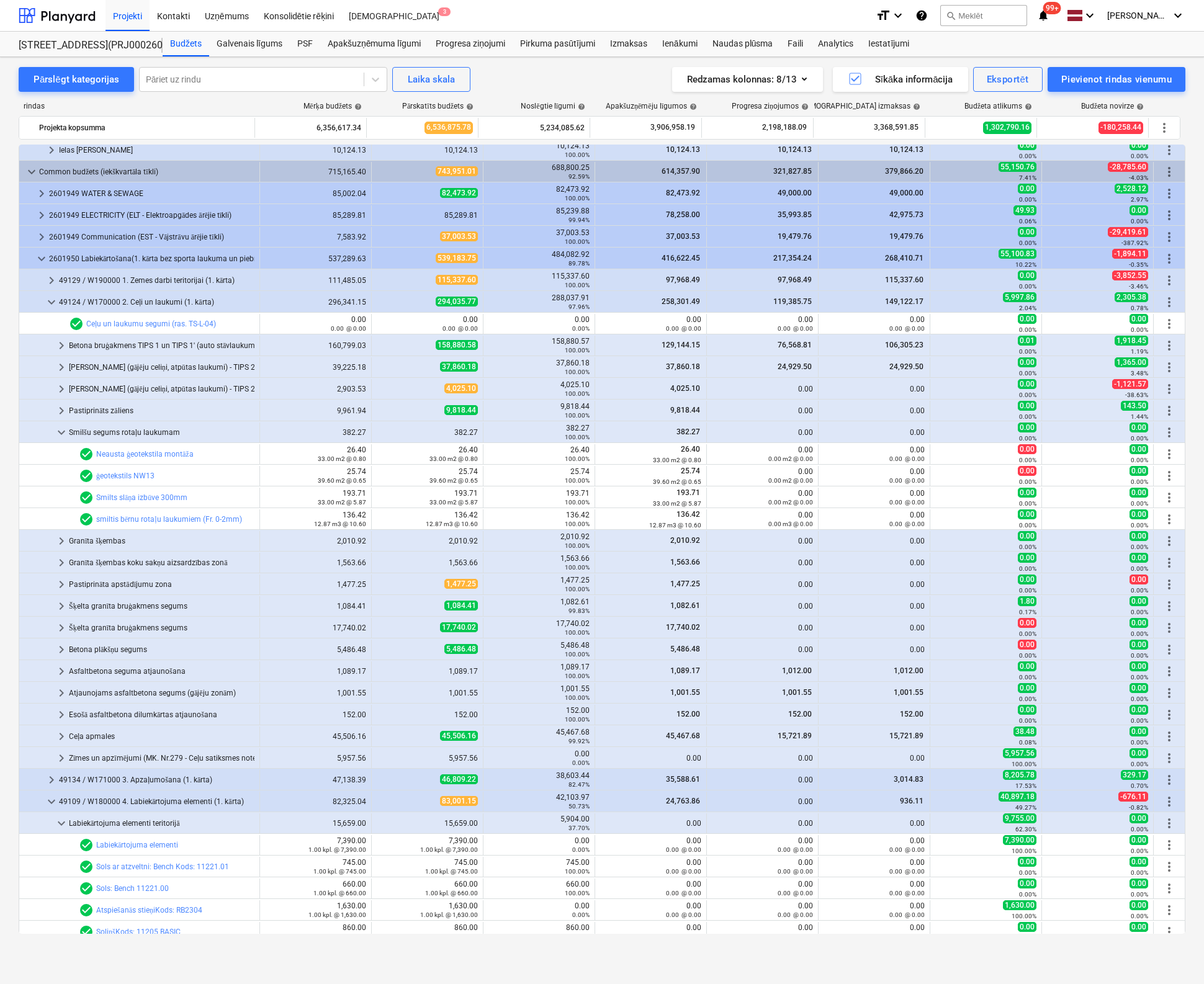
click at [58, 434] on span "keyboard_arrow_down" at bounding box center [61, 432] width 15 height 15
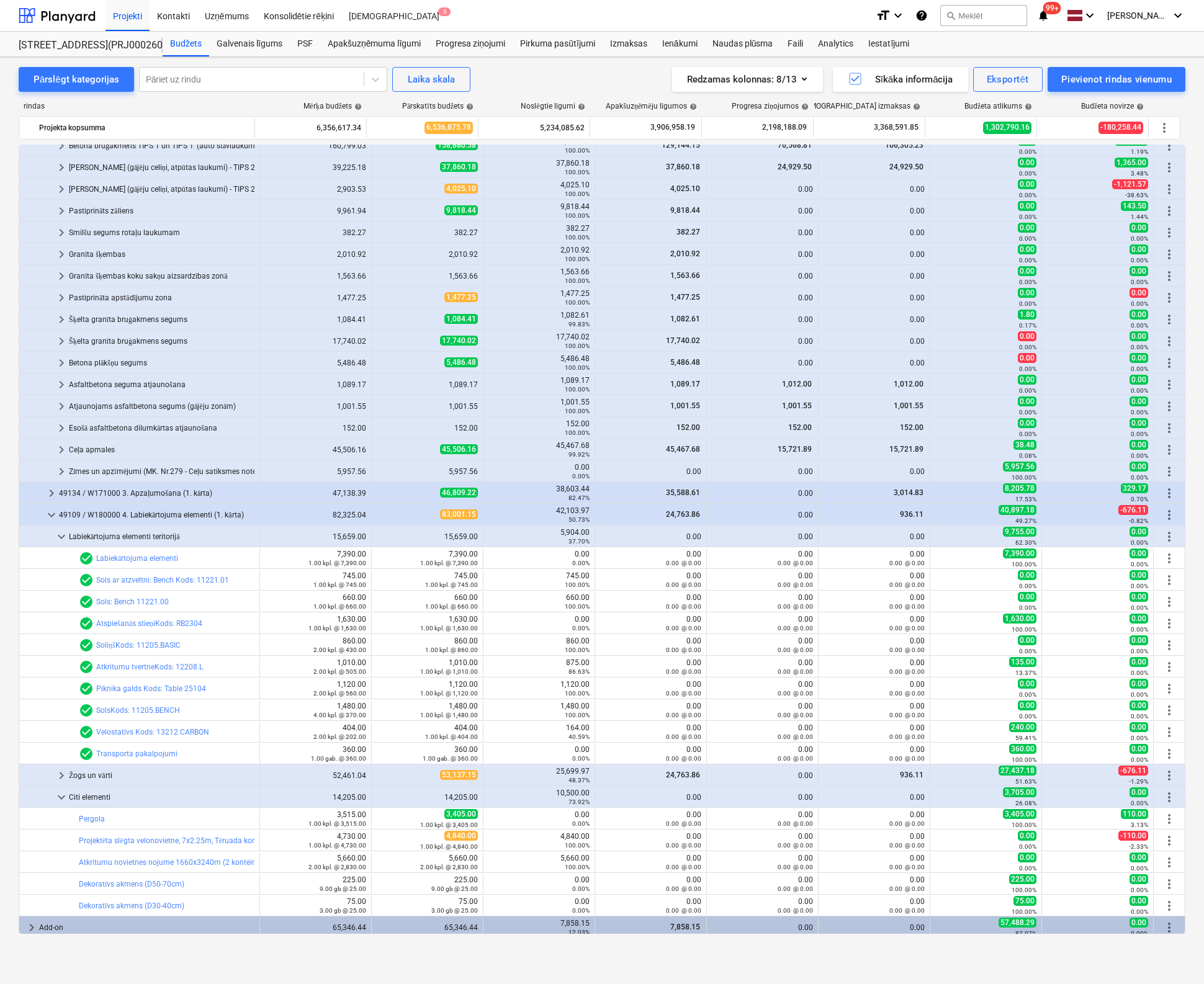
scroll to position [513, 0]
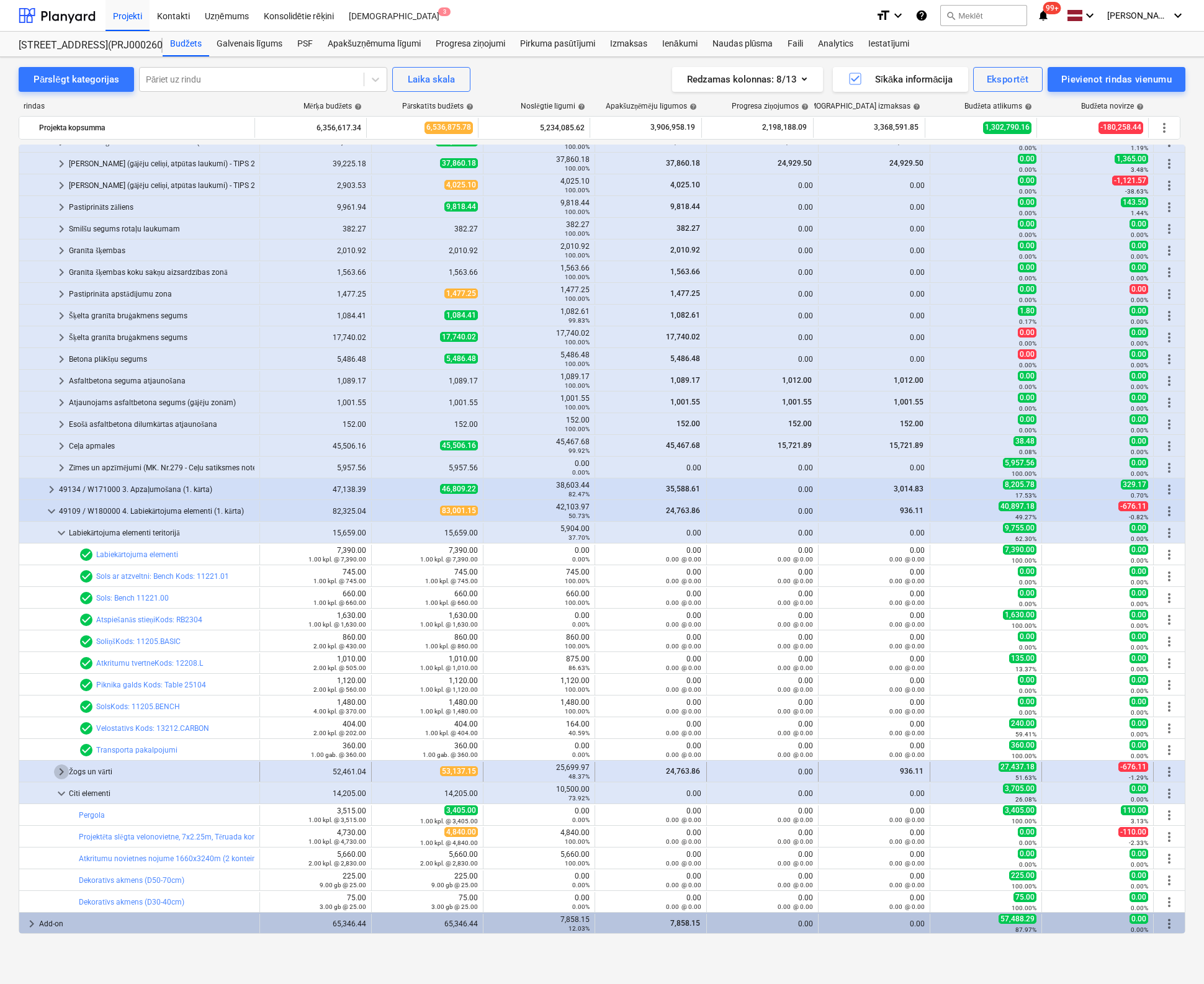
click at [65, 772] on span "keyboard_arrow_right" at bounding box center [61, 772] width 15 height 15
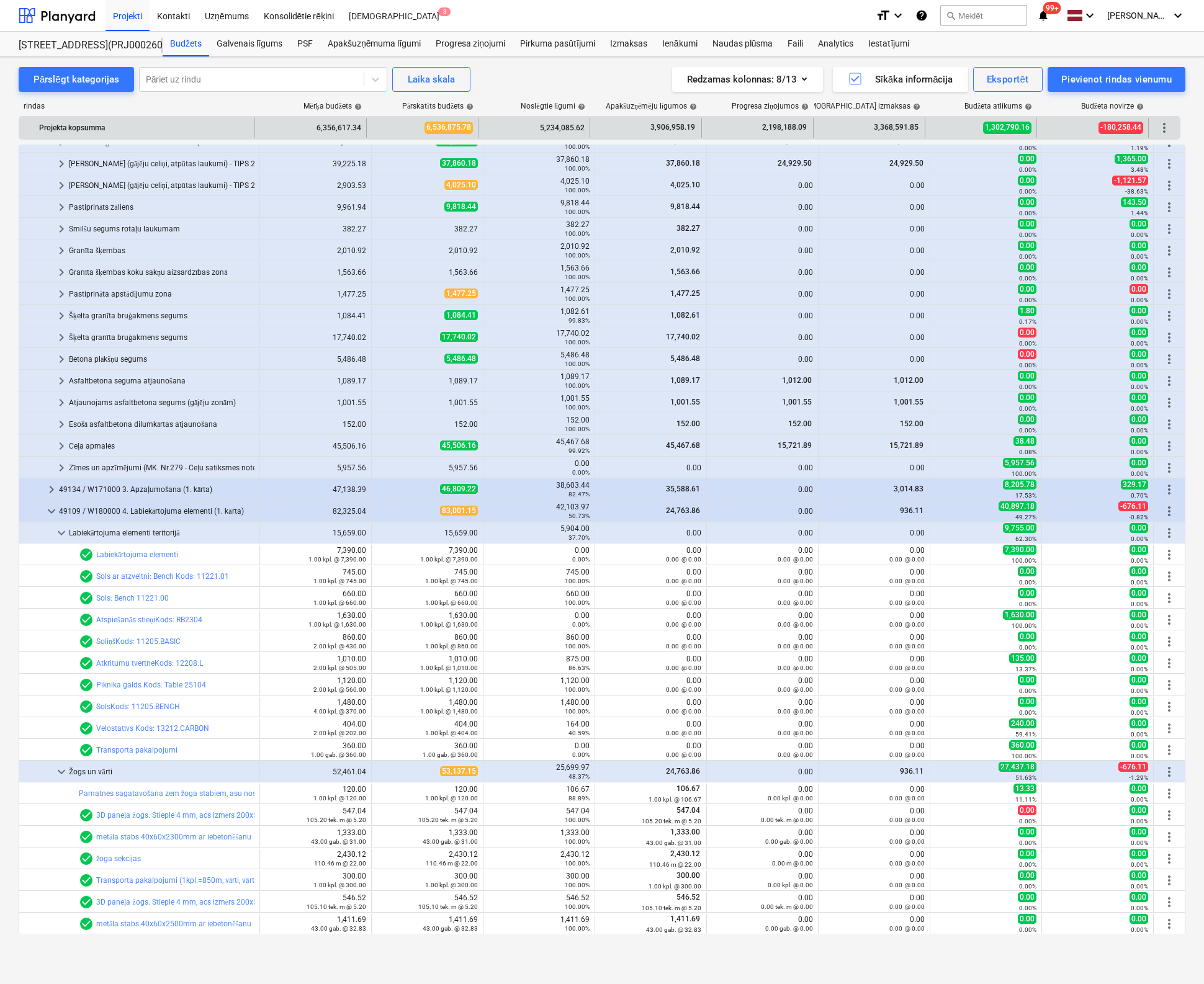
scroll to position [203, 0]
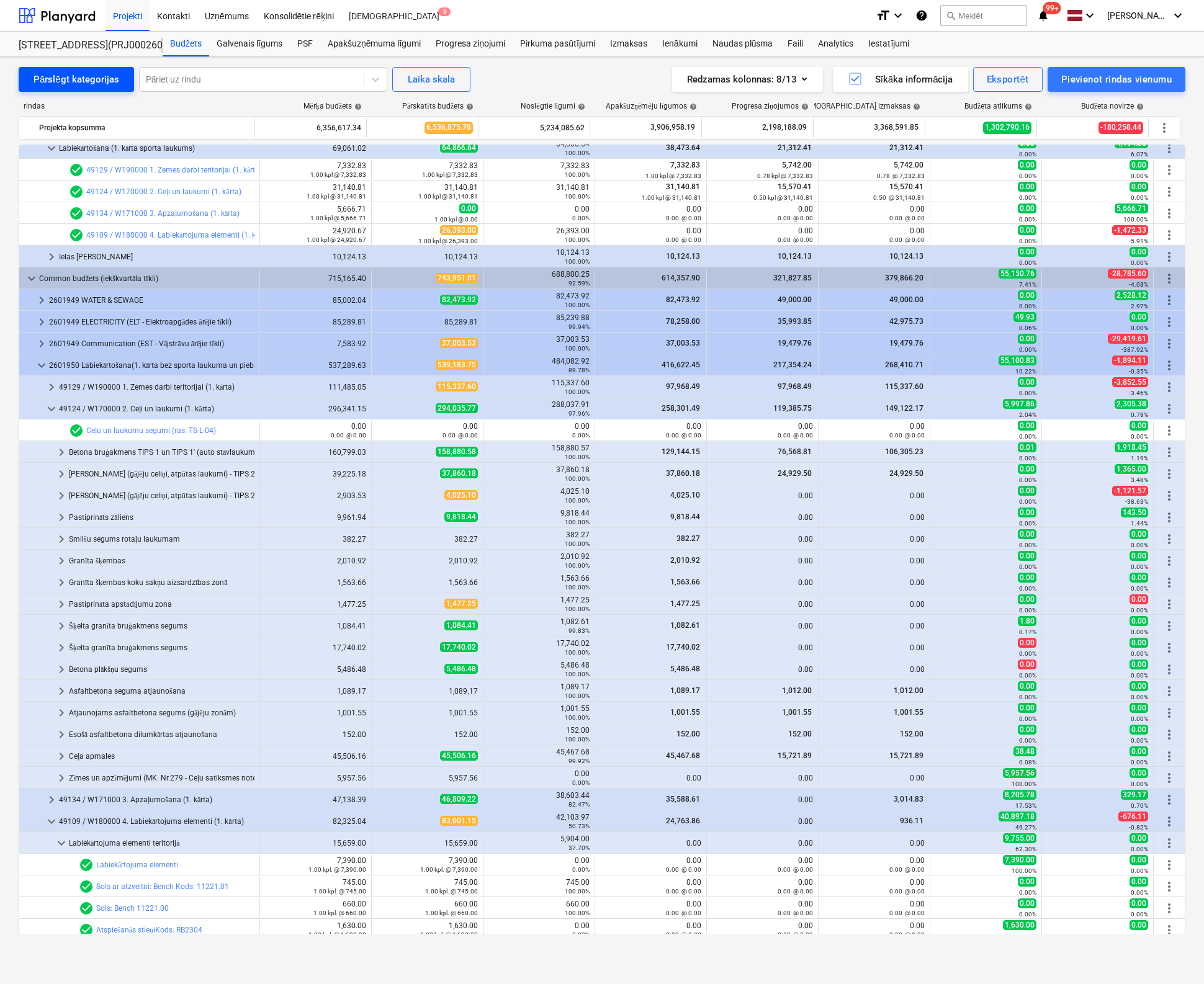
click at [69, 71] on div "Pārslēgt kategorijas" at bounding box center [76, 79] width 86 height 16
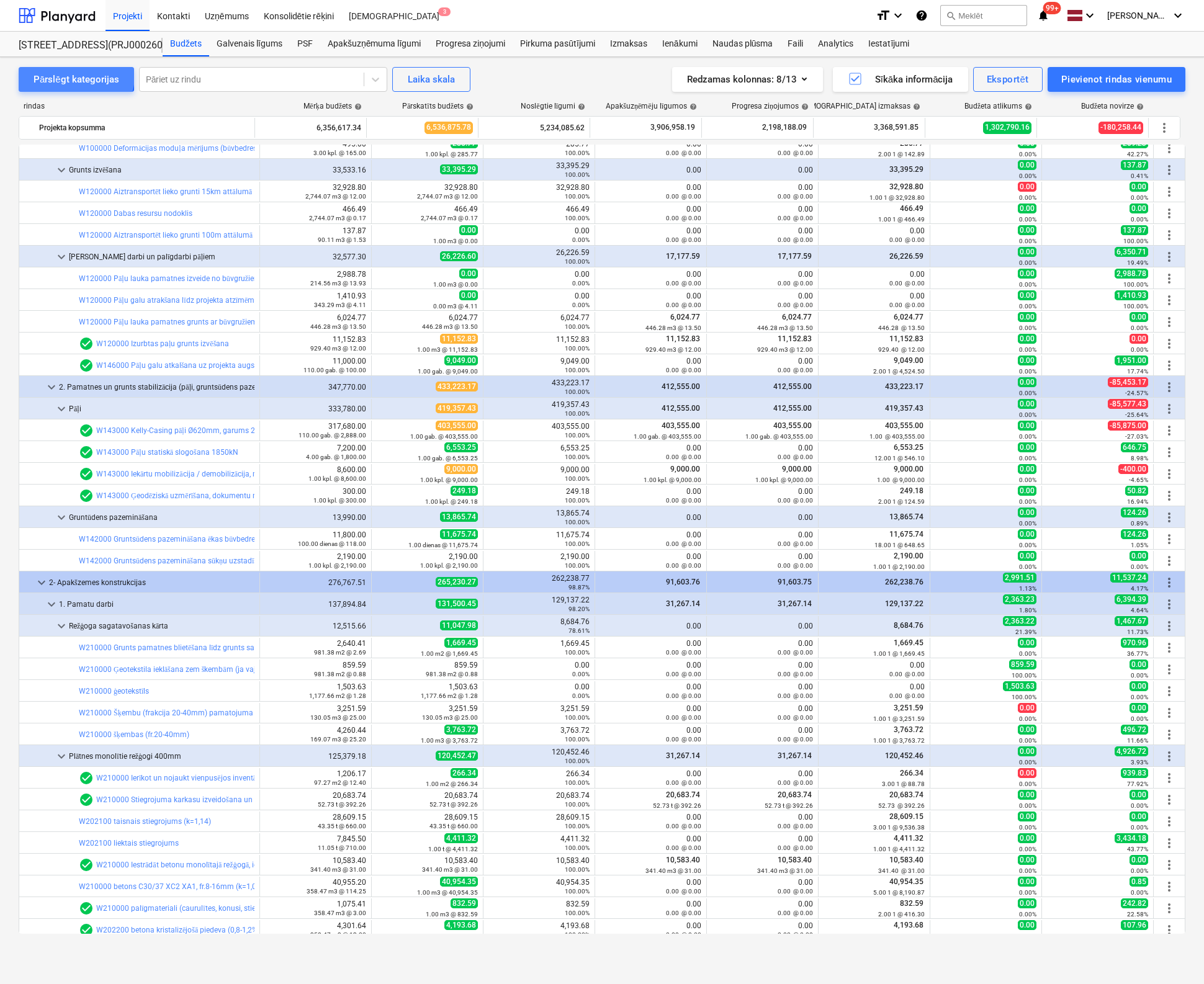
click at [67, 75] on div "Pārslēgt kategorijas" at bounding box center [76, 79] width 86 height 16
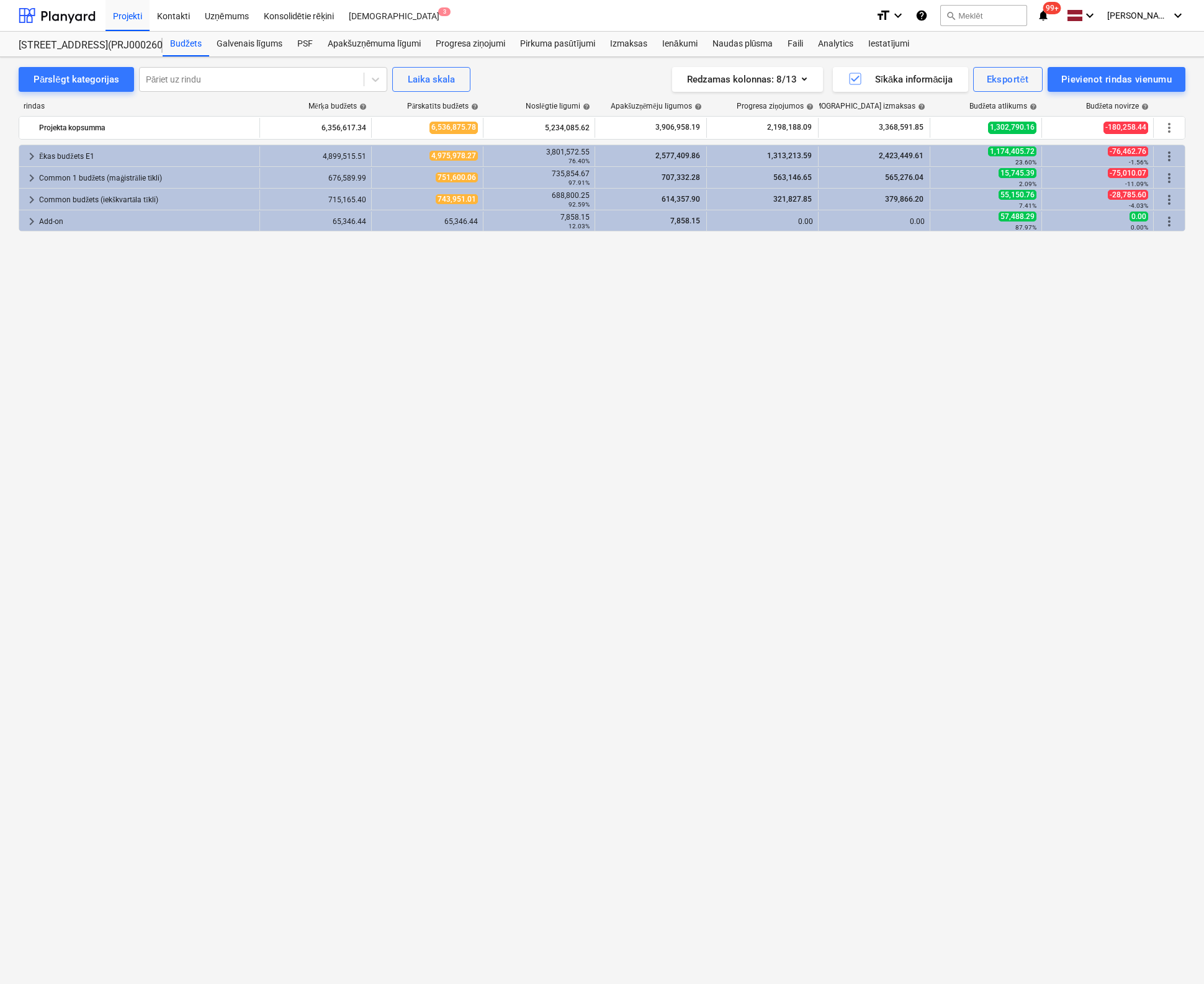
click at [628, 573] on div "keyboard_arrow_right Ēkas budžets E1 4,899,515.51 4,975,978.27 3,801,572.55 76.…" at bounding box center [602, 539] width 1166 height 789
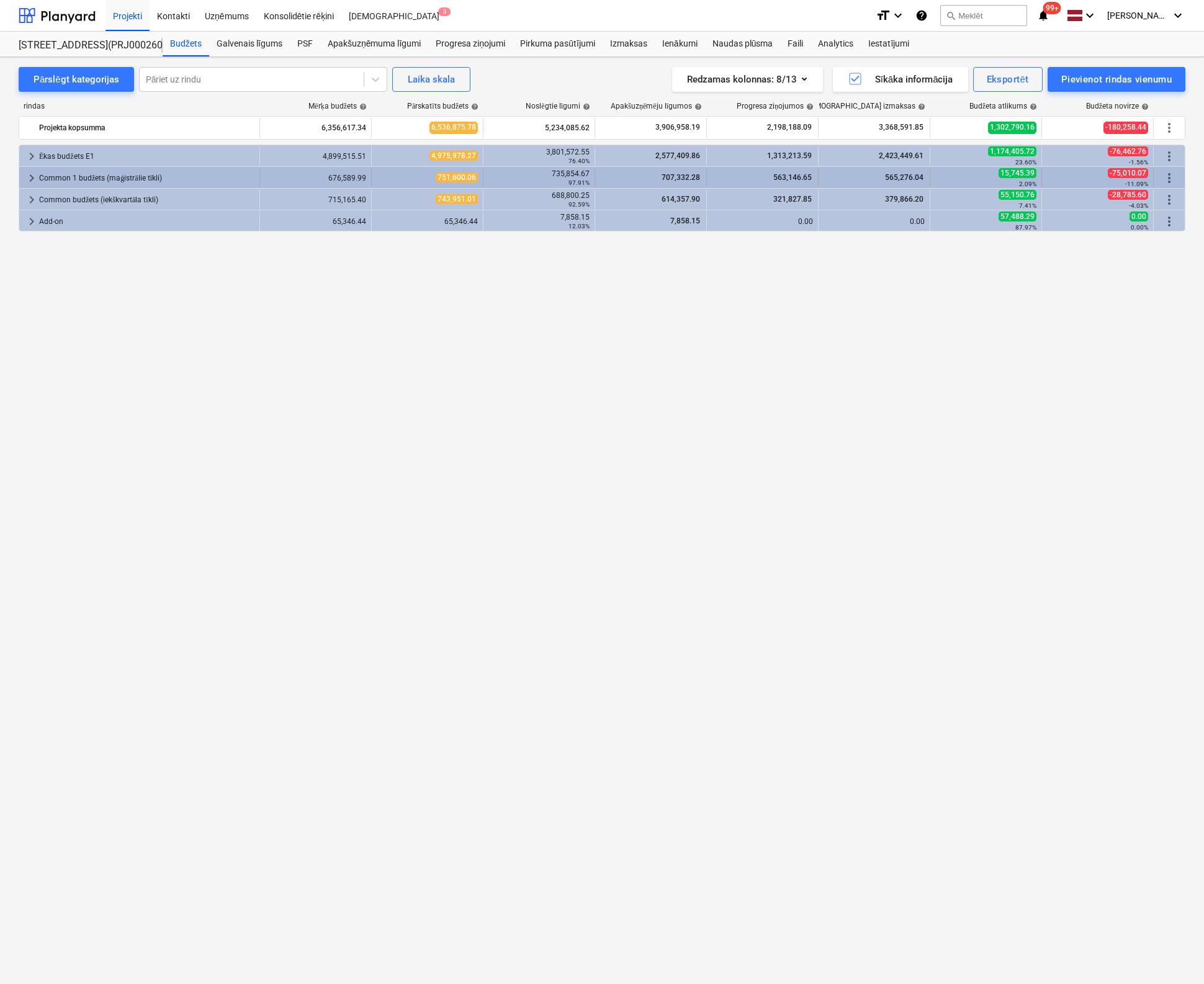
click at [30, 175] on span "keyboard_arrow_right" at bounding box center [32, 178] width 15 height 15
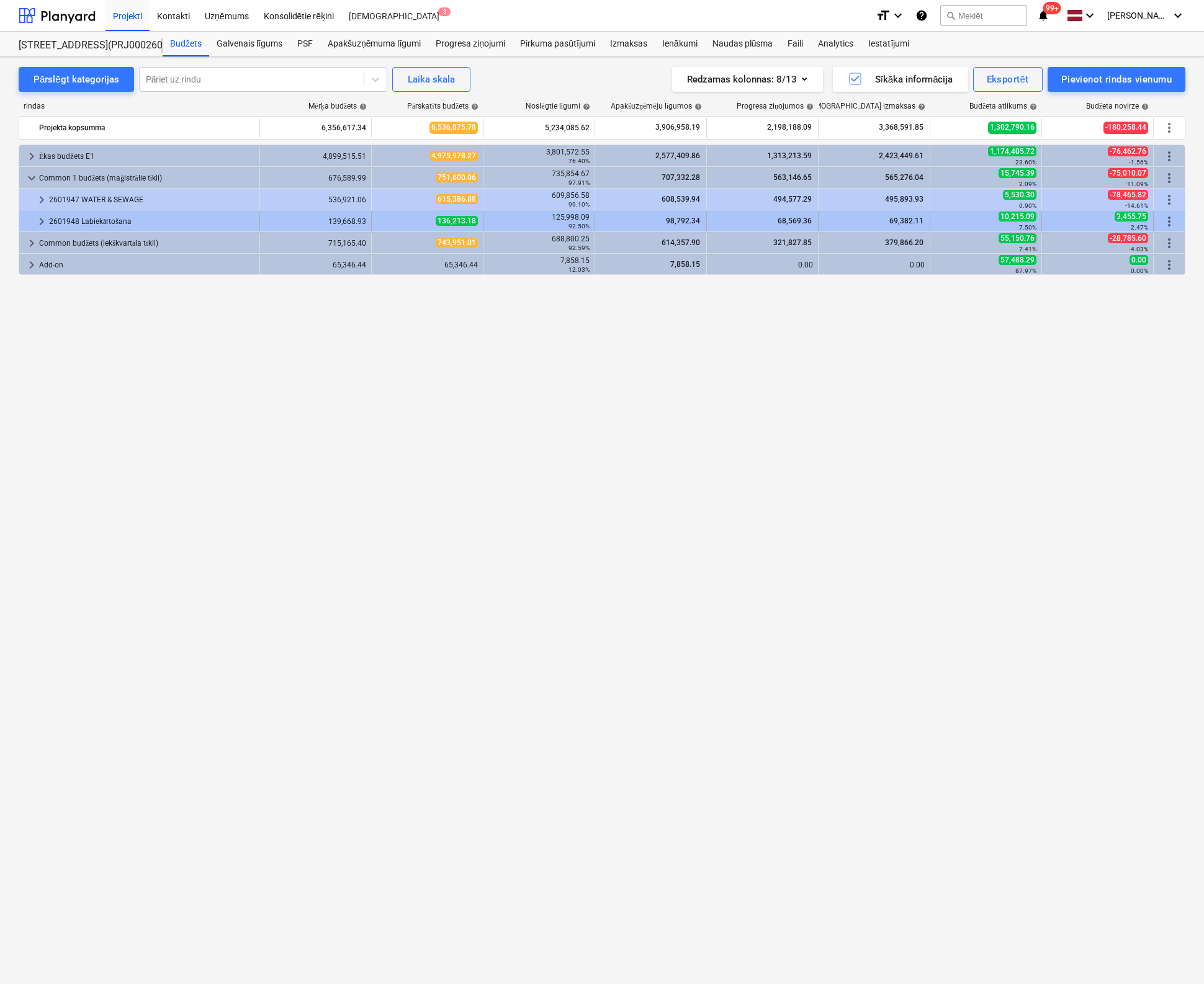
click at [41, 217] on span "keyboard_arrow_right" at bounding box center [41, 221] width 15 height 15
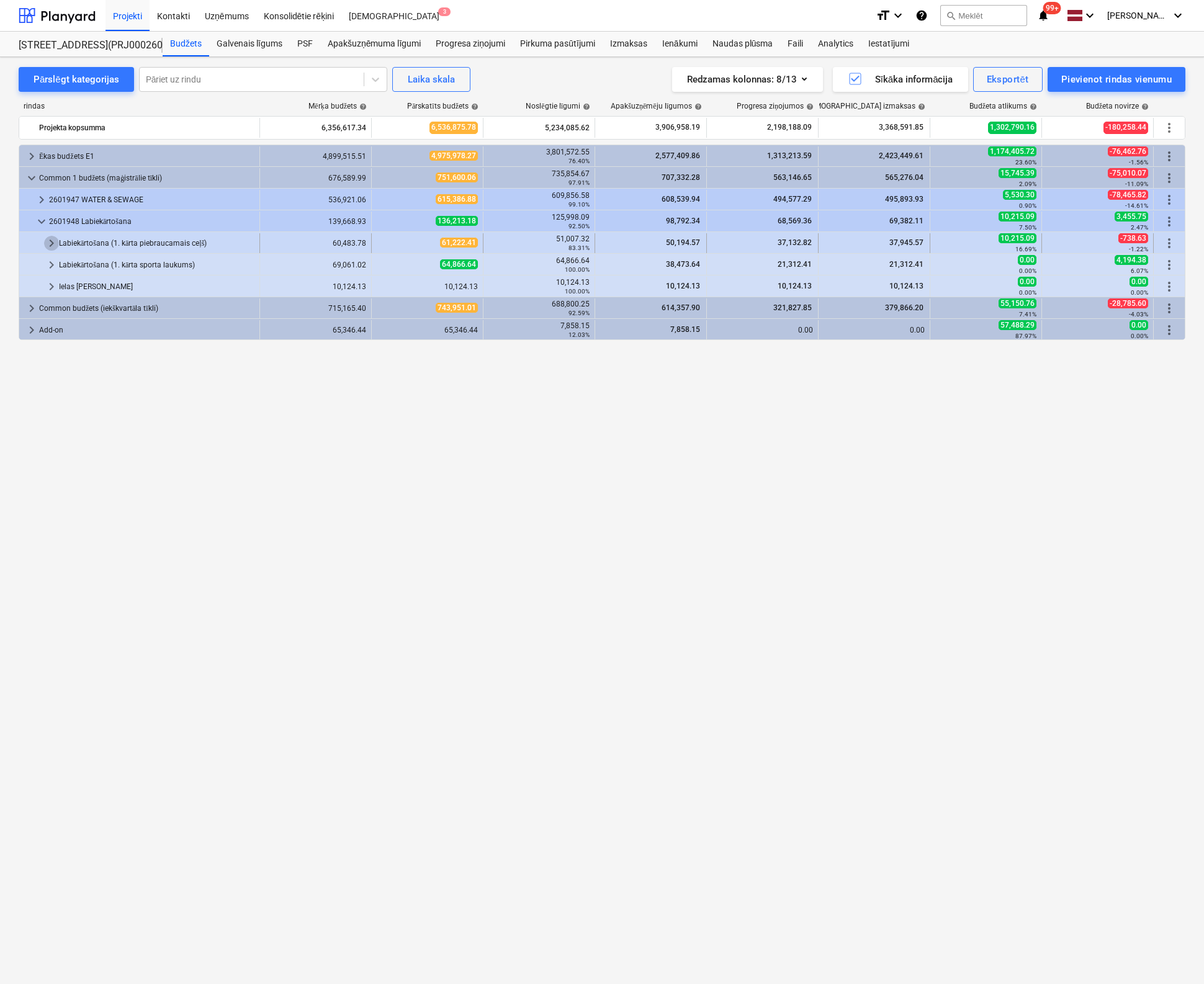
click at [51, 241] on span "keyboard_arrow_right" at bounding box center [52, 243] width 15 height 15
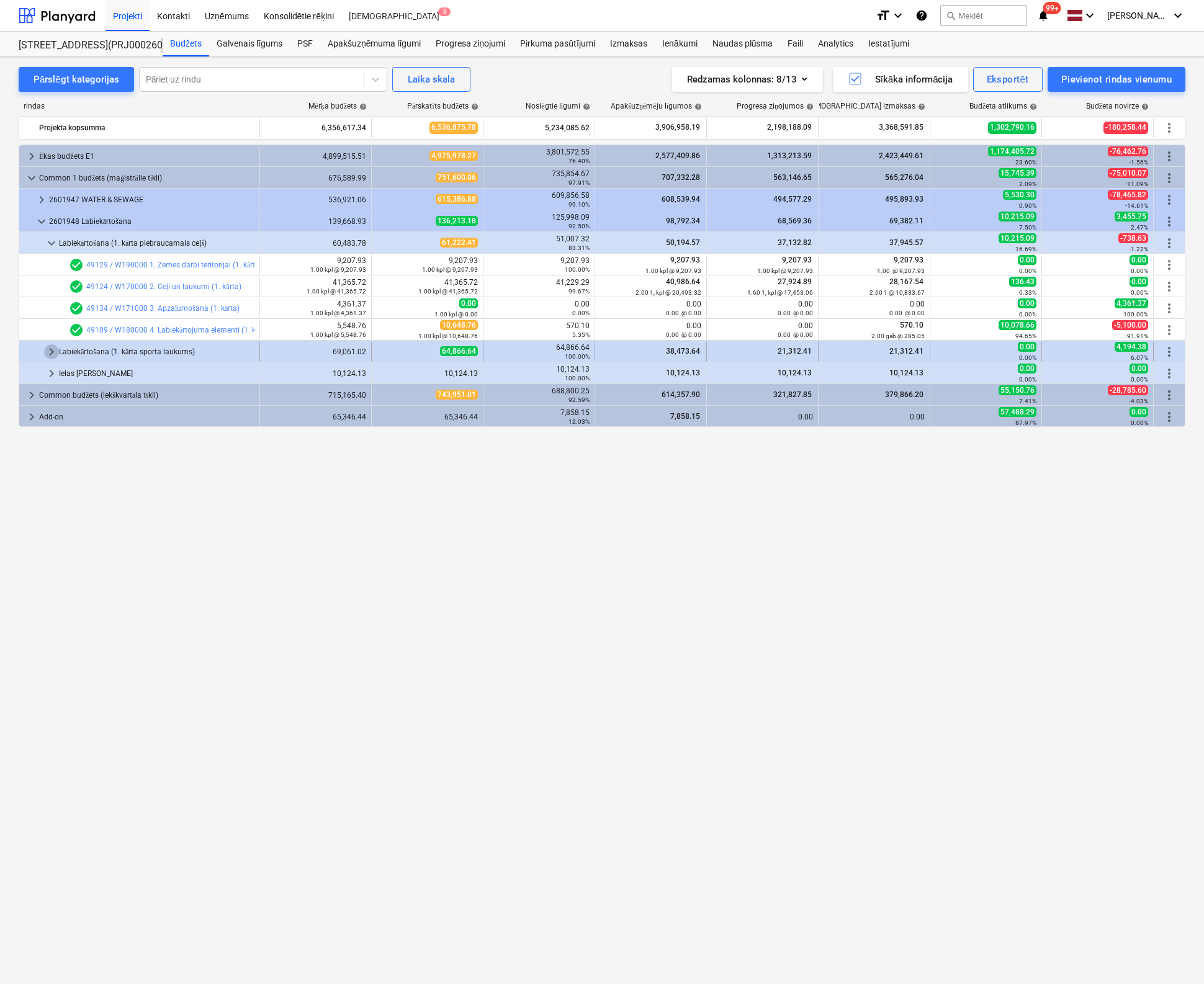
click at [48, 350] on span "keyboard_arrow_right" at bounding box center [52, 351] width 15 height 15
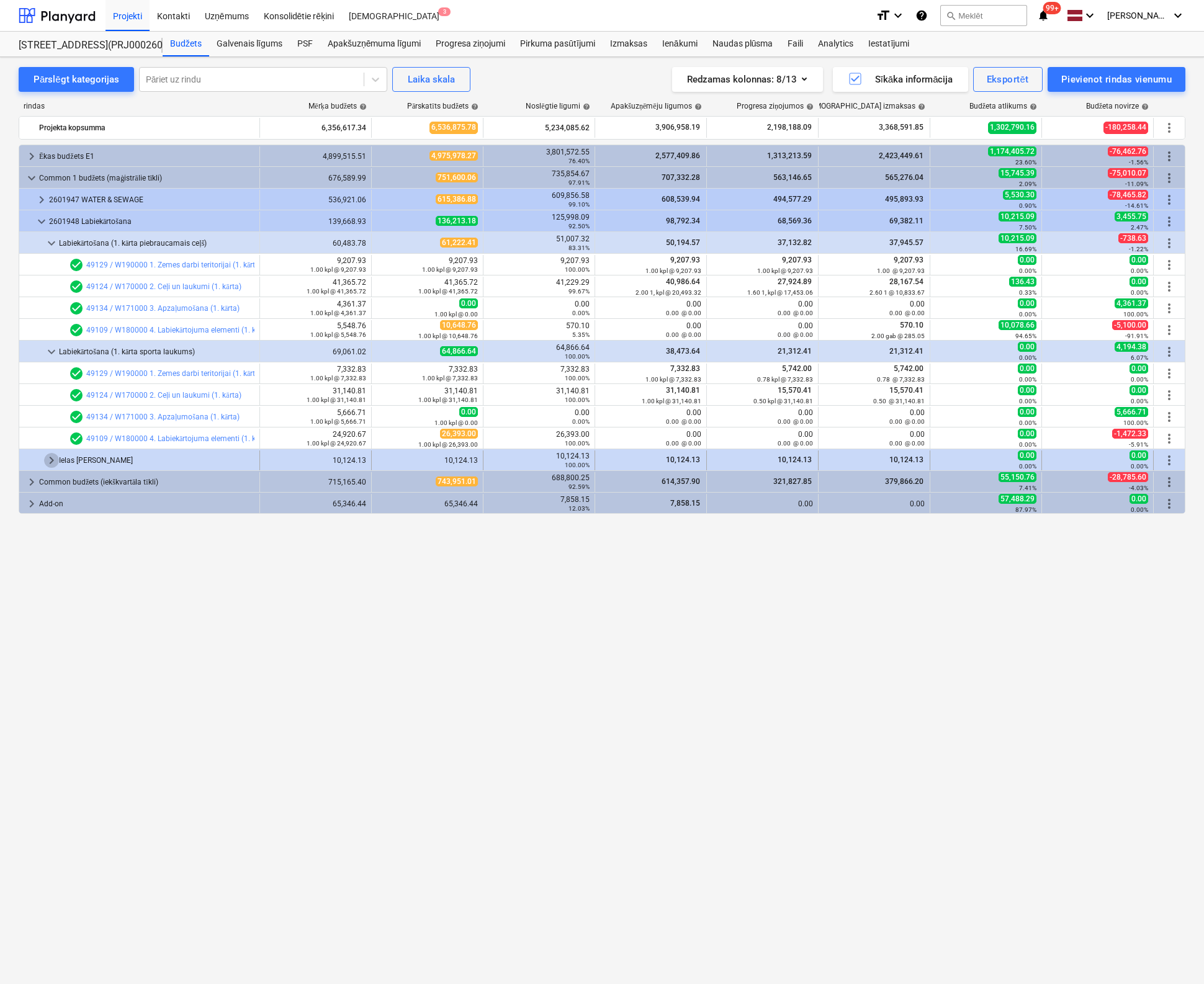
click at [47, 459] on span "keyboard_arrow_right" at bounding box center [52, 460] width 15 height 15
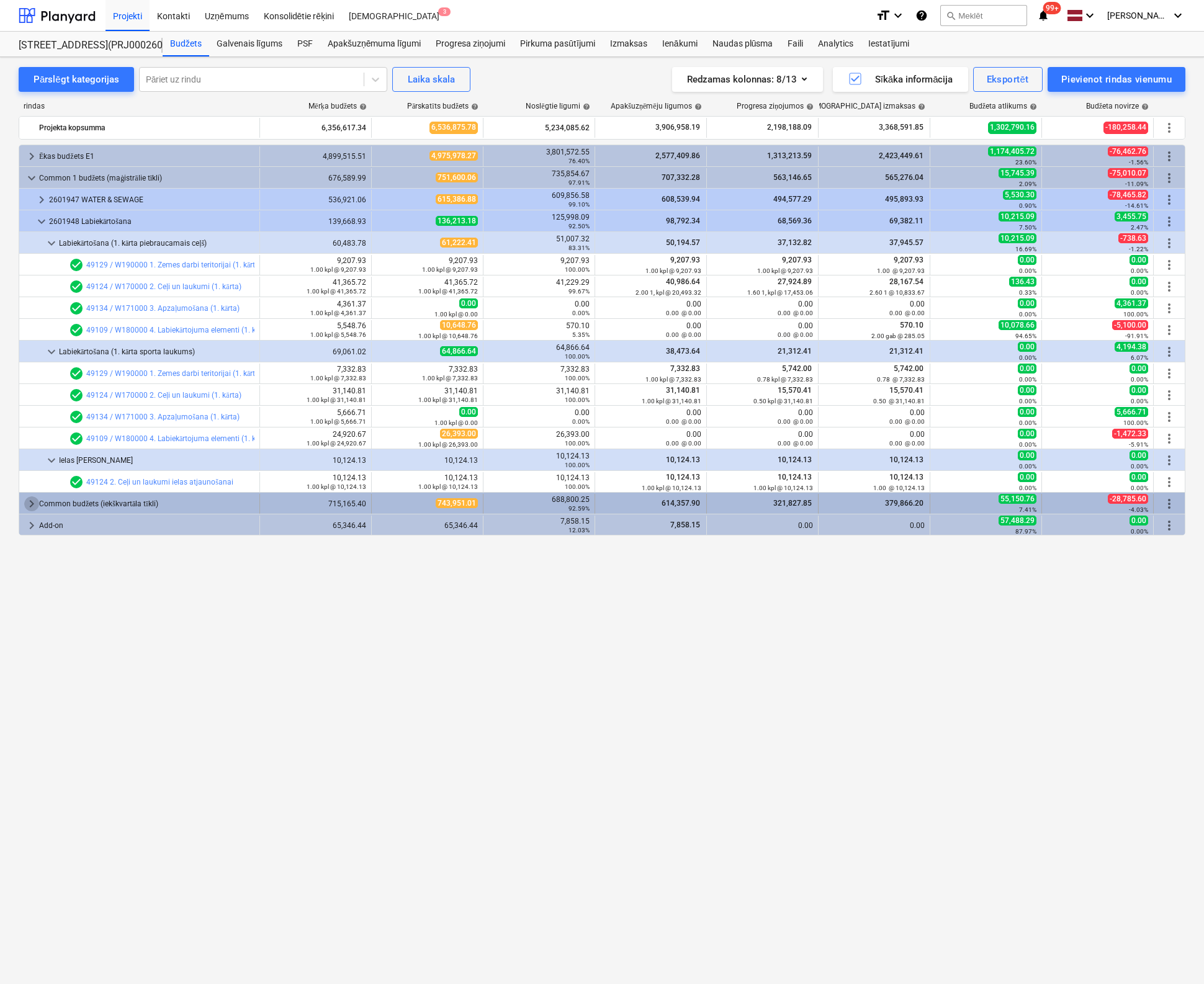
click at [31, 504] on span "keyboard_arrow_right" at bounding box center [32, 504] width 15 height 15
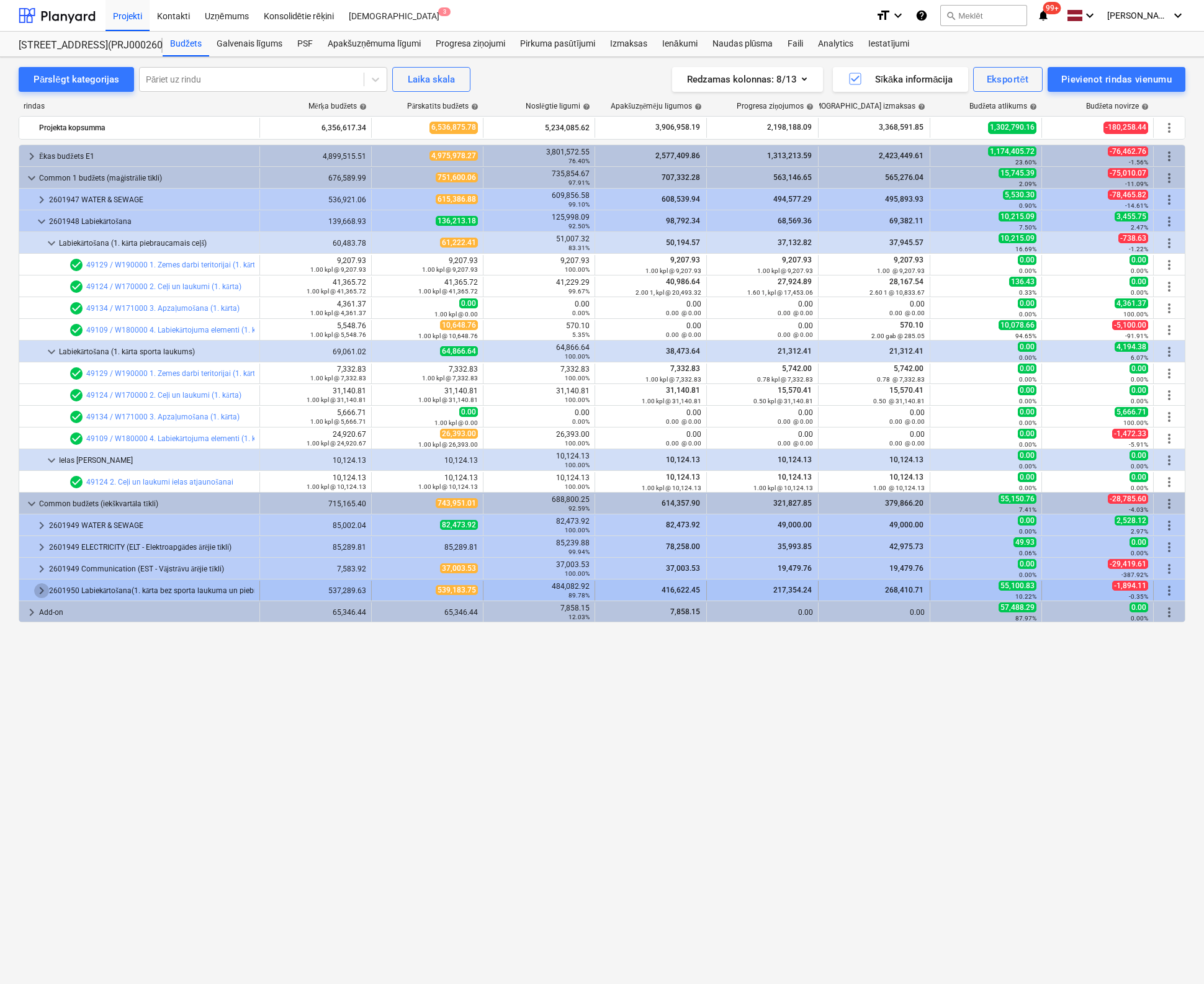
click at [41, 590] on span "keyboard_arrow_right" at bounding box center [41, 590] width 15 height 15
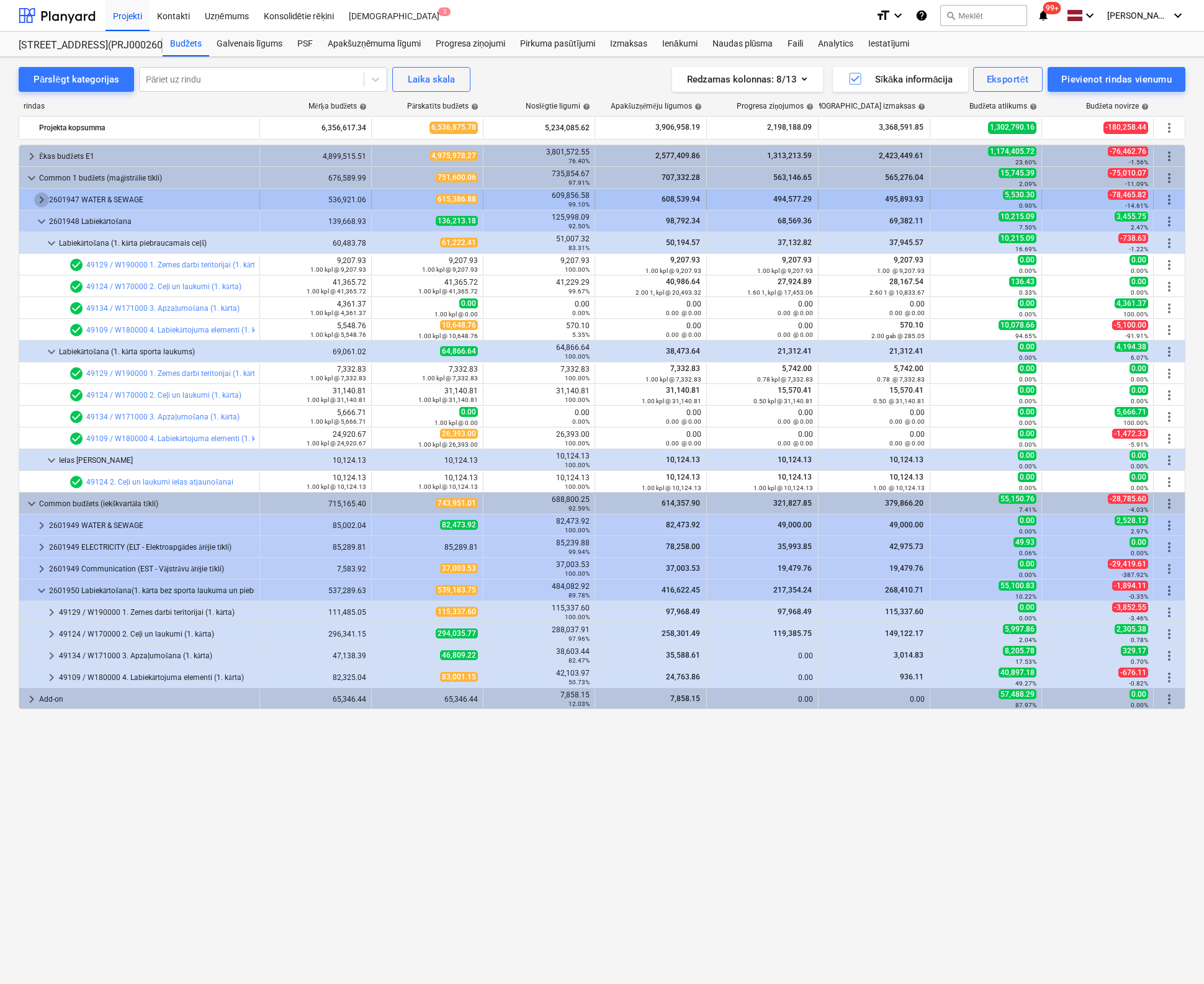
click at [44, 200] on span "keyboard_arrow_right" at bounding box center [41, 200] width 15 height 15
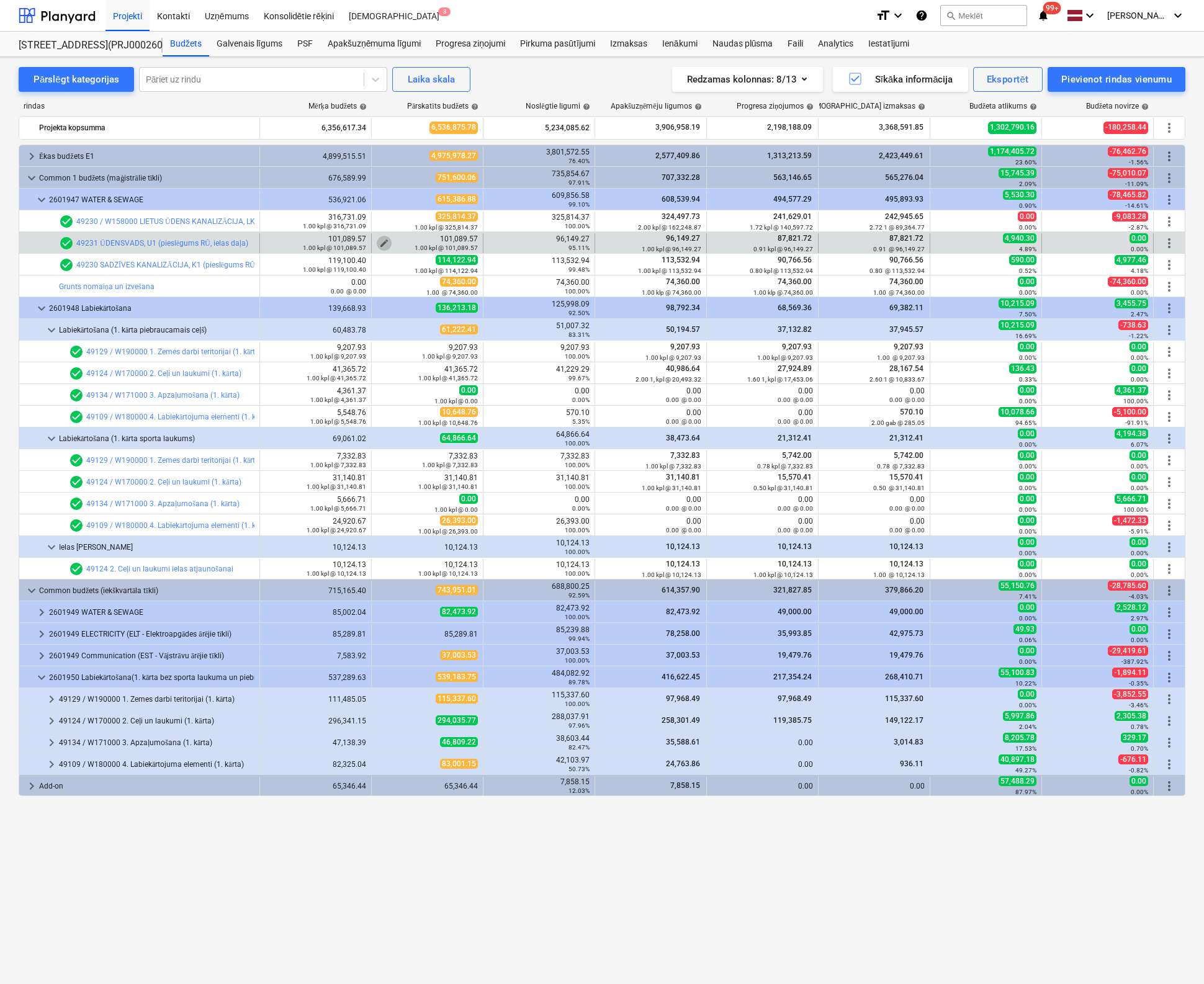
click at [386, 241] on span "edit" at bounding box center [383, 243] width 10 height 10
type textarea "x"
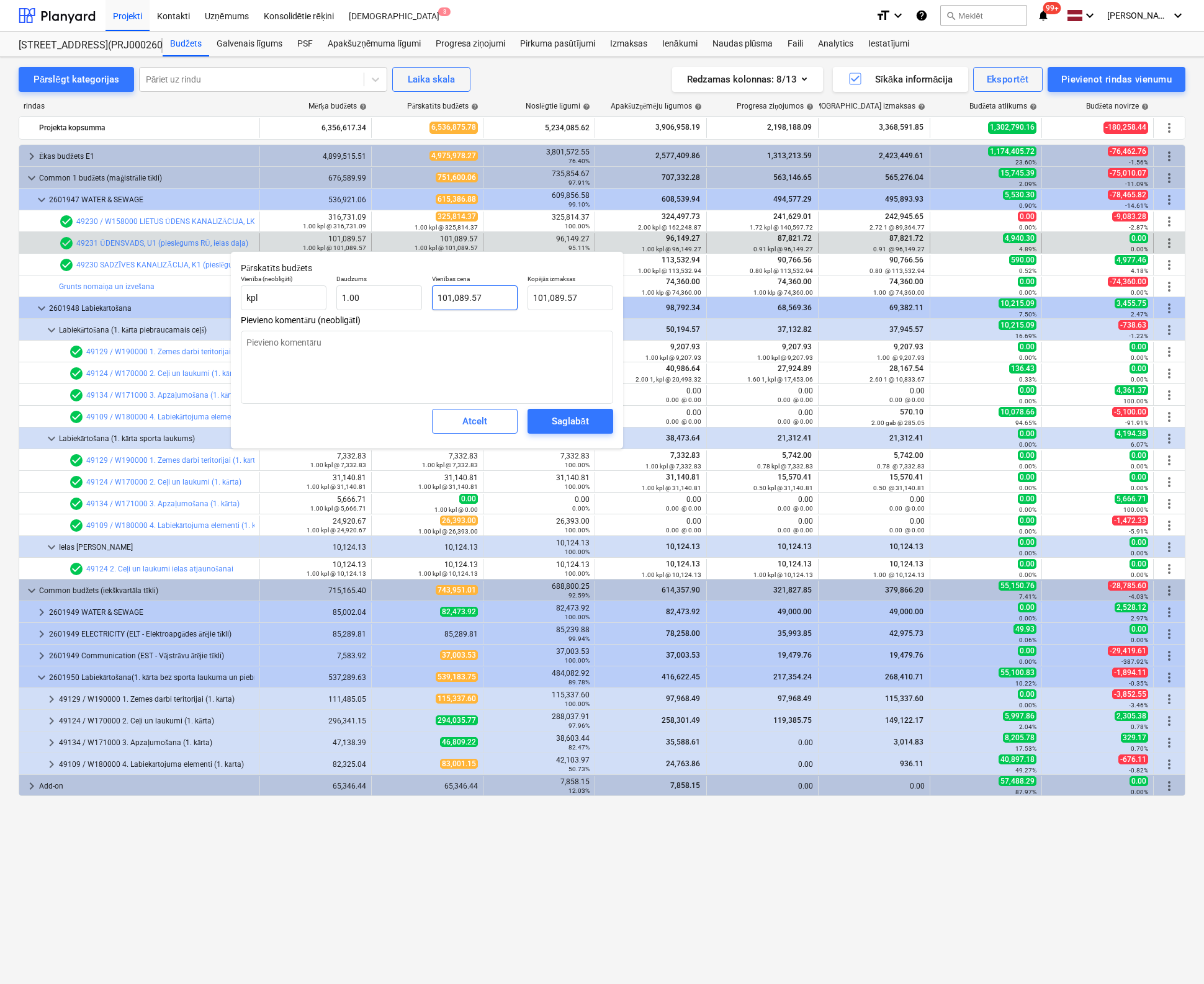
type input "101089.57"
drag, startPoint x: 497, startPoint y: 294, endPoint x: 312, endPoint y: 333, distance: 189.1
click at [312, 333] on div "Pārskatīts budžets Vienība (neobligāti) kpl Daudzums 1.00 Vienības cena 101089.…" at bounding box center [427, 350] width 392 height 198
type textarea "x"
type input "8"
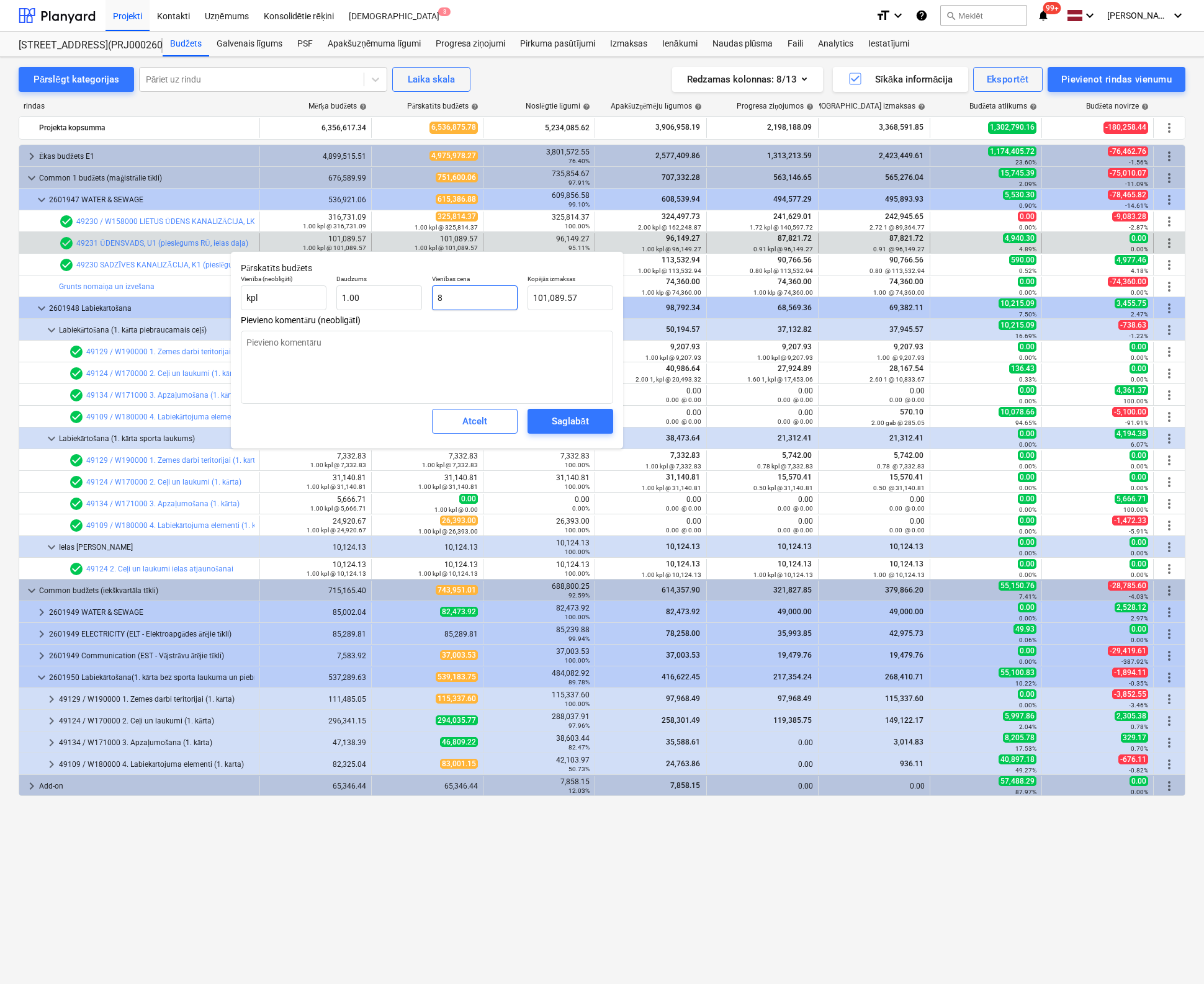
type input "8.00"
type textarea "x"
type input "87"
type input "87.00"
type textarea "x"
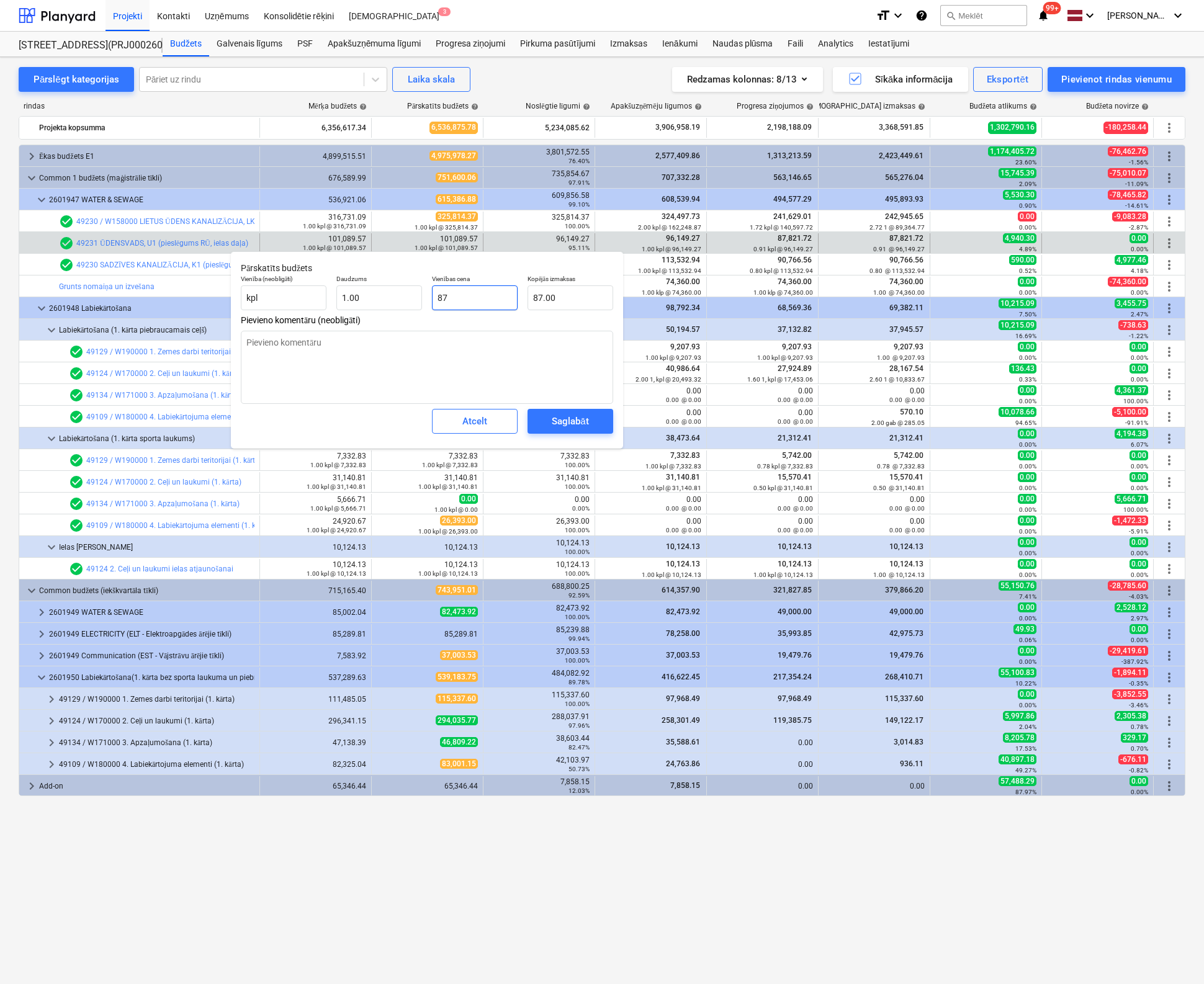
type input "878"
type input "878.00"
type textarea "x"
type input "8782"
type input "8,782.00"
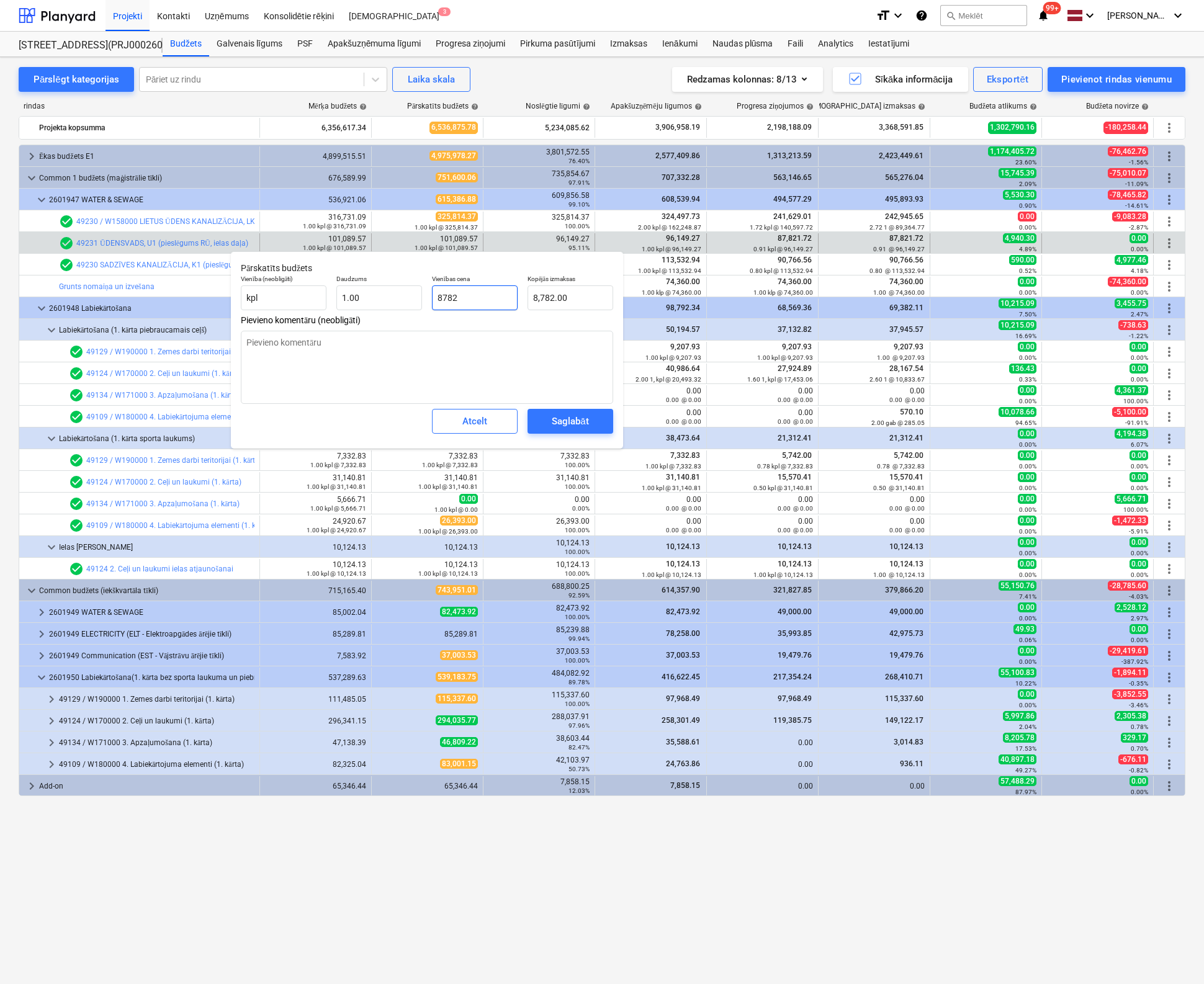
type textarea "x"
type input "87821"
type input "87,821.00"
type textarea "x"
type input "87821,"
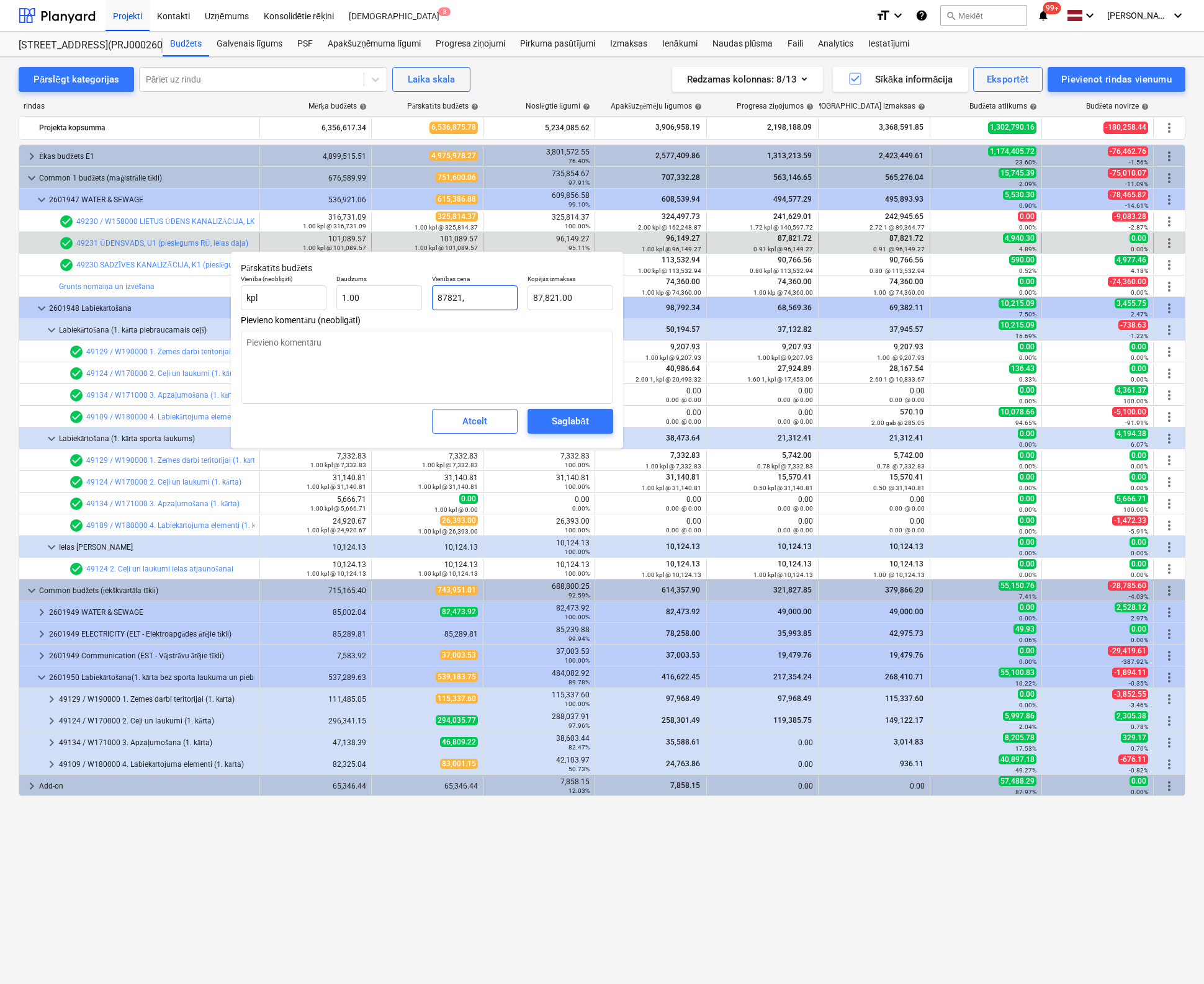
type input "0.00"
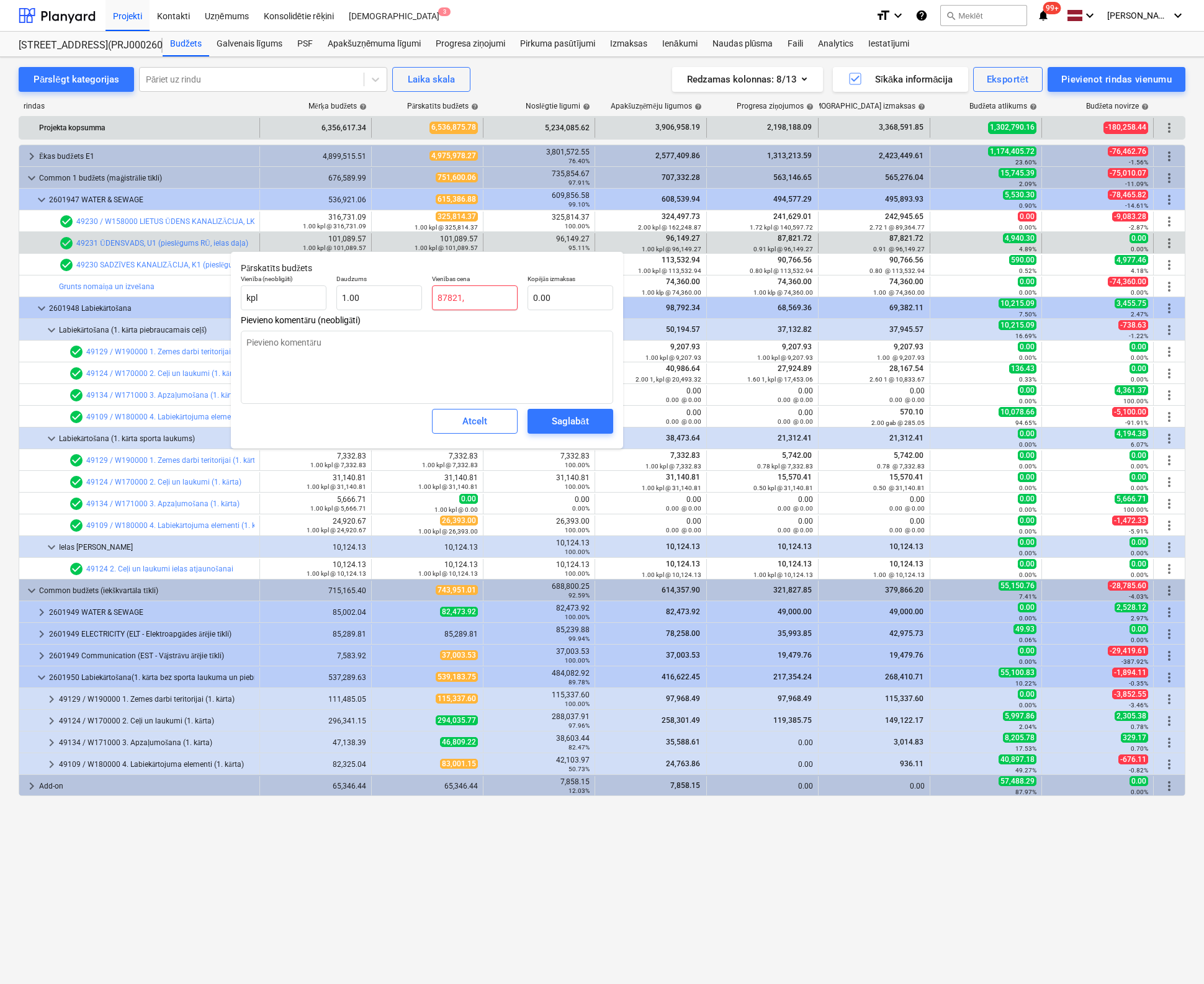
type textarea "x"
type input "87821"
type input "87,821.00"
type textarea "x"
type input "87821."
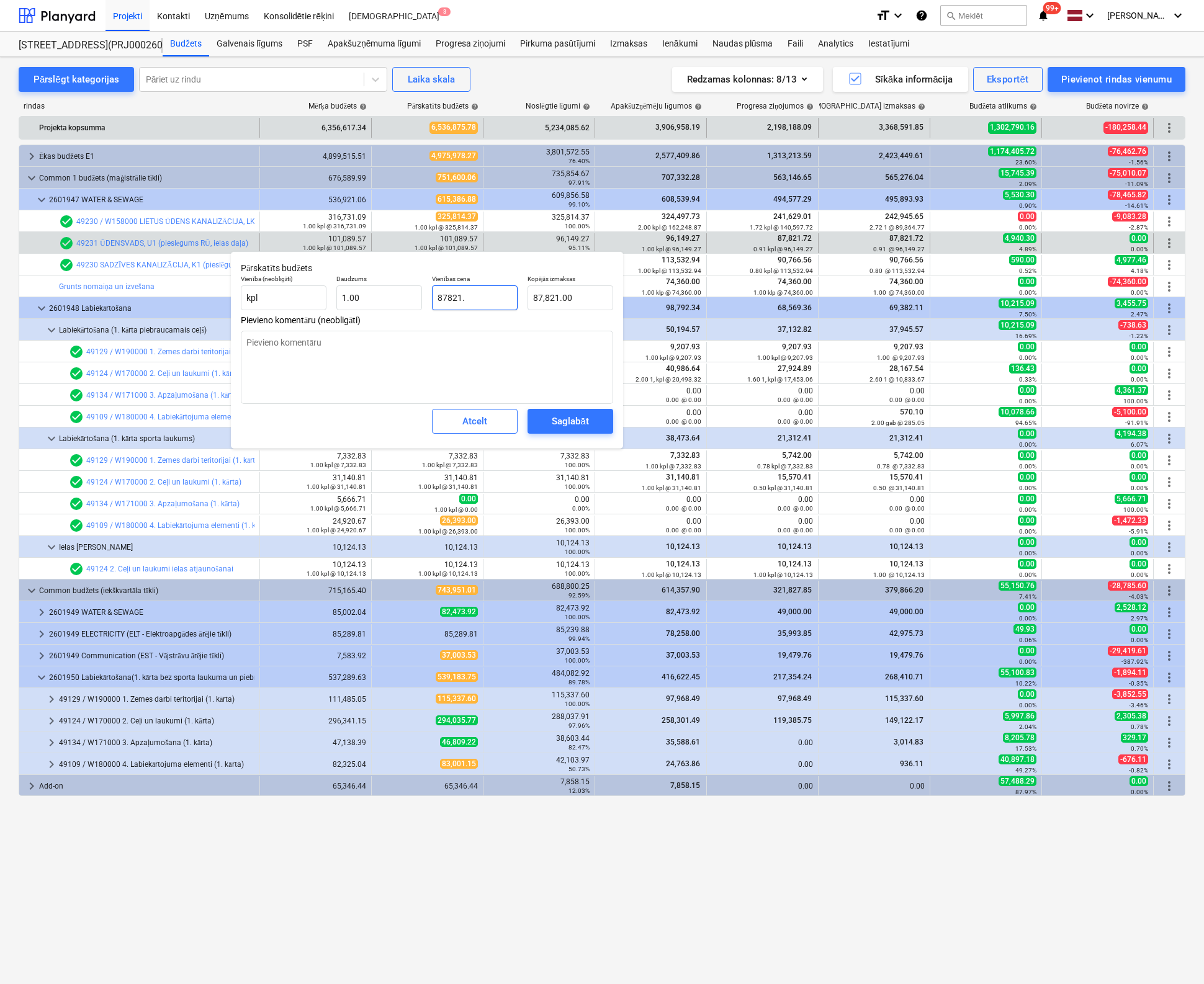
type textarea "x"
type input "87821.7"
type input "87,821.70"
type textarea "x"
type input "87821.72"
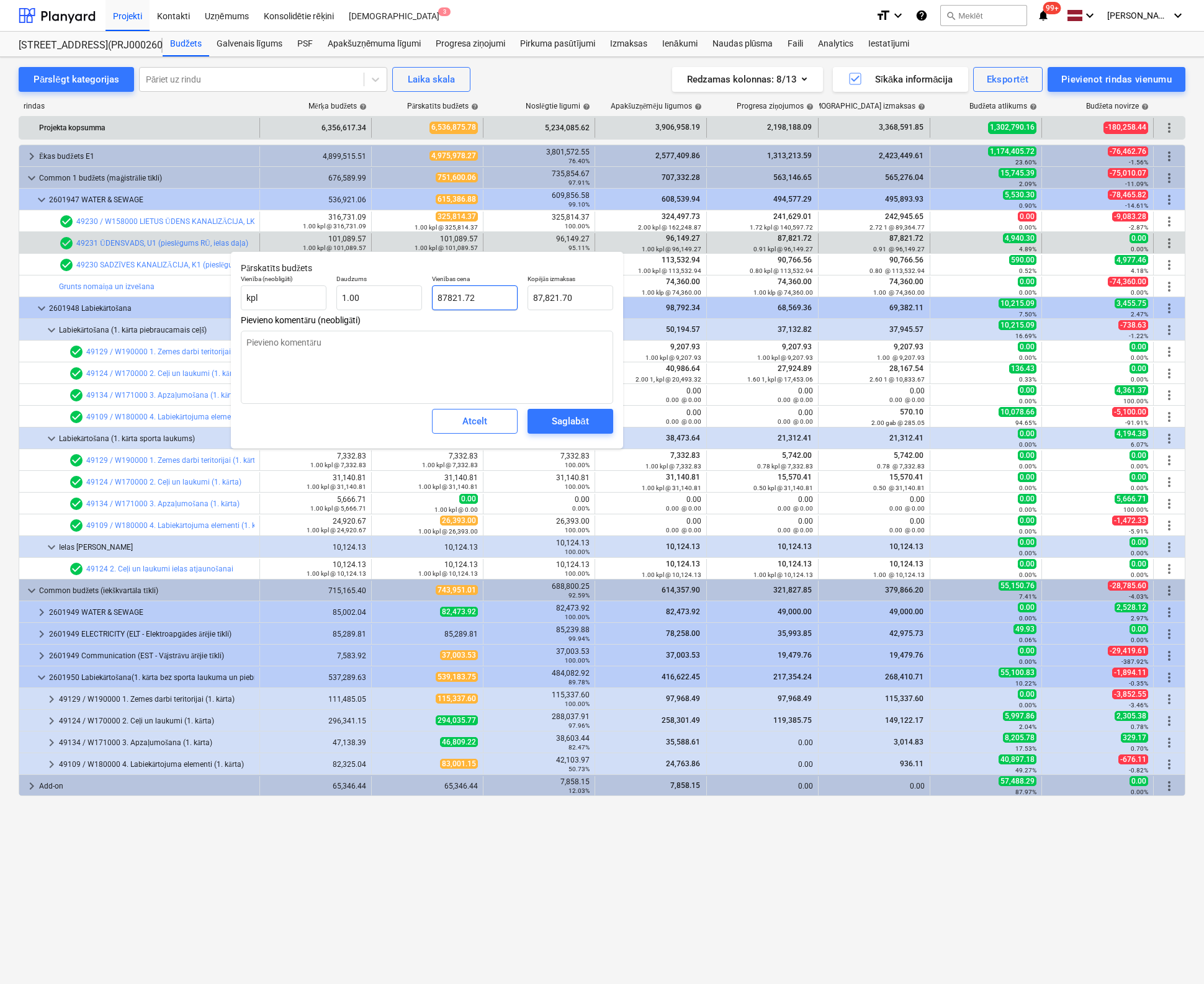
type input "87,821.72"
type input "87821.72"
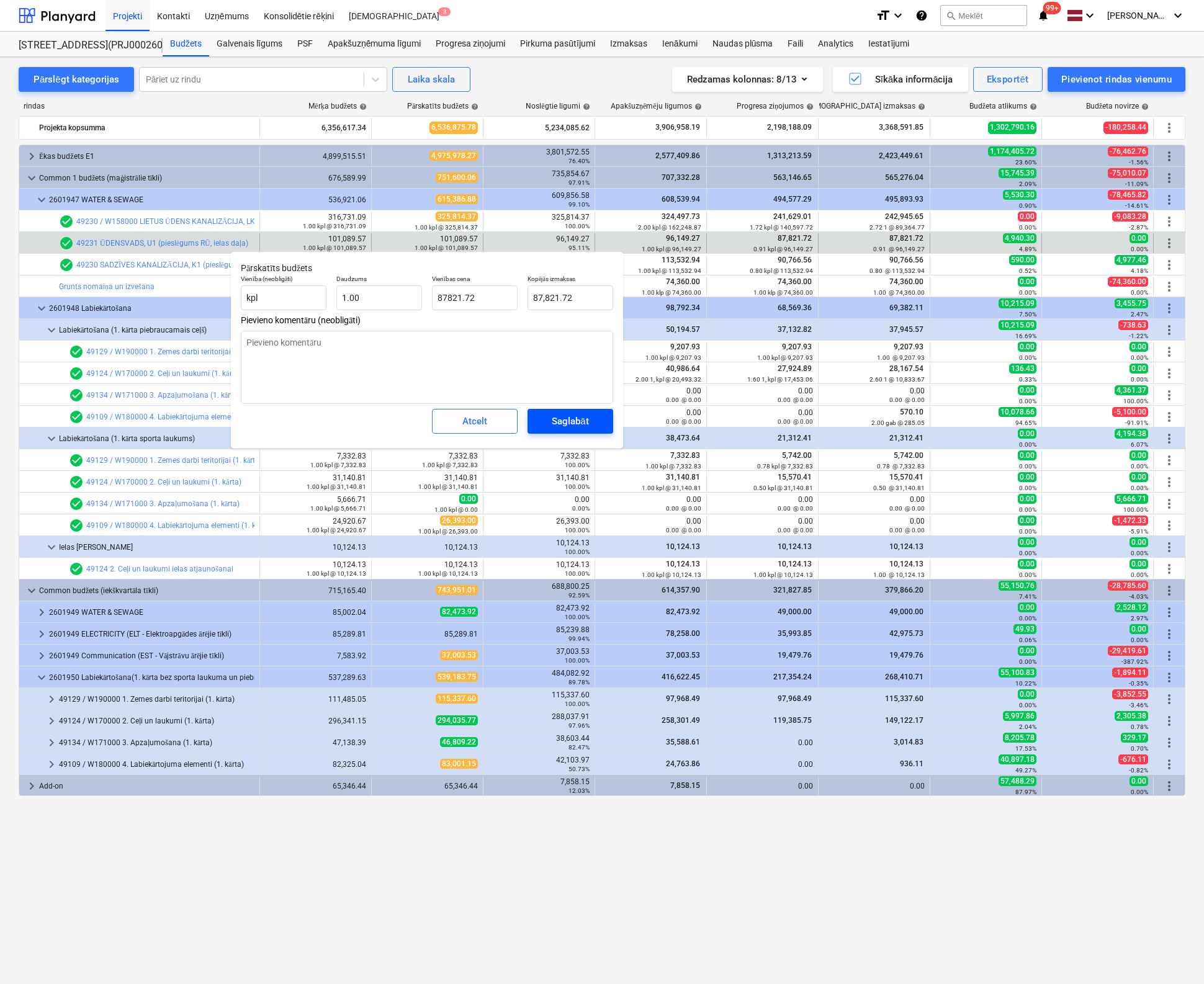
type textarea "x"
type input "87,821.72"
click at [554, 418] on div "Saglabāt" at bounding box center [569, 421] width 36 height 16
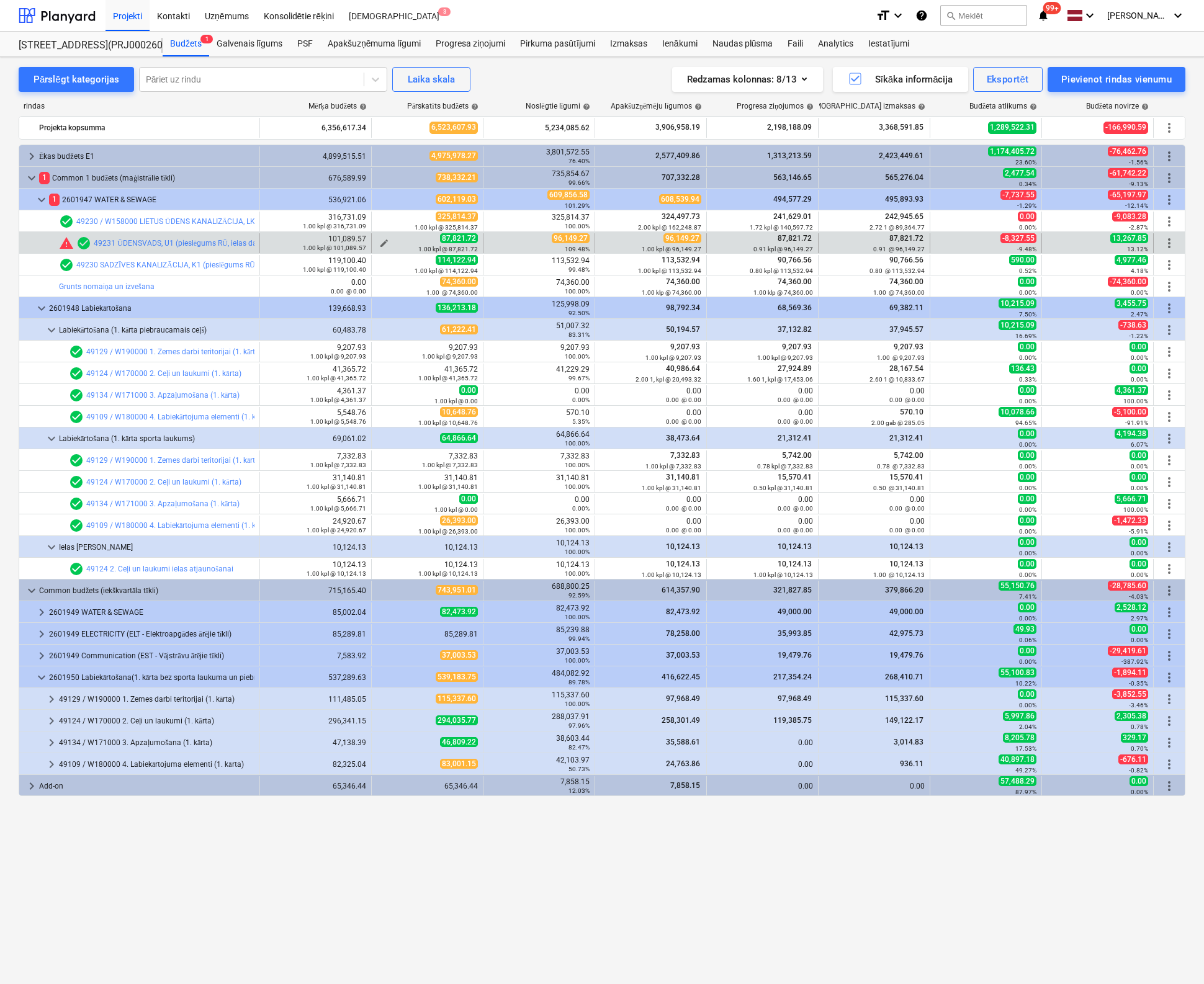
click at [386, 238] on span "edit" at bounding box center [383, 243] width 10 height 10
type textarea "x"
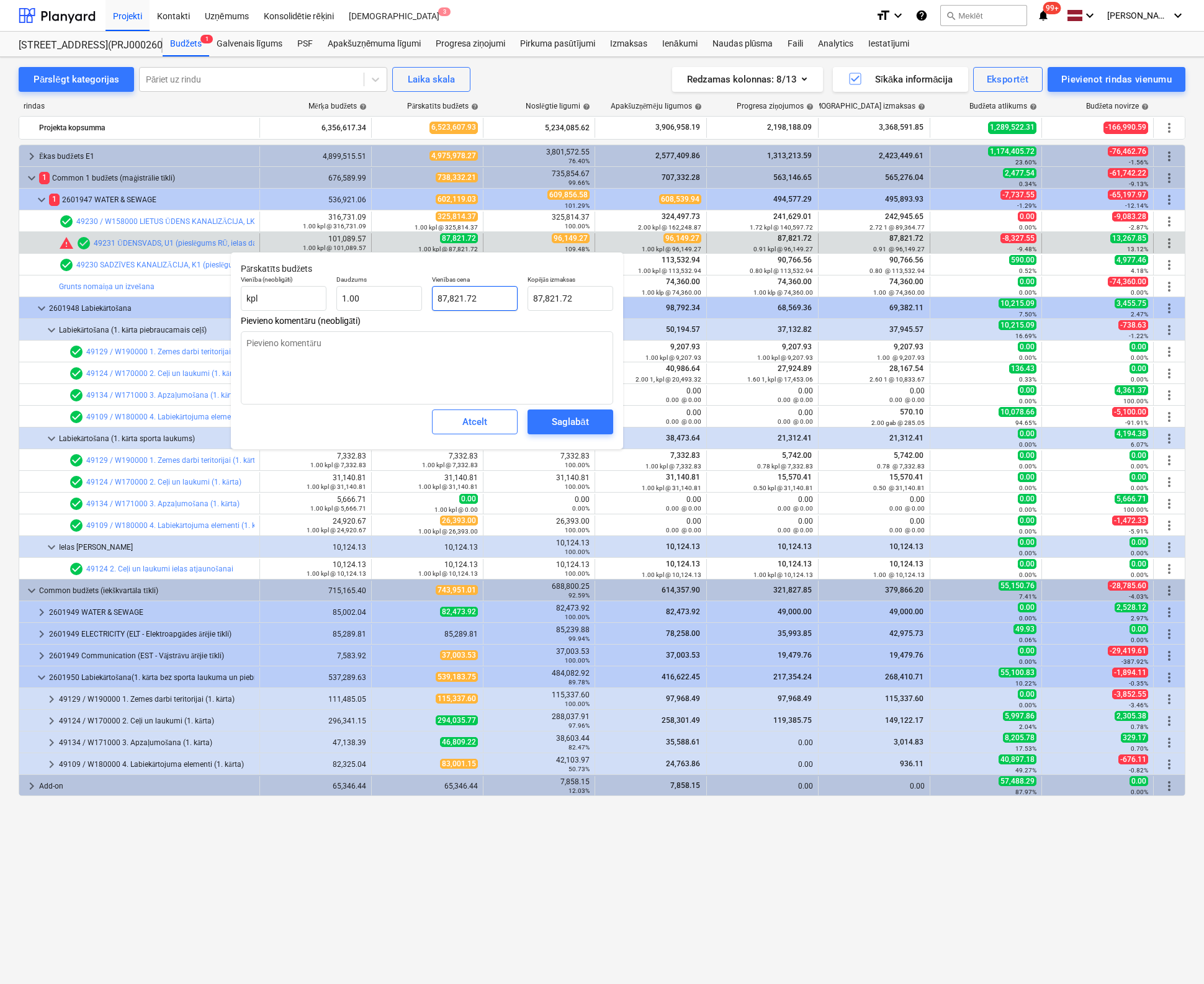
type input "87821.72"
drag, startPoint x: 498, startPoint y: 299, endPoint x: 376, endPoint y: 309, distance: 122.4
click at [376, 309] on div "Vienība (neobligāti) kpl Daudzums 1.00 Vienības cena 87821.72 Kopējās izmaksas …" at bounding box center [427, 293] width 383 height 45
type textarea "x"
type input "9"
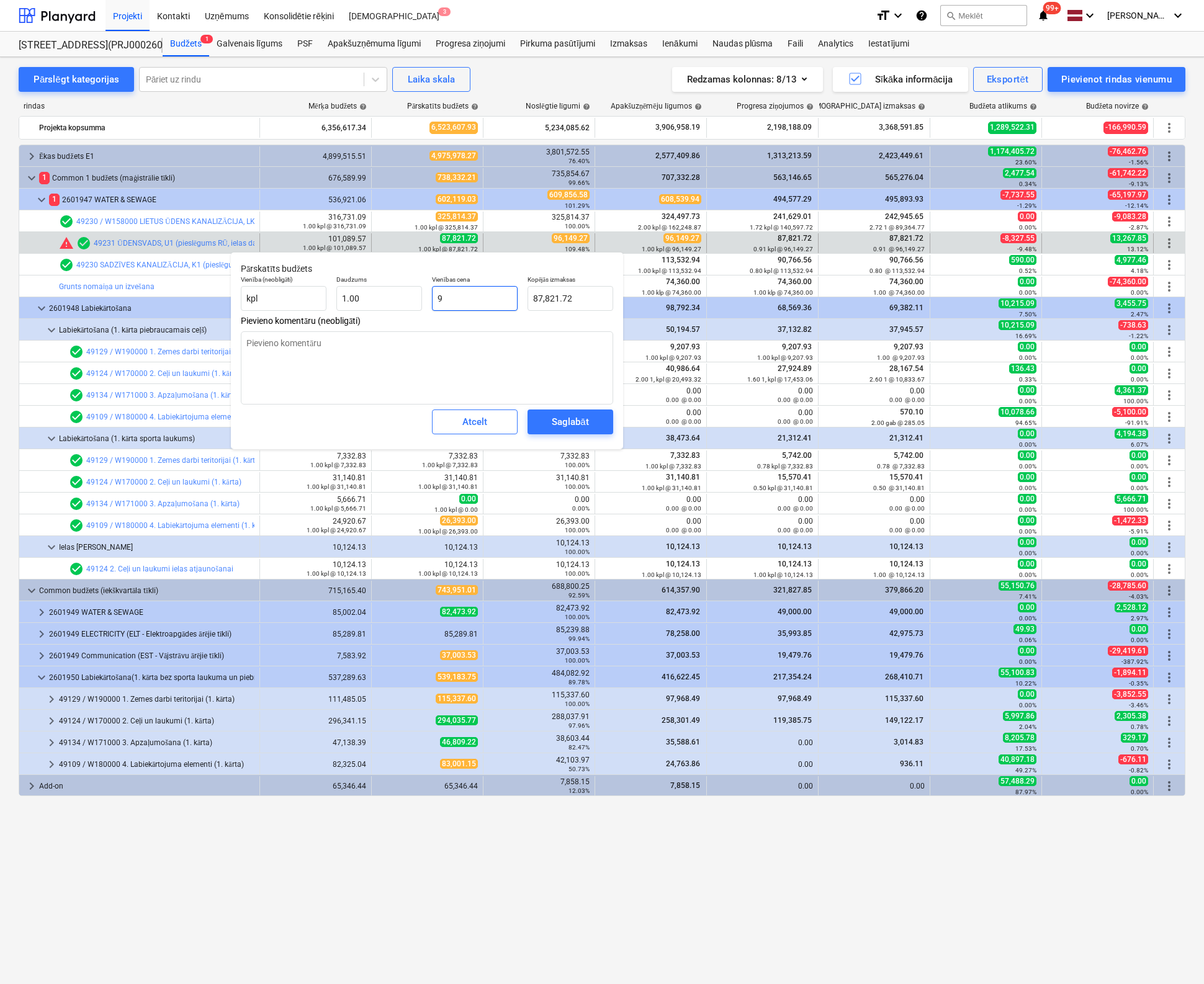
type input "9.00"
type textarea "x"
type input "96"
type input "96.00"
type textarea "x"
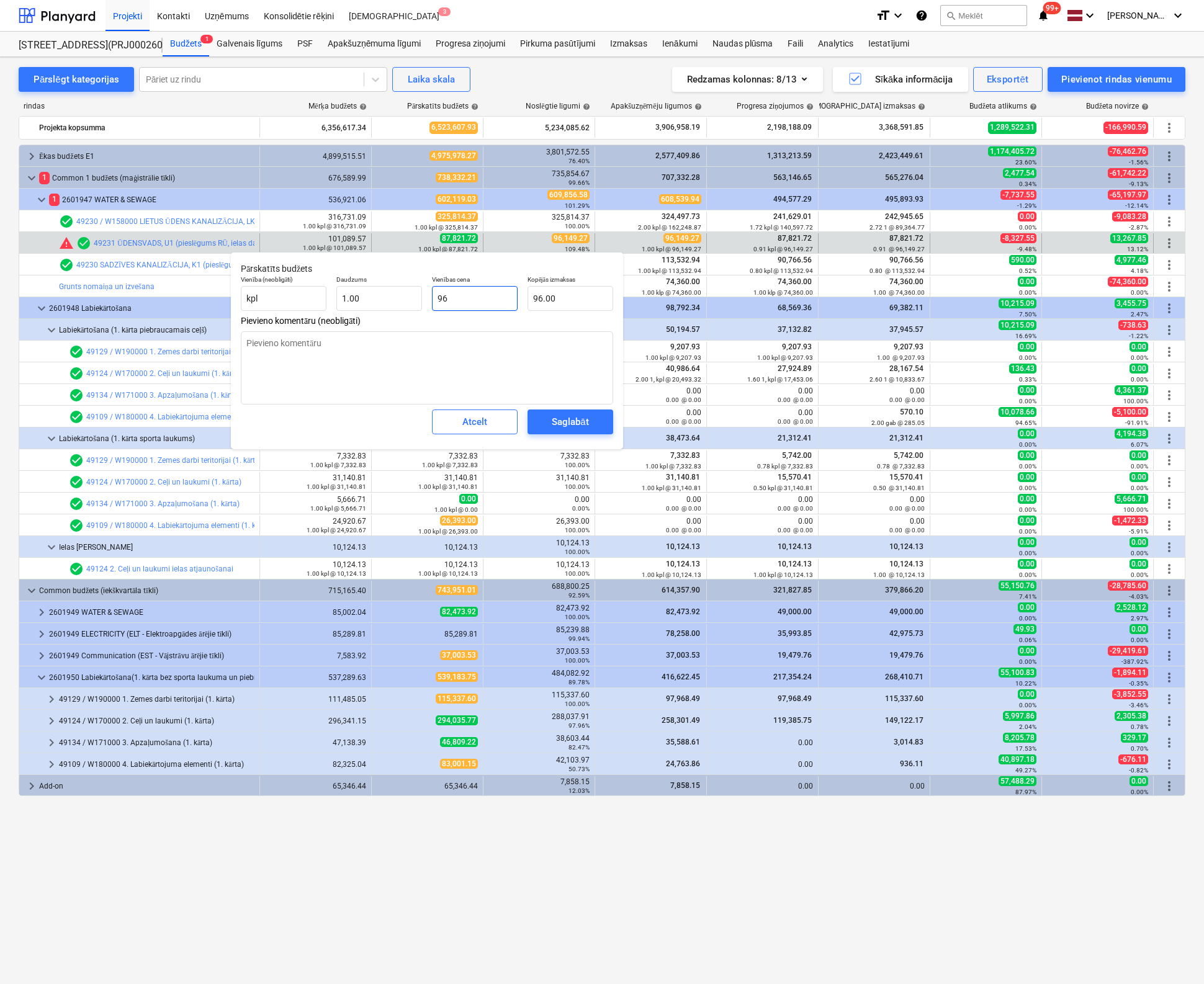
type input "961"
type input "961.00"
type textarea "x"
type input "9614"
type input "9,614.00"
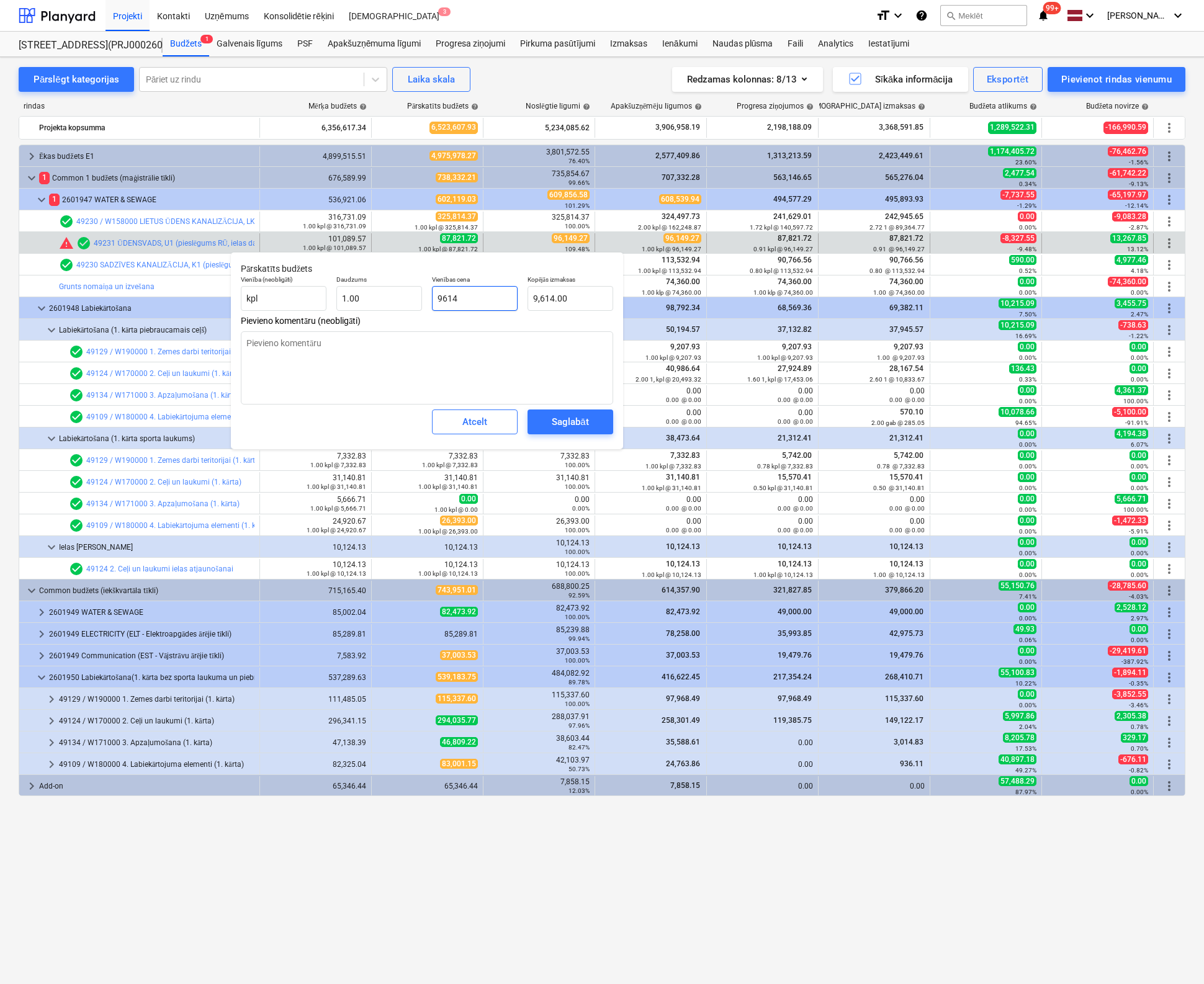
type textarea "x"
type input "96149"
type input "96,149.00"
type textarea "x"
type input "96149."
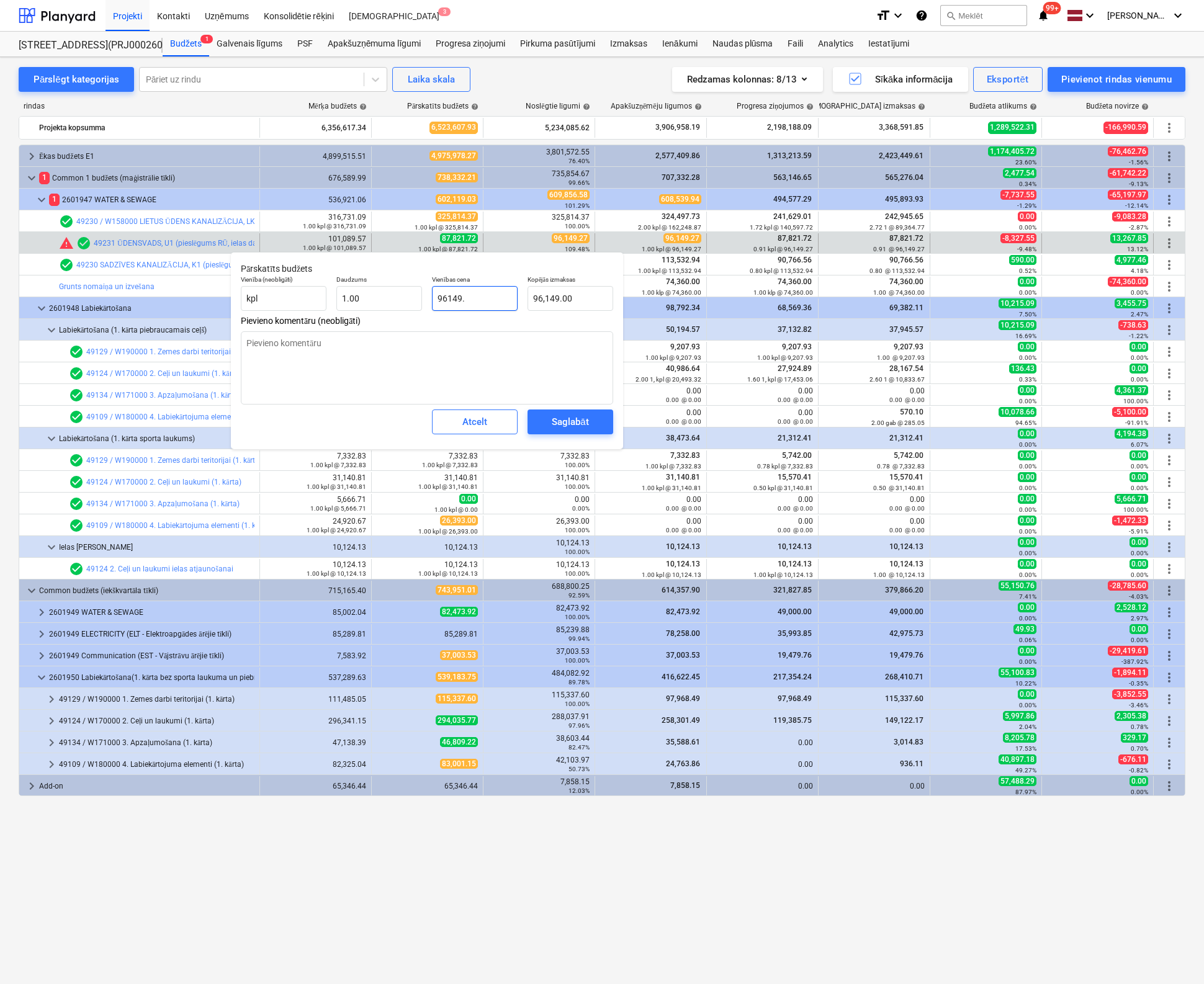
type textarea "x"
type input "96149.2"
type input "96,149.20"
type textarea "x"
type input "96149.27"
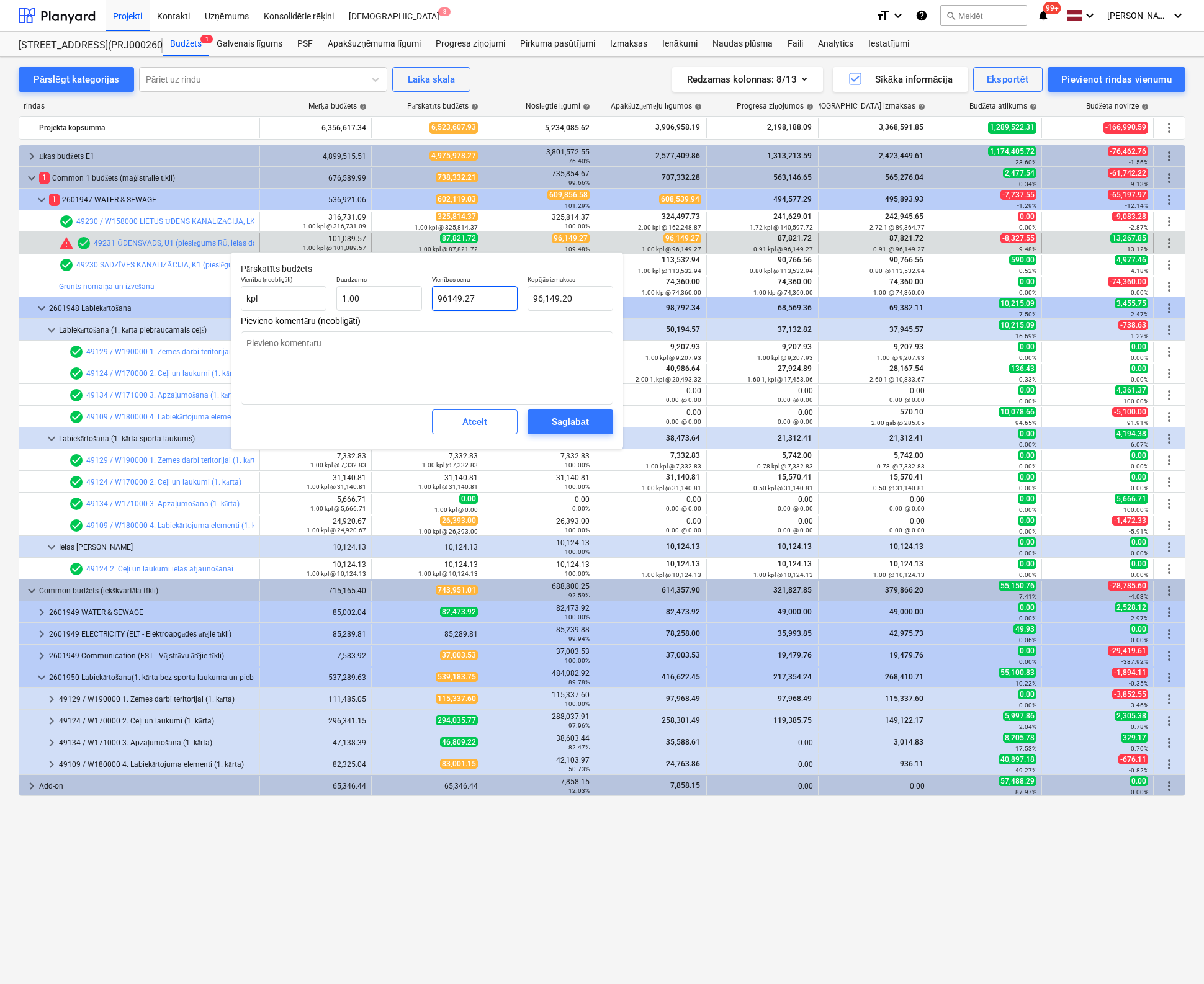
type input "96,149.27"
type input "96149.27"
type textarea "x"
type input "96,149.27"
click at [591, 430] on button "Saglabāt" at bounding box center [571, 422] width 86 height 25
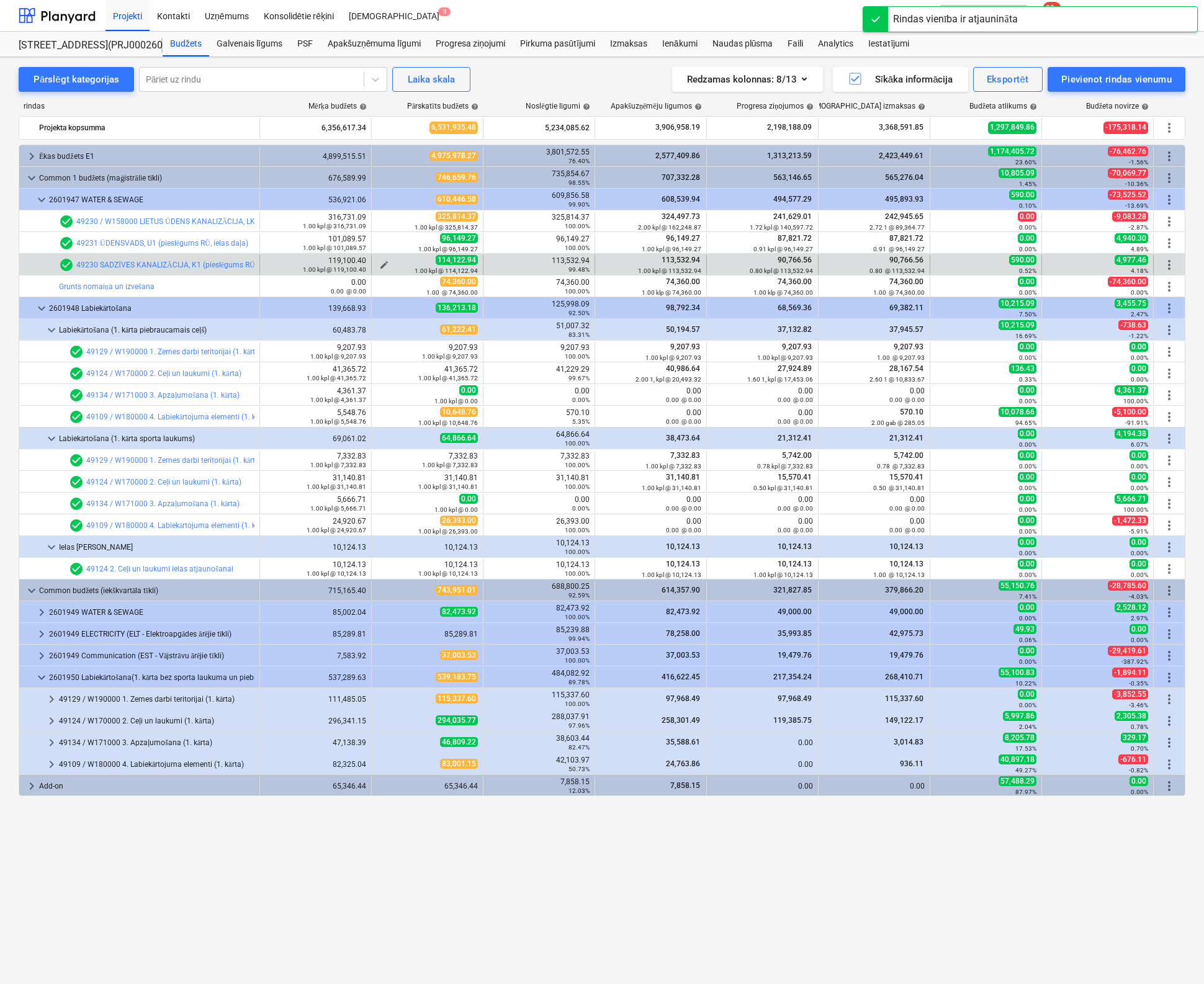
click at [386, 263] on span "edit" at bounding box center [383, 264] width 10 height 10
type textarea "x"
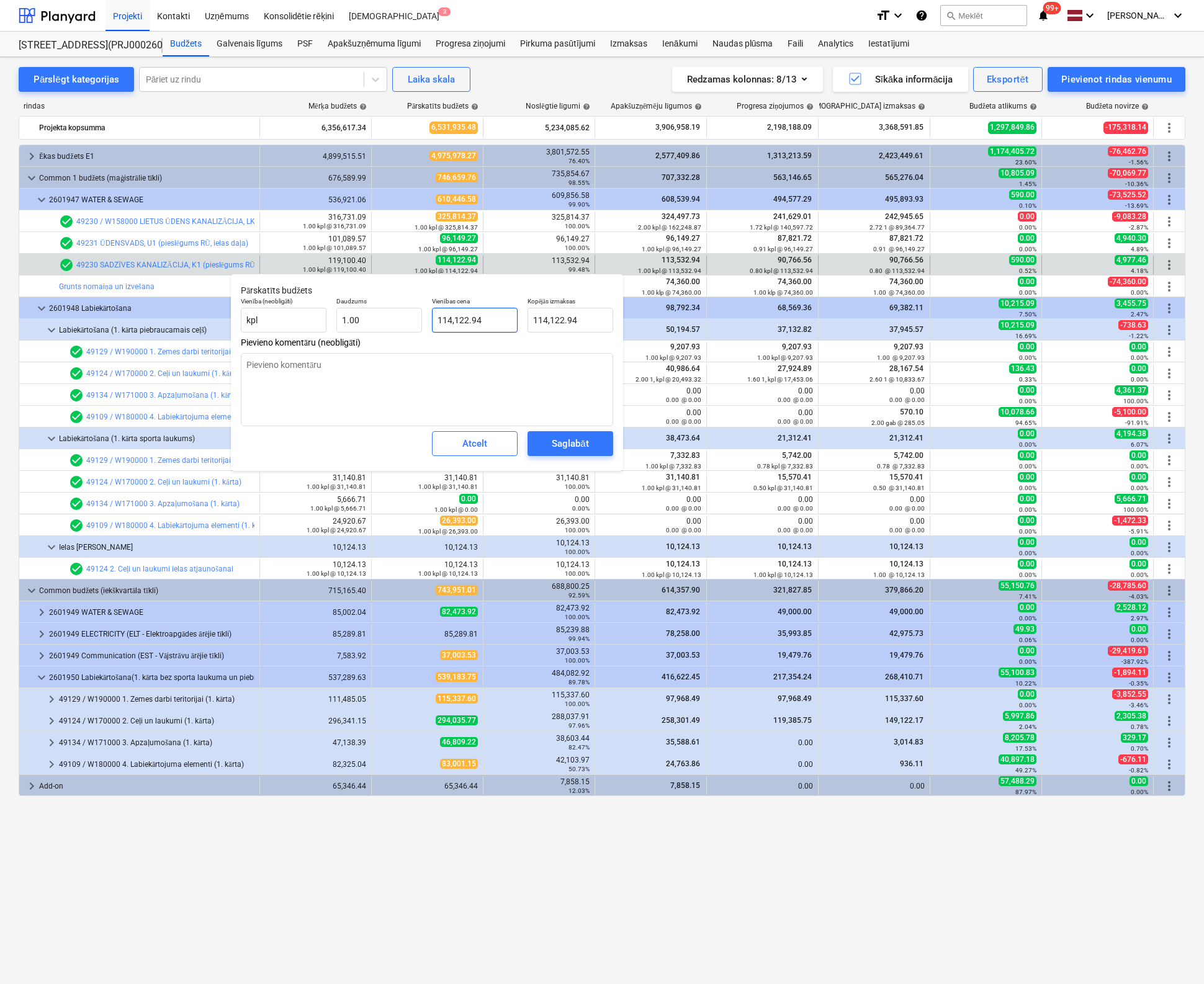
type input "114122.94"
drag, startPoint x: 448, startPoint y: 316, endPoint x: 310, endPoint y: 336, distance: 139.4
click at [312, 334] on div "Vienība (neobligāti) kpl Daudzums 1.00 Vienības cena 114122.94 Kopējās izmaksas…" at bounding box center [427, 314] width 383 height 45
type textarea "x"
type input "1"
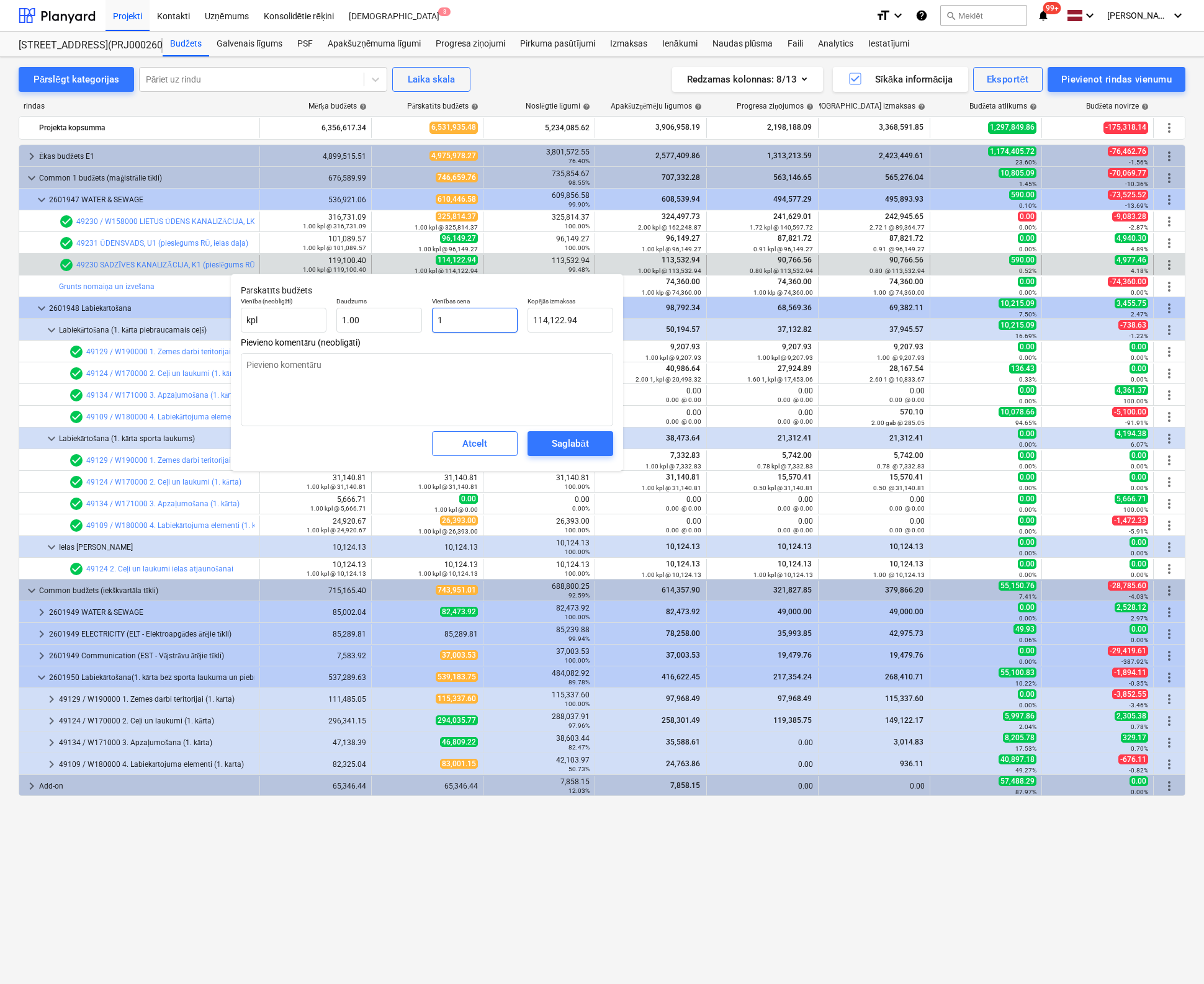
type input "1.00"
type textarea "x"
type input "11"
type input "11.00"
type textarea "x"
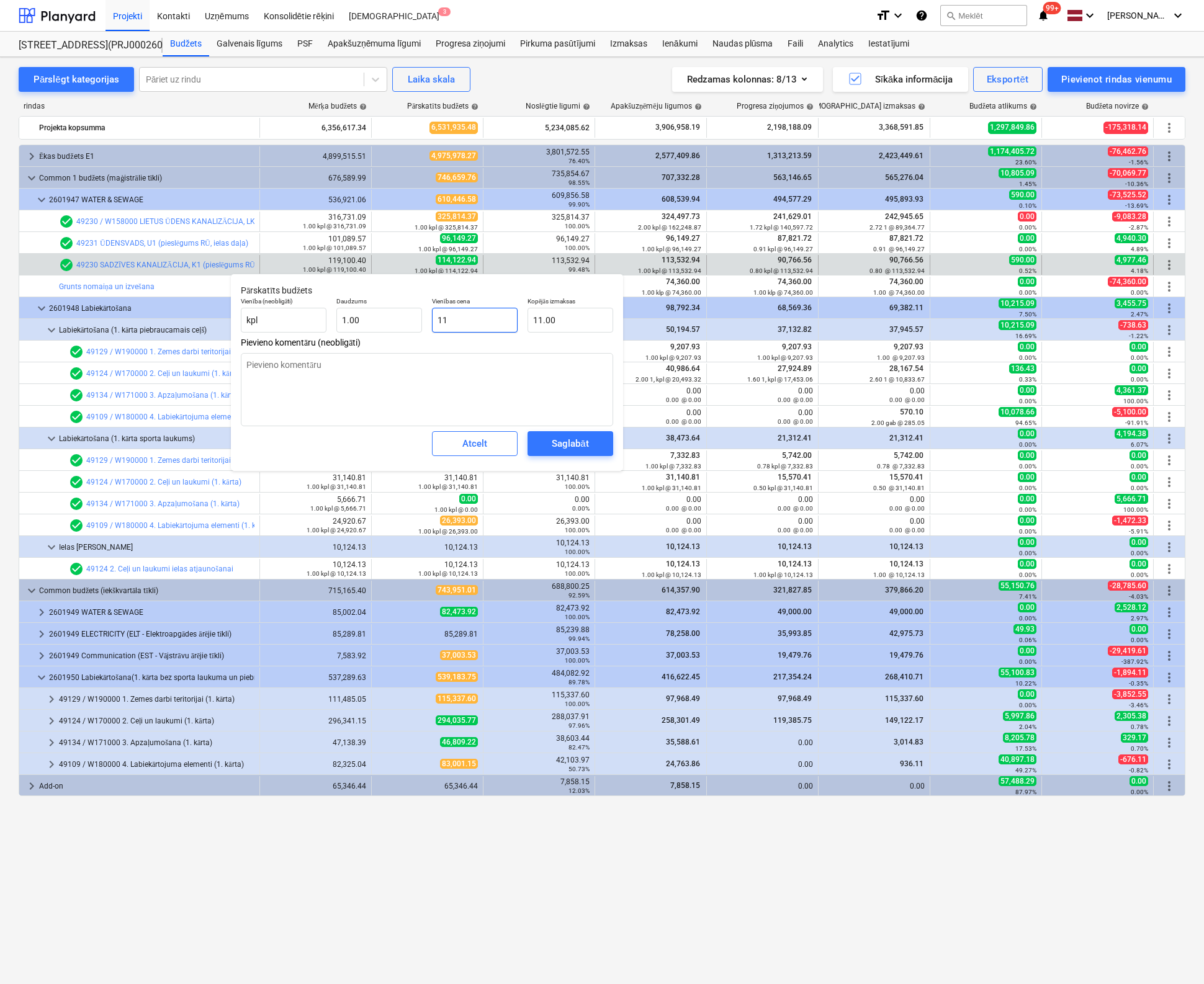
type input "113"
type input "113.00"
type textarea "x"
type input "1135"
type input "1,135.00"
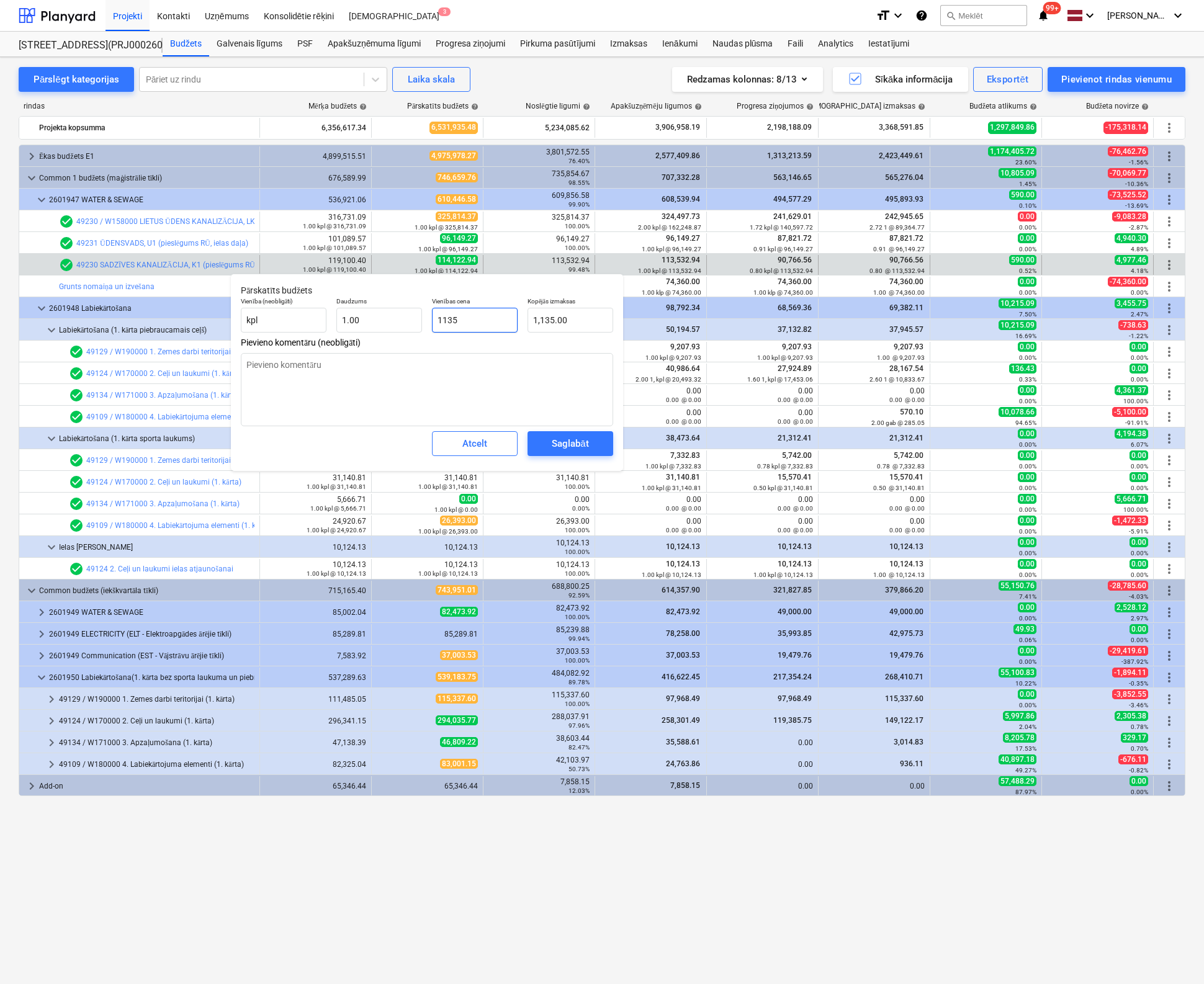
type textarea "x"
type input "11353"
type input "11,353.00"
type textarea "x"
type input "113532"
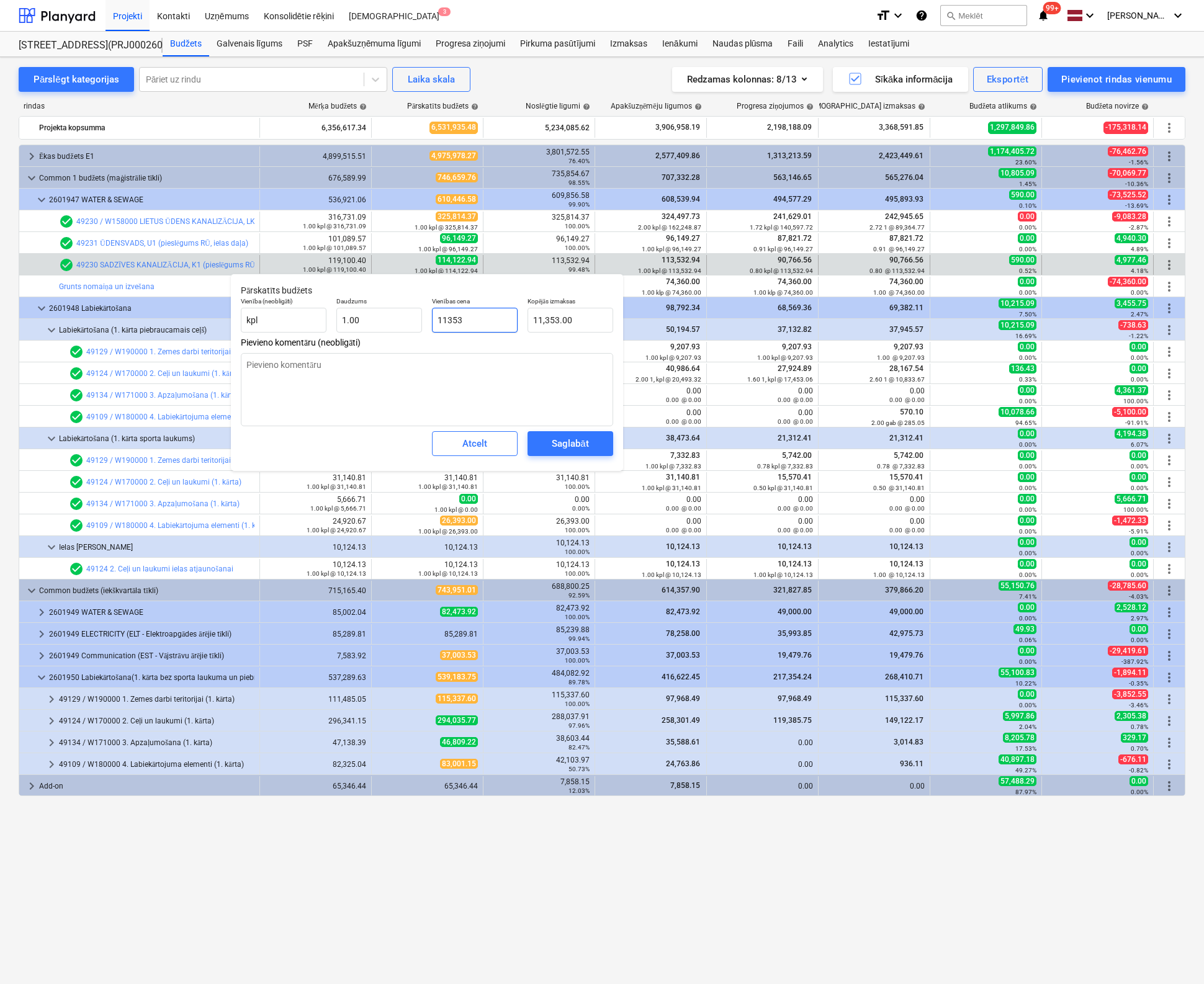
type input "113,532.00"
type textarea "x"
type input "113532."
type textarea "x"
type input "113532.9"
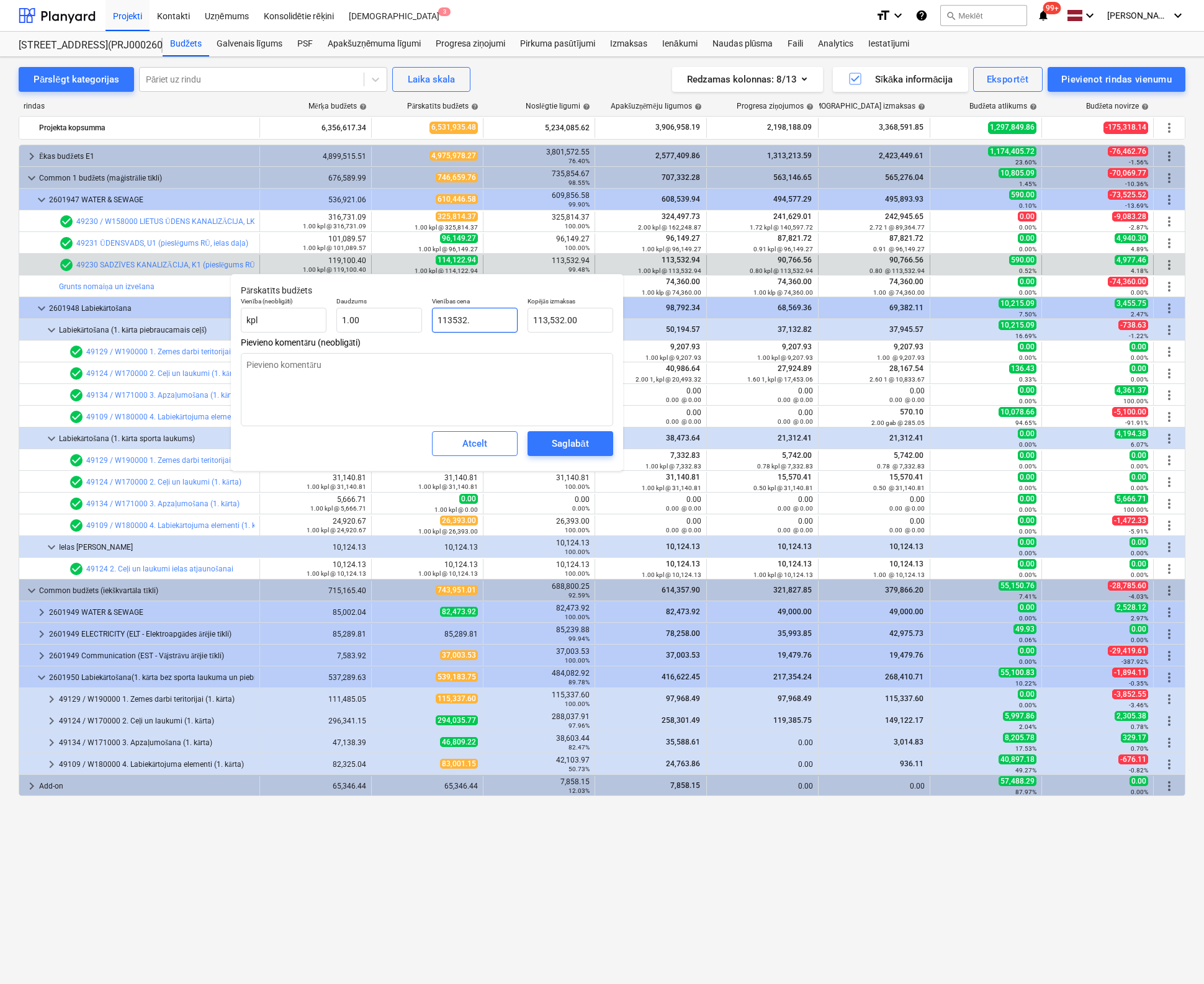
type input "113,532.90"
type textarea "x"
type input "113532.94"
type input "113,532.94"
type input "113532.94"
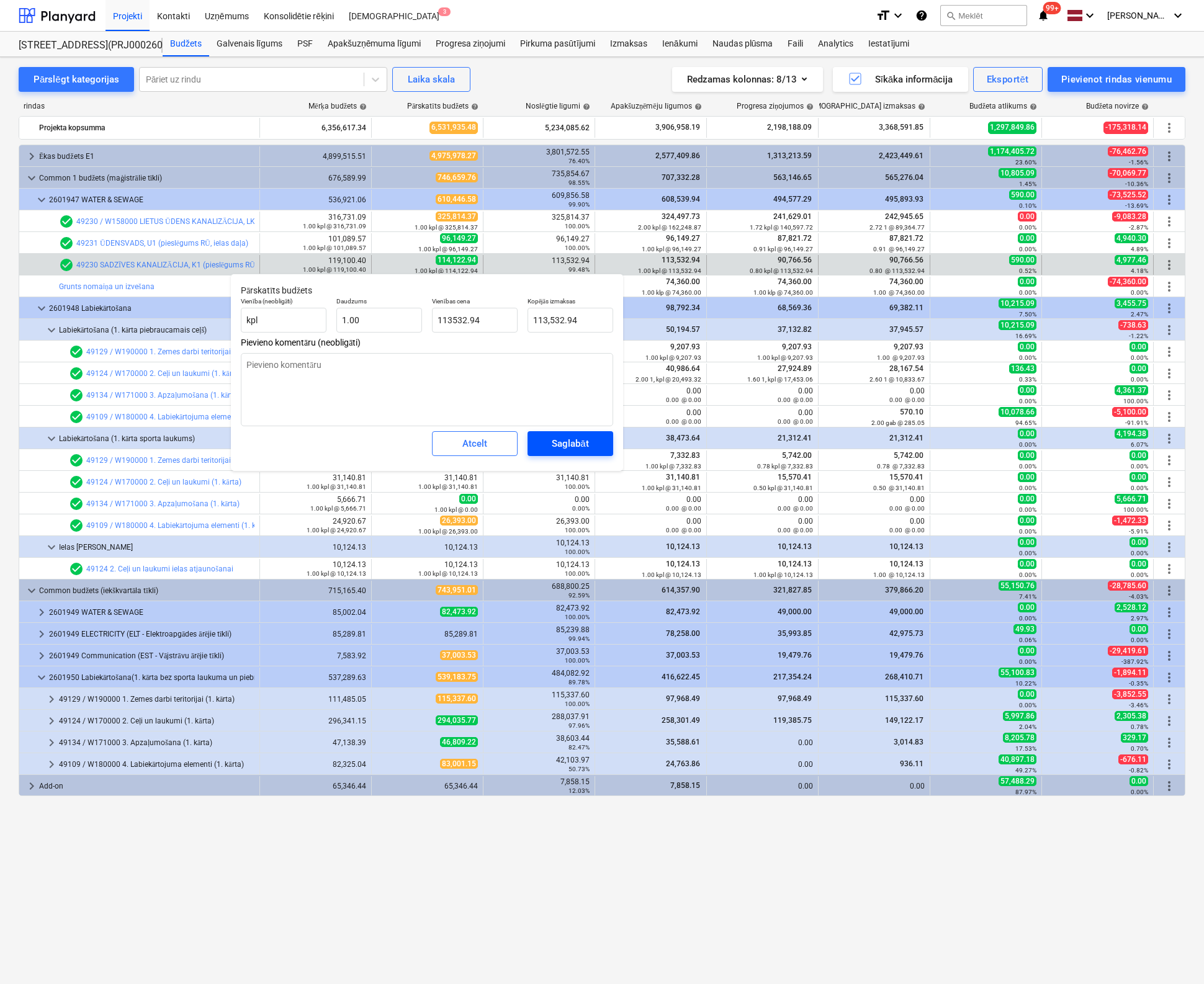
type textarea "x"
type input "113,532.94"
click at [553, 445] on div "Saglabāt" at bounding box center [569, 444] width 36 height 16
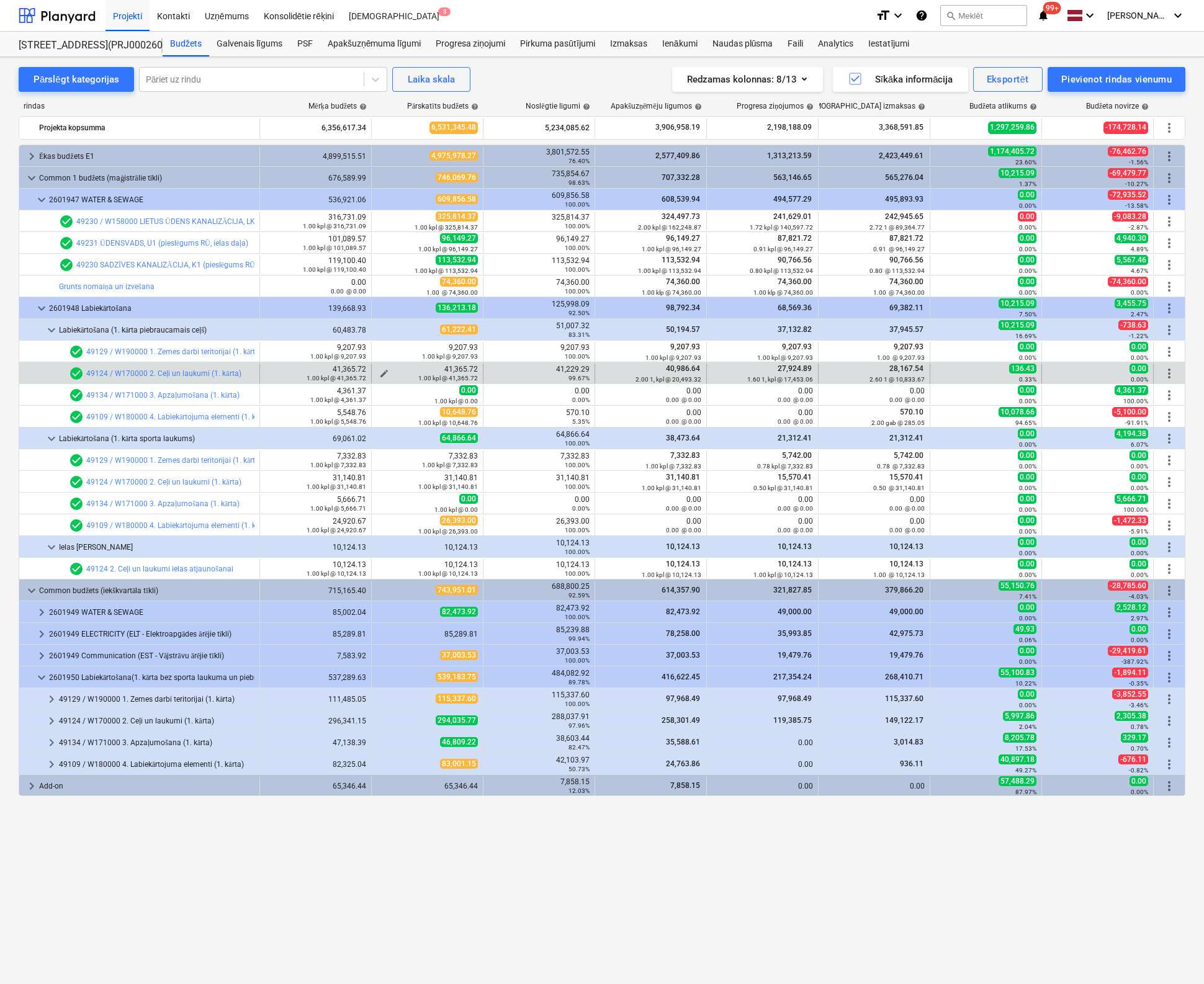
click at [381, 371] on span "edit" at bounding box center [383, 373] width 10 height 10
type textarea "x"
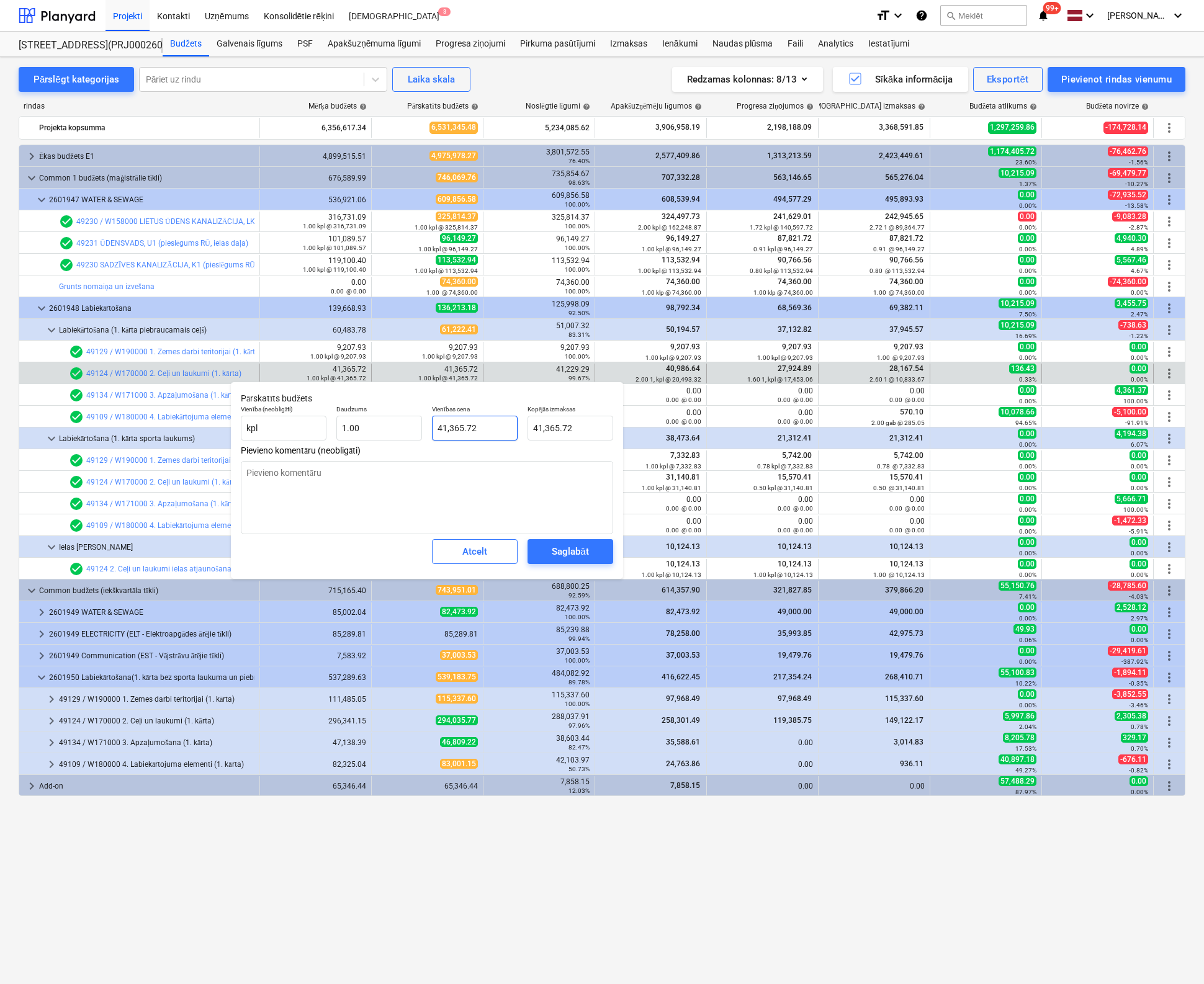
type input "41365.72"
drag, startPoint x: 449, startPoint y: 424, endPoint x: 332, endPoint y: 428, distance: 117.1
click at [332, 427] on div "Vienība (neobligāti) kpl Daudzums 1.00 Vienības cena 41365.72 Kopējās izmaksas …" at bounding box center [427, 422] width 383 height 45
type textarea "x"
type input "4"
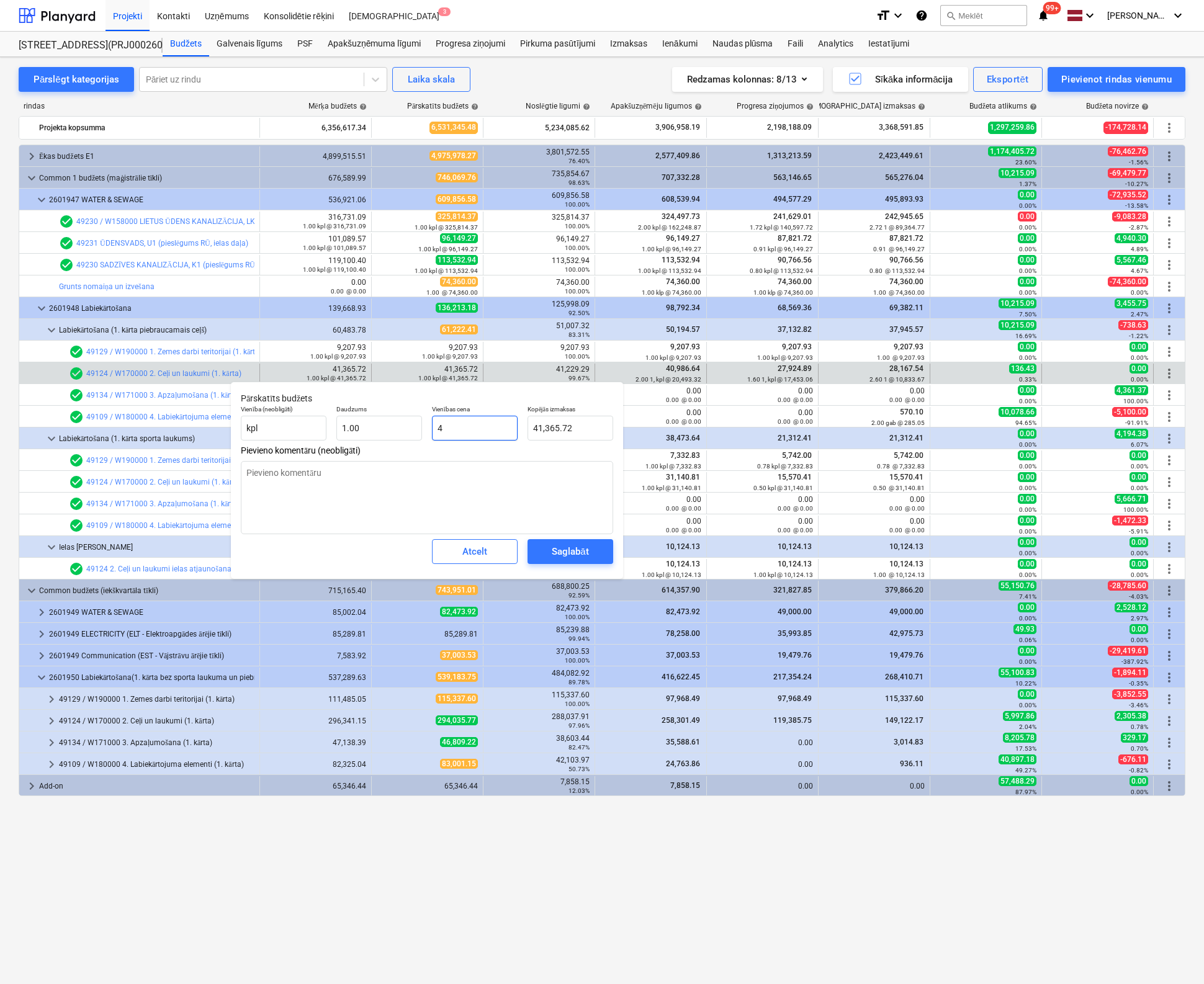
type input "4.00"
type textarea "x"
type input "41"
type input "41.00"
type textarea "x"
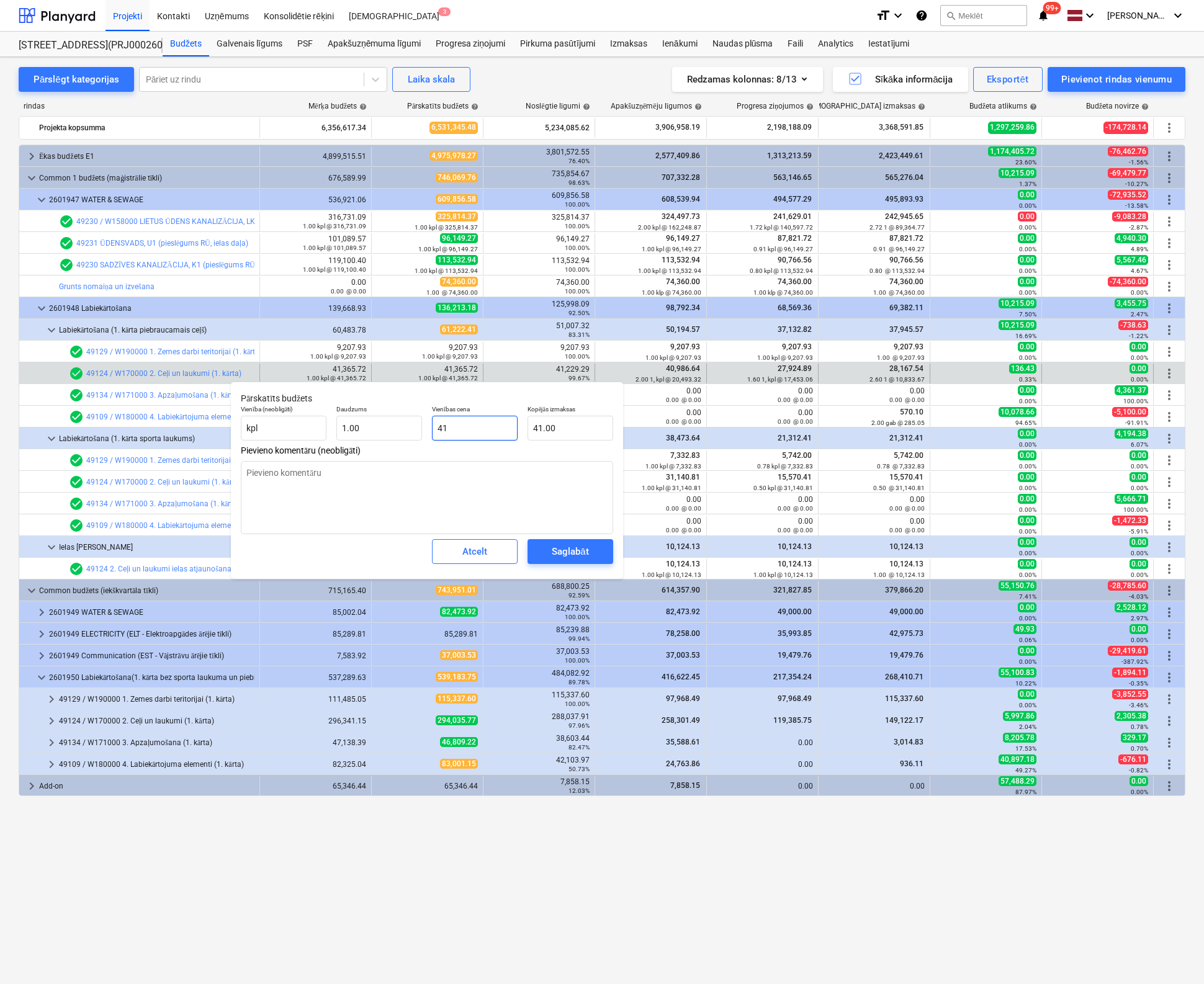
type input "412"
type input "412.00"
type textarea "x"
type input "4122"
type input "4,122.00"
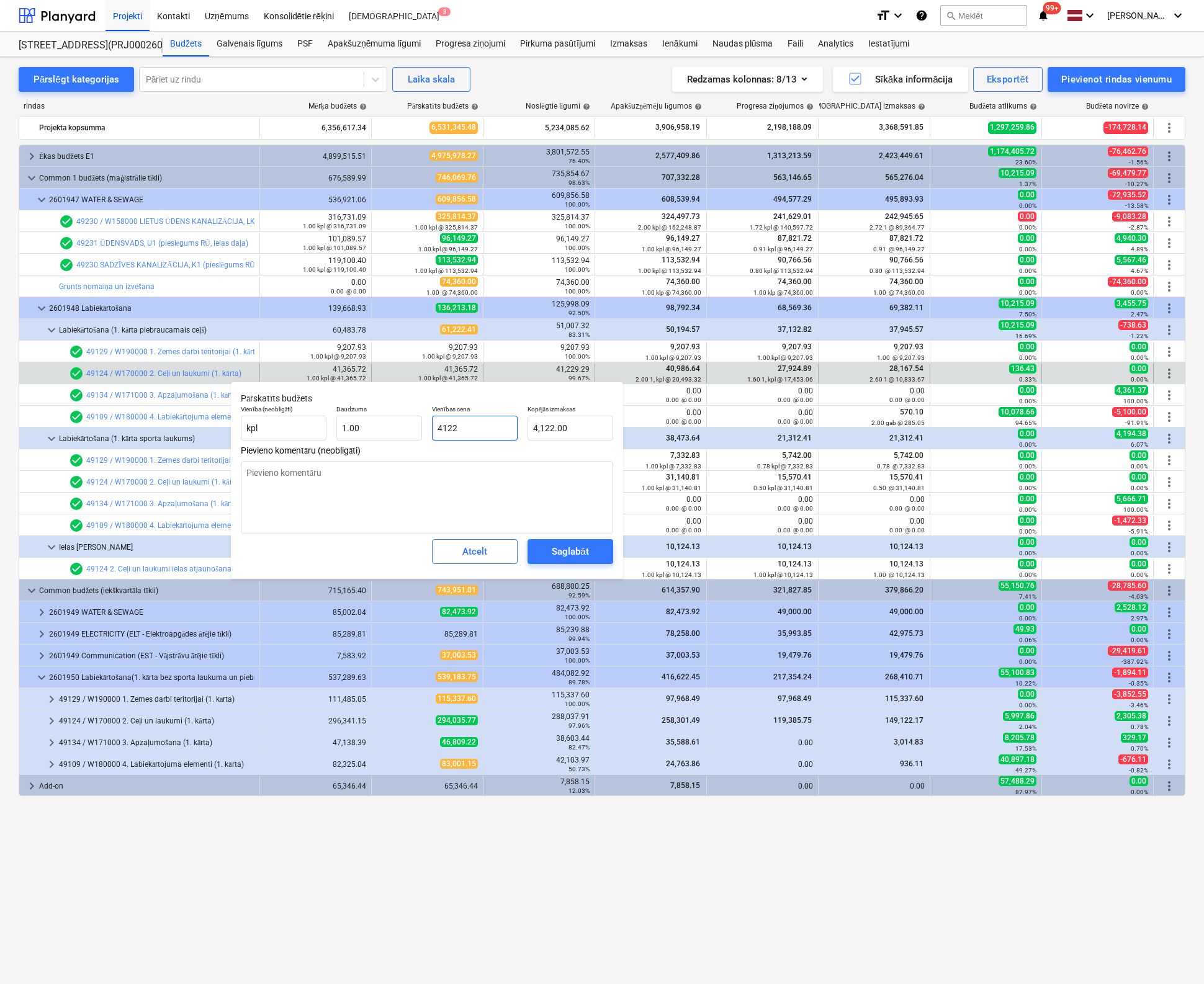
type textarea "x"
type input "41229"
type input "41,229.00"
type textarea "x"
type input "41229."
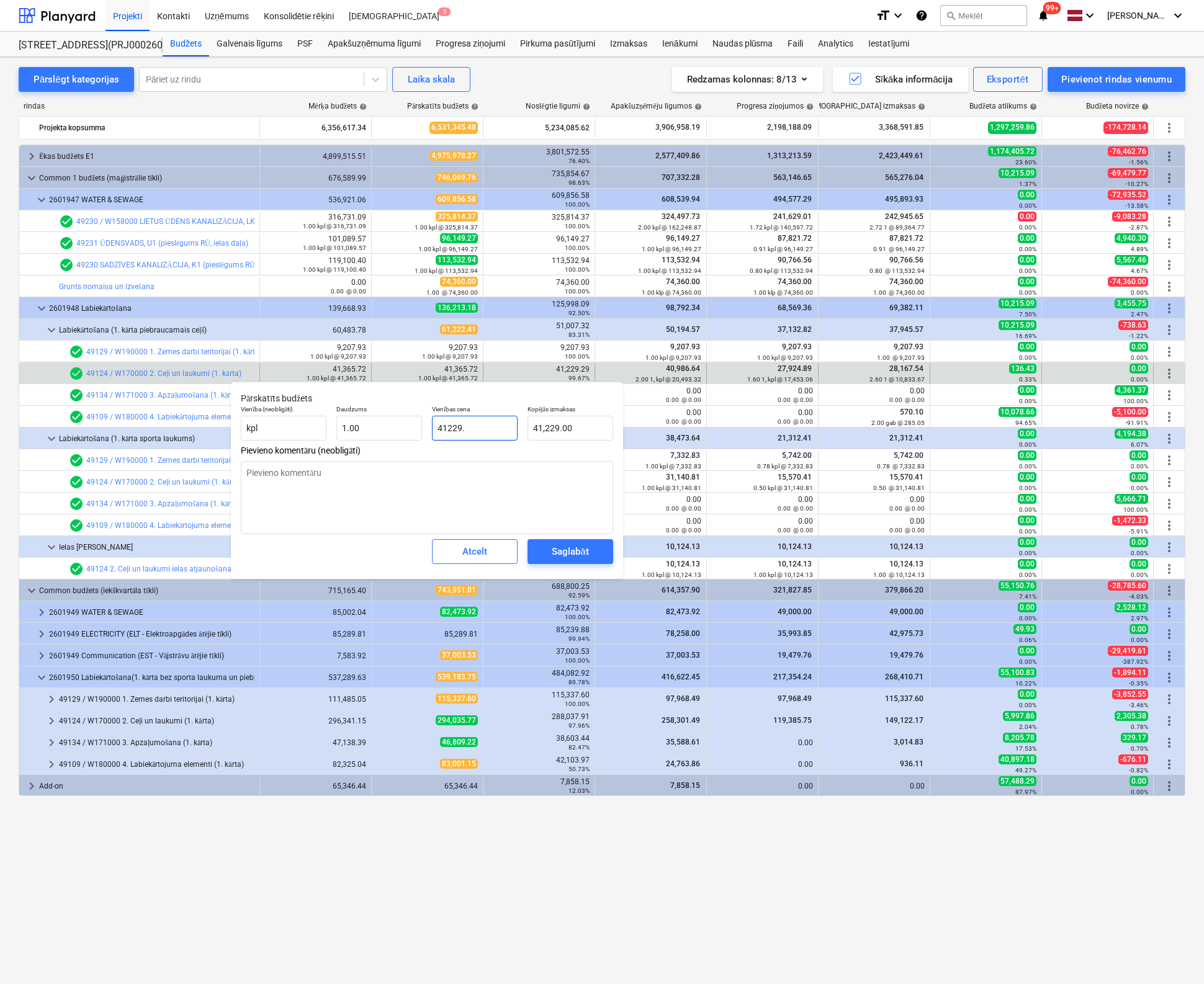
type textarea "x"
type input "41229.2"
type input "41,229.20"
type textarea "x"
type input "41229.29"
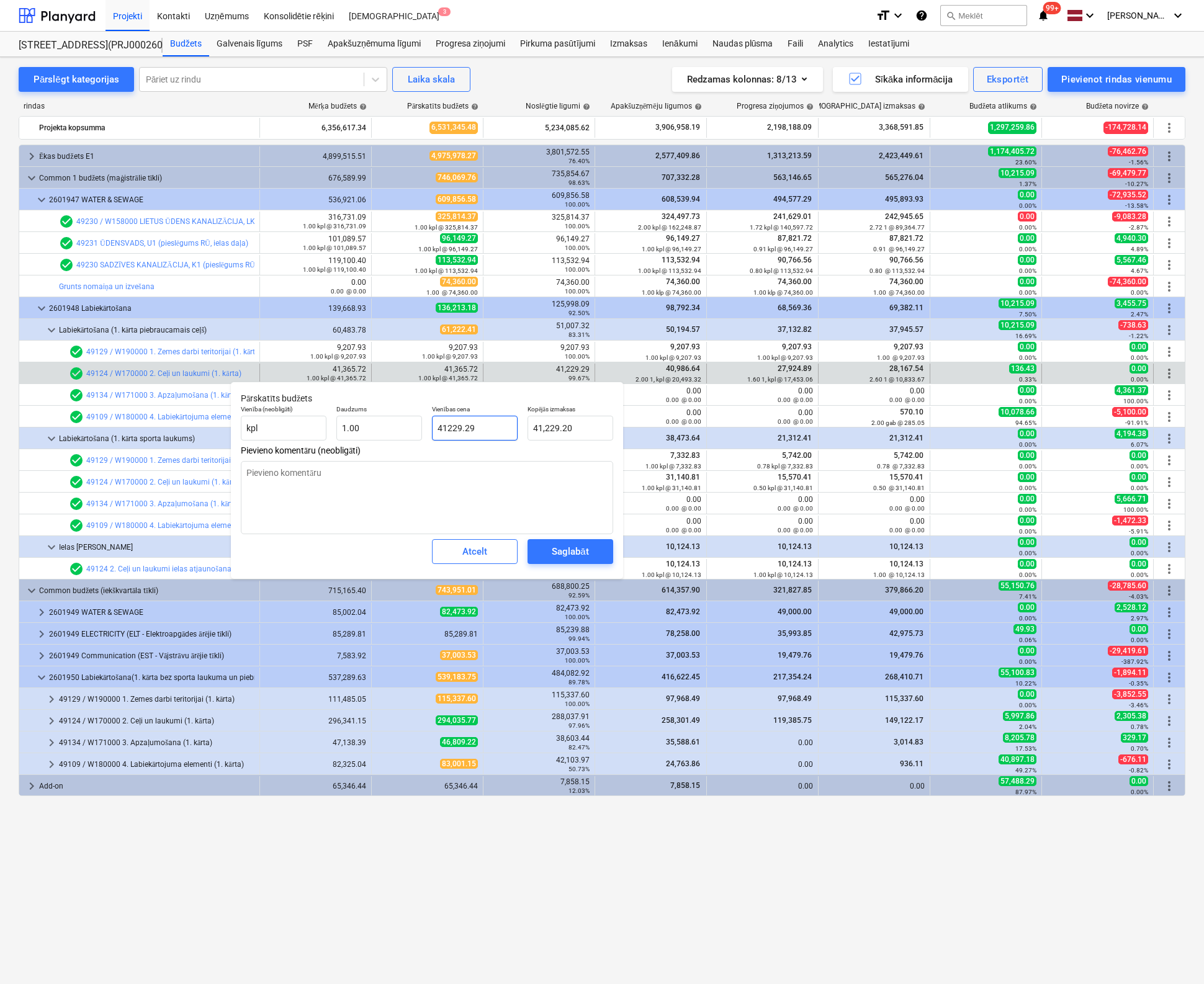
type input "41,229.29"
type input "41229.29"
type textarea "x"
type input "41,229.29"
click at [562, 550] on div "Saglabāt" at bounding box center [569, 552] width 36 height 16
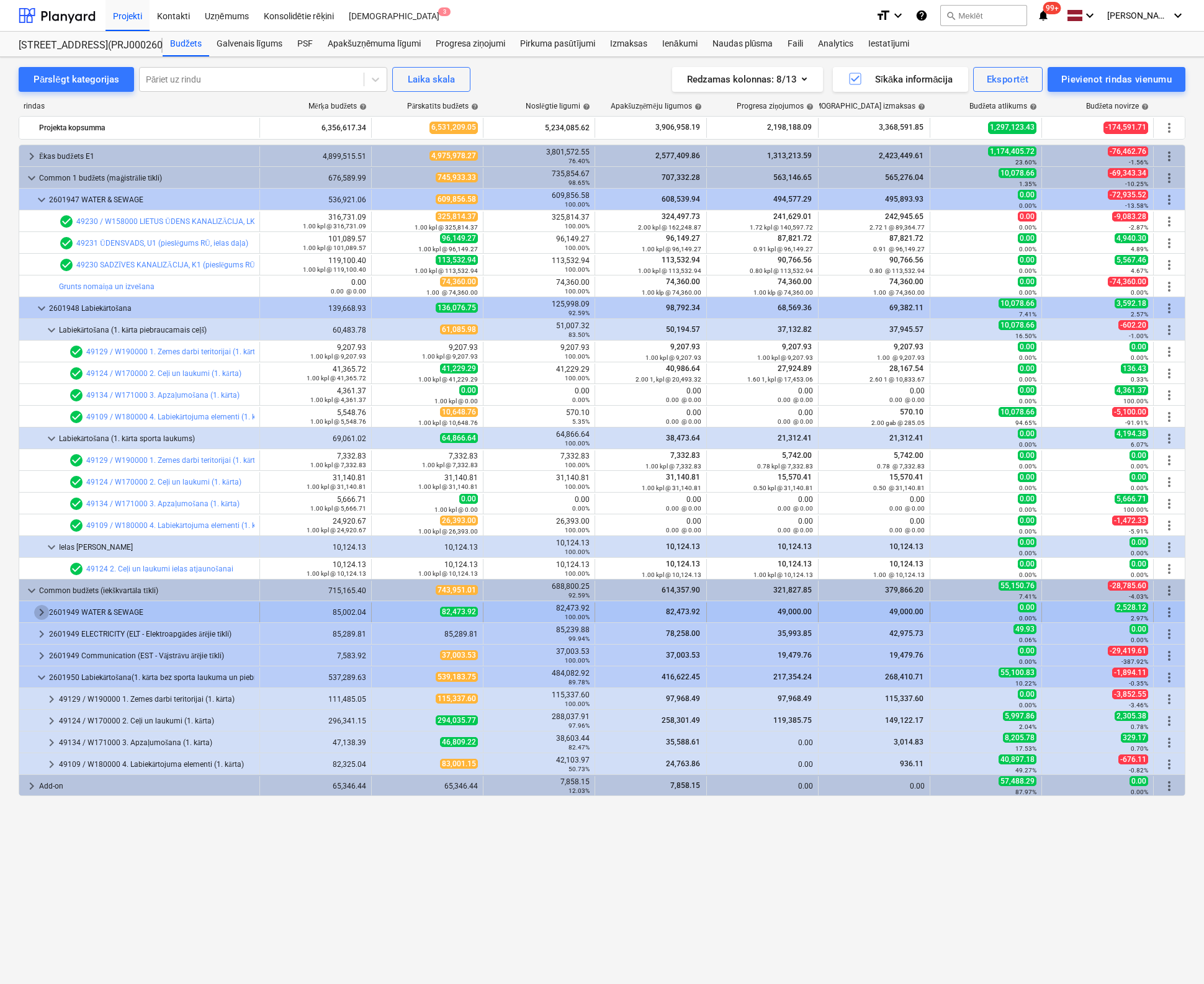
click at [35, 611] on span "keyboard_arrow_right" at bounding box center [41, 613] width 15 height 15
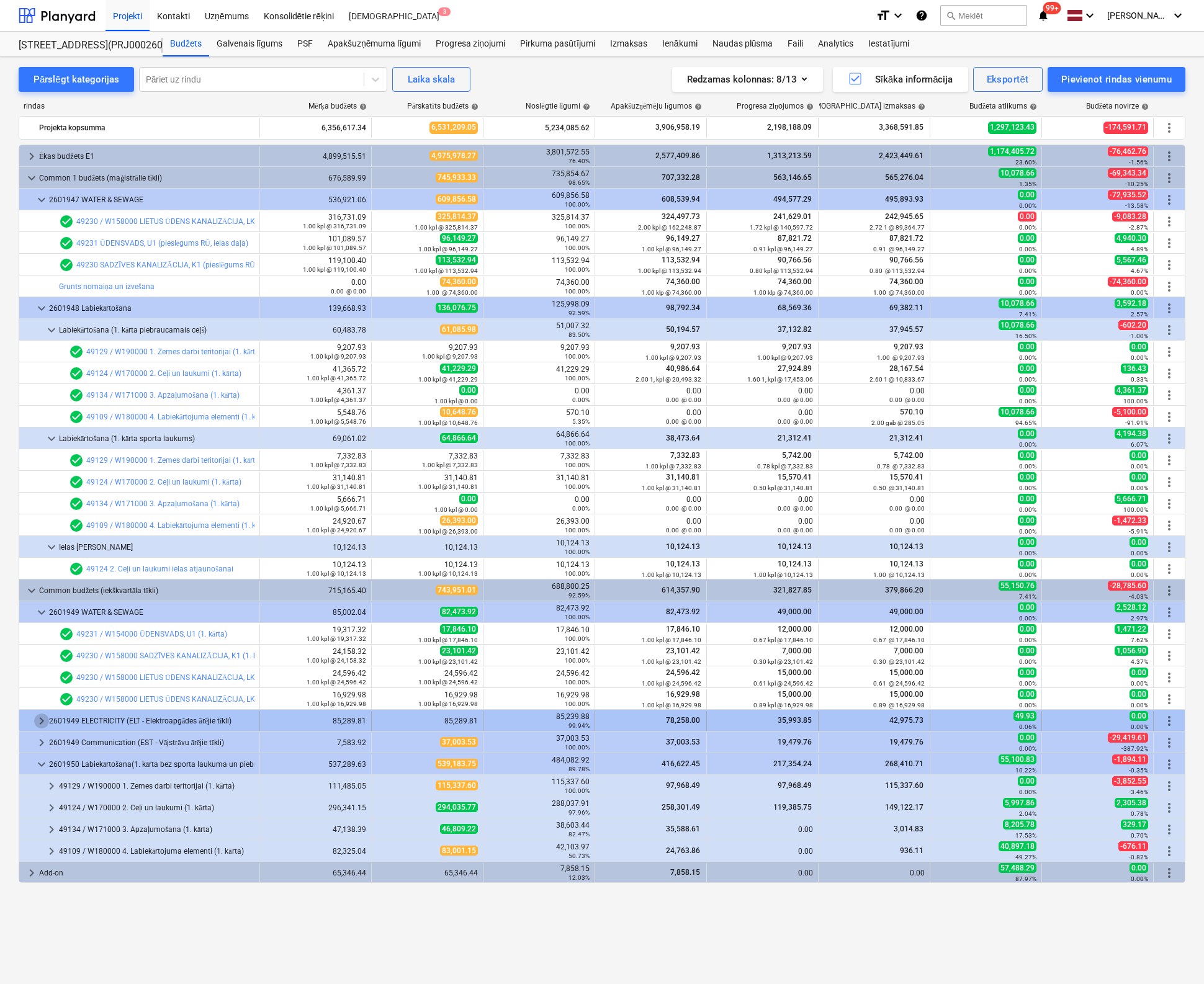
click at [40, 716] on span "keyboard_arrow_right" at bounding box center [41, 721] width 15 height 15
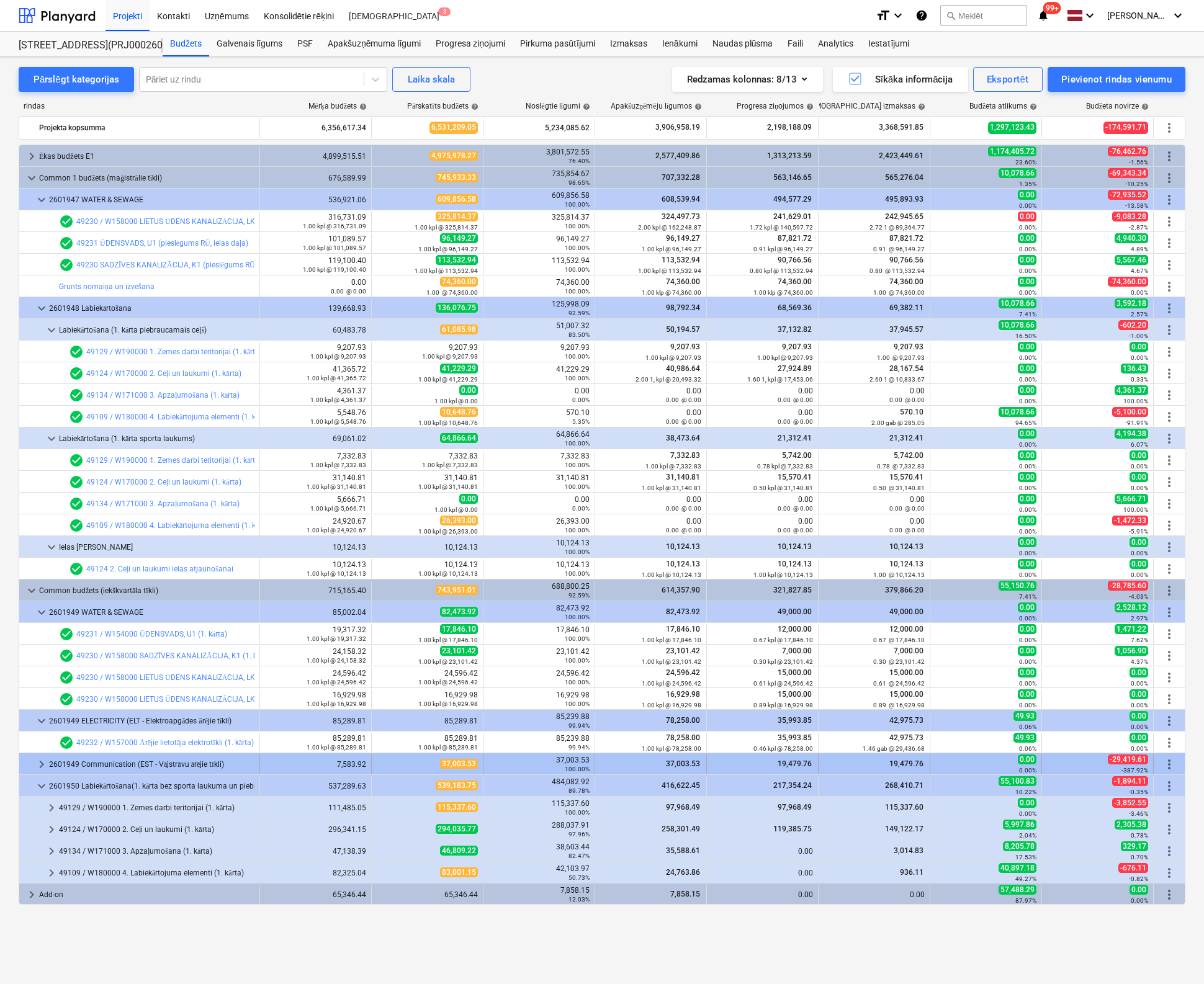
click at [37, 763] on span "keyboard_arrow_right" at bounding box center [41, 764] width 15 height 15
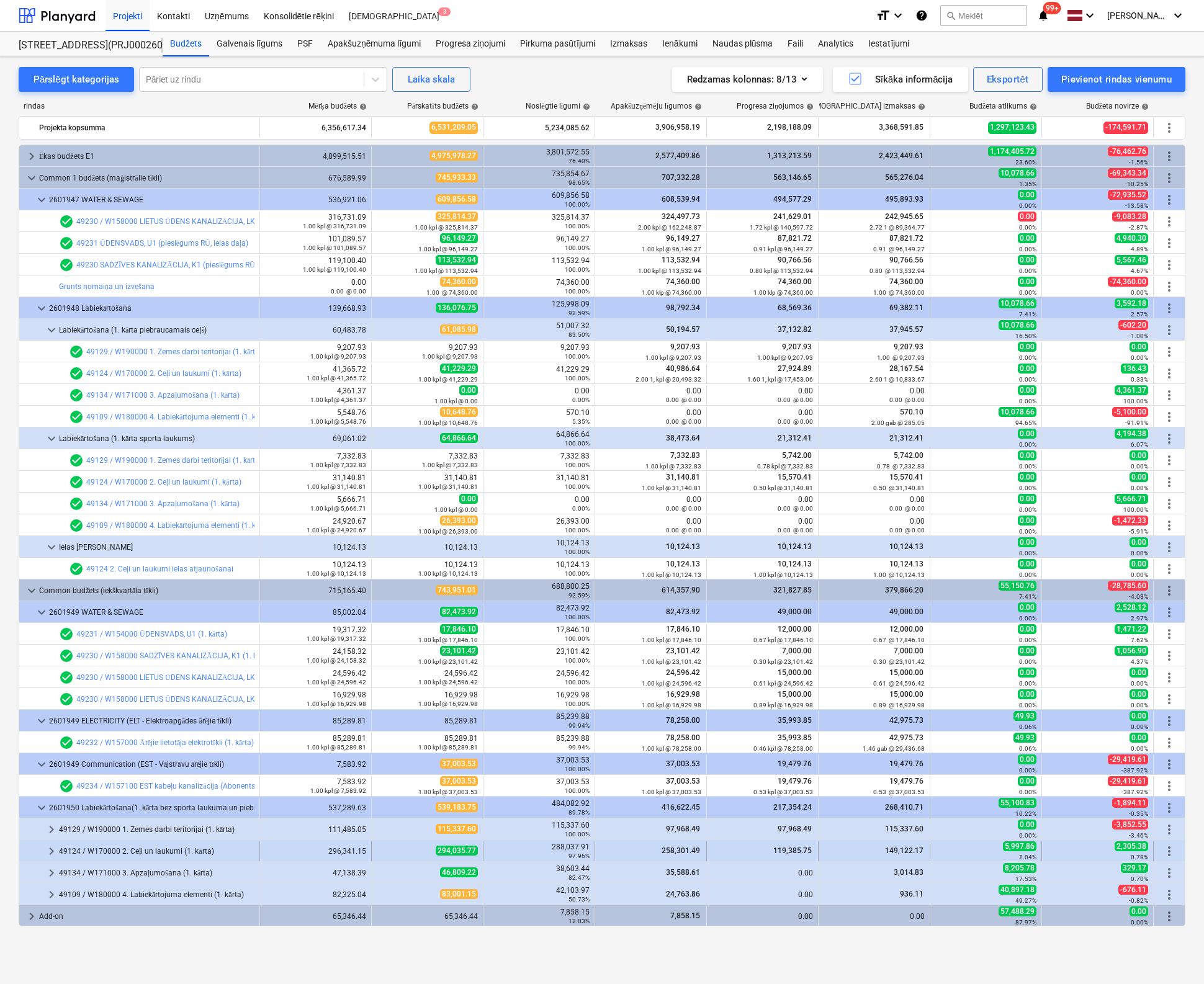
click at [50, 852] on span "keyboard_arrow_right" at bounding box center [52, 851] width 15 height 15
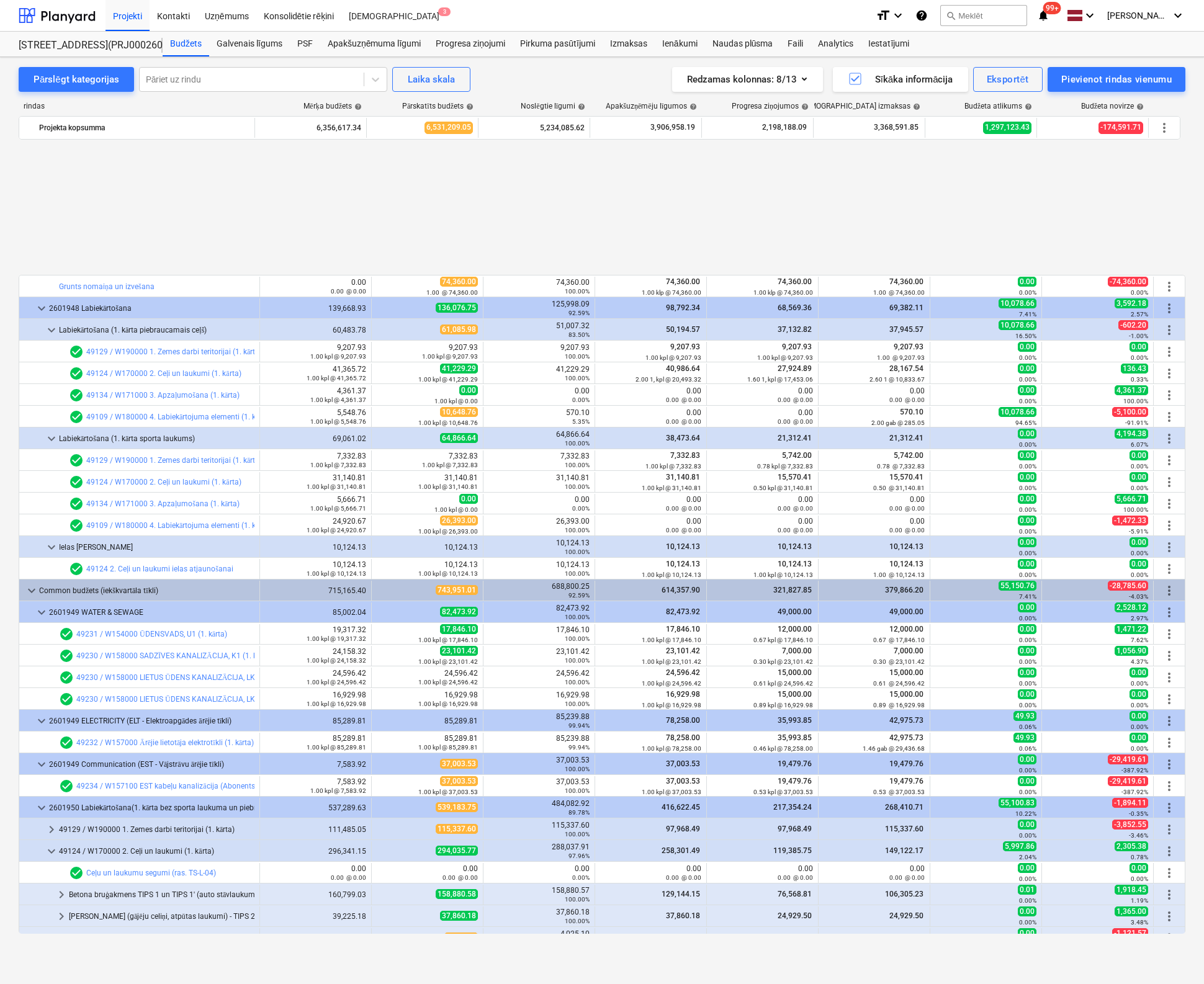
scroll to position [362, 0]
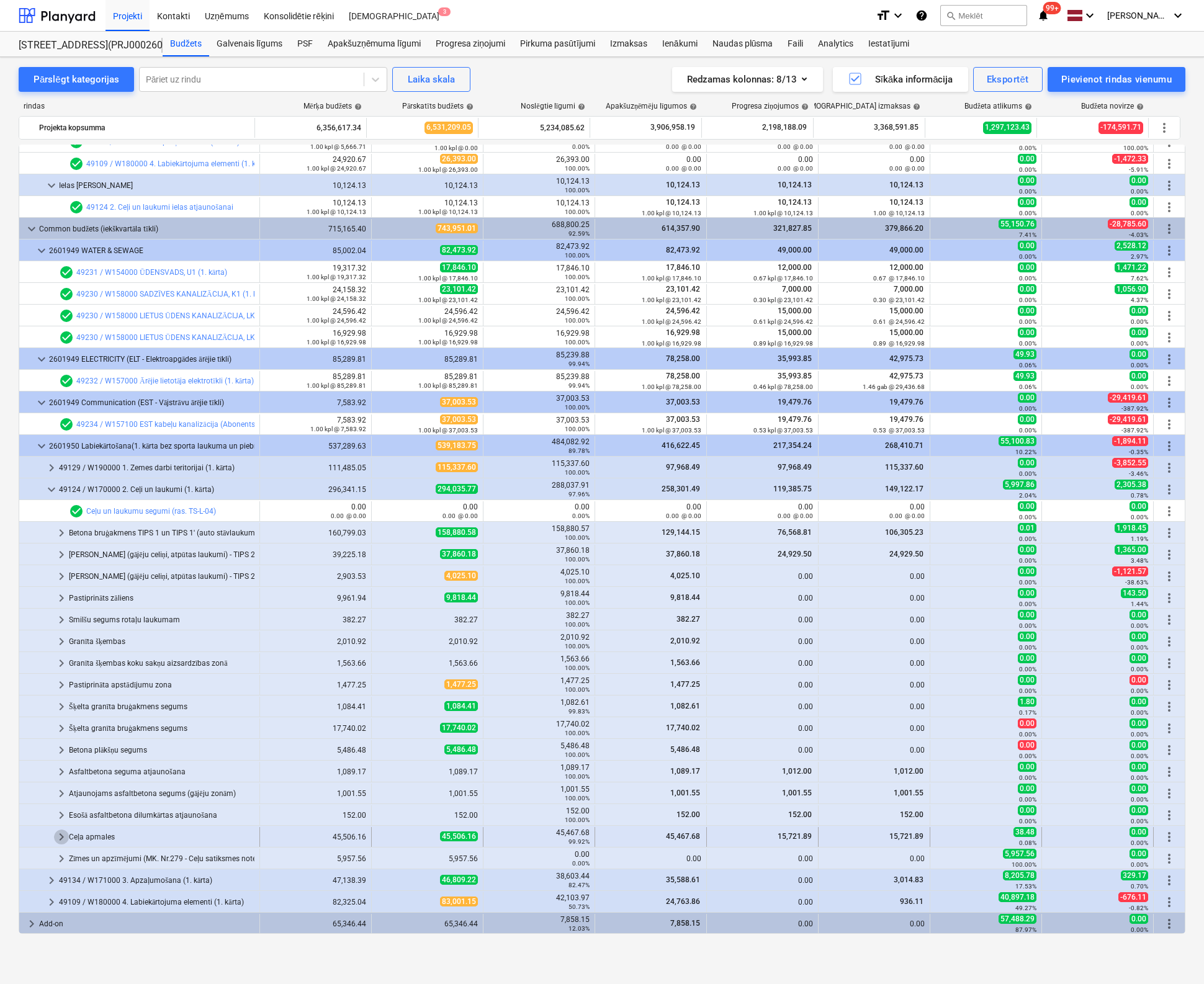
click at [61, 832] on span "keyboard_arrow_right" at bounding box center [61, 837] width 15 height 15
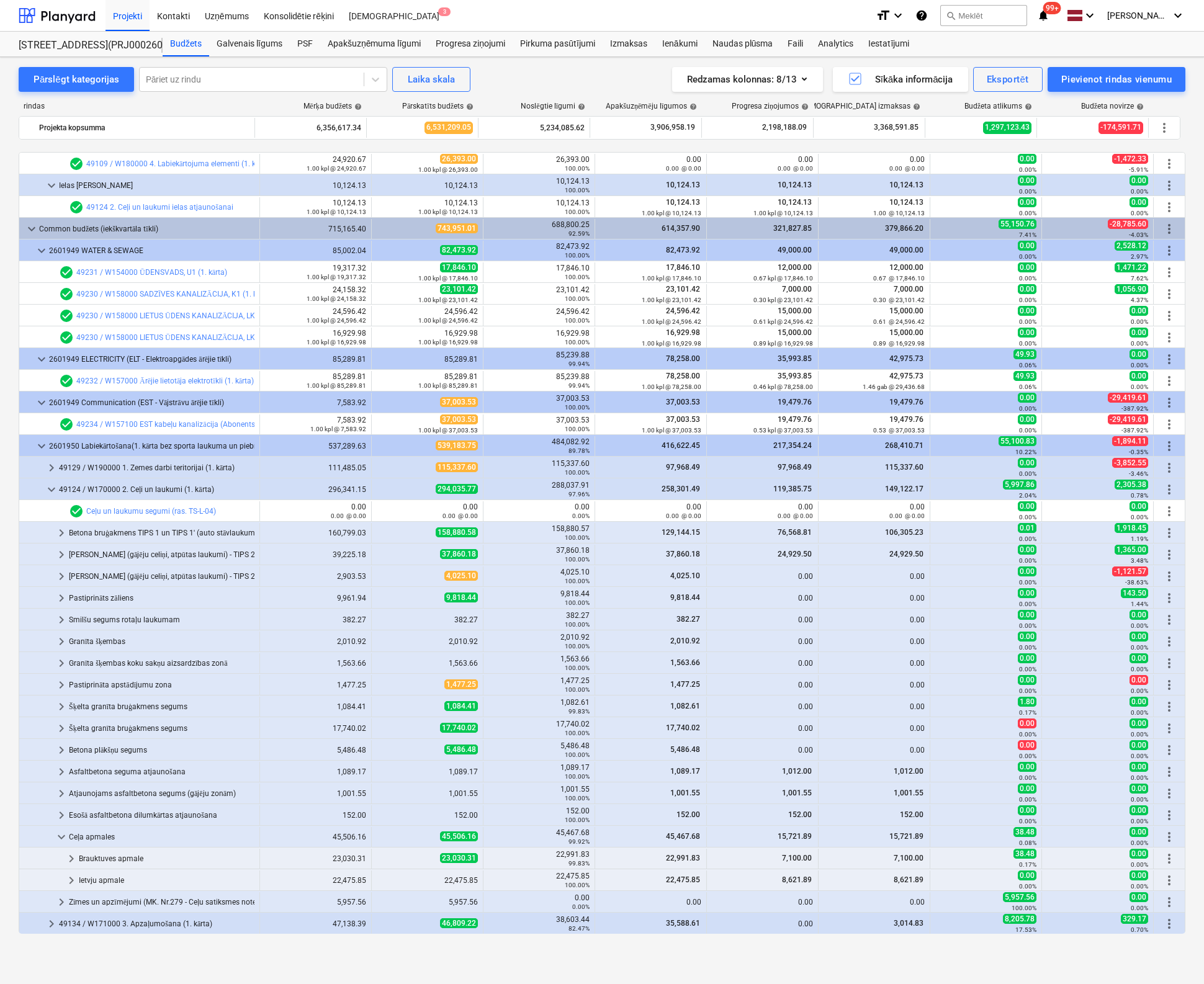
scroll to position [405, 0]
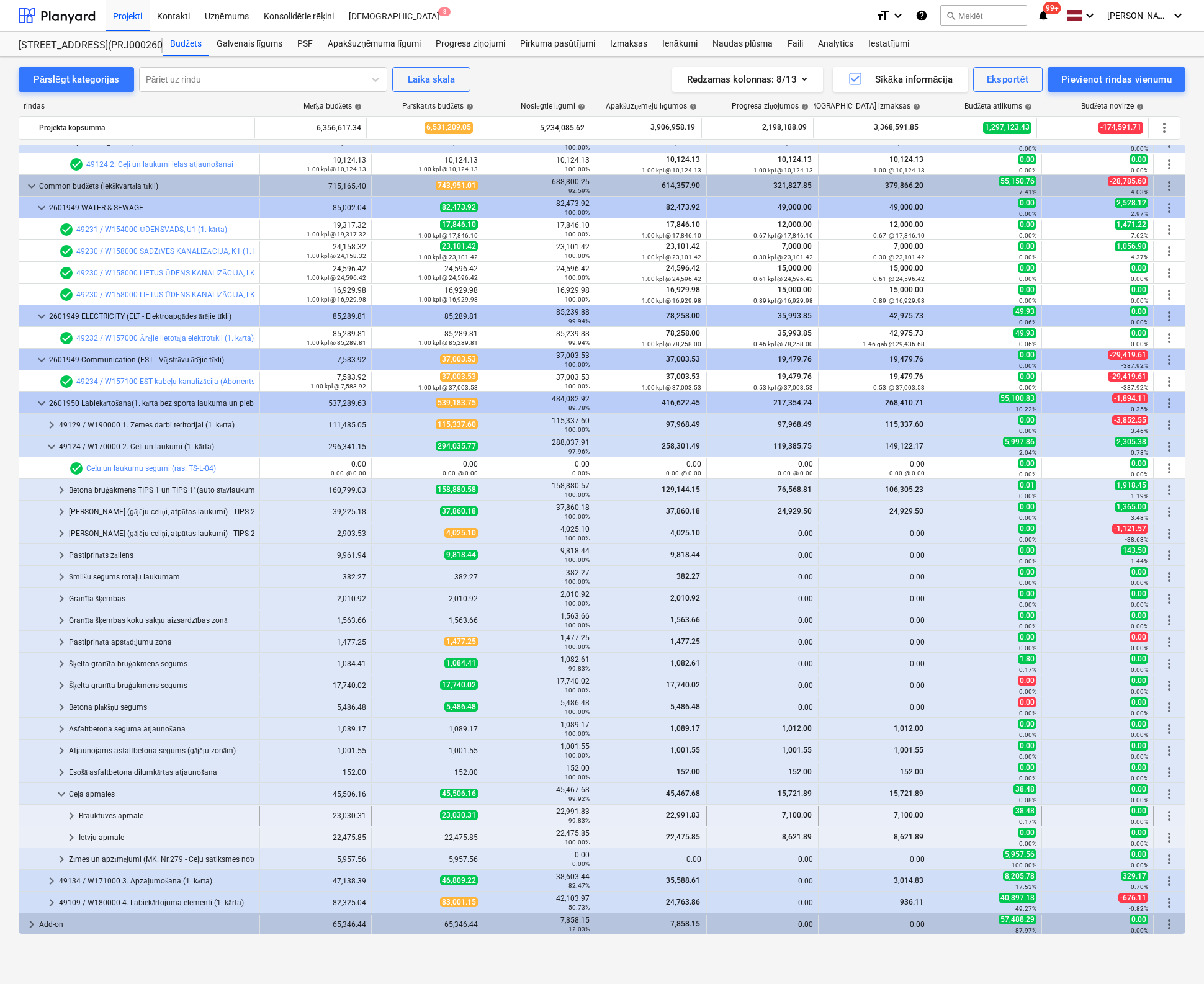
click at [68, 812] on span "keyboard_arrow_right" at bounding box center [71, 816] width 15 height 15
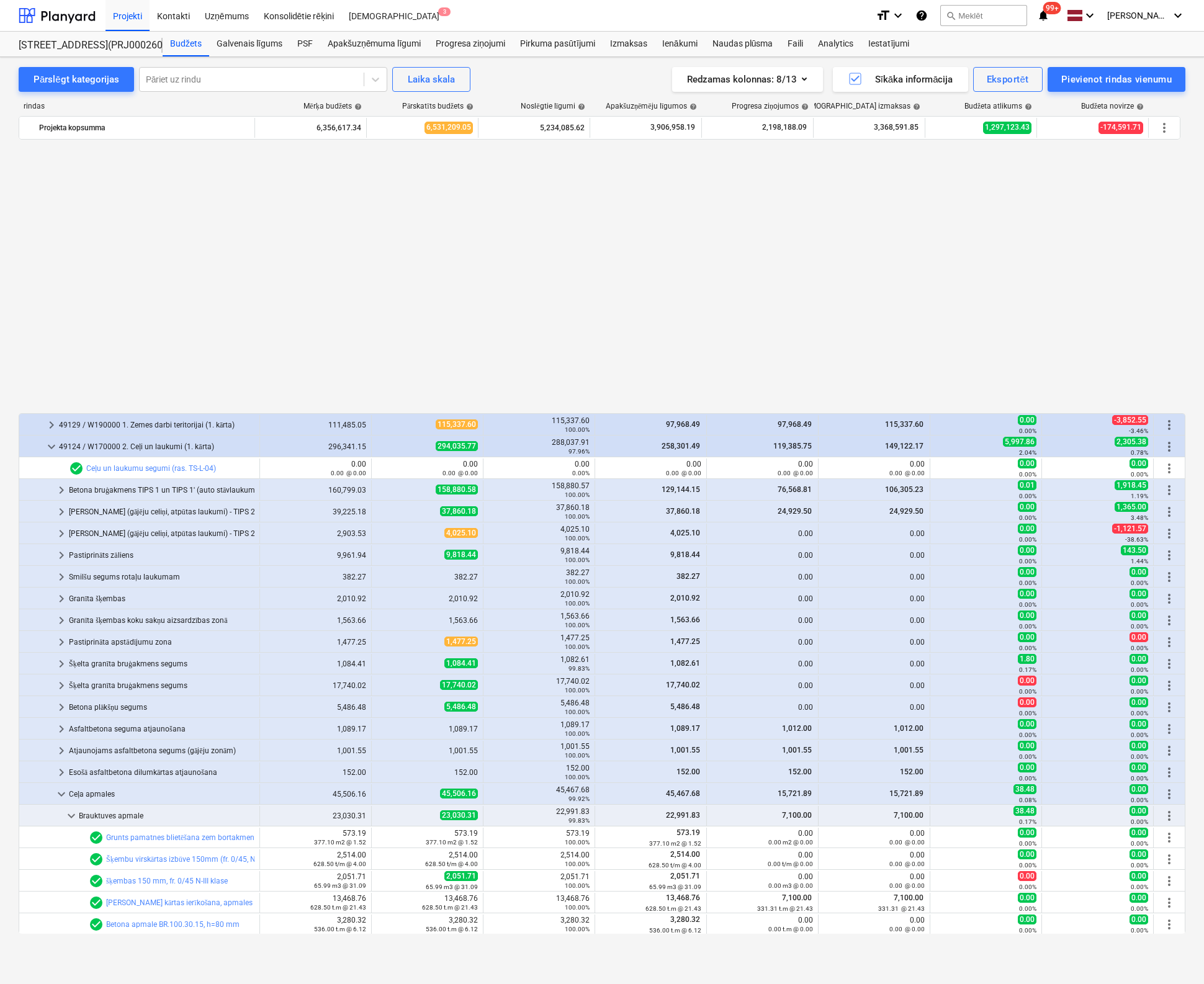
scroll to position [715, 0]
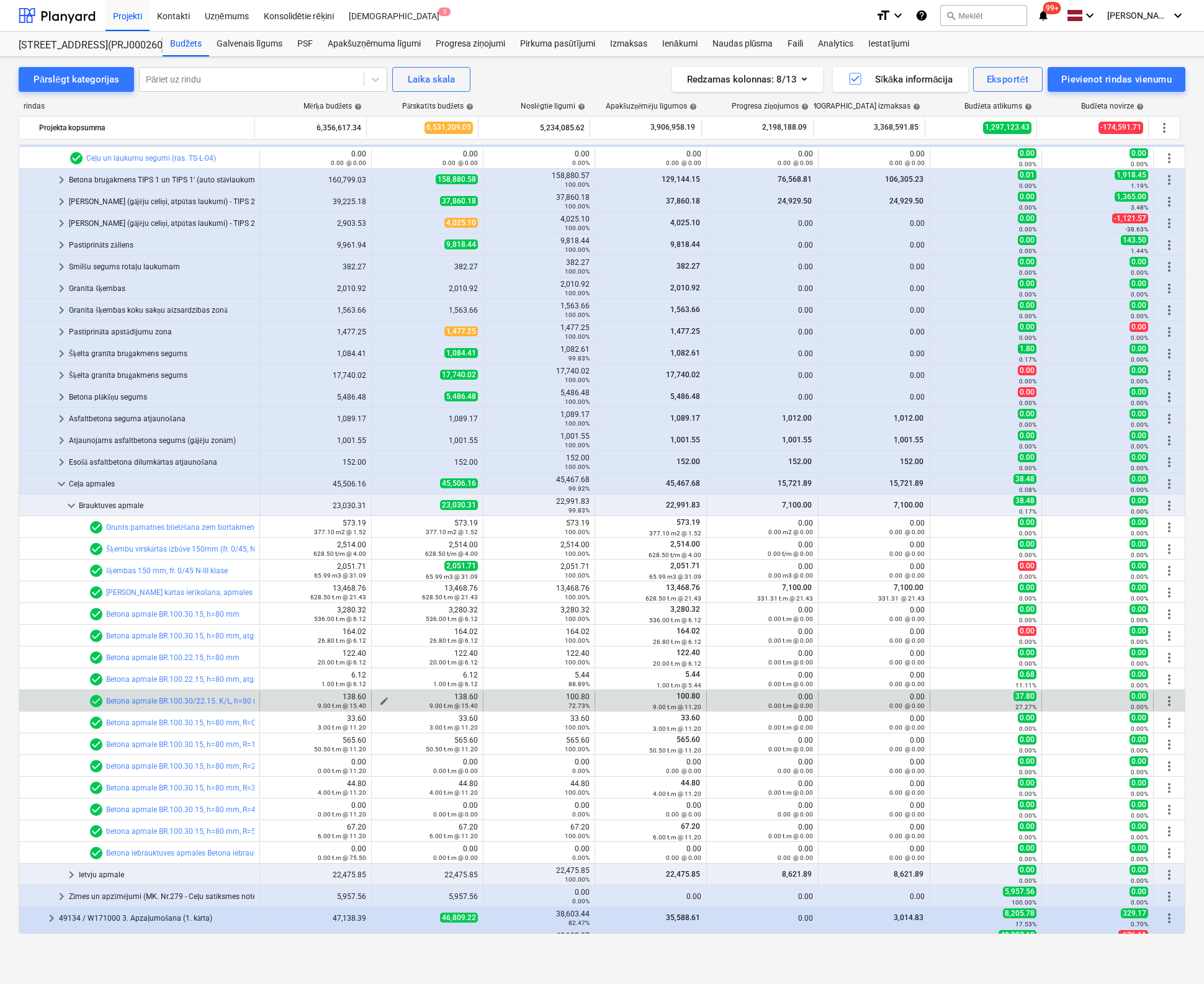
click at [379, 696] on span "edit" at bounding box center [383, 701] width 10 height 10
type textarea "x"
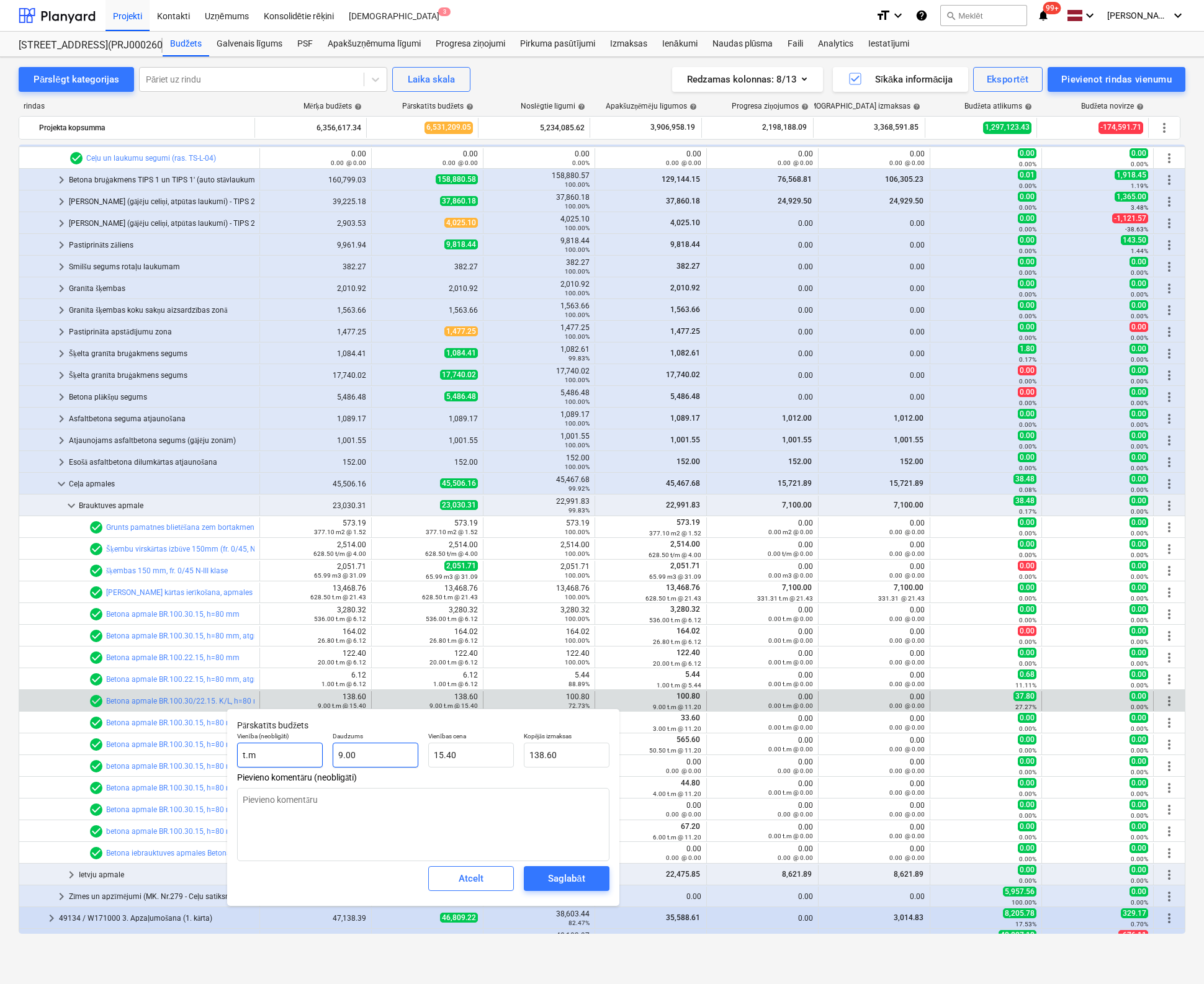
type input "9"
drag, startPoint x: 267, startPoint y: 766, endPoint x: 259, endPoint y: 772, distance: 10.0
click at [255, 770] on div "Vienība (neobligāti) t.m Daudzums 9 Vienības cena 15.40 Kopējās izmaksas 138.60" at bounding box center [423, 749] width 383 height 45
type textarea "x"
type input "1"
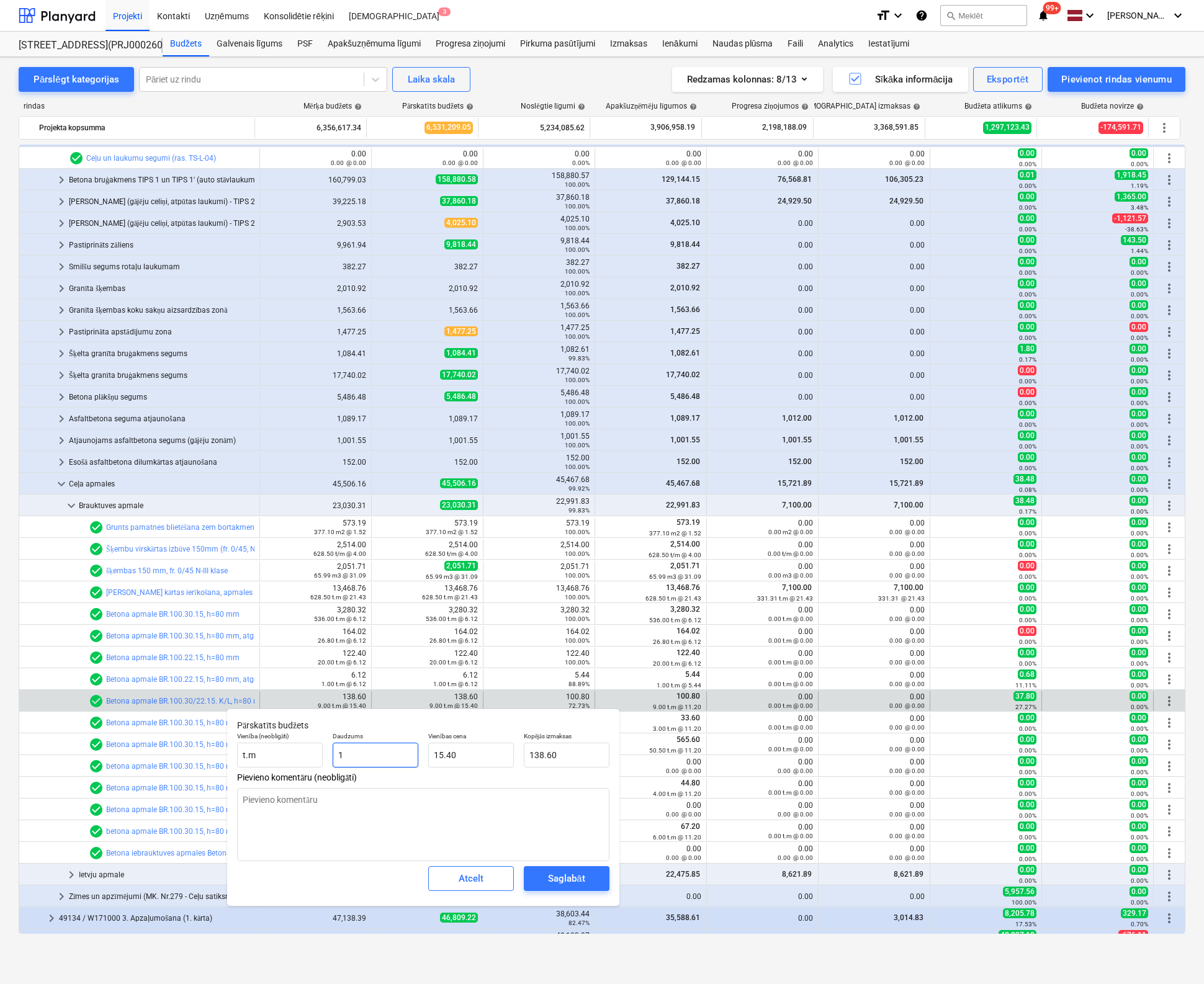
type input "15.40"
type input "1"
type textarea "x"
type input "1.00"
type input "15.4"
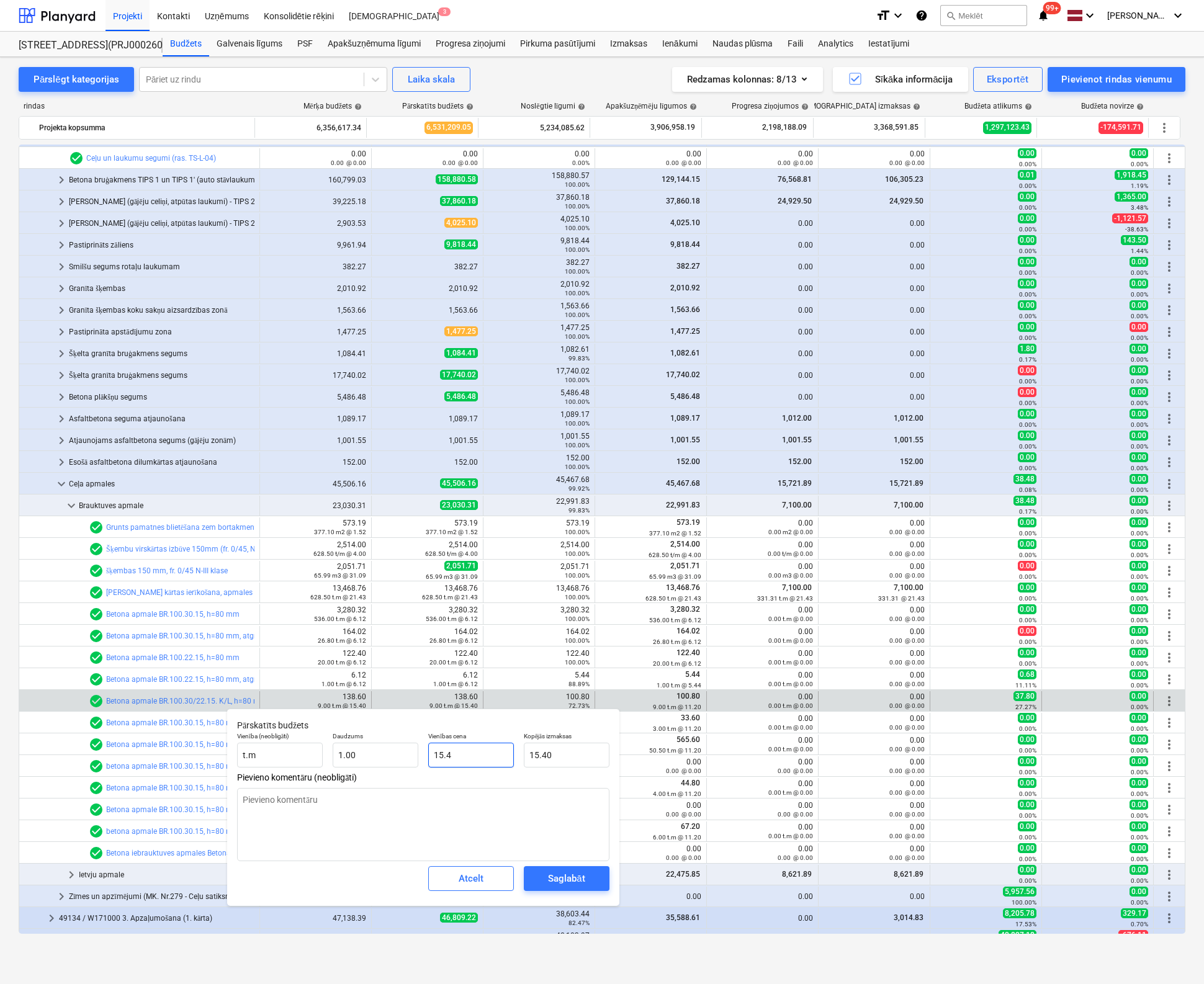
drag, startPoint x: 457, startPoint y: 756, endPoint x: 348, endPoint y: 770, distance: 109.9
click at [348, 770] on div "Vienība (neobligāti) t.m Daudzums 1.00 Vienības cena 15.4 Kopējās izmaksas 15.40" at bounding box center [423, 749] width 383 height 45
type textarea "x"
type input "15.40"
click at [488, 879] on span "Atcelt" at bounding box center [471, 878] width 55 height 16
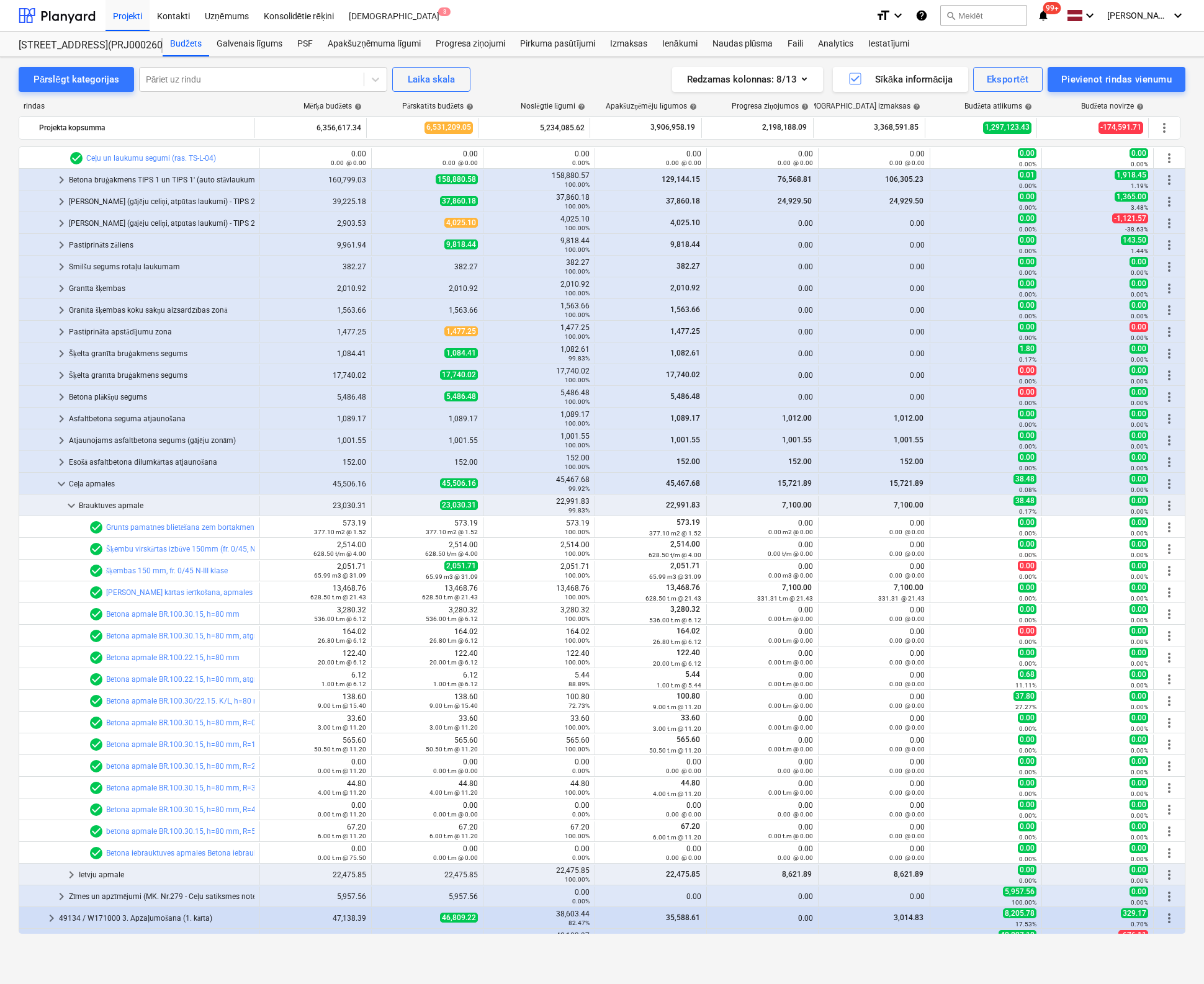
scroll to position [752, 0]
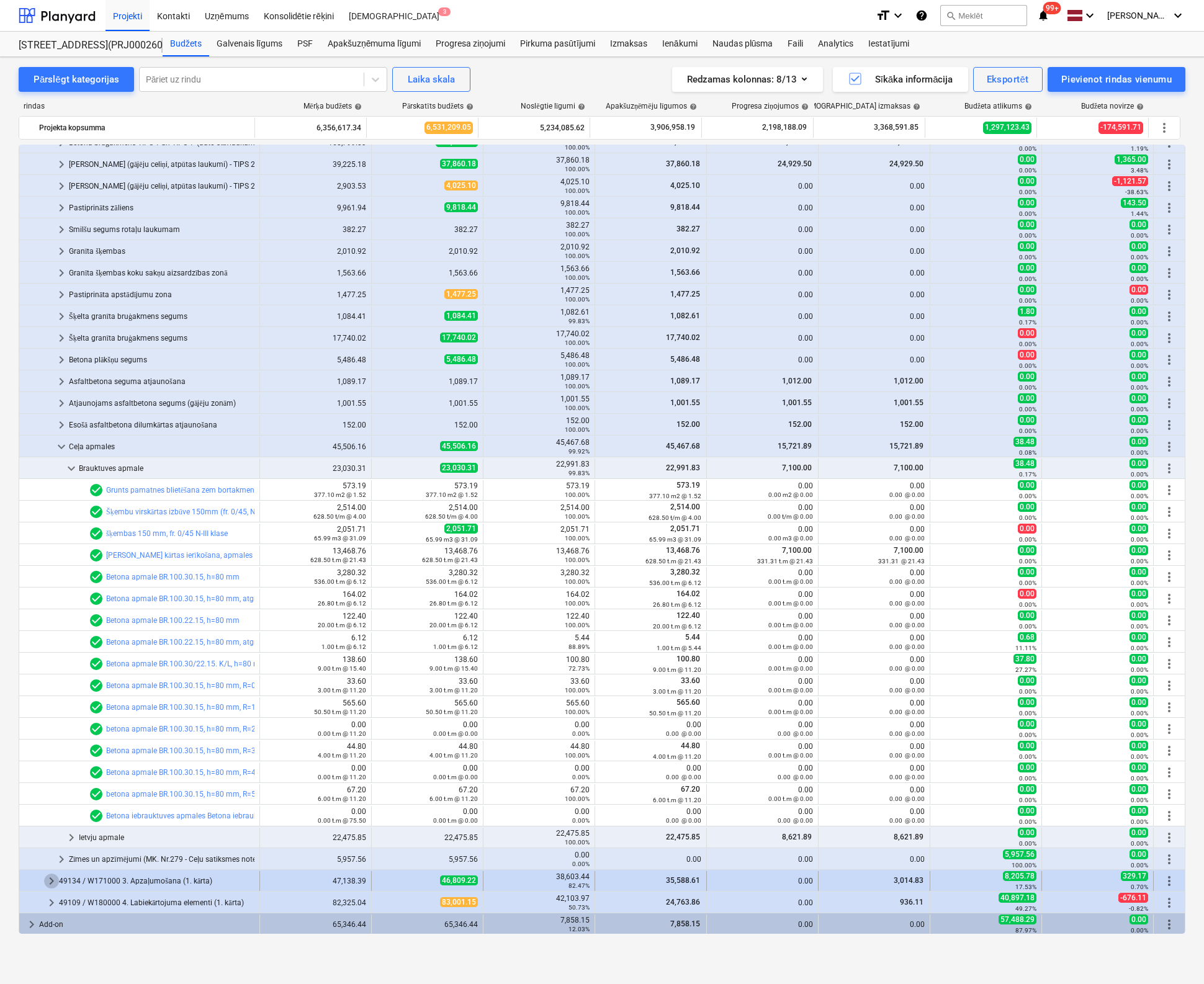
click at [51, 878] on span "keyboard_arrow_right" at bounding box center [52, 881] width 15 height 15
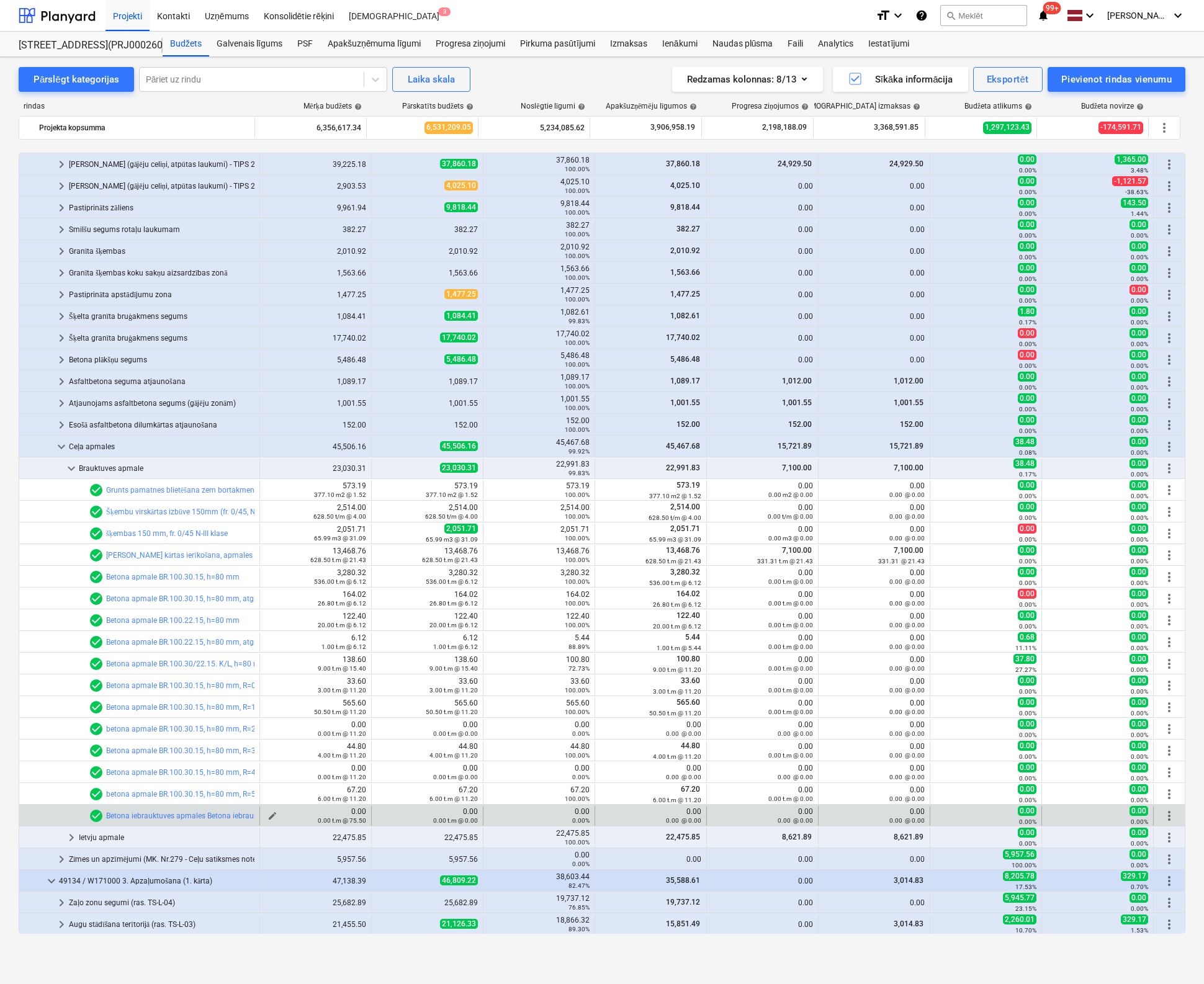
scroll to position [796, 0]
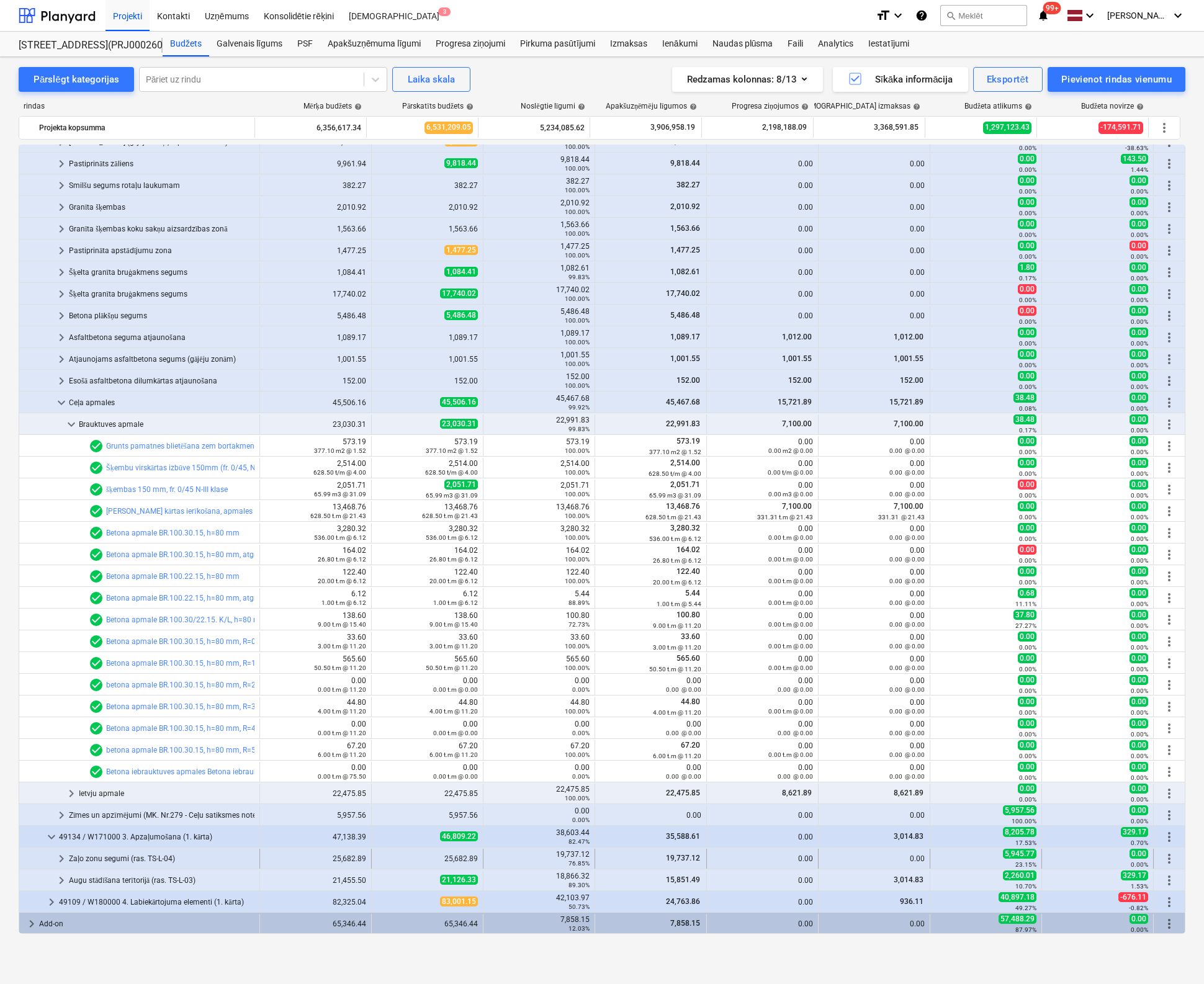
click at [60, 855] on span "keyboard_arrow_right" at bounding box center [61, 858] width 15 height 15
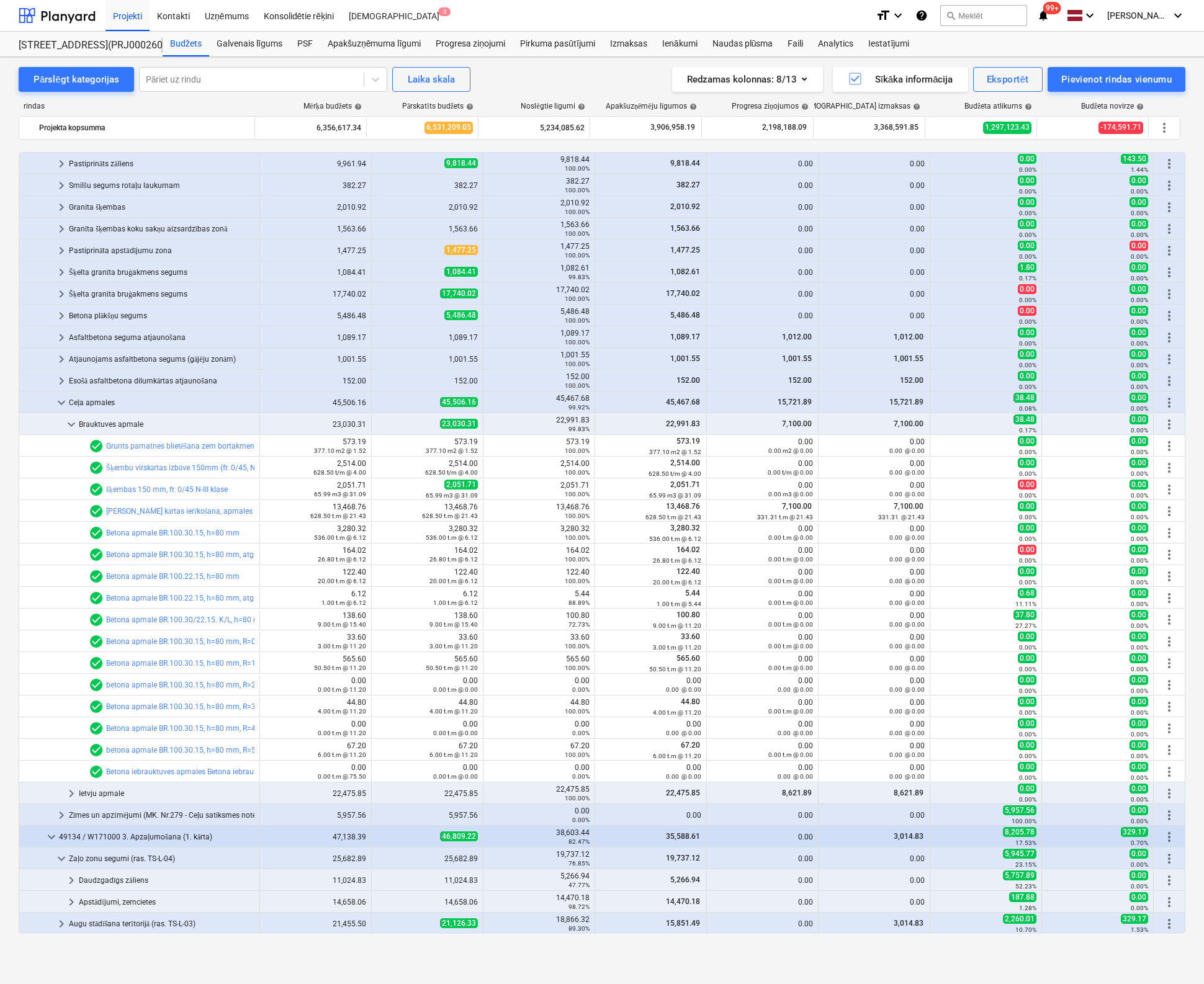
scroll to position [839, 0]
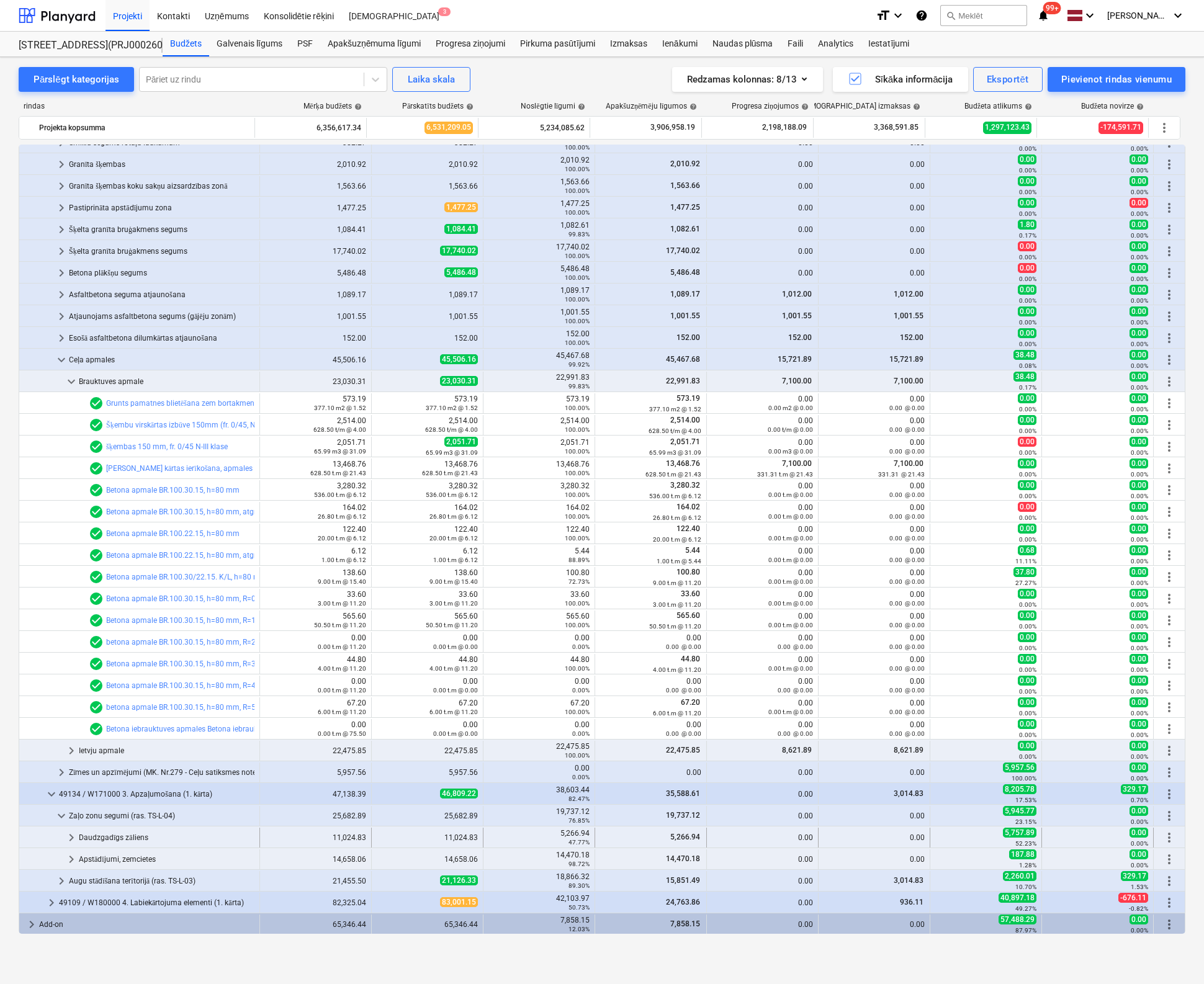
click at [72, 835] on span "keyboard_arrow_right" at bounding box center [71, 838] width 15 height 15
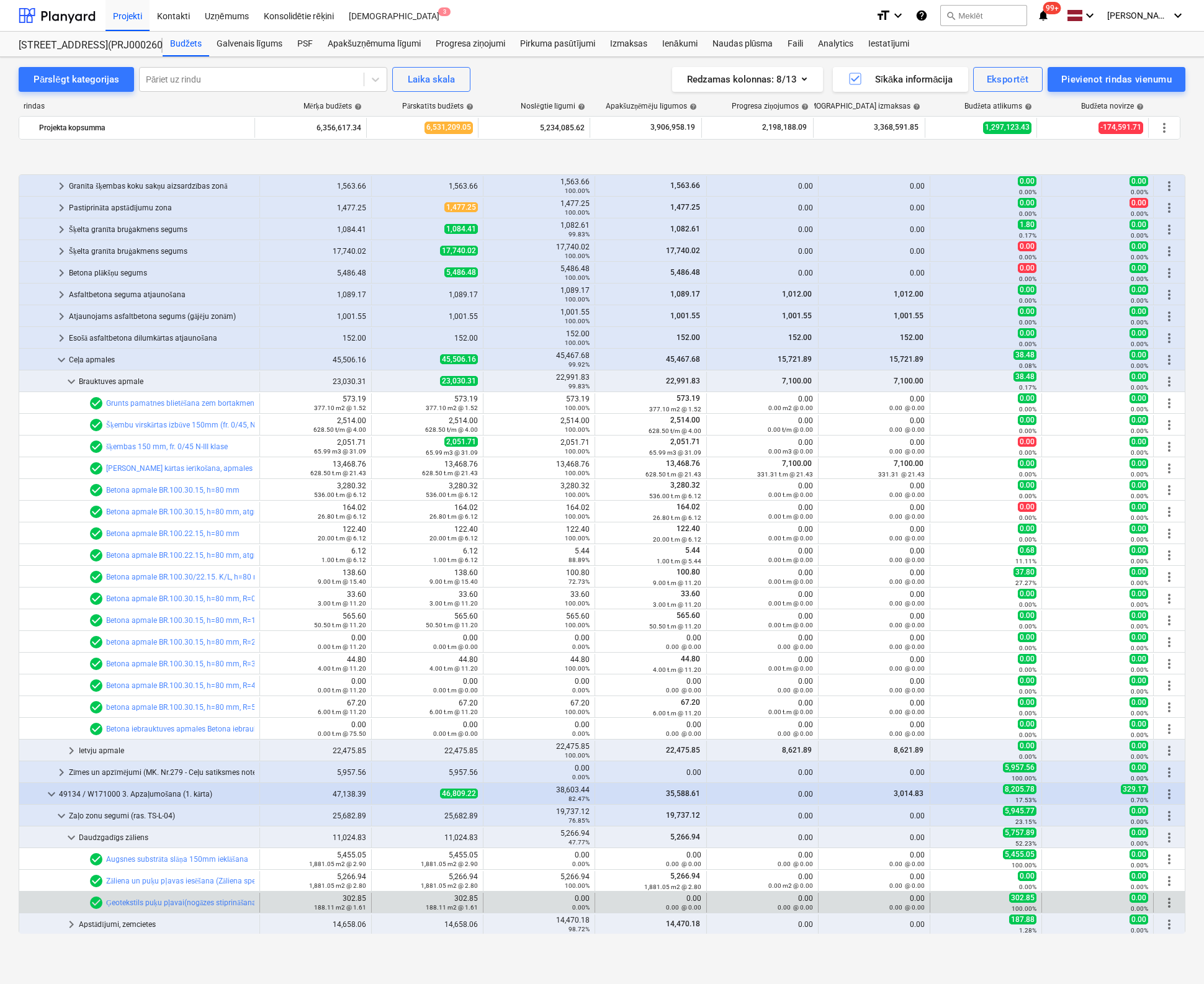
scroll to position [905, 0]
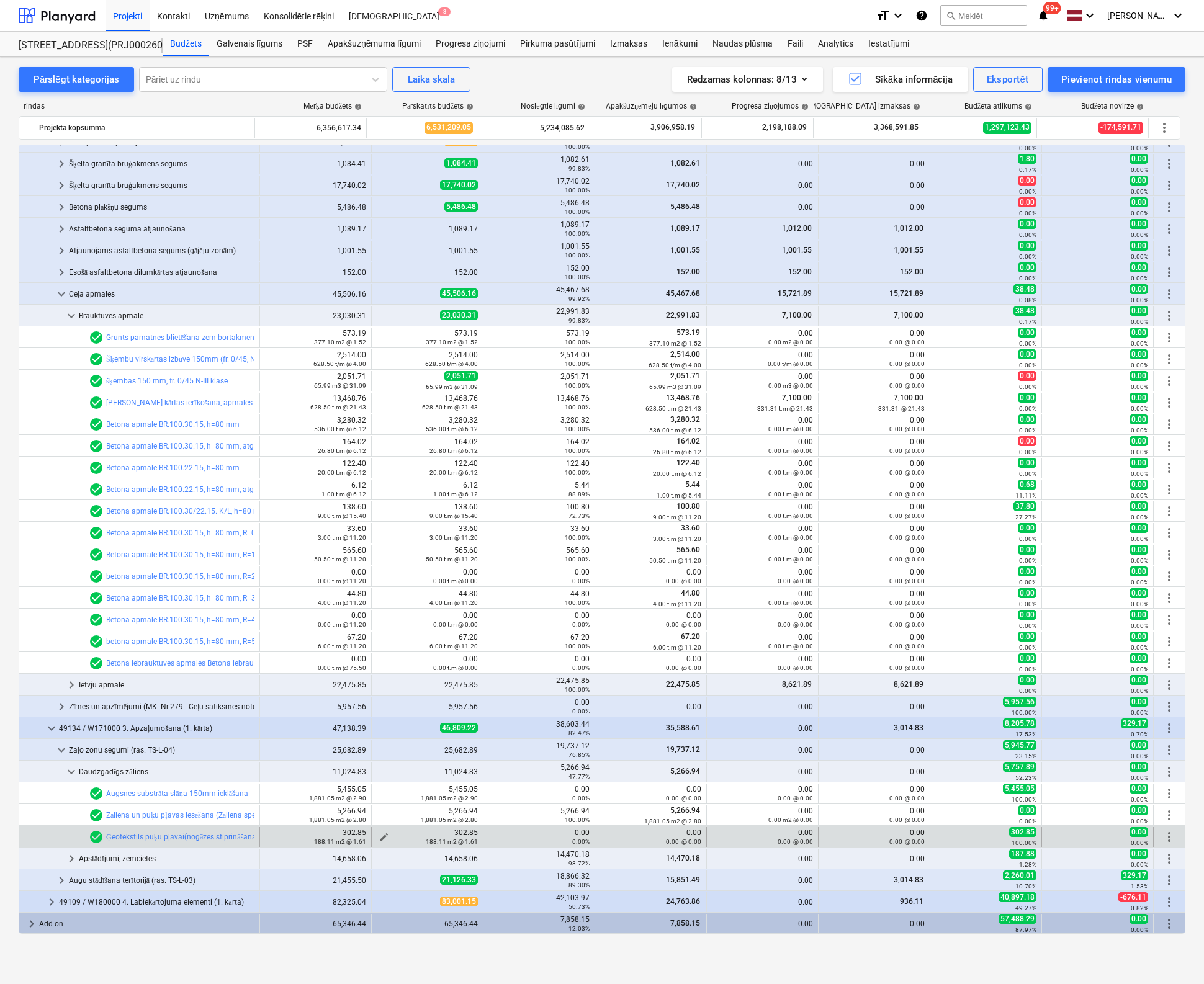
click at [379, 835] on span "edit" at bounding box center [383, 836] width 10 height 10
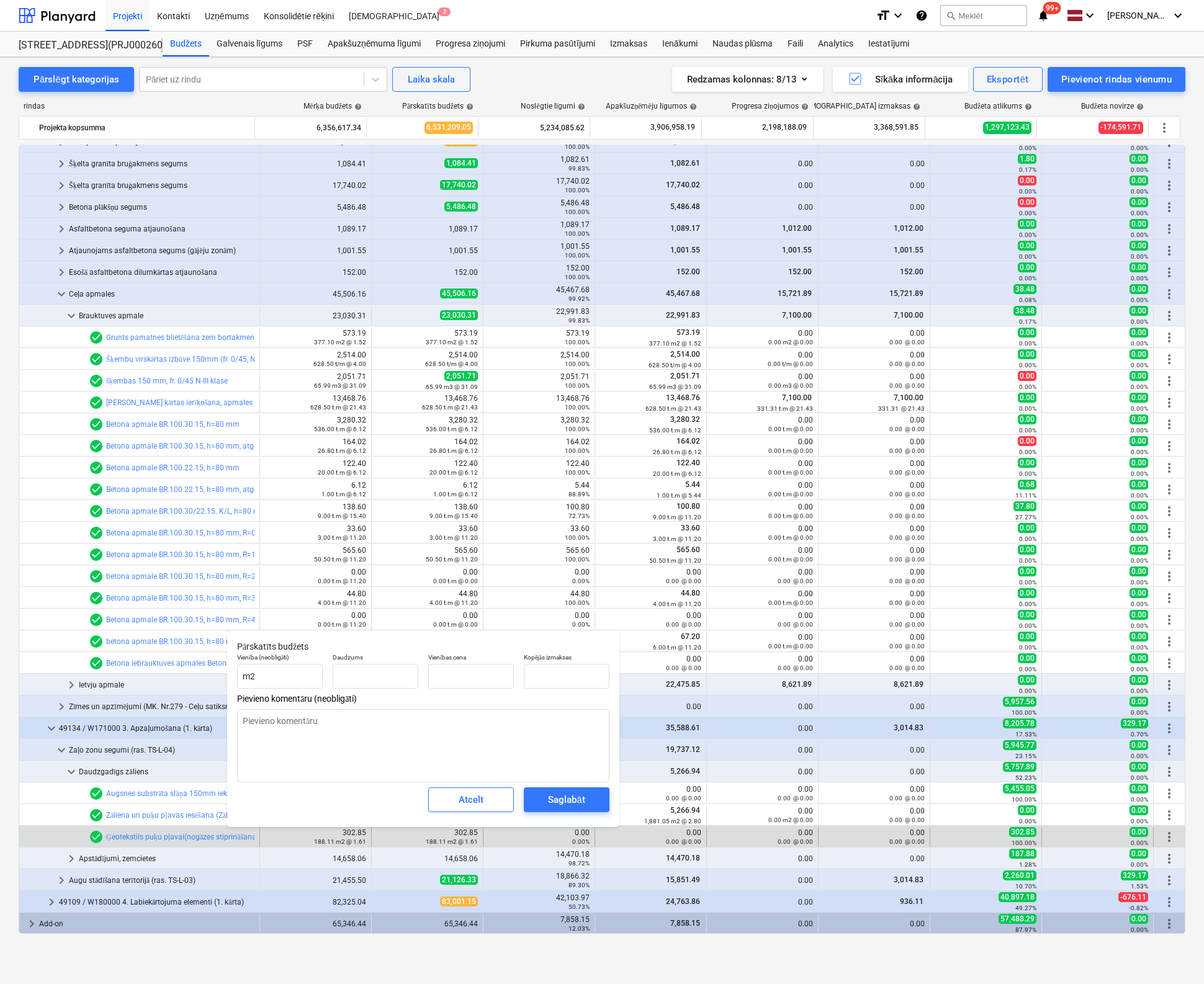
type textarea "x"
type input "188.11"
type input "1.61"
type input "302.85"
drag, startPoint x: 474, startPoint y: 675, endPoint x: 368, endPoint y: 690, distance: 107.1
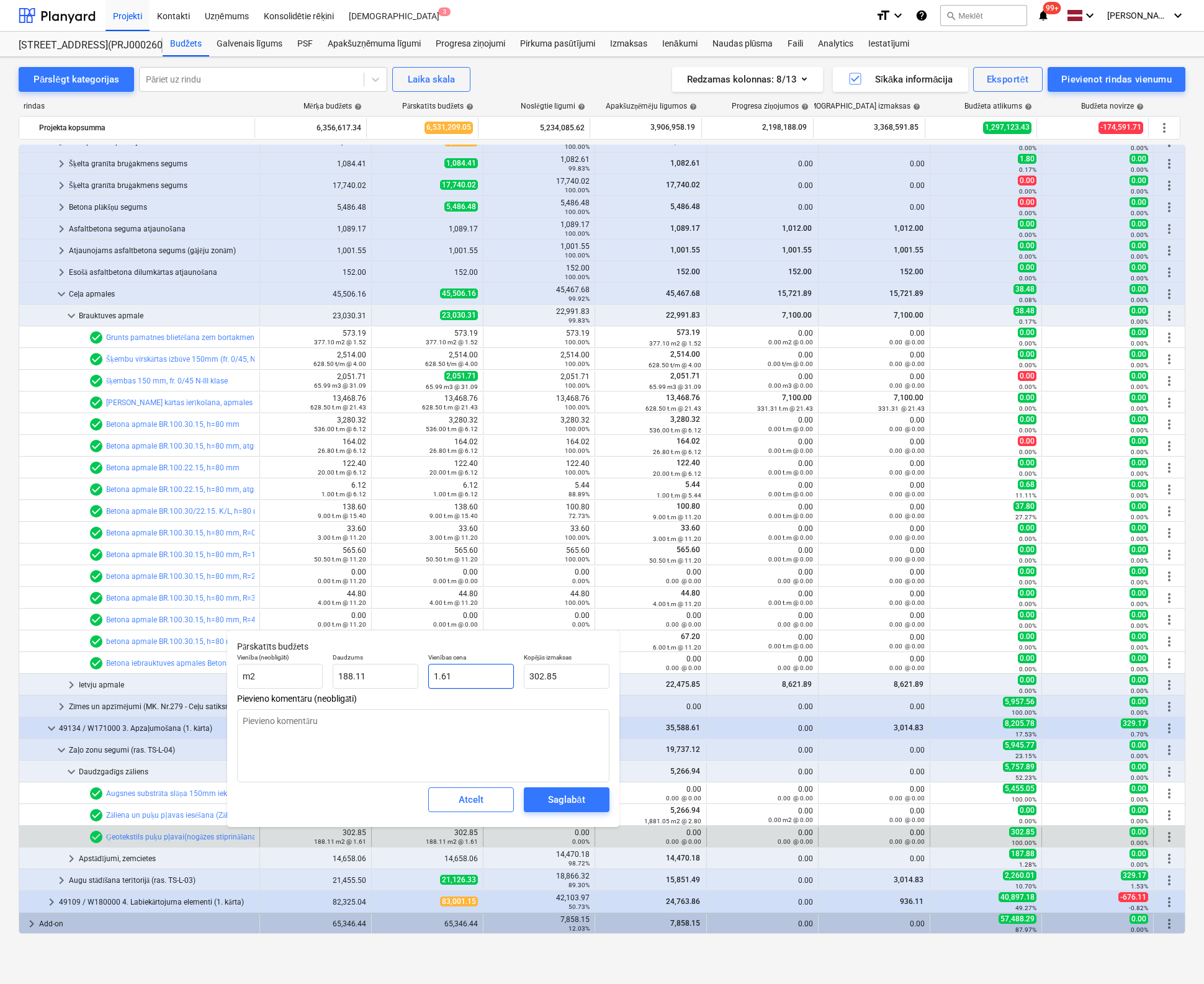
click at [368, 690] on div "Vienība (neobligāti) m2 Daudzums 188.11 Vienības cena 1.61 Kopējās izmaksas 302…" at bounding box center [423, 670] width 383 height 45
type textarea "x"
type input "0"
type input "0.00"
type input "0"
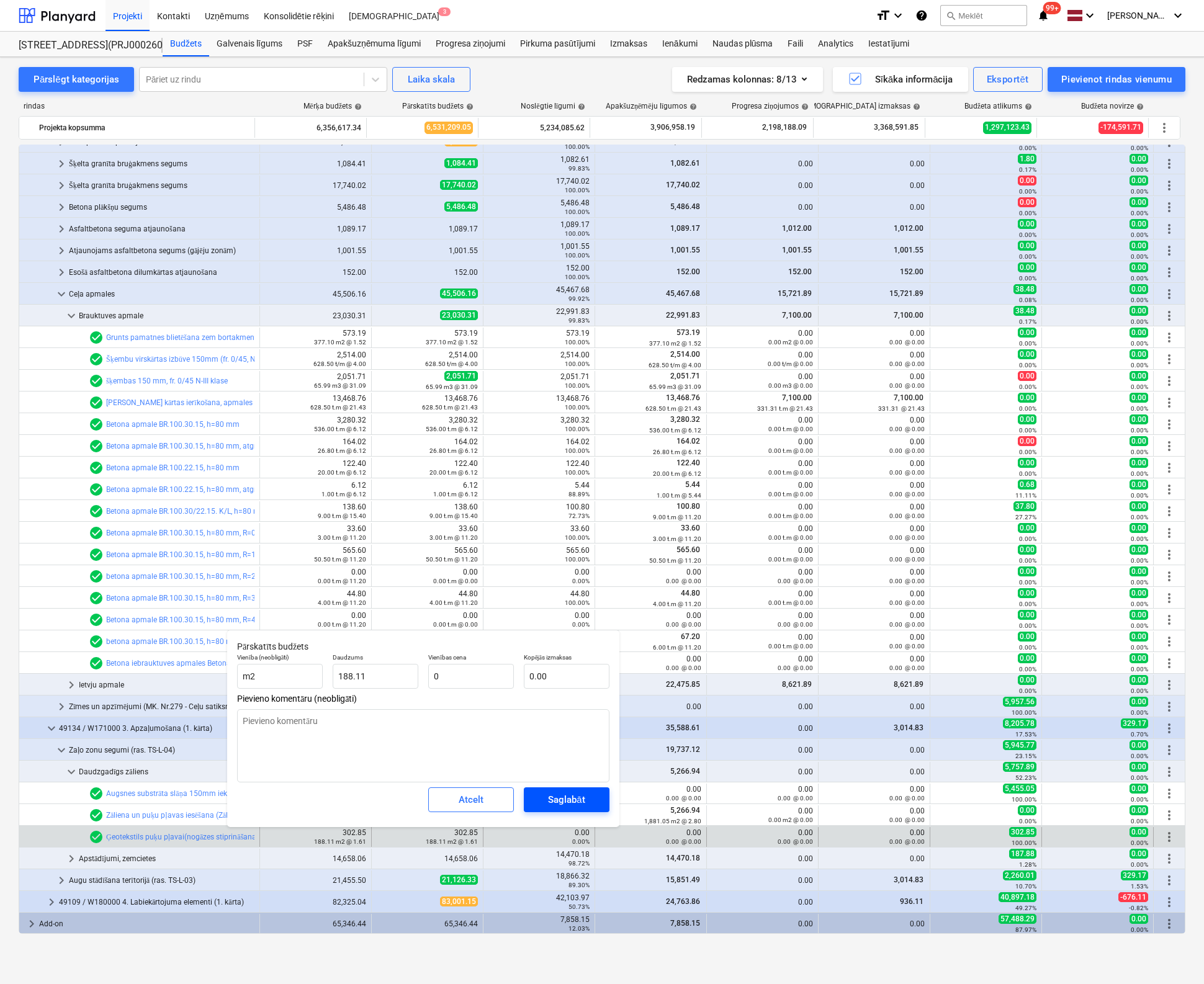
type textarea "x"
type input "0.00"
click at [569, 802] on div "Saglabāt" at bounding box center [565, 800] width 36 height 16
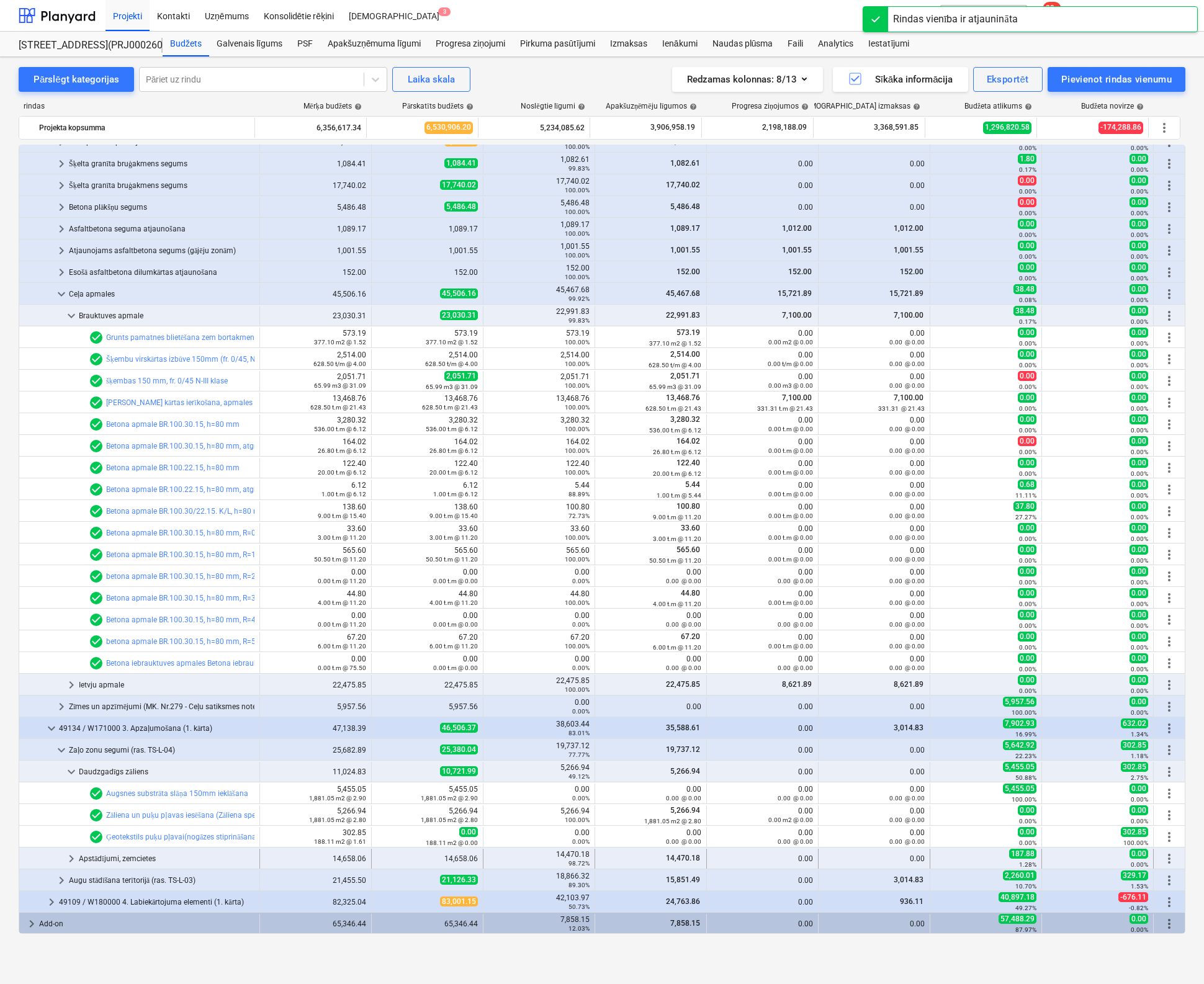
click at [69, 855] on span "keyboard_arrow_right" at bounding box center [71, 858] width 15 height 15
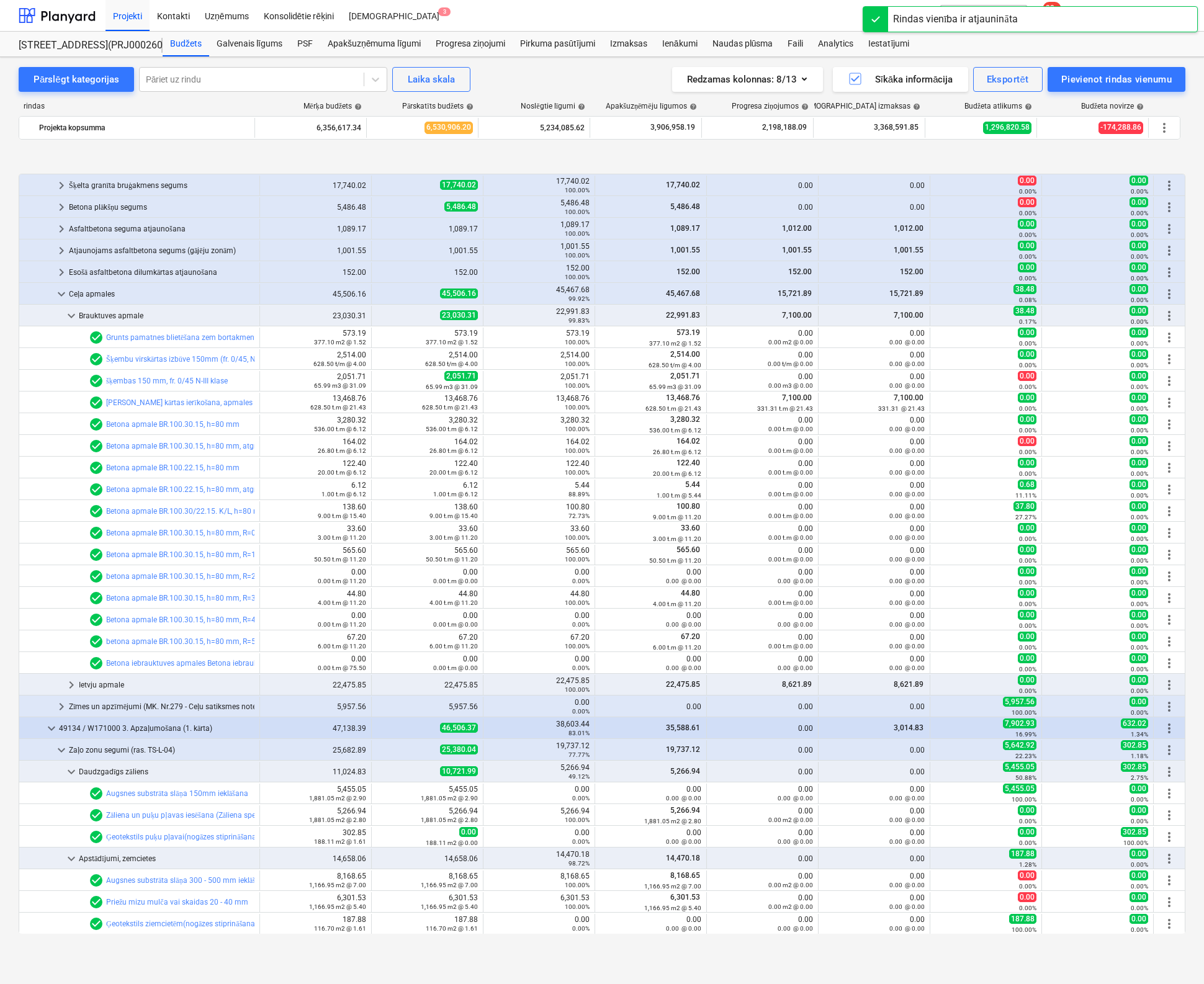
scroll to position [970, 0]
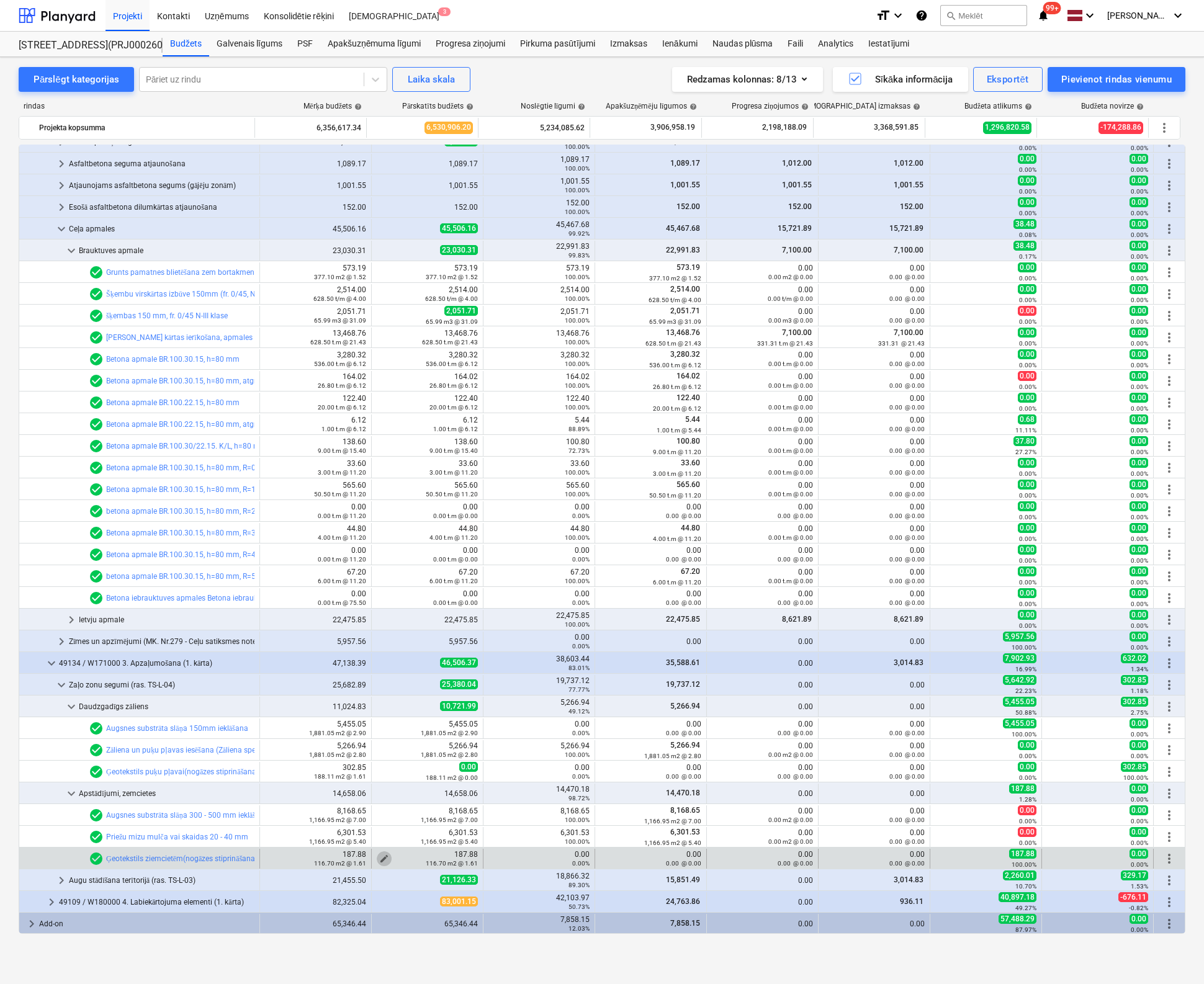
click at [386, 856] on button "edit" at bounding box center [384, 858] width 15 height 15
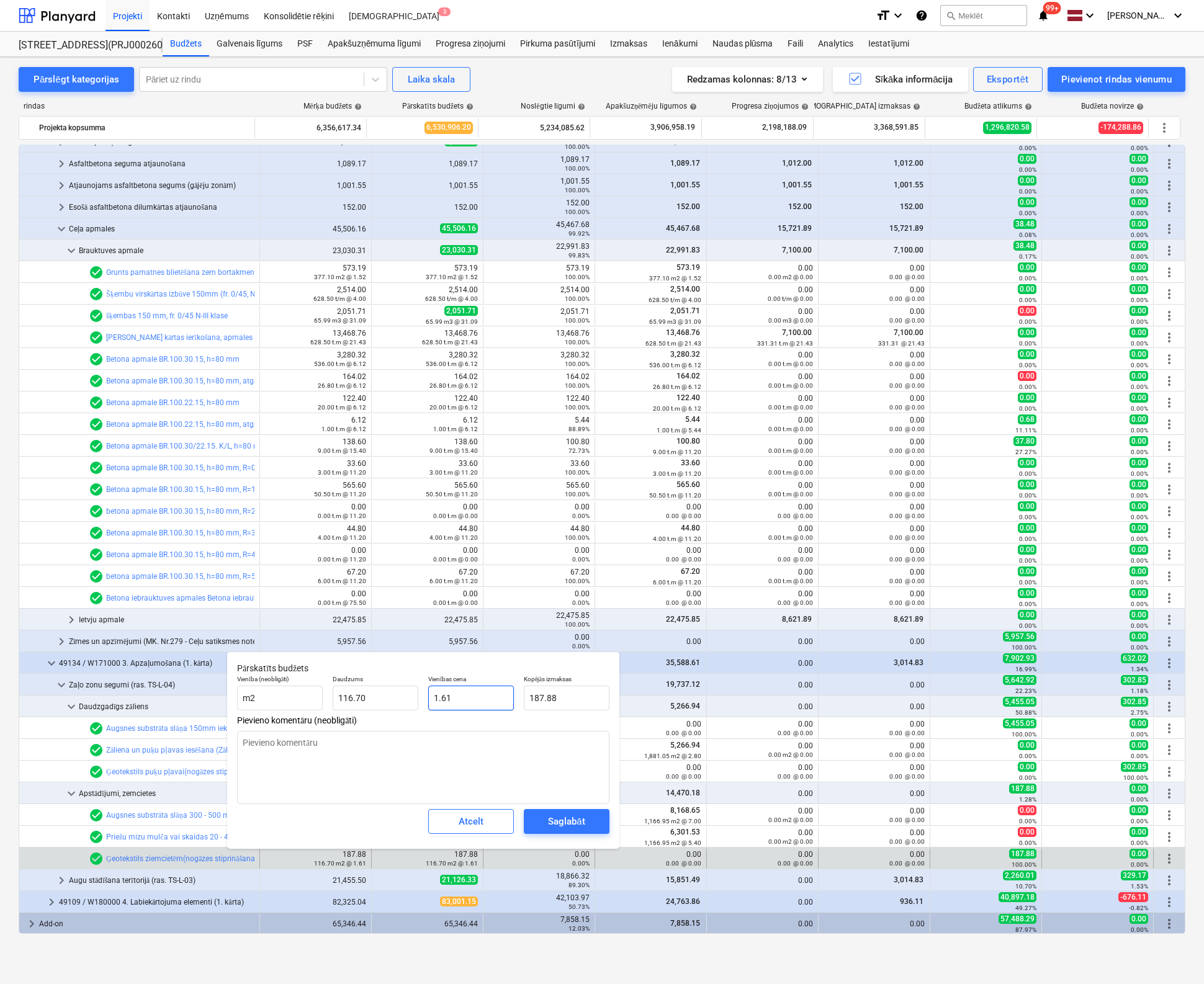
drag, startPoint x: 464, startPoint y: 688, endPoint x: 355, endPoint y: 678, distance: 109.5
click at [355, 678] on div "Vienība (neobligāti) m2 Daudzums 116.70 Vienības cena 1.61 Kopējās izmaksas 187…" at bounding box center [423, 692] width 383 height 45
type textarea "x"
type input "0"
type input "0.00"
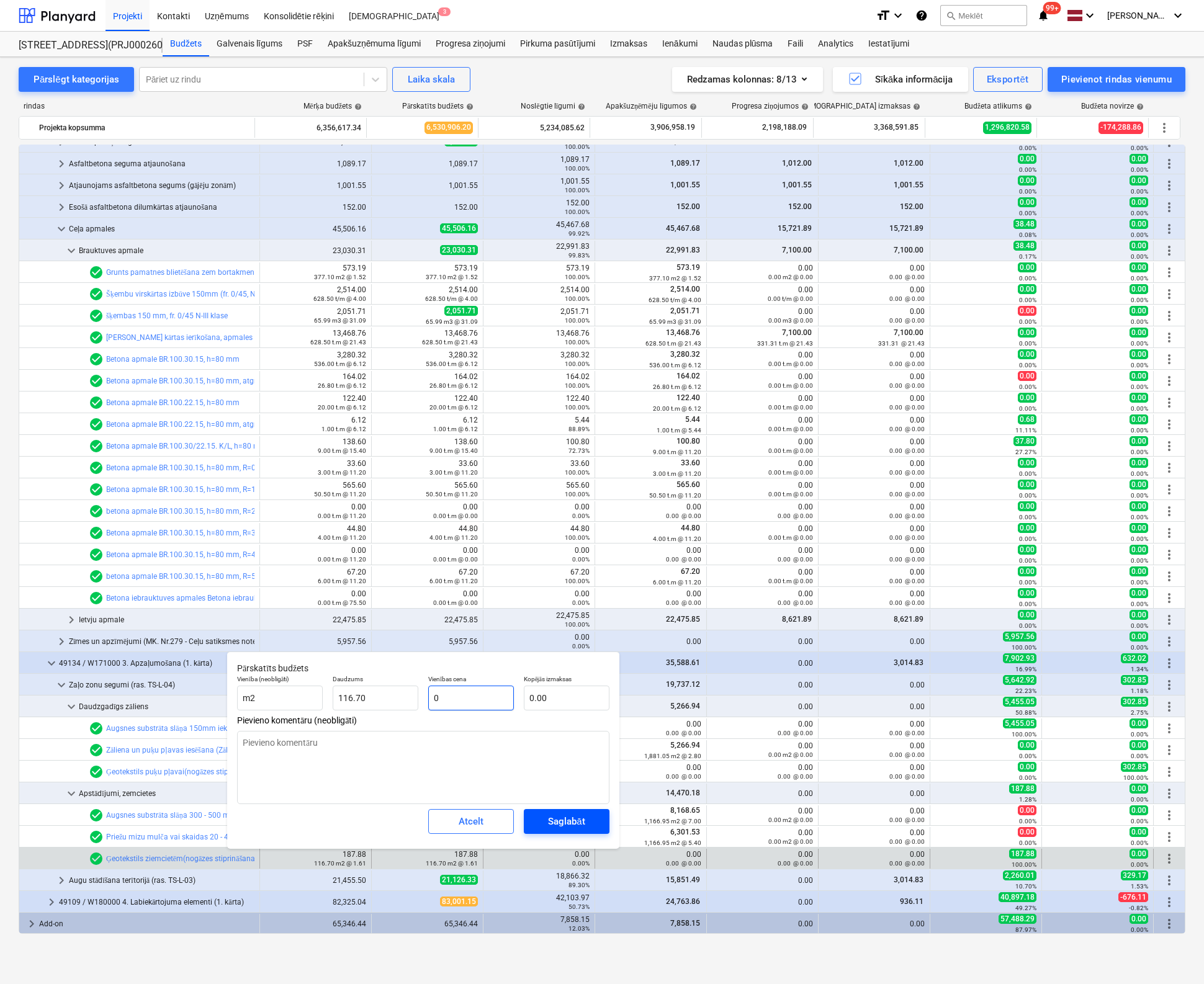
type input "0"
type textarea "x"
type input "0.00"
click at [548, 818] on div "Saglabāt" at bounding box center [565, 821] width 36 height 16
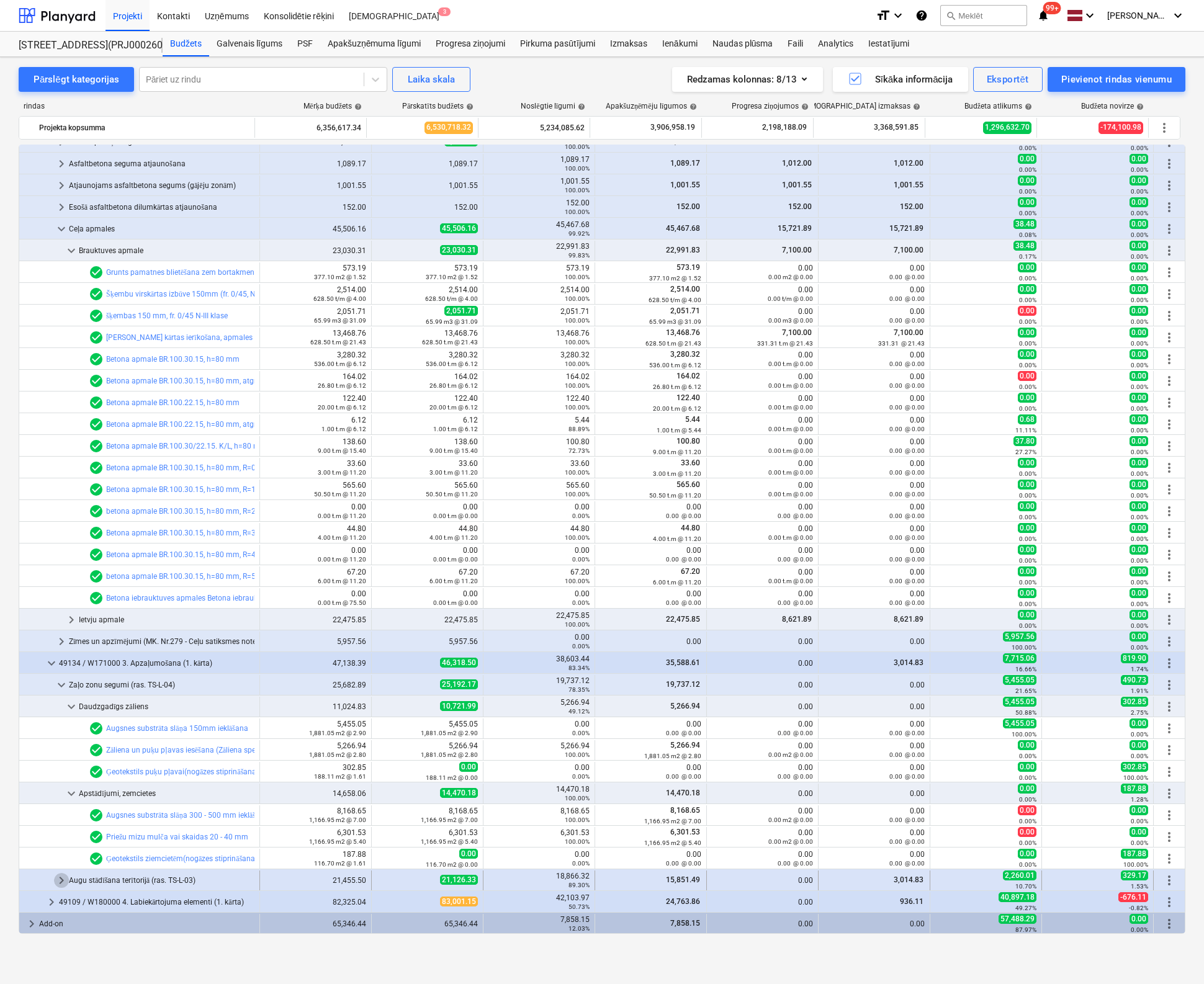
click at [56, 877] on span "keyboard_arrow_right" at bounding box center [61, 880] width 15 height 15
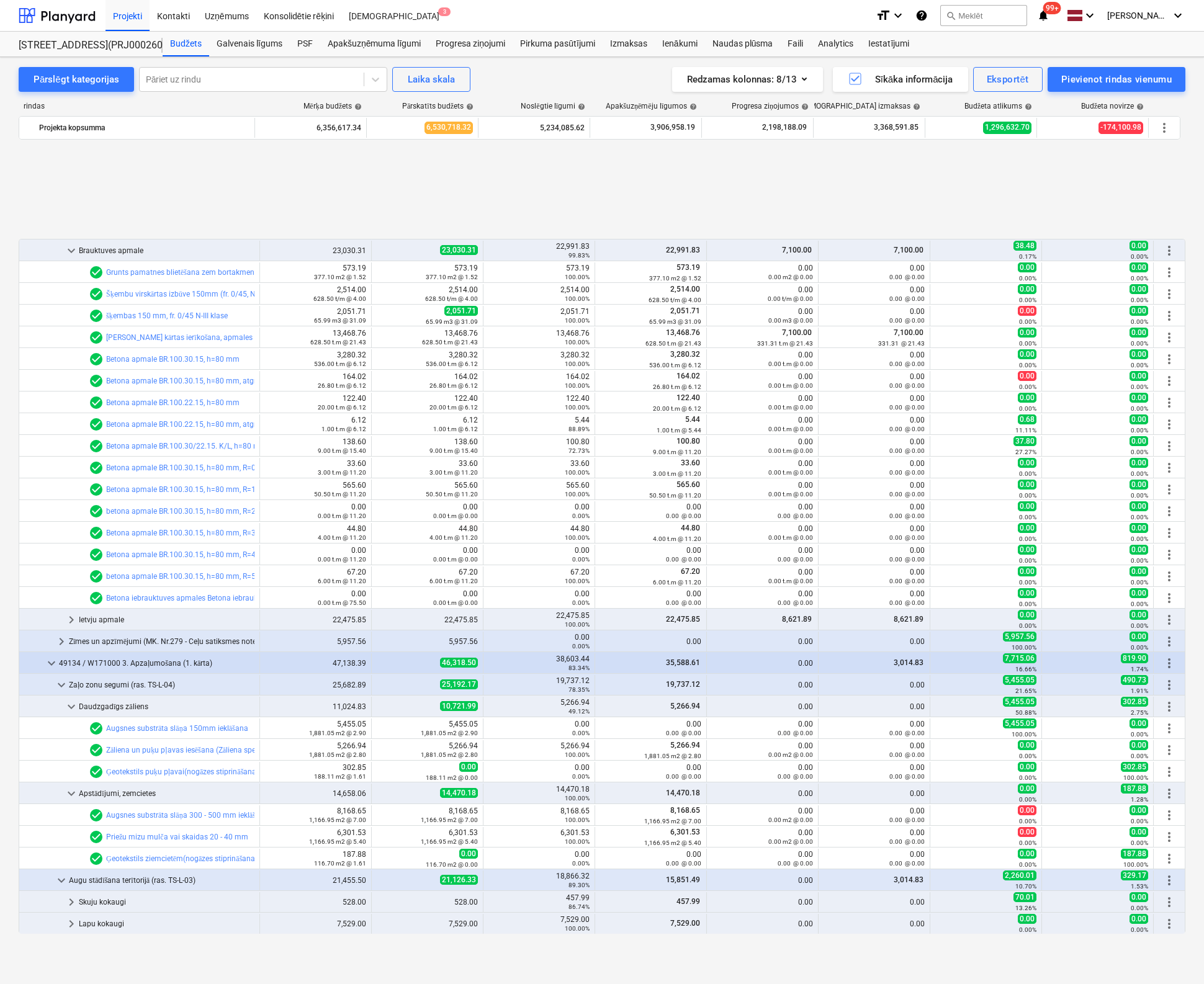
scroll to position [1099, 0]
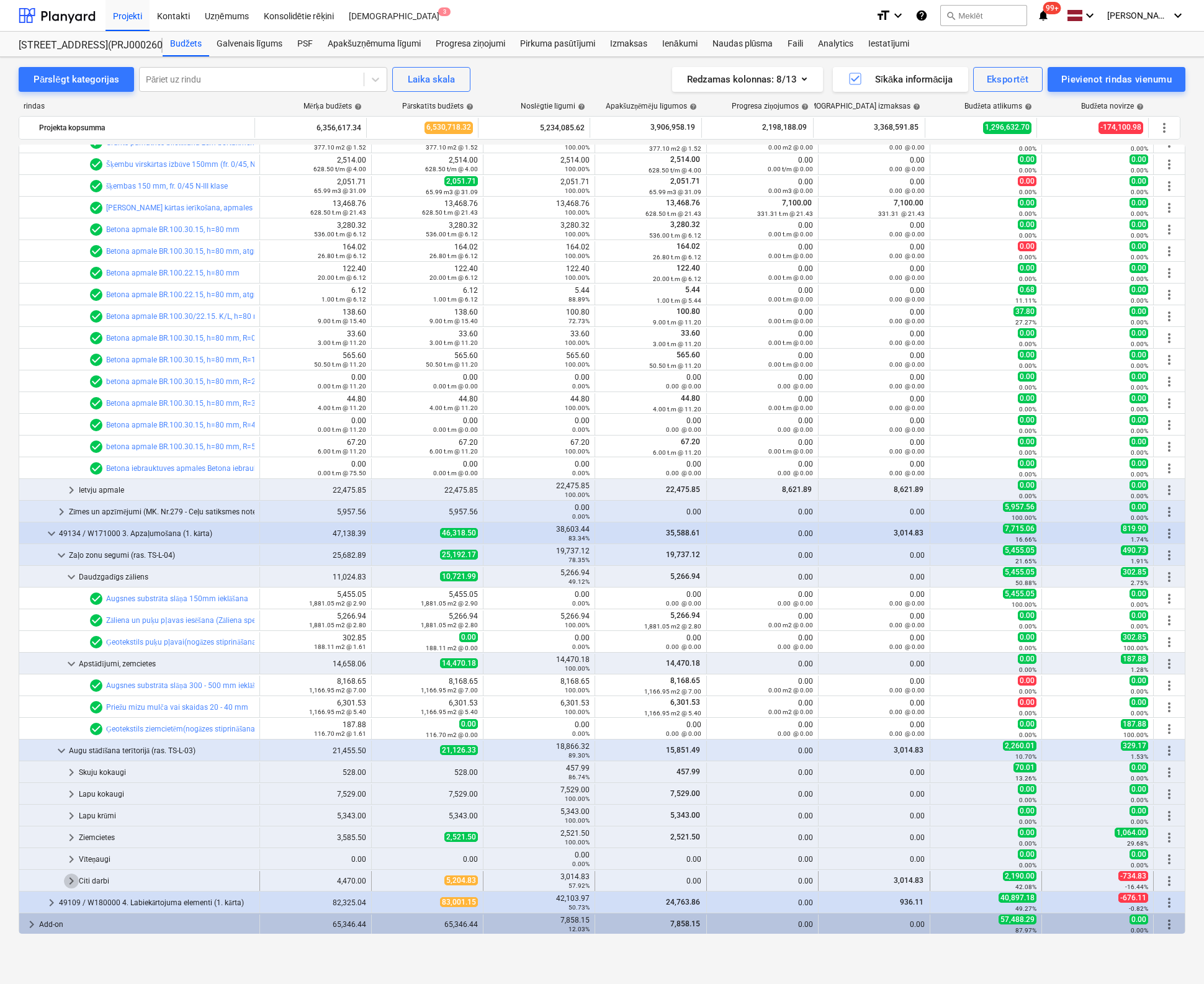
click at [72, 880] on span "keyboard_arrow_right" at bounding box center [71, 881] width 15 height 15
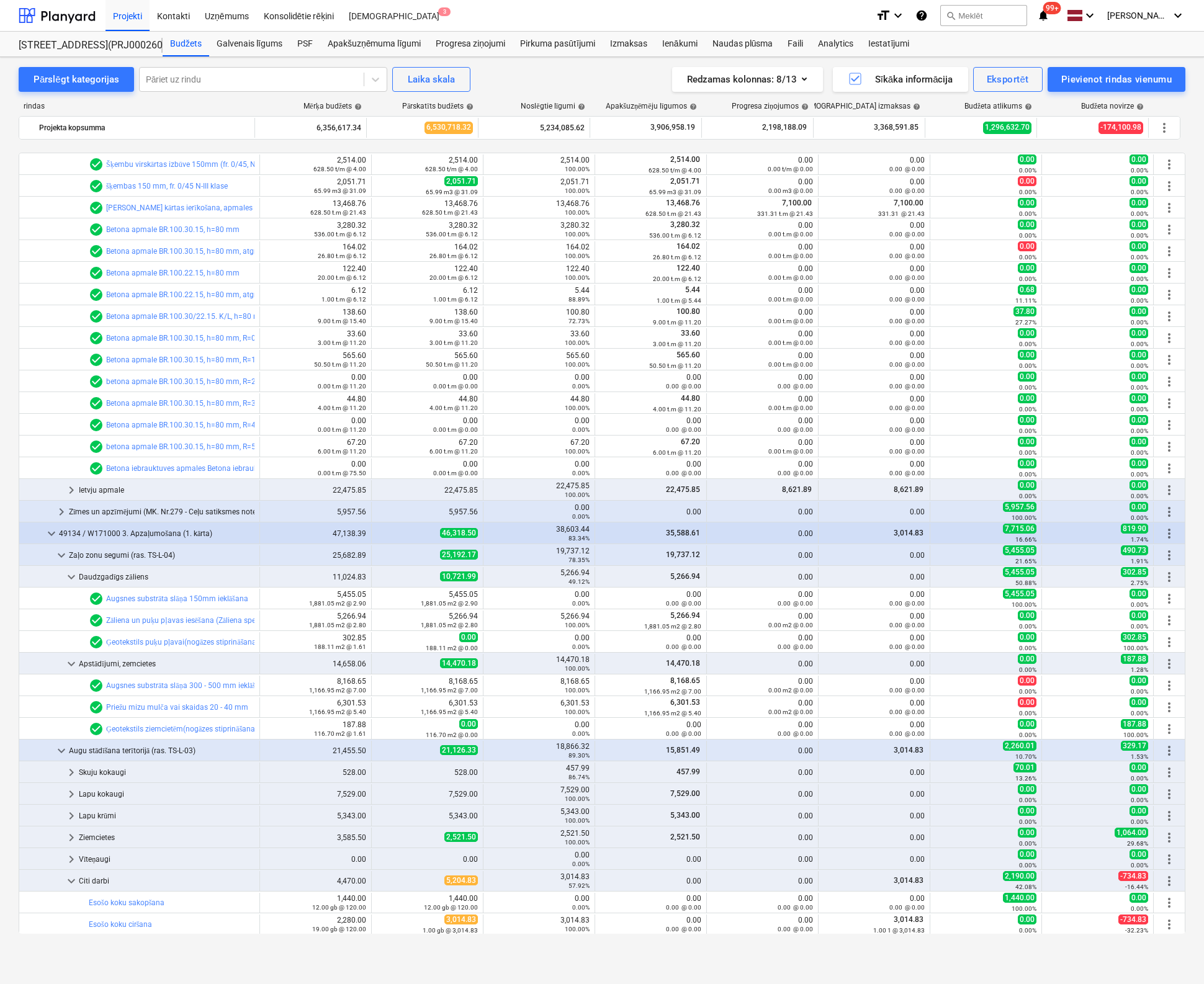
scroll to position [1165, 0]
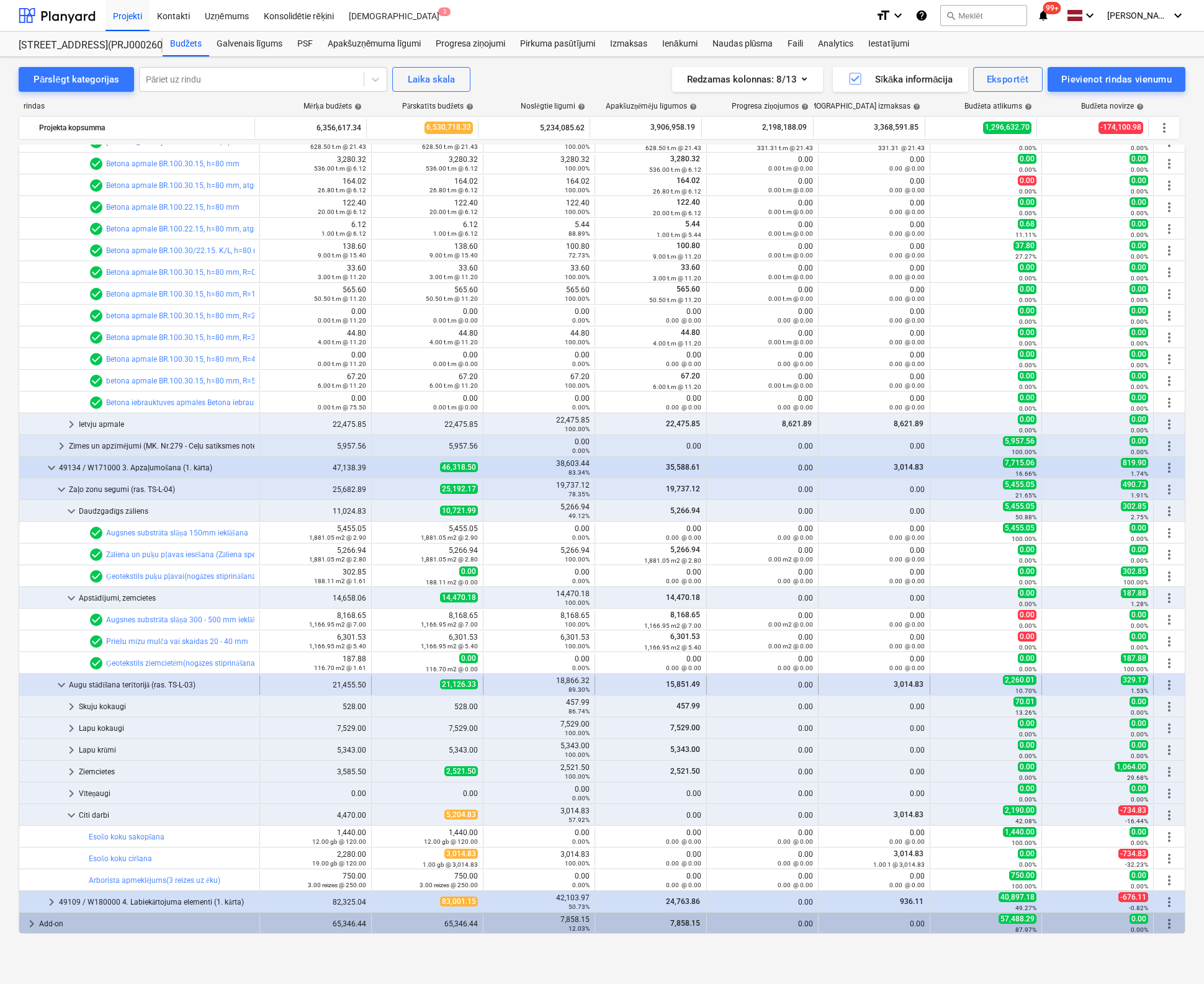
click at [645, 689] on div "15,851.49" at bounding box center [650, 684] width 101 height 20
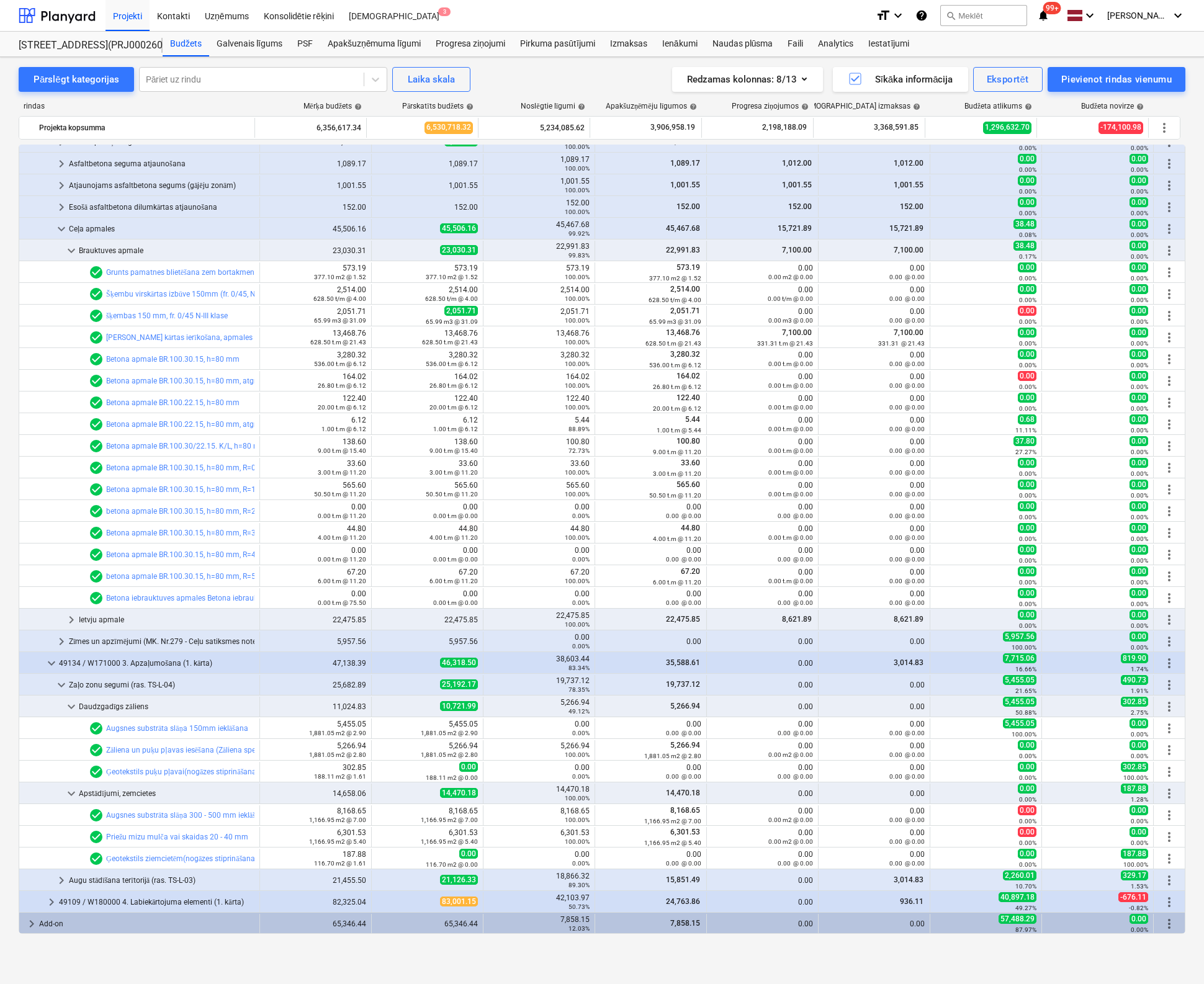
scroll to position [970, 0]
click at [48, 897] on span "keyboard_arrow_right" at bounding box center [52, 902] width 15 height 15
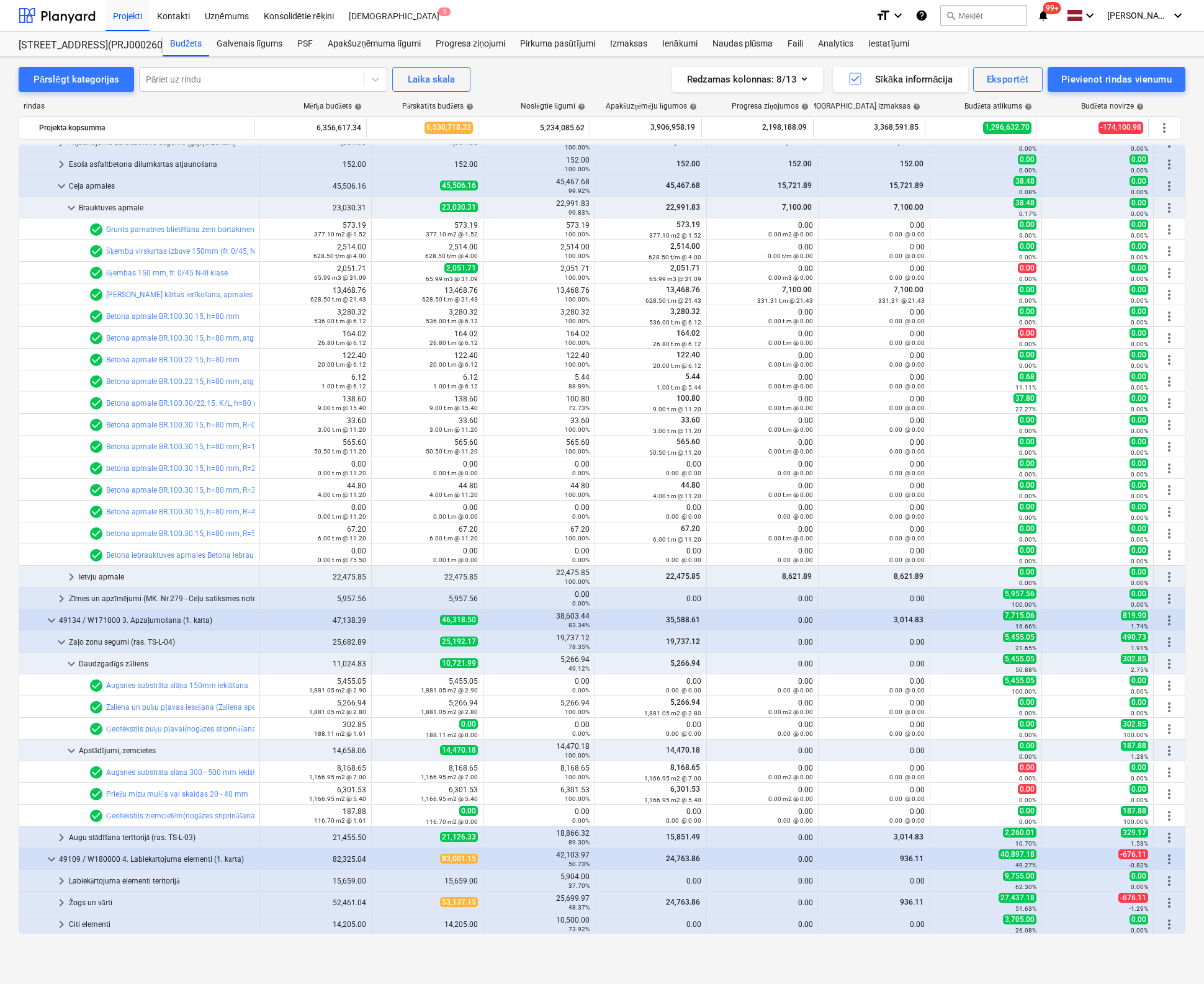
scroll to position [1035, 0]
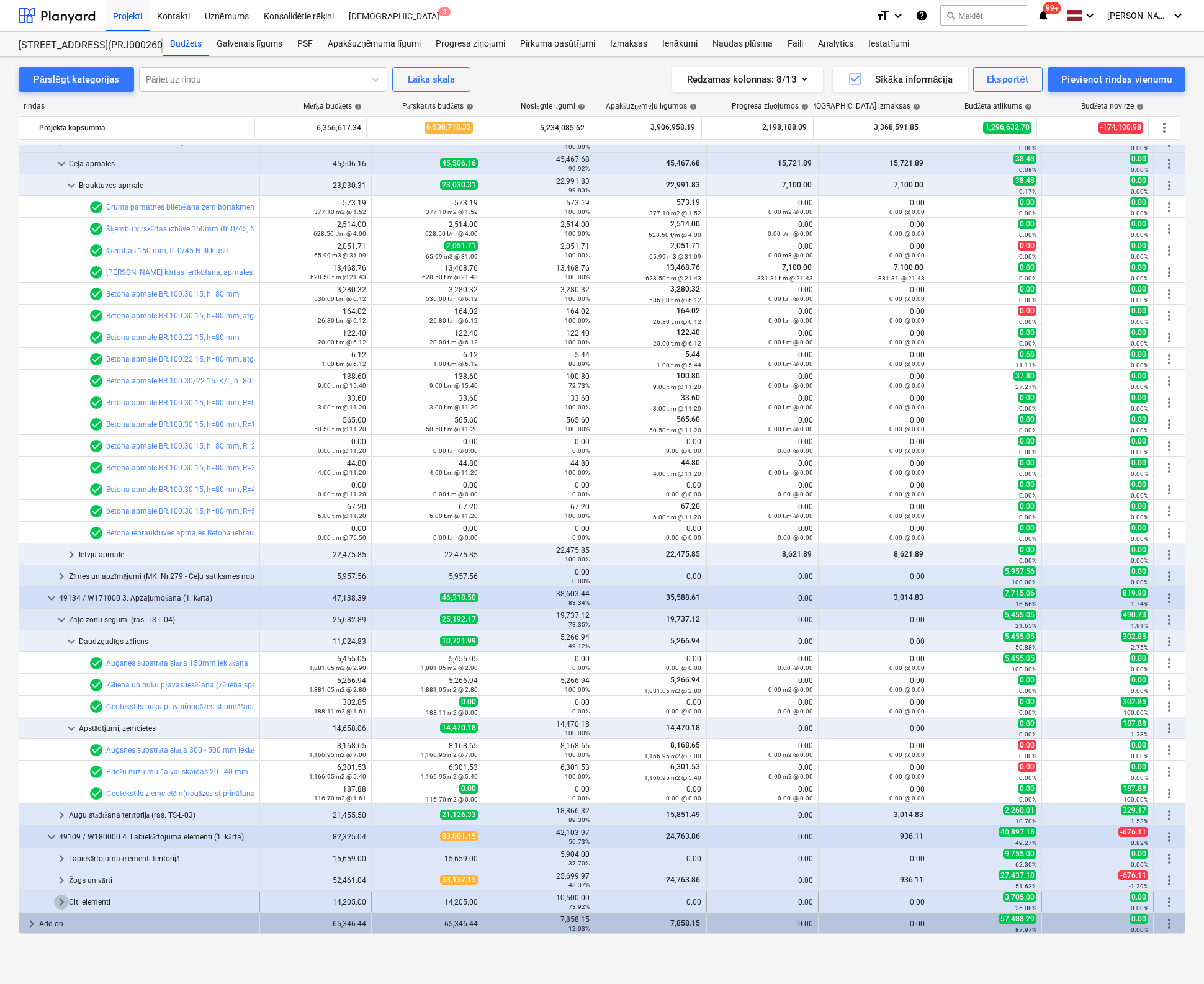
click at [61, 900] on span "keyboard_arrow_right" at bounding box center [61, 902] width 15 height 15
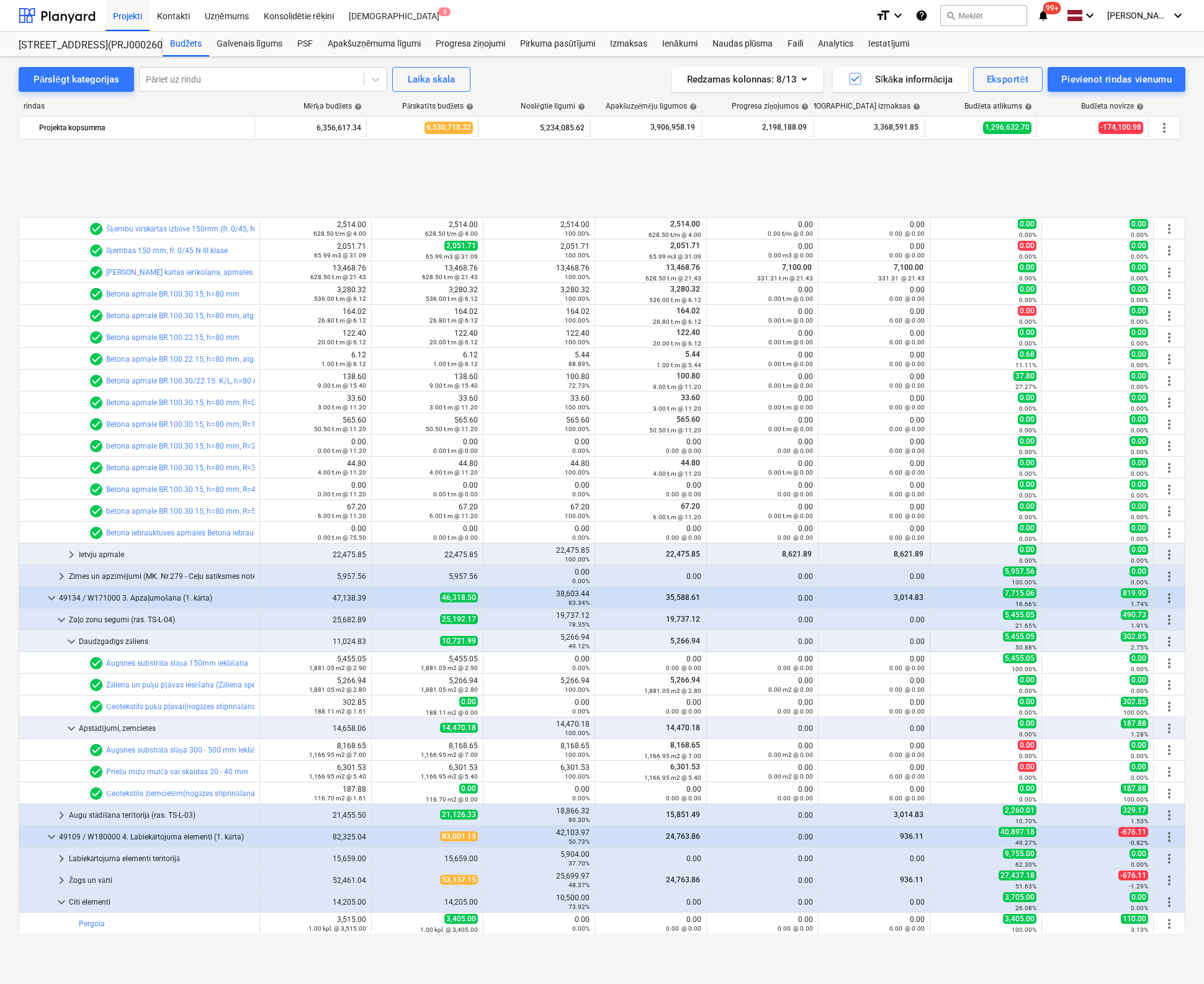
scroll to position [1143, 0]
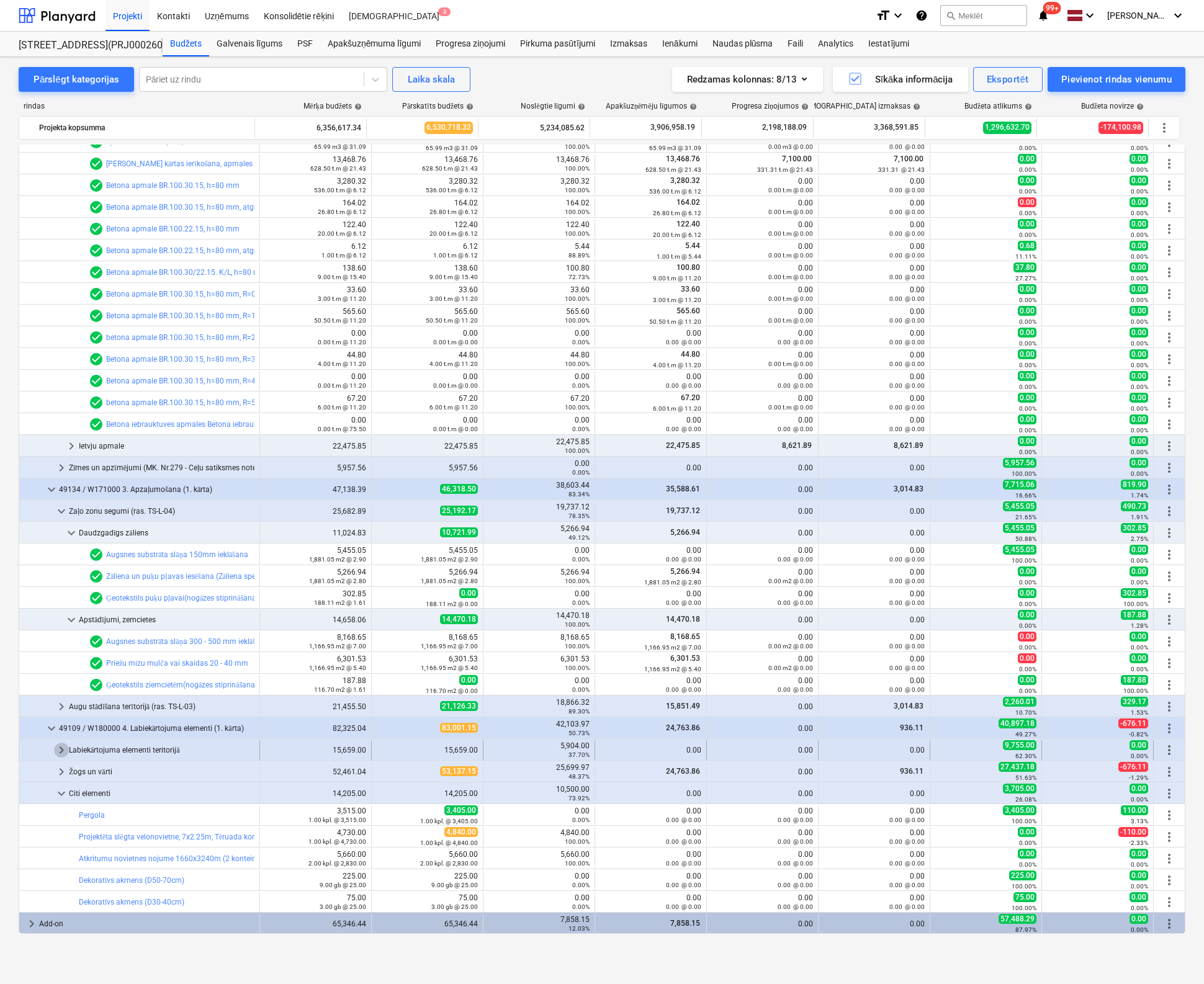
click at [62, 749] on span "keyboard_arrow_right" at bounding box center [61, 750] width 15 height 15
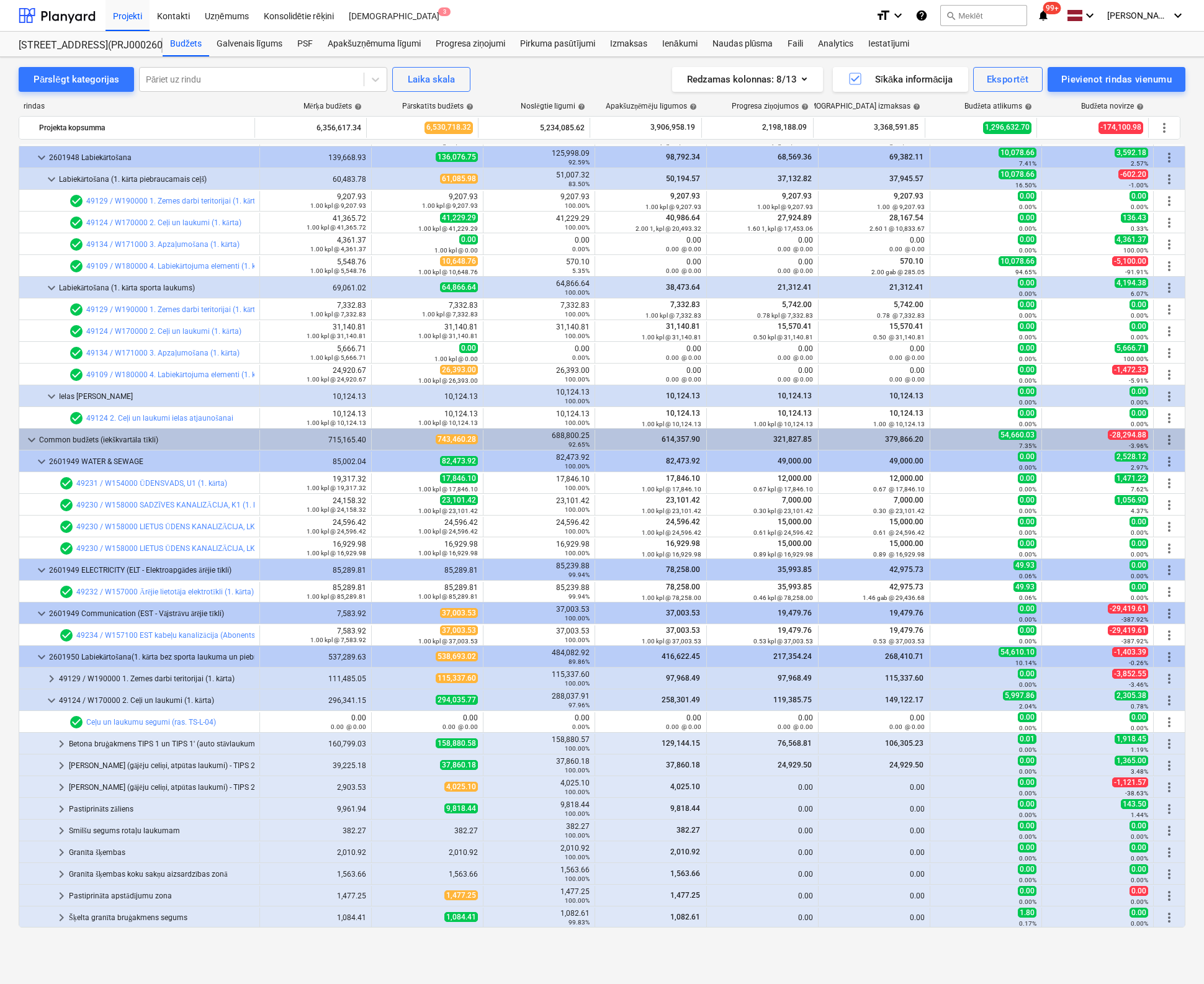
scroll to position [89, 0]
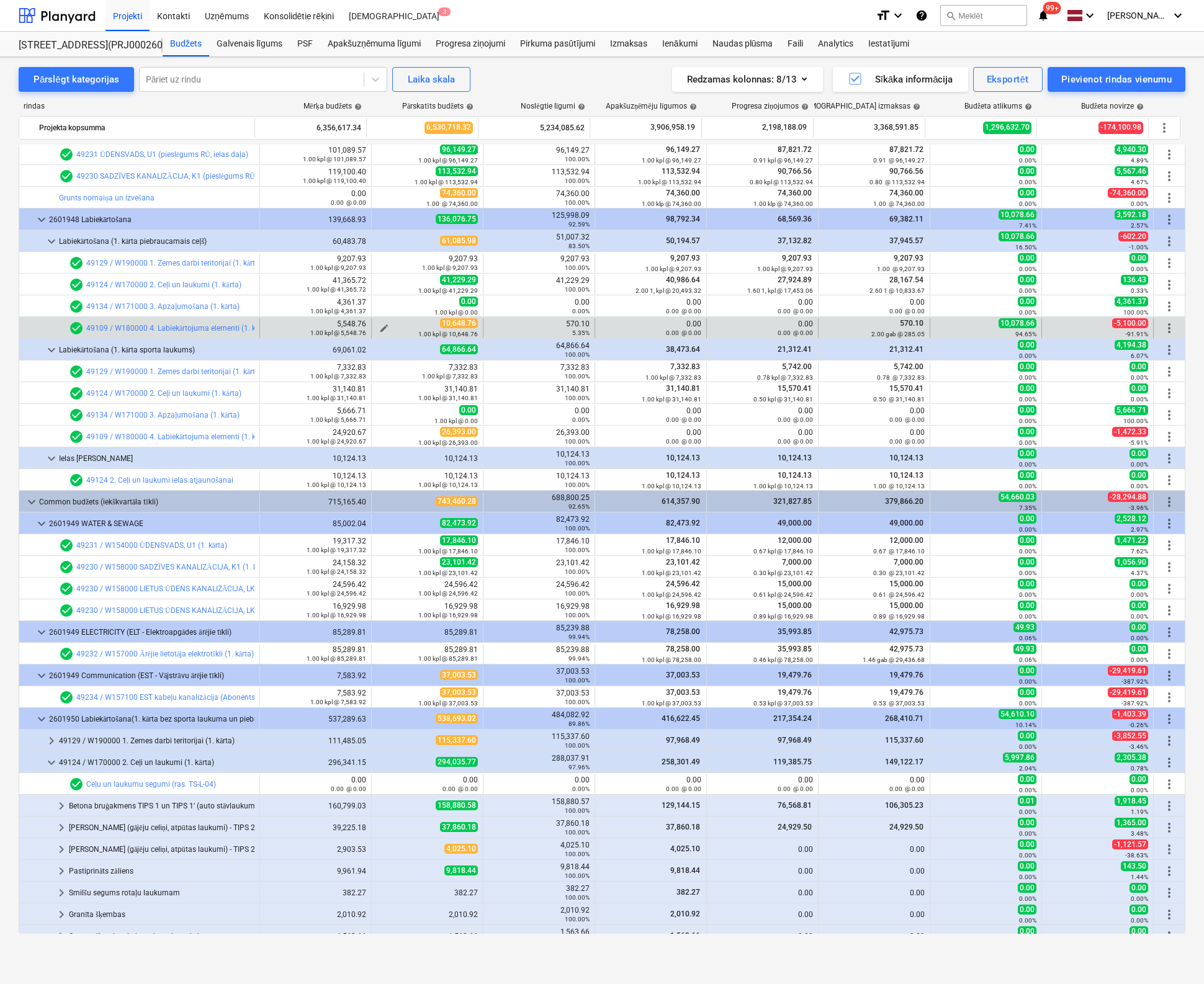
click at [380, 326] on span "edit" at bounding box center [383, 328] width 10 height 10
type textarea "x"
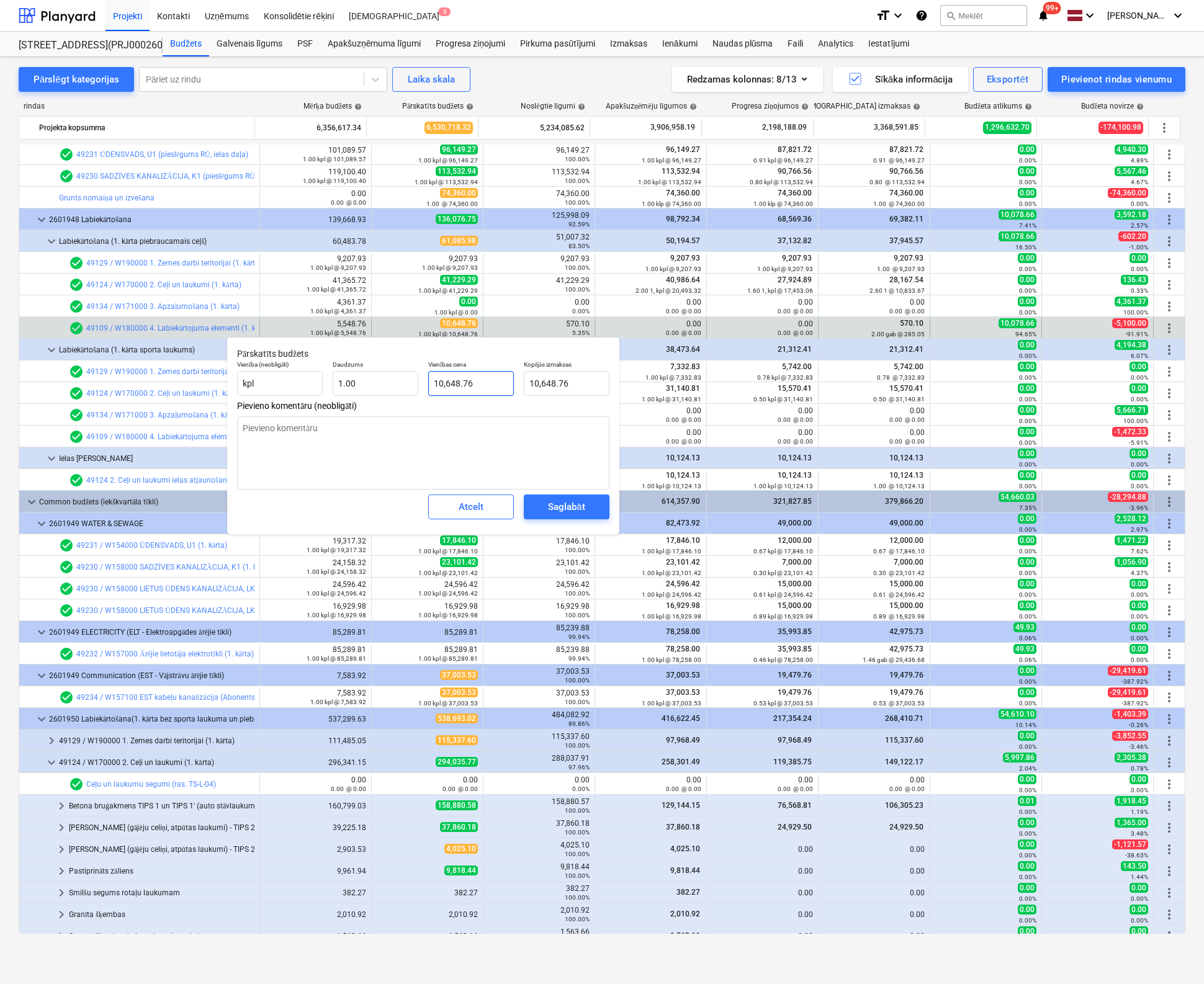
type input "10648.76"
drag, startPoint x: 486, startPoint y: 380, endPoint x: 355, endPoint y: 388, distance: 131.2
click at [355, 388] on div "Vienība (neobligāti) kpl Daudzums 1.00 Vienības cena 10648.76 Kopējās izmaksas …" at bounding box center [423, 377] width 383 height 45
click at [442, 384] on input "10648.76" at bounding box center [471, 383] width 86 height 25
type textarea "x"
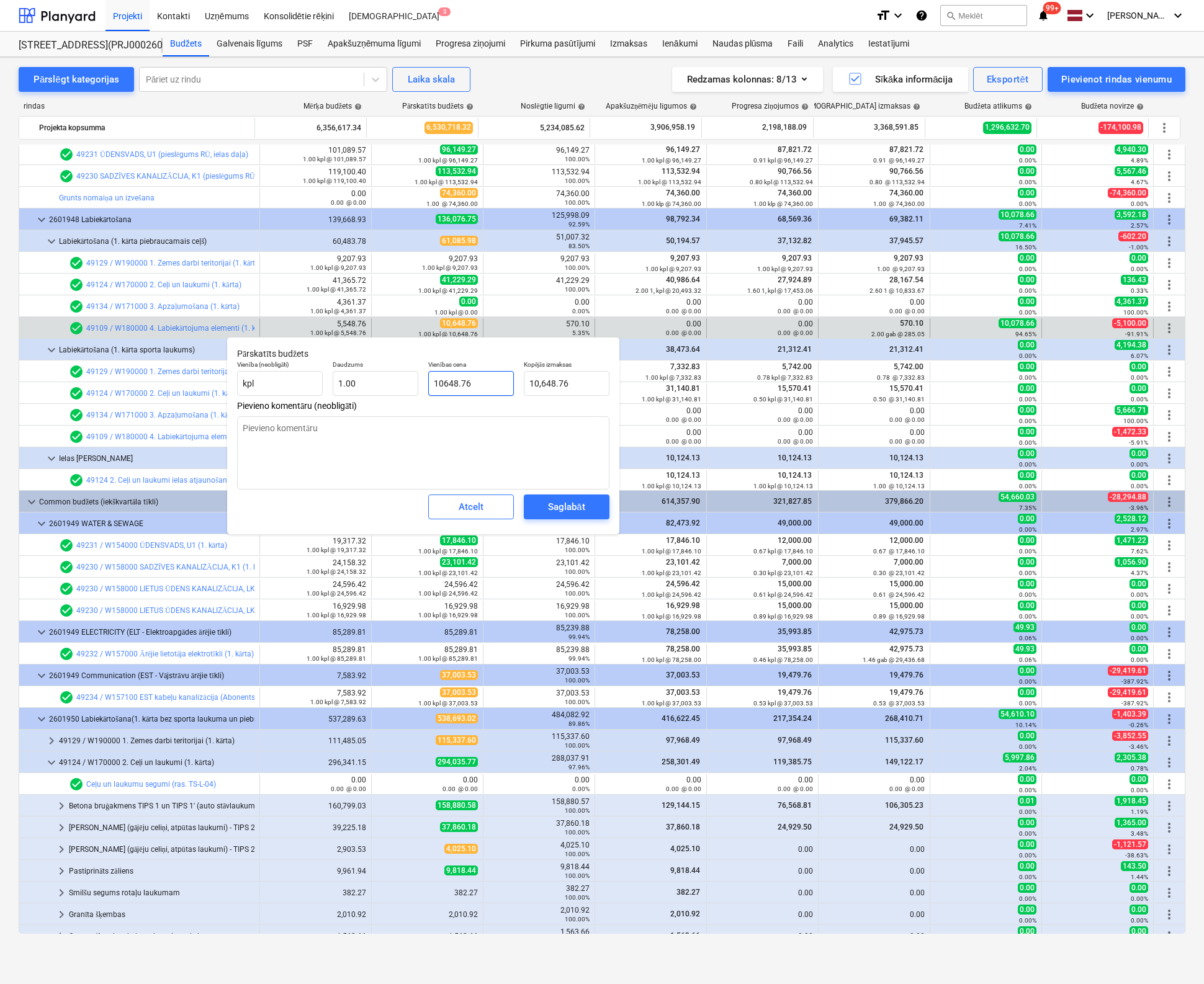
type input "1648.76"
type input "1,648.76"
type textarea "x"
type input "648.76"
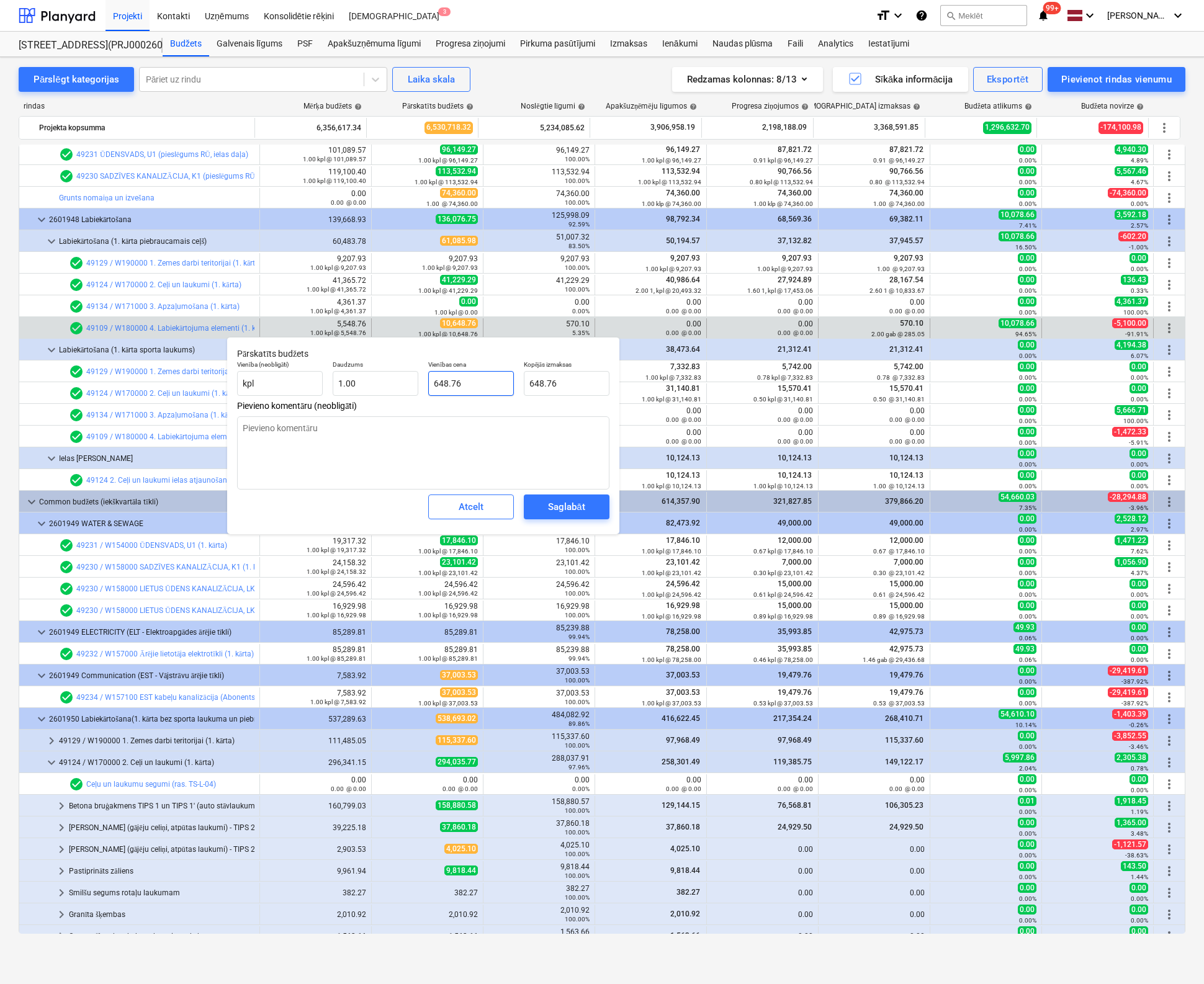
type textarea "x"
type input "4648.76"
type input "4,648.76"
click at [568, 497] on button "Saglabāt" at bounding box center [567, 507] width 86 height 25
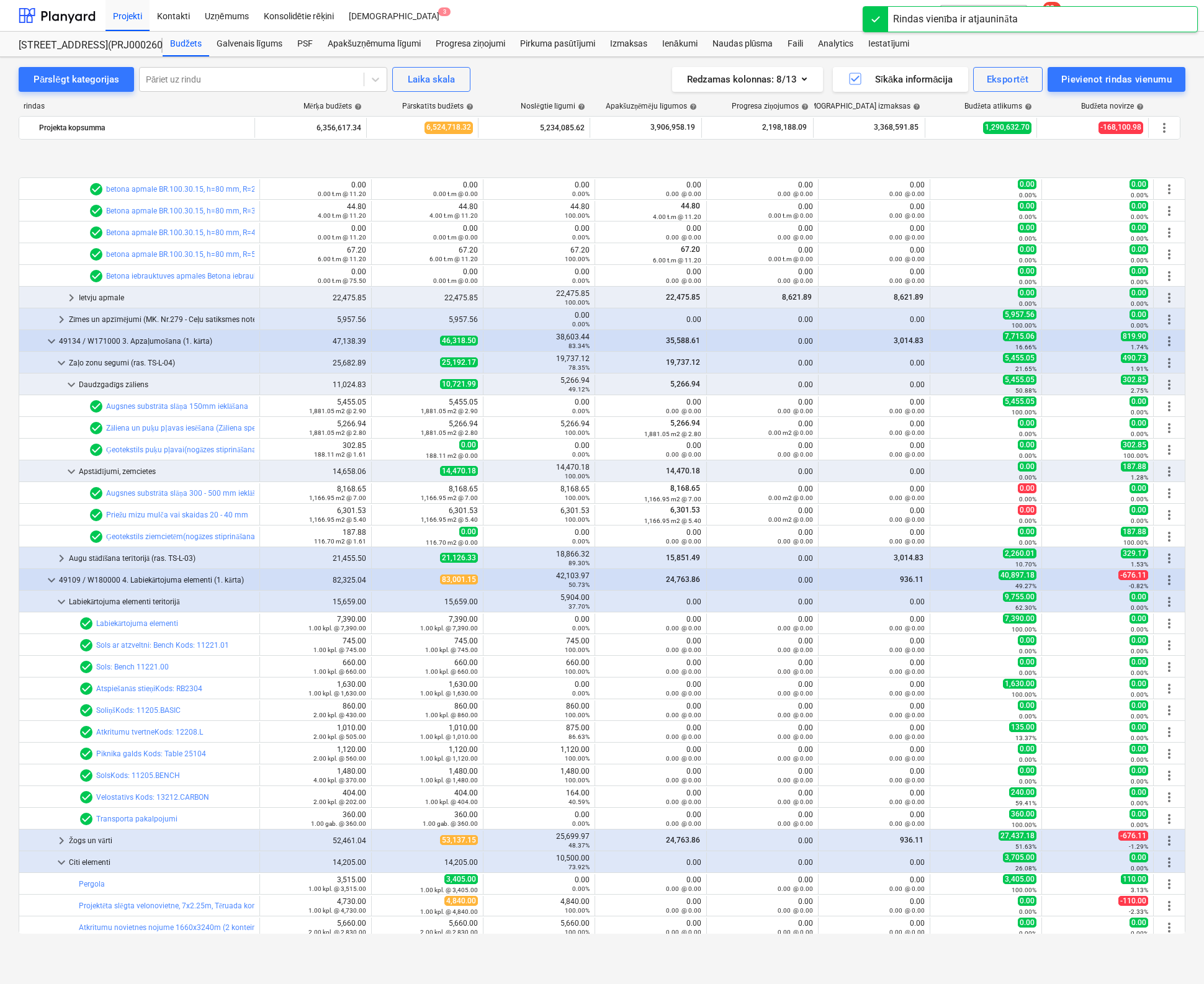
scroll to position [1360, 0]
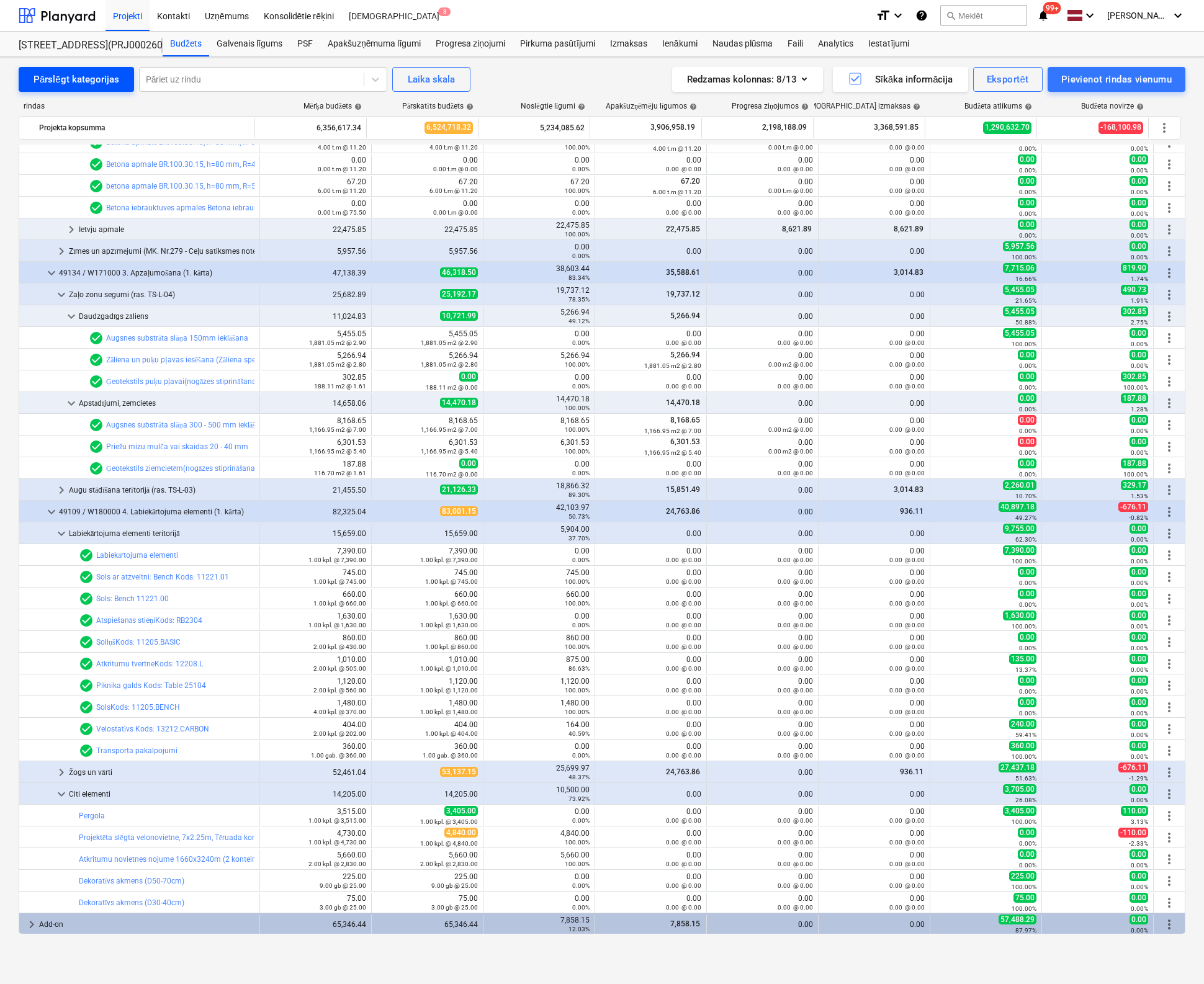
click at [67, 77] on div "Pārslēgt kategorijas" at bounding box center [76, 79] width 86 height 16
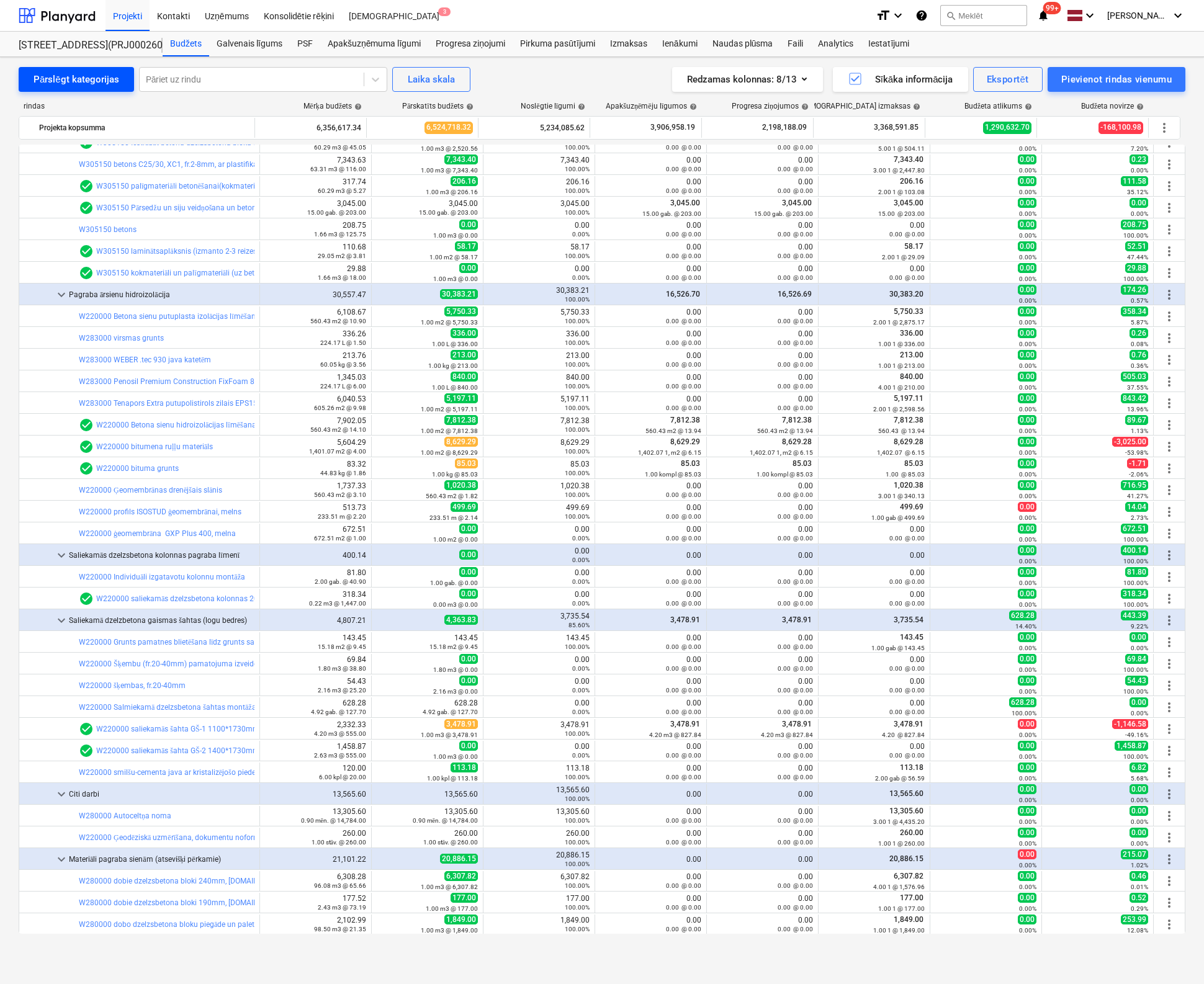
click at [70, 78] on div "Pārslēgt kategorijas" at bounding box center [76, 79] width 86 height 16
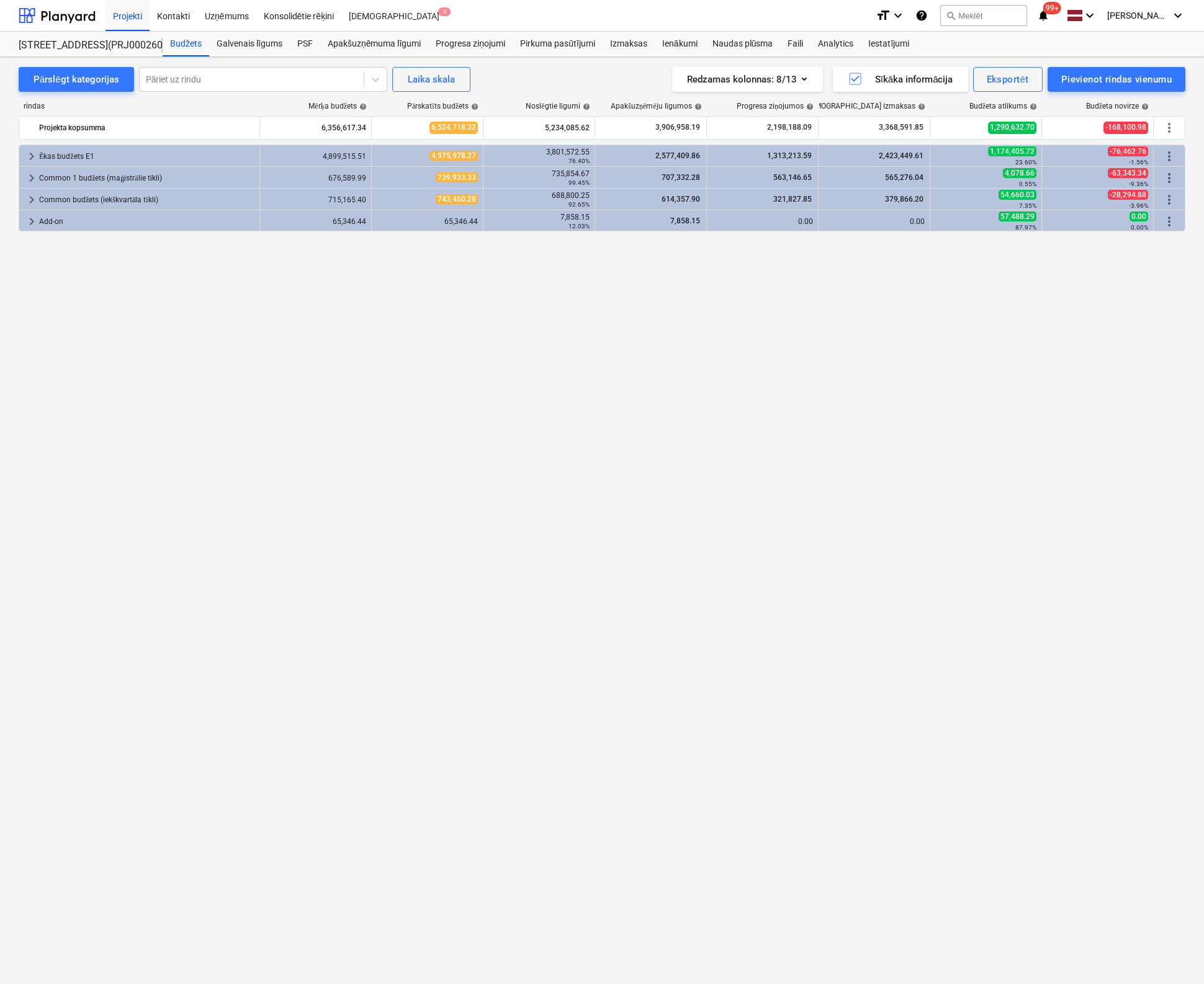
click at [483, 670] on div "keyboard_arrow_right Ēkas budžets E1 4,899,515.51 4,975,978.27 3,801,572.55 76.…" at bounding box center [602, 539] width 1166 height 789
click at [440, 425] on div "keyboard_arrow_right Ēkas budžets E1 4,899,515.51 4,975,978.27 3,801,572.55 76.…" at bounding box center [602, 539] width 1166 height 789
click at [30, 155] on span "keyboard_arrow_right" at bounding box center [32, 156] width 15 height 15
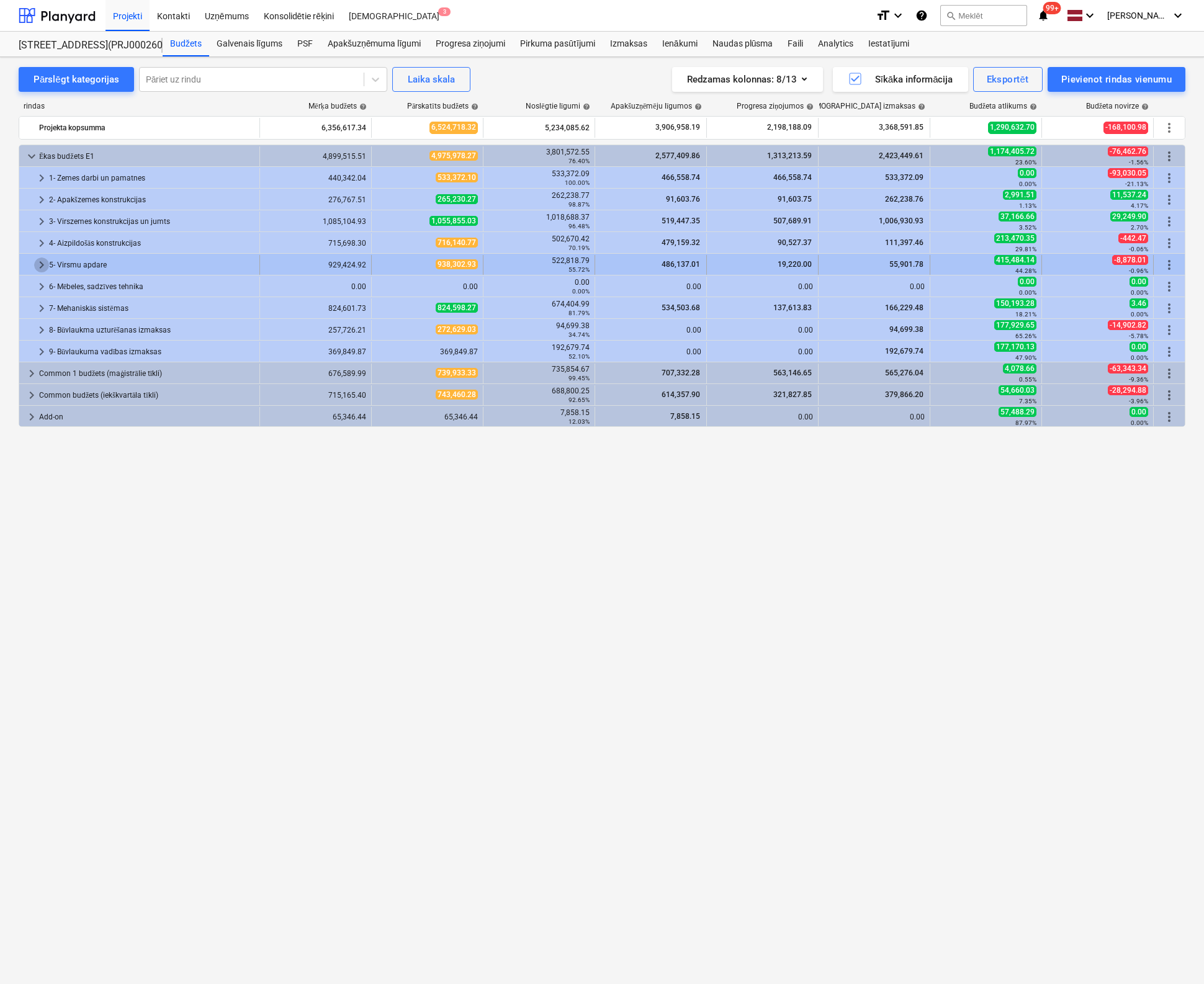
click at [41, 263] on span "keyboard_arrow_right" at bounding box center [41, 265] width 15 height 15
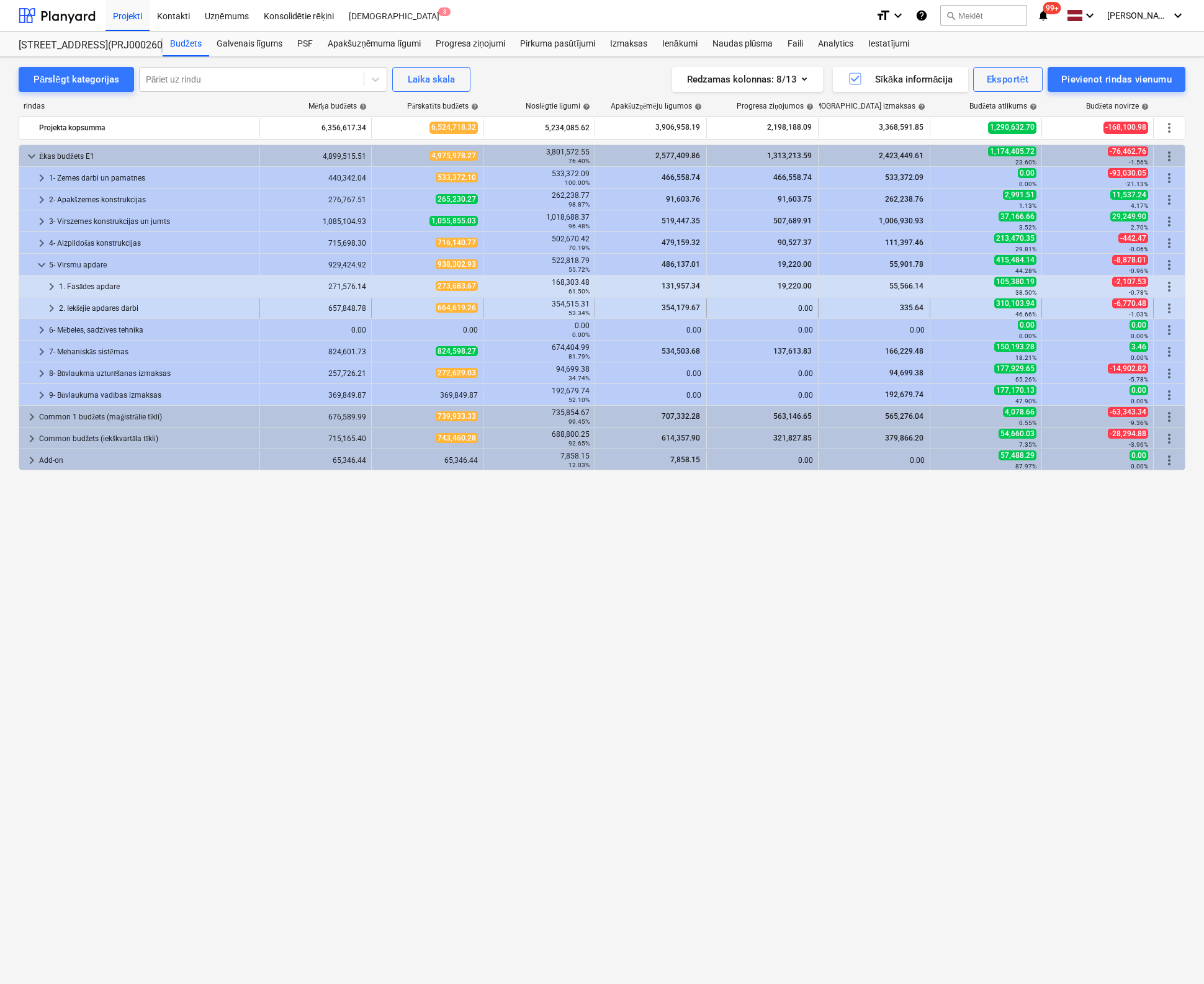
click at [48, 305] on span "keyboard_arrow_right" at bounding box center [52, 309] width 15 height 15
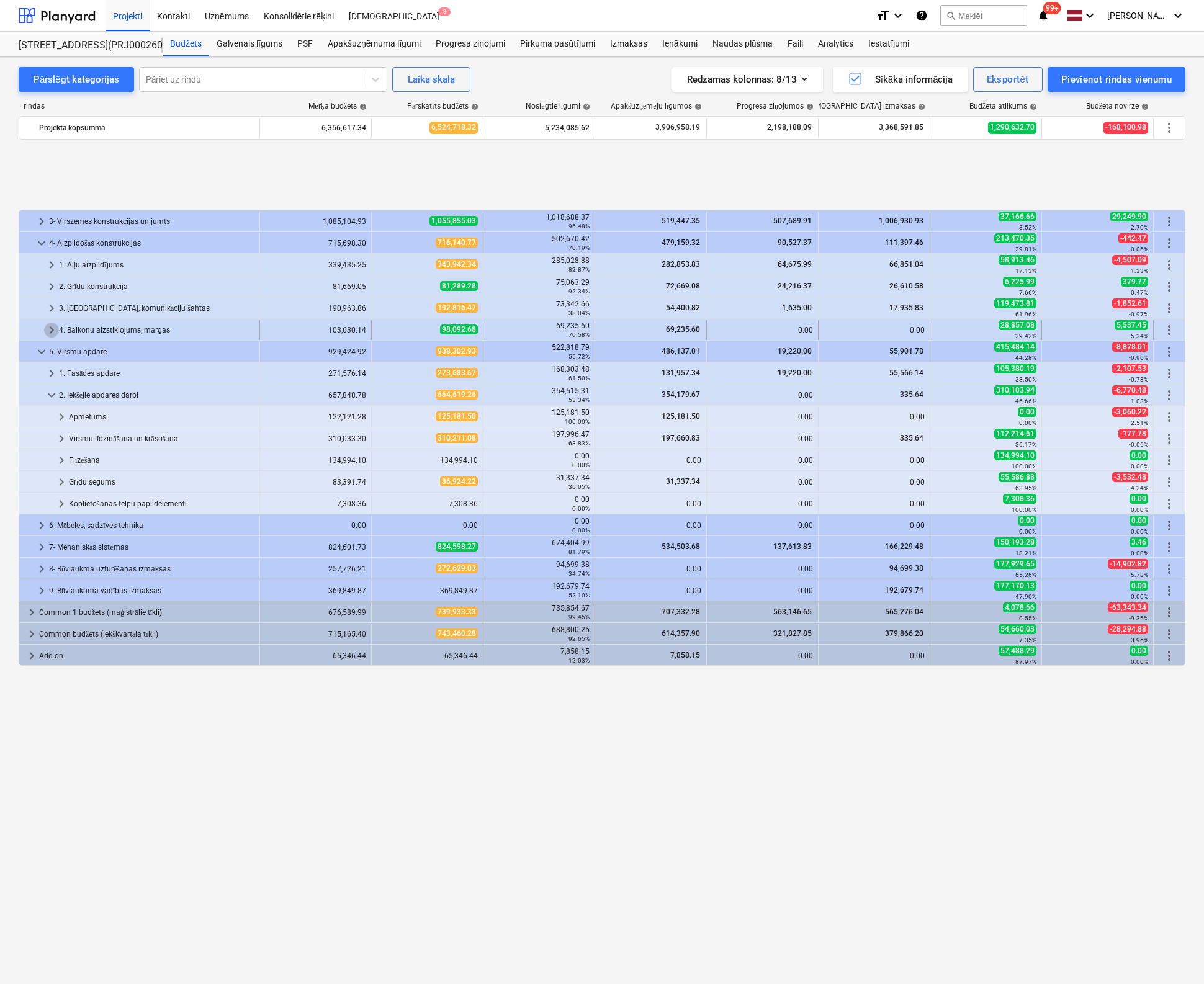
click at [52, 326] on span "keyboard_arrow_right" at bounding box center [52, 330] width 15 height 15
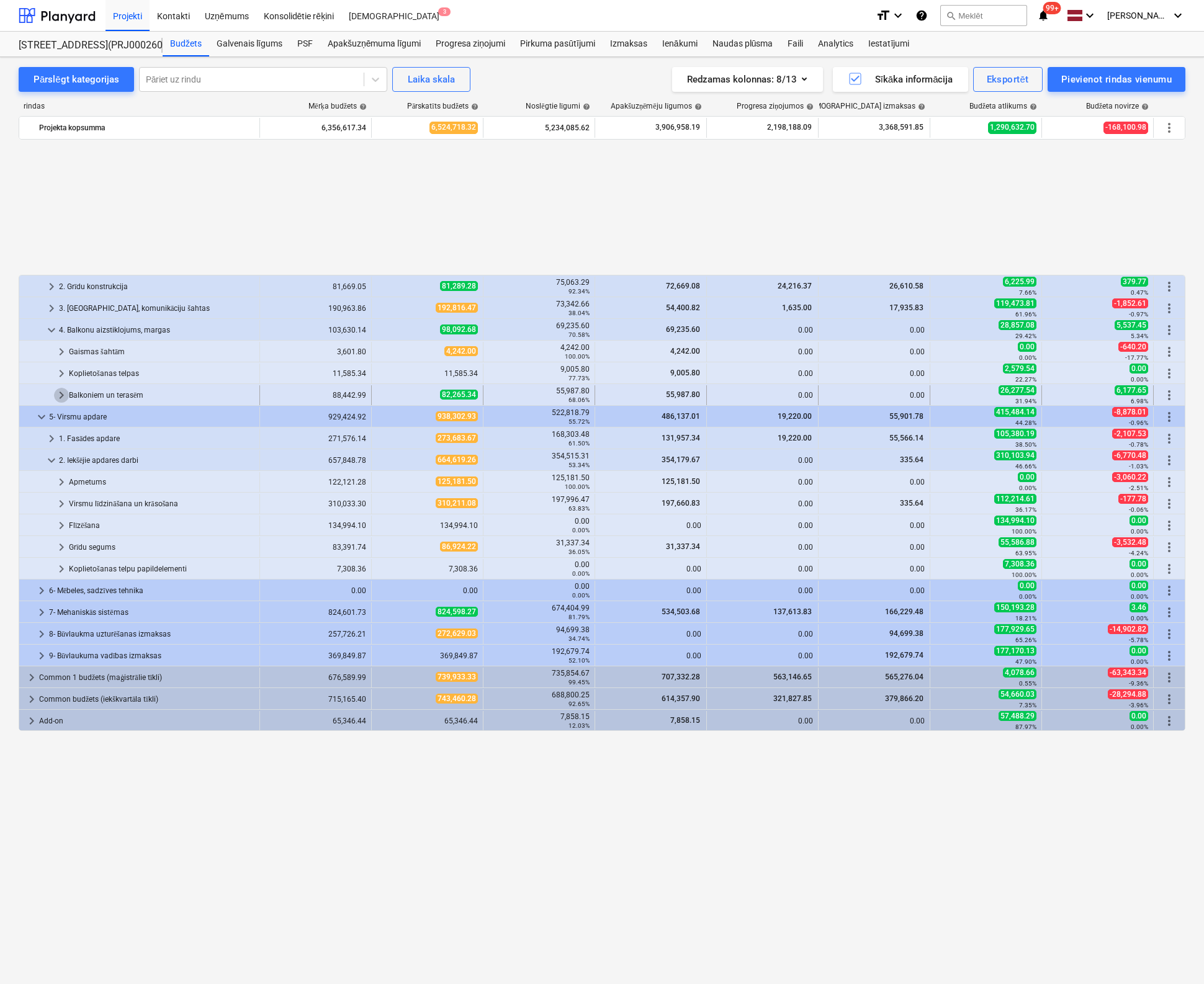
click at [63, 392] on span "keyboard_arrow_right" at bounding box center [61, 395] width 15 height 15
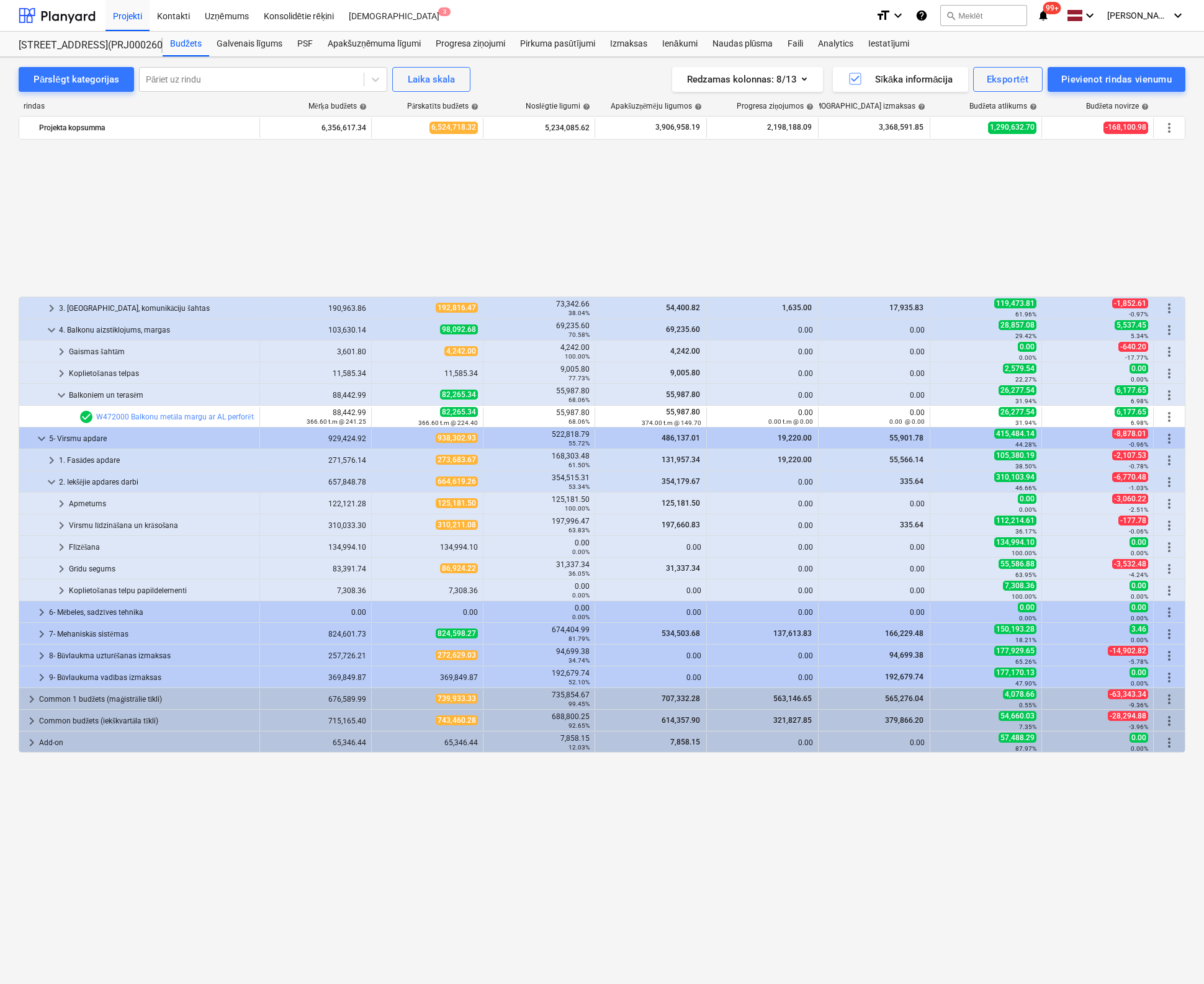
click at [363, 820] on div "keyboard_arrow_right 3. Starpsienas, komunikāciju šahtas 190,963.86 192,816.47 …" at bounding box center [602, 539] width 1166 height 789
click at [93, 80] on div "Pārslēgt kategorijas" at bounding box center [76, 79] width 86 height 16
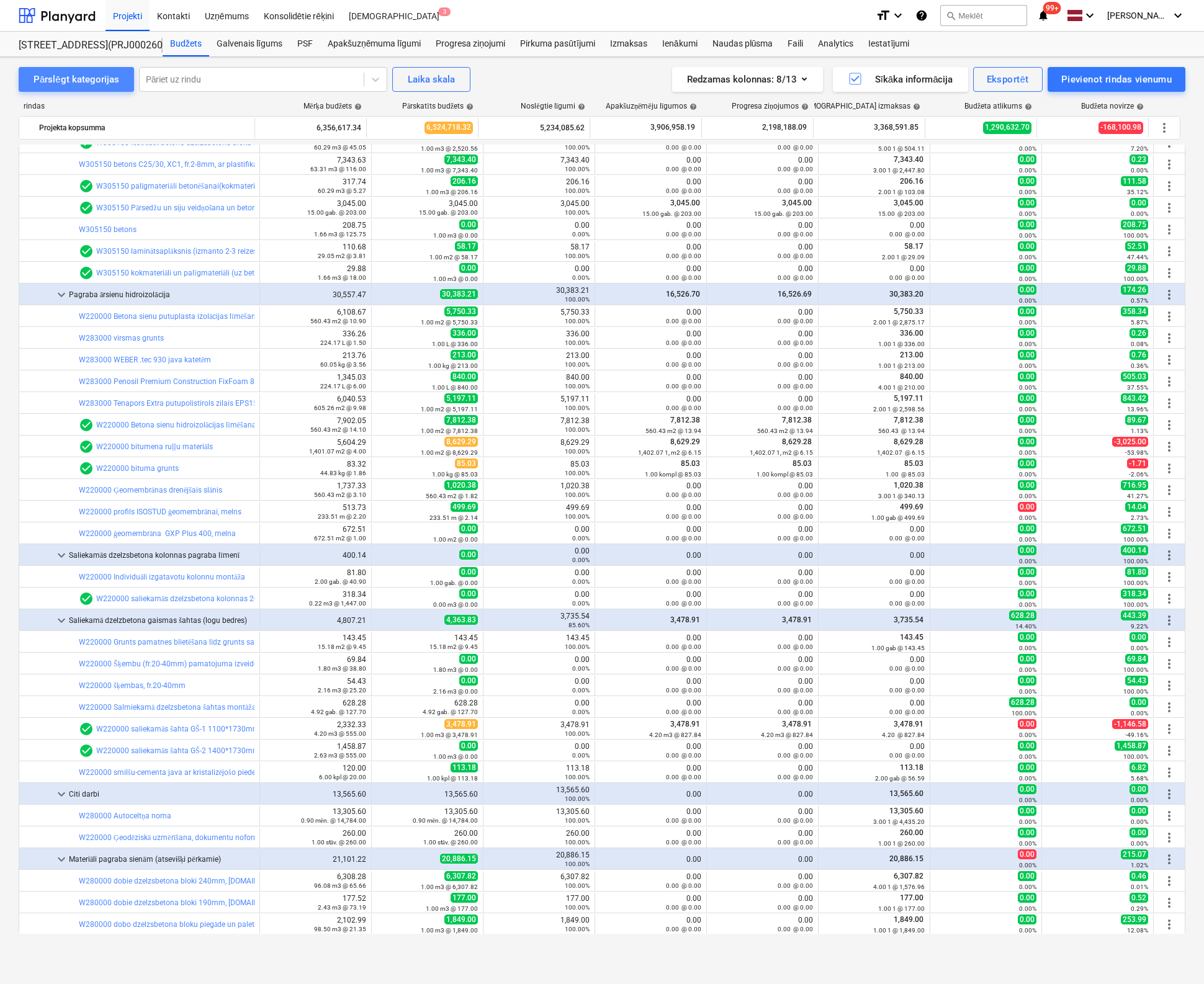
click at [93, 79] on div "Pārslēgt kategorijas" at bounding box center [76, 79] width 86 height 16
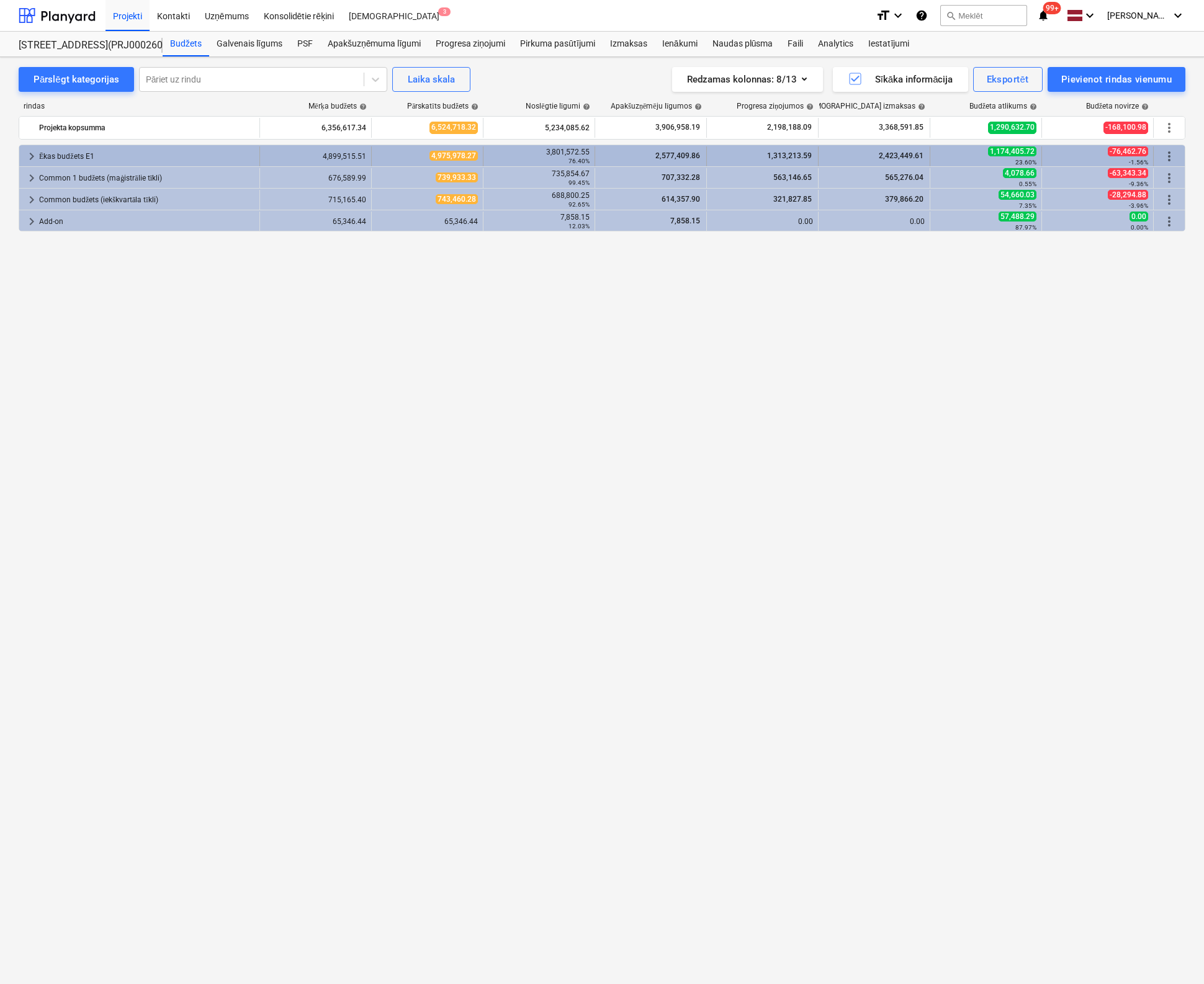
click at [33, 152] on span "keyboard_arrow_right" at bounding box center [32, 156] width 15 height 15
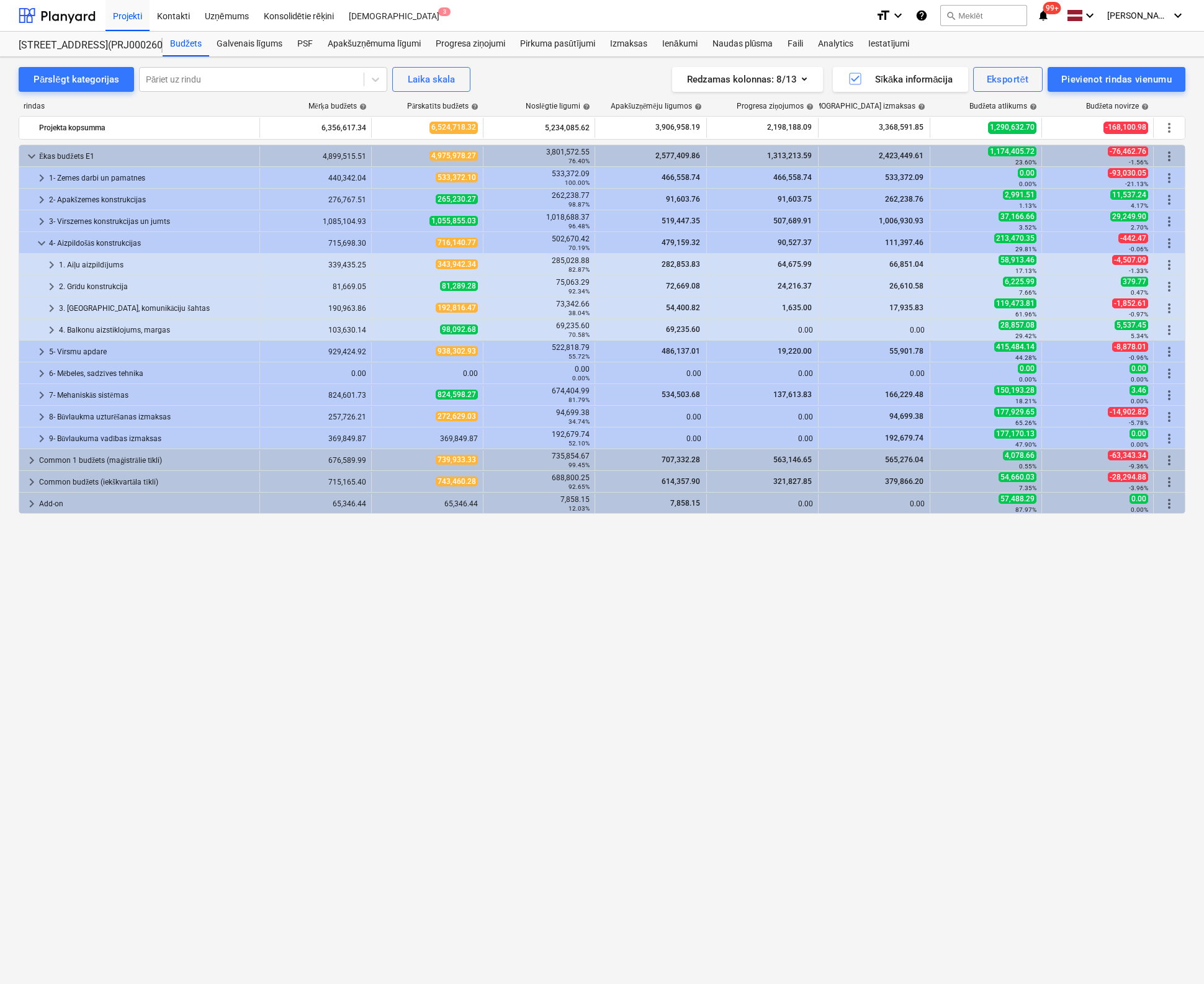
click at [497, 641] on div "keyboard_arrow_down Ēkas budžets E1 4,899,515.51 4,975,978.27 3,801,572.55 76.4…" at bounding box center [602, 539] width 1166 height 789
click at [570, 624] on div "keyboard_arrow_down Ēkas budžets E1 4,899,515.51 4,975,978.27 3,801,572.55 76.4…" at bounding box center [602, 539] width 1166 height 789
click at [49, 81] on div "Pārslēgt kategorijas" at bounding box center [76, 79] width 86 height 16
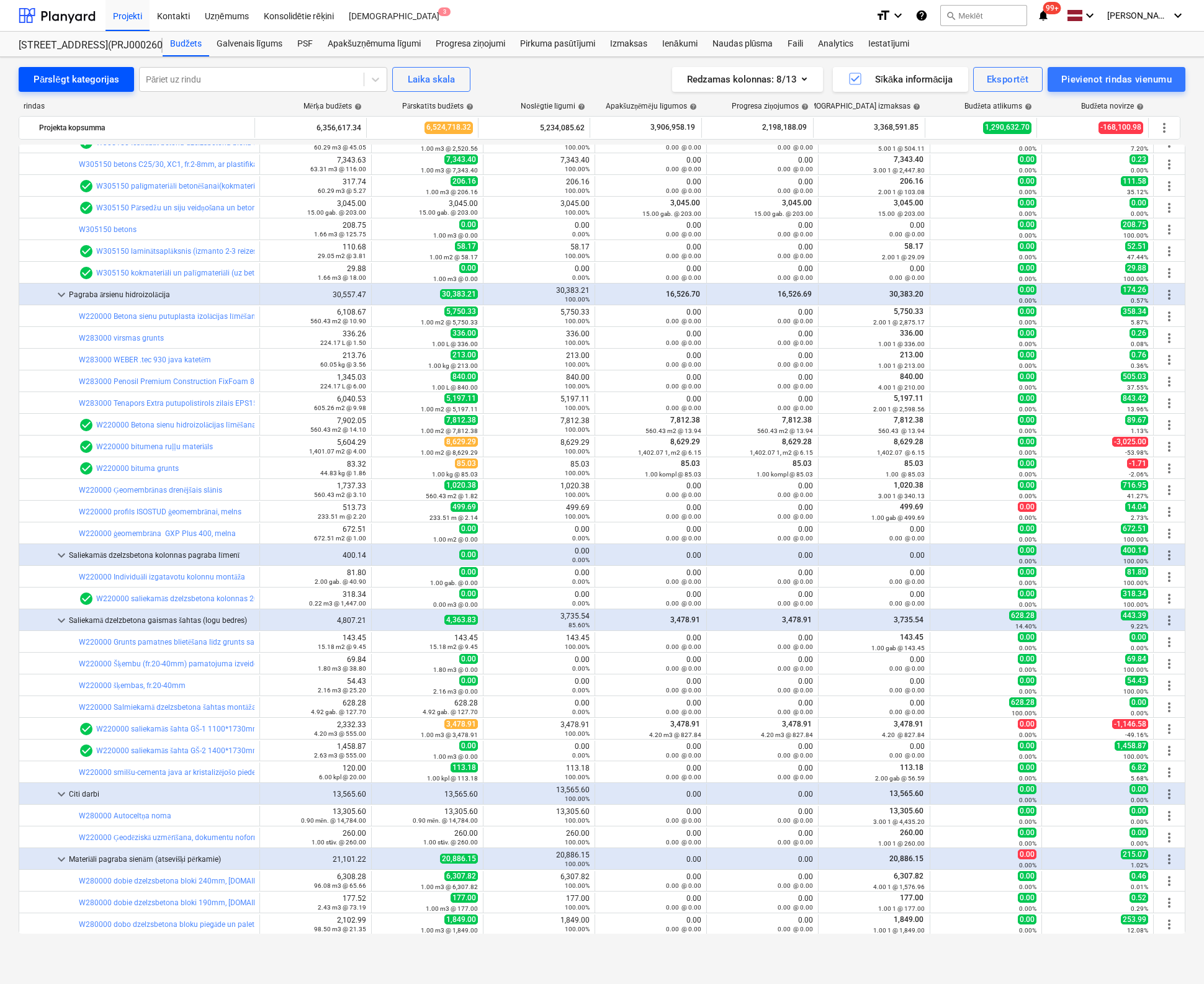
click at [52, 78] on div "Pārslēgt kategorijas" at bounding box center [76, 79] width 86 height 16
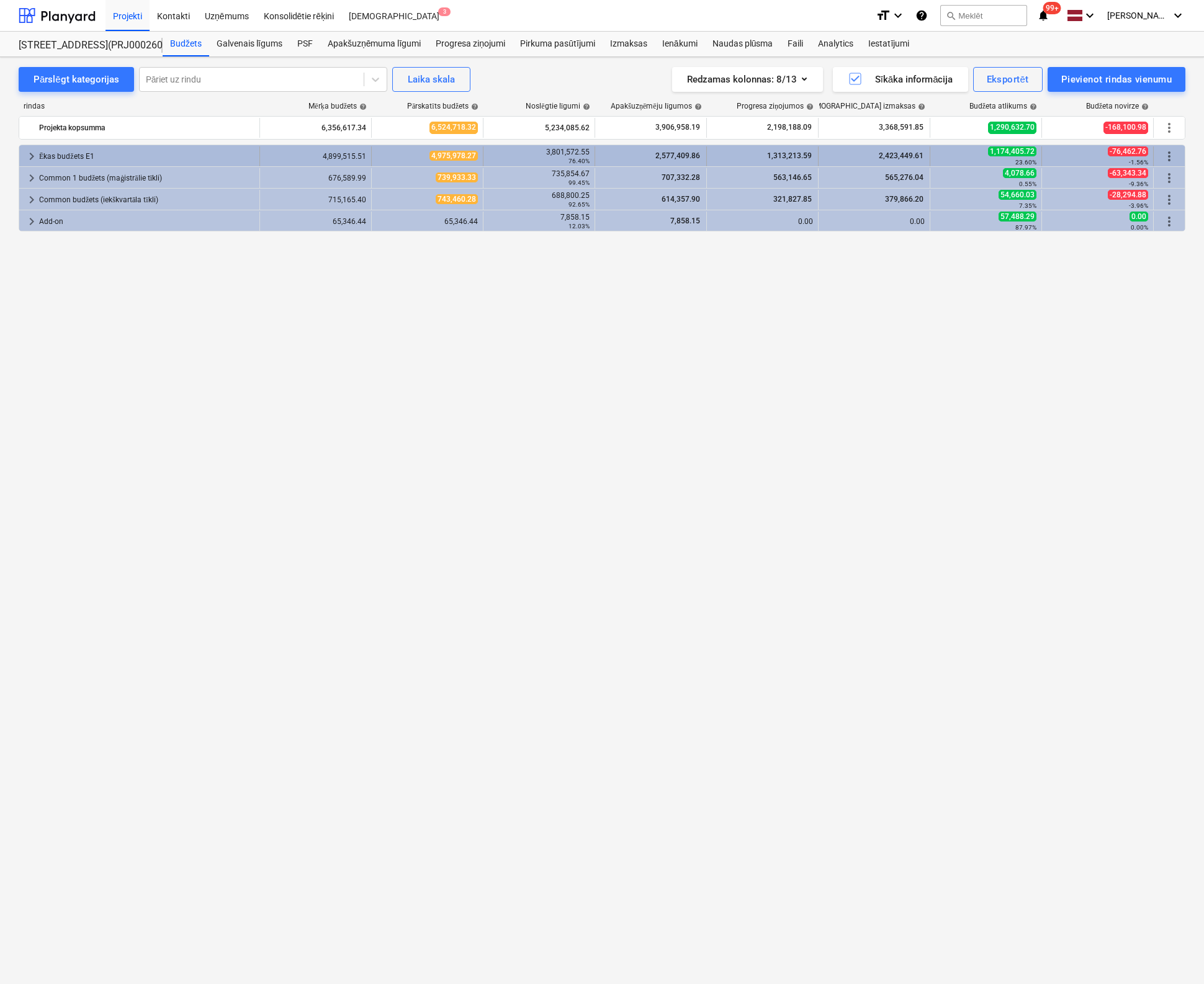
click at [30, 155] on span "keyboard_arrow_right" at bounding box center [32, 156] width 15 height 15
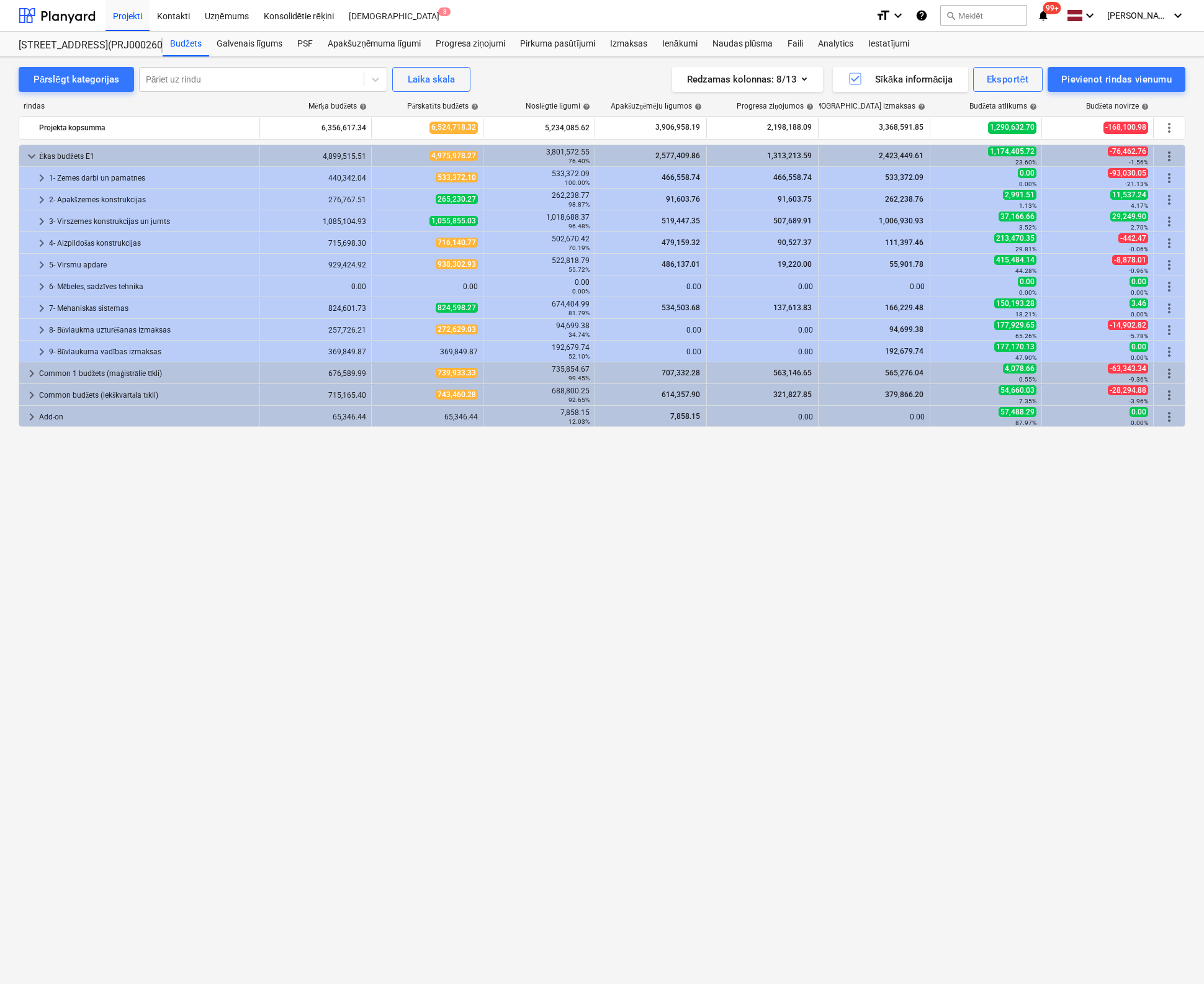
click at [602, 778] on div "keyboard_arrow_down Ēkas budžets E1 4,899,515.51 4,975,978.27 3,801,572.55 76.4…" at bounding box center [602, 539] width 1166 height 789
click at [755, 45] on div "Naudas plūsma" at bounding box center [743, 44] width 75 height 25
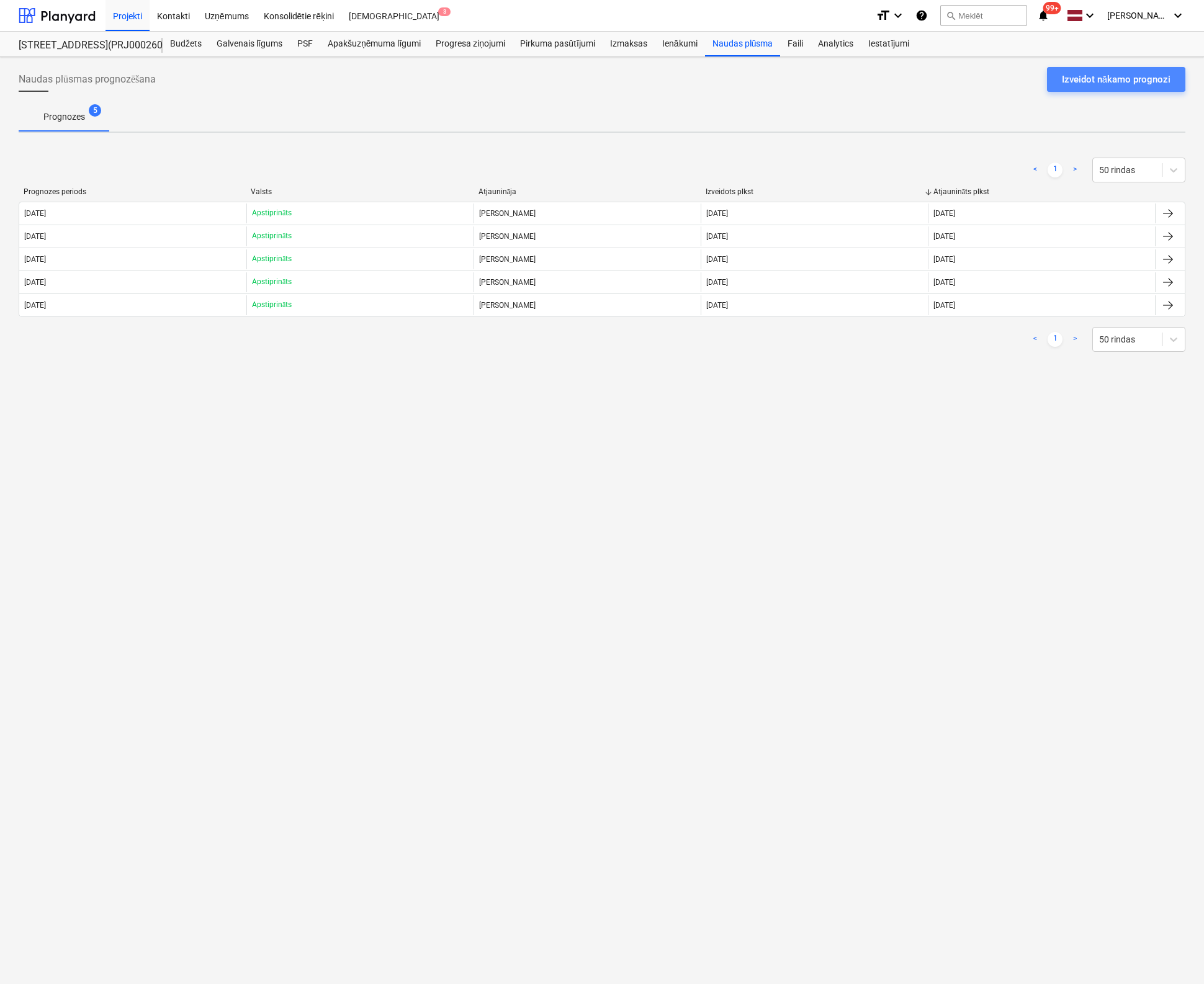
click at [1097, 78] on div "Izveidot nākamo prognozi" at bounding box center [1116, 79] width 109 height 16
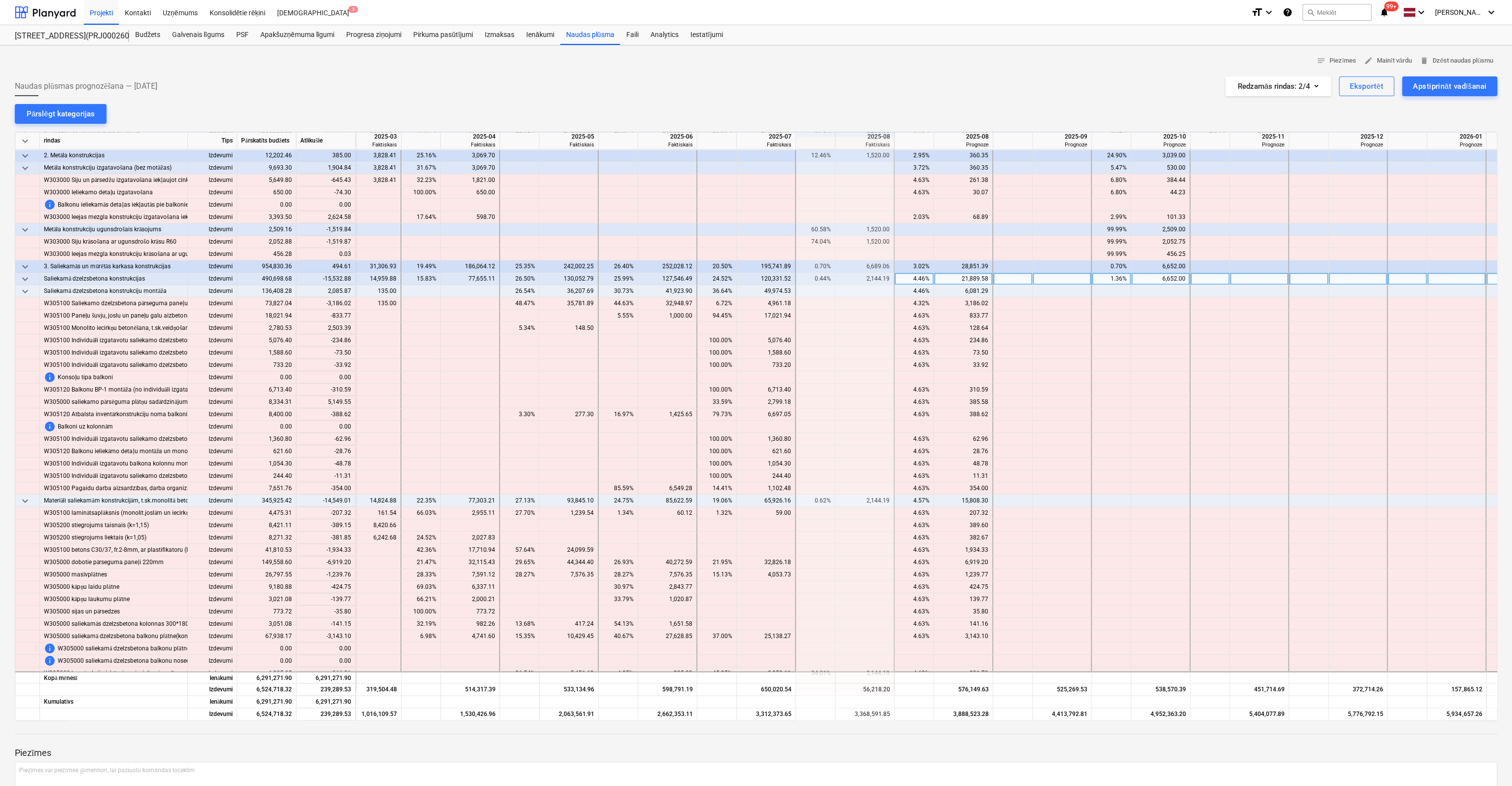
scroll to position [1183, 448]
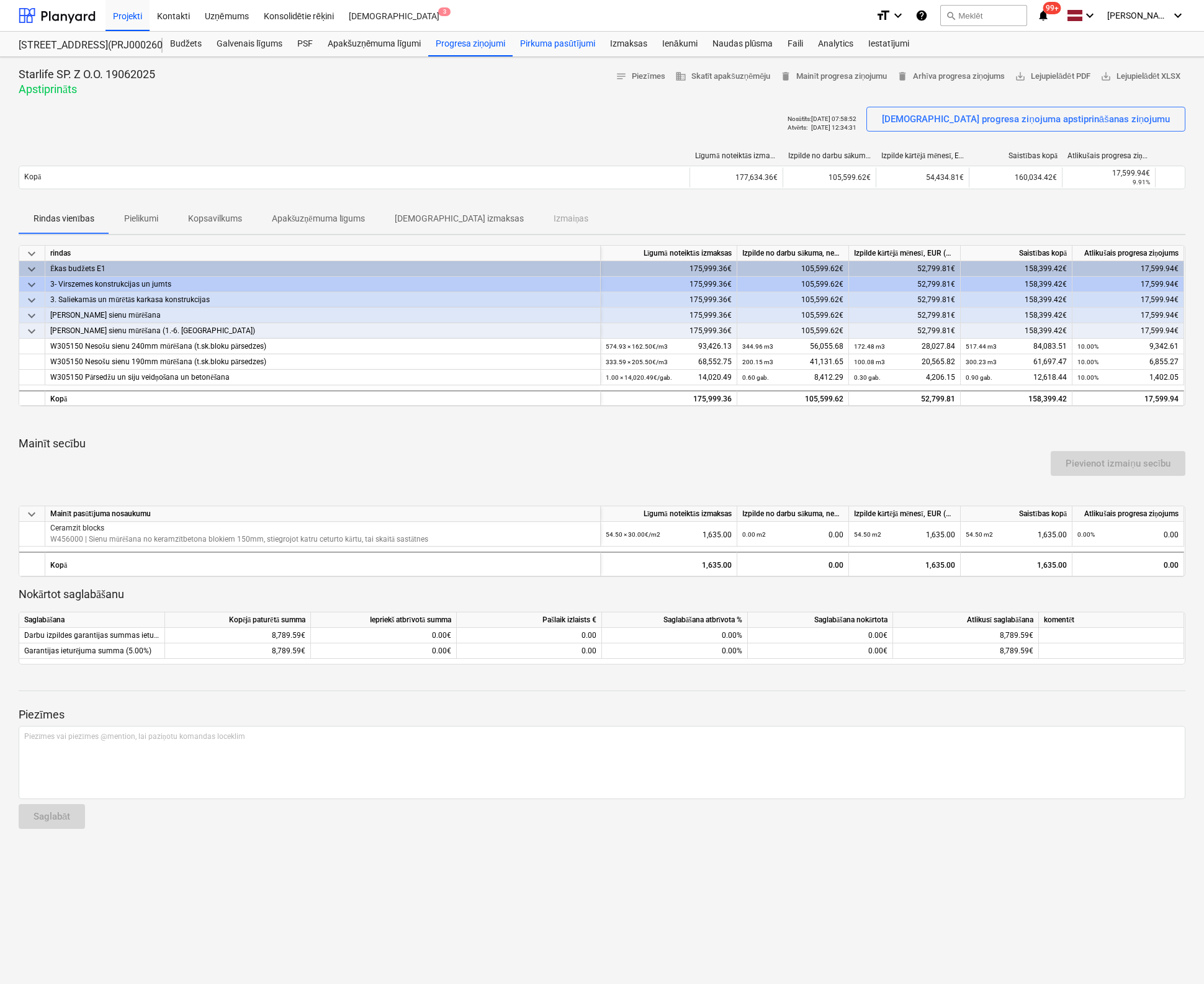
click at [542, 41] on div "Pirkuma pasūtījumi" at bounding box center [558, 44] width 90 height 25
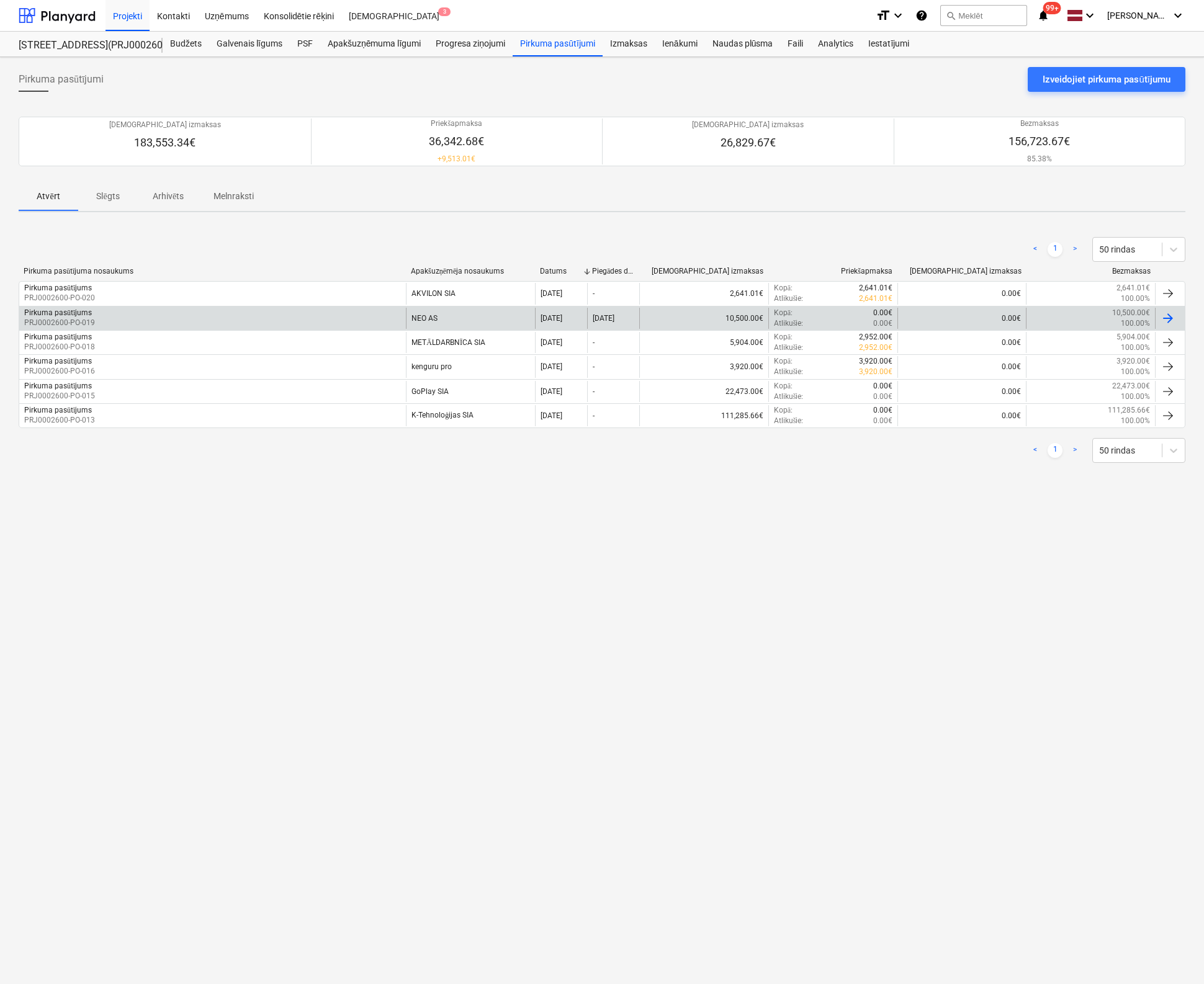
click at [44, 311] on div "Pirkuma pasūtījums" at bounding box center [58, 313] width 67 height 10
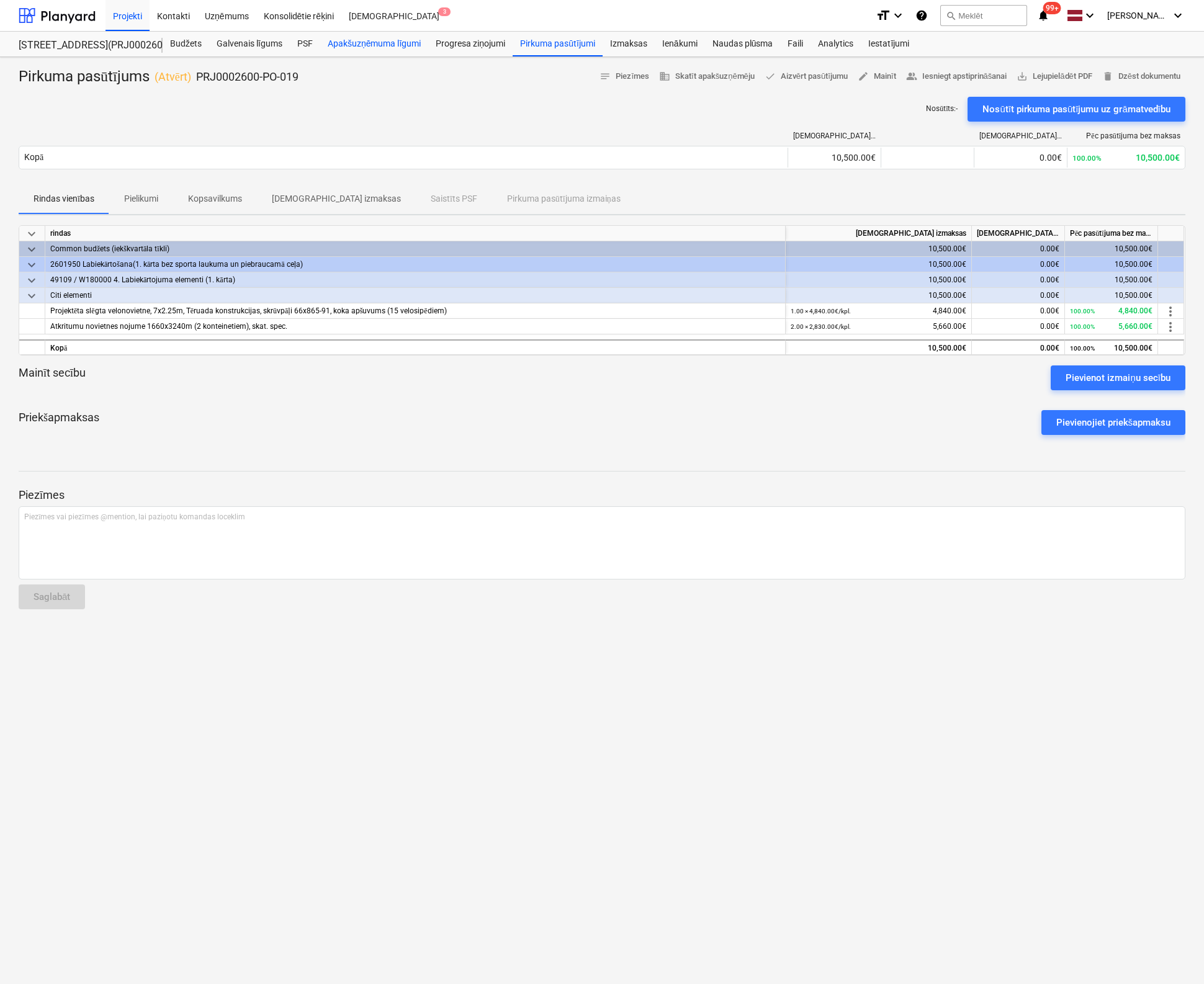
click at [362, 40] on div "Apakšuzņēmuma līgumi" at bounding box center [374, 44] width 108 height 25
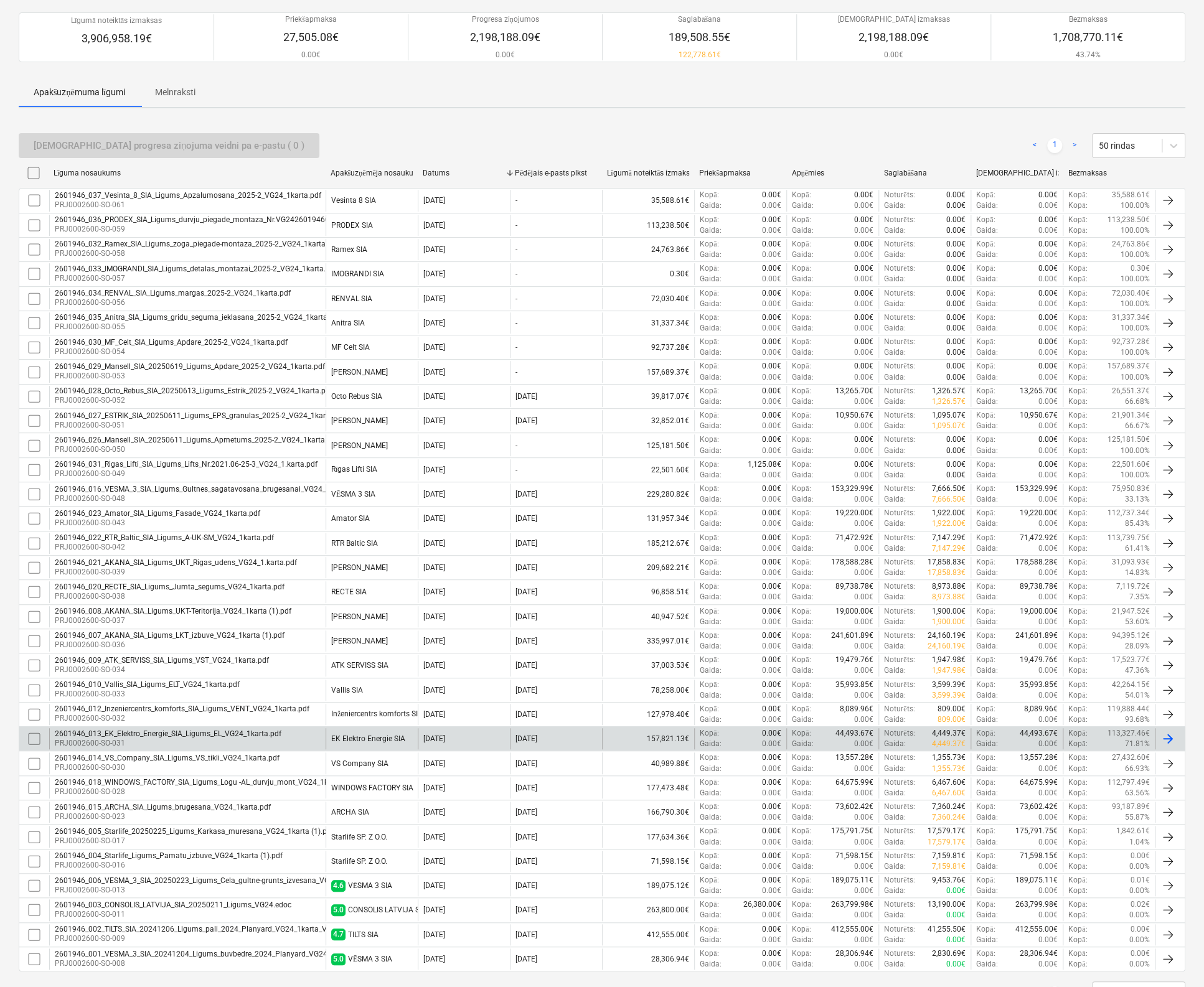
scroll to position [153, 0]
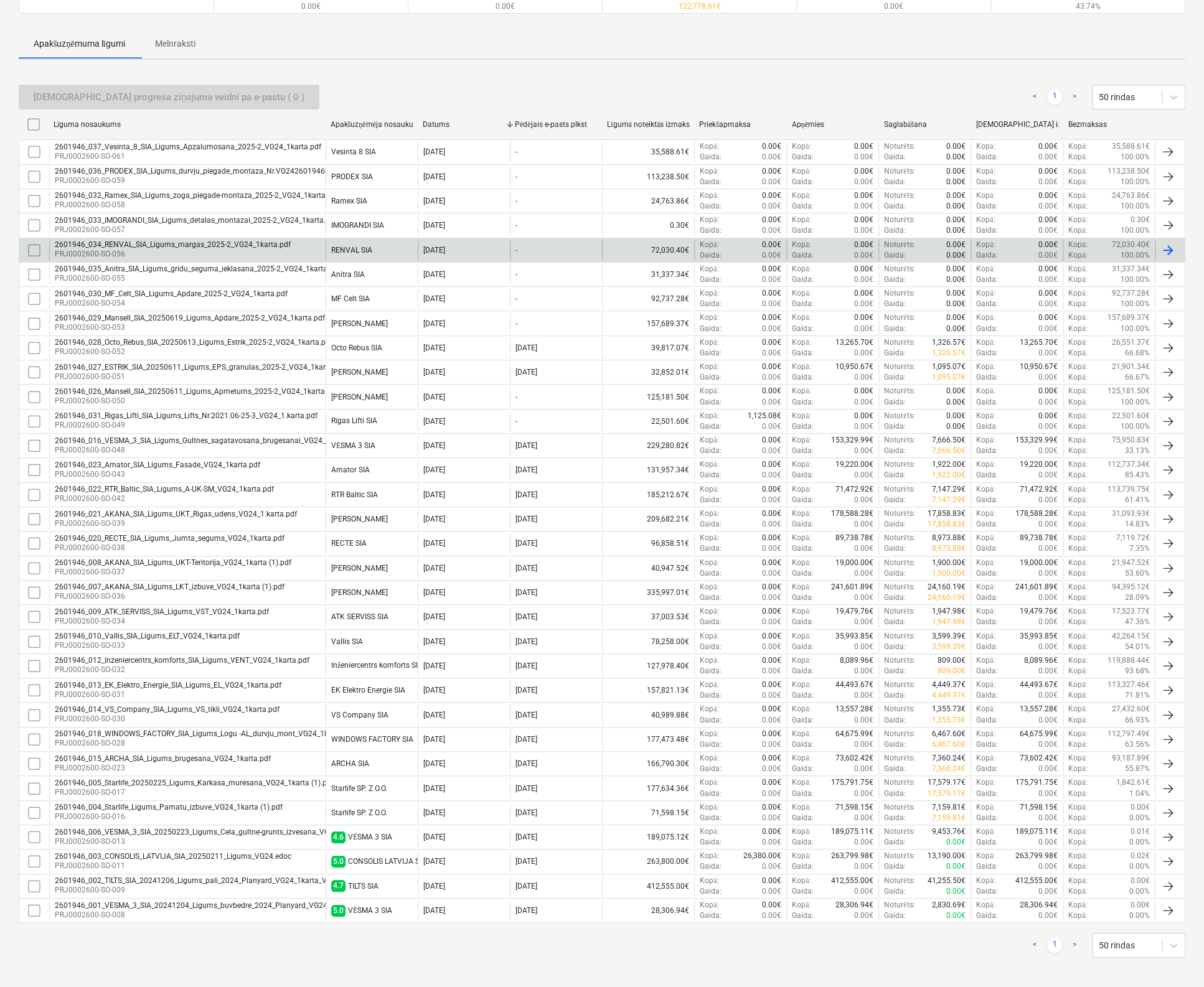
click at [119, 246] on div "2601946_034_RENVAL_SIA_Ligums_margas_2025-2_VG24_1karta.pdf" at bounding box center [173, 245] width 236 height 9
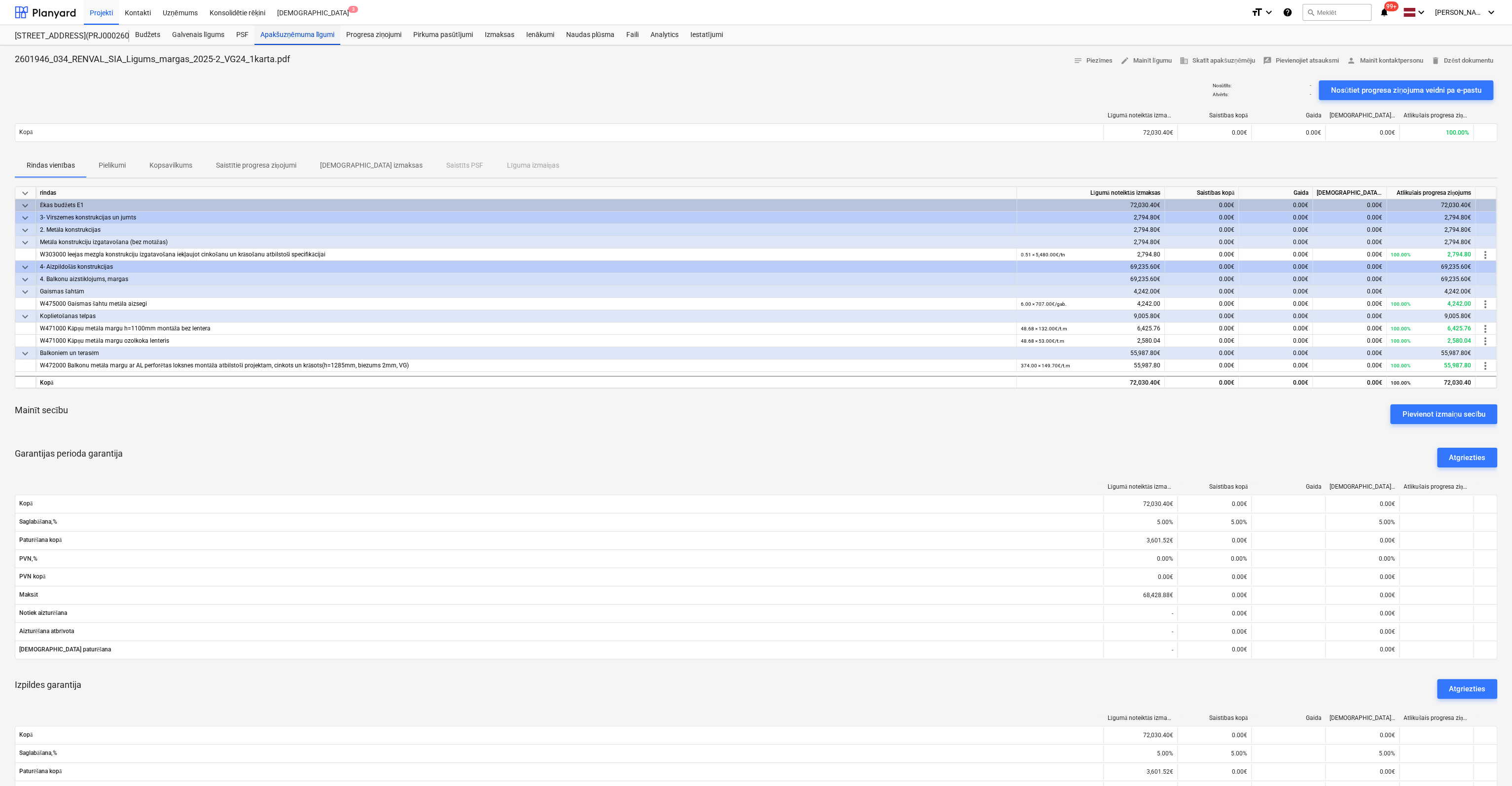
click at [302, 35] on div "Apakšuzņēmuma līgumi" at bounding box center [298, 35] width 86 height 20
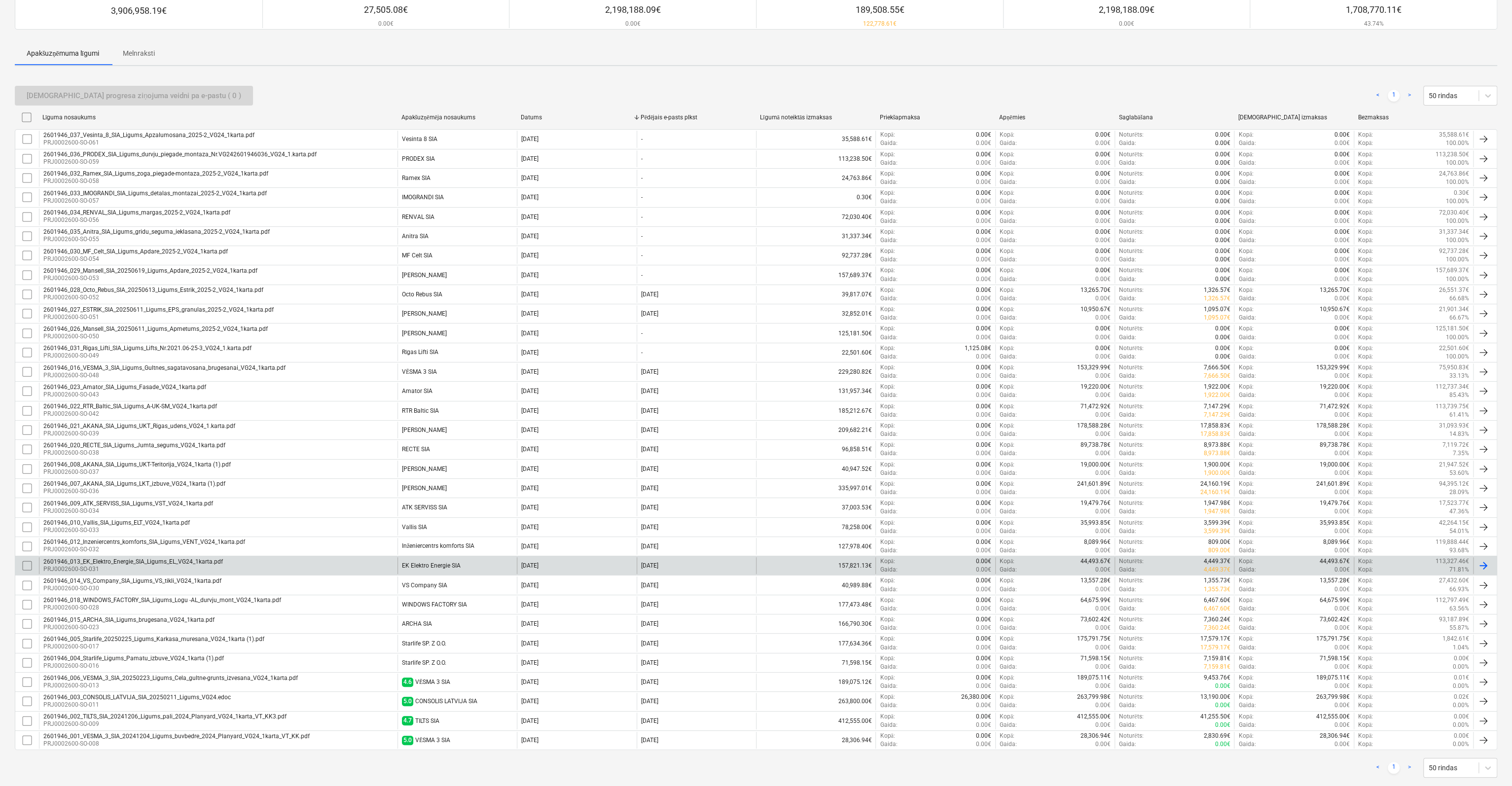
scroll to position [118, 0]
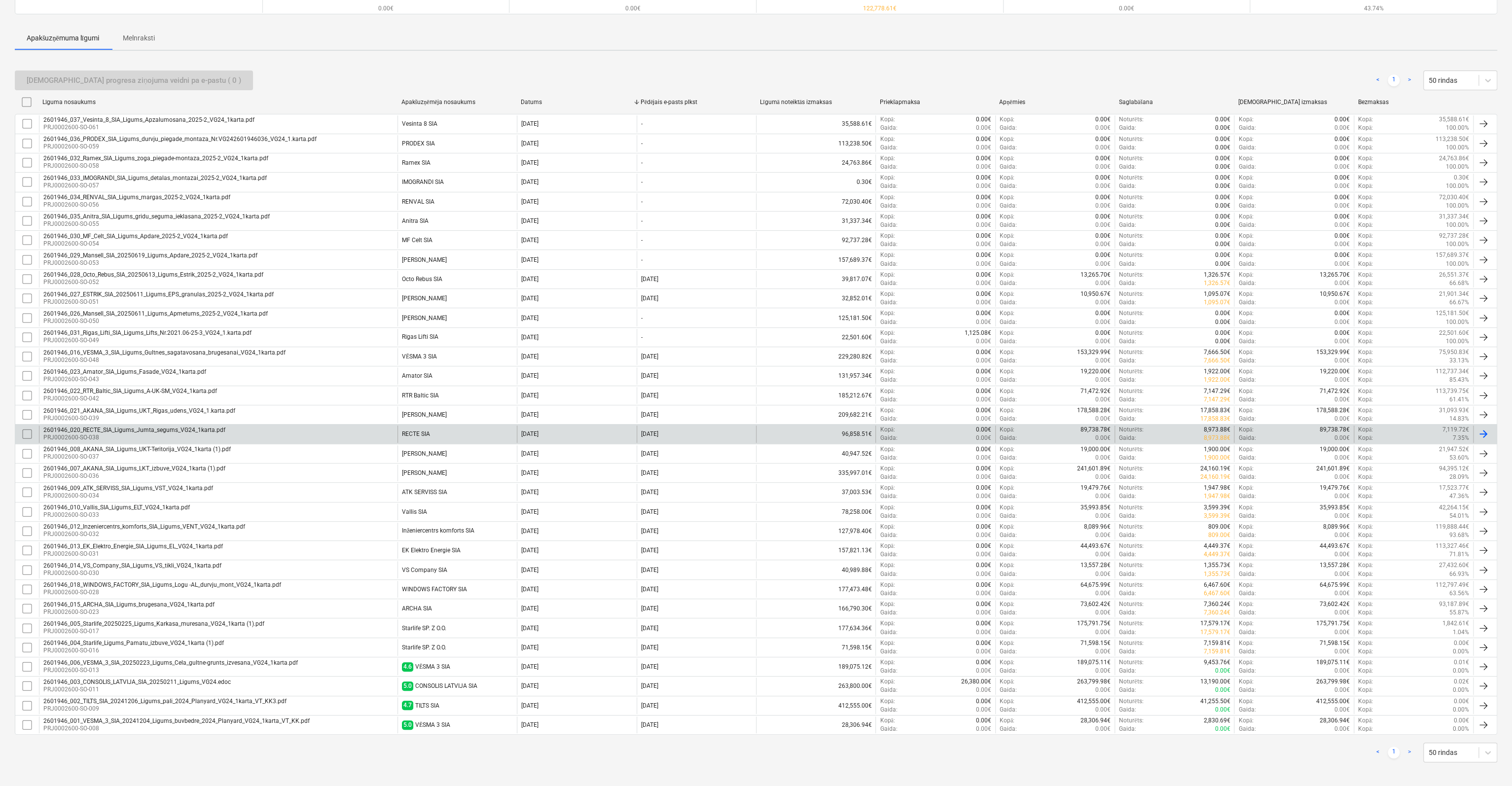
click at [102, 427] on div "2601946_020_RECTE_SIA_Ligums_Jumta_segums_VG24_1karta.pdf" at bounding box center [134, 430] width 182 height 7
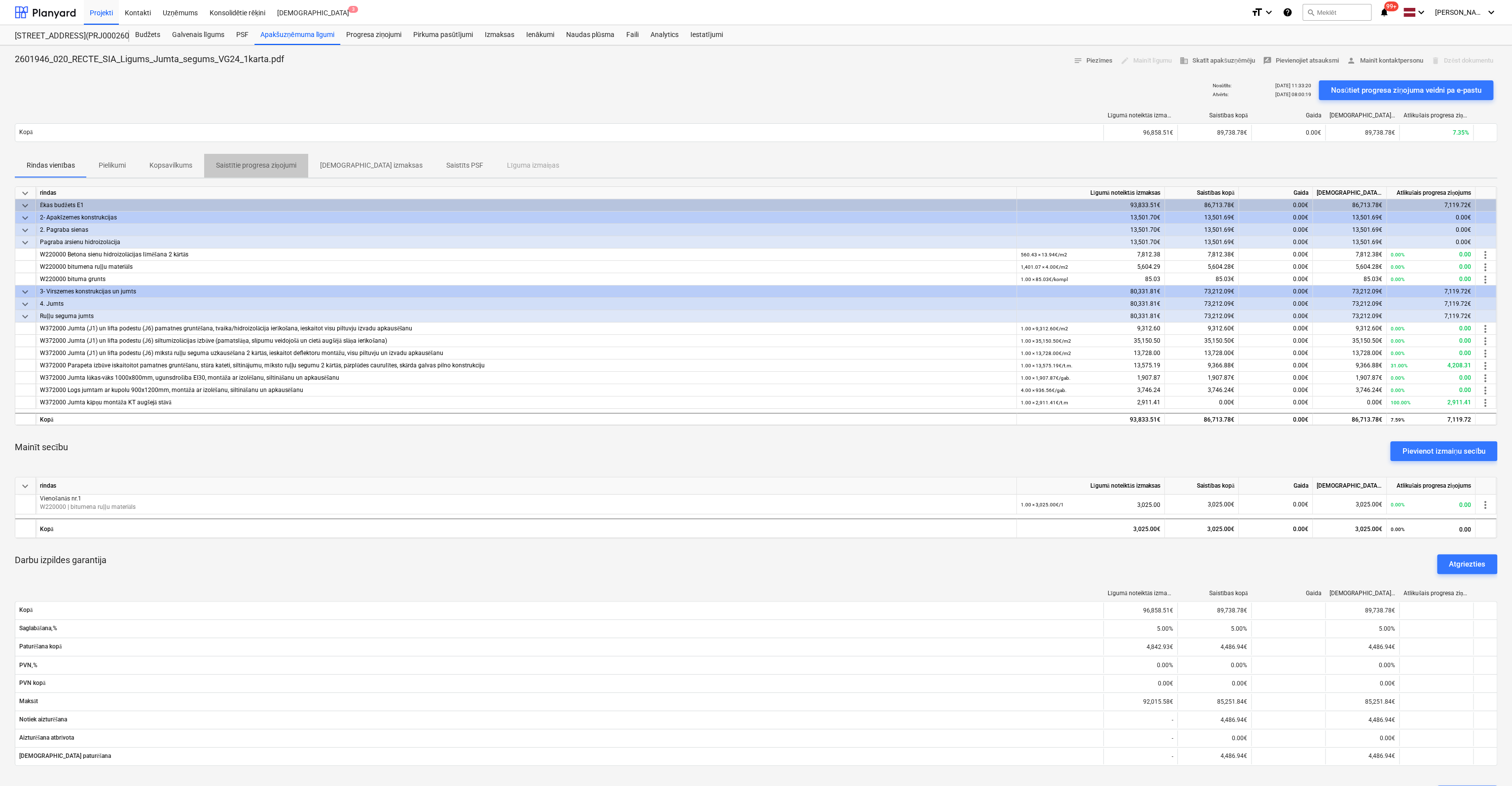
click at [269, 163] on p "Saistītie progresa ziņojumi" at bounding box center [256, 166] width 81 height 11
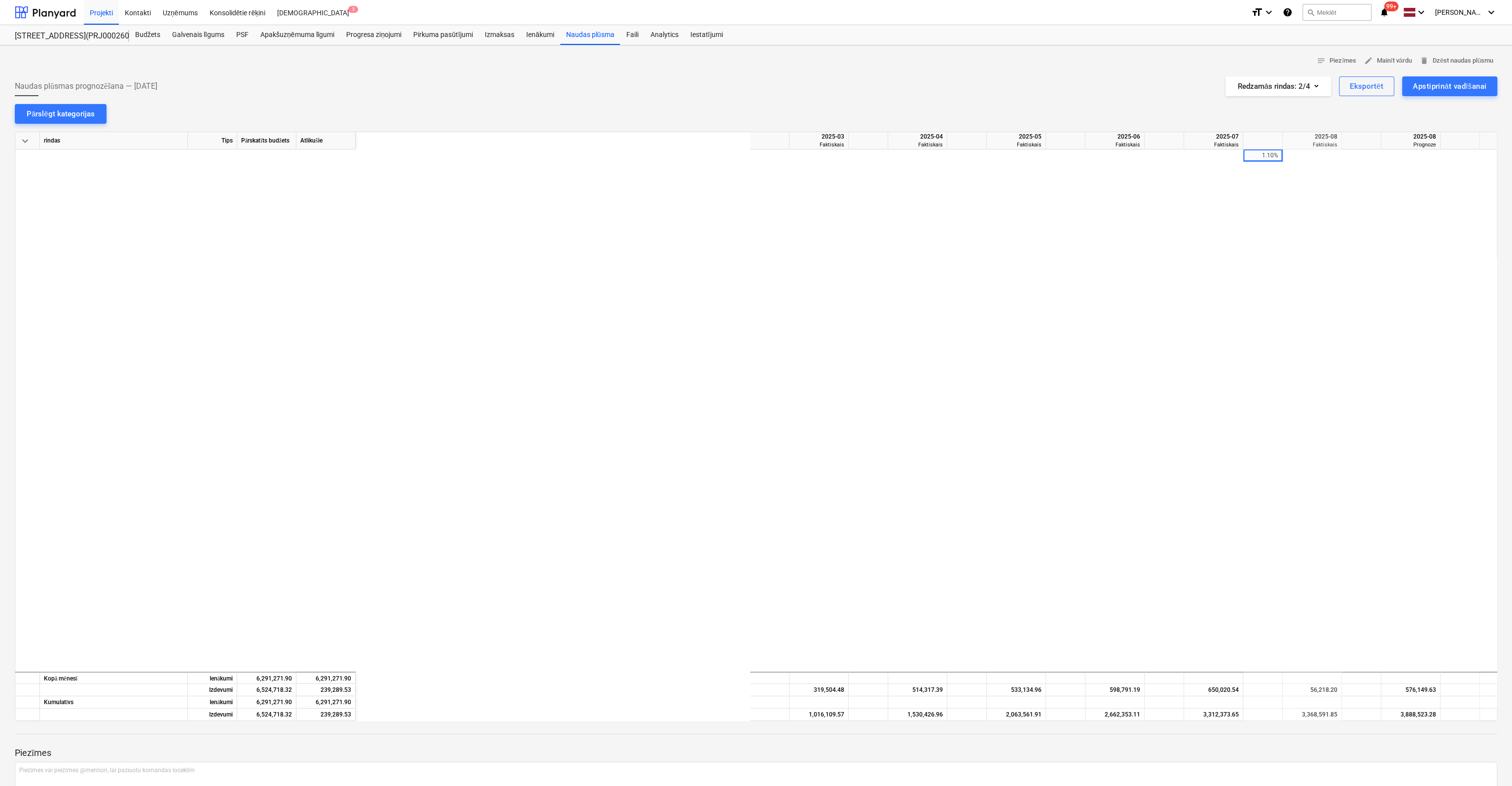
scroll to position [1183, 448]
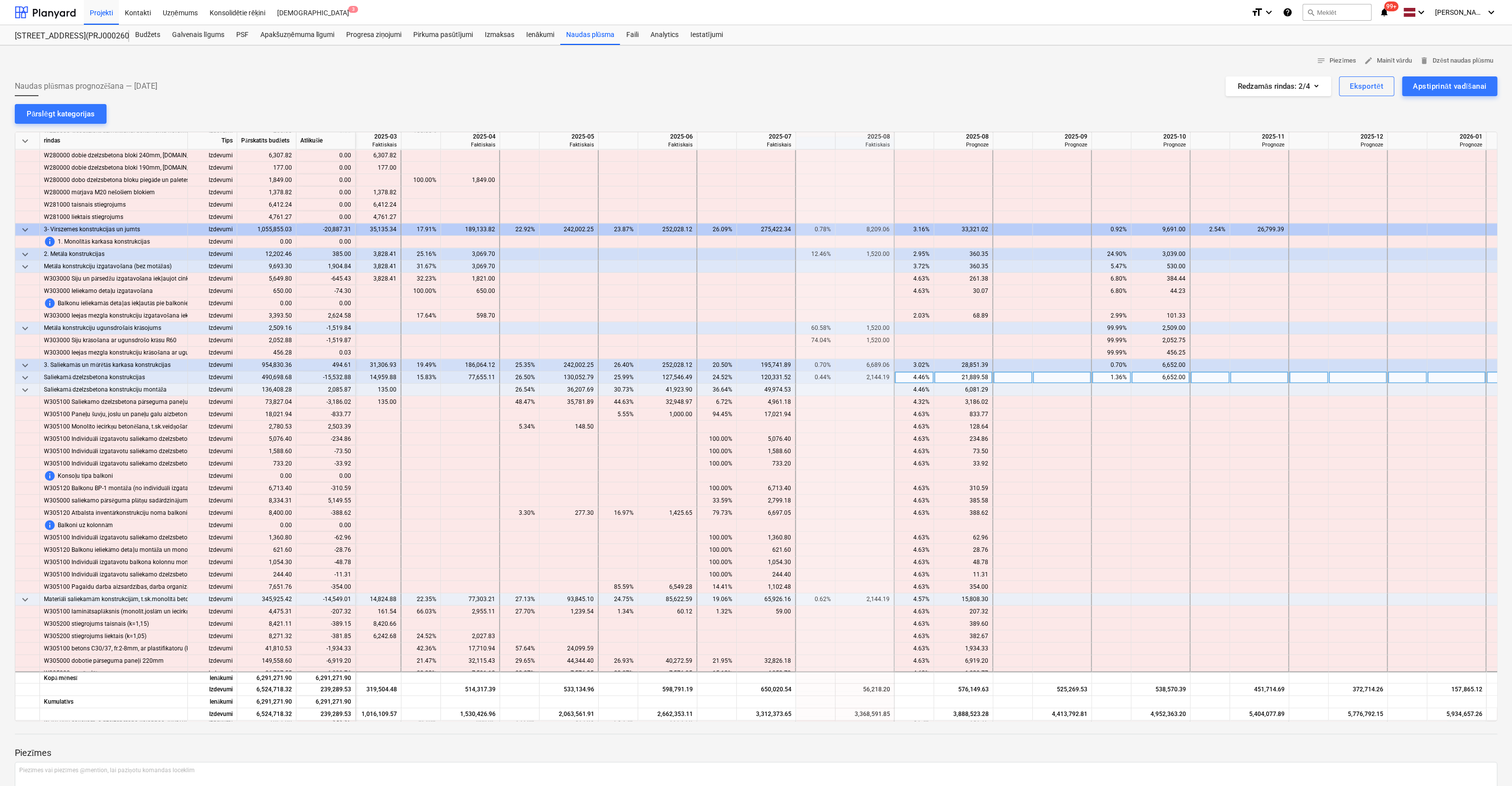
click at [912, 378] on div "4.46%" at bounding box center [914, 377] width 31 height 12
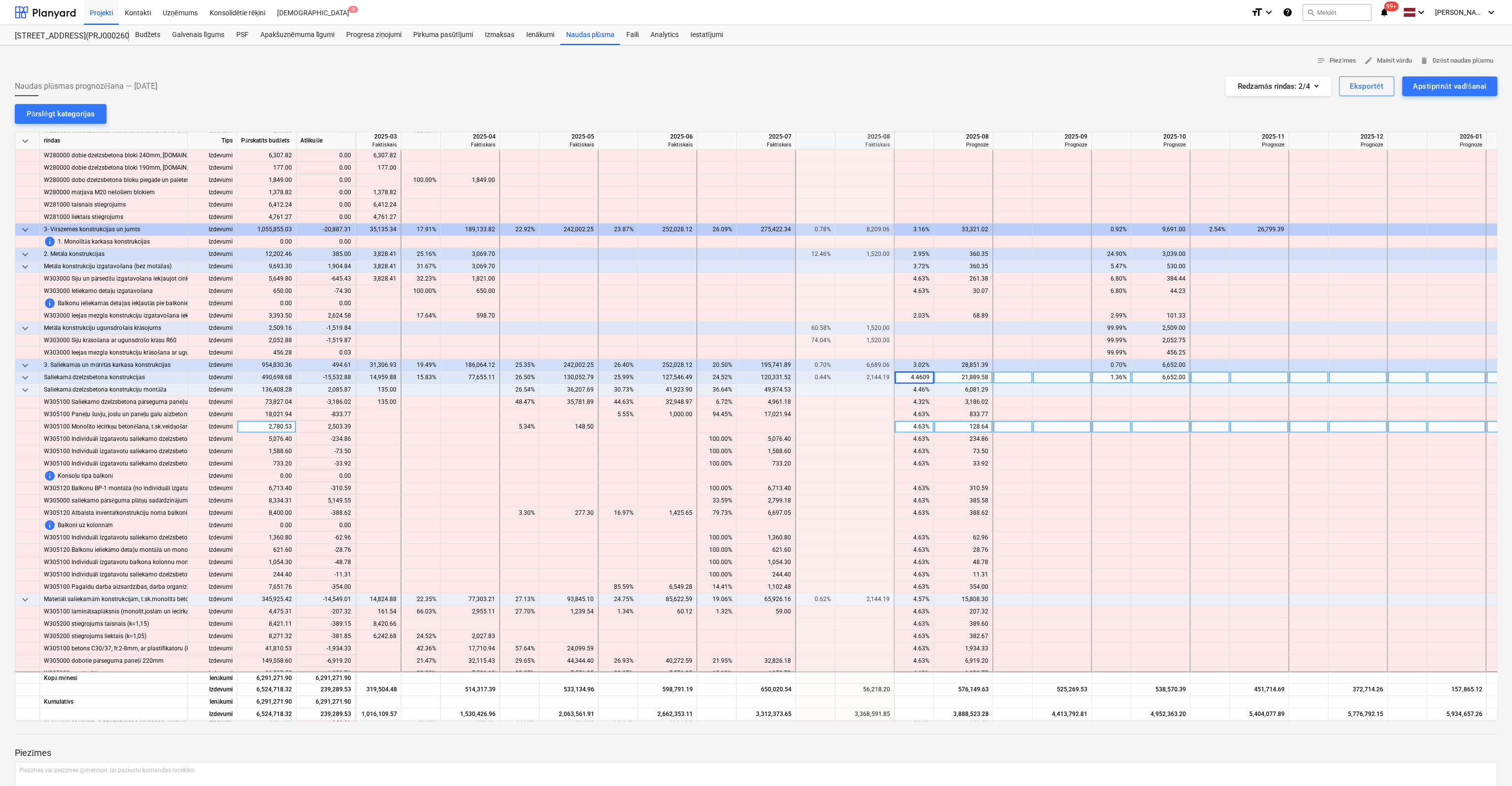
type input "0"
type input "6356"
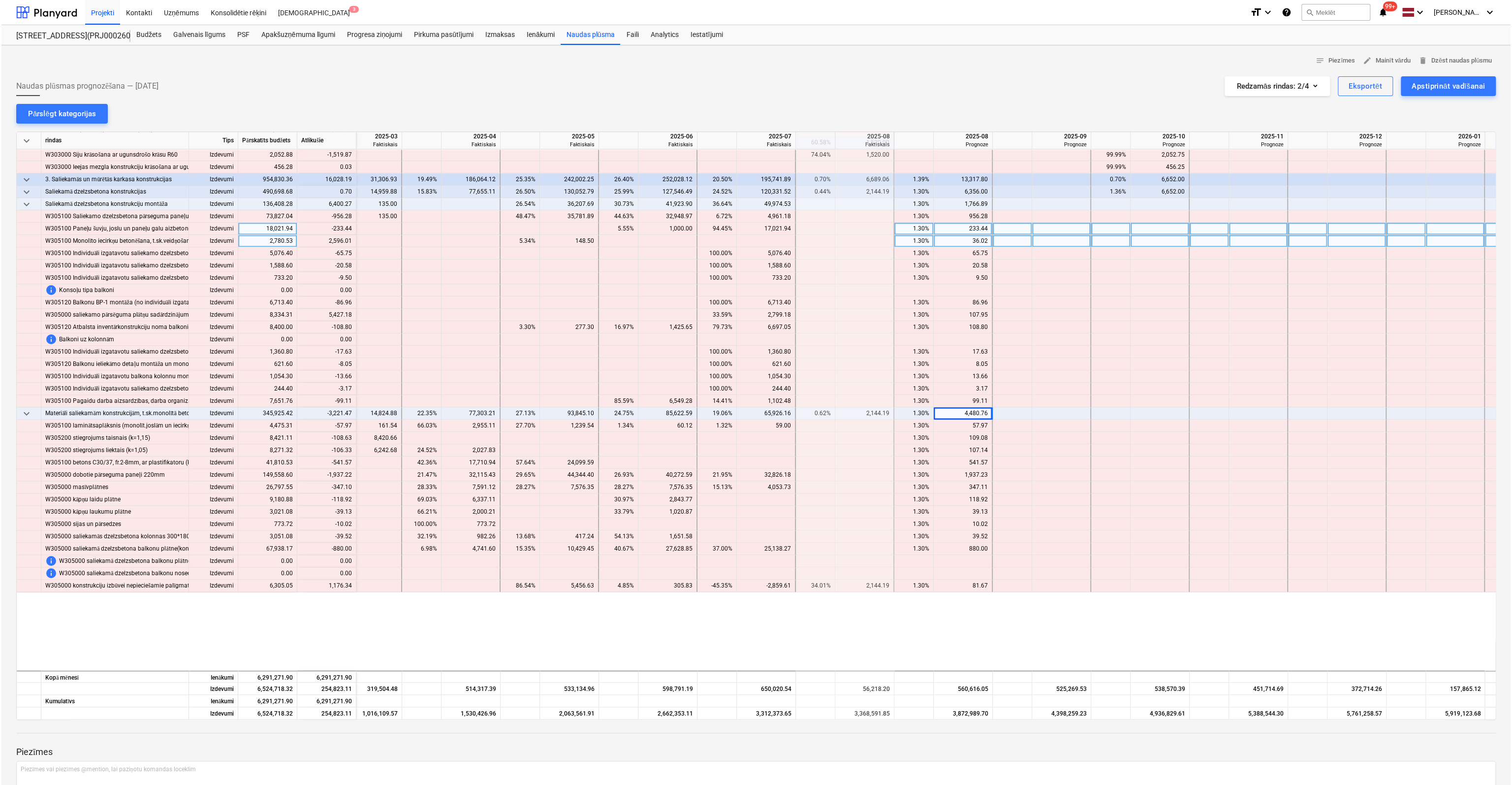
scroll to position [1231, 447]
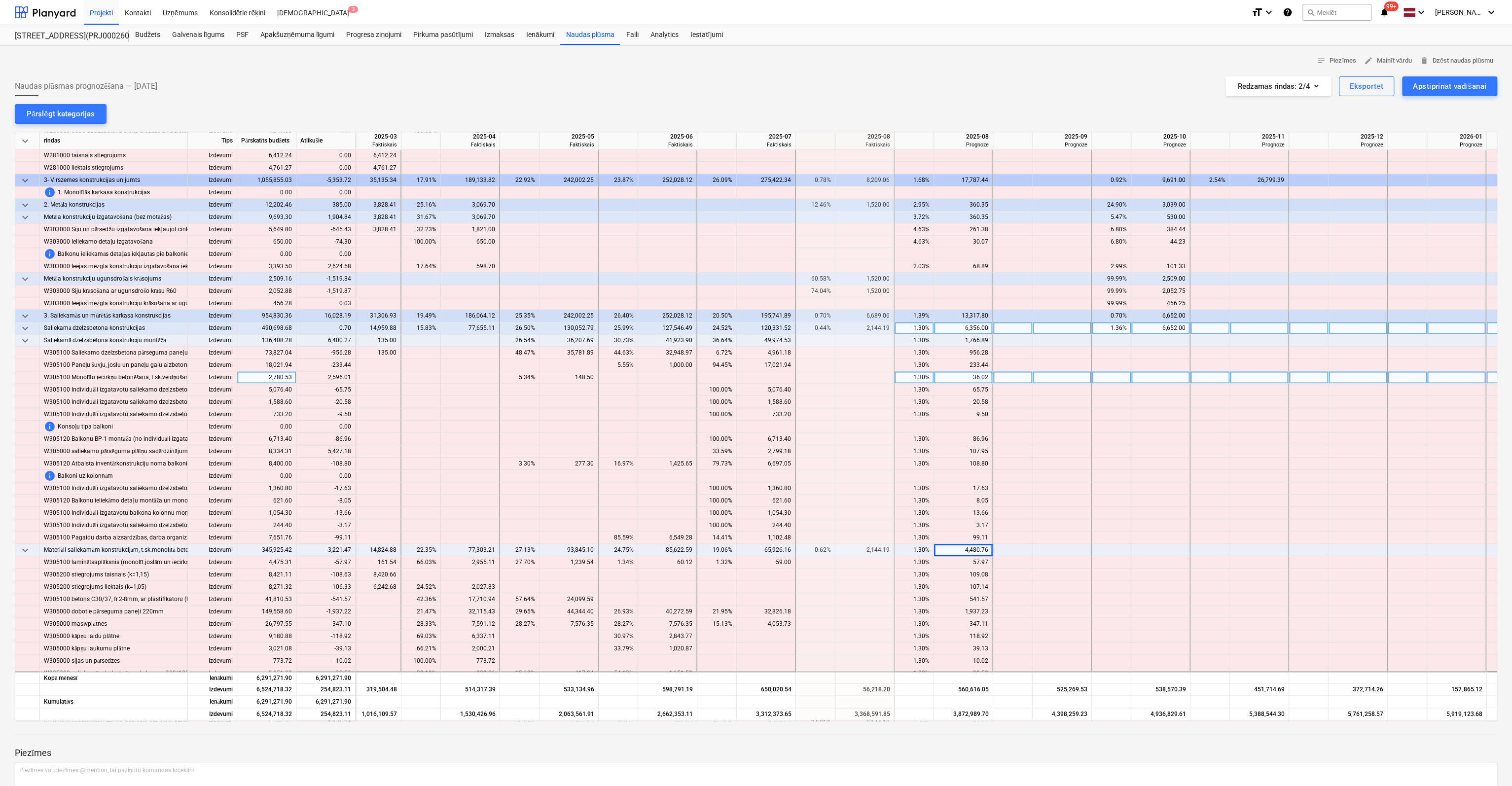
click at [24, 327] on span "keyboard_arrow_down" at bounding box center [25, 328] width 12 height 12
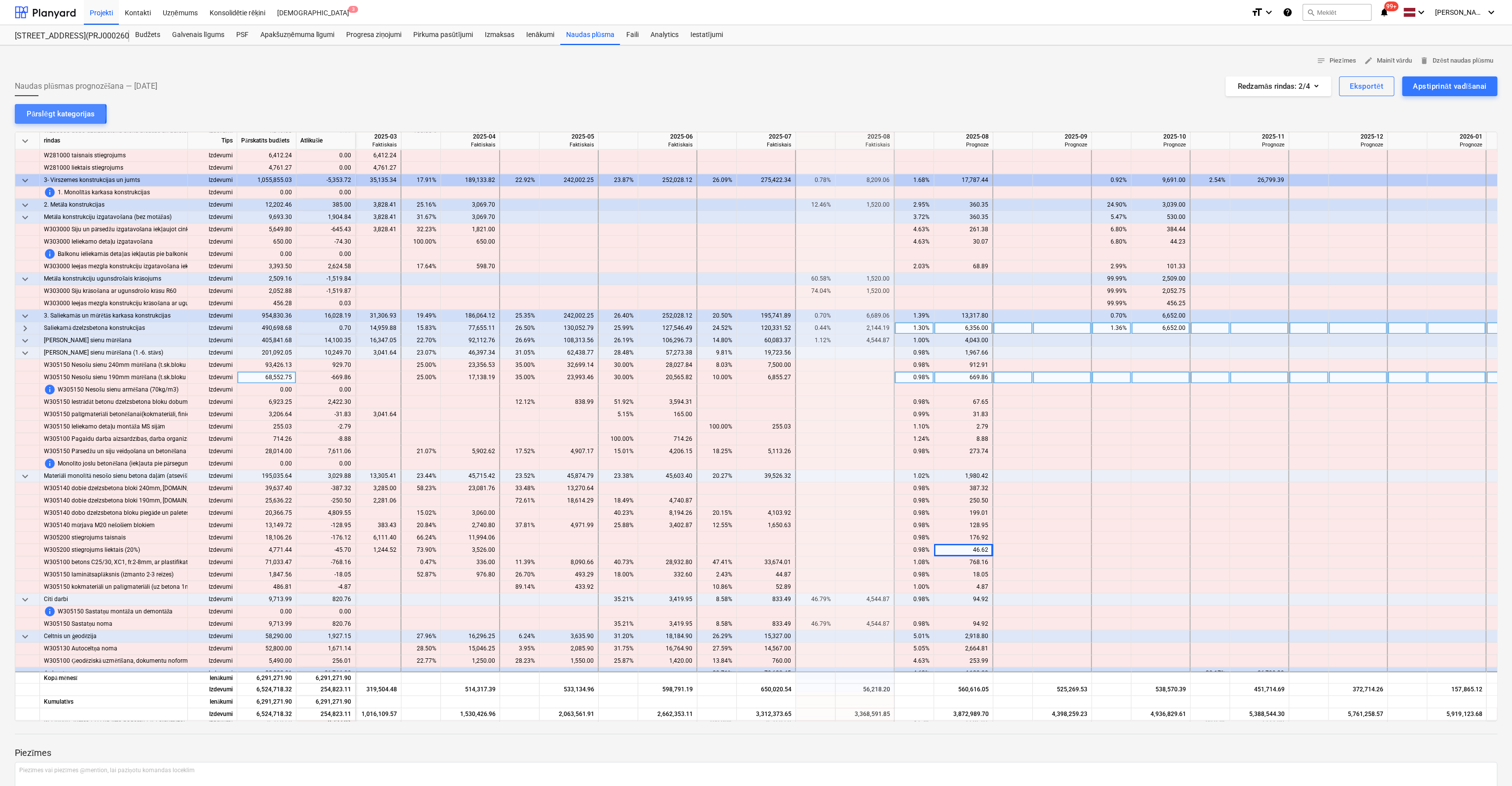
click at [45, 113] on div "Pārslēgt kategorijas" at bounding box center [61, 114] width 68 height 13
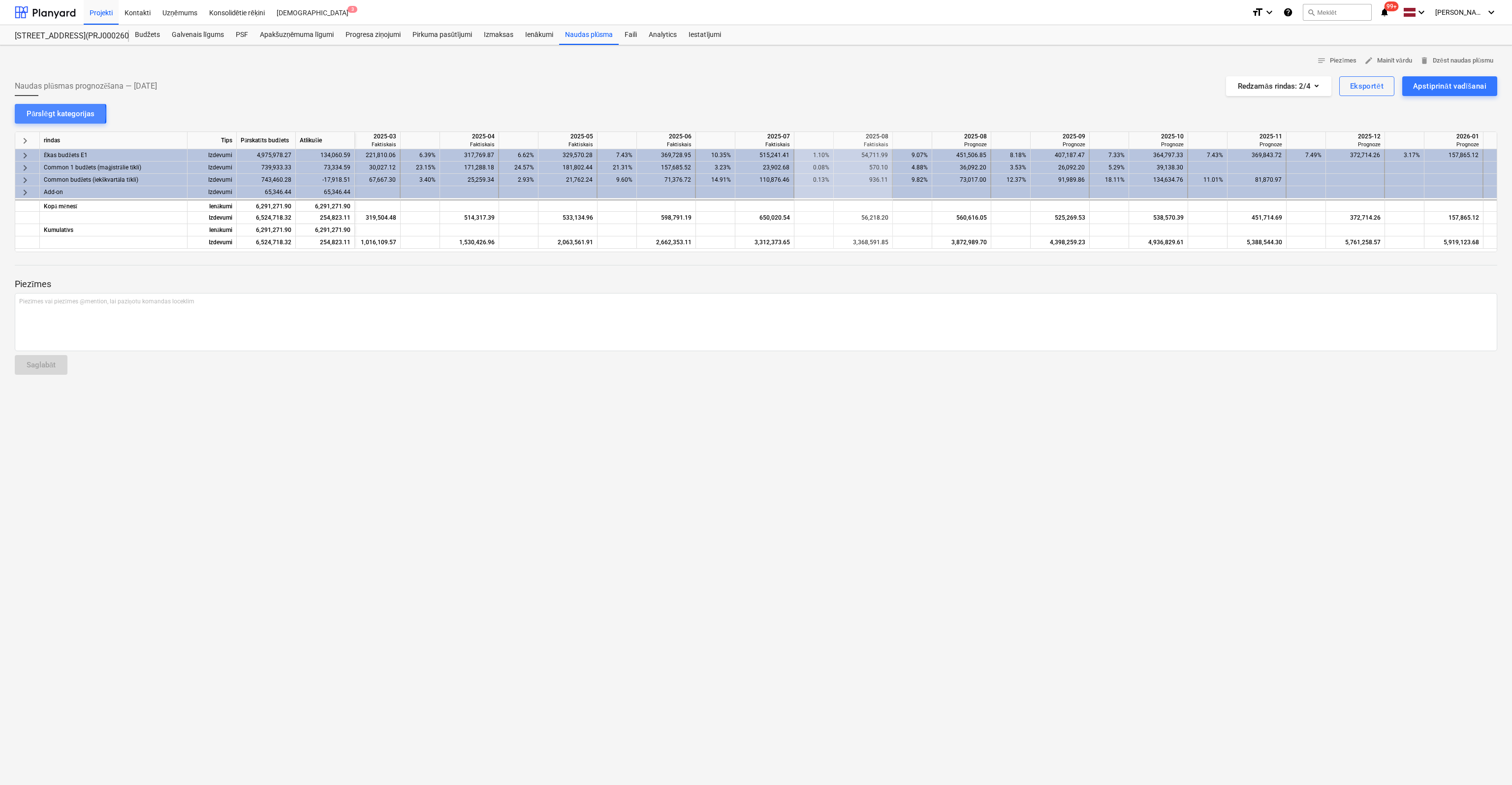
click at [45, 113] on div "Pārslēgt kategorijas" at bounding box center [60, 114] width 68 height 13
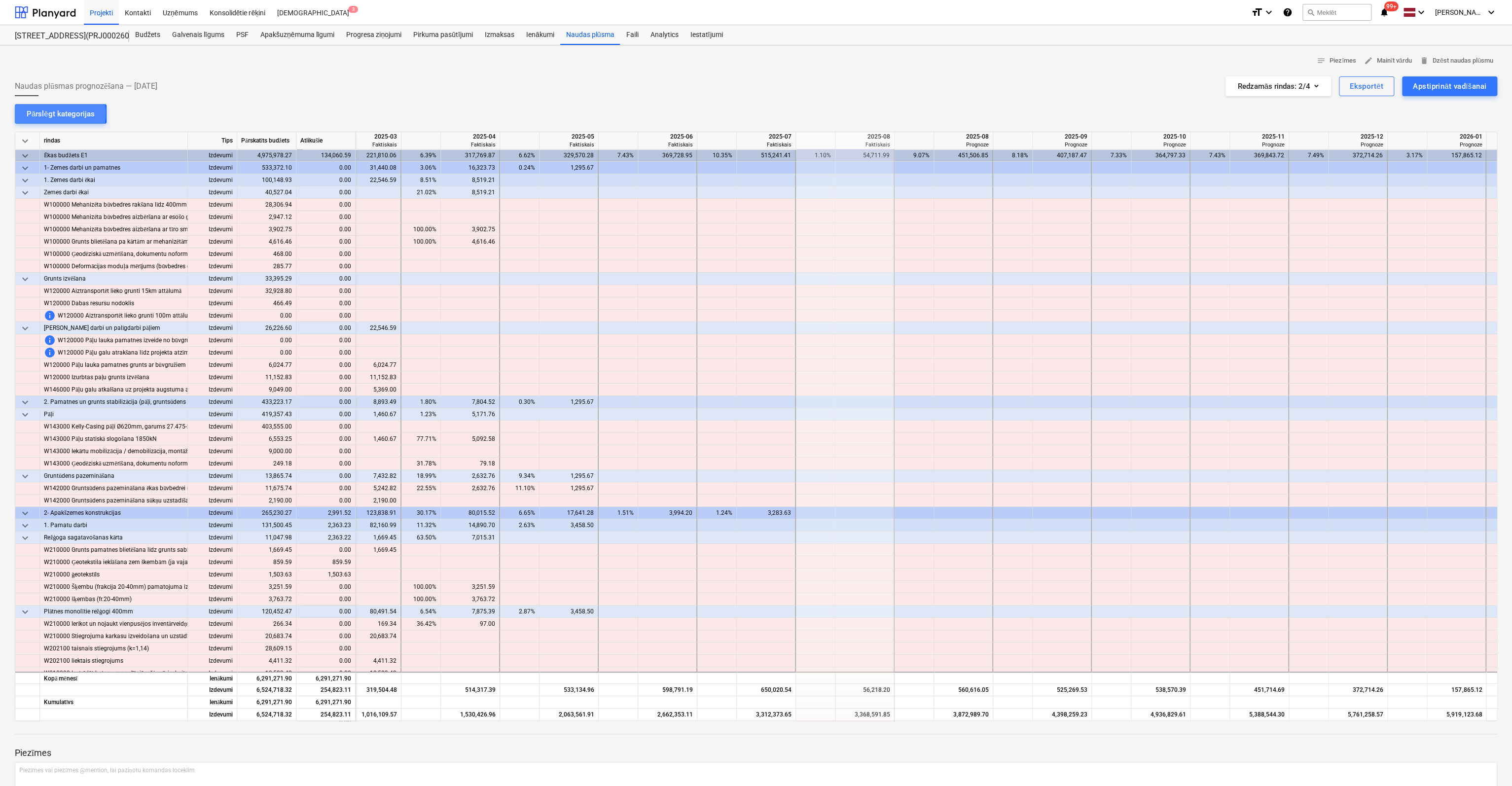
click at [45, 113] on div "Pārslēgt kategorijas" at bounding box center [61, 114] width 68 height 13
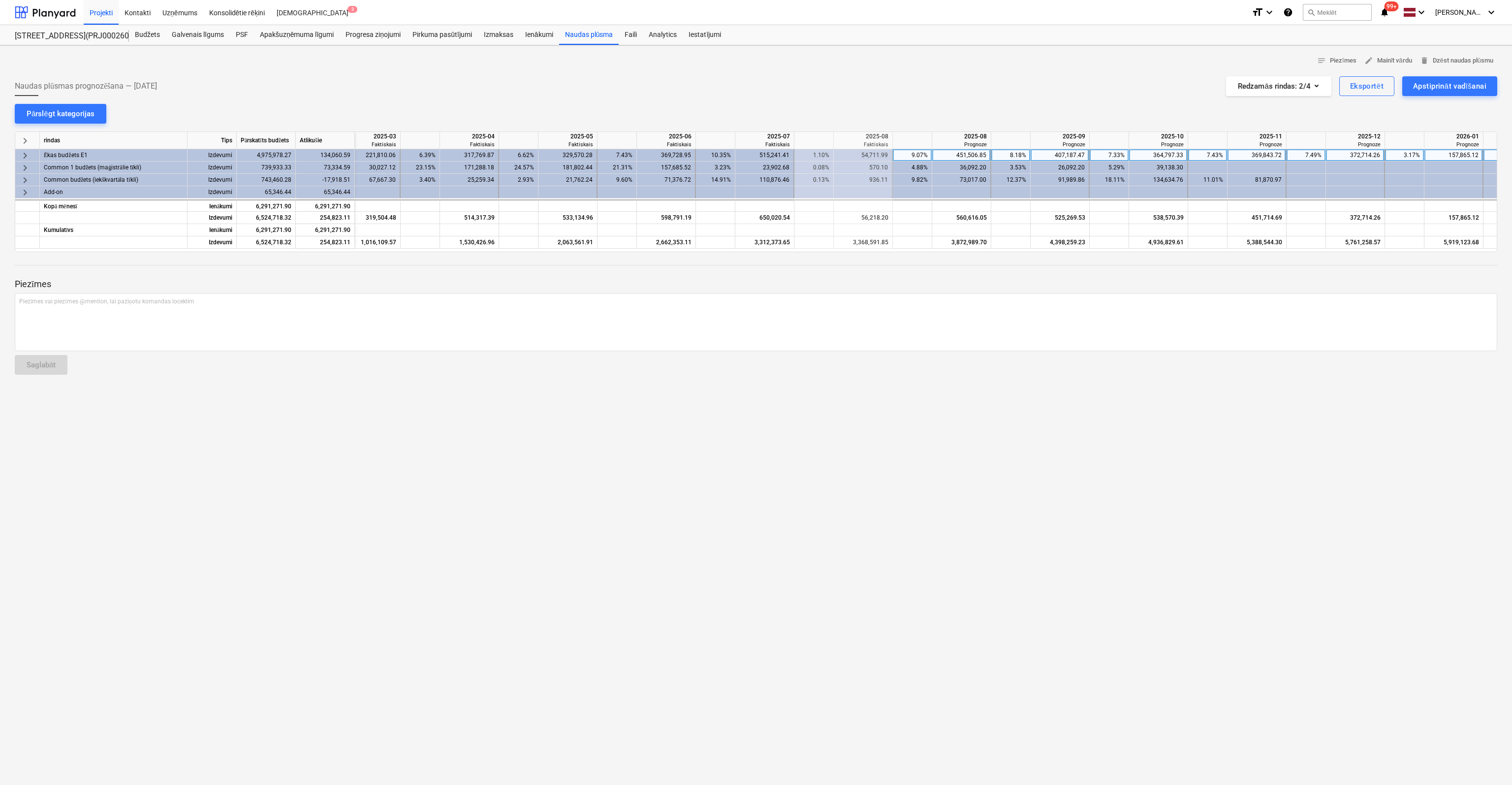
click at [23, 154] on span "keyboard_arrow_right" at bounding box center [25, 156] width 12 height 12
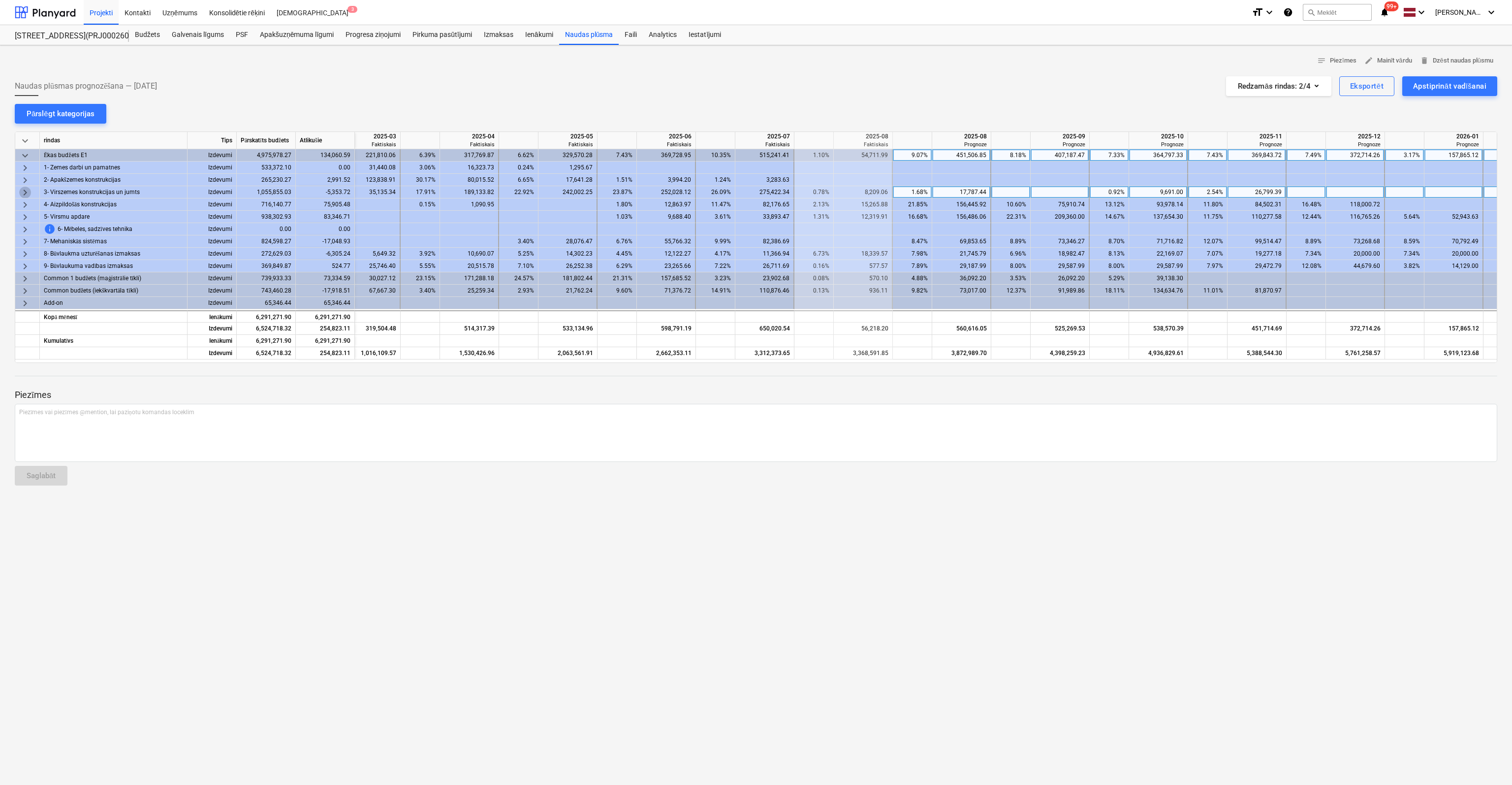
click at [22, 191] on span "keyboard_arrow_right" at bounding box center [25, 193] width 12 height 12
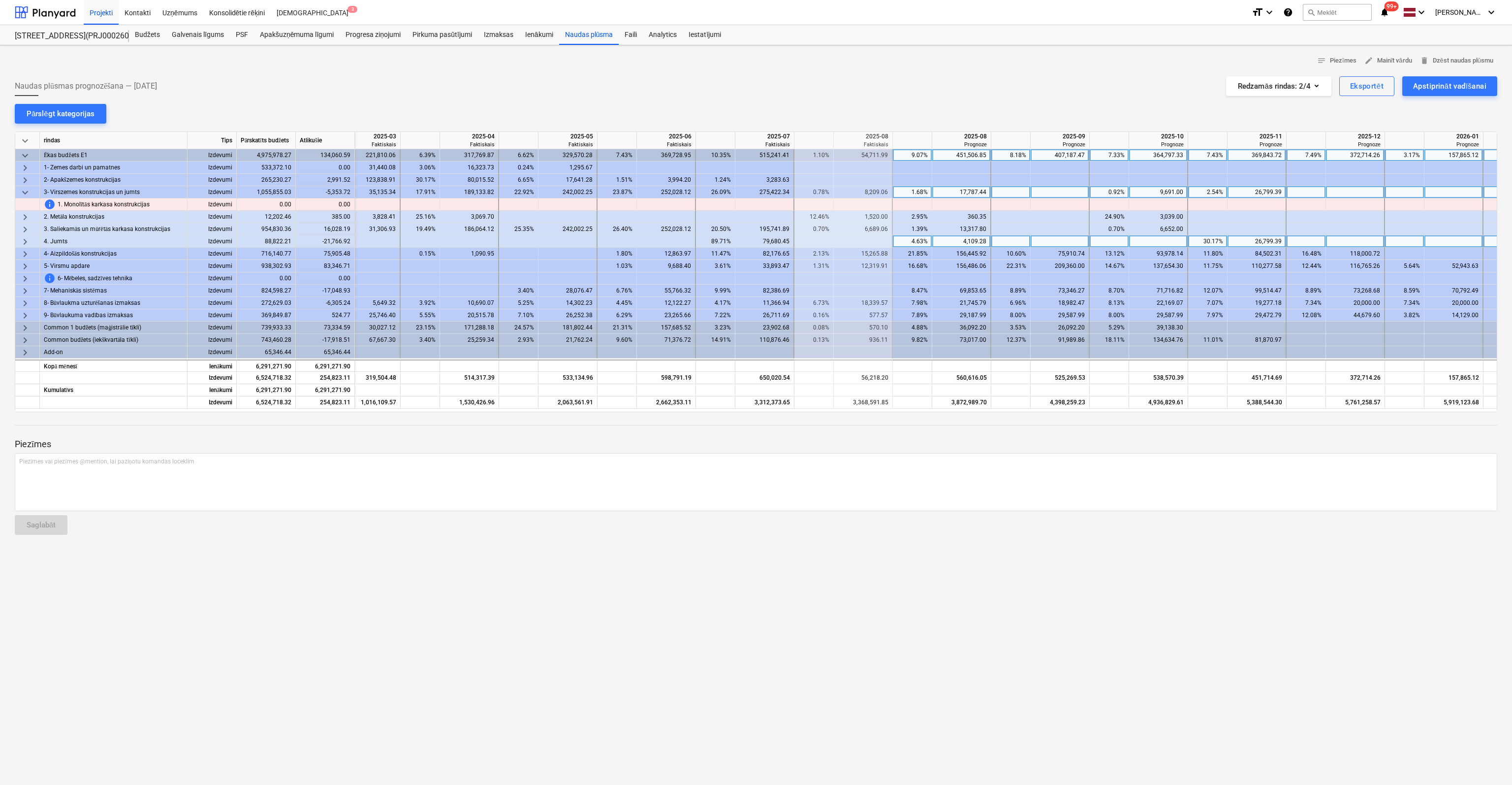
click at [913, 242] on div "4.63%" at bounding box center [912, 241] width 31 height 12
type input "0"
type input "9141"
click at [26, 215] on span "keyboard_arrow_right" at bounding box center [25, 217] width 12 height 12
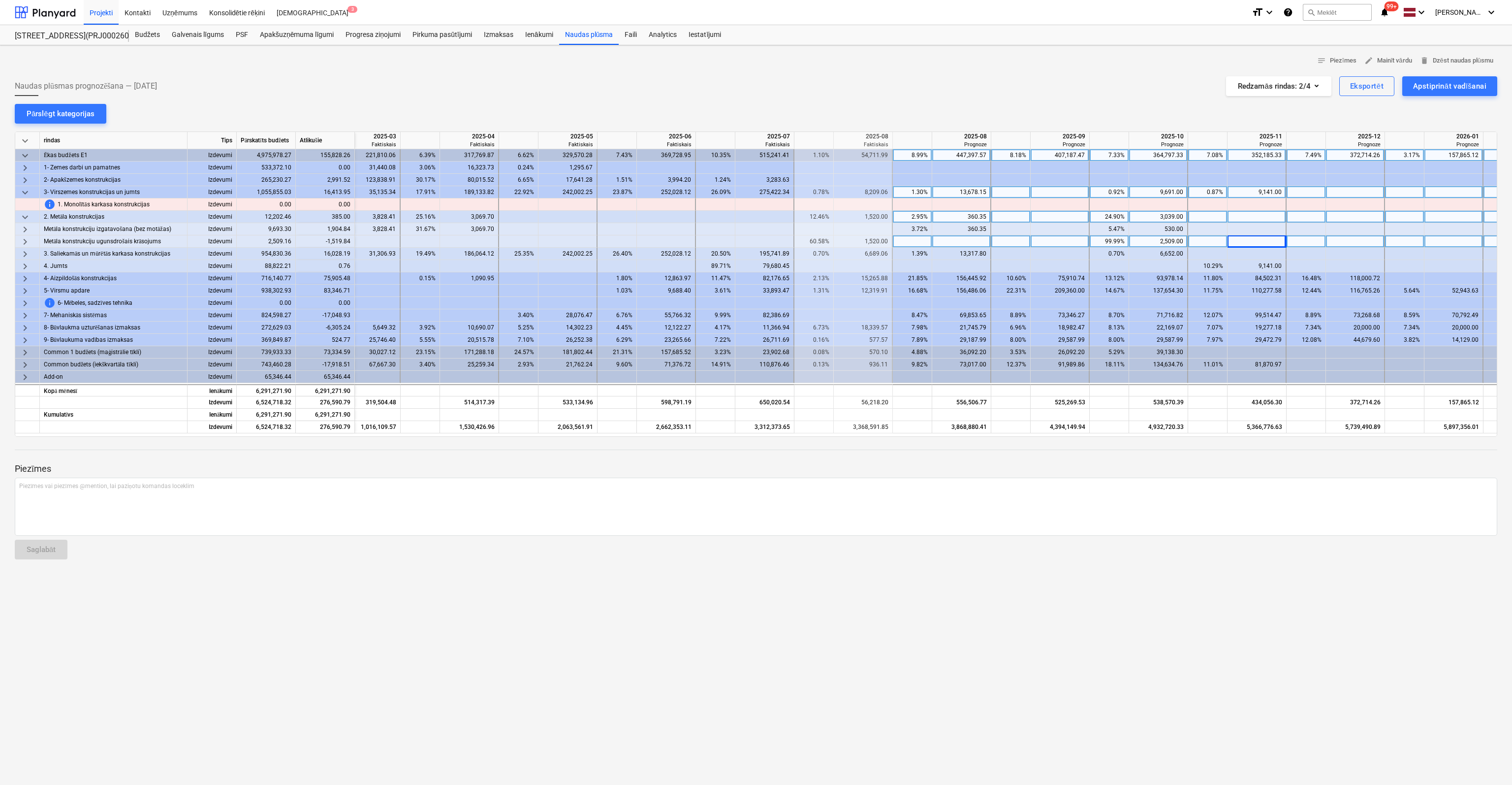
click at [23, 214] on span "keyboard_arrow_down" at bounding box center [25, 217] width 12 height 12
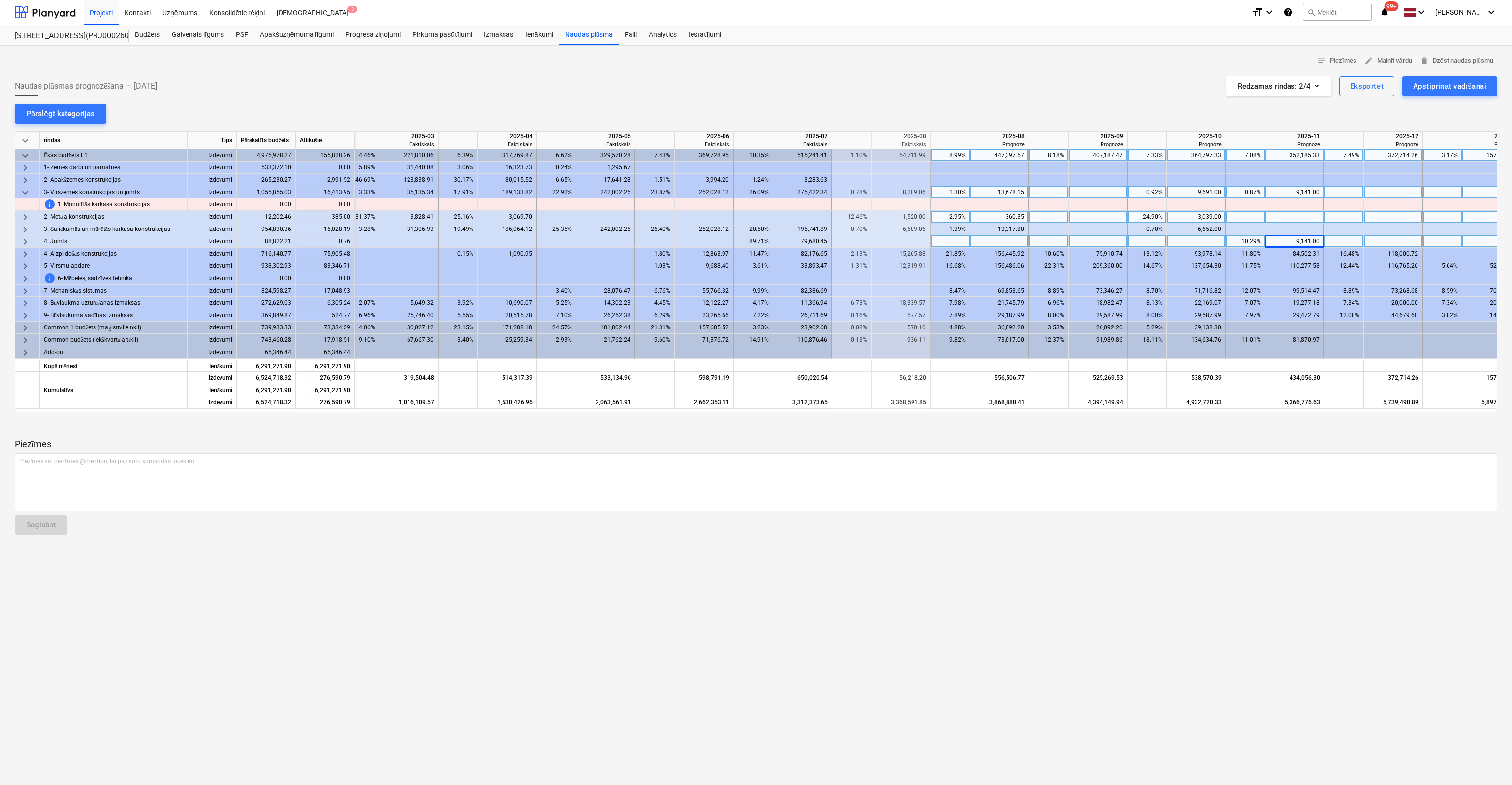
scroll to position [0, 407]
click at [957, 217] on div "2.95%" at bounding box center [951, 217] width 31 height 12
type input "0"
type input "3828"
type input "3784"
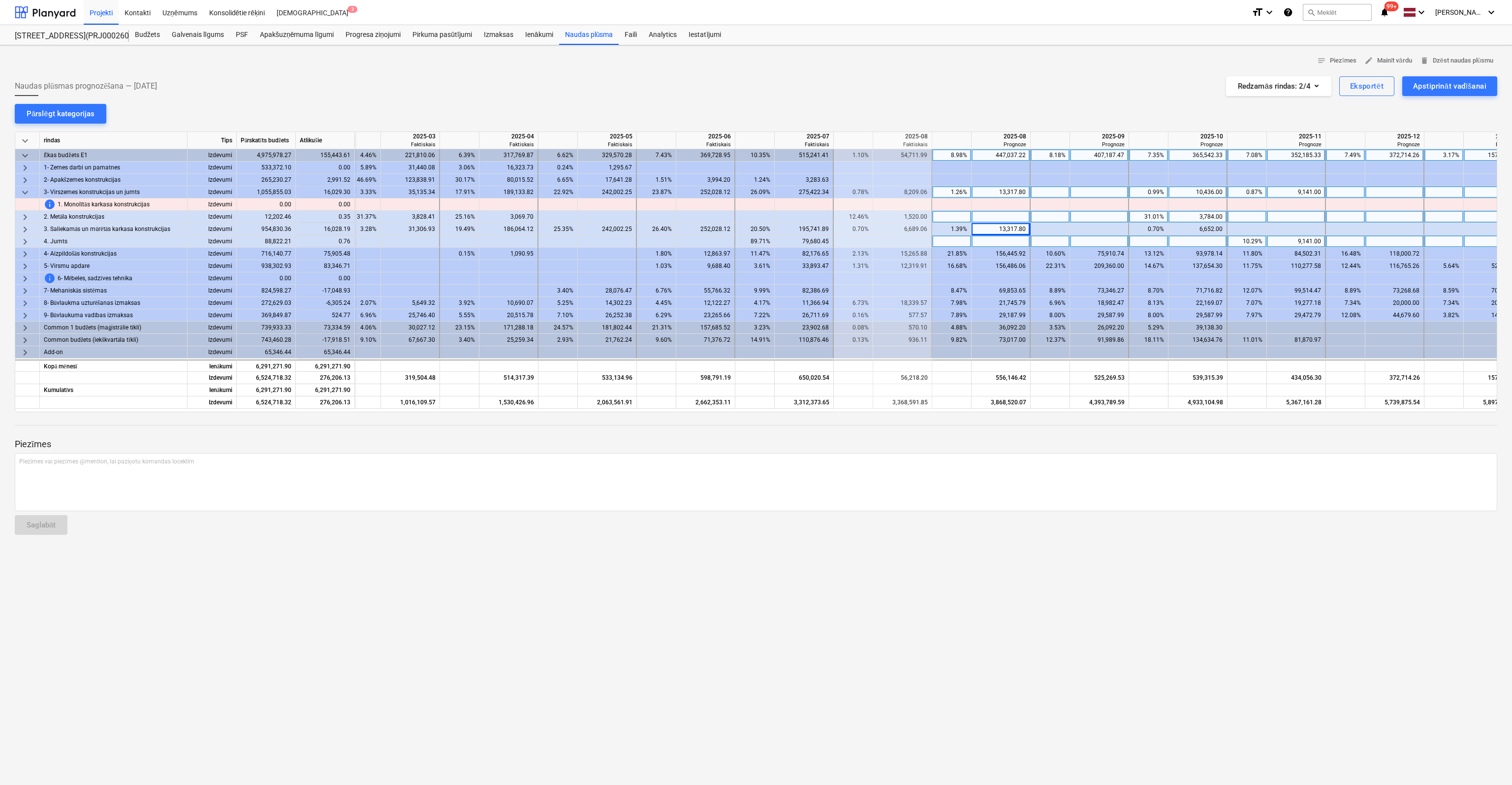
click at [455, 560] on div "notes Piezīmes edit Mainīt vārdu delete Dzēst naudas plūsmu Naudas plūsmas prog…" at bounding box center [756, 415] width 1512 height 739
click at [1010, 233] on div "13,317.80" at bounding box center [1001, 229] width 50 height 12
type input "15000"
type input "14000"
type input "6998"
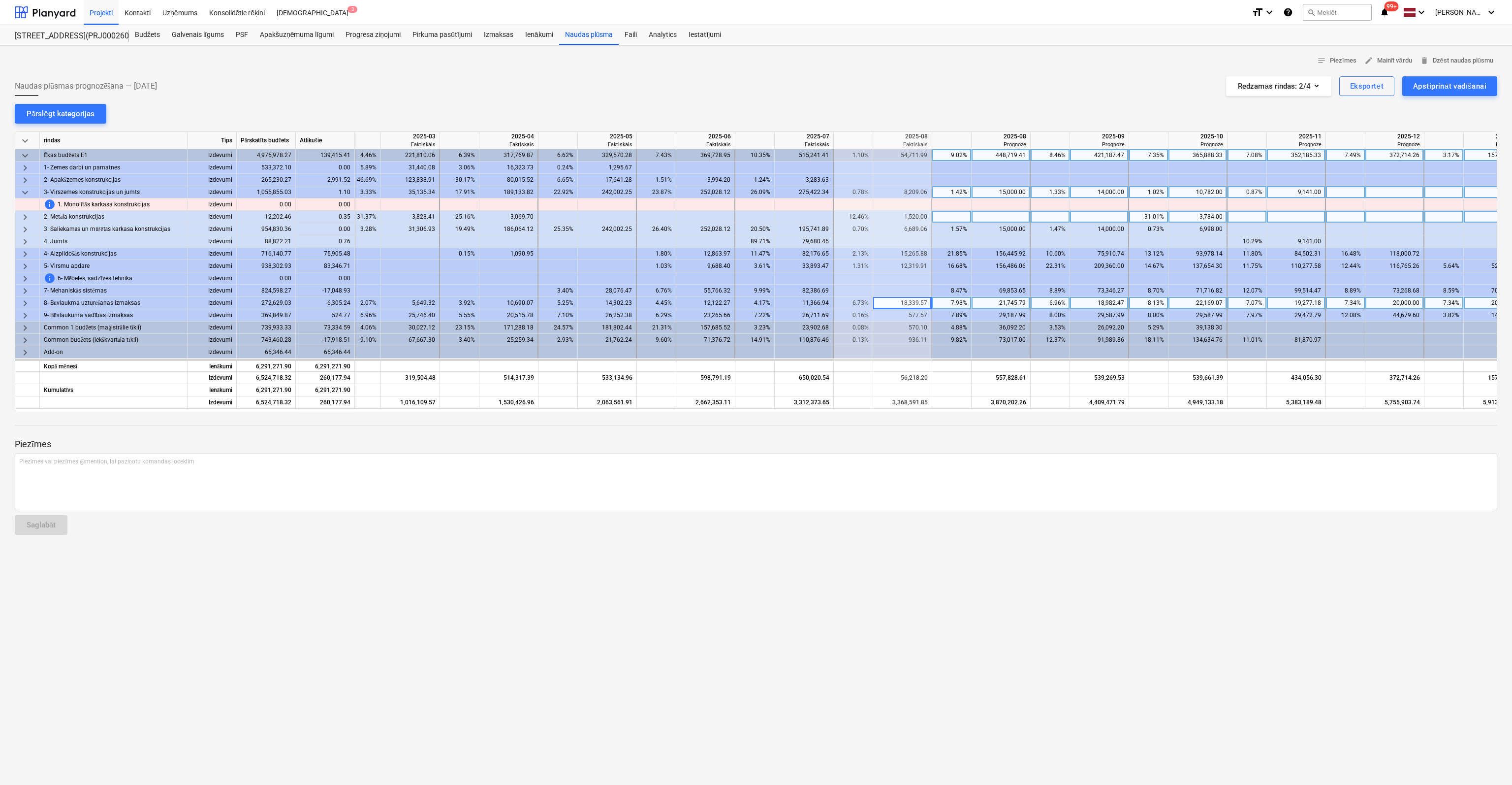
click at [26, 301] on span "keyboard_arrow_right" at bounding box center [25, 303] width 12 height 12
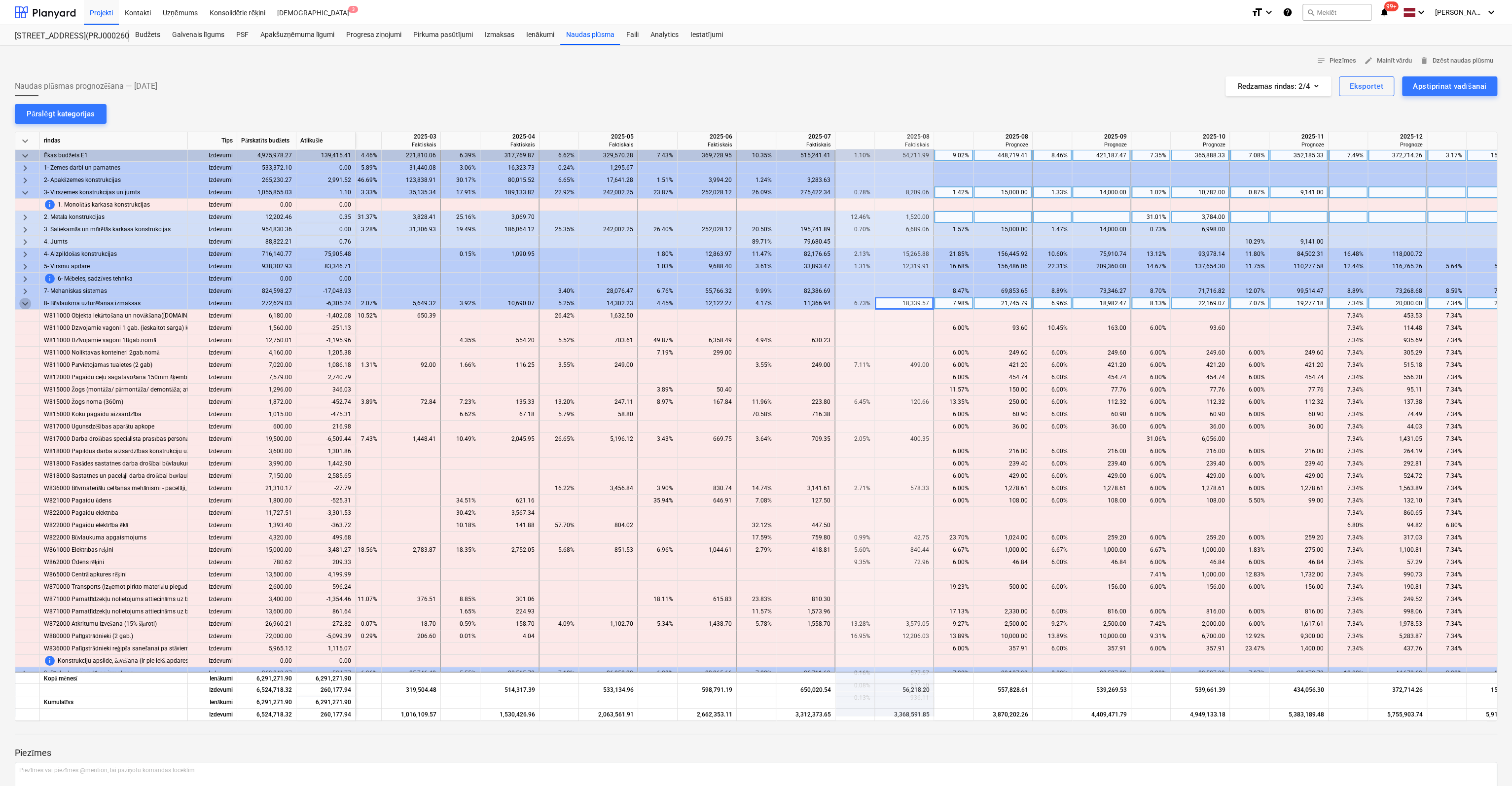
click at [26, 301] on span "keyboard_arrow_down" at bounding box center [25, 303] width 12 height 12
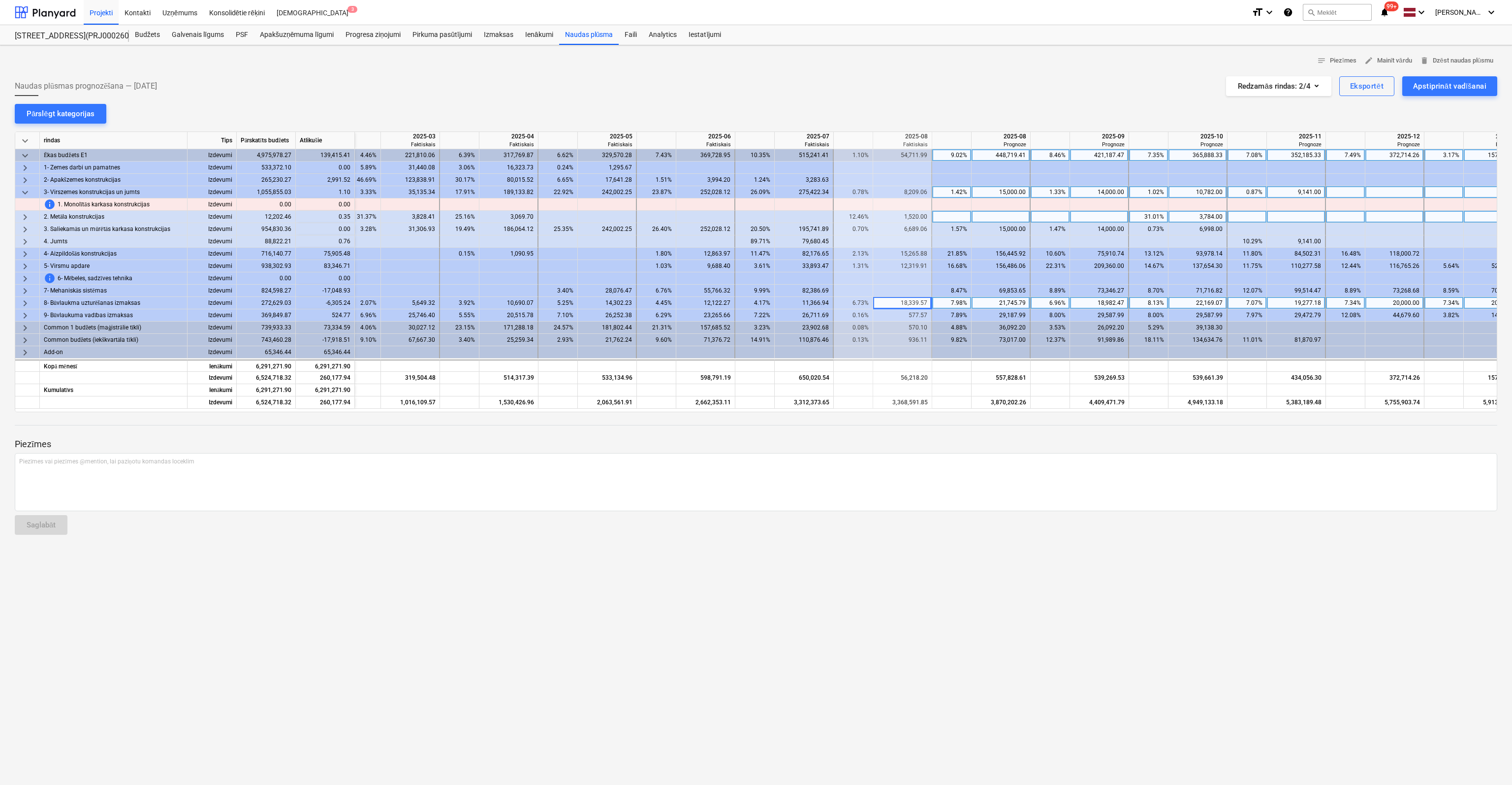
click at [1010, 302] on div "21,745.79" at bounding box center [1001, 303] width 50 height 12
type input "3000"
type input "22000"
type input "2200"
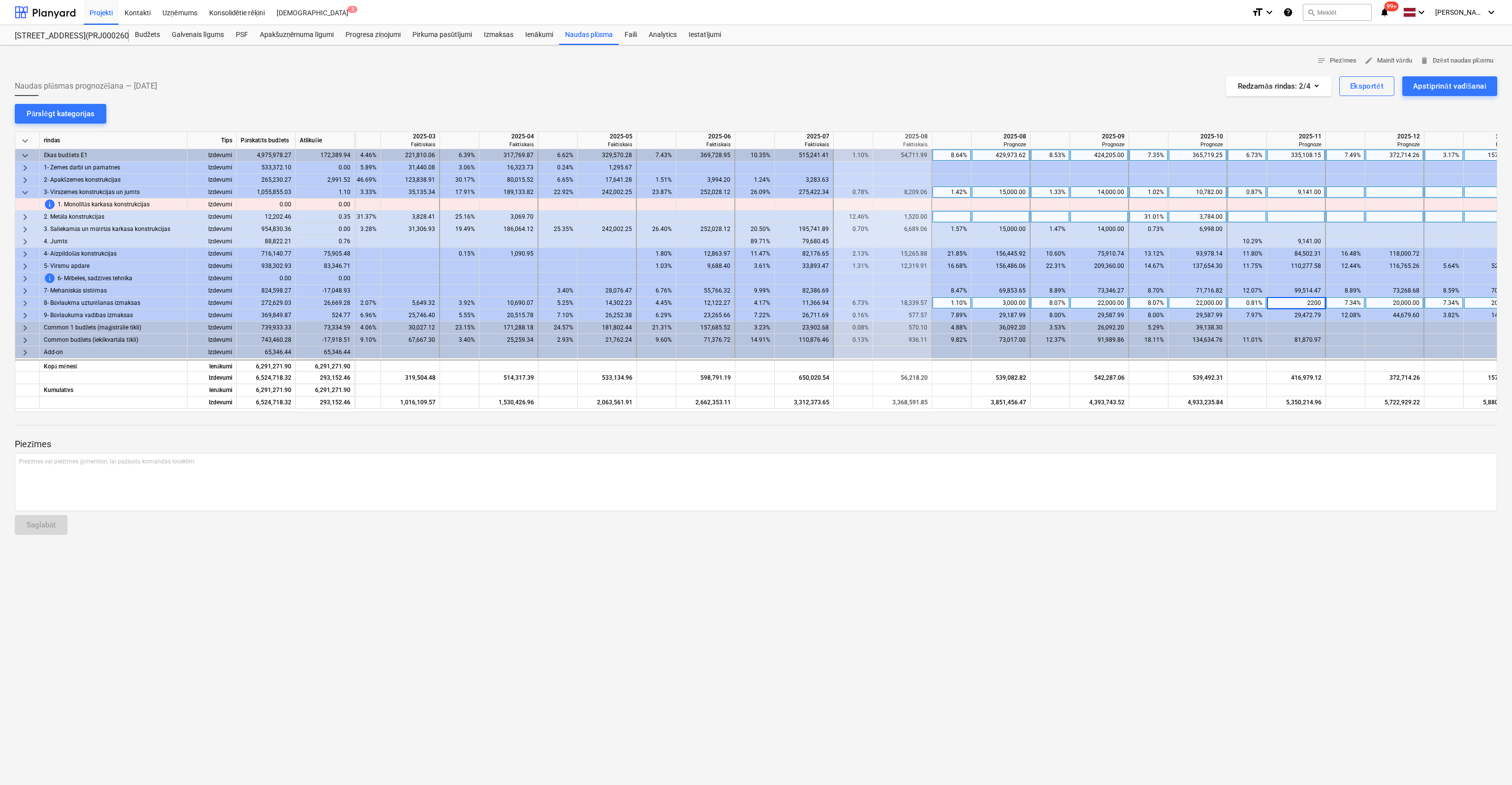
type input "22000"
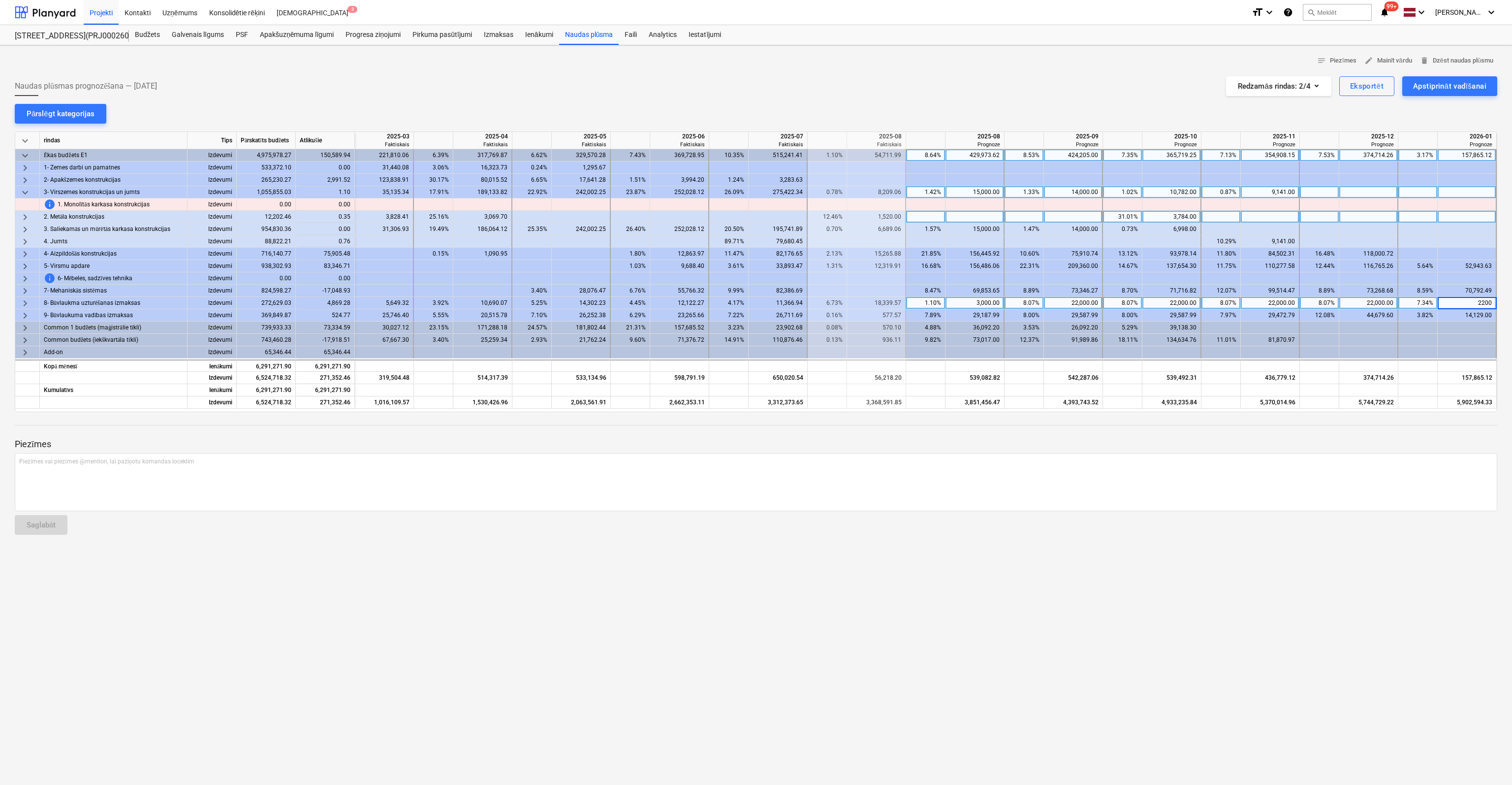
type input "22000"
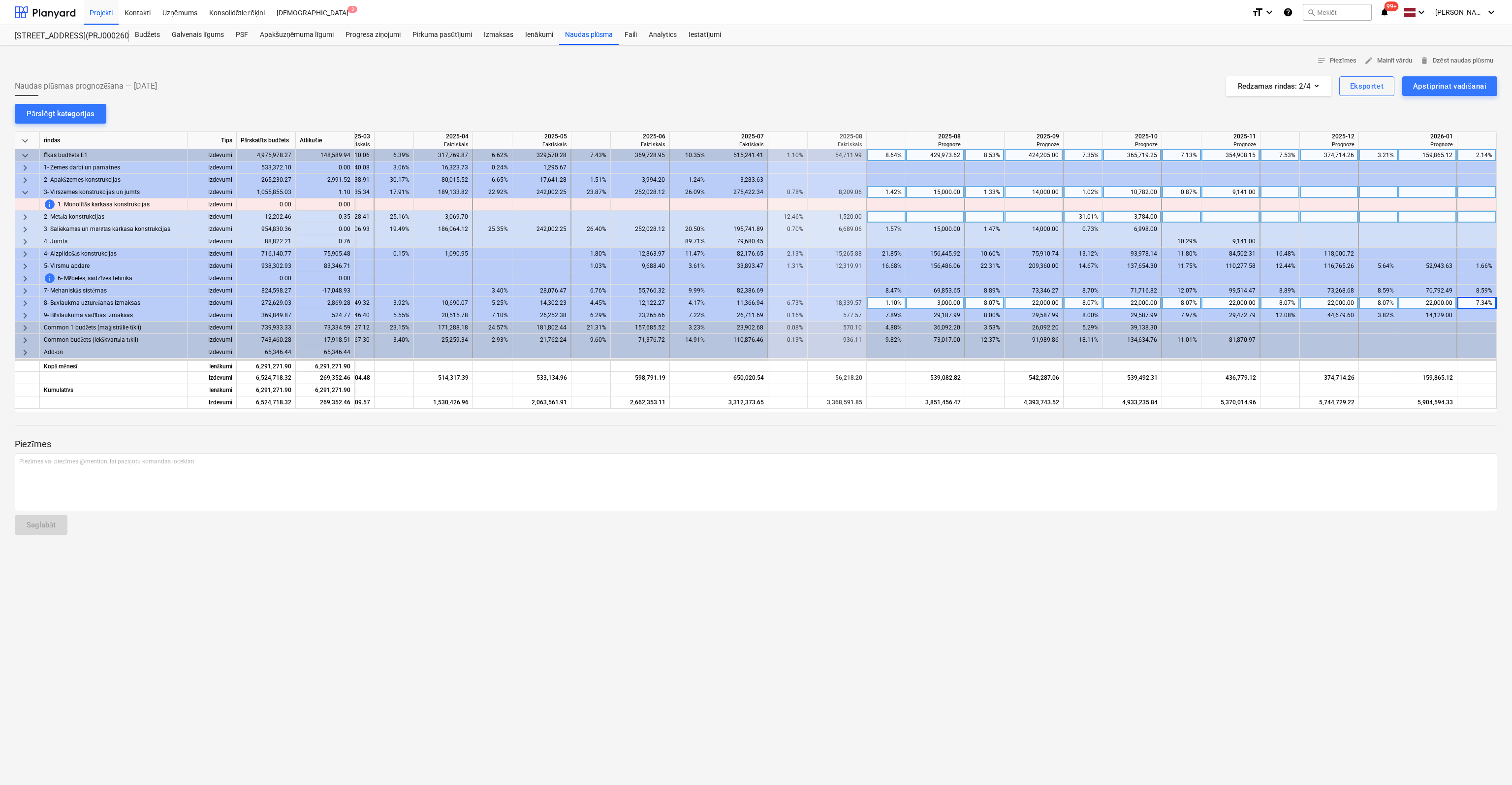
scroll to position [0, 532]
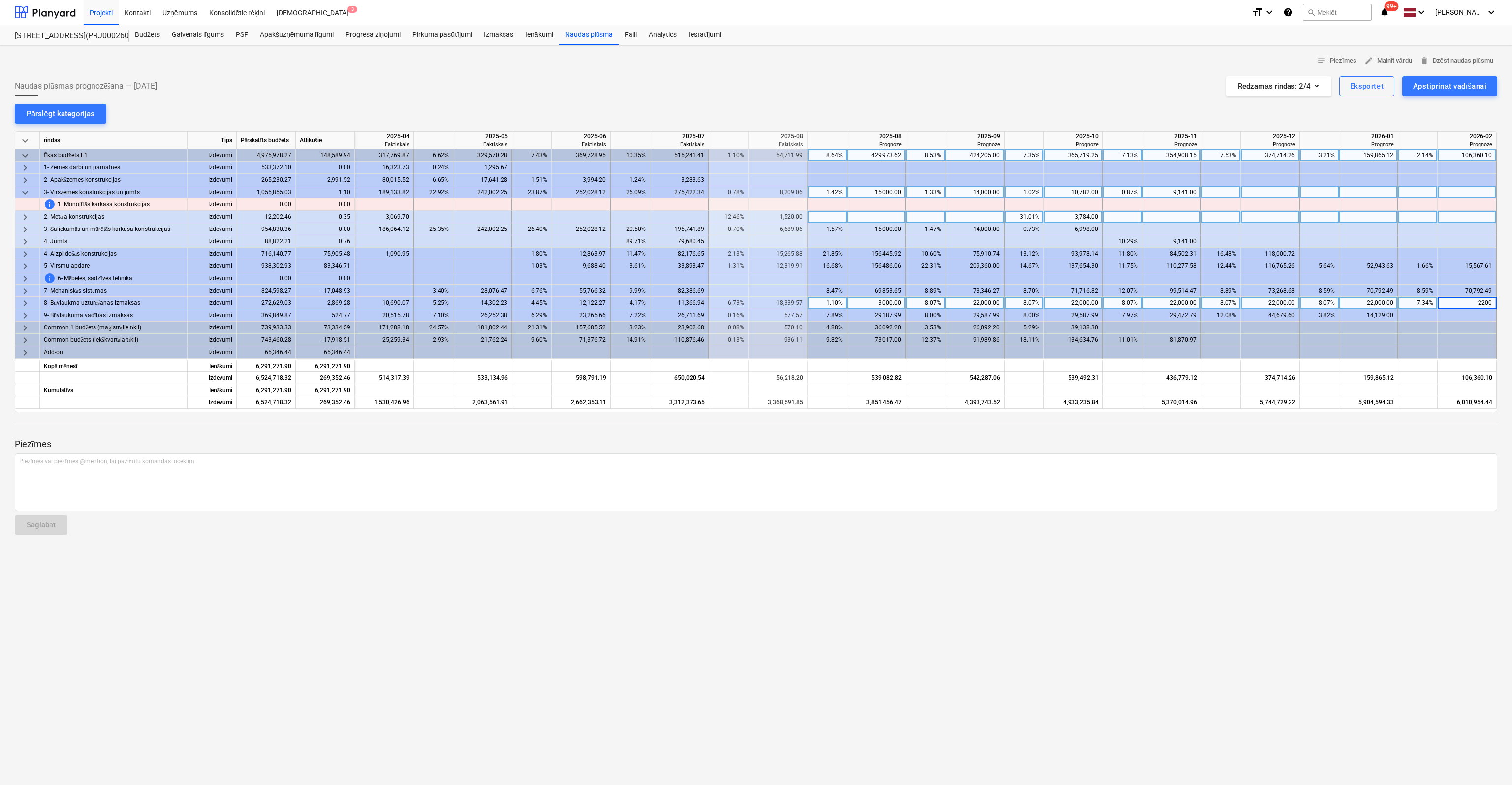
type input "22000"
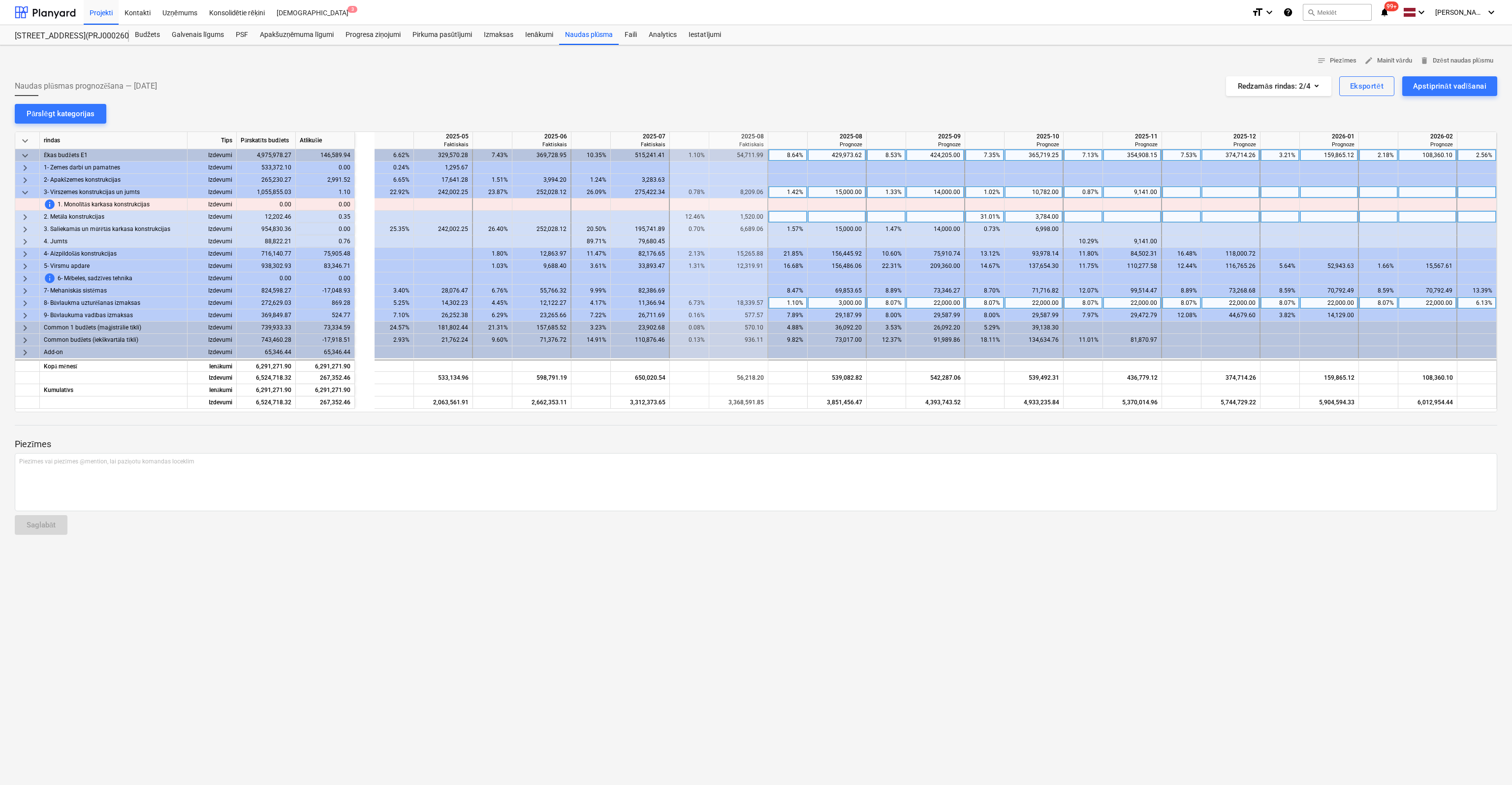
scroll to position [0, 630]
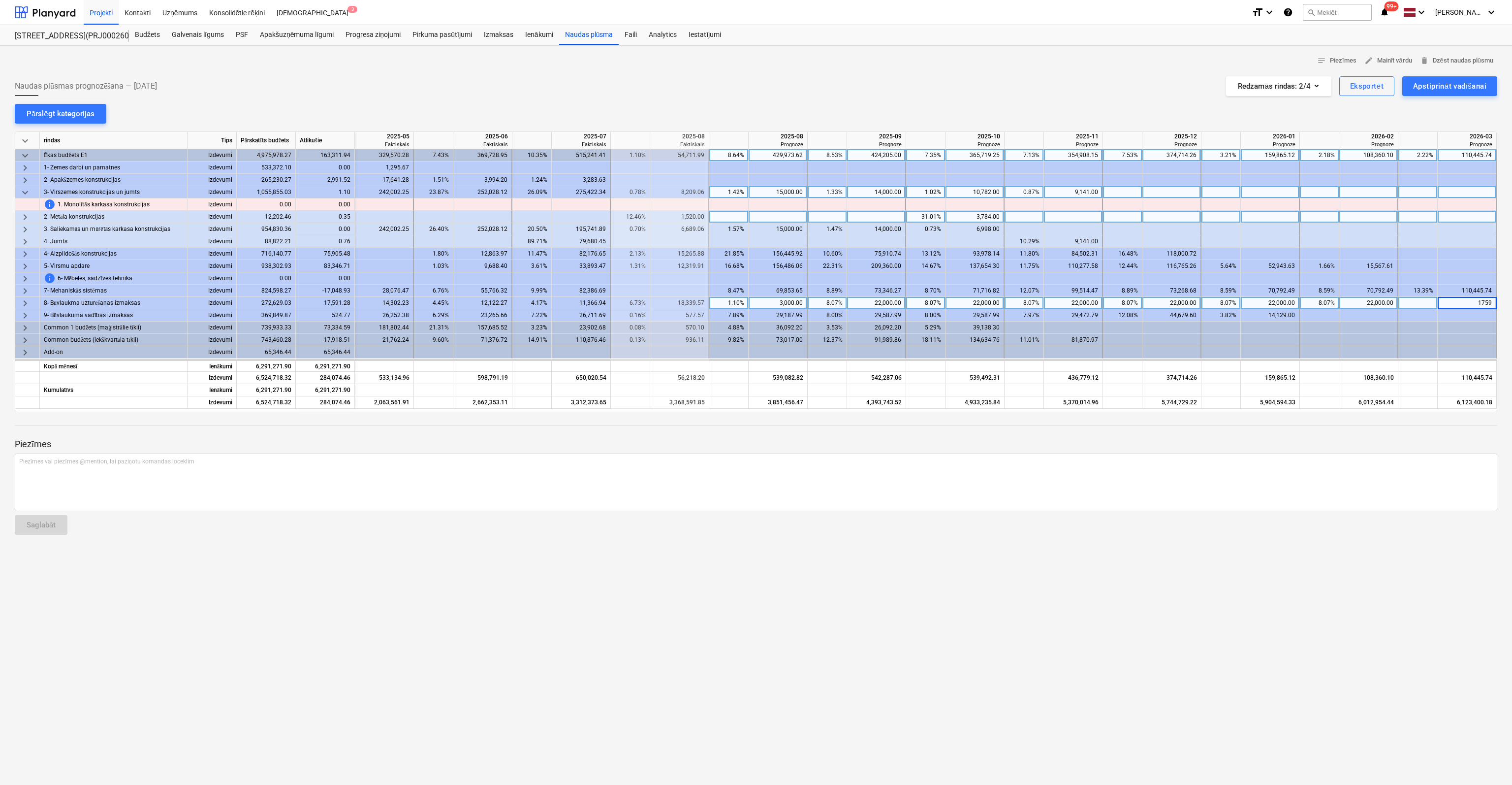
type input "17591"
type input "28000"
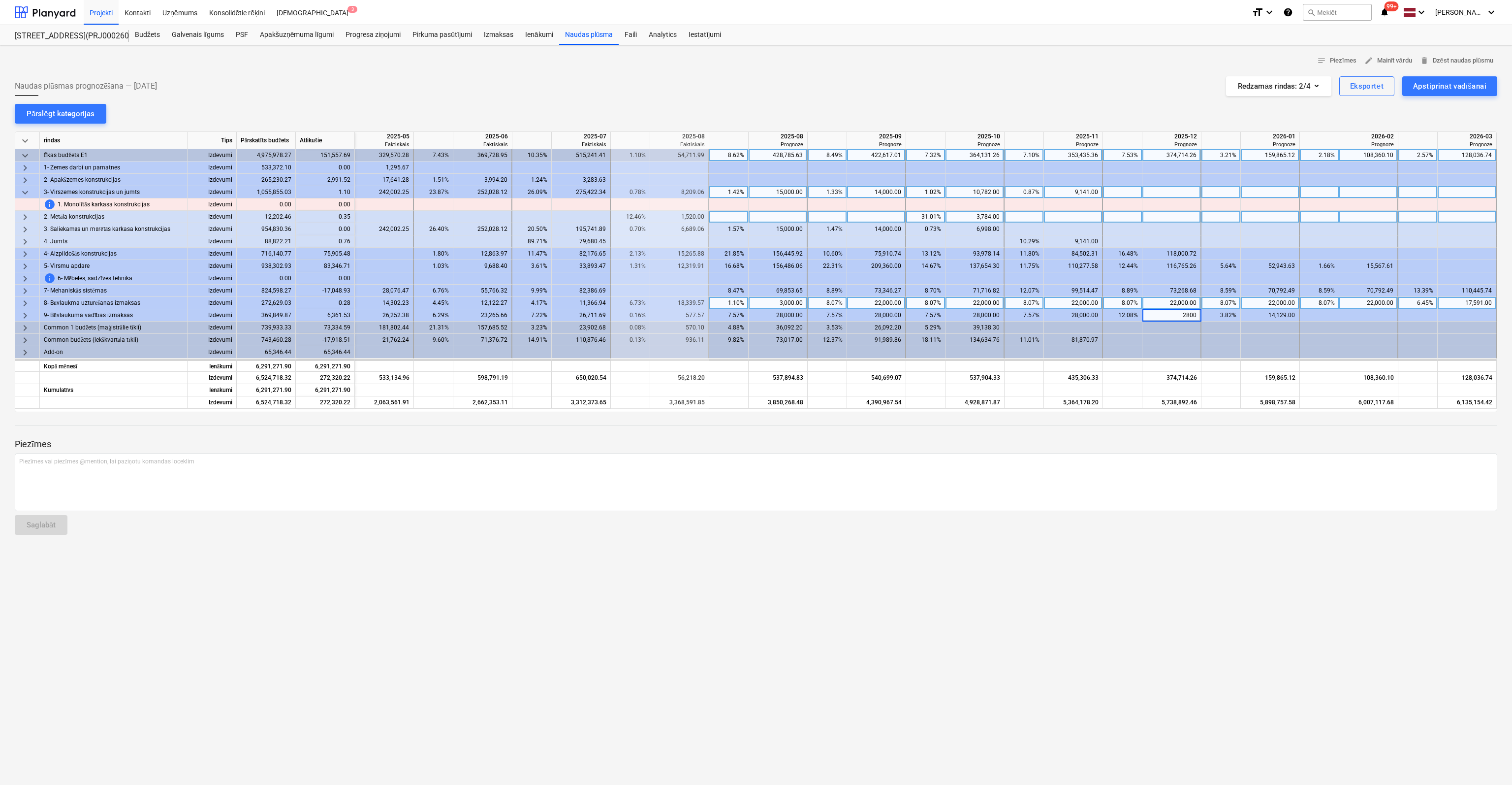
type input "28000"
type input "9170"
type input "90000"
type input "80000"
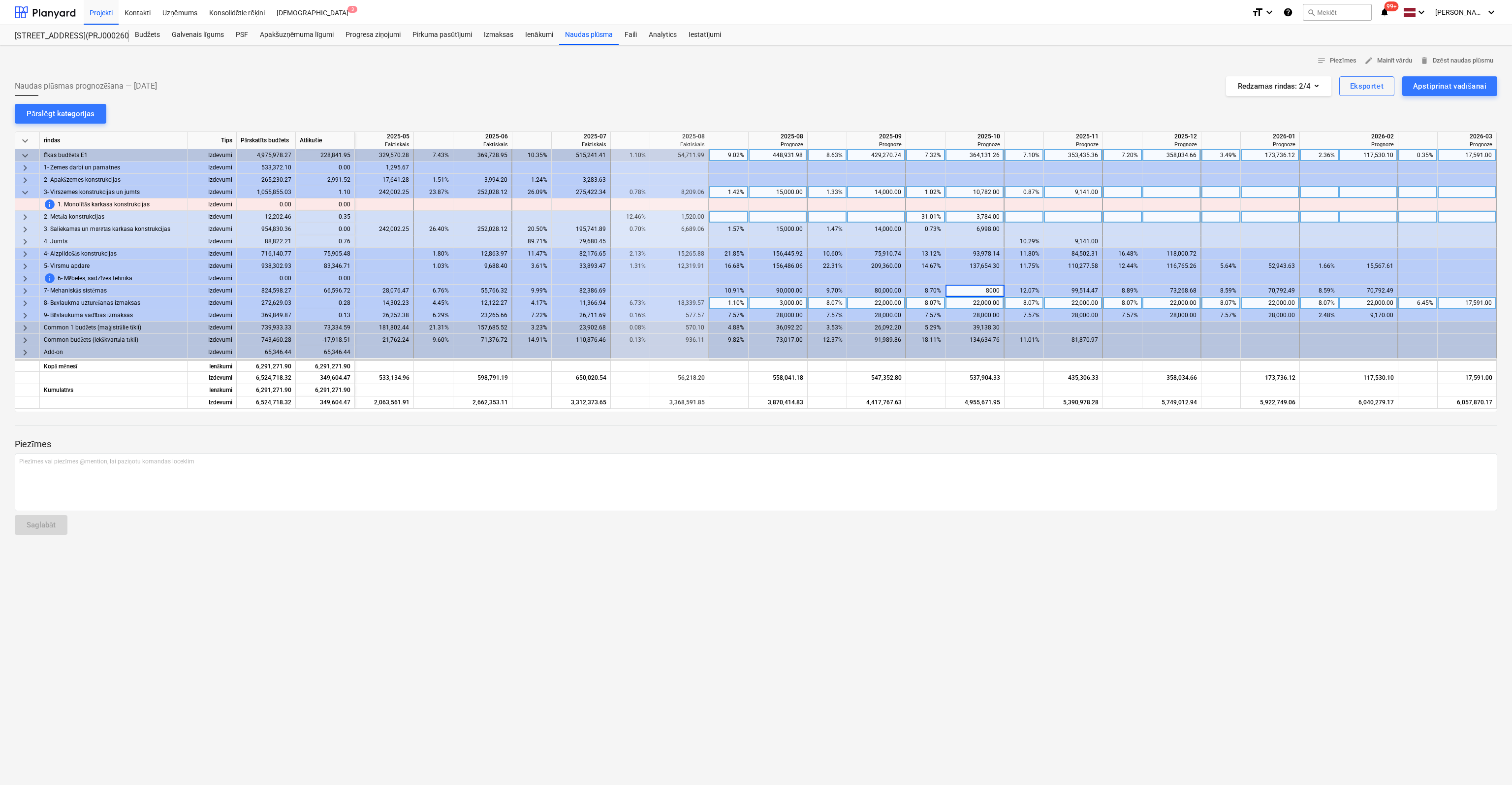
type input "80000"
type input "120000"
type input "50000"
type input "70000"
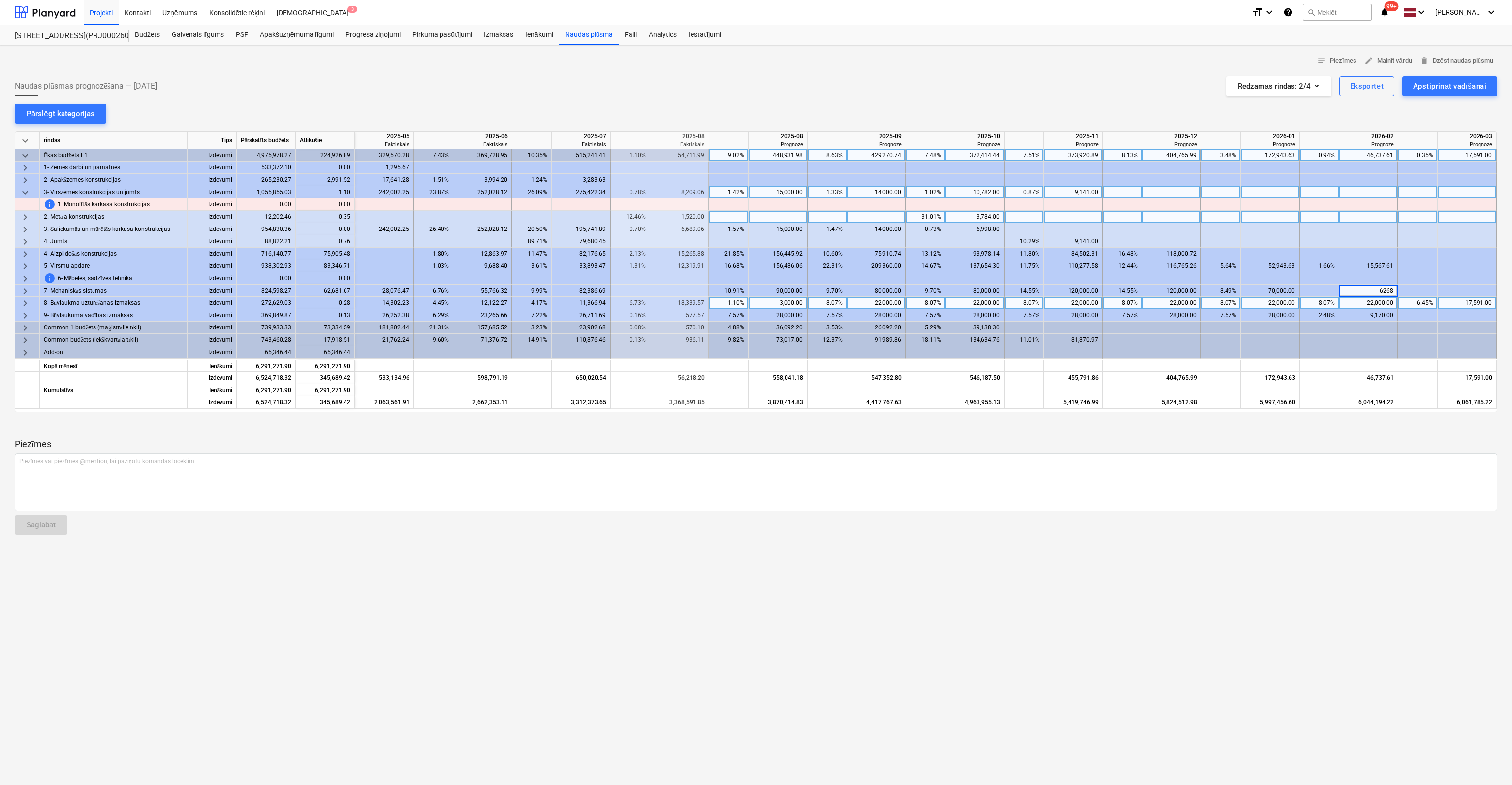
type input "62681"
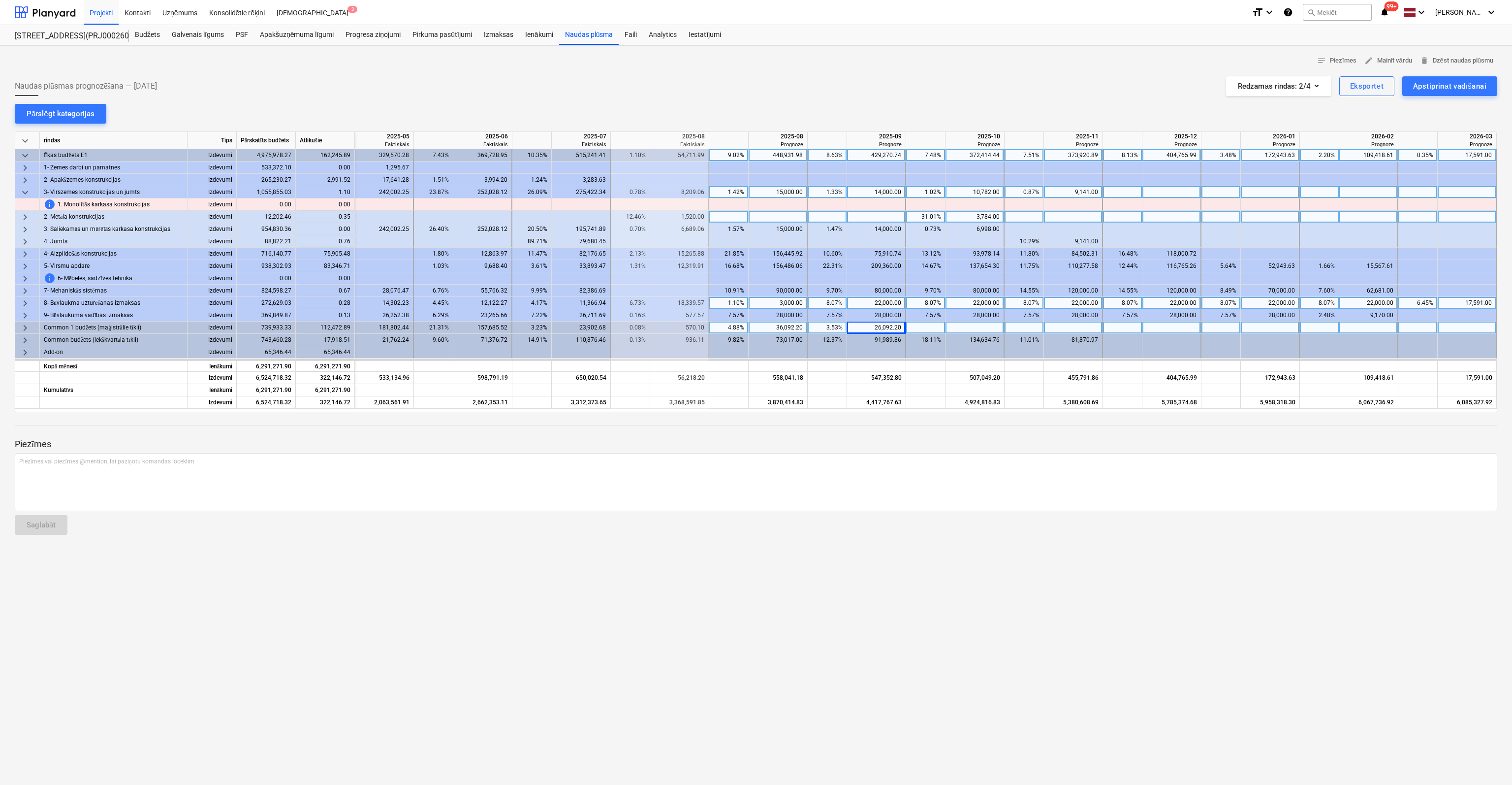
click at [25, 325] on span "keyboard_arrow_right" at bounding box center [25, 328] width 12 height 12
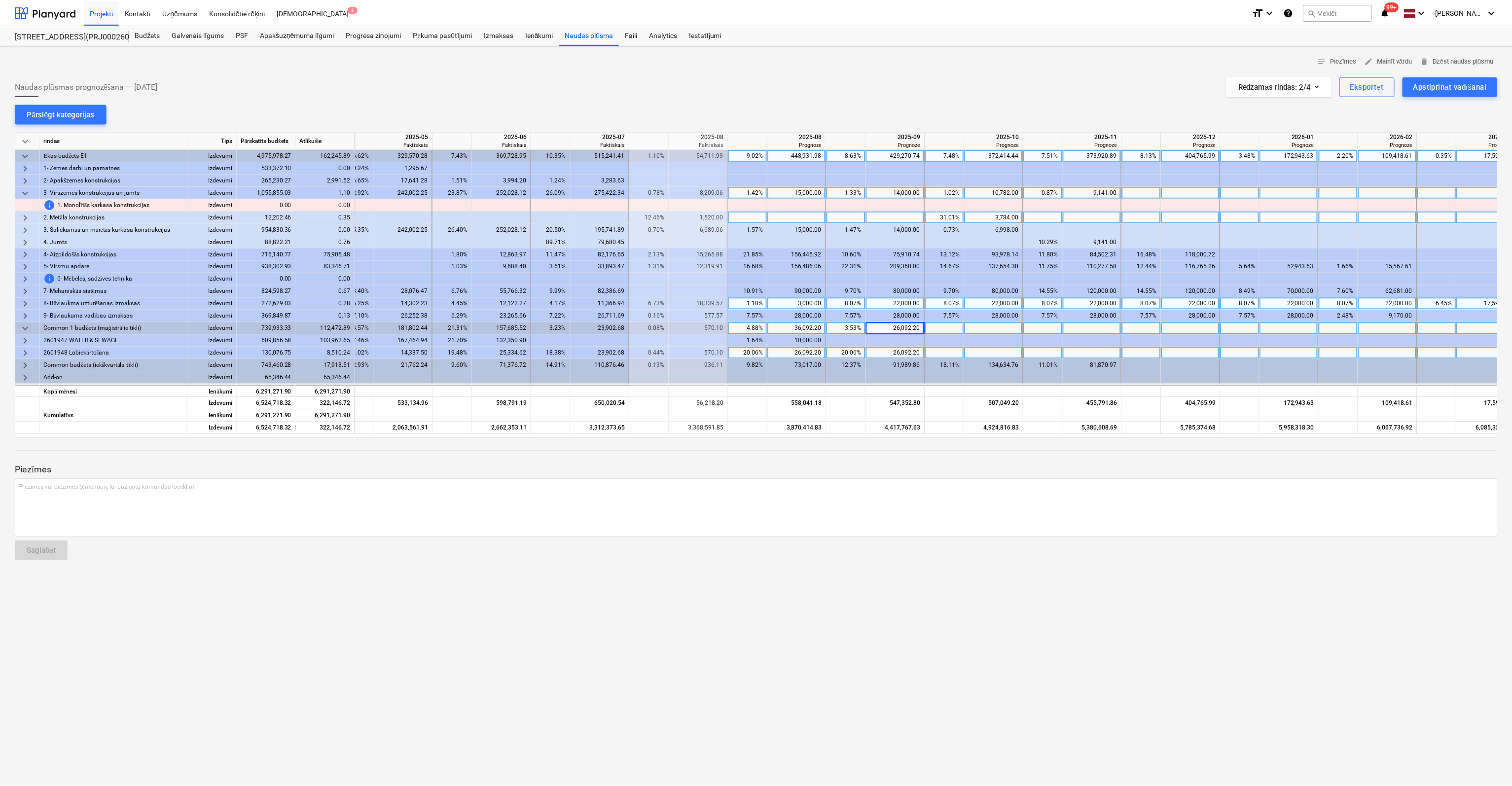
scroll to position [0, 612]
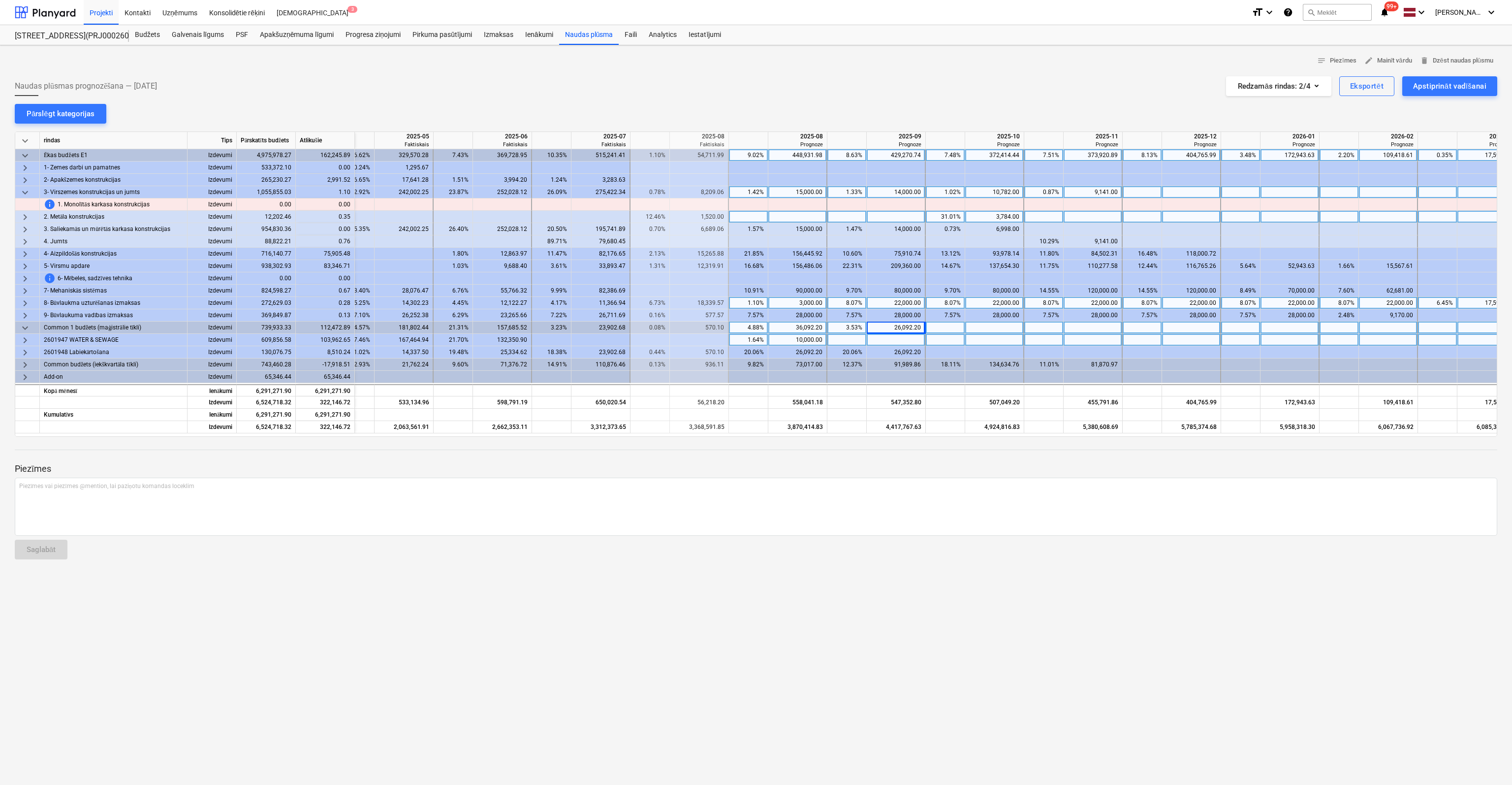
click at [807, 337] on div "10,000.00" at bounding box center [798, 340] width 50 height 12
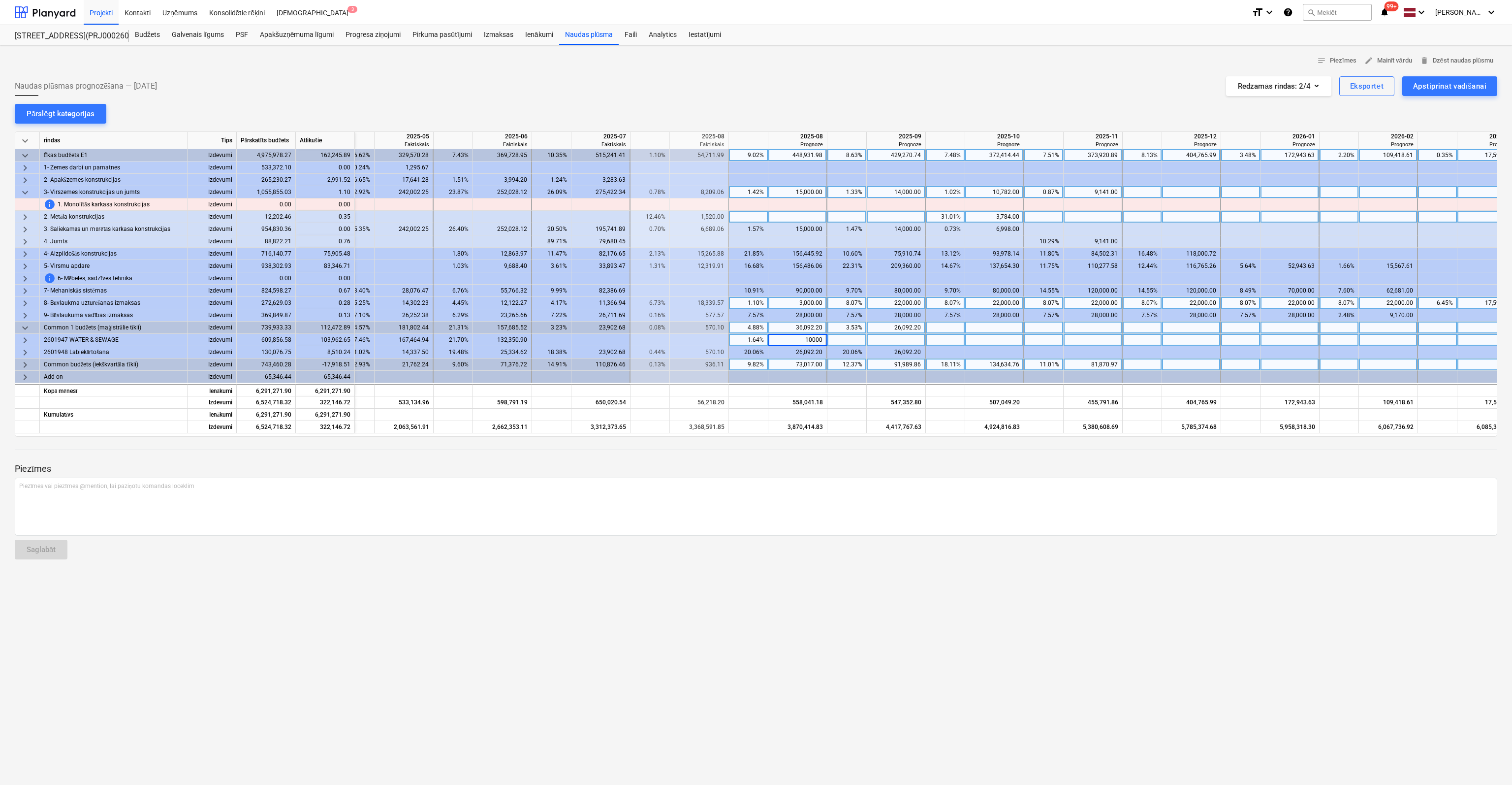
click at [24, 363] on span "keyboard_arrow_right" at bounding box center [25, 365] width 12 height 12
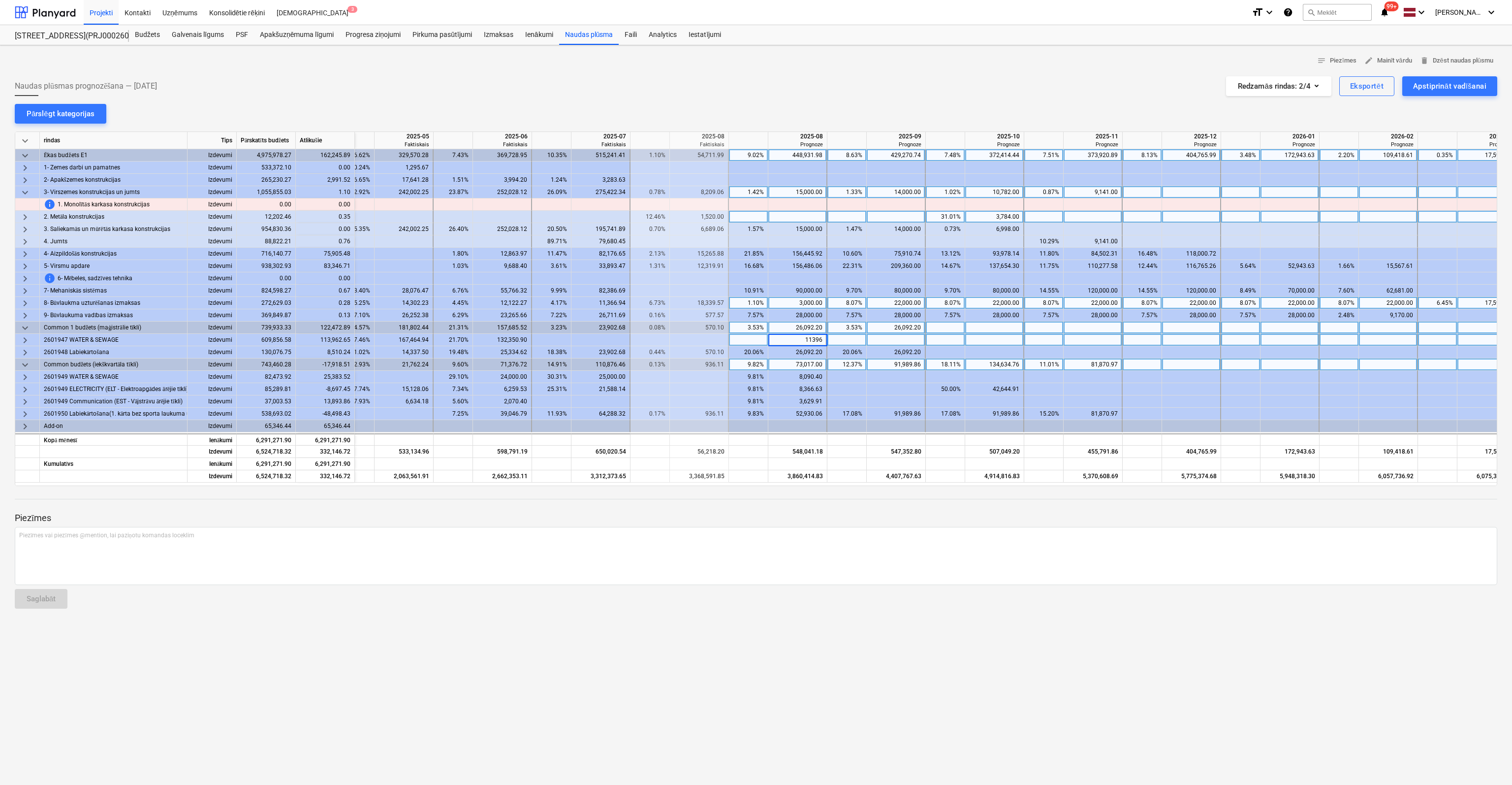
type input "113962"
type input "33473"
type input "25000"
type input "17523"
type input "17314"
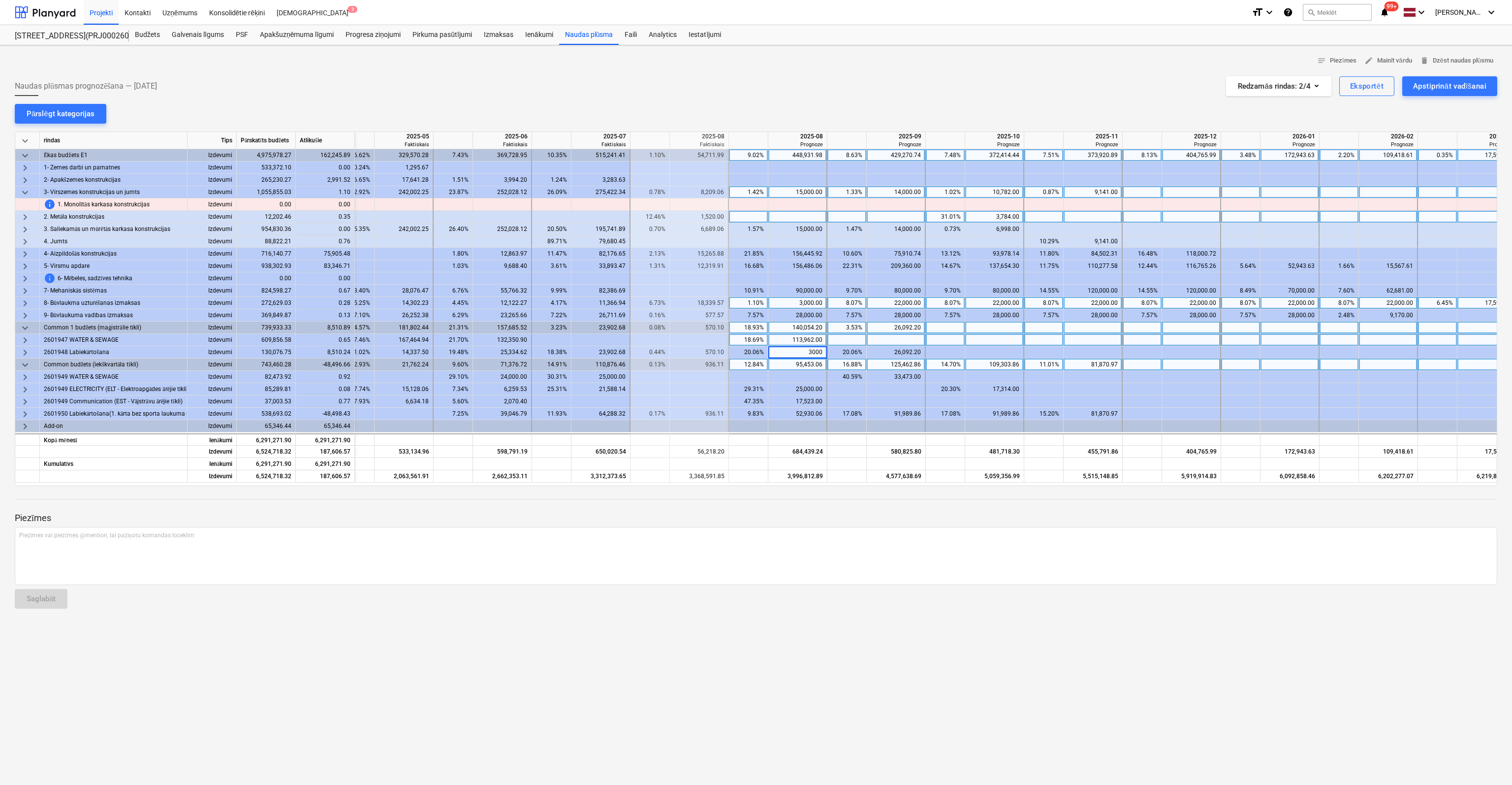
type input "30000"
type input "33372"
type input "30694"
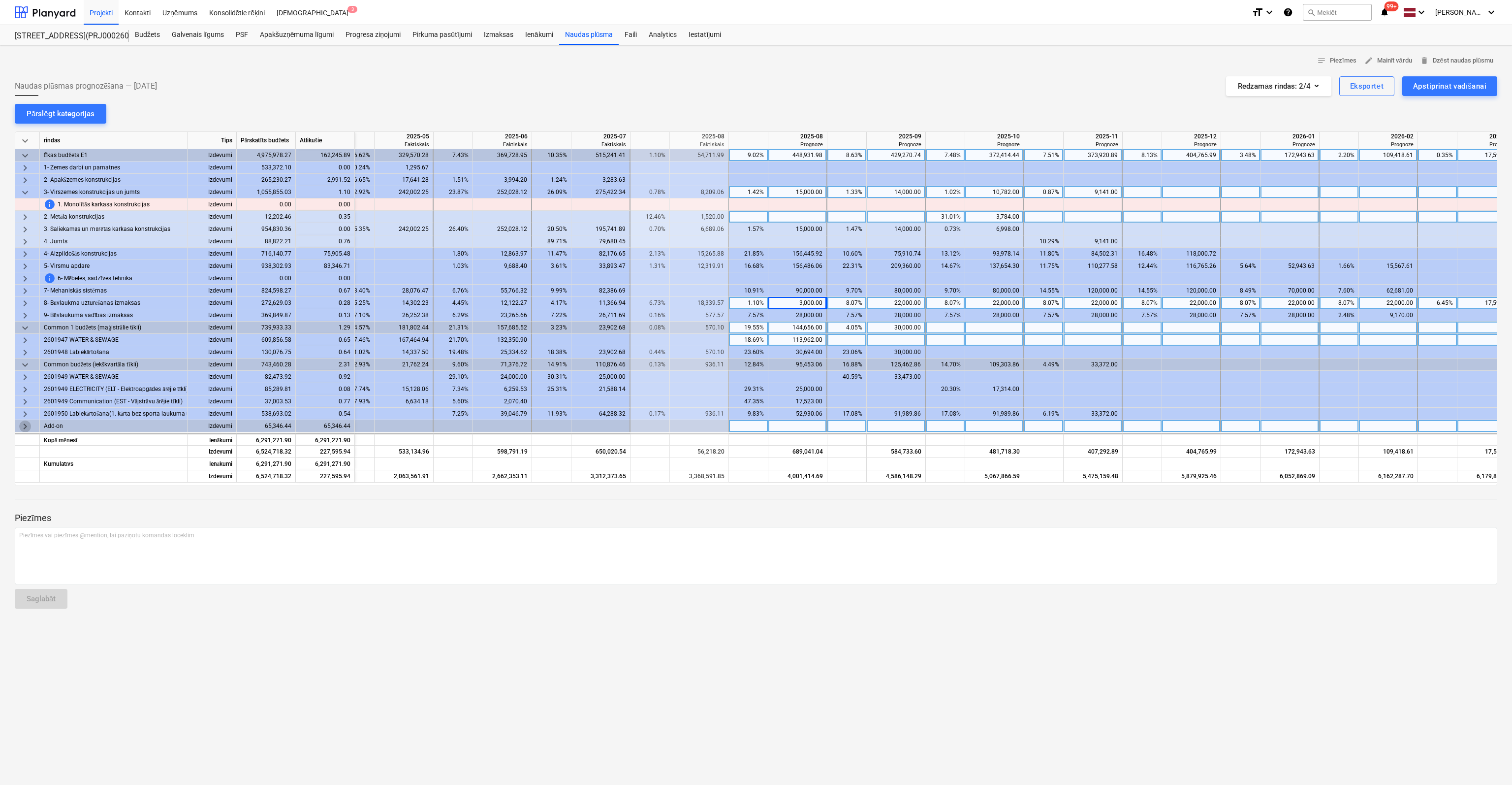
click at [28, 427] on span "keyboard_arrow_right" at bounding box center [25, 426] width 12 height 12
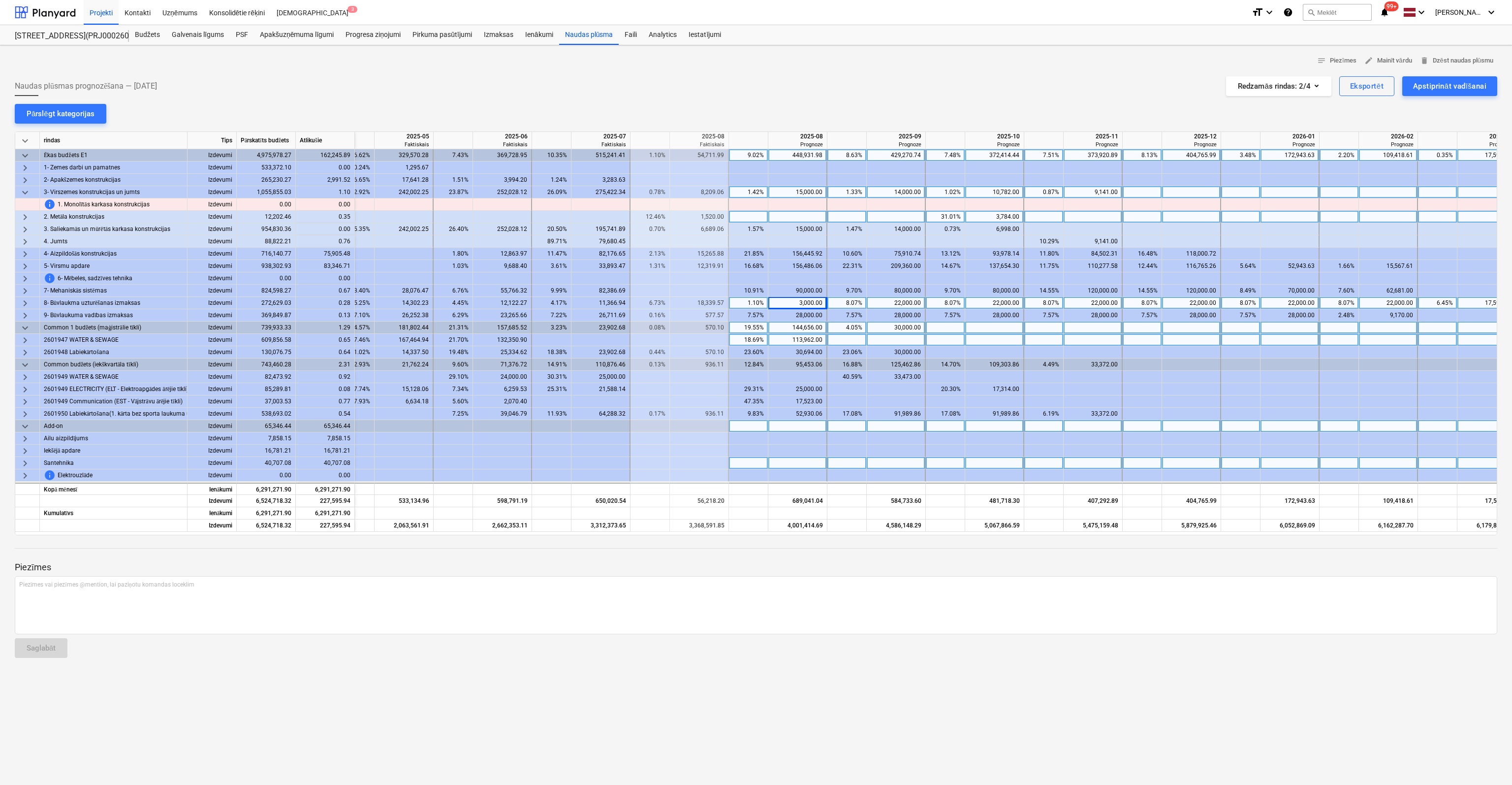
click at [1095, 463] on div at bounding box center [1093, 463] width 59 height 12
type input "40707"
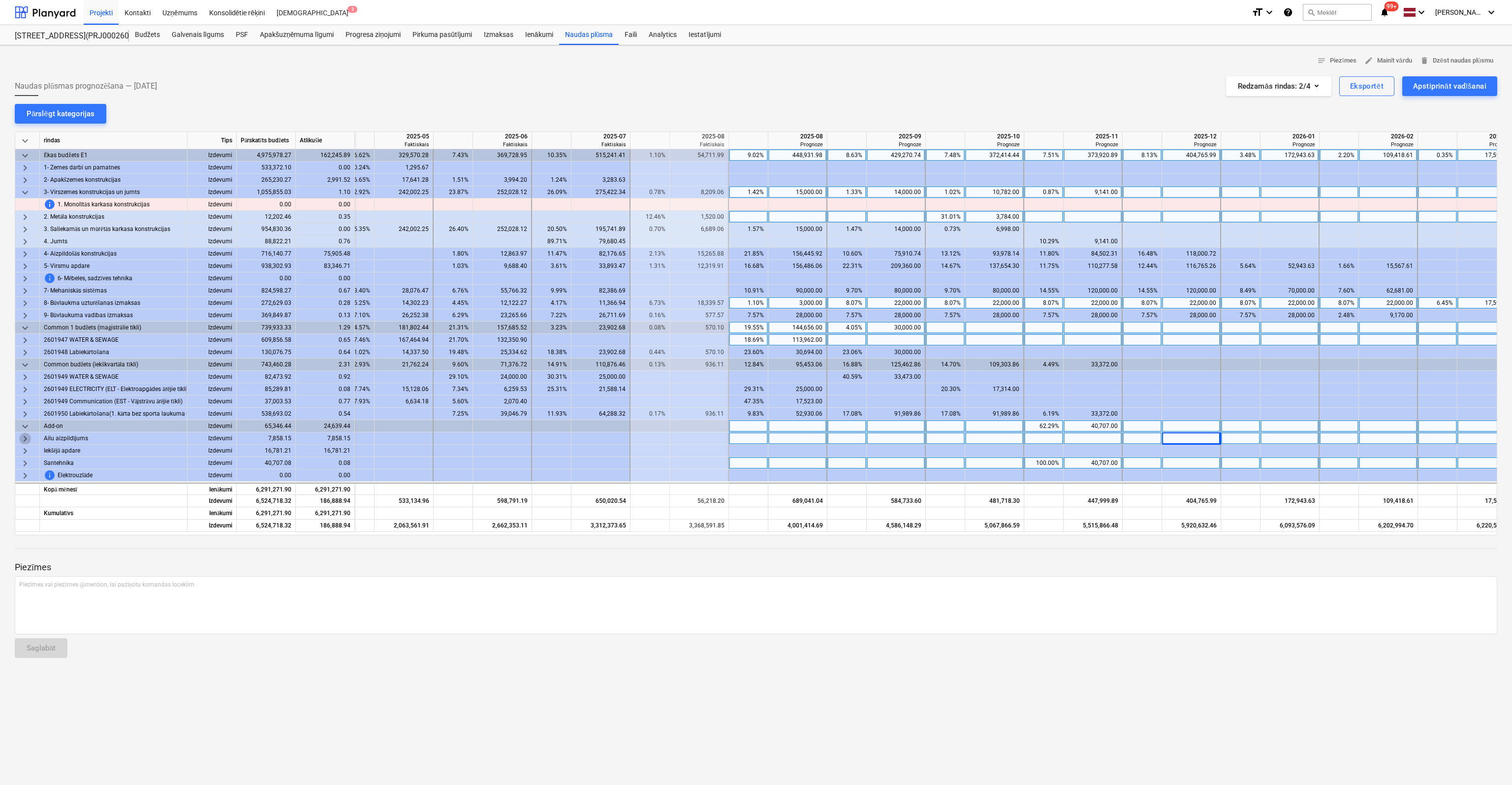
click at [24, 437] on span "keyboard_arrow_right" at bounding box center [25, 439] width 12 height 12
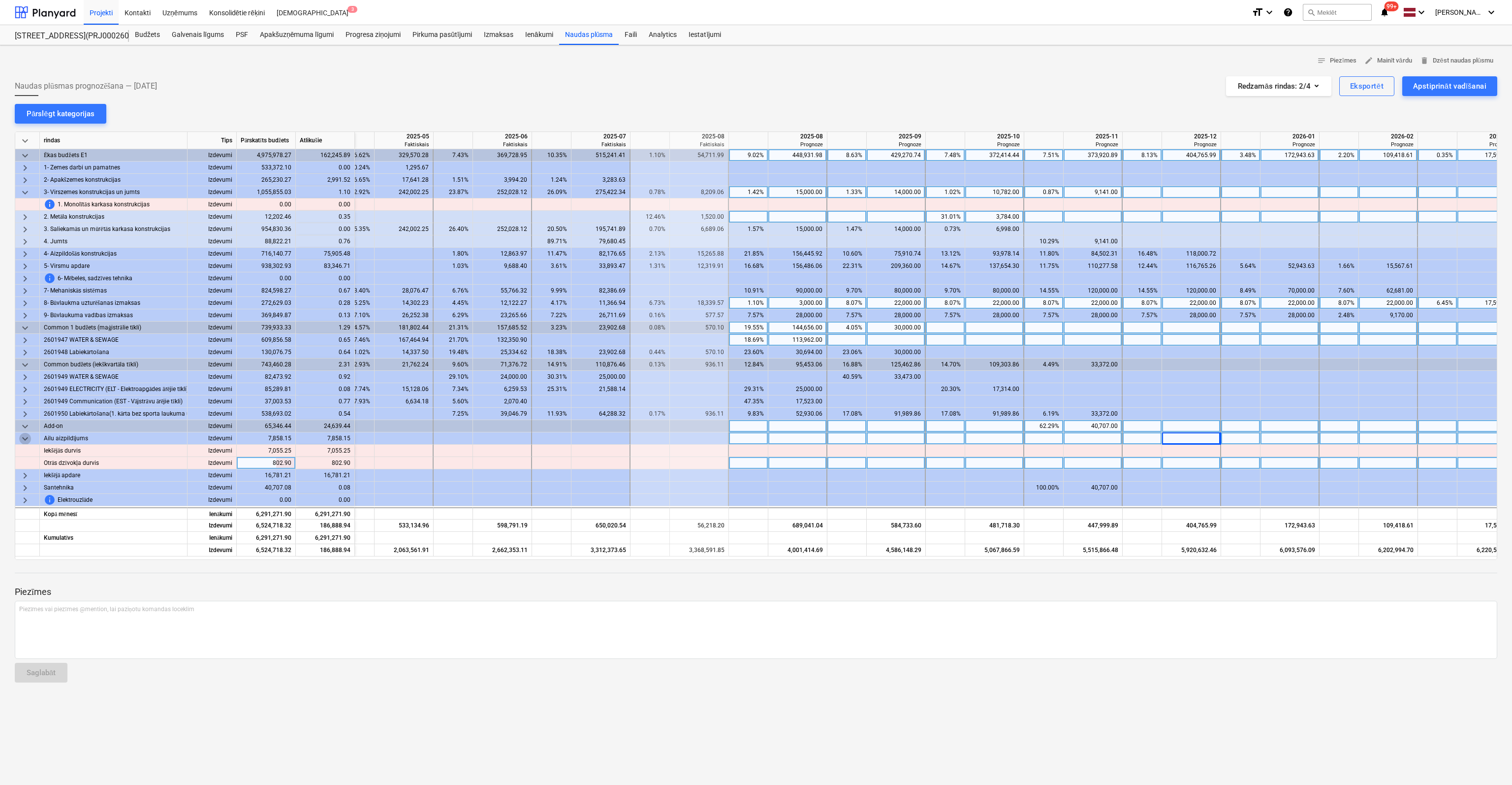
click at [24, 437] on span "keyboard_arrow_down" at bounding box center [25, 439] width 12 height 12
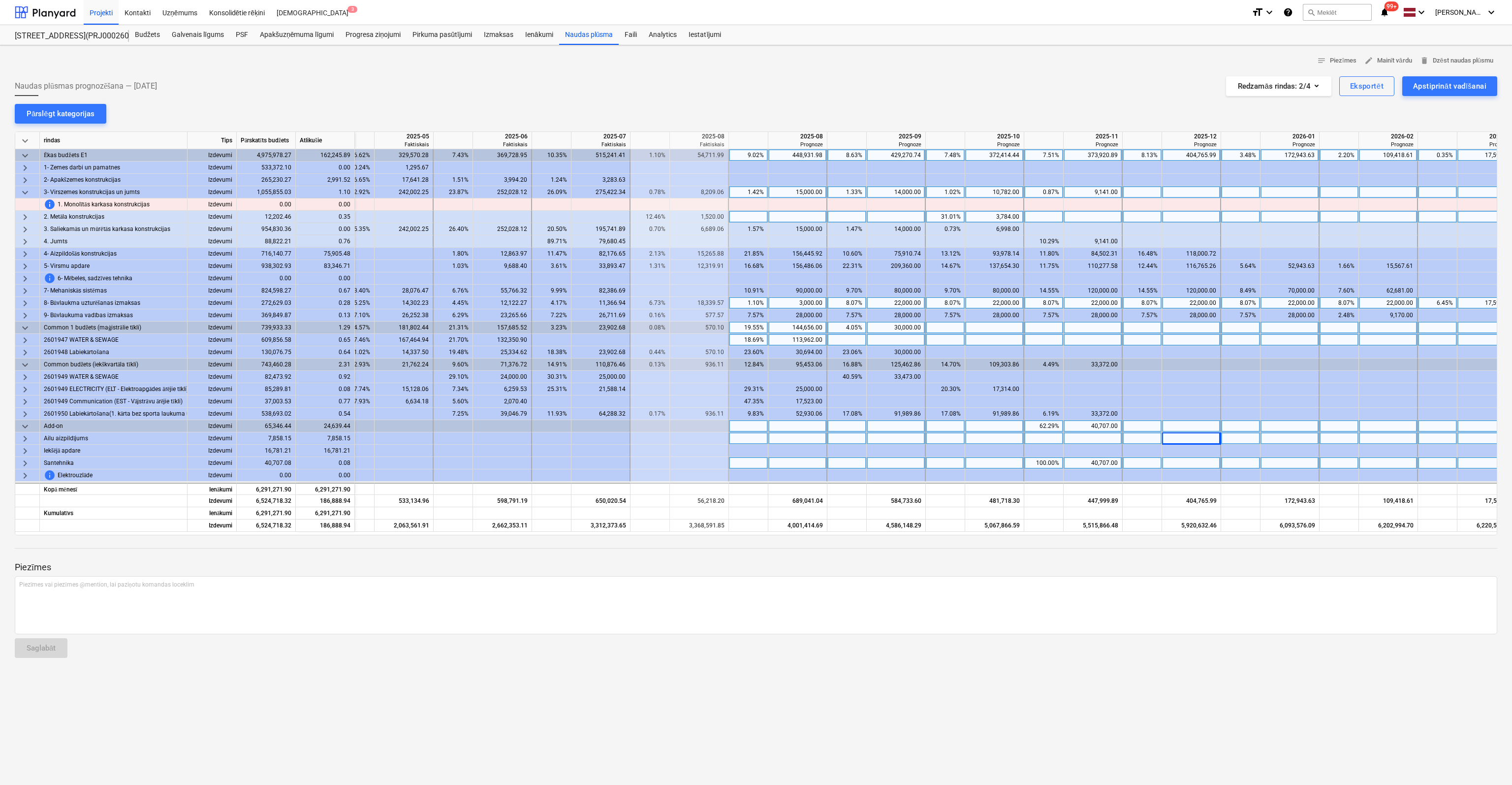
click at [1205, 439] on div at bounding box center [1192, 438] width 59 height 12
type input "7858"
click at [26, 451] on span "keyboard_arrow_right" at bounding box center [25, 451] width 12 height 12
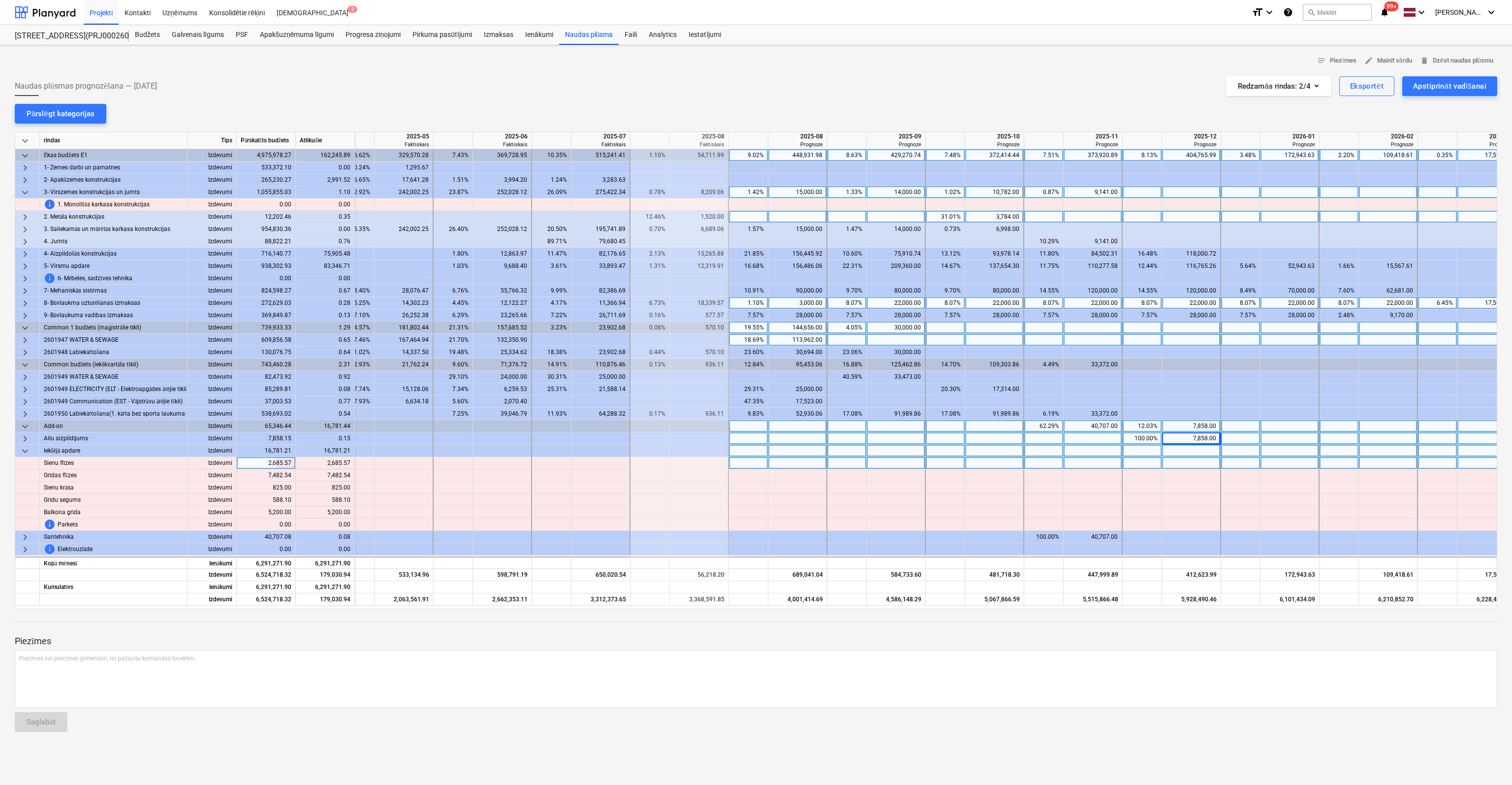
click at [26, 451] on span "keyboard_arrow_down" at bounding box center [25, 451] width 12 height 12
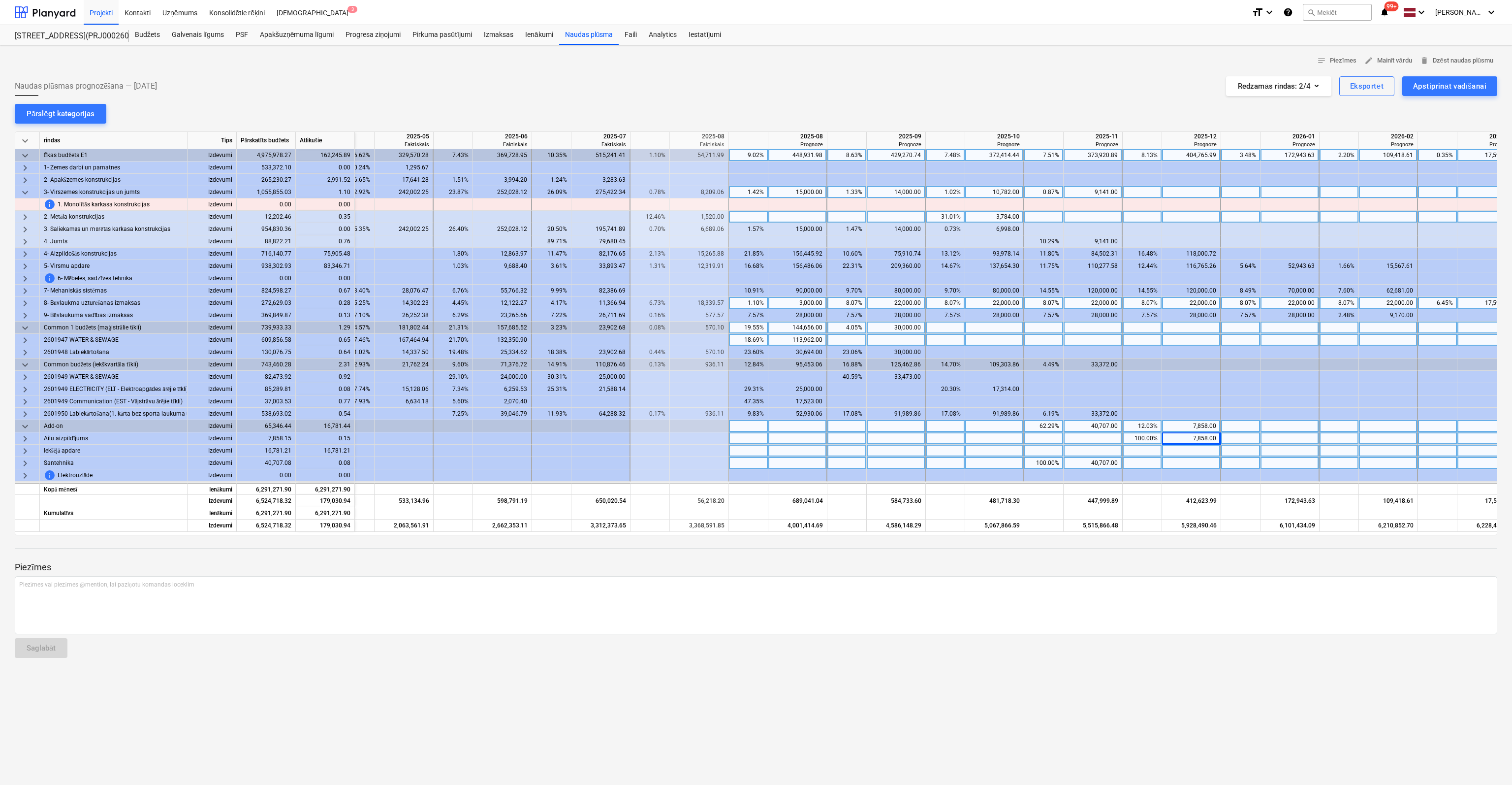
click at [877, 452] on div at bounding box center [896, 450] width 59 height 12
type input "10000"
type input "6781"
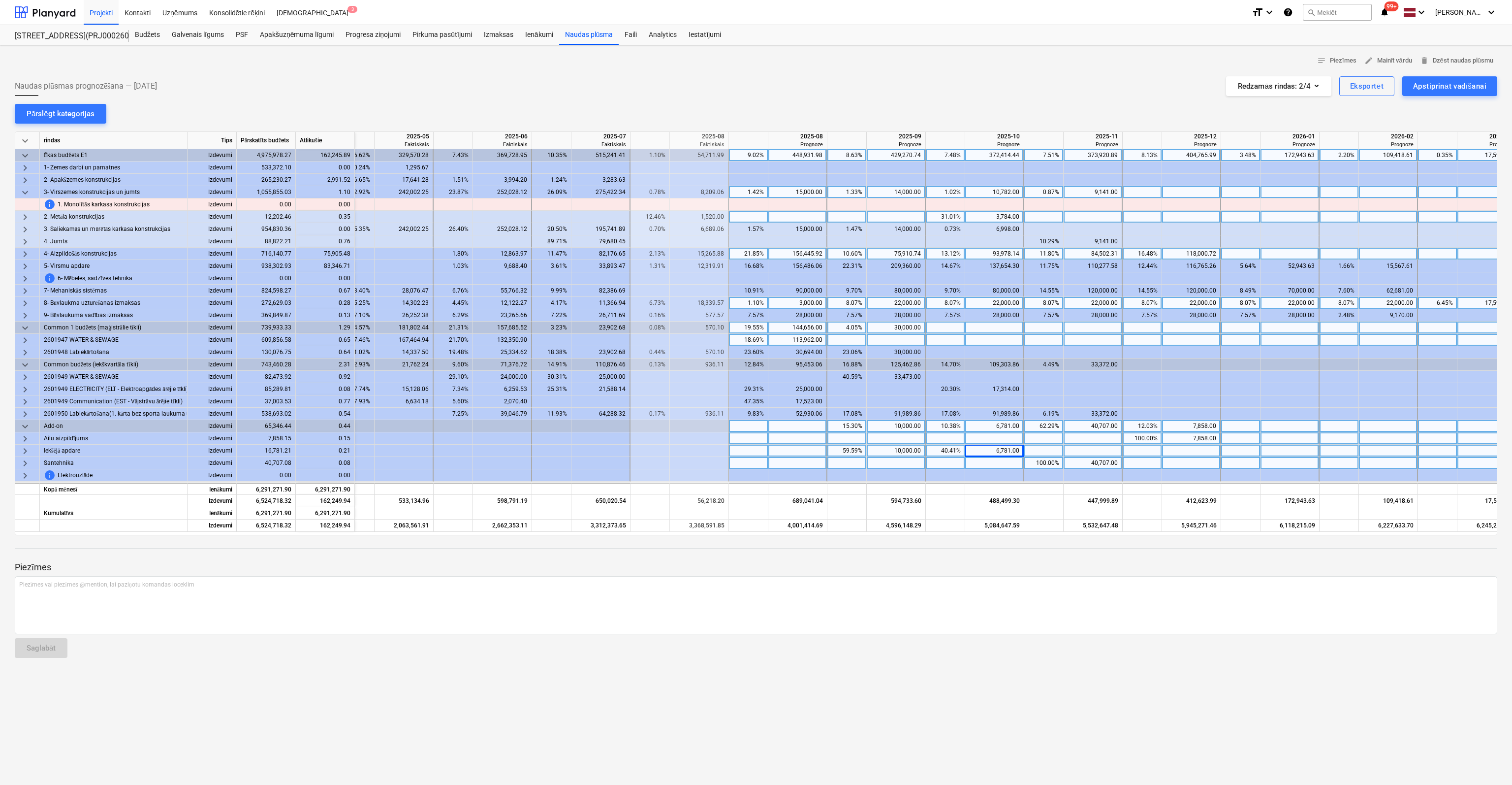
click at [23, 251] on span "keyboard_arrow_right" at bounding box center [25, 254] width 12 height 12
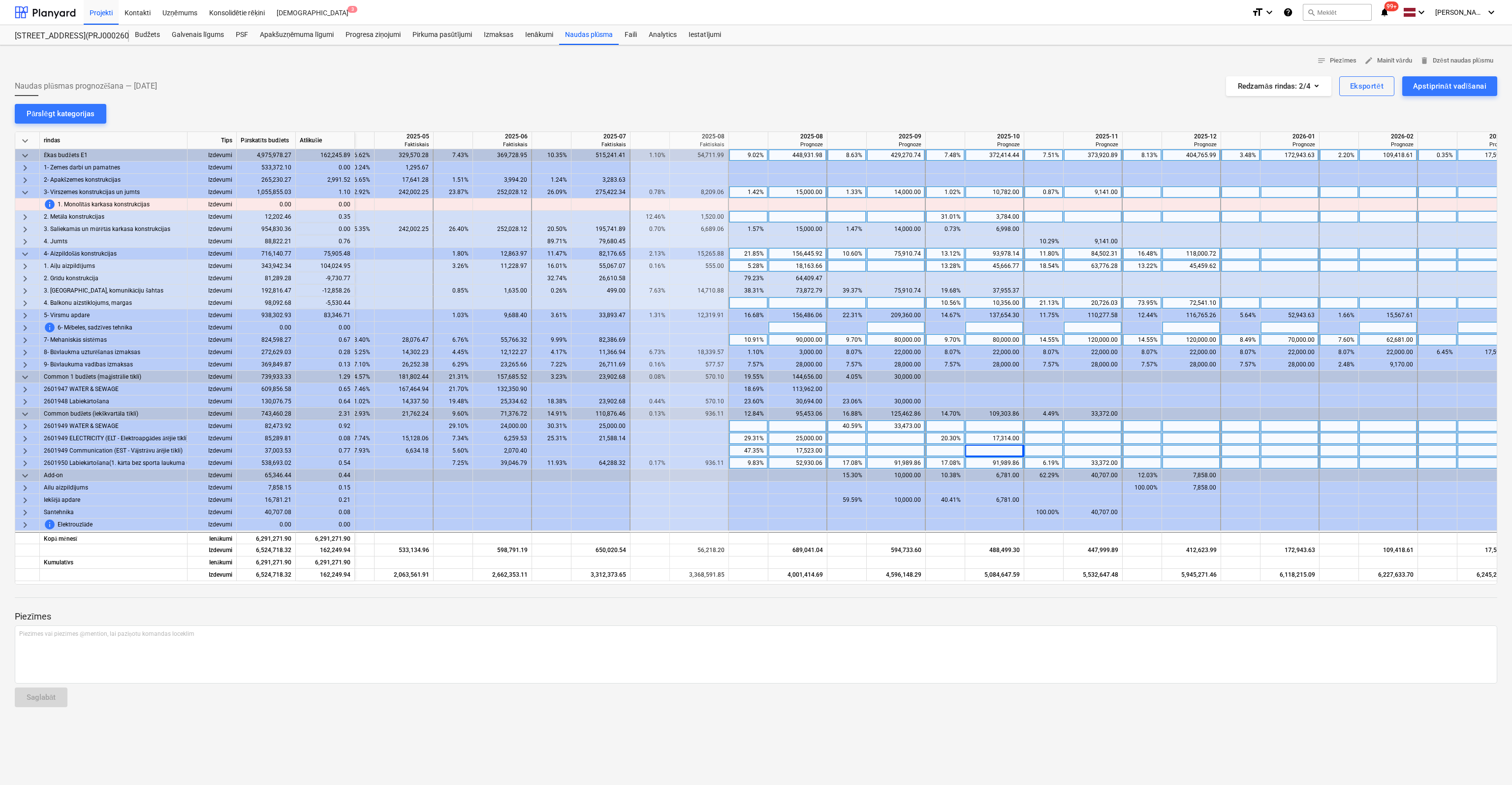
click at [26, 264] on span "keyboard_arrow_right" at bounding box center [25, 267] width 12 height 12
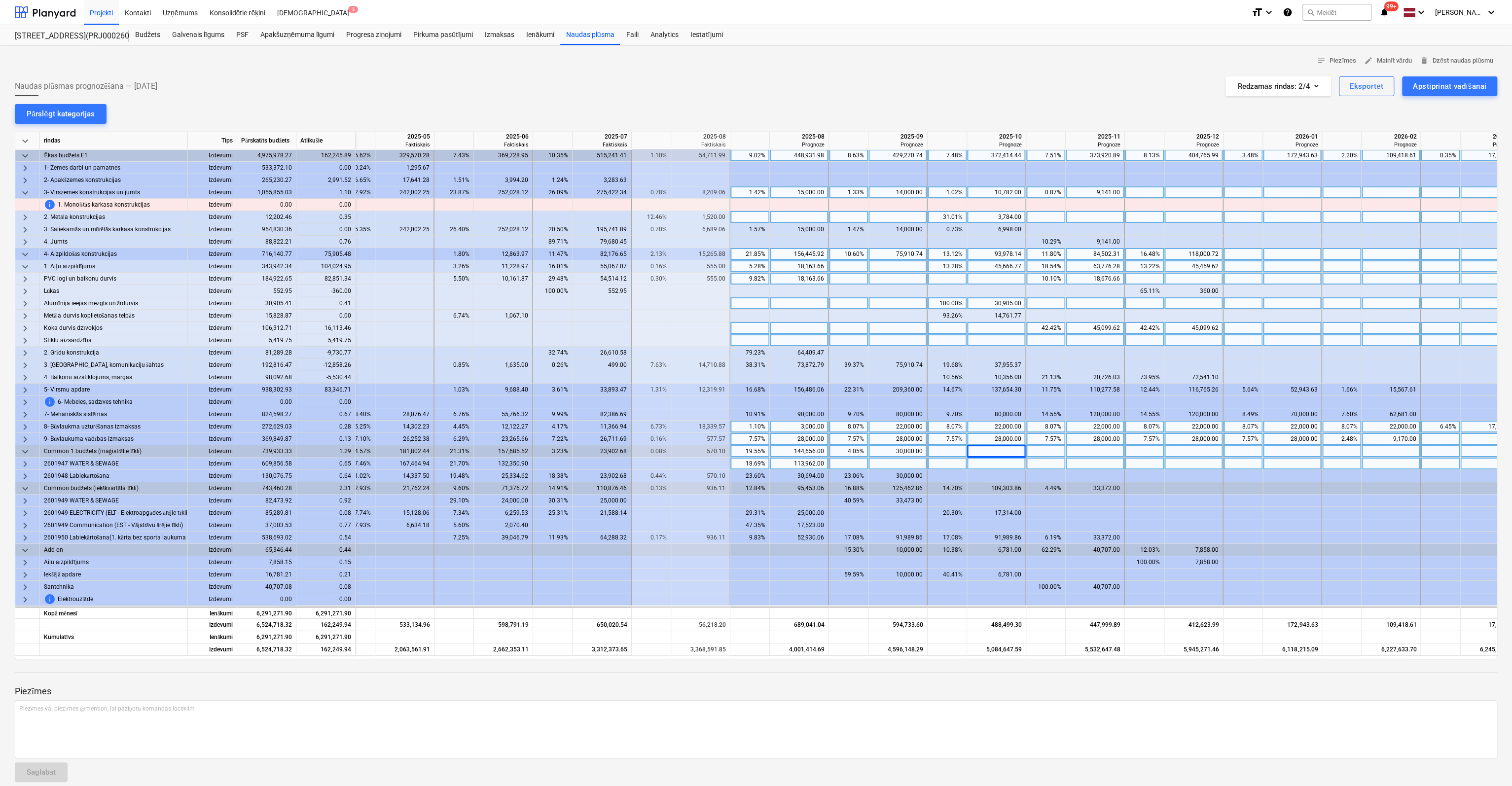
click at [1053, 280] on div "10.10%" at bounding box center [1046, 279] width 31 height 12
type input "0"
click at [986, 276] on div at bounding box center [996, 279] width 59 height 12
type input "30000"
type input "3000"
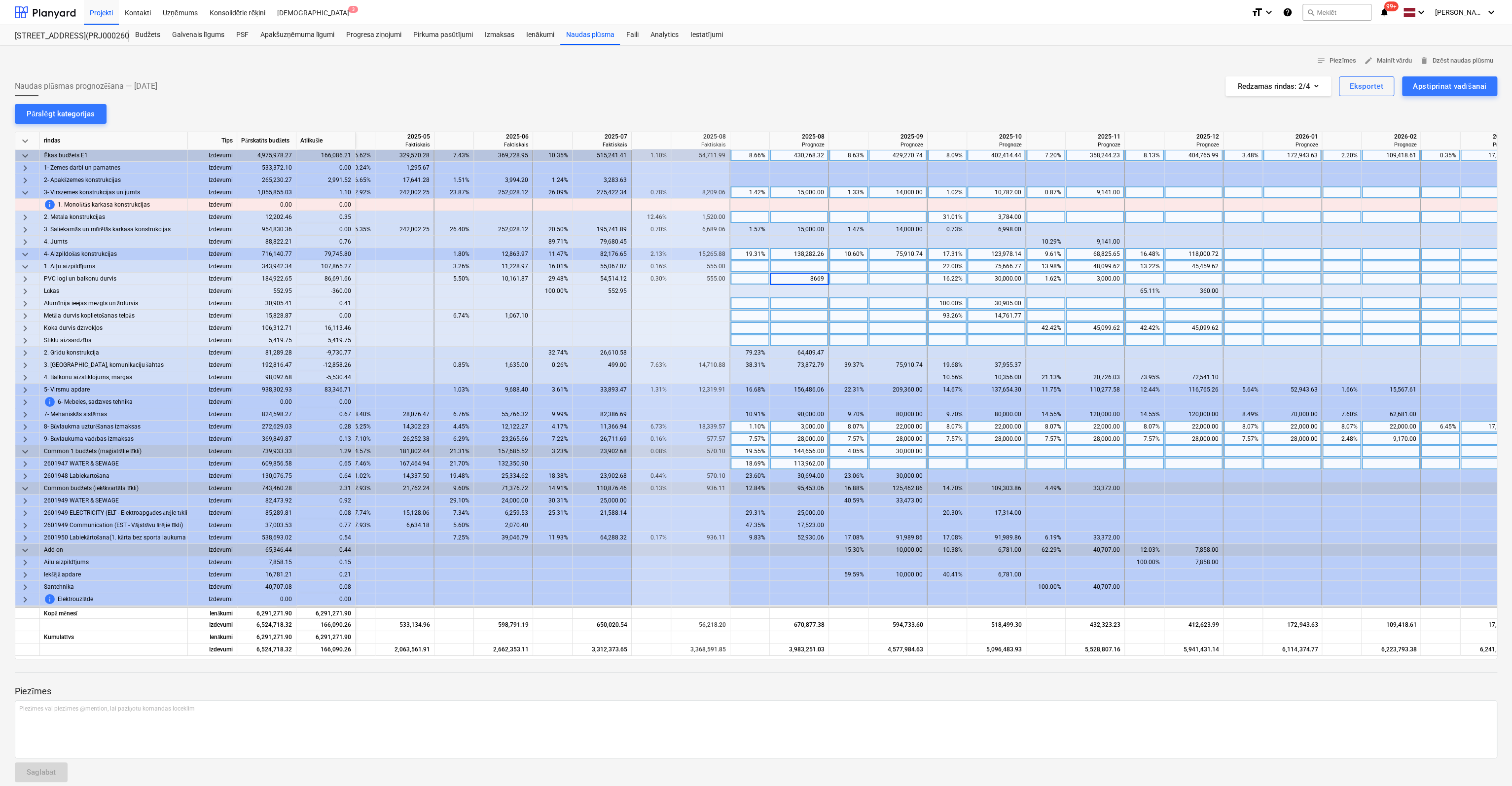
type input "86691"
type input "116000"
type input "3691"
type input "61213"
click at [25, 352] on span "keyboard_arrow_right" at bounding box center [25, 353] width 12 height 12
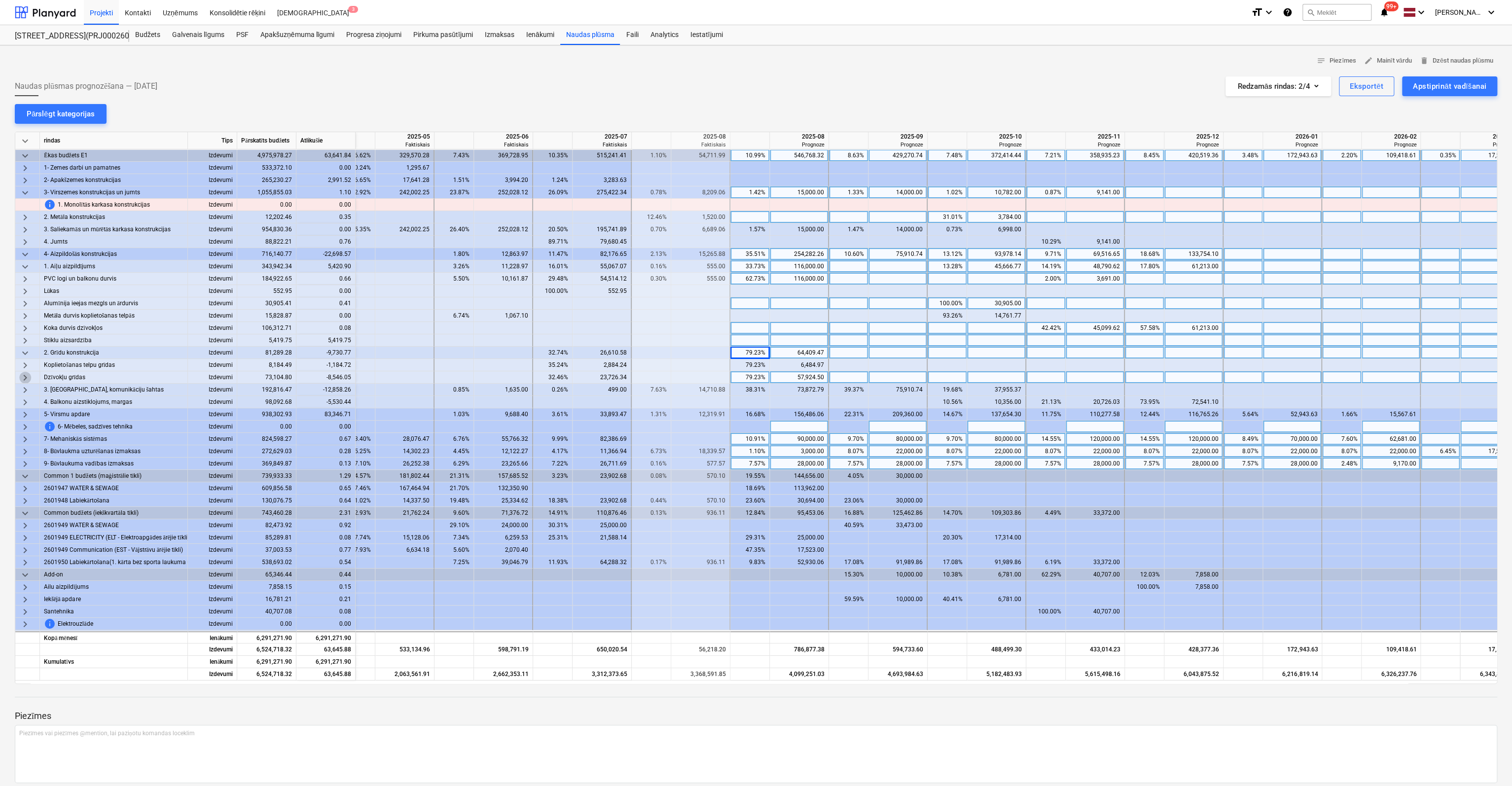
click at [24, 375] on span "keyboard_arrow_right" at bounding box center [25, 377] width 12 height 12
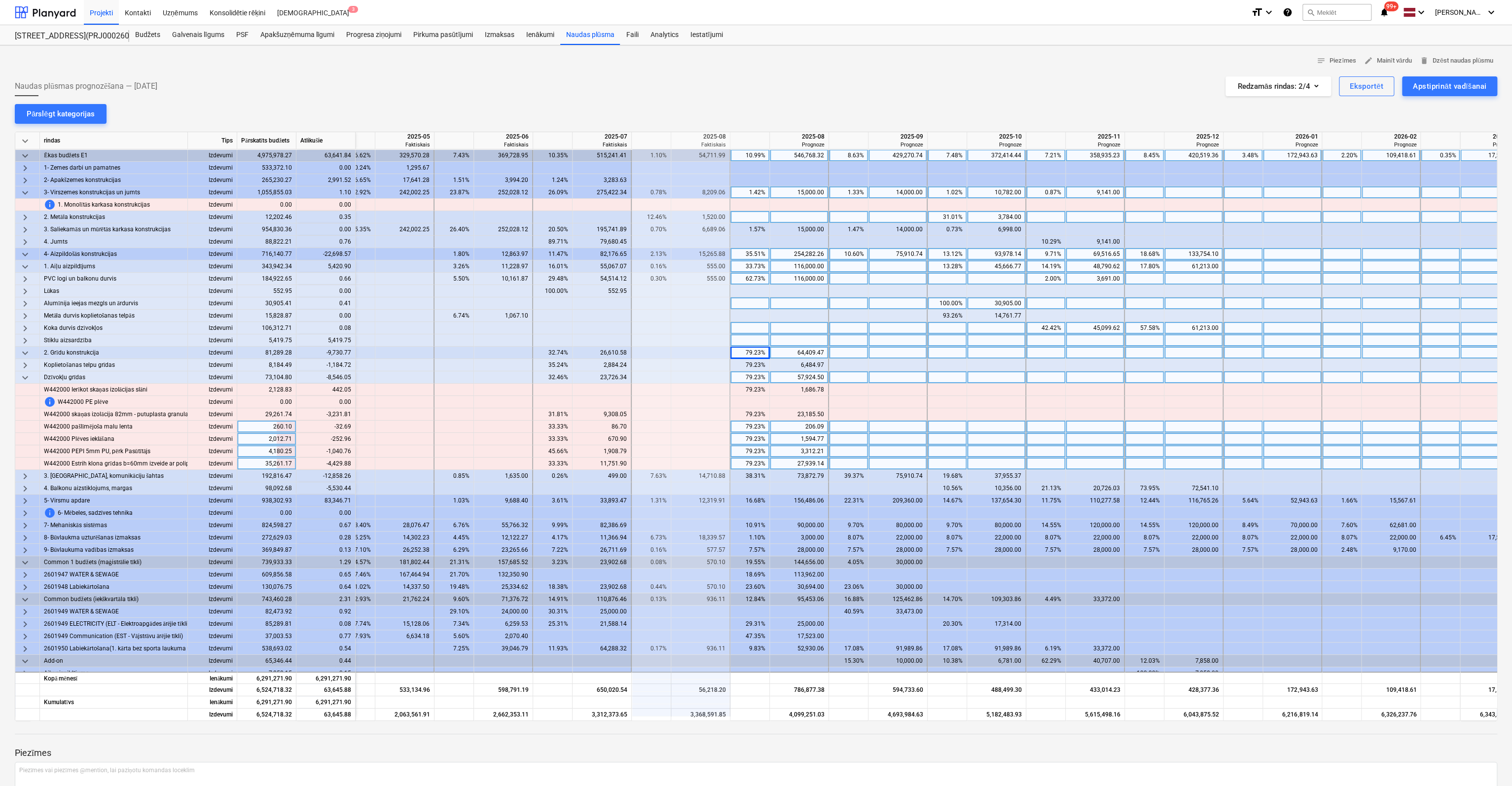
click at [24, 375] on span "keyboard_arrow_down" at bounding box center [25, 377] width 12 height 12
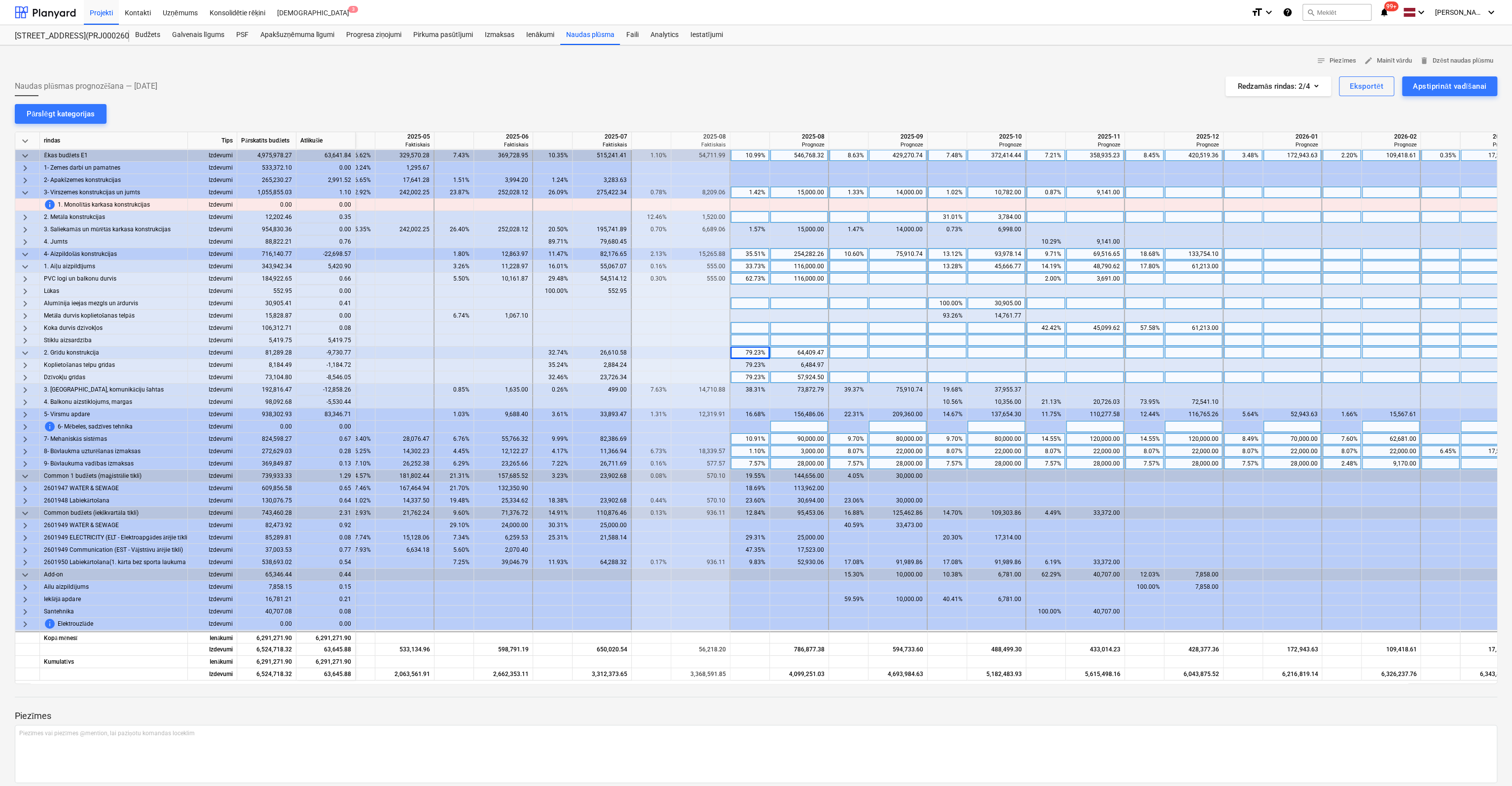
click at [23, 350] on span "keyboard_arrow_down" at bounding box center [25, 353] width 12 height 12
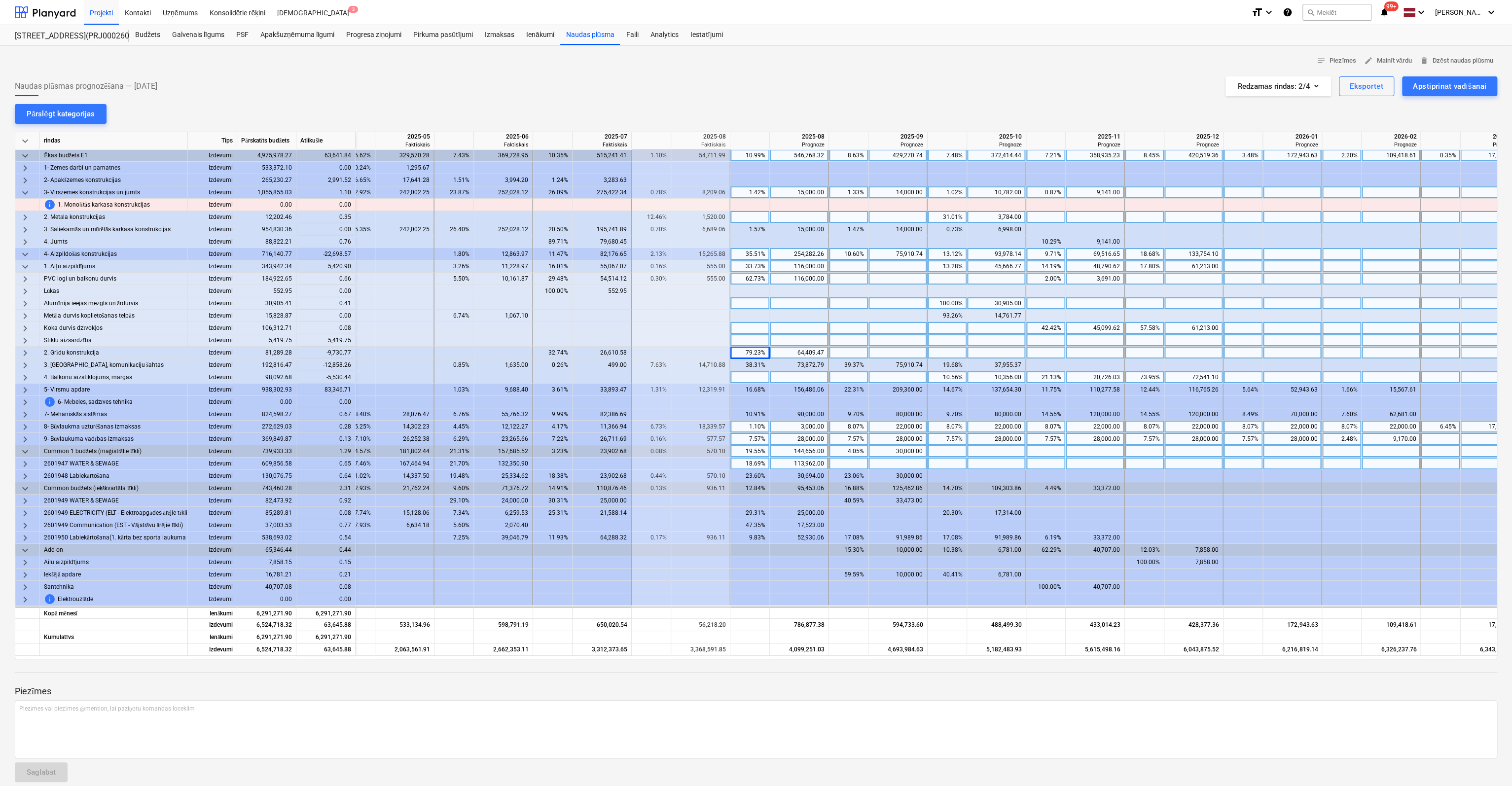
click at [760, 356] on div "79.23%" at bounding box center [750, 352] width 31 height 12
type input "0"
type input "54678"
click at [1210, 378] on div "72,541.10" at bounding box center [1194, 377] width 51 height 12
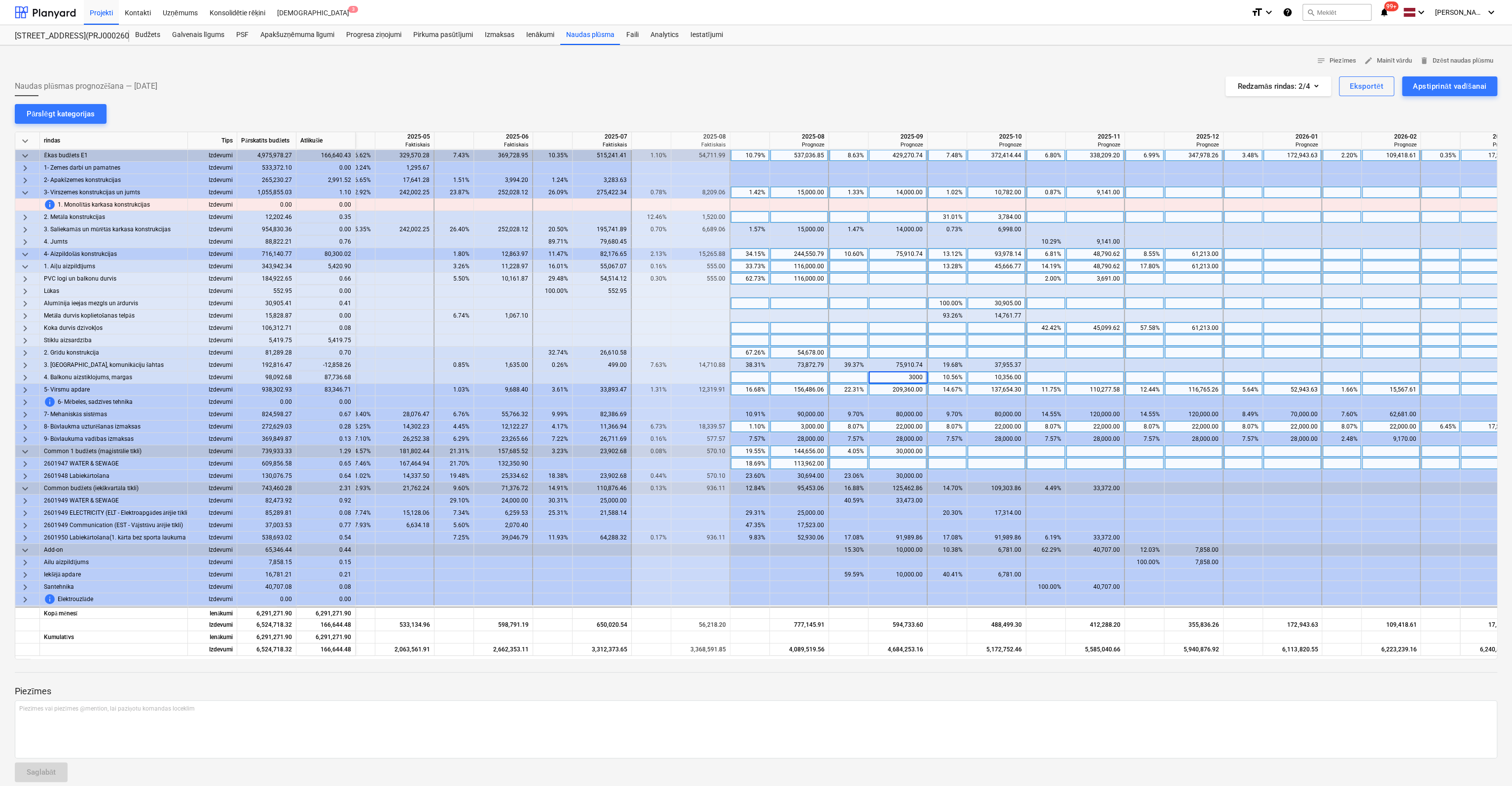
type input "30000"
type input "57736"
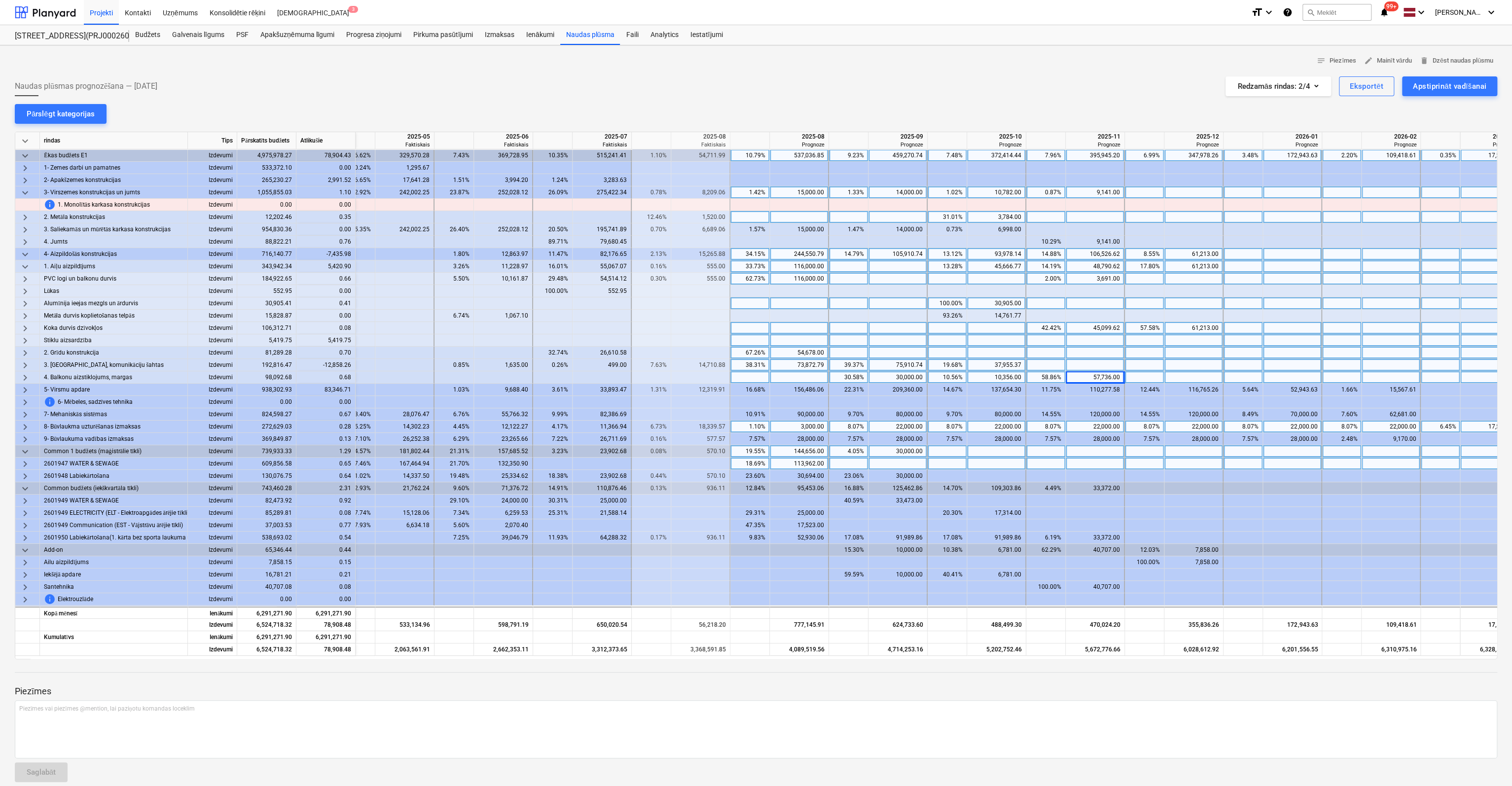
click at [1009, 361] on div "37,955.37" at bounding box center [996, 364] width 51 height 12
click at [817, 365] on div "73,872.79" at bounding box center [799, 364] width 51 height 12
click at [22, 364] on span "keyboard_arrow_right" at bounding box center [25, 365] width 12 height 12
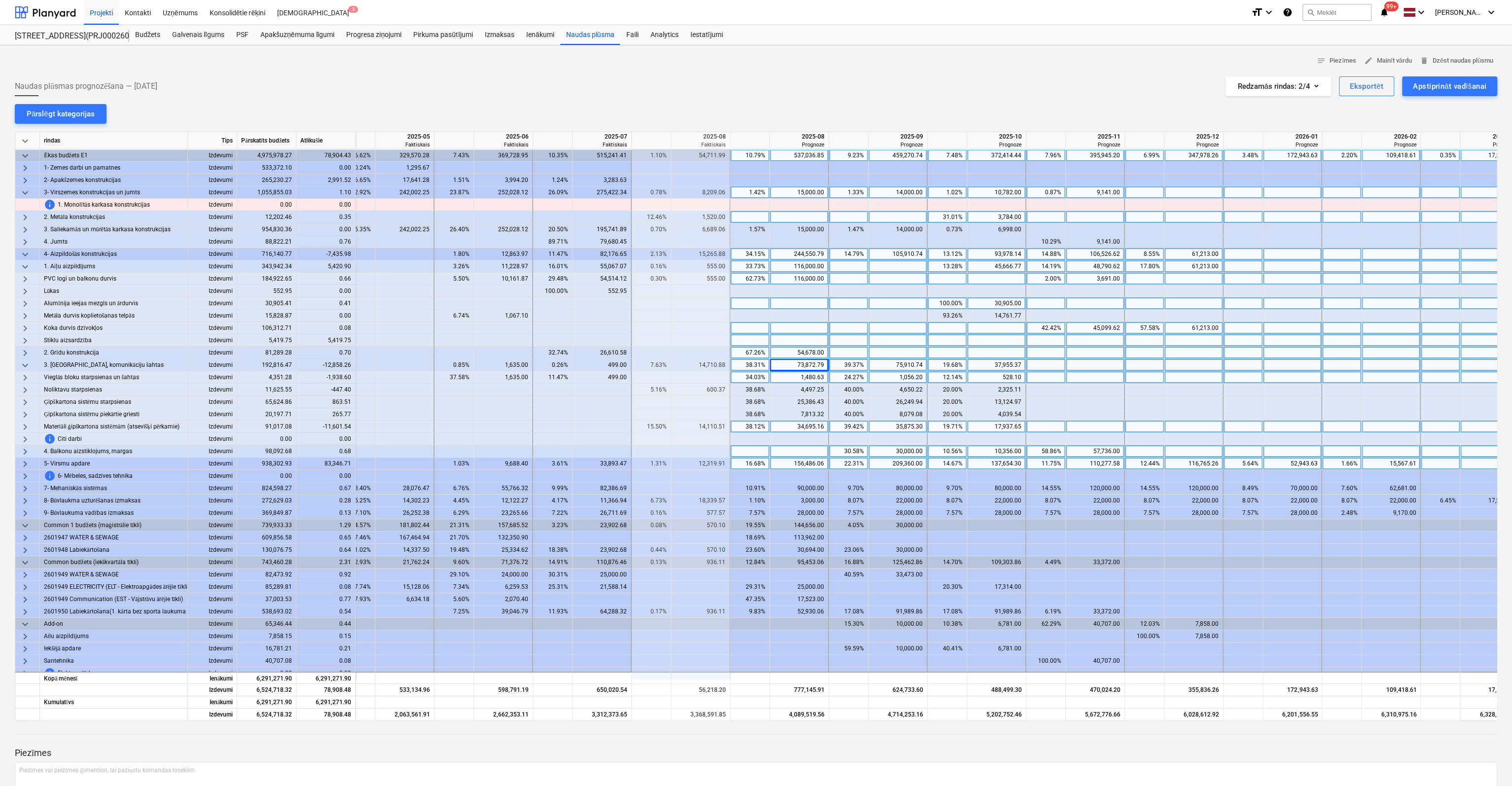
click at [799, 362] on div "73,872.79" at bounding box center [799, 364] width 51 height 12
type input "65000"
type input "44880"
click at [24, 363] on span "keyboard_arrow_down" at bounding box center [25, 365] width 12 height 12
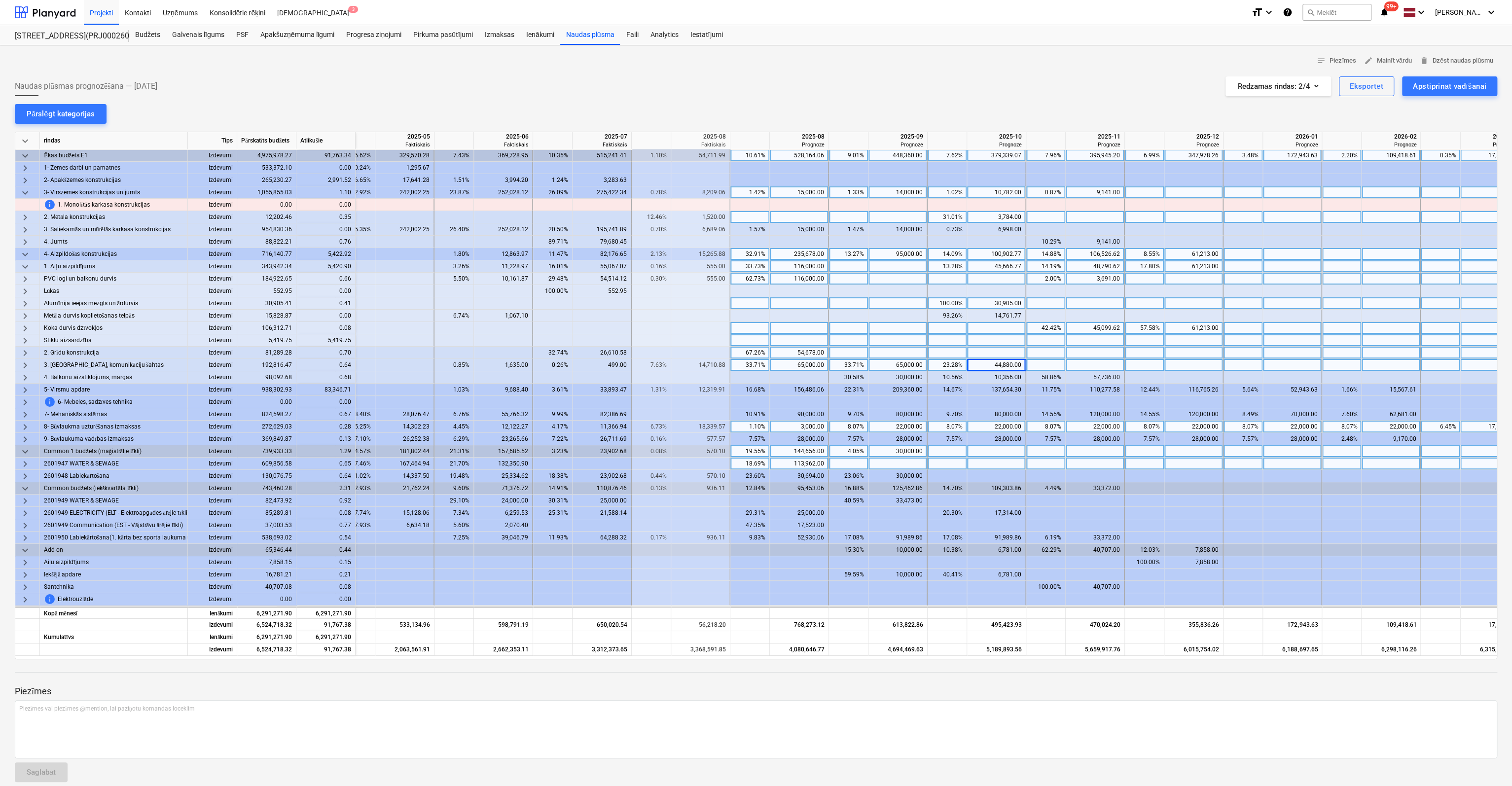
click at [27, 250] on span "keyboard_arrow_down" at bounding box center [25, 255] width 12 height 12
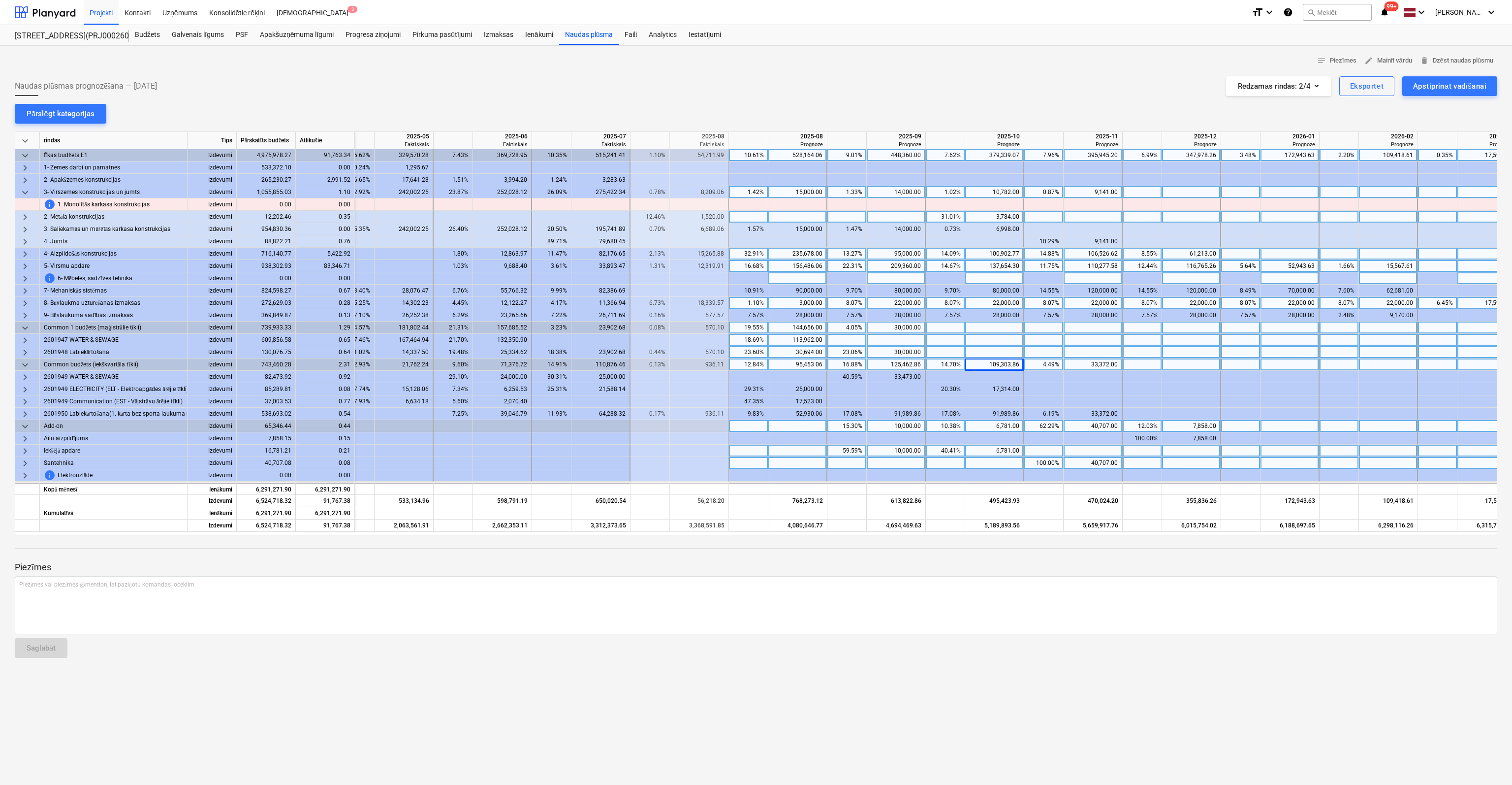
click at [796, 264] on div "156,486.06" at bounding box center [798, 266] width 50 height 12
click at [26, 264] on span "keyboard_arrow_right" at bounding box center [25, 267] width 12 height 12
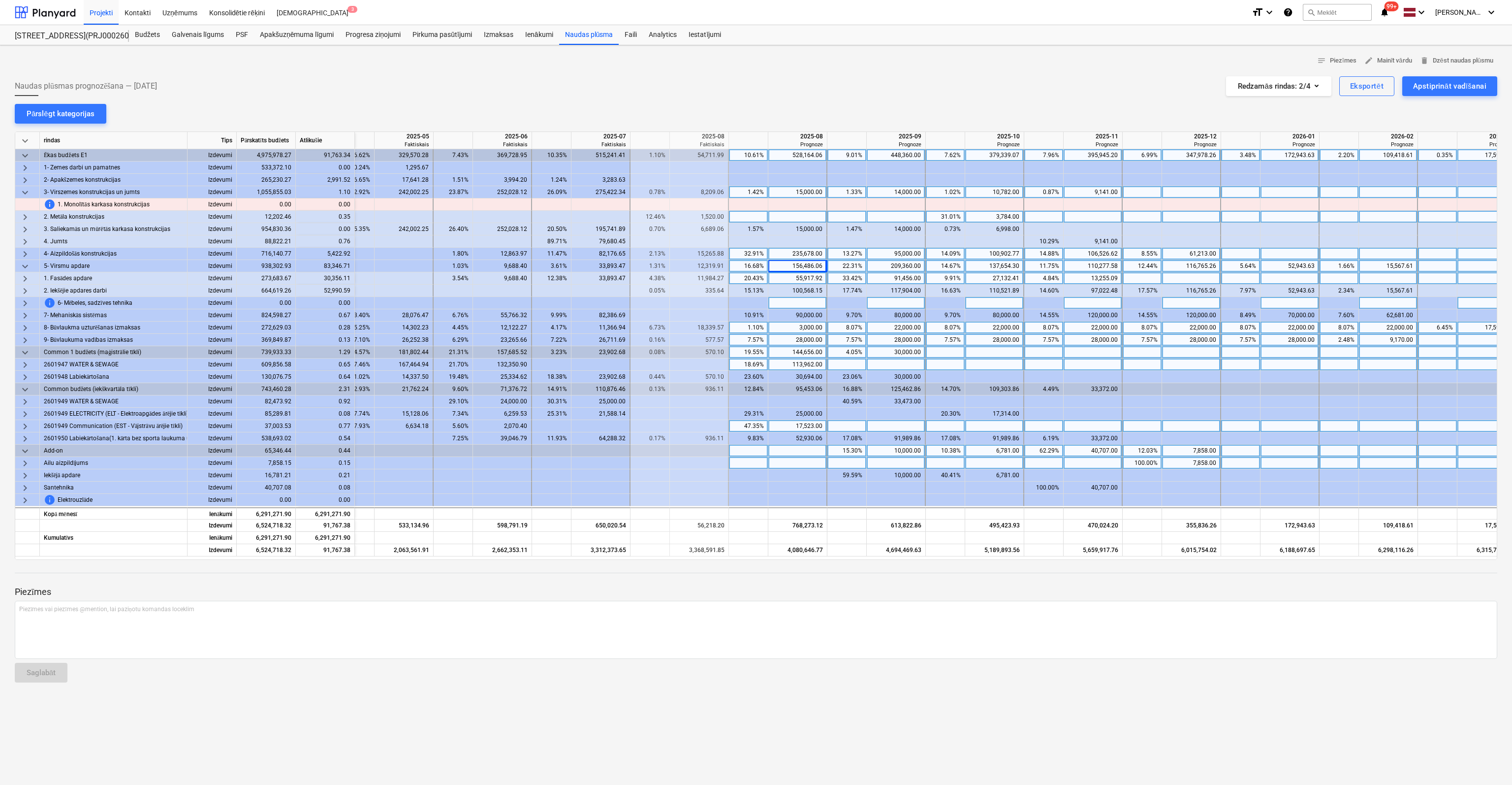
click at [747, 265] on div "16.68%" at bounding box center [748, 266] width 31 height 12
type input "0"
click at [26, 276] on span "keyboard_arrow_right" at bounding box center [25, 279] width 12 height 12
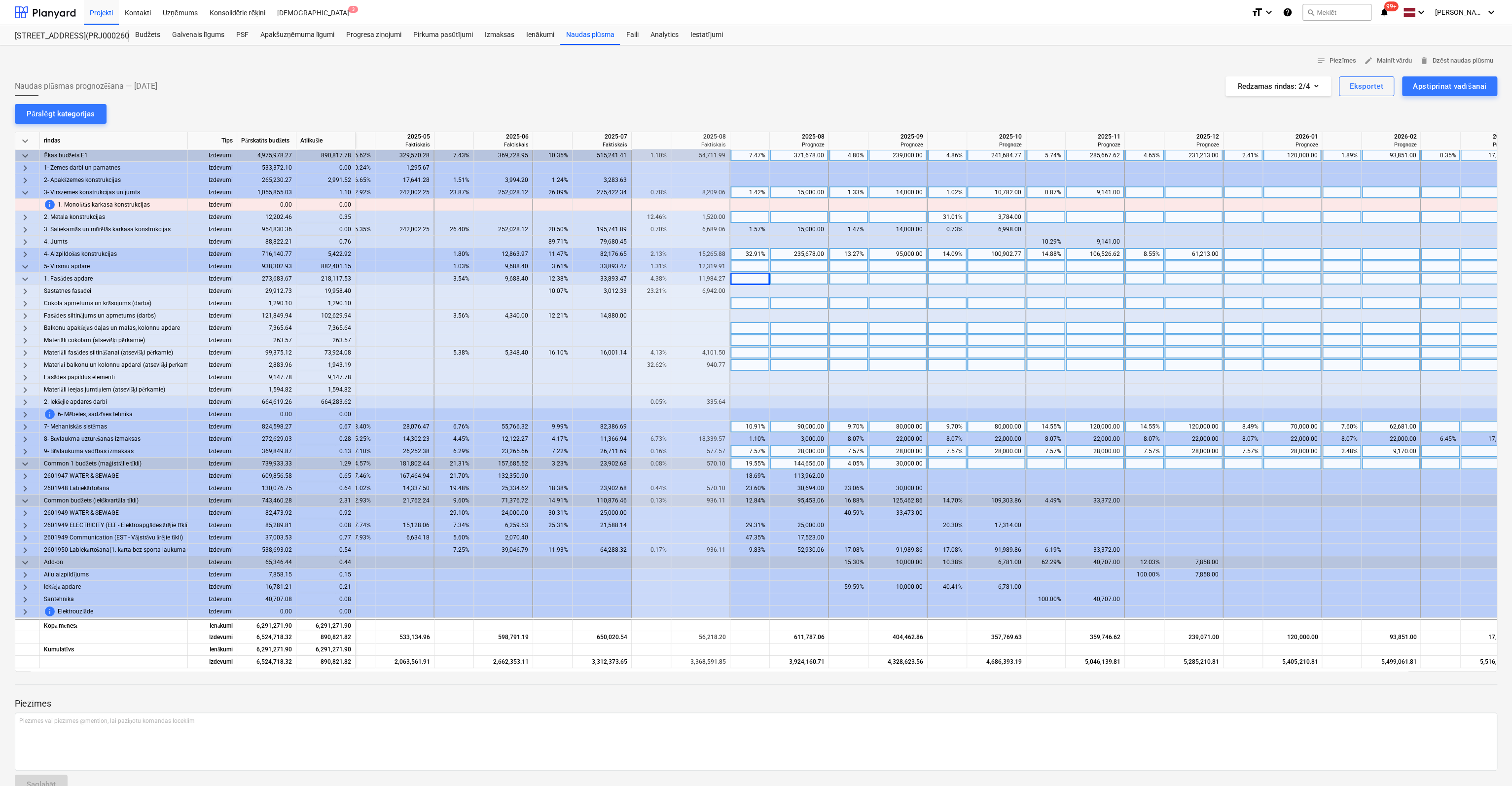
click at [26, 276] on span "keyboard_arrow_down" at bounding box center [25, 279] width 12 height 12
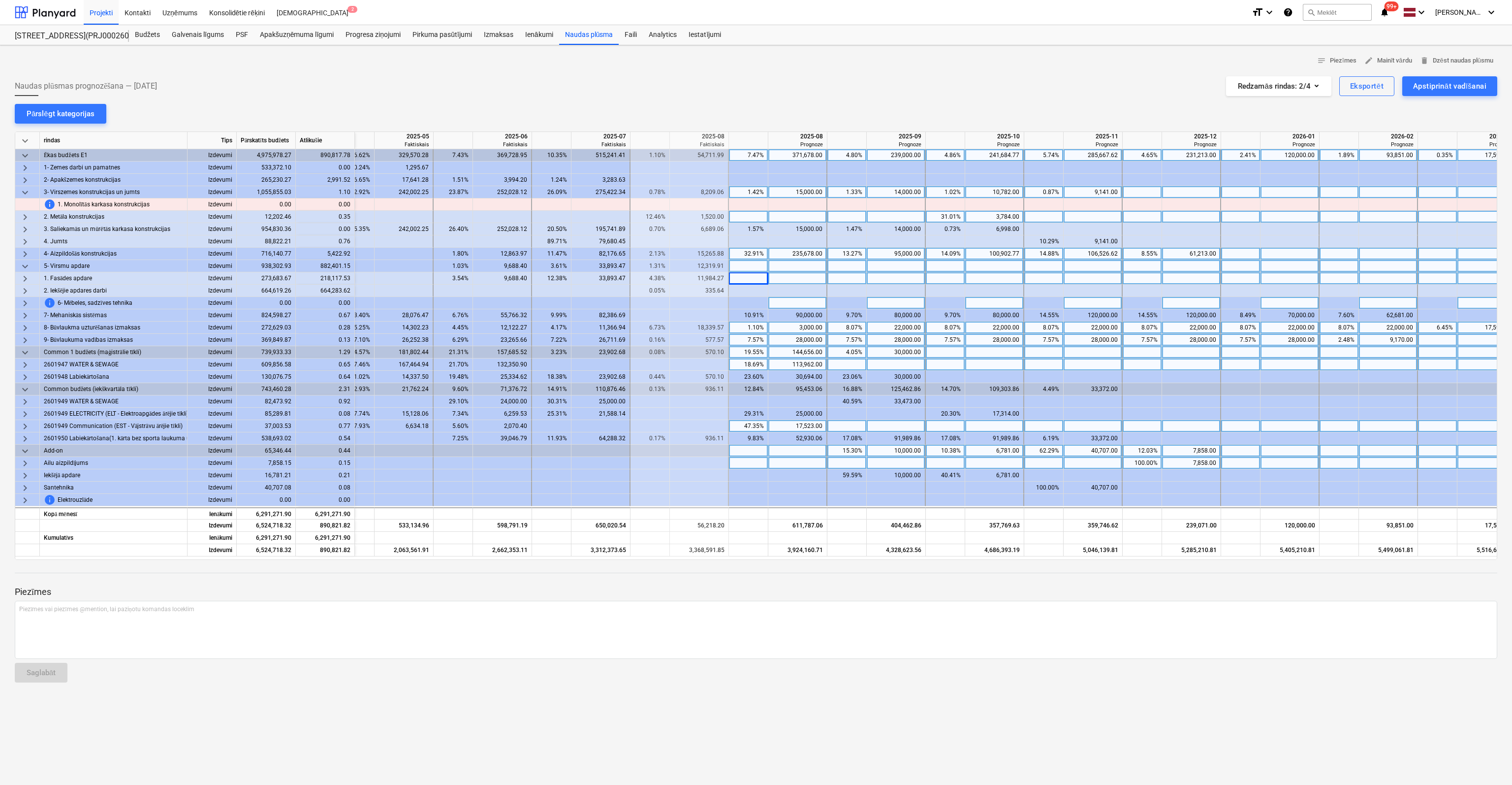
click at [799, 278] on div at bounding box center [798, 278] width 59 height 12
type input "60000"
click at [417, 682] on div at bounding box center [756, 686] width 1483 height 8
click at [1401, 282] on div at bounding box center [1388, 278] width 59 height 12
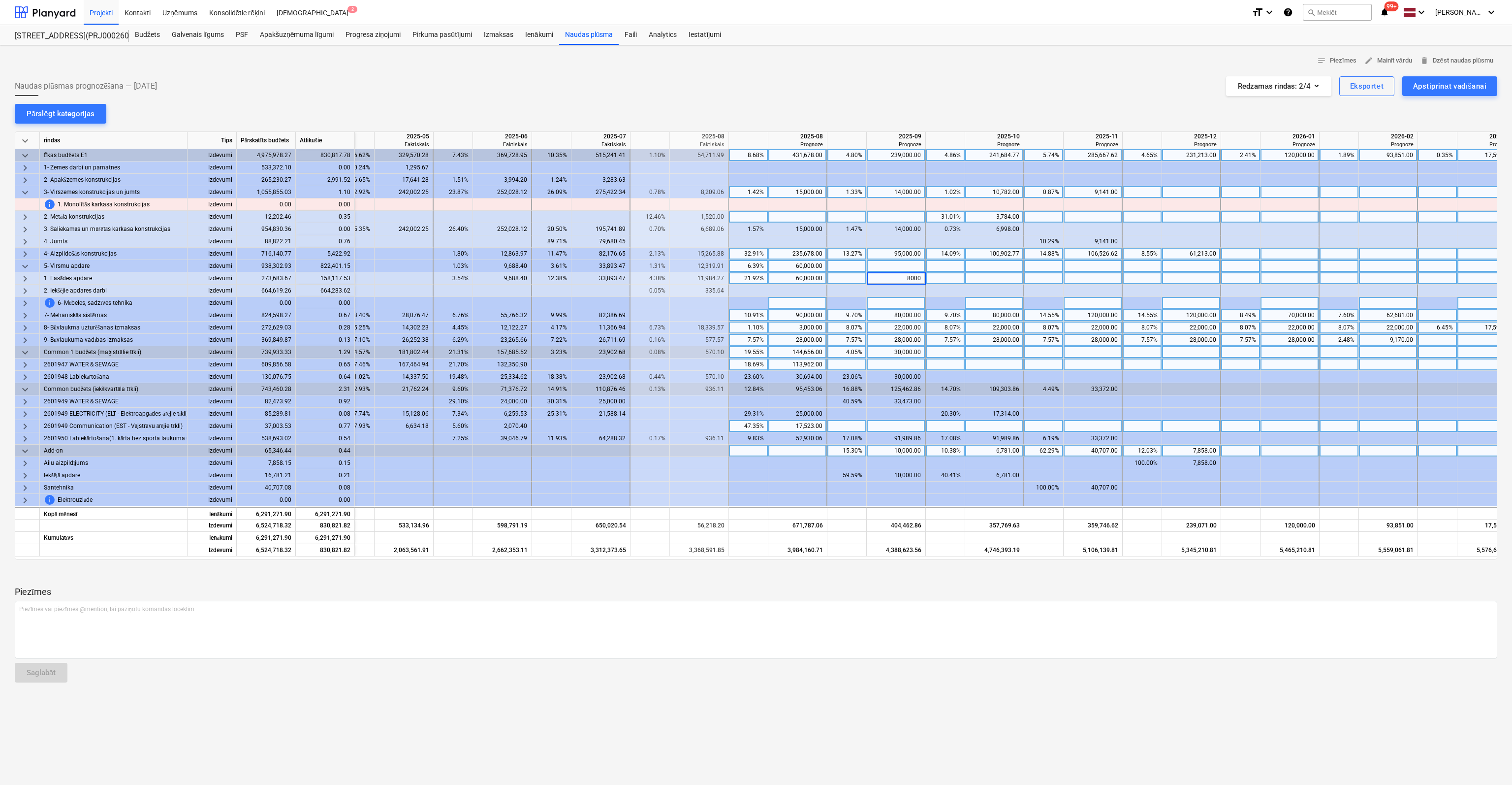
type input "80000"
type input "60000"
type input "38117"
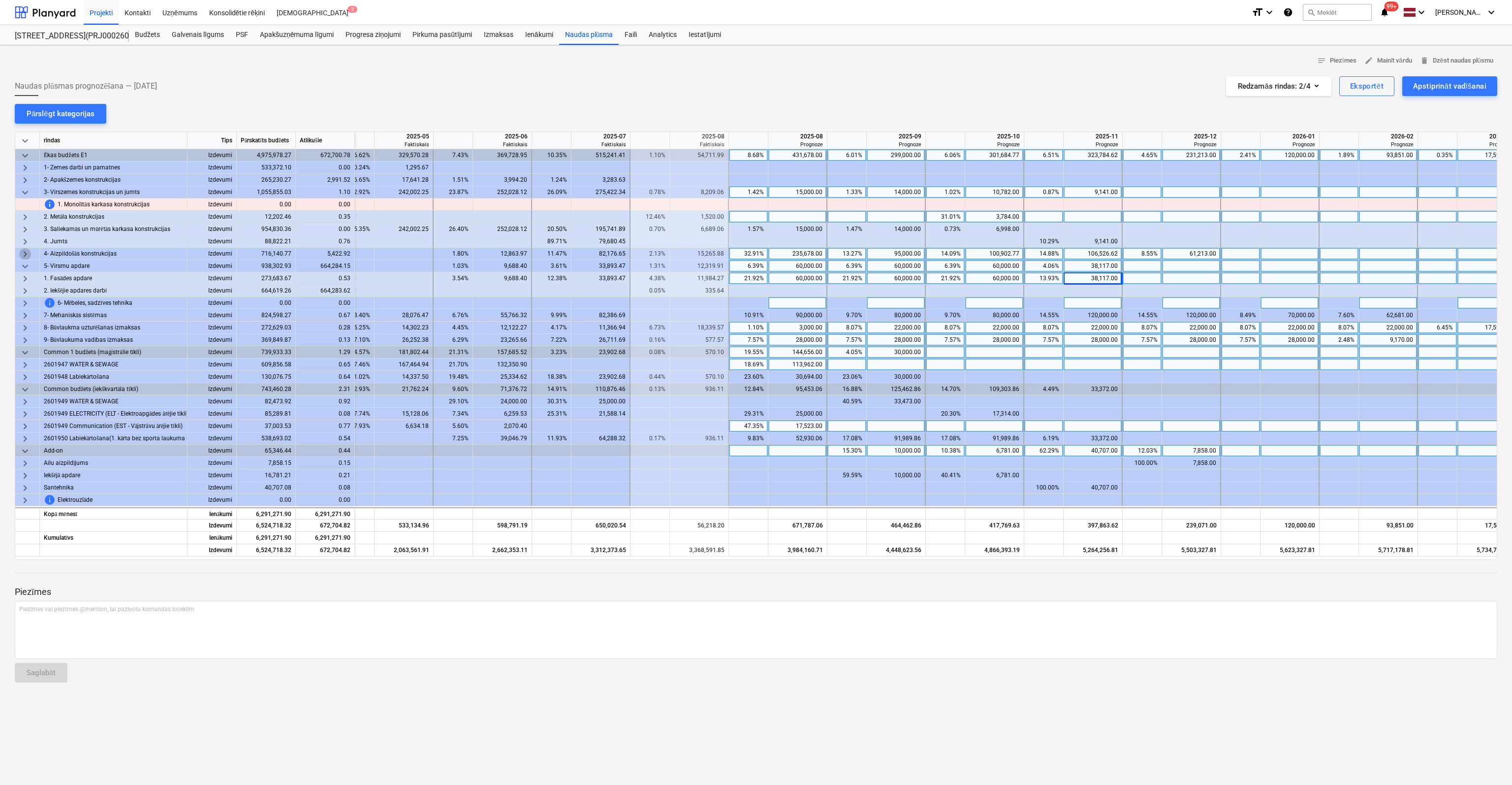
click at [25, 251] on span "keyboard_arrow_right" at bounding box center [25, 254] width 12 height 12
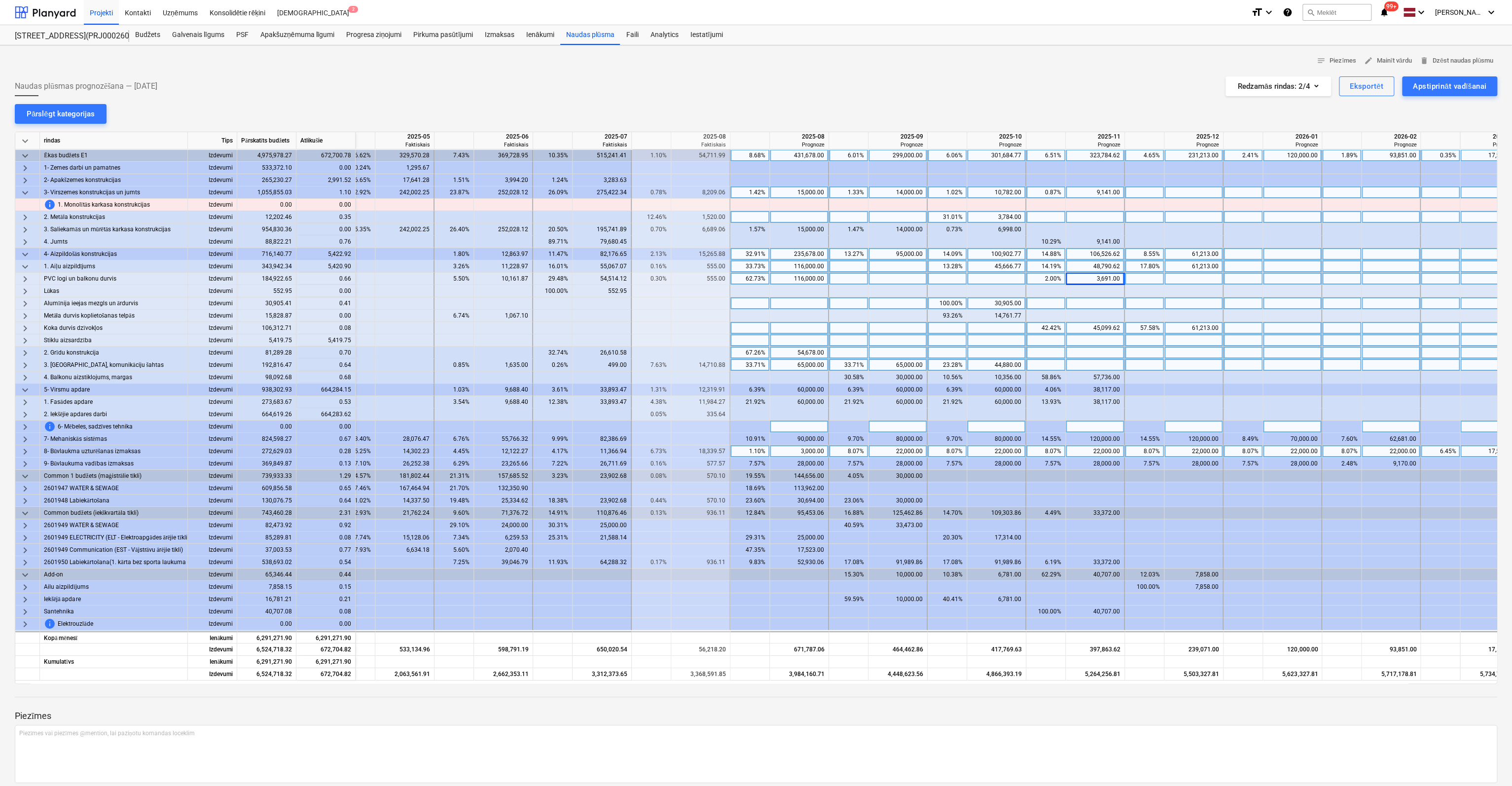
click at [1190, 354] on div at bounding box center [1194, 352] width 59 height 12
type input "5419"
click at [24, 179] on span "keyboard_arrow_right" at bounding box center [25, 180] width 12 height 12
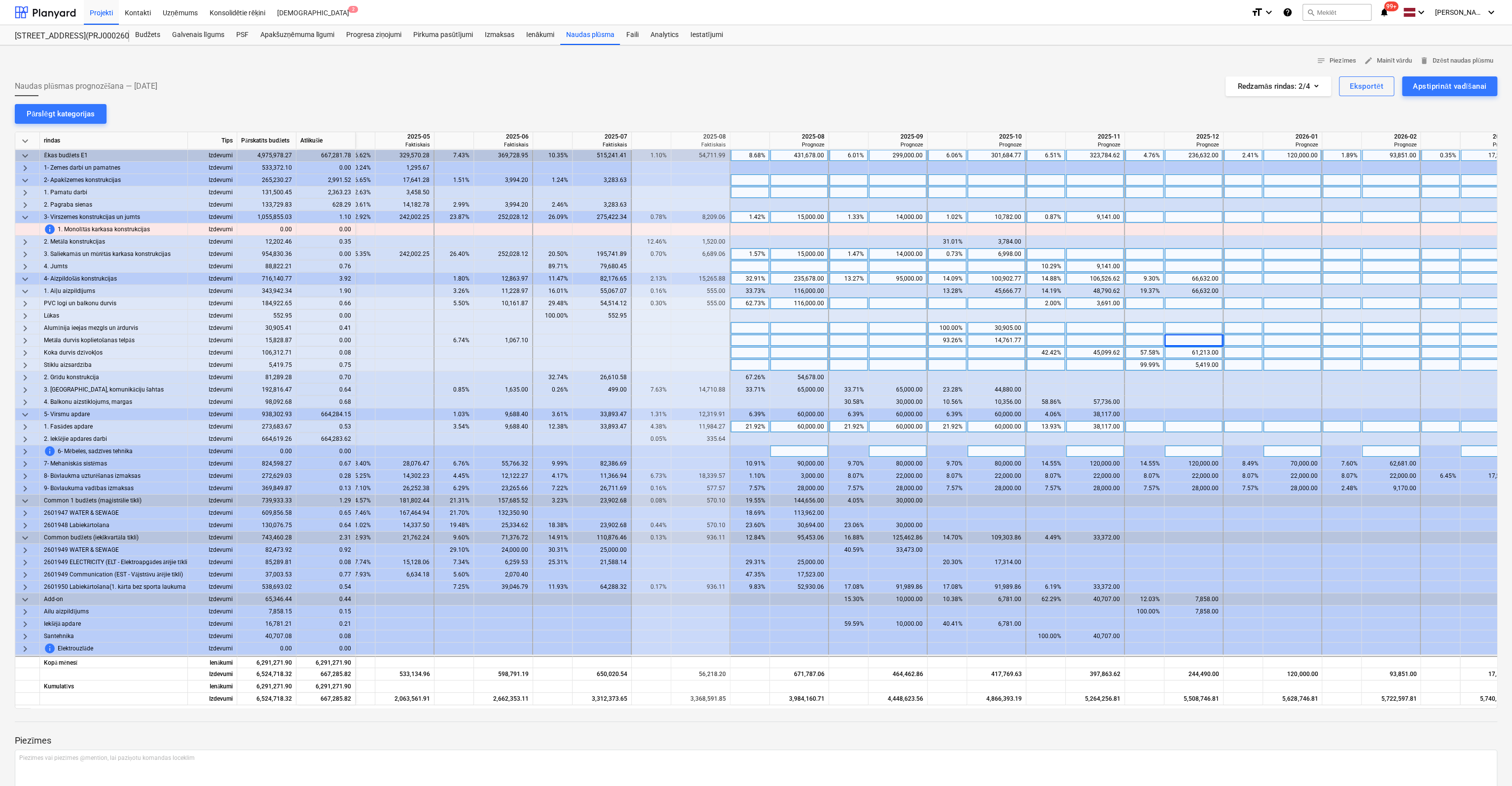
click at [1293, 191] on div at bounding box center [1293, 192] width 59 height 12
type input "2363"
type input "628"
type input "2363"
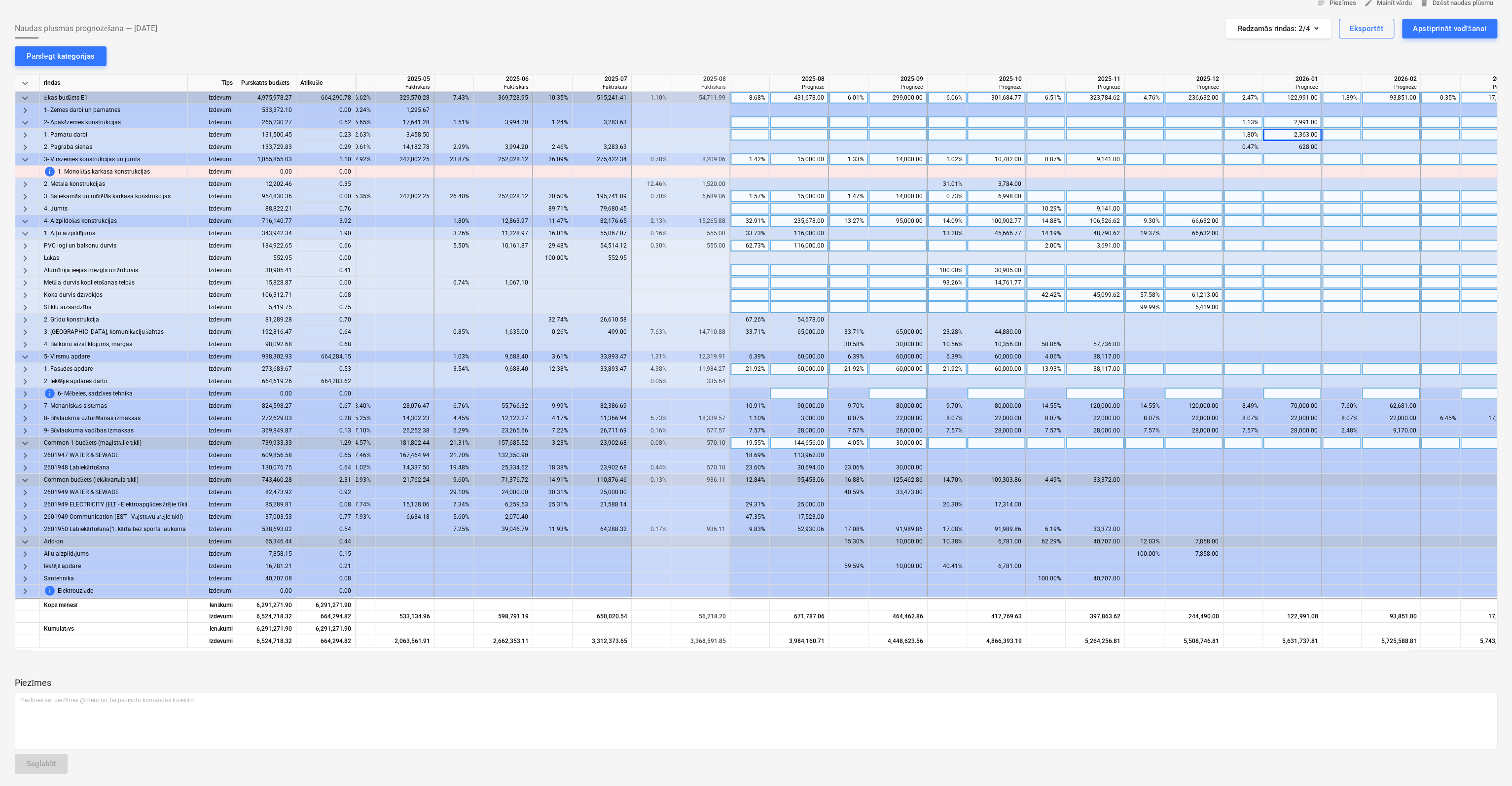
scroll to position [61, 0]
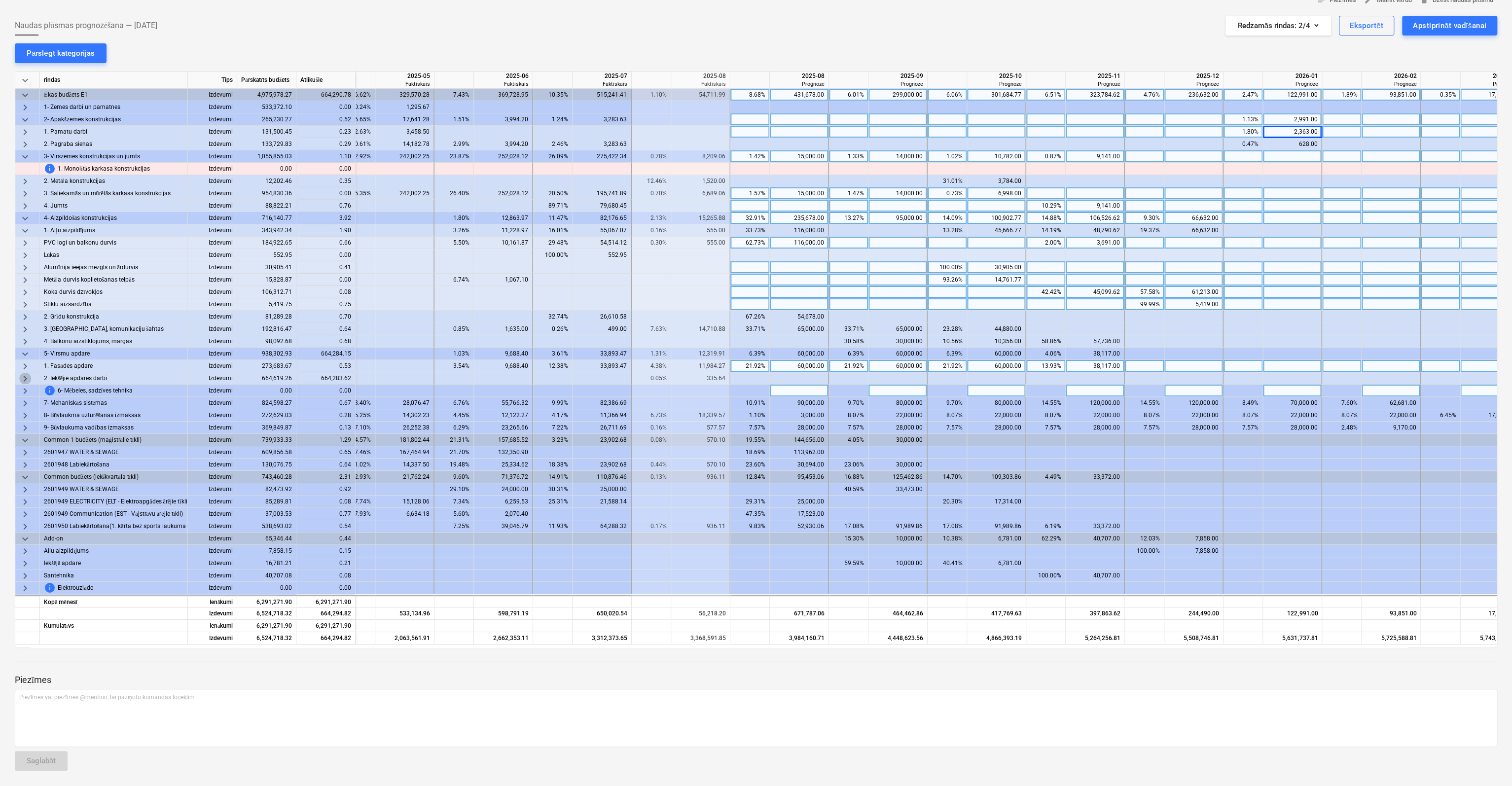
click at [26, 374] on span "keyboard_arrow_right" at bounding box center [25, 379] width 12 height 12
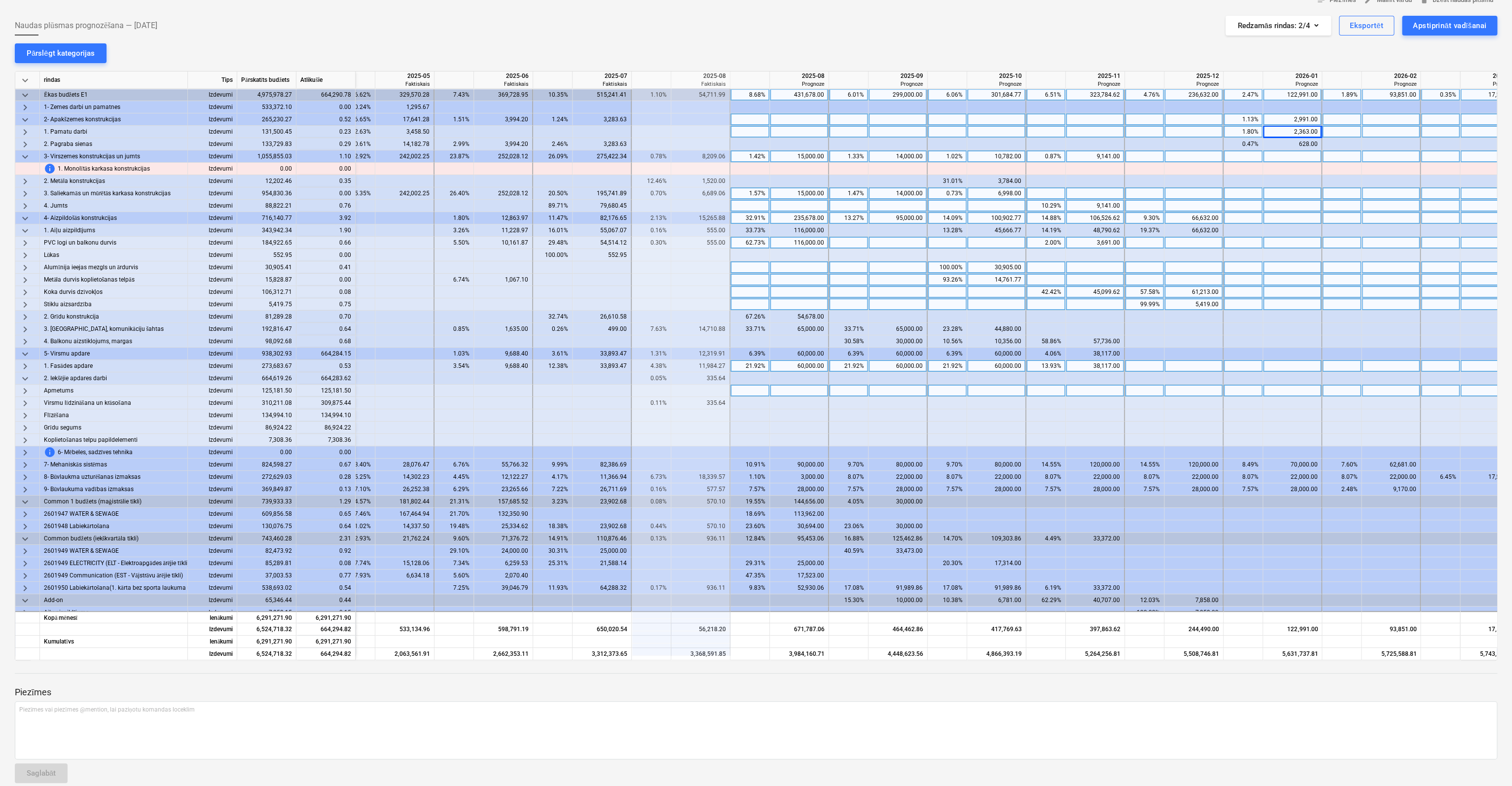
click at [810, 389] on div at bounding box center [799, 390] width 59 height 12
type input "60000"
type input "65181"
type input "300"
type input "25000"
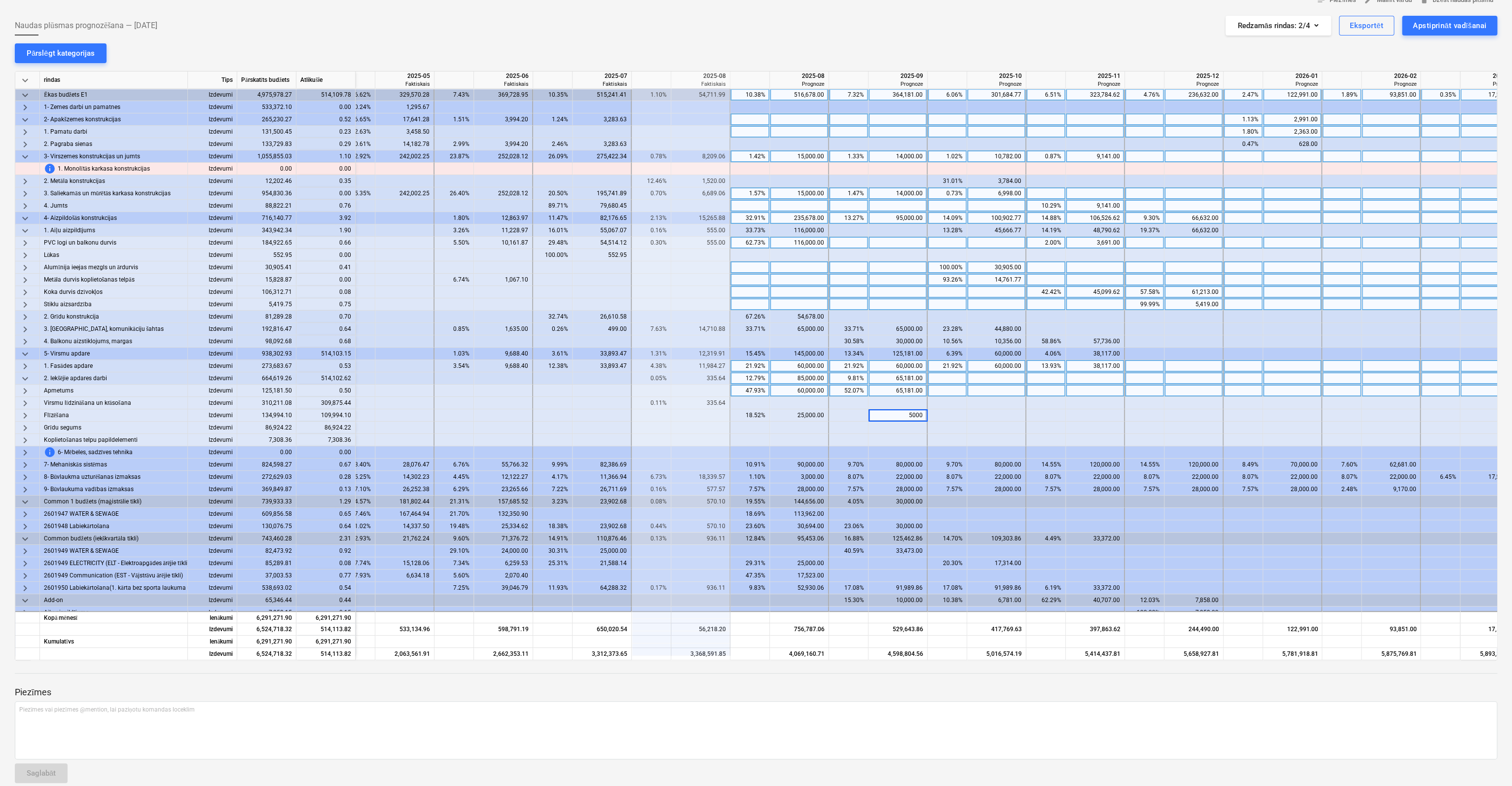
type input "50000"
type input "30000"
type input "19994"
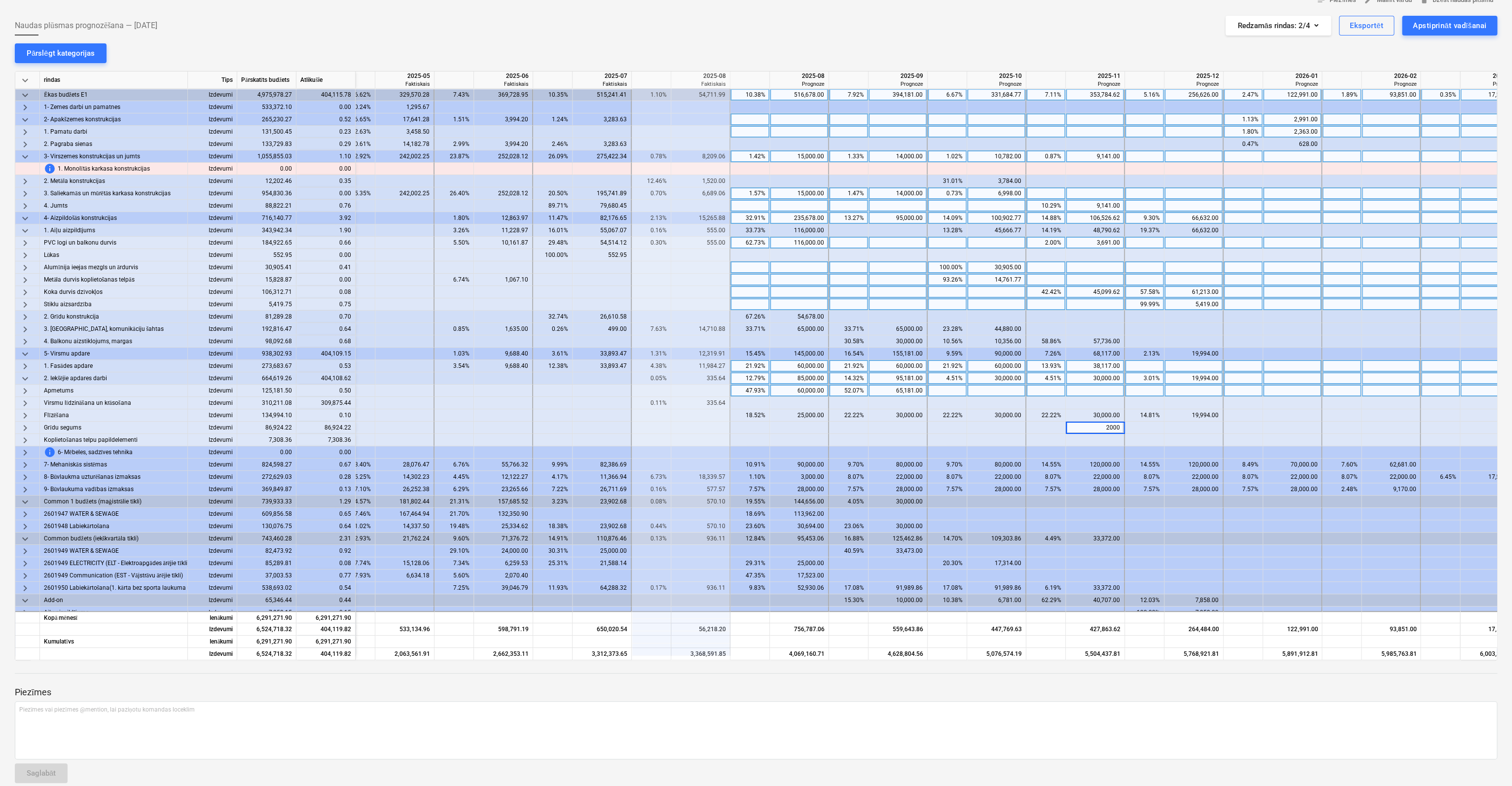
type input "20000"
type input "25000"
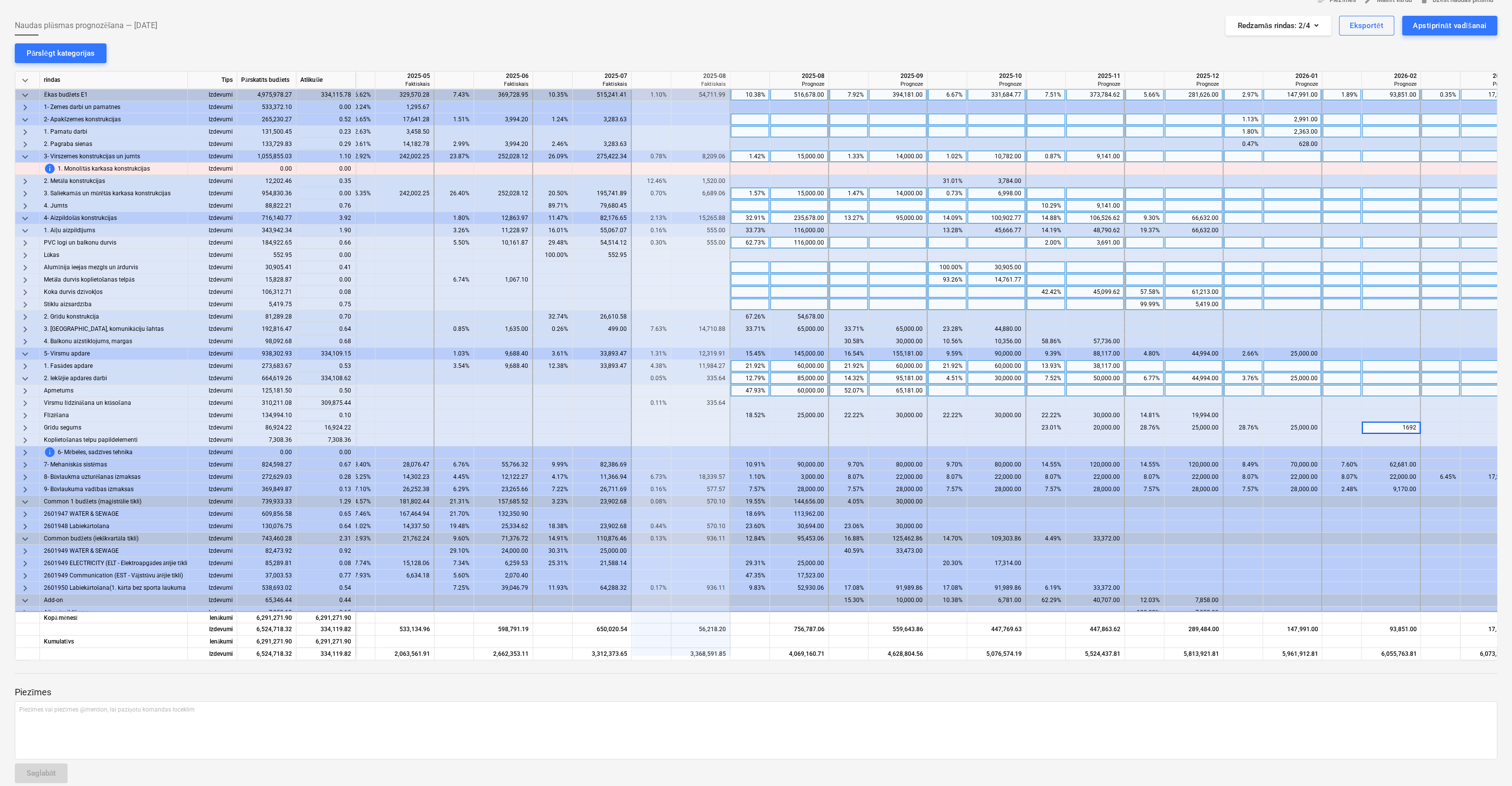
type input "16924"
type input "7308"
click at [892, 399] on div at bounding box center [898, 403] width 59 height 12
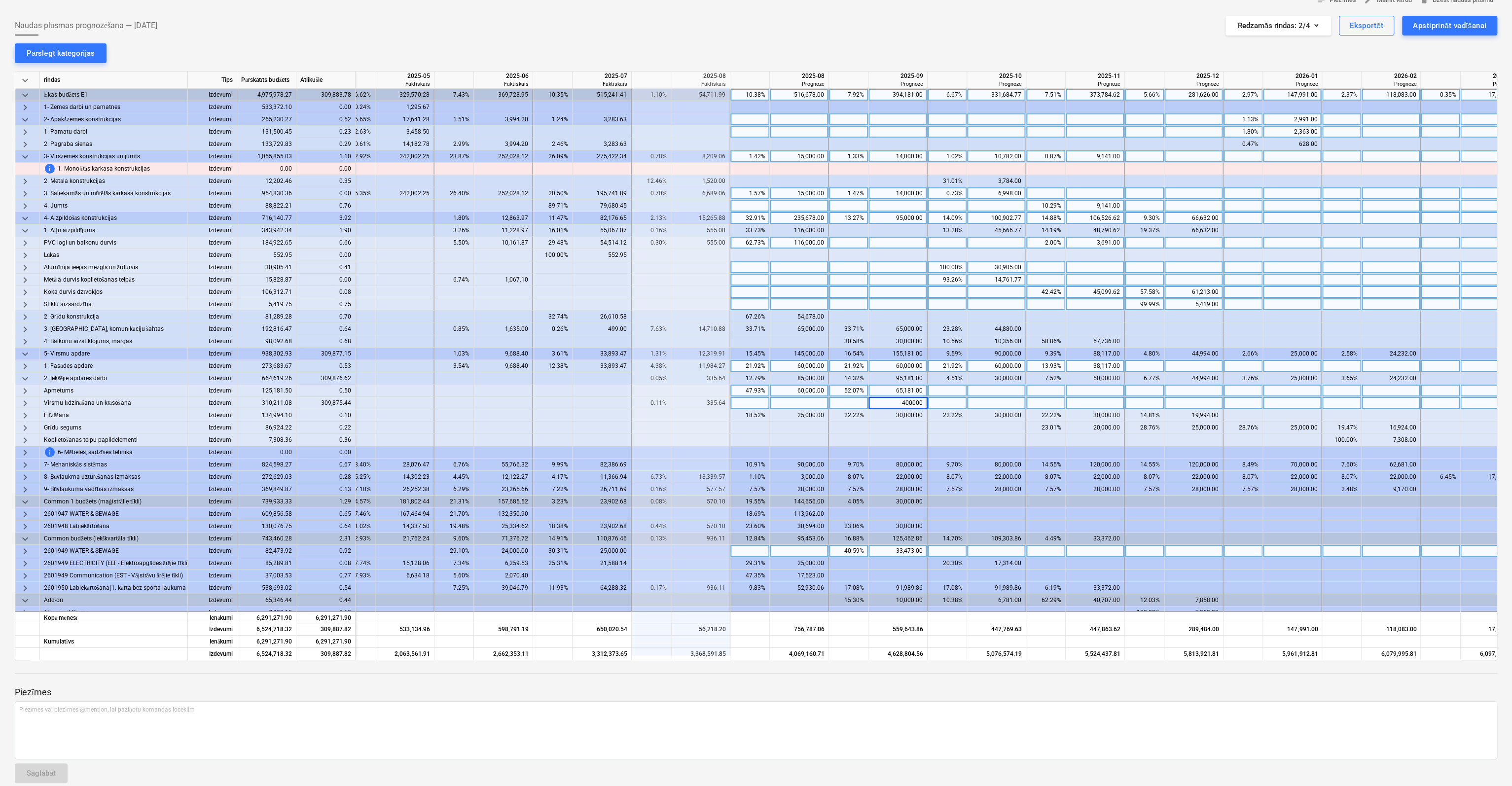
type input "40000"
type input "60000"
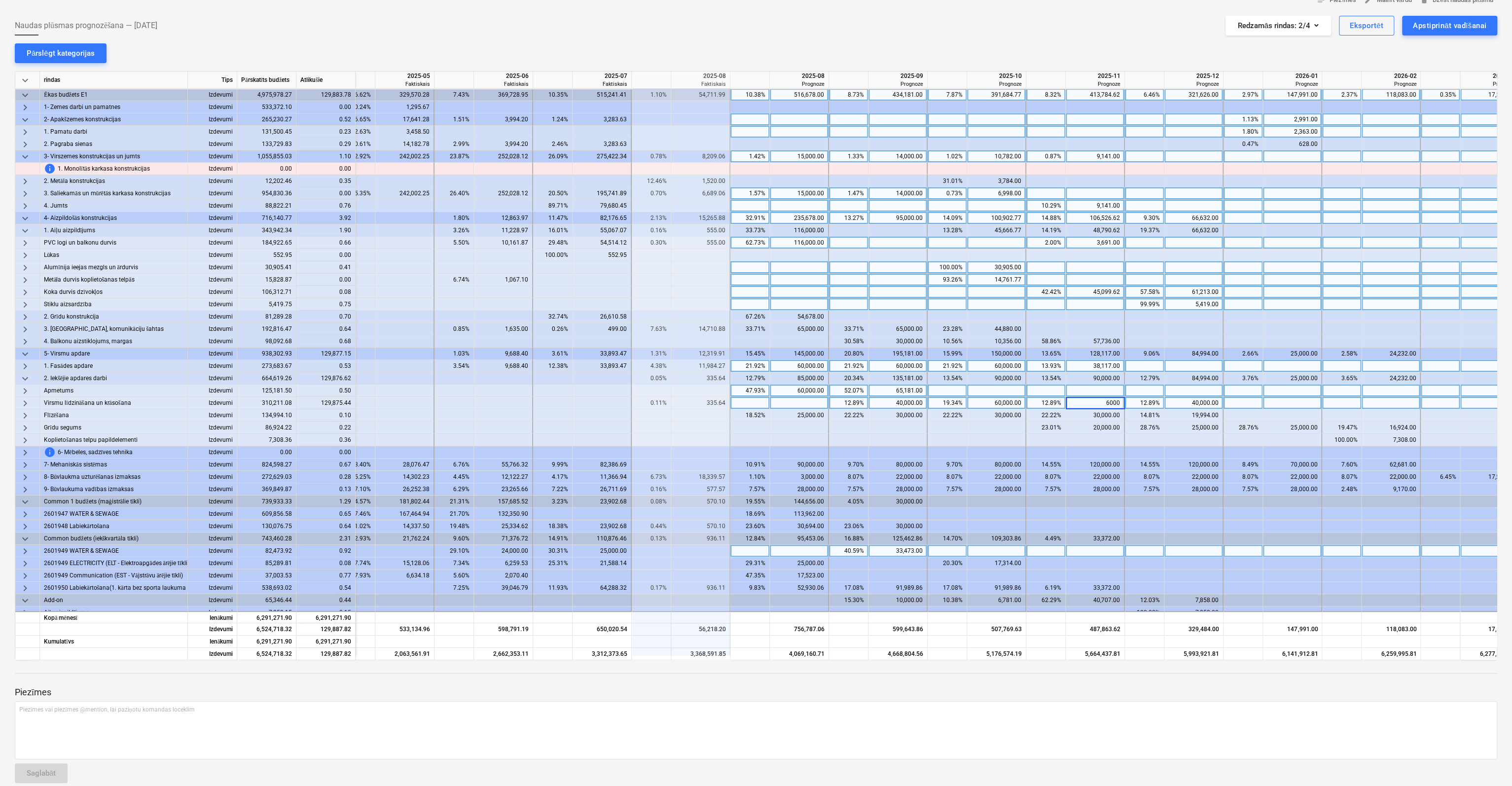
type input "60000"
type input "29875"
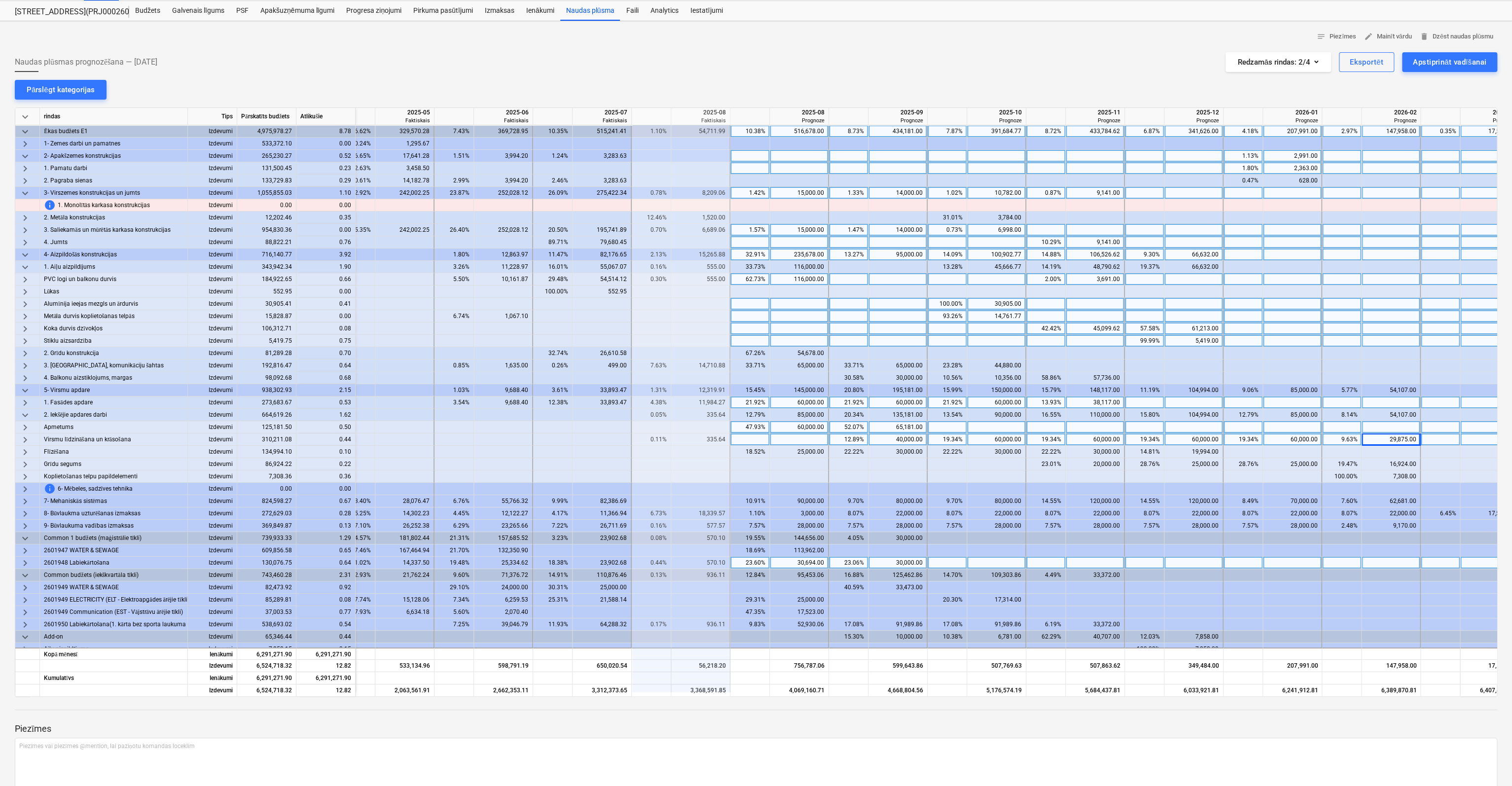
scroll to position [0, 0]
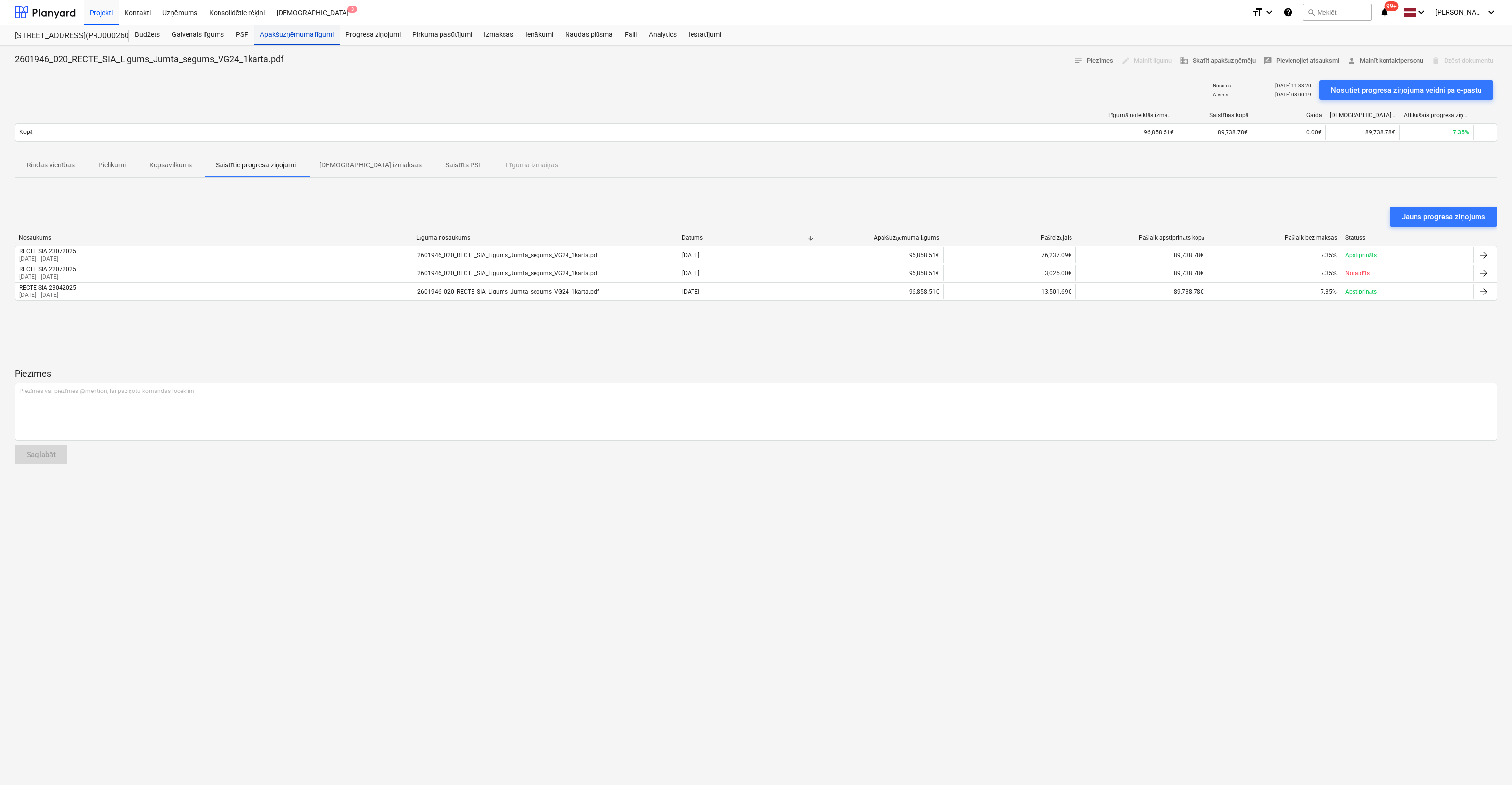
click at [288, 41] on div "Apakšuzņēmuma līgumi" at bounding box center [297, 35] width 86 height 20
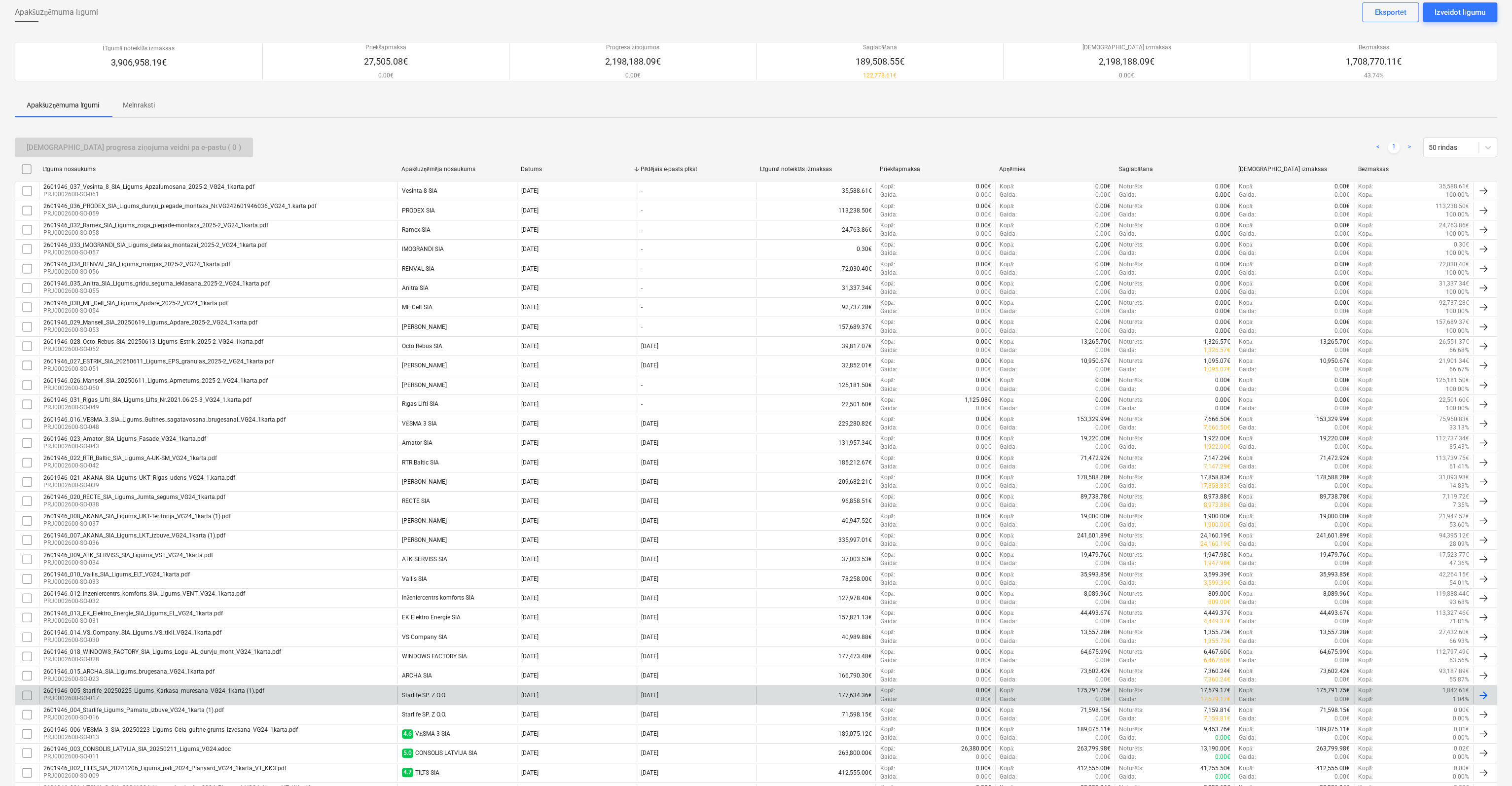
scroll to position [99, 0]
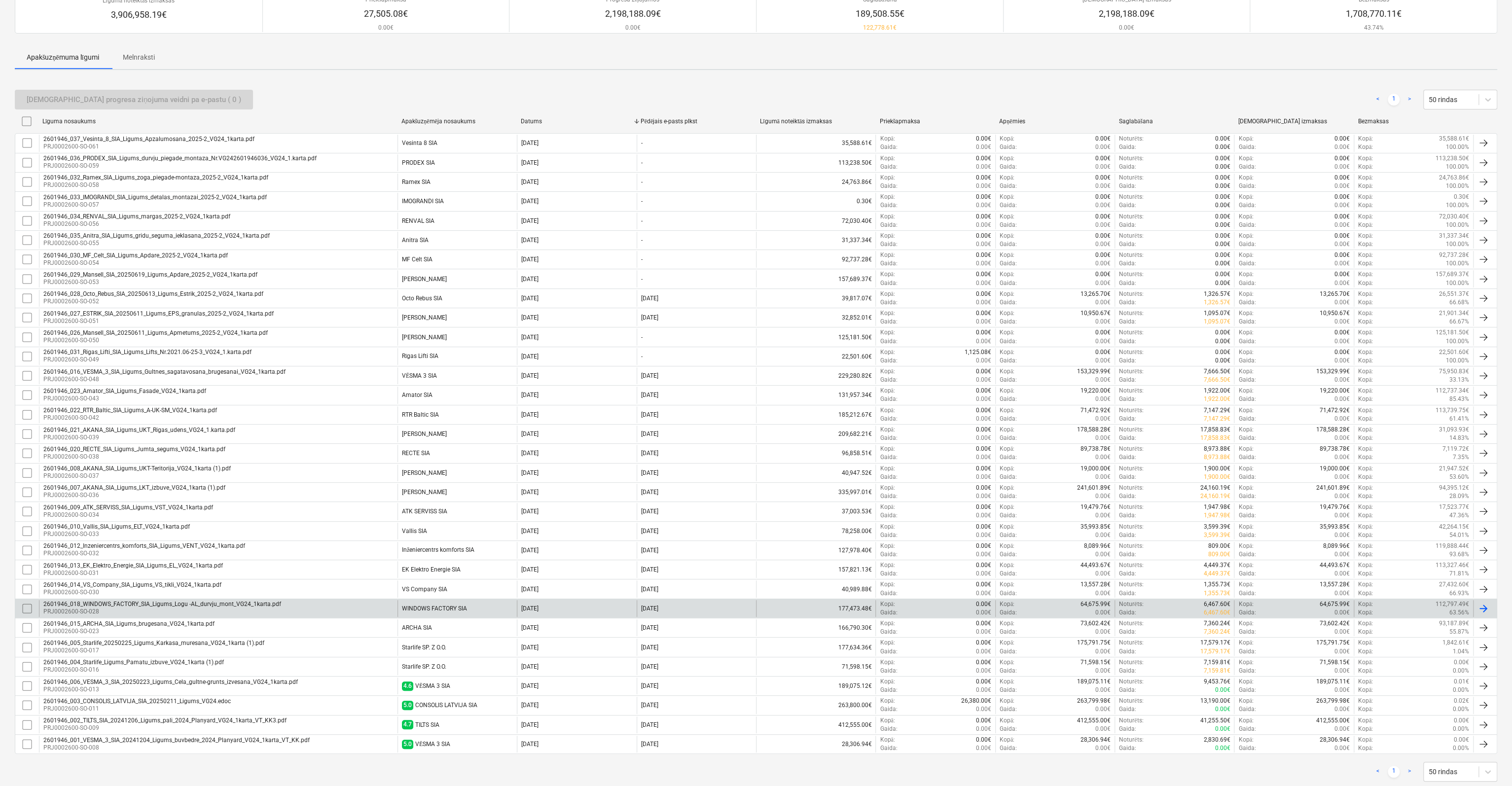
click at [129, 600] on div "2601946_018_WINDOWS_FACTORY_SIA_Ligums_Logu -AL_durvju_mont_VG24_1karta.pdf" at bounding box center [162, 604] width 238 height 7
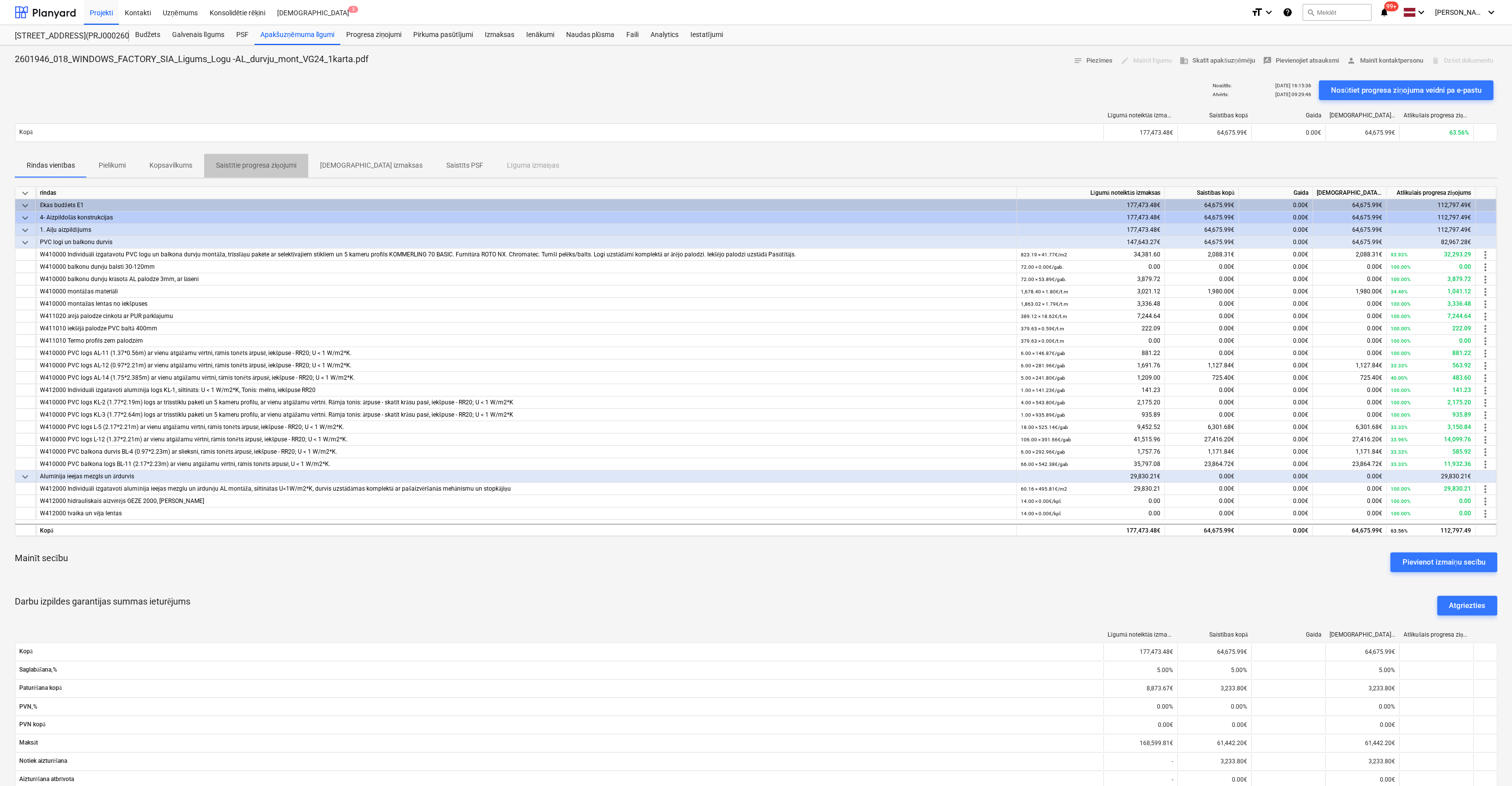
click at [246, 163] on p "Saistītie progresa ziņojumi" at bounding box center [256, 166] width 81 height 11
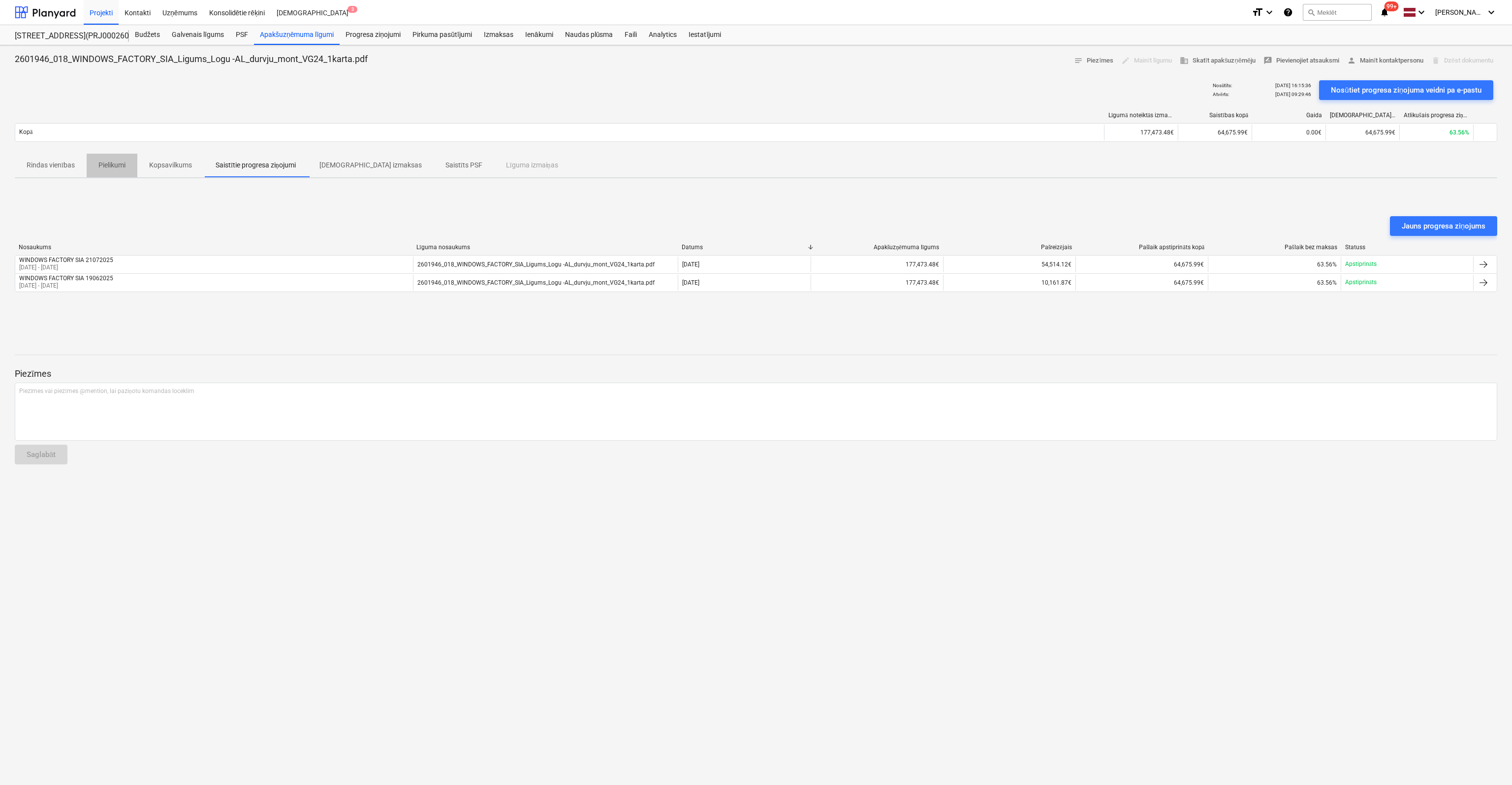
click at [109, 163] on p "Pielikumi" at bounding box center [112, 166] width 27 height 11
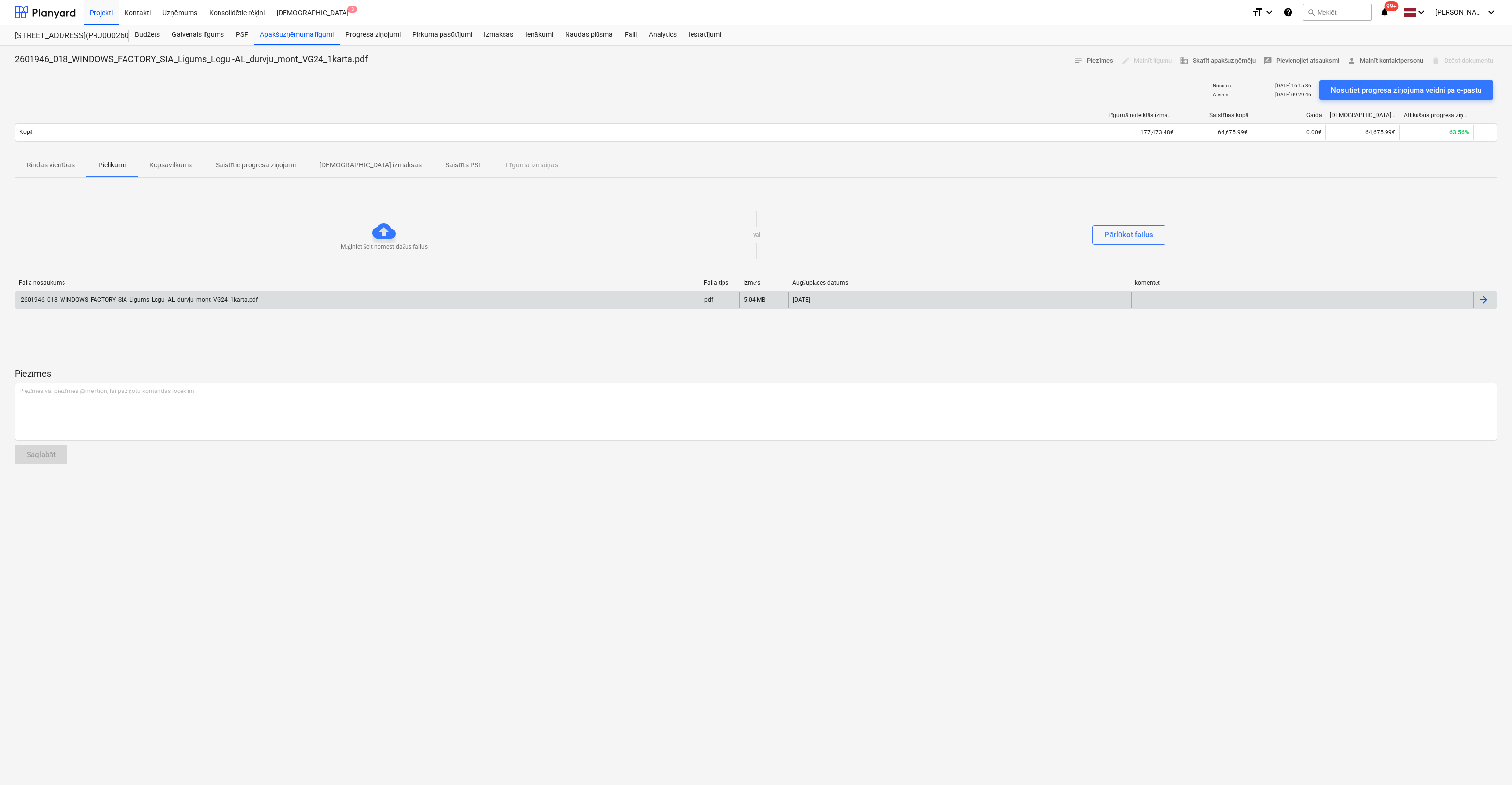
click at [119, 300] on div "2601946_018_WINDOWS_FACTORY_SIA_Ligums_Logu -AL_durvju_mont_VG24_1karta.pdf" at bounding box center [139, 300] width 239 height 7
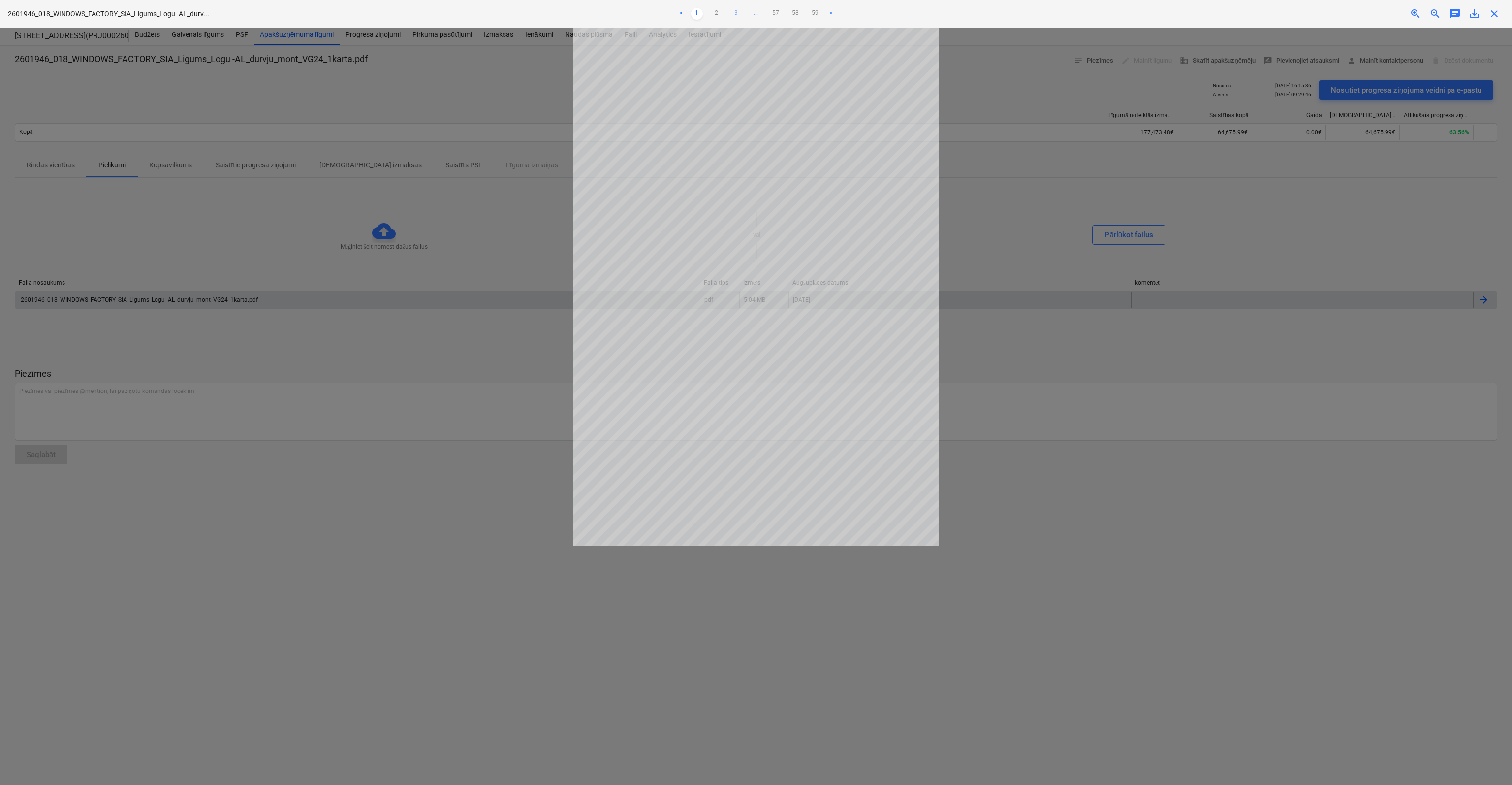
click at [737, 12] on link "3" at bounding box center [736, 14] width 12 height 12
click at [744, 12] on link "4" at bounding box center [746, 14] width 12 height 12
click at [755, 11] on link "5" at bounding box center [756, 14] width 12 height 12
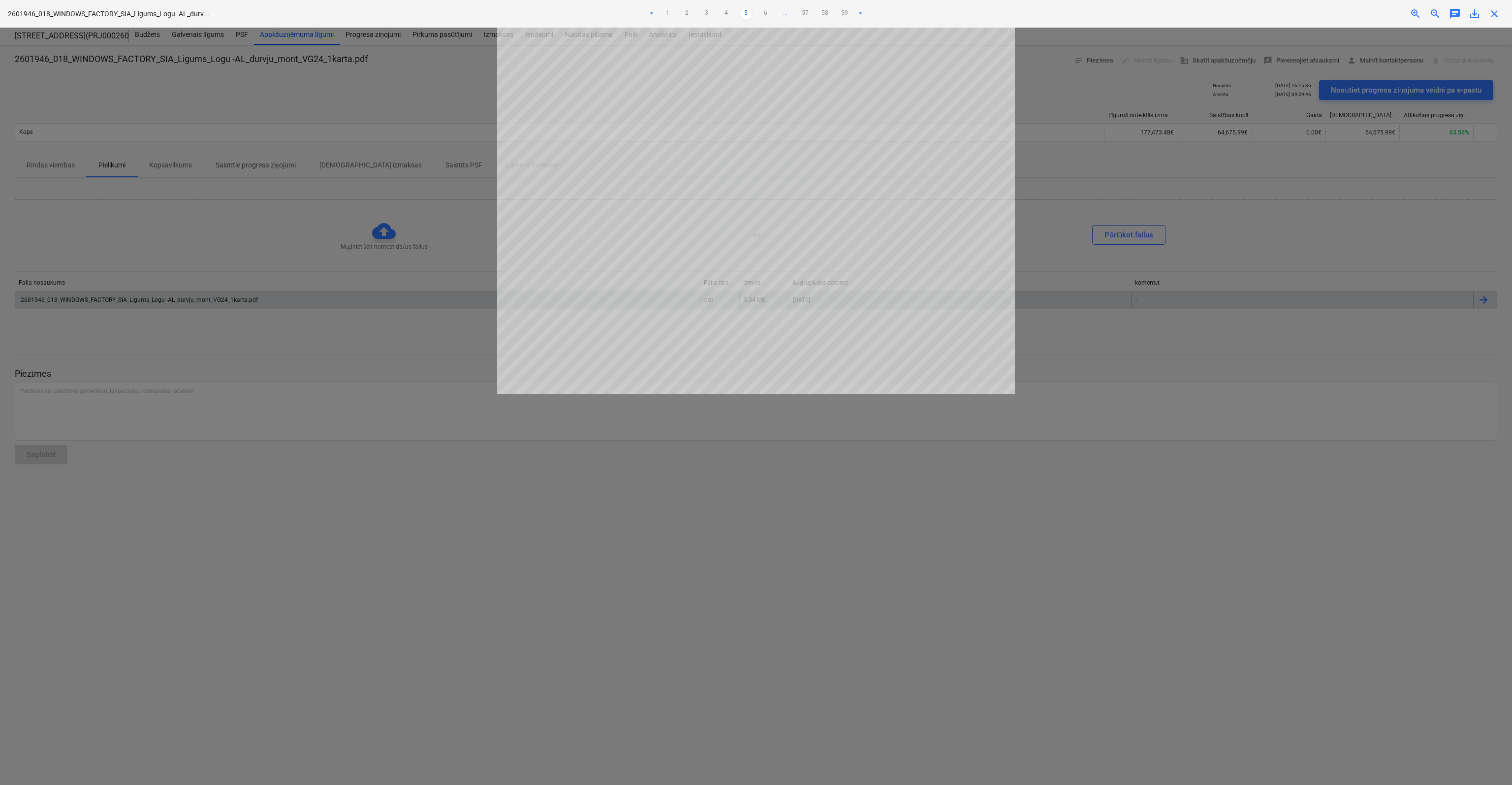
click at [764, 11] on link "6" at bounding box center [766, 14] width 12 height 12
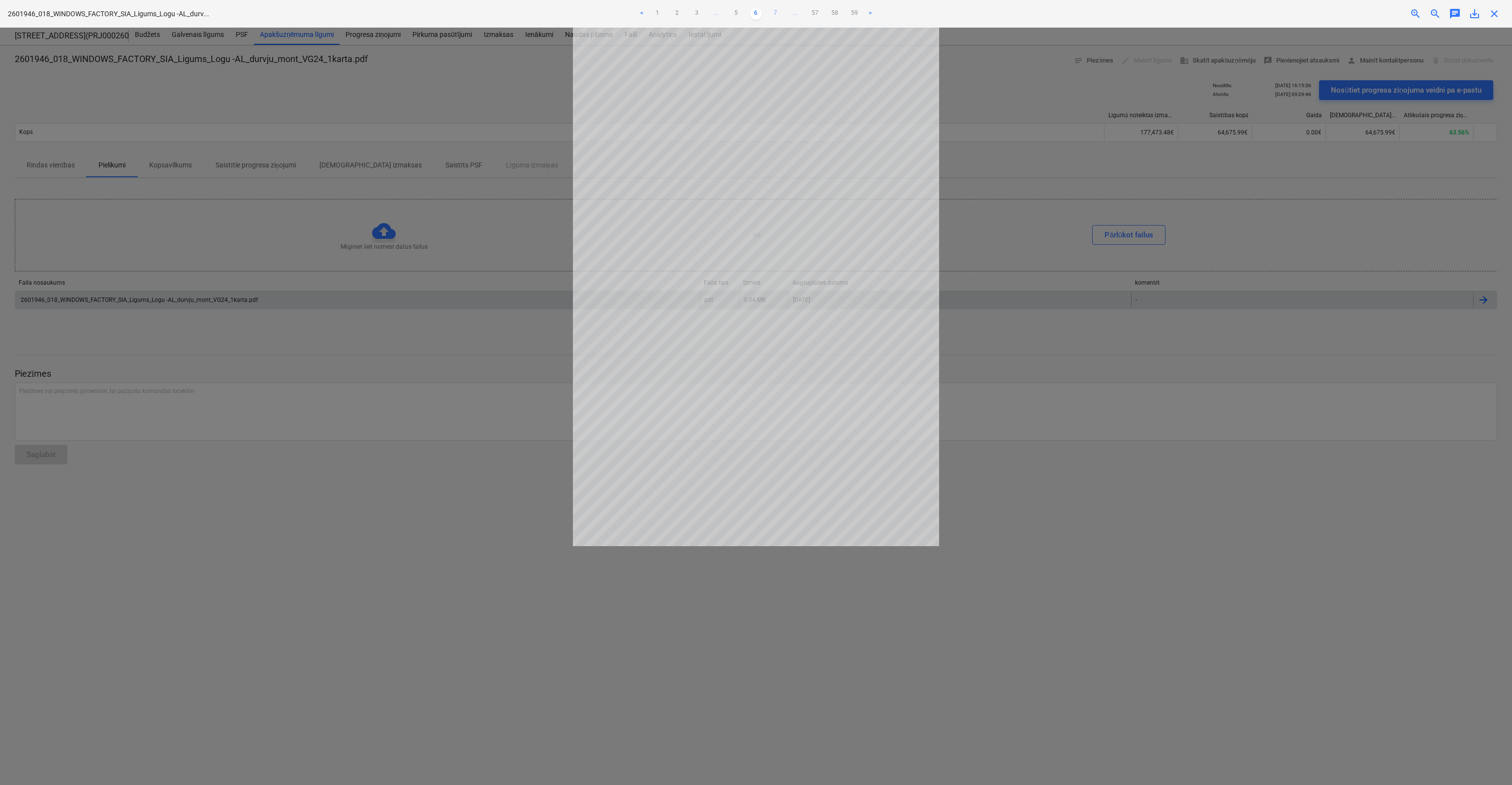
click at [776, 11] on link "7" at bounding box center [775, 14] width 12 height 12
click at [777, 11] on link "8" at bounding box center [775, 14] width 12 height 12
click at [777, 11] on link "9" at bounding box center [775, 14] width 12 height 12
click at [777, 11] on link "10" at bounding box center [775, 14] width 12 height 12
click at [777, 11] on link "11" at bounding box center [775, 14] width 12 height 12
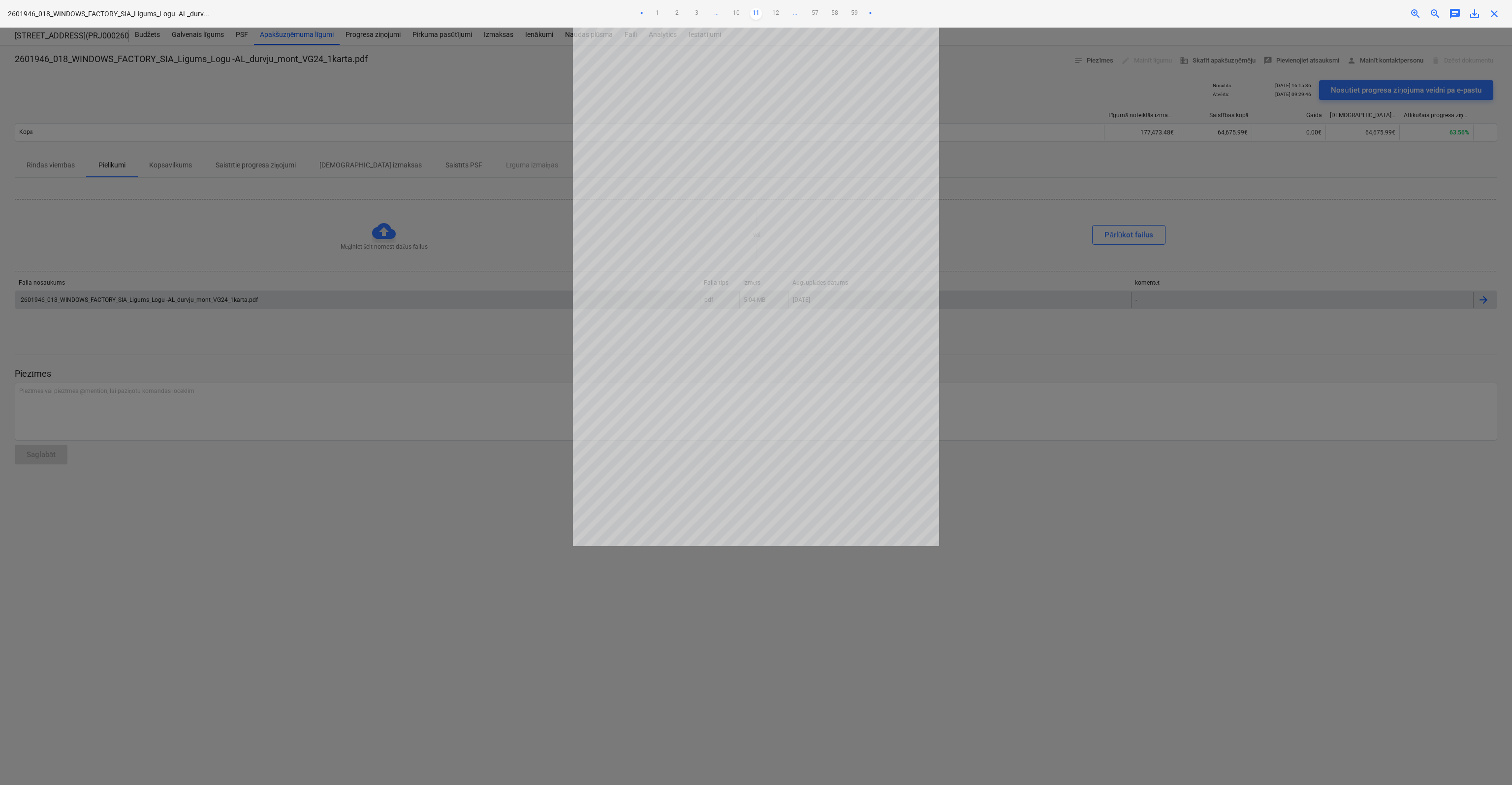
click at [777, 11] on link "12" at bounding box center [775, 14] width 12 height 12
click at [777, 11] on link "13" at bounding box center [775, 14] width 12 height 12
click at [777, 11] on link "14" at bounding box center [775, 14] width 12 height 12
click at [777, 11] on link "15" at bounding box center [775, 14] width 12 height 12
click at [777, 11] on link "16" at bounding box center [775, 14] width 12 height 12
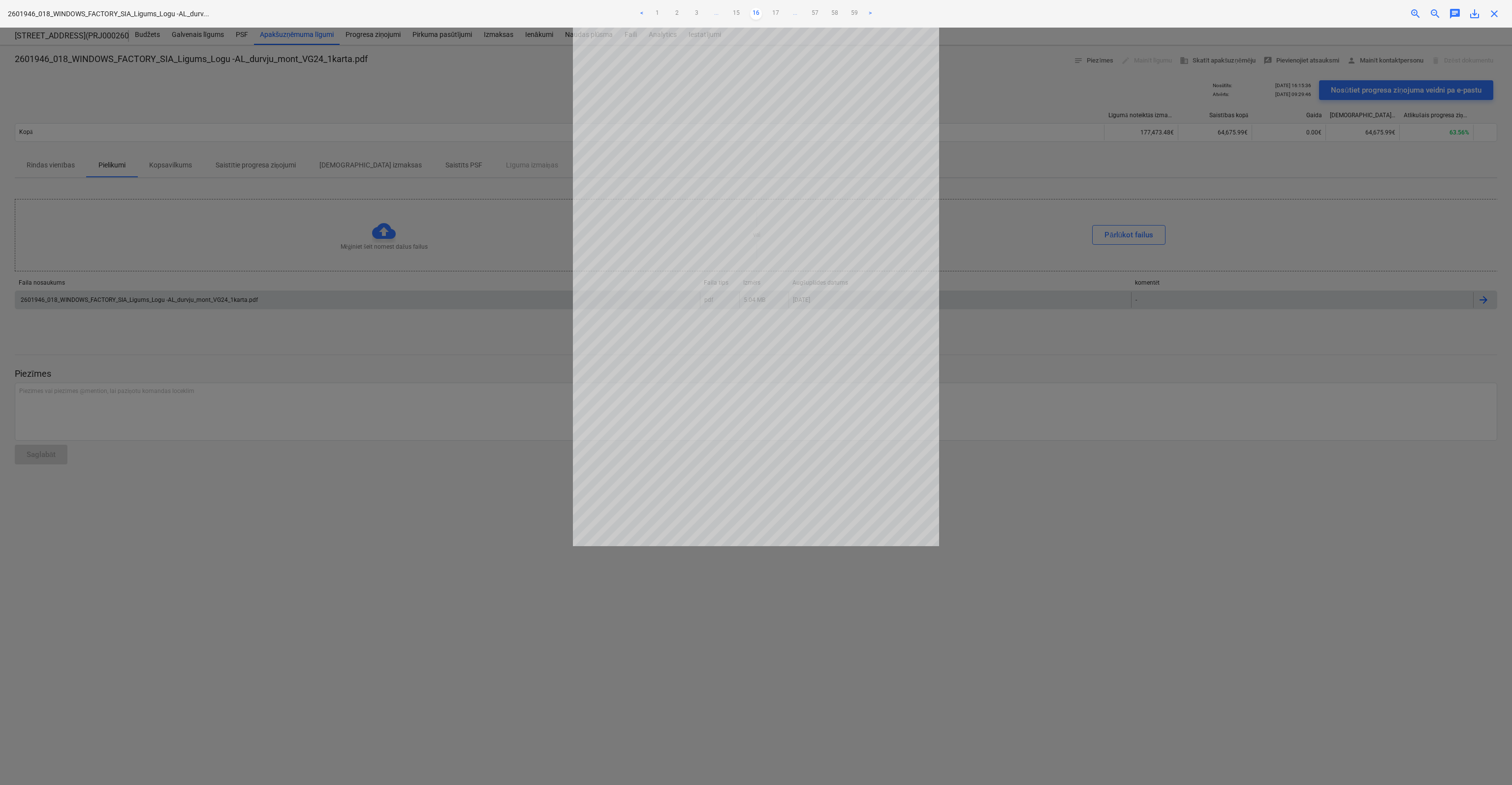
click at [777, 11] on link "17" at bounding box center [775, 14] width 12 height 12
click at [777, 11] on link "18" at bounding box center [775, 14] width 12 height 12
click at [1496, 16] on span "close" at bounding box center [1494, 14] width 12 height 12
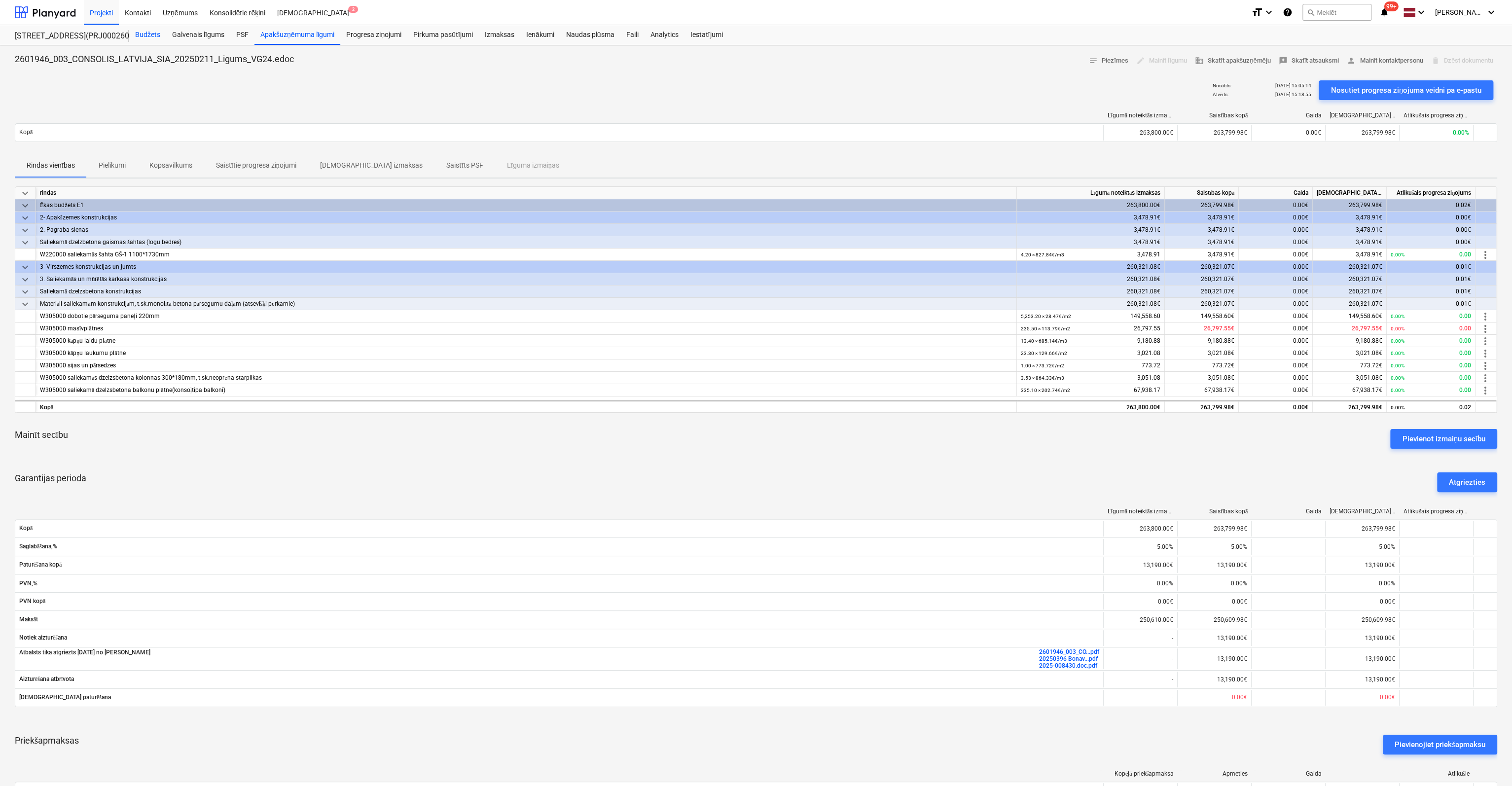
click at [142, 35] on div "Budžets" at bounding box center [148, 35] width 37 height 20
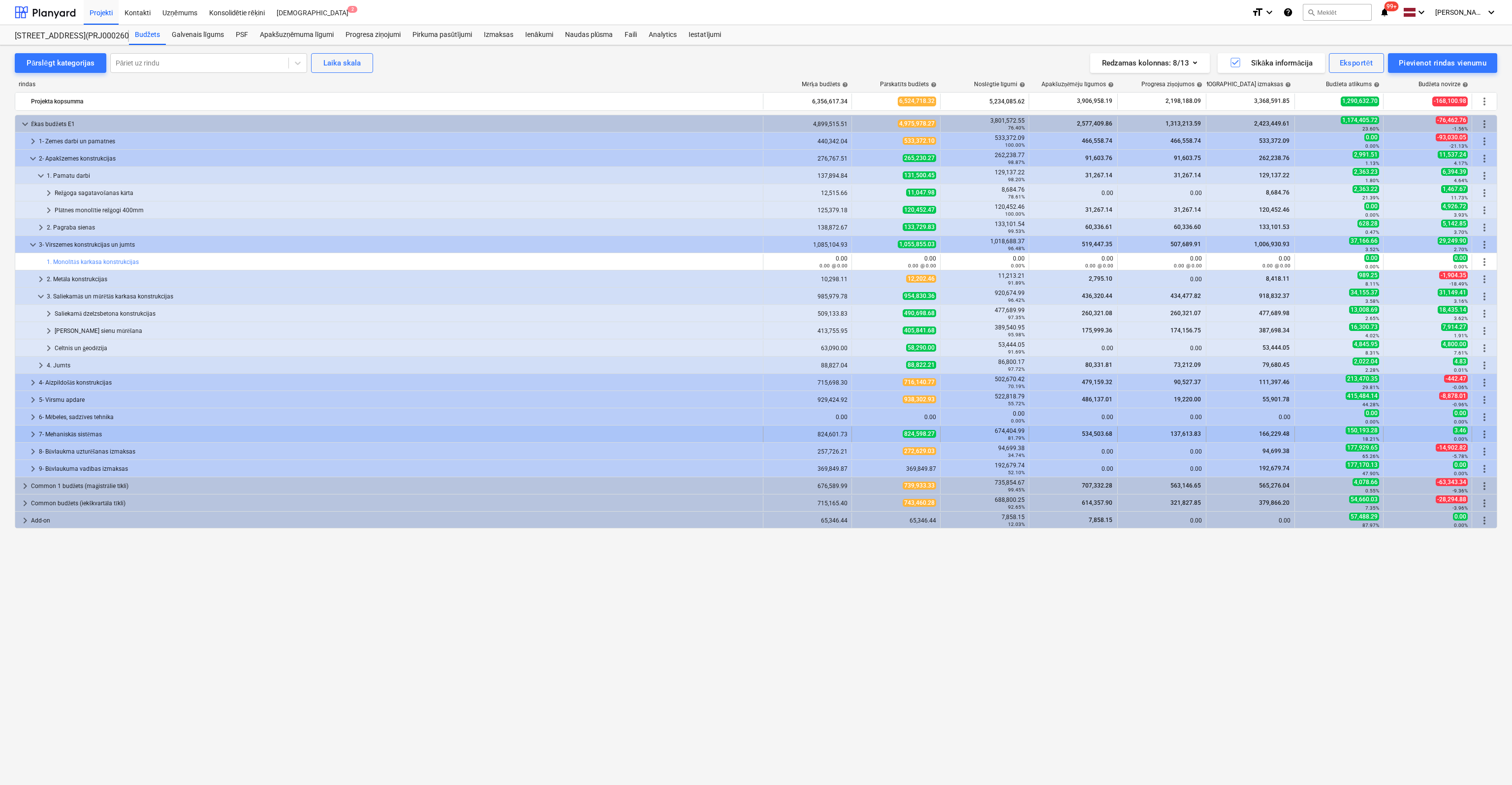
click at [30, 434] on span "keyboard_arrow_right" at bounding box center [33, 434] width 12 height 12
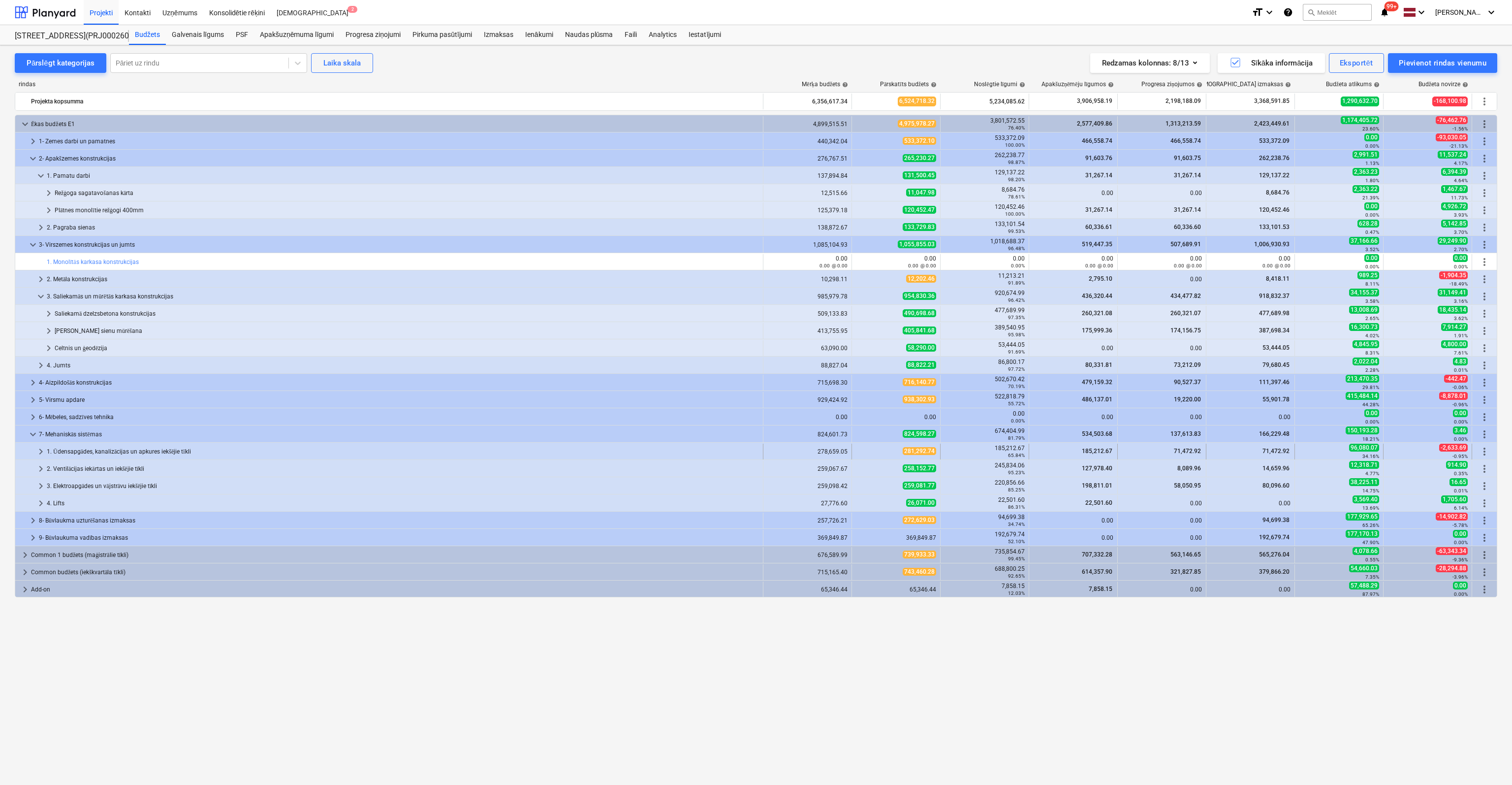
click at [36, 450] on span "keyboard_arrow_right" at bounding box center [41, 452] width 12 height 12
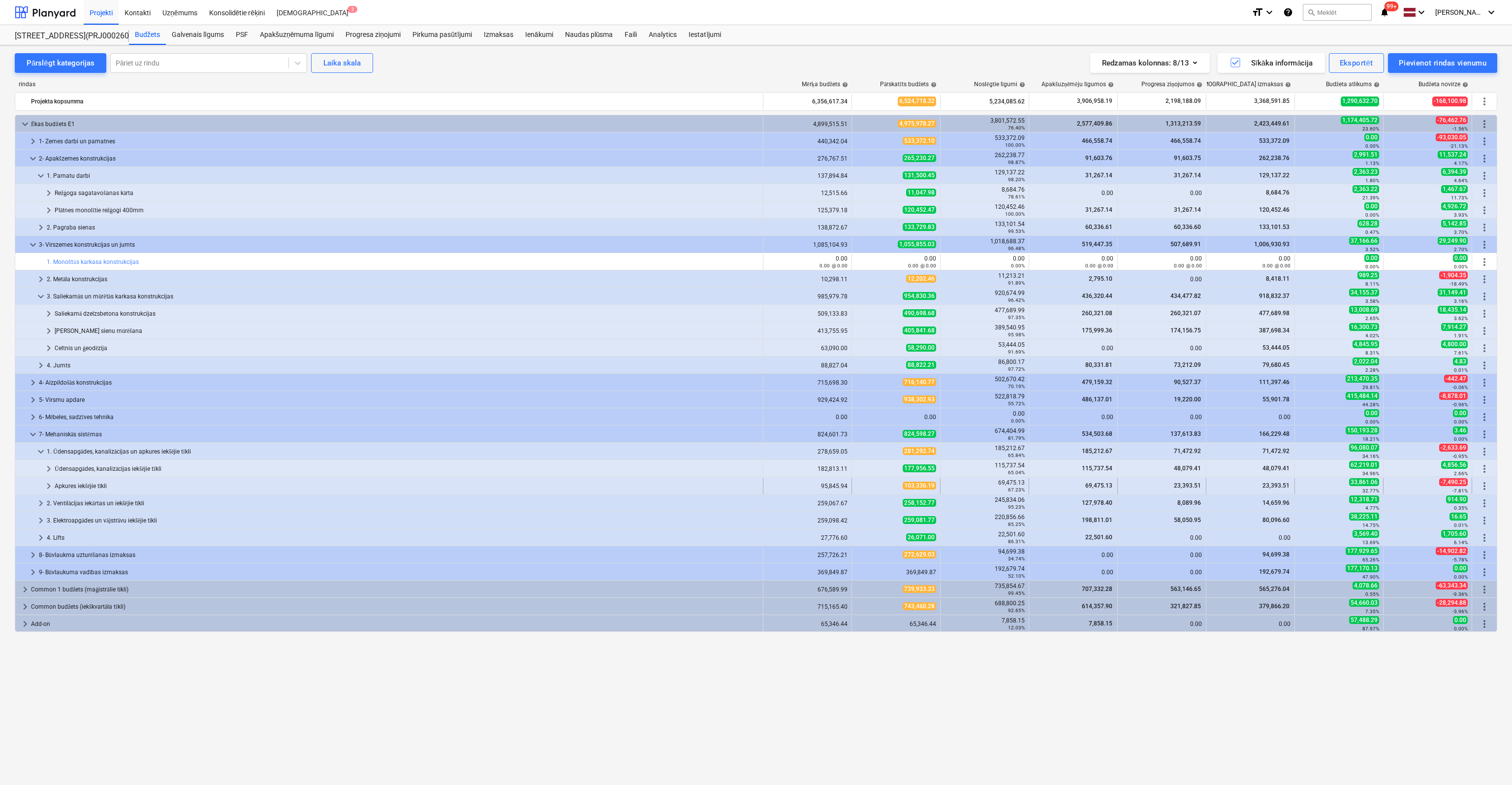
click at [45, 481] on span "keyboard_arrow_right" at bounding box center [49, 486] width 12 height 12
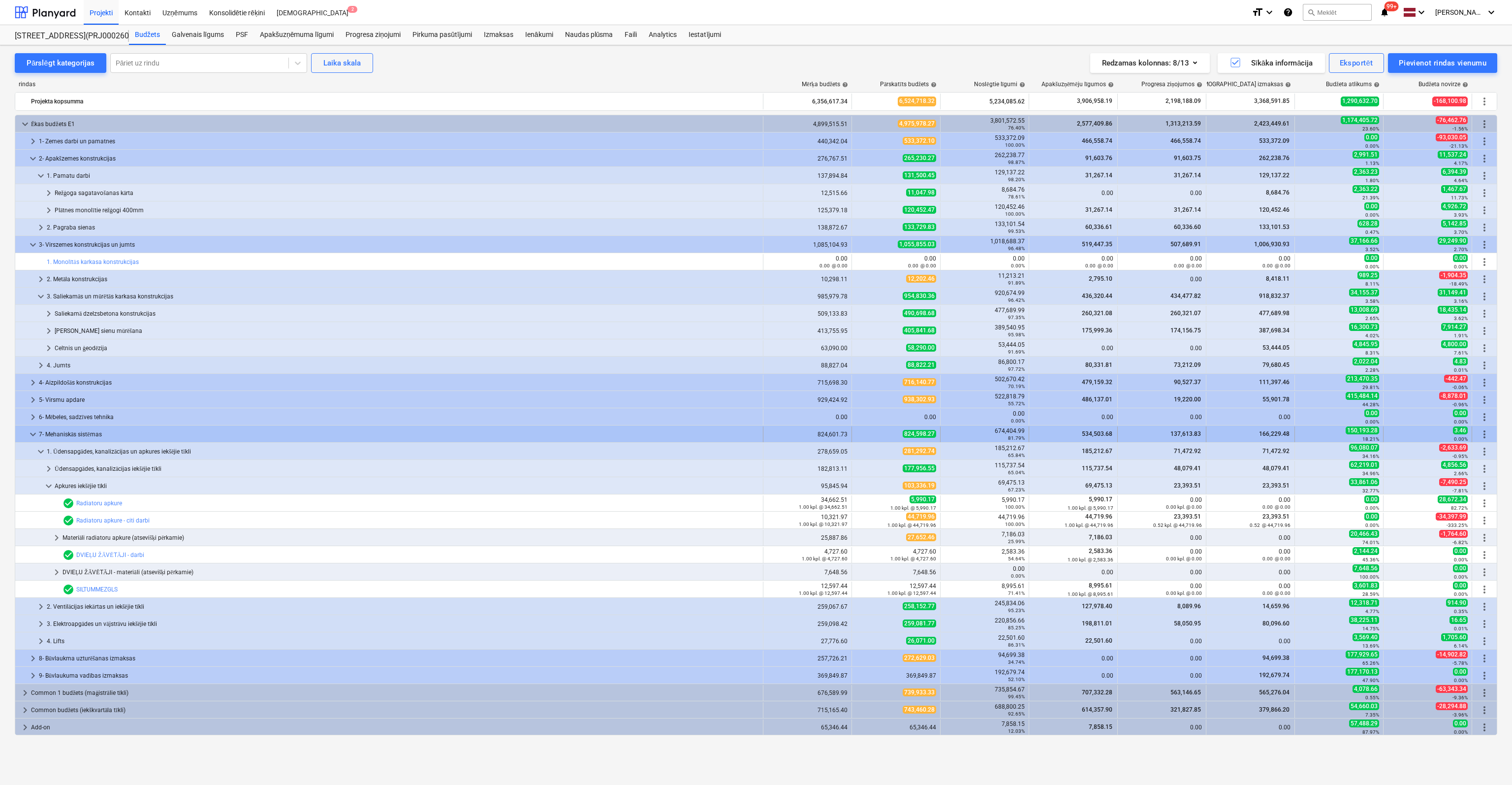
click at [63, 430] on div "7- Mehaniskās sistēmas" at bounding box center [399, 434] width 720 height 16
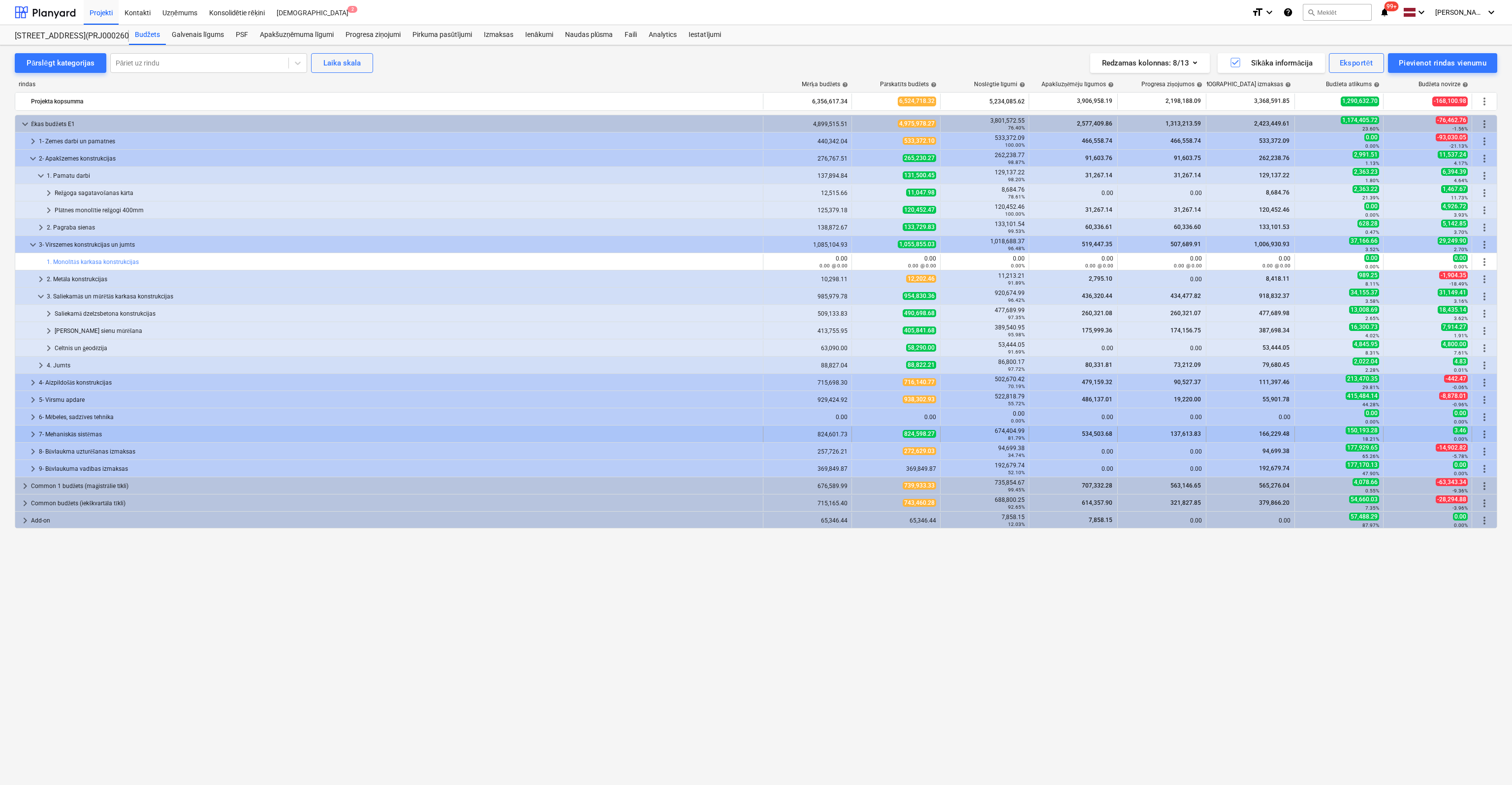
click at [62, 432] on div "7- Mehaniskās sistēmas" at bounding box center [399, 434] width 720 height 16
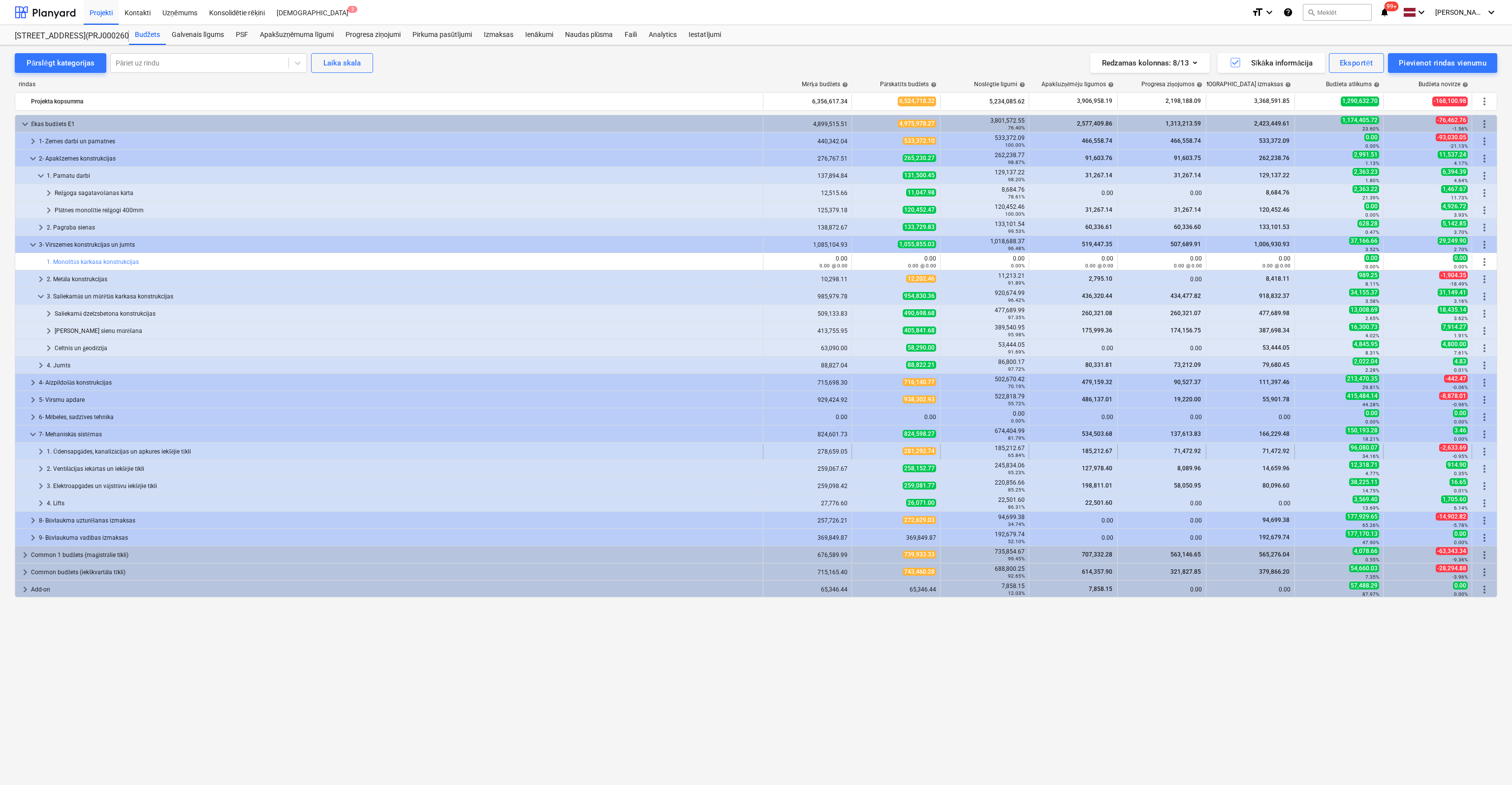
click at [43, 449] on span "keyboard_arrow_right" at bounding box center [41, 452] width 12 height 12
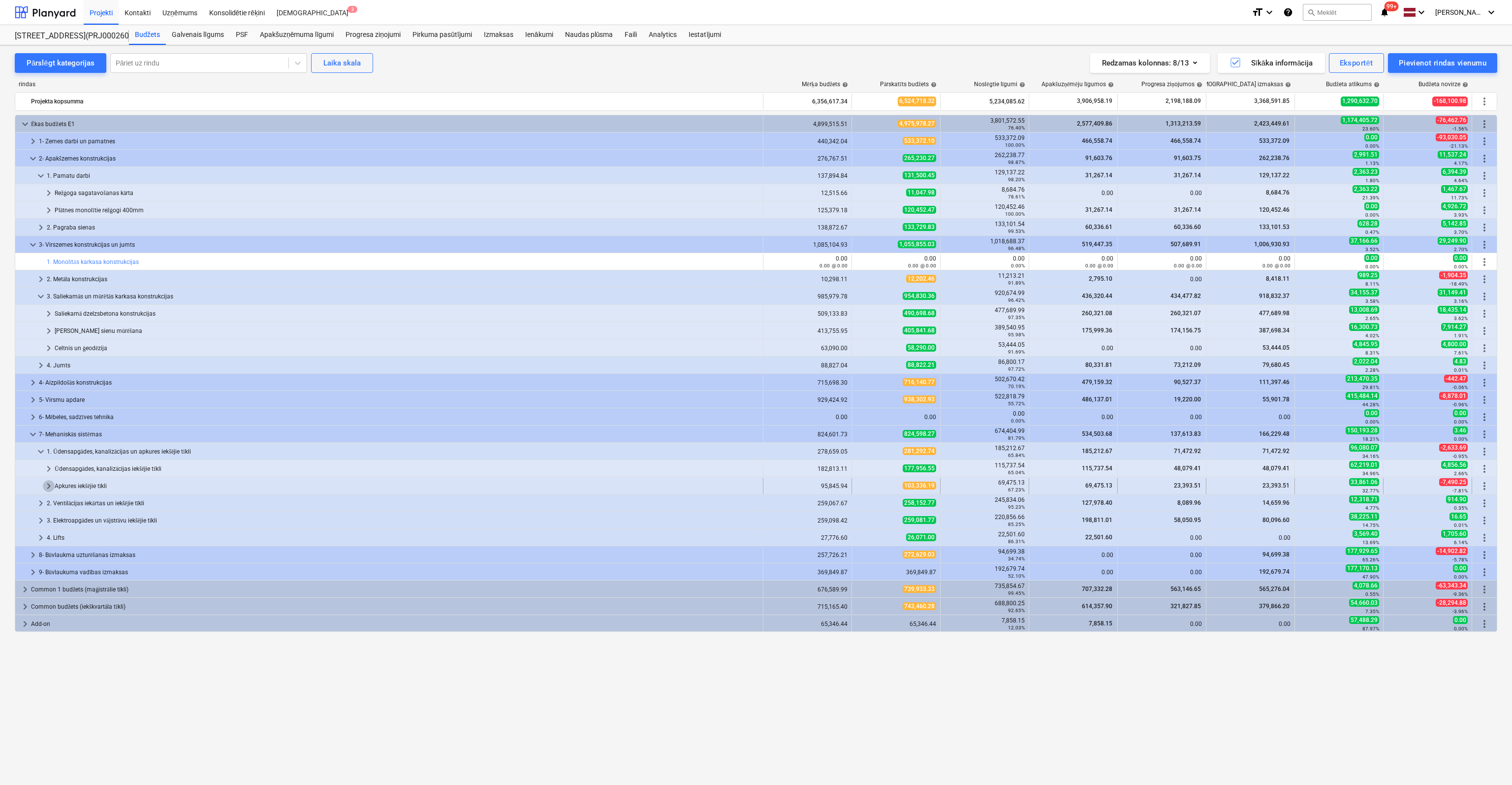
click at [46, 487] on span "keyboard_arrow_right" at bounding box center [49, 486] width 12 height 12
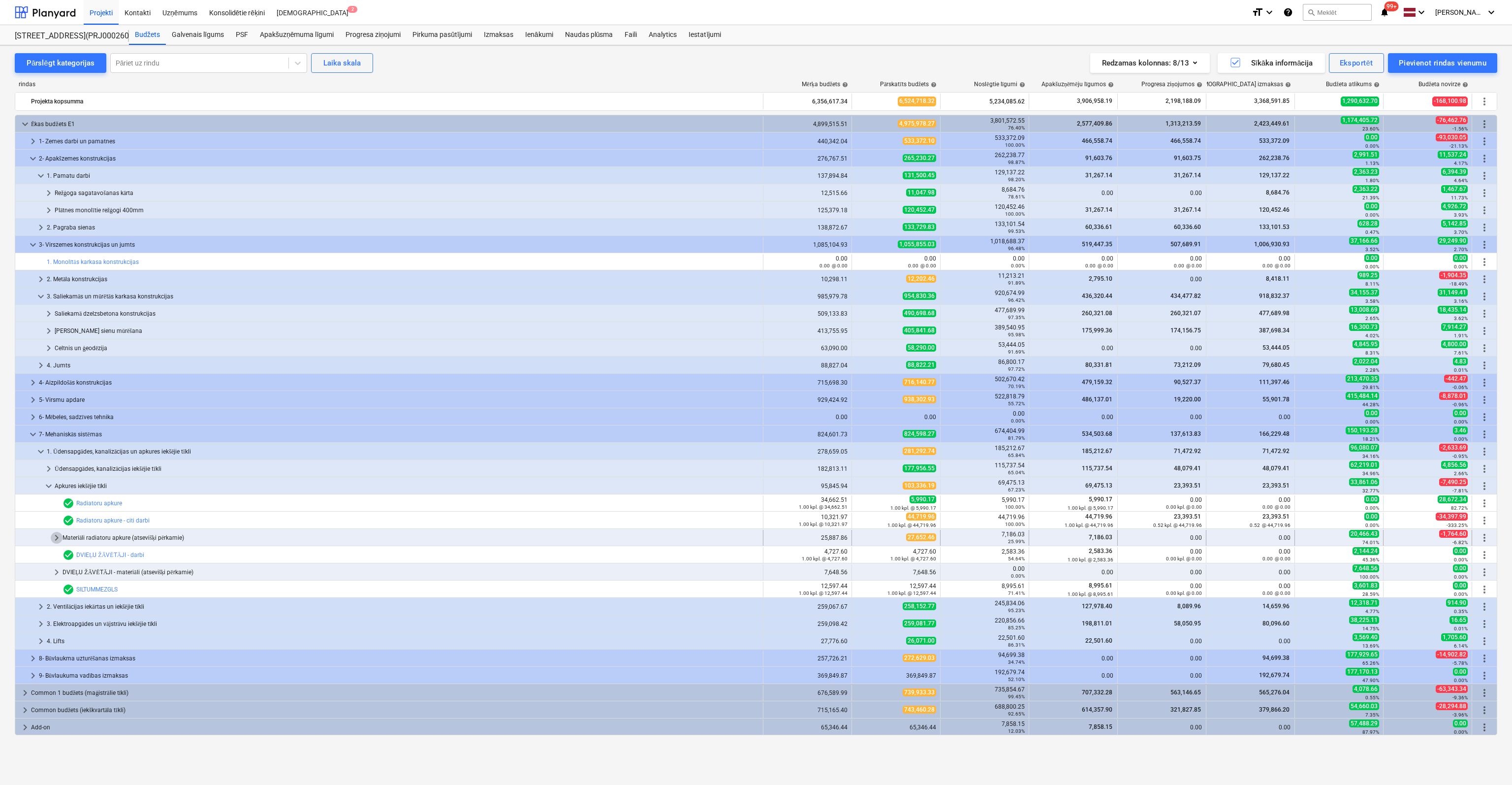
click at [55, 538] on span "keyboard_arrow_right" at bounding box center [56, 538] width 12 height 12
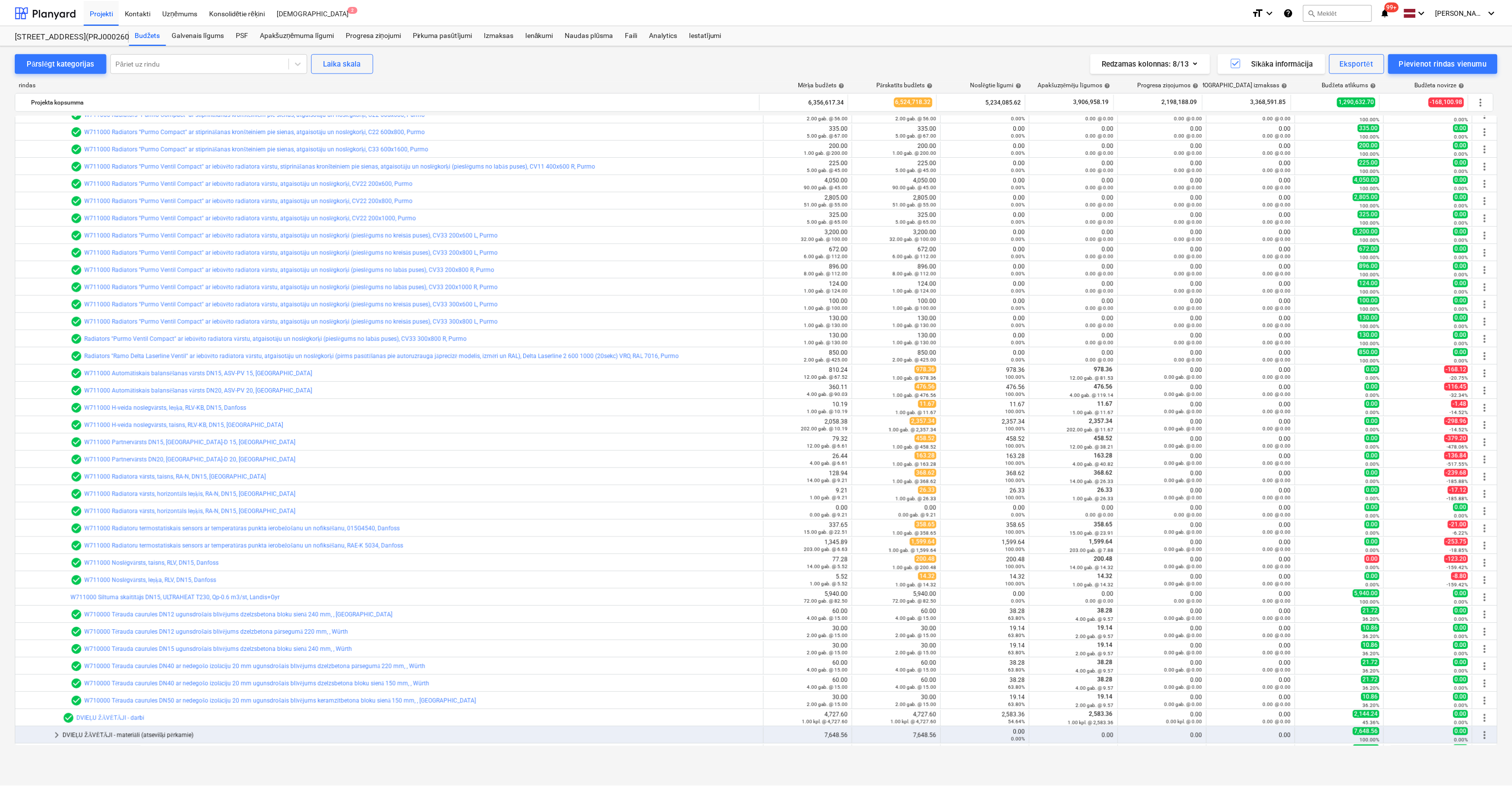
scroll to position [197, 0]
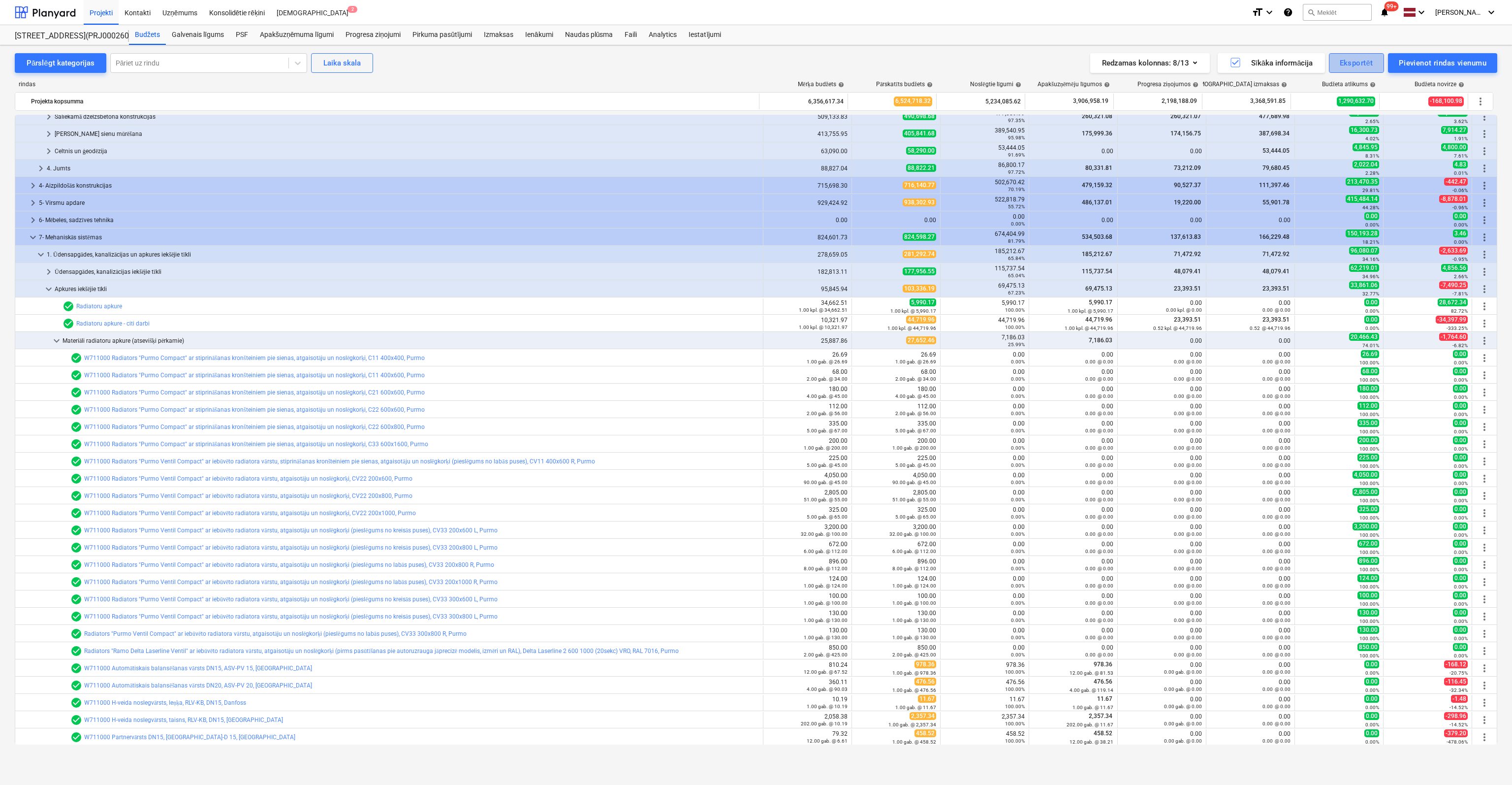
click at [1352, 62] on div "Eksportēt" at bounding box center [1356, 63] width 33 height 13
click at [939, 58] on div at bounding box center [756, 392] width 1512 height 785
click at [1355, 59] on div "Eksportēt" at bounding box center [1356, 63] width 33 height 13
click at [1310, 105] on div "XLSX (tikai redzamās kolonnas)" at bounding box center [1322, 105] width 123 height 17
click at [242, 35] on div "PSF" at bounding box center [242, 35] width 24 height 20
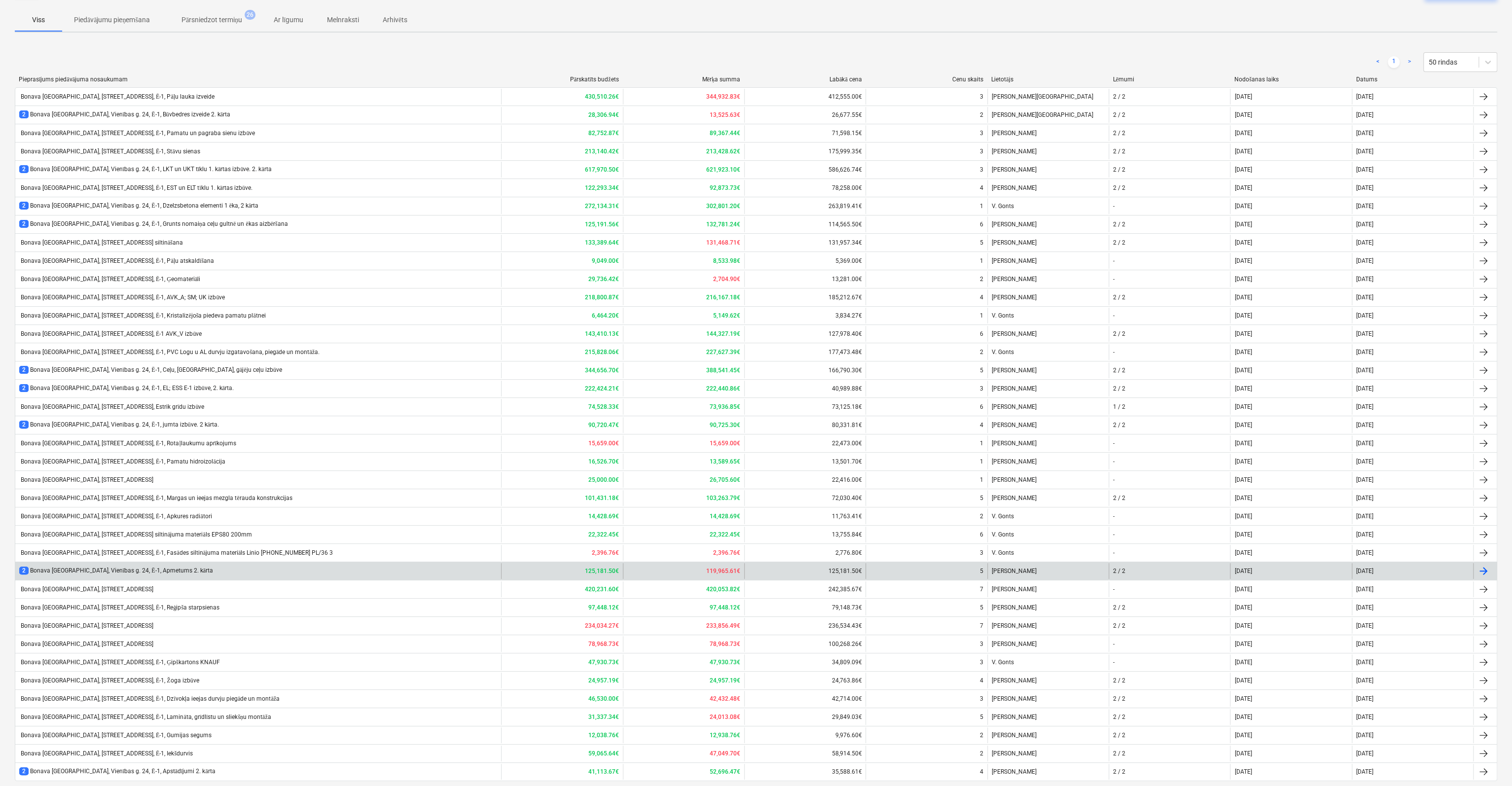
scroll to position [119, 0]
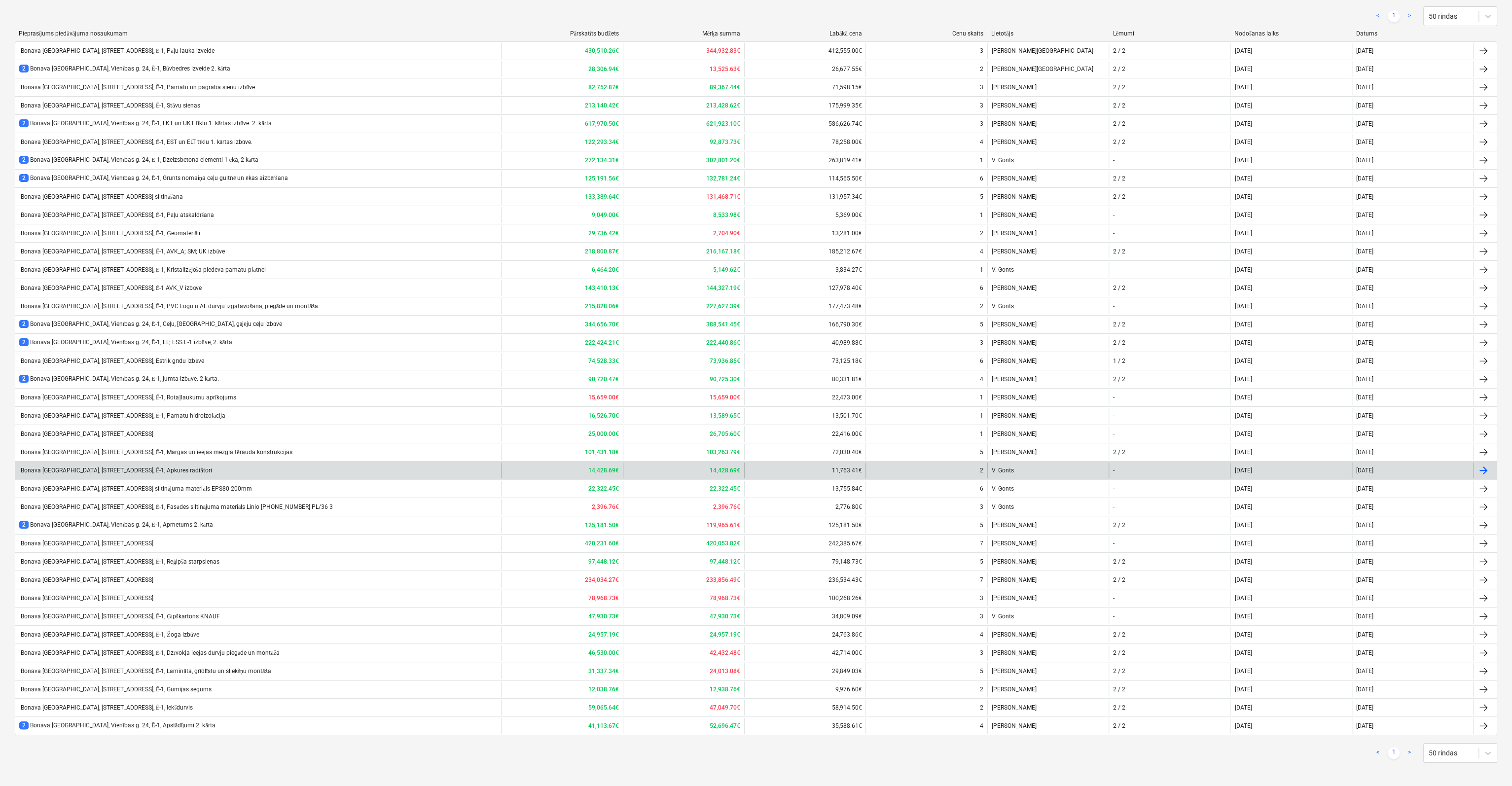
click at [144, 467] on div "Bonava Latvija, Vienības gatve 24, Ē-1, Apkures radiātori" at bounding box center [116, 470] width 193 height 8
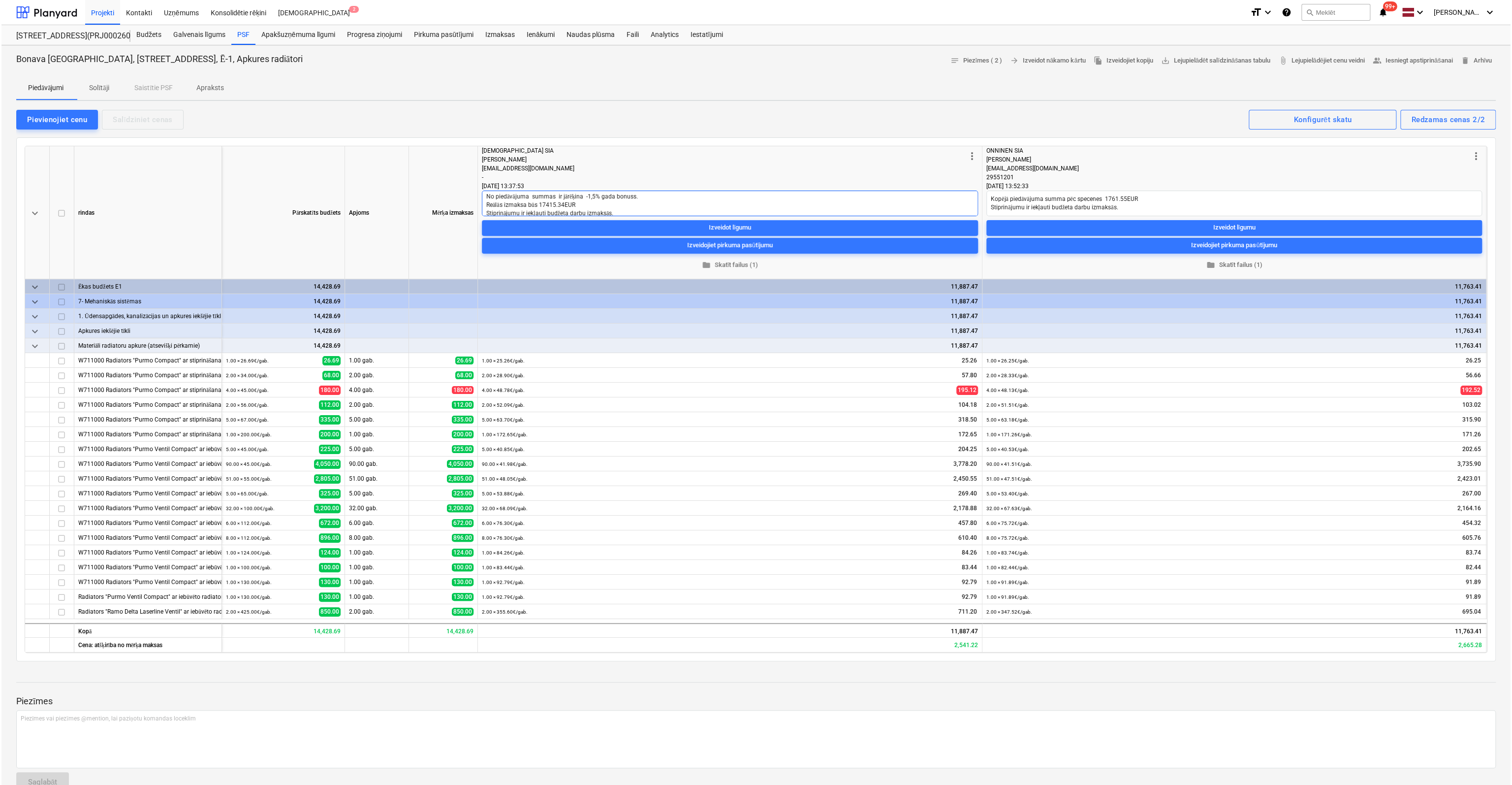
scroll to position [17, 0]
type textarea "x"
click at [139, 30] on div "Budžets" at bounding box center [147, 35] width 37 height 20
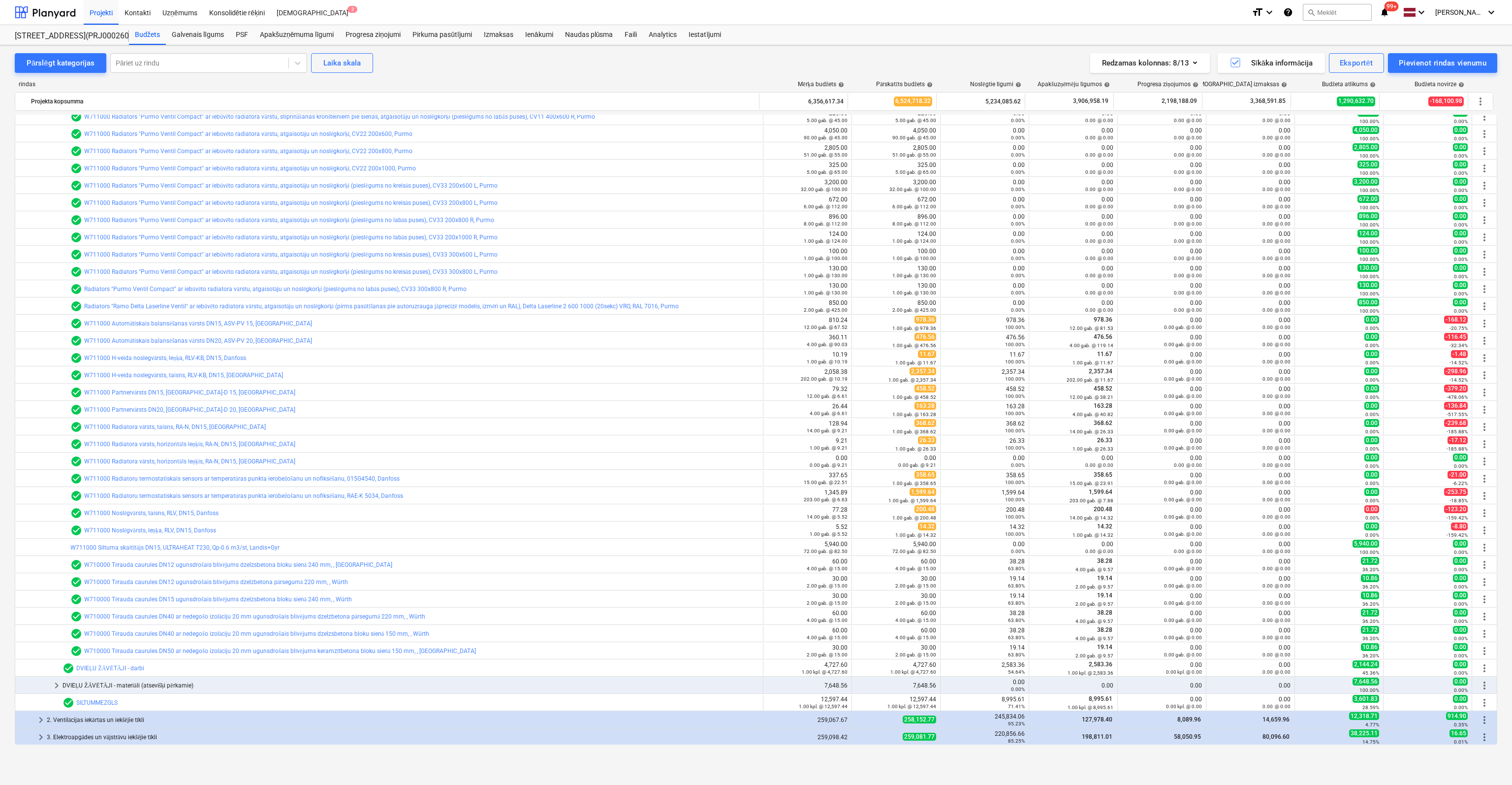
scroll to position [591, 0]
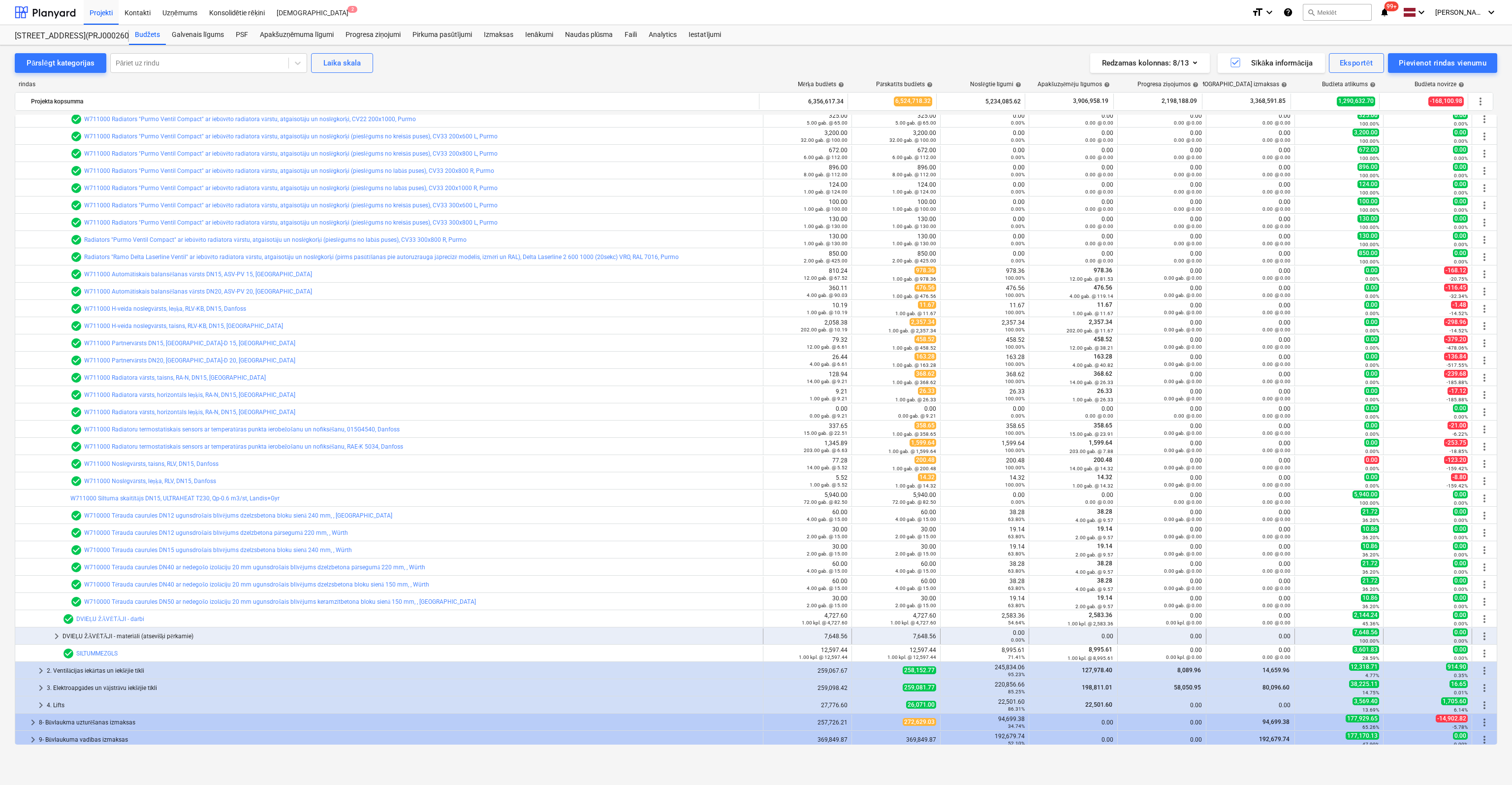
click at [56, 635] on span "keyboard_arrow_right" at bounding box center [56, 636] width 12 height 12
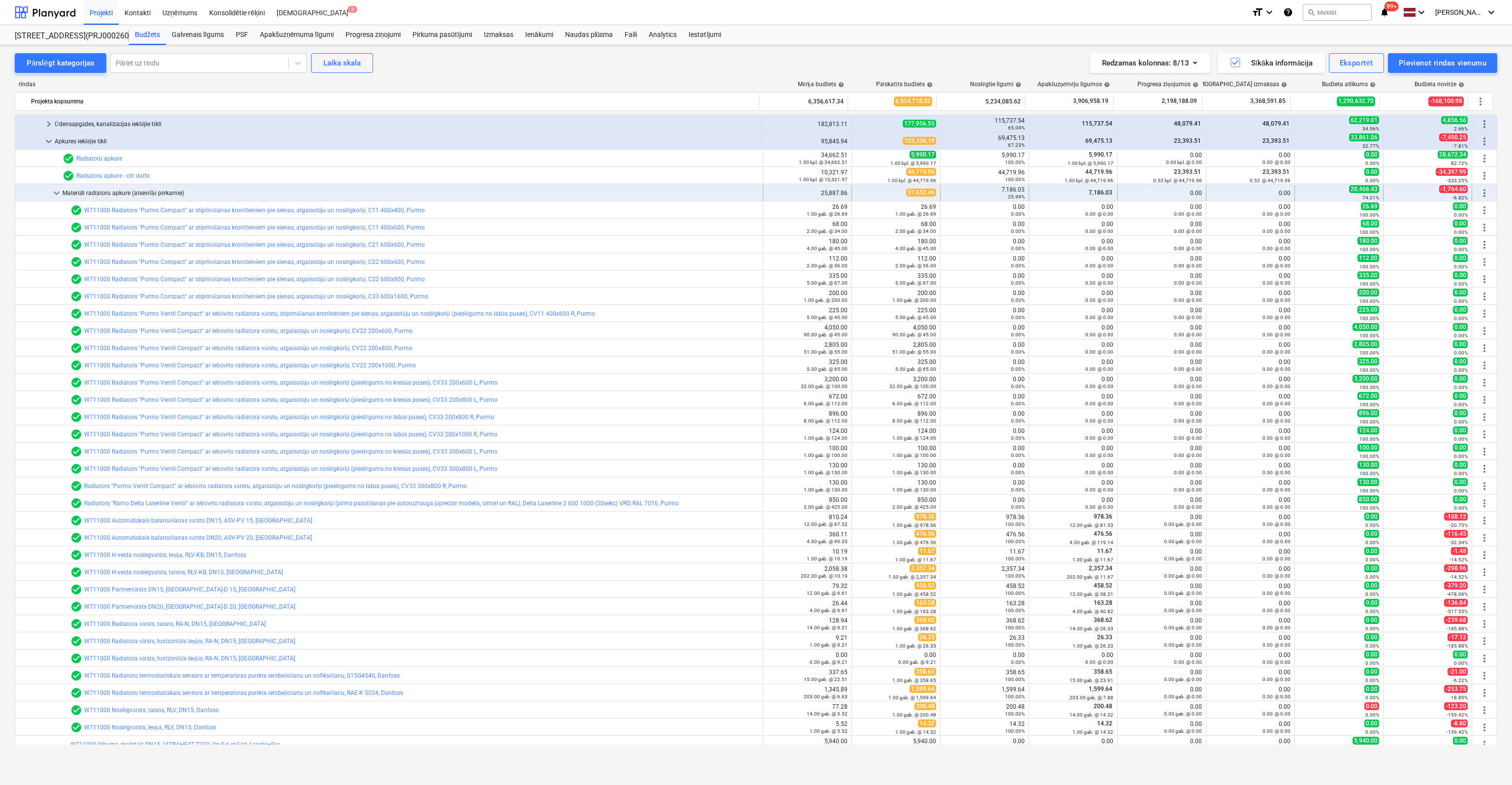
click at [136, 194] on div "Materiāli radiatoru apkure (atsevišķi pērkamie)" at bounding box center [410, 193] width 697 height 16
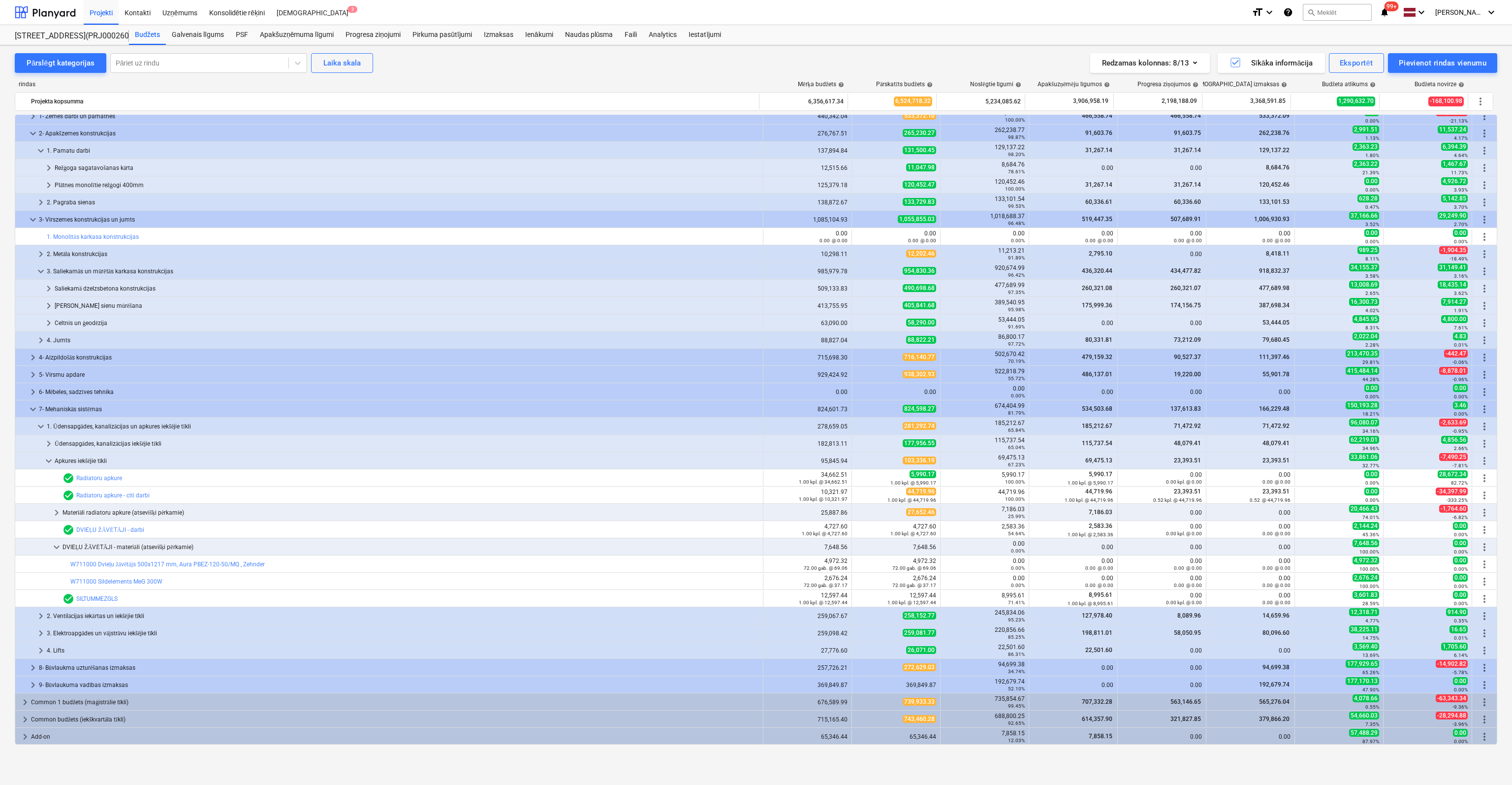
scroll to position [25, 0]
click at [100, 510] on div "Materiāli radiatoru apkure (atsevišķi pērkamie)" at bounding box center [410, 513] width 697 height 16
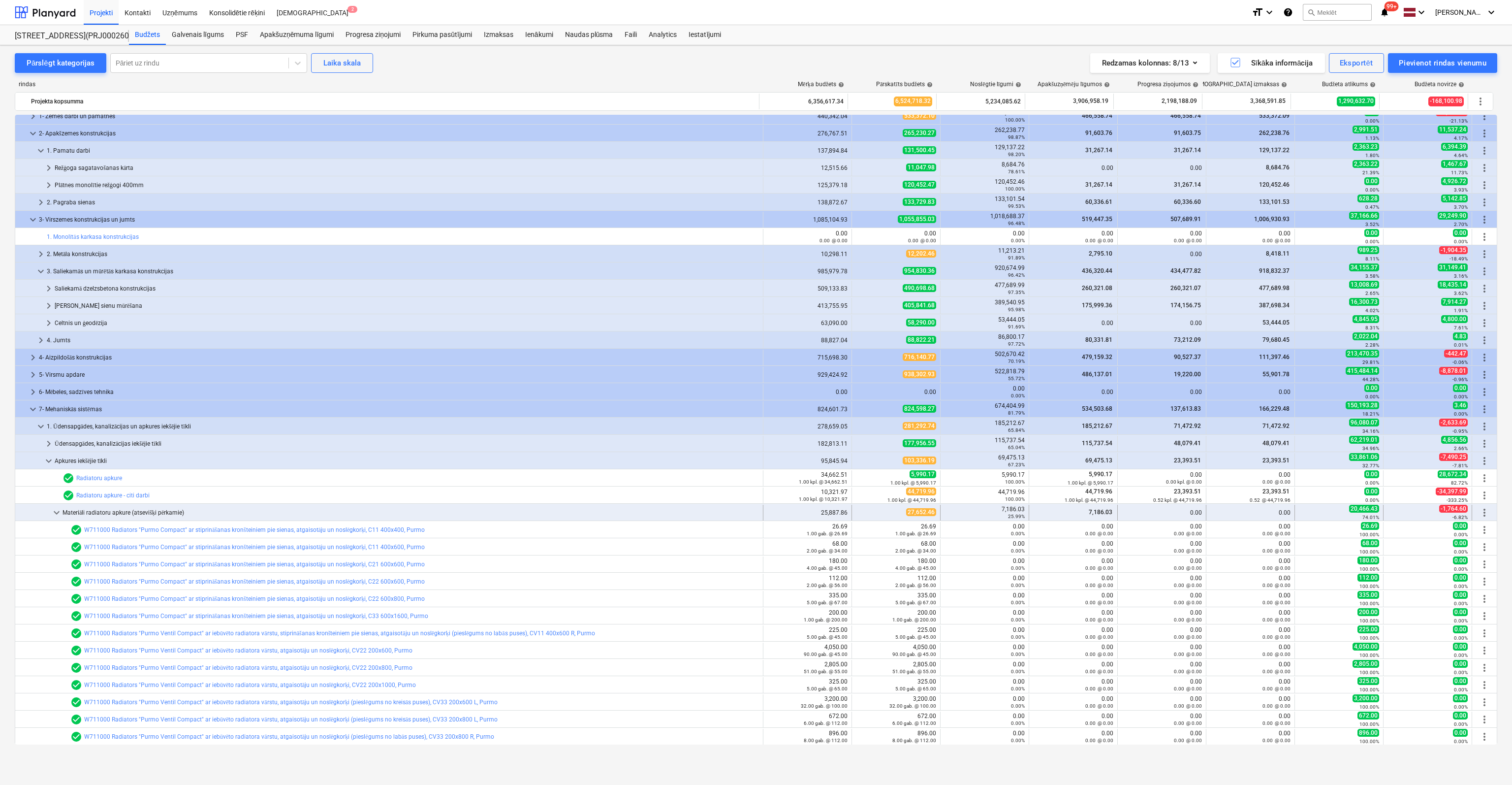
click at [1481, 511] on span "more_vert" at bounding box center [1484, 513] width 12 height 12
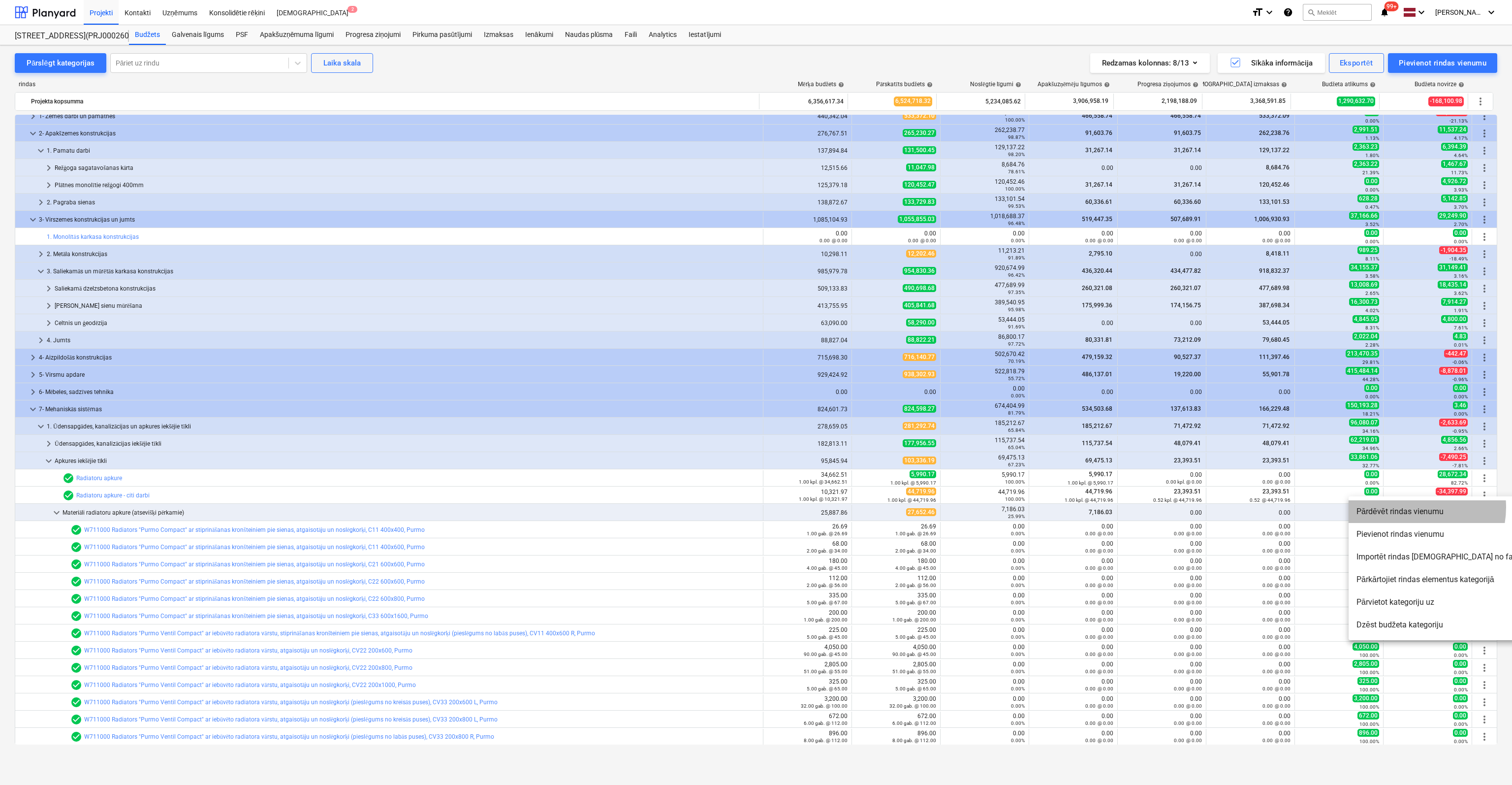
click at [1410, 507] on li "Pārdēvēt rindas vienumu" at bounding box center [1439, 511] width 181 height 23
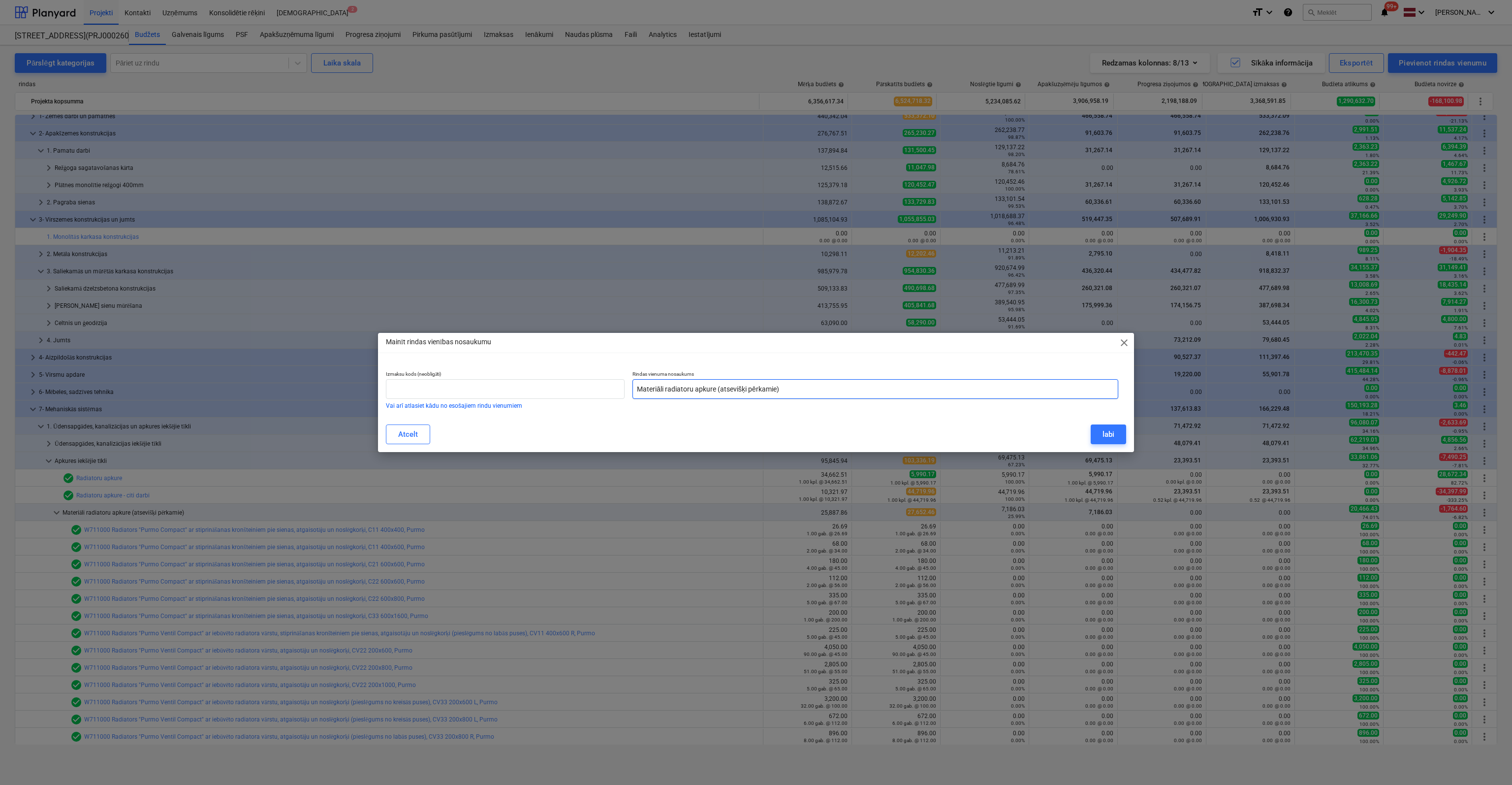
click at [834, 392] on input "Materiāli radiatoru apkure (atsevišķi pērkamie)" at bounding box center [876, 389] width 486 height 20
click at [400, 436] on div "Atcelt" at bounding box center [408, 434] width 20 height 13
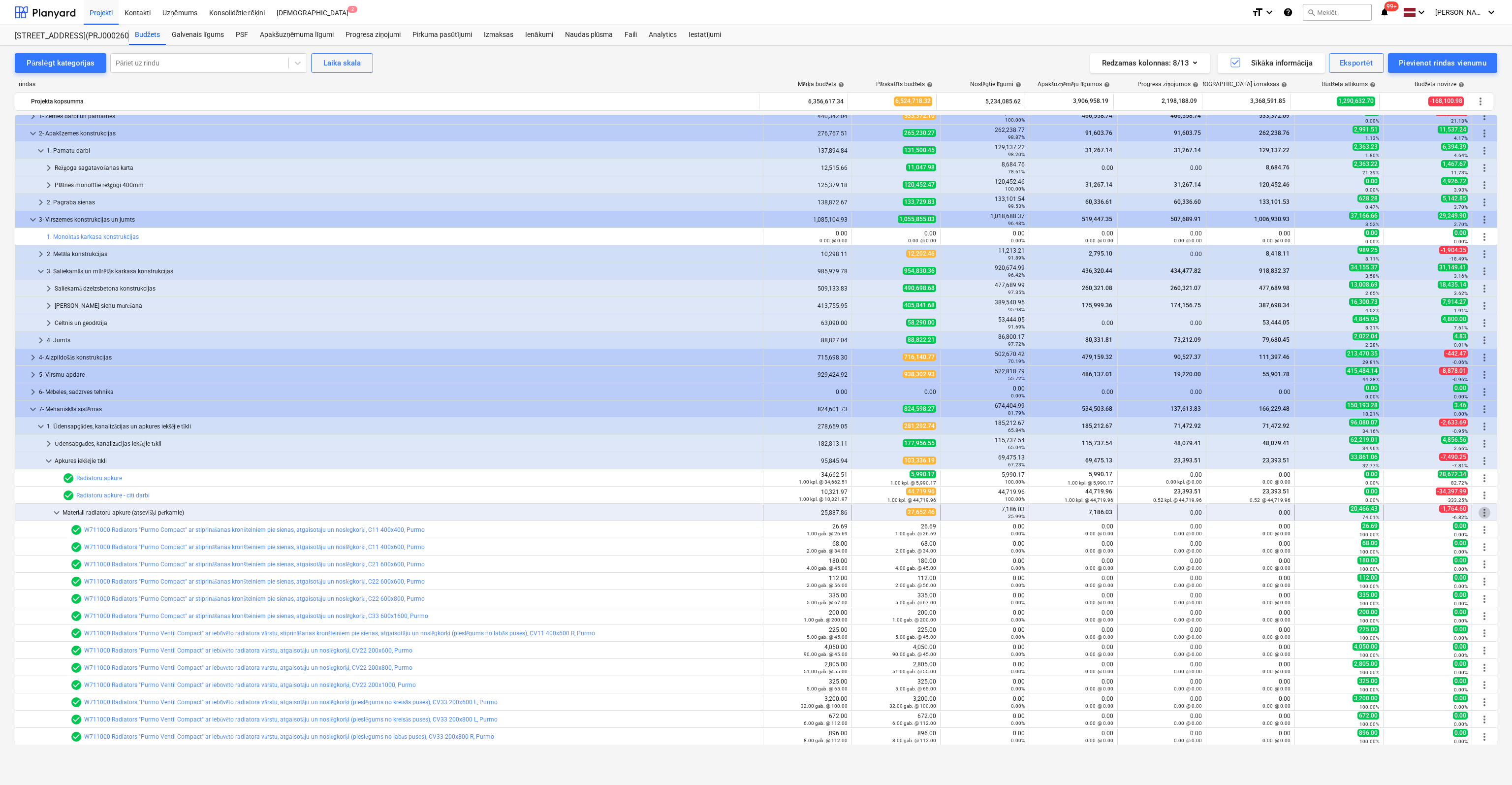
click at [1480, 513] on span "more_vert" at bounding box center [1484, 513] width 12 height 12
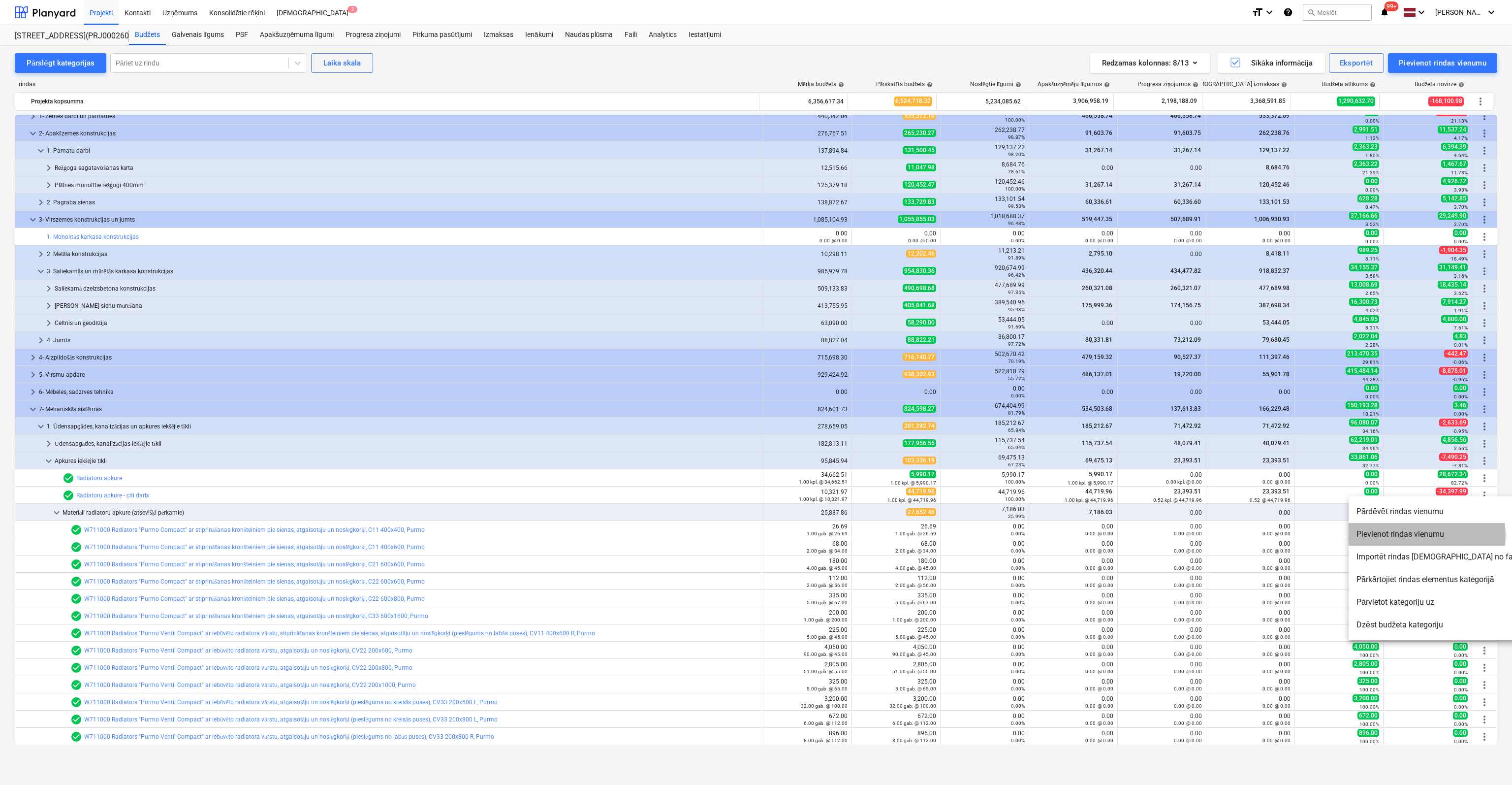
click at [1418, 535] on li "Pievienot rindas vienumu" at bounding box center [1439, 534] width 181 height 23
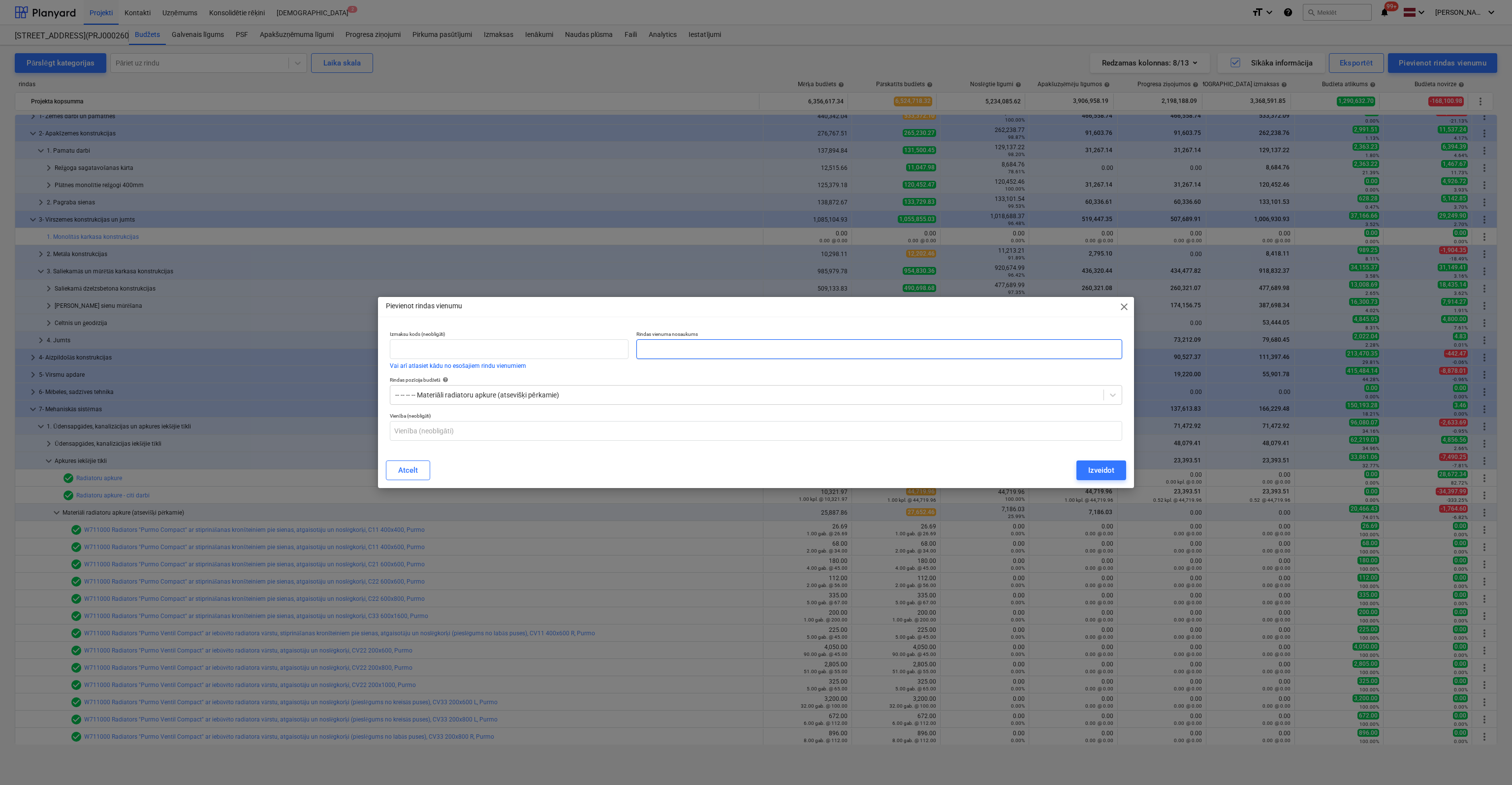
click at [669, 351] on input "text" at bounding box center [879, 349] width 486 height 20
type input "Grīdas stiprinājumi Purmo"
click at [959, 433] on input "text" at bounding box center [756, 431] width 733 height 20
type input "gab"
click at [1101, 469] on div "Izveidot" at bounding box center [1101, 470] width 26 height 13
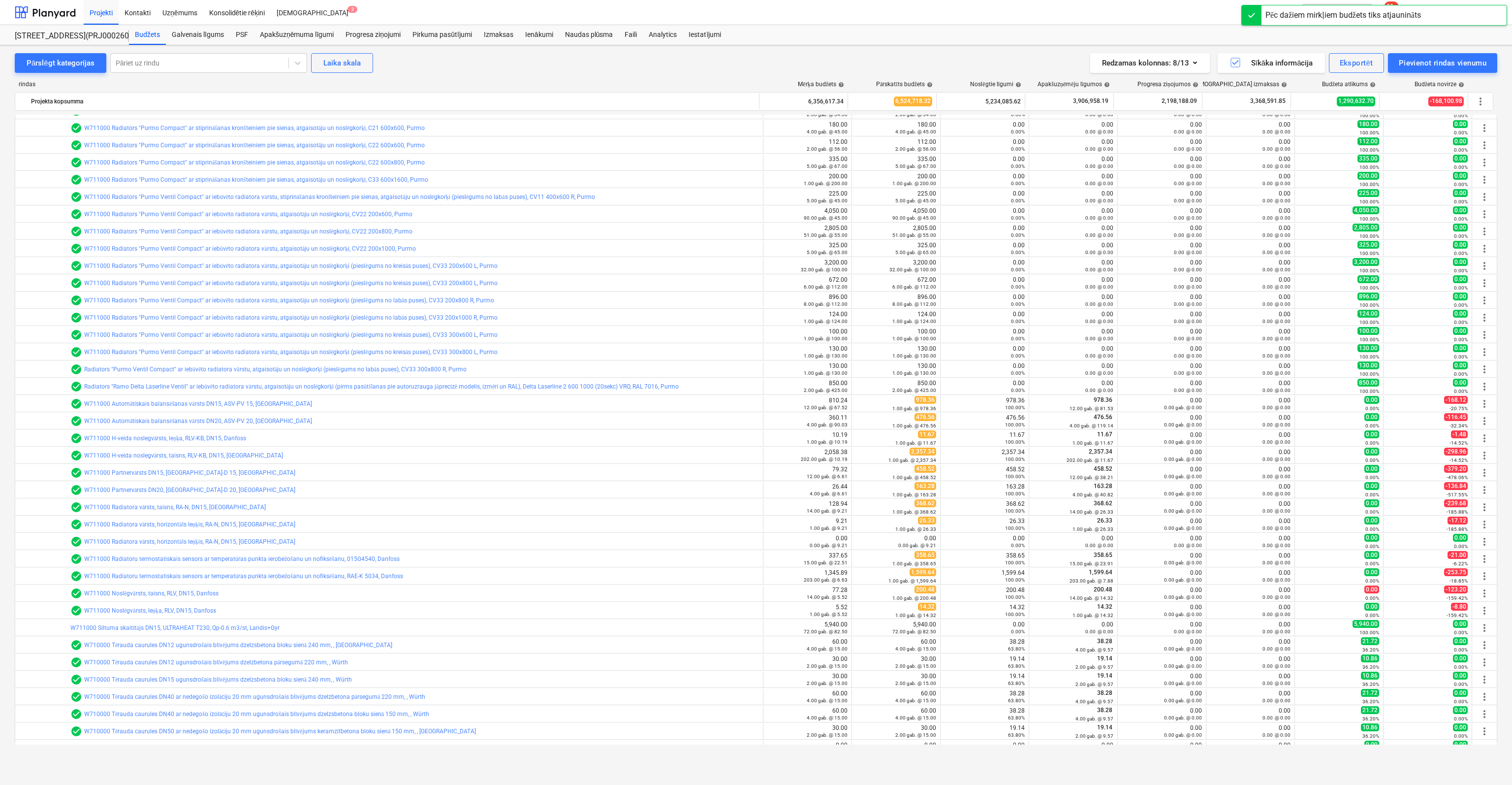
scroll to position [567, 0]
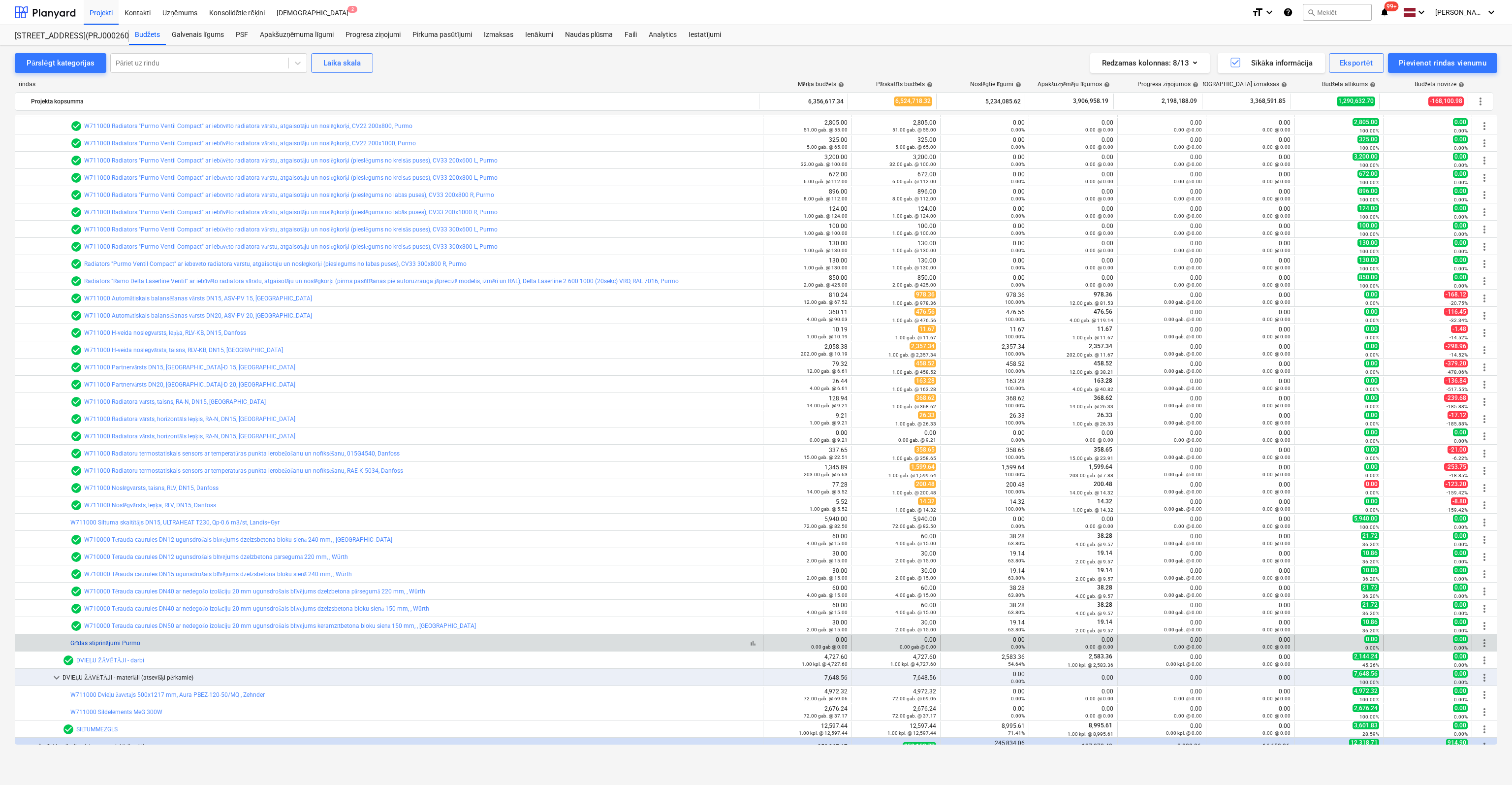
click at [102, 639] on link "Grīdas stiprinājumi Purmo" at bounding box center [105, 643] width 70 height 7
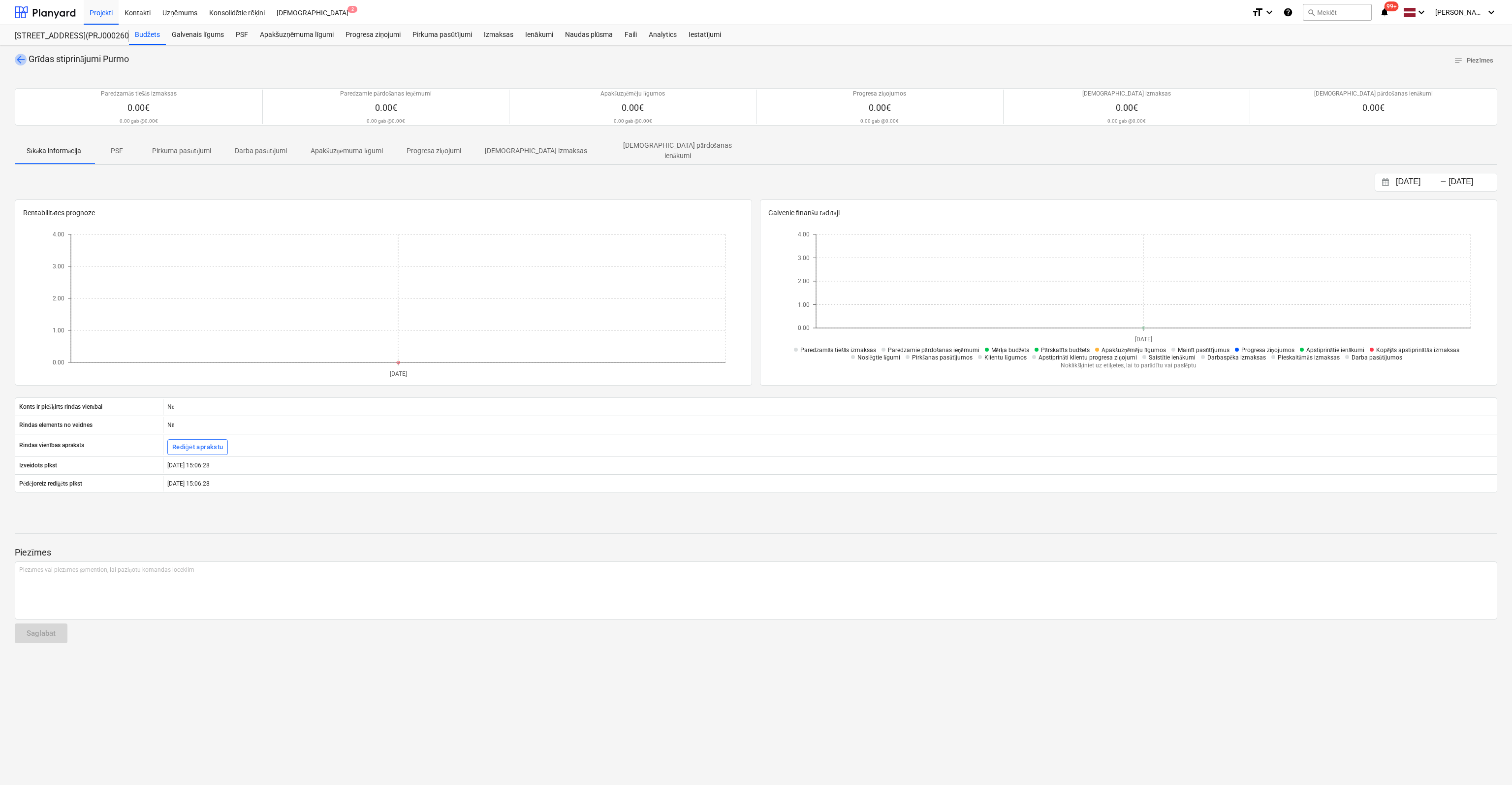
click at [18, 56] on span "arrow_back" at bounding box center [21, 59] width 12 height 12
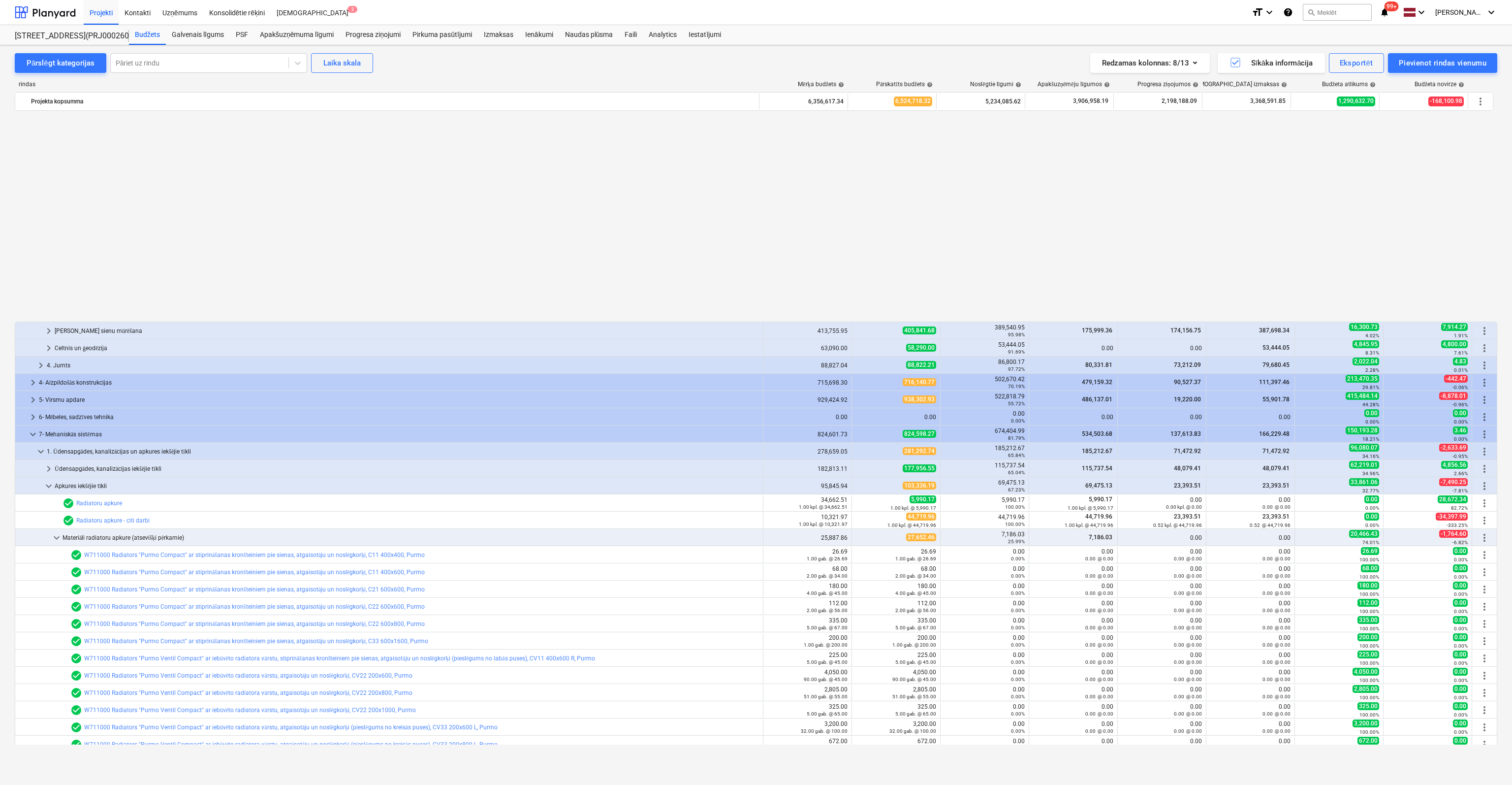
scroll to position [567, 0]
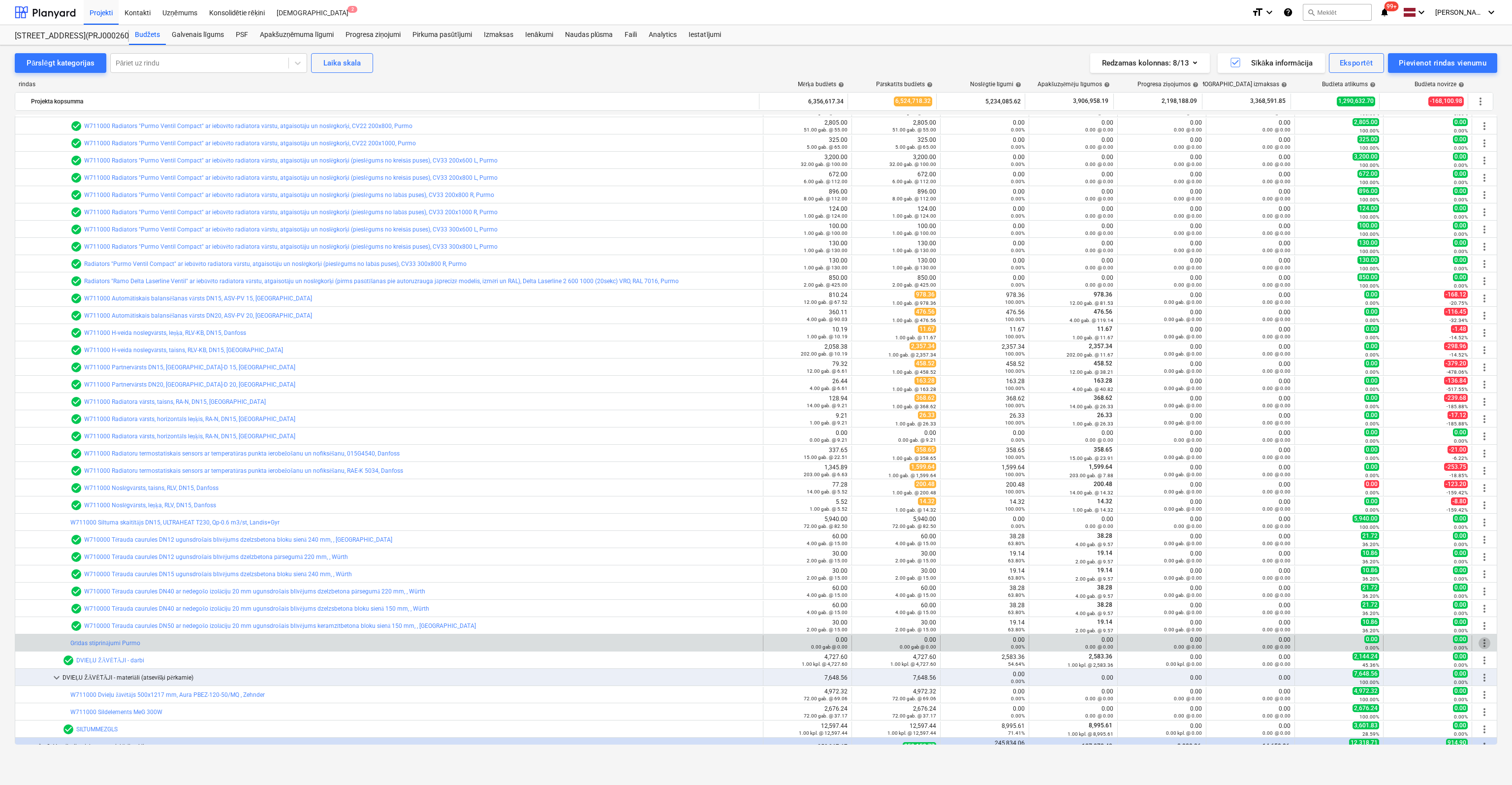
click at [1480, 642] on span "more_vert" at bounding box center [1484, 643] width 12 height 12
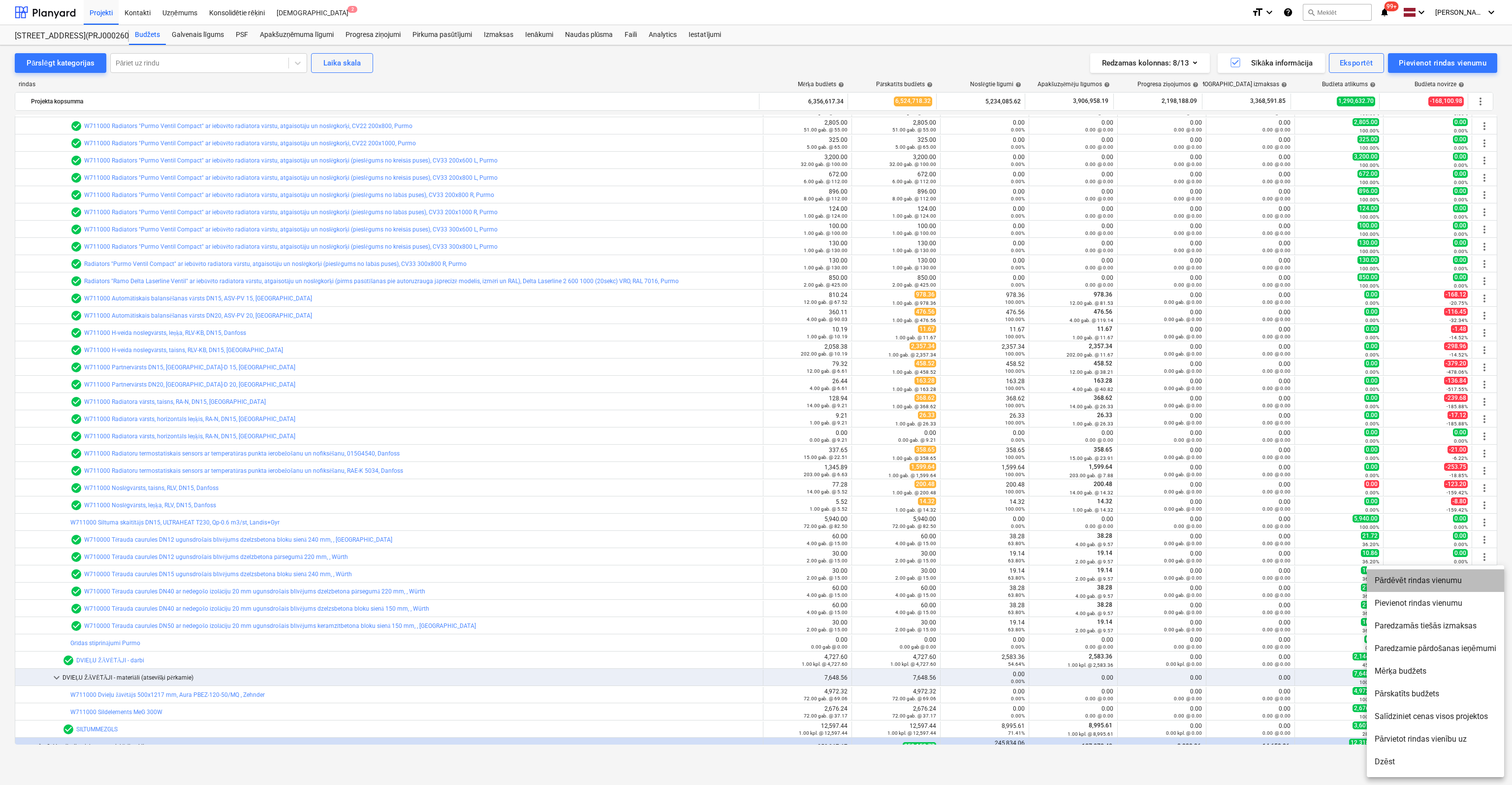
click at [1427, 578] on li "Pārdēvēt rindas vienumu" at bounding box center [1436, 580] width 137 height 23
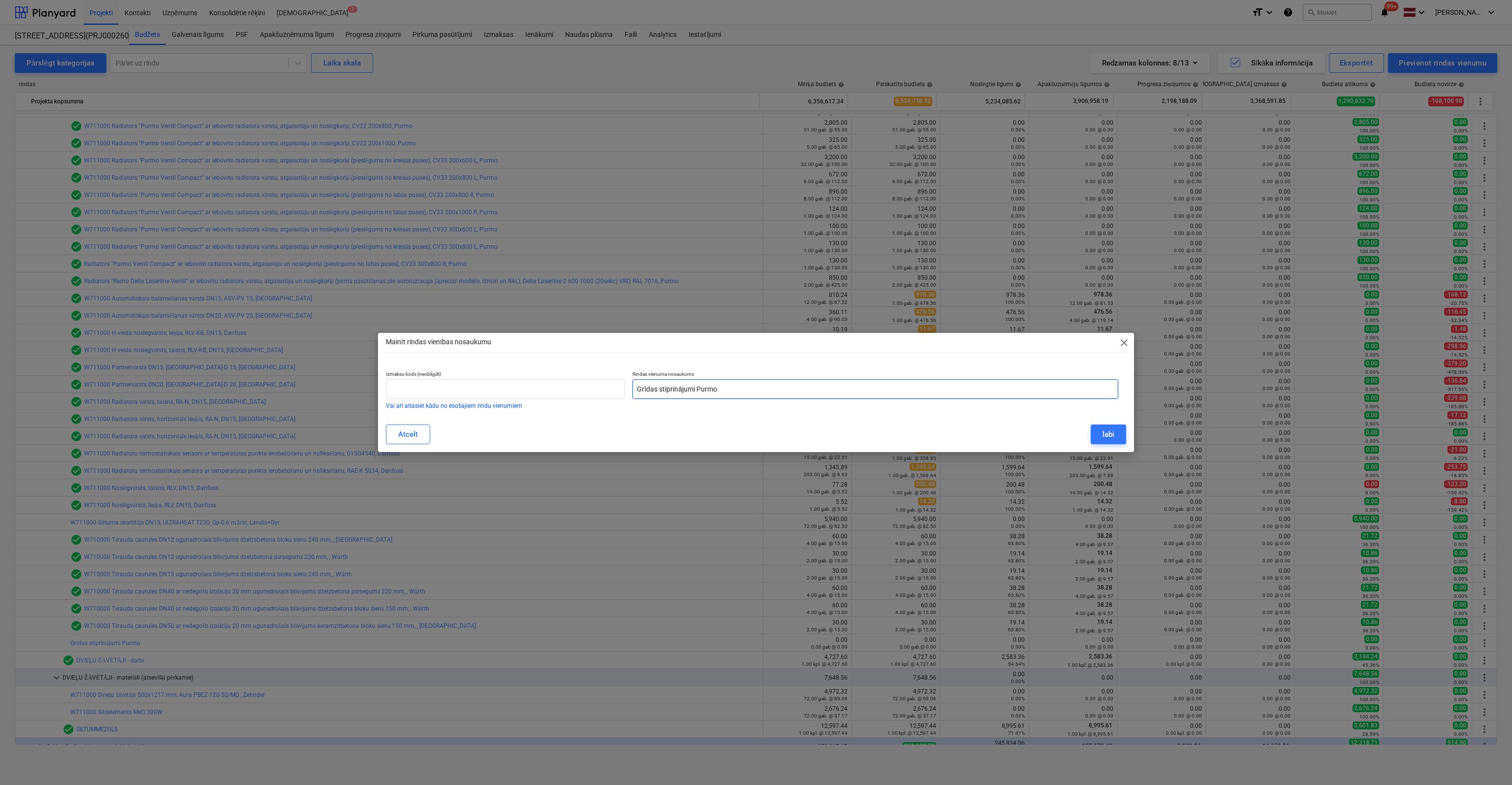
click at [637, 389] on input "Grīdas stiprinājumi Purmo" at bounding box center [876, 389] width 486 height 20
type input "Papildus pozīcija Grīdas stiprinājumi Purmo"
click at [1109, 432] on div "labi" at bounding box center [1108, 434] width 12 height 13
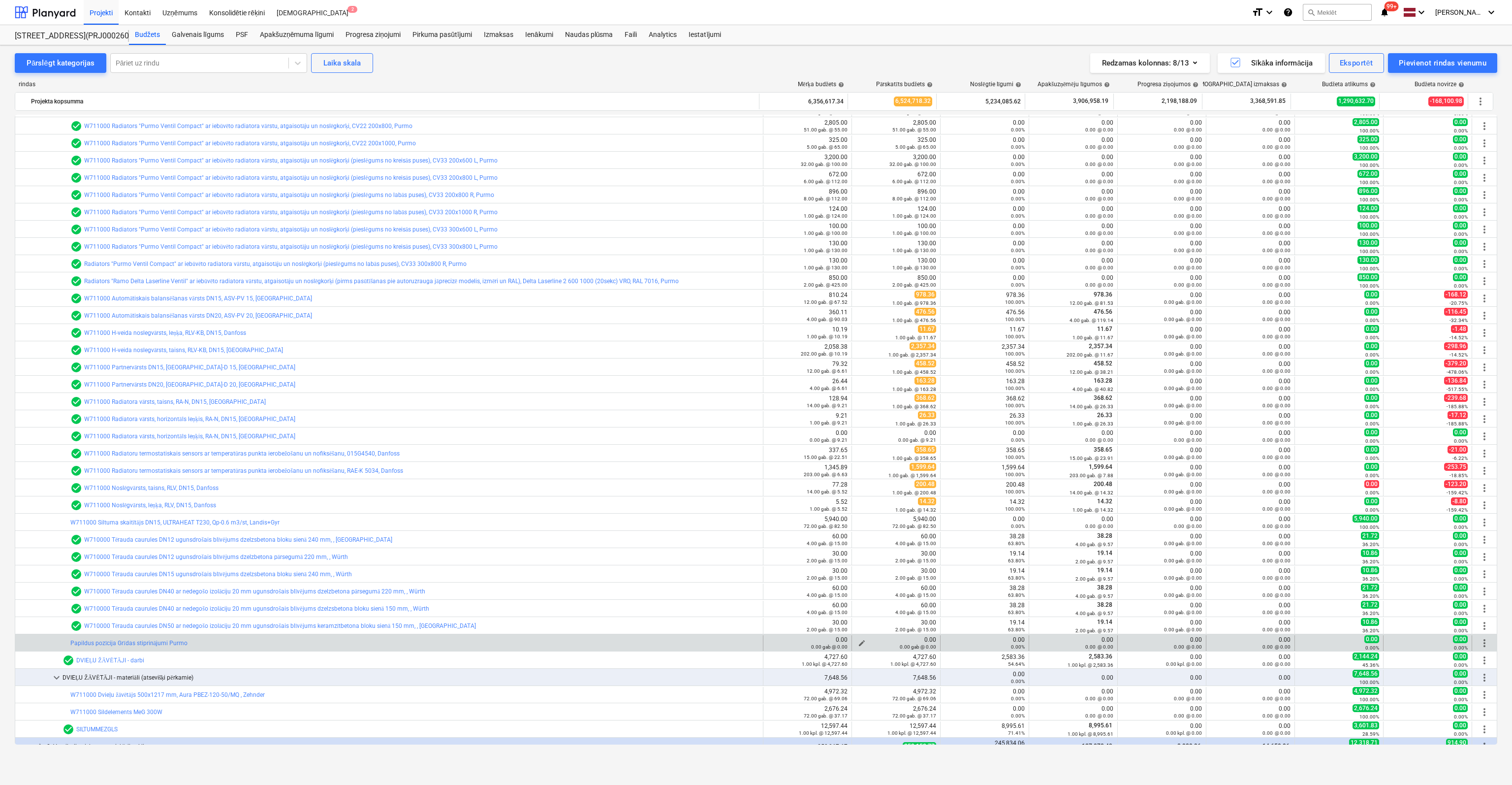
click at [900, 644] on small "0.00 gab @ 0.00" at bounding box center [918, 646] width 36 height 5
click at [905, 646] on small "0.00 gab @ 0.00" at bounding box center [918, 646] width 36 height 5
click at [859, 637] on button "edit" at bounding box center [862, 643] width 12 height 12
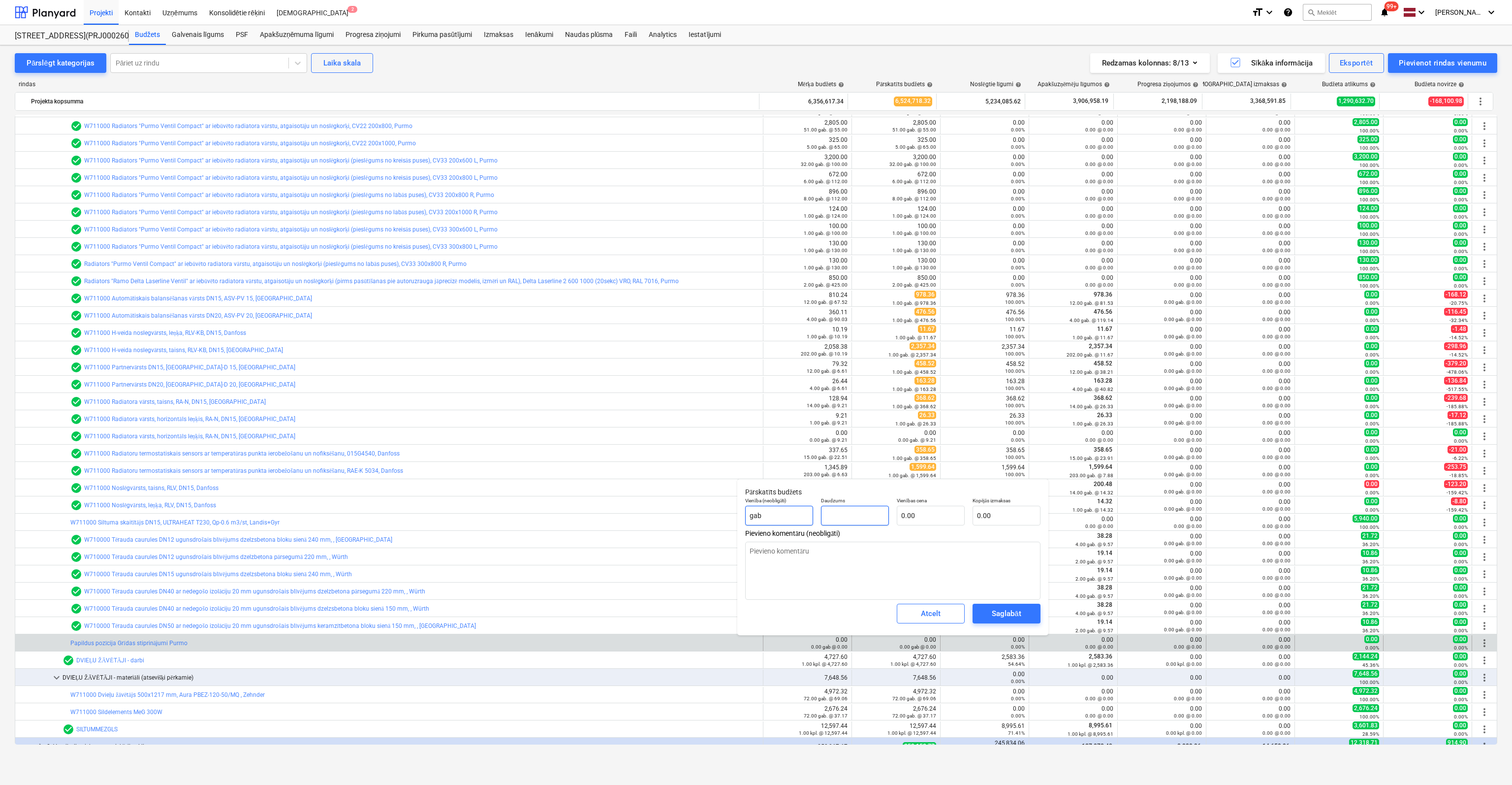
drag, startPoint x: 853, startPoint y: 514, endPoint x: 768, endPoint y: 510, distance: 85.1
click at [758, 509] on div "Vienība (neobligāti) gab Daudzums Vienības cena 0.00 Kopējās izmaksas 0.00" at bounding box center [893, 511] width 303 height 36
type input "402"
click at [1014, 605] on button "Saglabāt" at bounding box center [1007, 614] width 68 height 20
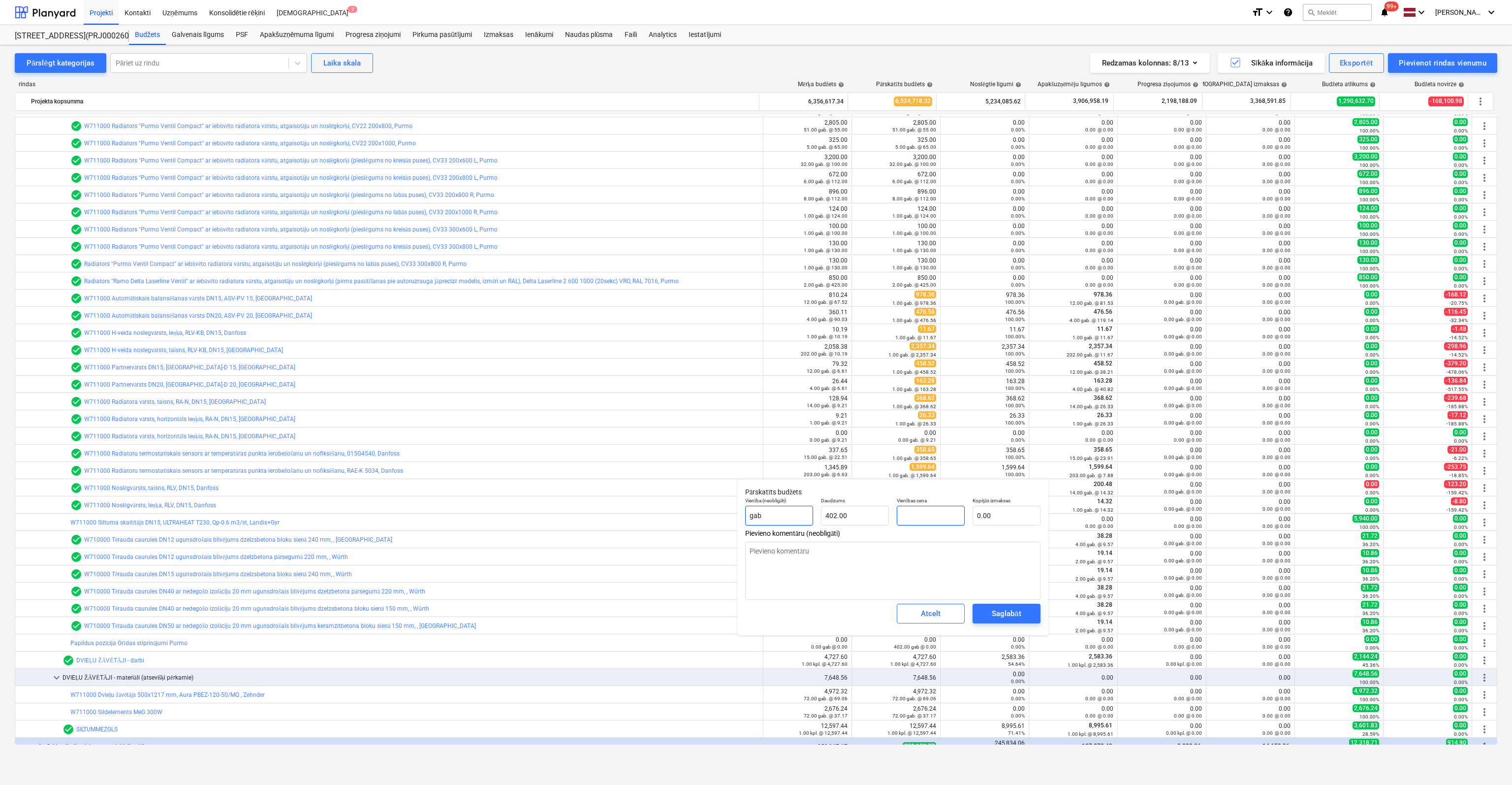
drag, startPoint x: 933, startPoint y: 512, endPoint x: 801, endPoint y: 520, distance: 132.2
click at [801, 520] on div "Vienība (neobligāti) gab Daudzums 402.00 Vienības cena Kopējās izmaksas 0.00" at bounding box center [893, 511] width 303 height 36
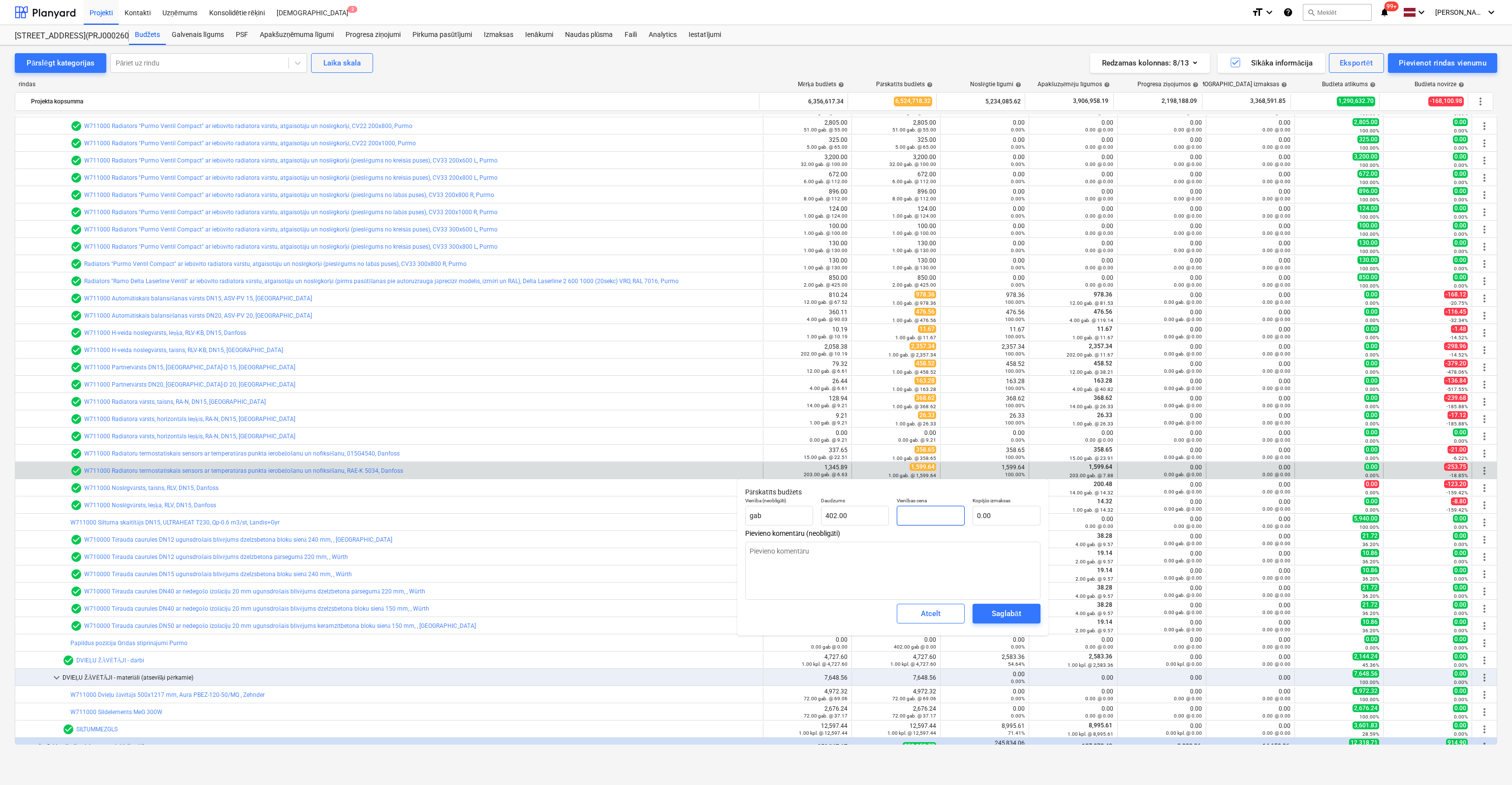
type input "1"
type input "402.00"
type input "14"
type input "5,628.00"
type input "14.8"
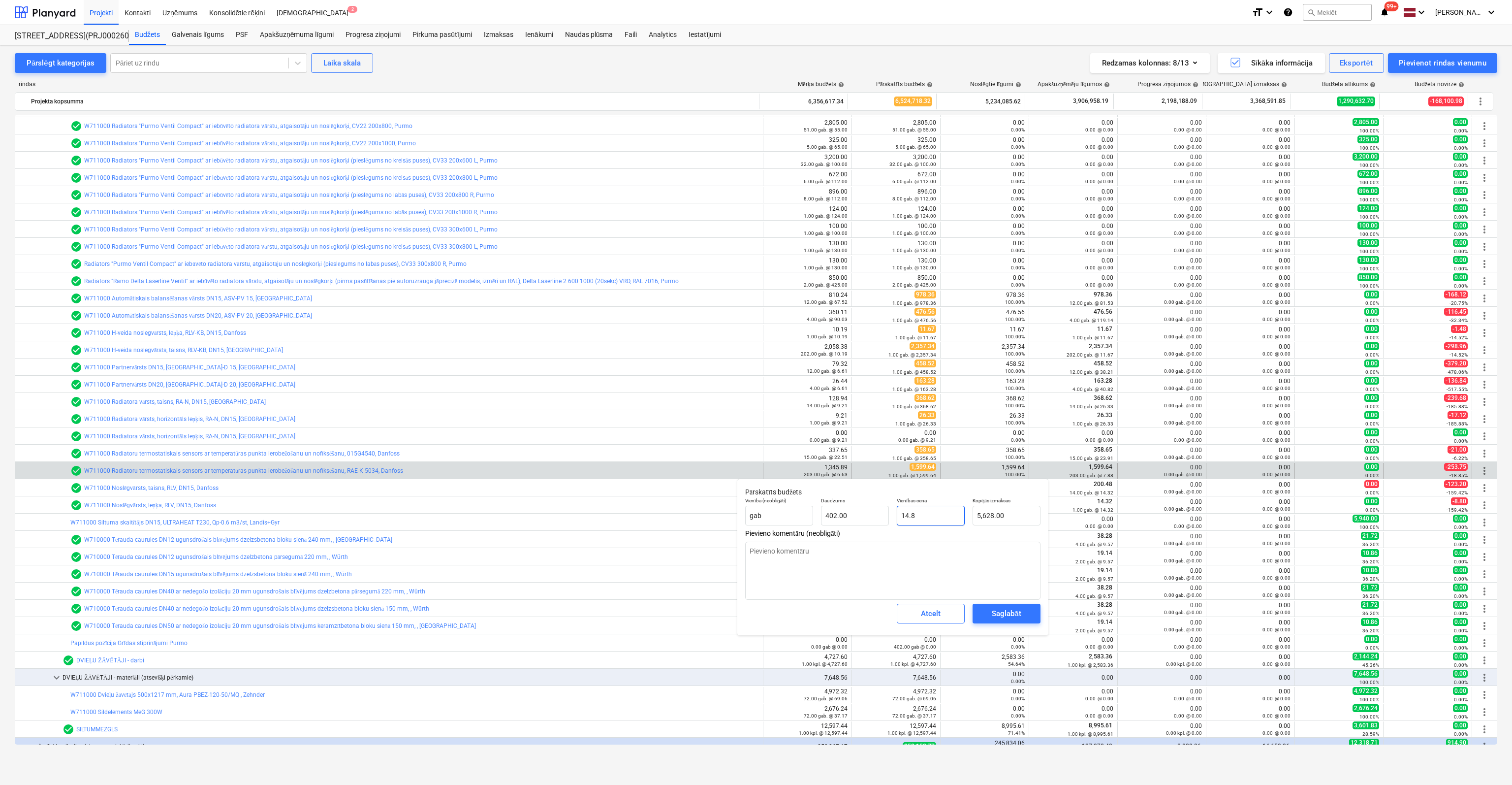
type input "5,949.60"
type input "14.85"
type input "5,969.70"
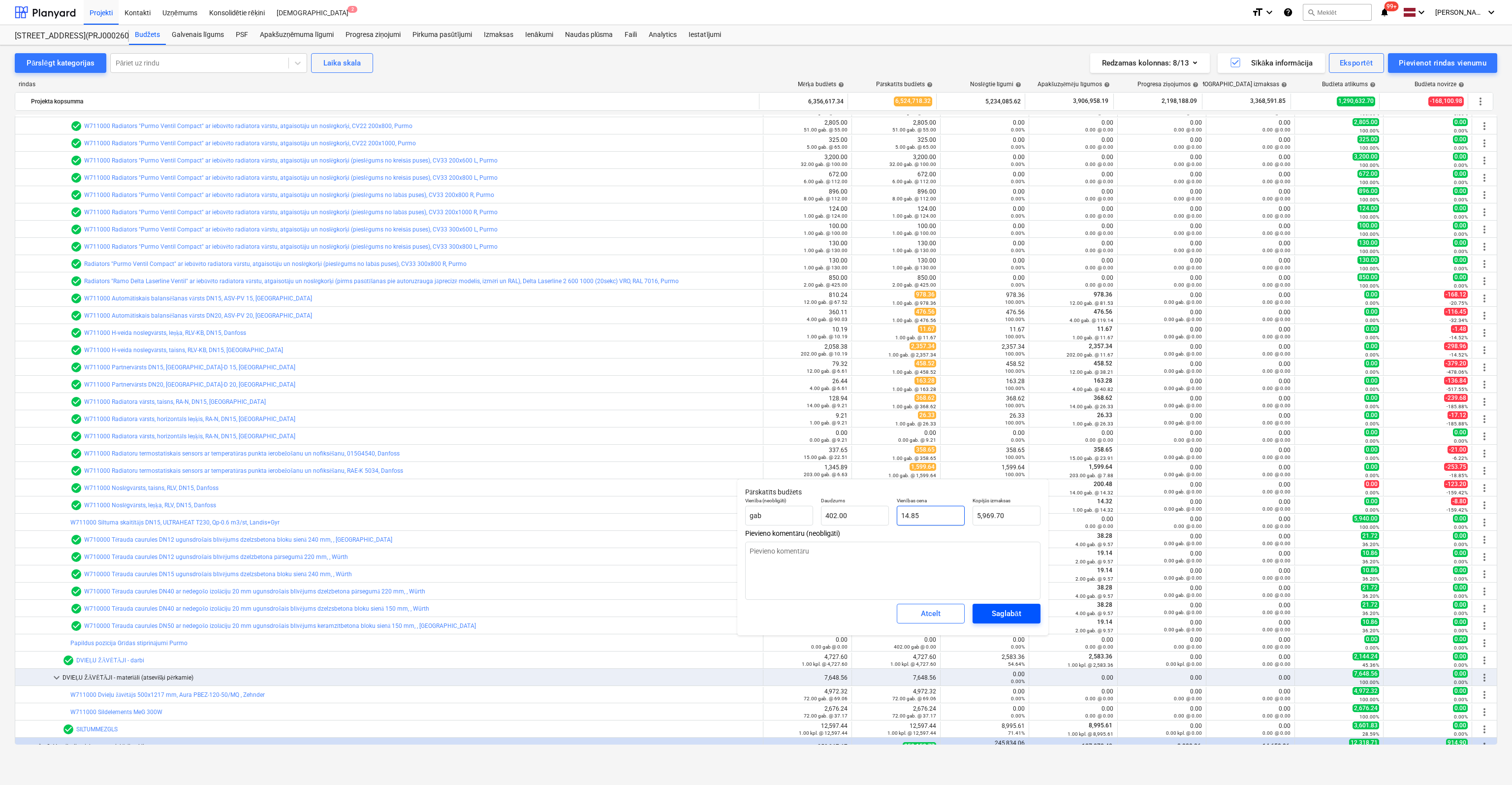
type input "14.85"
click at [1005, 611] on div "Saglabāt" at bounding box center [1006, 614] width 29 height 13
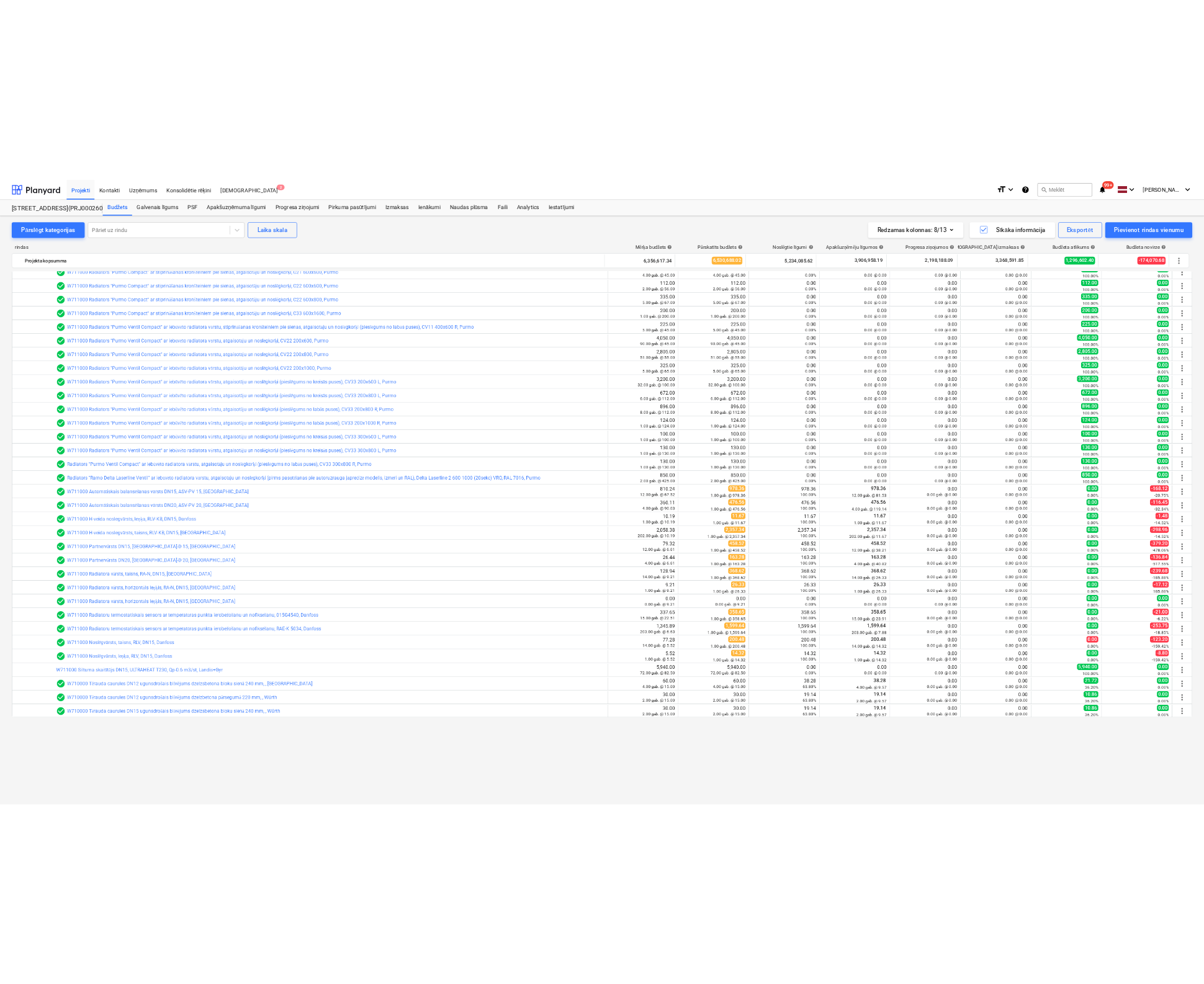
scroll to position [404, 0]
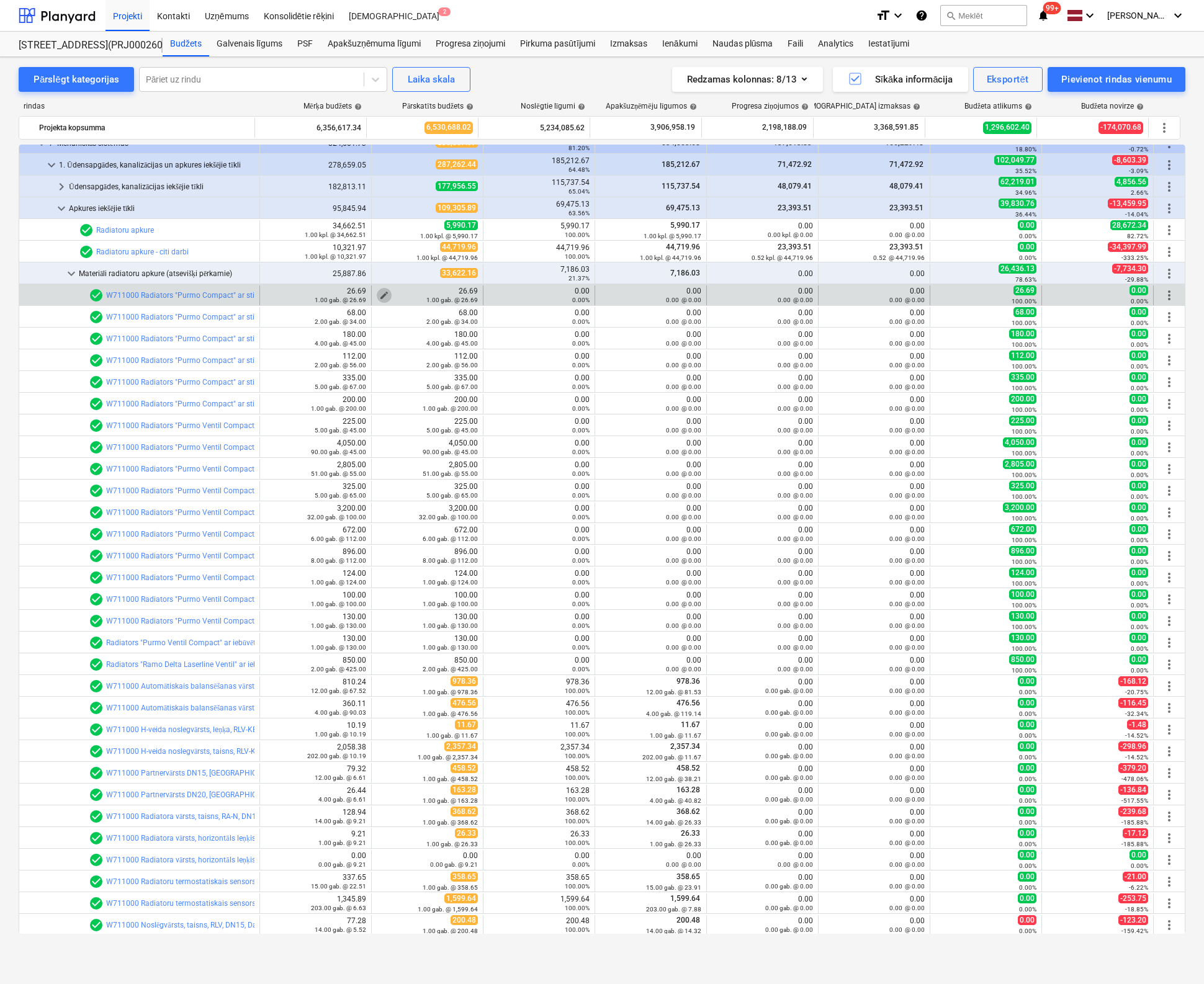
click at [380, 292] on span "edit" at bounding box center [383, 294] width 10 height 10
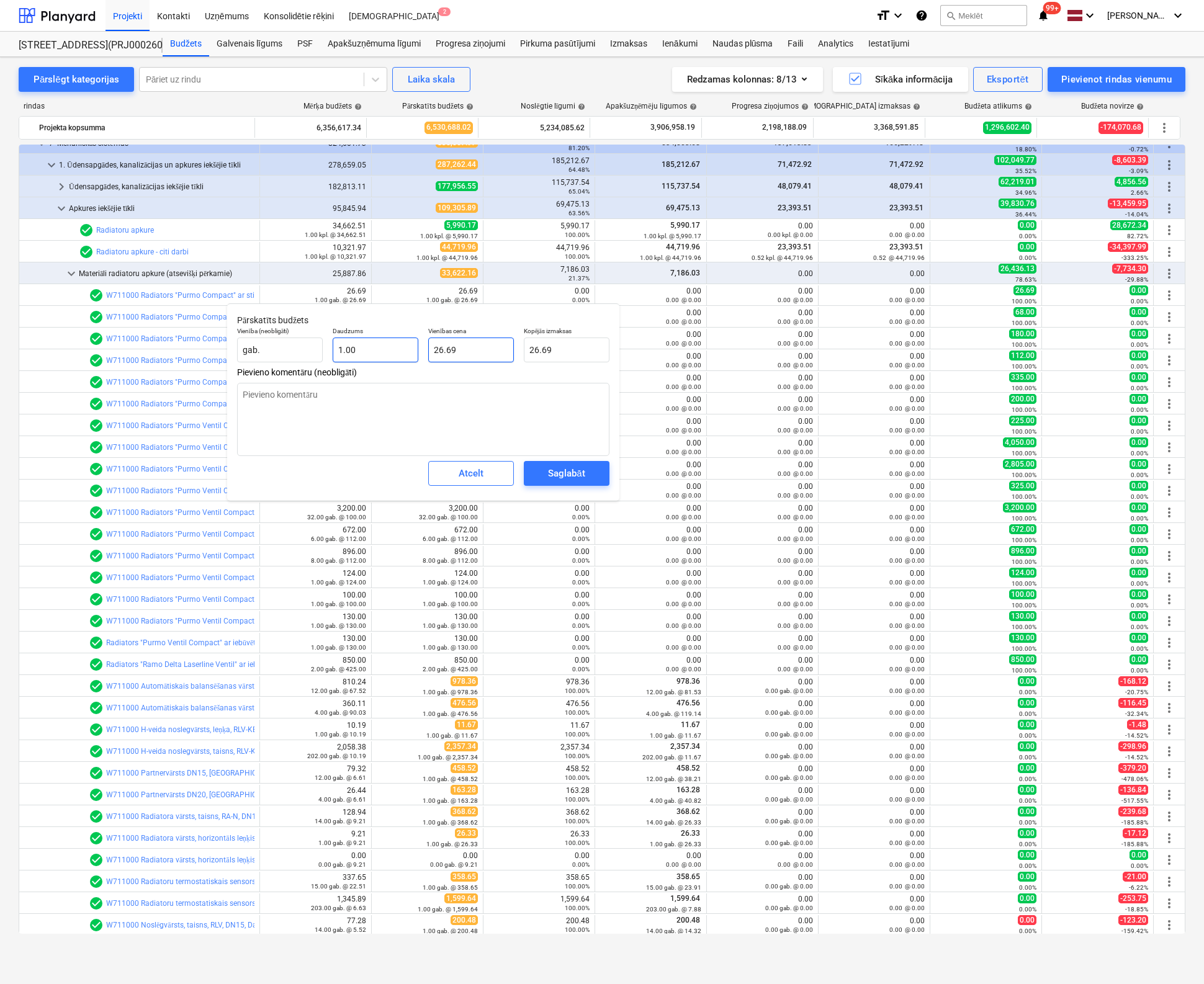
drag, startPoint x: 482, startPoint y: 351, endPoint x: 416, endPoint y: 351, distance: 66.0
click at [417, 348] on div "Vienība (neobligāti) gab. Daudzums 1.00 Vienības cena 26.69 Kopējās izmaksas 26…" at bounding box center [423, 344] width 383 height 45
type input "2"
type input "2.00"
type input "25"
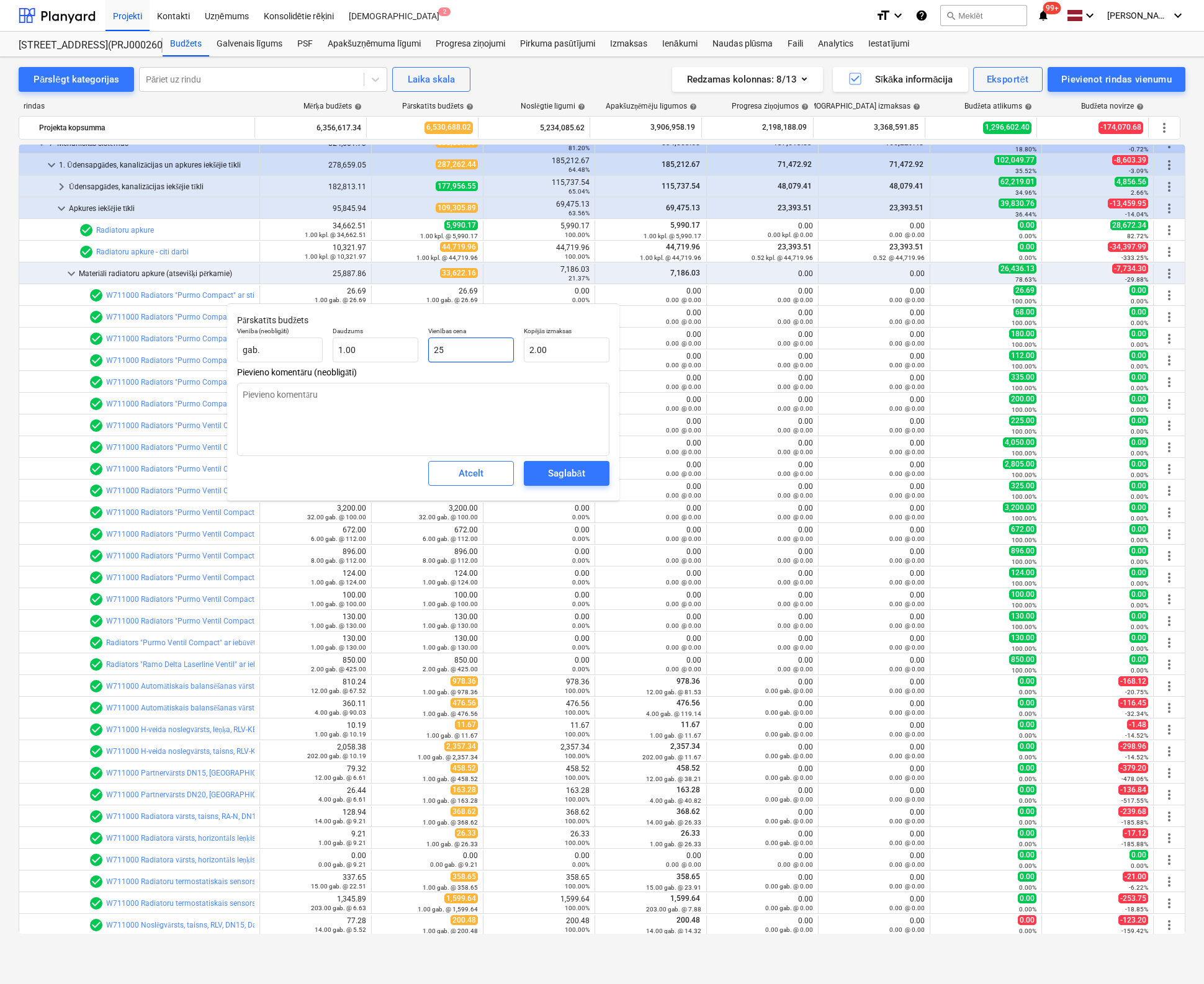
type input "25.00"
type input "25.6"
type input "25.60"
click at [576, 477] on div "Saglabāt" at bounding box center [565, 474] width 36 height 16
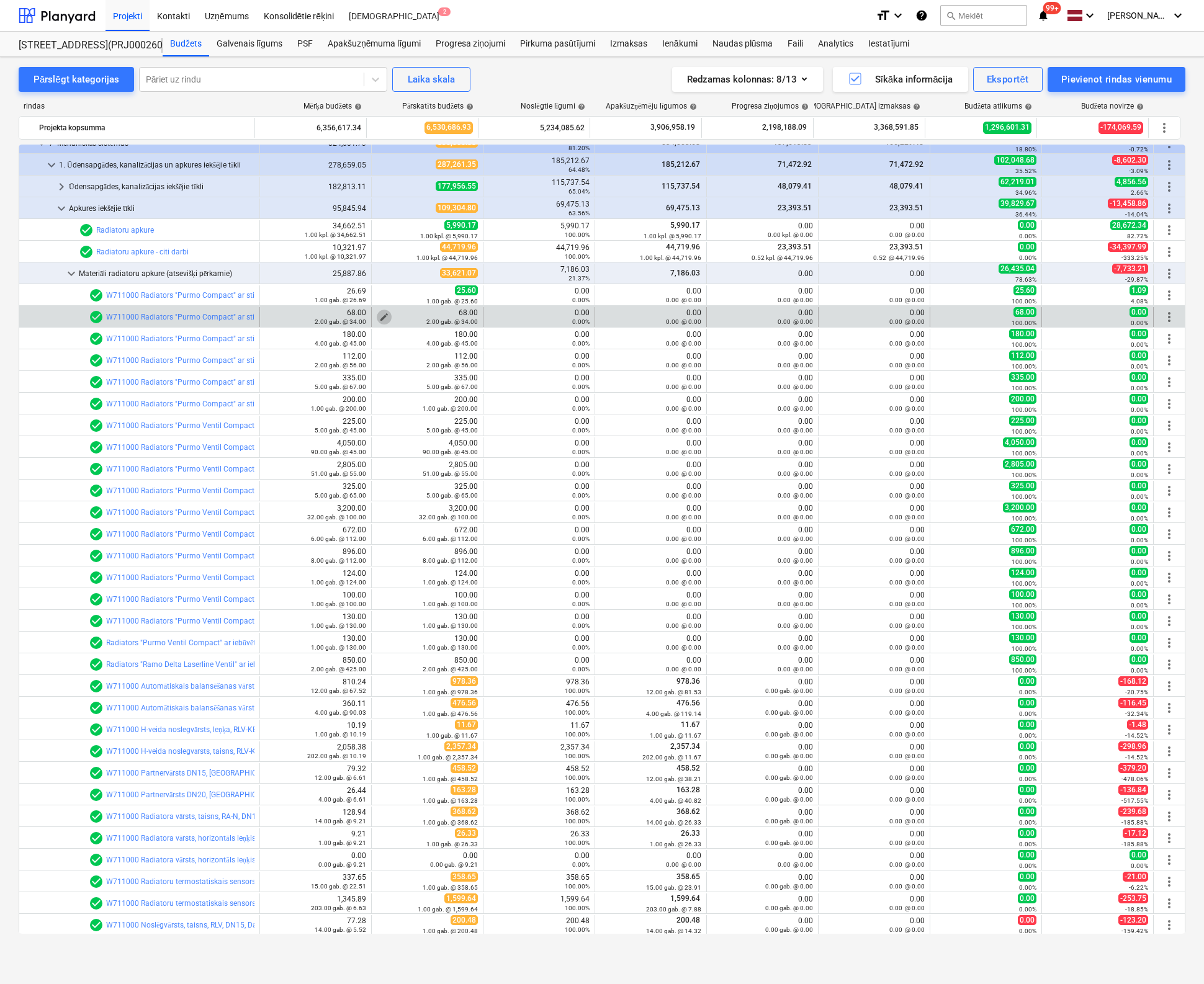
click at [379, 314] on span "edit" at bounding box center [383, 317] width 10 height 10
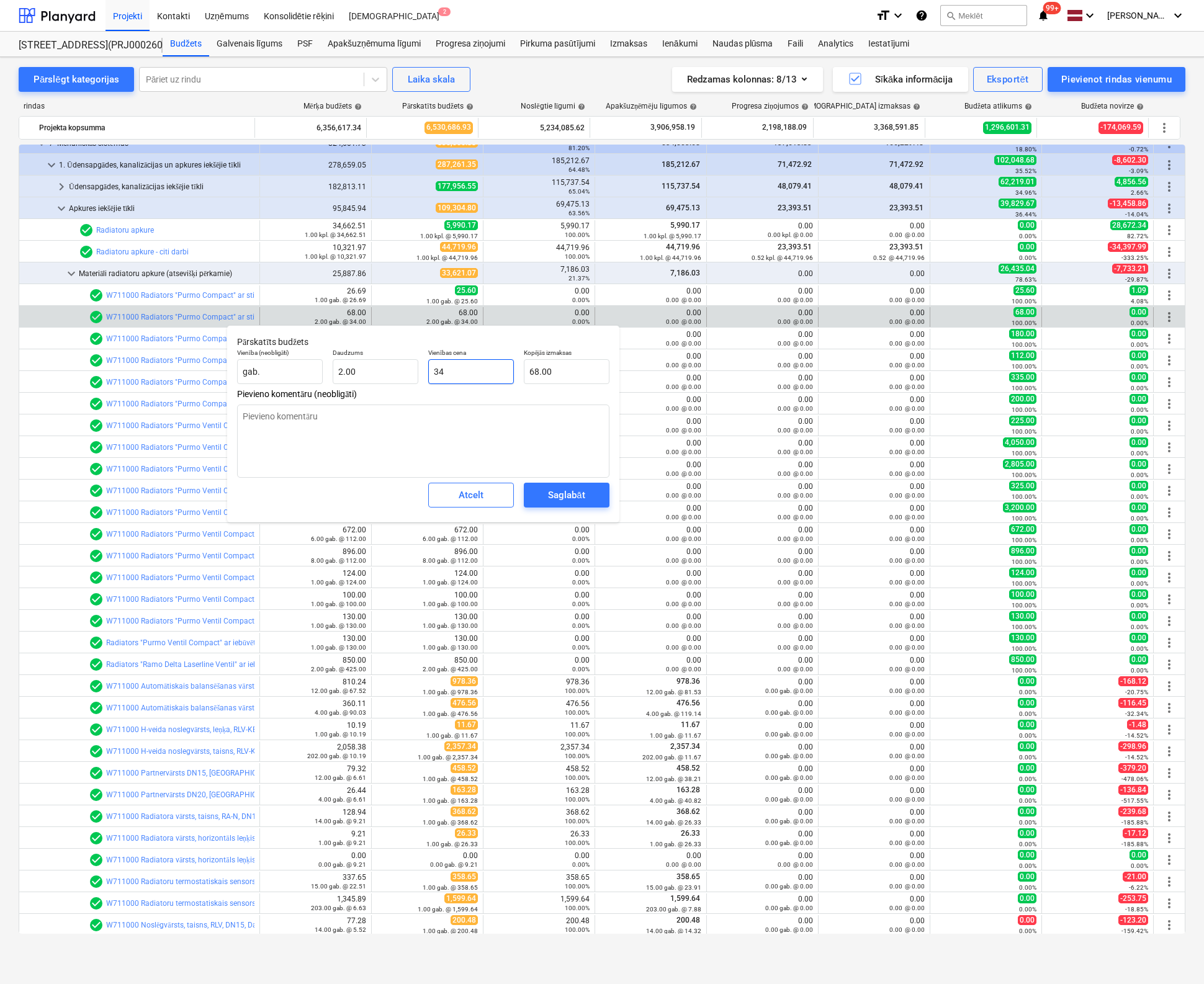
drag, startPoint x: 493, startPoint y: 374, endPoint x: 328, endPoint y: 377, distance: 165.0
click at [328, 377] on div "Vienība (neobligāti) gab. Daudzums 2.00 Vienības cena 34 Kopējās izmaksas 68.00" at bounding box center [423, 366] width 383 height 45
type input "2"
type input "4.00"
type input "28"
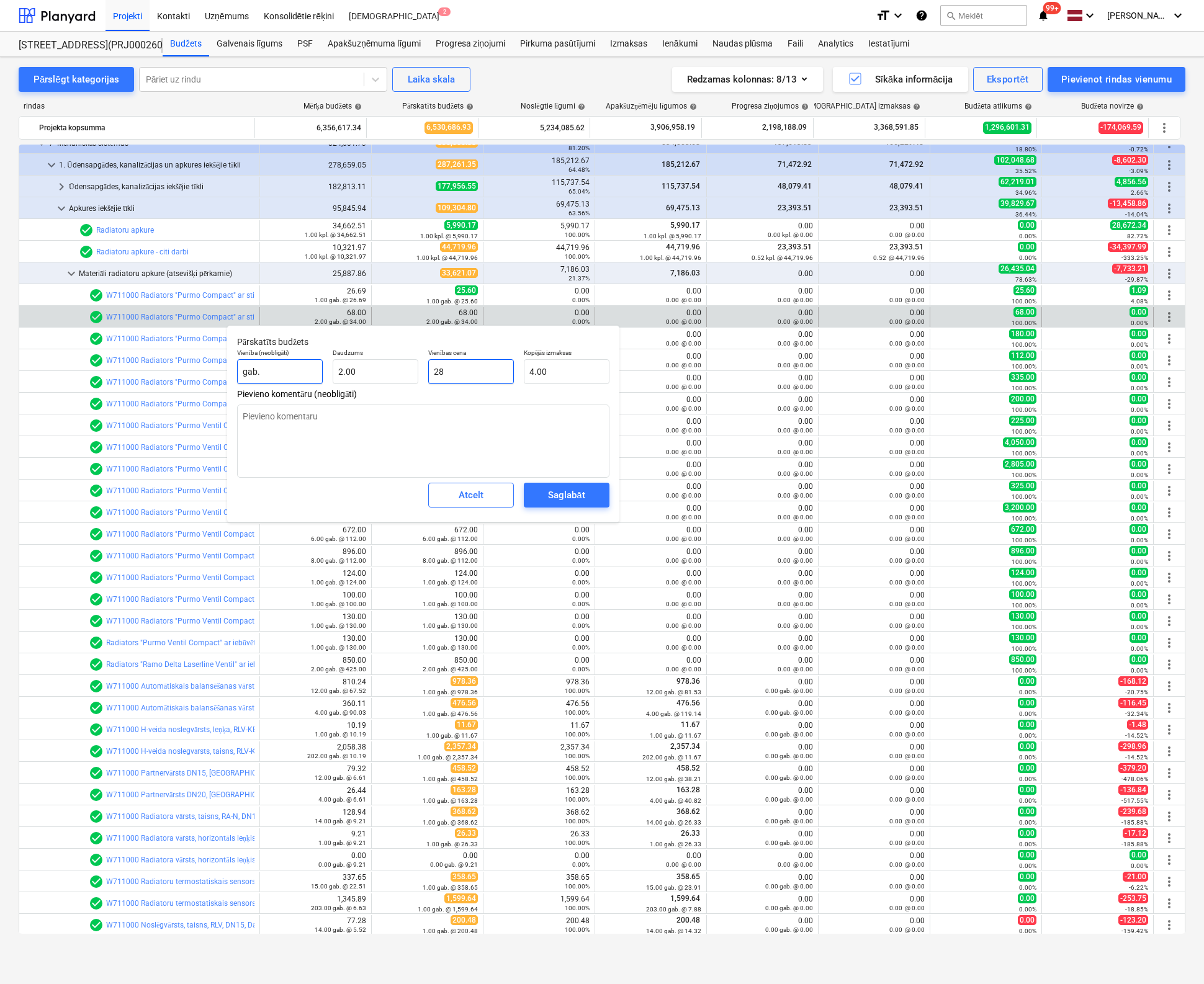
type input "56.00"
type input "28.9"
type input "57.80"
type input "28.90"
click at [556, 492] on div "Saglabāt" at bounding box center [565, 495] width 36 height 16
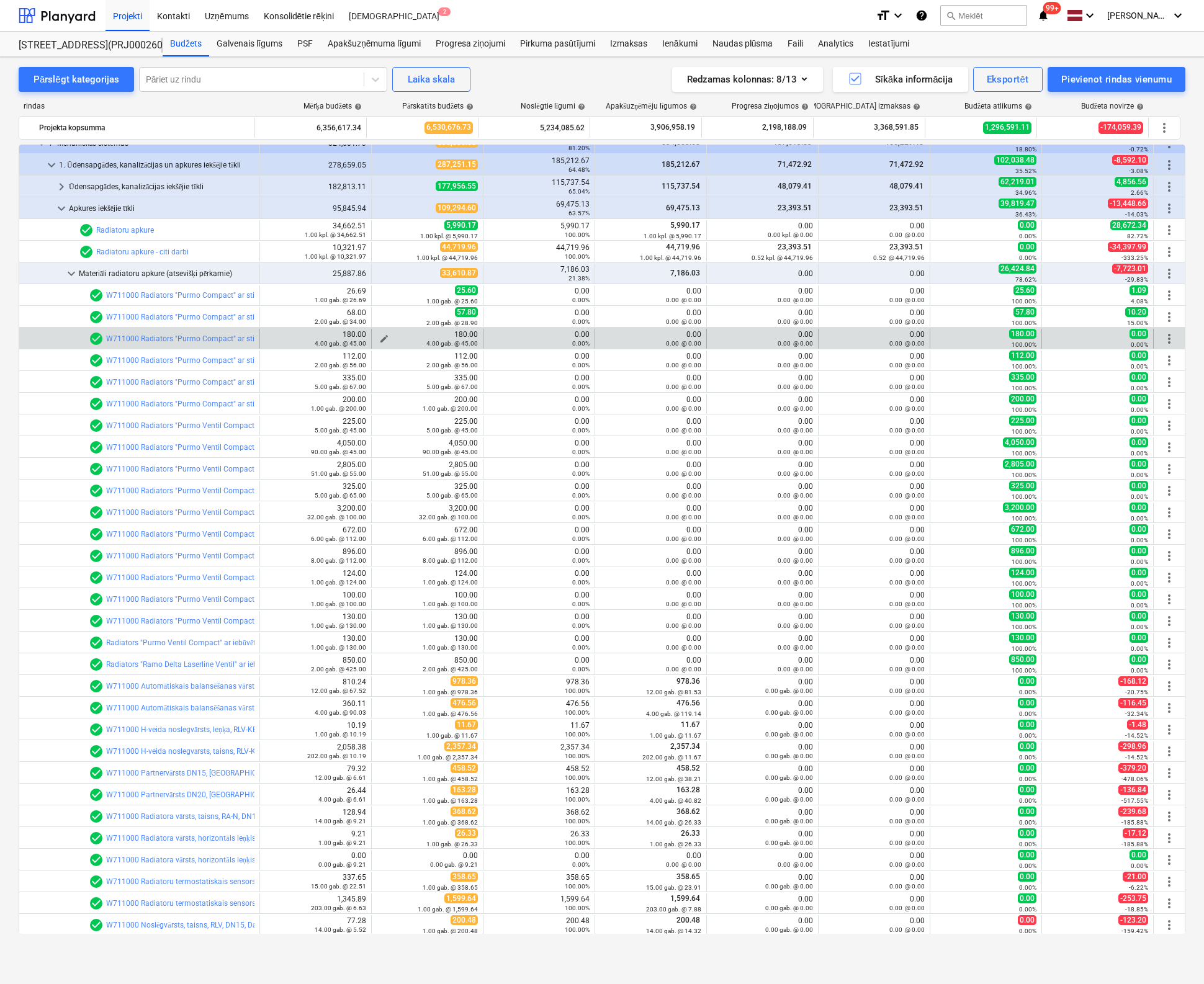
click at [379, 335] on span "edit" at bounding box center [383, 338] width 10 height 10
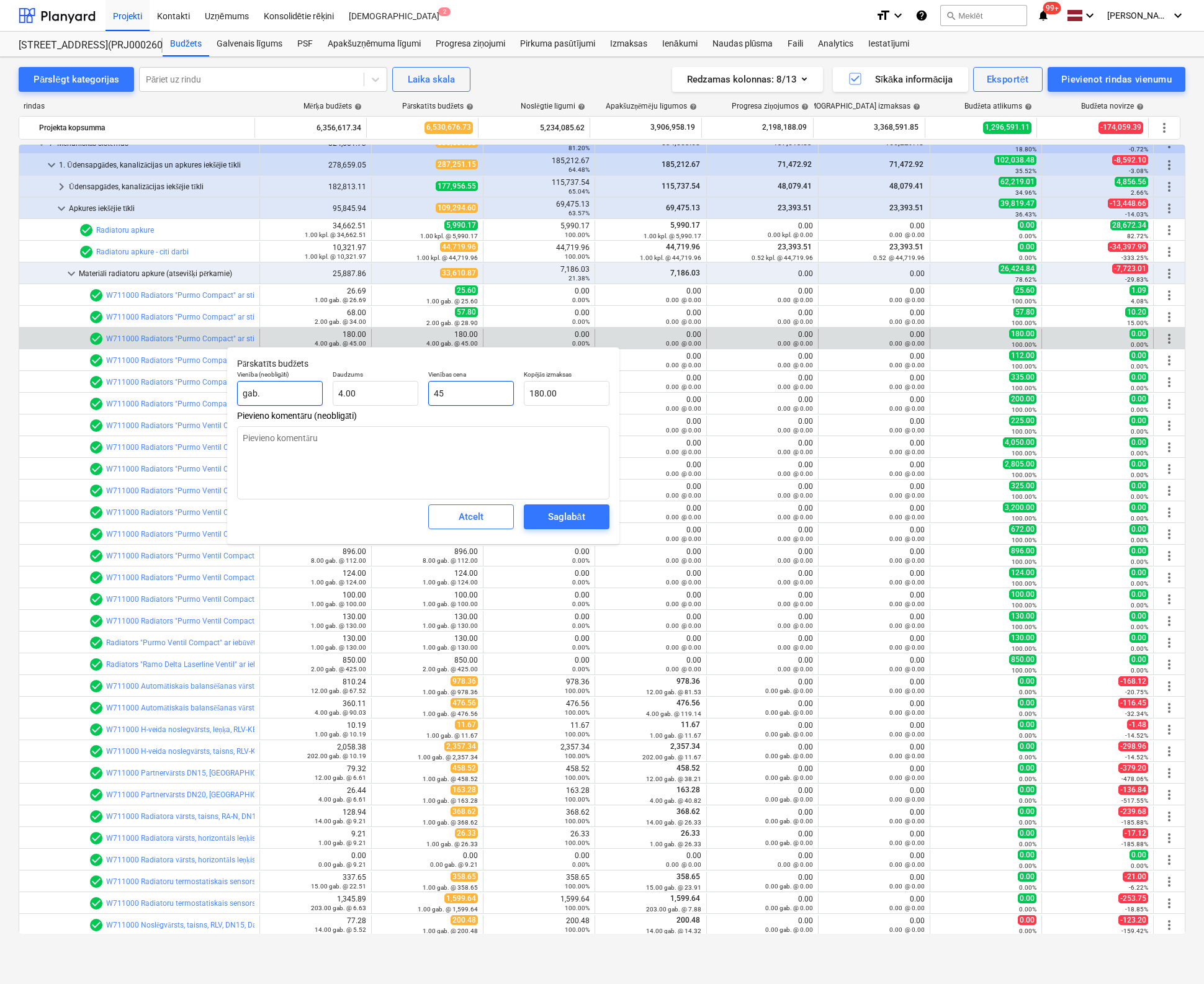
drag, startPoint x: 489, startPoint y: 397, endPoint x: 306, endPoint y: 397, distance: 183.0
click at [318, 396] on div "Vienība (neobligāti) gab. Daudzums 4.00 Vienības cena 45 Kopējās izmaksas 180.00" at bounding box center [423, 388] width 383 height 45
type input "4"
type input "16.00"
type input "48"
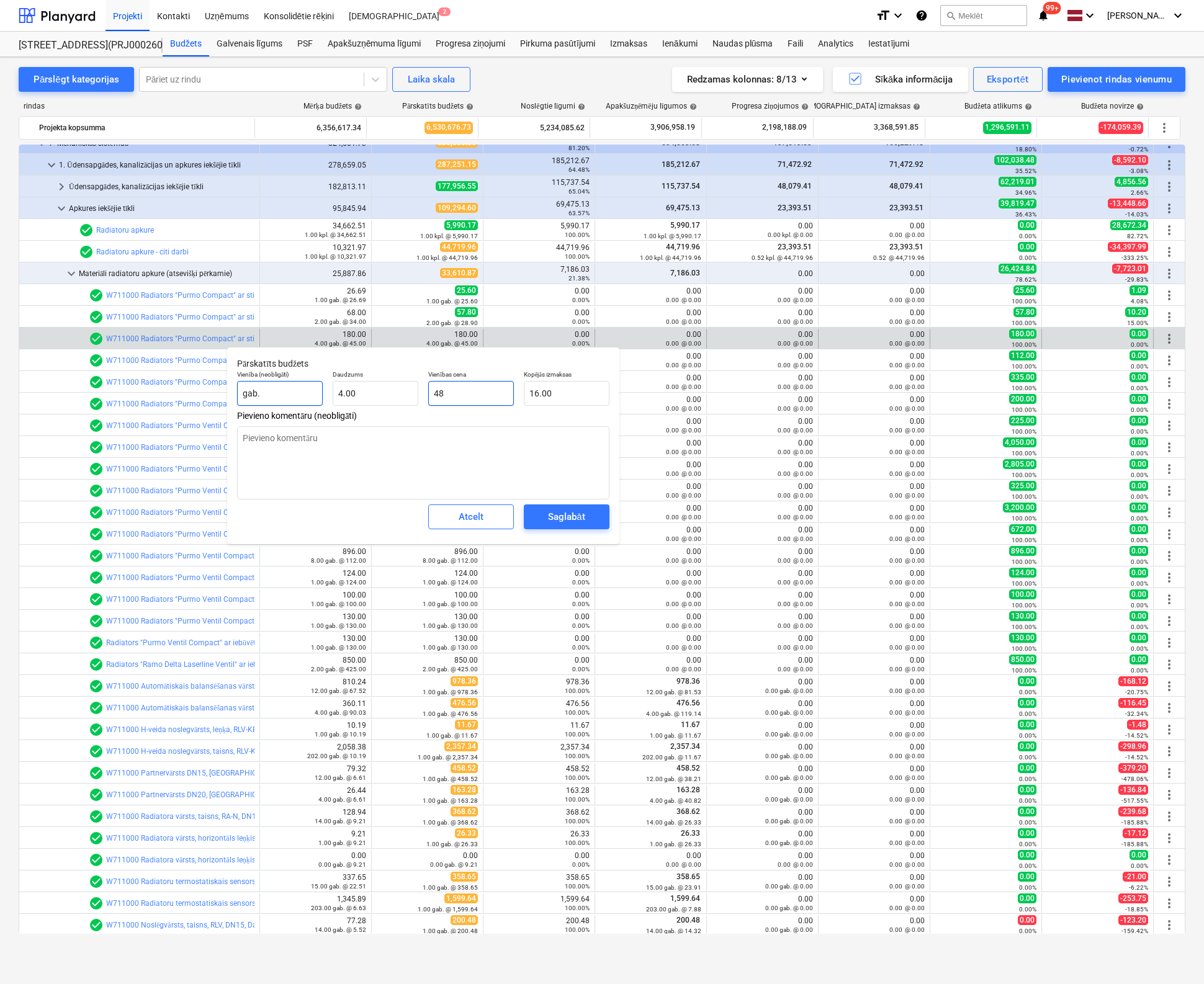
type input "192.00"
type input "48.7"
type input "194.80"
type input "48.78"
type input "195.12"
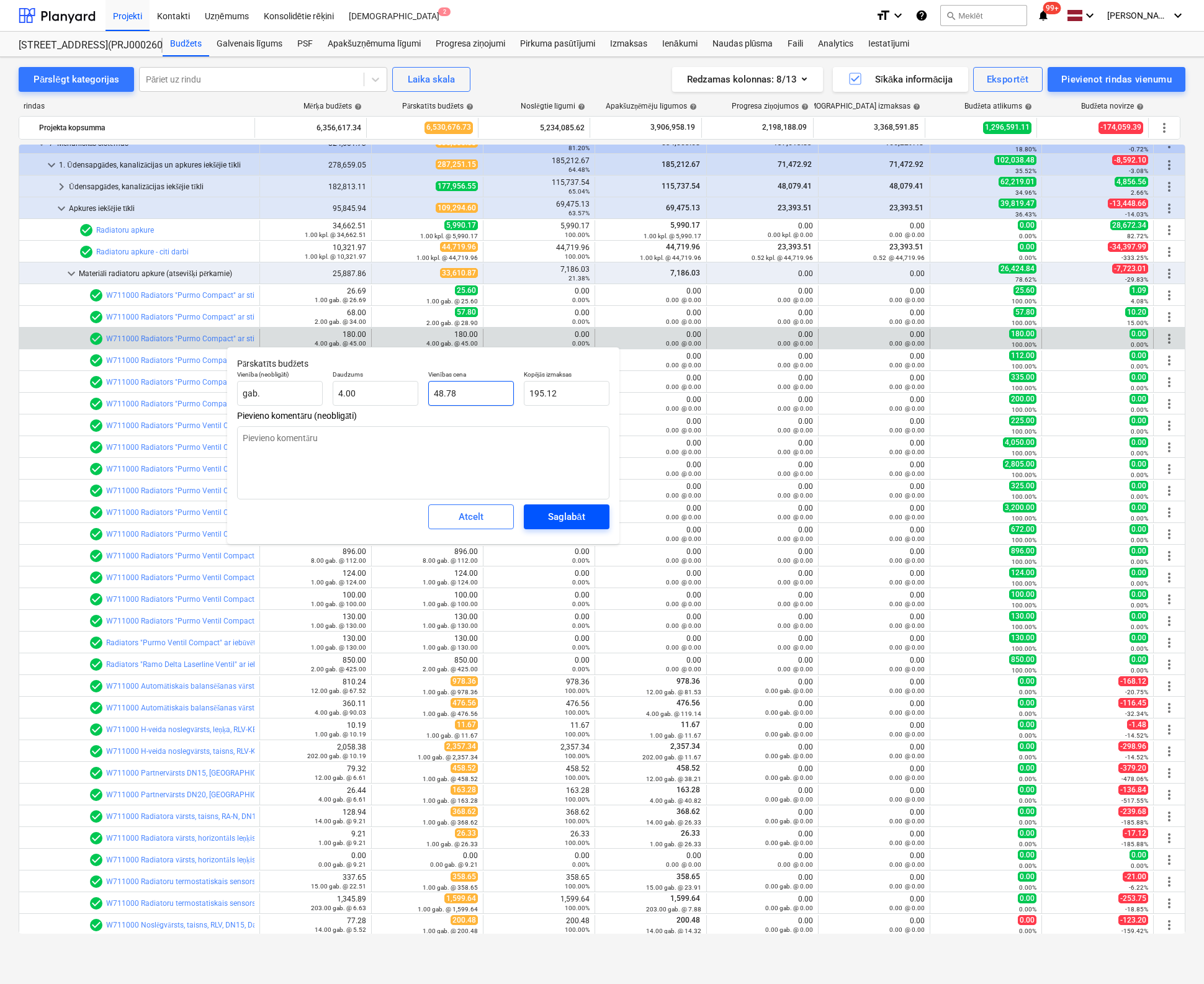
type input "48.78"
click at [580, 519] on div "Saglabāt" at bounding box center [565, 517] width 36 height 16
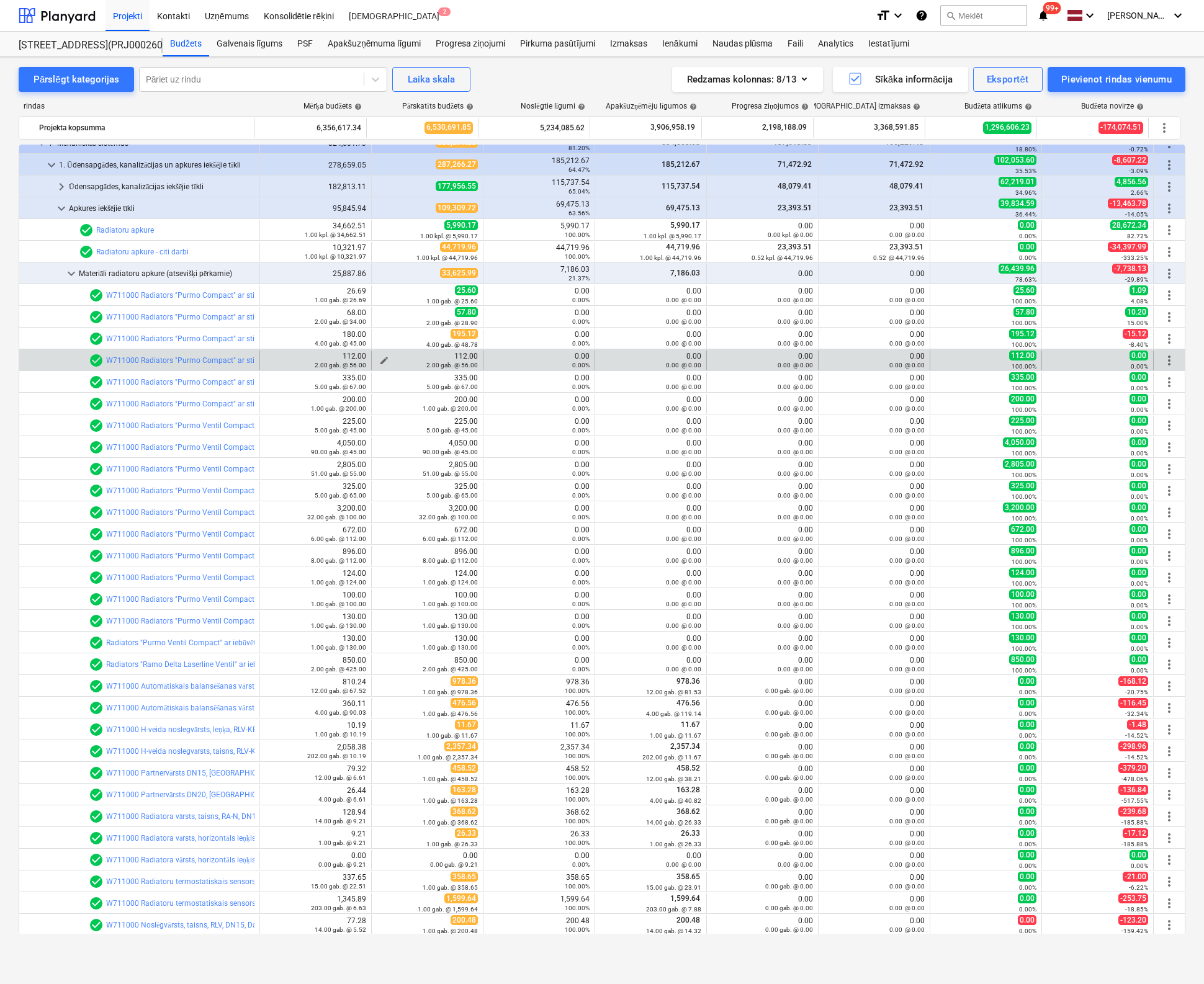
click at [379, 355] on span "edit" at bounding box center [383, 360] width 10 height 10
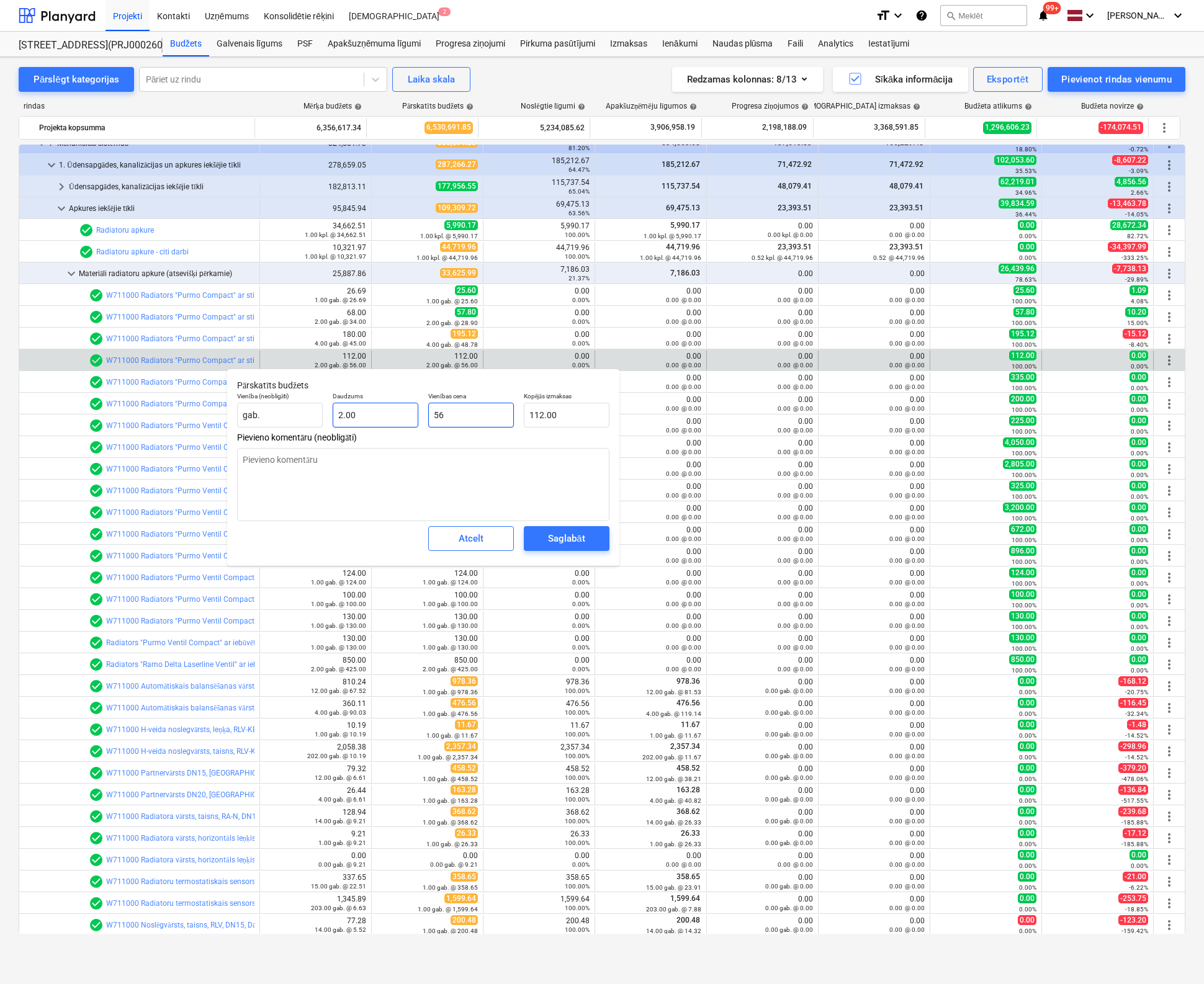
drag, startPoint x: 475, startPoint y: 420, endPoint x: 377, endPoint y: 422, distance: 98.0
click at [377, 422] on div "Vienība (neobligāti) gab. Daudzums 2.00 Vienības cena 56 Kopējās izmaksas 112.00" at bounding box center [423, 409] width 383 height 45
type input "5"
type input "10.00"
type input "52"
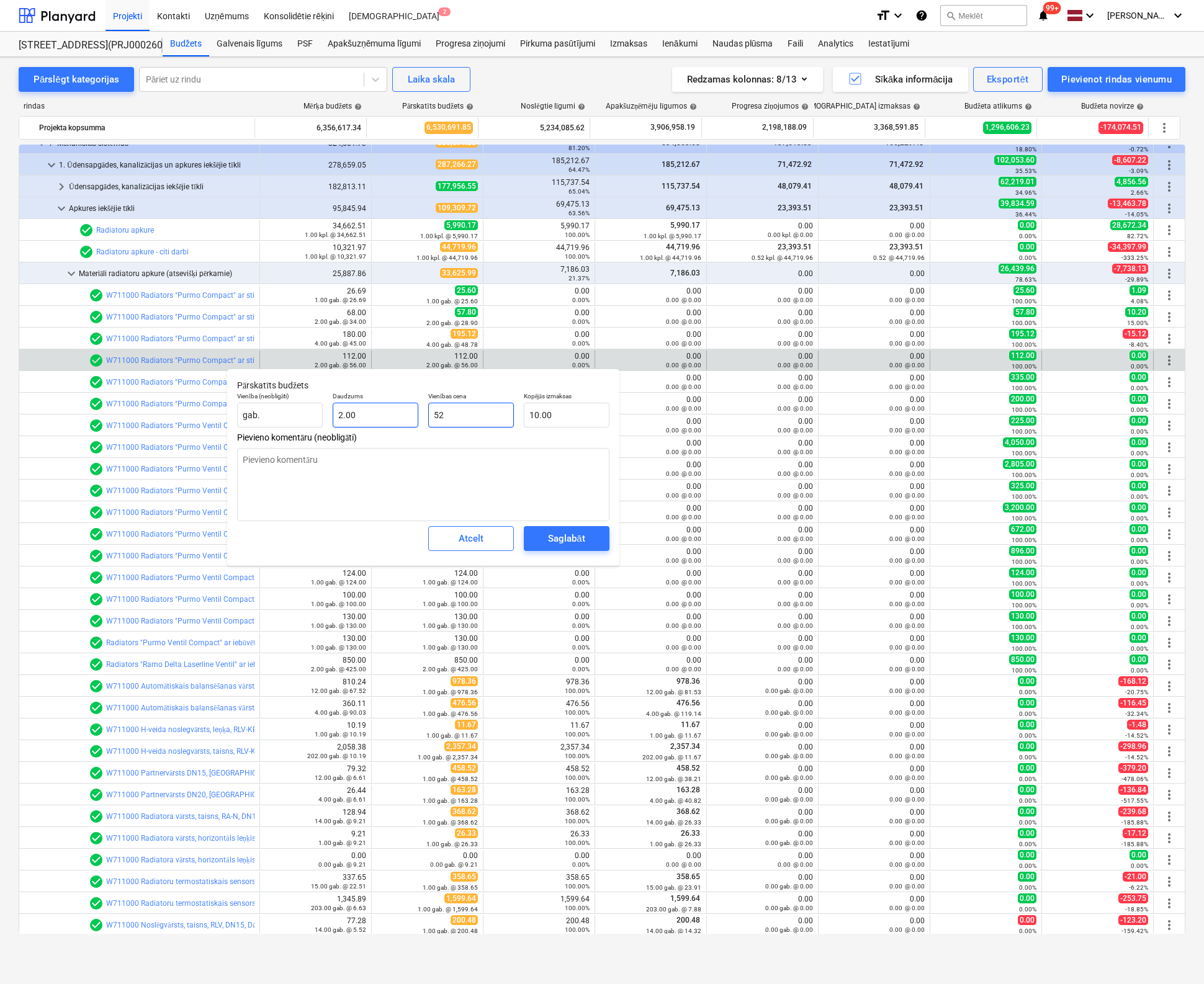
type input "104.00"
type input "52.09"
type input "104.18"
type input "52.09"
click at [571, 534] on div "Saglabāt" at bounding box center [565, 539] width 36 height 16
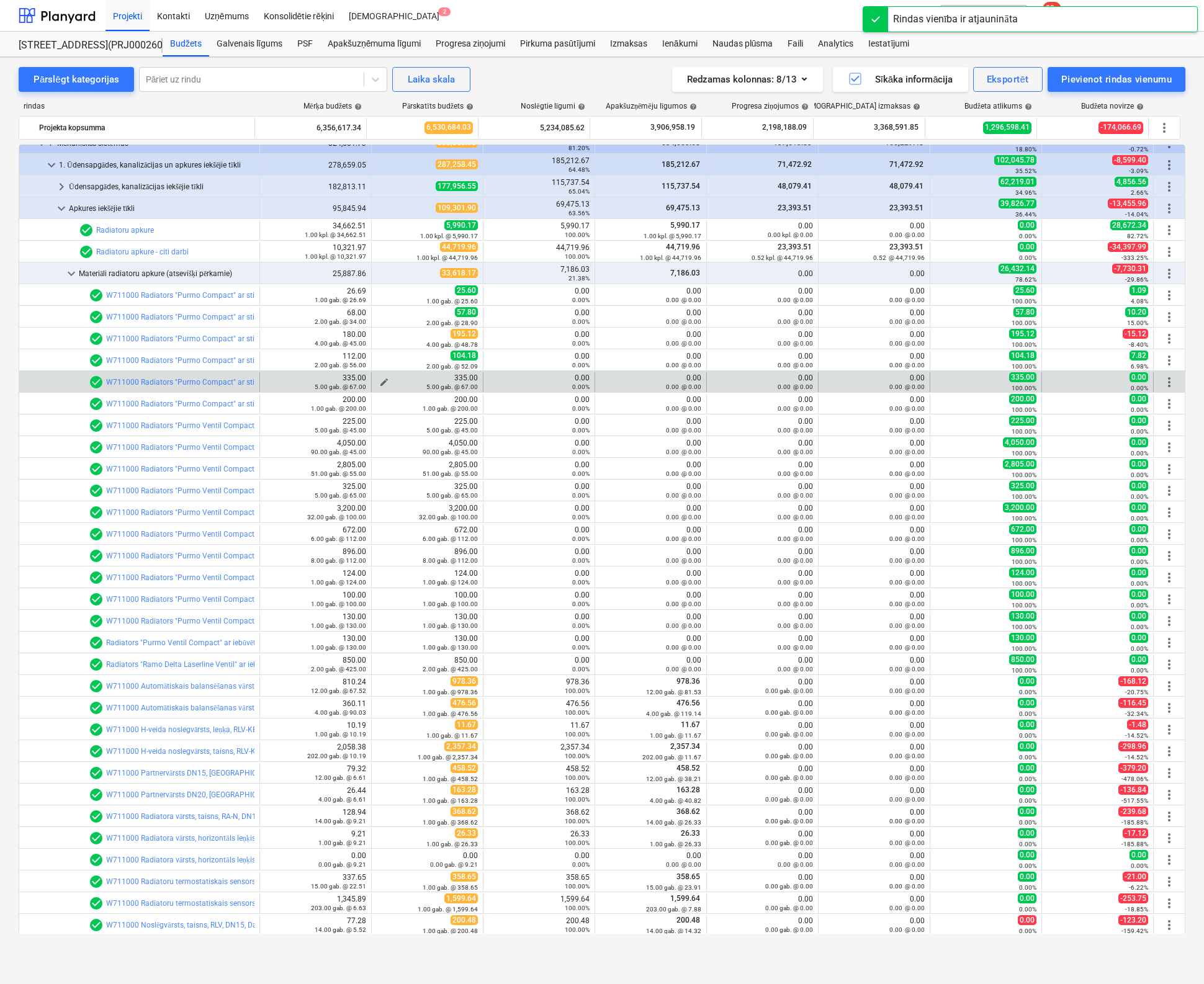
click at [380, 380] on span "edit" at bounding box center [383, 382] width 10 height 10
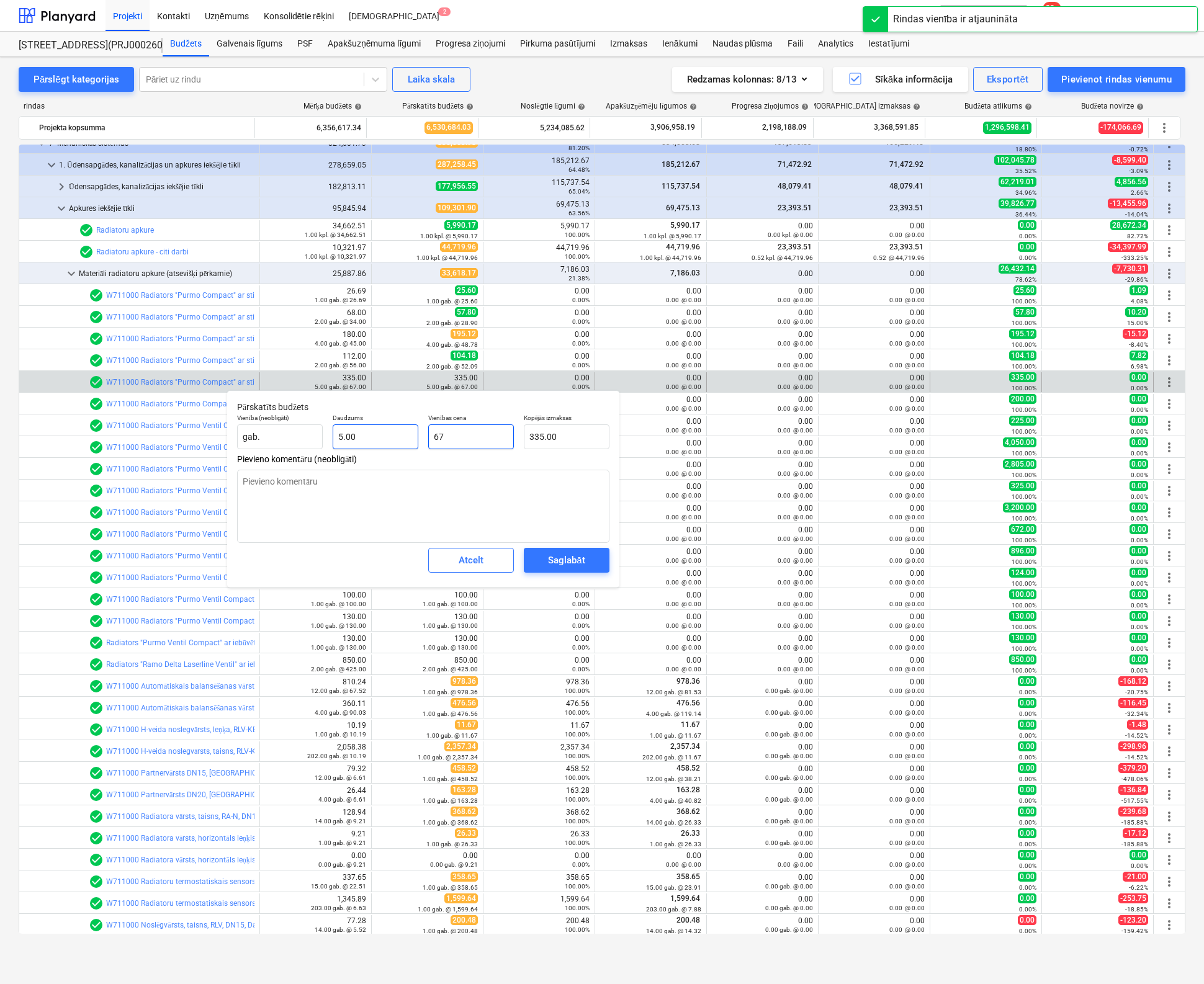
drag, startPoint x: 486, startPoint y: 438, endPoint x: 356, endPoint y: 445, distance: 130.2
click at [357, 445] on div "Vienība (neobligāti) gab. Daudzums 5.00 Vienības cena 67 Kopējās izmaksas 335.00" at bounding box center [423, 431] width 383 height 45
type input "6"
type input "30.00"
type input "63"
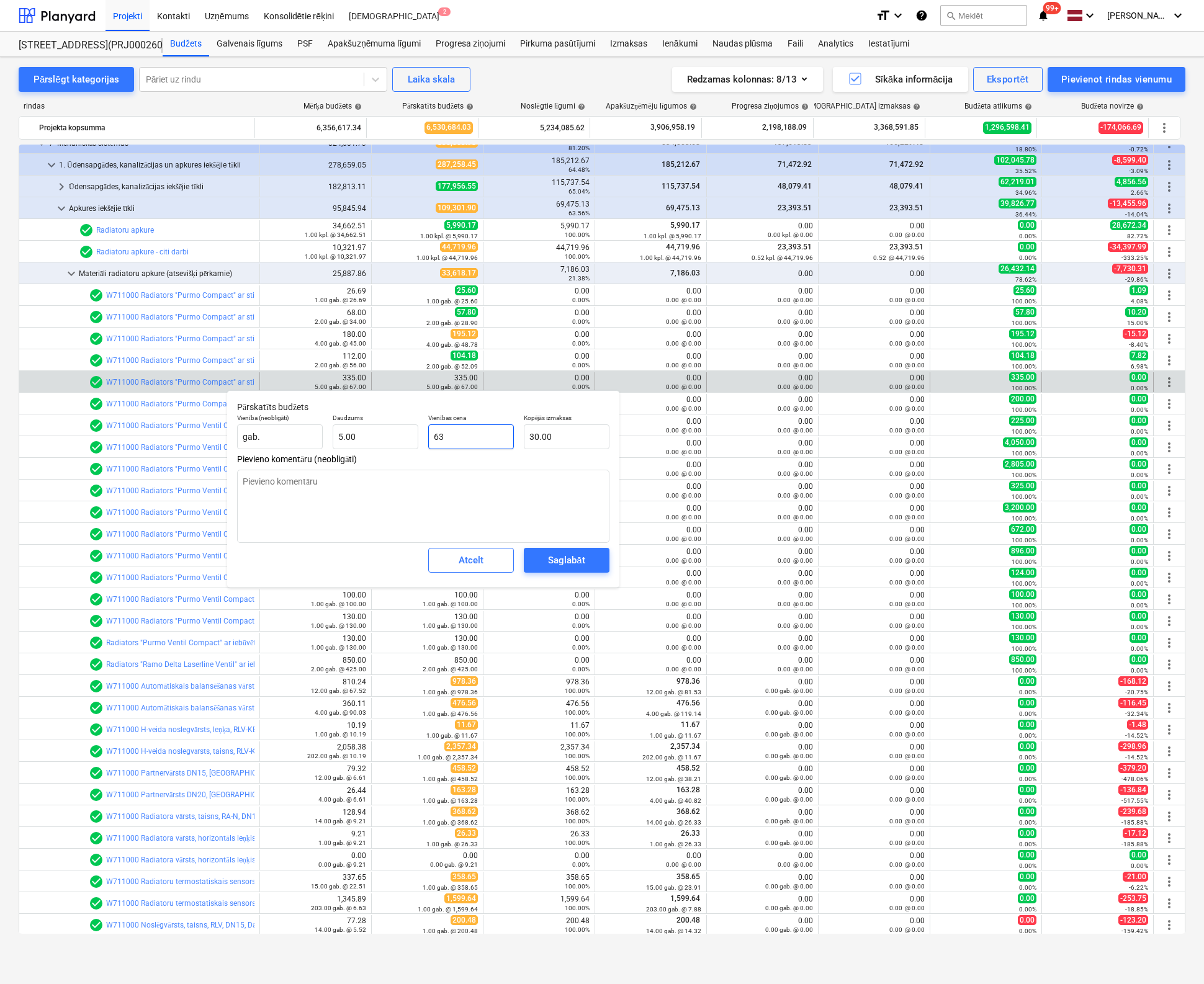
type input "315.00"
type input "63.7"
type input "318.50"
type input "63.70"
click at [551, 564] on div "Saglabāt" at bounding box center [565, 560] width 36 height 16
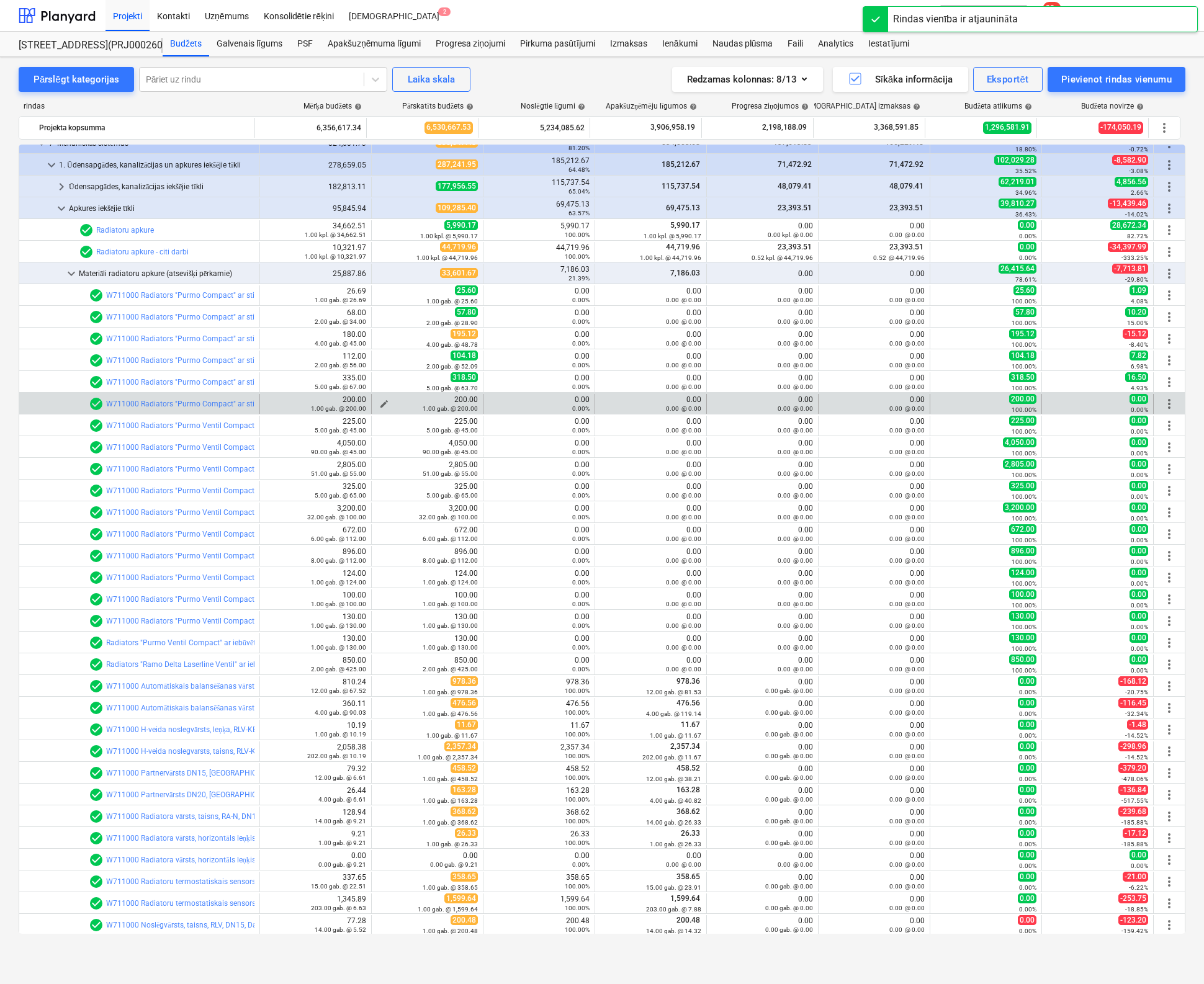
click at [379, 400] on span "edit" at bounding box center [383, 403] width 10 height 10
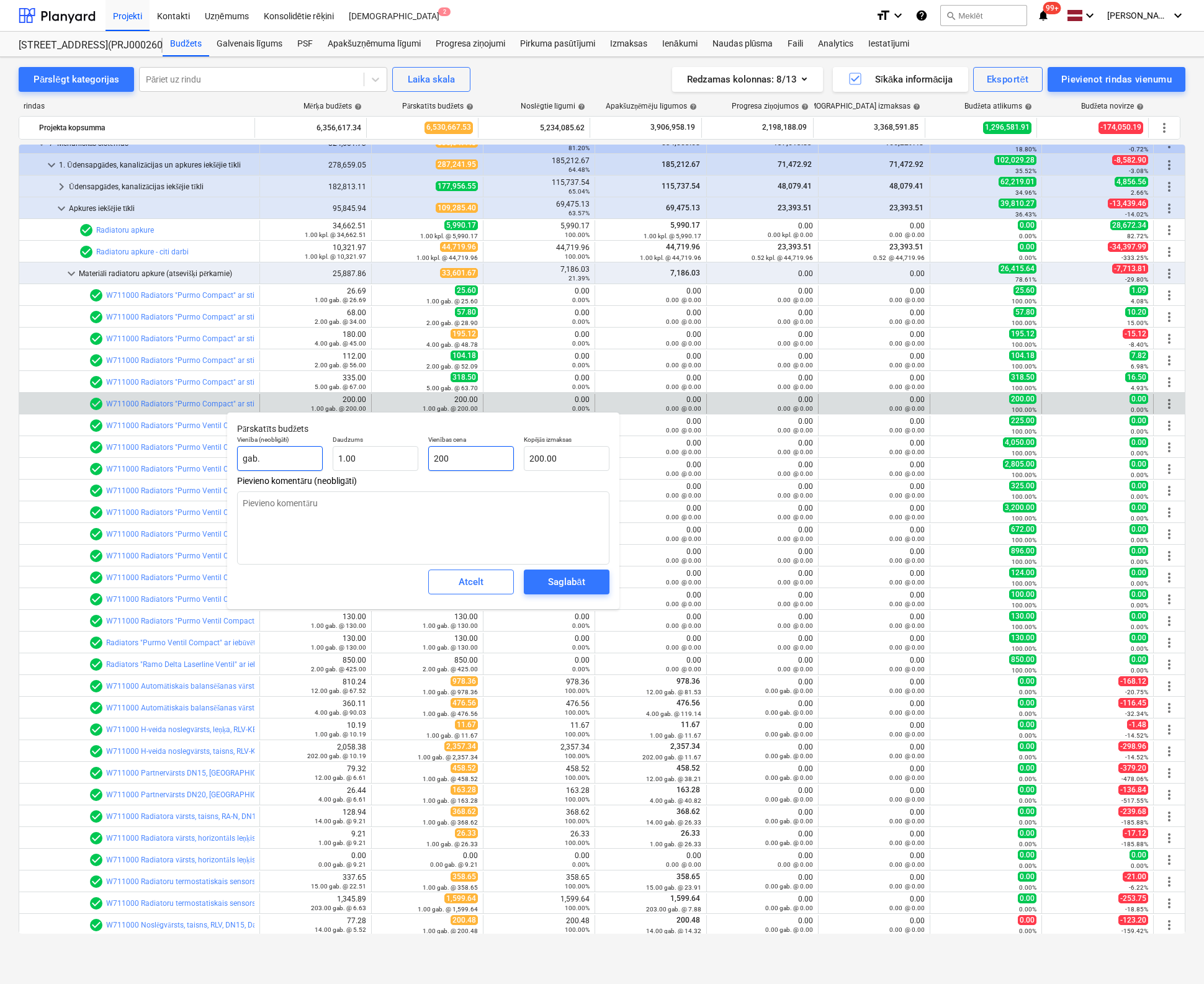
drag, startPoint x: 459, startPoint y: 458, endPoint x: 302, endPoint y: 466, distance: 157.2
click at [295, 476] on div "Pārskatīts budžets Vienība (neobligāti) gab. Daudzums 1.00 Vienības cena 200 Ko…" at bounding box center [423, 510] width 392 height 198
type input "1"
type input "1.00"
type input "17"
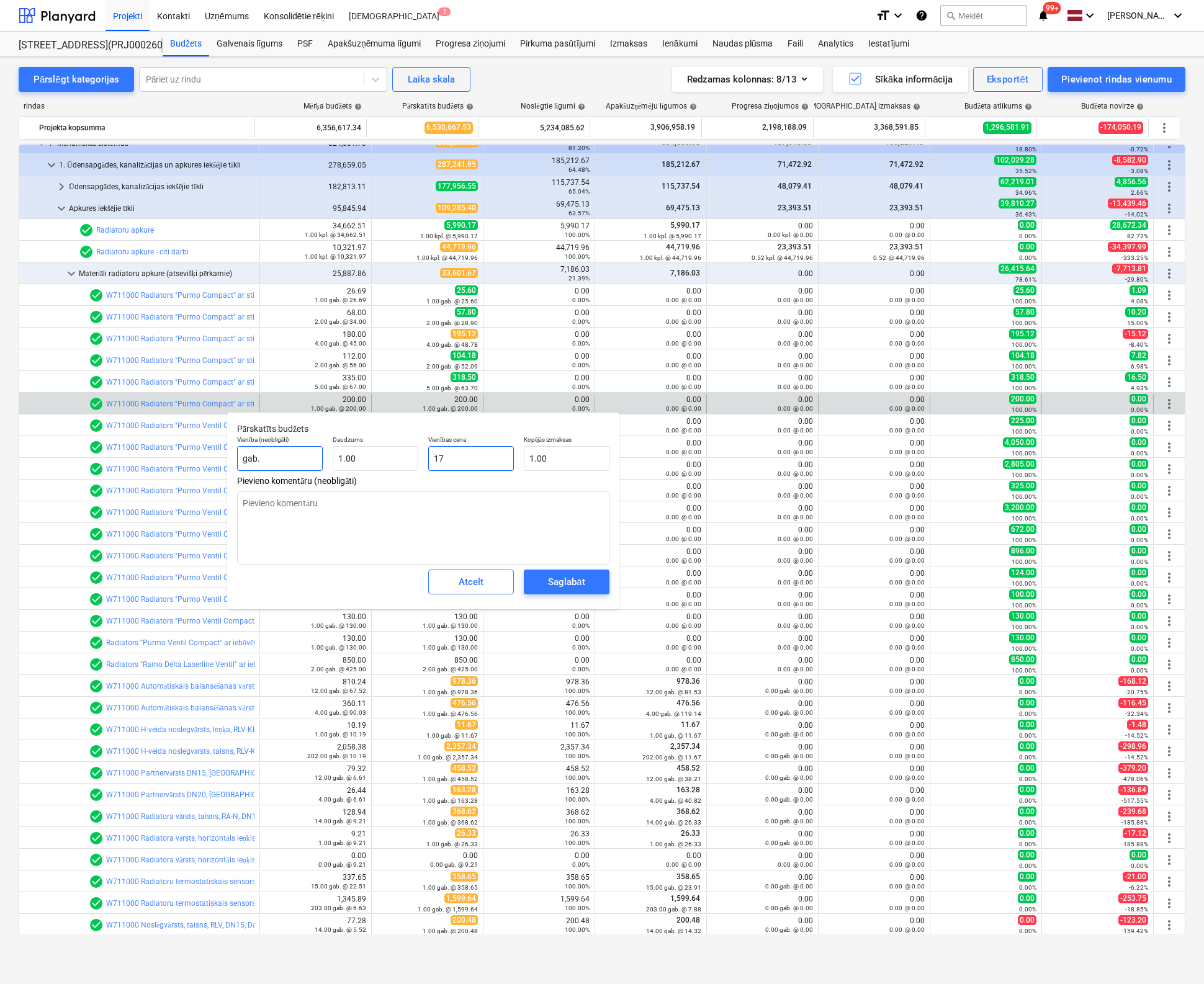
type input "17.00"
type input "172"
type input "172.00"
type input "172.6"
type input "172.60"
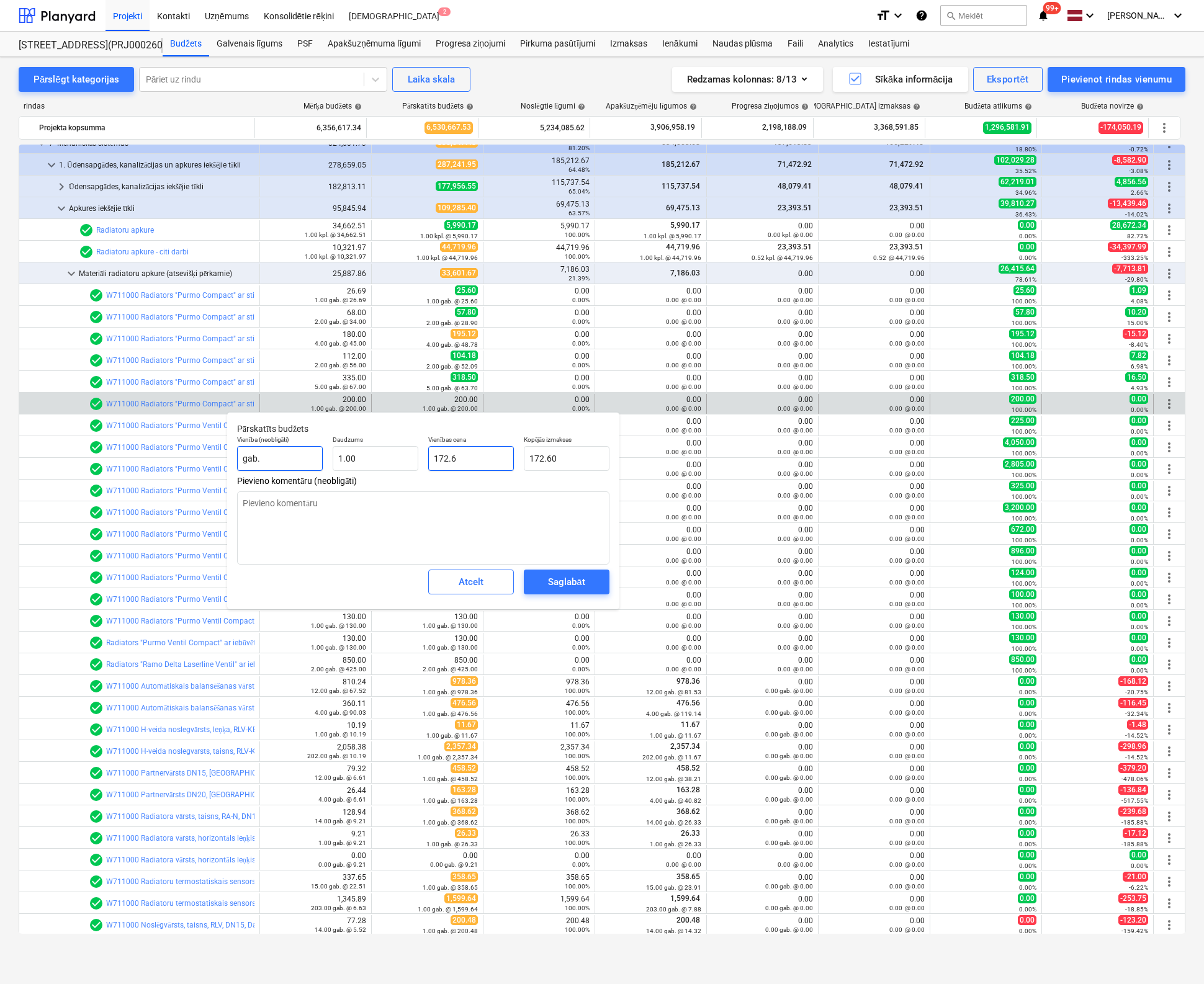
type input "172.65"
click at [571, 582] on div "Saglabāt" at bounding box center [565, 582] width 36 height 16
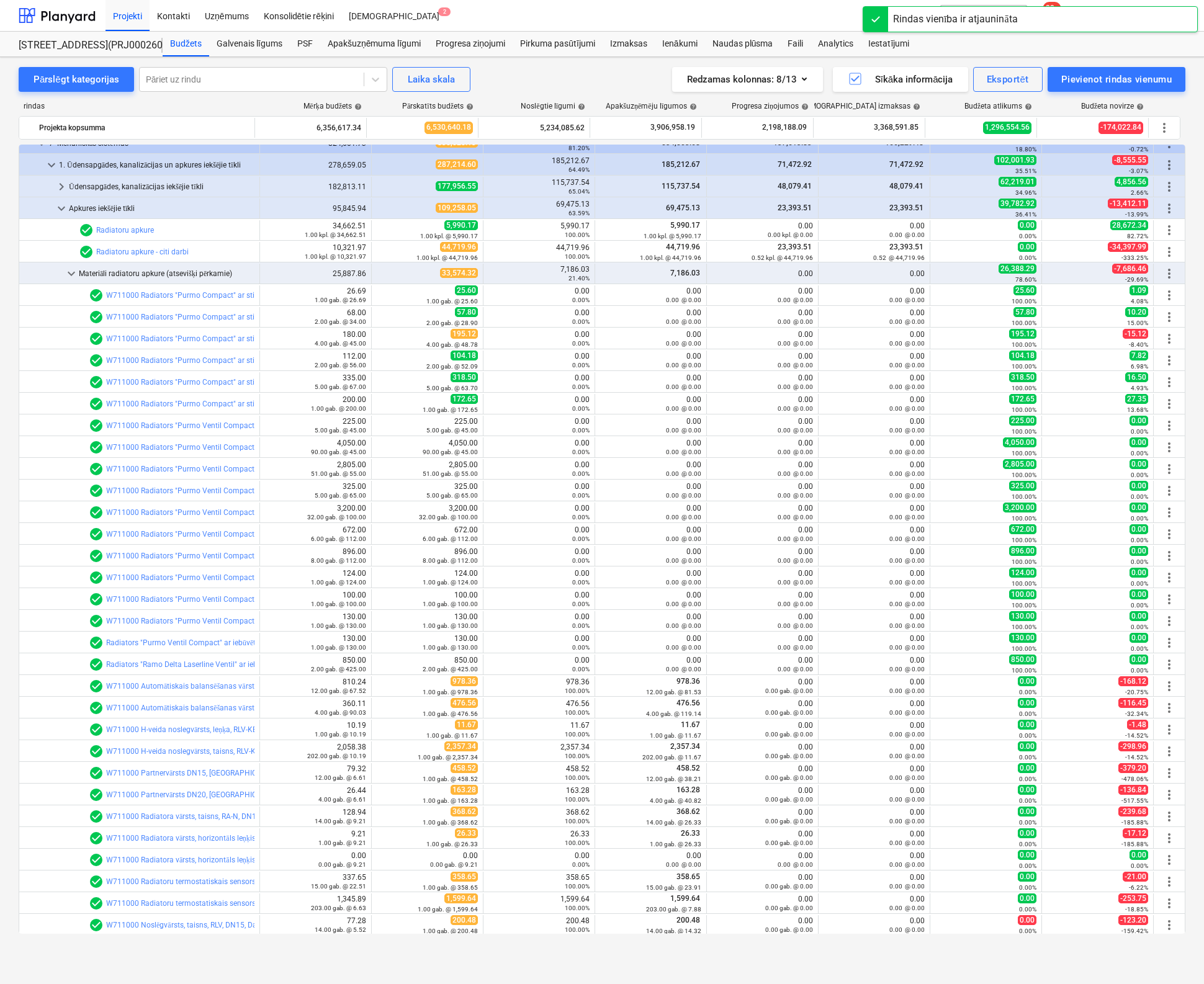
click at [379, 422] on span "edit" at bounding box center [383, 425] width 10 height 10
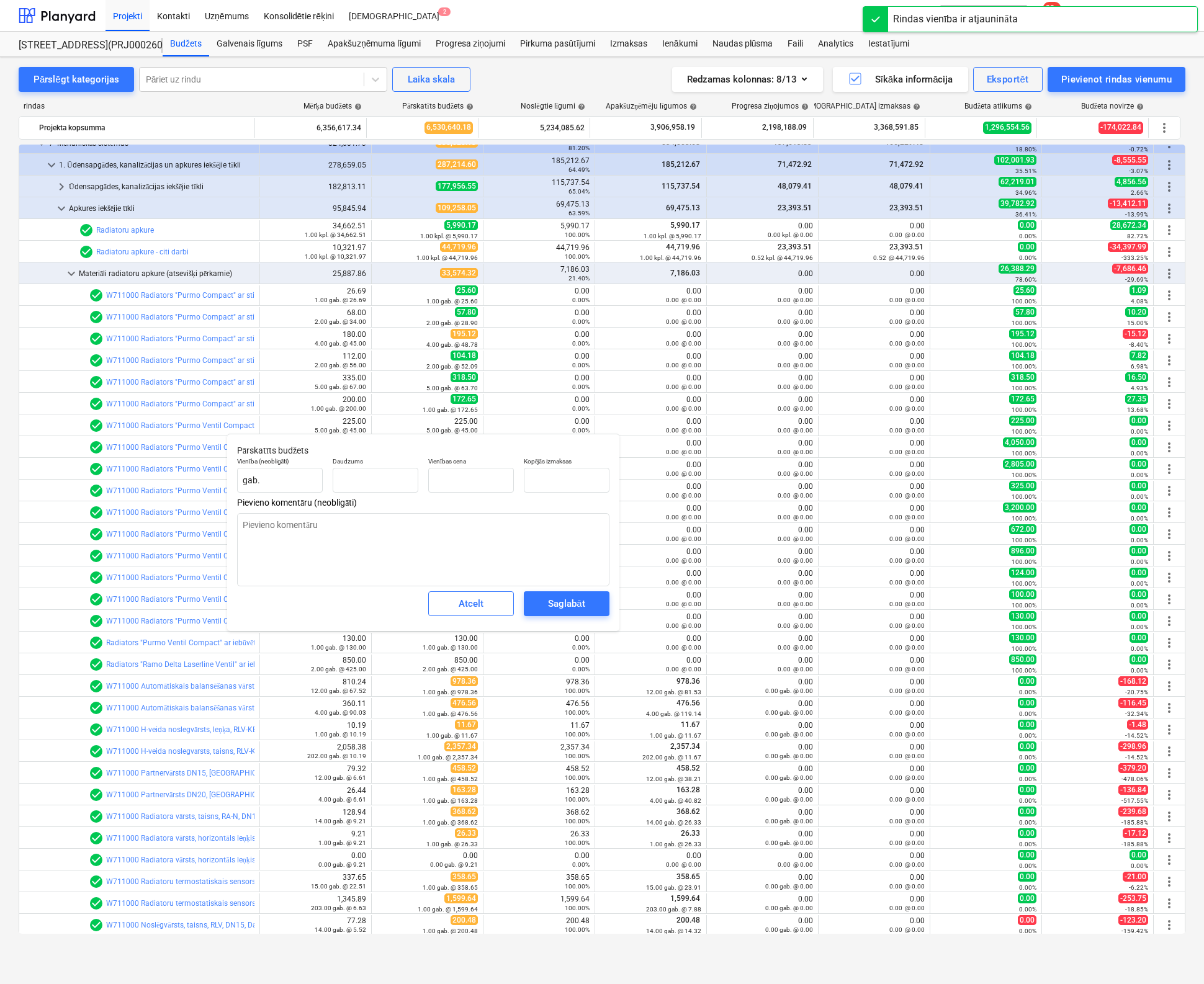
type input "5.00"
type input "45.00"
type input "225.00"
drag, startPoint x: 474, startPoint y: 486, endPoint x: 381, endPoint y: 498, distance: 93.8
click at [383, 496] on div "Vienība (neobligāti) gab. Daudzums 5.00 Vienības cena 45 Kopējās izmaksas 225.00" at bounding box center [423, 474] width 383 height 45
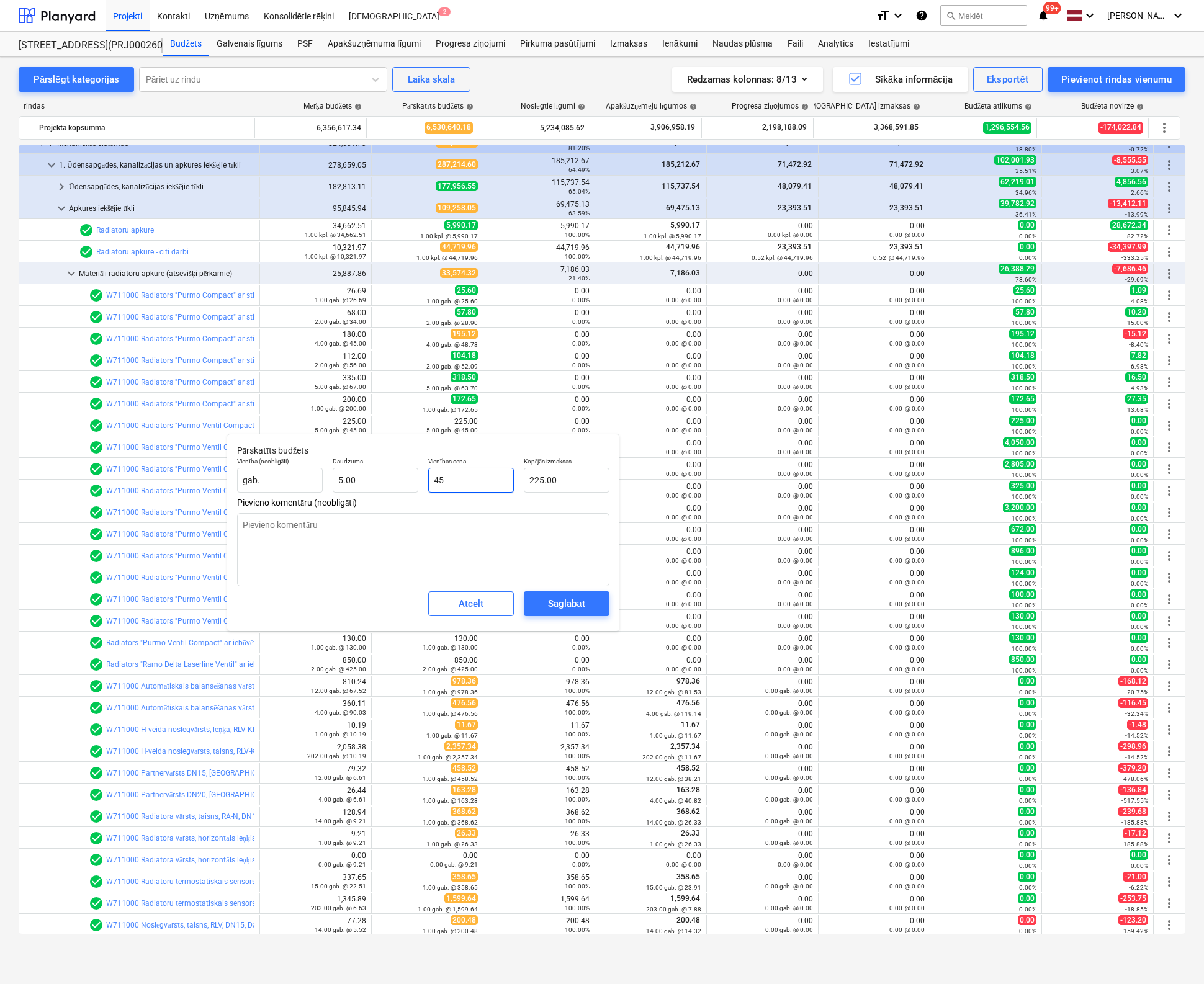
type input "4"
type input "20.00"
type input "40"
type input "200.00"
type input "40.8"
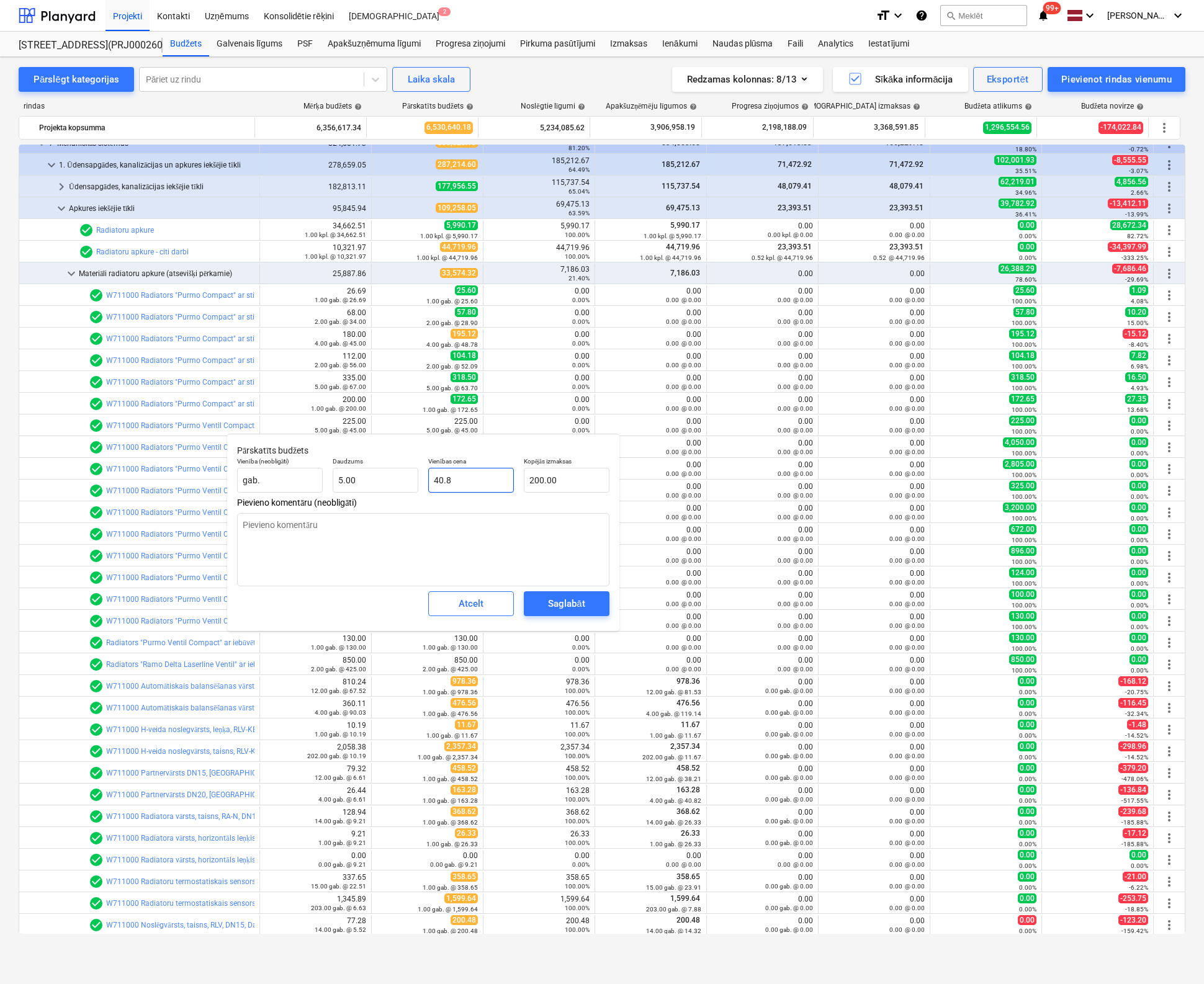
type input "204.00"
type input "40.85"
type input "204.25"
type input "40.85"
click at [591, 606] on span "Saglabāt" at bounding box center [566, 604] width 56 height 16
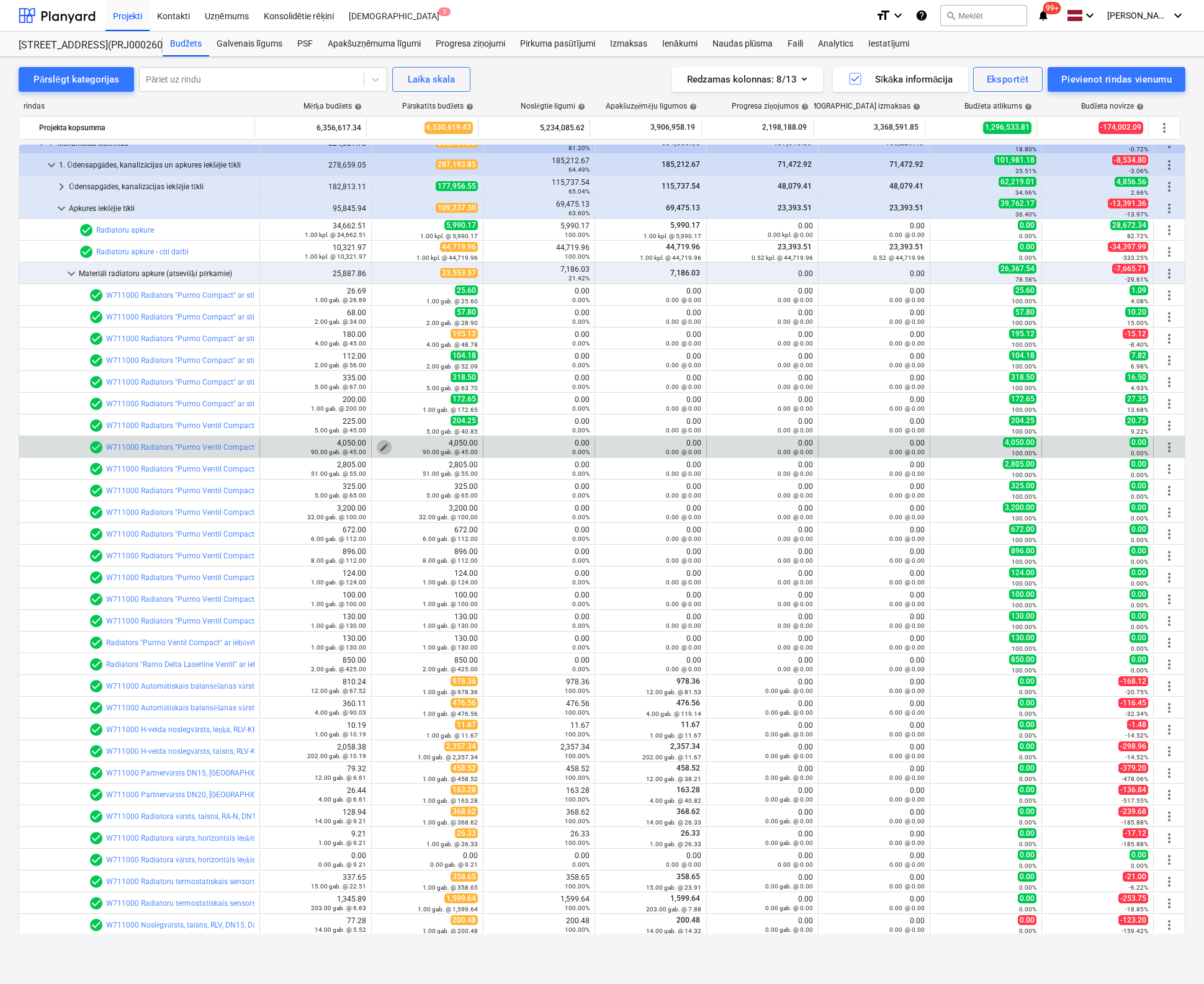
click at [380, 444] on span "edit" at bounding box center [383, 447] width 10 height 10
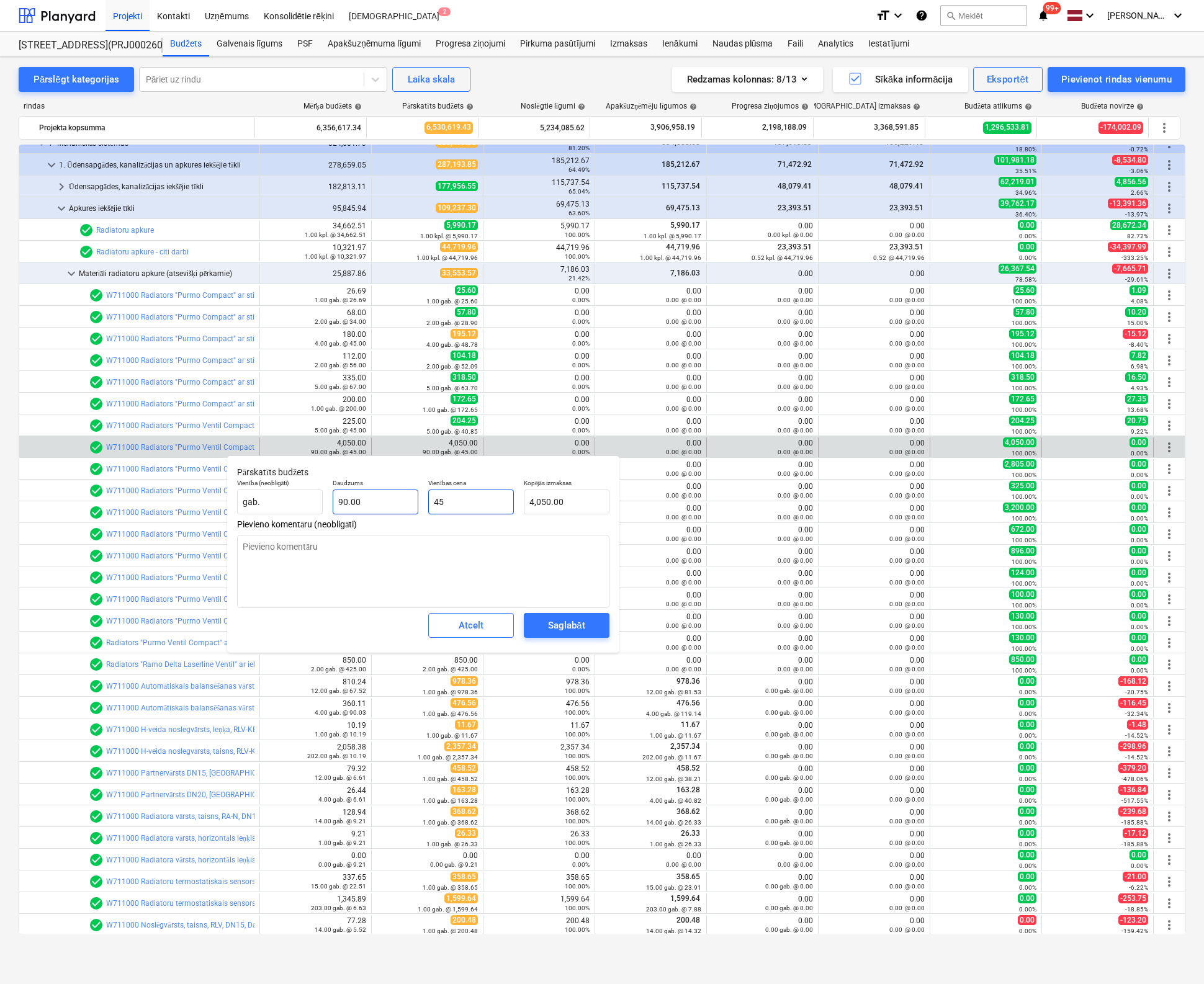
drag, startPoint x: 410, startPoint y: 502, endPoint x: 334, endPoint y: 502, distance: 76.0
click at [343, 505] on div "Vienība (neobligāti) gab. Daudzums 90.00 Vienības cena 45 Kopējās izmaksas 4,05…" at bounding box center [423, 496] width 383 height 45
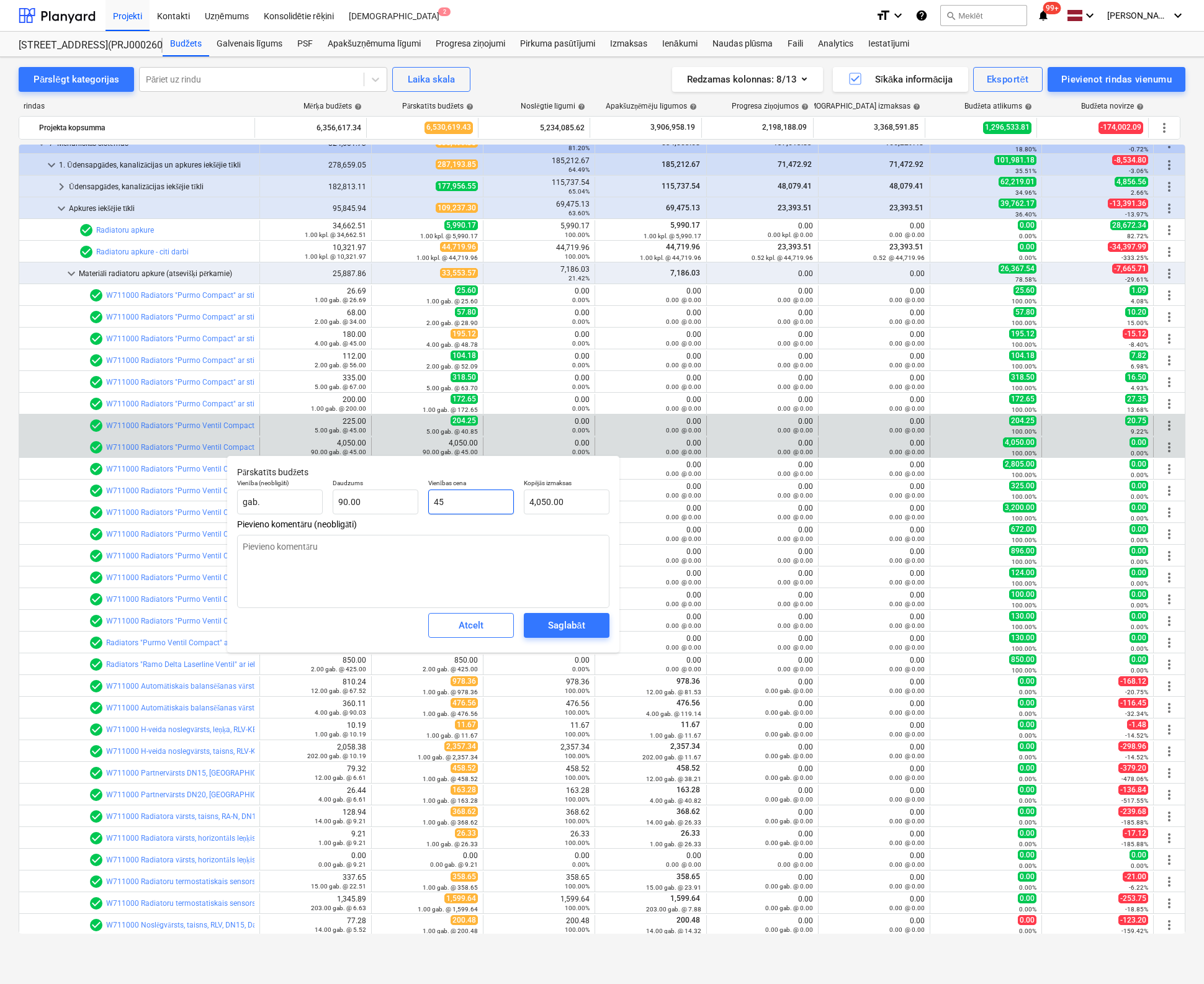
type input "4"
type input "360.00"
type input "41"
type input "3,690.00"
type input "41.7"
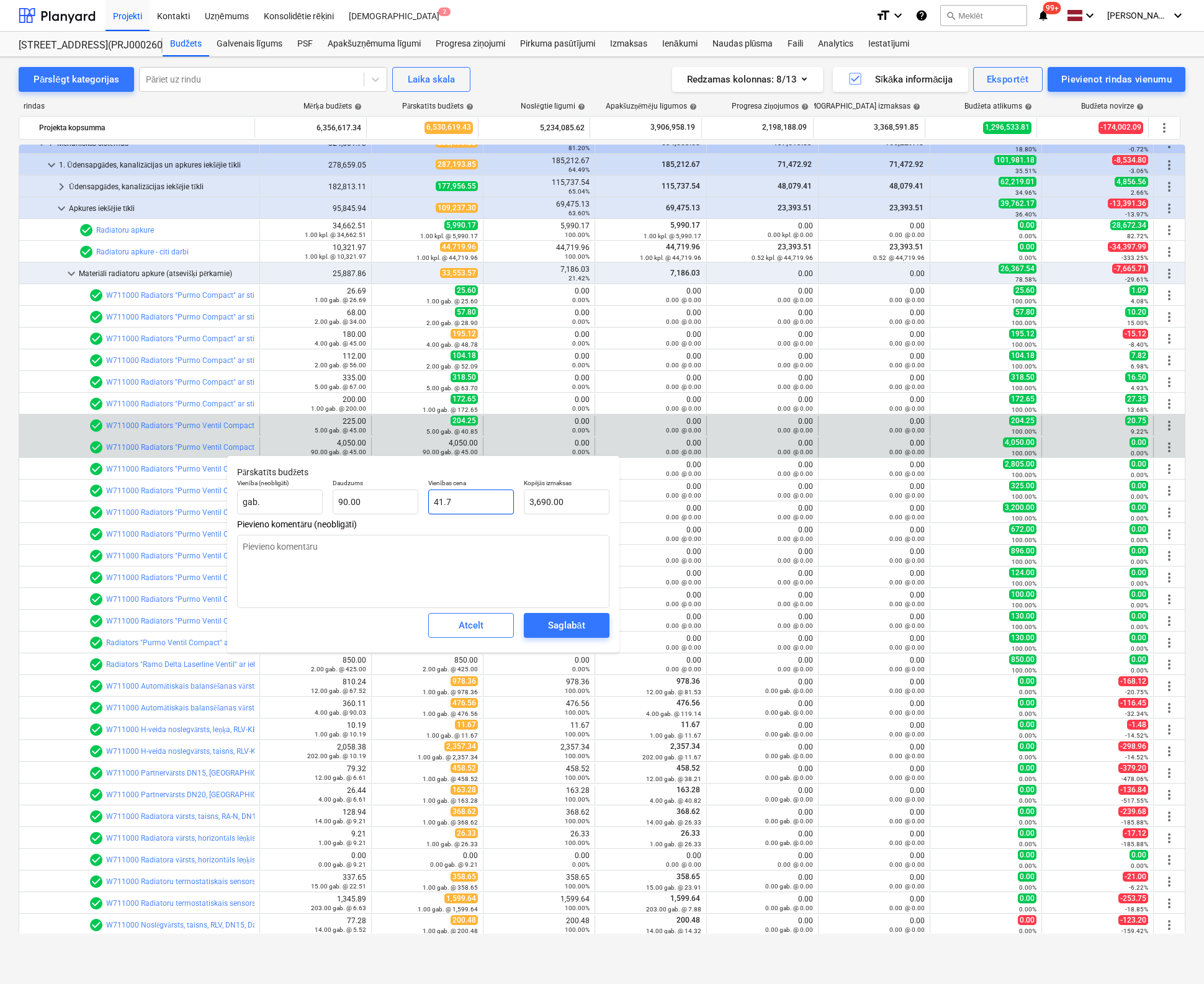
type input "3,753.00"
type input "41.75"
type input "3,757.50"
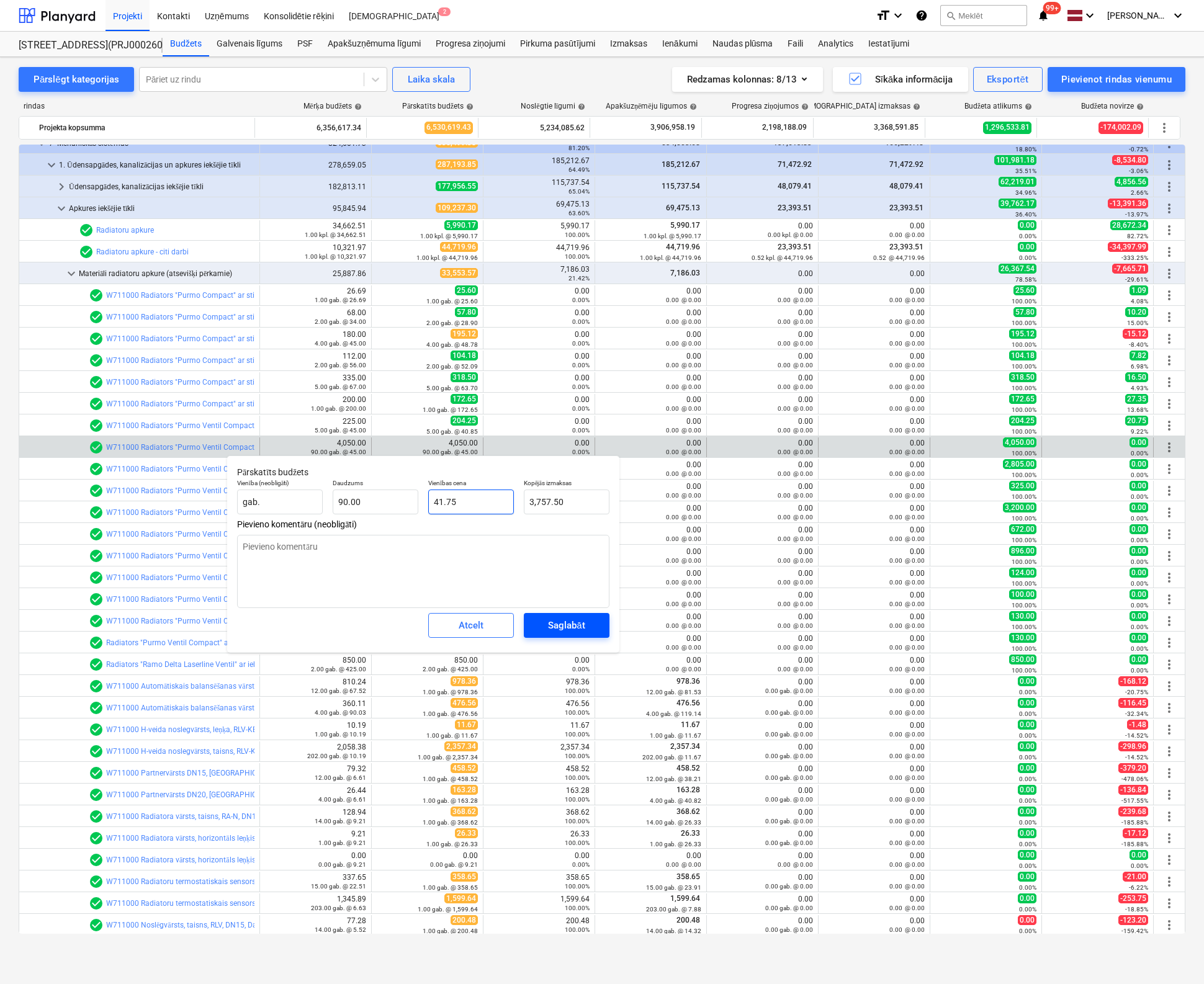
type input "41.75"
click at [572, 628] on div "Saglabāt" at bounding box center [565, 625] width 36 height 16
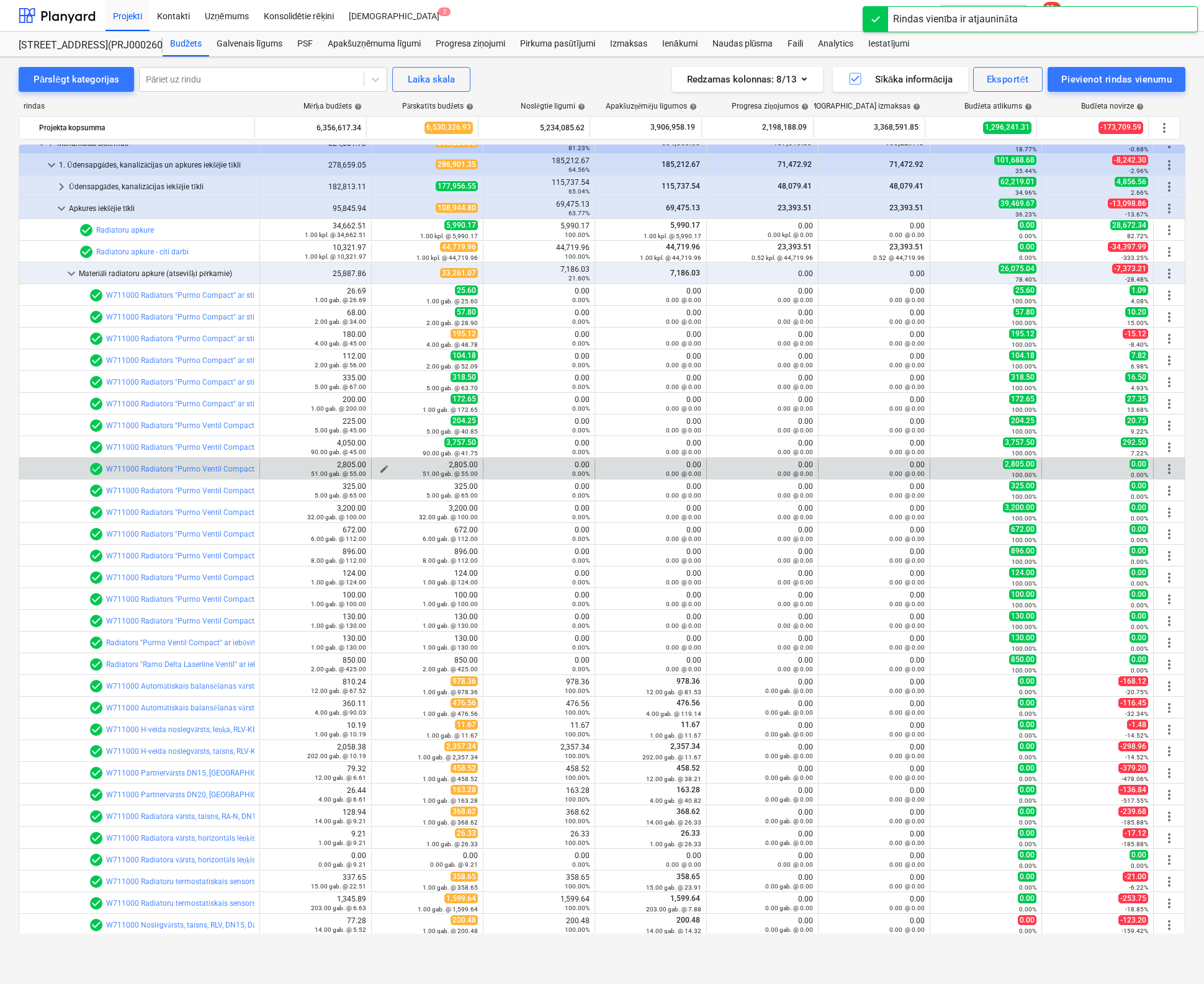
click at [379, 467] on span "edit" at bounding box center [383, 468] width 10 height 10
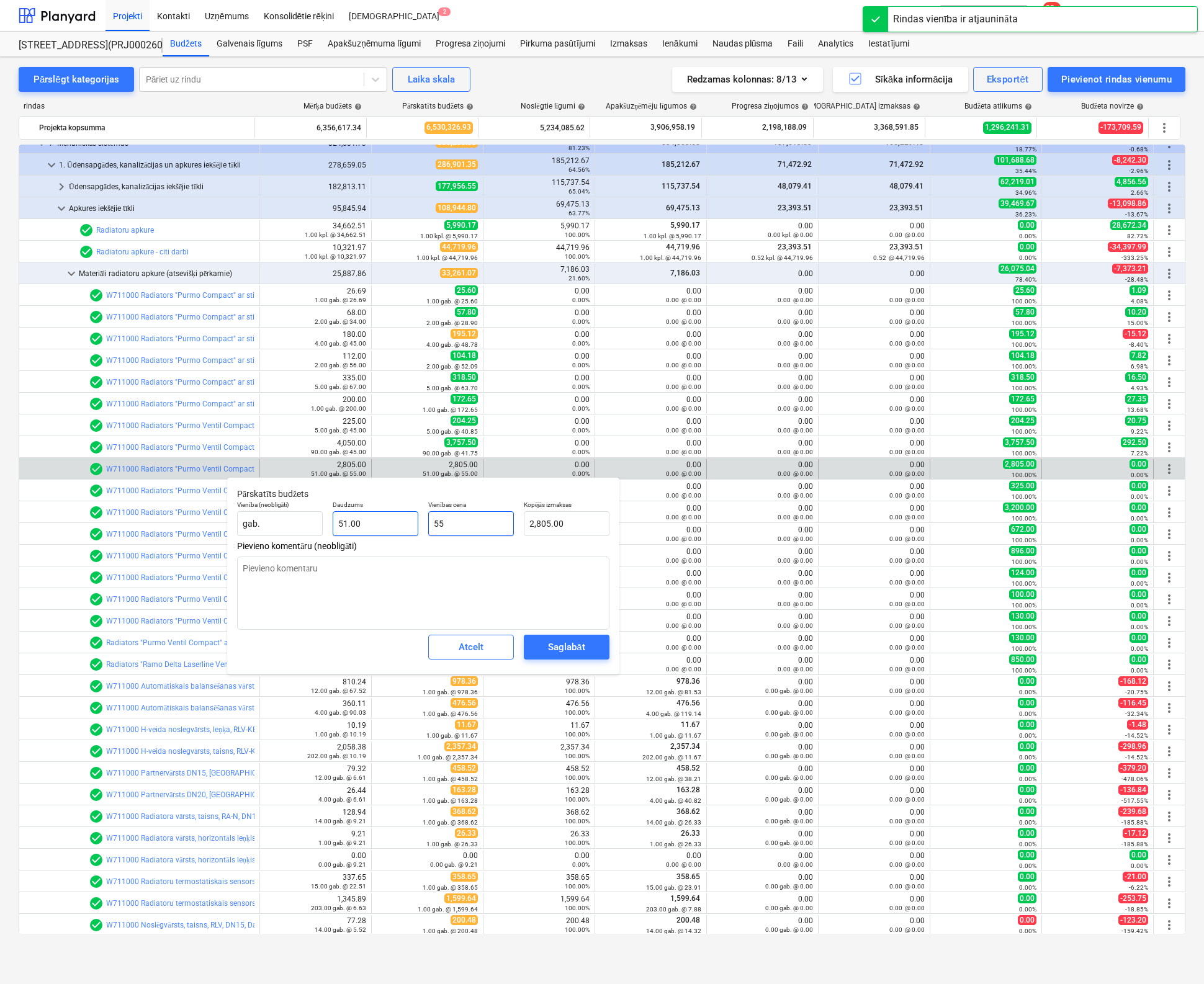
drag, startPoint x: 398, startPoint y: 528, endPoint x: 382, endPoint y: 532, distance: 16.5
click at [383, 532] on div "Vienība (neobligāti) gab. Daudzums 51.00 Vienības cena 55 Kopējās izmaksas 2,80…" at bounding box center [423, 518] width 383 height 45
type input "4"
type input "204.00"
type input "47"
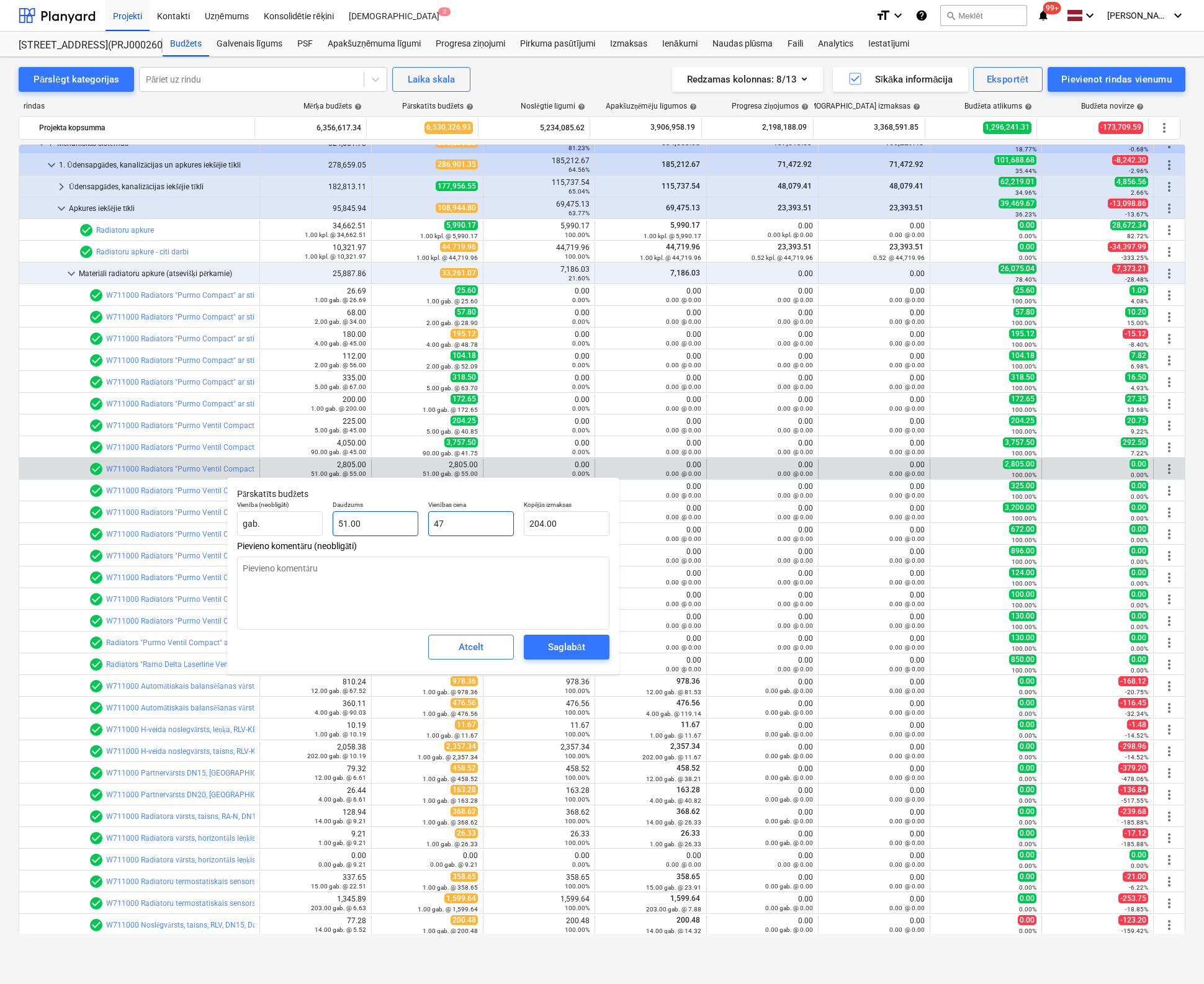
type input "2,397.00"
type input "47.6"
type input "2,427.60"
type input "47.65"
type input "2,430.15"
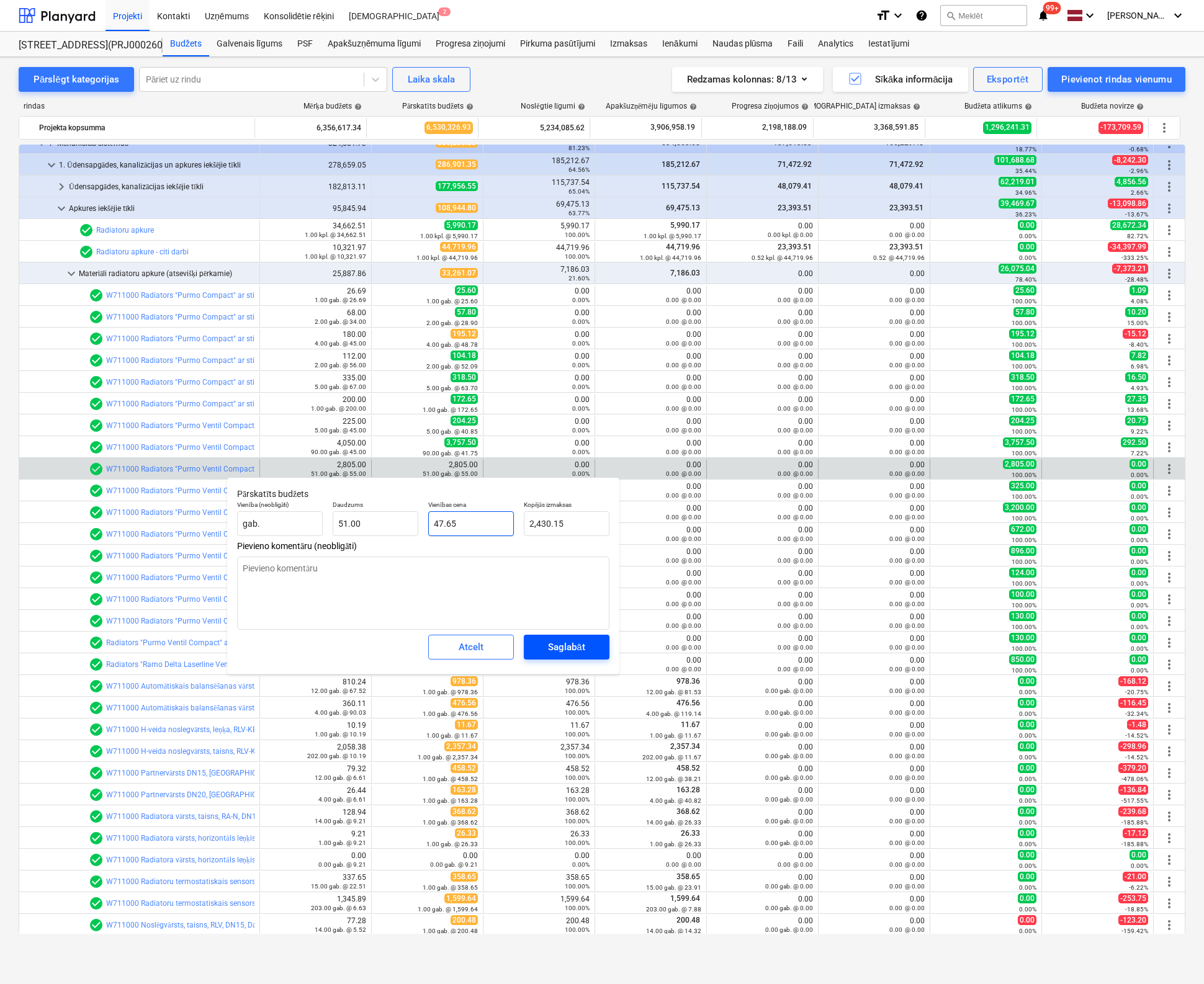
type input "47.65"
click at [567, 644] on div "Saglabāt" at bounding box center [565, 647] width 36 height 16
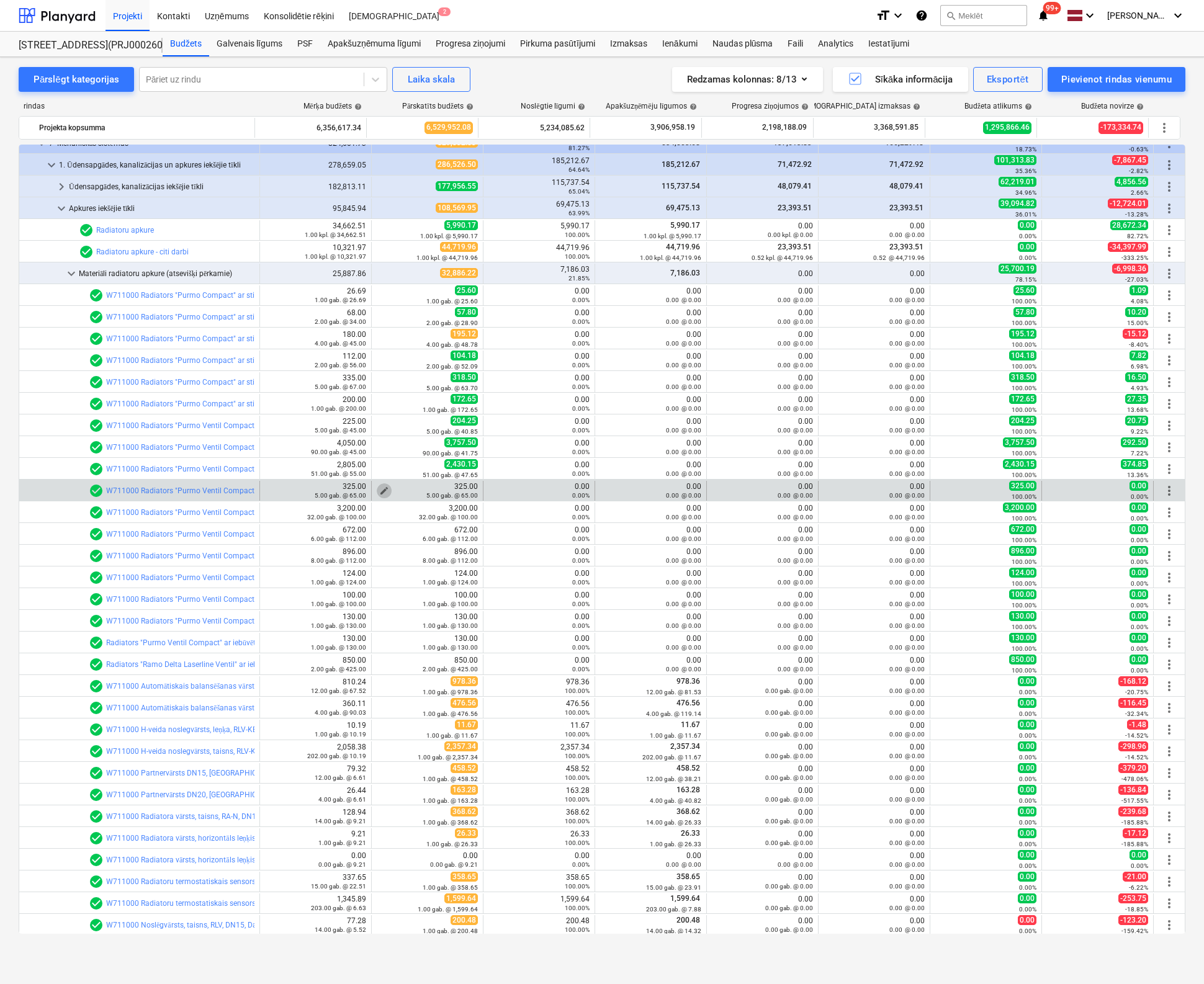
click at [380, 486] on span "edit" at bounding box center [383, 491] width 10 height 10
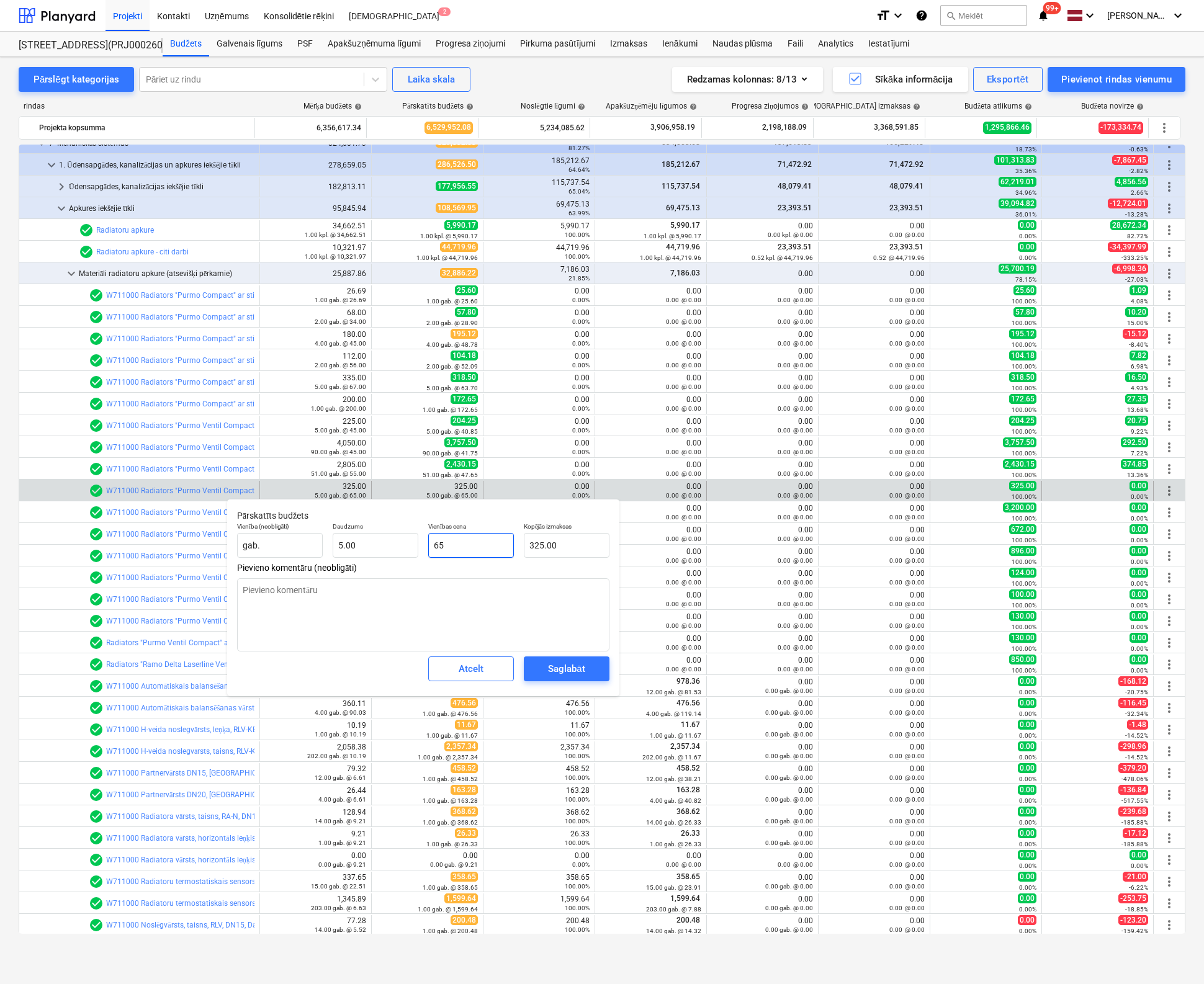
drag, startPoint x: 479, startPoint y: 544, endPoint x: 367, endPoint y: 562, distance: 113.4
click at [369, 562] on div "Pārskatīts budžets Vienība (neobligāti) gab. Daudzums 5.00 Vienības cena 65 Kop…" at bounding box center [423, 597] width 392 height 198
type input "5"
type input "25.00"
type input "53"
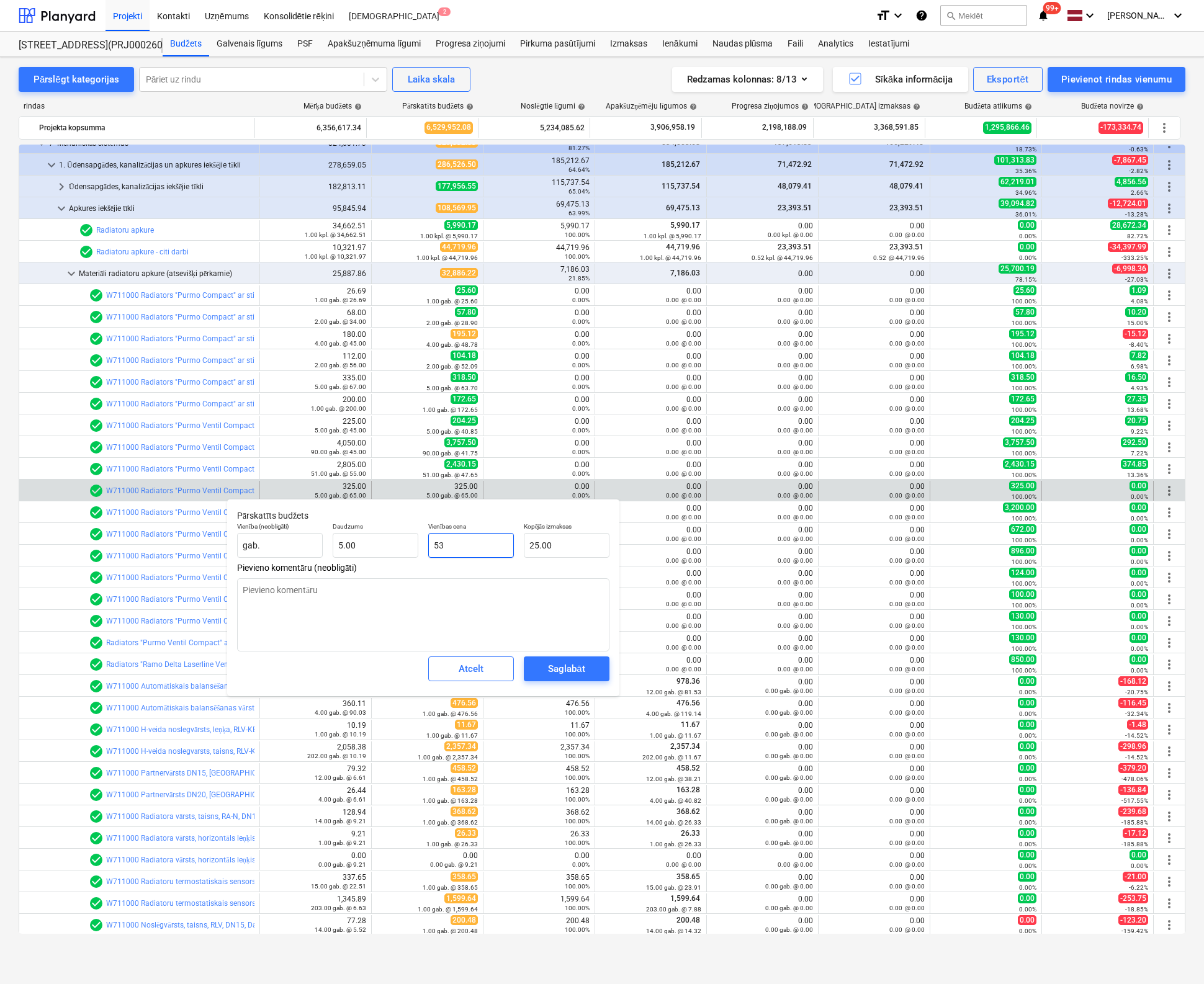
type input "265.00"
type input "53.8"
type input "269.00"
type input "53.88"
type input "269.40"
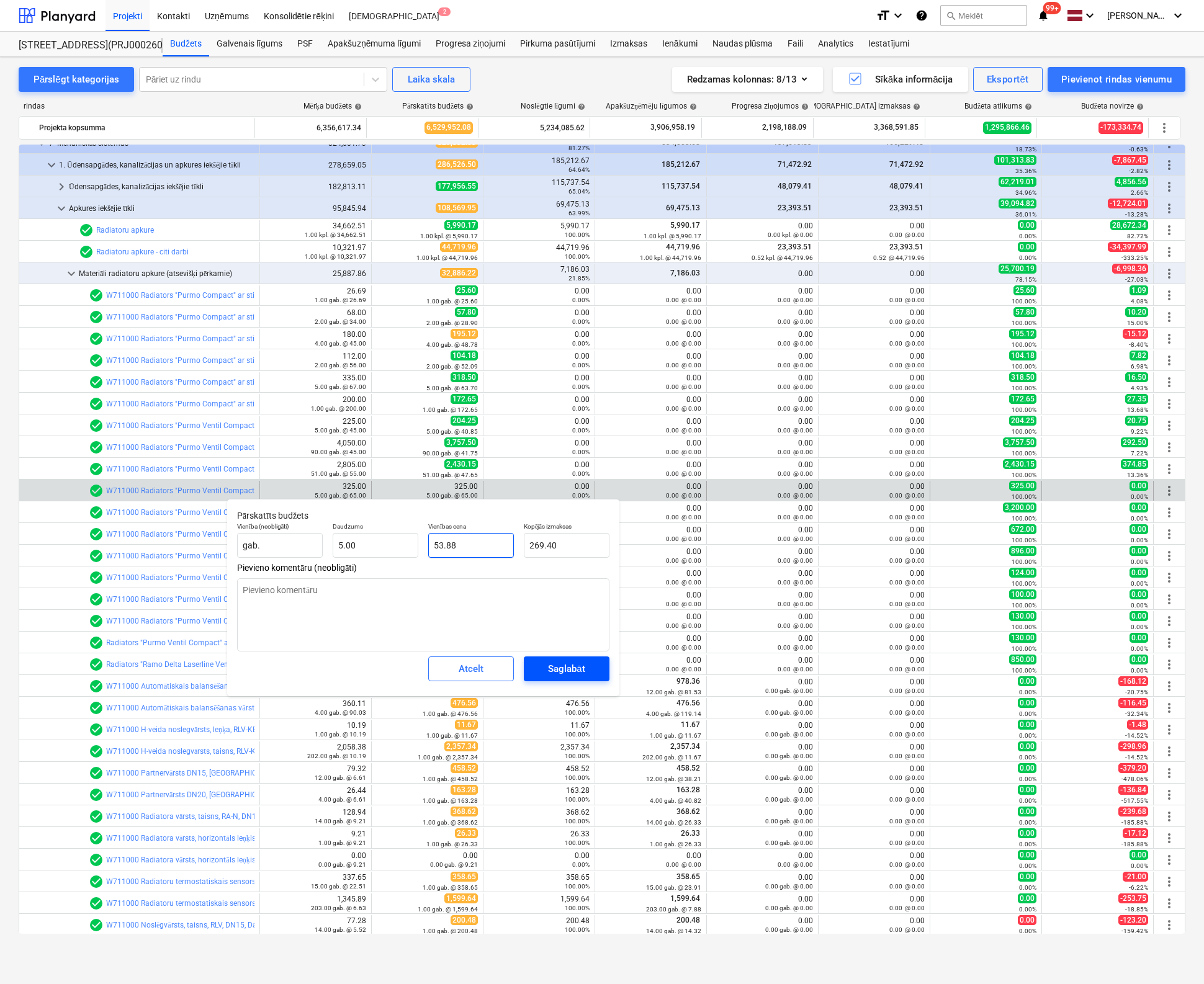
type input "53.88"
click at [571, 673] on div "Saglabāt" at bounding box center [565, 669] width 36 height 16
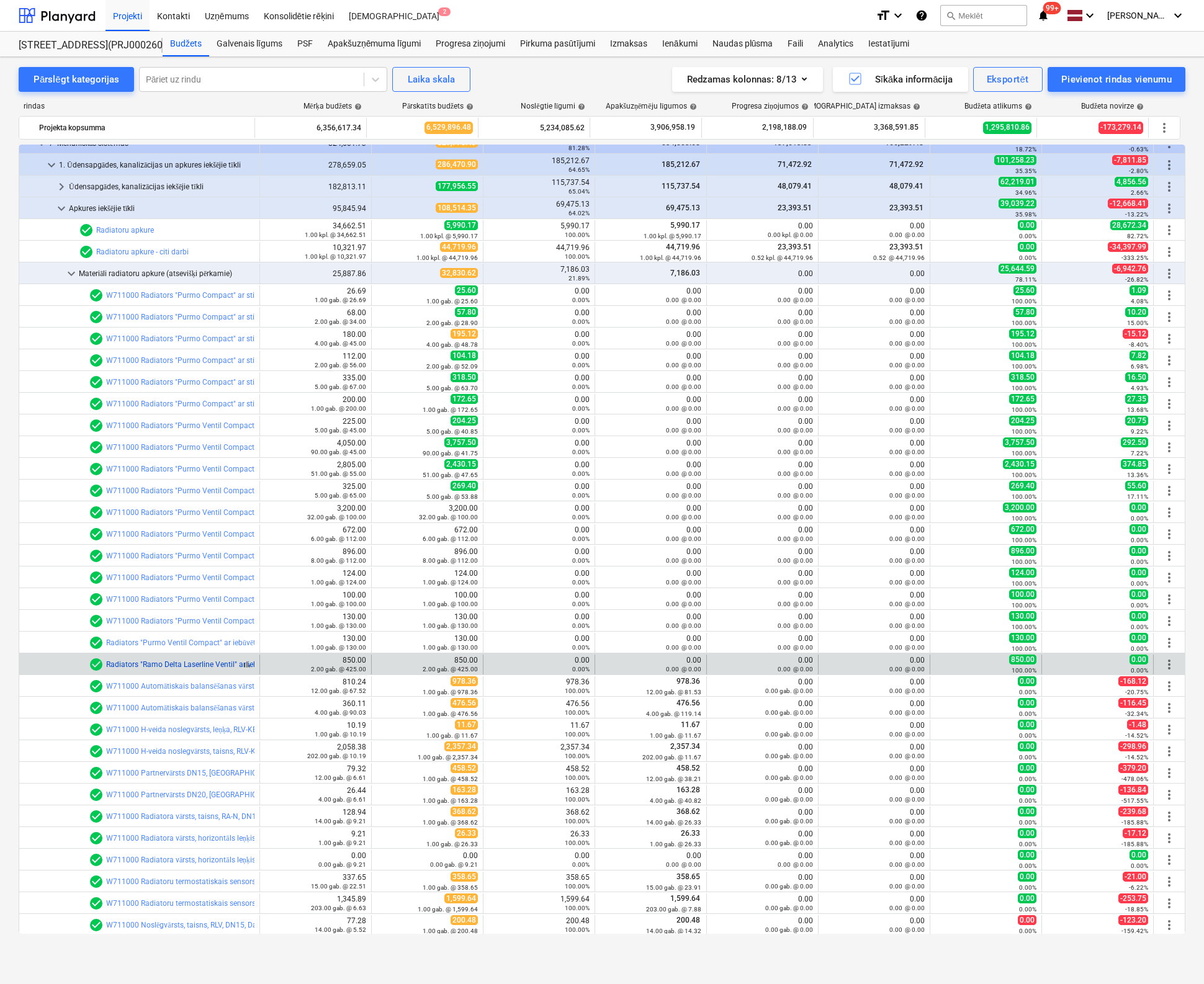
scroll to position [466, 0]
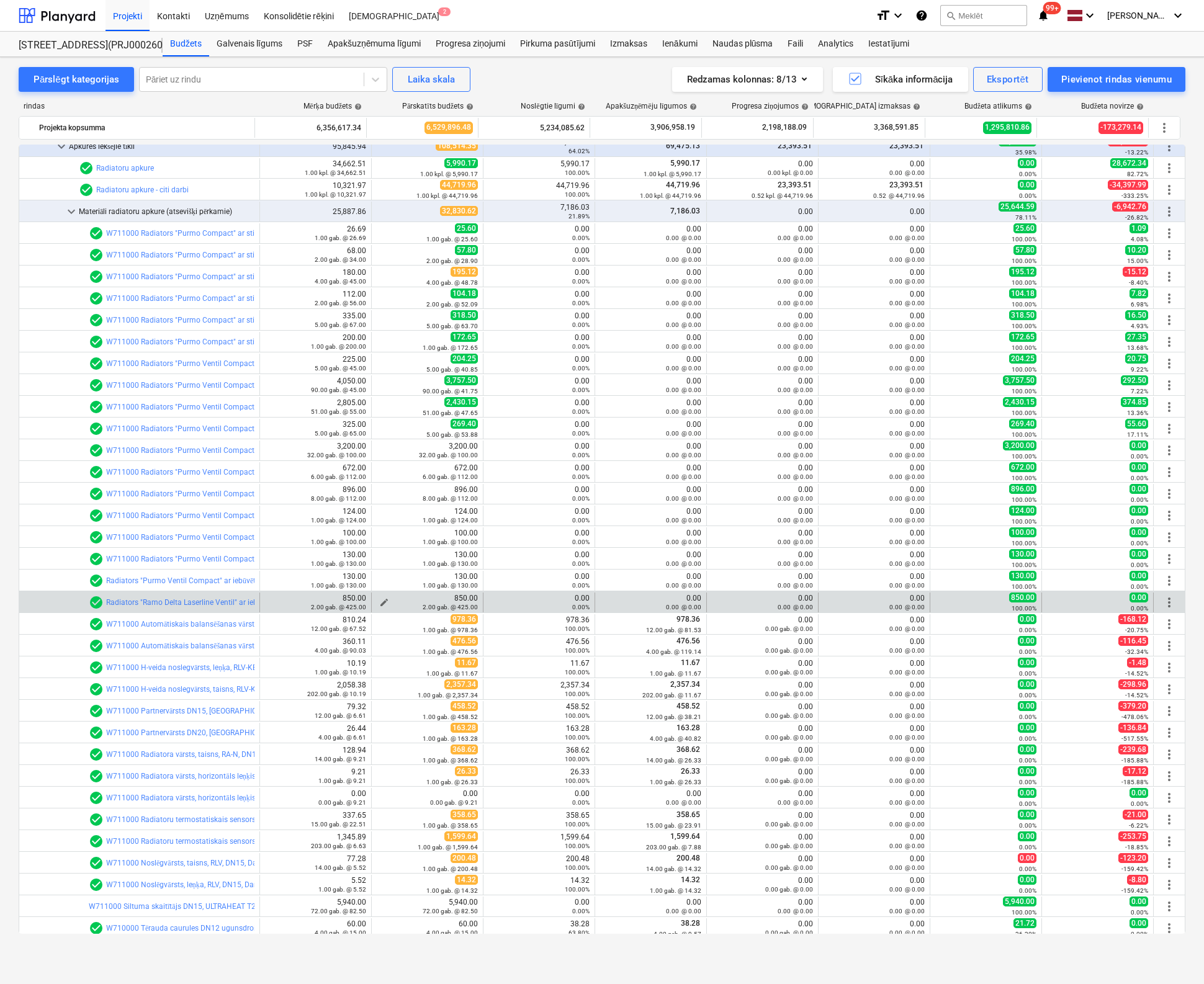
click at [382, 602] on div "2.00 gab. @ 425.00" at bounding box center [427, 607] width 101 height 9
click at [379, 599] on span "edit" at bounding box center [383, 602] width 10 height 10
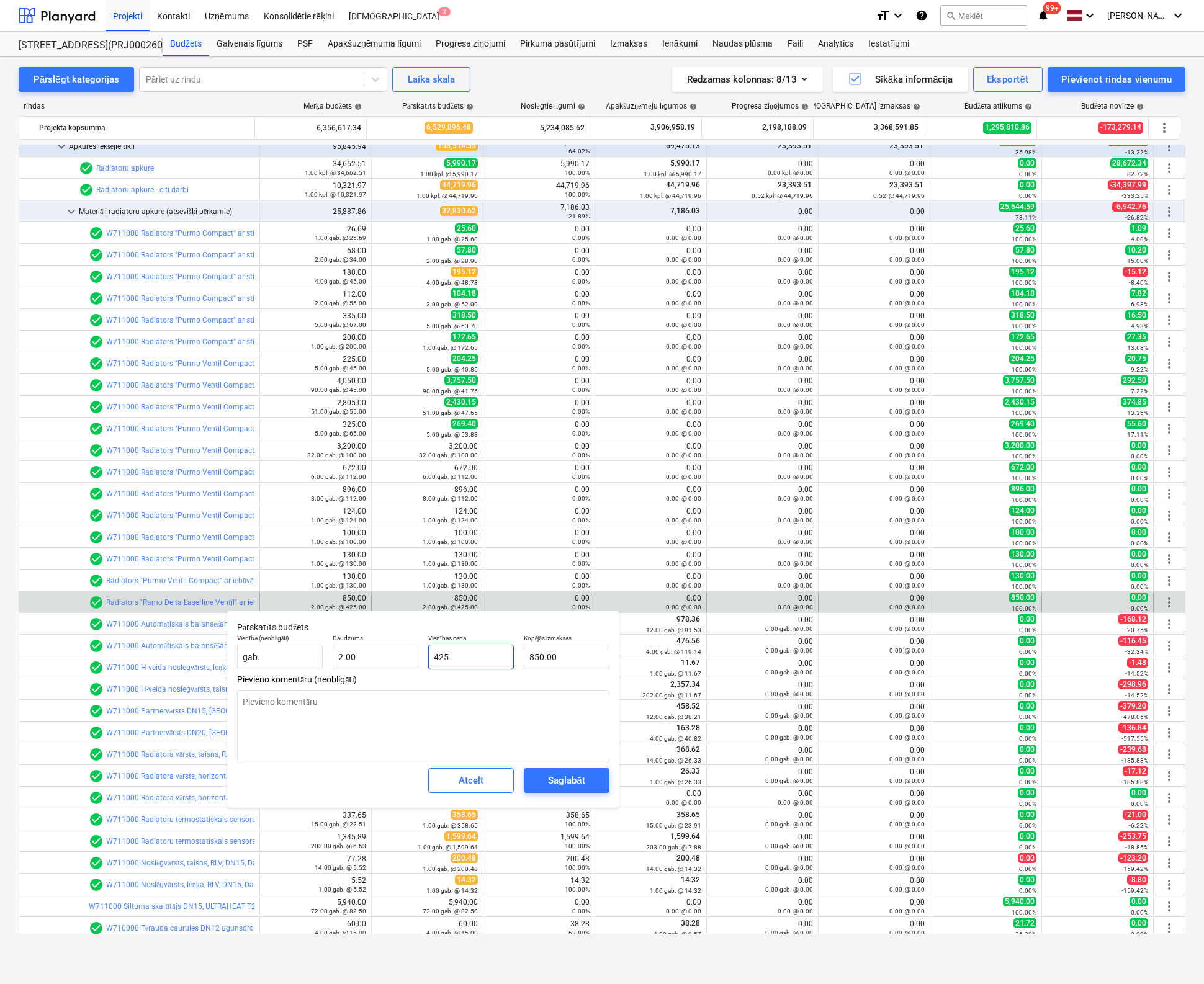
drag, startPoint x: 464, startPoint y: 650, endPoint x: 272, endPoint y: 682, distance: 194.6
click at [279, 682] on div "Pārskatīts budžets Vienība (neobligāti) gab. Daudzums 2.00 Vienības cena 425 Ko…" at bounding box center [423, 709] width 392 height 198
type input "3"
type input "6.00"
type input "38"
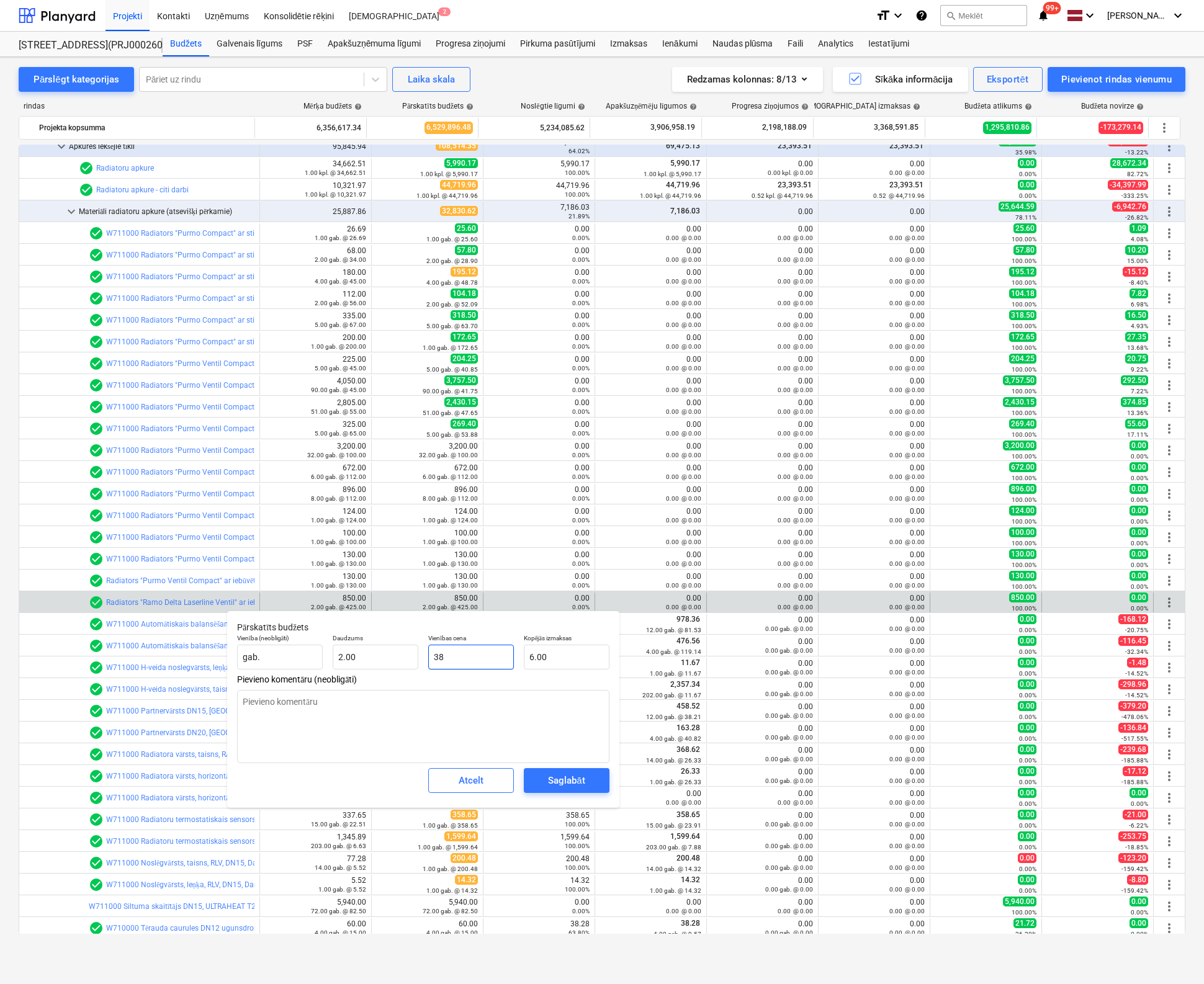
type input "76.00"
type input "385"
type input "770.00"
type input "385,"
type input "0.00"
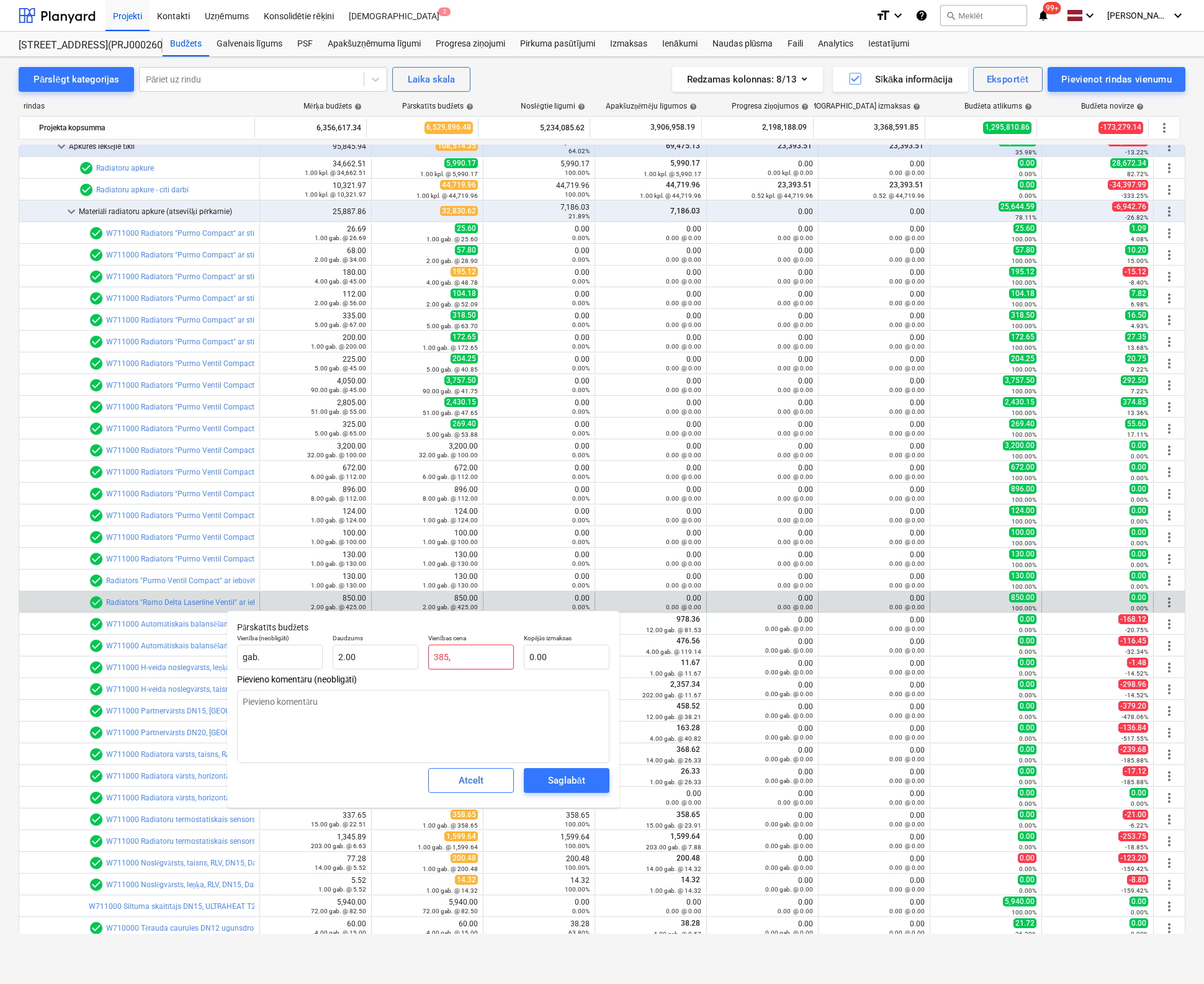
type input "385"
type input "770.00"
type input "385.9"
type input "771.80"
type input "385.92"
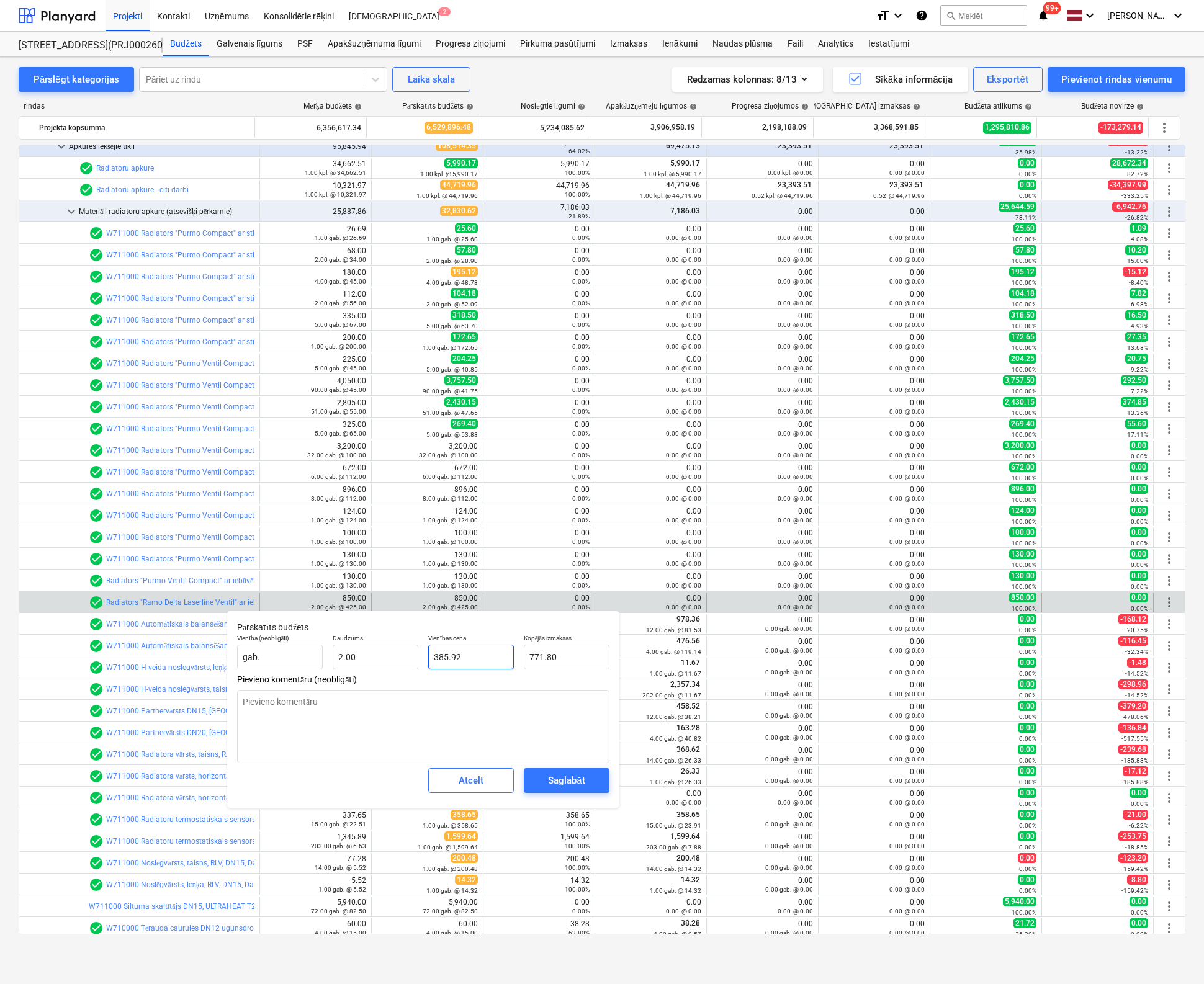
type input "771.84"
type input "385.92"
click at [595, 782] on button "Saglabāt" at bounding box center [567, 781] width 86 height 25
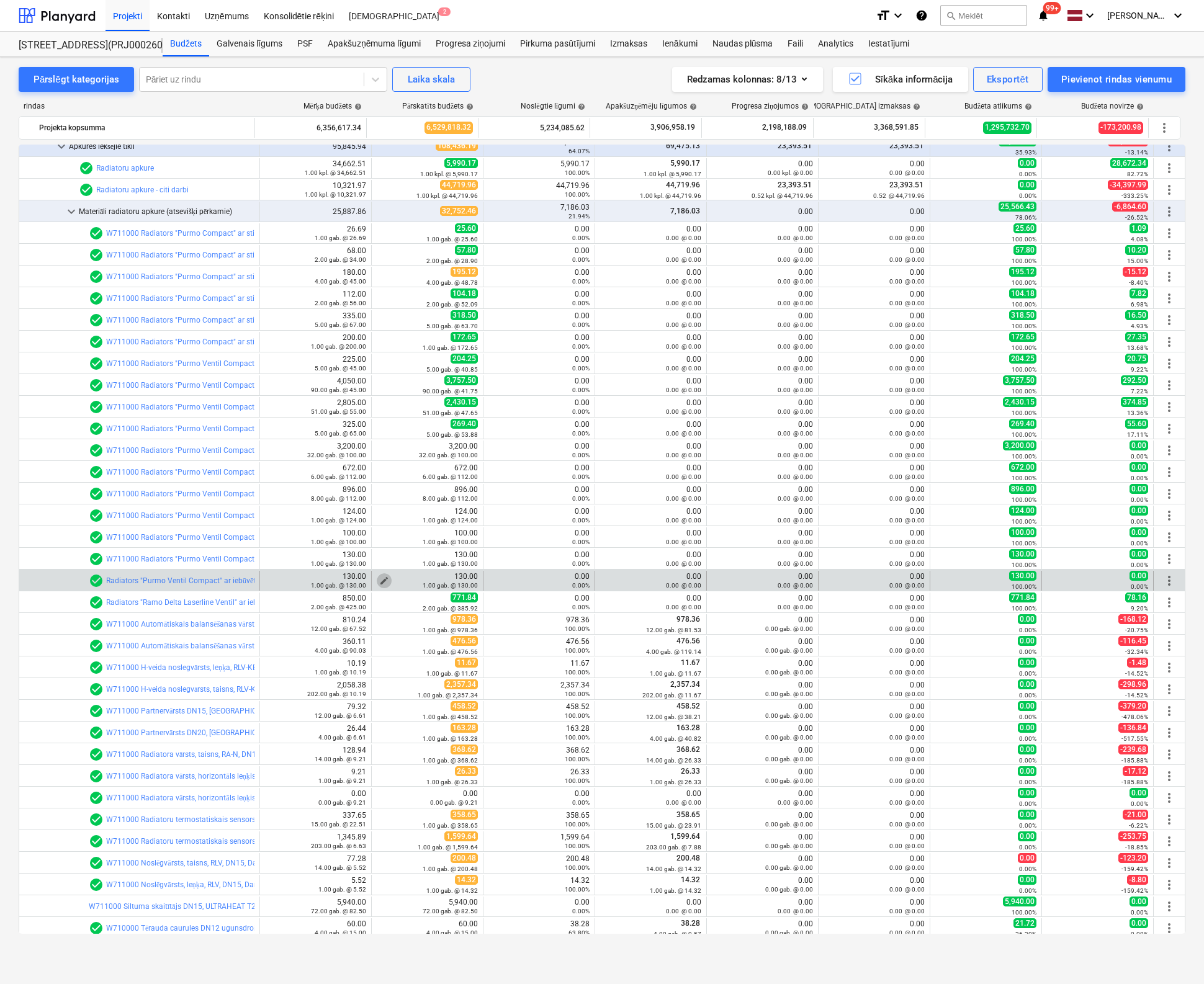
click at [380, 578] on span "edit" at bounding box center [383, 580] width 10 height 10
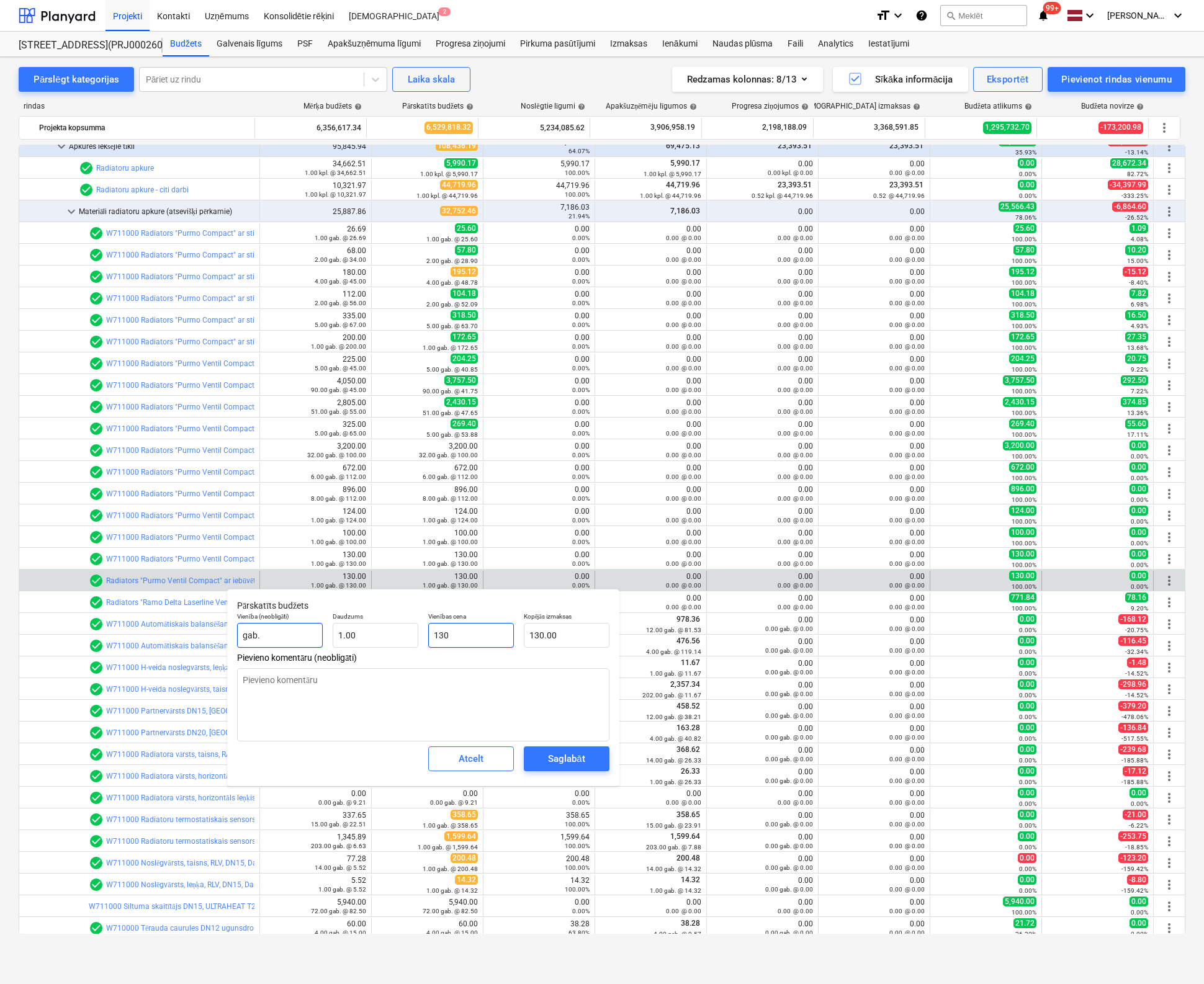
drag, startPoint x: 420, startPoint y: 631, endPoint x: 275, endPoint y: 641, distance: 145.3
click at [275, 643] on div "Vienība (neobligāti) gab. Daudzums 1.00 Vienības cena 130 Kopējās izmaksas 130.…" at bounding box center [423, 630] width 383 height 45
type input "8"
type input "8.00"
type input "83"
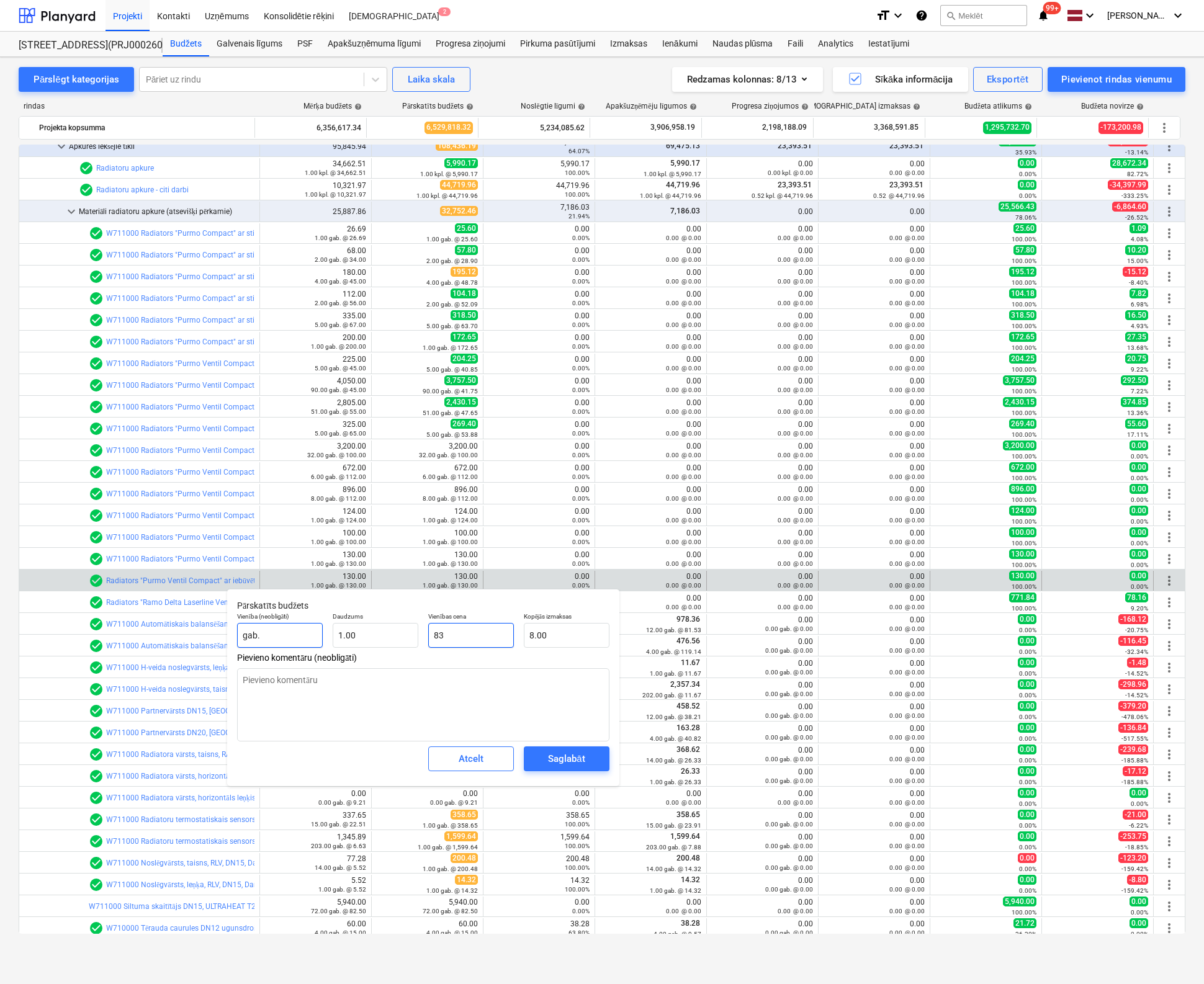
type input "83.00"
type input "83.4"
type input "83.40"
type input "83.44"
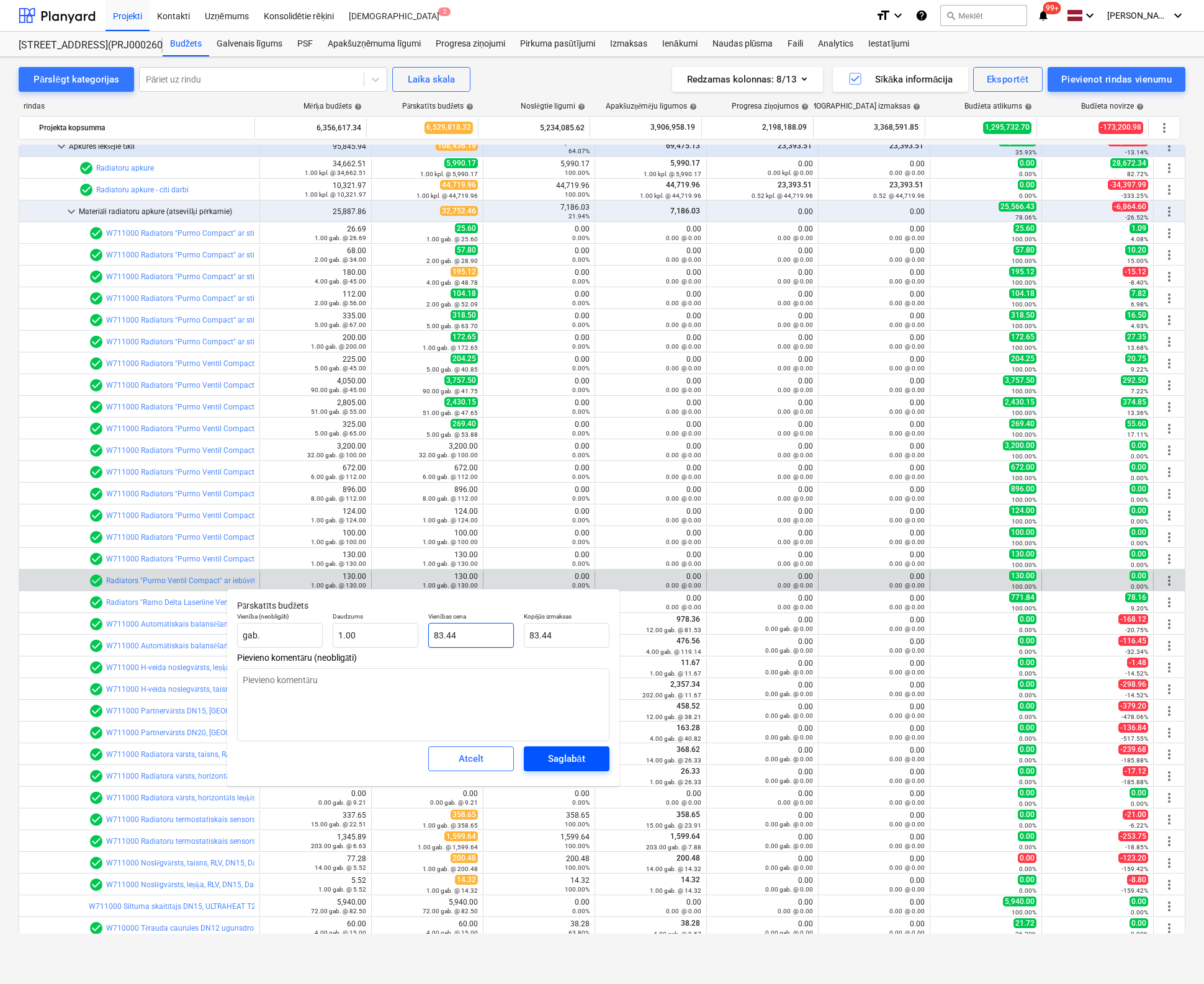
type input "83.44"
click at [576, 758] on div "Saglabāt" at bounding box center [565, 759] width 36 height 16
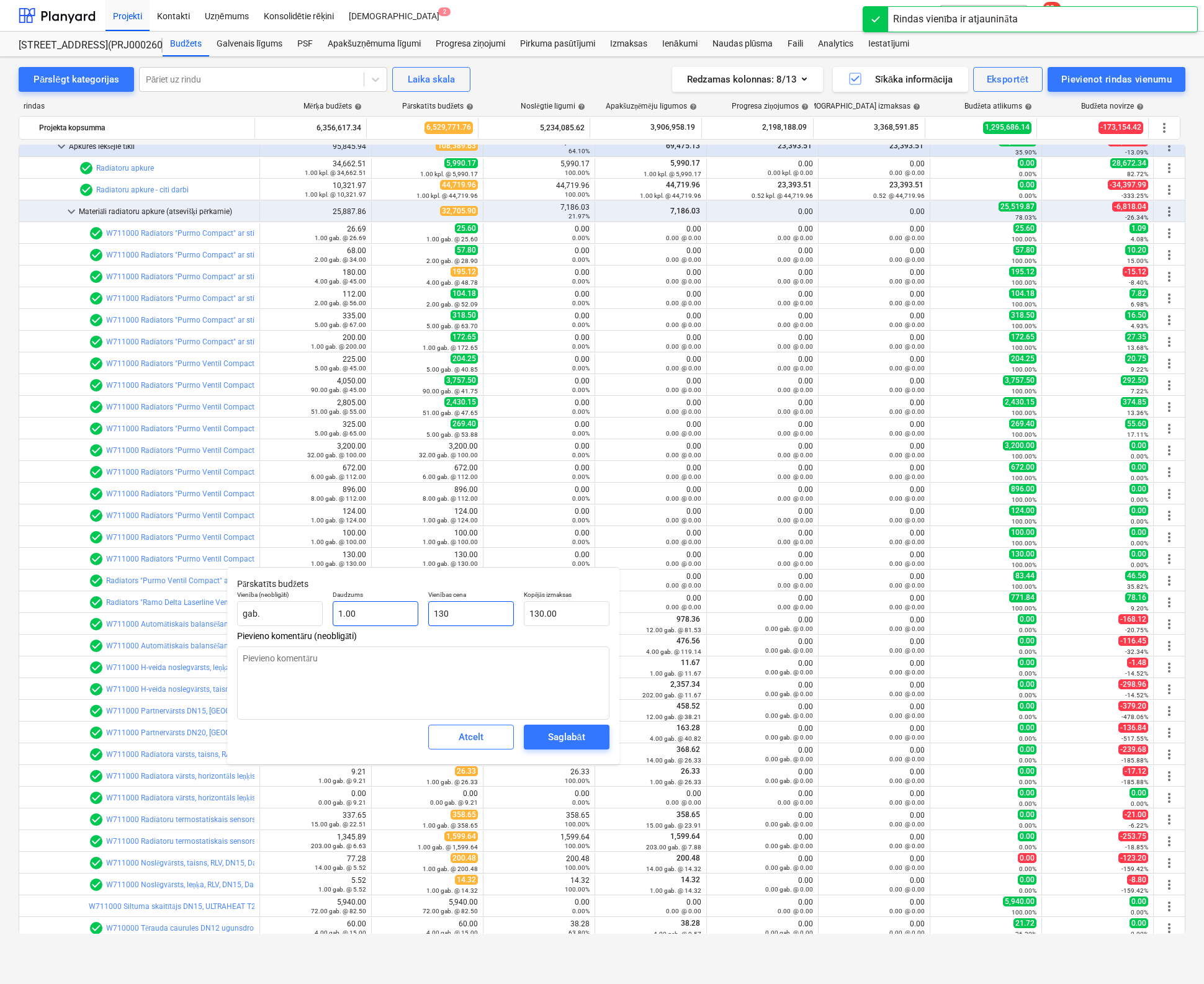
drag, startPoint x: 444, startPoint y: 606, endPoint x: 338, endPoint y: 625, distance: 107.7
click at [340, 624] on div "Vienība (neobligāti) gab. Daudzums 1.00 Vienības cena 130 Kopējās izmaksas 130.…" at bounding box center [423, 608] width 383 height 45
type input "8"
type input "8.00"
type input "85"
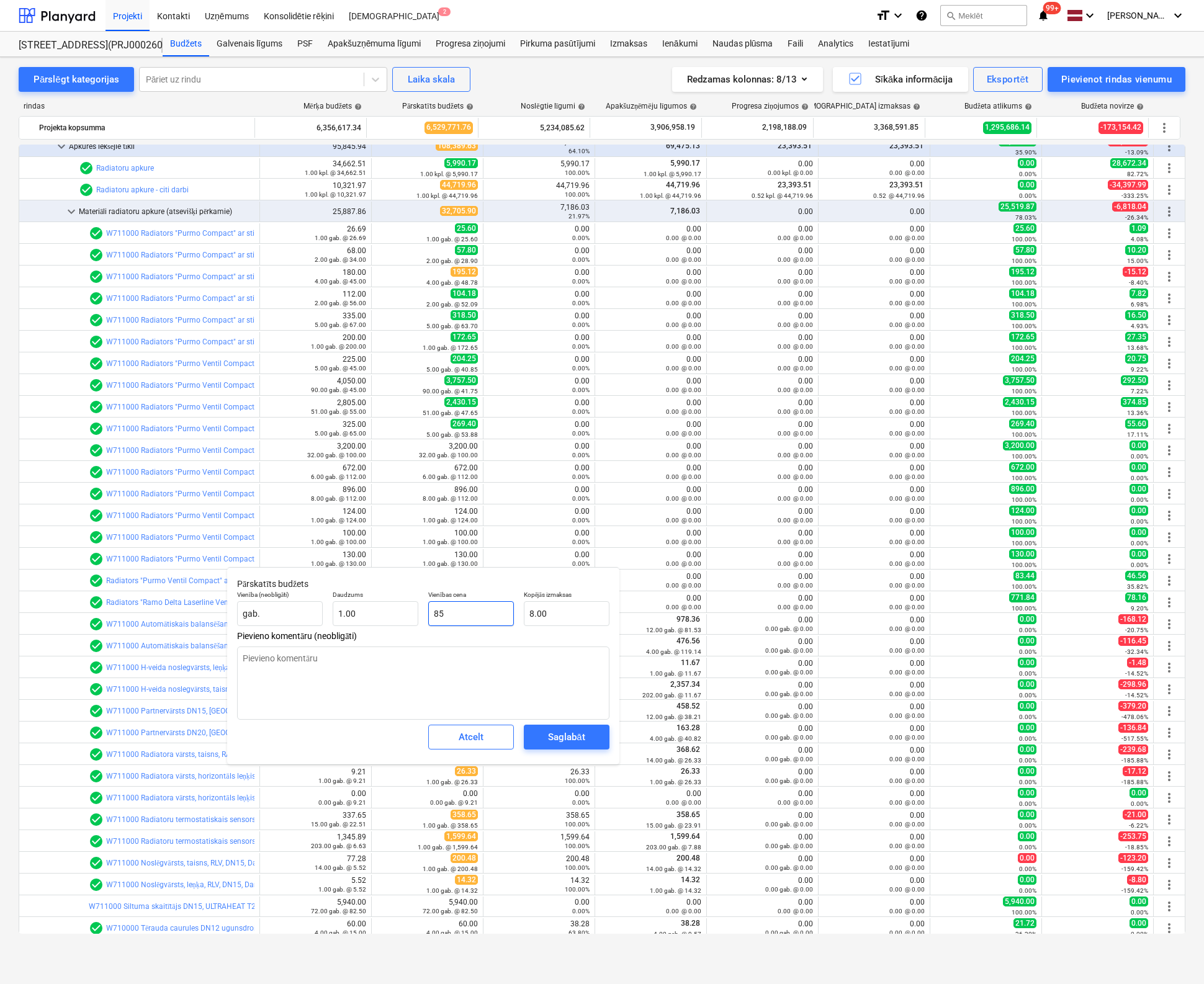
type input "85.00"
type input "85,"
type input "0.00"
type input "85"
type input "85.00"
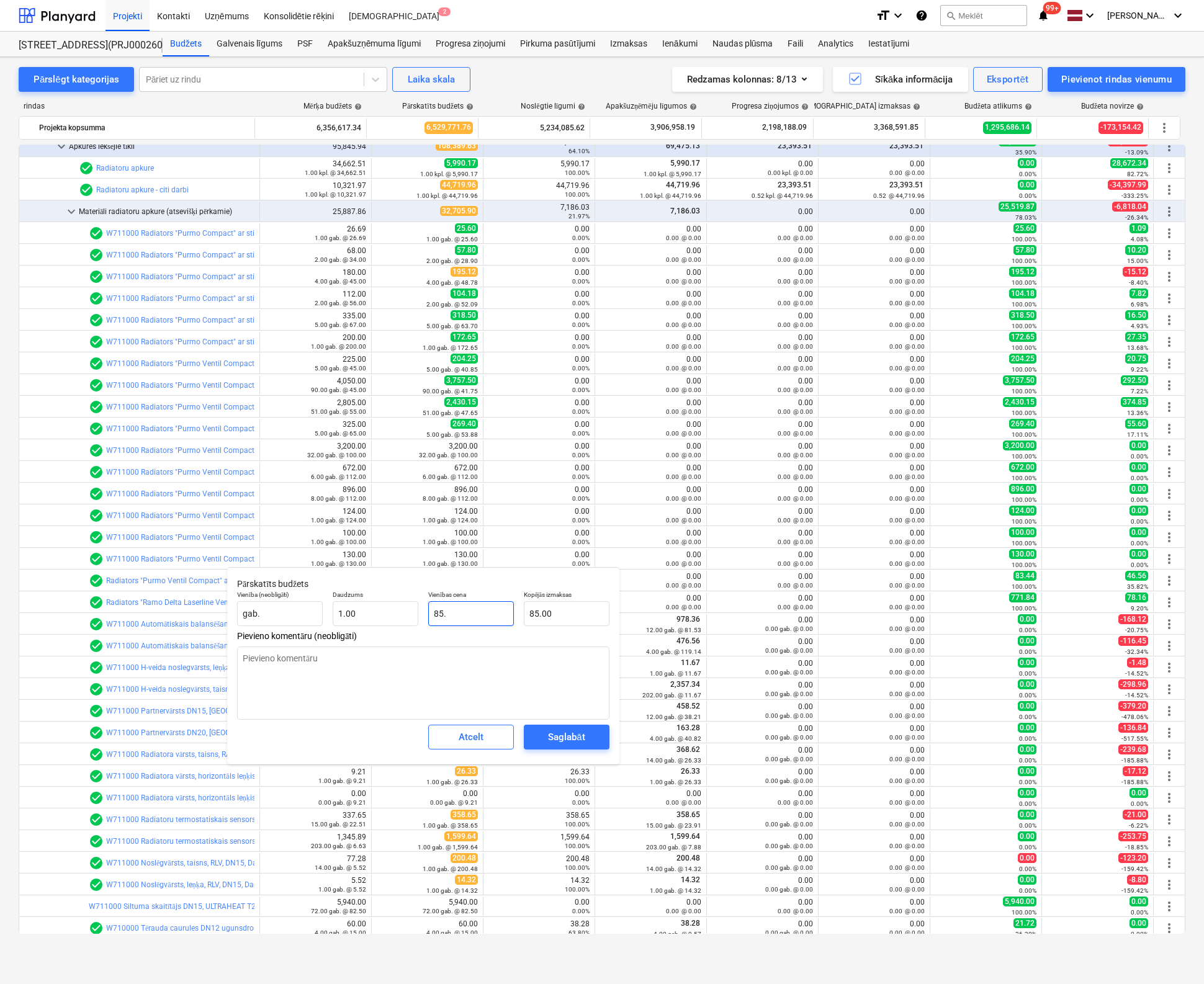
type input "85.9"
type input "85.90"
click at [578, 740] on div "Saglabāt" at bounding box center [565, 737] width 36 height 16
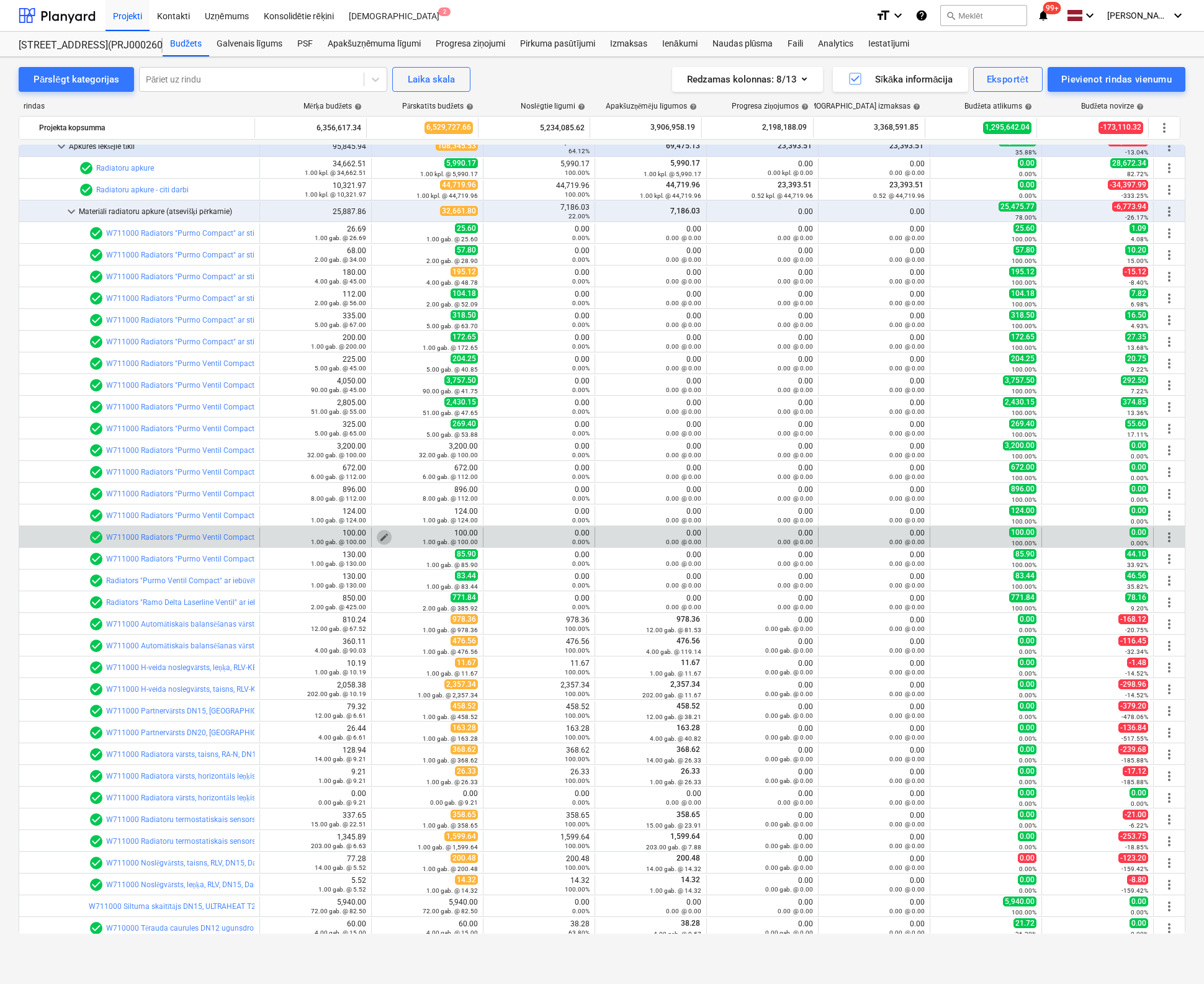
click at [379, 532] on span "edit" at bounding box center [383, 536] width 10 height 10
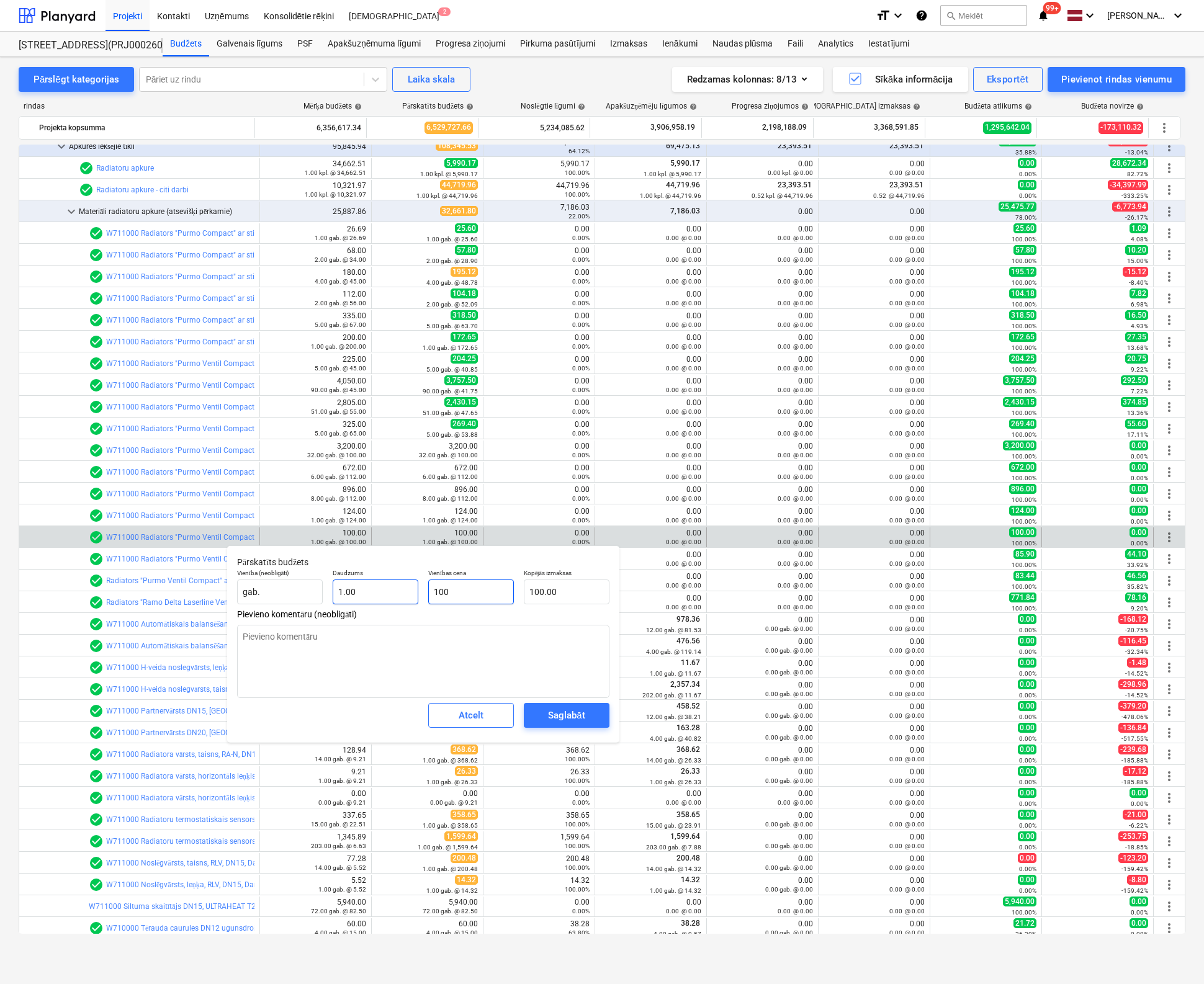
drag, startPoint x: 471, startPoint y: 593, endPoint x: 402, endPoint y: 596, distance: 69.1
click at [403, 596] on div "Vienība (neobligāti) gab. Daudzums 1.00 Vienības cena 100 Kopējās izmaksas 100.…" at bounding box center [423, 586] width 383 height 45
type input "7"
type input "7.00"
type input "76"
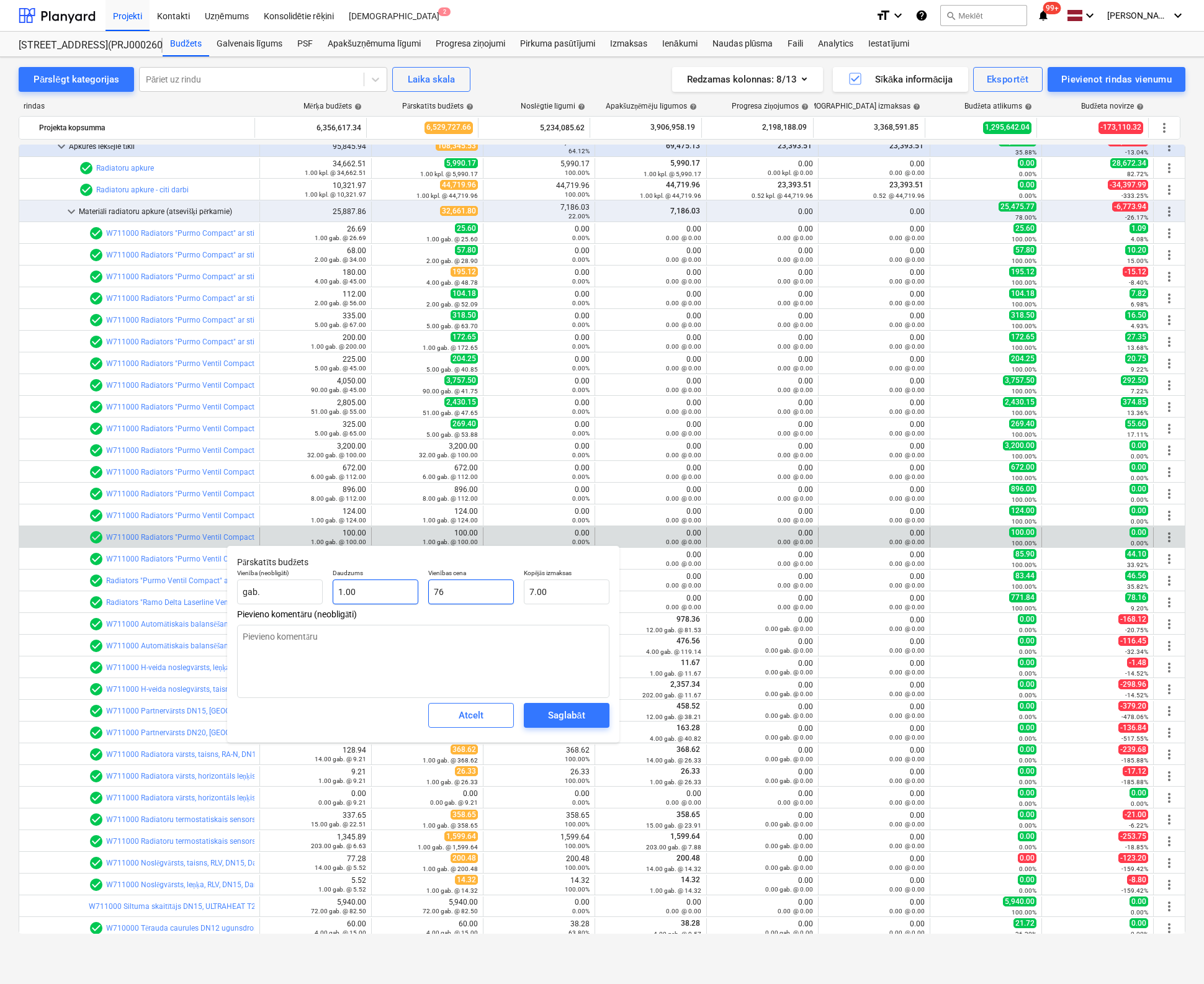
type input "76.00"
type input "76.1"
type input "76.10"
type input "76.15"
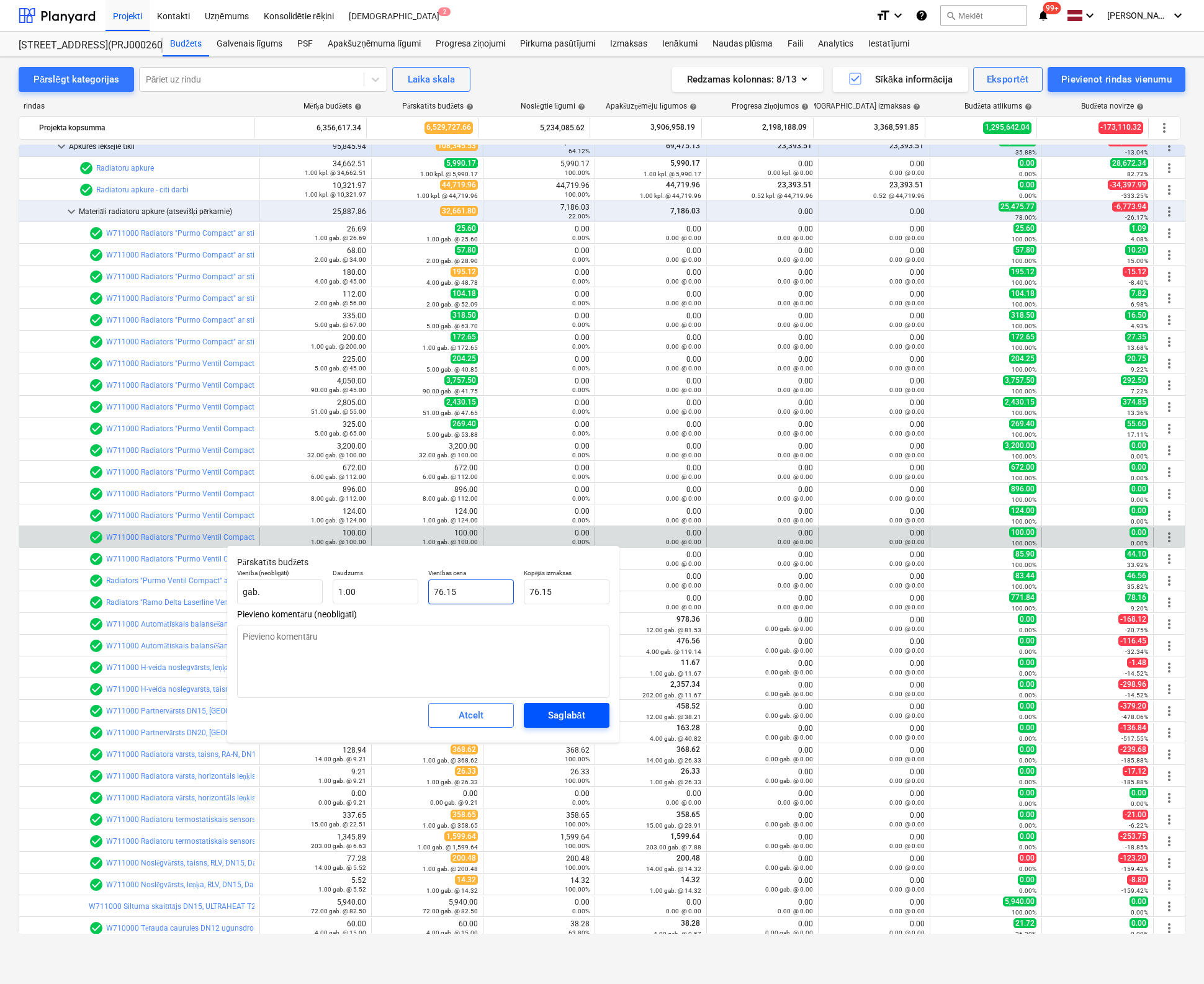
type input "76.15"
click at [548, 713] on span "Saglabāt" at bounding box center [566, 715] width 56 height 16
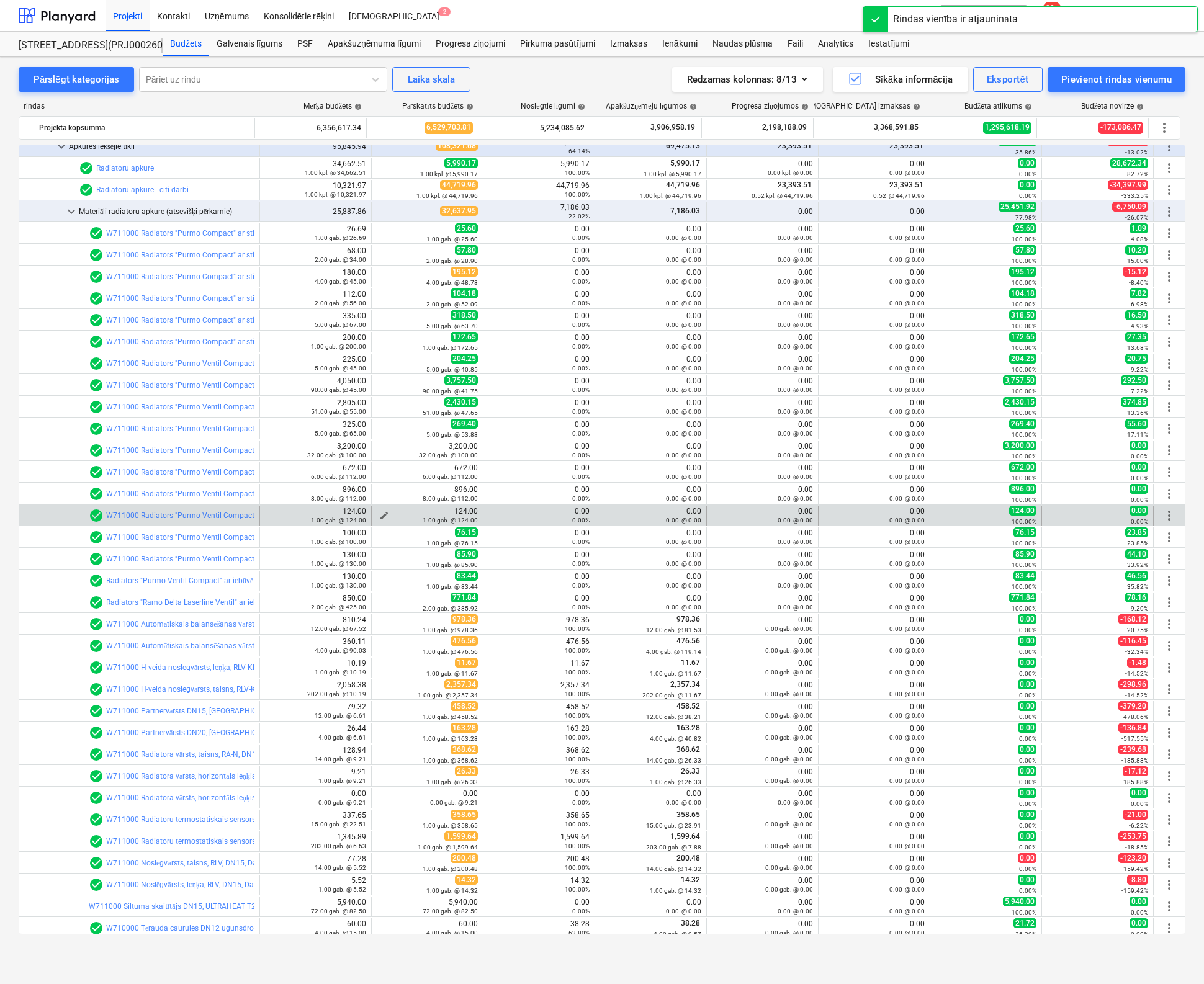
click at [383, 512] on span "edit" at bounding box center [383, 515] width 10 height 10
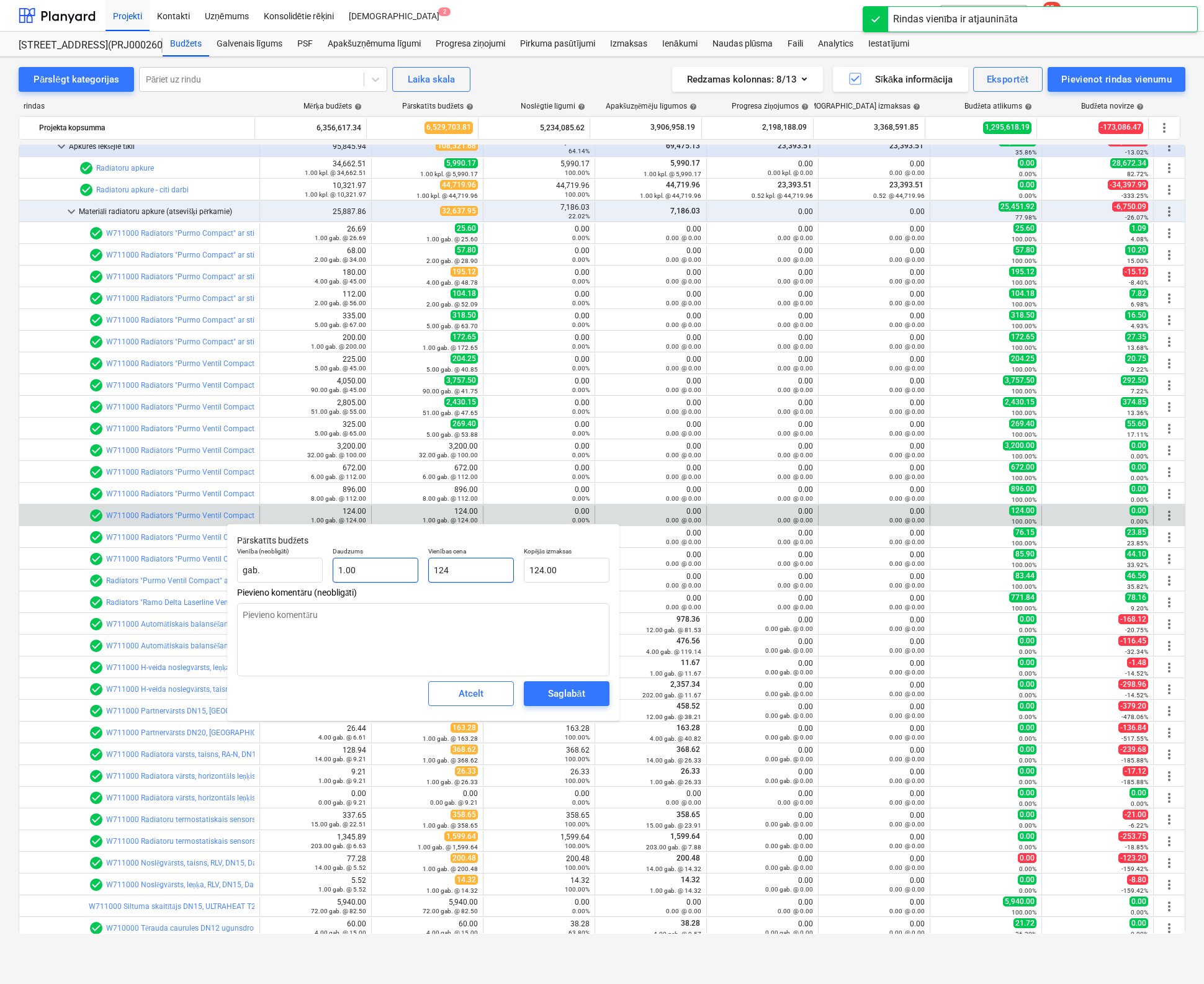
drag, startPoint x: 422, startPoint y: 573, endPoint x: 335, endPoint y: 568, distance: 87.1
click at [344, 571] on div "Vienība (neobligāti) gab. Daudzums 1.00 Vienības cena 124 Kopējās izmaksas 124.…" at bounding box center [423, 565] width 383 height 45
type input "7"
type input "7.00"
type input "76"
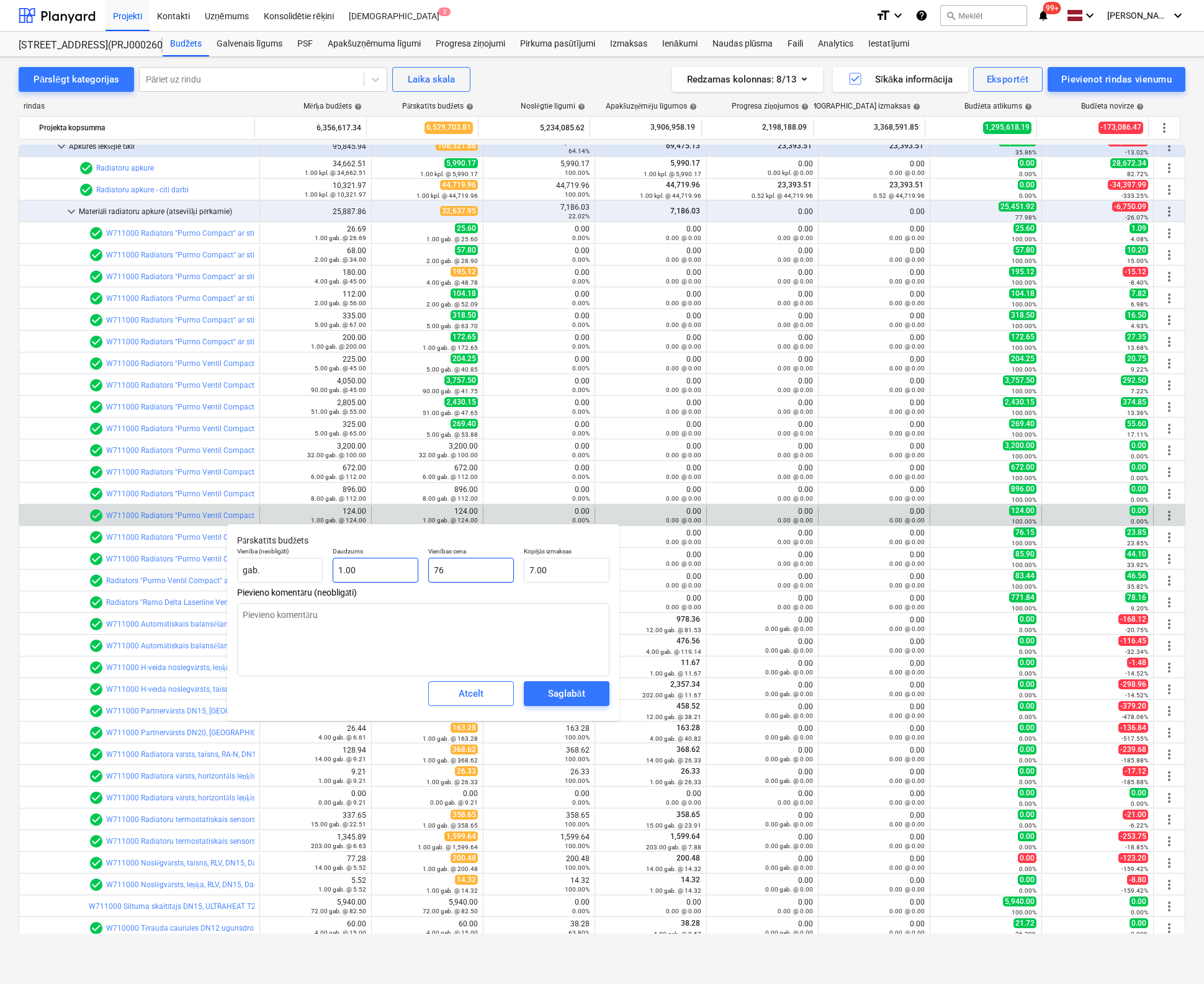
type input "76.00"
type input "76.1"
type input "76.10"
type input "76.15"
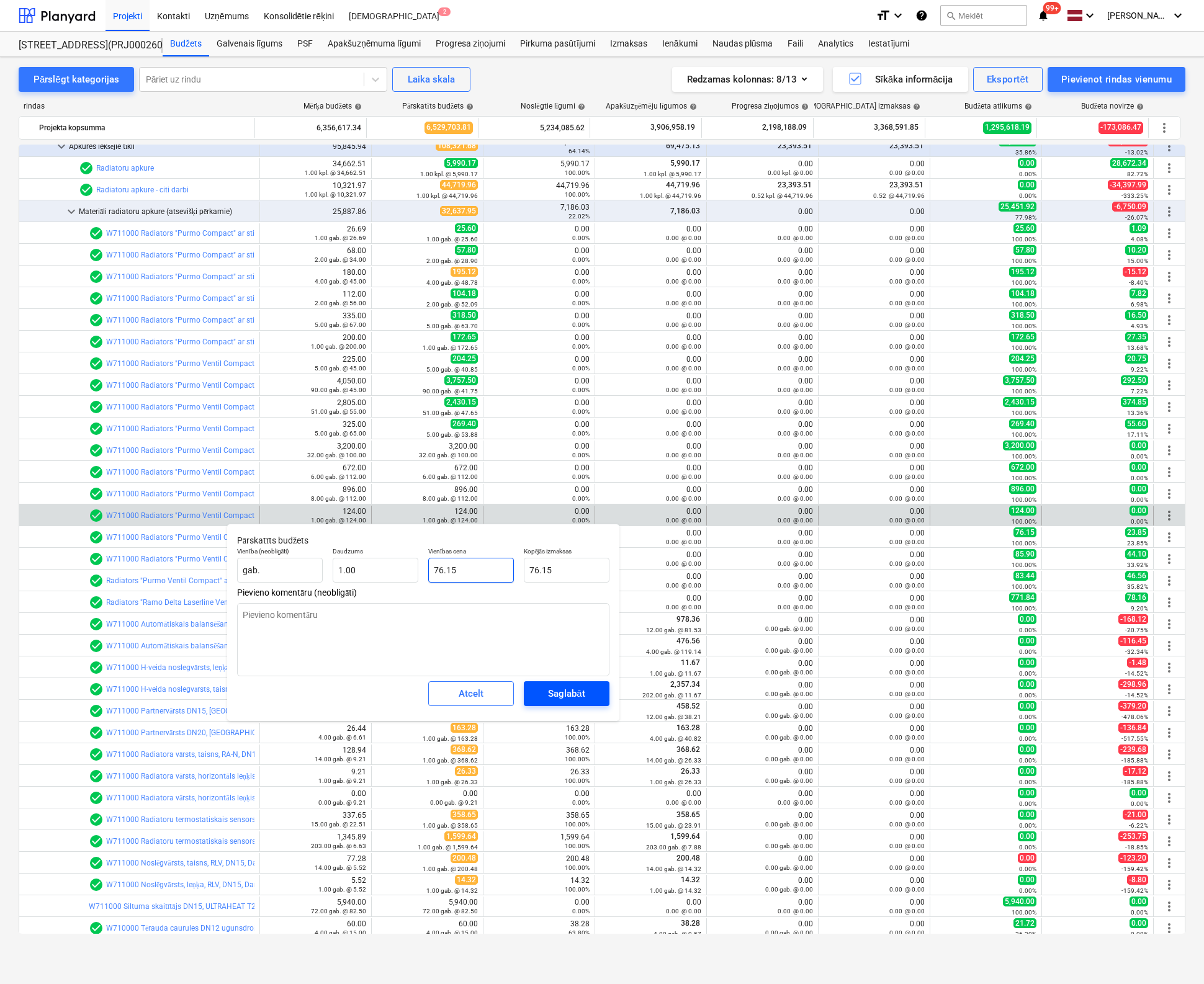
type input "76.15"
click at [565, 688] on div "Saglabāt" at bounding box center [565, 694] width 36 height 16
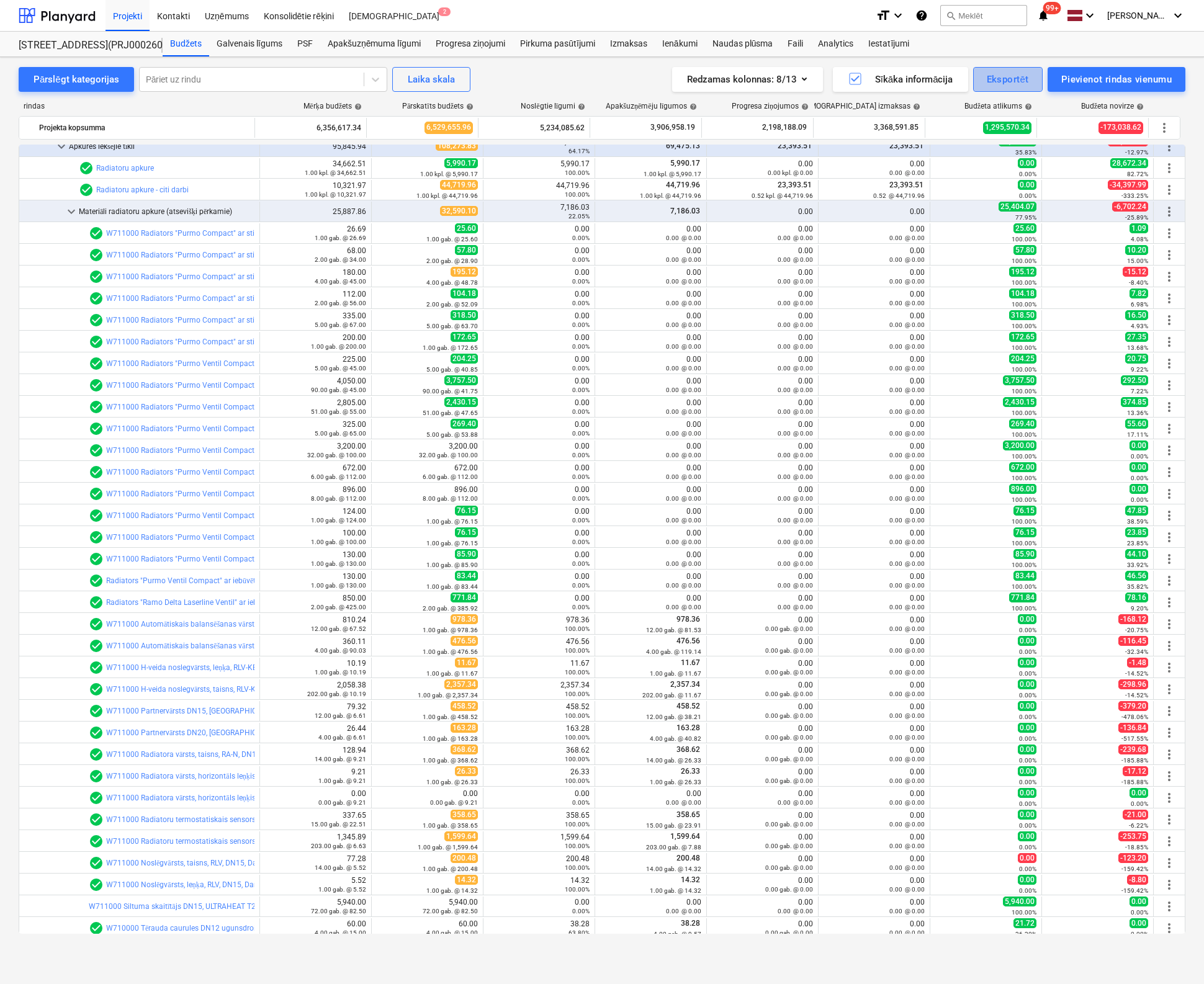
click at [1003, 81] on div "Eksportēt" at bounding box center [1007, 79] width 42 height 16
click at [934, 175] on div "Izmaksu rindas XLSX" at bounding box center [965, 175] width 155 height 21
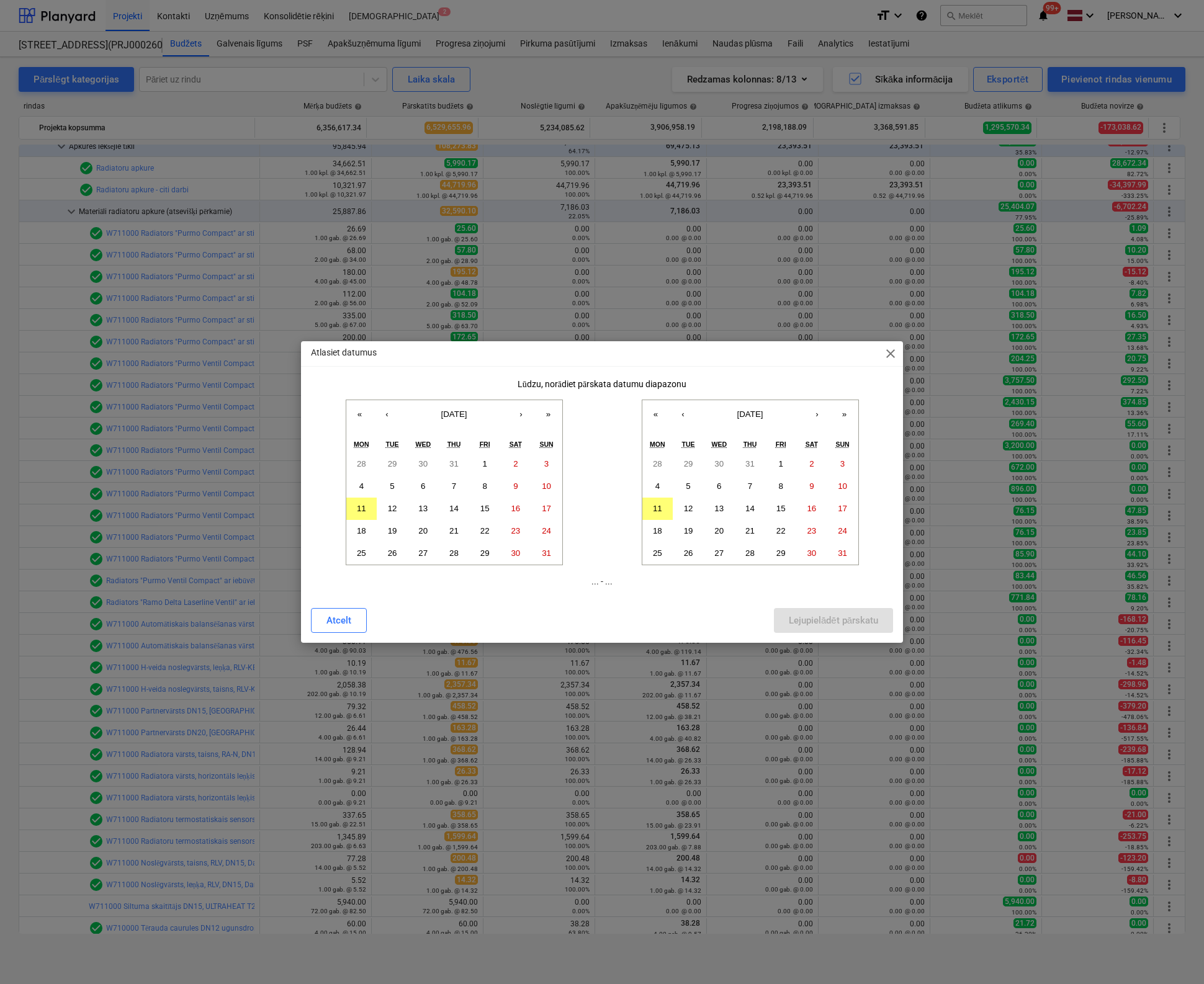
click at [896, 353] on span "close" at bounding box center [890, 354] width 15 height 15
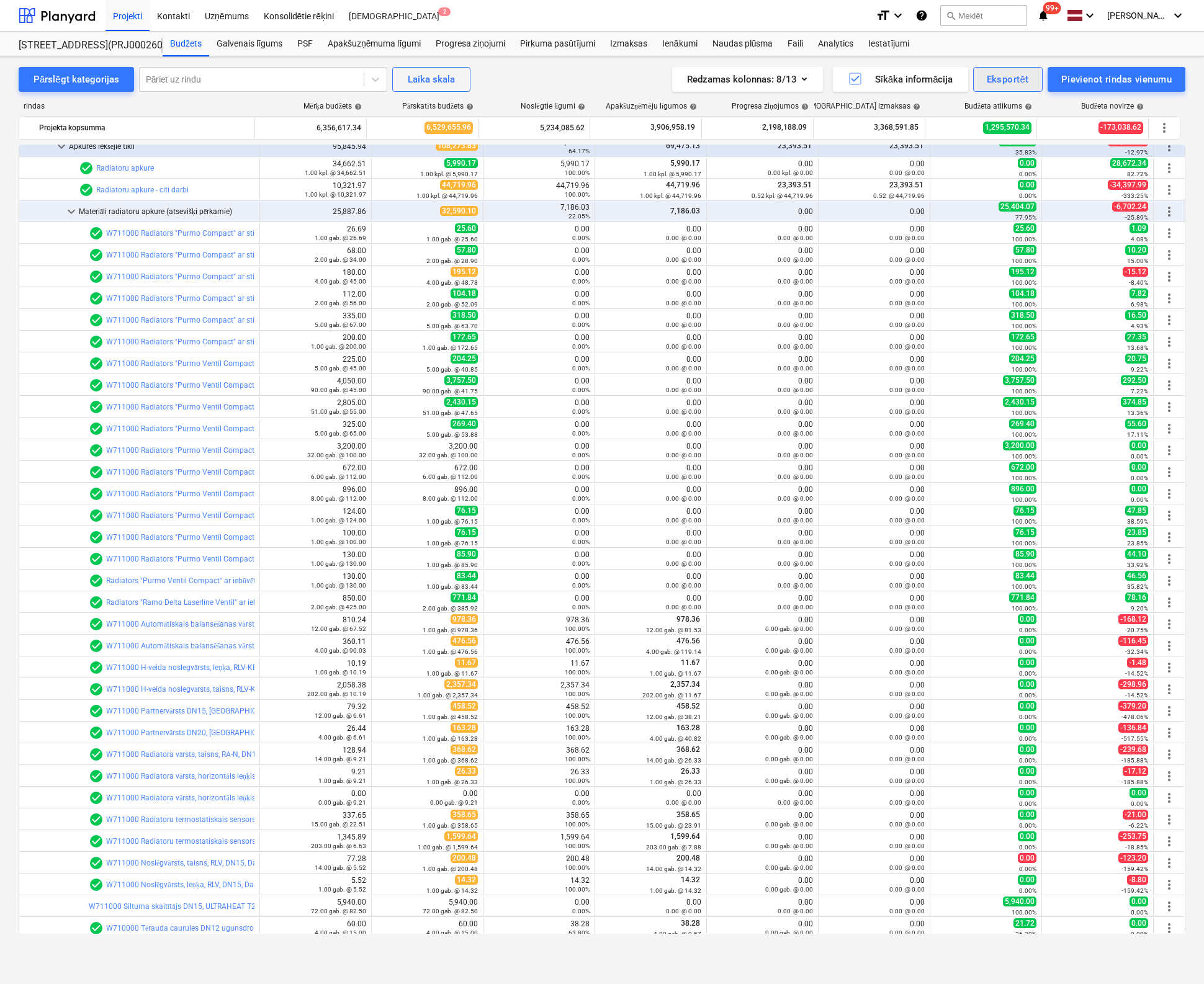
click at [1009, 78] on div "Eksportēt" at bounding box center [1007, 79] width 42 height 16
click at [941, 132] on div "XLSX (tikai redzamās kolonnas)" at bounding box center [965, 132] width 155 height 21
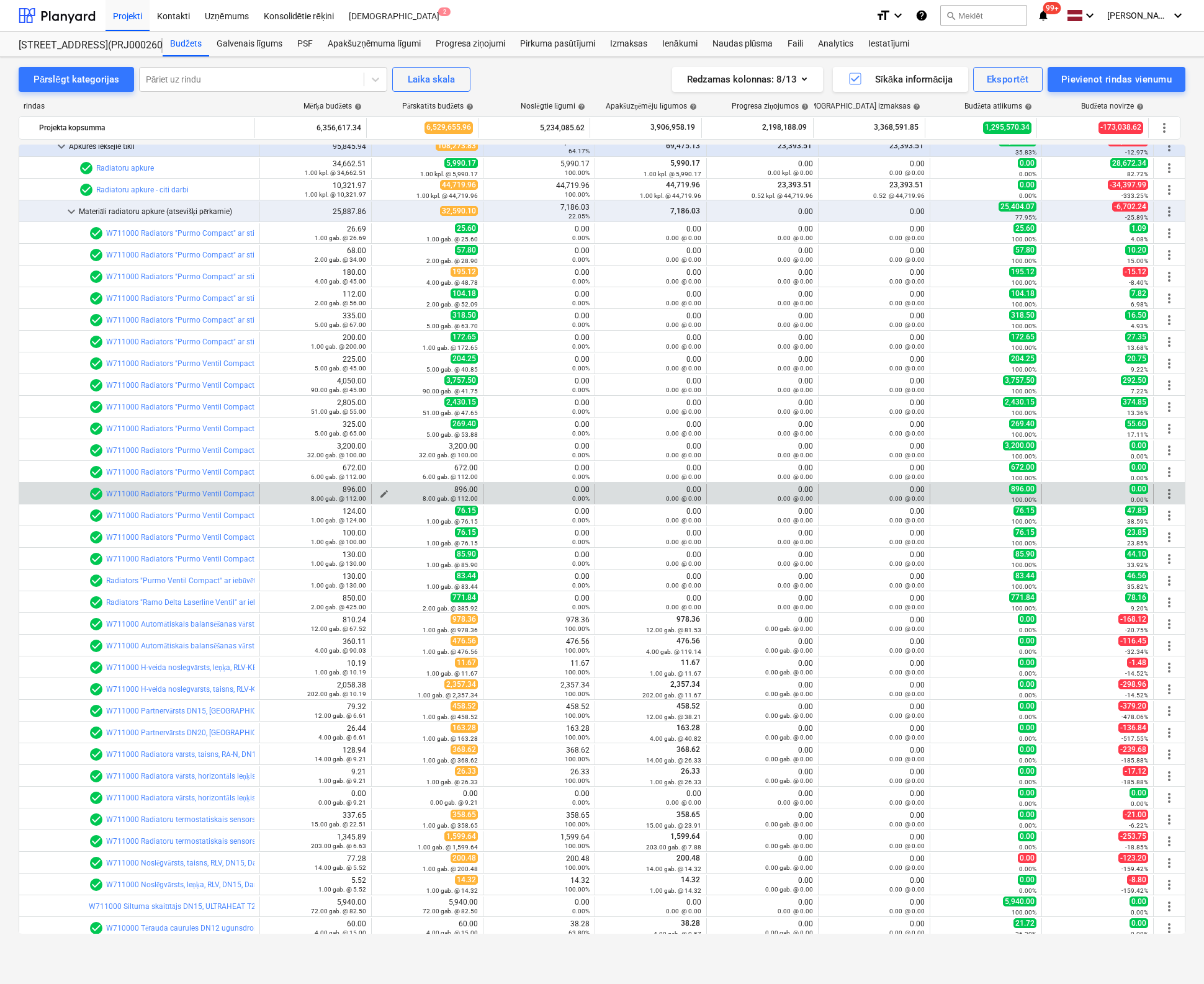
click at [380, 489] on span "edit" at bounding box center [383, 493] width 10 height 10
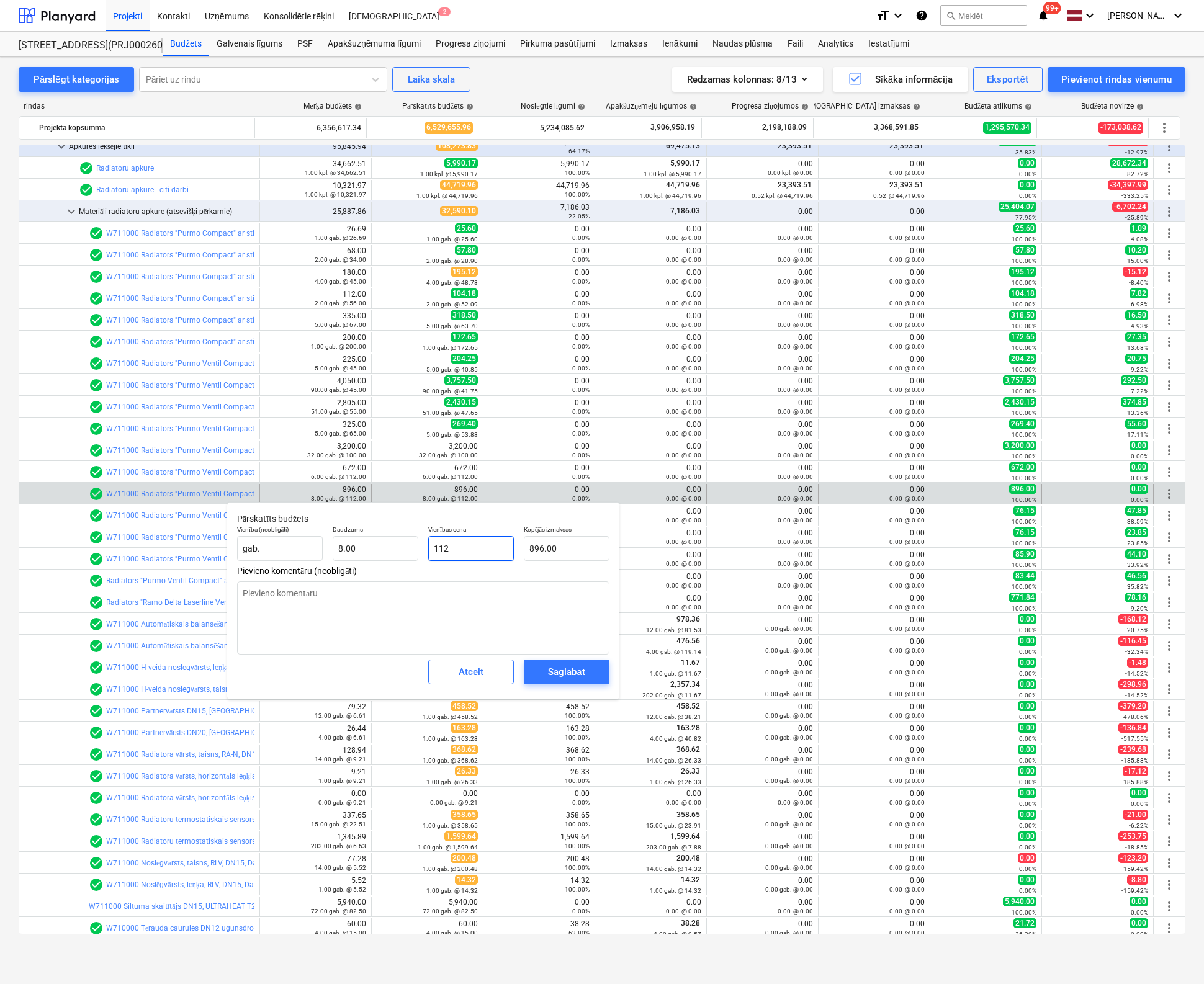
drag, startPoint x: 483, startPoint y: 549, endPoint x: 290, endPoint y: 567, distance: 193.8
click at [303, 564] on div "Vienība (neobligāti) gab. Daudzums 8.00 Vienības cena 112 Kopējās izmaksas 896.…" at bounding box center [423, 543] width 383 height 45
type input "6"
type input "48.00"
type input "60"
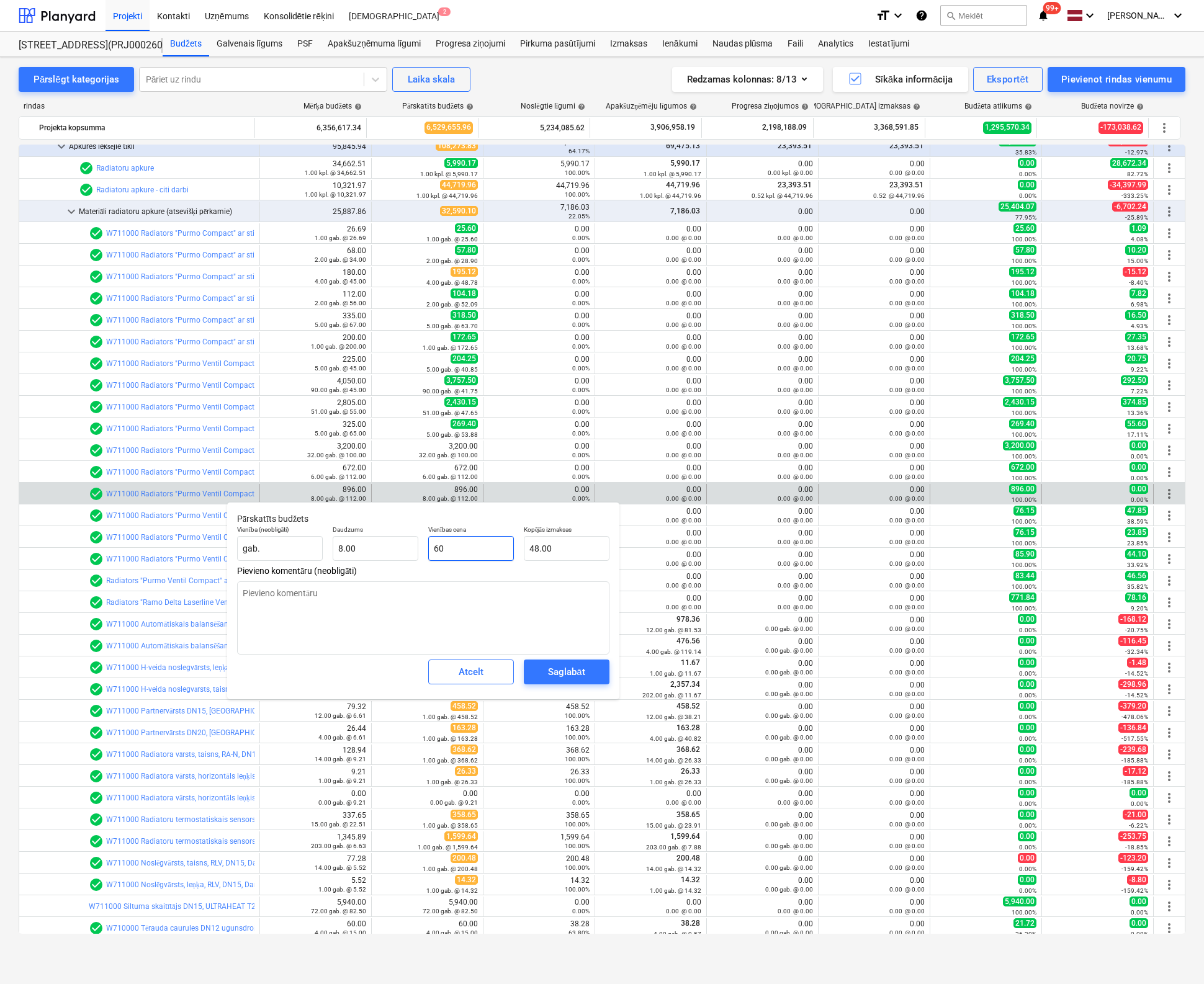
type input "480.00"
type input "60.2"
type input "481.60"
type input "60.20"
click at [563, 668] on div "Saglabāt" at bounding box center [565, 672] width 36 height 16
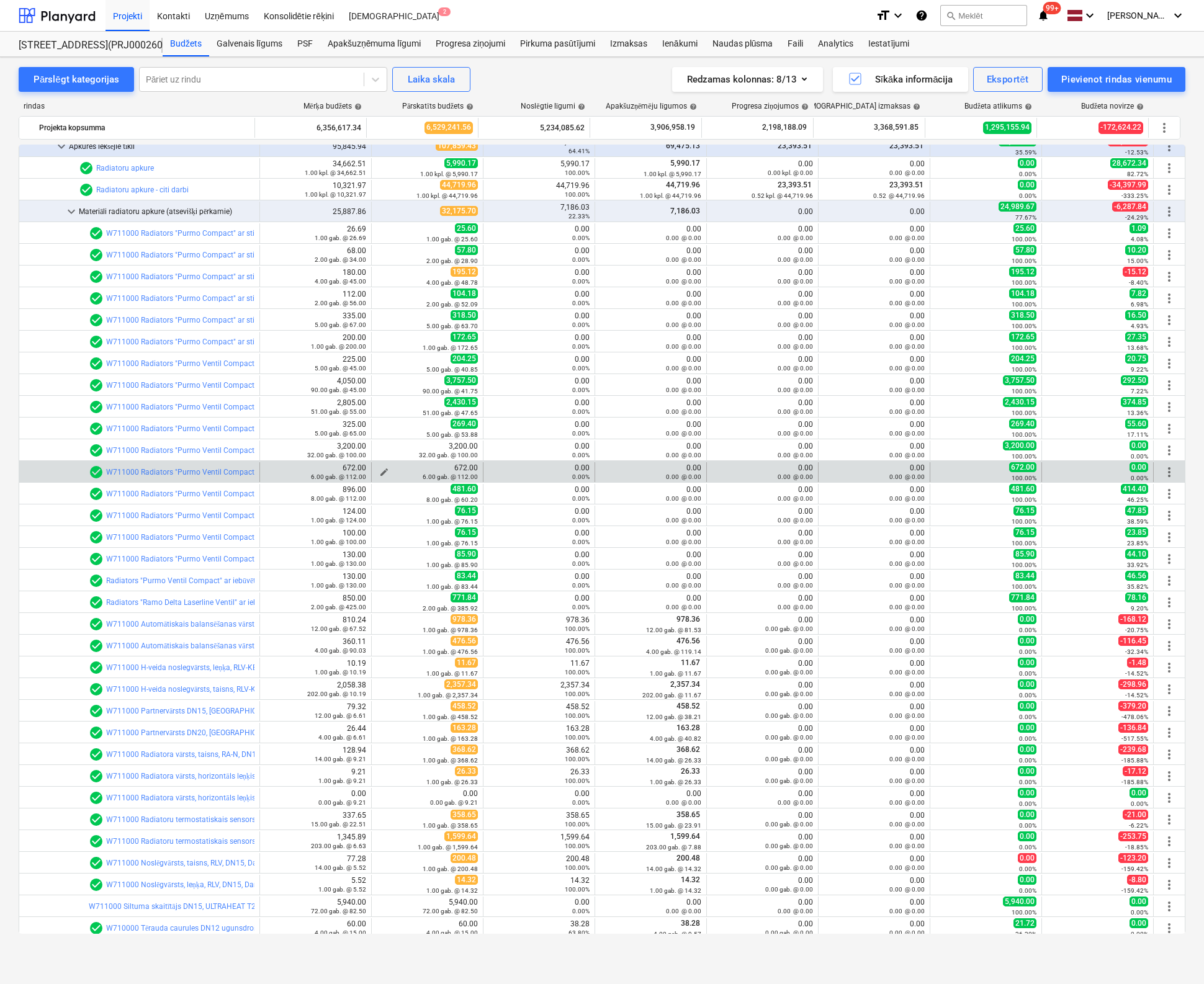
click at [379, 469] on span "edit" at bounding box center [383, 471] width 10 height 10
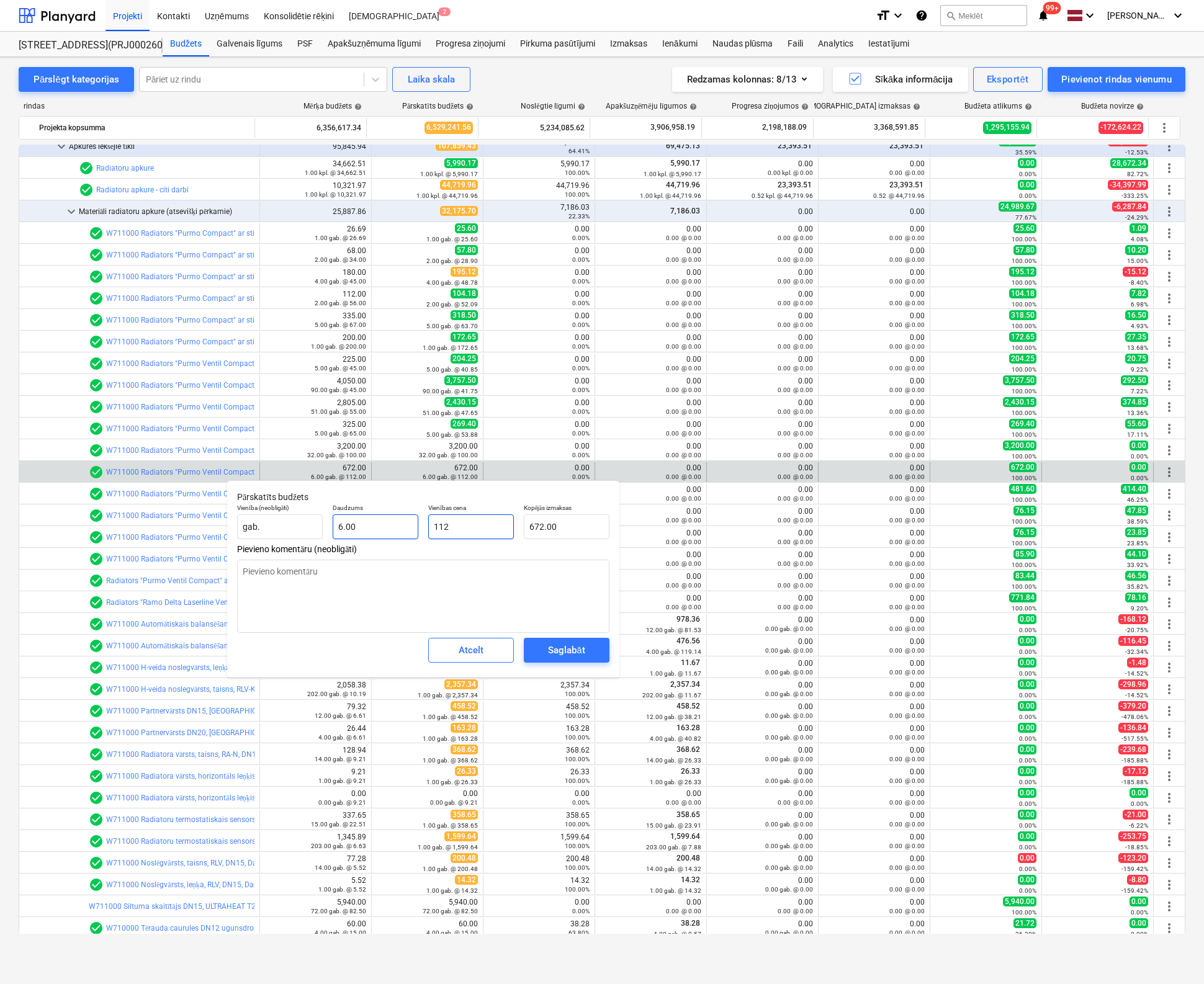
drag, startPoint x: 482, startPoint y: 533, endPoint x: 336, endPoint y: 535, distance: 146.0
click at [317, 543] on div "Vienība (neobligāti) gab. Daudzums 6.00 Vienības cena 112 Kopējās izmaksas 672.…" at bounding box center [423, 521] width 383 height 45
type input "6"
type input "36.00"
type input "60"
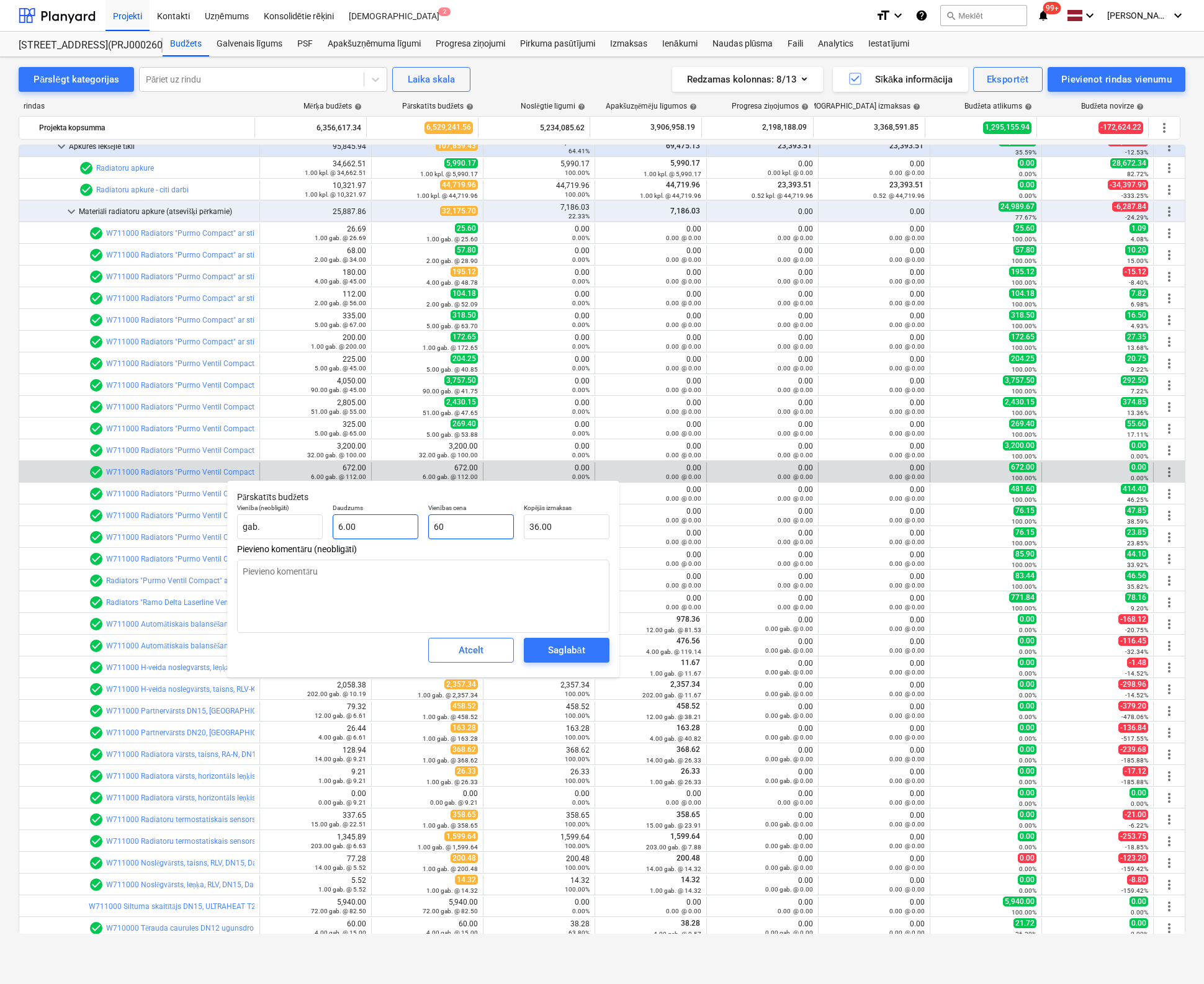
type input "360.00"
type input "60.2"
type input "361.20"
click at [585, 647] on span "Saglabāt" at bounding box center [566, 650] width 56 height 16
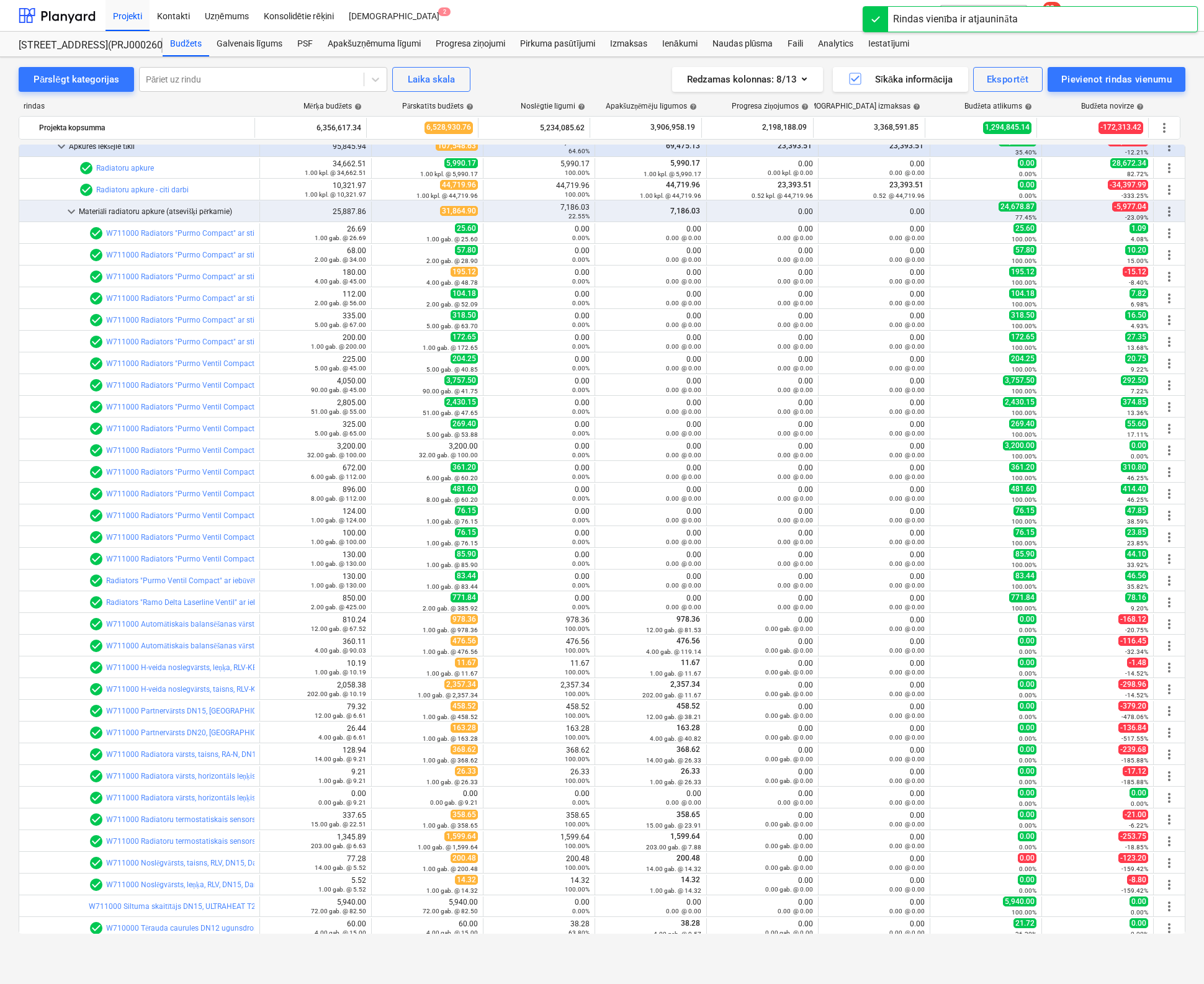
click at [382, 448] on span "edit" at bounding box center [383, 450] width 10 height 10
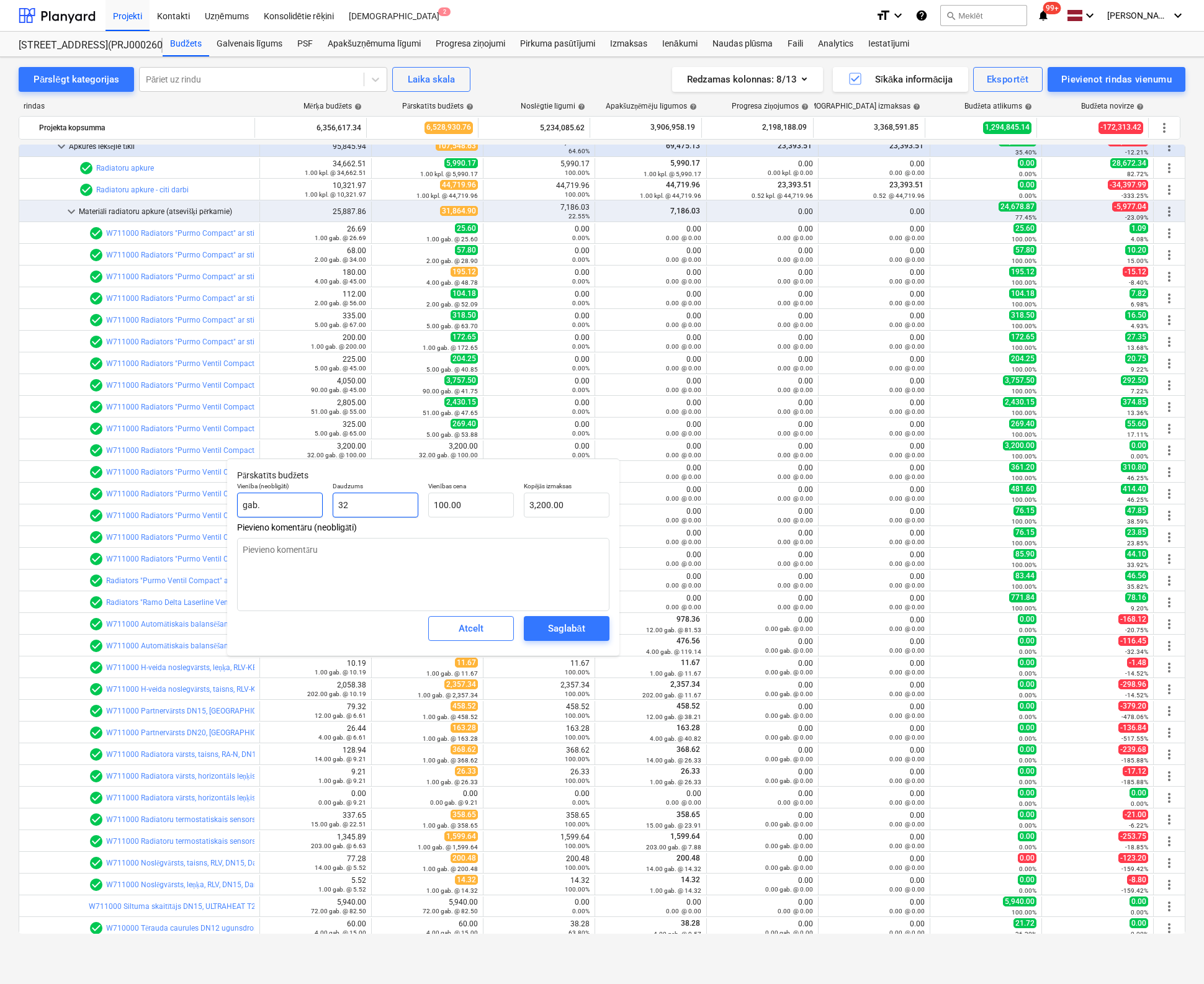
drag, startPoint x: 377, startPoint y: 505, endPoint x: 313, endPoint y: 517, distance: 65.1
click at [313, 517] on div "Vienība (neobligāti) gab. Daudzums 32 Vienības cena 100.00 Kopējās izmaksas 3,2…" at bounding box center [423, 499] width 383 height 45
type input "2"
type input "200.00"
type input "20"
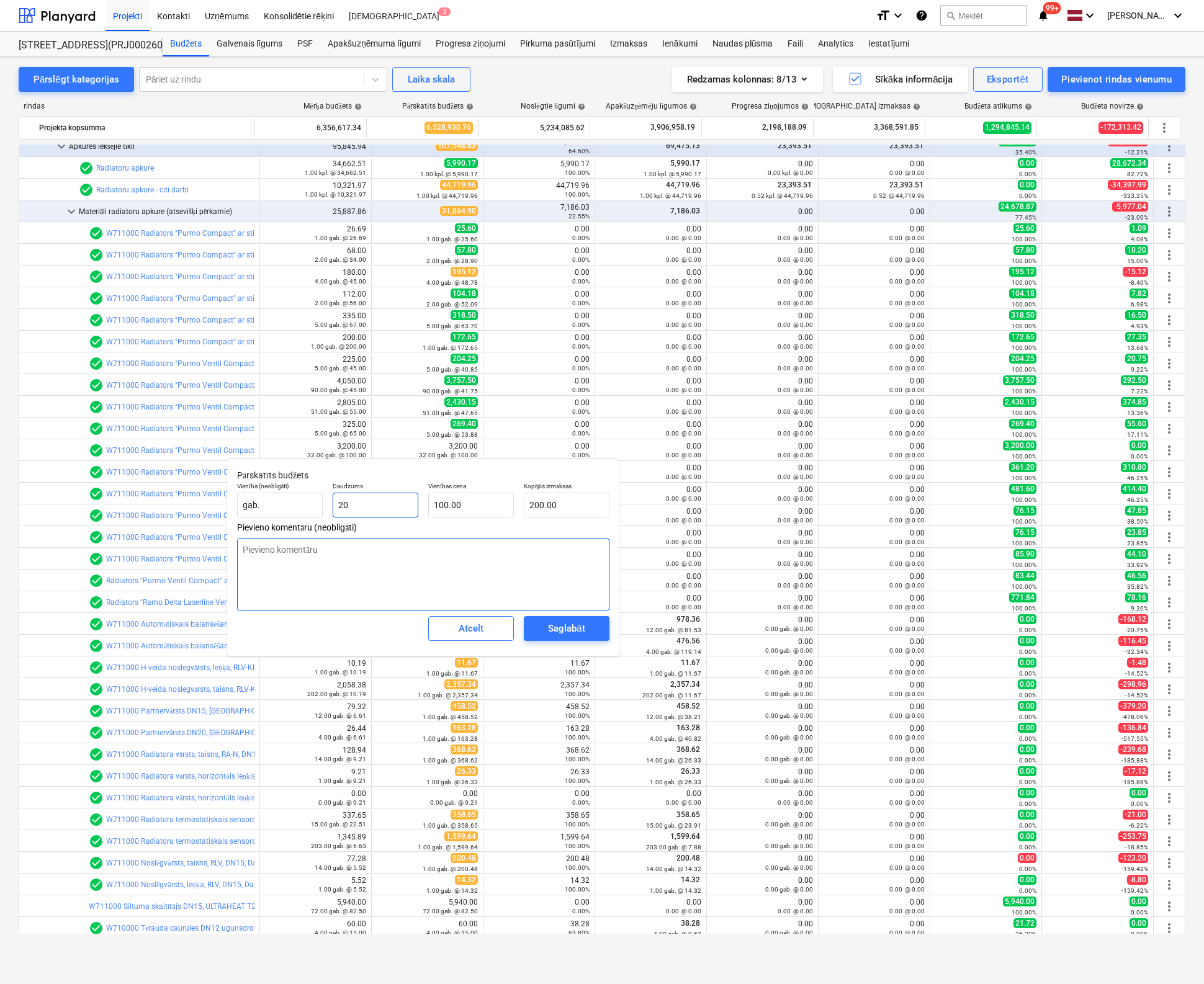
type input "2,000.00"
type input "20.00"
click at [561, 619] on button "Saglabāt" at bounding box center [567, 629] width 86 height 25
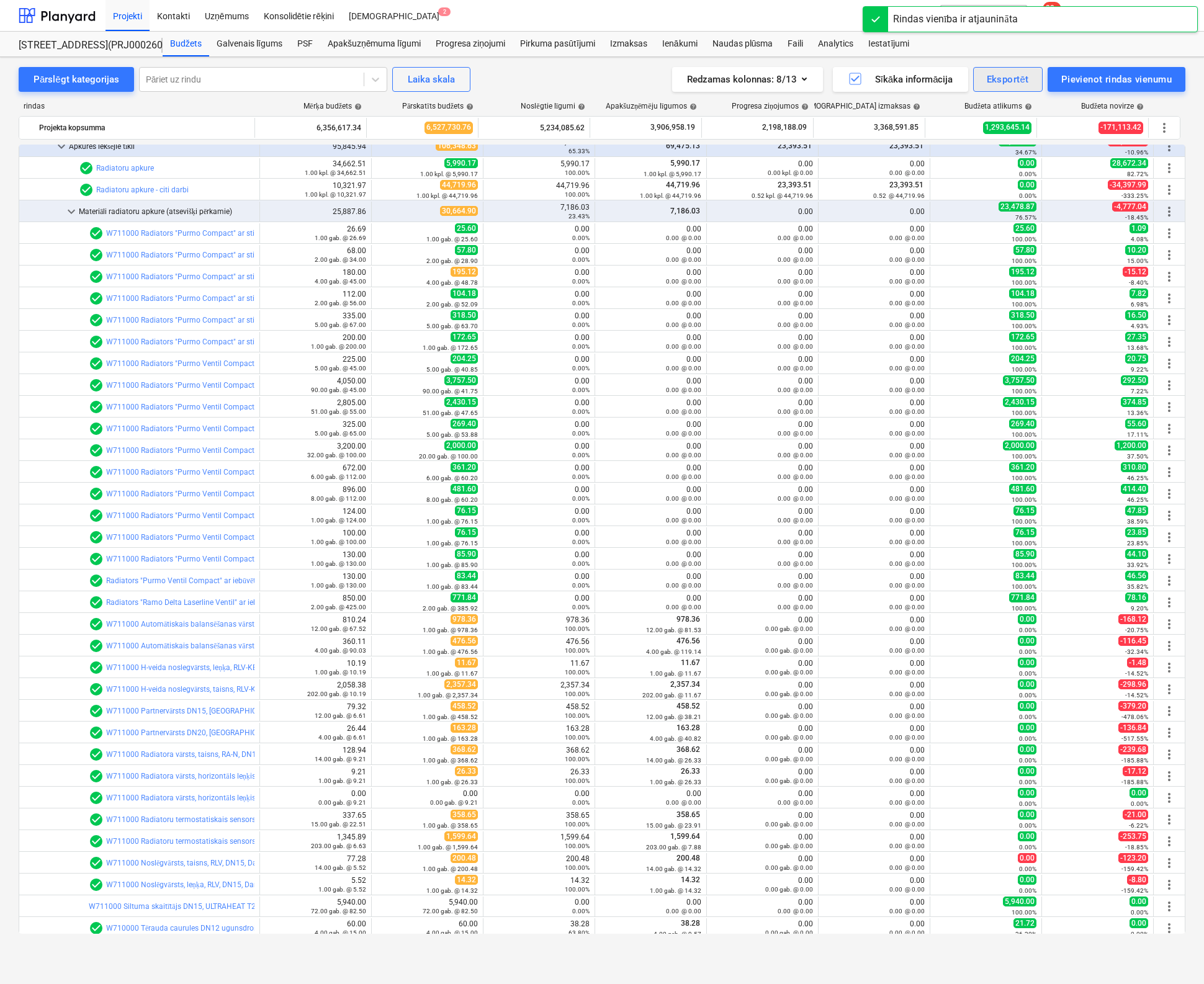
click at [1000, 79] on div "Eksportēt" at bounding box center [1007, 79] width 42 height 16
click at [958, 129] on div "XLSX (tikai redzamās kolonnas)" at bounding box center [965, 132] width 155 height 21
click at [10, 383] on div "Pārslēgt kategorijas Pāriet uz rindu Laika skala Redzamas kolonnas : 8/13 Sīkāk…" at bounding box center [602, 508] width 1204 height 901
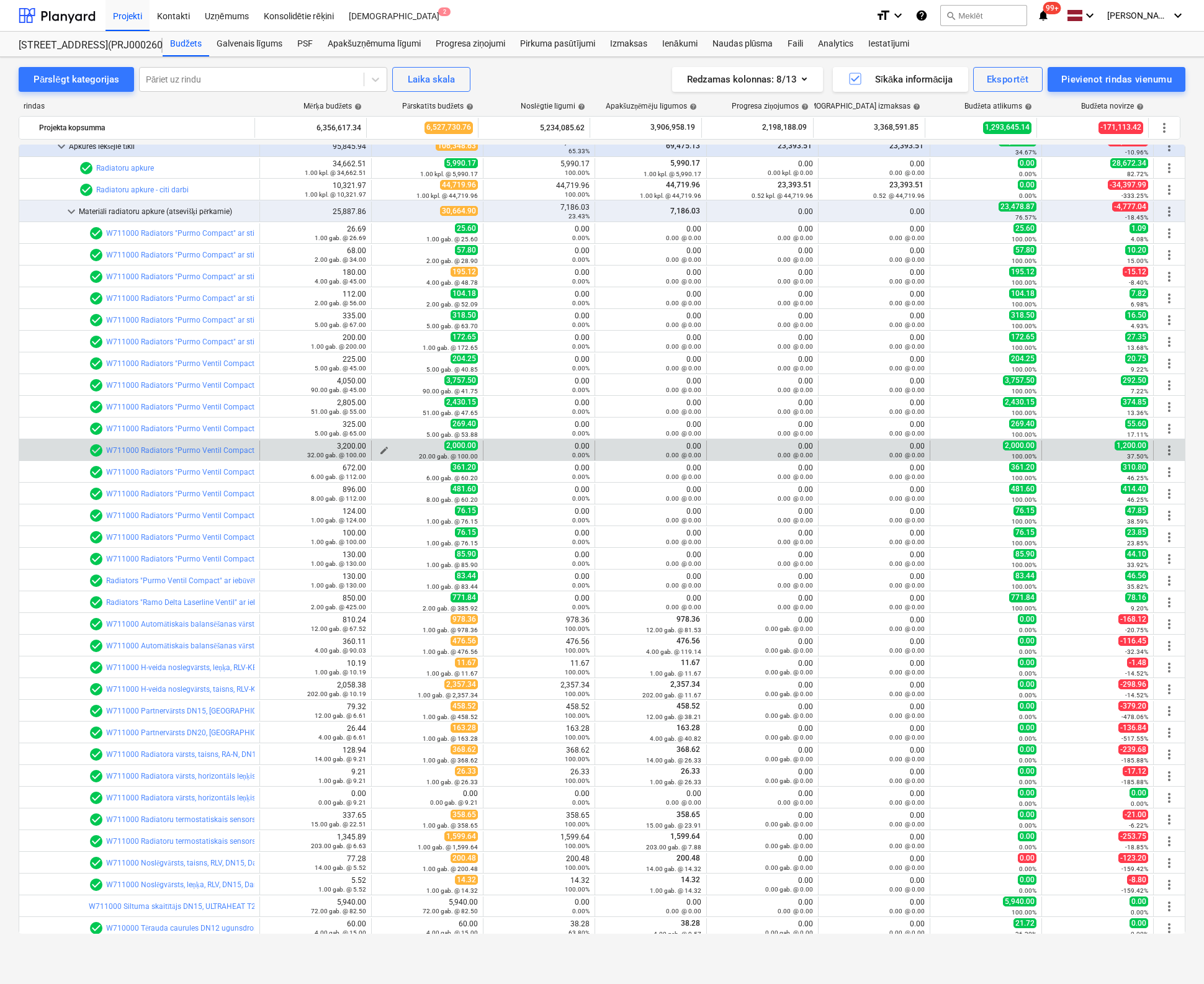
click at [383, 445] on span "edit" at bounding box center [383, 450] width 10 height 10
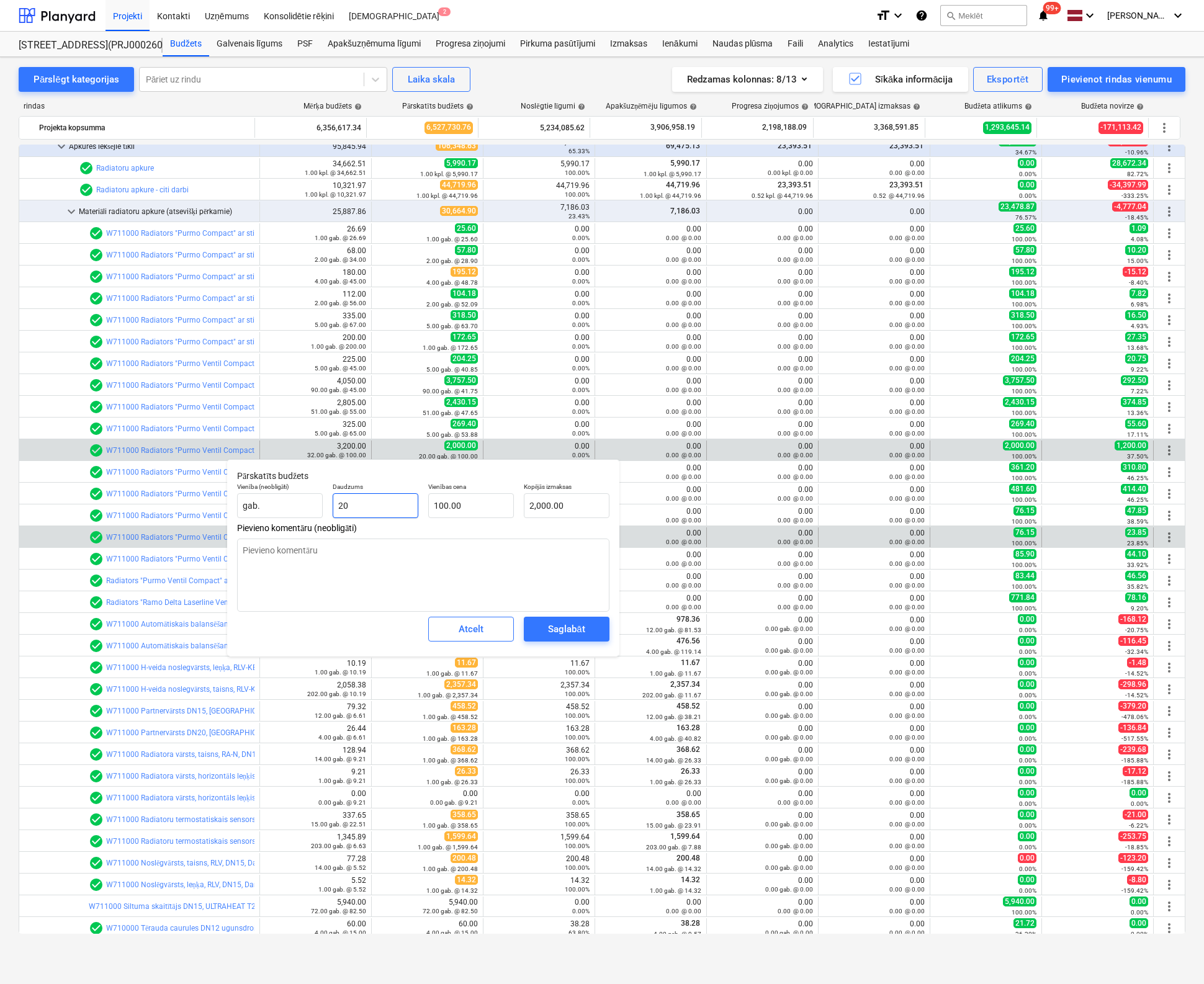
drag, startPoint x: 388, startPoint y: 507, endPoint x: 132, endPoint y: 526, distance: 256.7
click at [165, 511] on body "Projekti Kontakti Uzņēmums Konsolidētie rēķini Iesūtne 2 format_size keyboard_a…" at bounding box center [602, 492] width 1204 height 984
type input "203"
type input "20,300.00"
type input "2032"
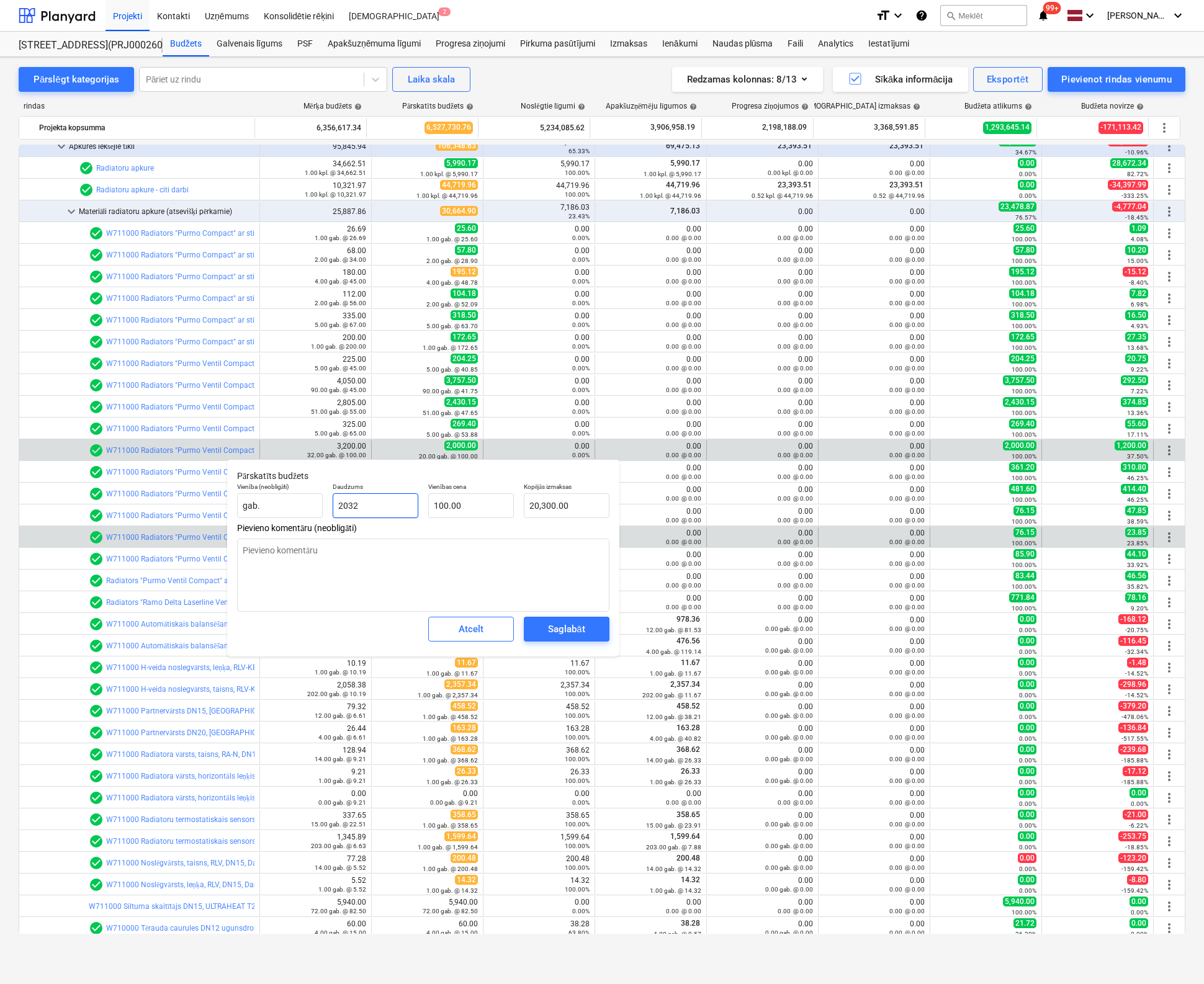
type input "203,200.00"
type input "203"
type input "20,300.00"
type input "20"
type input "2,000.00"
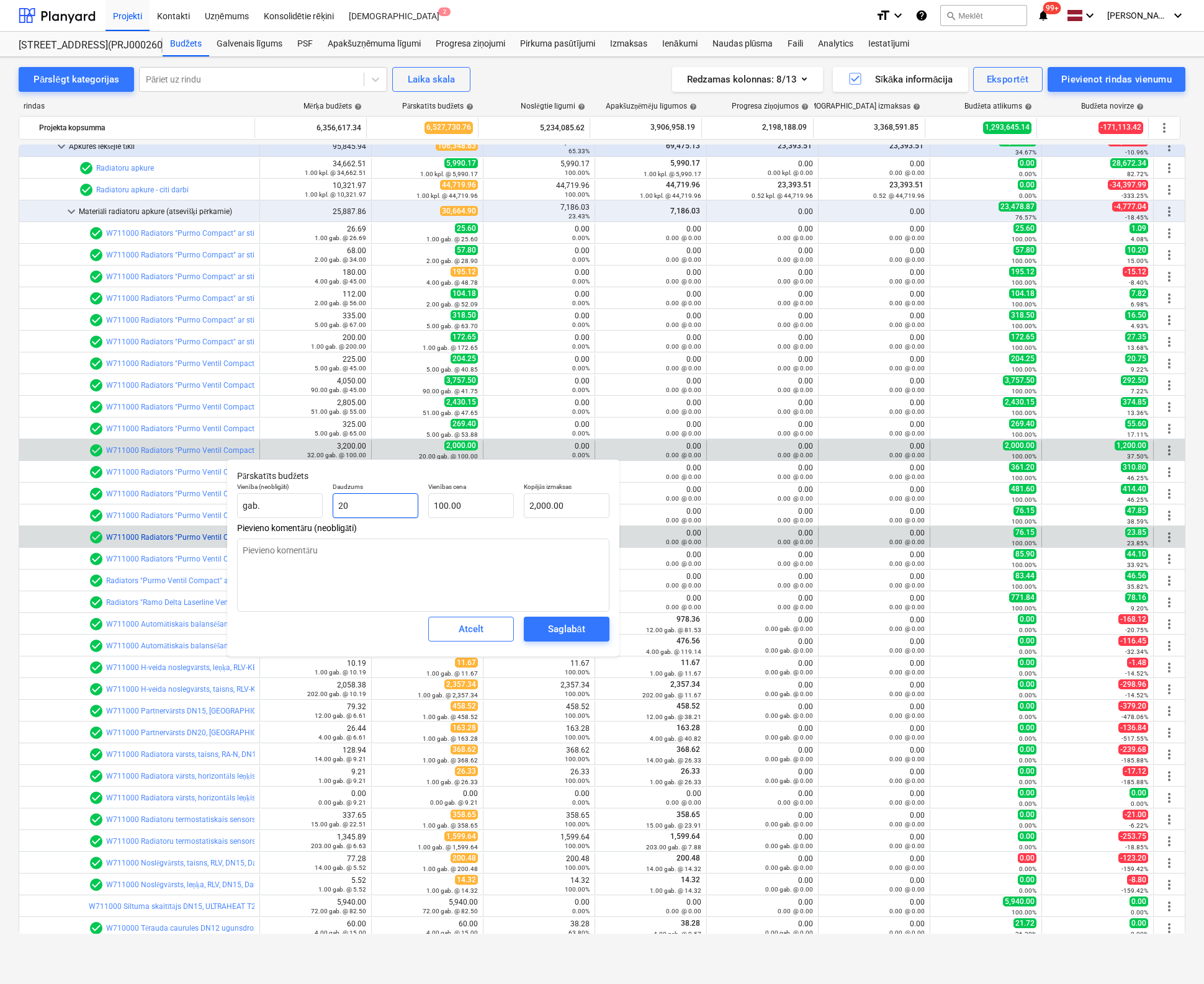
type input "2"
type input "200.00"
type input "0.00"
type input "3"
type input "300.00"
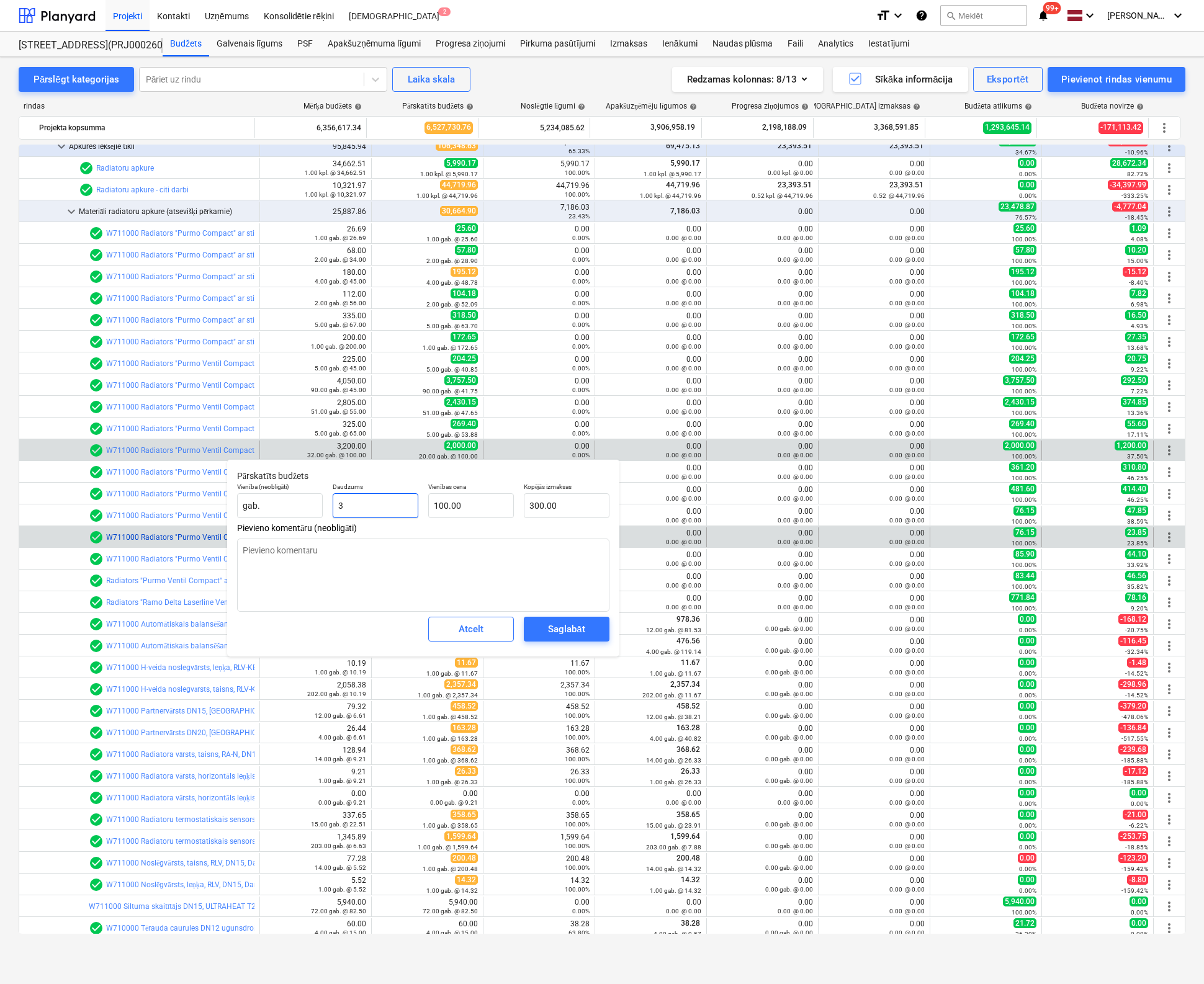
type input "32"
type input "3,200.00"
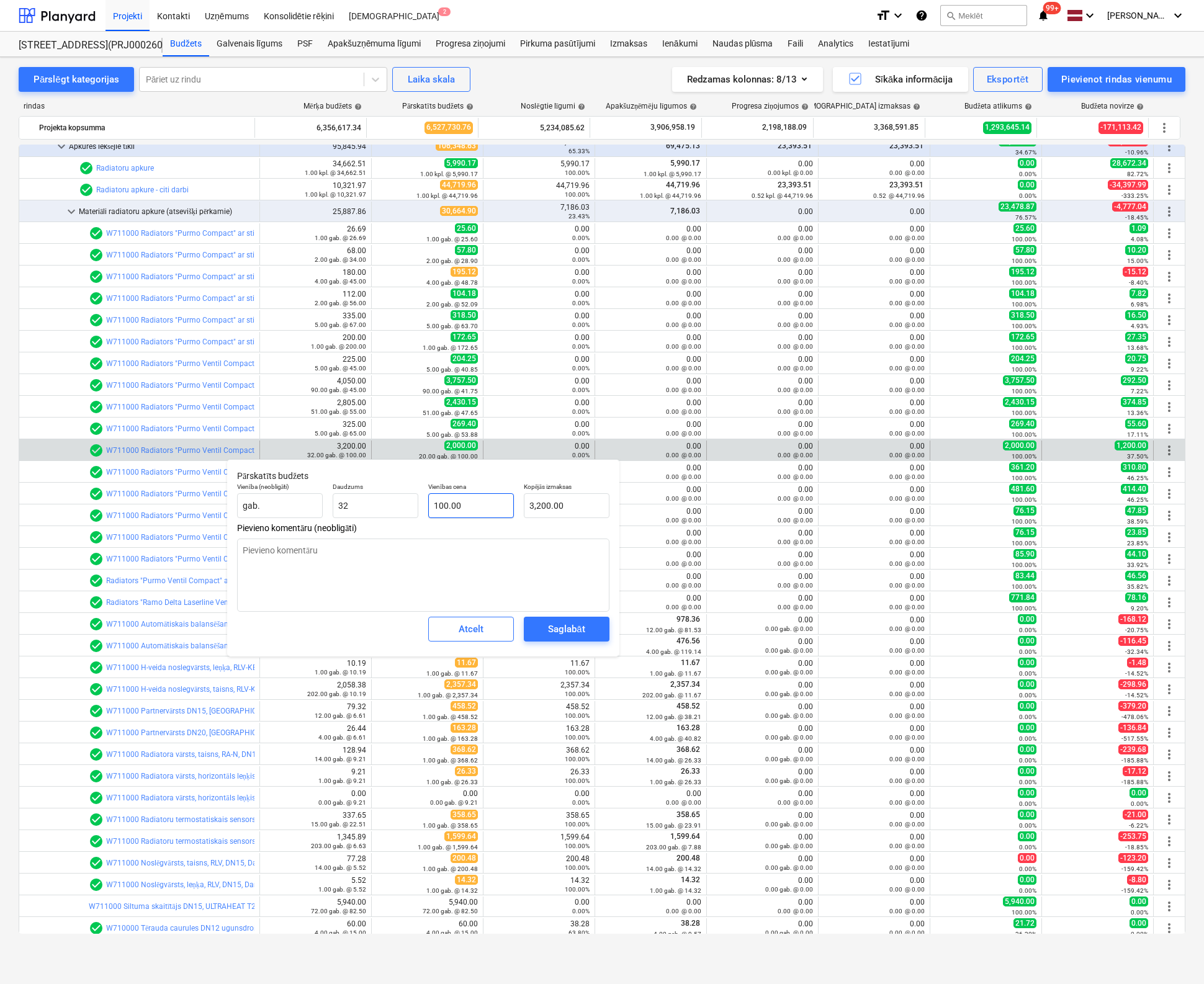
type input "32.00"
drag, startPoint x: 471, startPoint y: 509, endPoint x: 384, endPoint y: 522, distance: 88.0
click at [380, 513] on div "Vienība (neobligāti) gab. Daudzums 32.00 Vienības cena 100 Kopējās izmaksas 3,2…" at bounding box center [423, 500] width 383 height 45
type input "7"
type input "224.00"
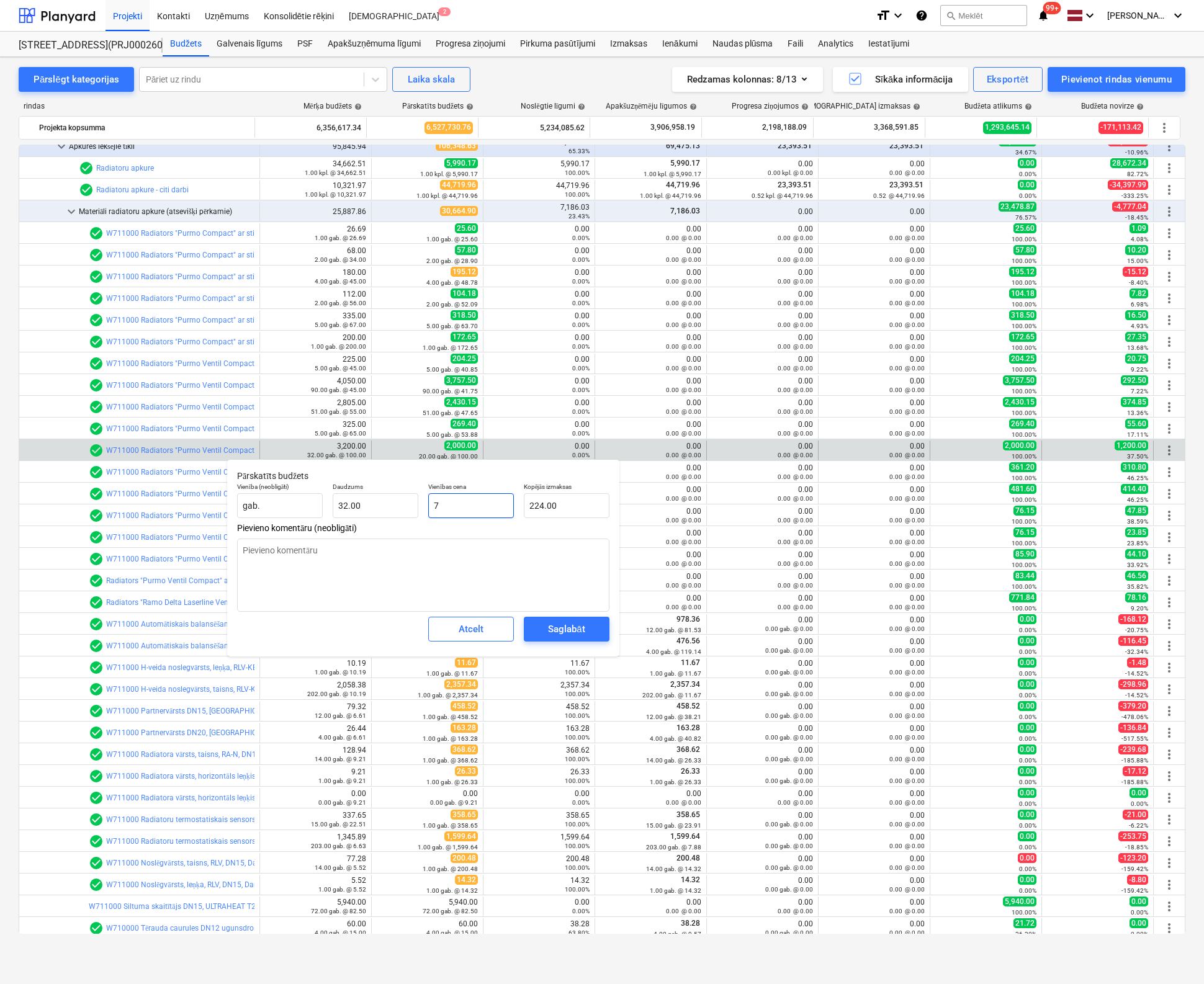
type input "72"
type input "2,304.00"
type input "72.1"
type input "2,307.20"
type input "72.10"
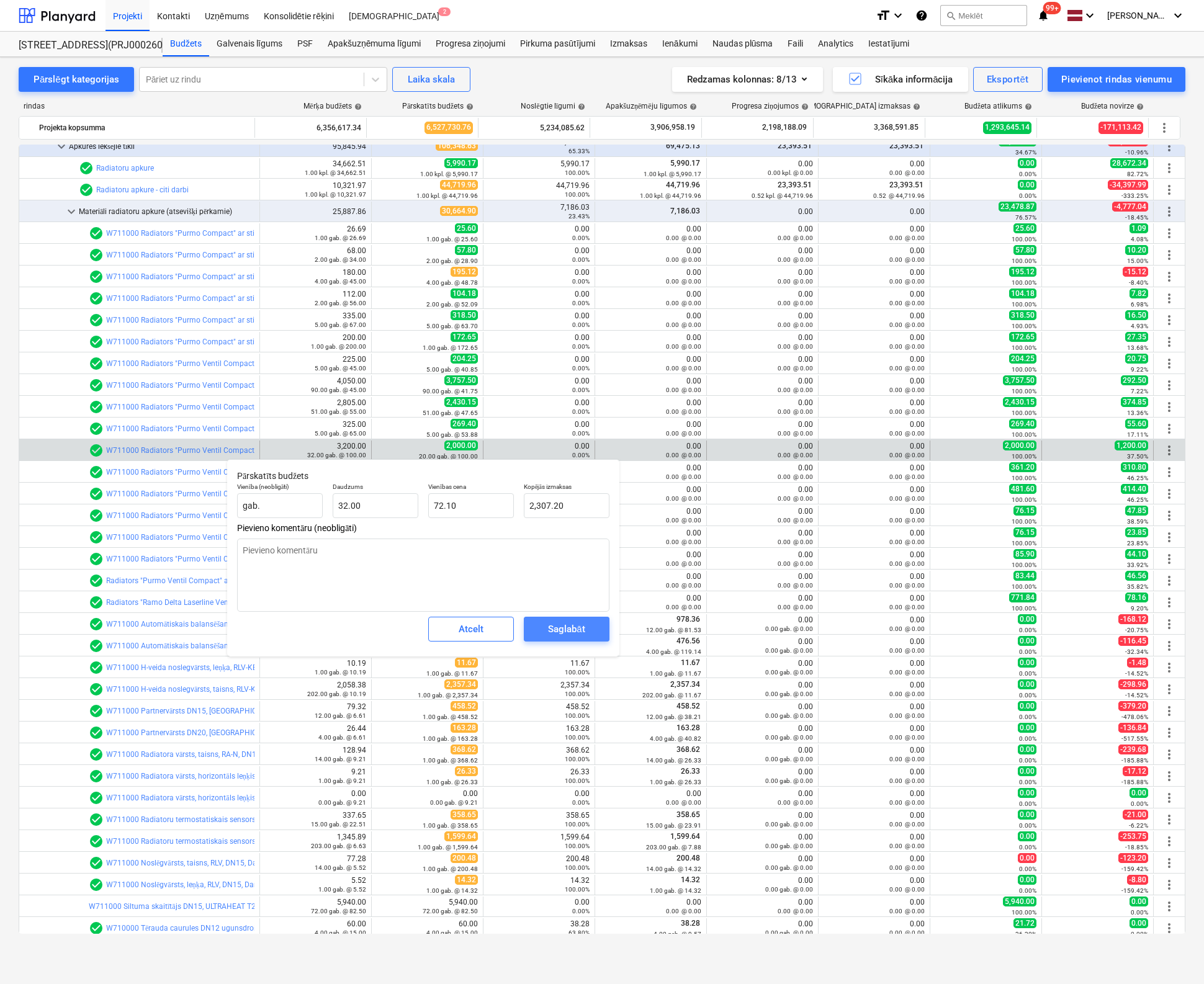
click at [554, 628] on div "Saglabāt" at bounding box center [565, 629] width 36 height 16
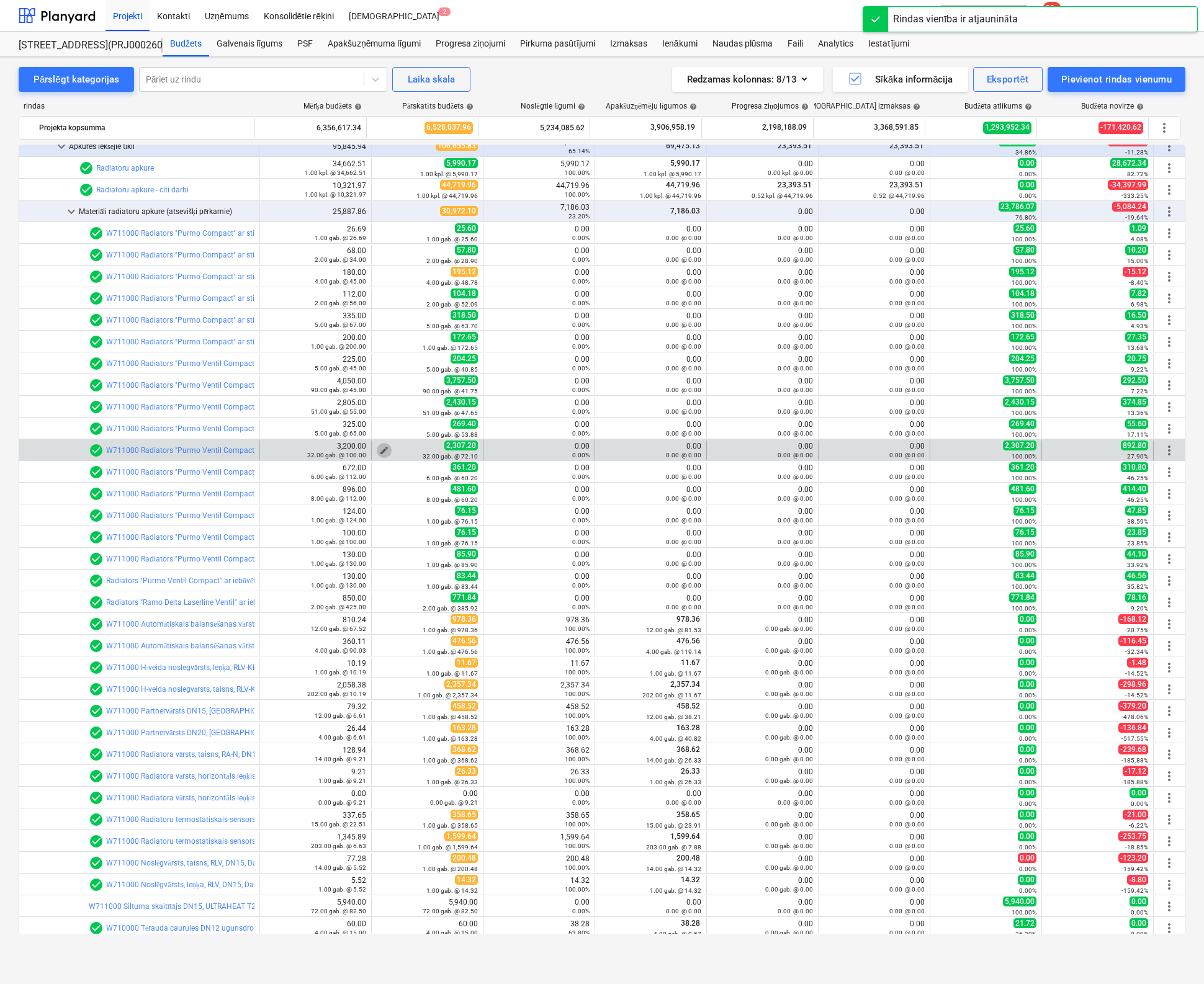
click at [379, 448] on span "edit" at bounding box center [383, 450] width 10 height 10
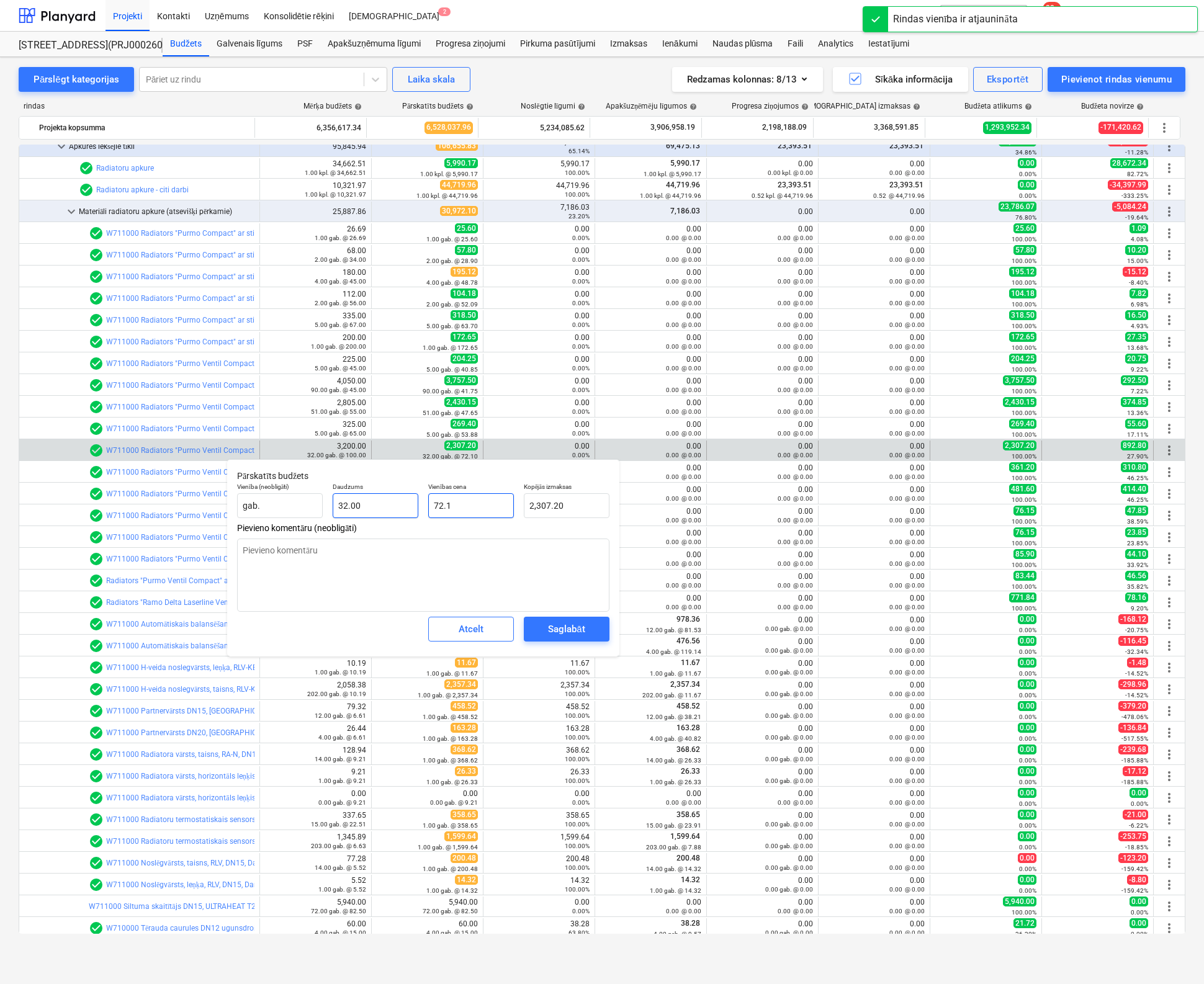
drag, startPoint x: 441, startPoint y: 506, endPoint x: 409, endPoint y: 507, distance: 32.0
click at [423, 507] on div "Vienības cena 72.1" at bounding box center [471, 500] width 95 height 45
type input "8.1"
type input "259.20"
type input "83.1"
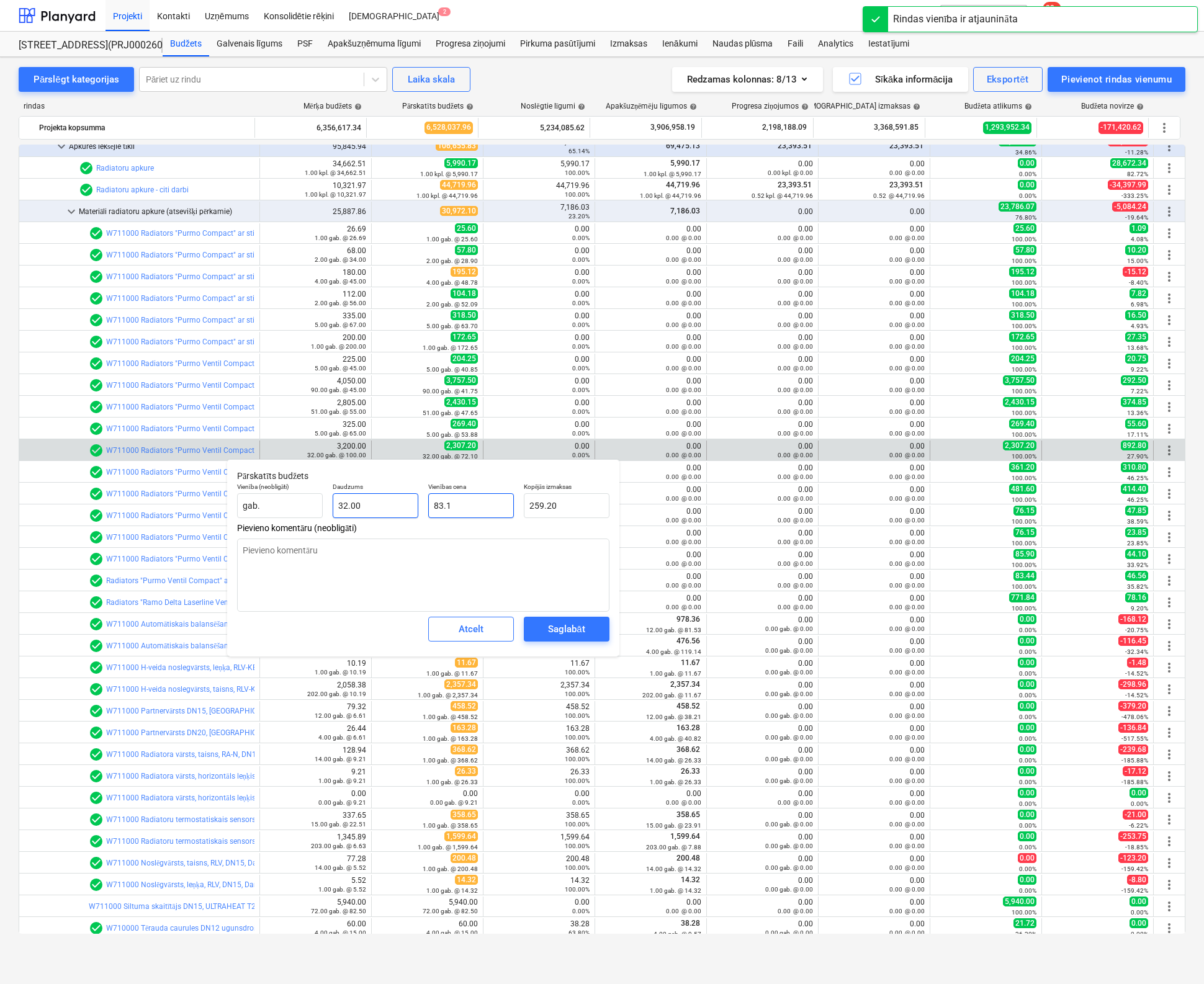
type input "2,659.20"
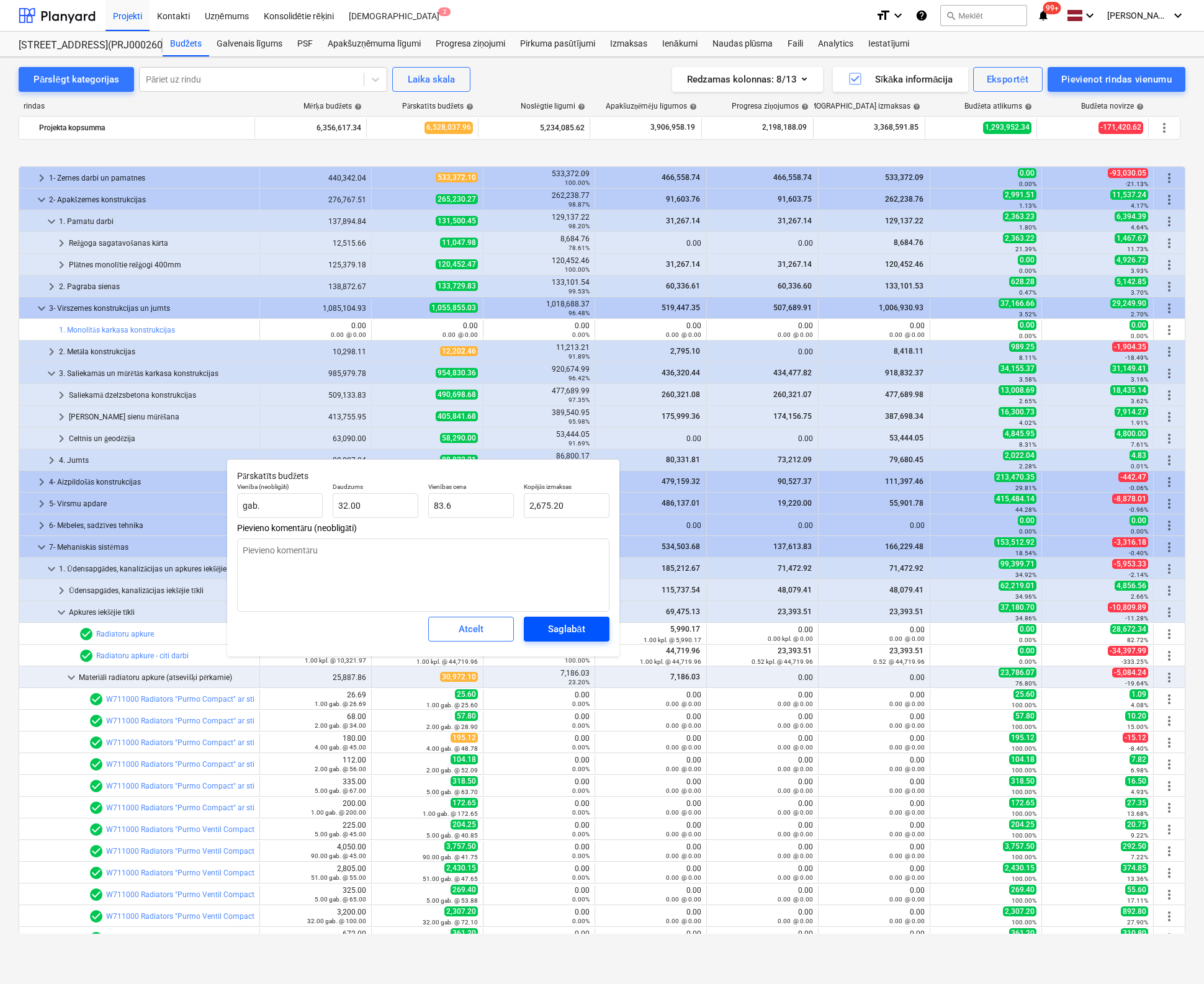
scroll to position [466, 0]
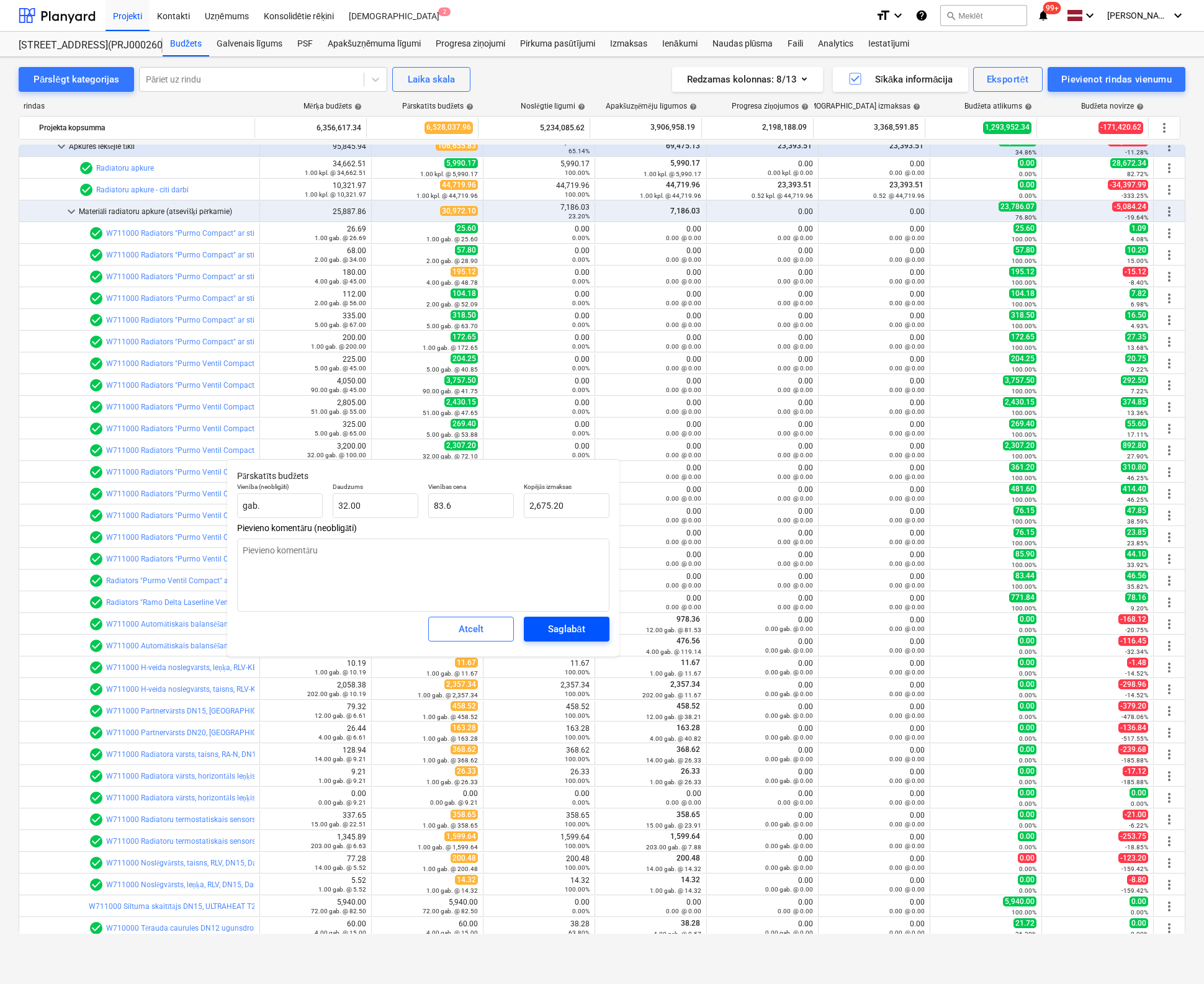
type input "83.6"
type textarea "x"
type input "83.60"
click at [559, 628] on div "Saglabāt" at bounding box center [565, 629] width 36 height 16
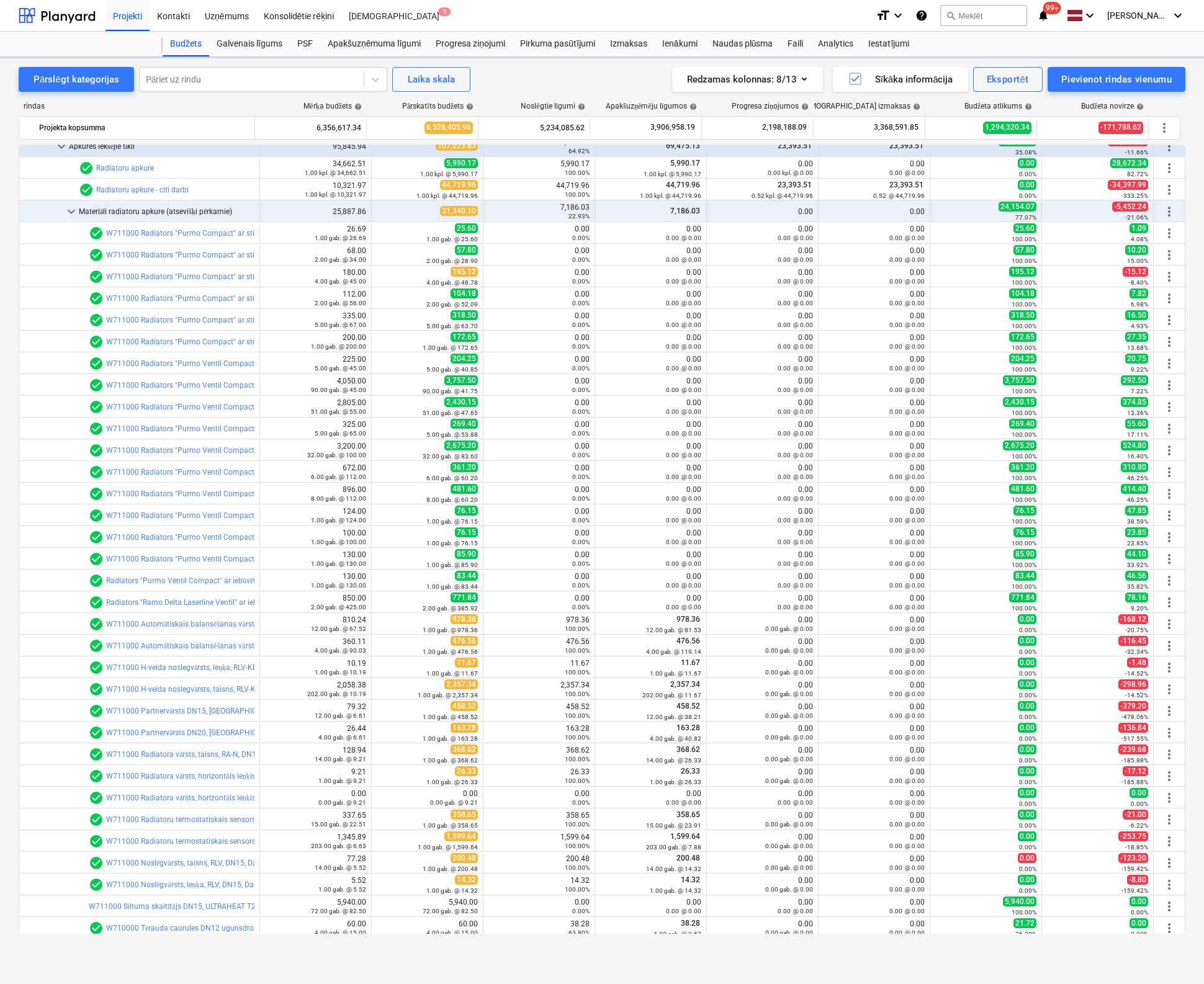
type textarea "x"
click at [1193, 885] on div "Pārslēgt kategorijas Pāriet uz rindu Laika skala Redzamas kolonnas : 8/13 Sīkāk…" at bounding box center [602, 508] width 1204 height 901
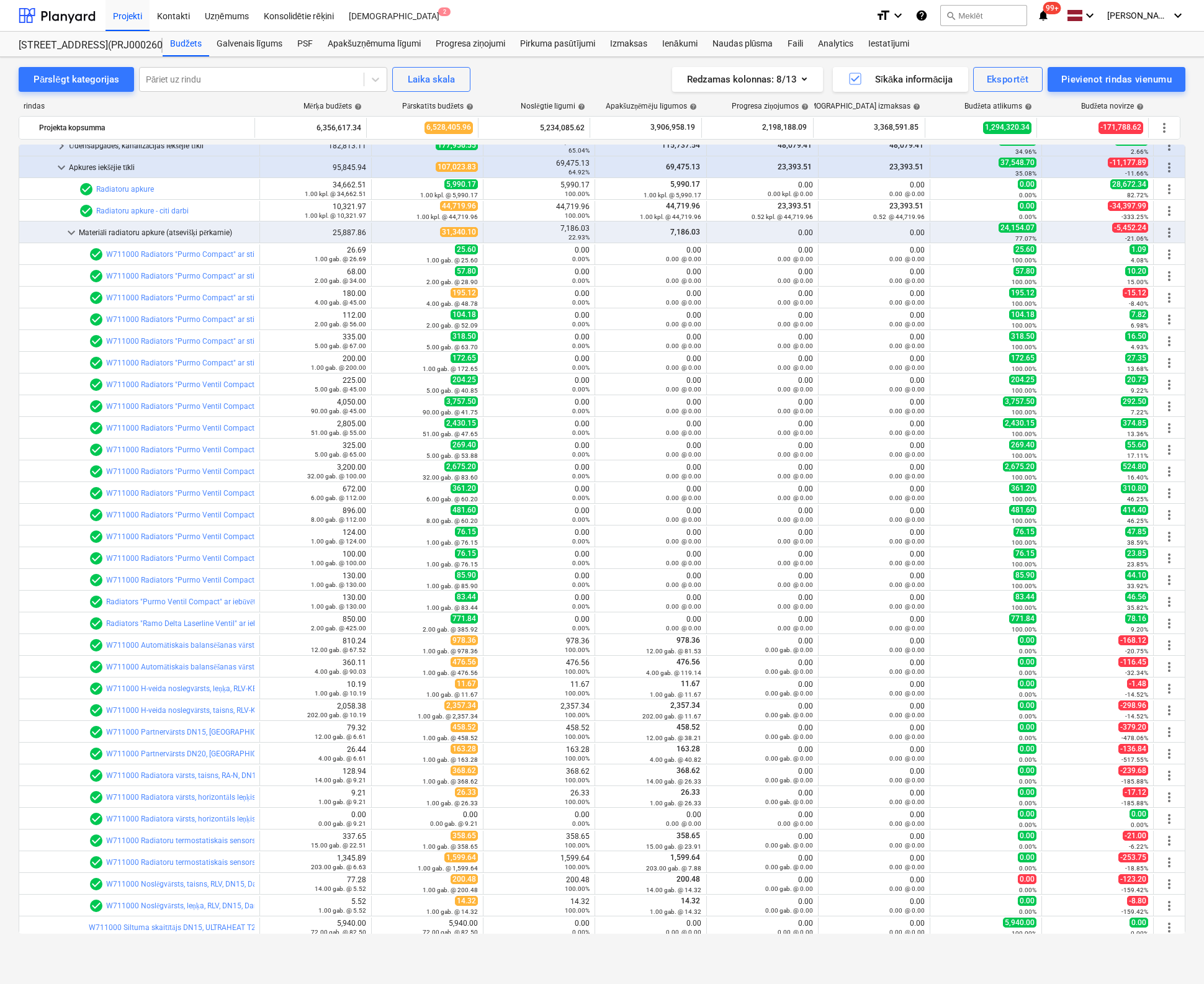
scroll to position [138, 0]
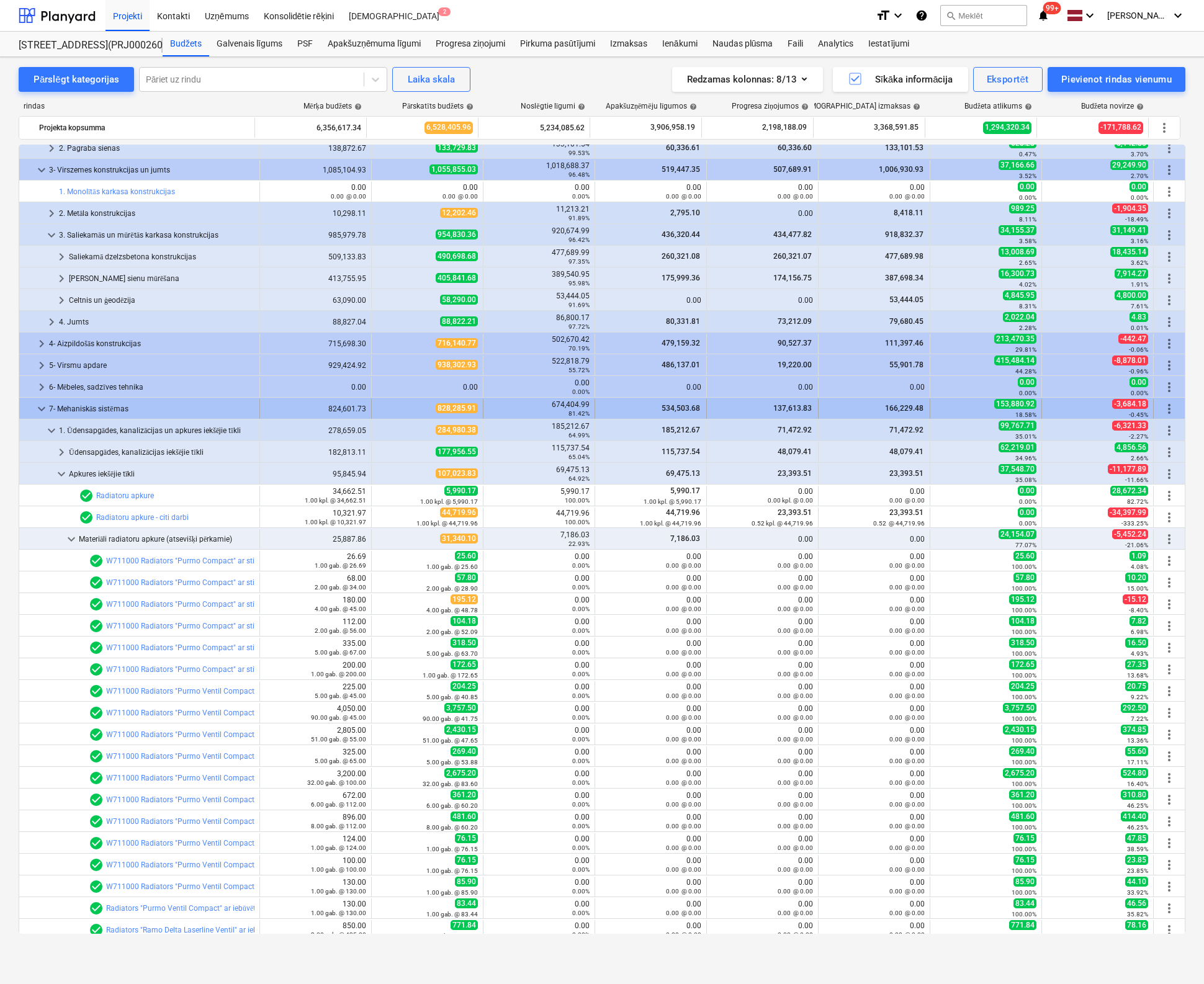
click at [38, 410] on span "keyboard_arrow_down" at bounding box center [41, 409] width 15 height 15
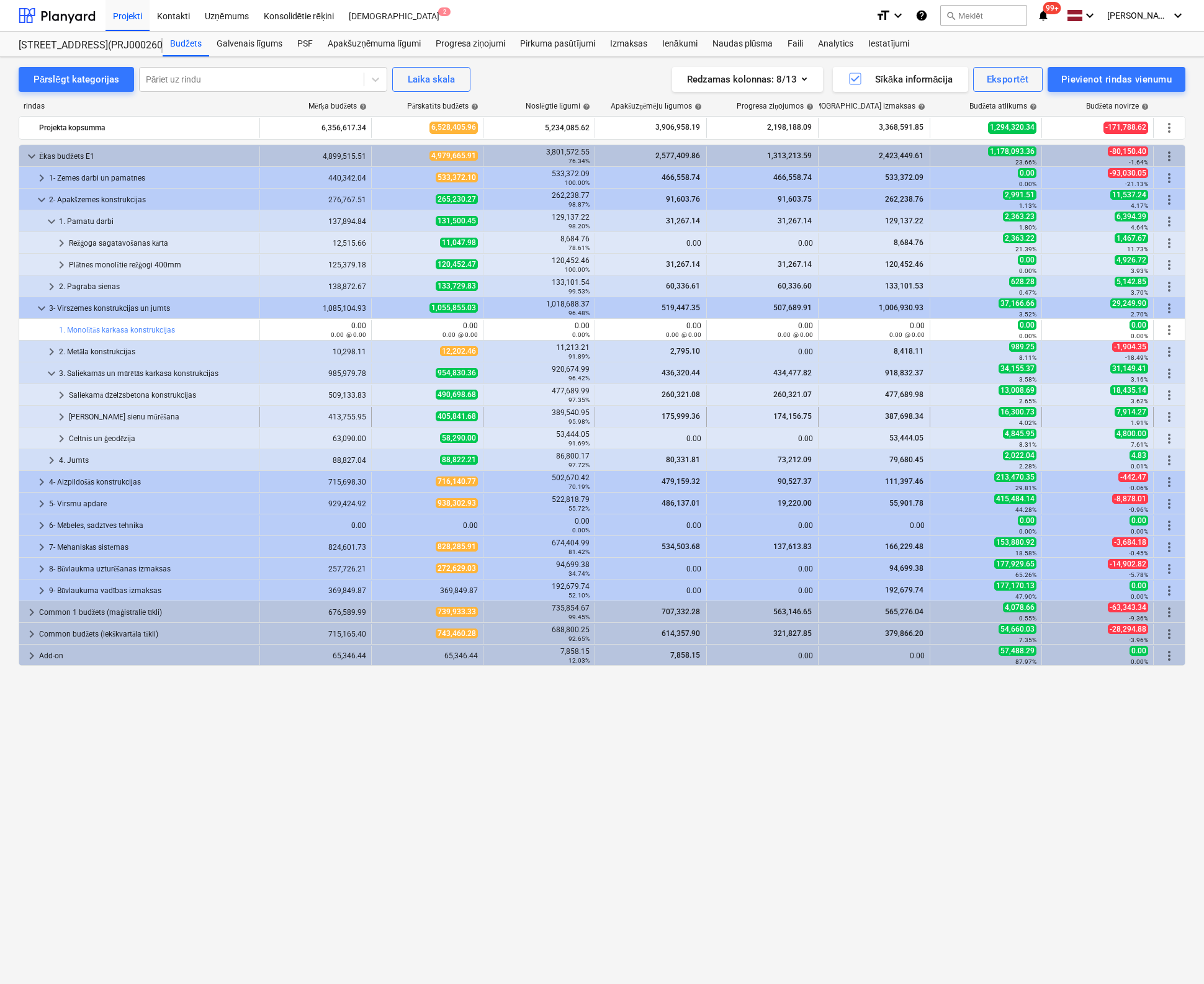
scroll to position [0, 0]
click at [41, 544] on span "keyboard_arrow_right" at bounding box center [41, 547] width 15 height 15
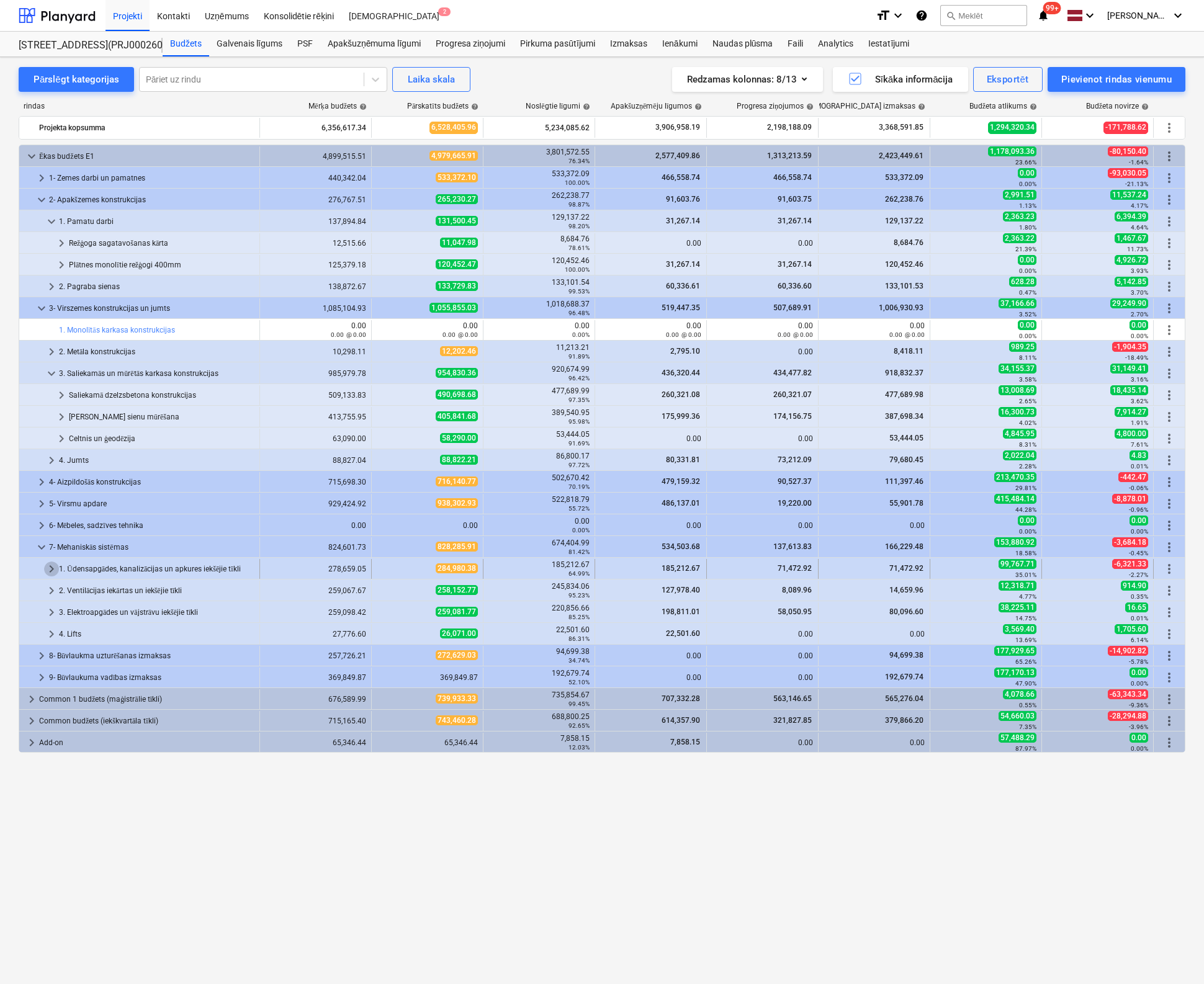
click at [48, 563] on span "keyboard_arrow_right" at bounding box center [52, 569] width 15 height 15
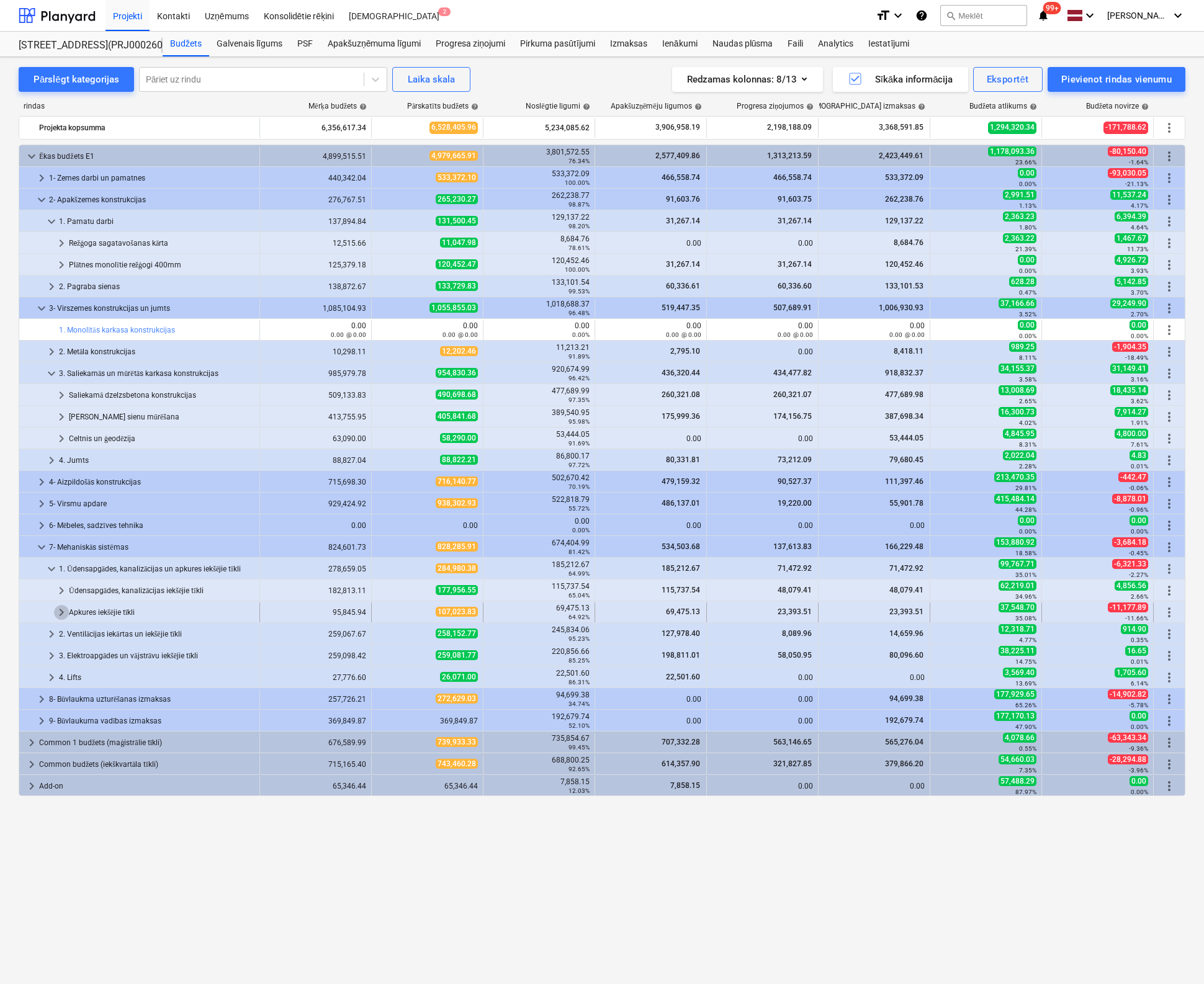
click at [61, 609] on span "keyboard_arrow_right" at bounding box center [61, 613] width 15 height 15
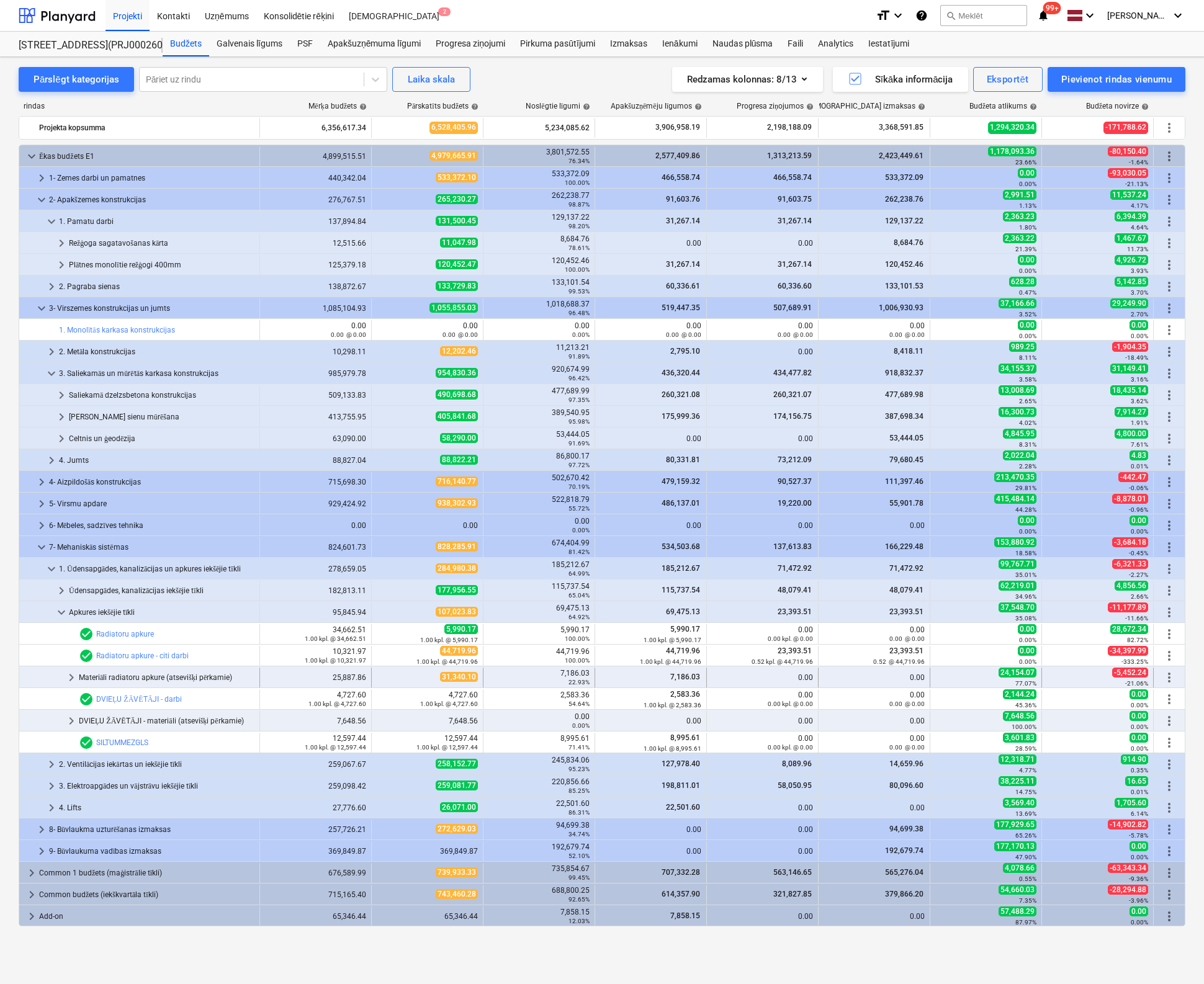
click at [75, 677] on span "keyboard_arrow_right" at bounding box center [71, 678] width 15 height 15
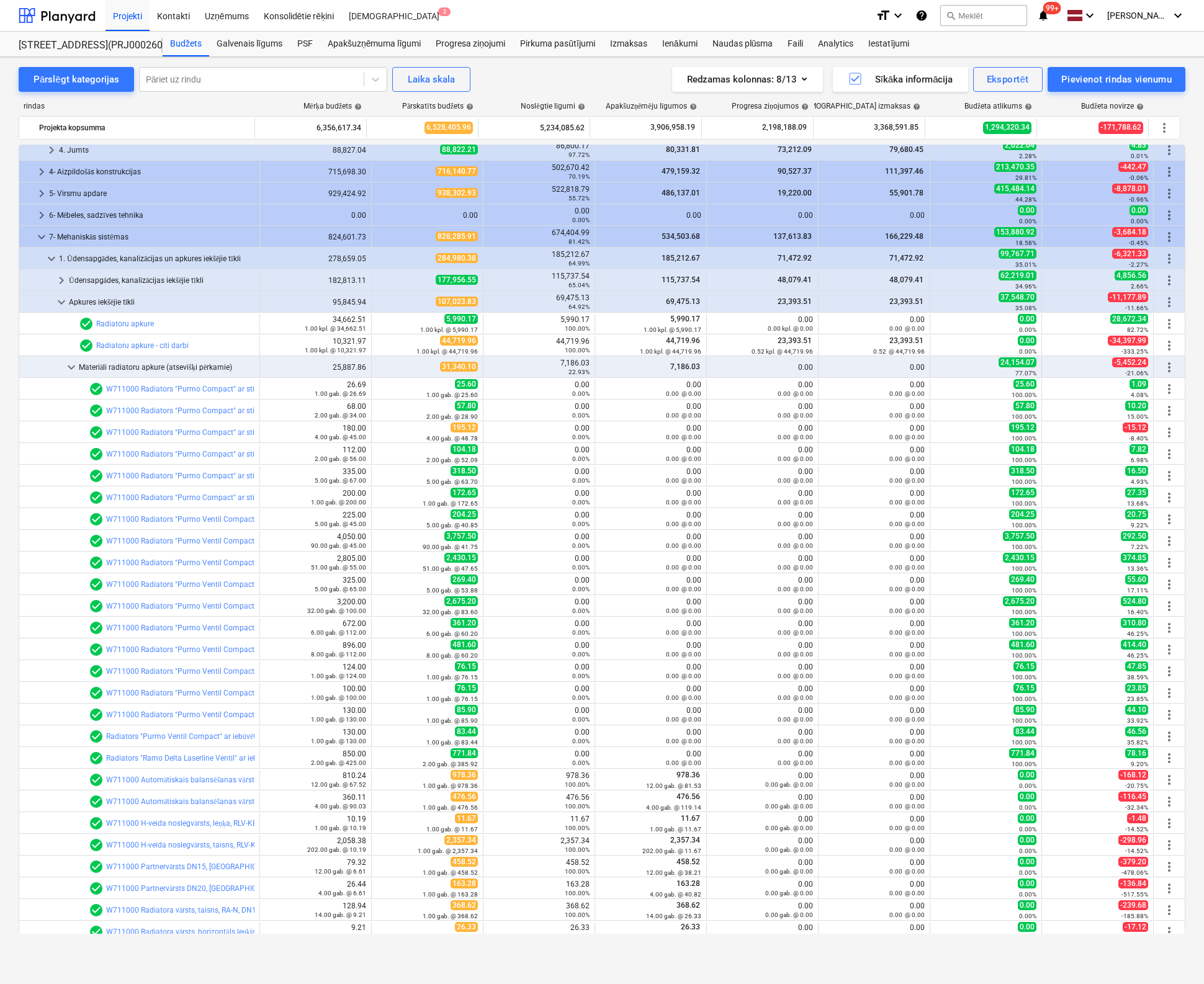
scroll to position [186, 0]
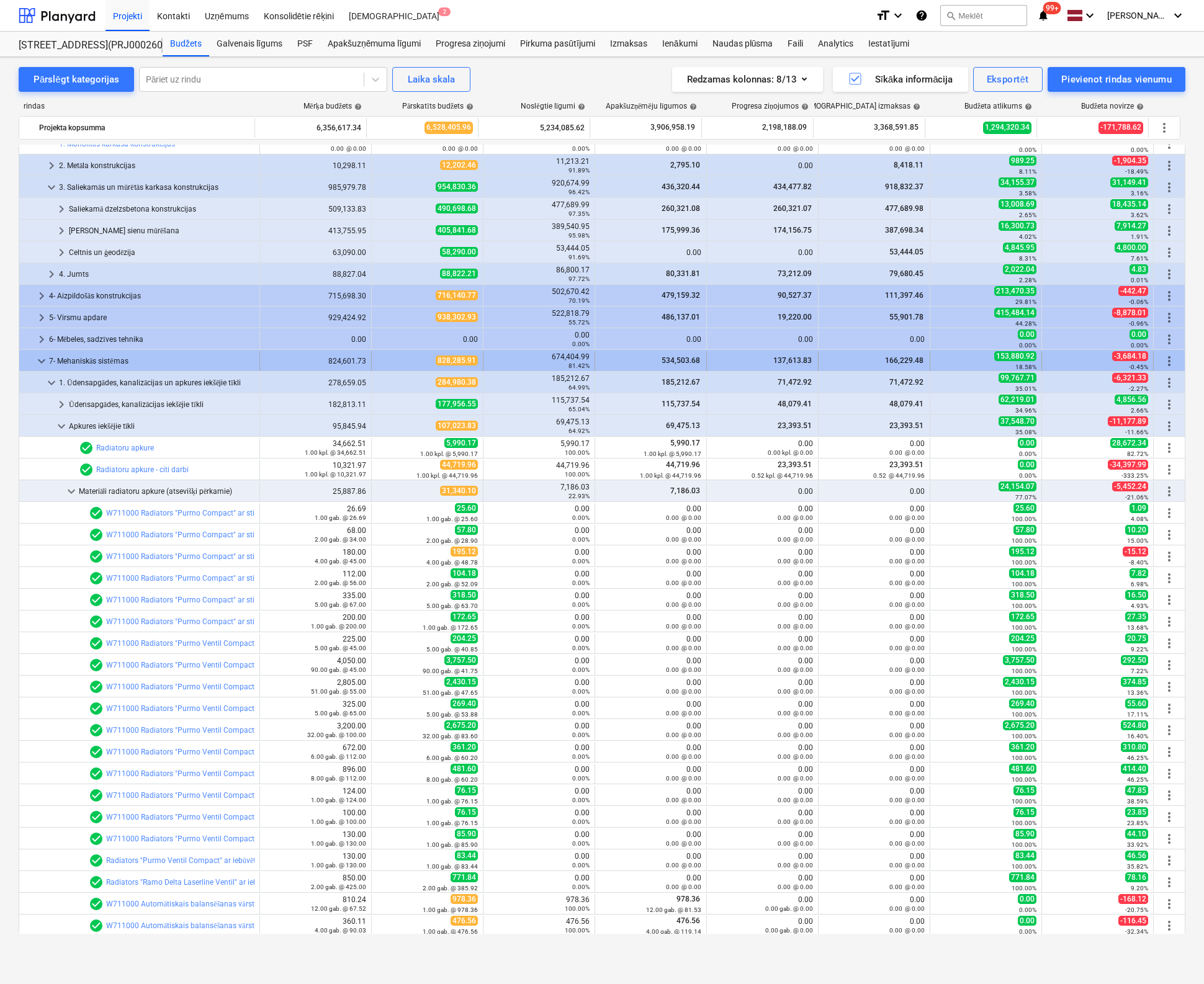
click at [102, 361] on div "7- Mehaniskās sistēmas" at bounding box center [152, 361] width 206 height 20
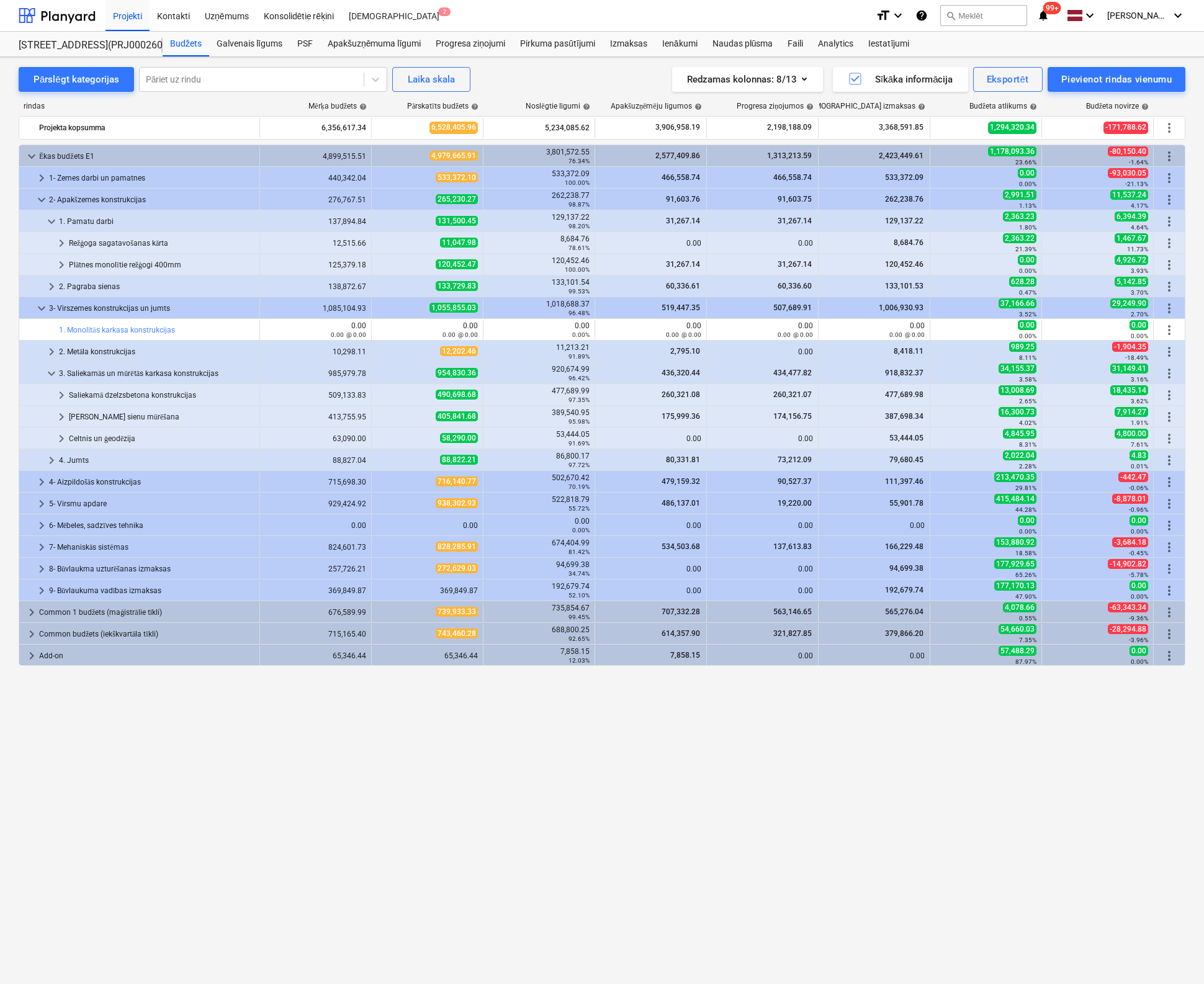
scroll to position [0, 0]
click at [525, 855] on div "keyboard_arrow_down Ēkas budžets E1 4,899,515.51 4,979,665.91 3,801,572.55 76.3…" at bounding box center [602, 539] width 1166 height 789
click at [44, 542] on span "keyboard_arrow_right" at bounding box center [41, 547] width 15 height 15
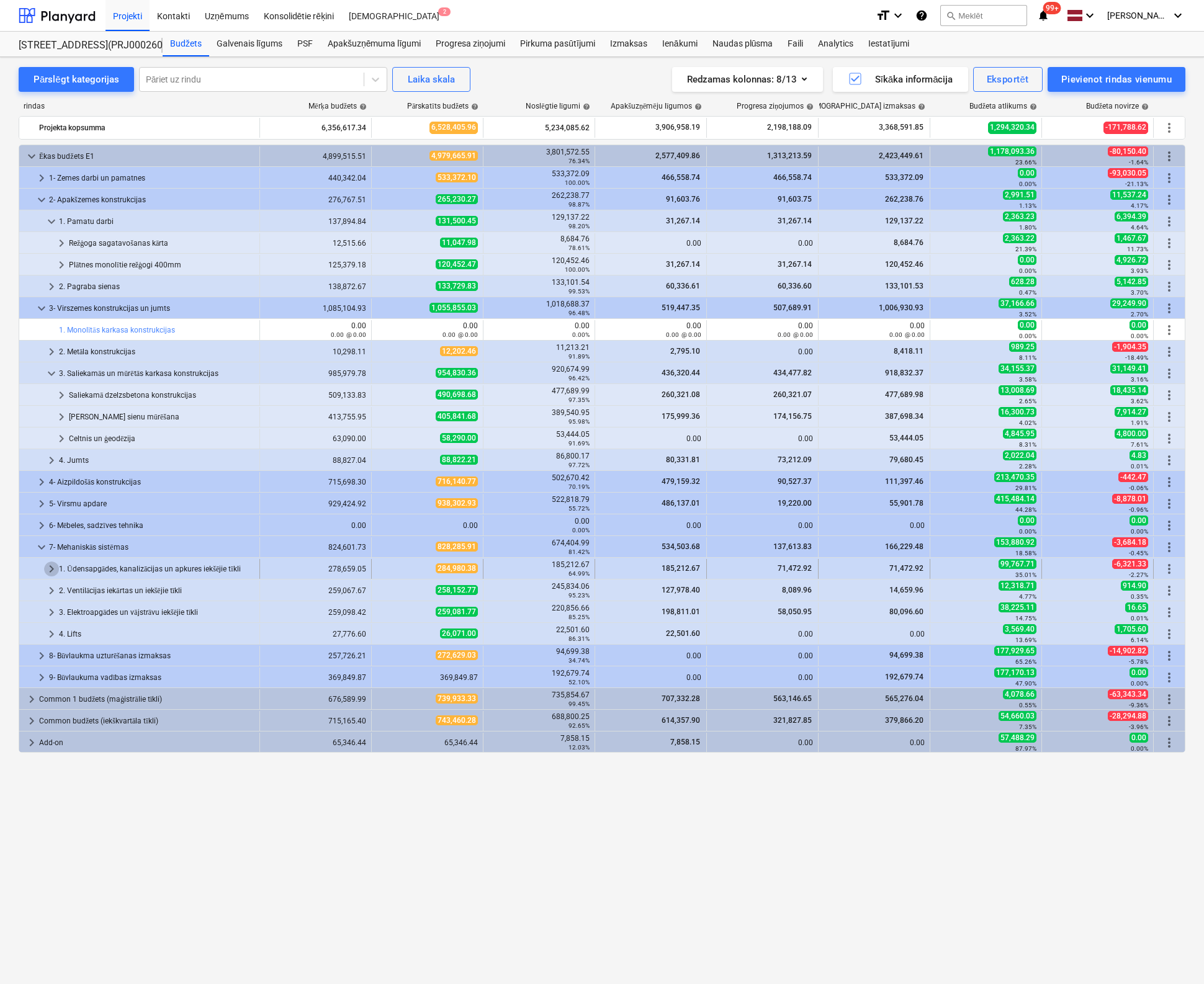
click at [54, 568] on span "keyboard_arrow_right" at bounding box center [52, 569] width 15 height 15
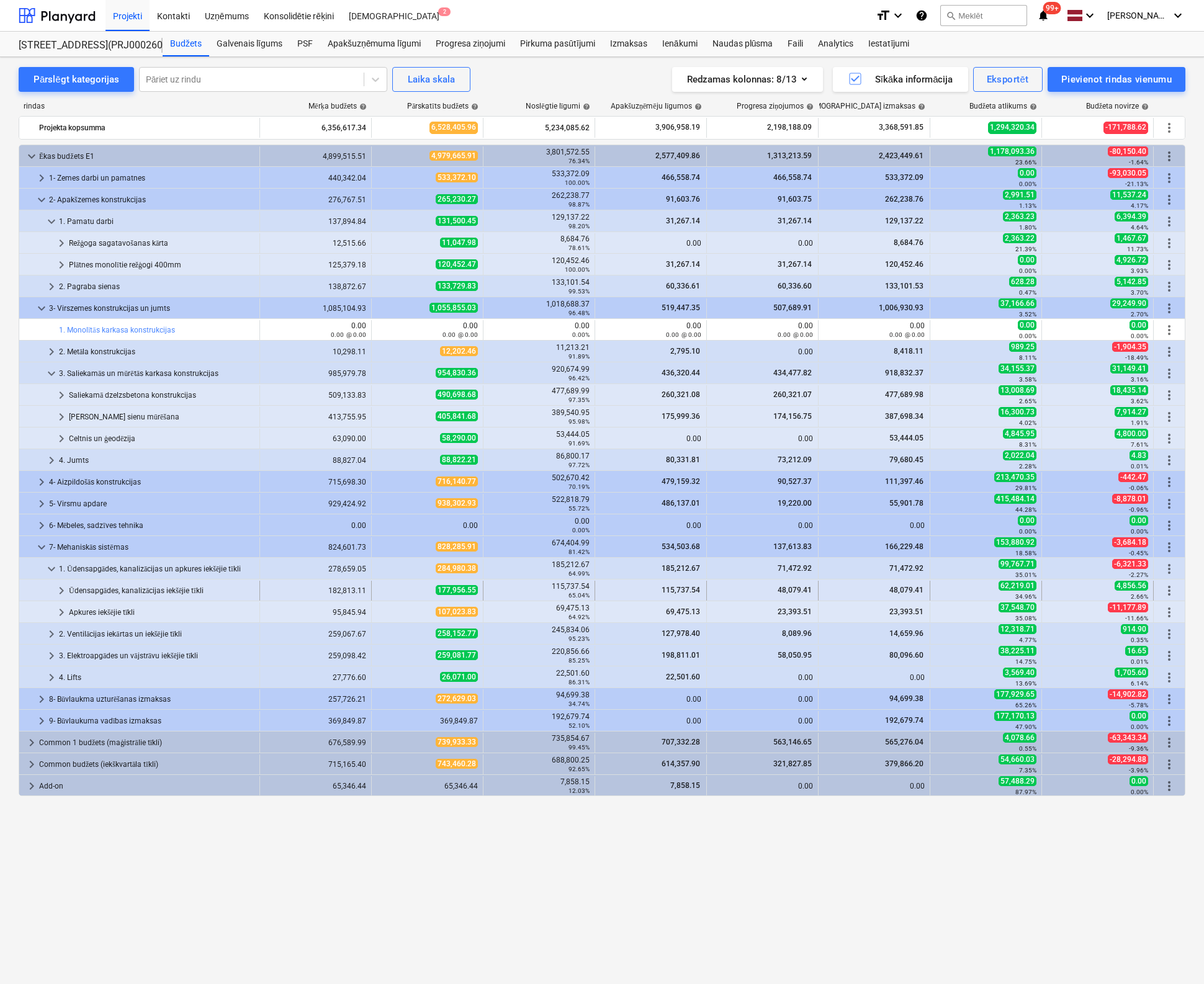
click at [60, 588] on span "keyboard_arrow_right" at bounding box center [61, 590] width 15 height 15
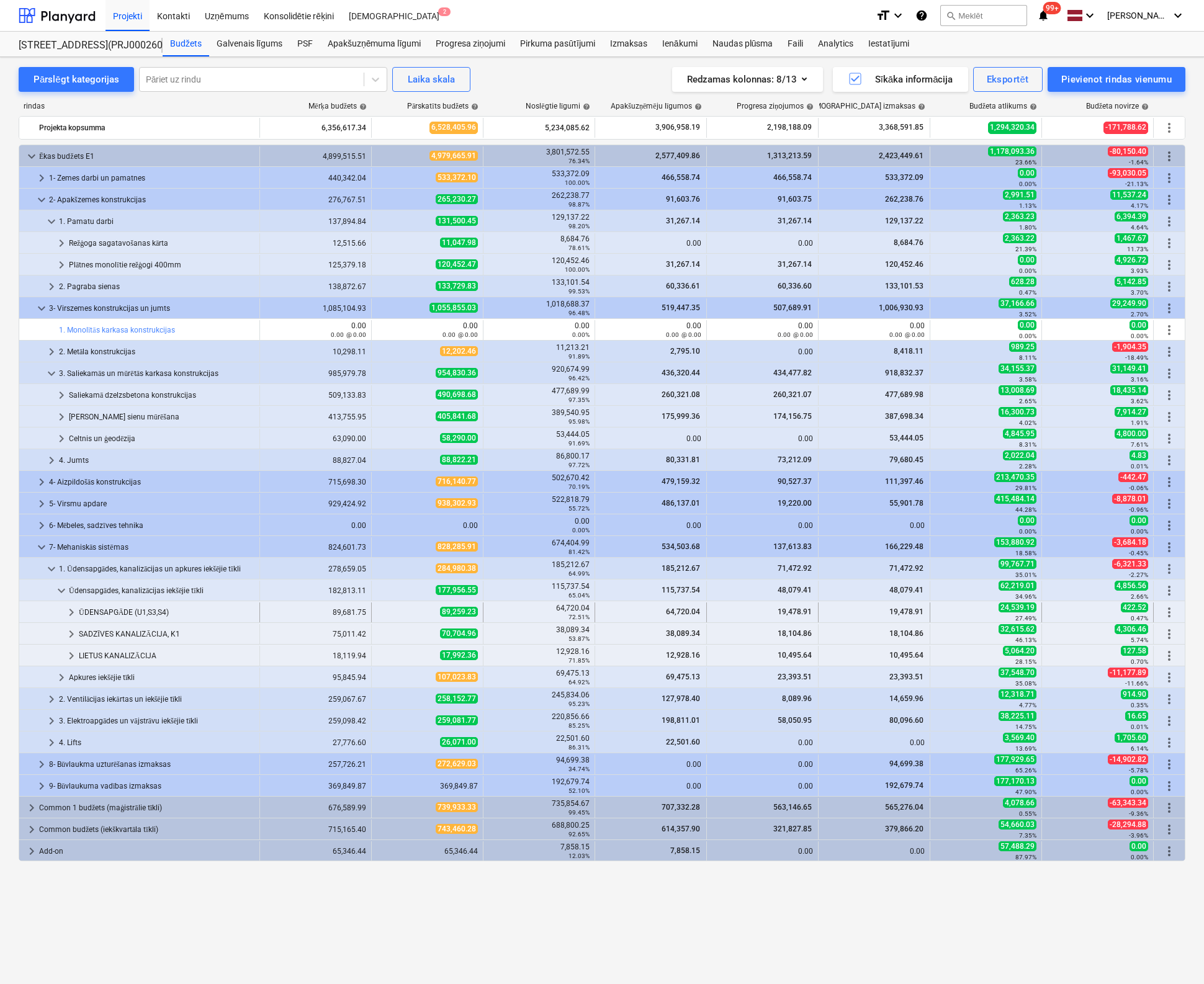
click at [73, 611] on span "keyboard_arrow_right" at bounding box center [71, 613] width 15 height 15
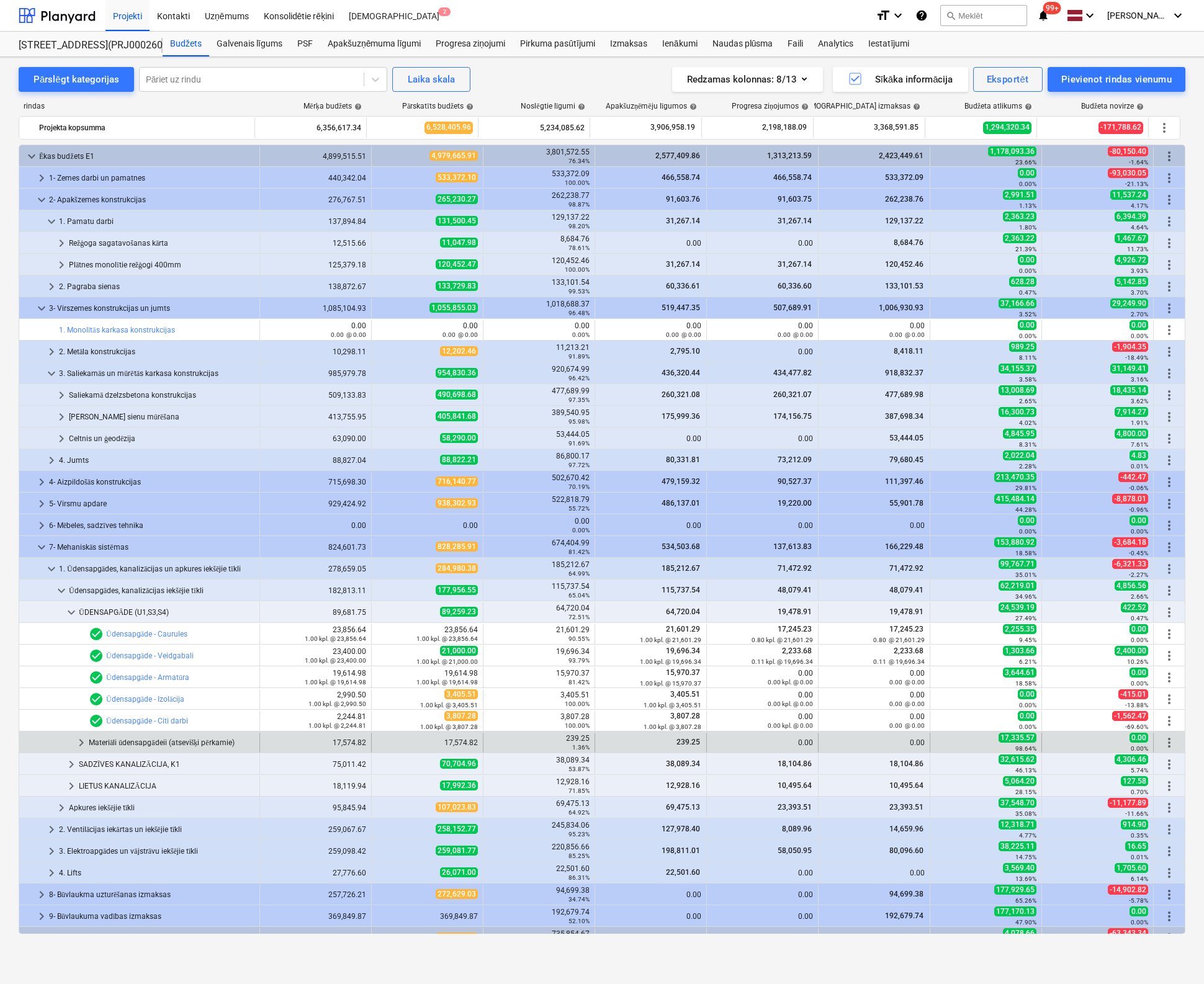
click at [78, 740] on span "keyboard_arrow_right" at bounding box center [81, 743] width 15 height 15
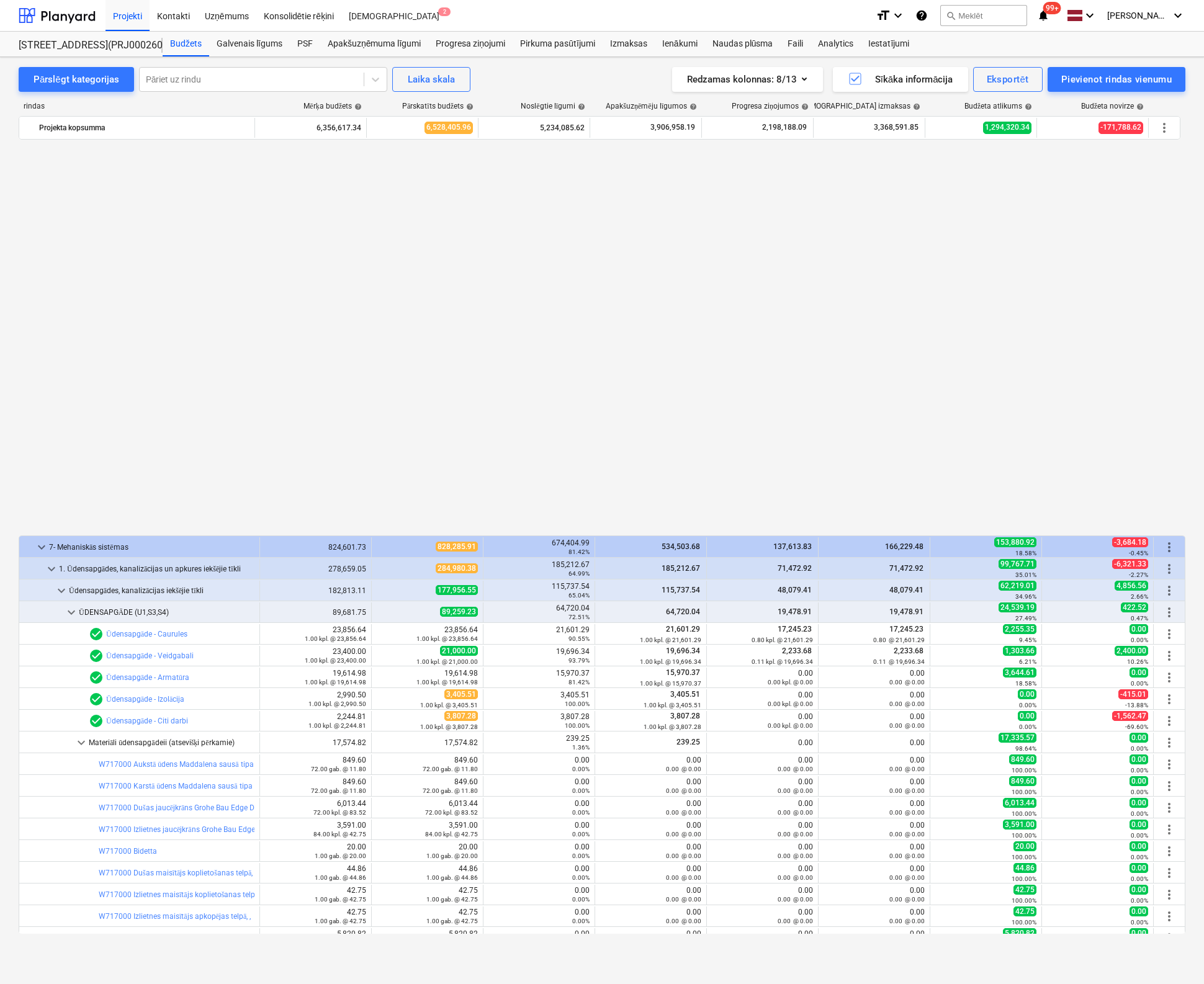
scroll to position [427, 0]
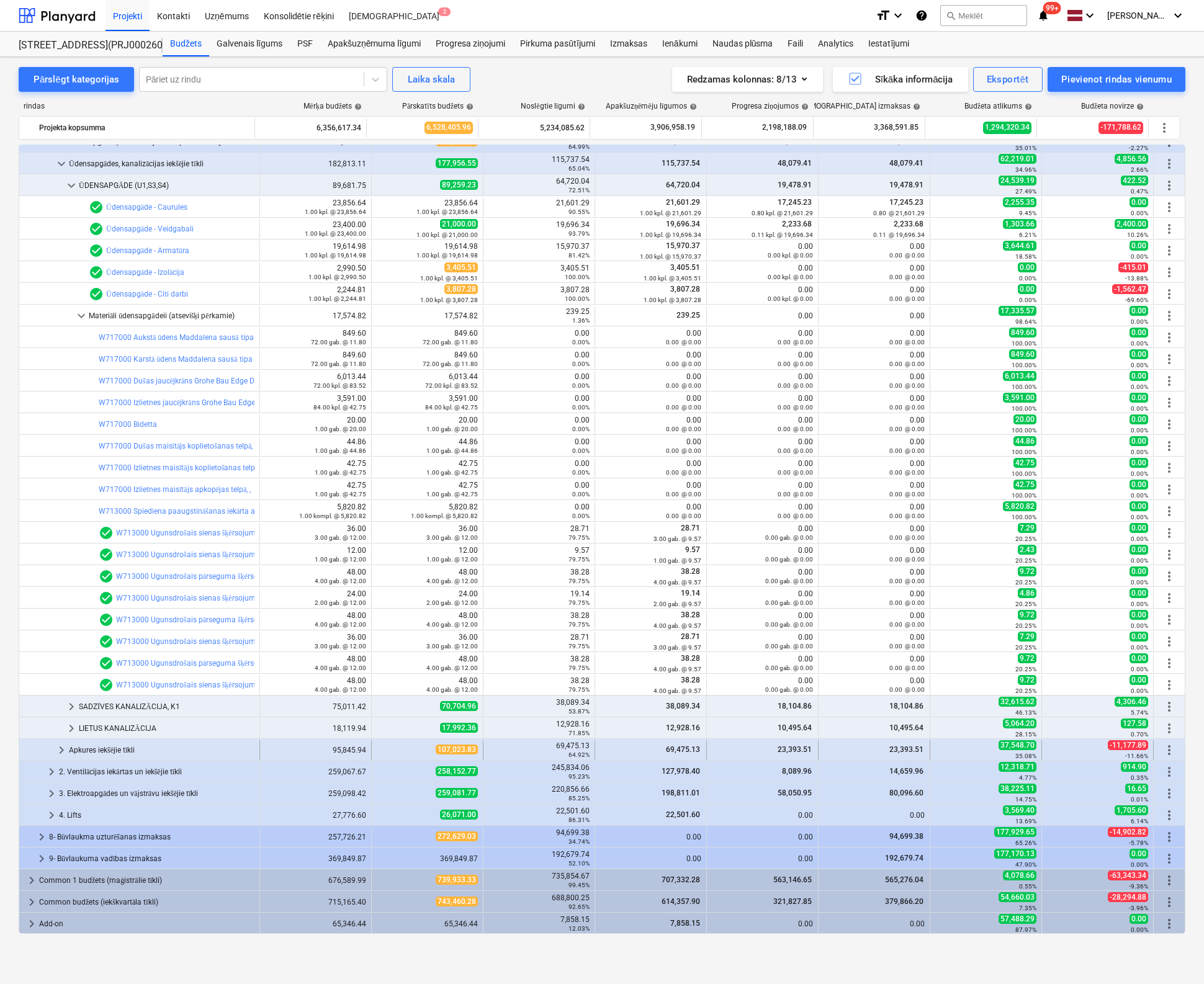
click at [59, 748] on span "keyboard_arrow_right" at bounding box center [61, 750] width 15 height 15
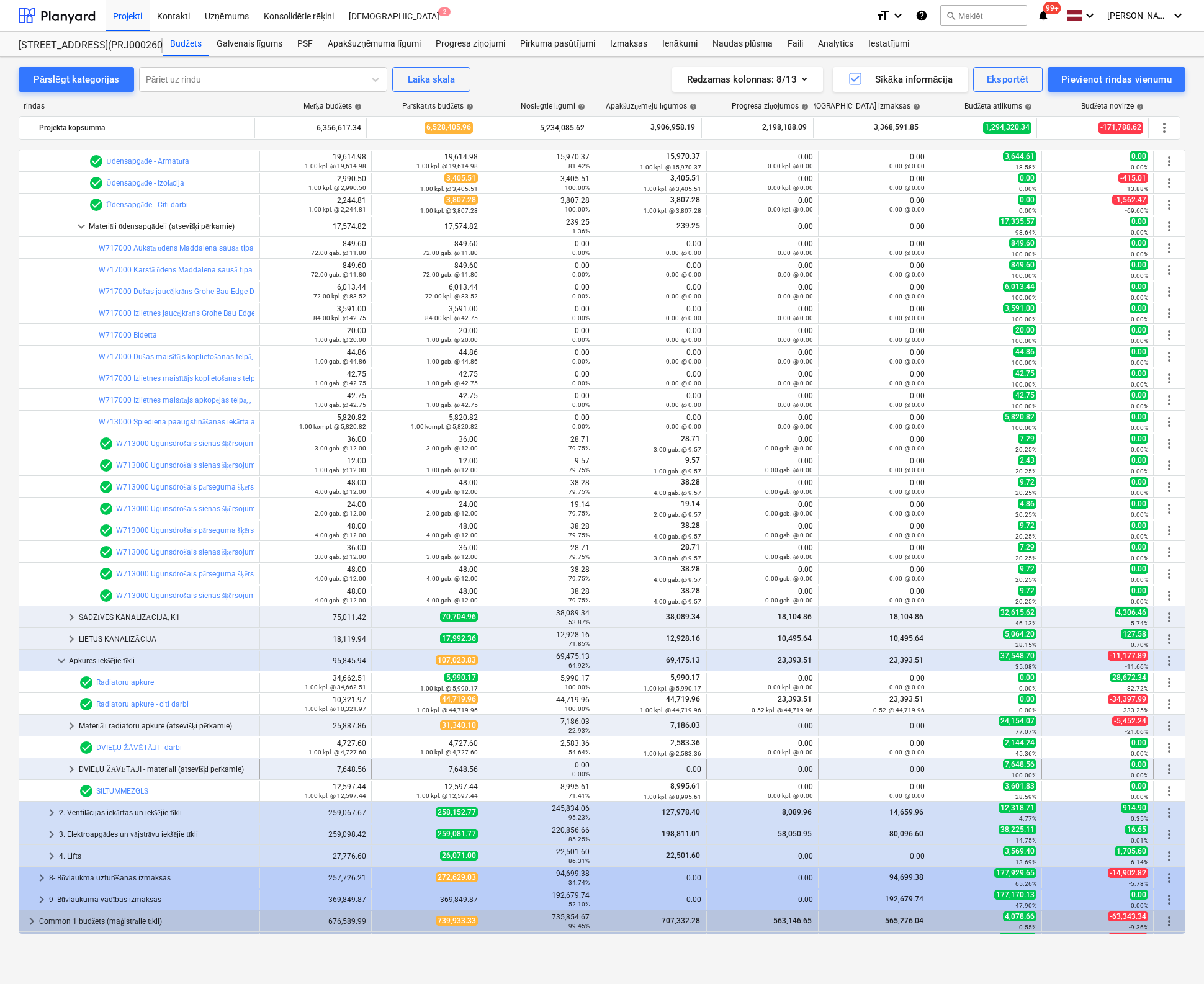
scroll to position [557, 0]
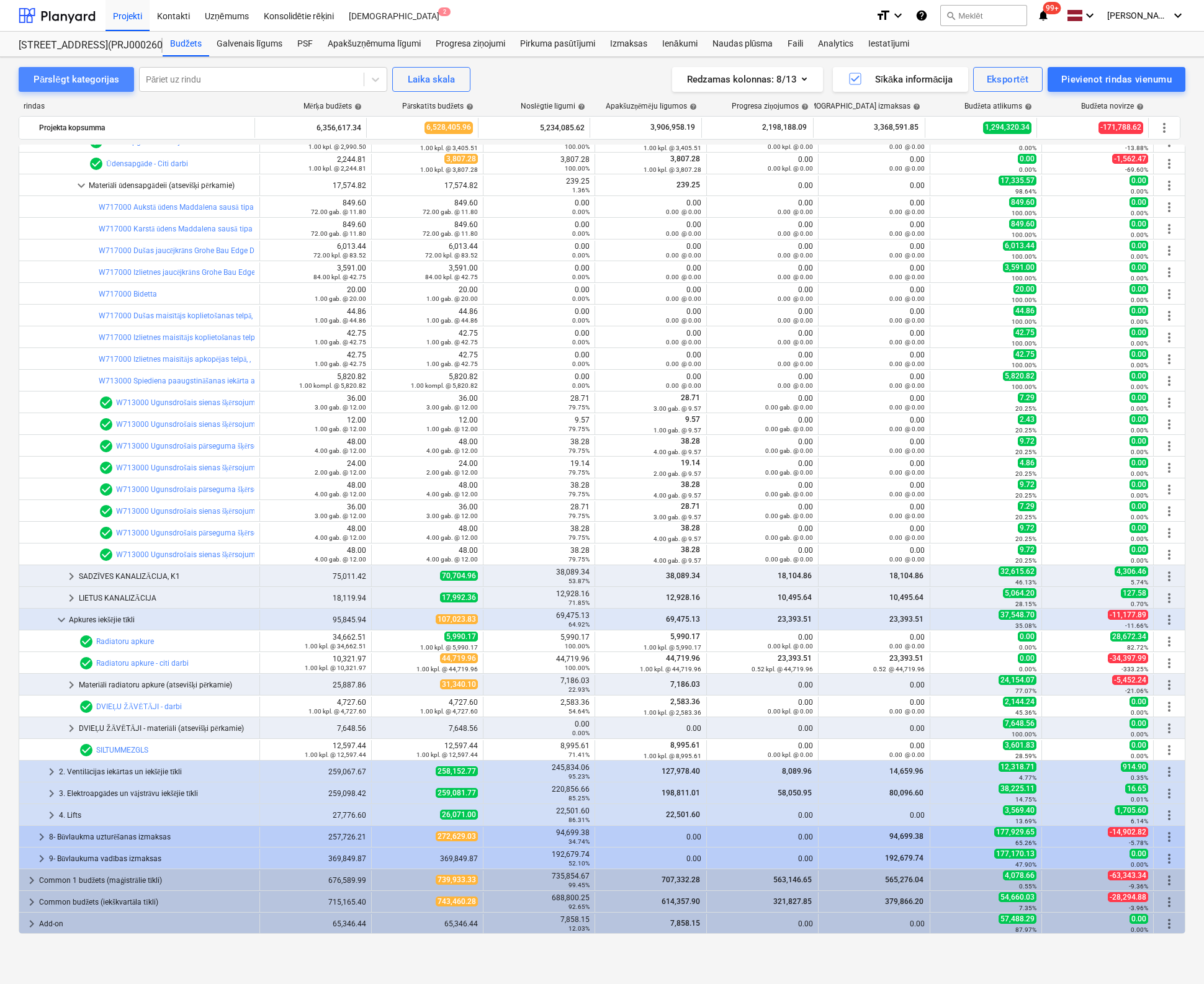
click at [83, 83] on div "Pārslēgt kategorijas" at bounding box center [76, 79] width 86 height 16
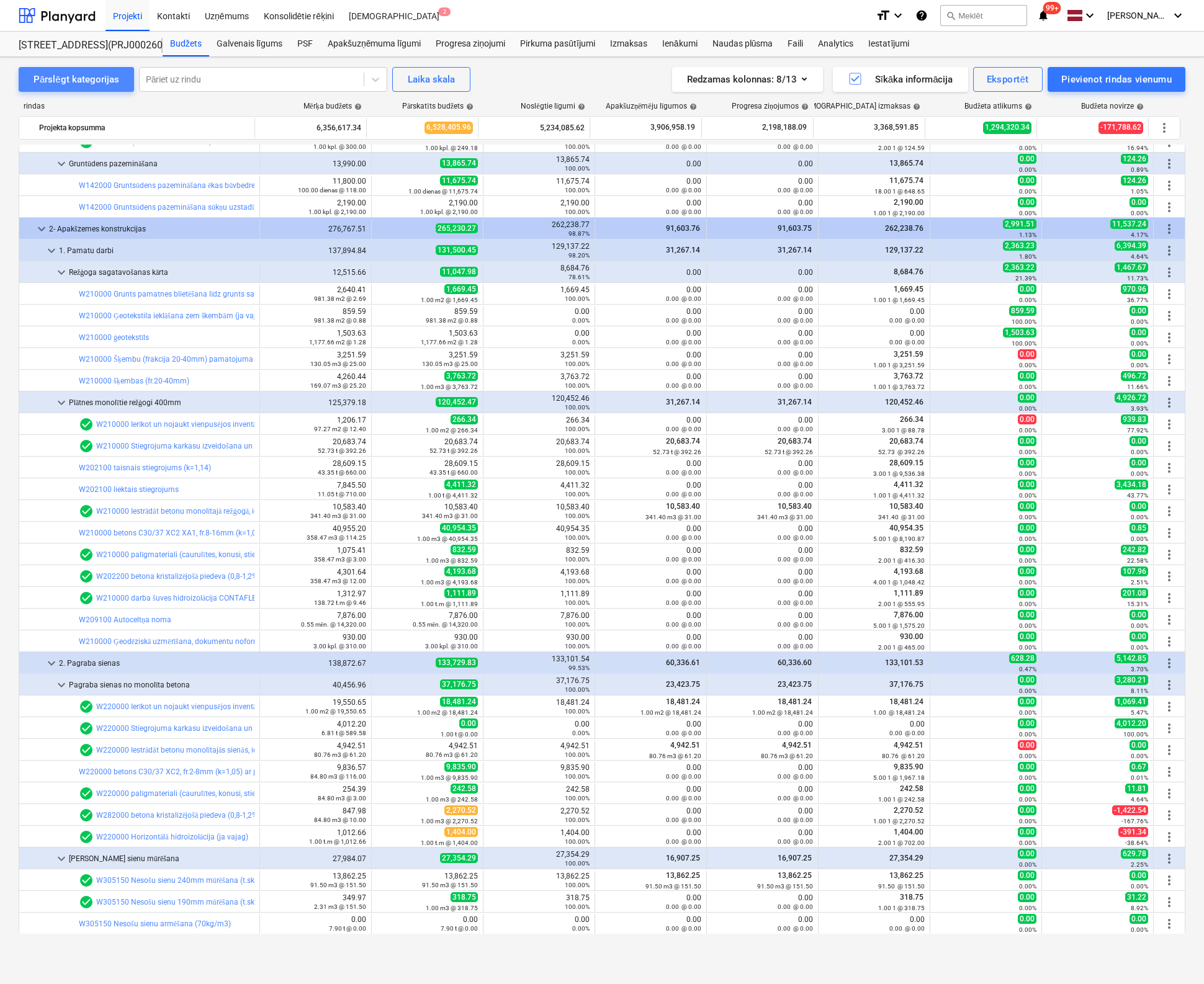
click at [78, 80] on div "Pārslēgt kategorijas" at bounding box center [76, 79] width 86 height 16
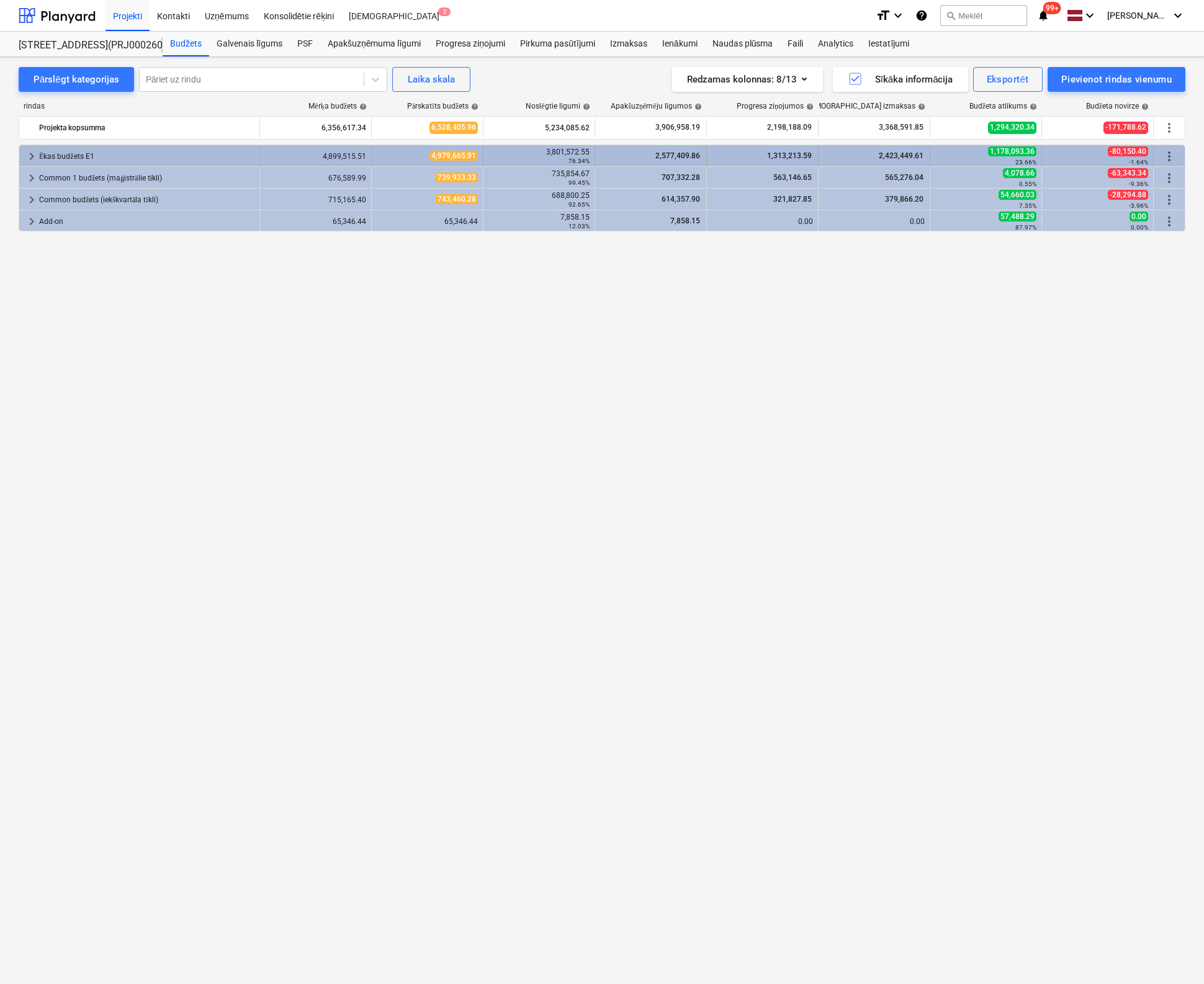
click at [31, 153] on span "keyboard_arrow_right" at bounding box center [32, 156] width 15 height 15
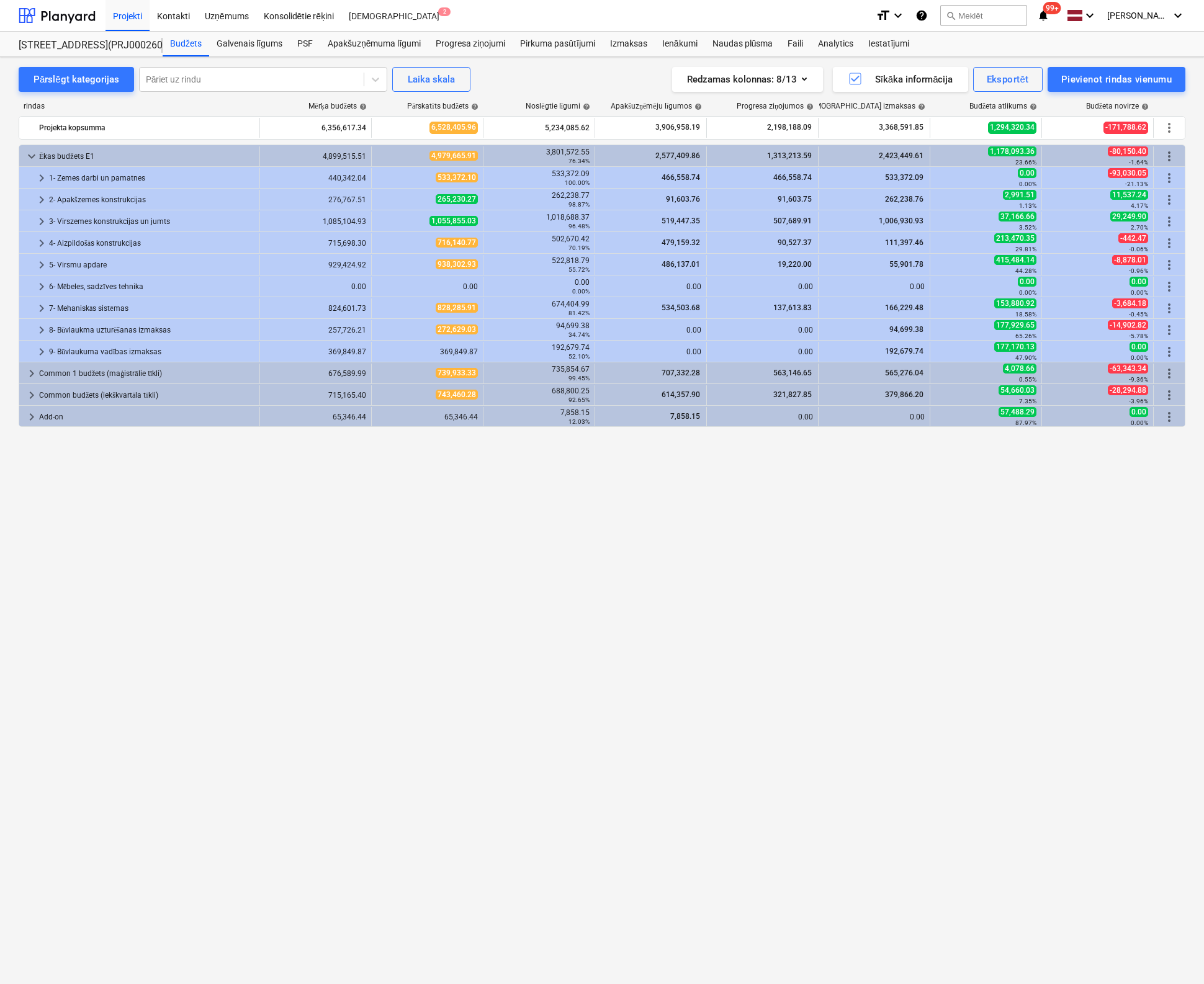
click at [511, 787] on div "keyboard_arrow_down Ēkas budžets E1 4,899,515.51 4,979,665.91 3,801,572.55 76.3…" at bounding box center [602, 539] width 1166 height 789
click at [799, 44] on div "Faili" at bounding box center [795, 44] width 30 height 25
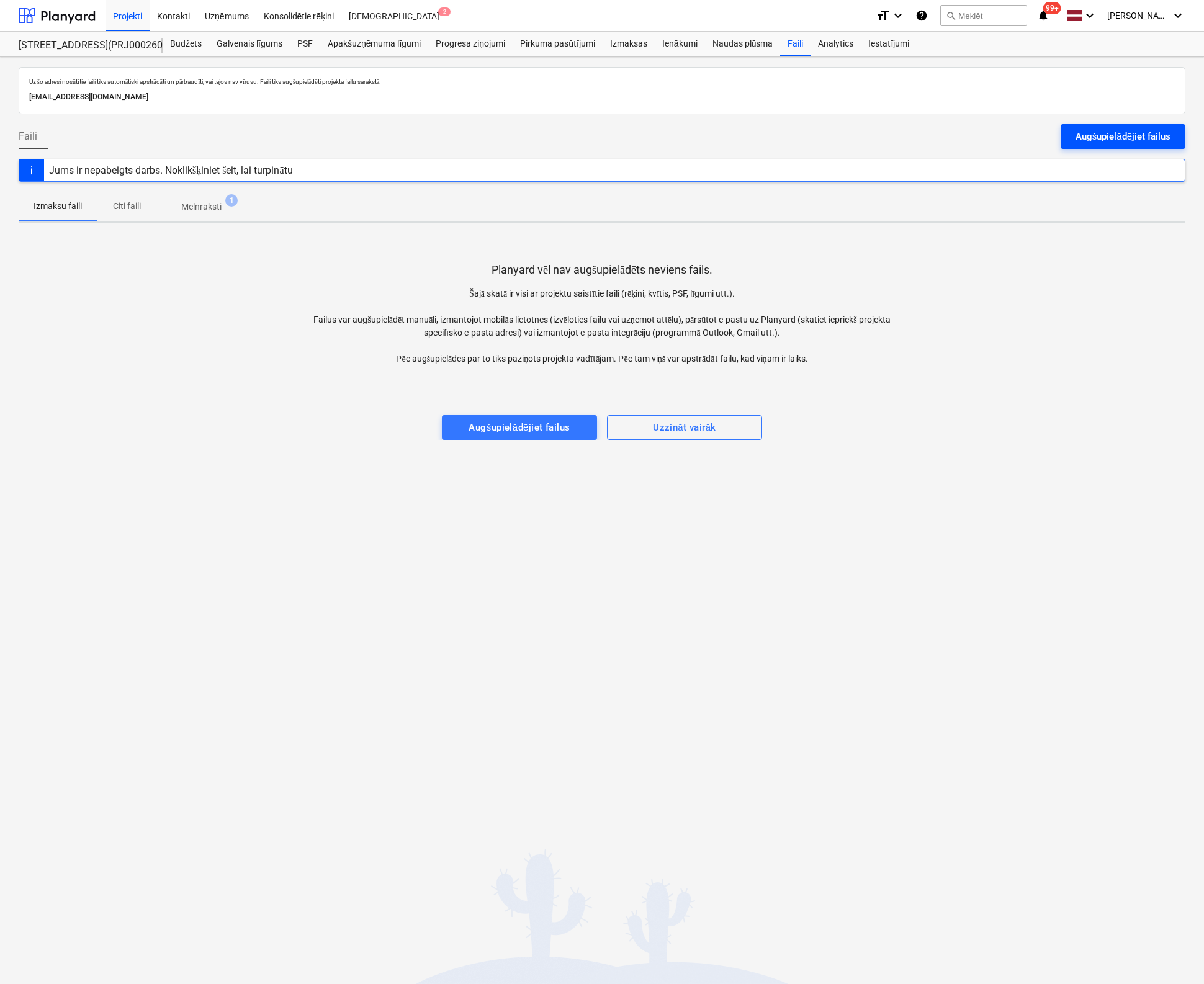
click at [1134, 144] on button "Augšupielādējiet failus" at bounding box center [1123, 137] width 125 height 25
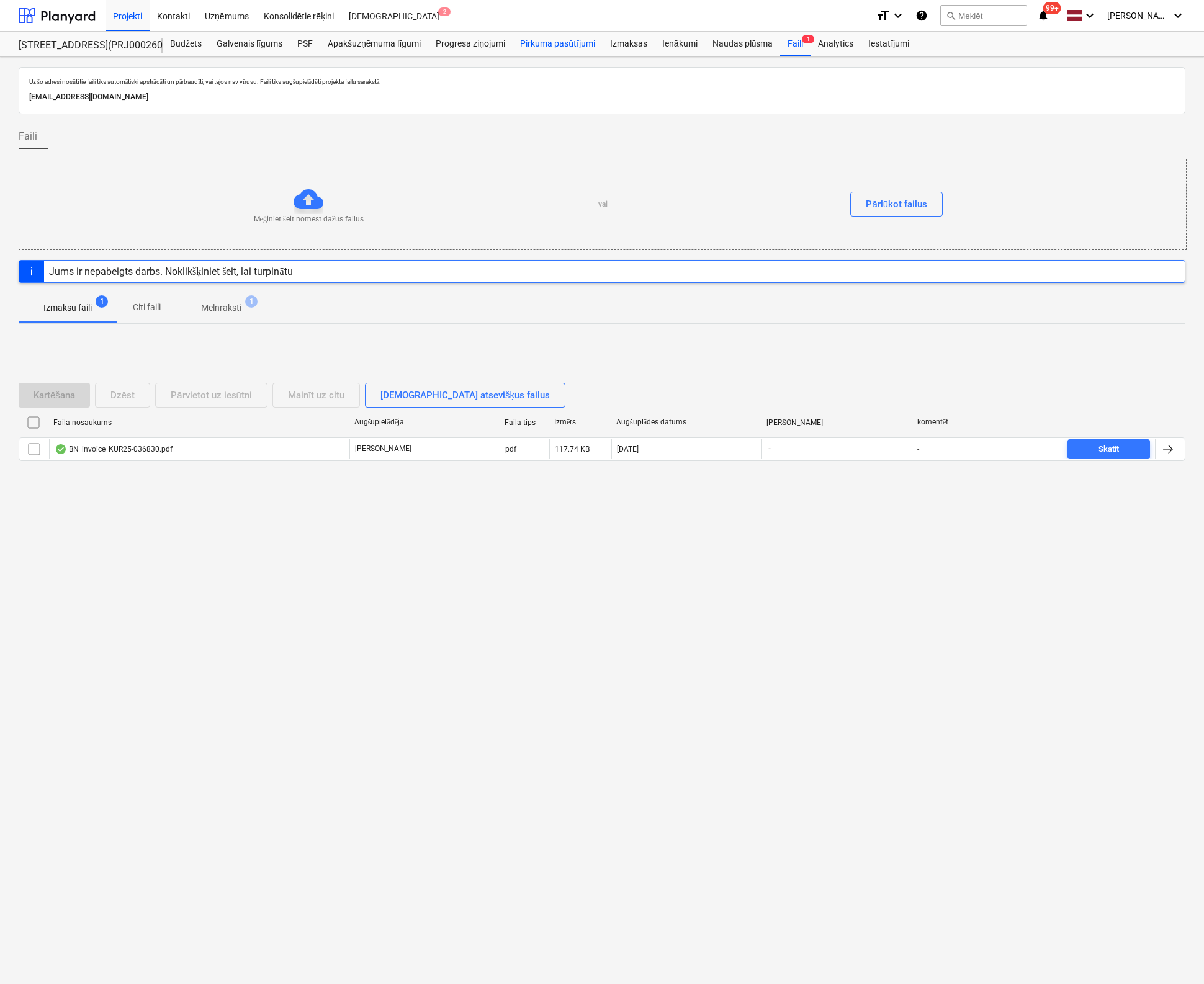
click at [548, 47] on div "Pirkuma pasūtījumi" at bounding box center [558, 44] width 90 height 25
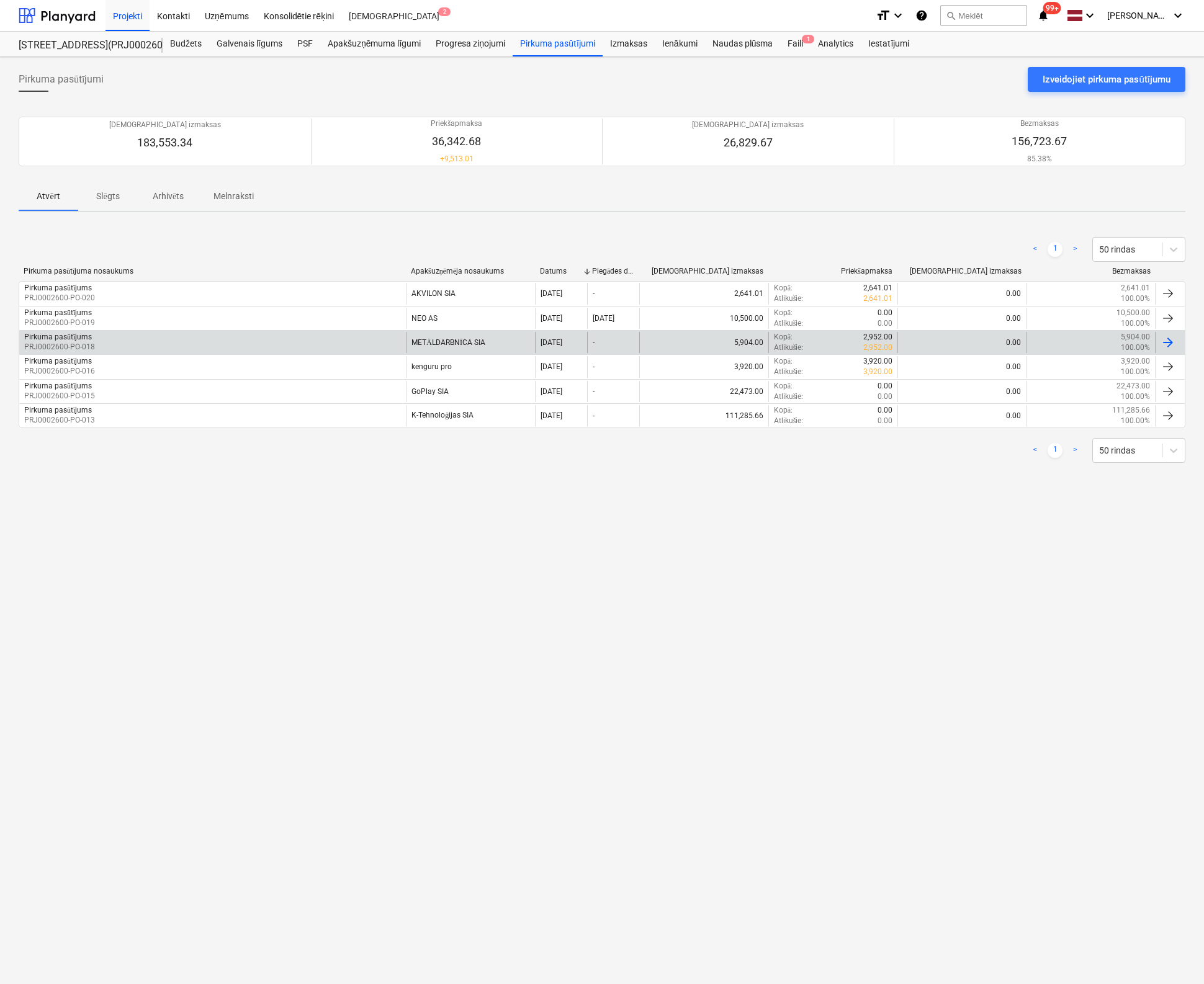
click at [70, 342] on p "PRJ0002600-PO-018" at bounding box center [60, 347] width 71 height 10
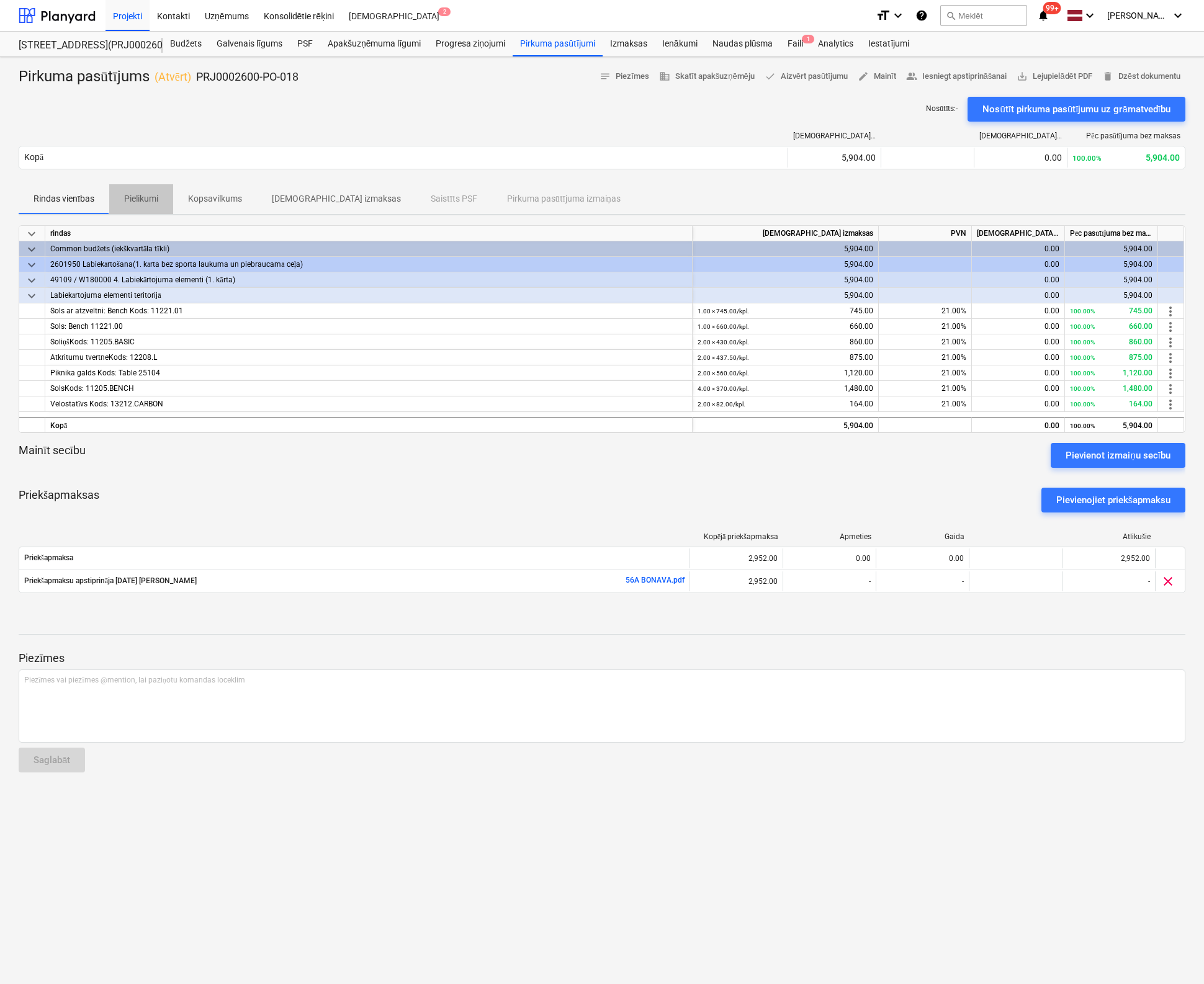
click at [141, 194] on p "Pielikumi" at bounding box center [141, 199] width 34 height 13
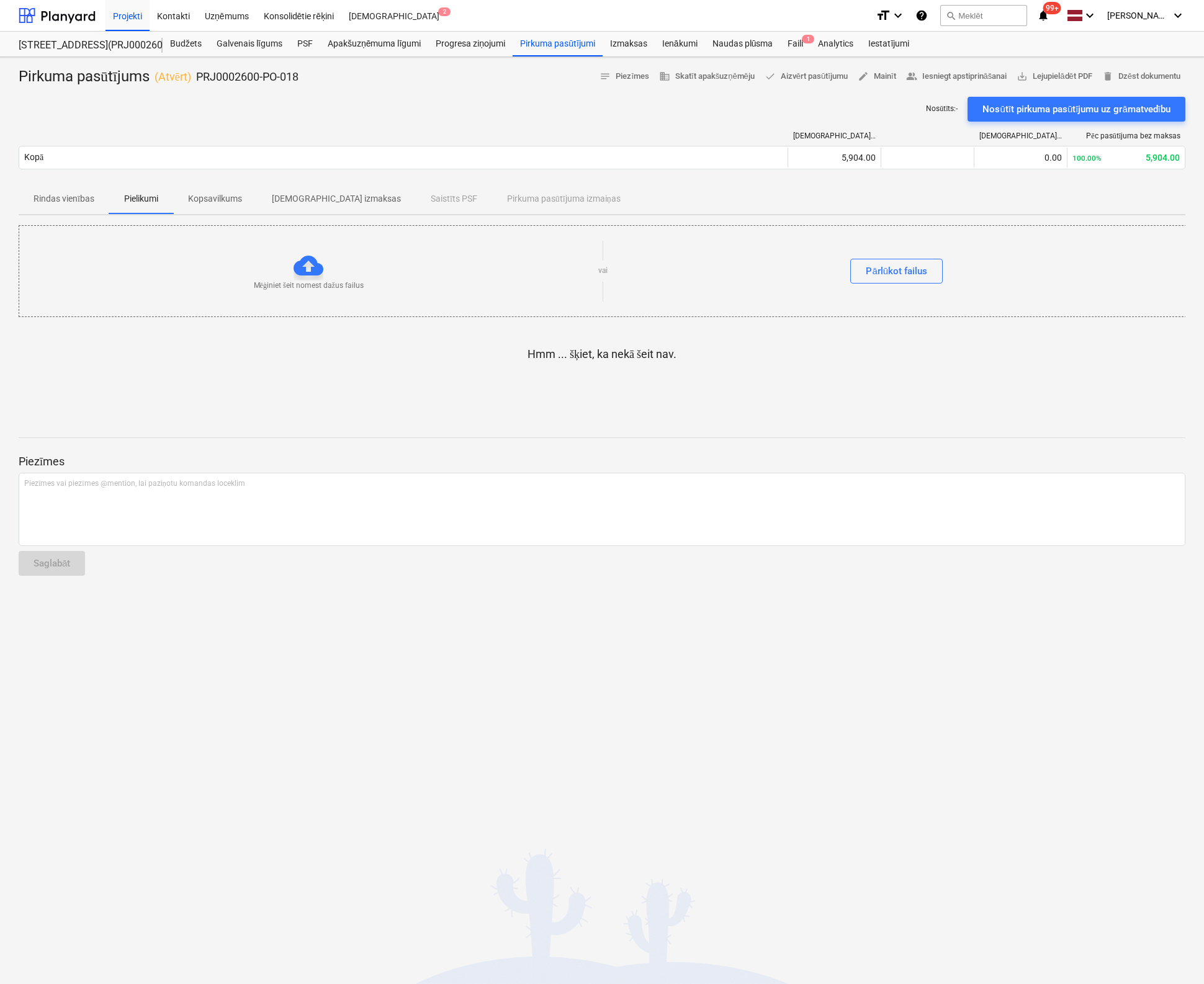
click at [53, 194] on p "Rindas vienības" at bounding box center [64, 199] width 61 height 13
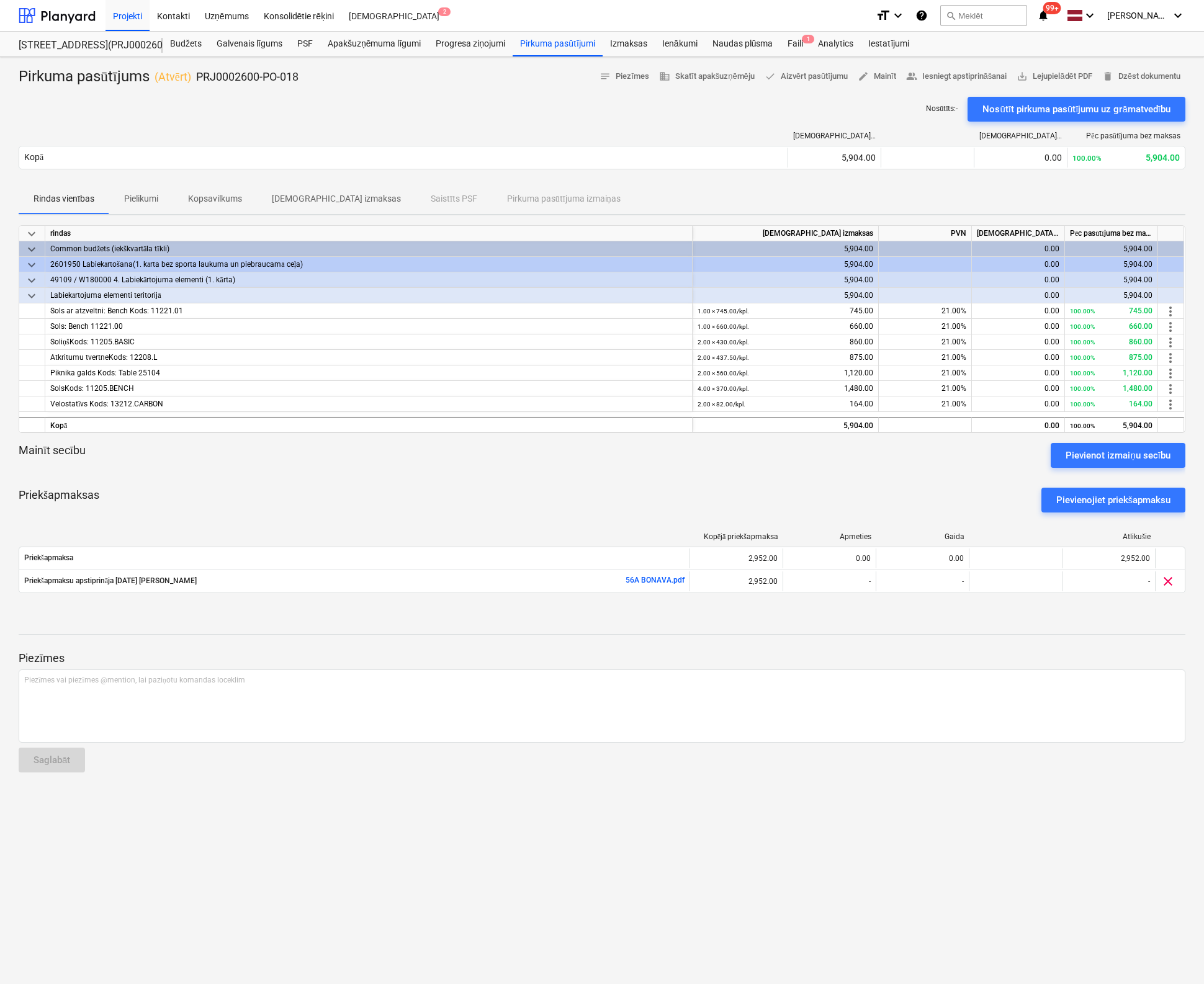
click at [143, 197] on p "Pielikumi" at bounding box center [141, 199] width 34 height 13
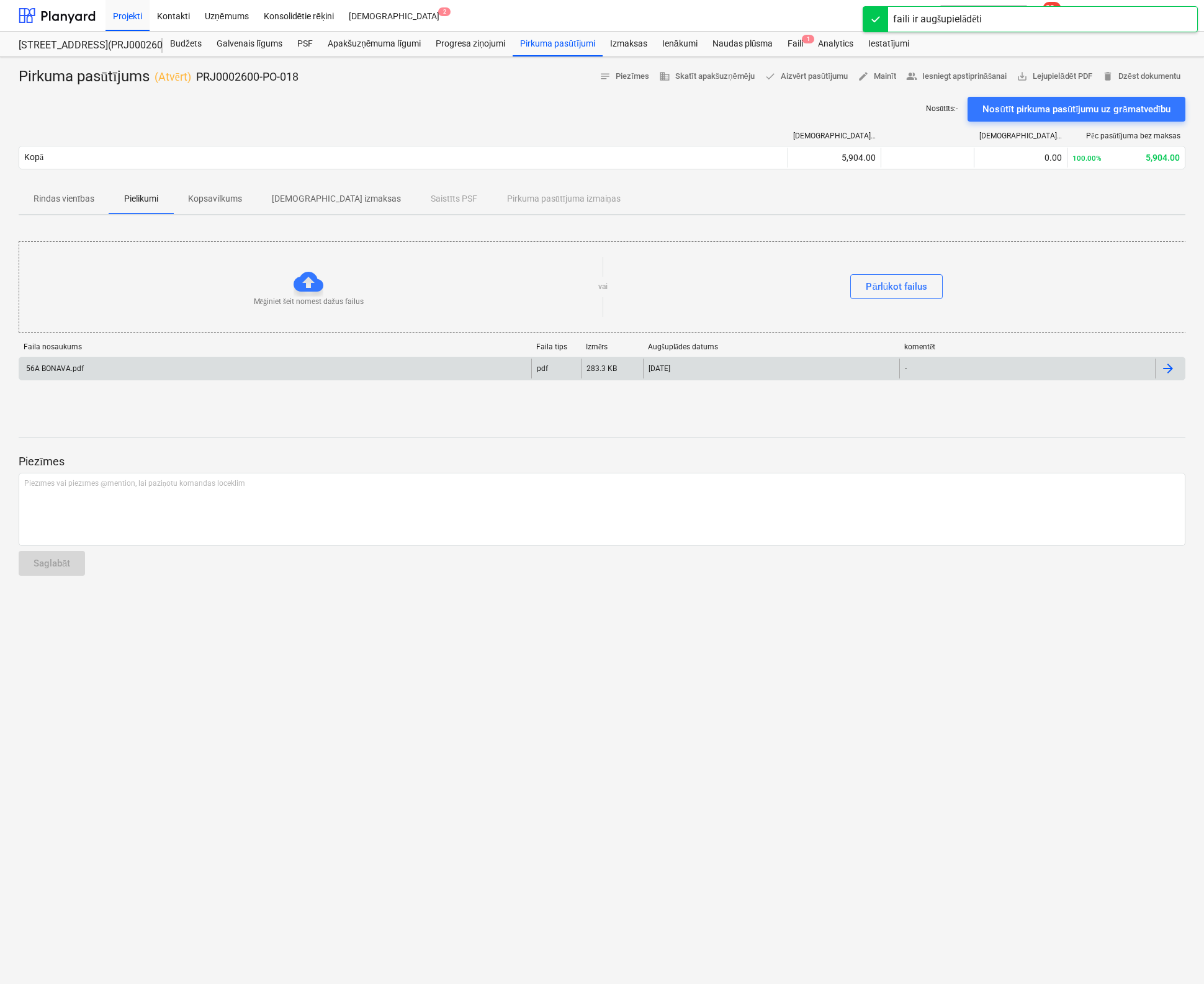
click at [932, 363] on div "-" at bounding box center [1027, 368] width 256 height 20
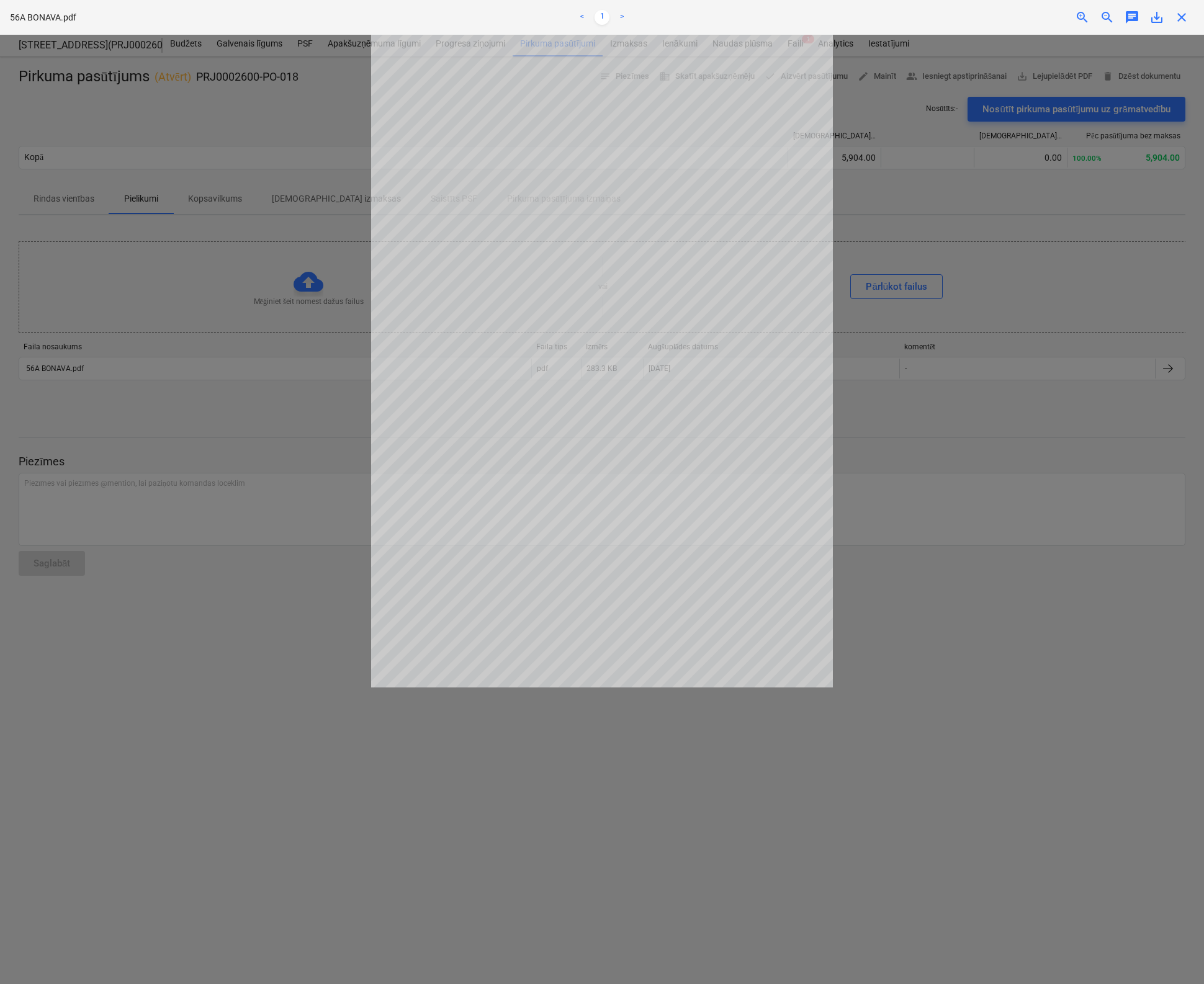
click at [1182, 19] on span "close" at bounding box center [1182, 17] width 15 height 15
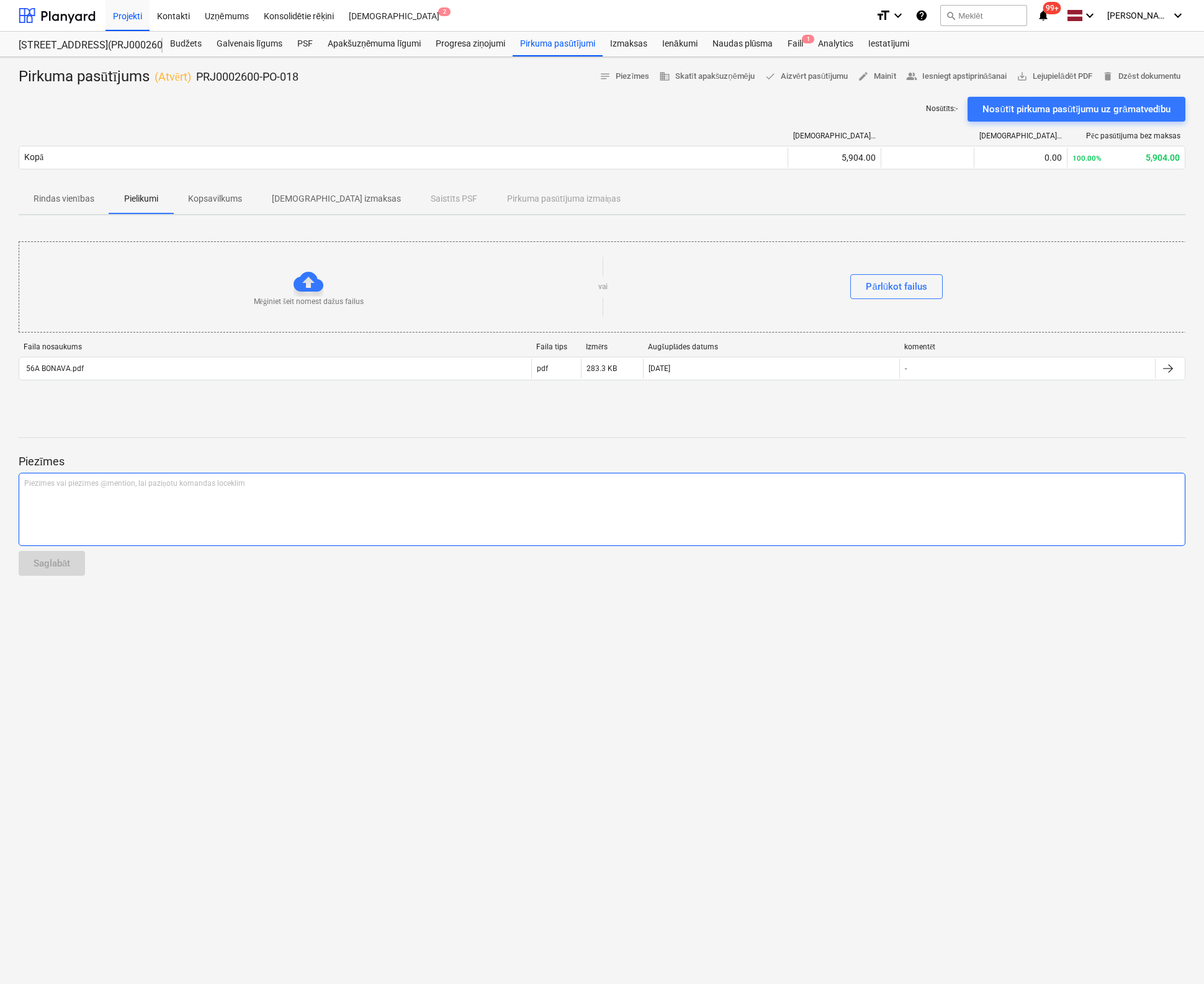
click at [109, 479] on p "Piezīmes vai piezīmes @mention, lai paziņotu komandas loceklim ﻿" at bounding box center [602, 484] width 1155 height 10
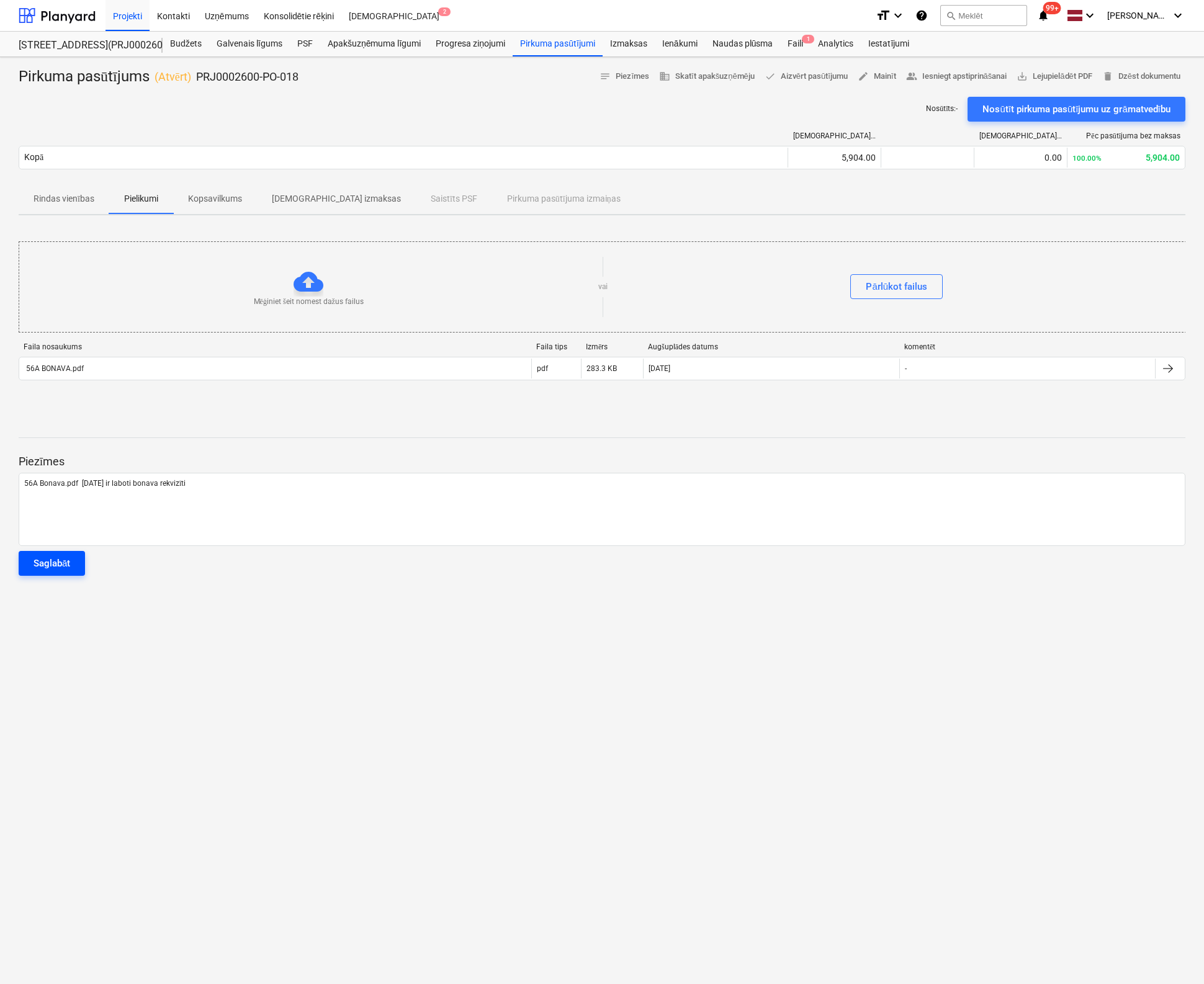
click at [53, 562] on div "Saglabāt" at bounding box center [51, 563] width 36 height 16
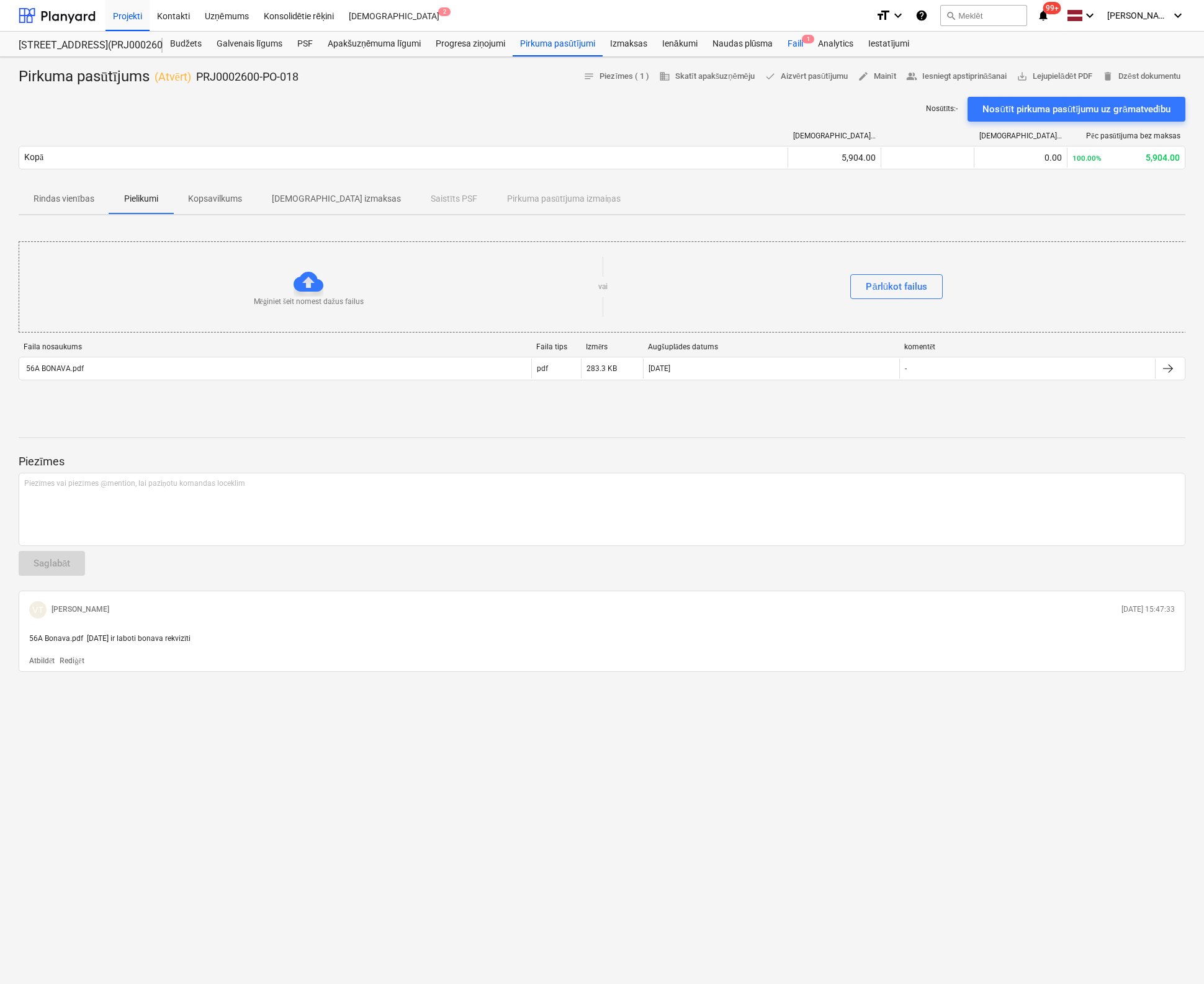
click at [794, 41] on div "Faili 1" at bounding box center [795, 44] width 30 height 25
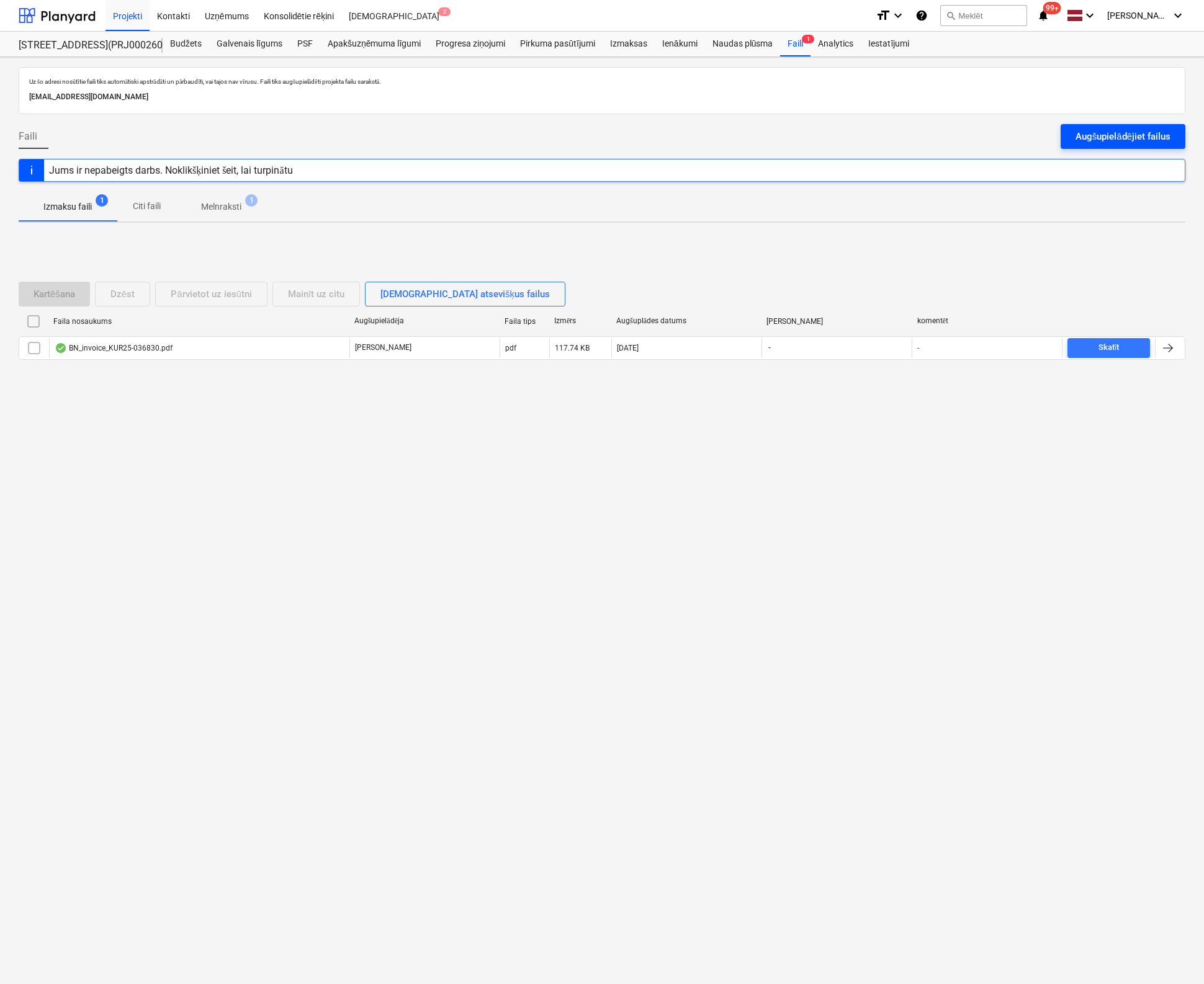
click at [1126, 144] on button "Augšupielādējiet failus" at bounding box center [1123, 137] width 125 height 25
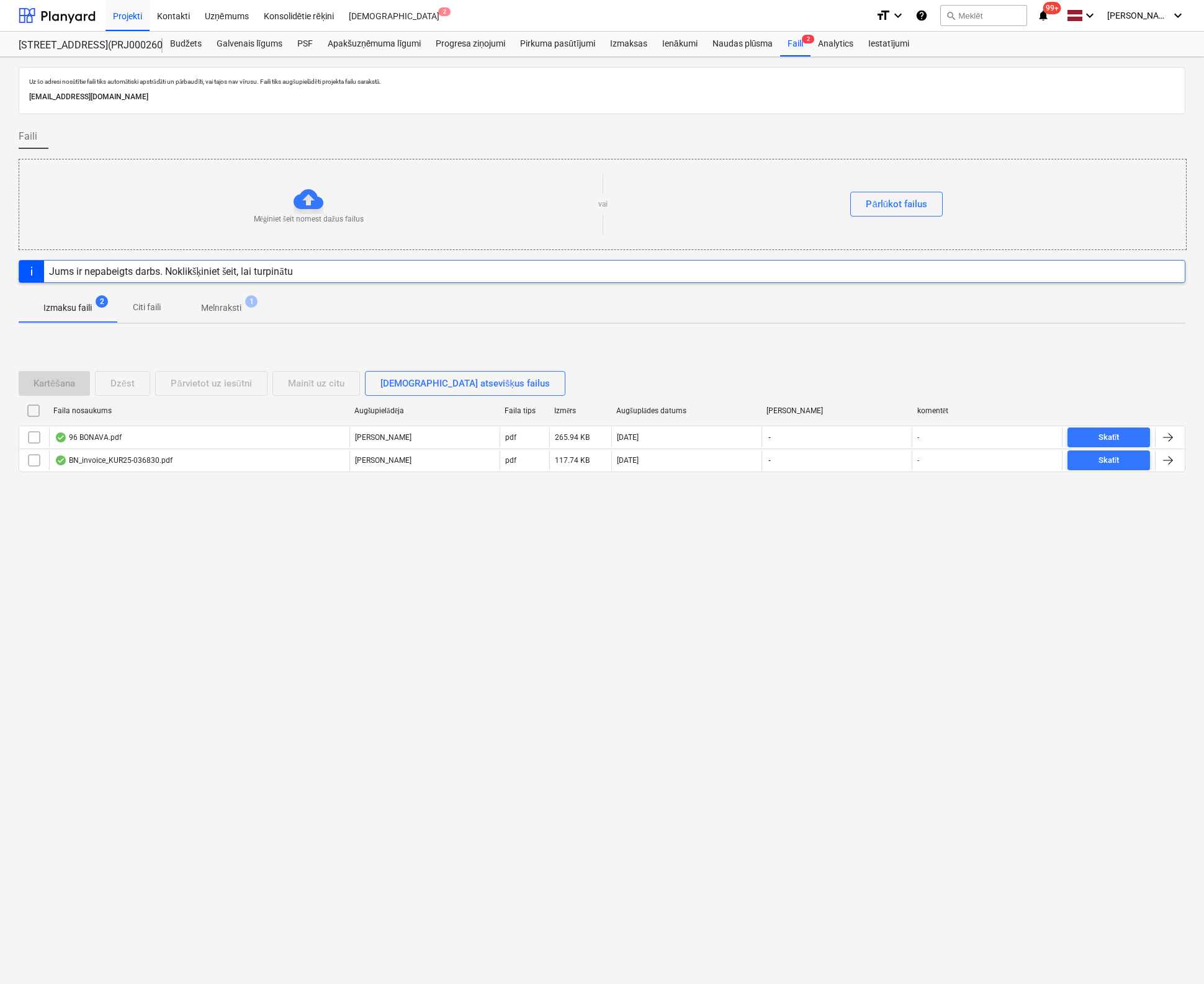
click at [917, 590] on div "Uz šo adresi nosūtītie faili tiks automātiski apstrādāti un pārbaudīti, vai taj…" at bounding box center [602, 520] width 1204 height 927
click at [194, 44] on div "Budžets" at bounding box center [186, 44] width 47 height 25
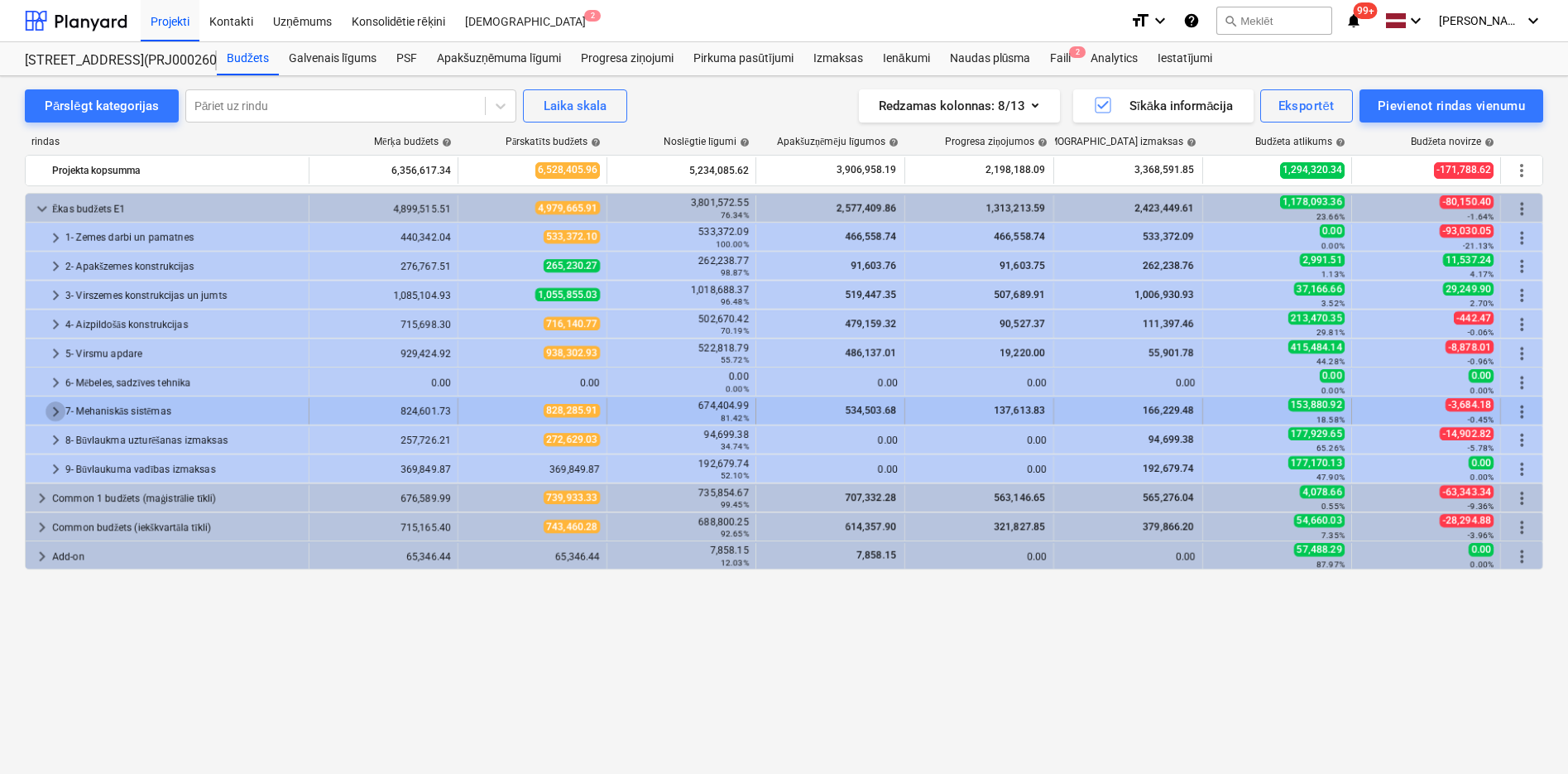
click at [54, 402] on span "keyboard_arrow_right" at bounding box center [55, 412] width 20 height 20
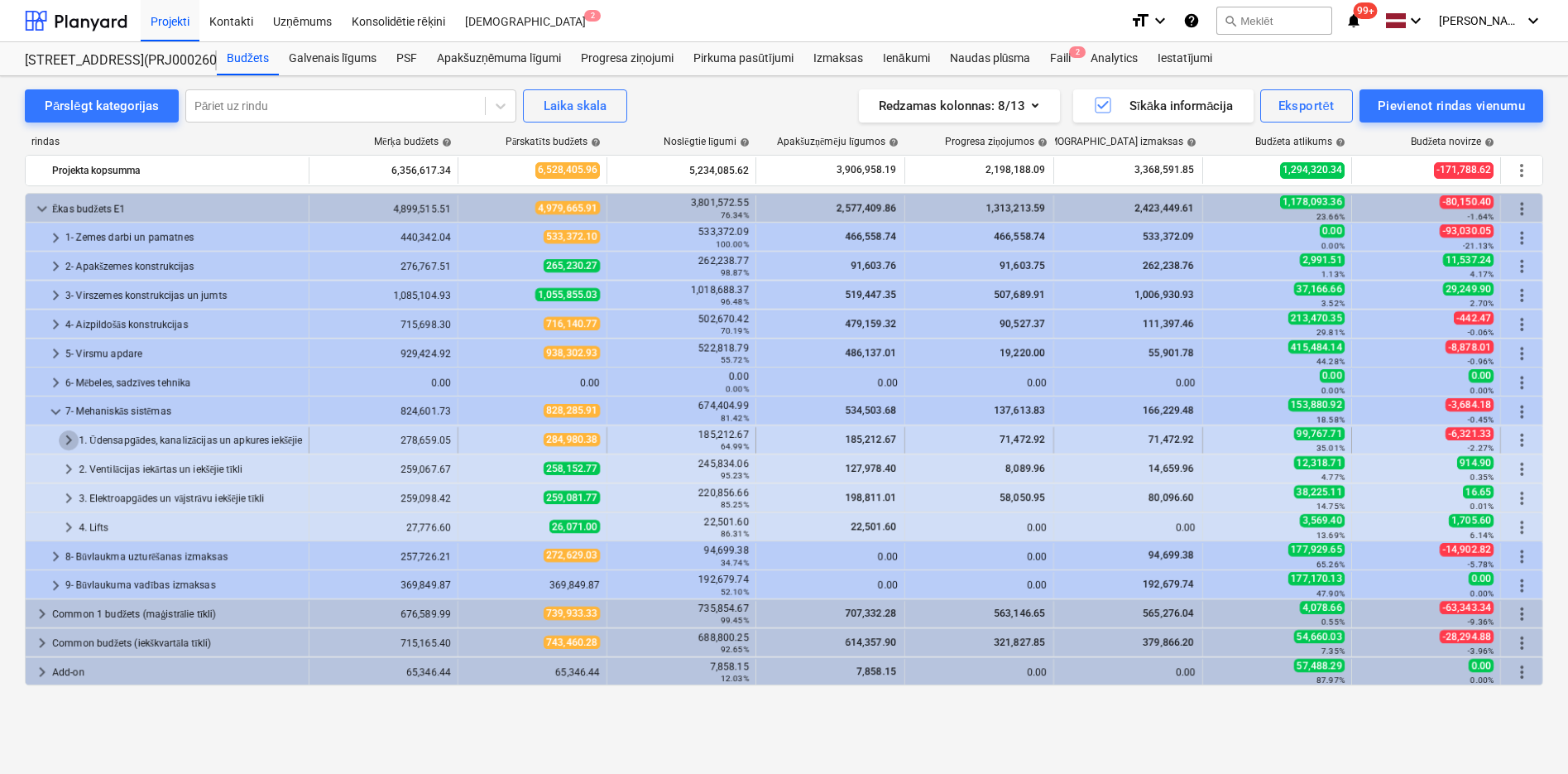
click at [66, 435] on span "keyboard_arrow_right" at bounding box center [69, 440] width 20 height 20
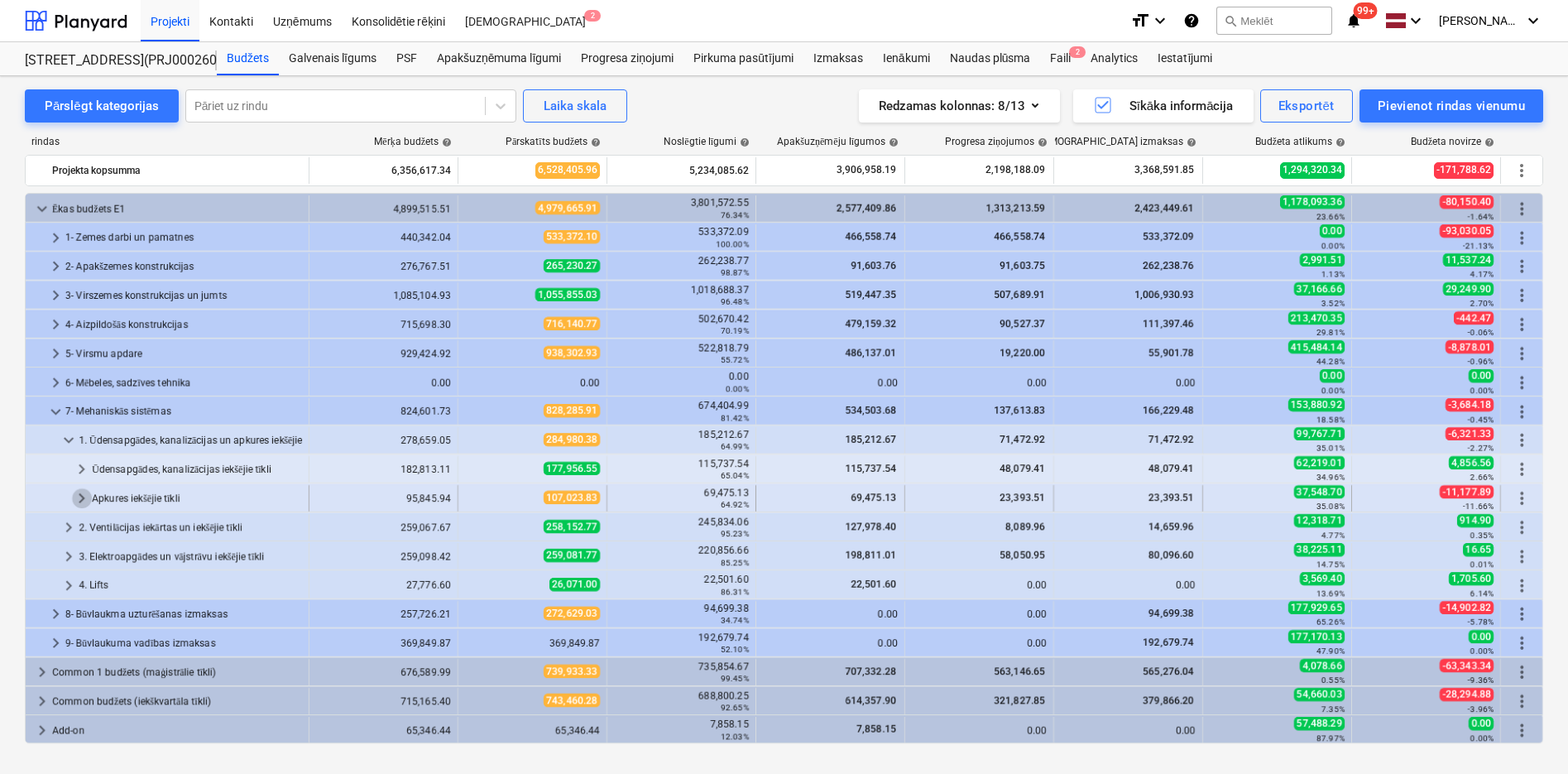
click at [77, 493] on span "keyboard_arrow_right" at bounding box center [82, 499] width 20 height 20
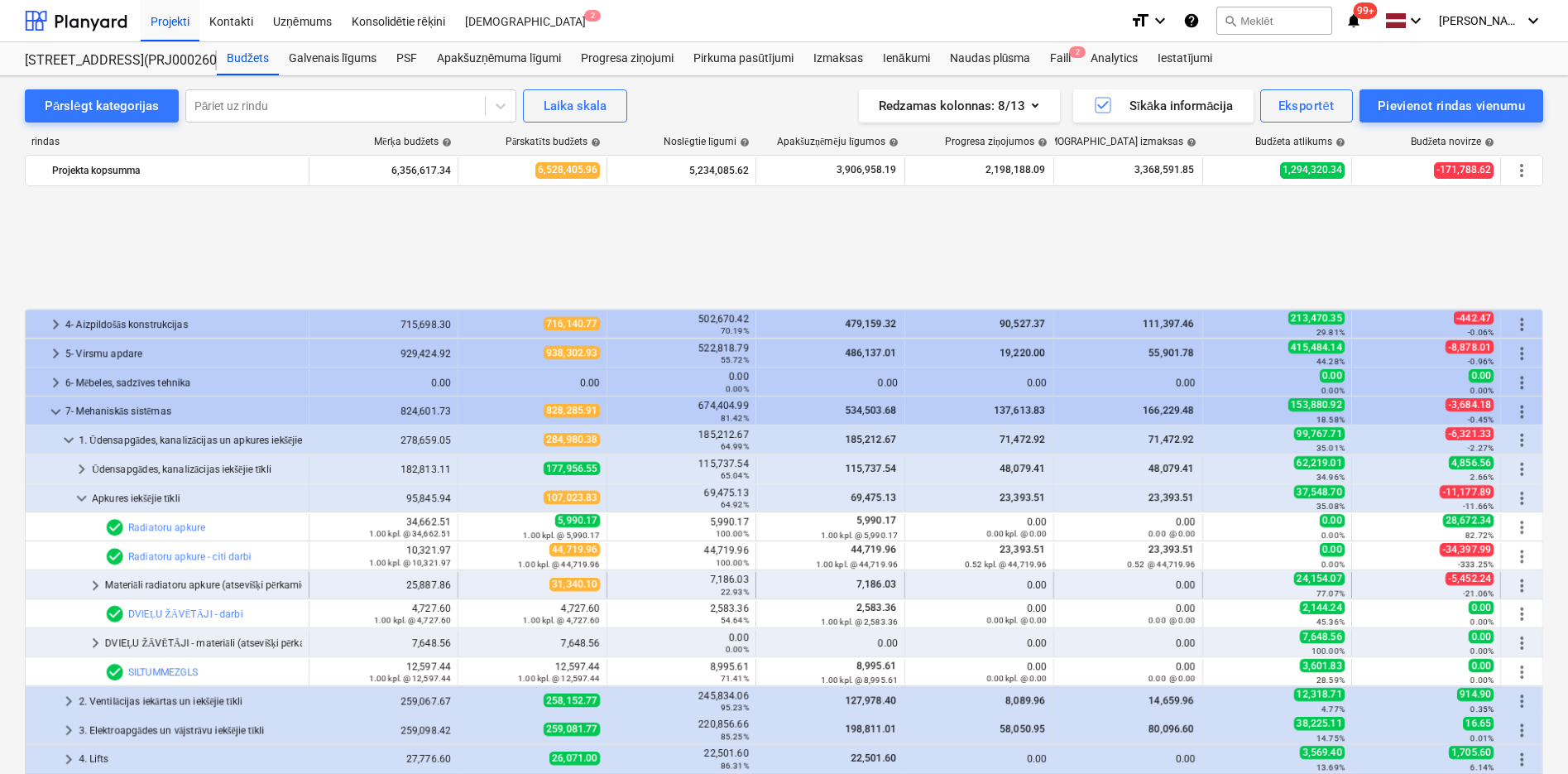
click at [92, 582] on span "keyboard_arrow_right" at bounding box center [95, 585] width 20 height 20
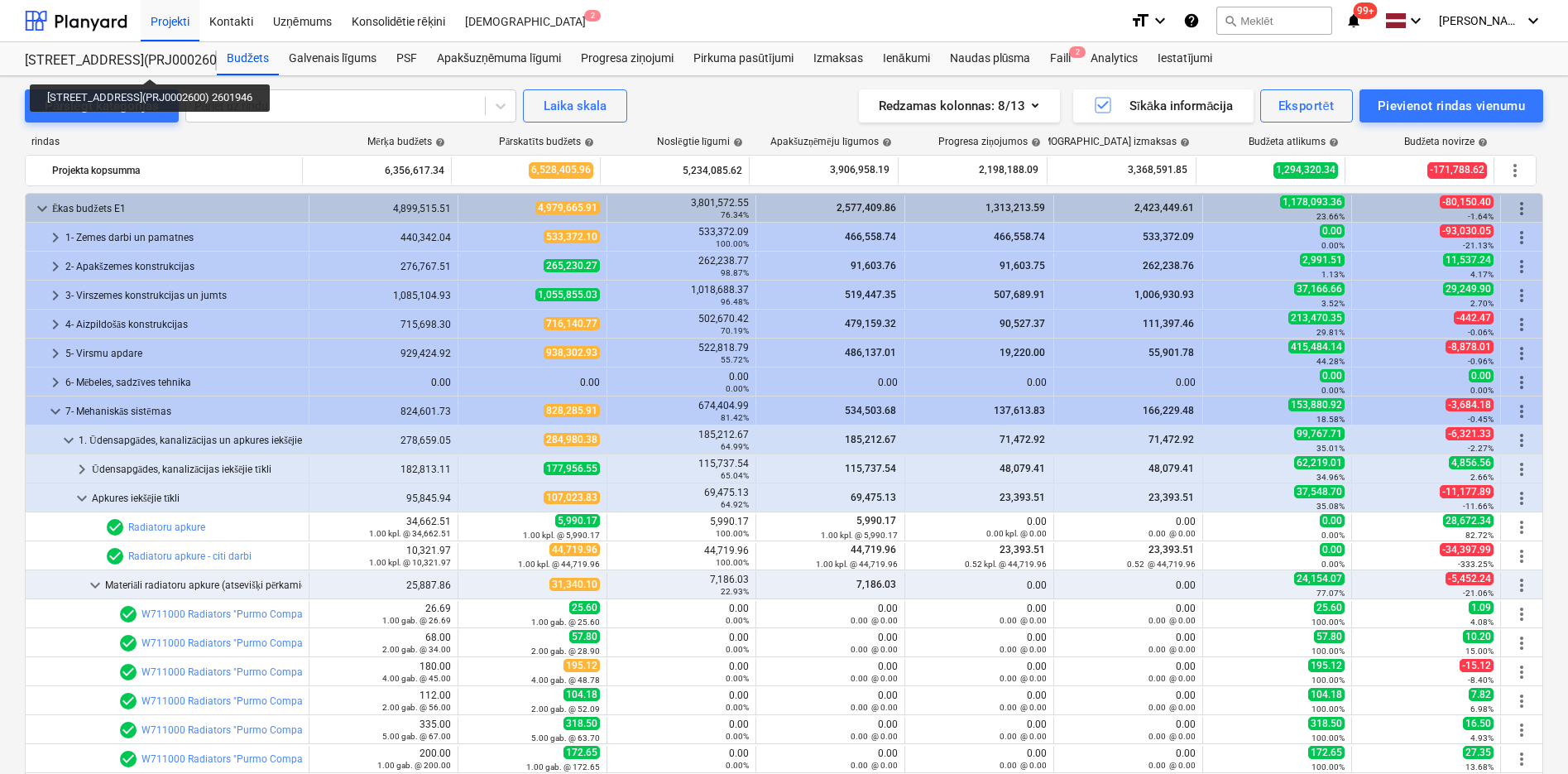
scroll to position [813, 0]
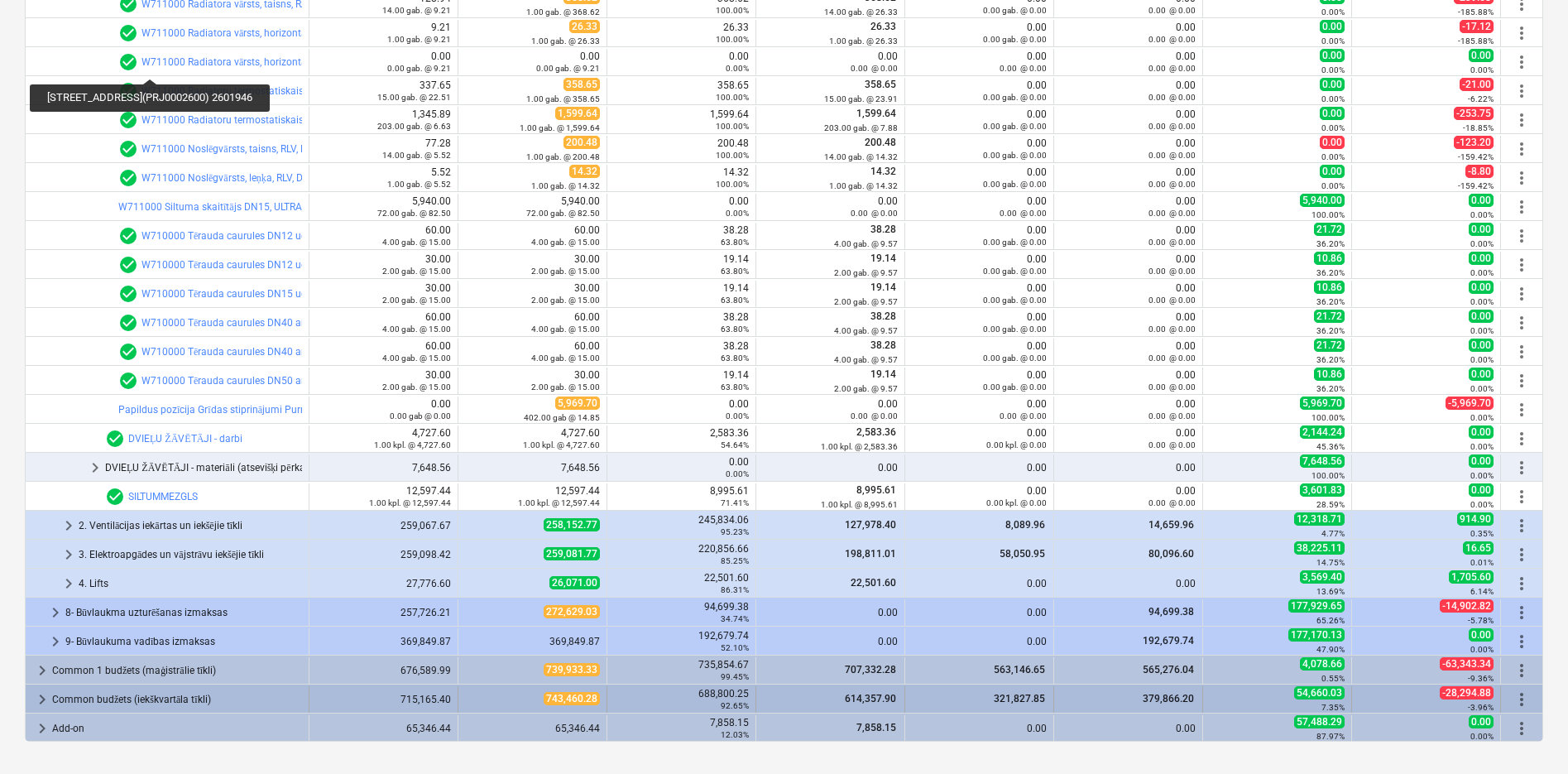
click at [37, 699] on span "keyboard_arrow_right" at bounding box center [42, 700] width 20 height 20
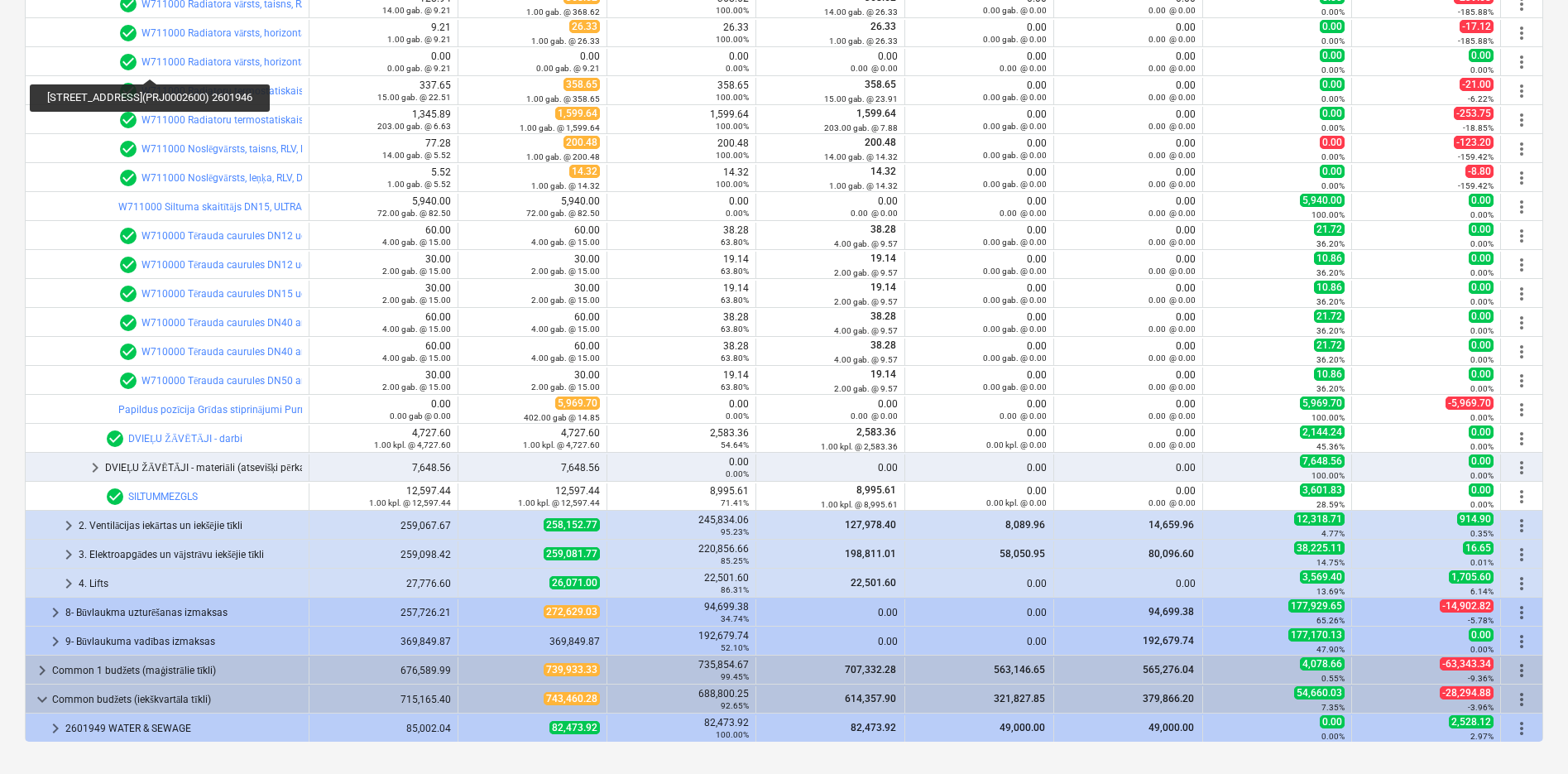
scroll to position [607, 0]
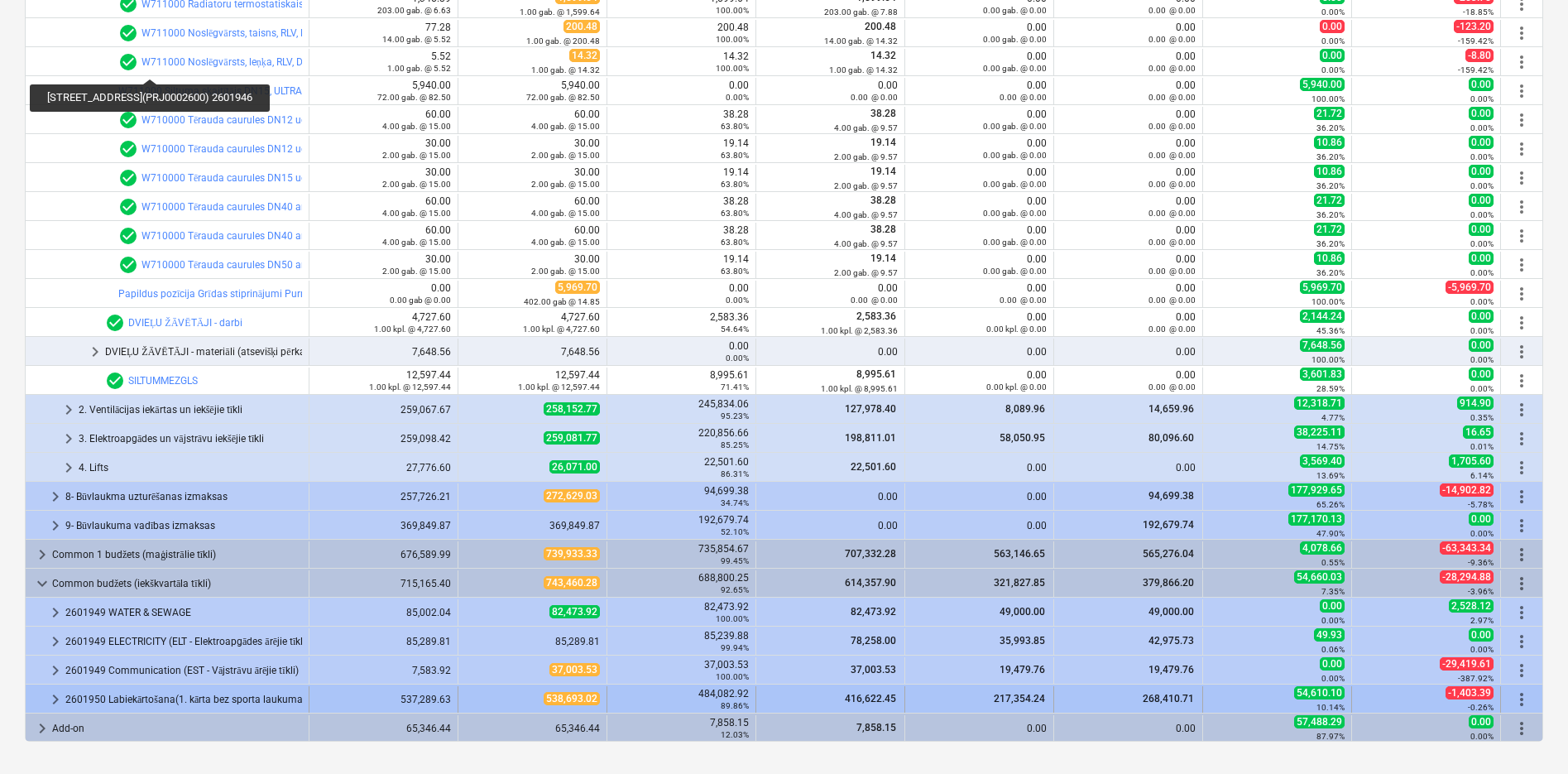
click at [48, 697] on span "keyboard_arrow_right" at bounding box center [55, 700] width 20 height 20
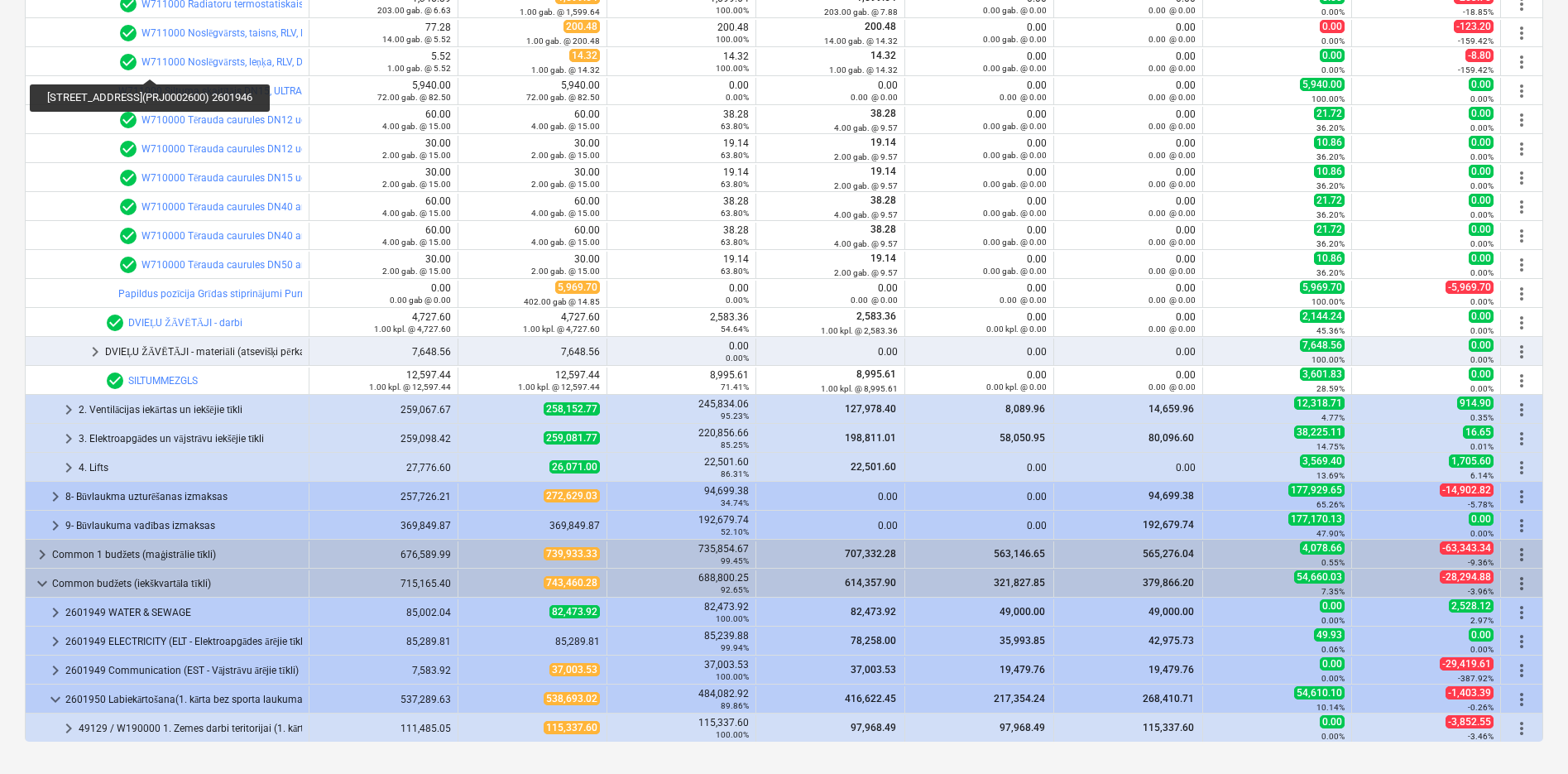
scroll to position [724, 0]
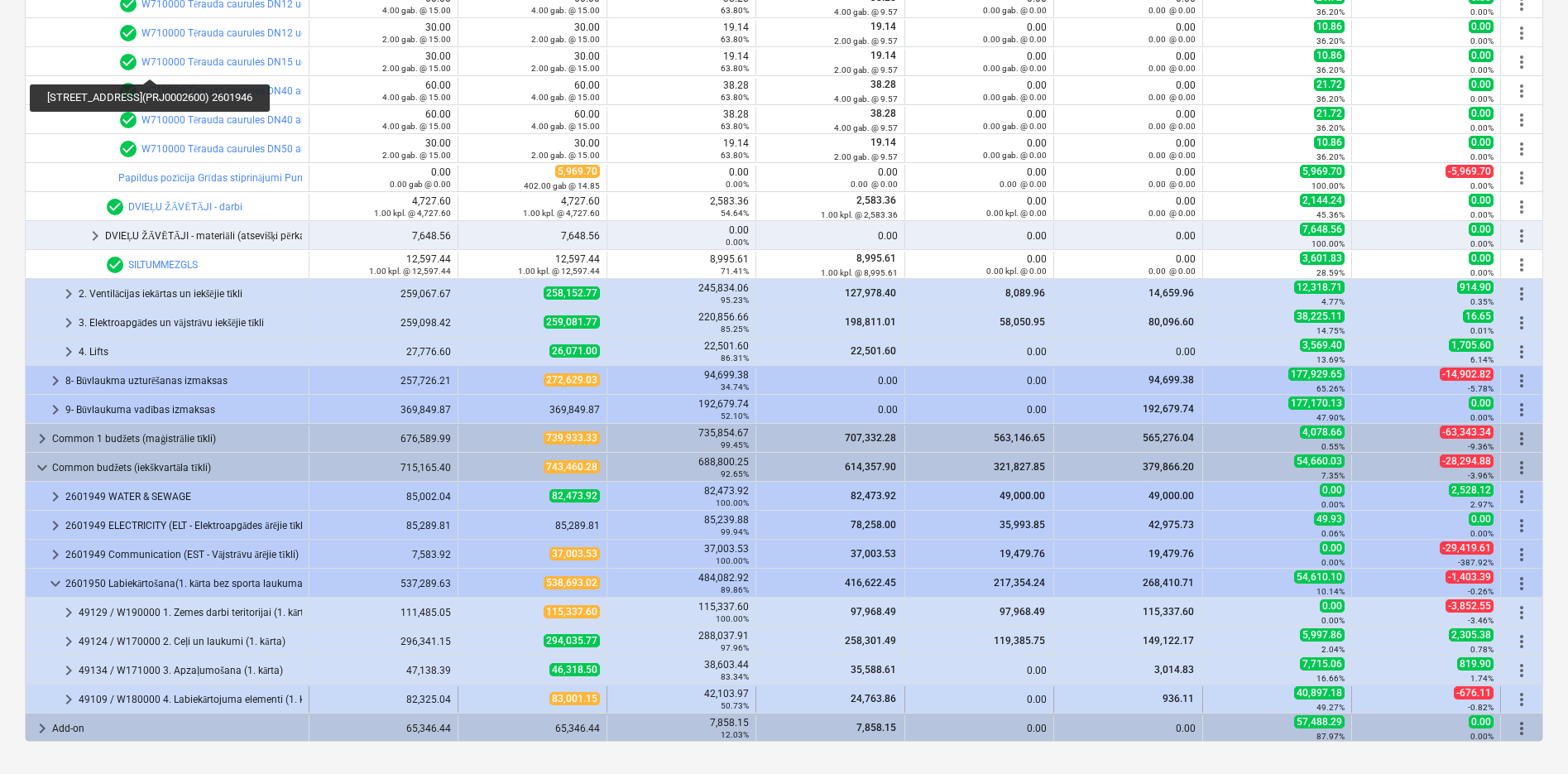
click at [70, 693] on span "keyboard_arrow_right" at bounding box center [69, 700] width 20 height 20
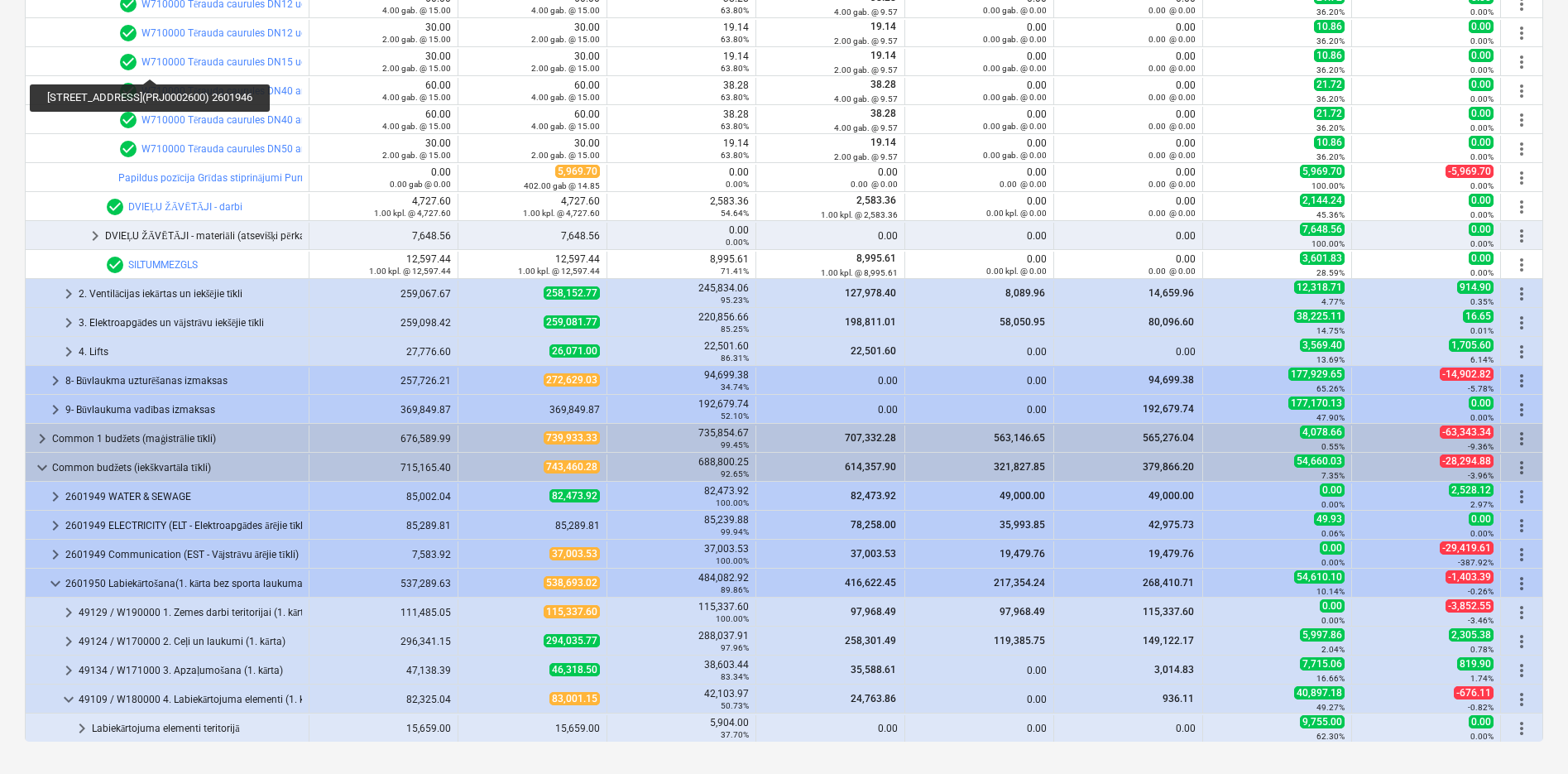
scroll to position [811, 0]
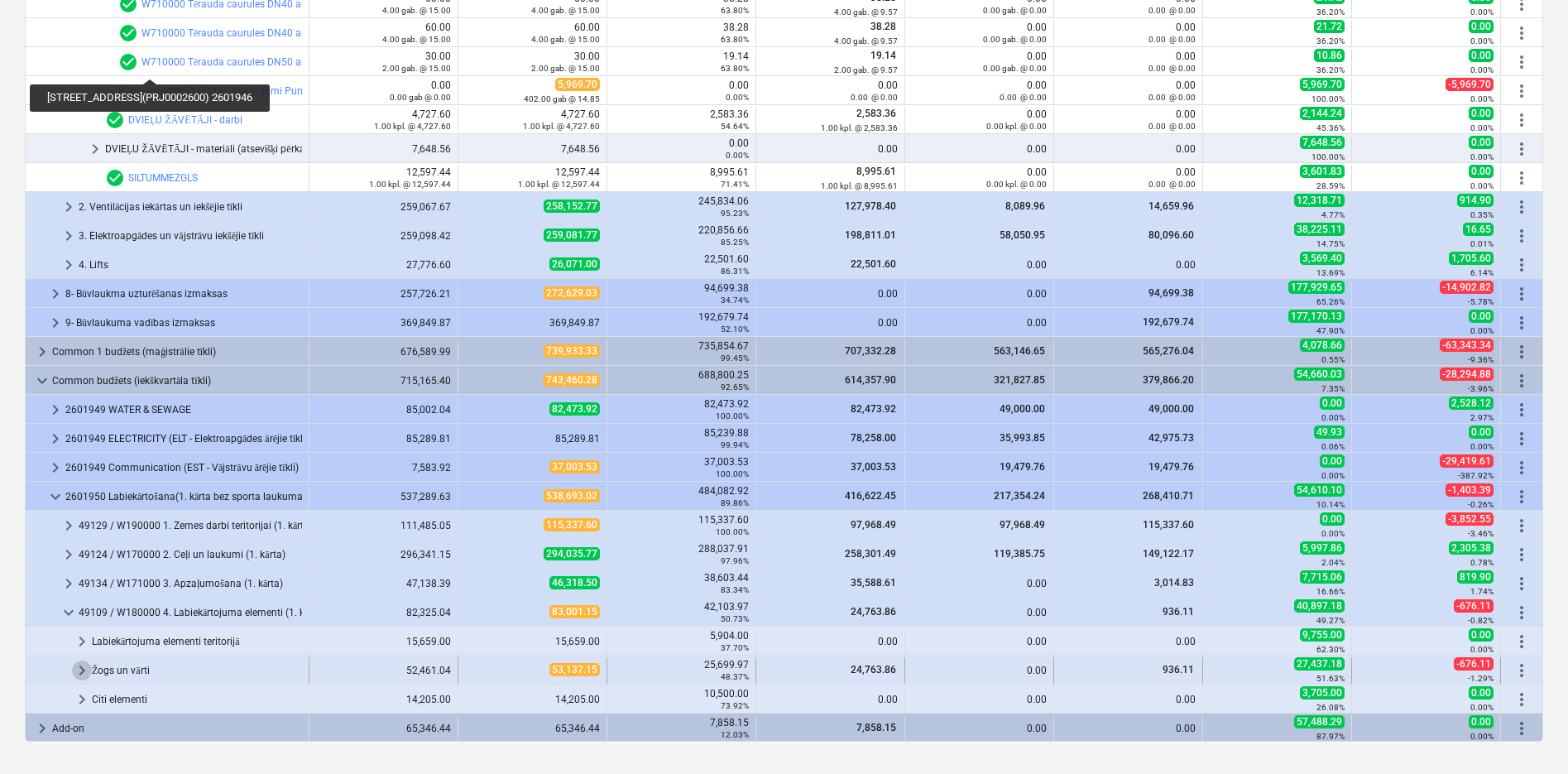
click at [79, 665] on span "keyboard_arrow_right" at bounding box center [82, 670] width 20 height 20
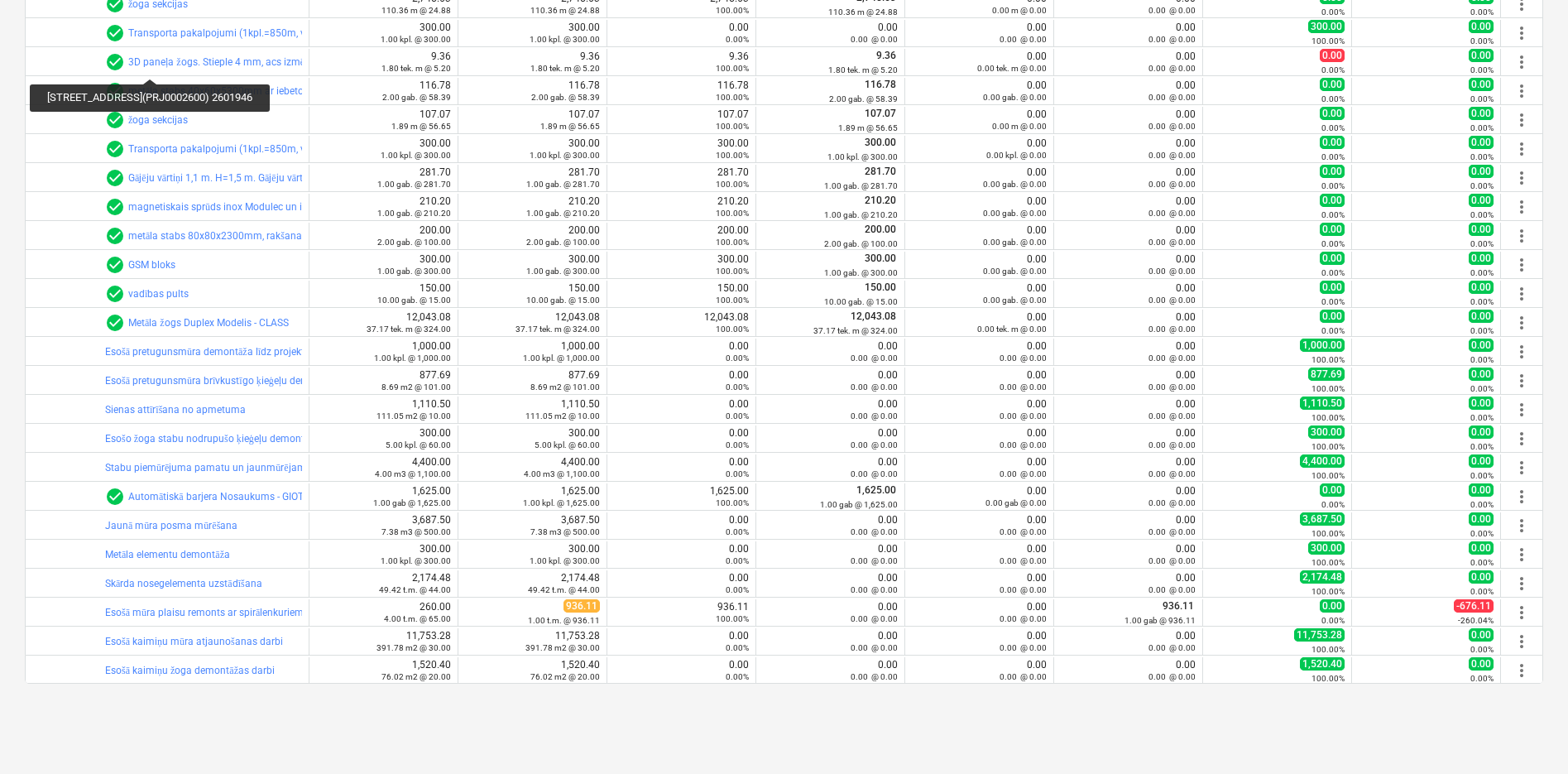
scroll to position [1046, 0]
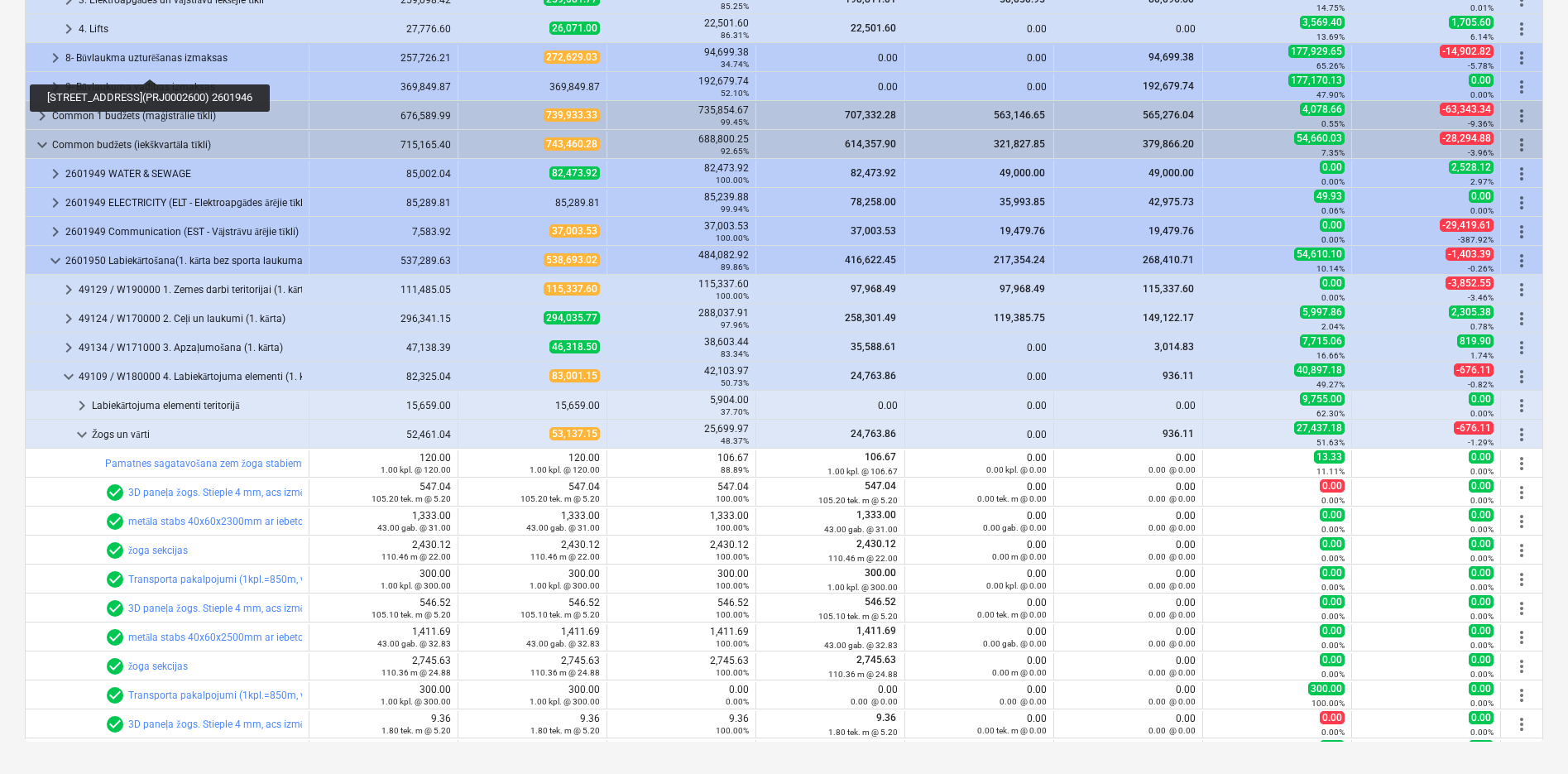
drag, startPoint x: 53, startPoint y: 255, endPoint x: 54, endPoint y: 277, distance: 22.0
click at [53, 255] on span "keyboard_arrow_down" at bounding box center [55, 261] width 20 height 20
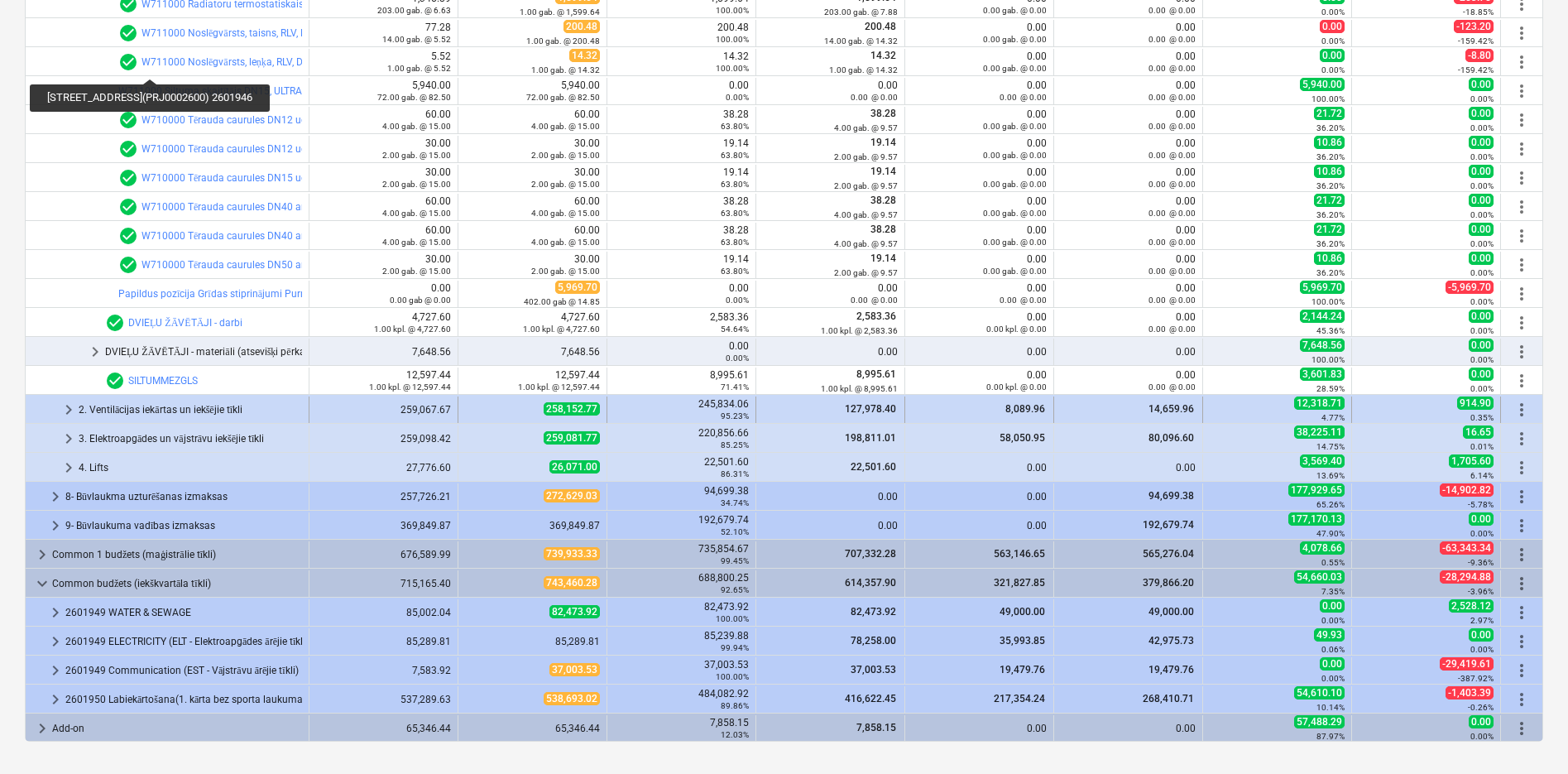
scroll to position [607, 0]
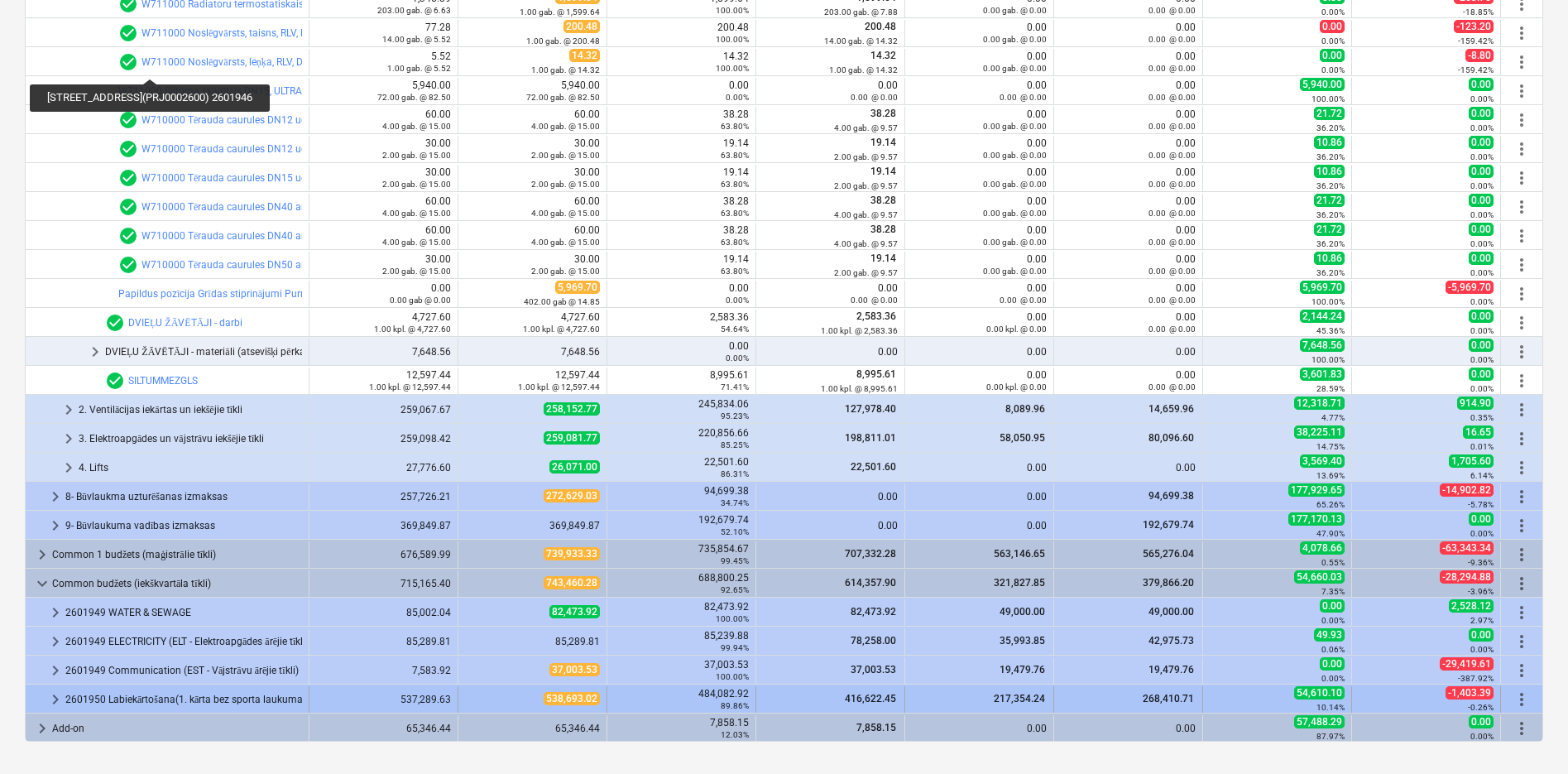
click at [53, 700] on span "keyboard_arrow_right" at bounding box center [55, 700] width 20 height 20
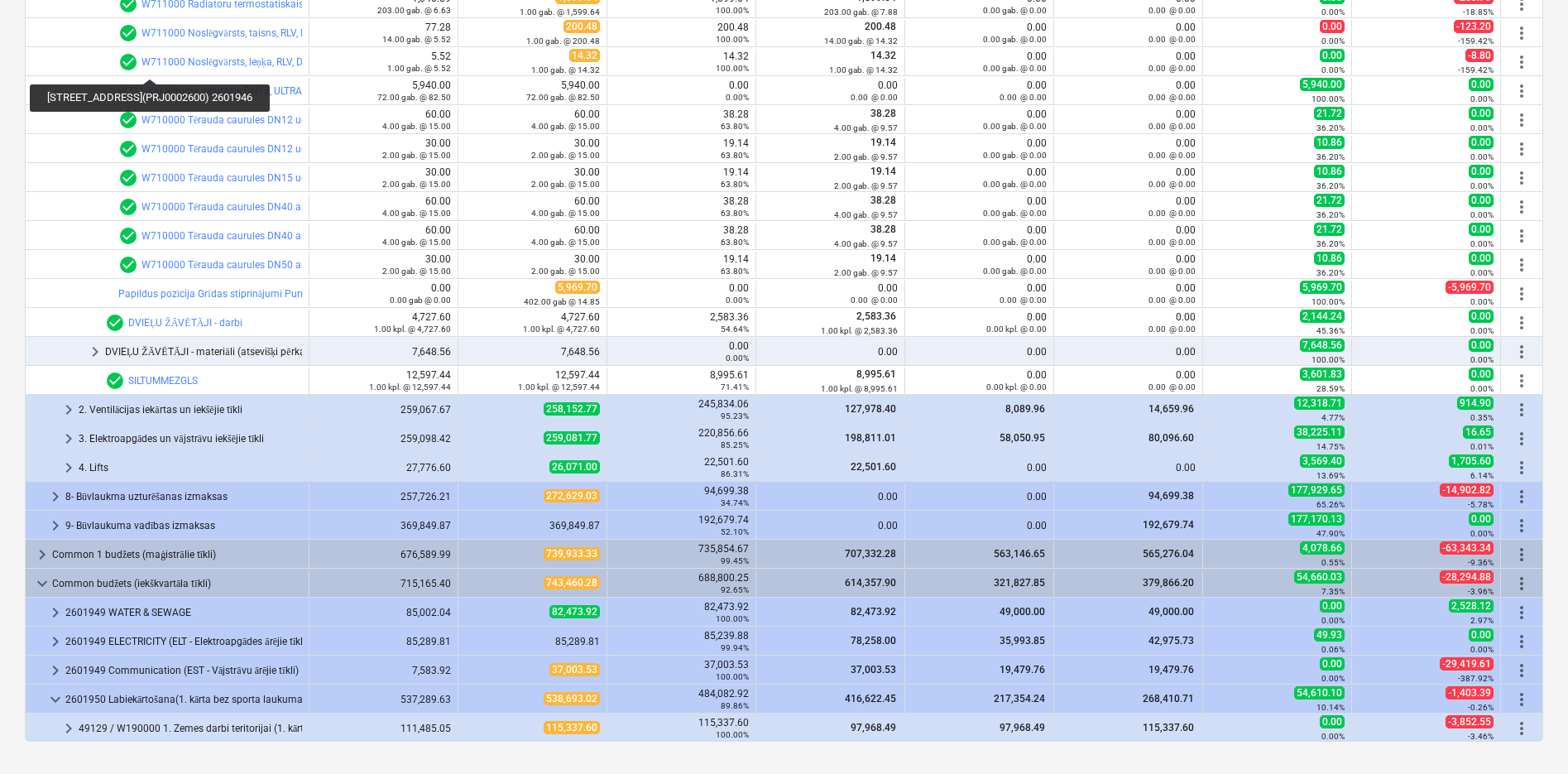
scroll to position [724, 0]
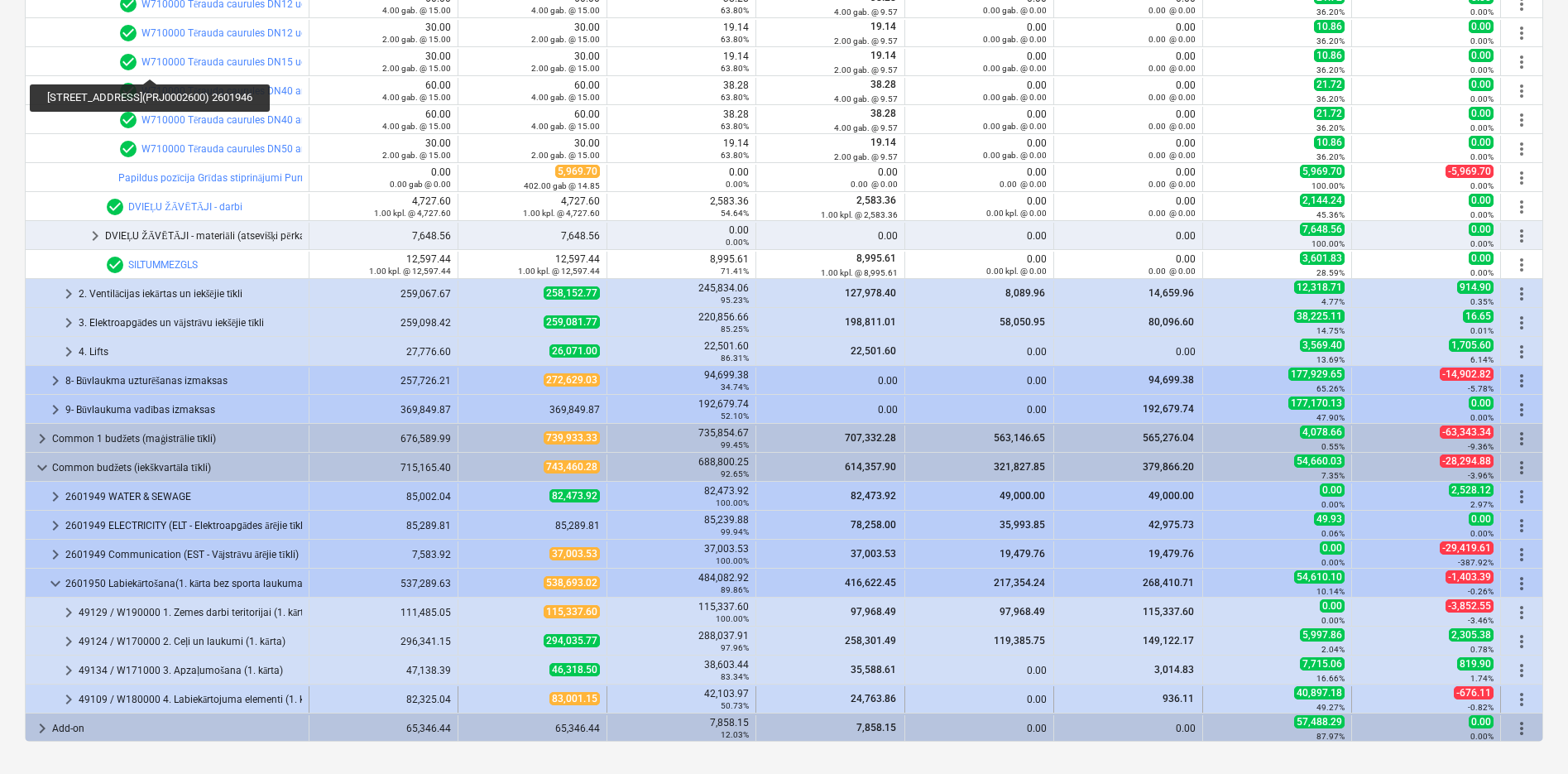
click at [72, 698] on span "keyboard_arrow_right" at bounding box center [69, 700] width 20 height 20
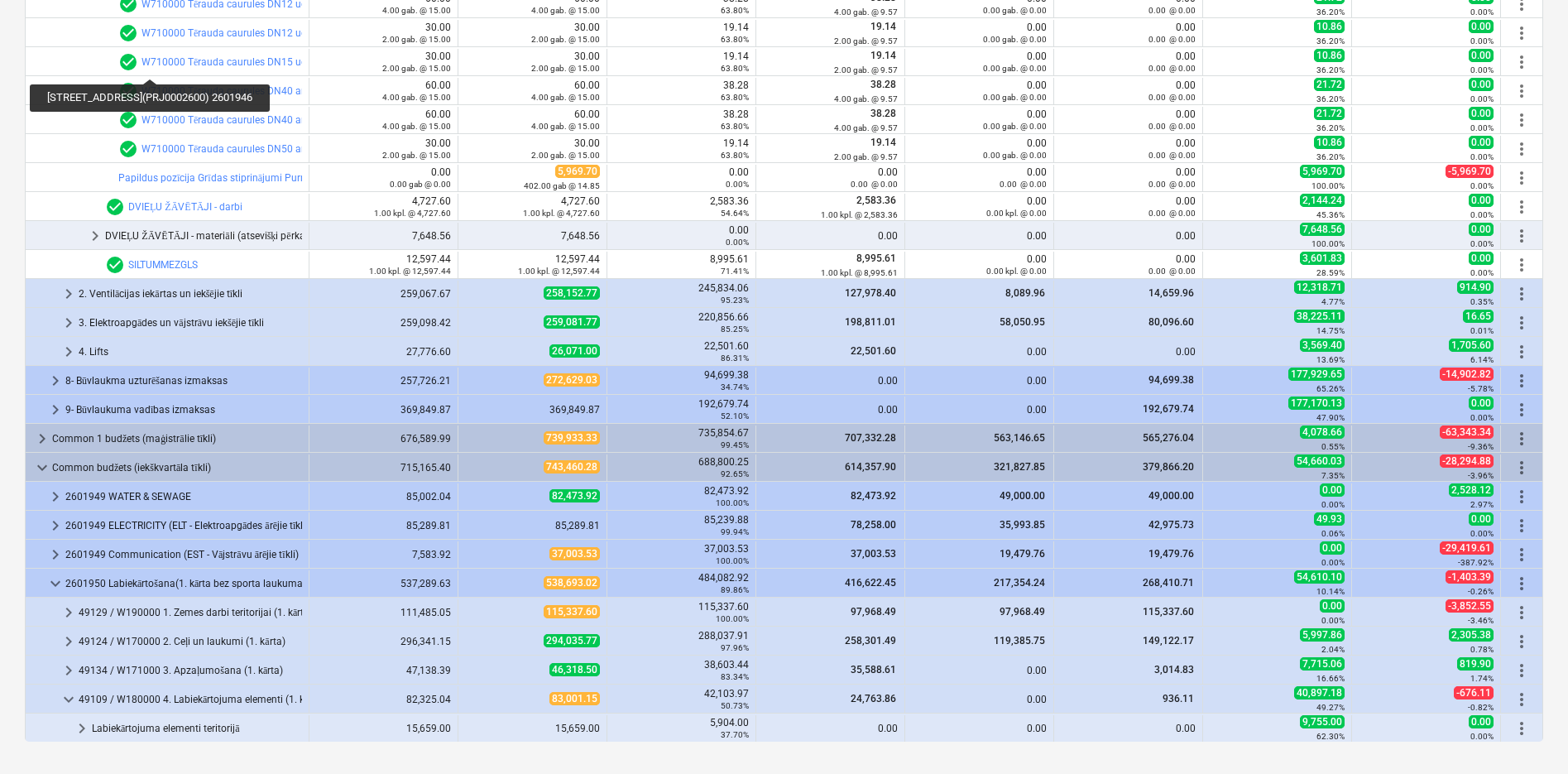
scroll to position [811, 0]
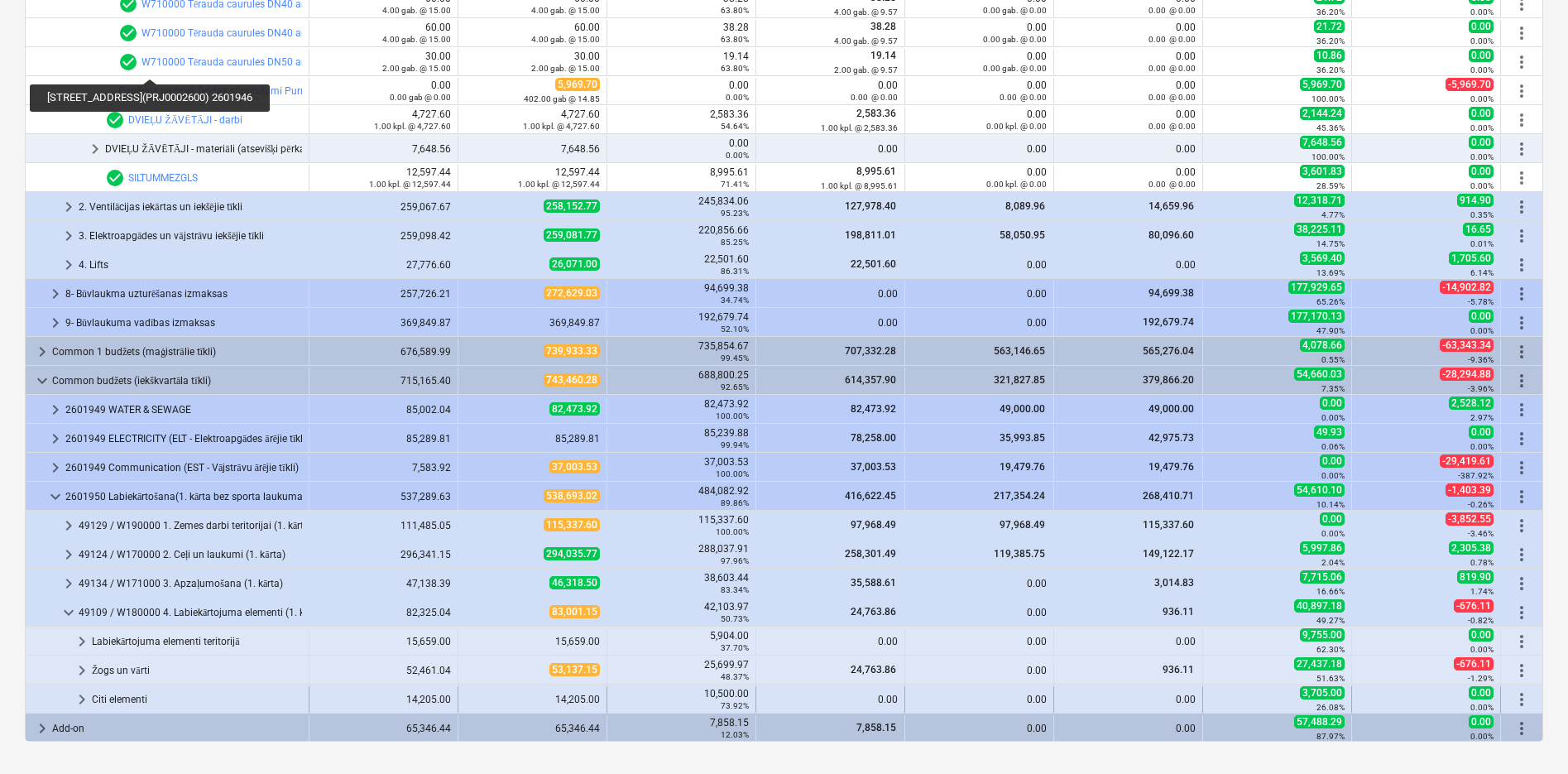
click at [82, 698] on span "keyboard_arrow_right" at bounding box center [82, 700] width 20 height 20
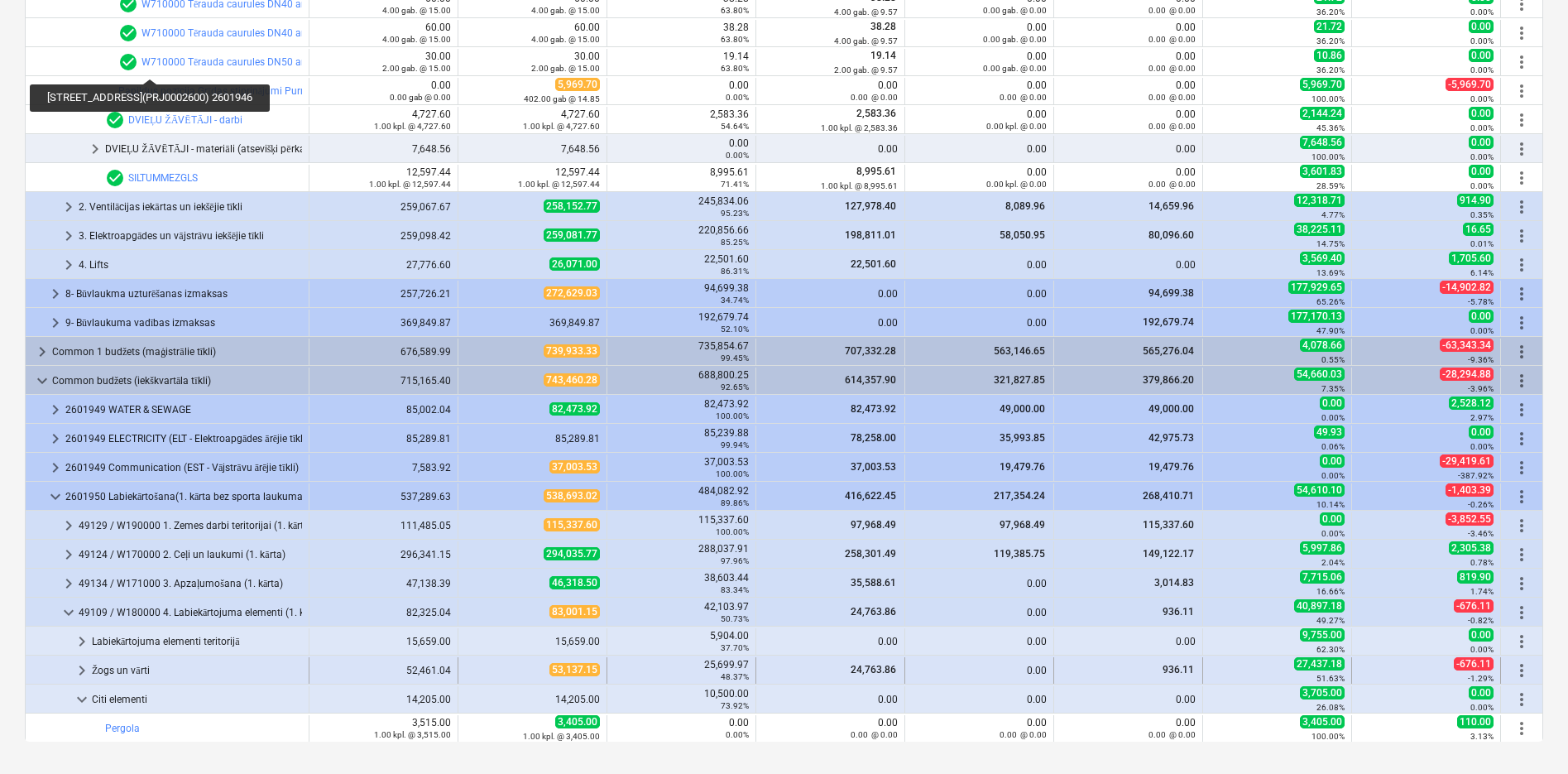
scroll to position [956, 0]
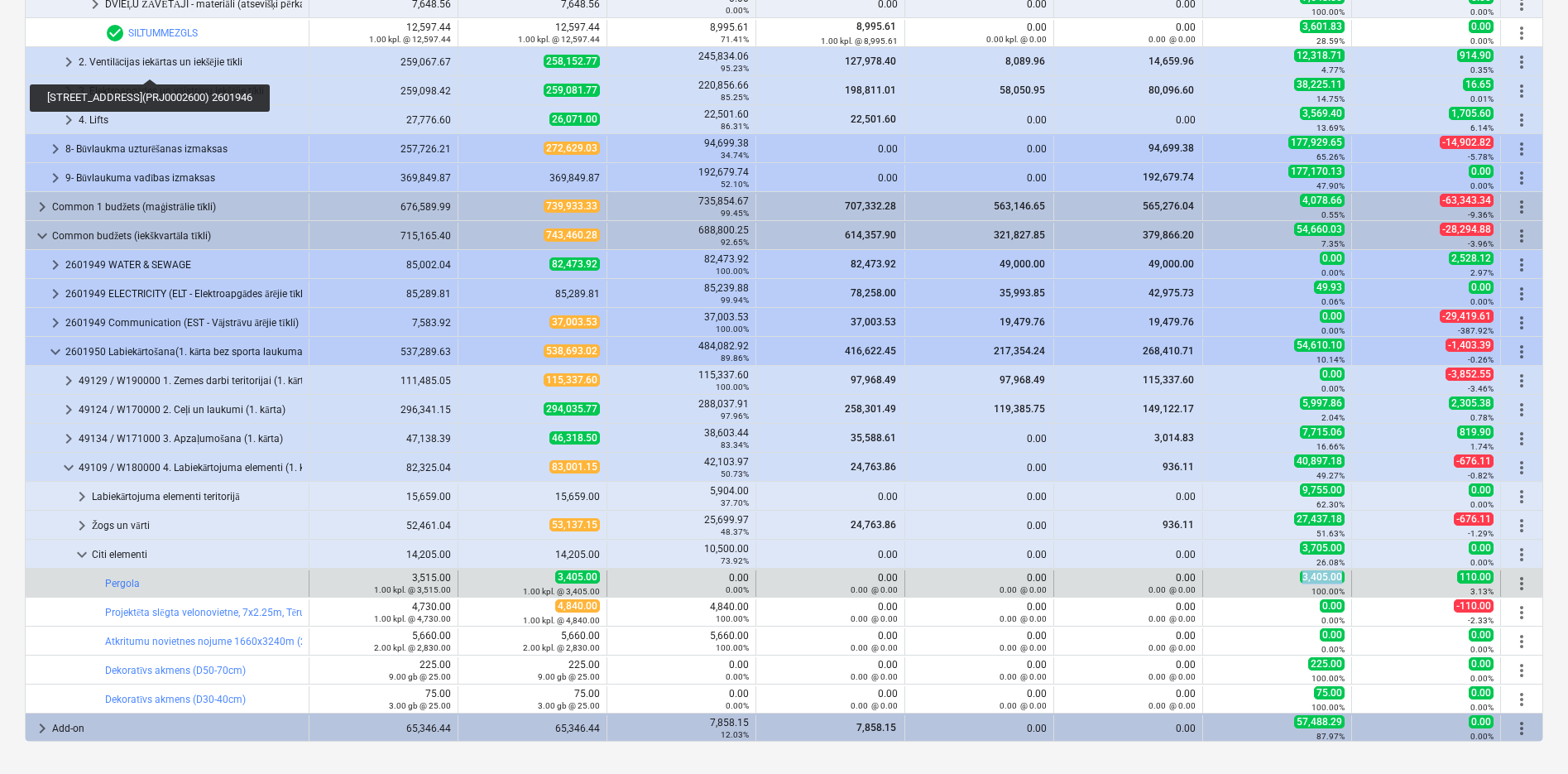
drag, startPoint x: 1287, startPoint y: 576, endPoint x: 1335, endPoint y: 577, distance: 48.0
click at [1335, 577] on div "3,405.00 100.00%" at bounding box center [1277, 583] width 135 height 26
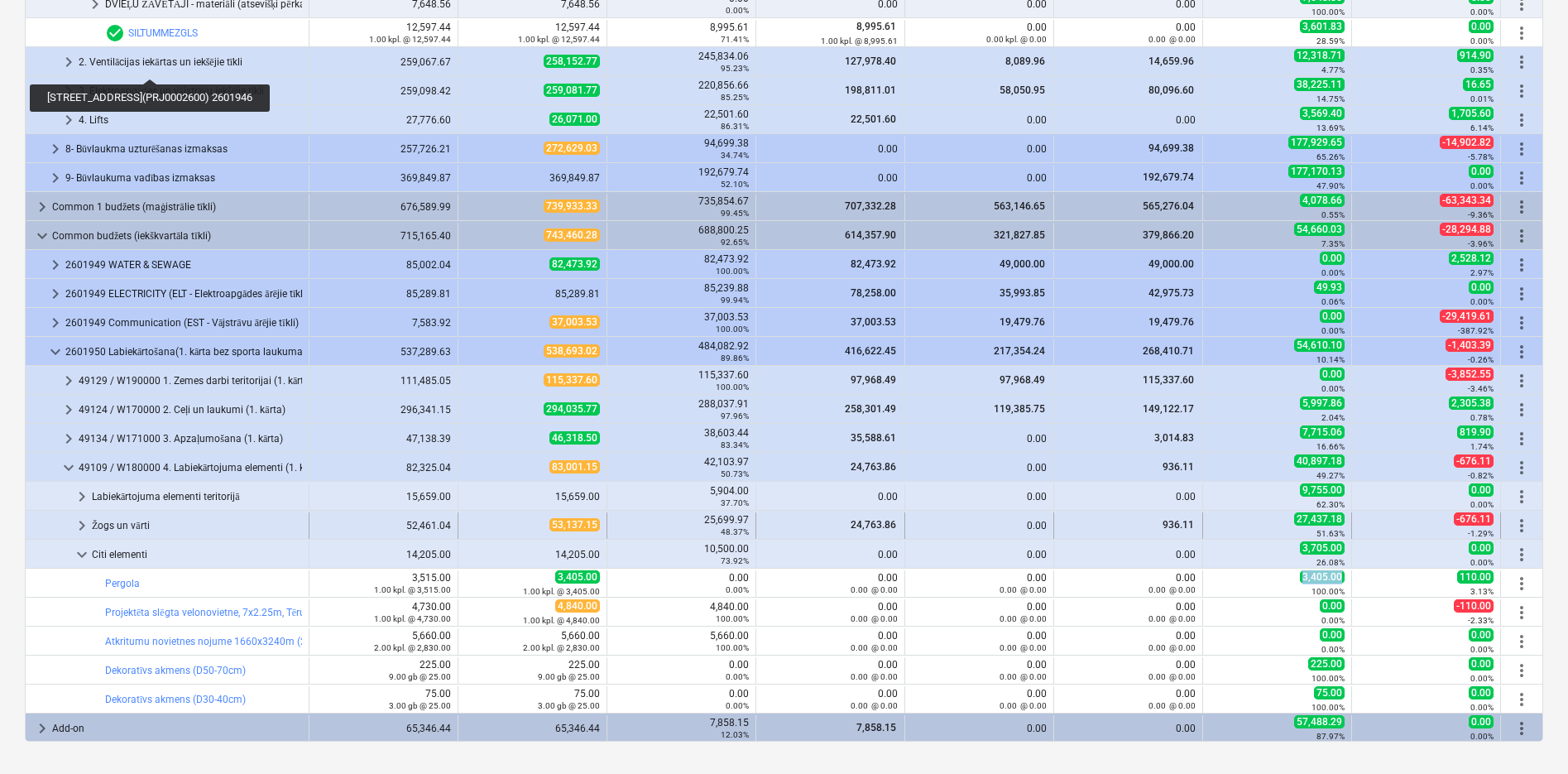
click at [79, 521] on span "keyboard_arrow_right" at bounding box center [82, 525] width 20 height 20
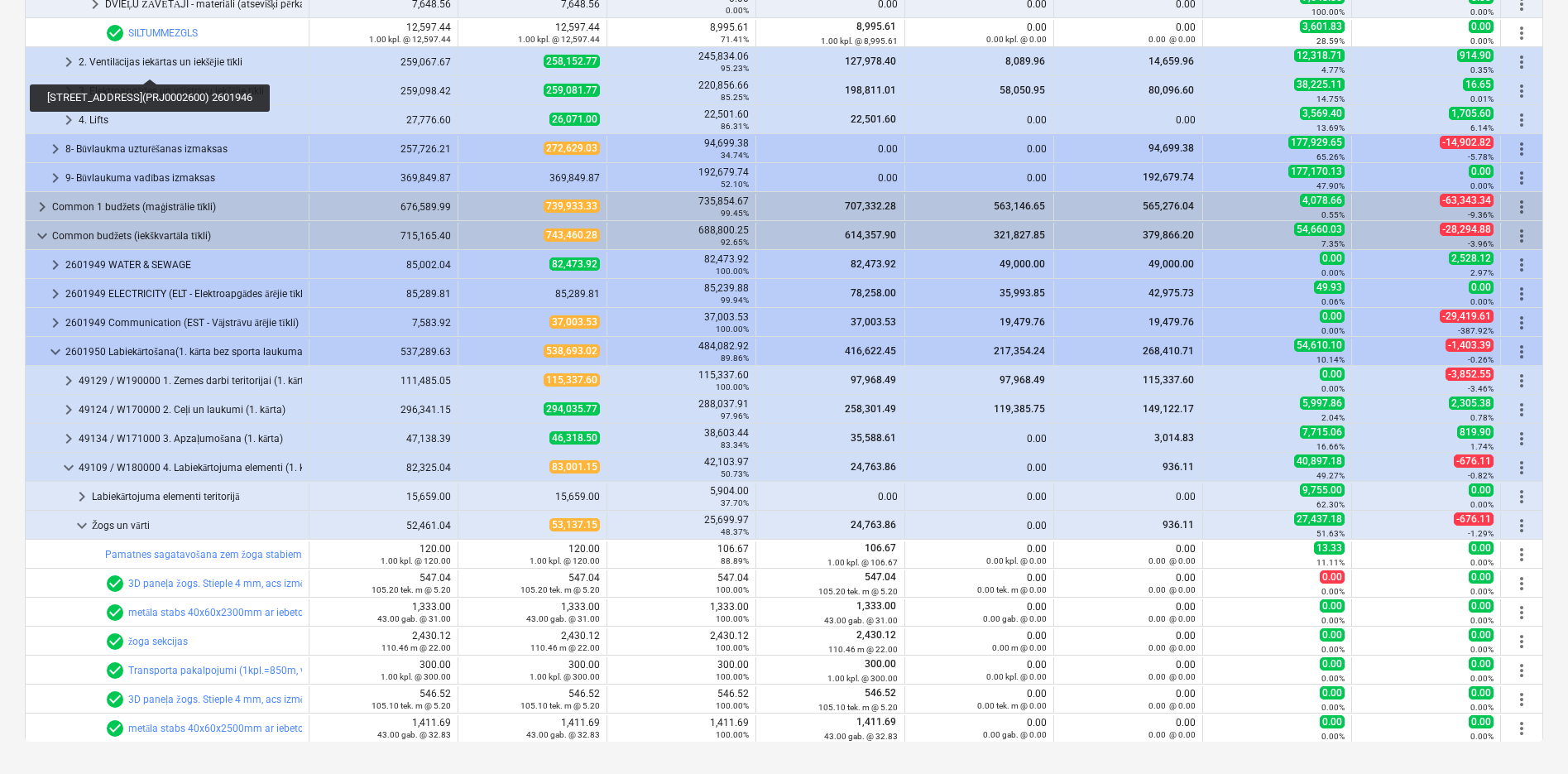
scroll to position [1039, 0]
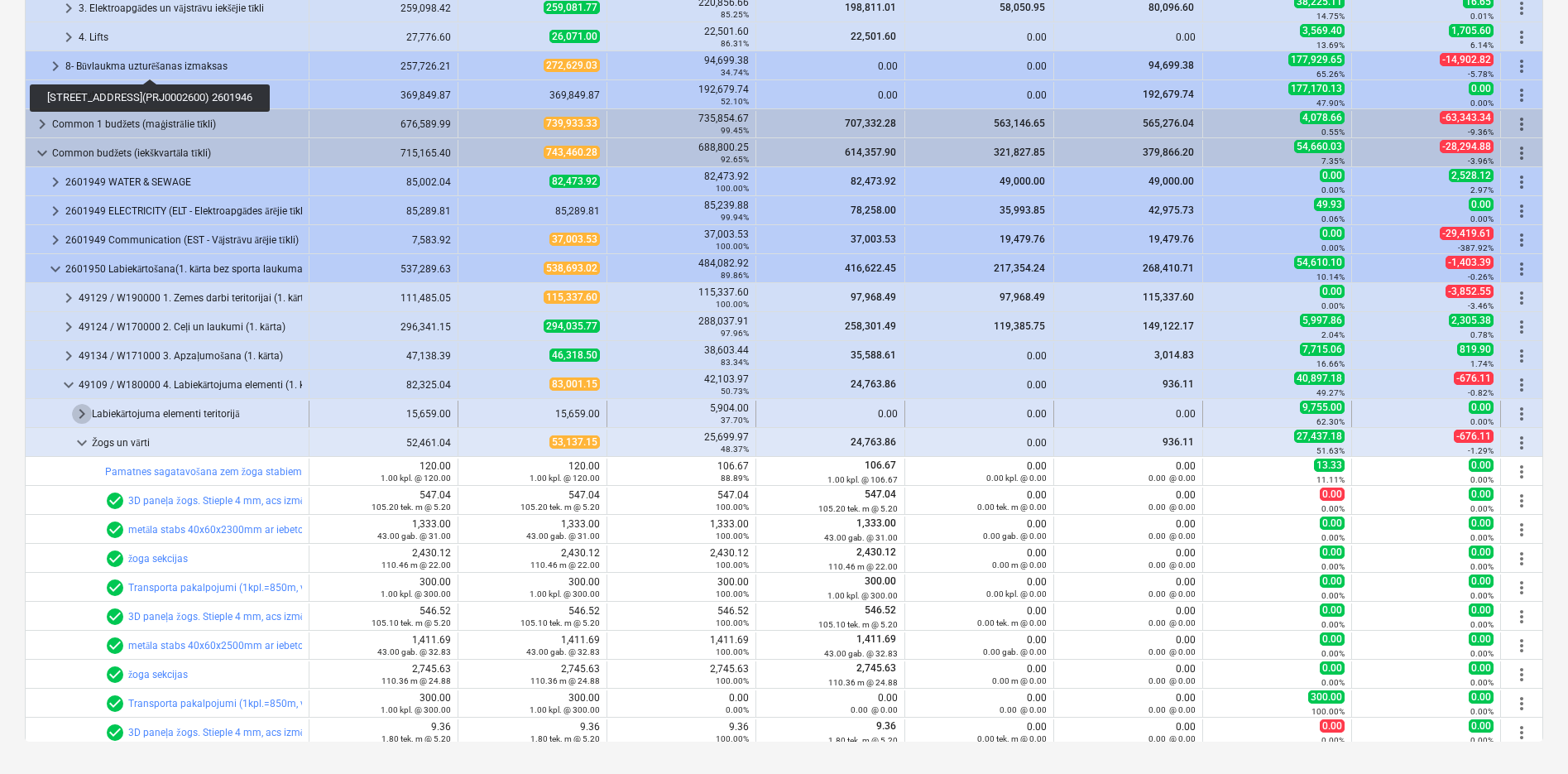
click at [84, 407] on span "keyboard_arrow_right" at bounding box center [82, 414] width 20 height 20
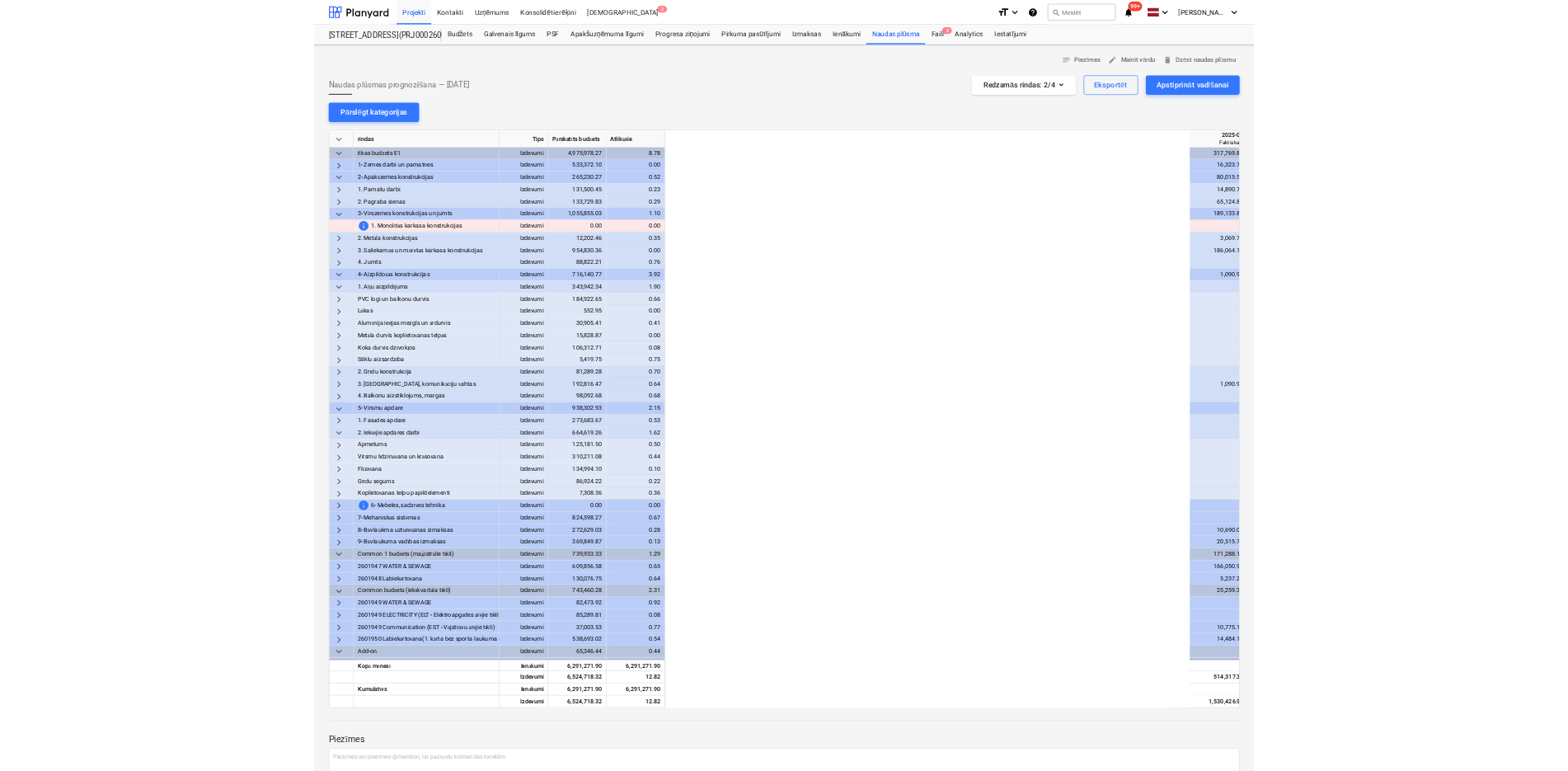
scroll to position [0, 1022]
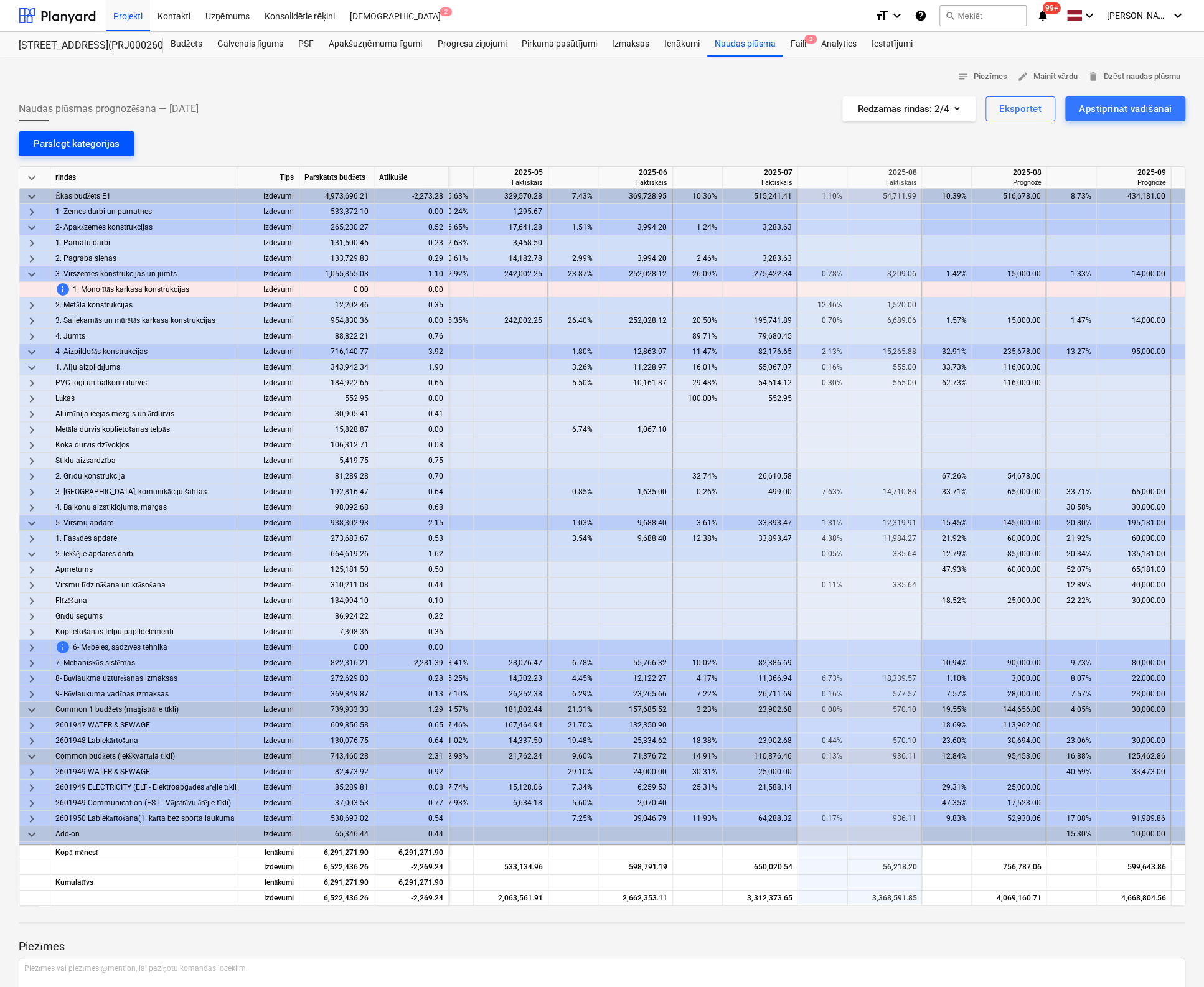
click at [90, 145] on div "Pārslēgt kategorijas" at bounding box center [76, 144] width 86 height 16
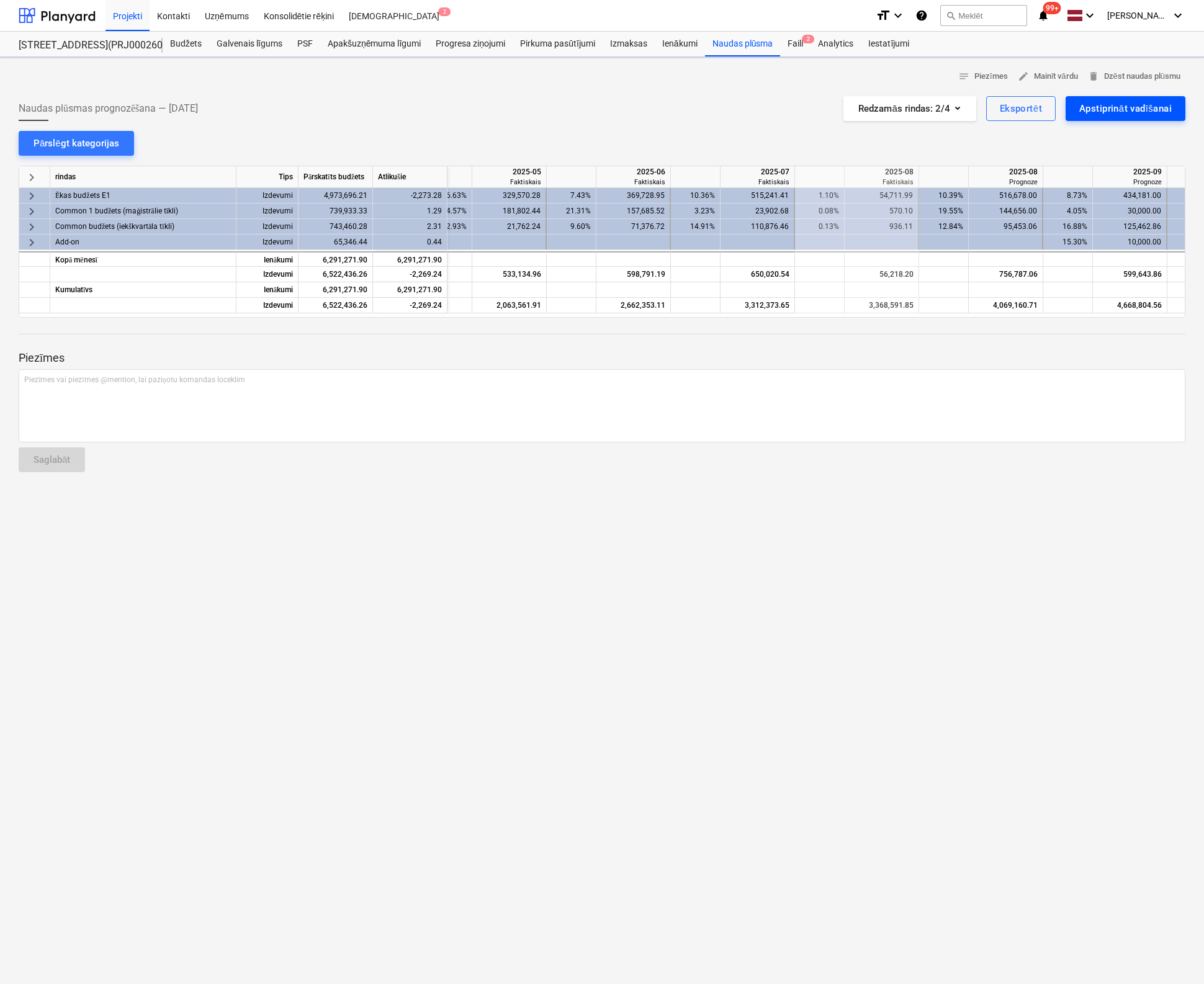
click at [1126, 106] on div "Apstiprināt vadīšanai" at bounding box center [1125, 109] width 93 height 16
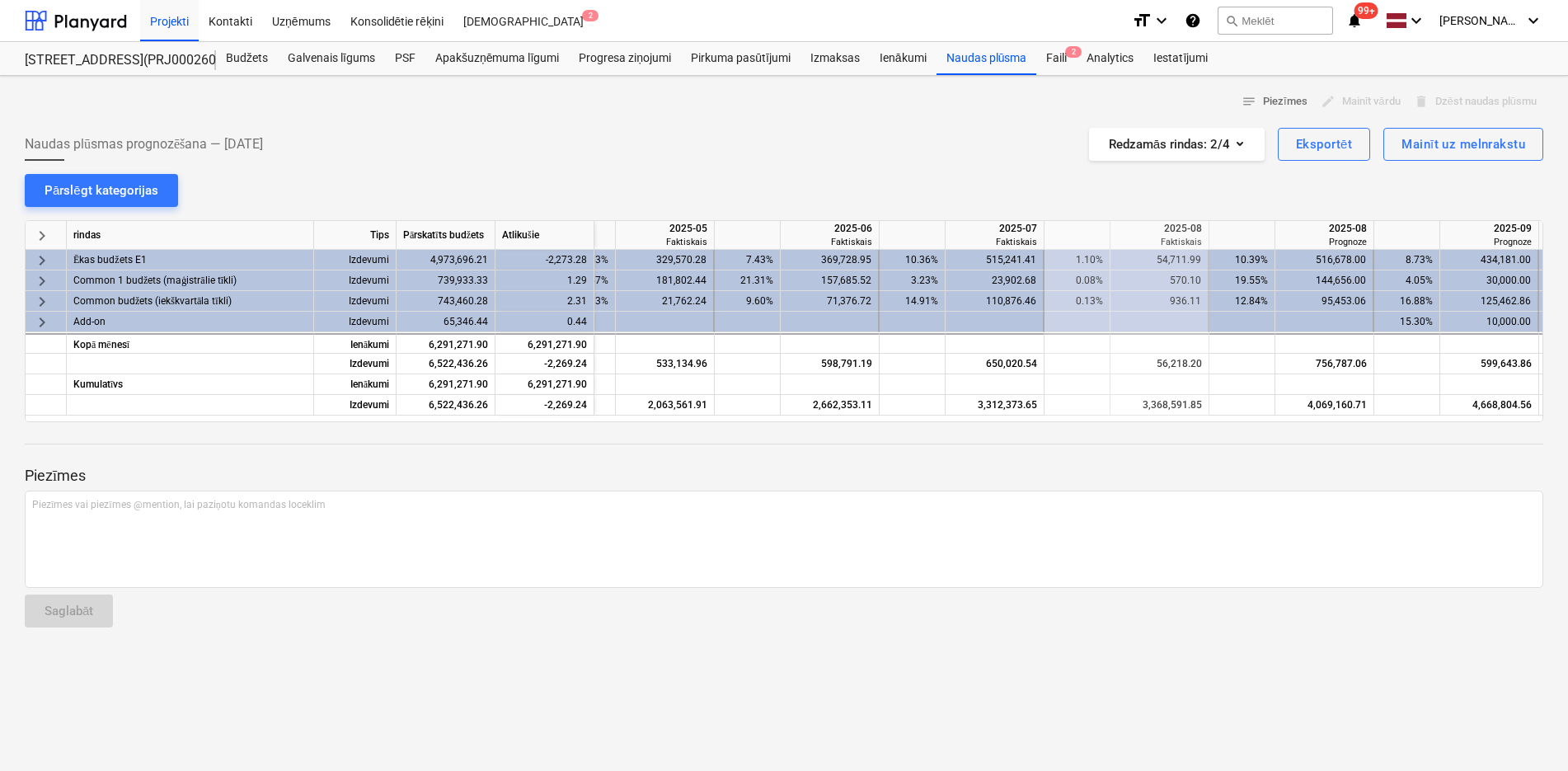
scroll to position [0, 1040]
click at [247, 59] on div "Budžets" at bounding box center [247, 59] width 62 height 33
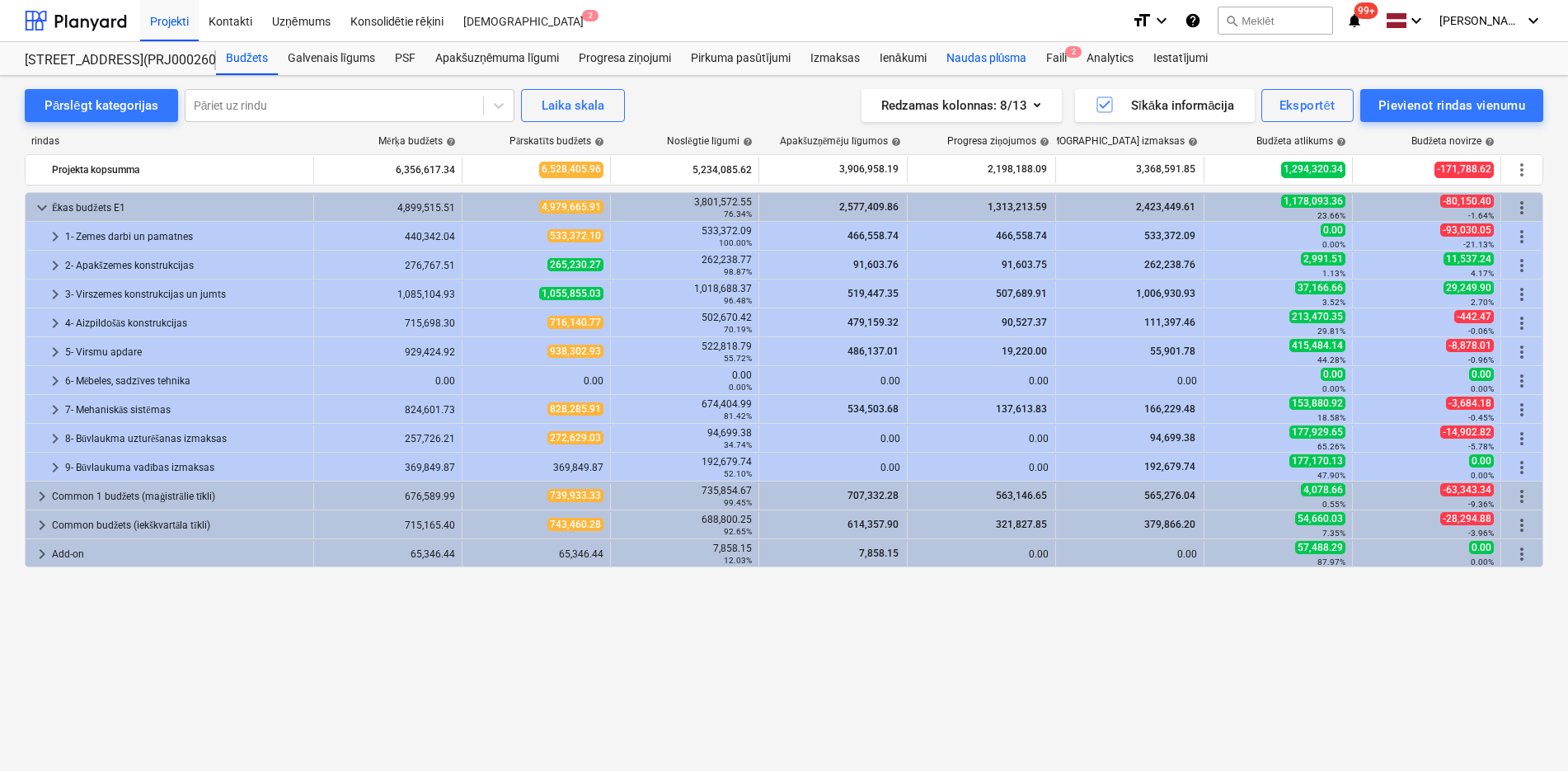
click at [964, 56] on div "Naudas plūsma" at bounding box center [987, 59] width 100 height 33
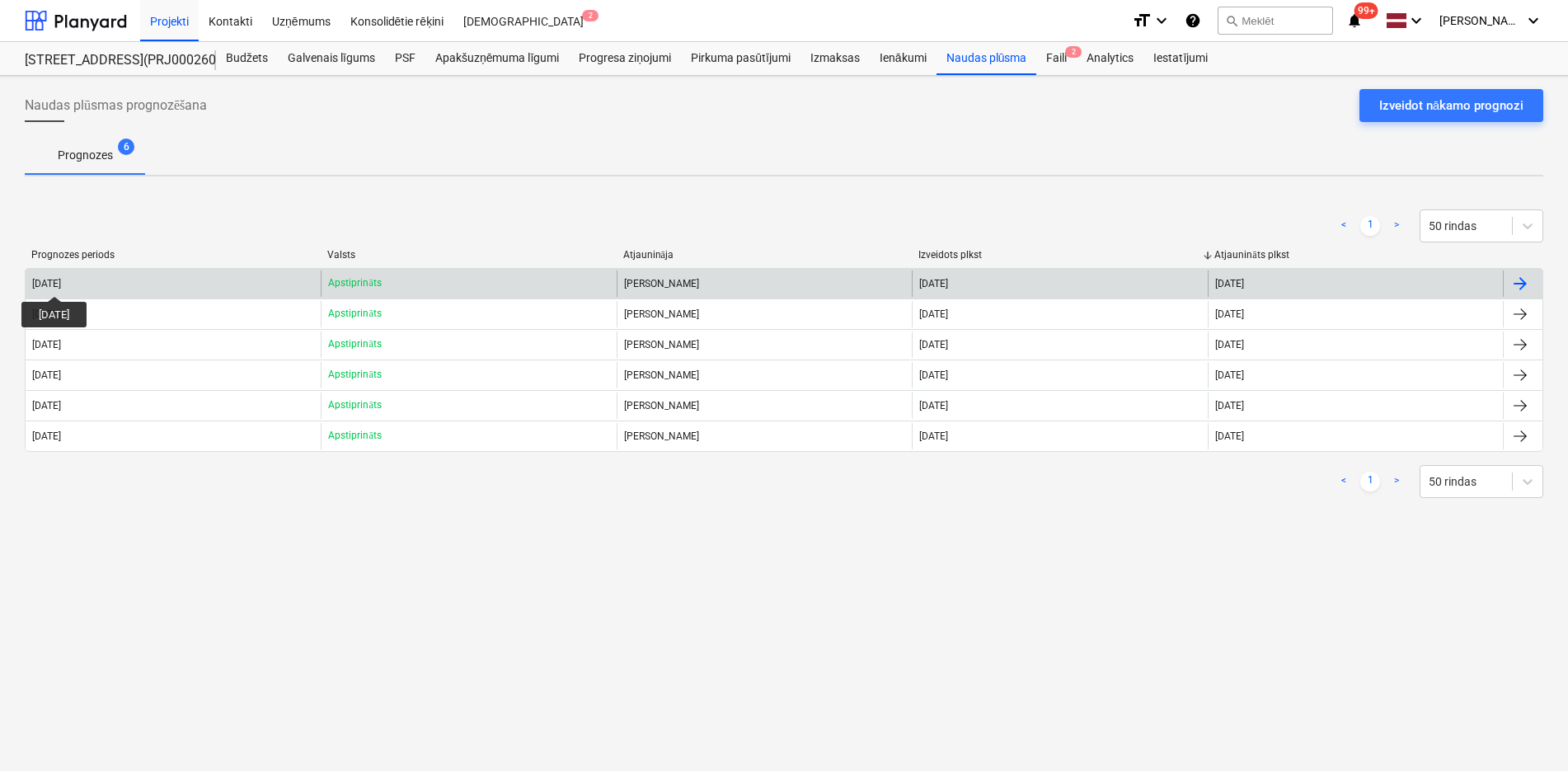
click at [61, 281] on div "[DATE]" at bounding box center [46, 284] width 29 height 12
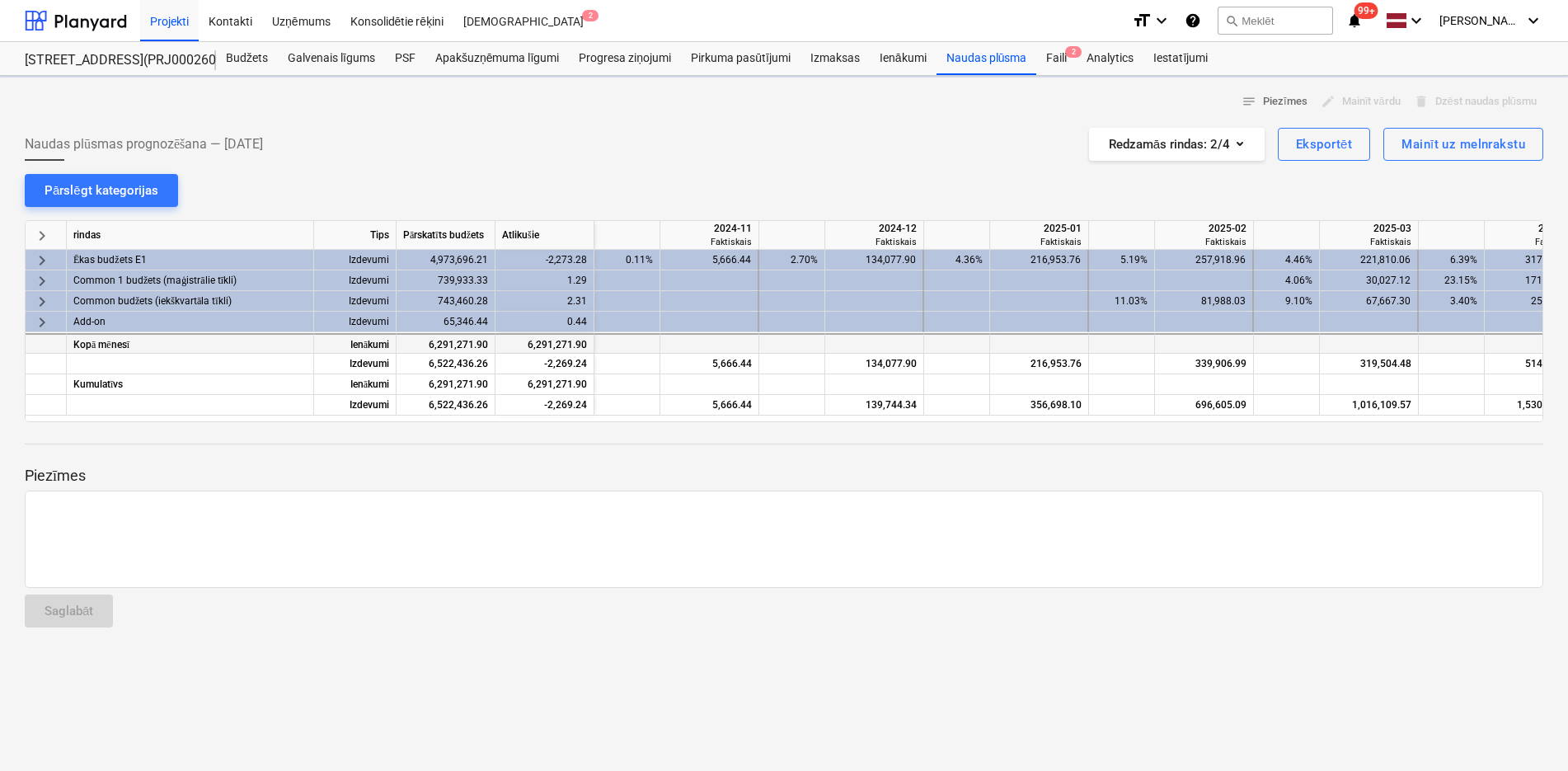
scroll to position [0, 1483]
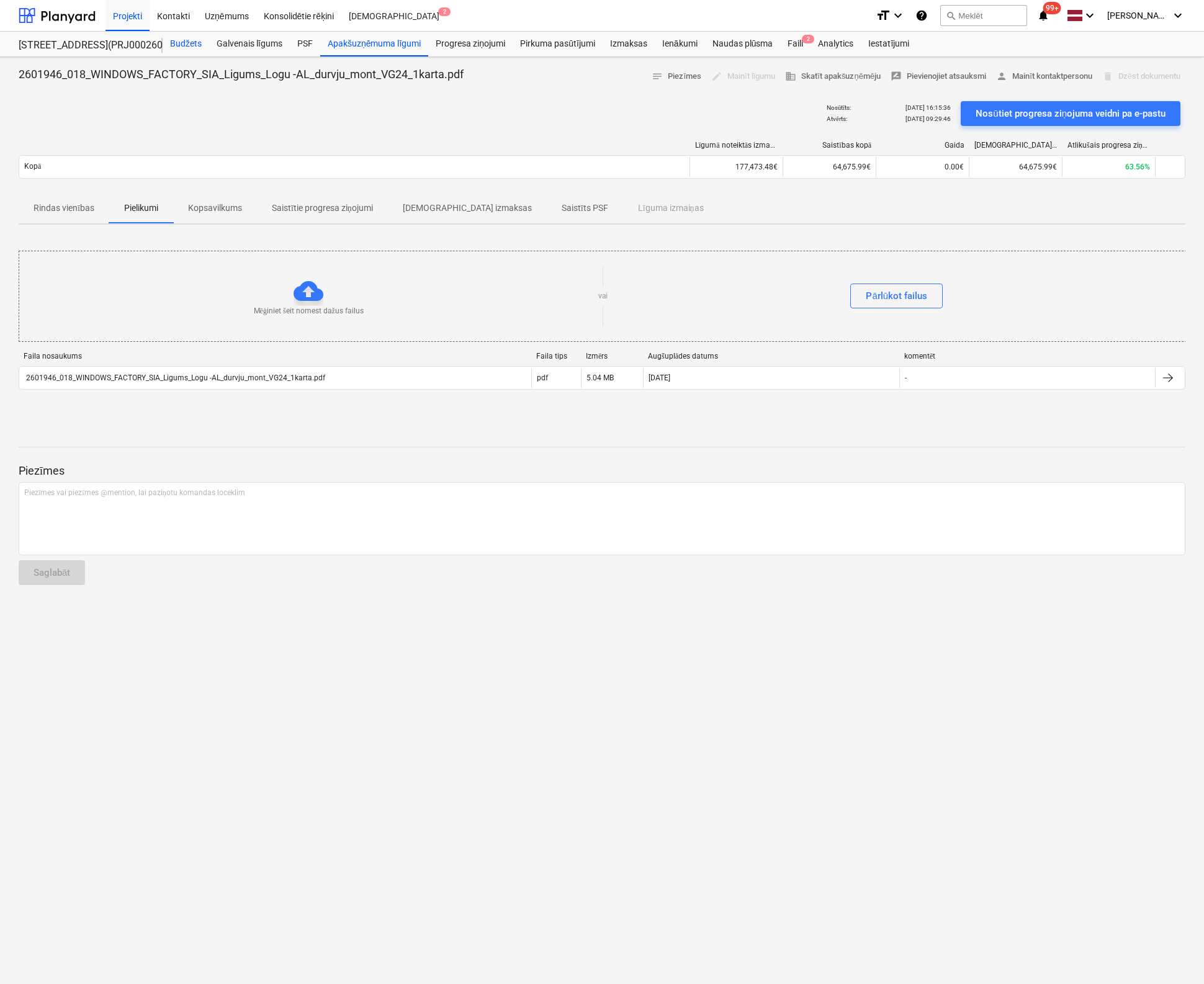
drag, startPoint x: 189, startPoint y: 45, endPoint x: 198, endPoint y: 53, distance: 12.0
click at [189, 45] on div "Budžets" at bounding box center [186, 44] width 47 height 25
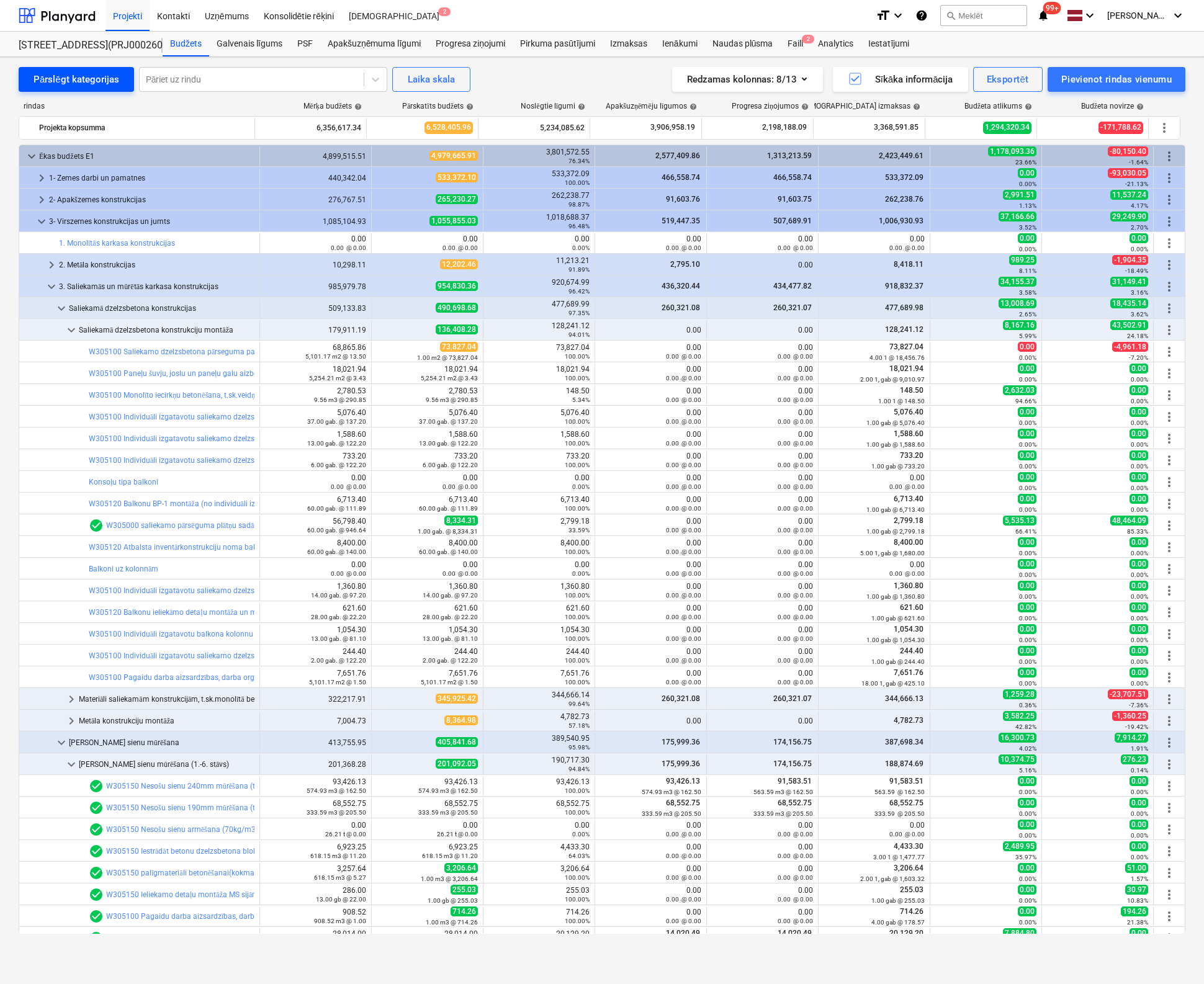
click at [77, 74] on div "Pārslēgt kategorijas" at bounding box center [76, 79] width 86 height 16
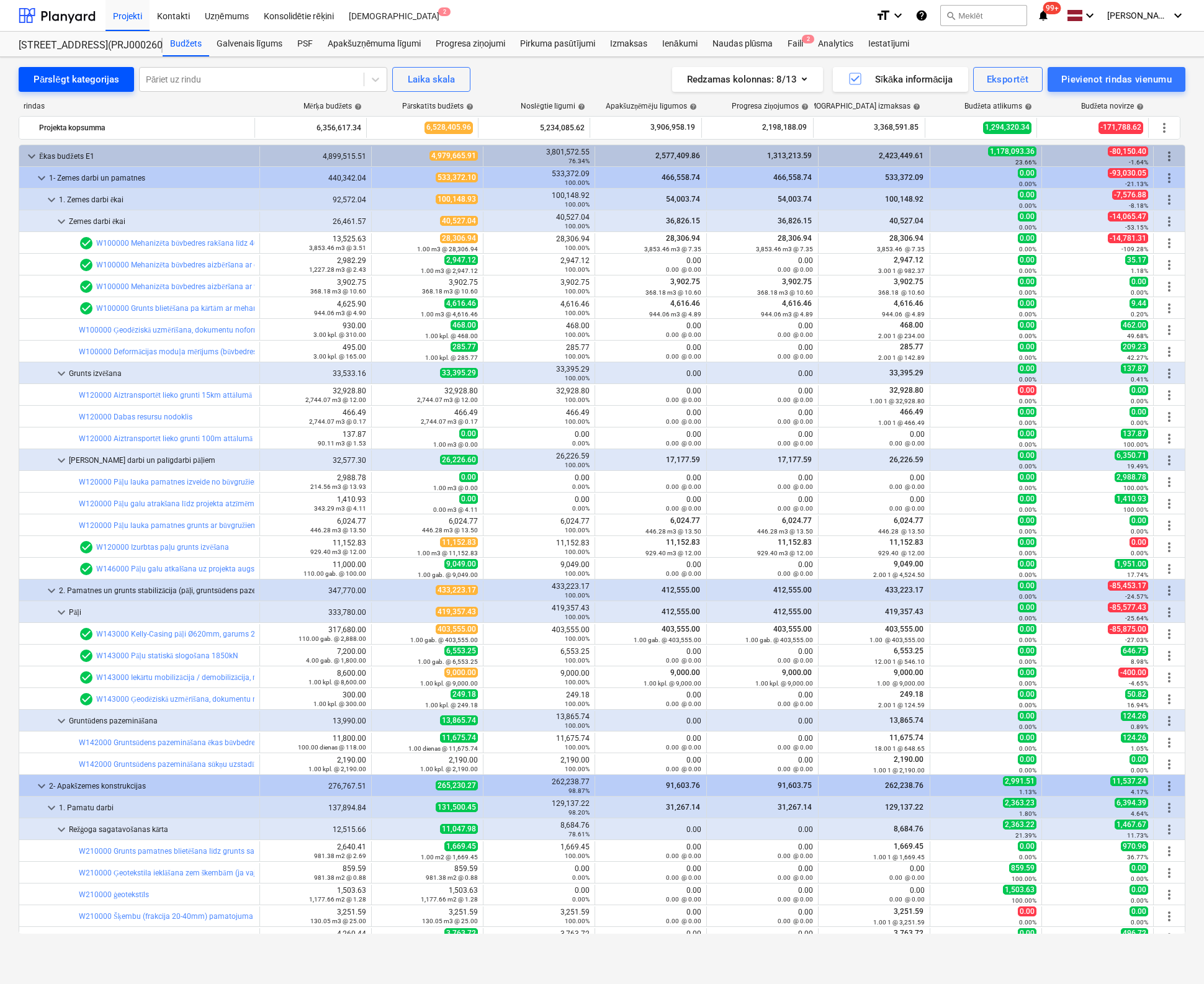
click at [78, 78] on div "Pārslēgt kategorijas" at bounding box center [76, 79] width 86 height 16
